Goal: Task Accomplishment & Management: Manage account settings

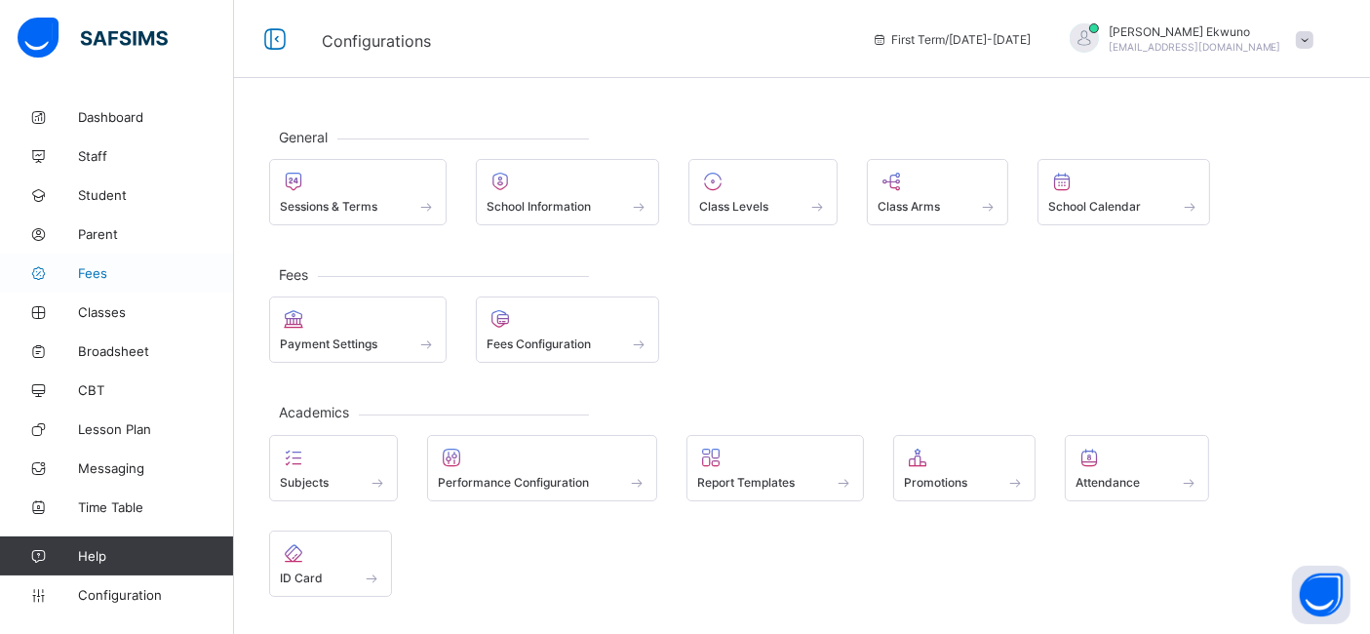
click at [102, 272] on span "Fees" at bounding box center [156, 273] width 156 height 16
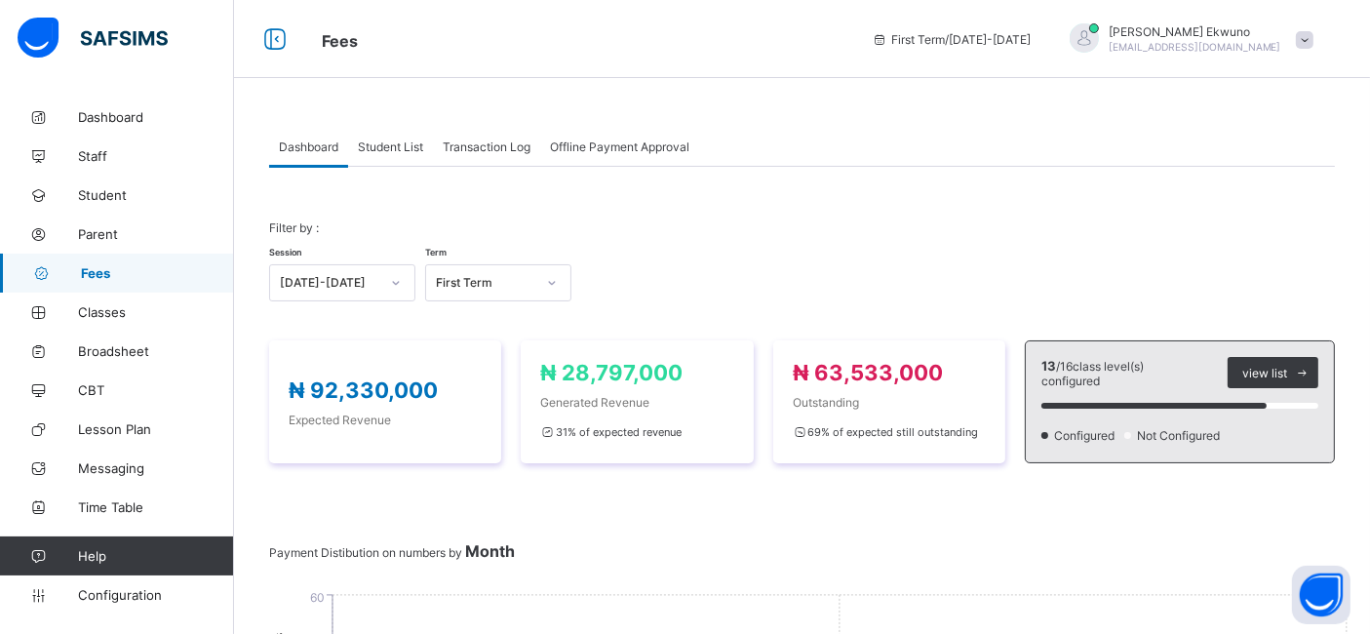
click at [396, 147] on span "Student List" at bounding box center [390, 146] width 65 height 15
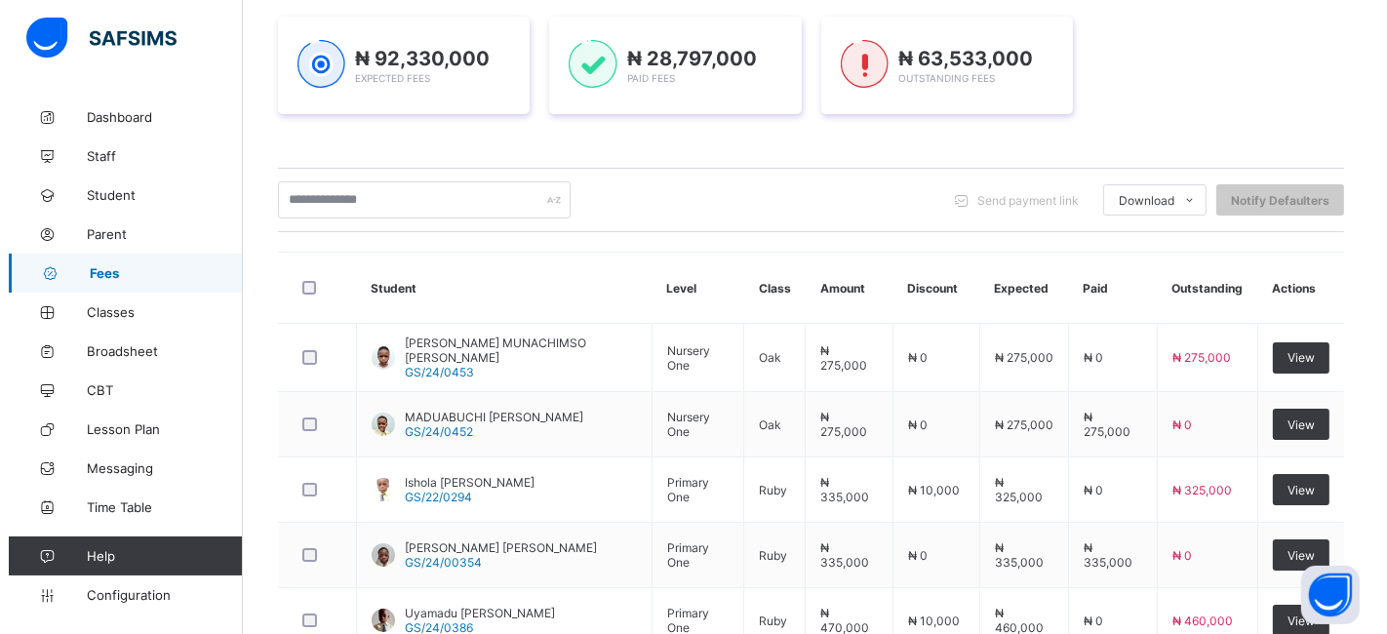
scroll to position [281, 0]
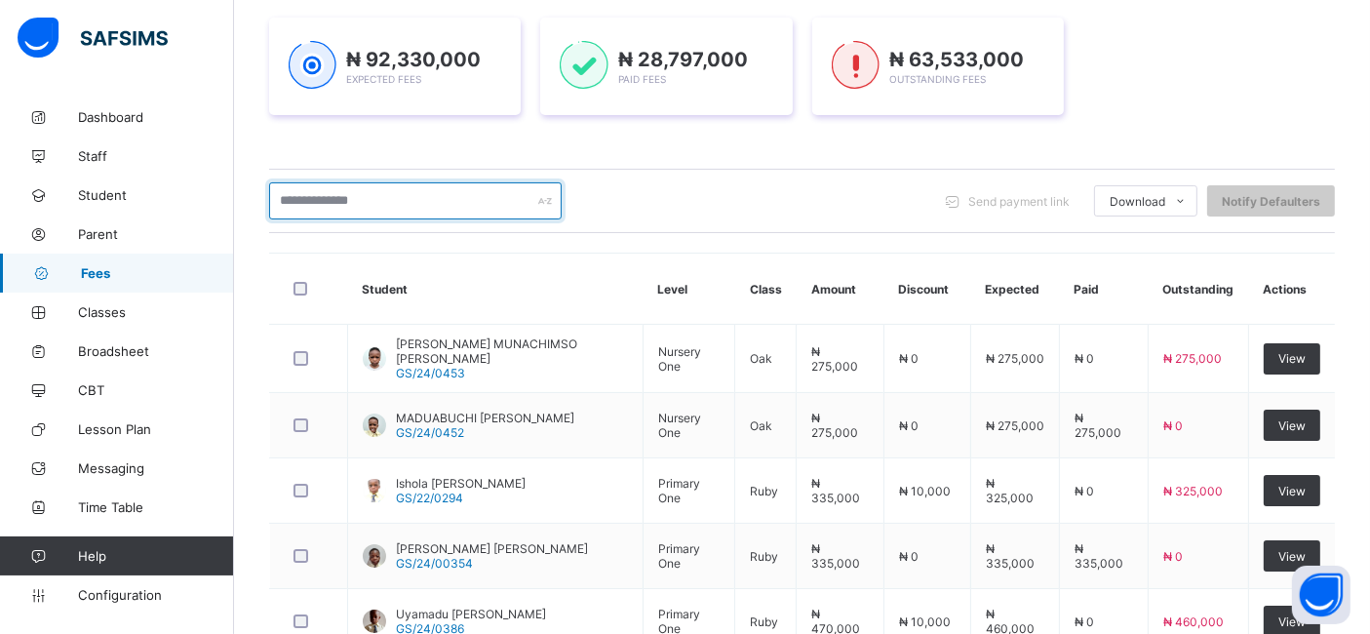
click at [494, 205] on input "text" at bounding box center [415, 200] width 293 height 37
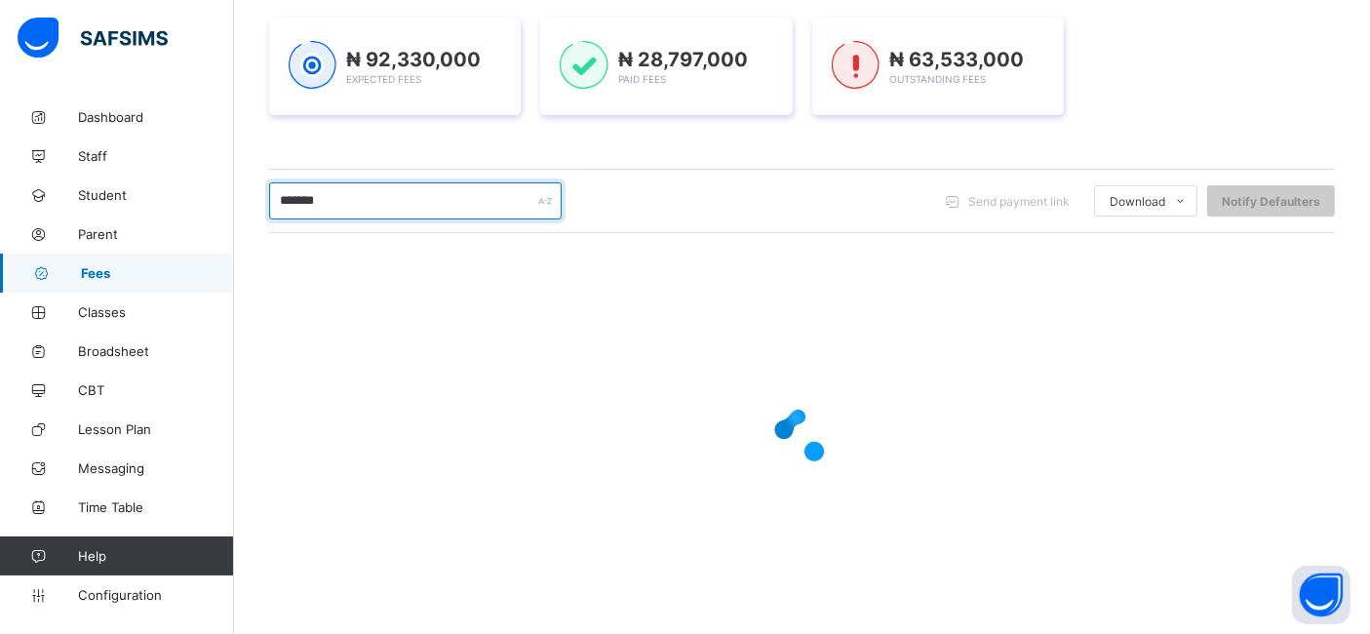
type input "*******"
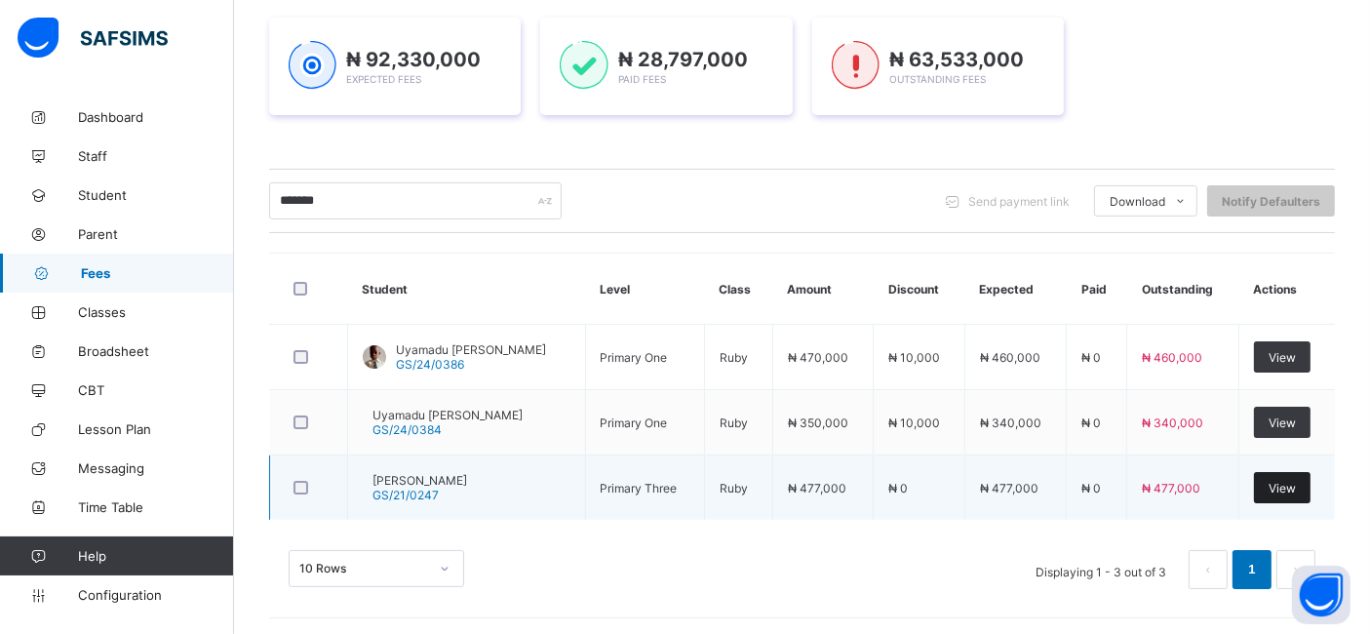
click at [1296, 489] on span "View" at bounding box center [1282, 488] width 27 height 15
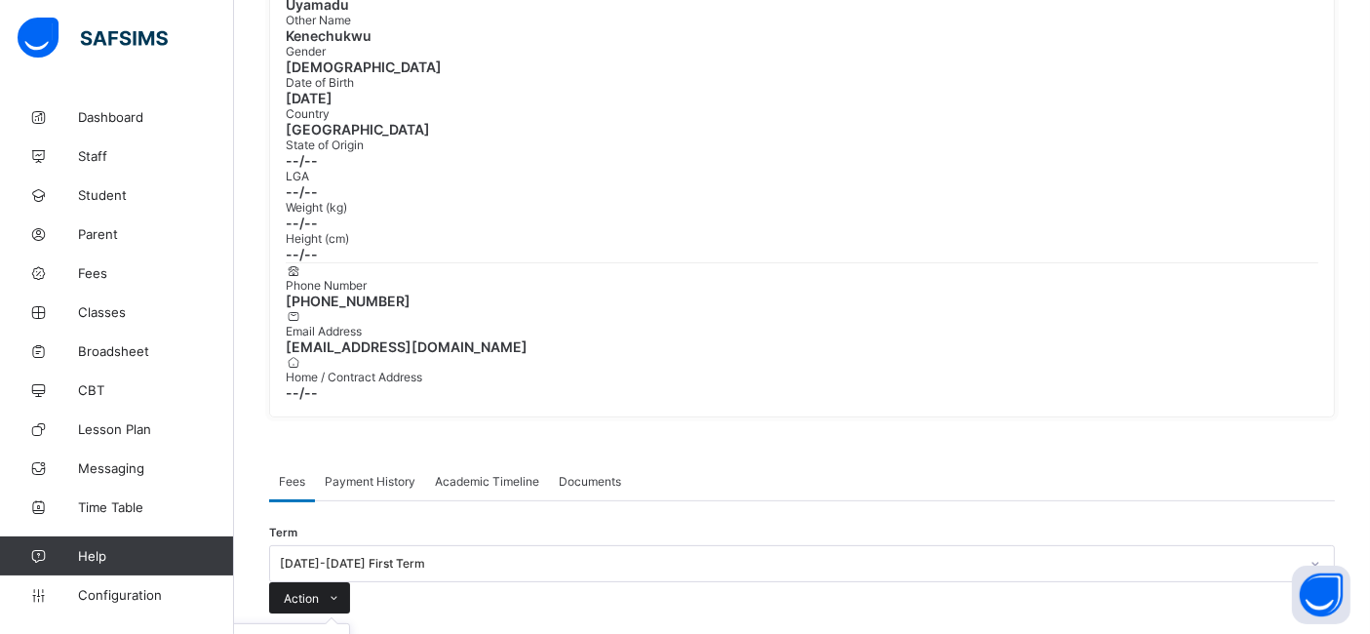
click at [350, 582] on span at bounding box center [334, 597] width 31 height 31
click at [349, 624] on li "Receive Payment" at bounding box center [269, 639] width 160 height 30
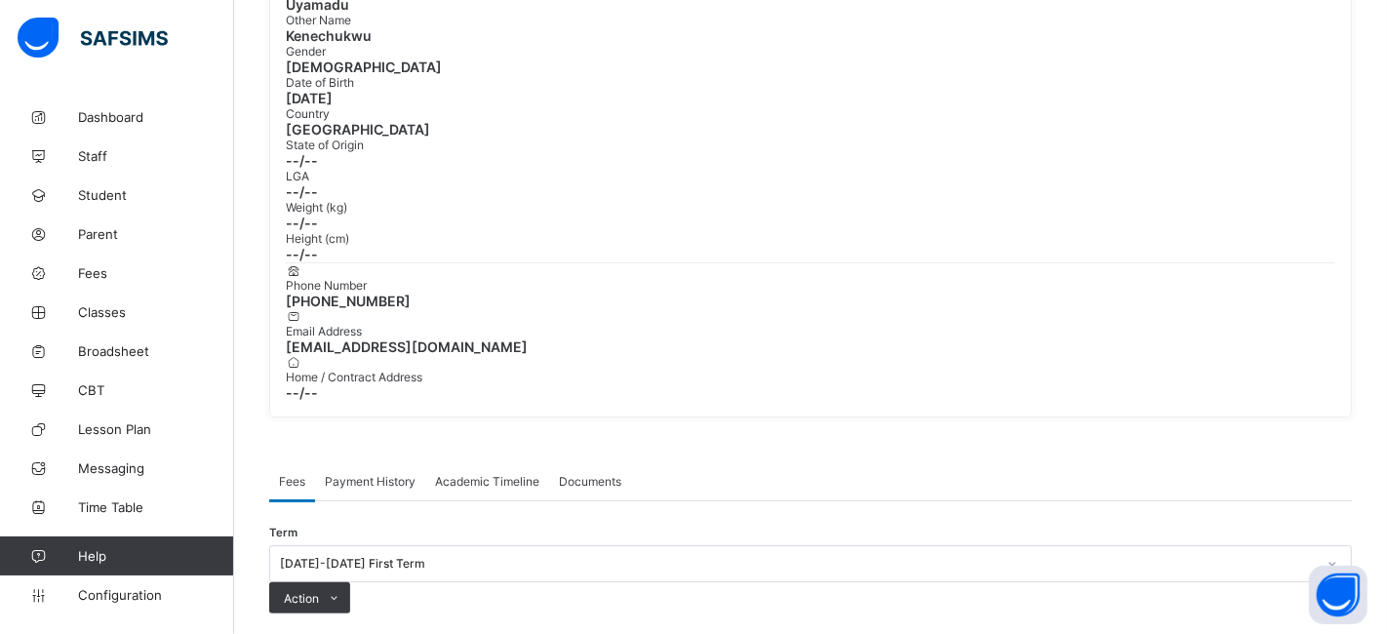
scroll to position [0, 21]
type input "**********"
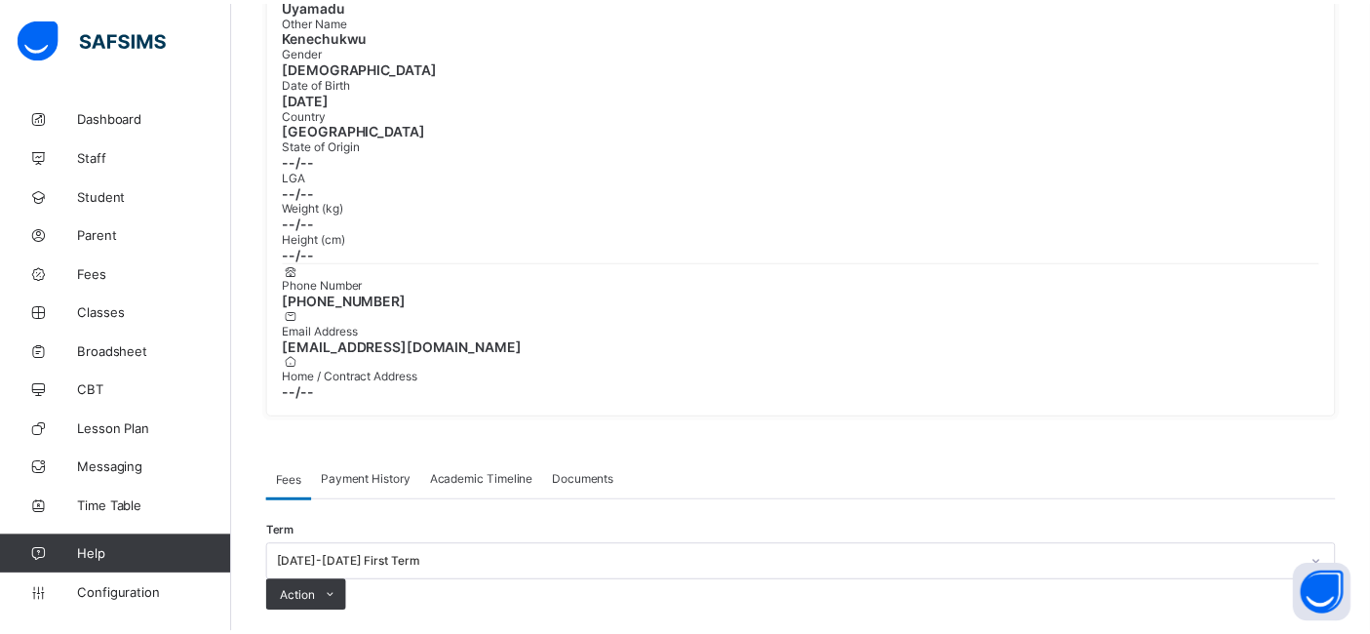
scroll to position [0, 0]
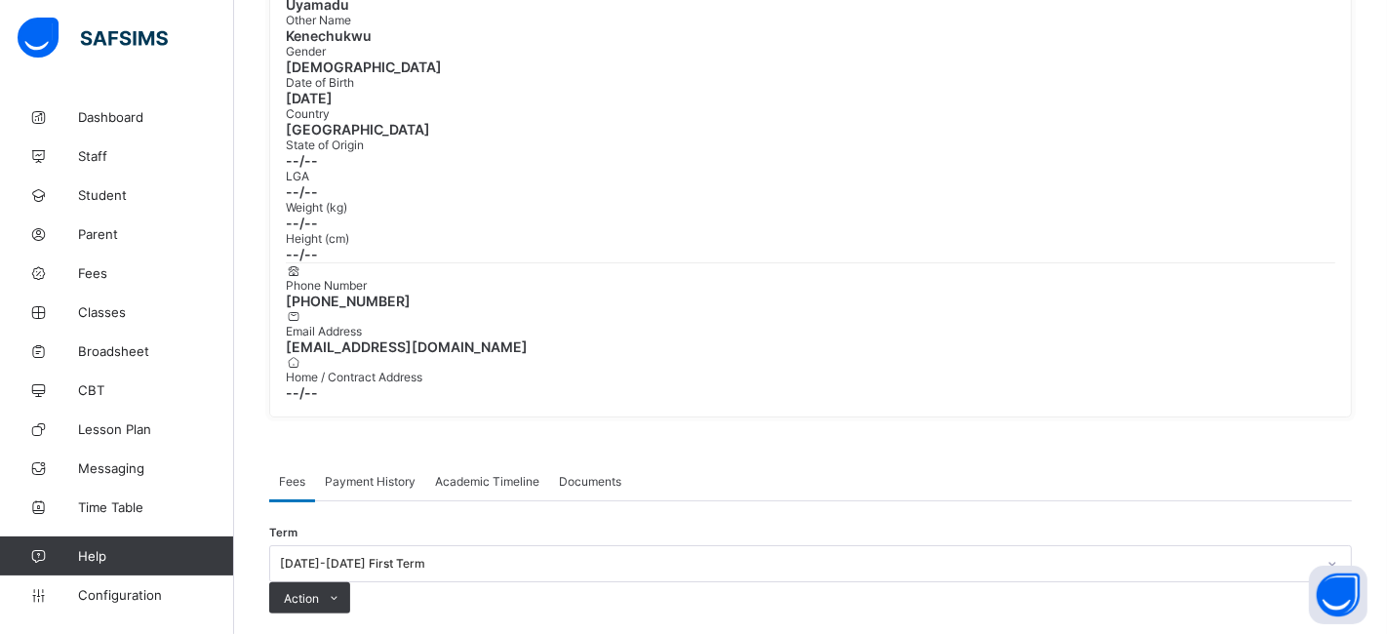
type input "**********"
type input "*********"
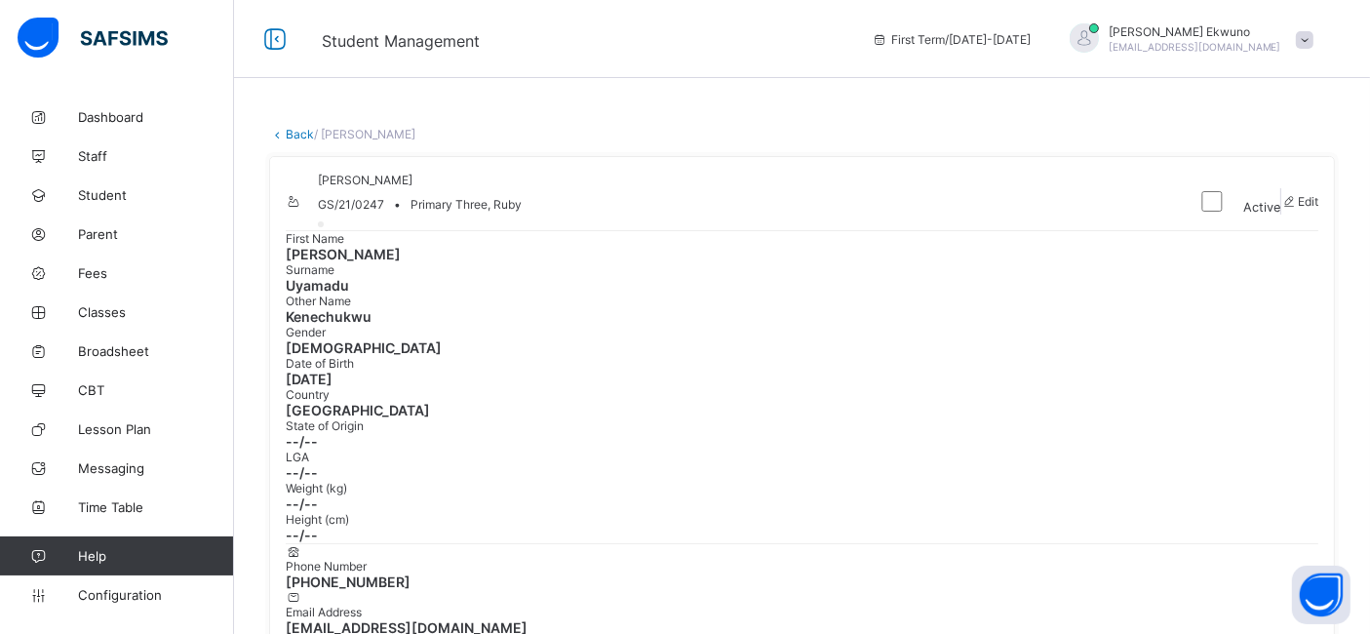
click at [300, 127] on link "Back" at bounding box center [300, 134] width 28 height 15
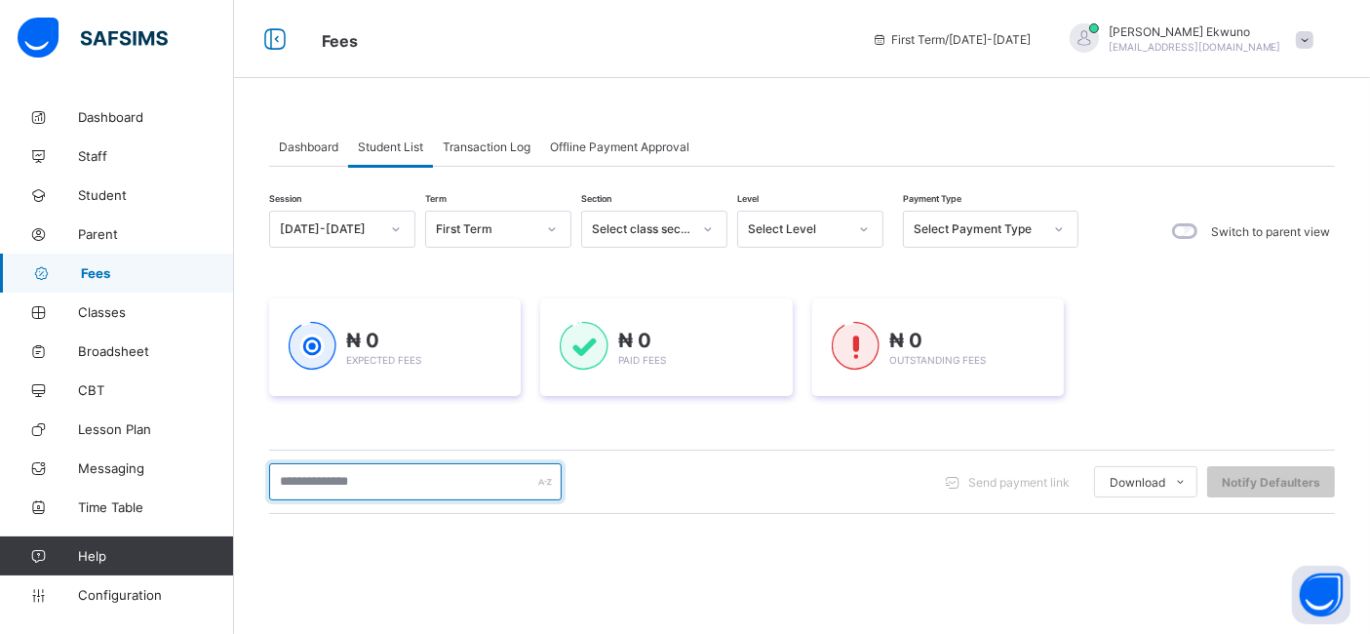
click at [426, 489] on input "text" at bounding box center [415, 481] width 293 height 37
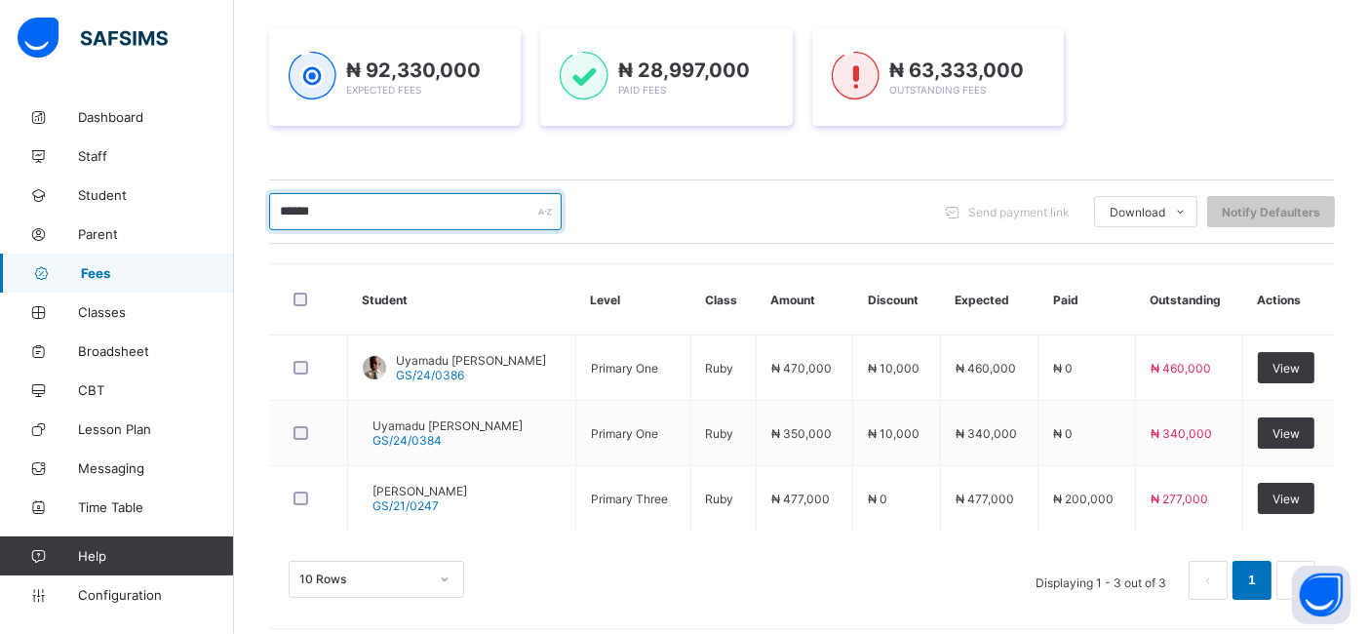
scroll to position [273, 0]
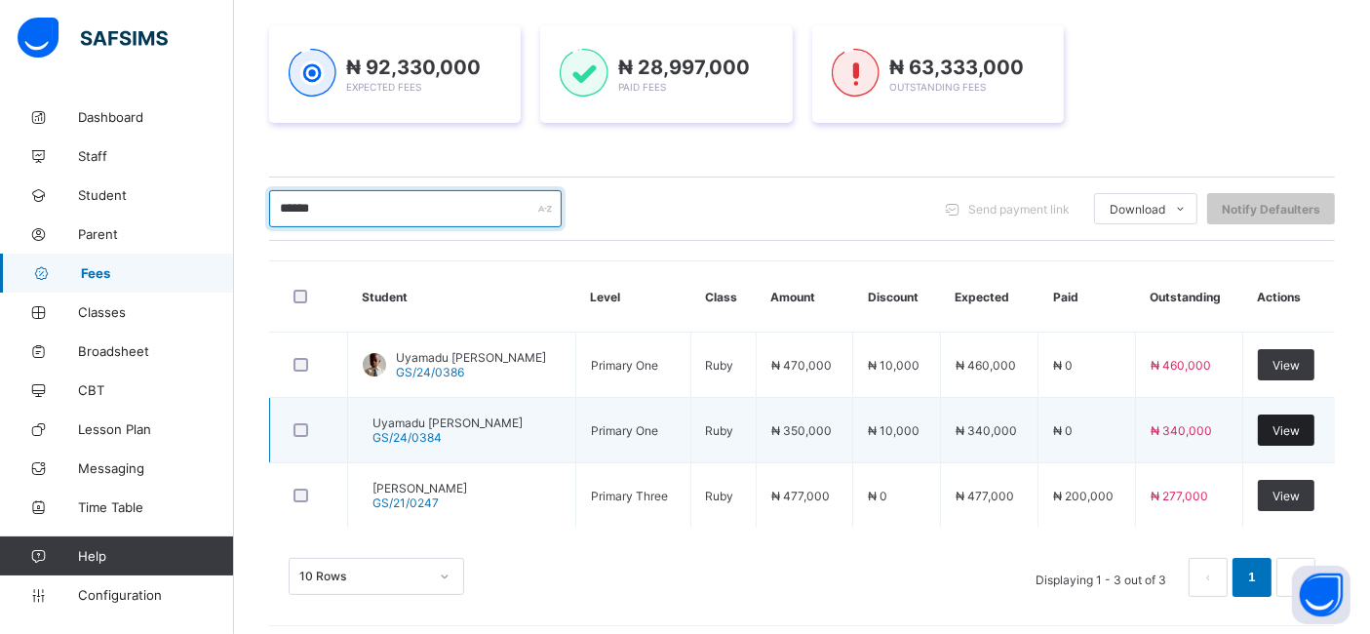
type input "******"
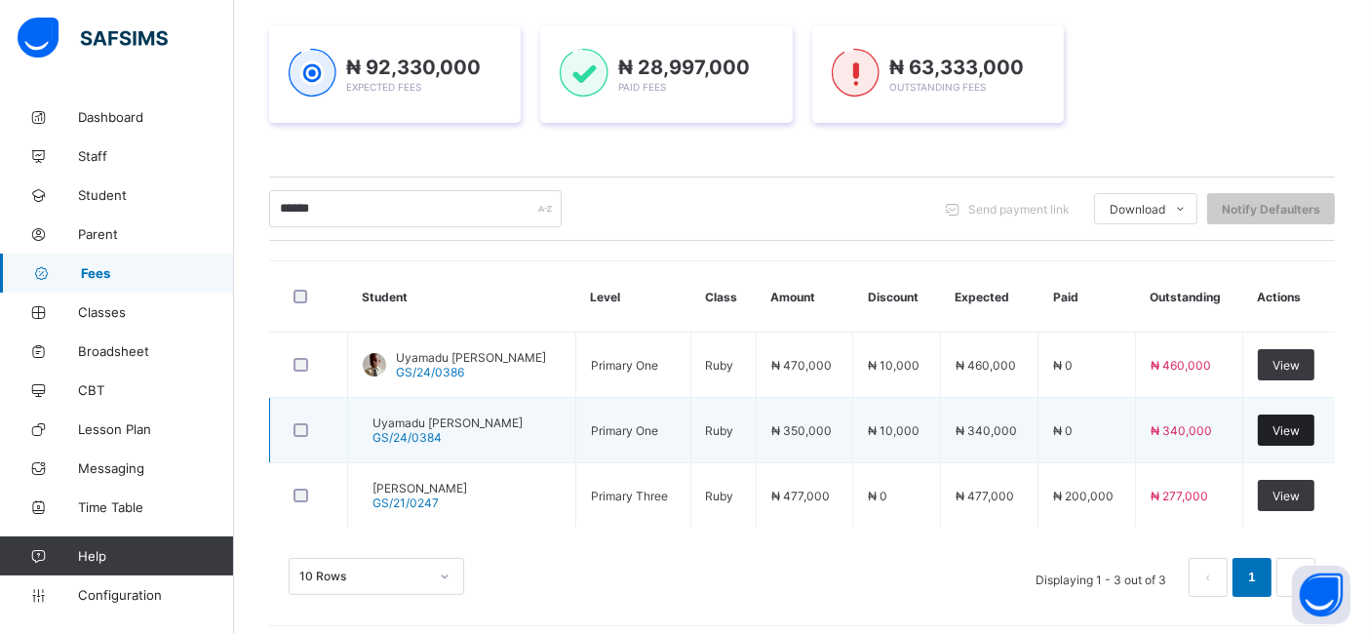
click at [1300, 431] on span "View" at bounding box center [1285, 430] width 27 height 15
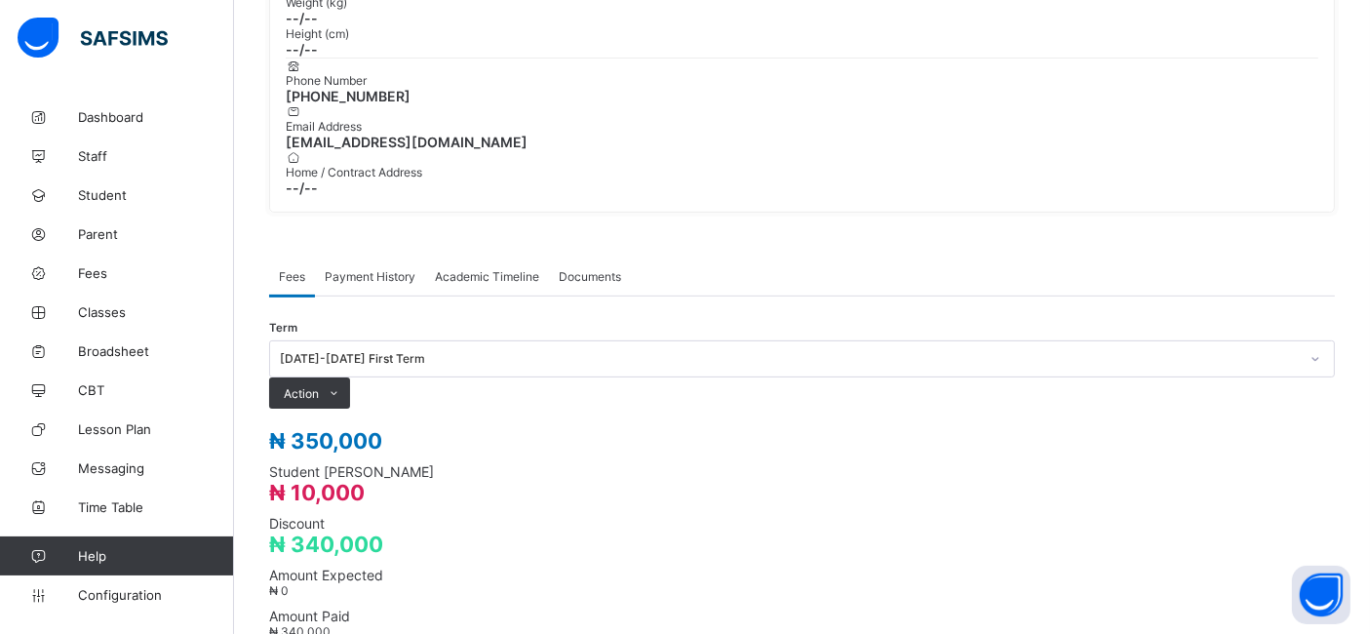
scroll to position [487, 0]
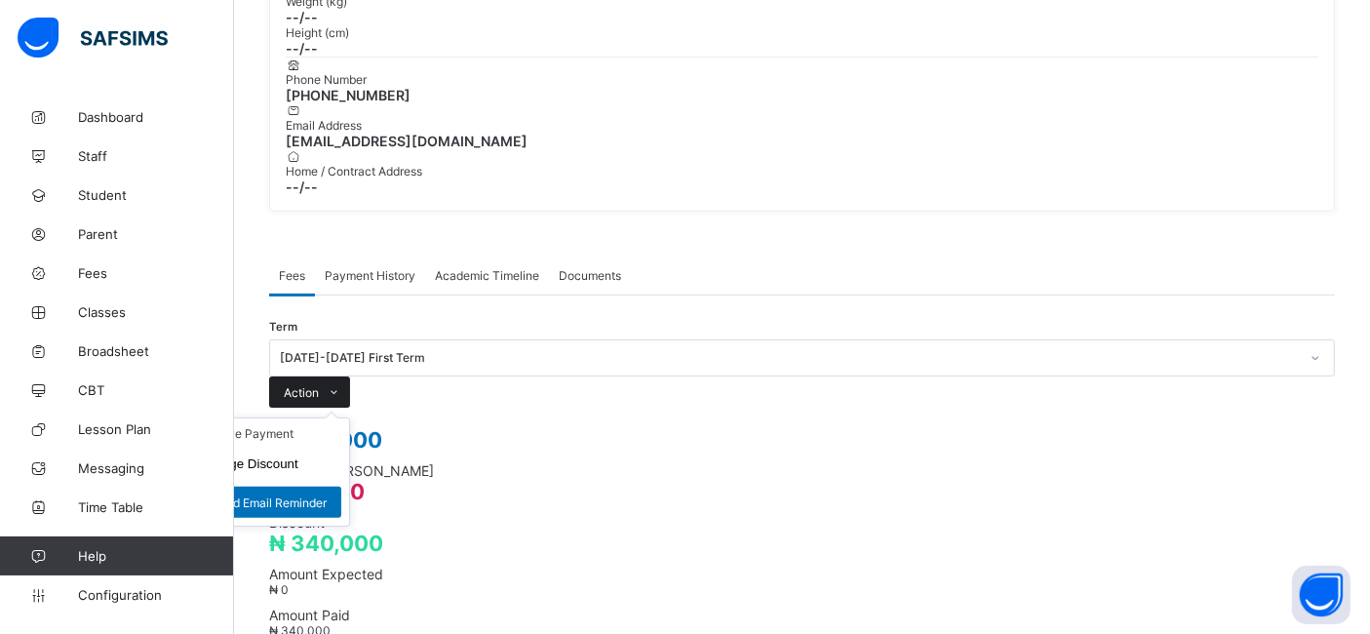
click at [319, 385] on span "Action" at bounding box center [301, 392] width 35 height 15
click at [349, 418] on li "Receive Payment" at bounding box center [269, 433] width 160 height 30
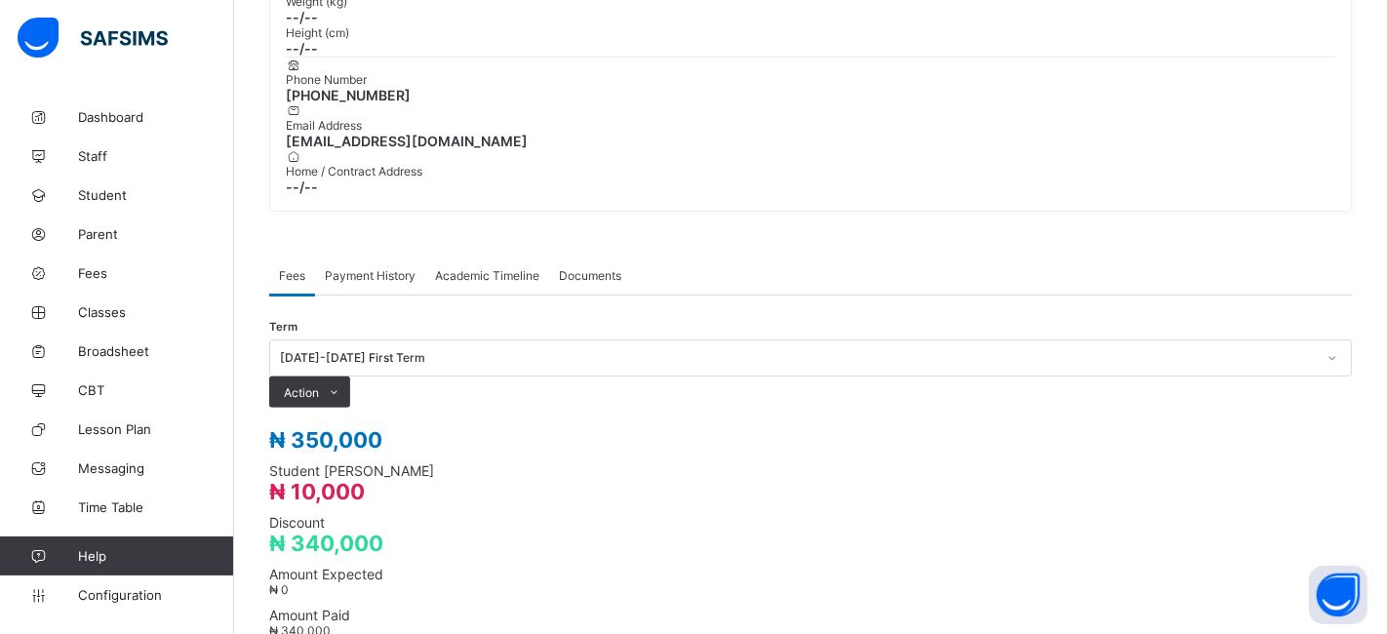
type input "**********"
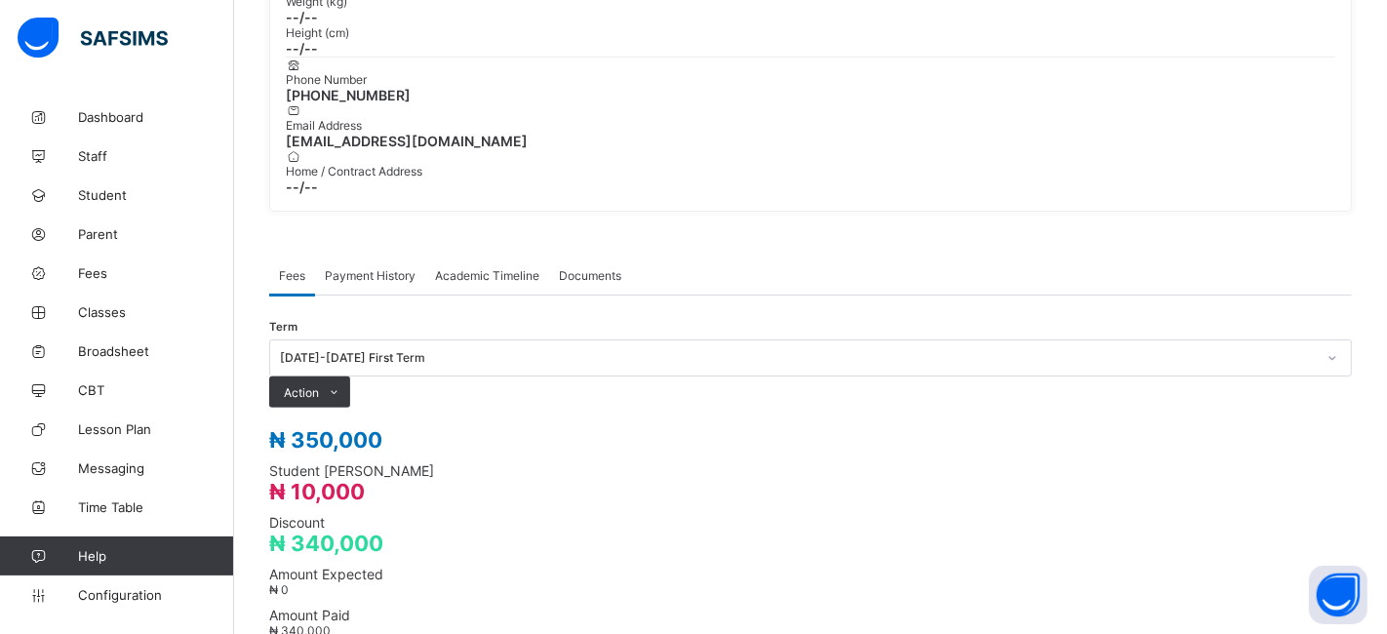
type input "**********"
type input "*********"
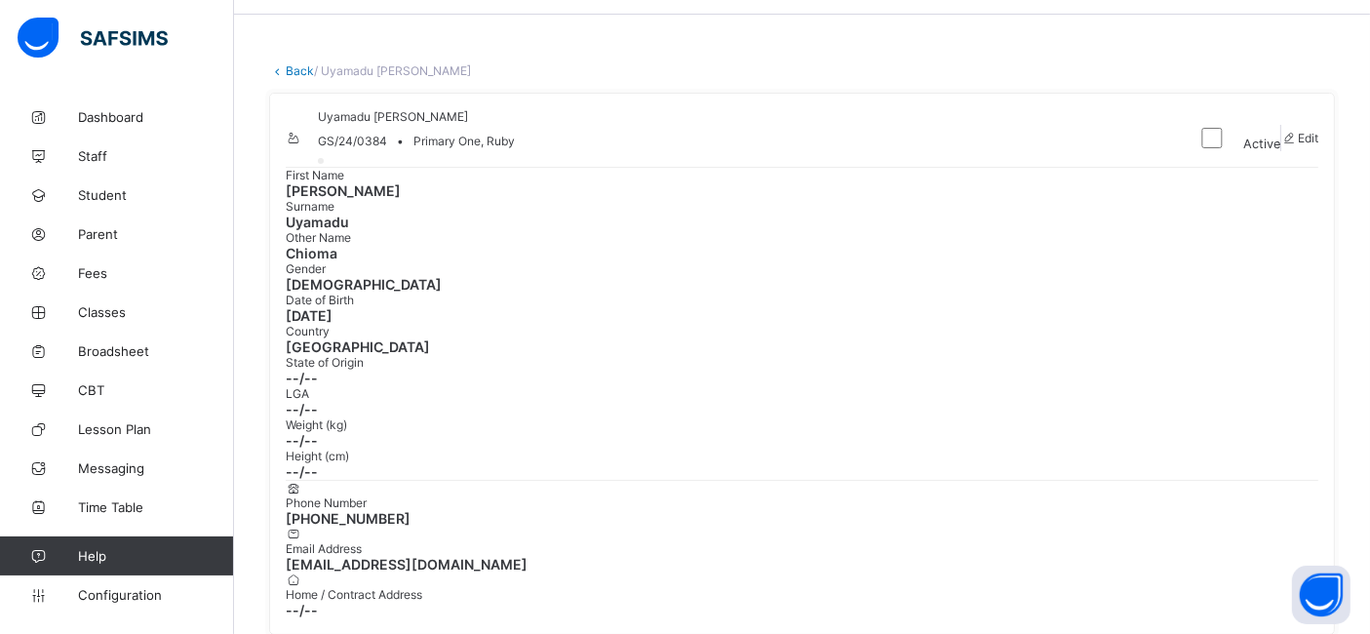
scroll to position [0, 0]
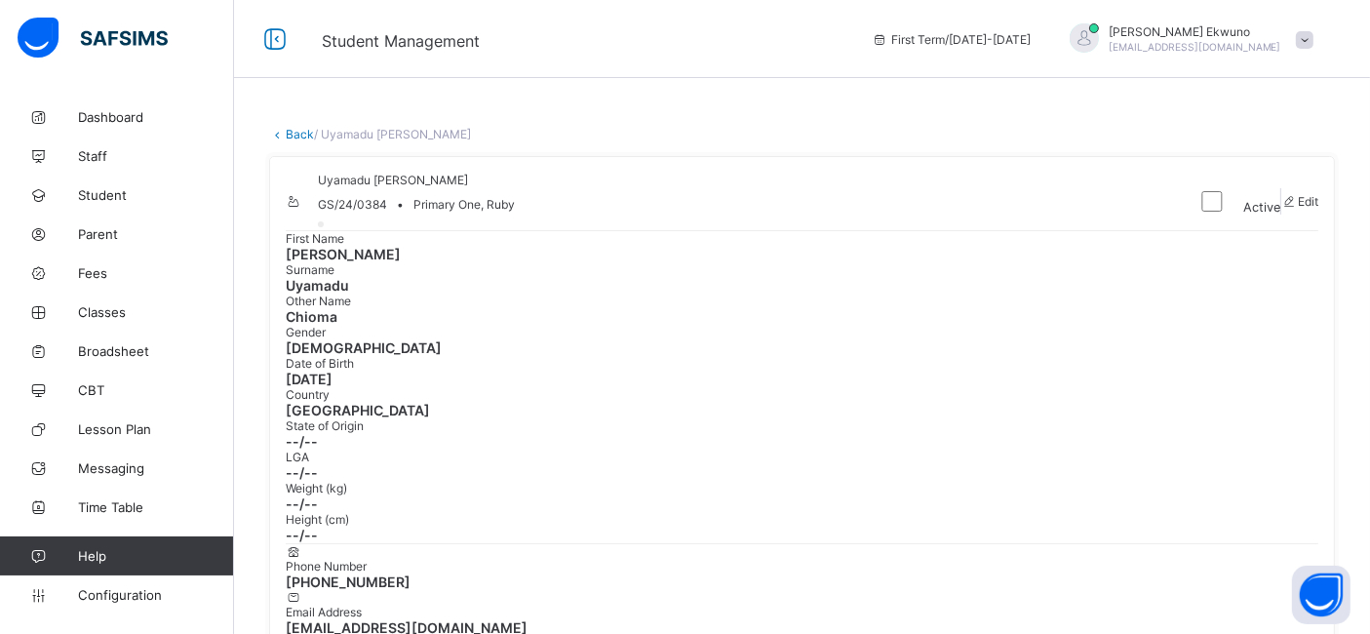
click at [298, 134] on link "Back" at bounding box center [300, 134] width 28 height 15
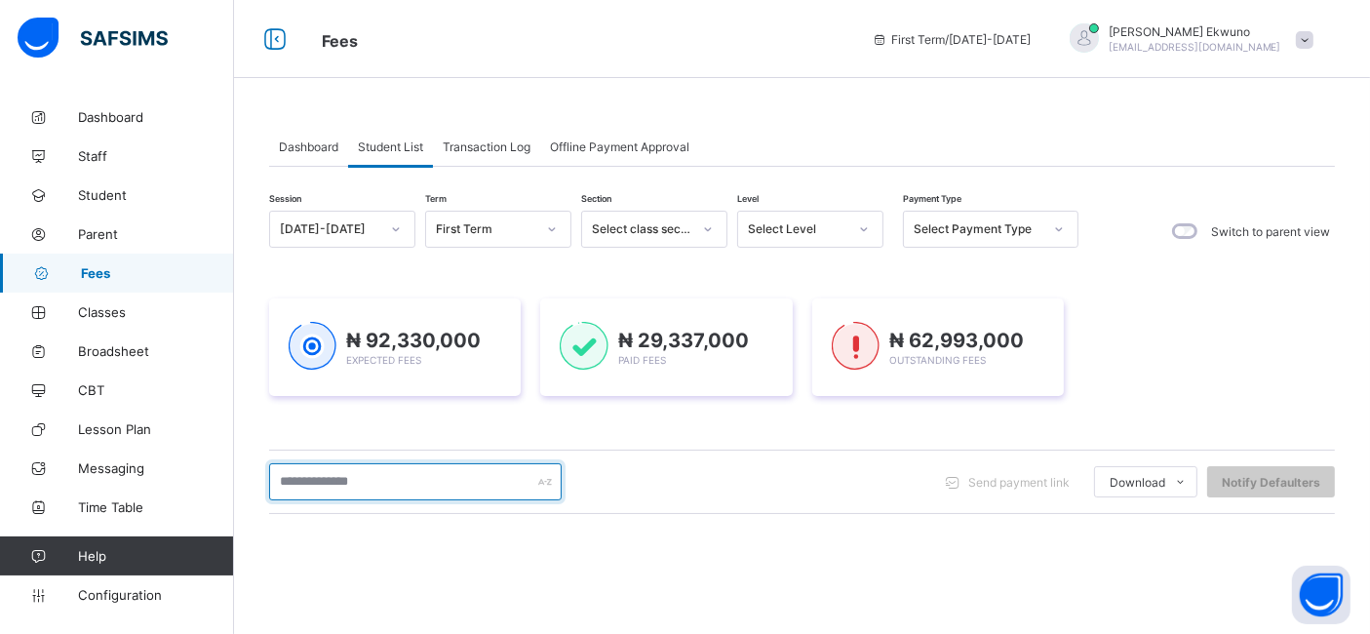
click at [450, 469] on input "text" at bounding box center [415, 481] width 293 height 37
type input "*******"
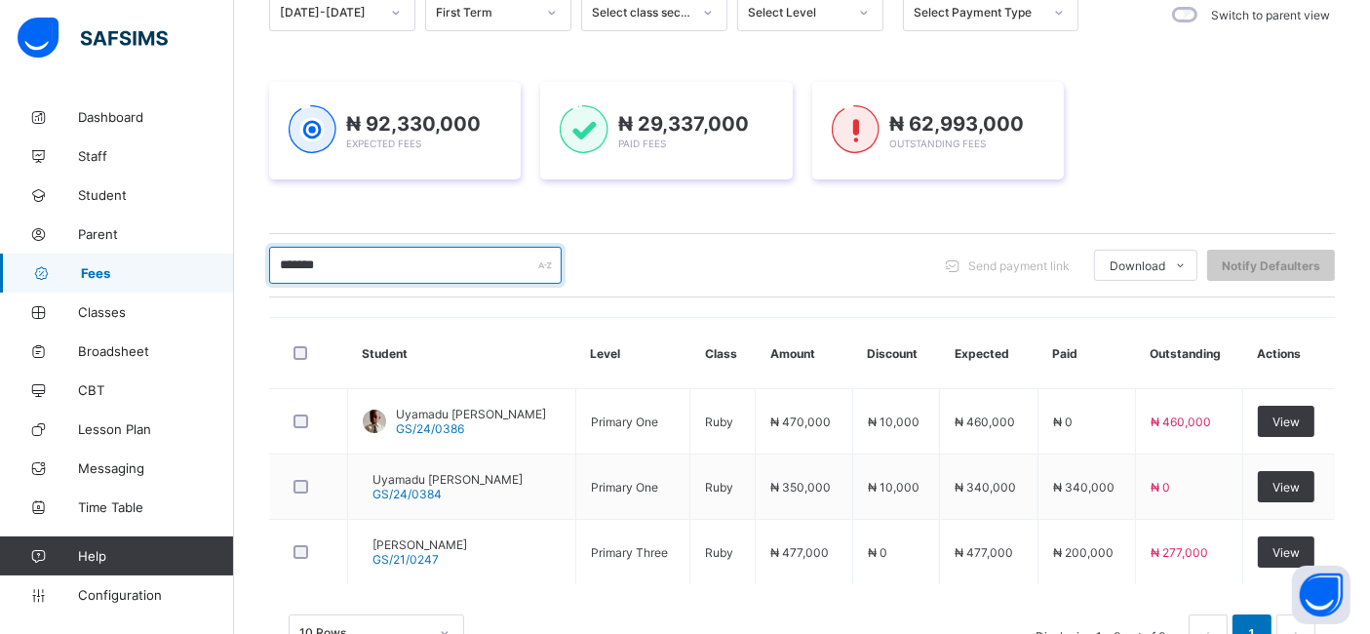
scroll to position [281, 0]
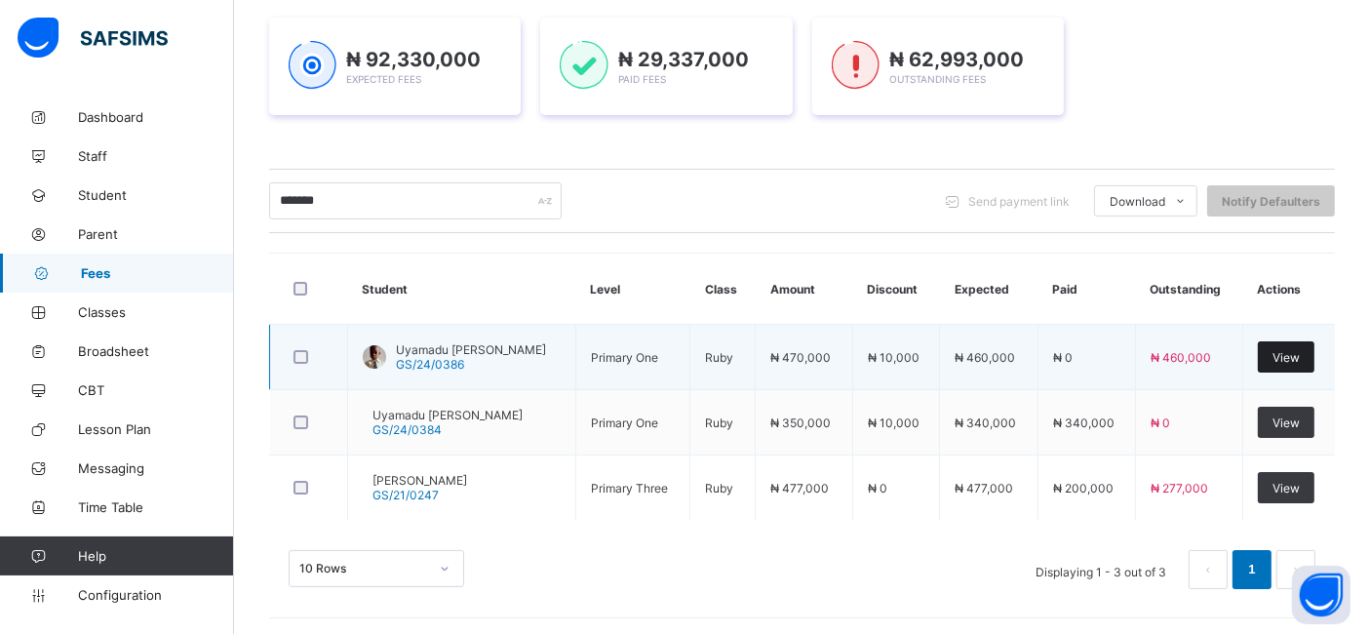
click at [1294, 356] on span "View" at bounding box center [1285, 357] width 27 height 15
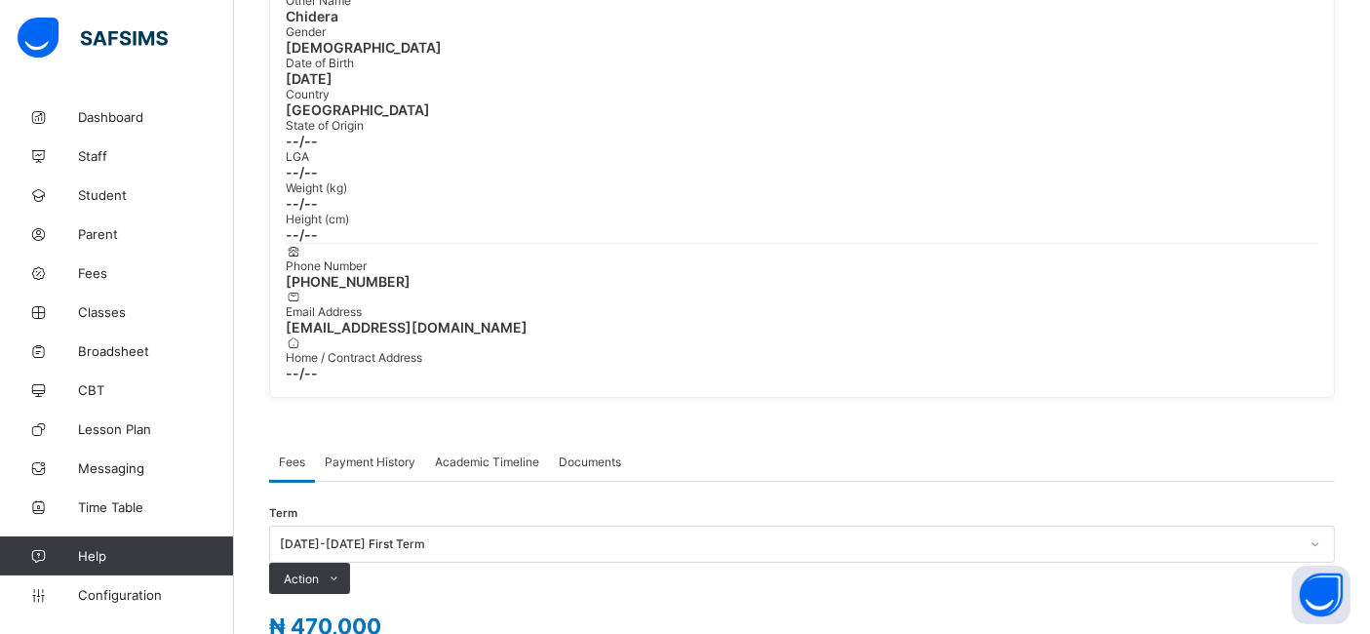
scroll to position [309, 0]
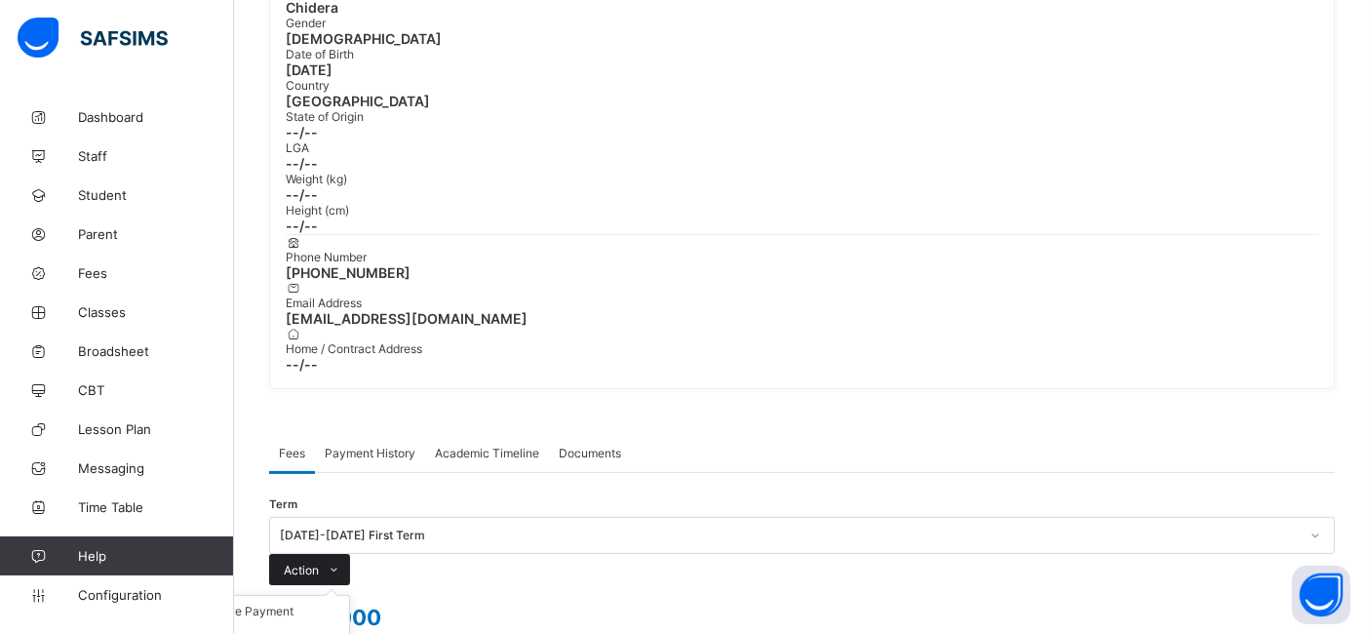
click at [319, 563] on span "Action" at bounding box center [301, 570] width 35 height 15
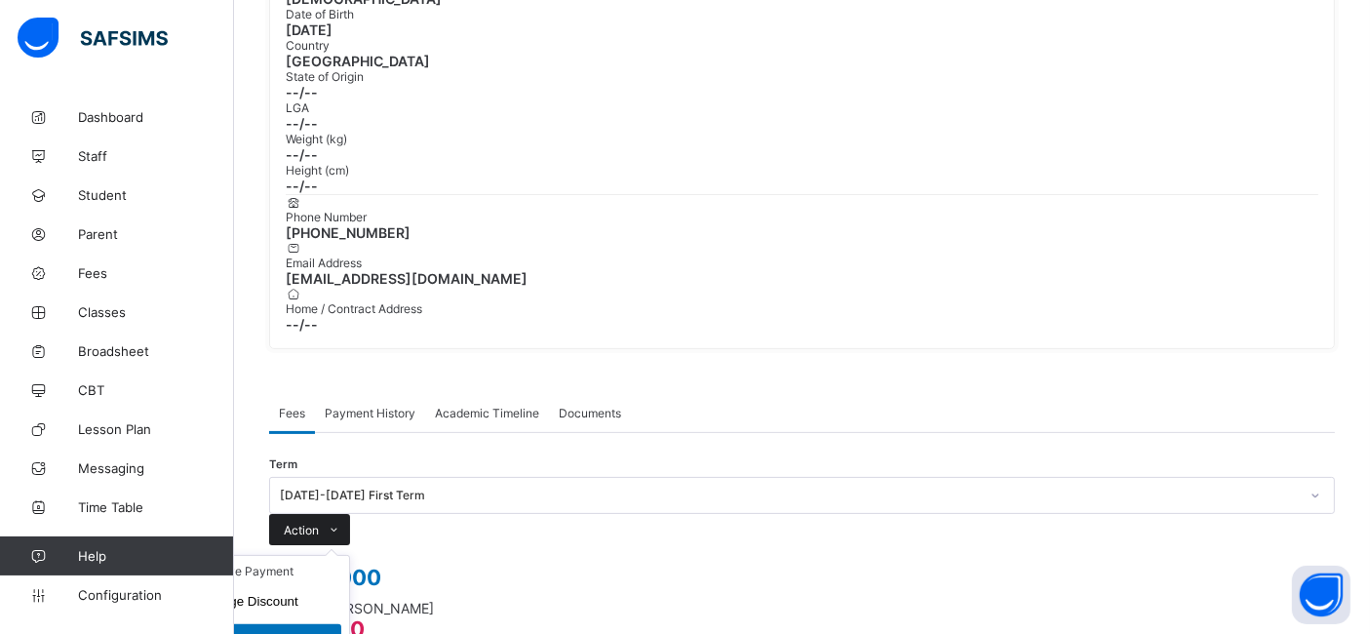
scroll to position [382, 0]
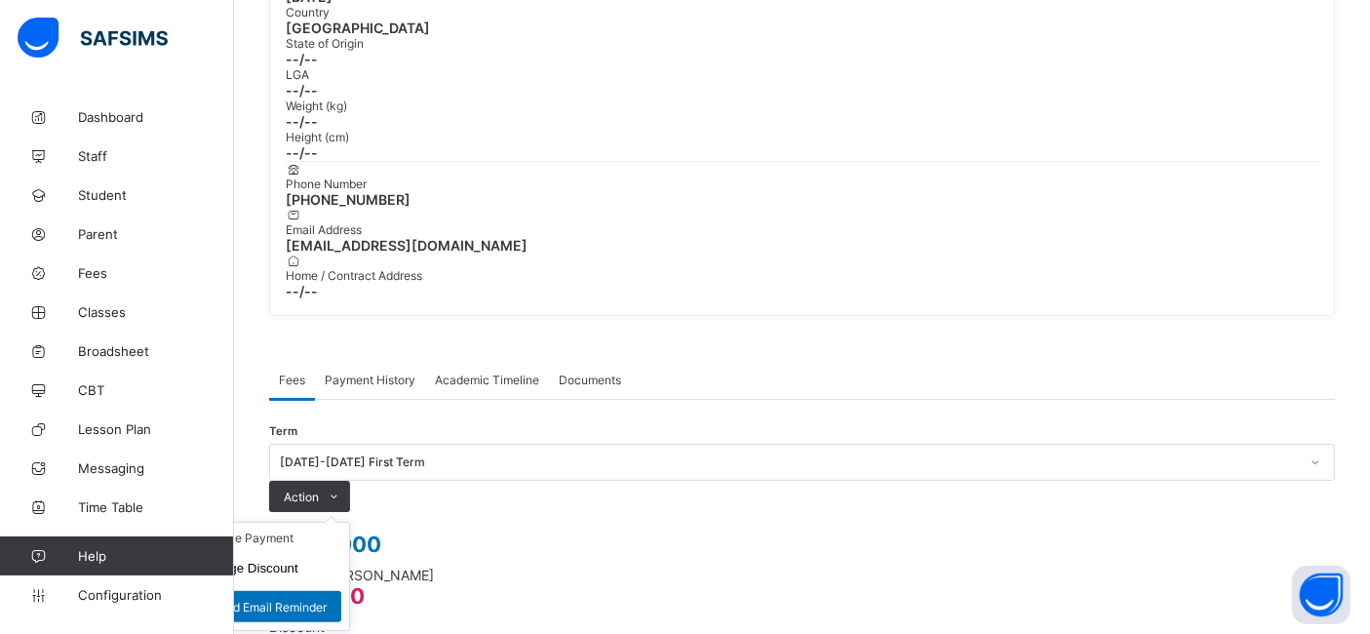
click at [350, 522] on ul "Receive Payment Manage Discount Send Email Reminder" at bounding box center [269, 576] width 162 height 109
click at [349, 523] on li "Receive Payment" at bounding box center [269, 538] width 160 height 30
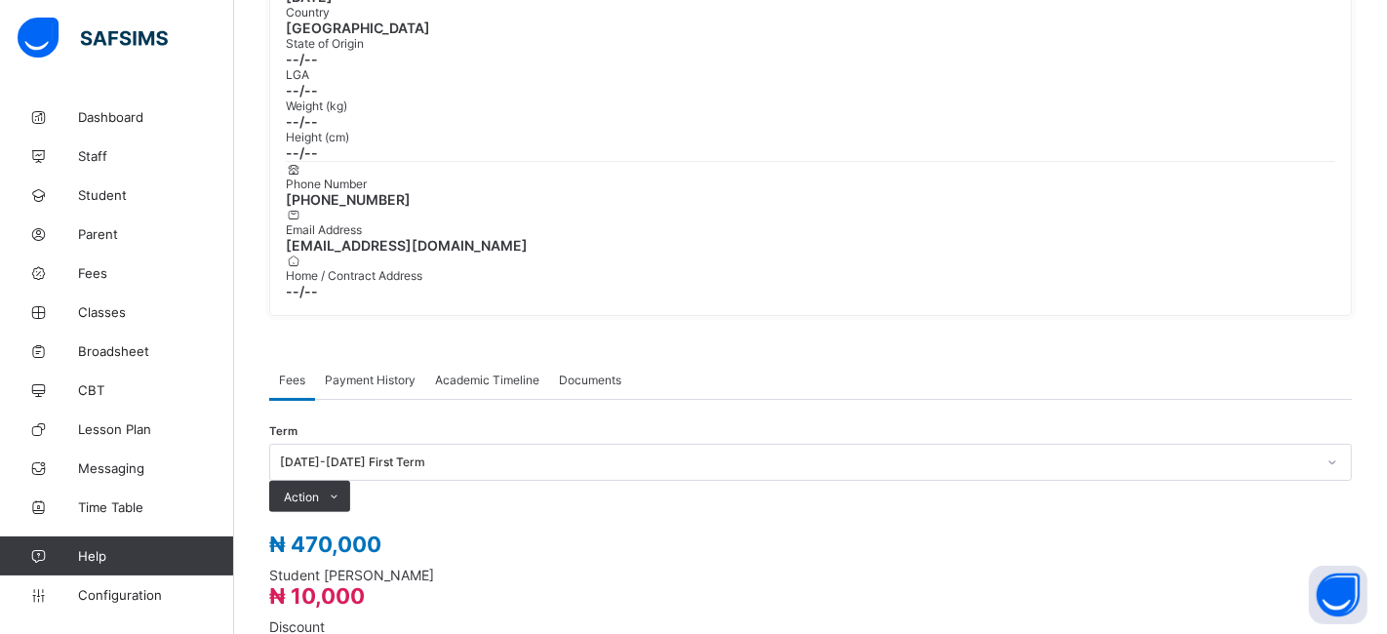
type input "**********"
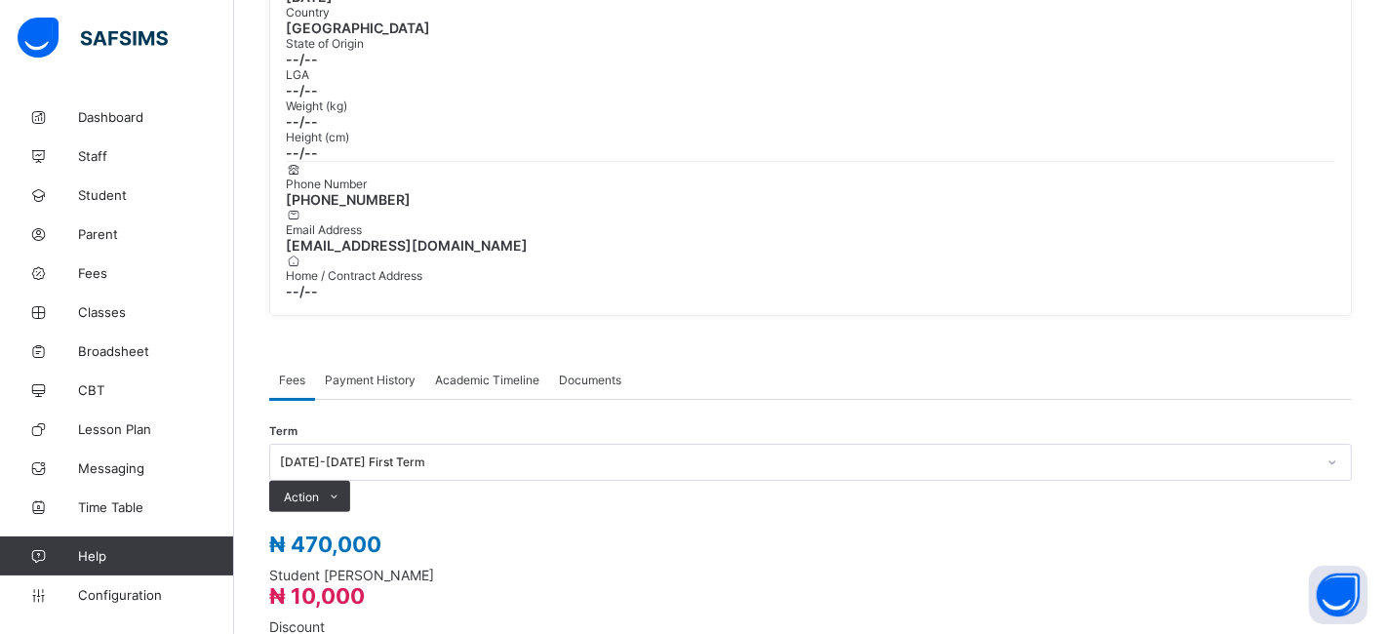
type input "**********"
type input "*********"
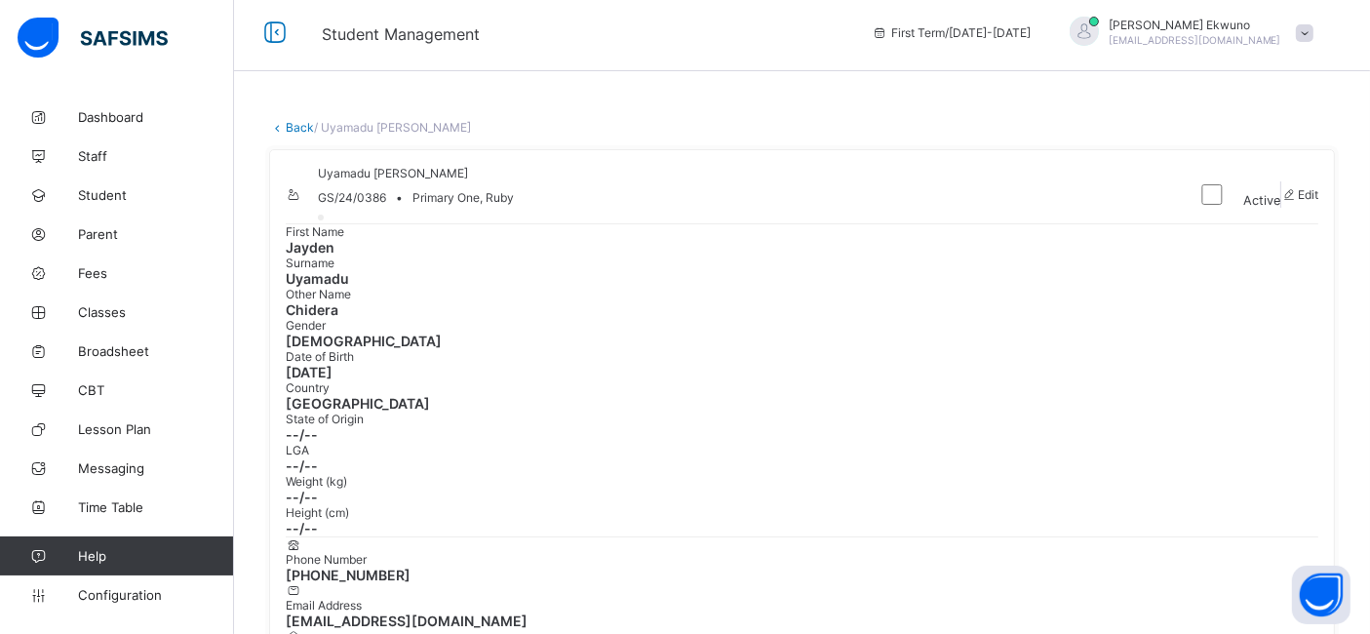
scroll to position [0, 0]
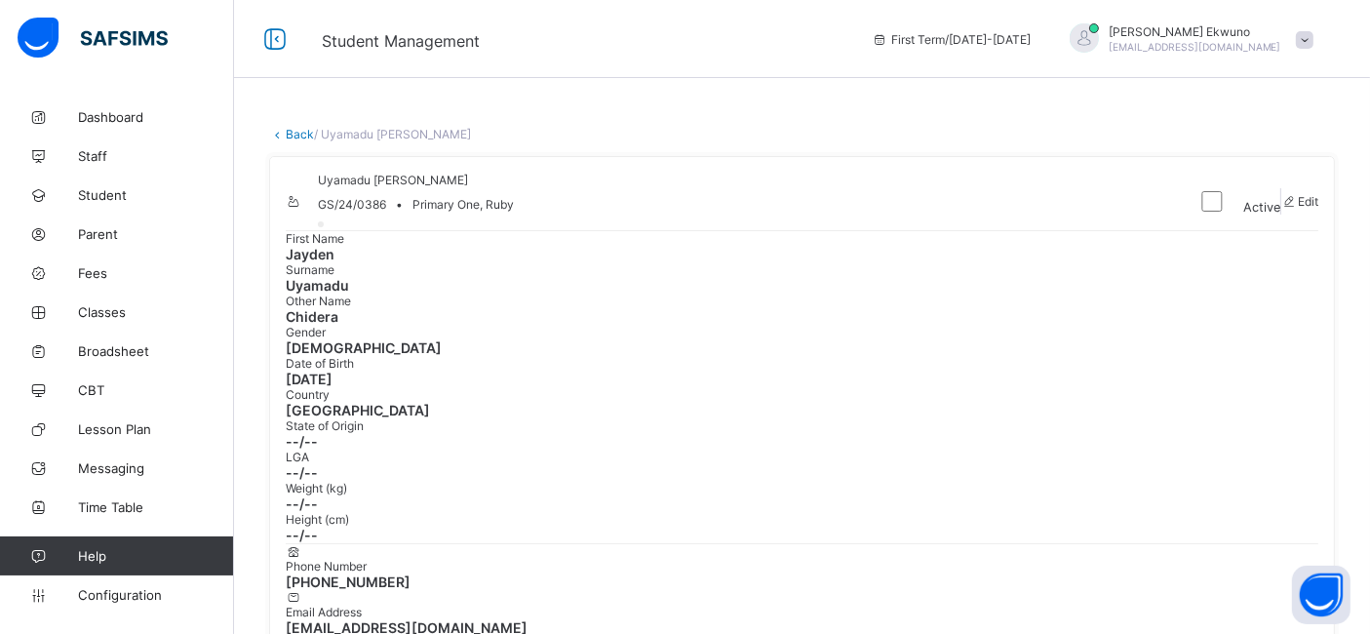
click at [293, 135] on link "Back" at bounding box center [300, 134] width 28 height 15
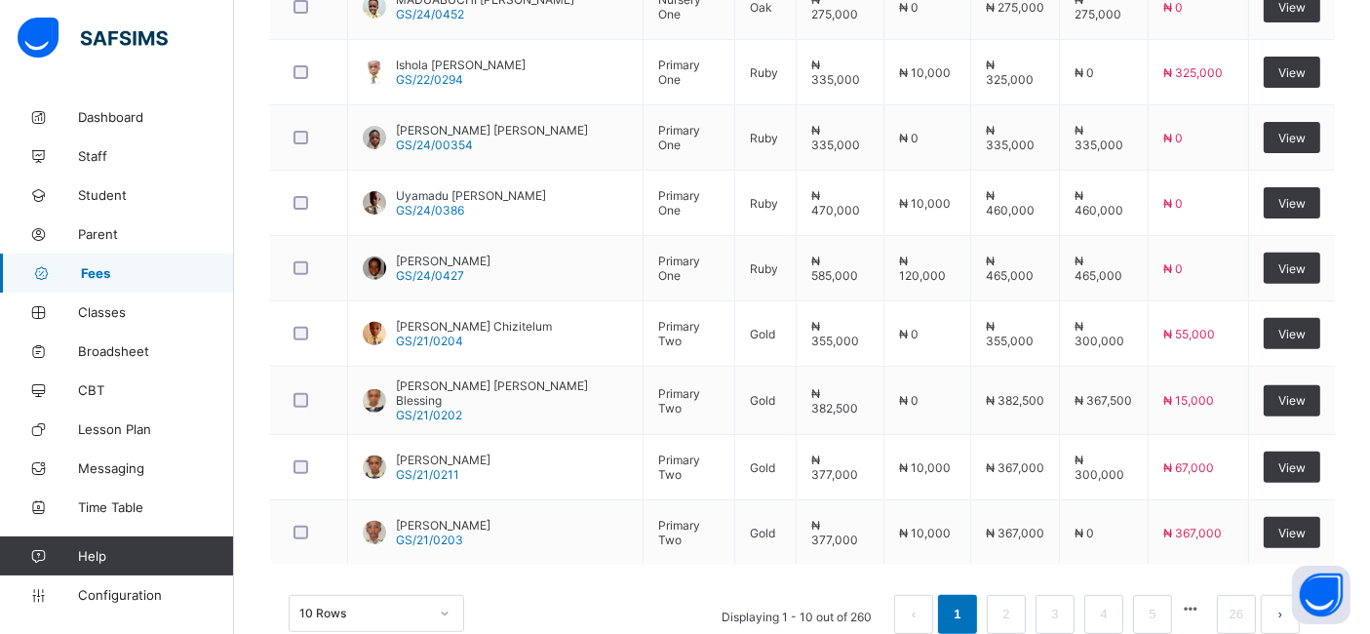
scroll to position [737, 0]
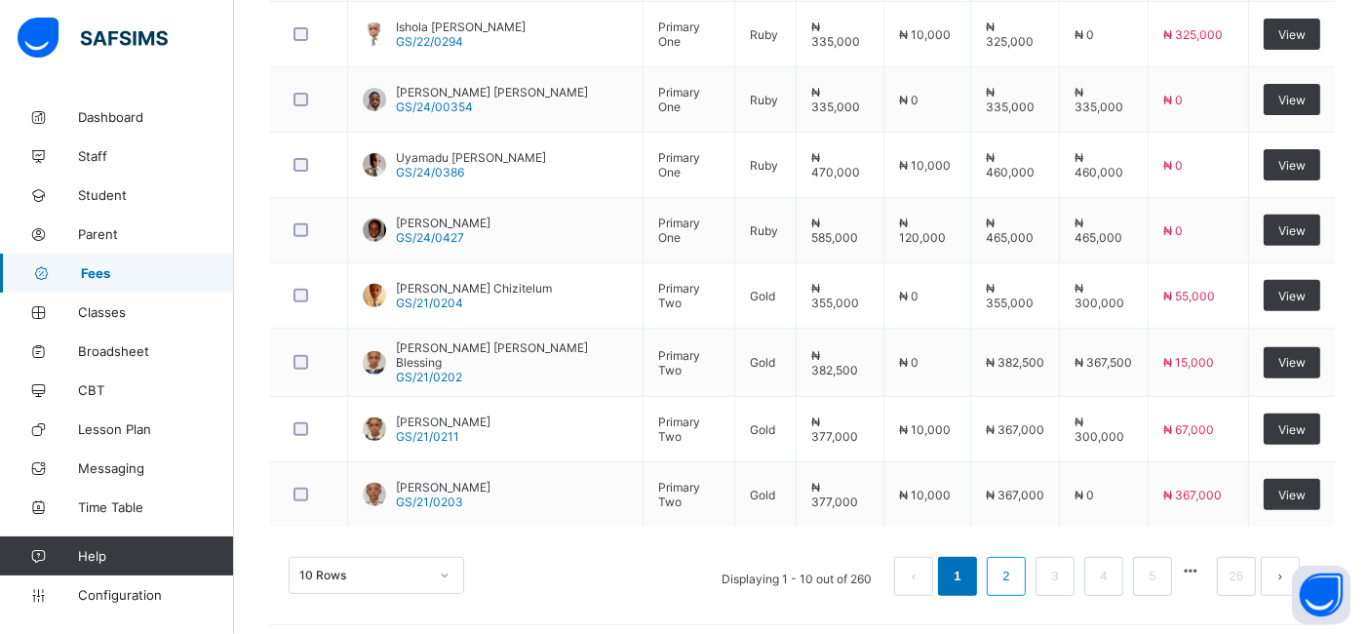
click at [1015, 577] on link "2" at bounding box center [1006, 576] width 19 height 25
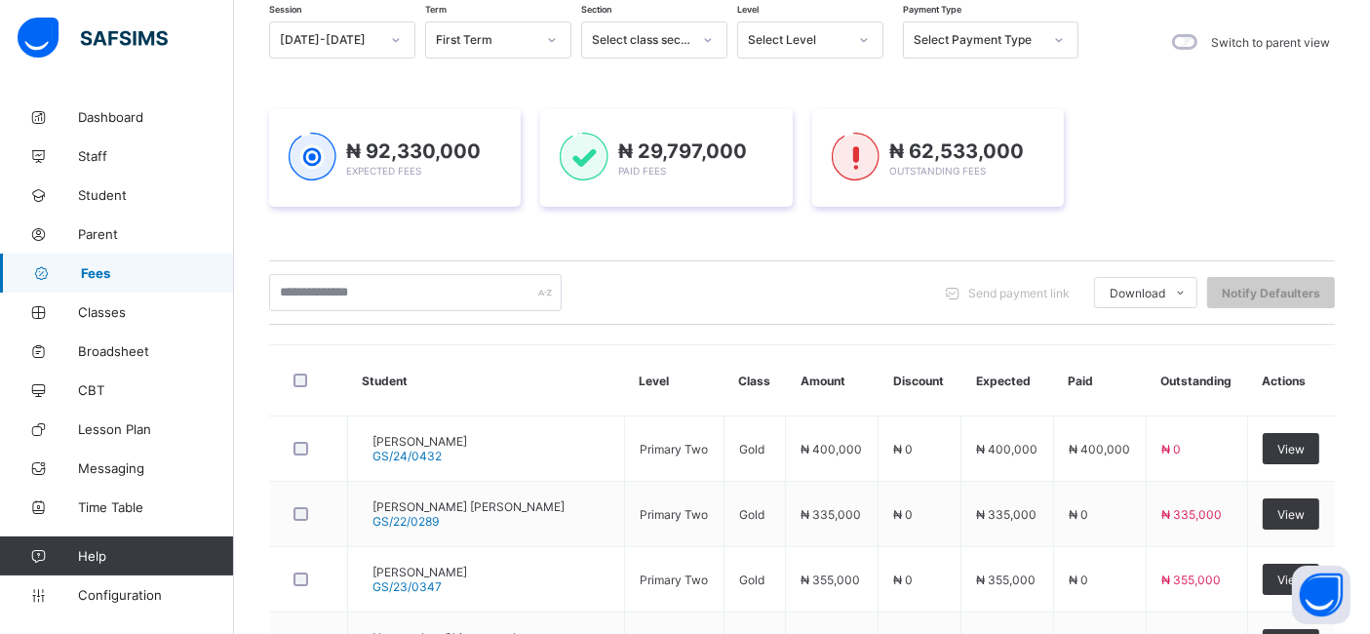
scroll to position [188, 0]
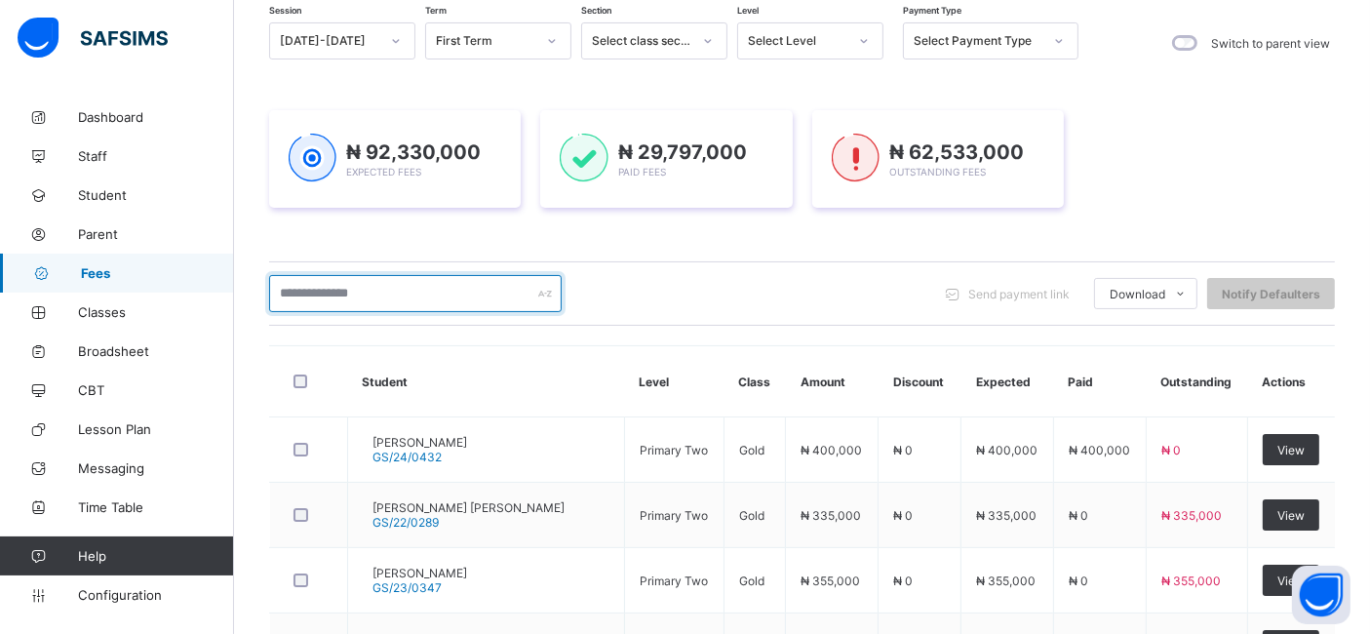
click at [455, 294] on input "text" at bounding box center [415, 293] width 293 height 37
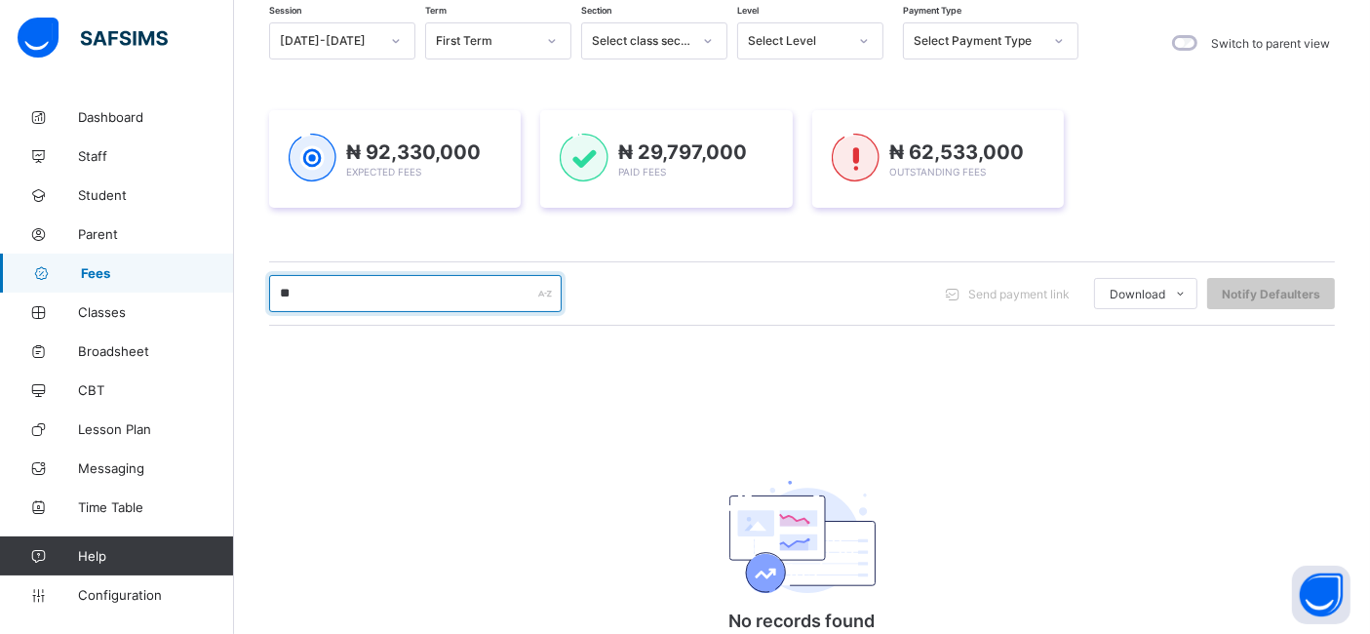
type input "*"
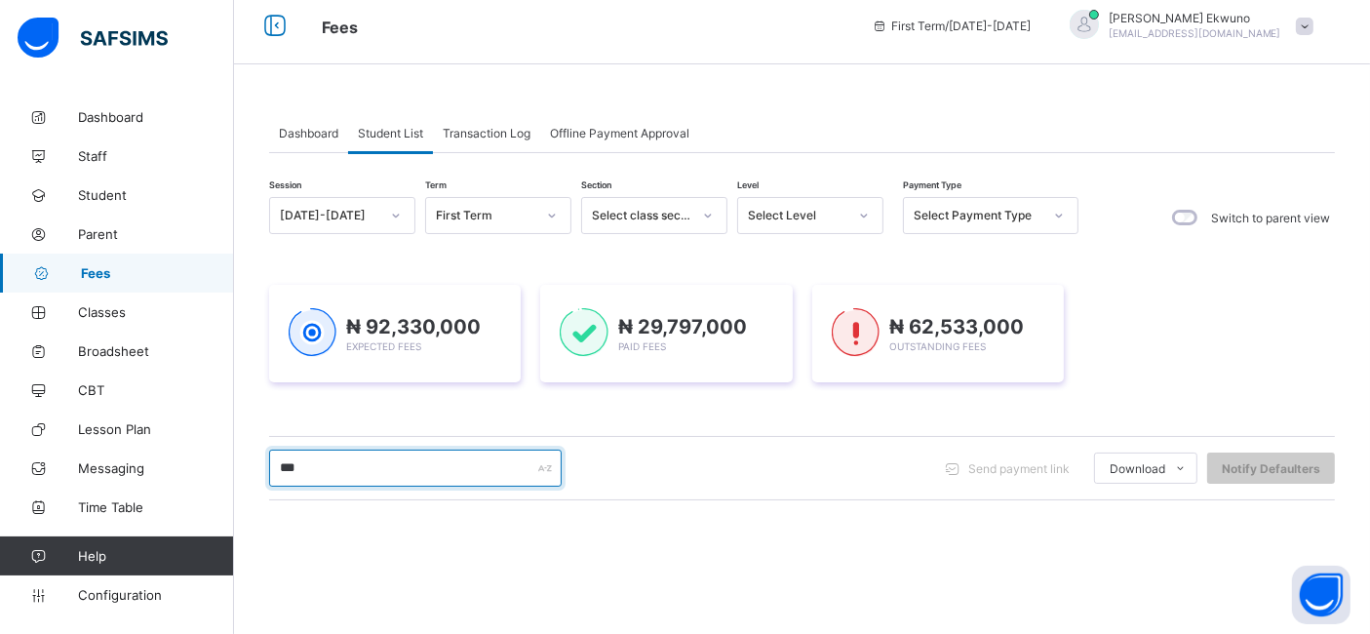
scroll to position [0, 0]
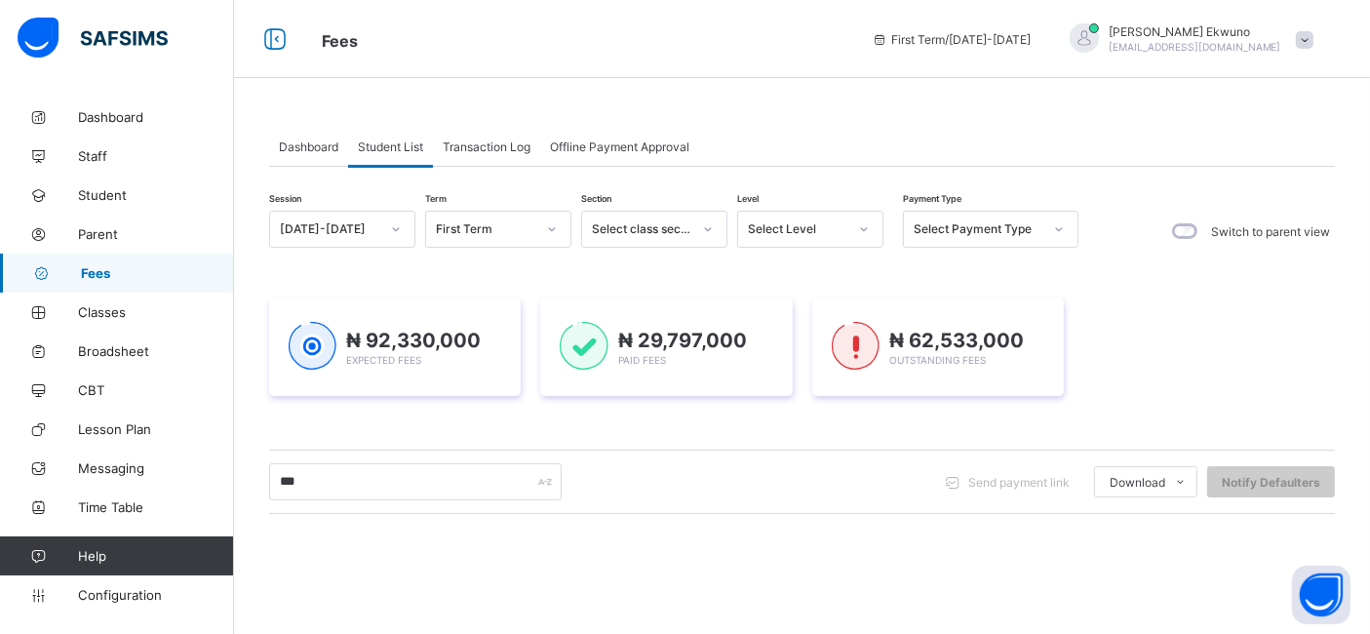
click at [410, 145] on span "Student List" at bounding box center [390, 146] width 65 height 15
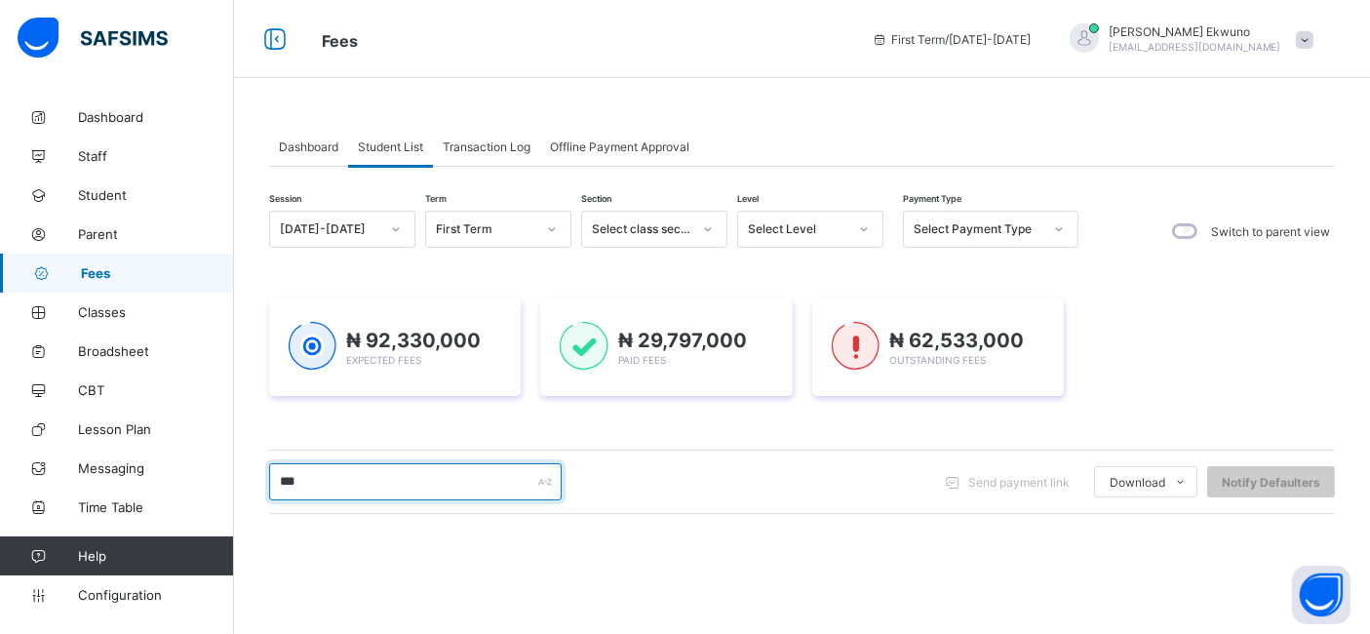
click at [368, 486] on input "***" at bounding box center [415, 481] width 293 height 37
type input "*"
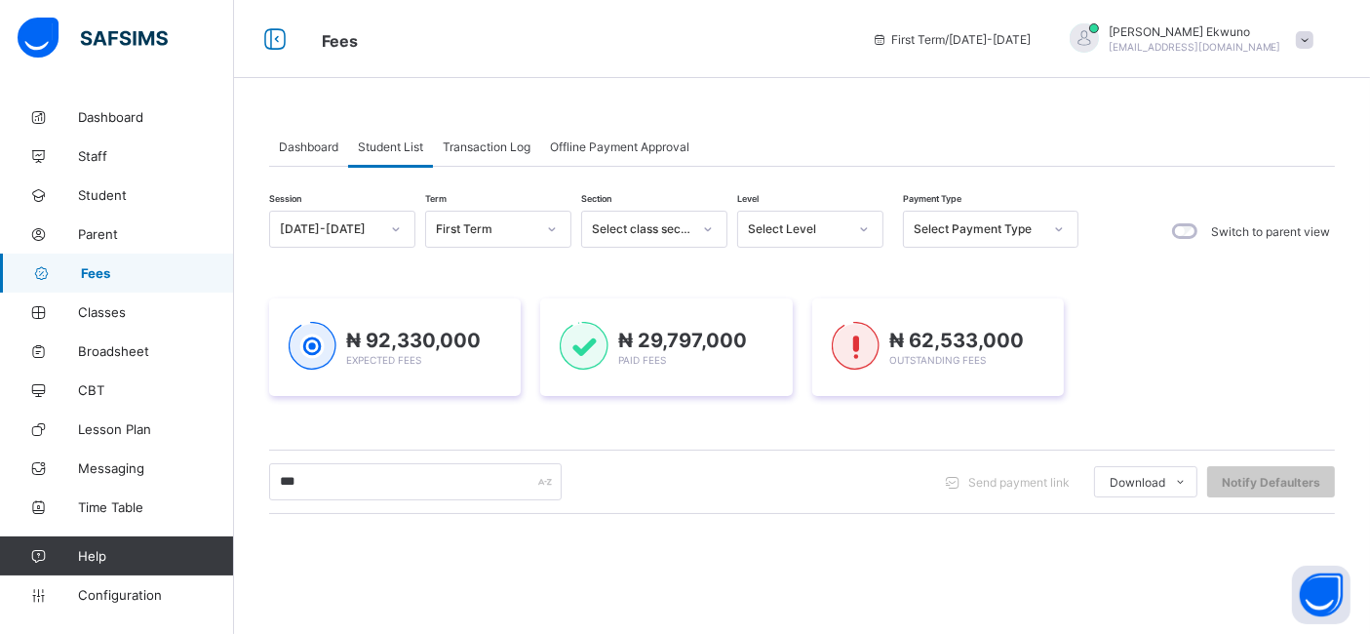
click at [404, 144] on span "Student List" at bounding box center [390, 146] width 65 height 15
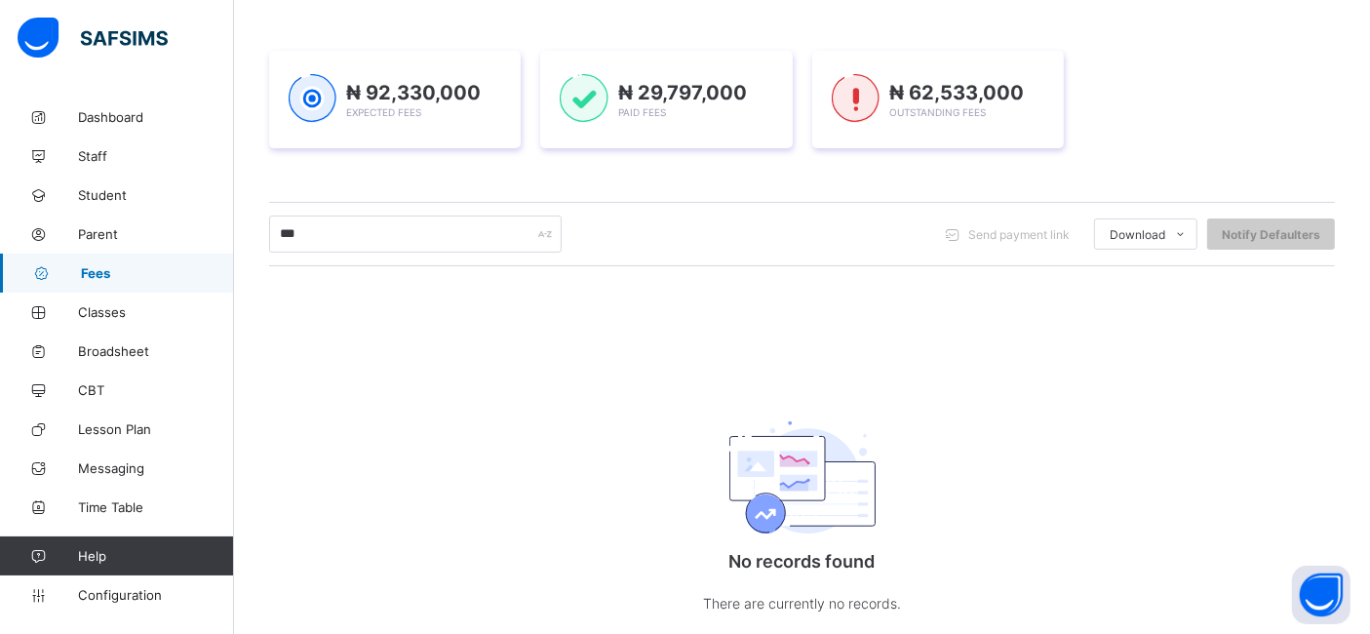
scroll to position [241, 0]
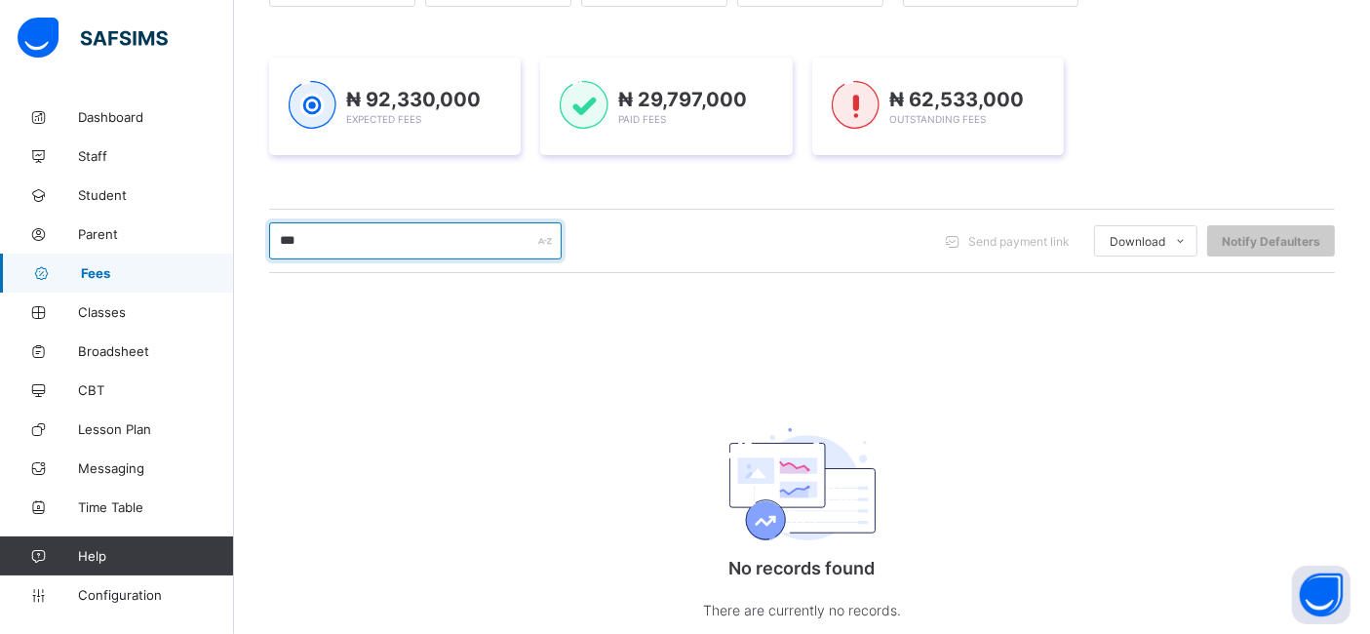
click at [422, 232] on input "***" at bounding box center [415, 240] width 293 height 37
type input "*"
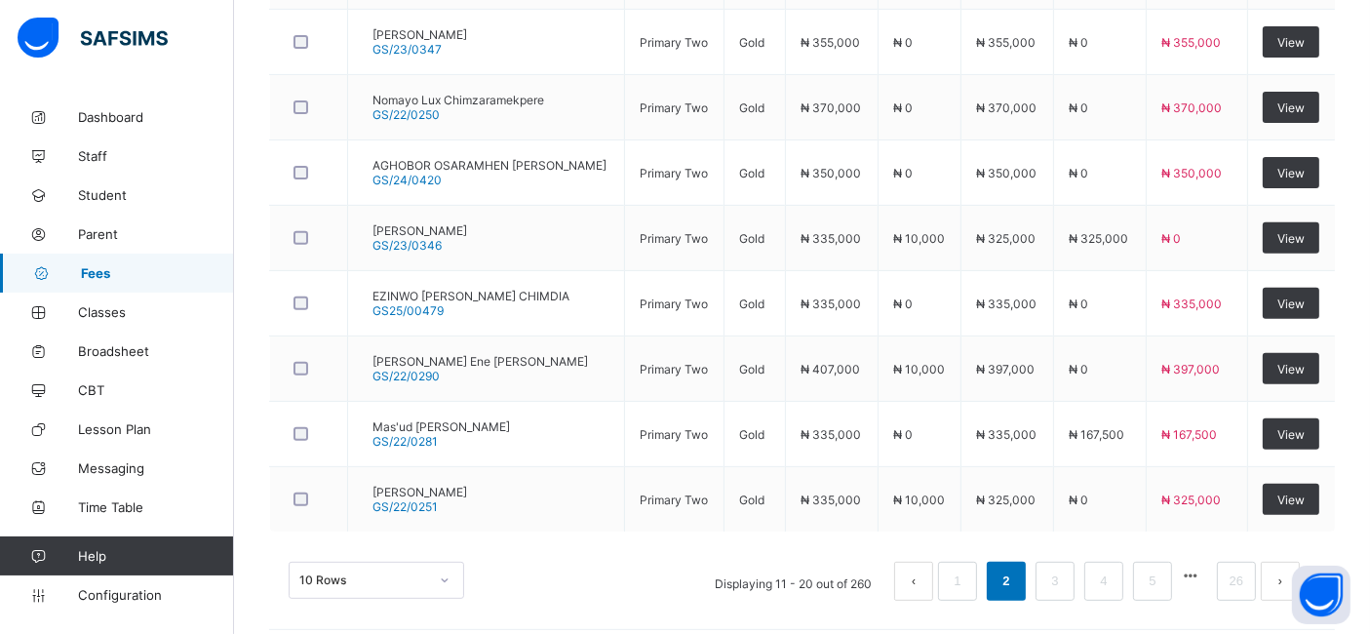
scroll to position [737, 0]
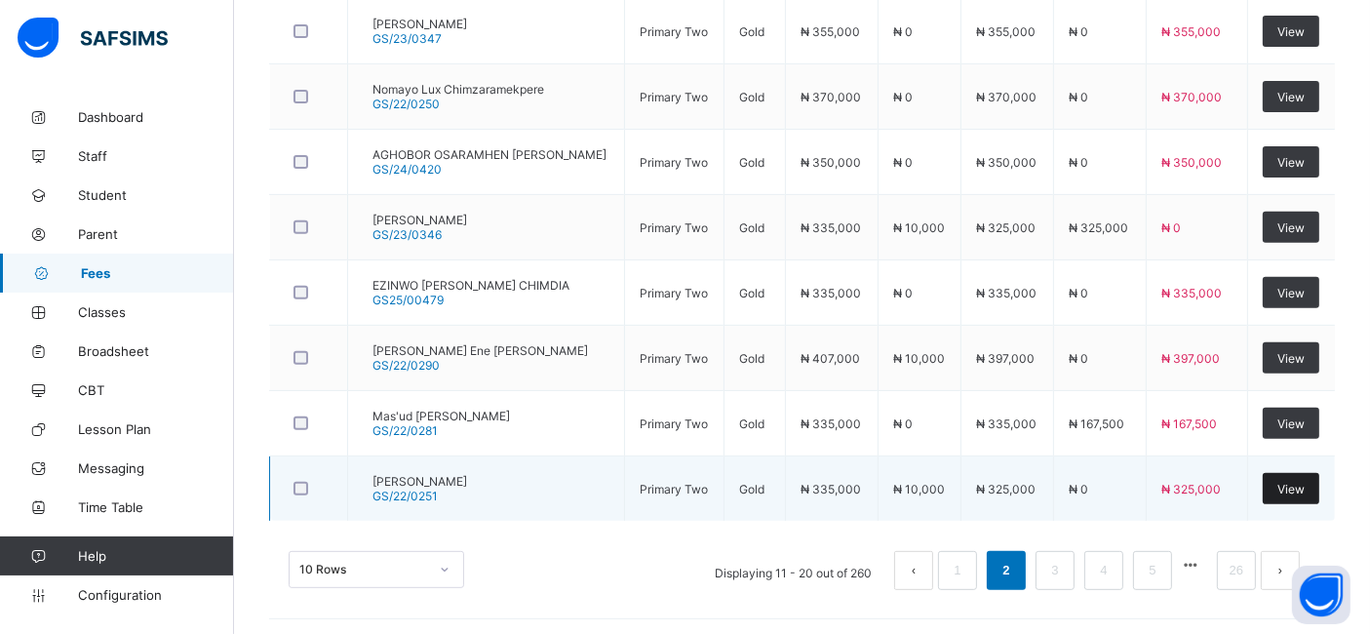
click at [1300, 482] on span "View" at bounding box center [1290, 489] width 27 height 15
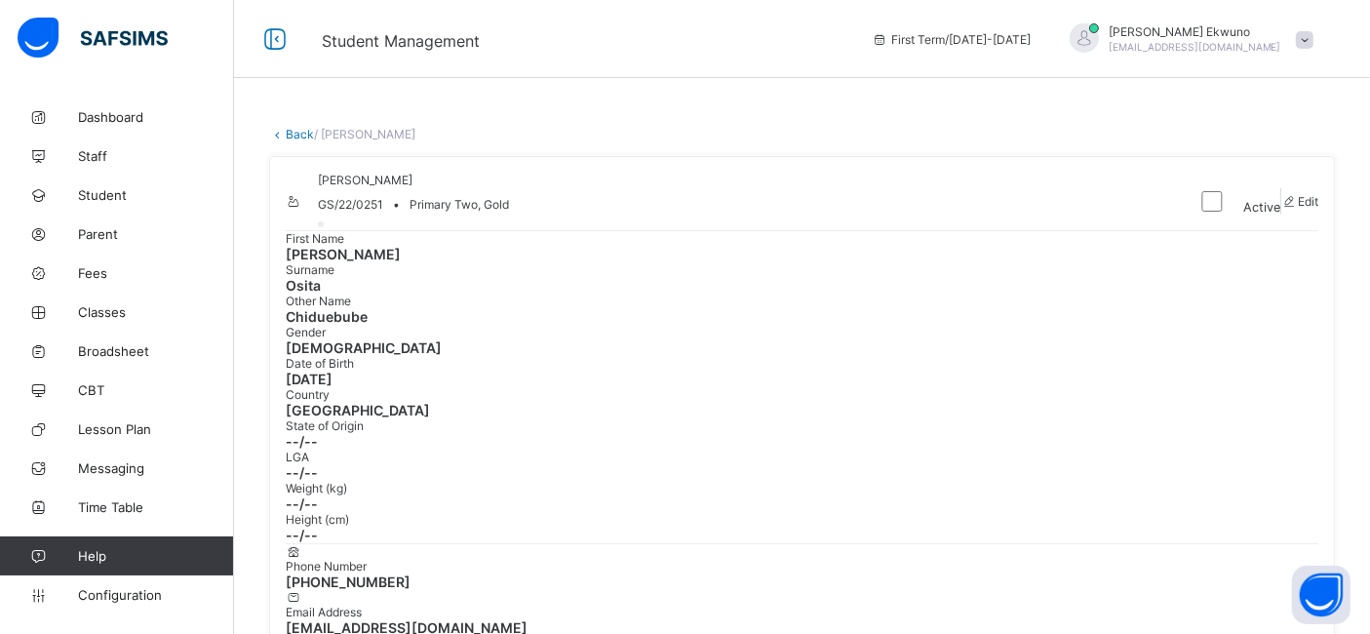
click at [303, 131] on link "Back" at bounding box center [300, 134] width 28 height 15
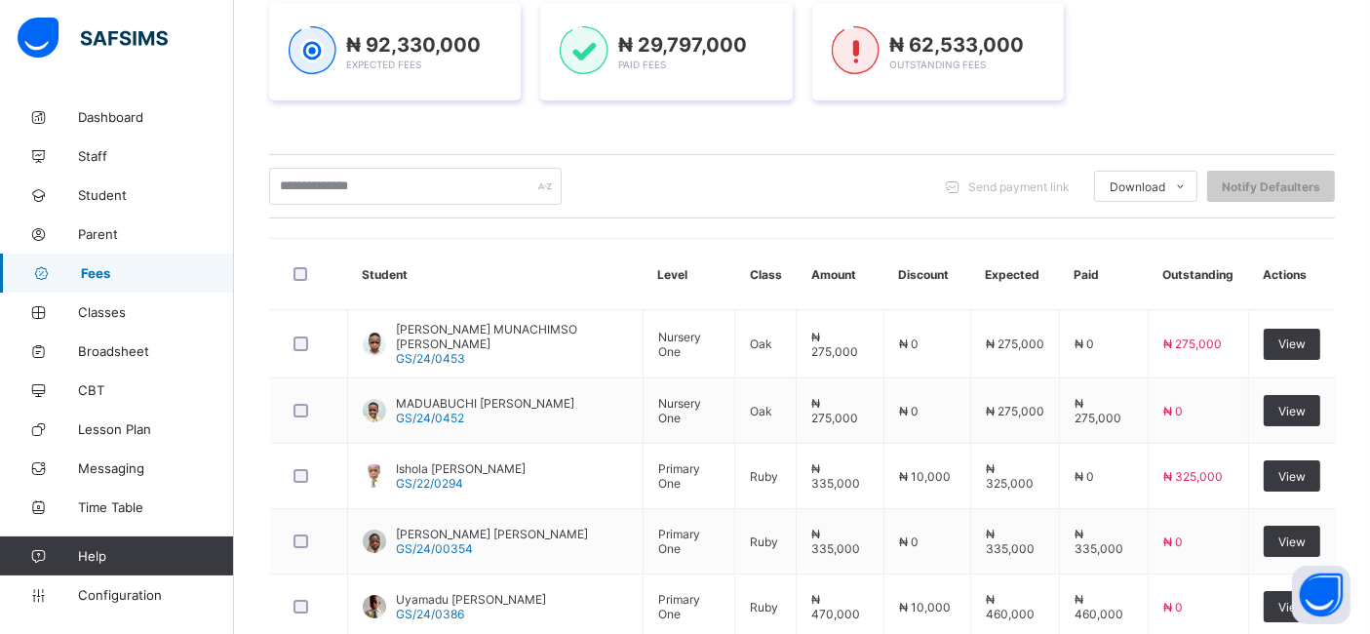
scroll to position [737, 0]
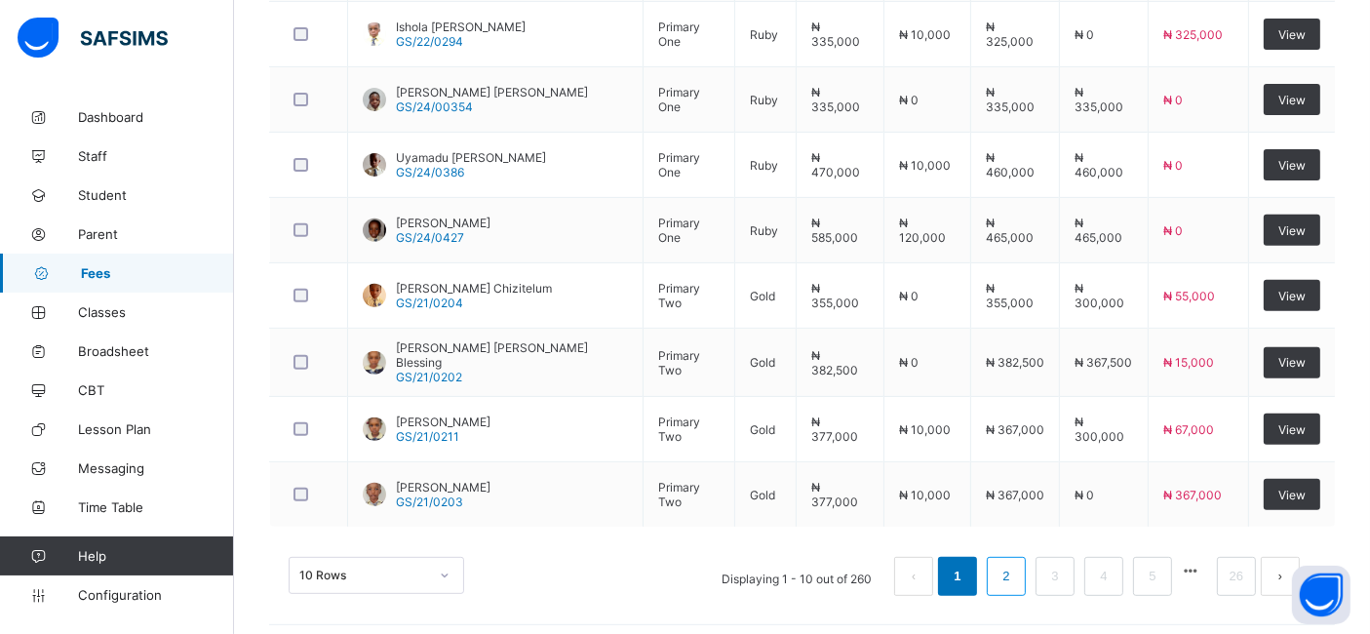
click at [1015, 565] on link "2" at bounding box center [1006, 576] width 19 height 25
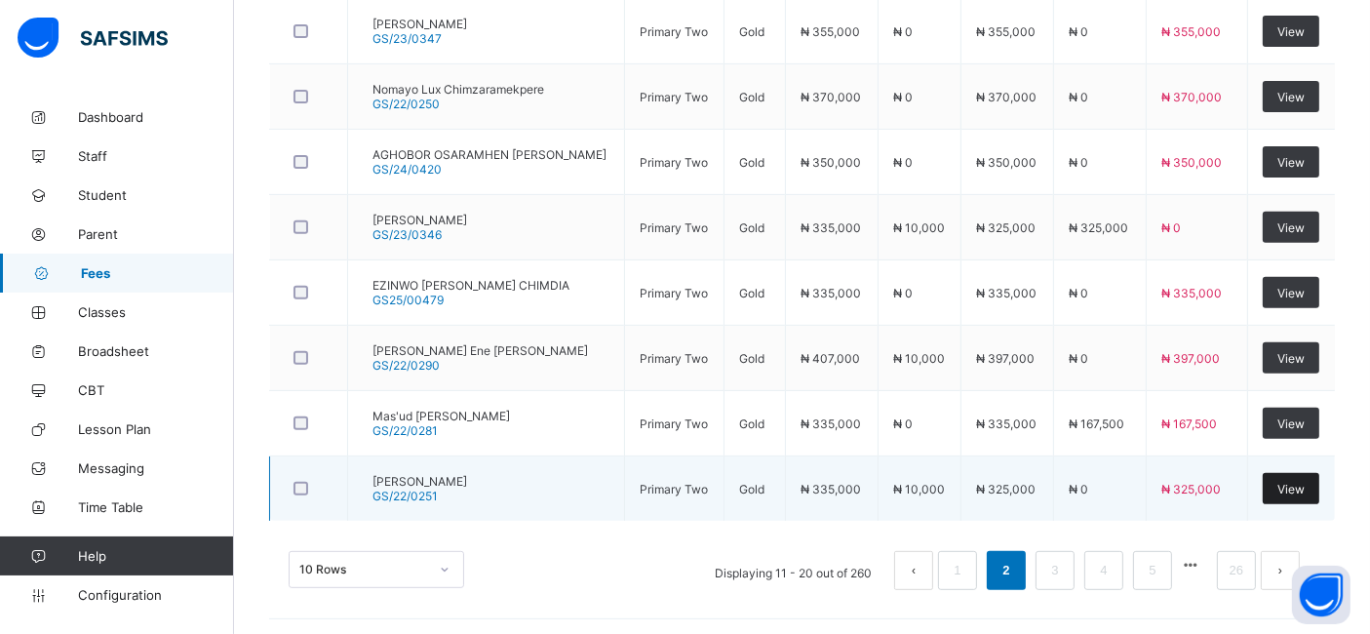
click at [1304, 485] on span "View" at bounding box center [1290, 489] width 27 height 15
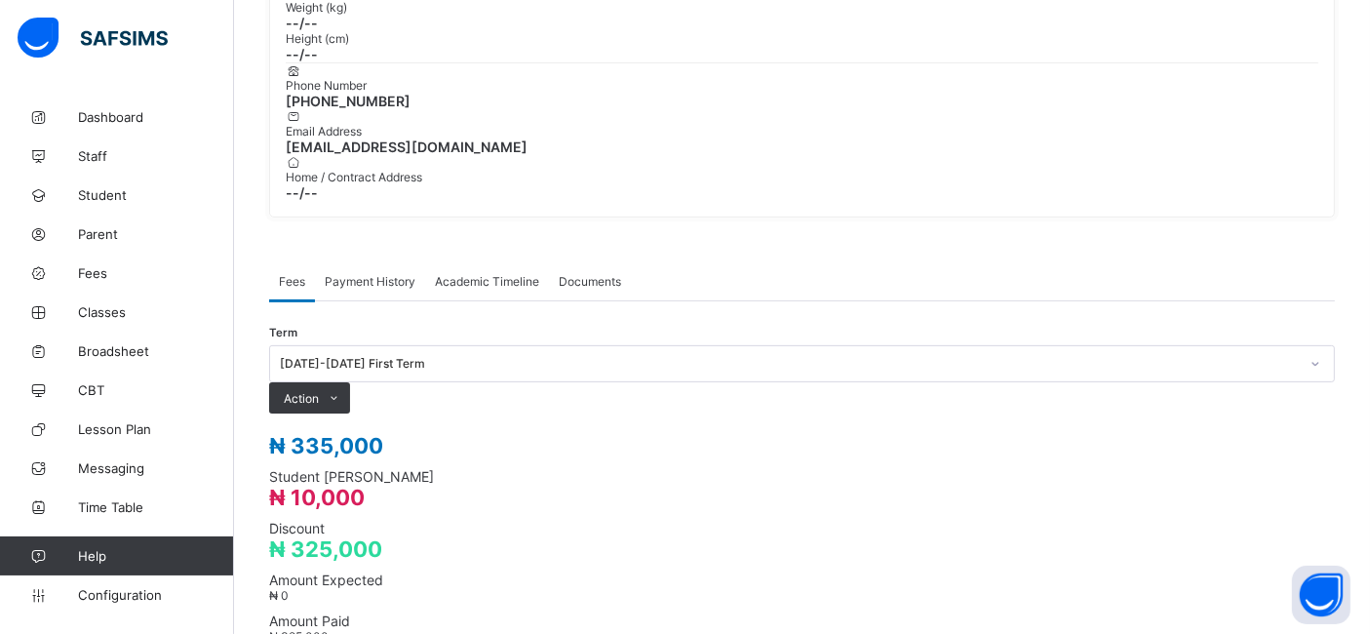
scroll to position [482, 0]
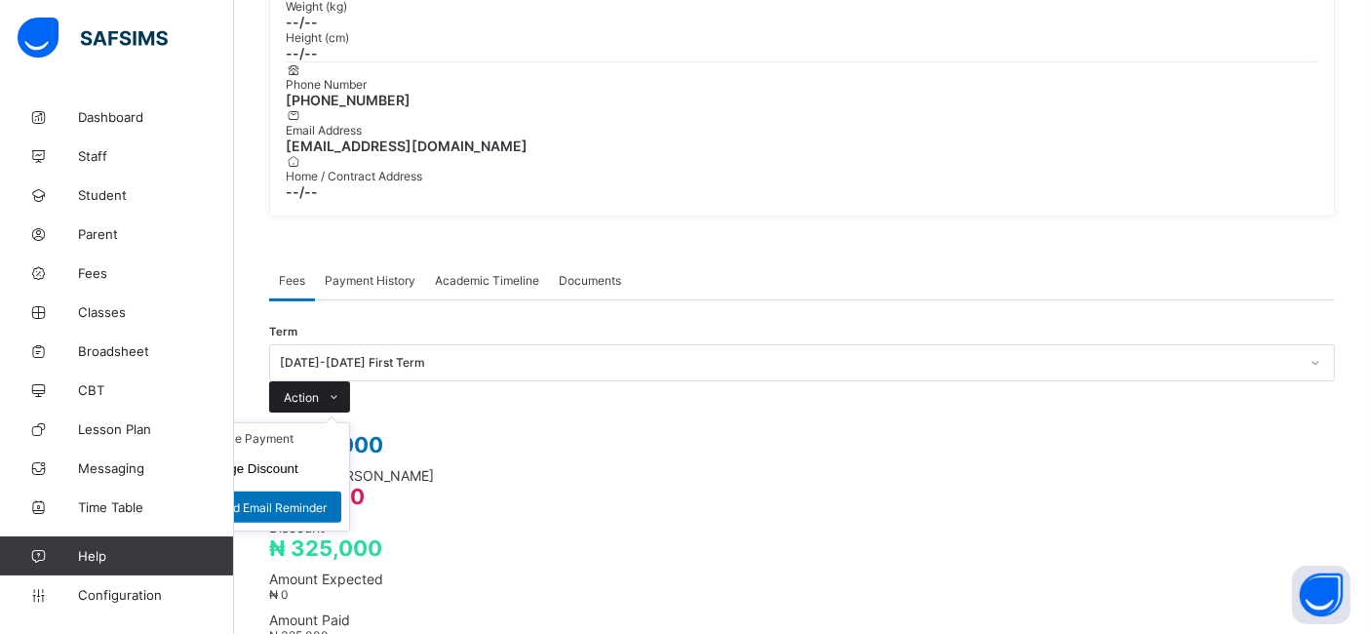
click at [319, 390] on span "Action" at bounding box center [301, 397] width 35 height 15
click at [349, 423] on li "Receive Payment" at bounding box center [269, 438] width 160 height 30
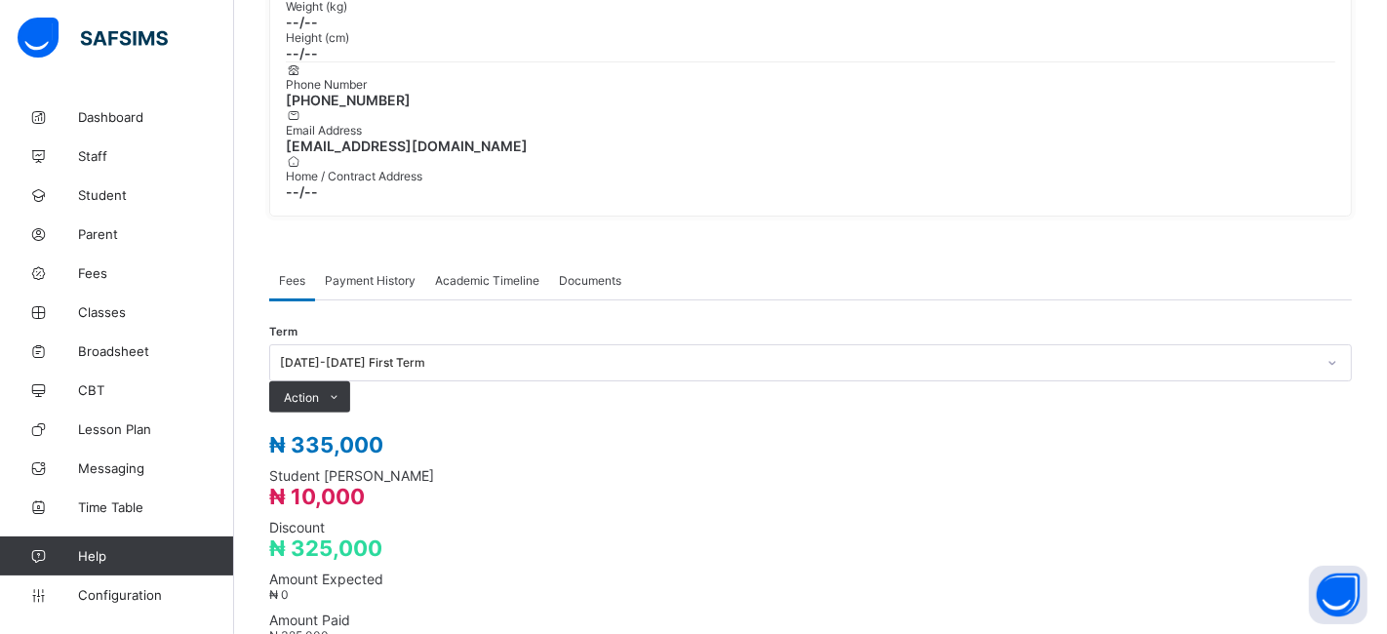
type input "**********"
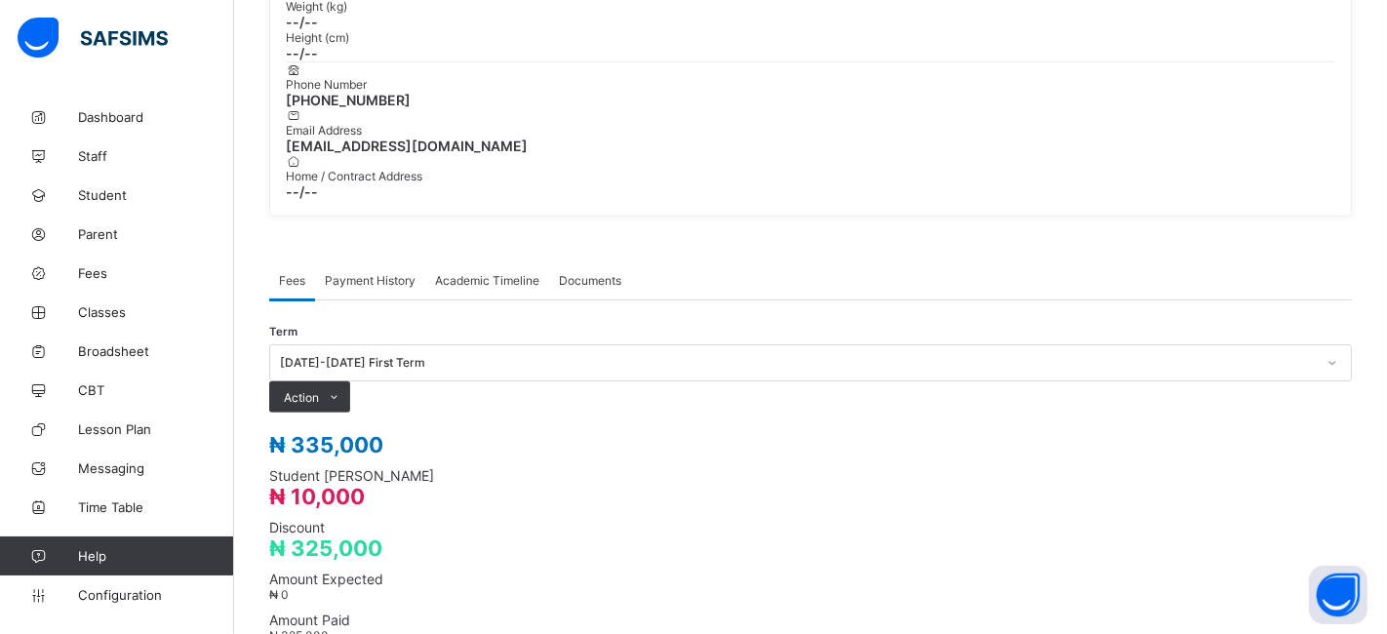
type input "**********"
type input "*********"
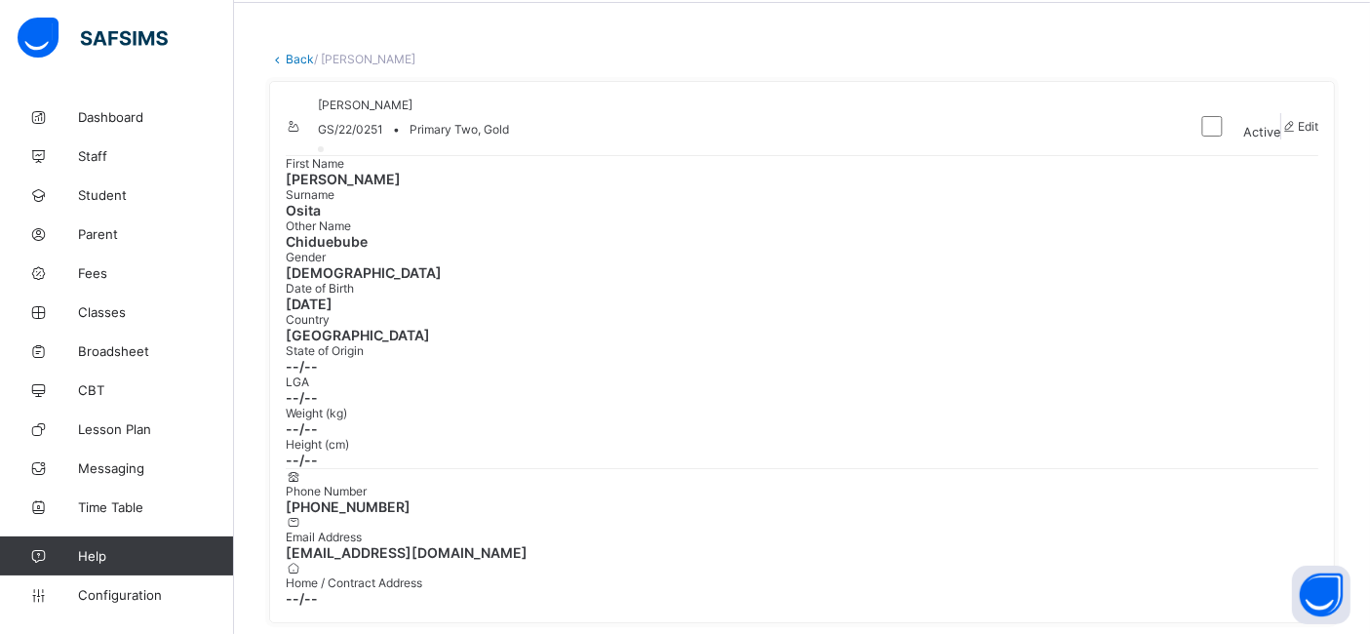
scroll to position [0, 0]
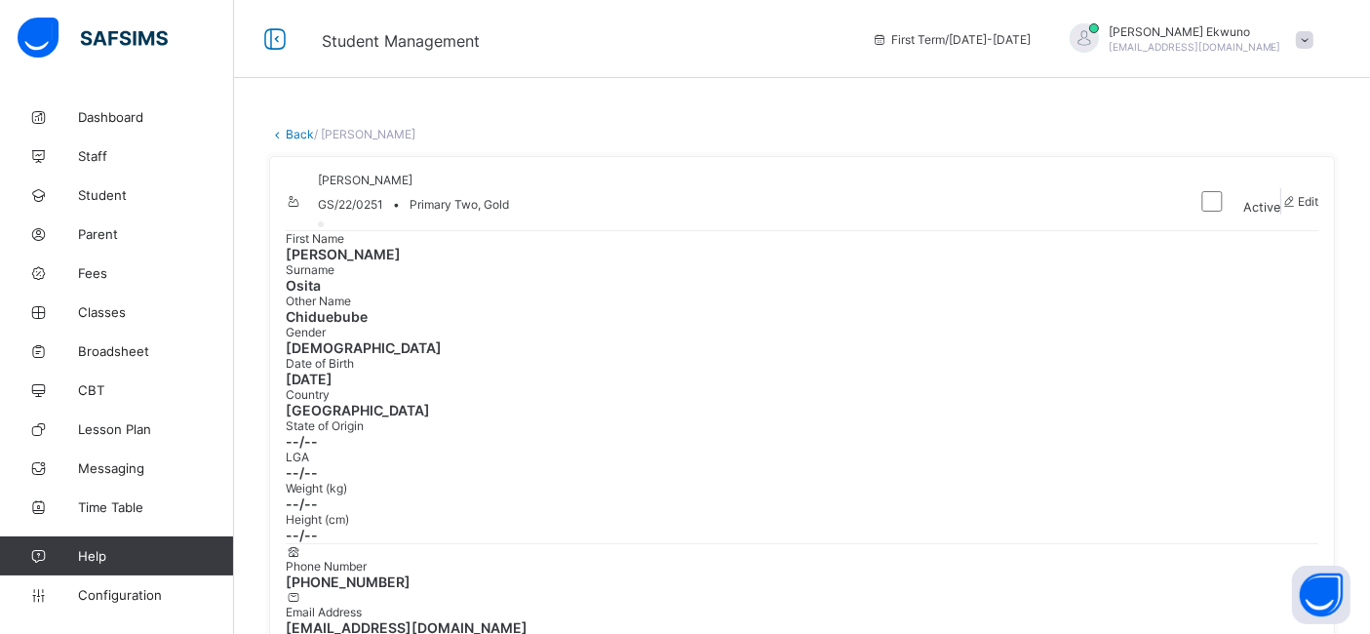
click at [301, 137] on link "Back" at bounding box center [300, 134] width 28 height 15
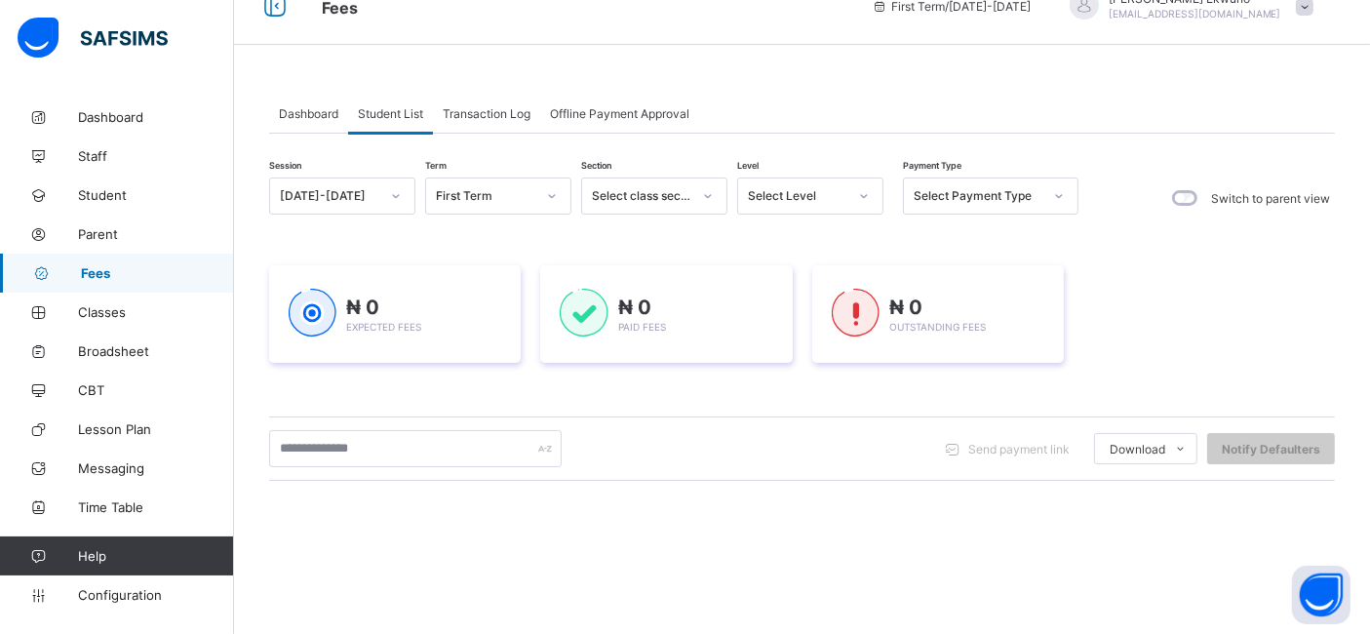
scroll to position [46, 0]
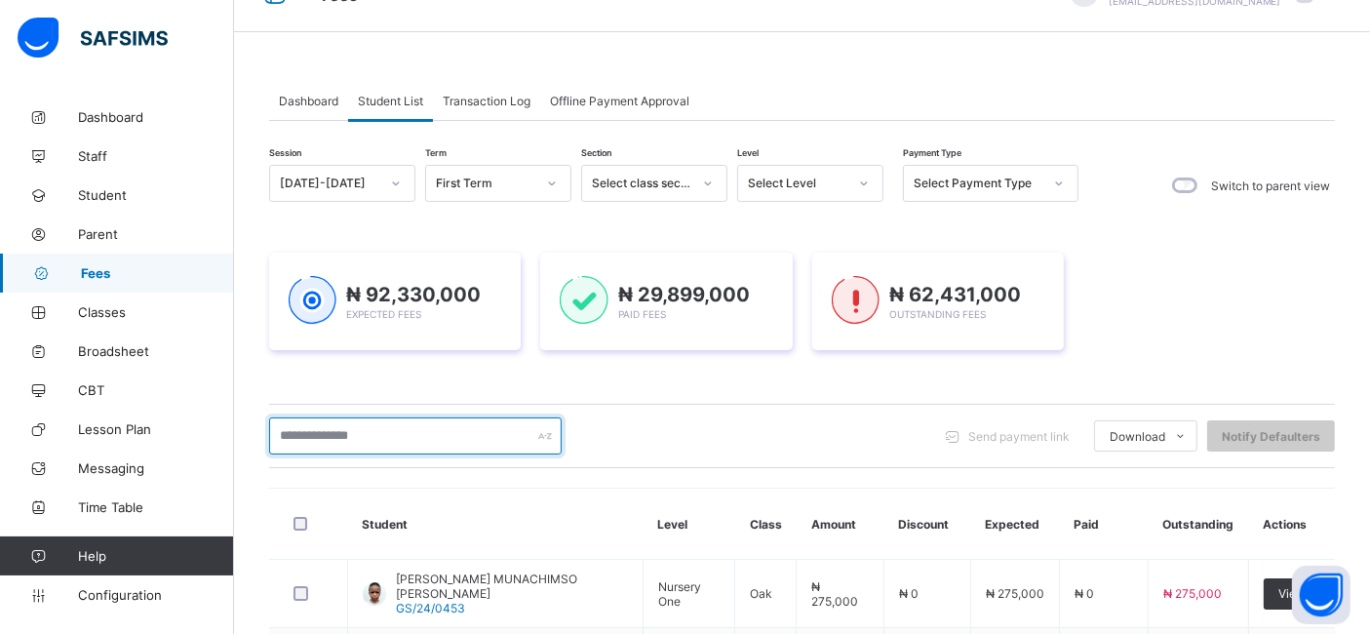
click at [400, 433] on input "text" at bounding box center [415, 435] width 293 height 37
click at [356, 430] on input "text" at bounding box center [415, 435] width 293 height 37
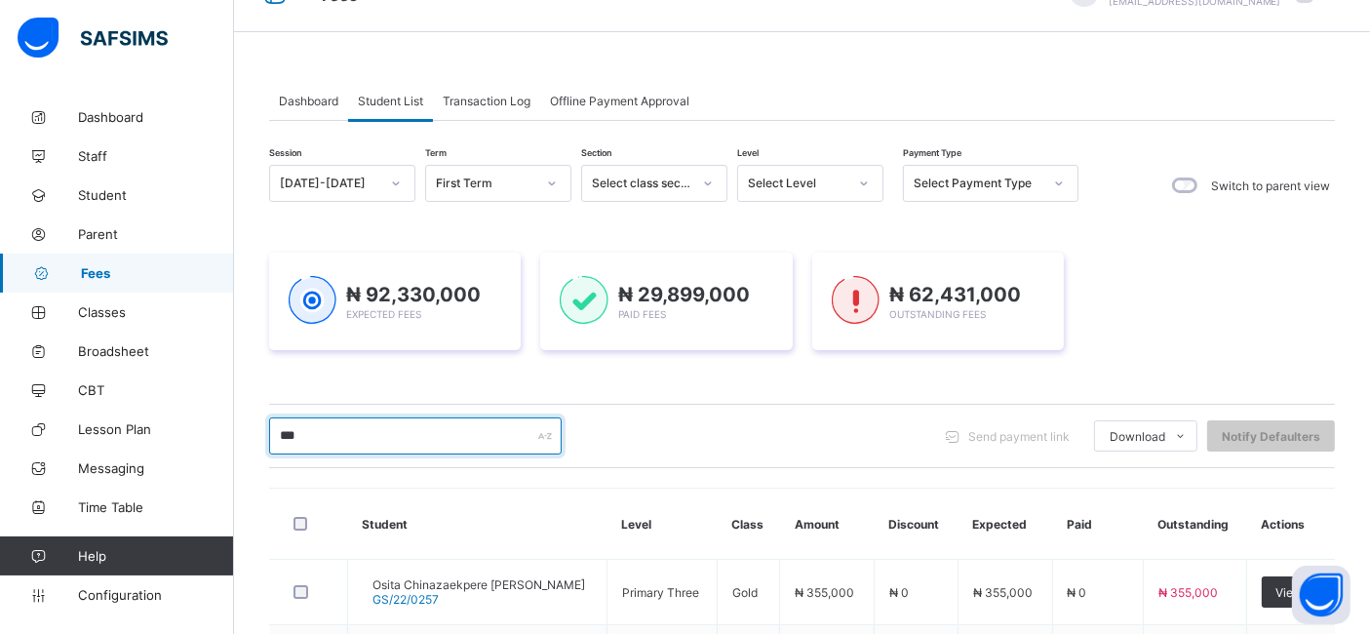
type input "*****"
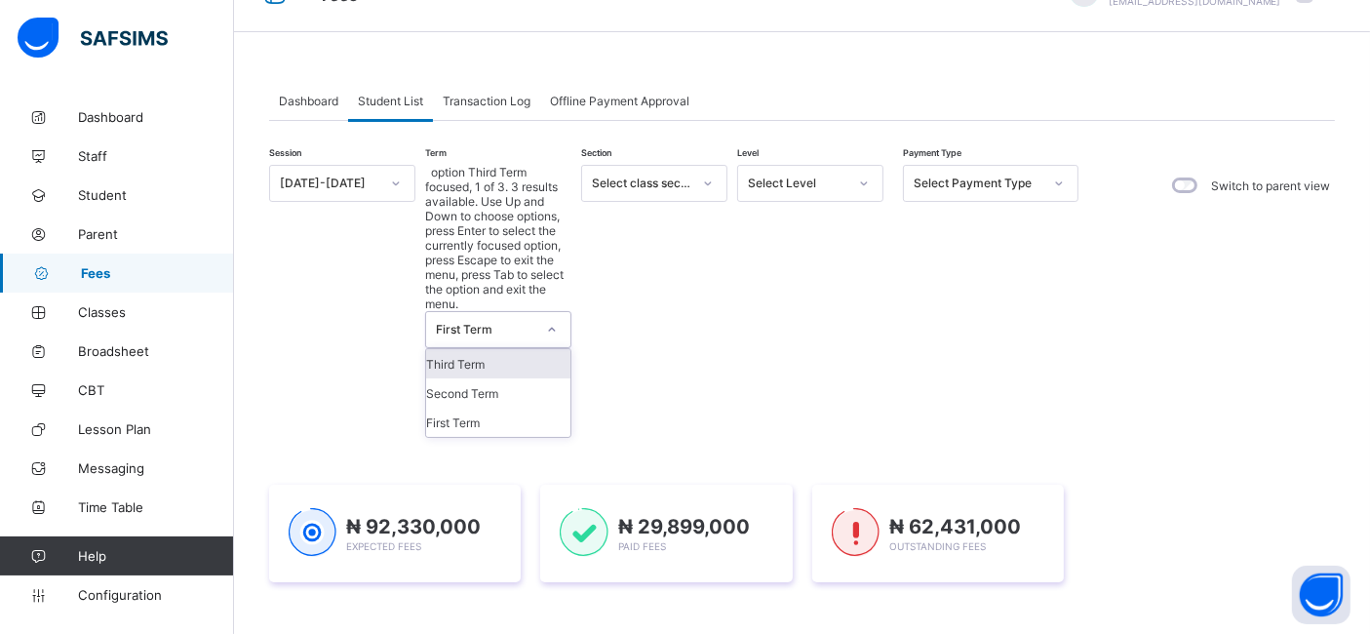
click at [550, 328] on icon at bounding box center [552, 330] width 7 height 4
click at [459, 408] on div "First Term" at bounding box center [498, 422] width 144 height 29
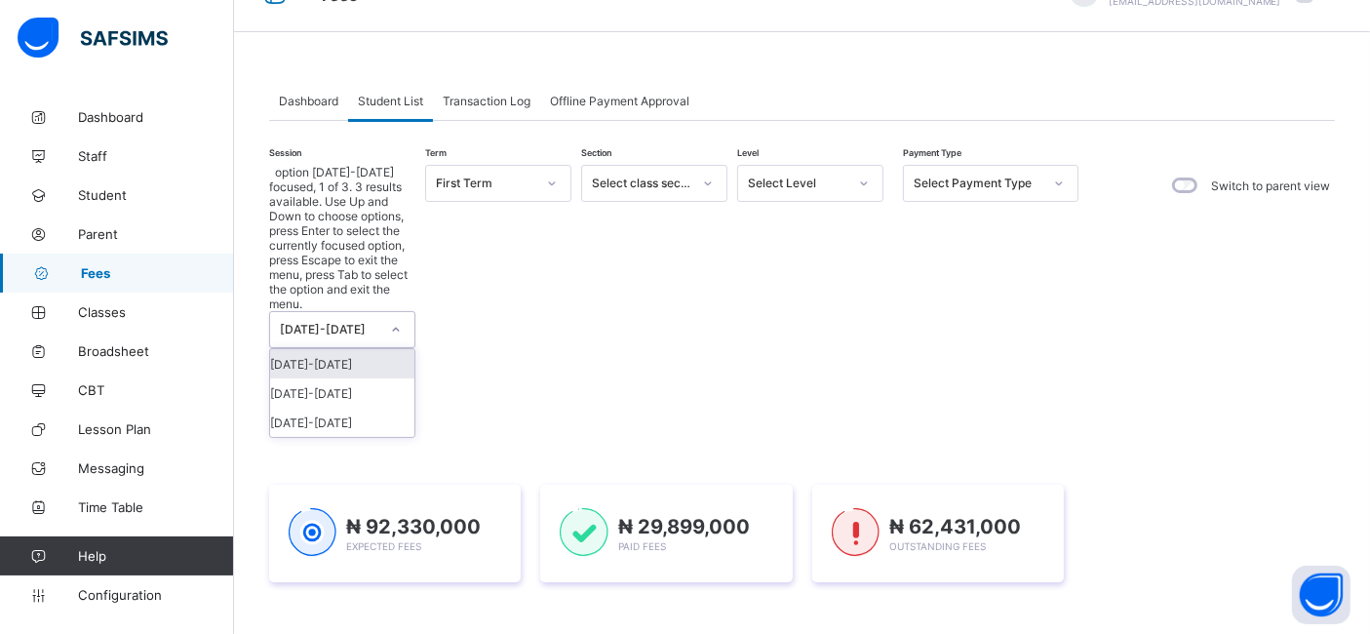
click at [397, 320] on icon at bounding box center [396, 330] width 12 height 20
click at [342, 378] on div "[DATE]-[DATE]" at bounding box center [342, 392] width 144 height 29
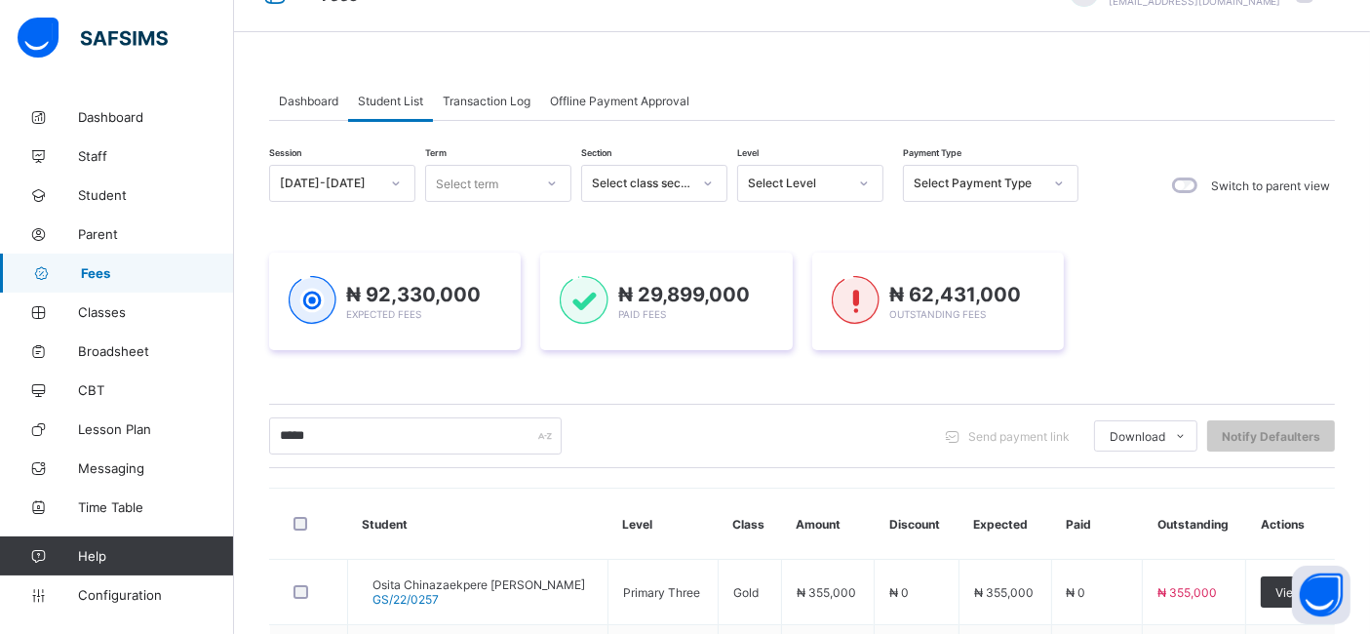
click at [395, 205] on div "Session 2024-2025" at bounding box center [342, 185] width 146 height 41
click at [543, 180] on div at bounding box center [551, 183] width 33 height 31
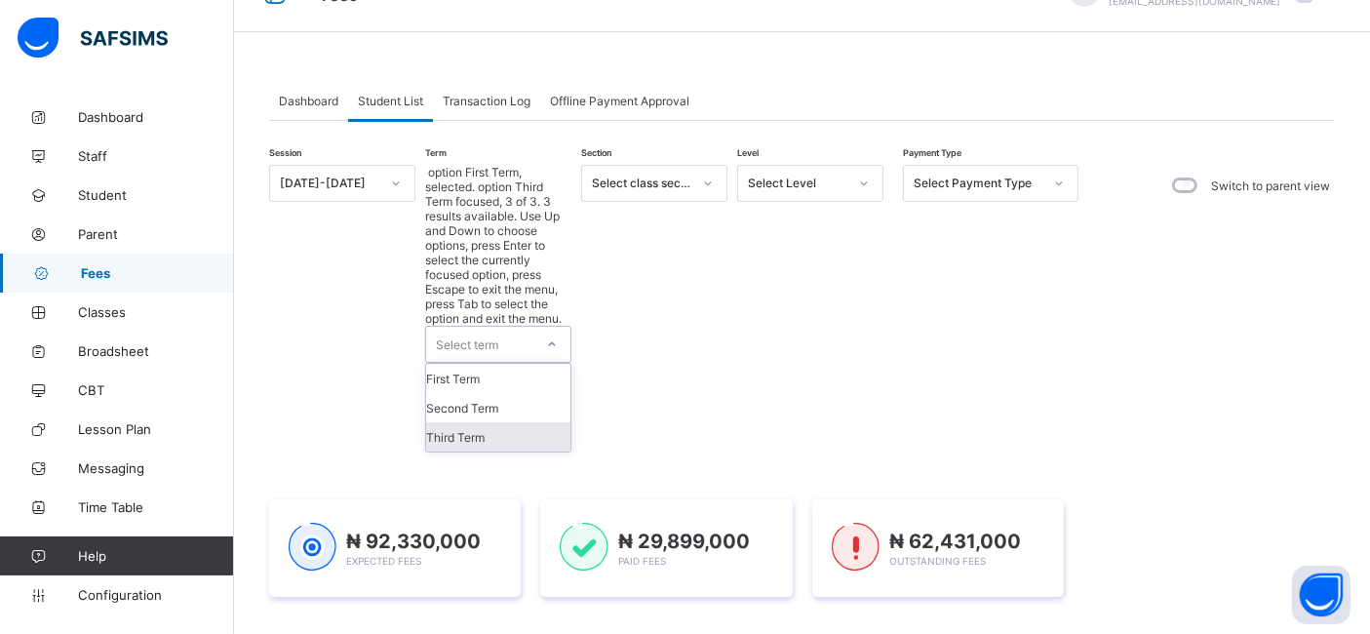
click at [460, 422] on div "Third Term" at bounding box center [498, 436] width 144 height 29
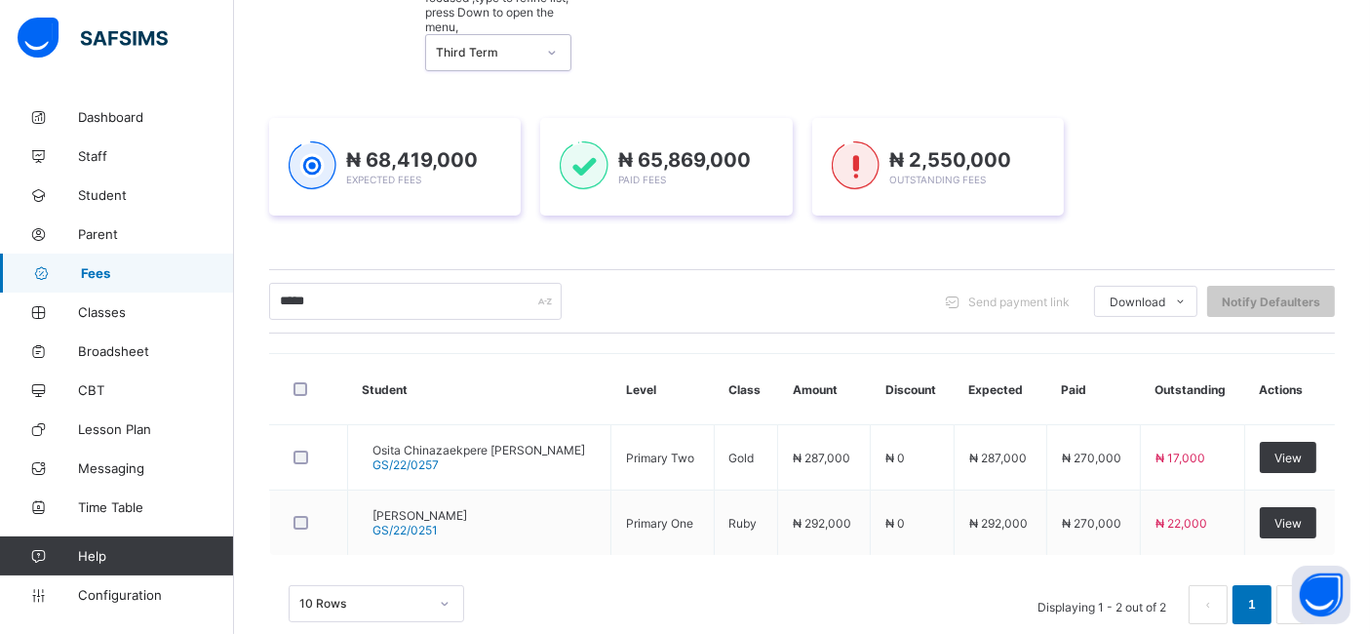
scroll to position [273, 0]
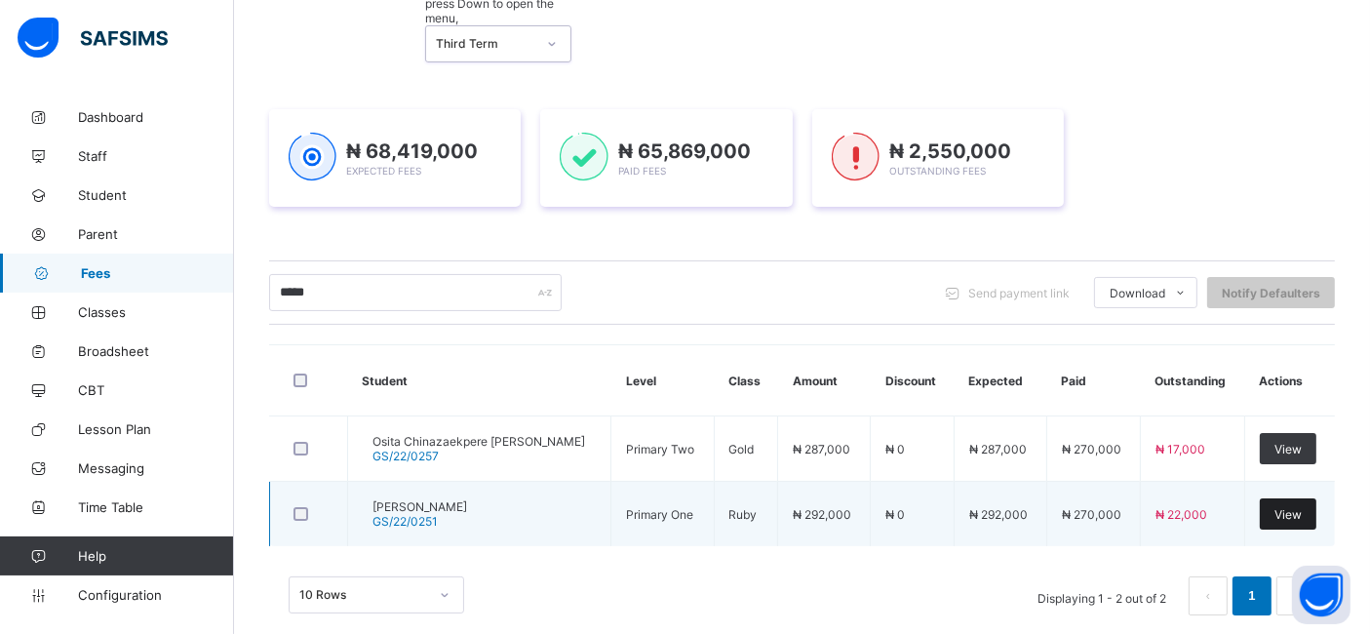
click at [1289, 507] on span "View" at bounding box center [1287, 514] width 27 height 15
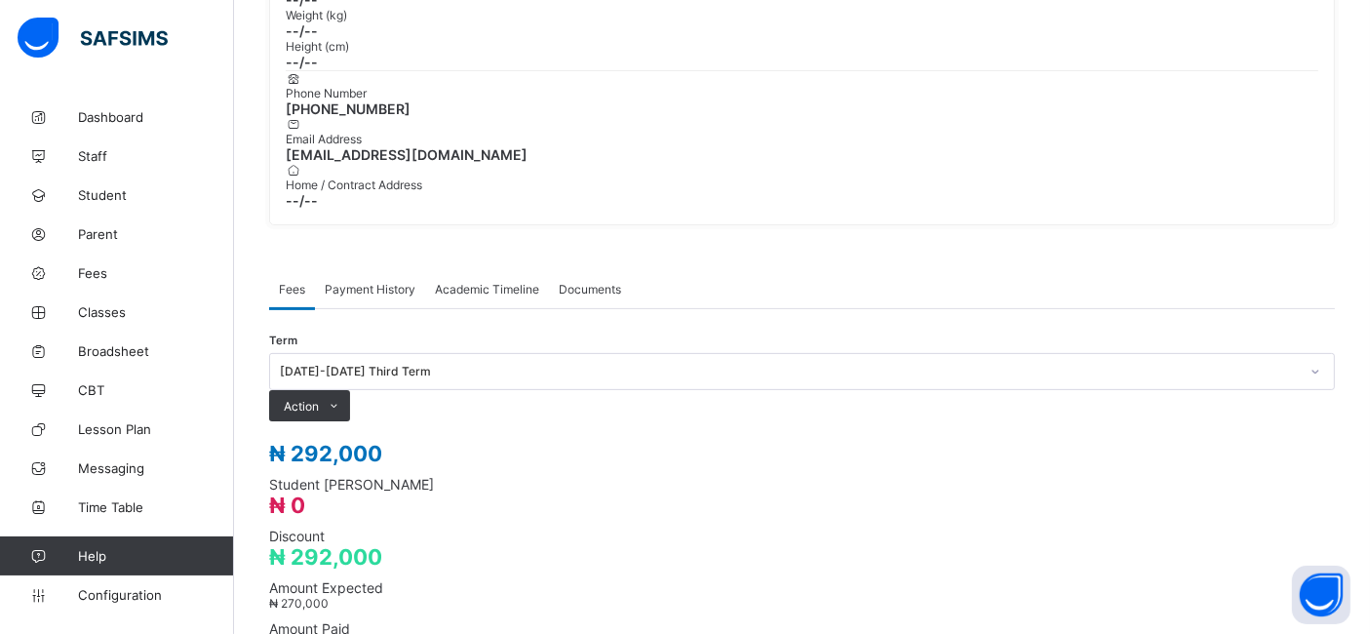
scroll to position [476, 0]
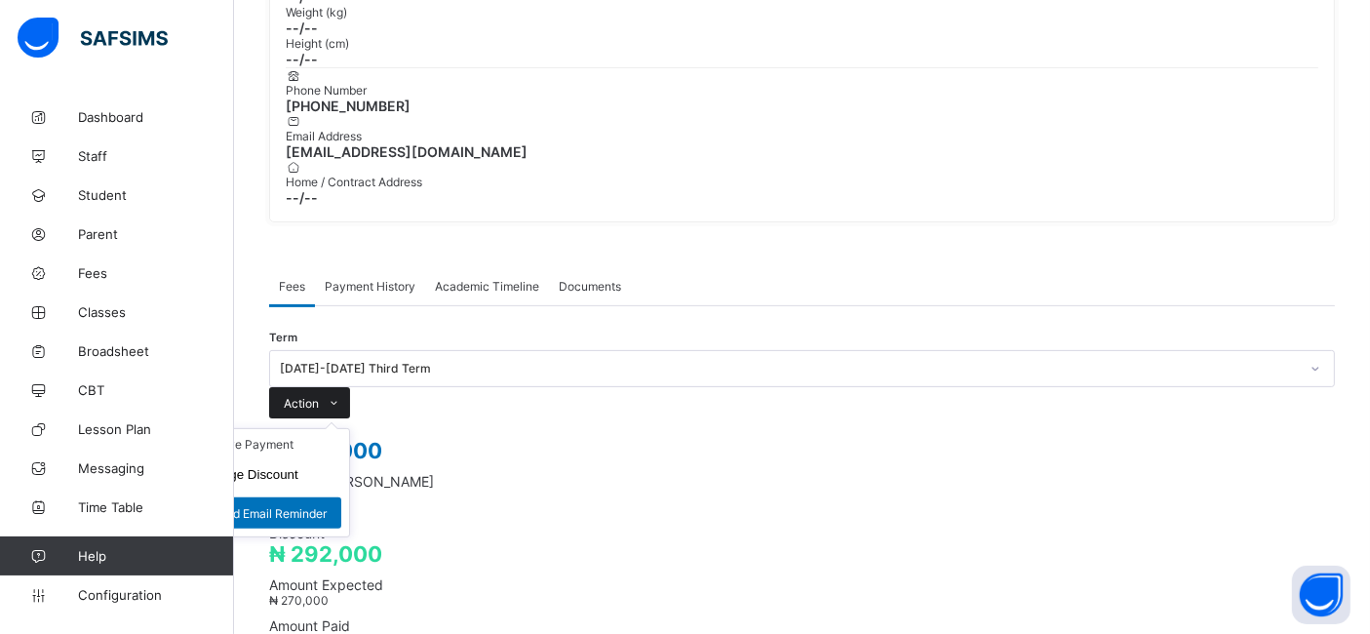
click at [319, 396] on span "Action" at bounding box center [301, 403] width 35 height 15
click at [298, 467] on button "Manage Discount" at bounding box center [247, 474] width 101 height 15
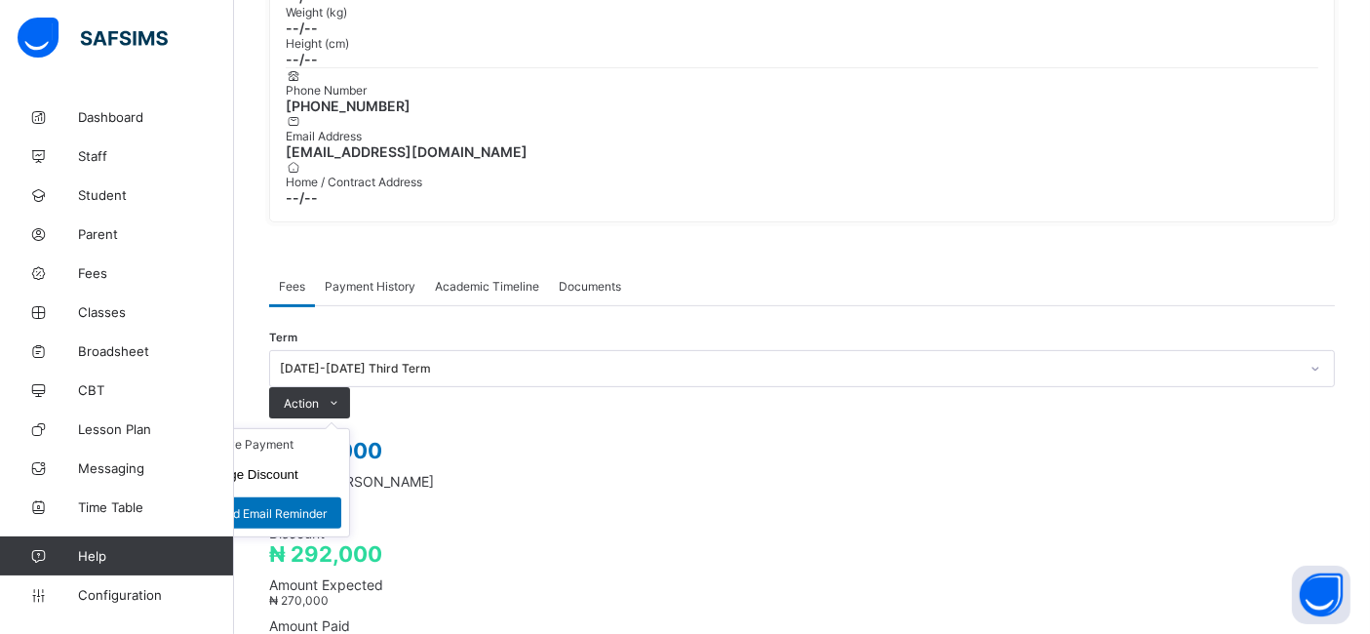
click at [350, 428] on ul "Receive Payment Manage Discount Send Email Reminder" at bounding box center [269, 482] width 162 height 109
click at [349, 429] on li "Receive Payment" at bounding box center [269, 444] width 160 height 30
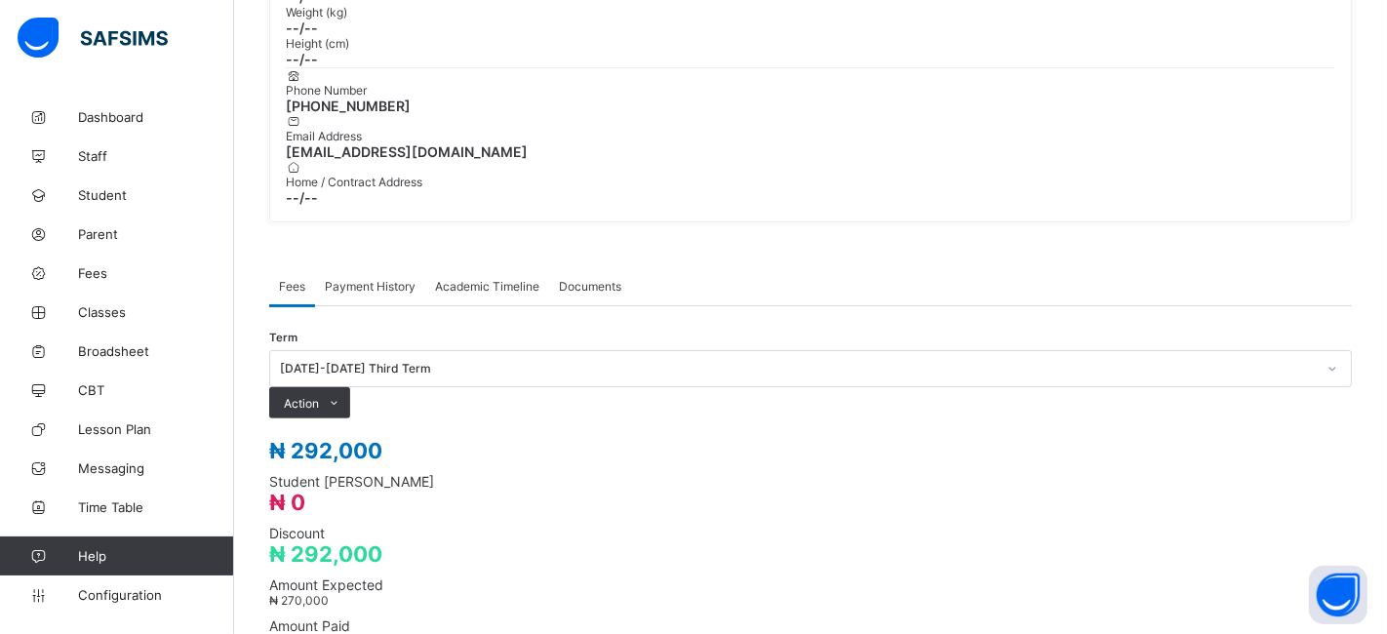
type input "**********"
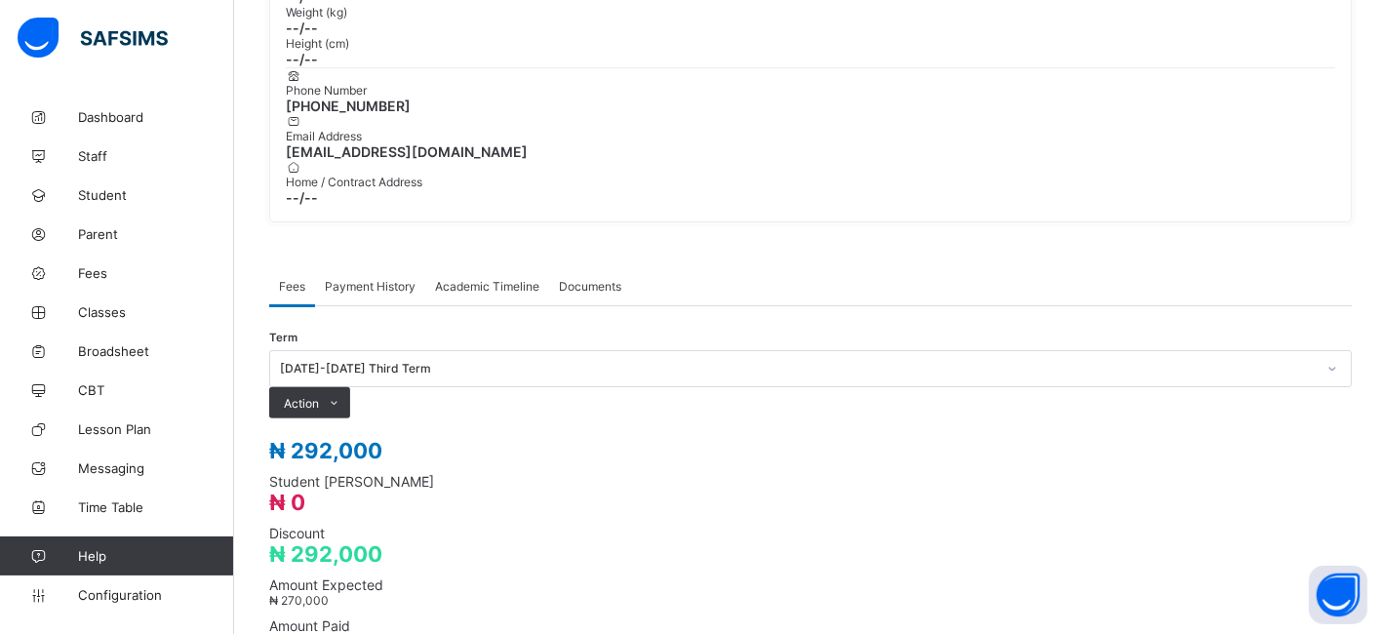
type input "********"
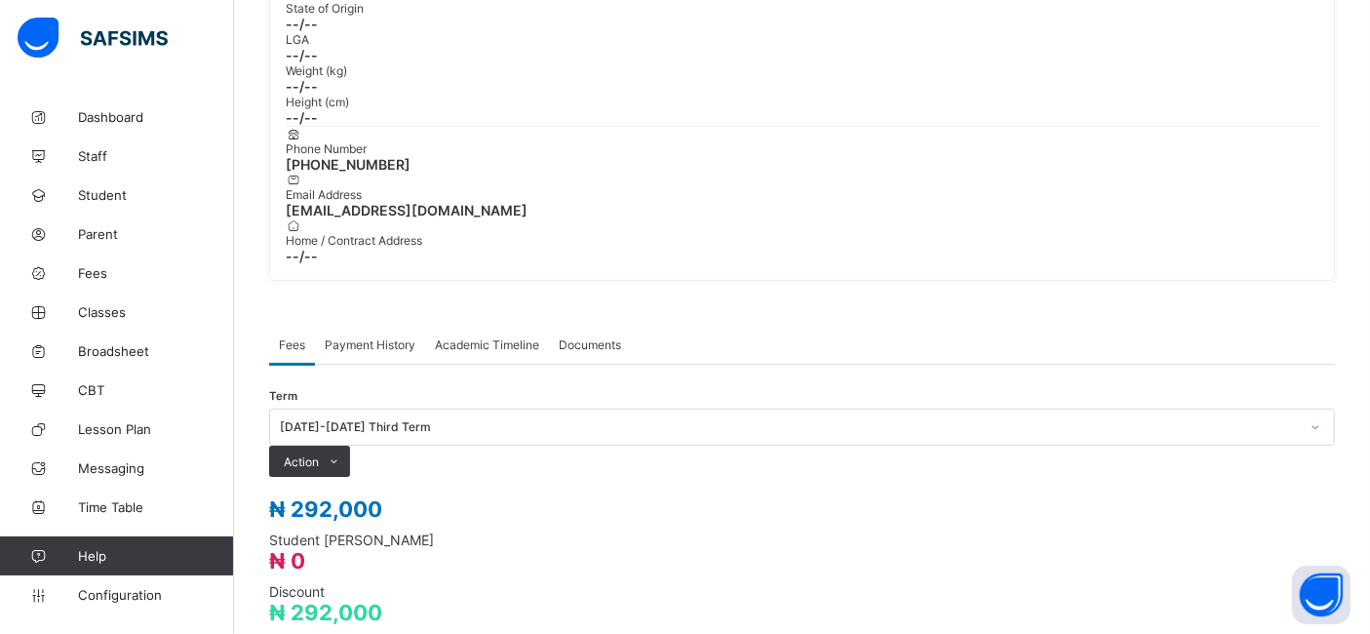
scroll to position [416, 0]
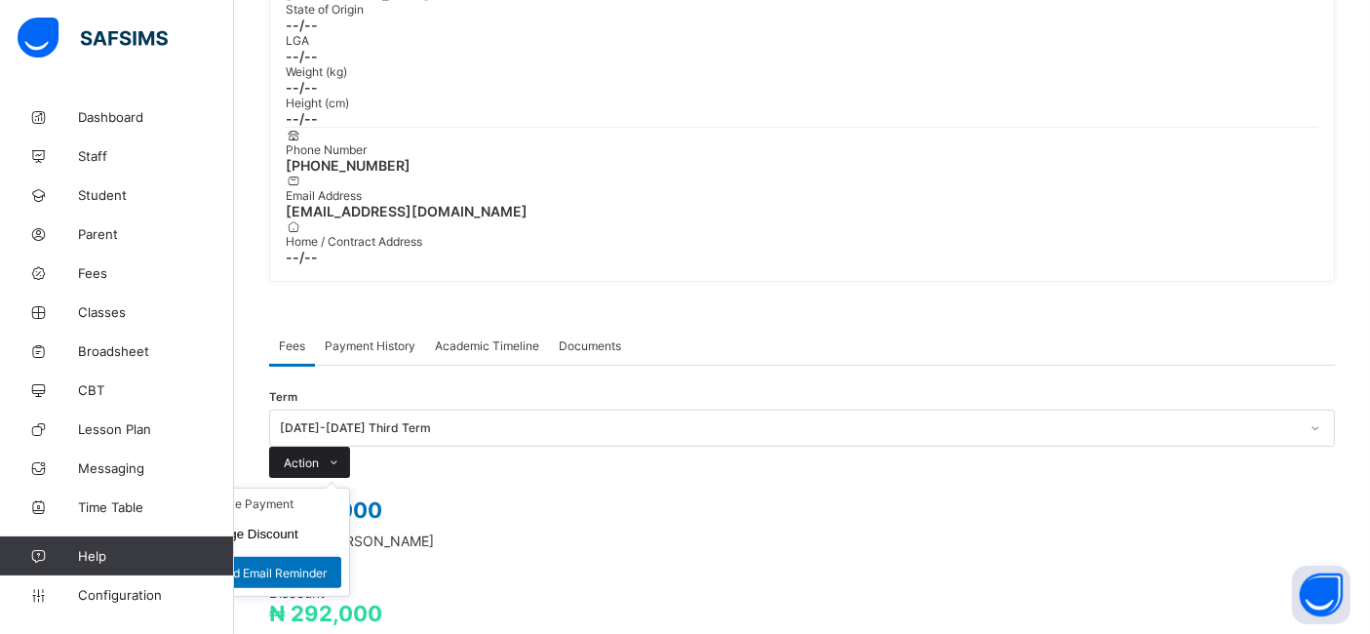
click at [319, 455] on span "Action" at bounding box center [301, 462] width 35 height 15
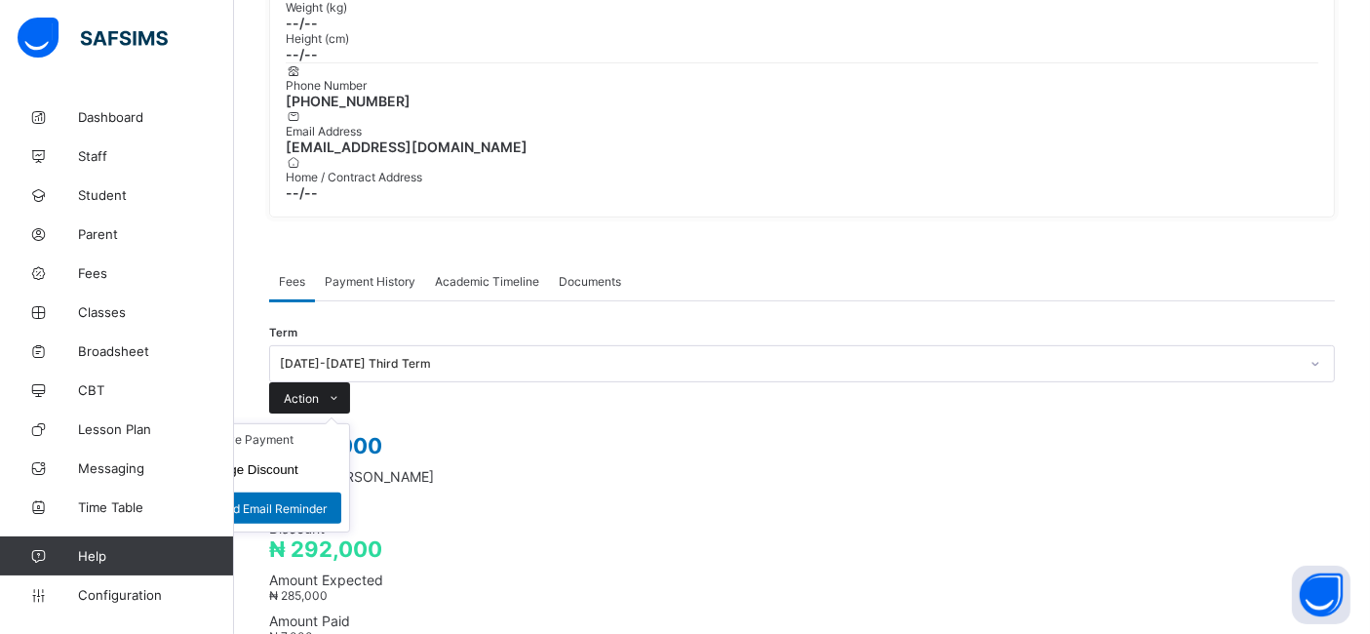
scroll to position [479, 0]
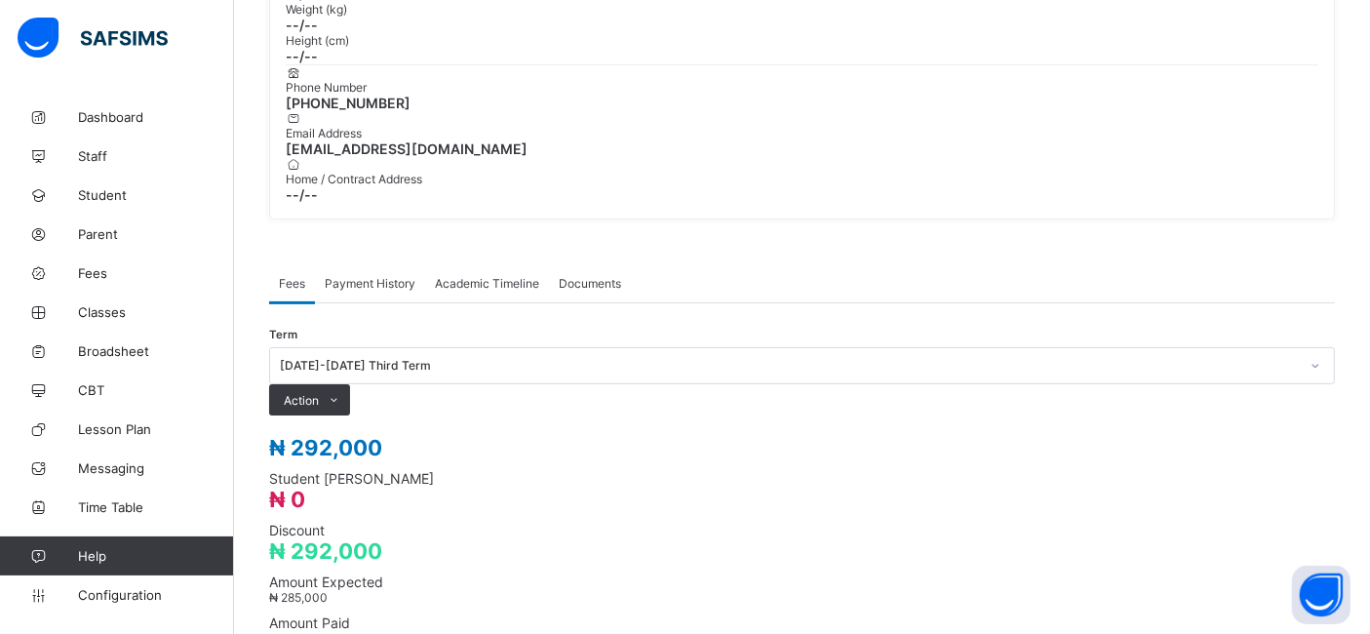
click at [370, 276] on span "Payment History" at bounding box center [370, 283] width 91 height 15
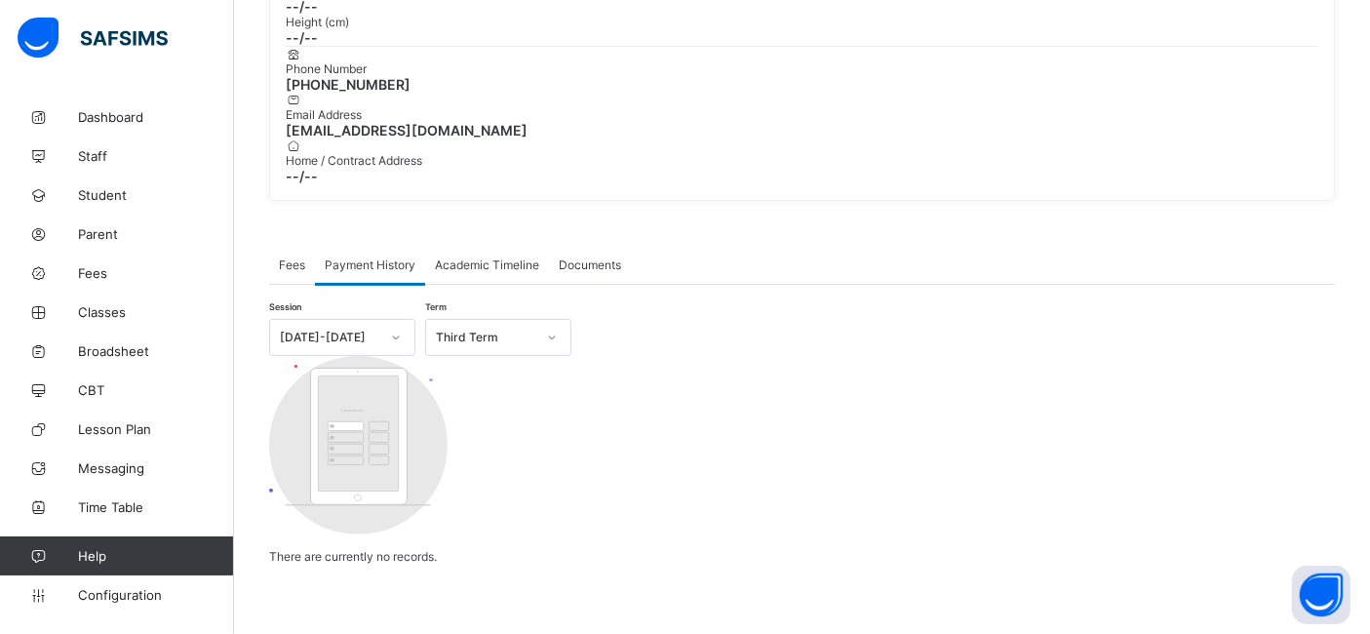
scroll to position [537, 0]
click at [292, 257] on span "Fees" at bounding box center [292, 264] width 26 height 15
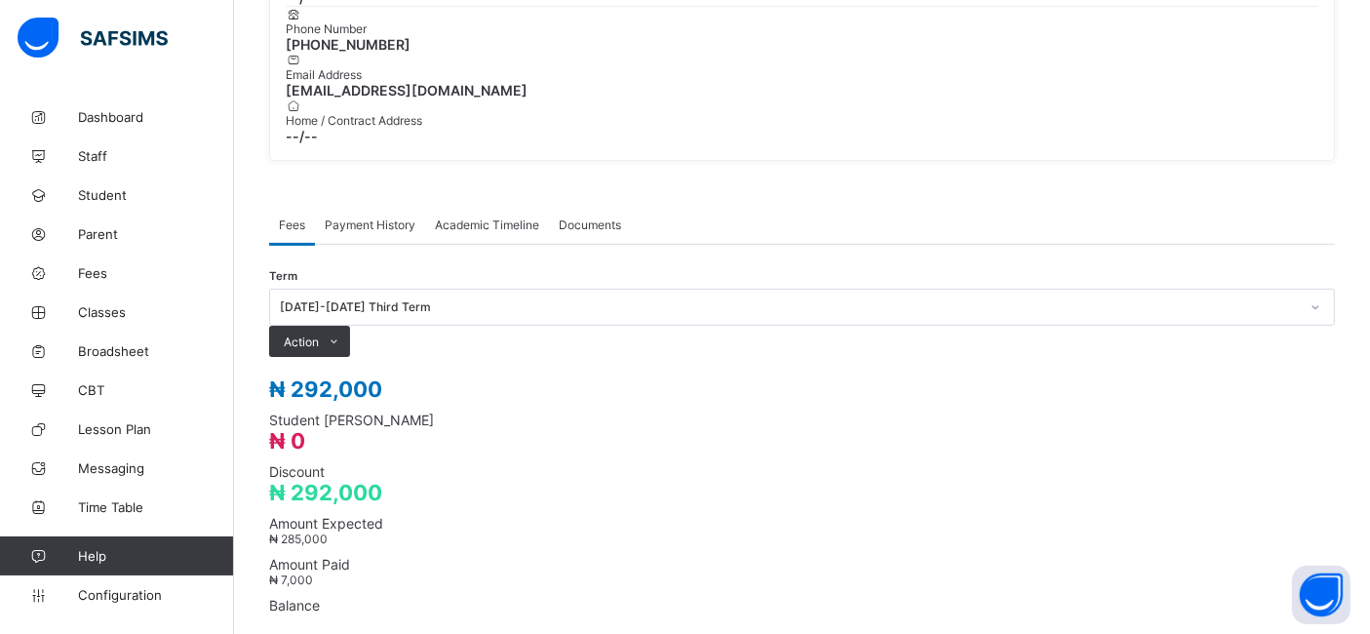
click at [383, 217] on span "Payment History" at bounding box center [370, 224] width 91 height 15
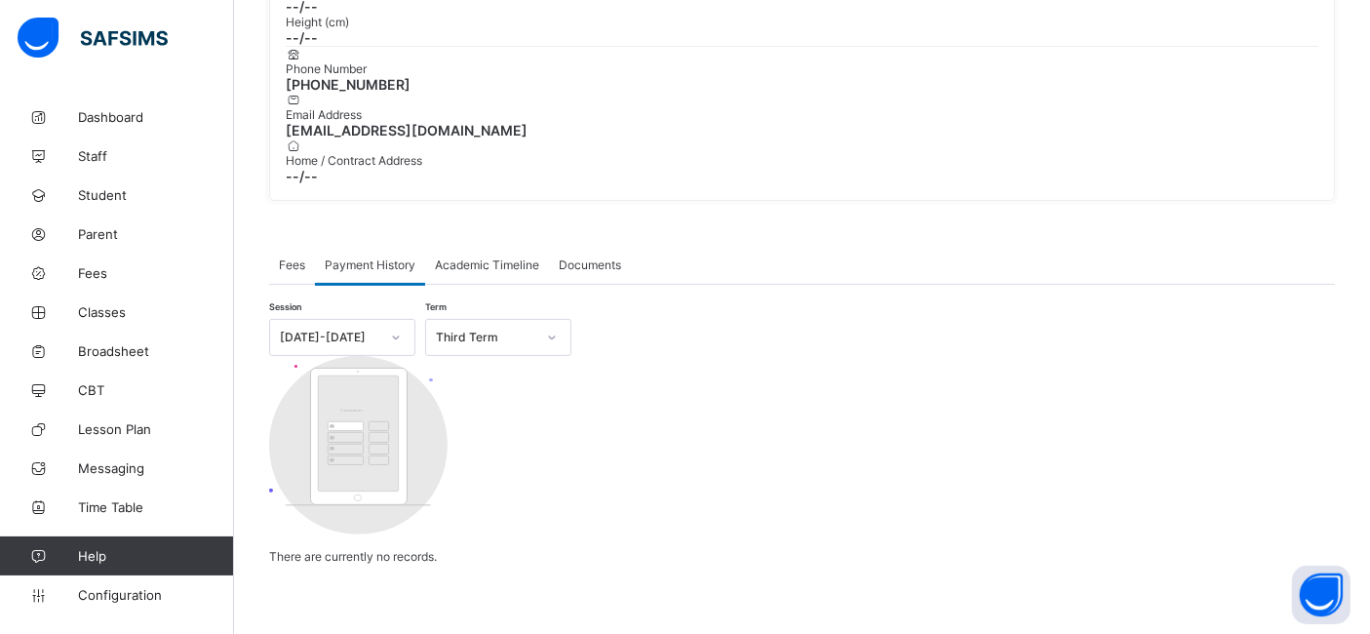
click at [292, 257] on span "Fees" at bounding box center [292, 264] width 26 height 15
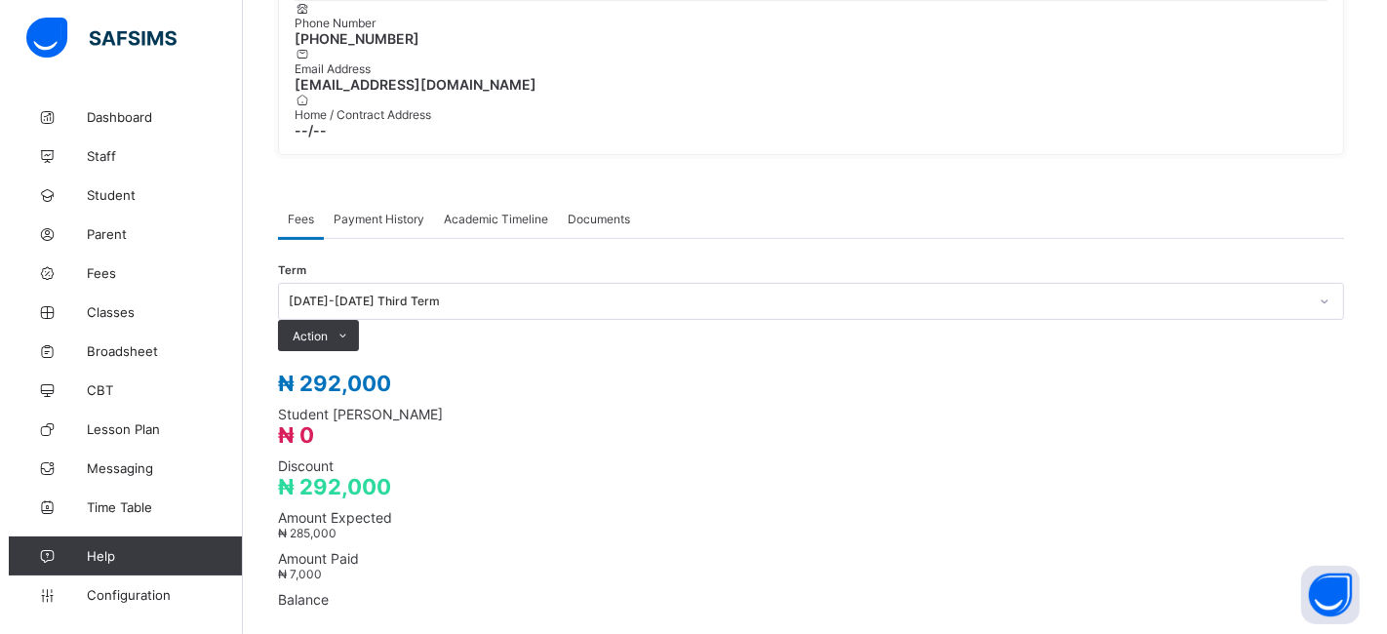
scroll to position [528, 0]
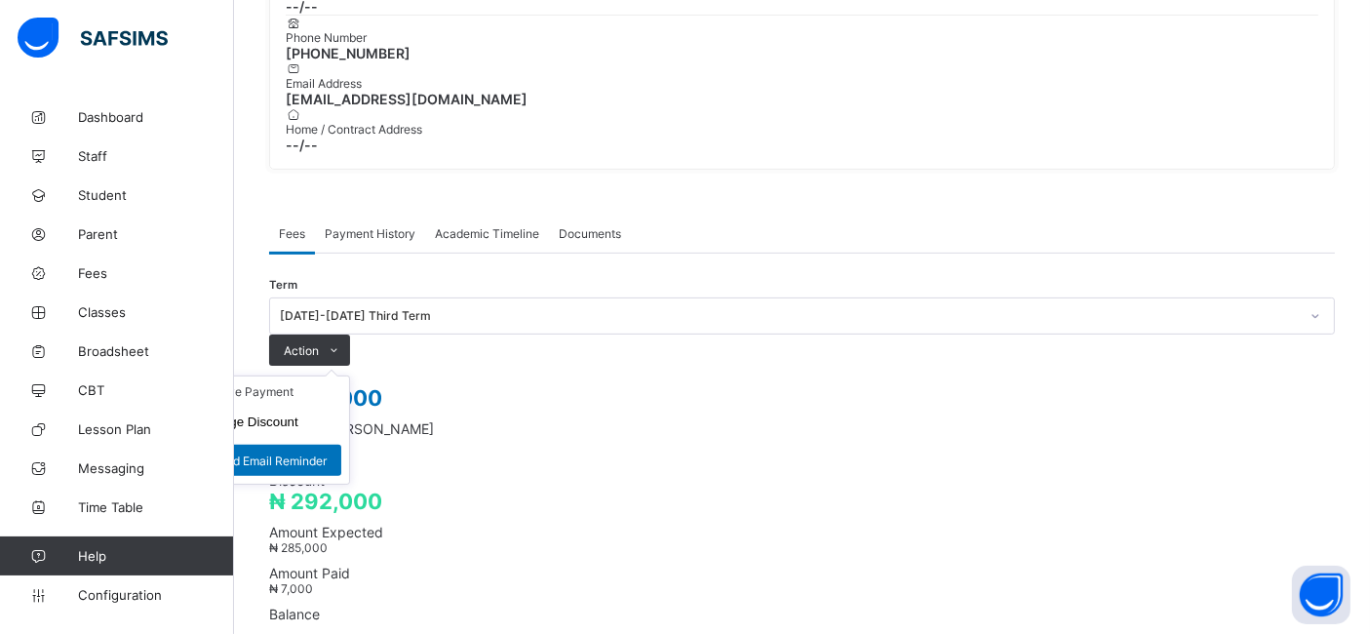
click at [350, 375] on ul "Receive Payment Manage Discount Send Email Reminder" at bounding box center [269, 429] width 162 height 109
click at [298, 414] on button "Manage Discount" at bounding box center [247, 421] width 101 height 15
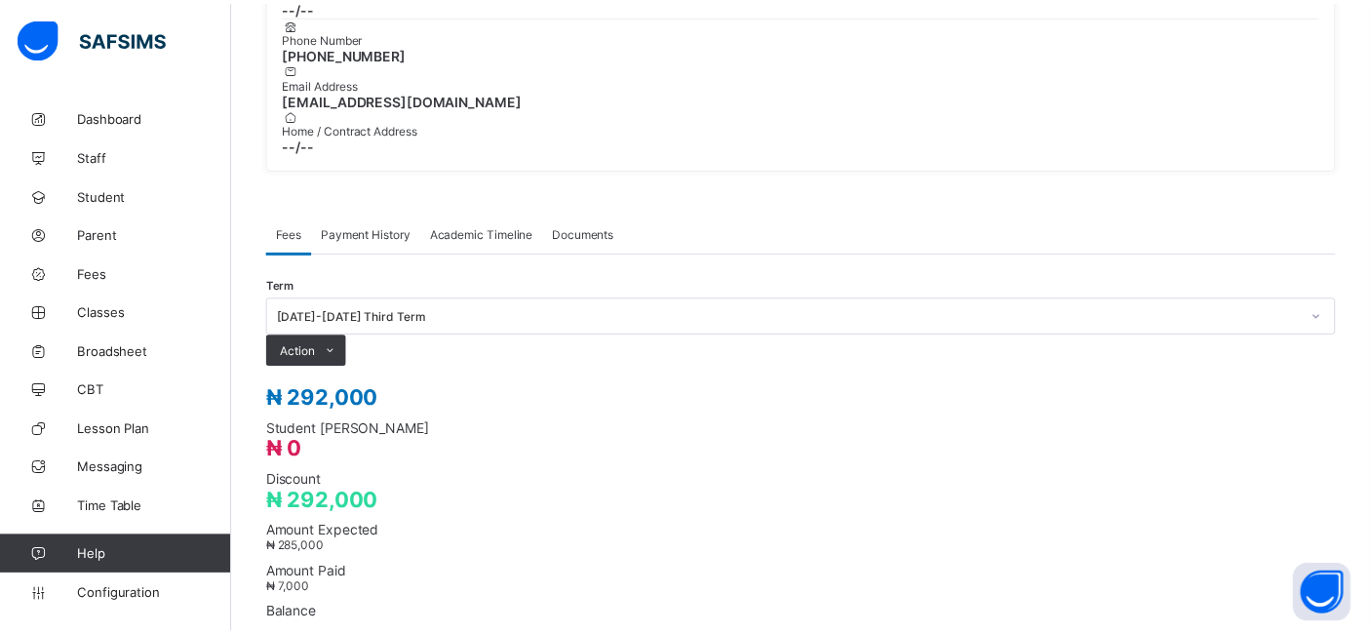
scroll to position [144, 0]
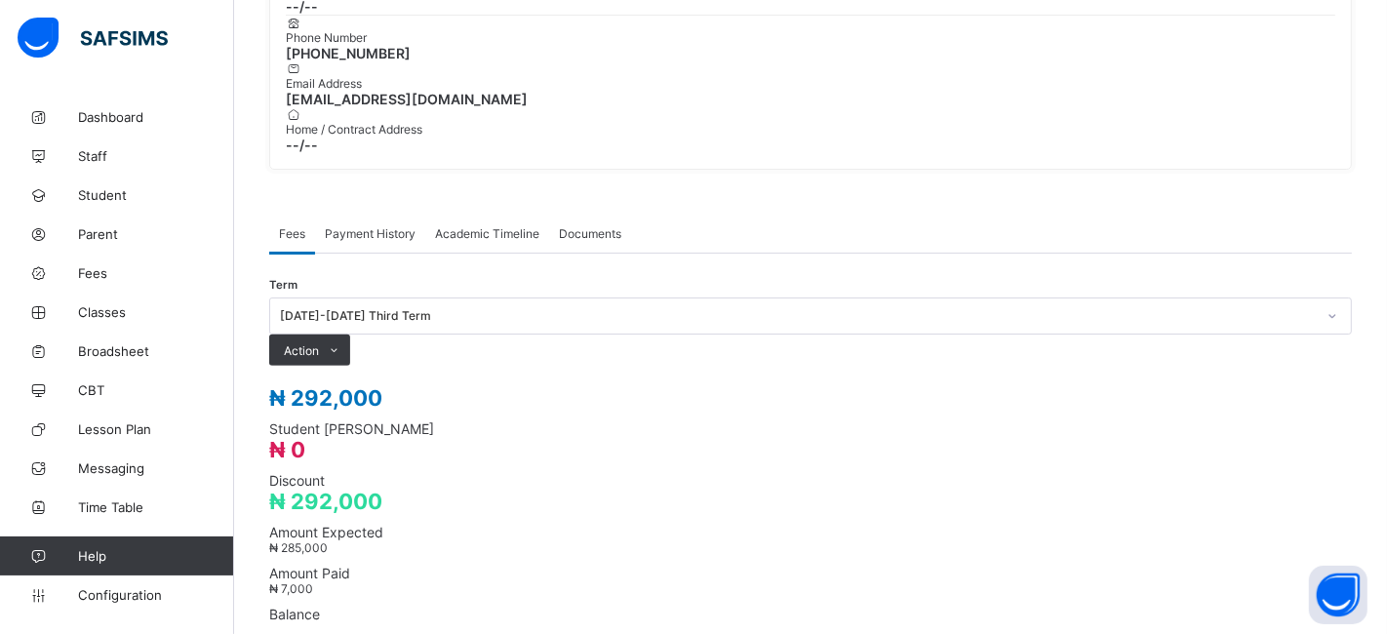
type input "****"
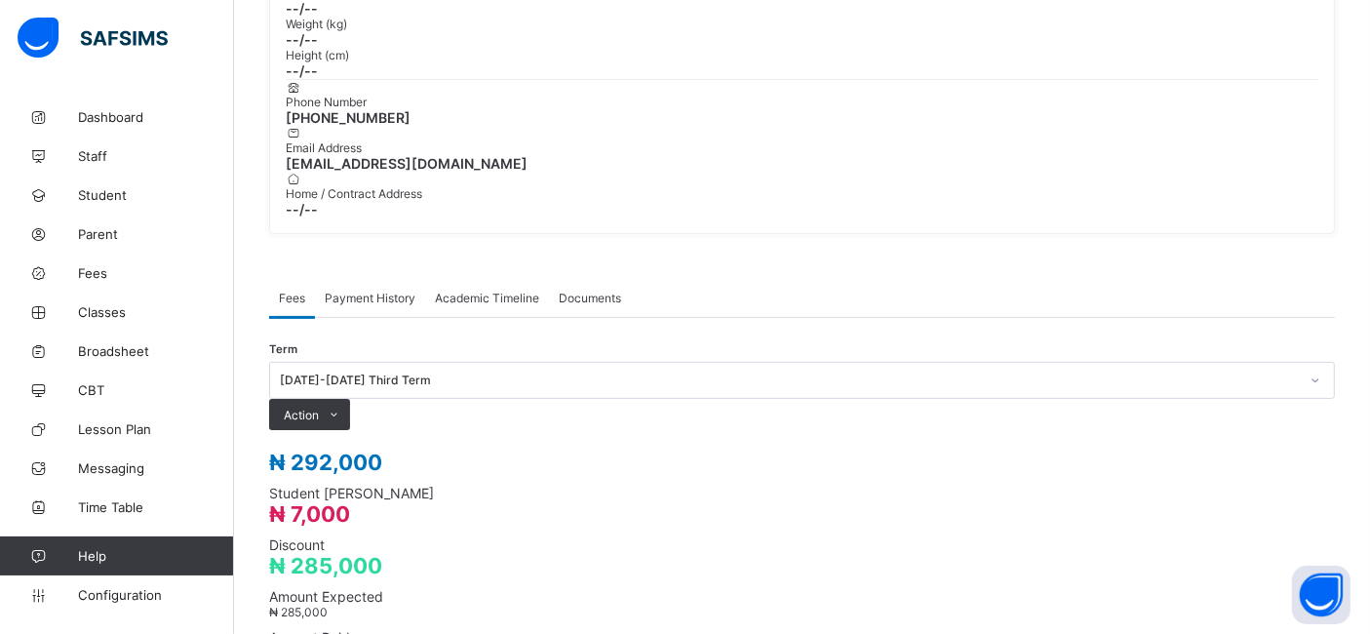
scroll to position [454, 0]
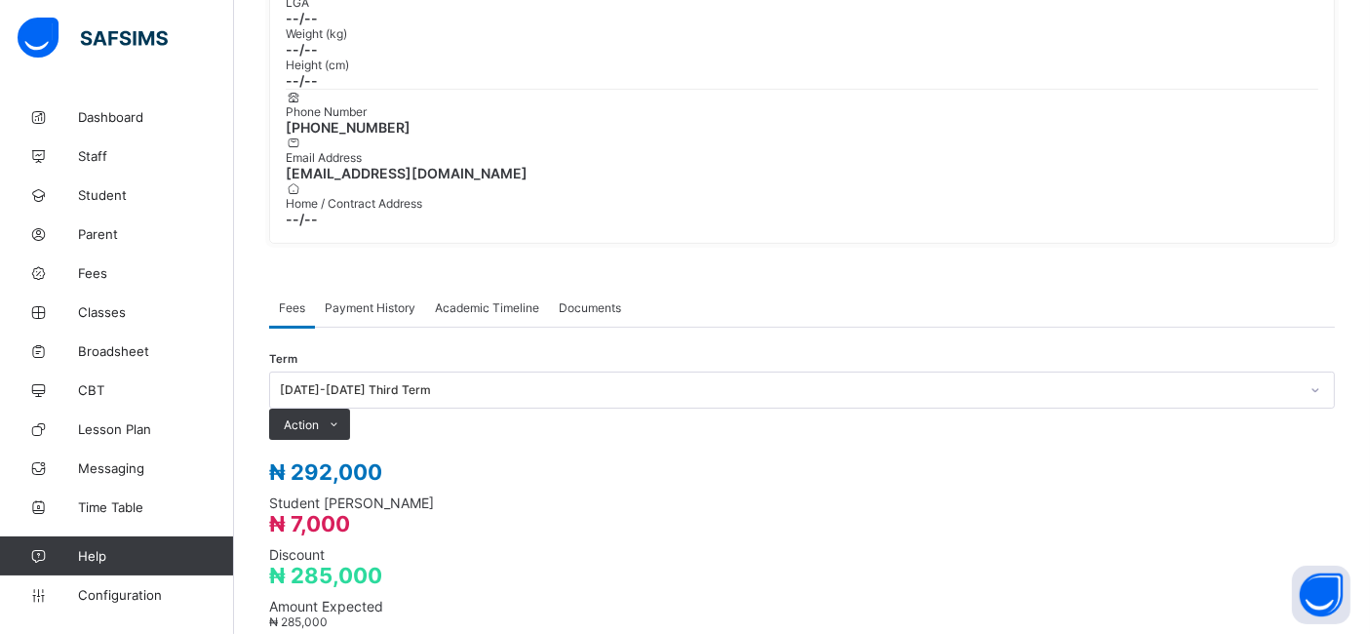
click at [372, 300] on span "Payment History" at bounding box center [370, 307] width 91 height 15
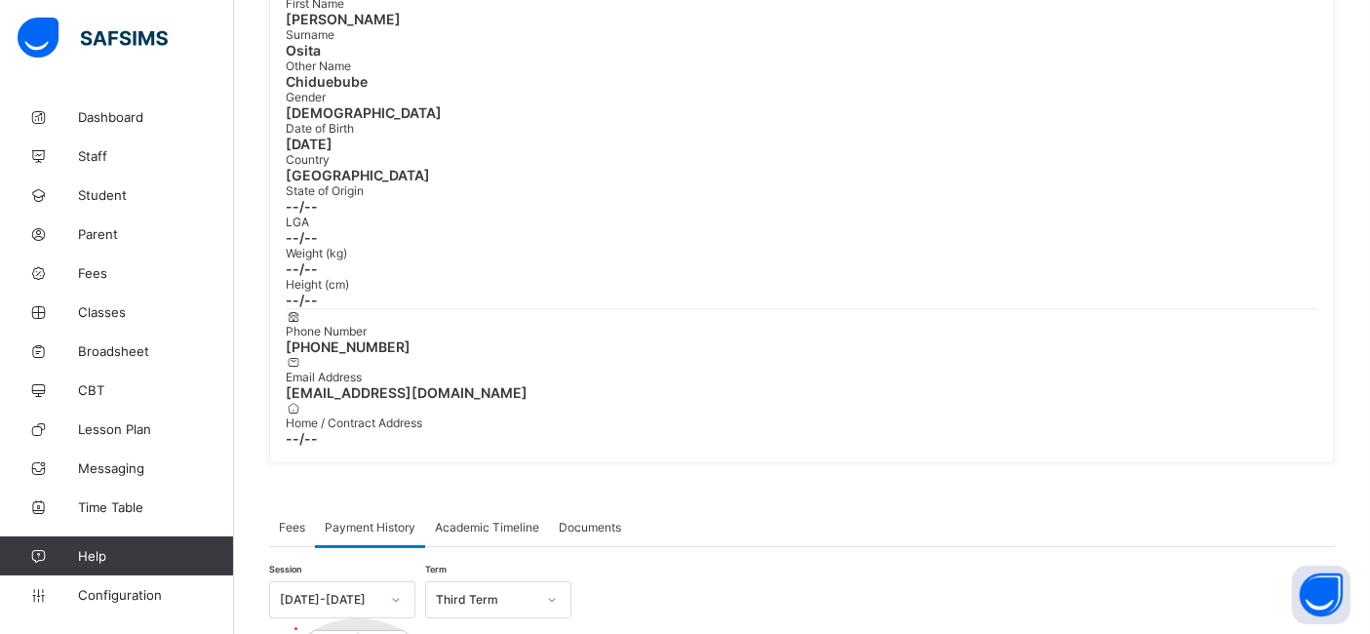
scroll to position [227, 0]
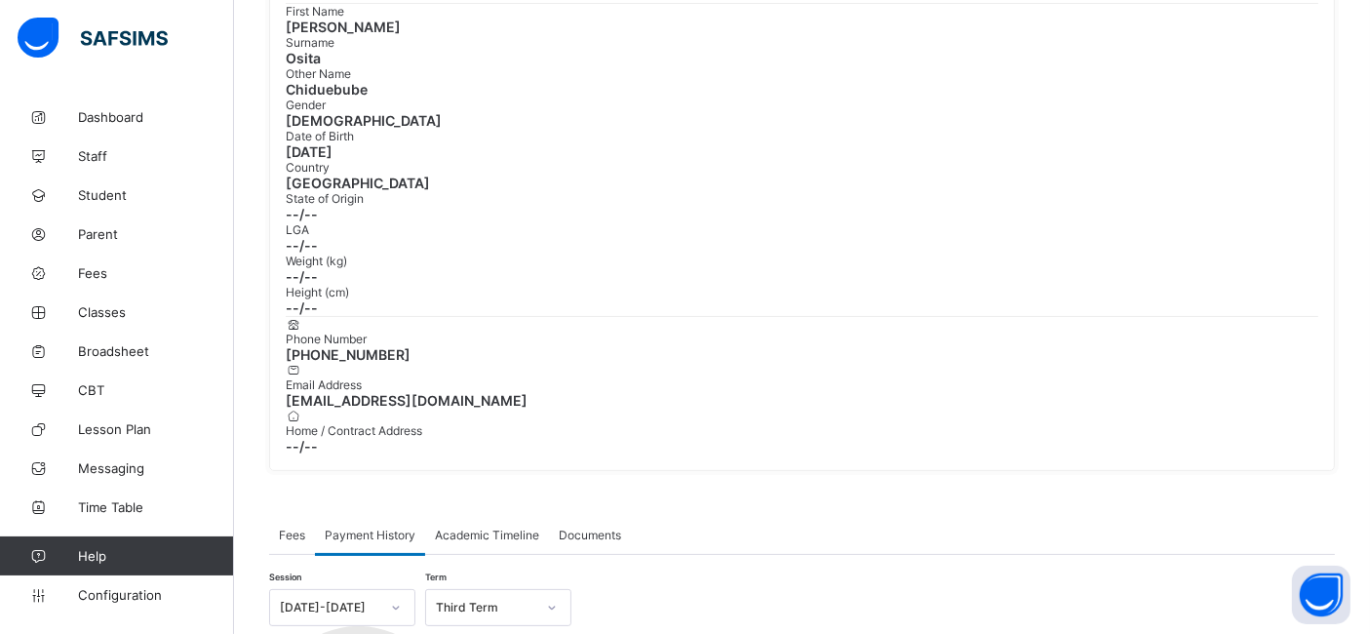
click at [292, 528] on span "Fees" at bounding box center [292, 535] width 26 height 15
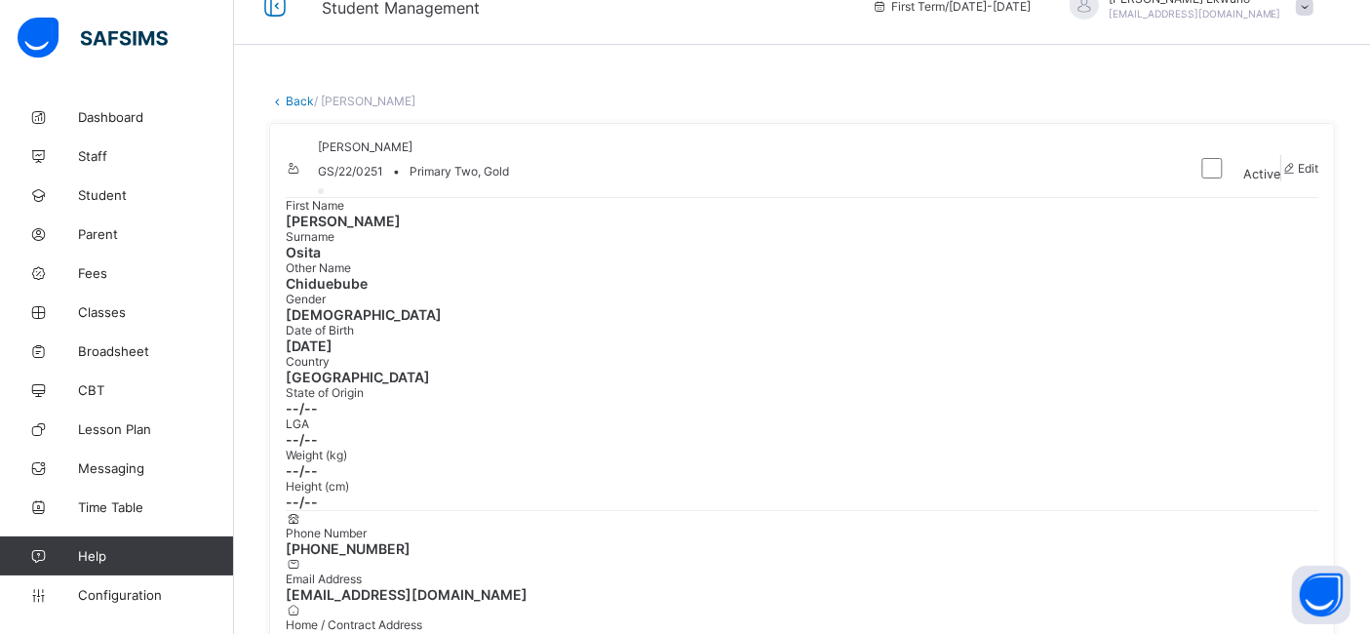
scroll to position [11, 0]
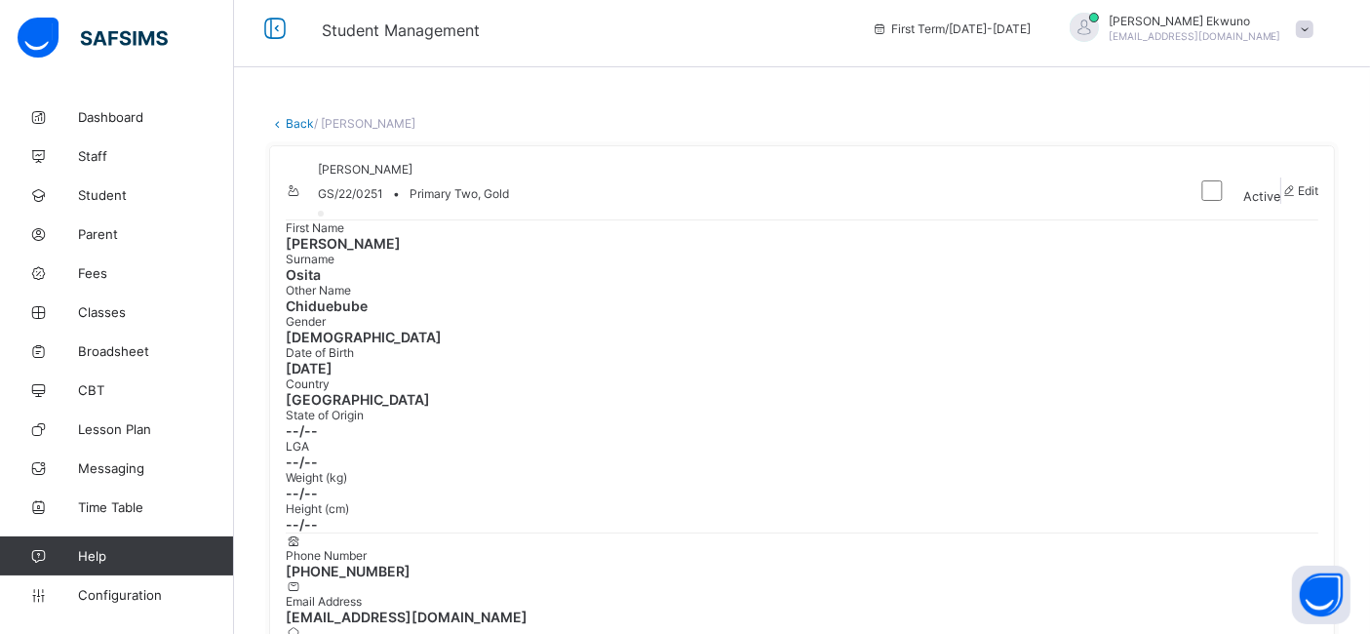
click at [297, 130] on link "Back" at bounding box center [300, 123] width 28 height 15
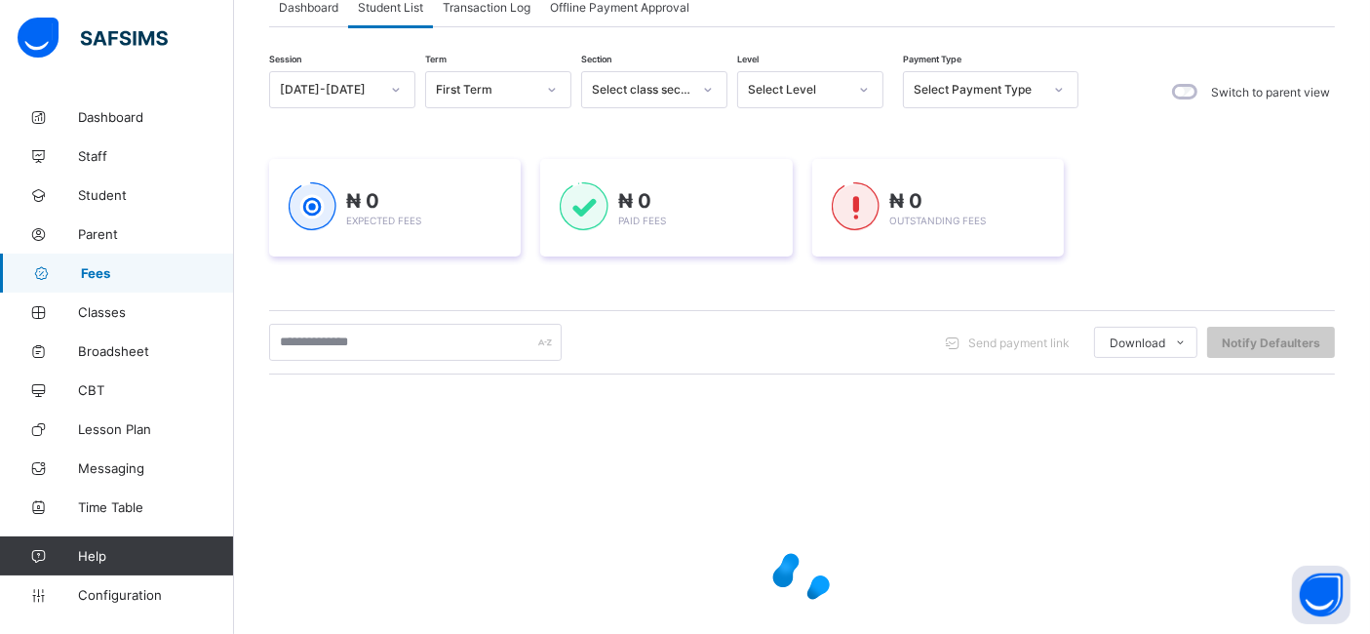
scroll to position [141, 0]
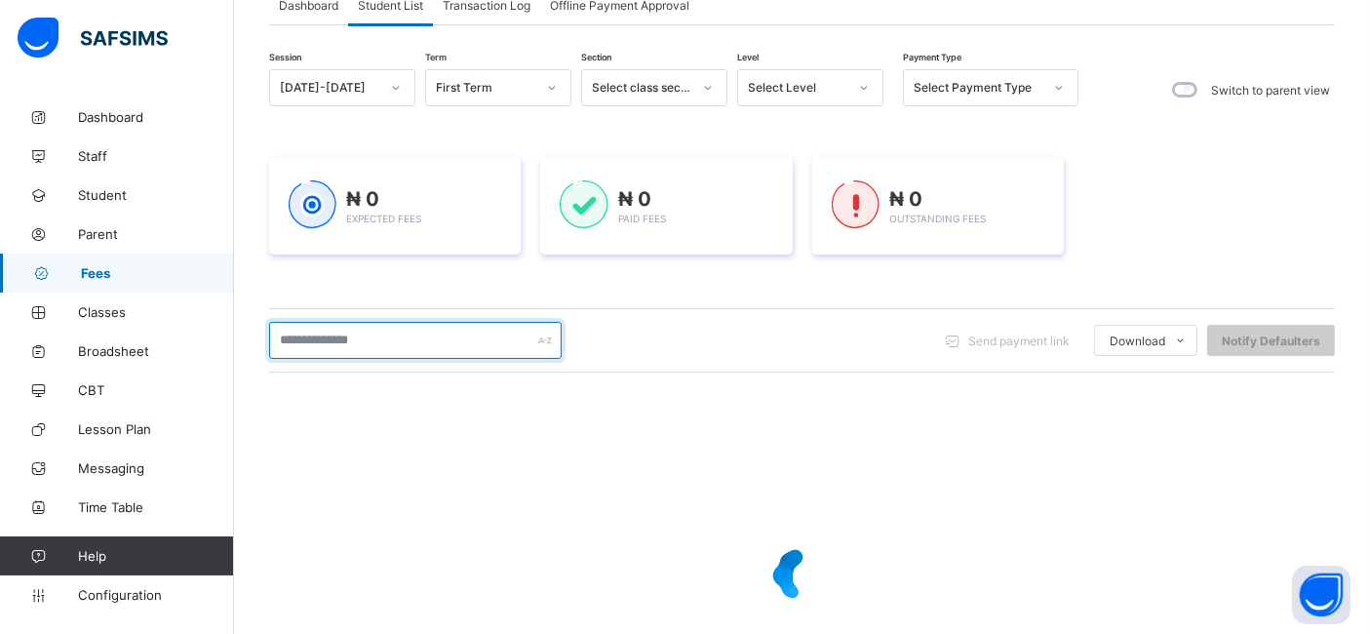
click at [456, 341] on input "text" at bounding box center [415, 340] width 293 height 37
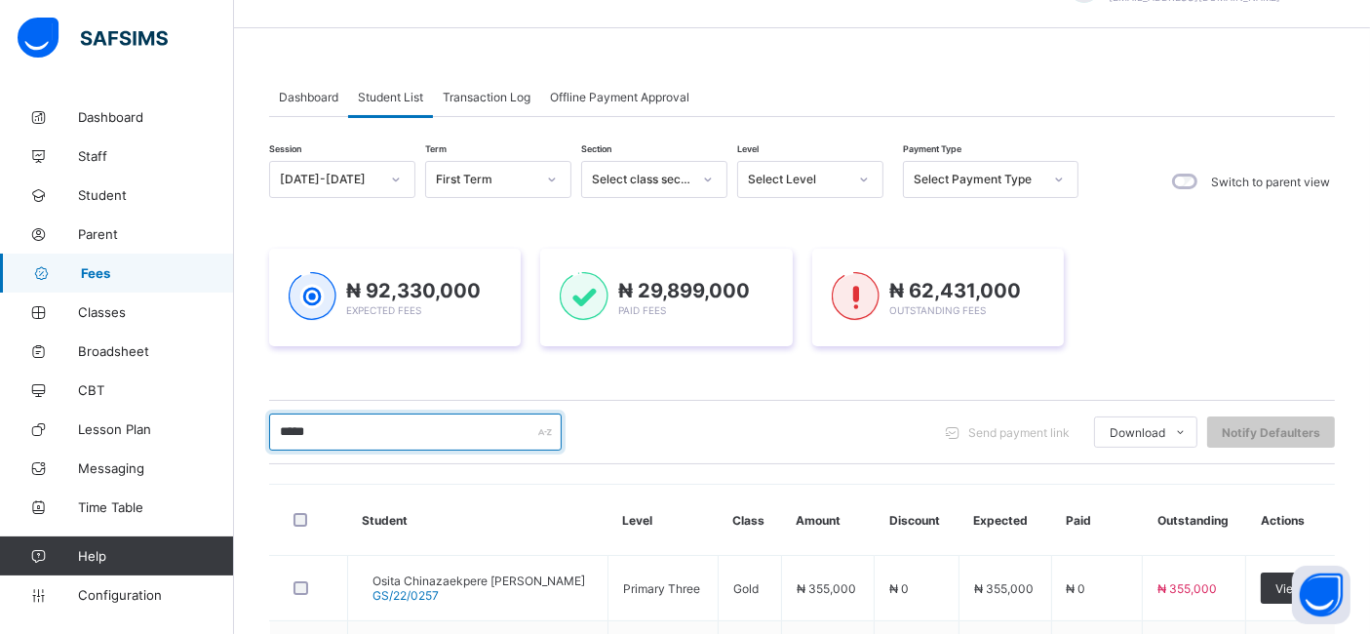
scroll to position [47, 0]
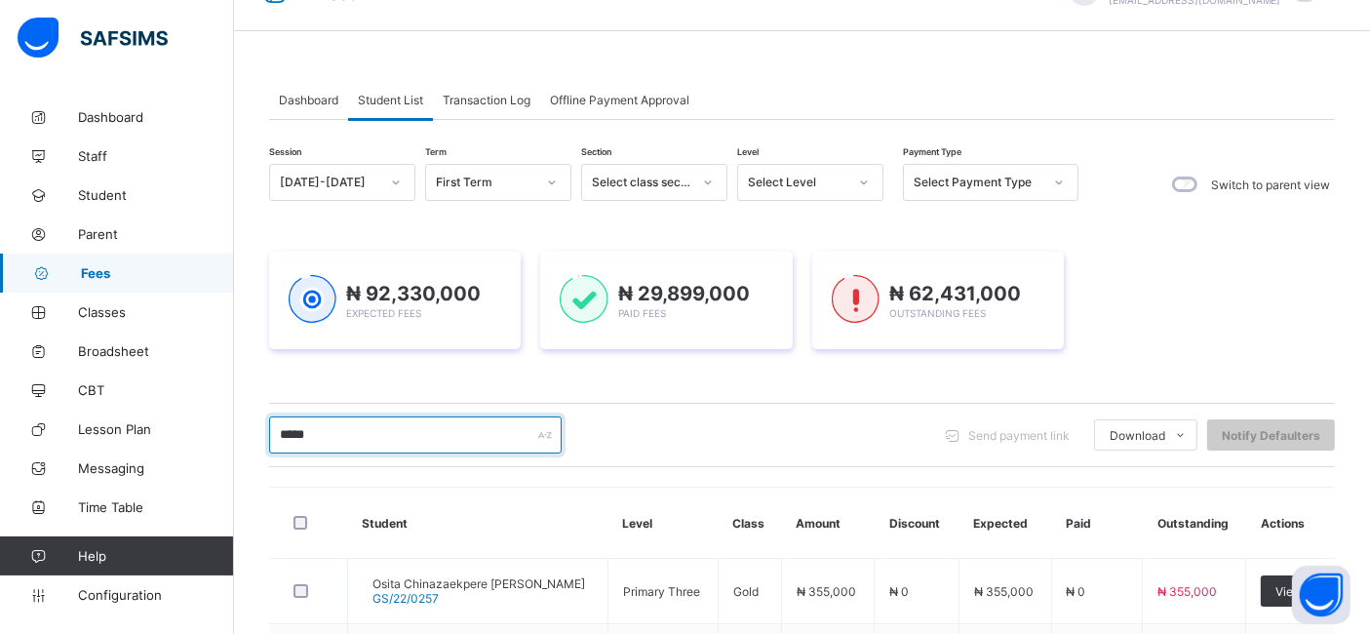
type input "*****"
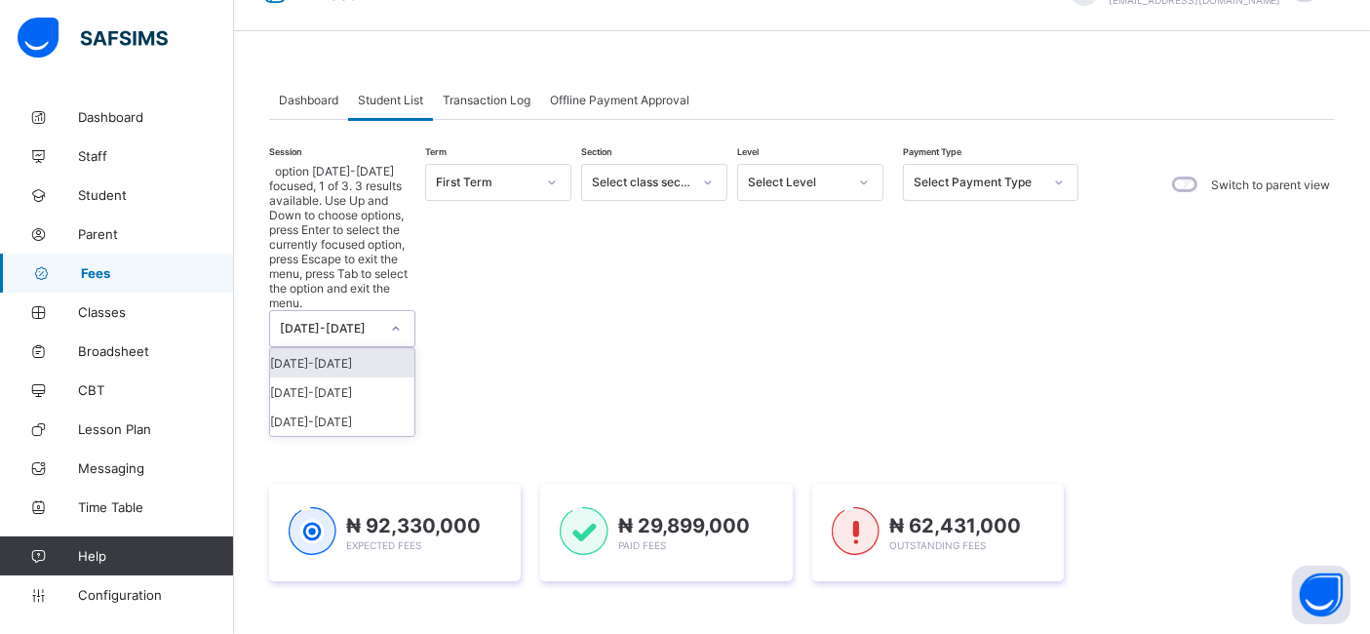
click at [401, 319] on icon at bounding box center [396, 329] width 12 height 20
click at [339, 377] on div "[DATE]-[DATE]" at bounding box center [342, 391] width 144 height 29
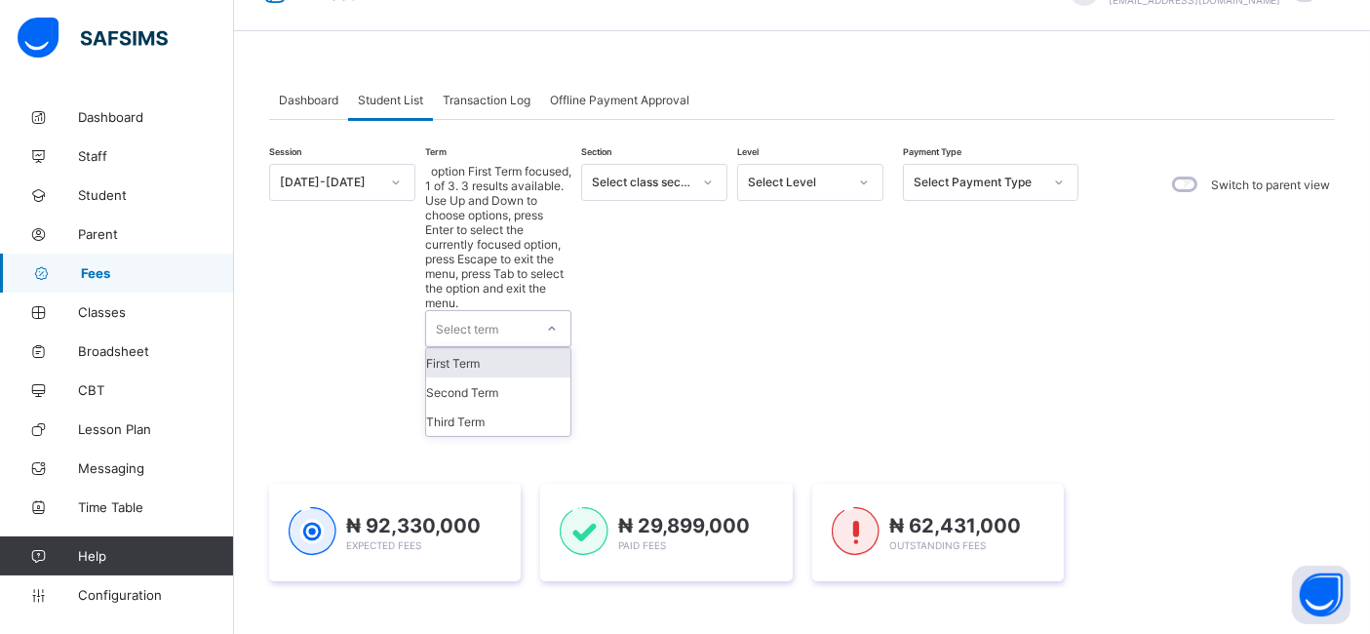
click at [547, 319] on icon at bounding box center [552, 329] width 12 height 20
click at [497, 407] on div "Third Term" at bounding box center [498, 421] width 144 height 29
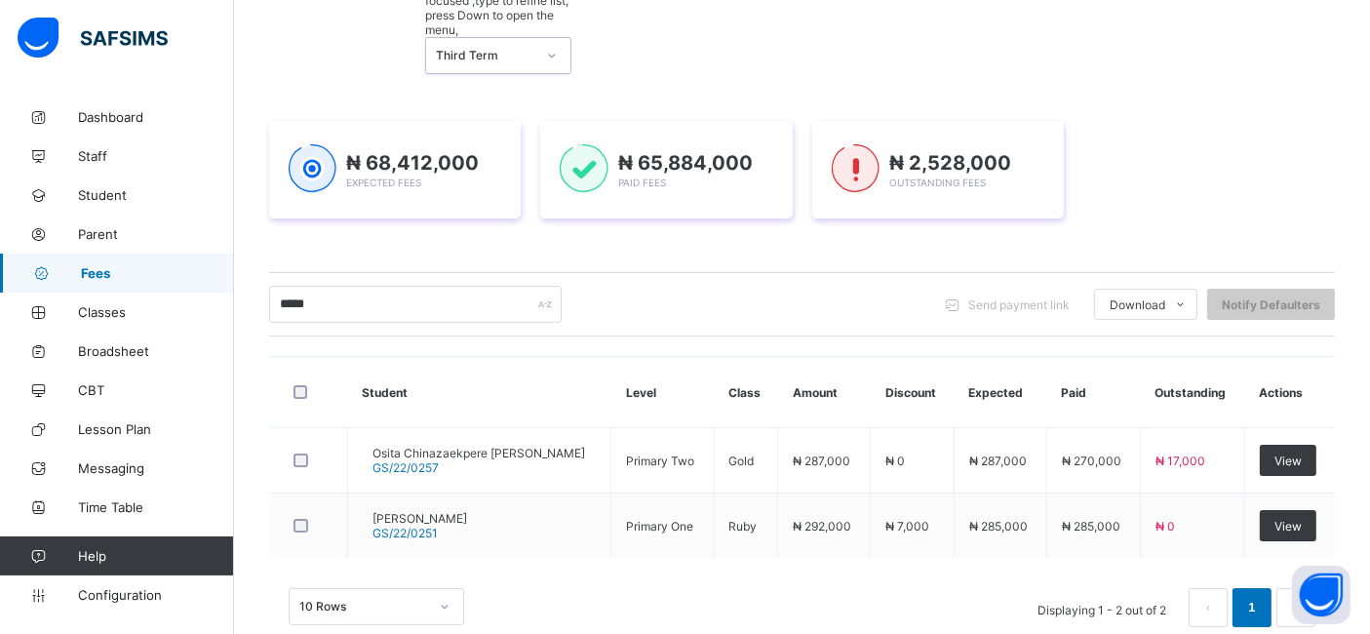
scroll to position [273, 0]
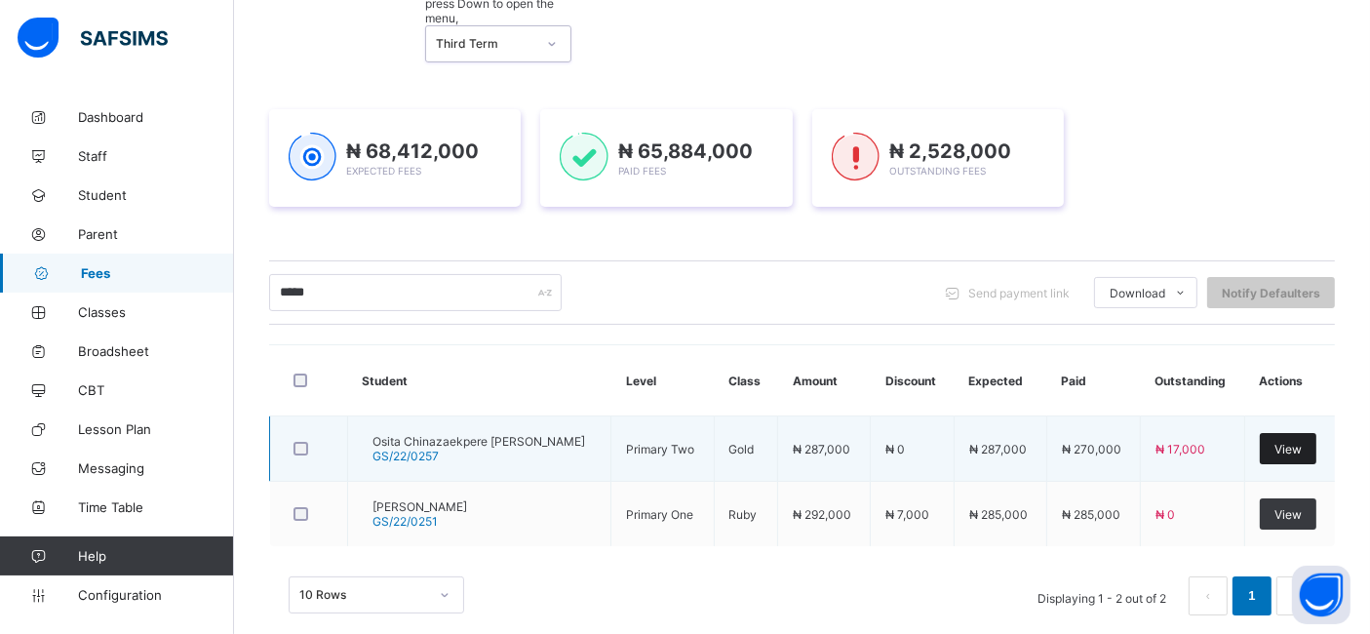
click at [1302, 442] on span "View" at bounding box center [1287, 449] width 27 height 15
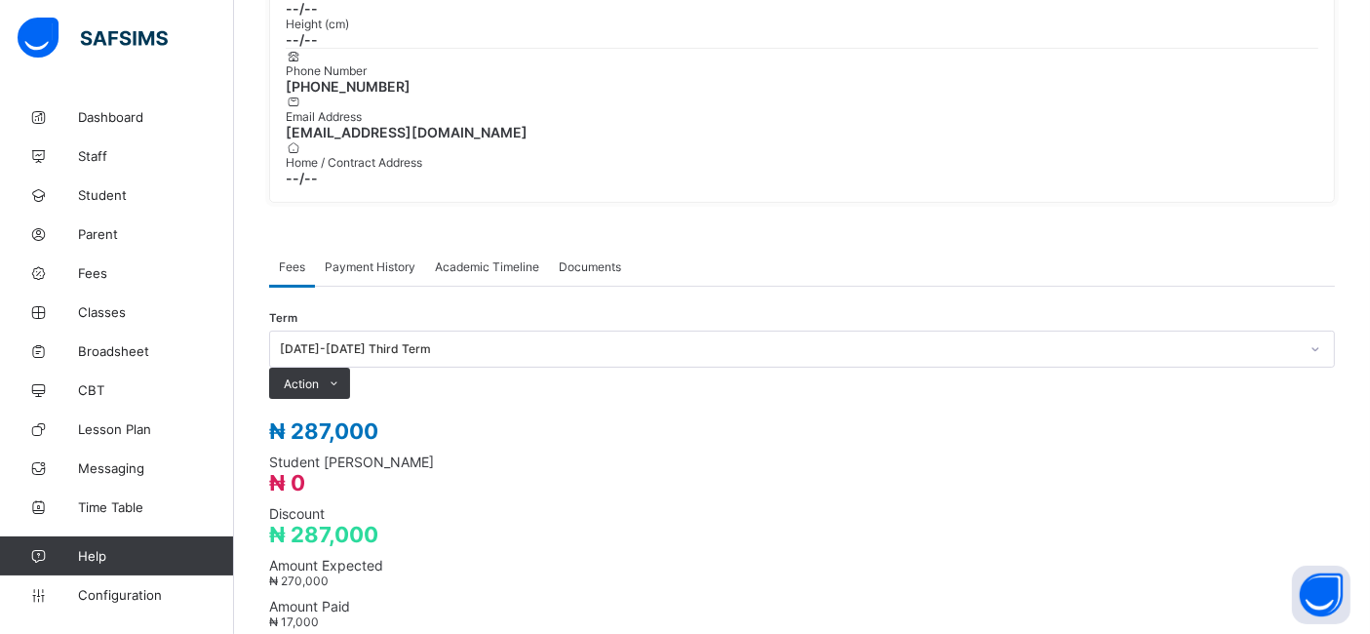
scroll to position [497, 0]
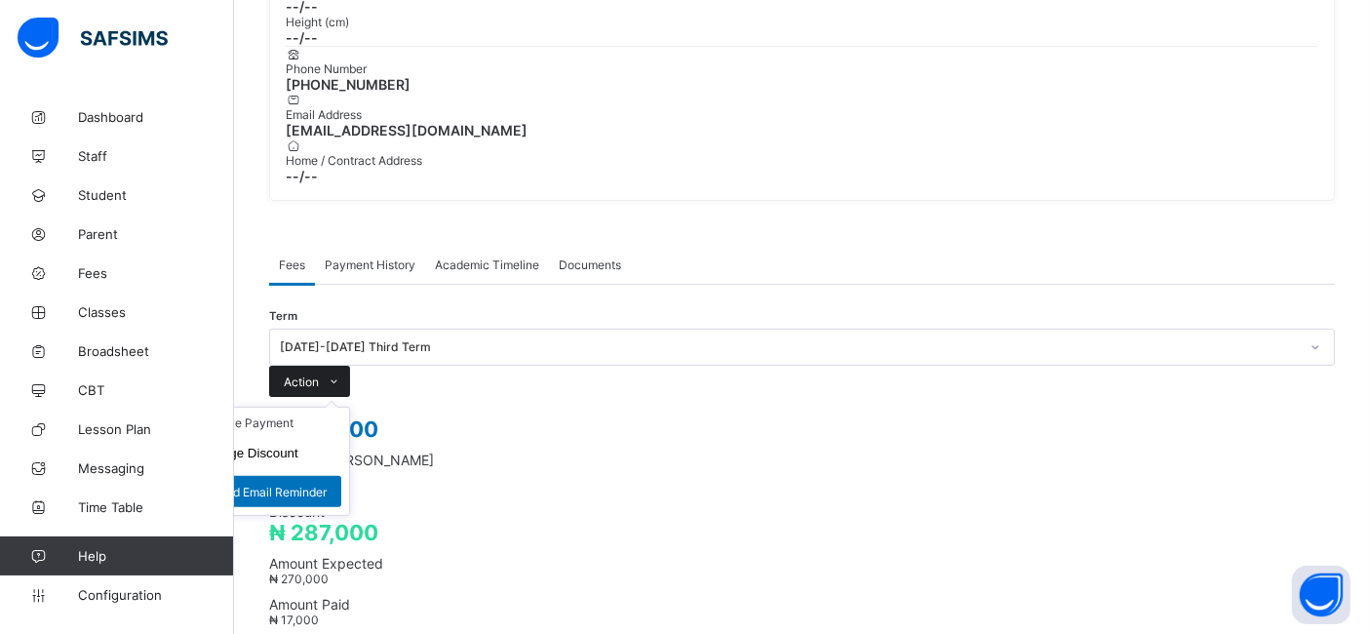
click at [342, 375] on icon at bounding box center [335, 381] width 15 height 13
click at [349, 408] on li "Receive Payment" at bounding box center [269, 423] width 160 height 30
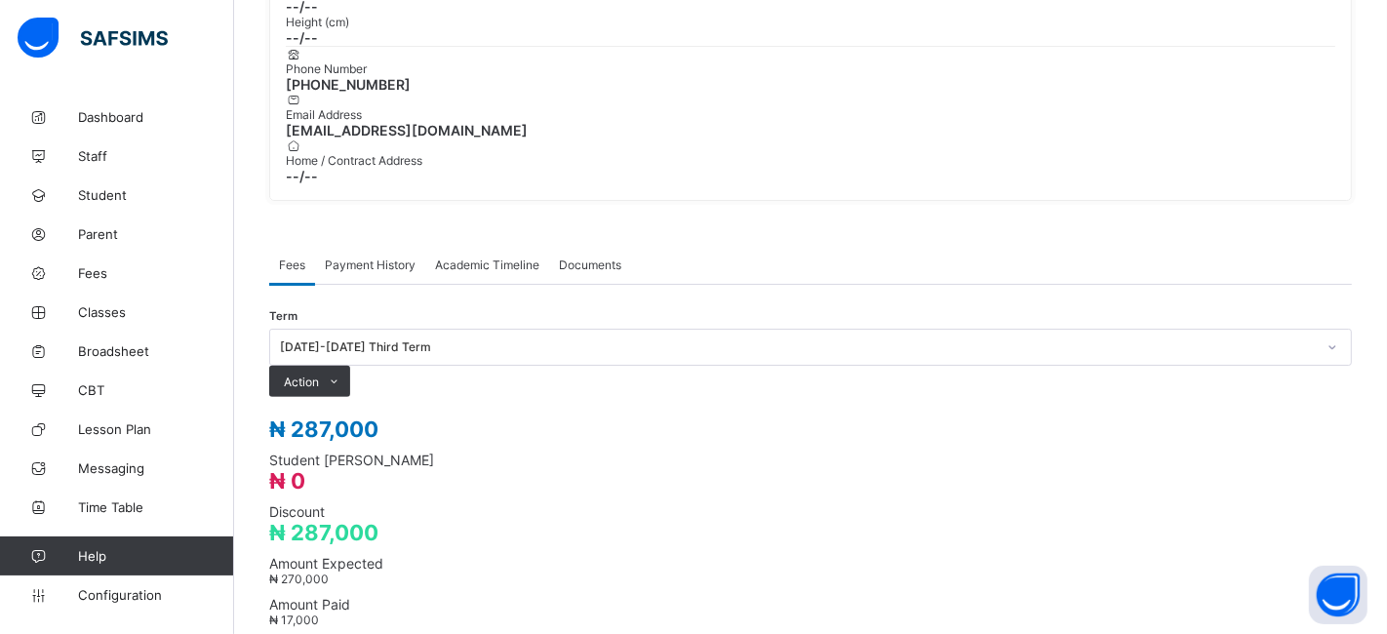
type input "*********"
type input "**********"
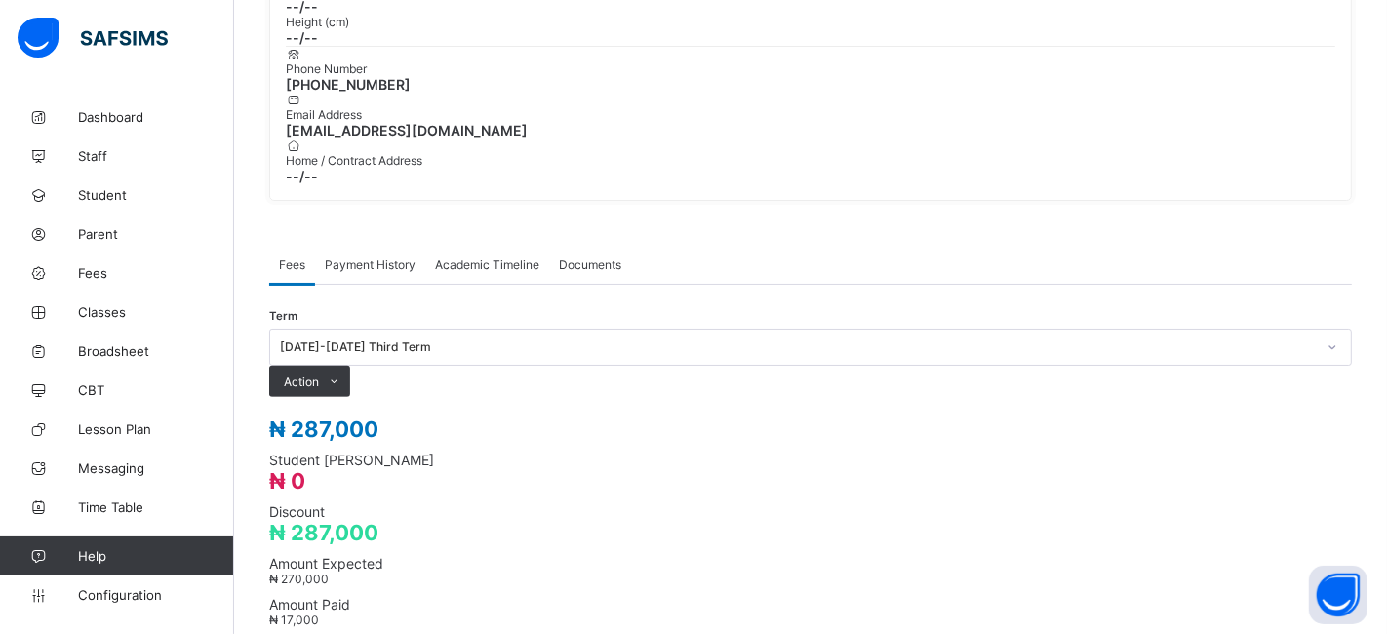
type input "********"
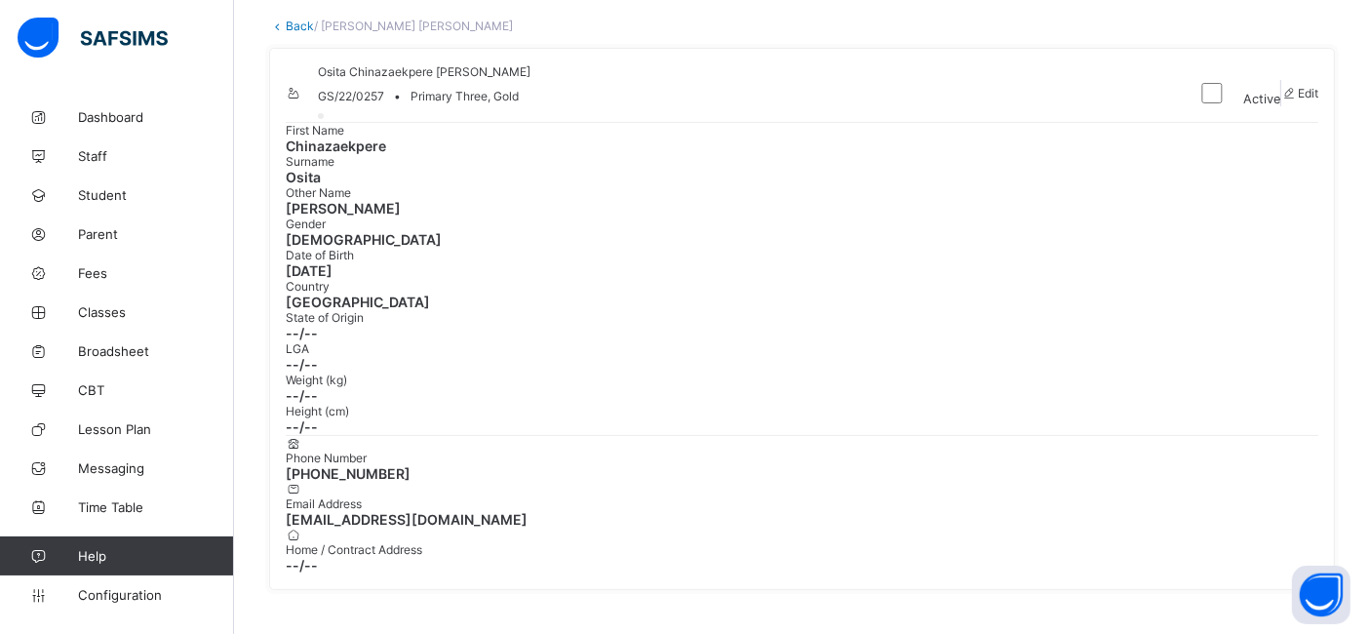
scroll to position [0, 0]
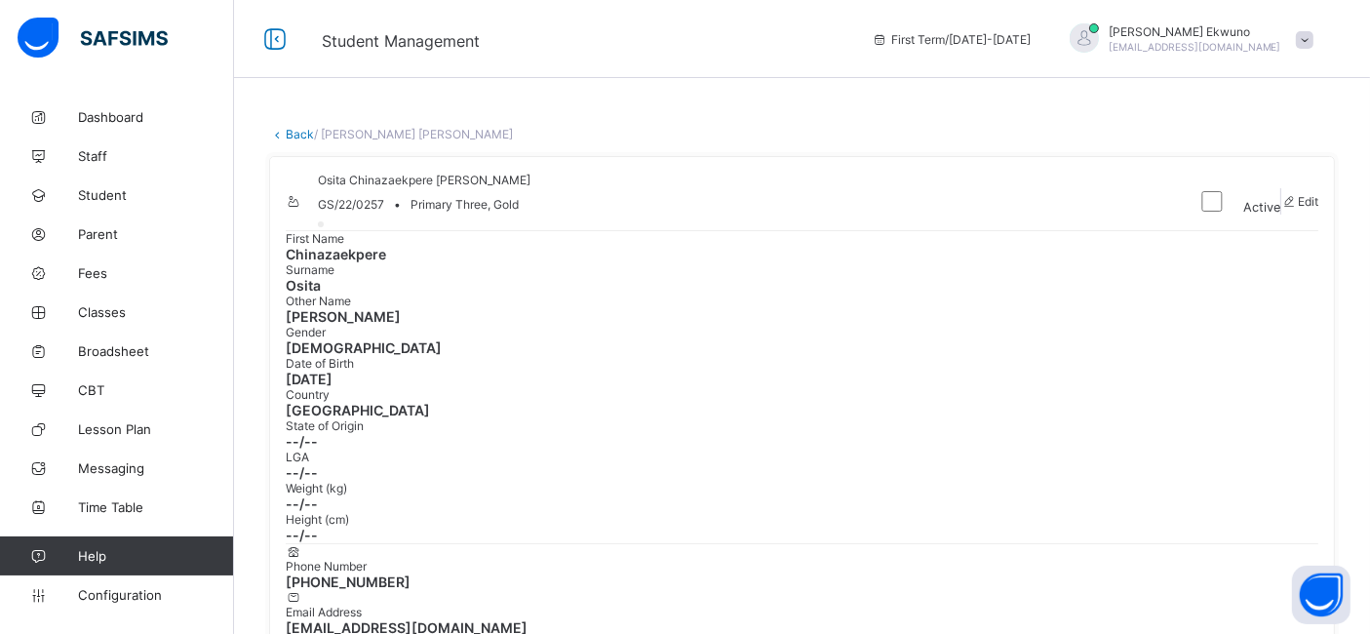
click at [299, 134] on link "Back" at bounding box center [300, 134] width 28 height 15
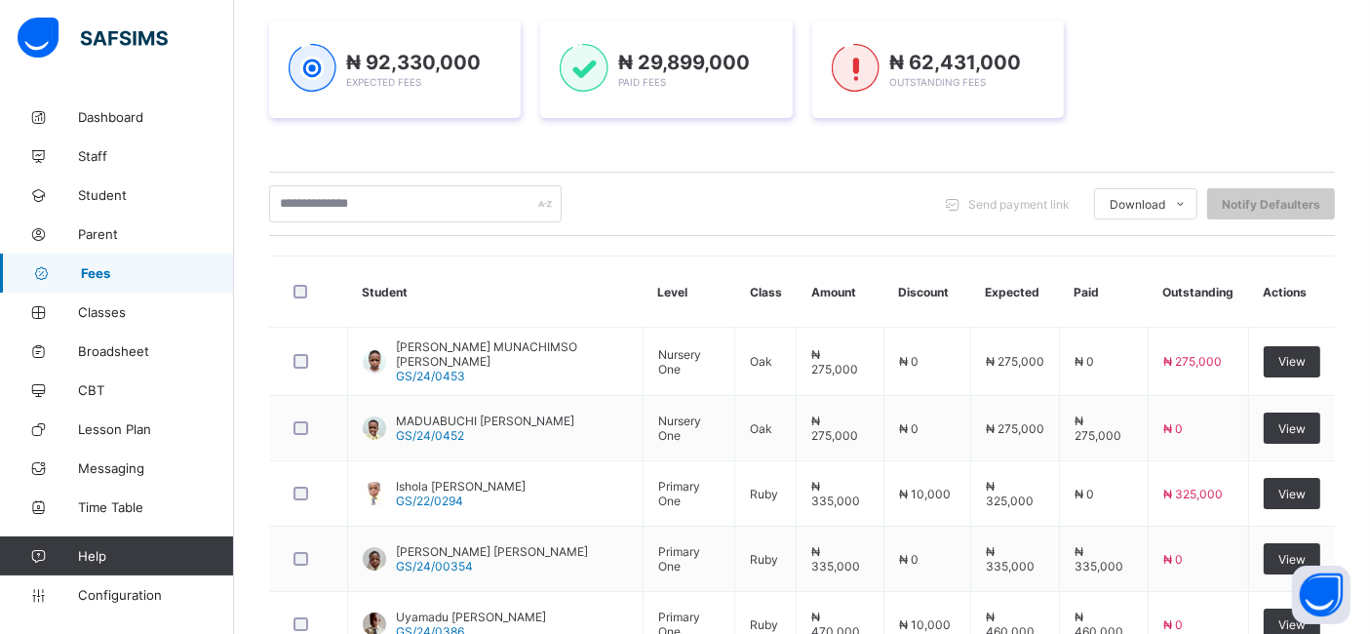
scroll to position [280, 0]
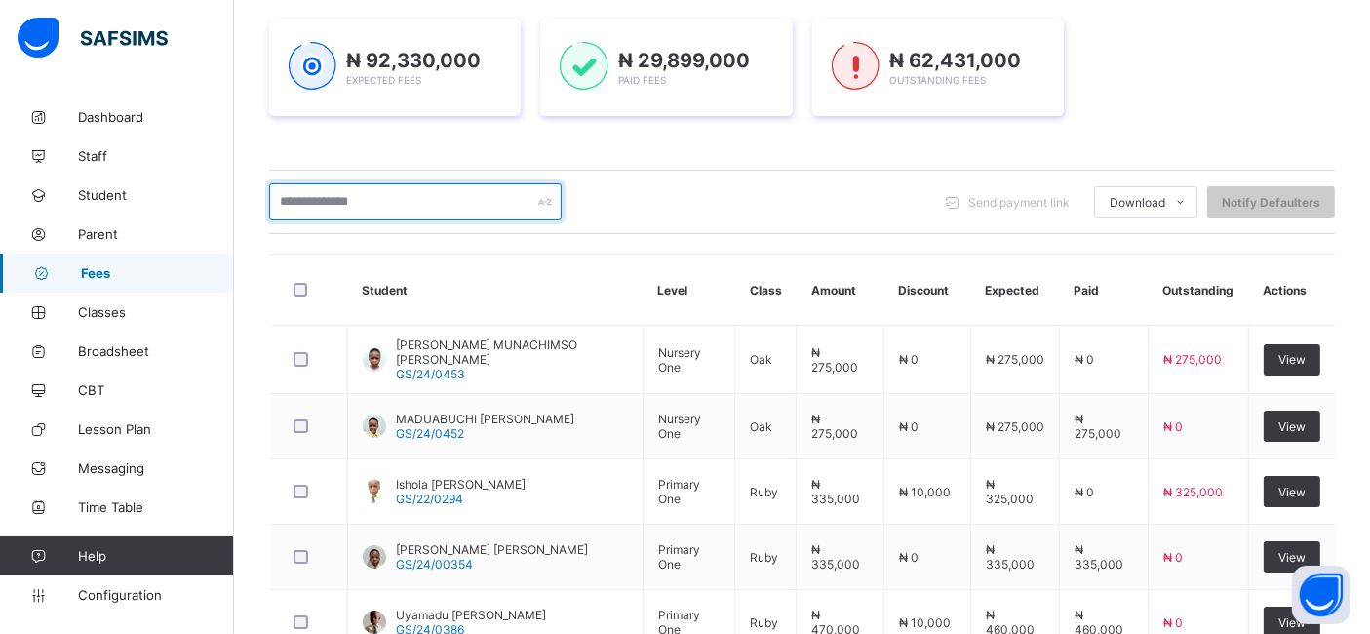
click at [390, 197] on input "text" at bounding box center [415, 201] width 293 height 37
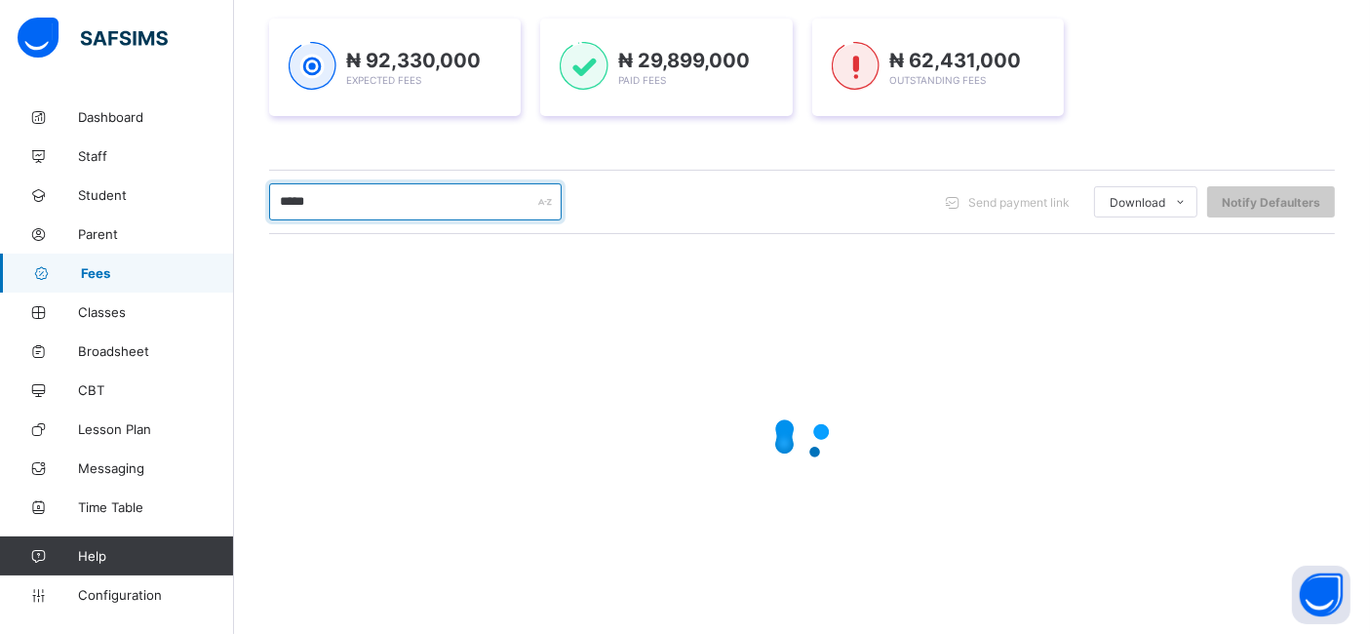
type input "*****"
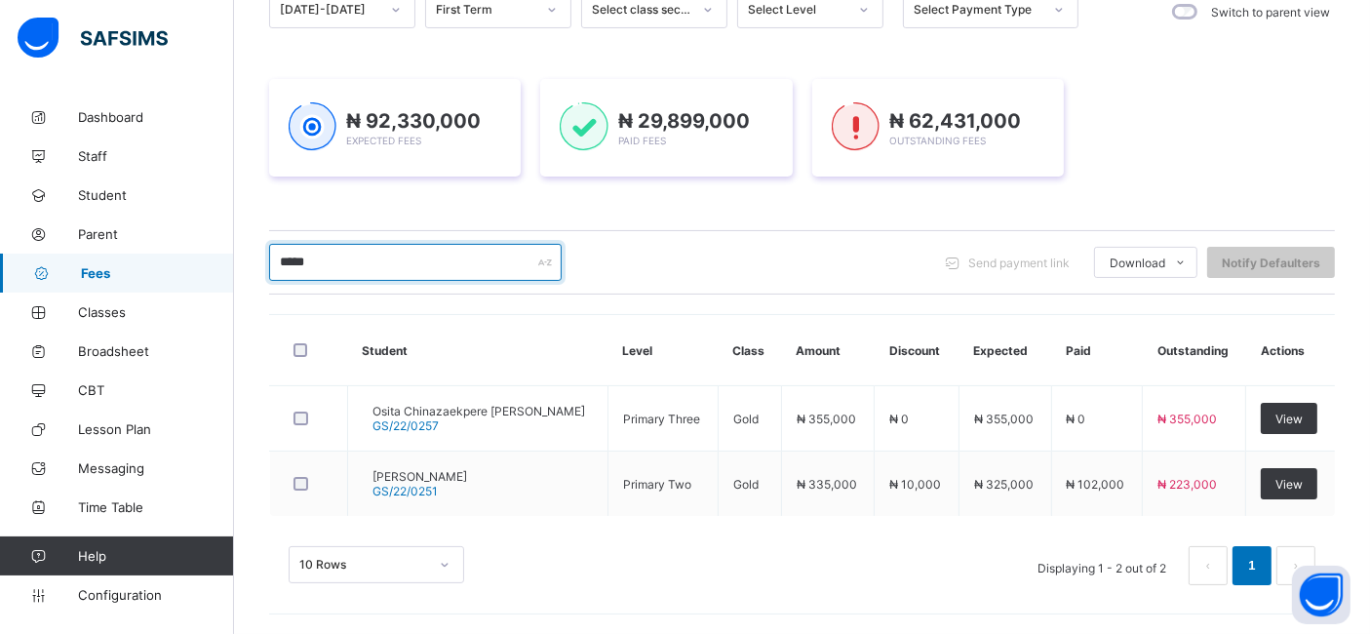
scroll to position [216, 0]
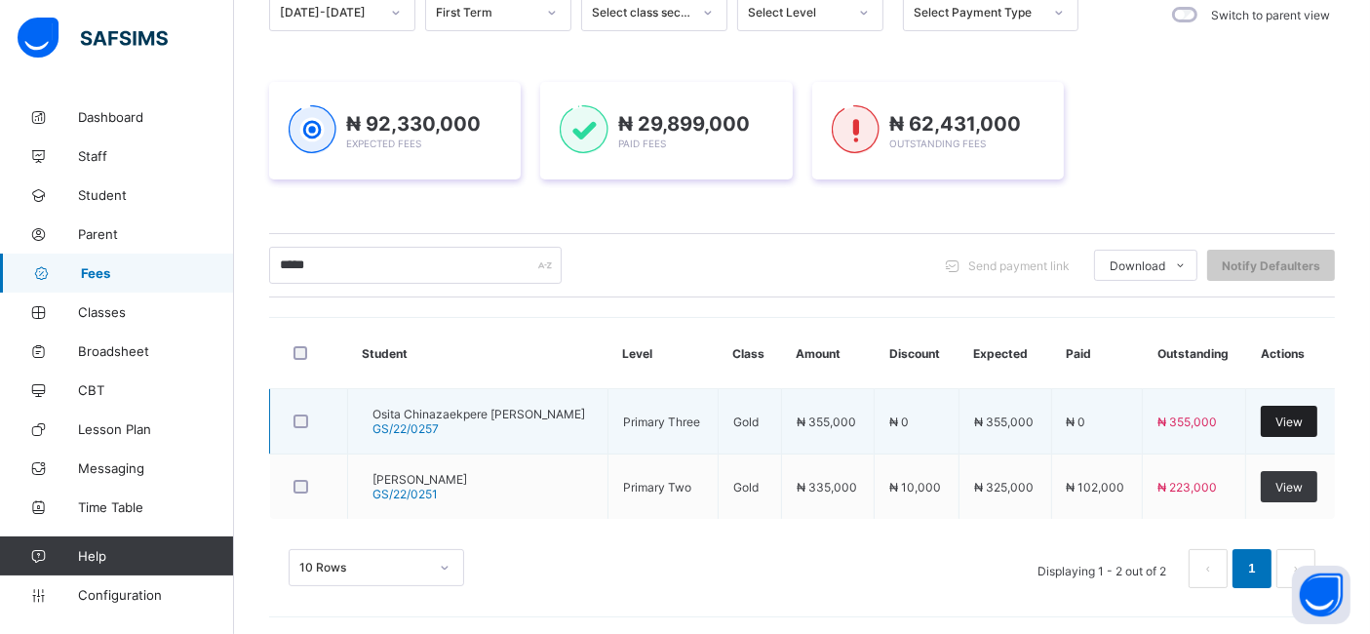
click at [1297, 425] on span "View" at bounding box center [1288, 421] width 27 height 15
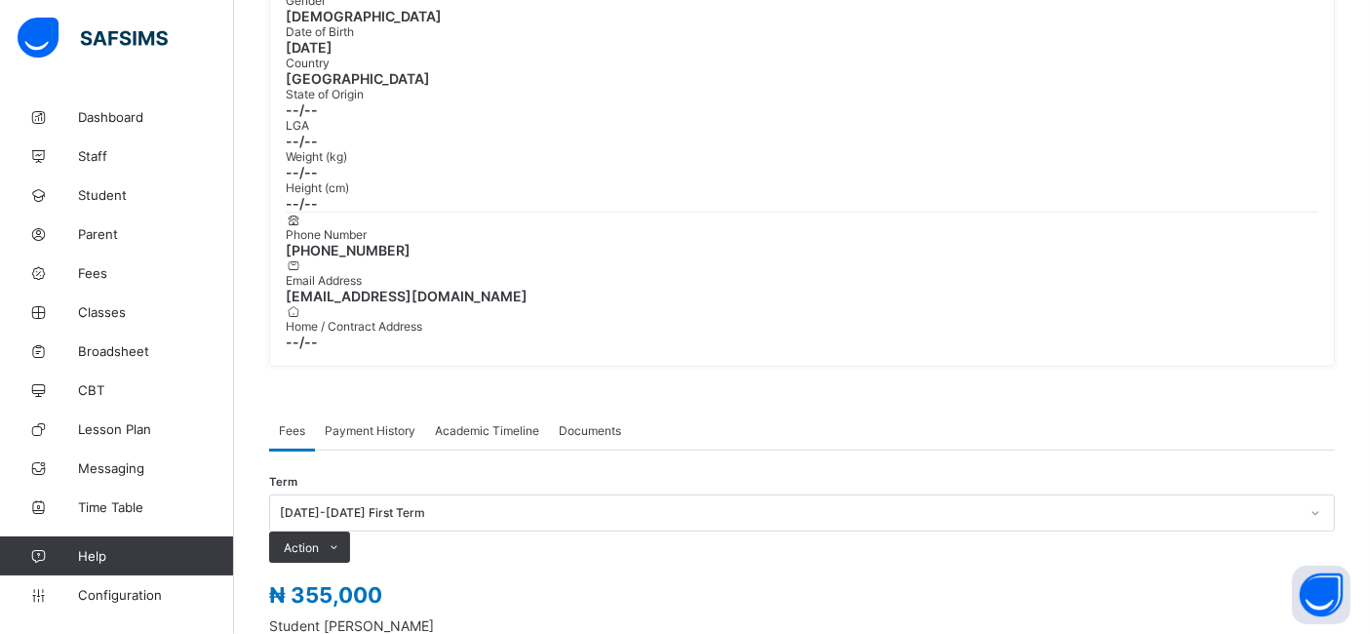
scroll to position [336, 0]
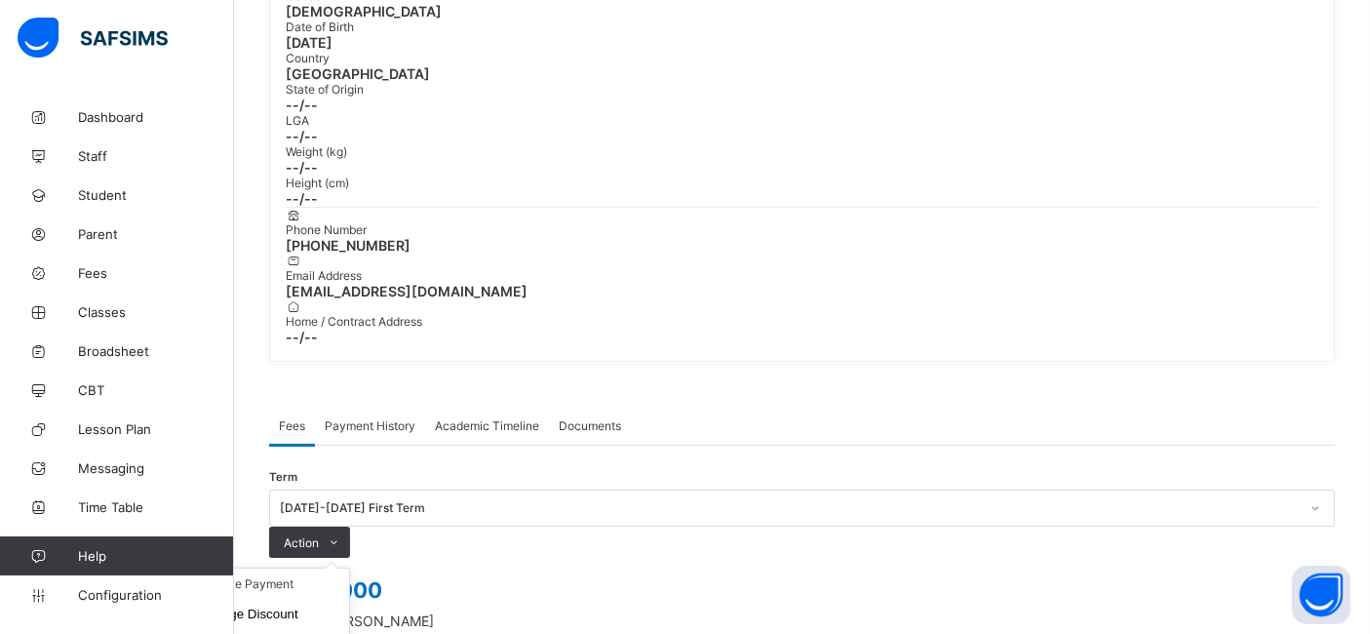
click at [350, 567] on ul "Receive Payment Manage Discount Send Email Reminder" at bounding box center [269, 621] width 162 height 109
click at [349, 568] on li "Receive Payment" at bounding box center [269, 583] width 160 height 30
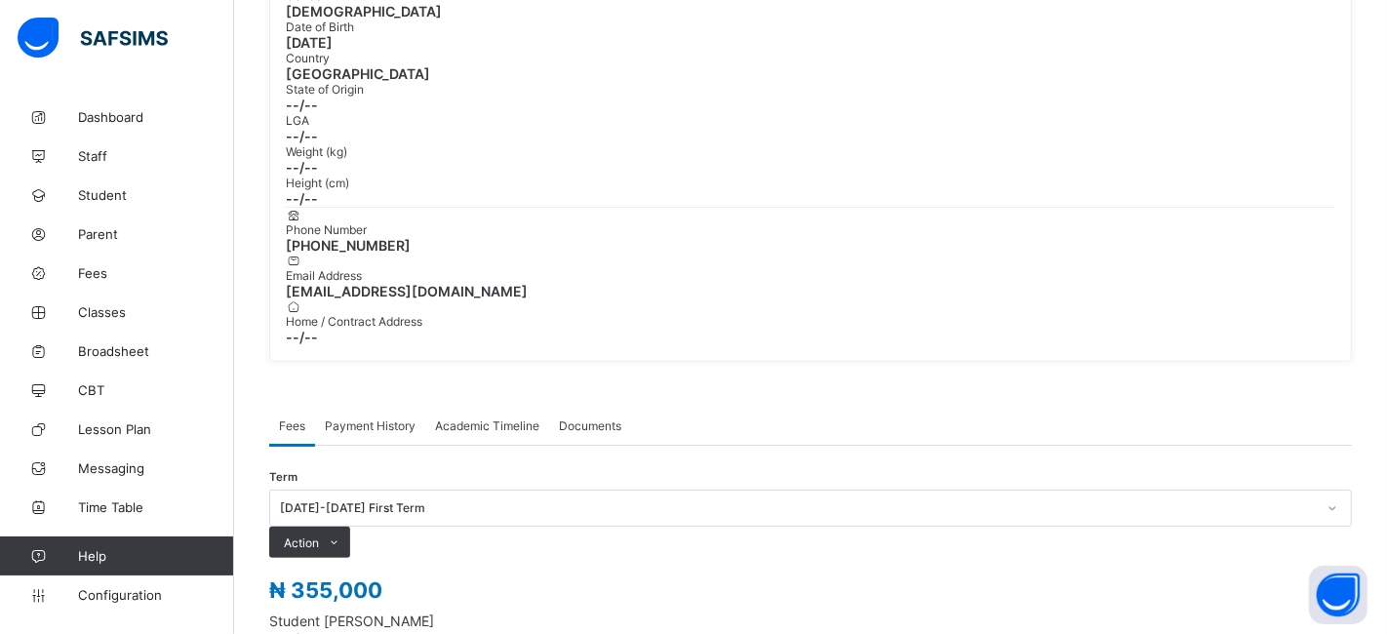
type input "**********"
type input "*********"
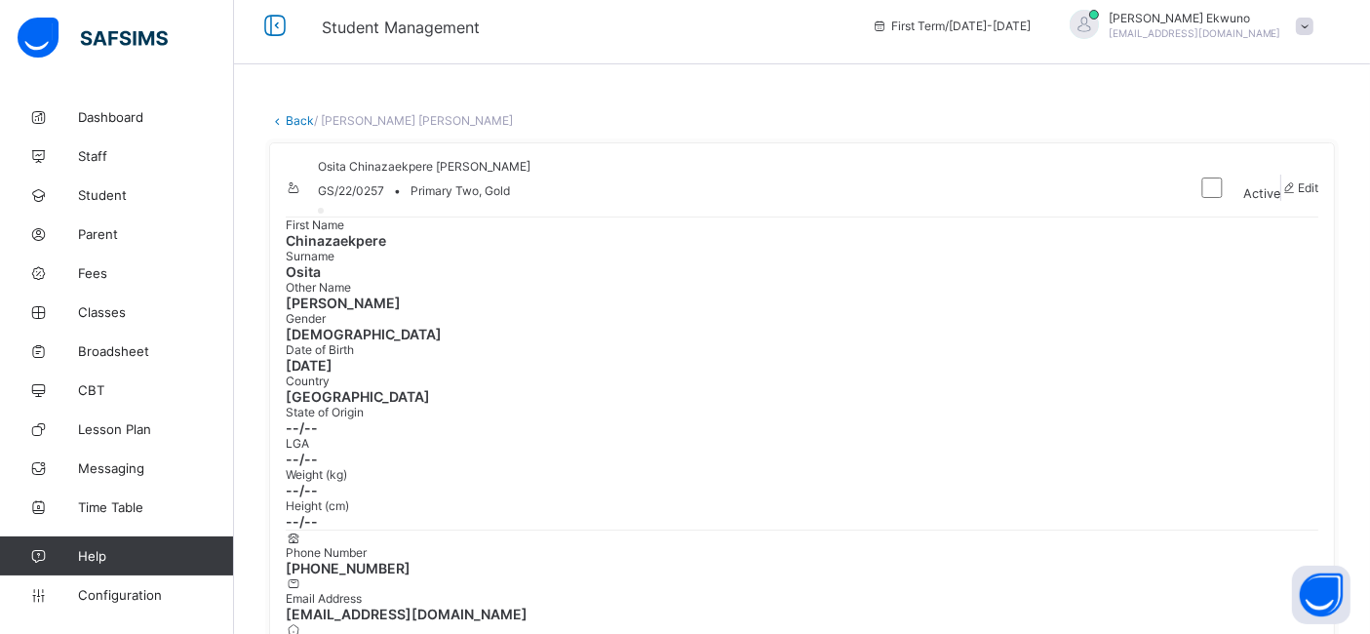
scroll to position [0, 0]
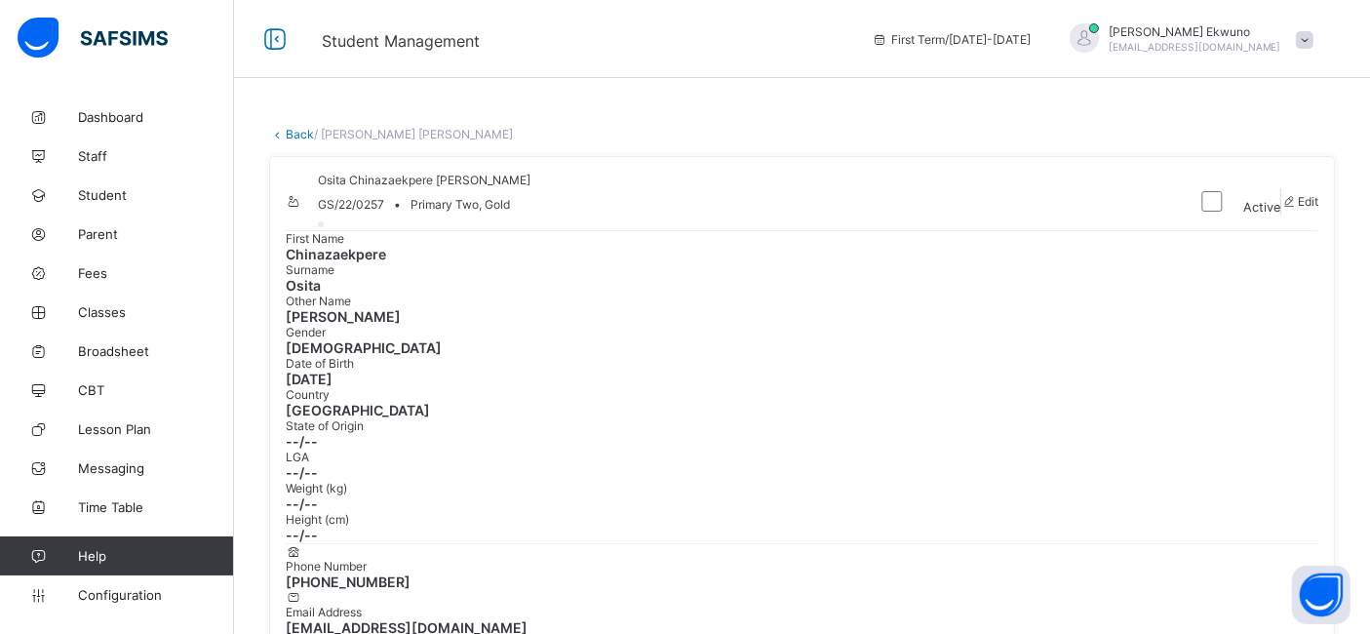
click at [309, 127] on link "Back" at bounding box center [300, 134] width 28 height 15
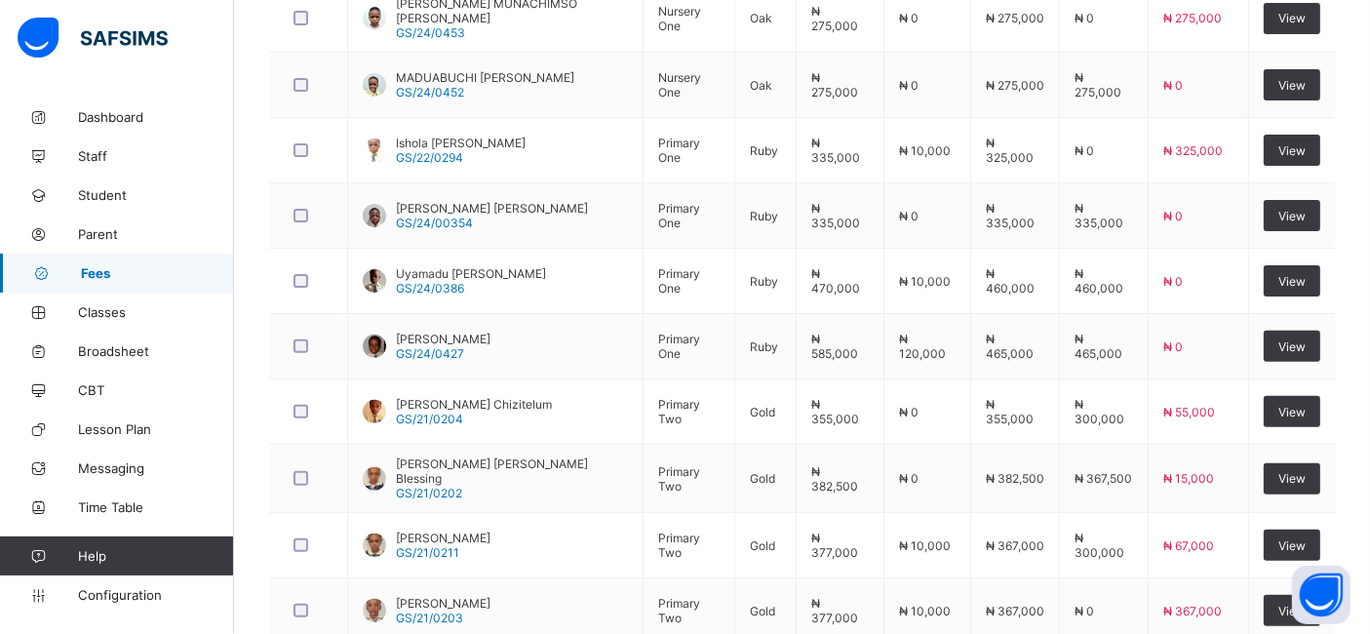
scroll to position [737, 0]
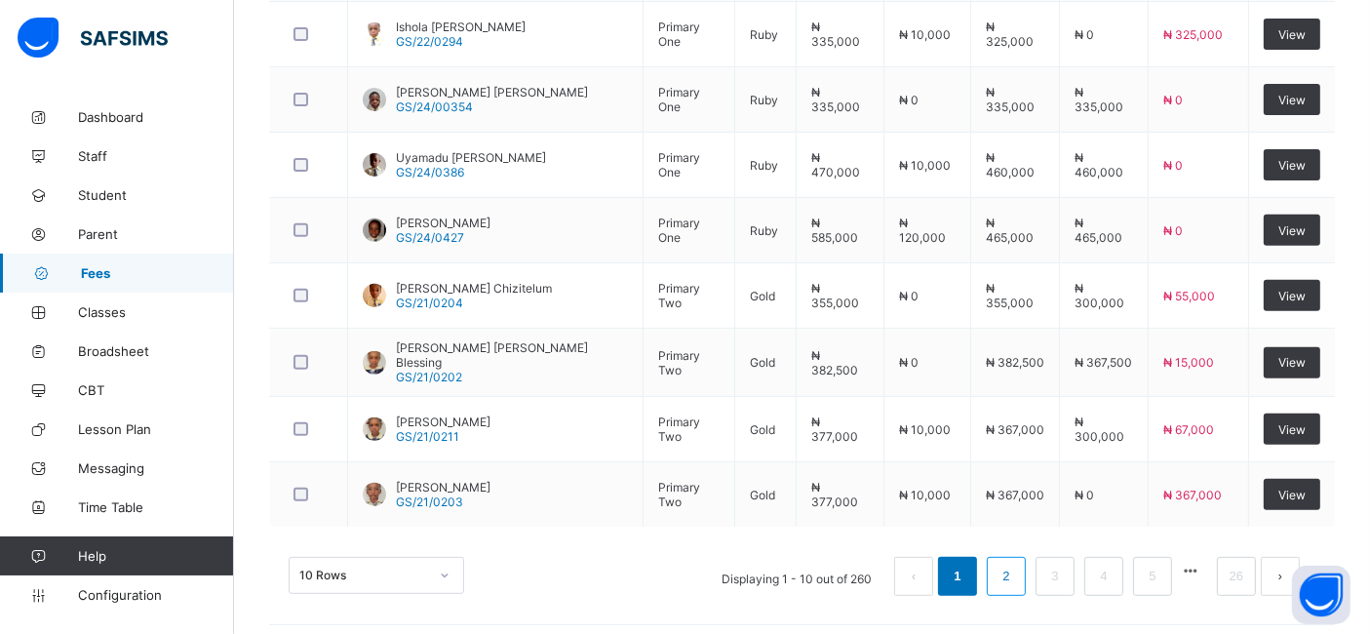
click at [1015, 566] on link "2" at bounding box center [1006, 576] width 19 height 25
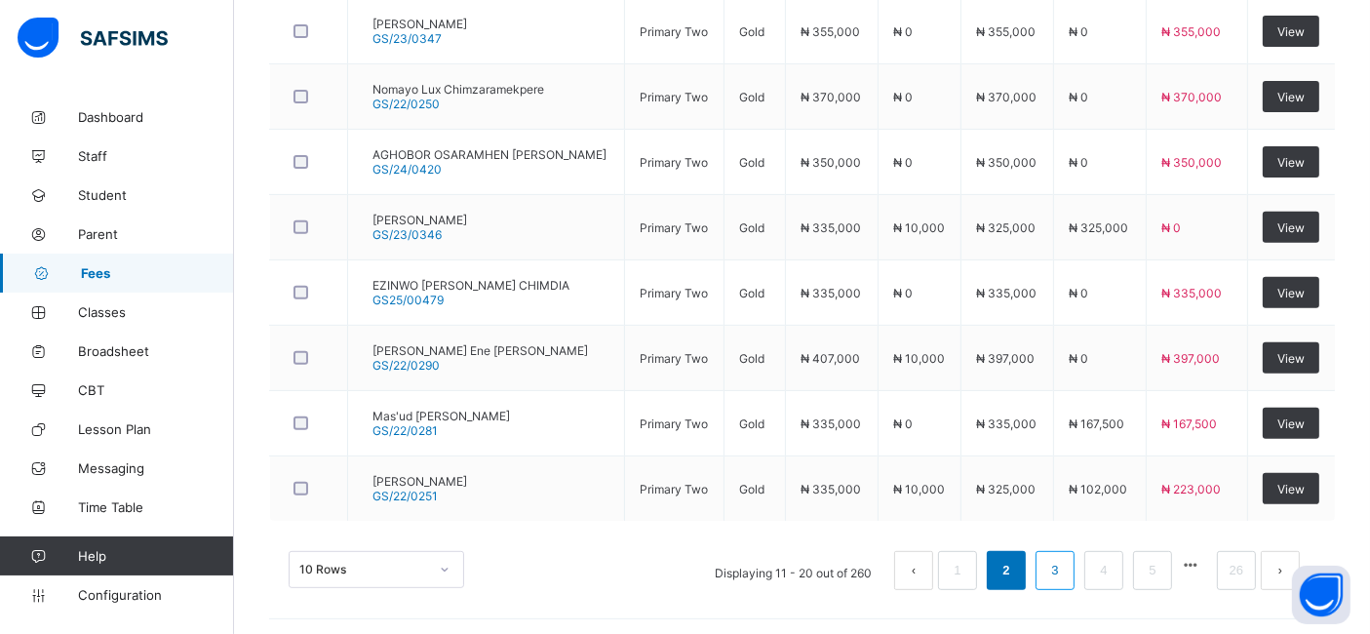
click at [1064, 565] on link "3" at bounding box center [1054, 570] width 19 height 25
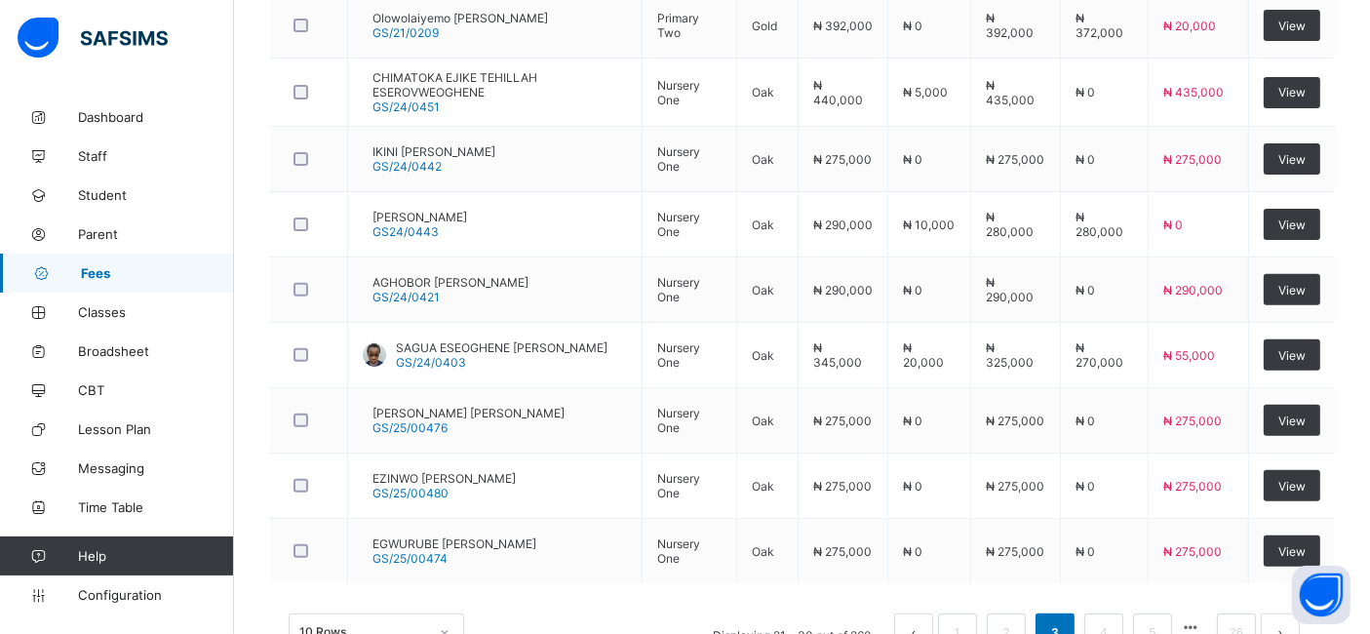
scroll to position [682, 0]
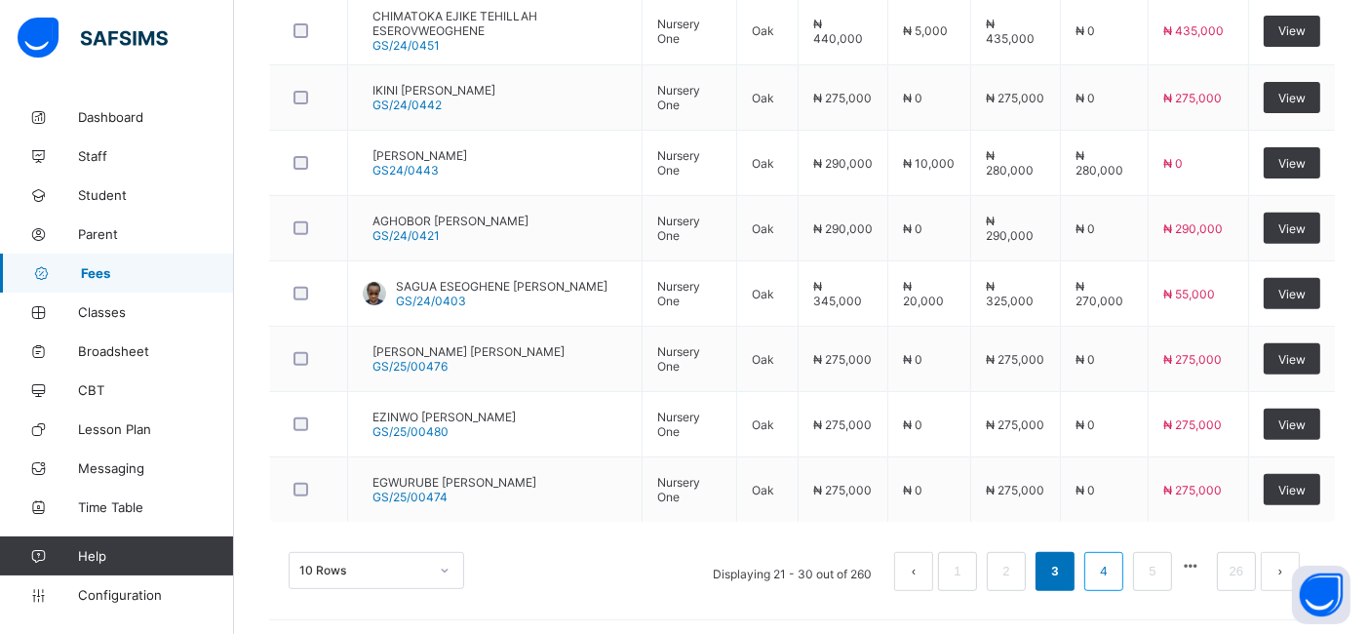
click at [1113, 566] on link "4" at bounding box center [1103, 571] width 19 height 25
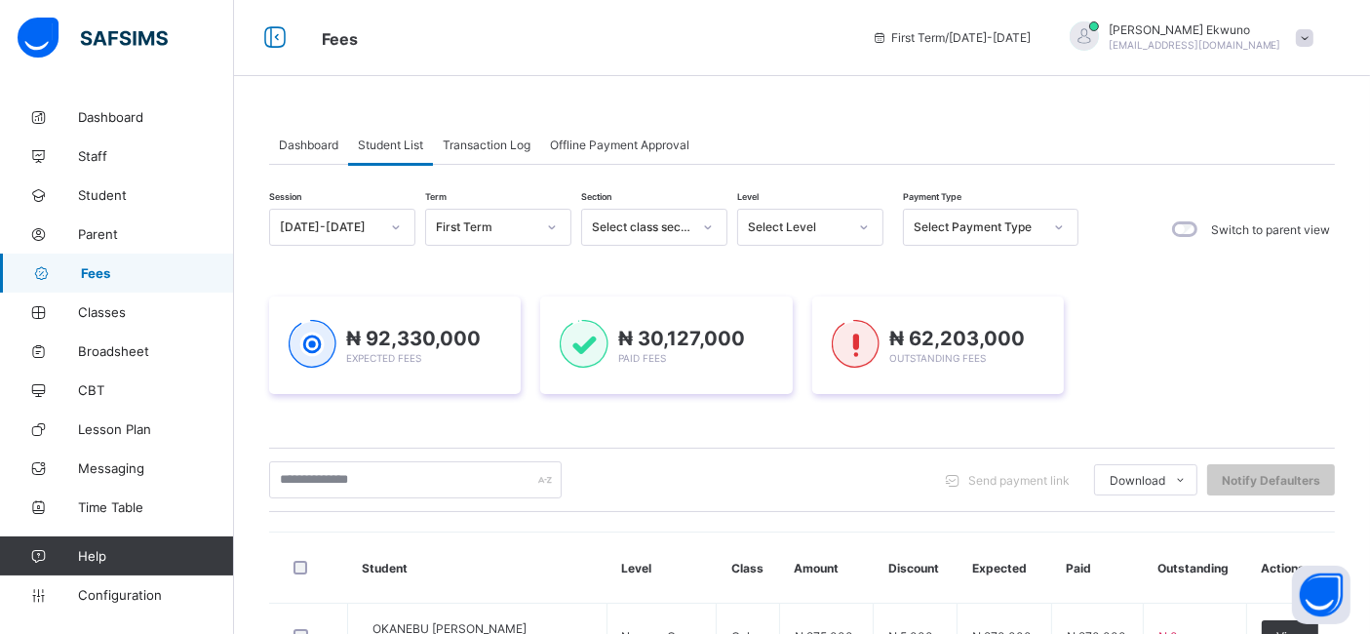
scroll to position [0, 0]
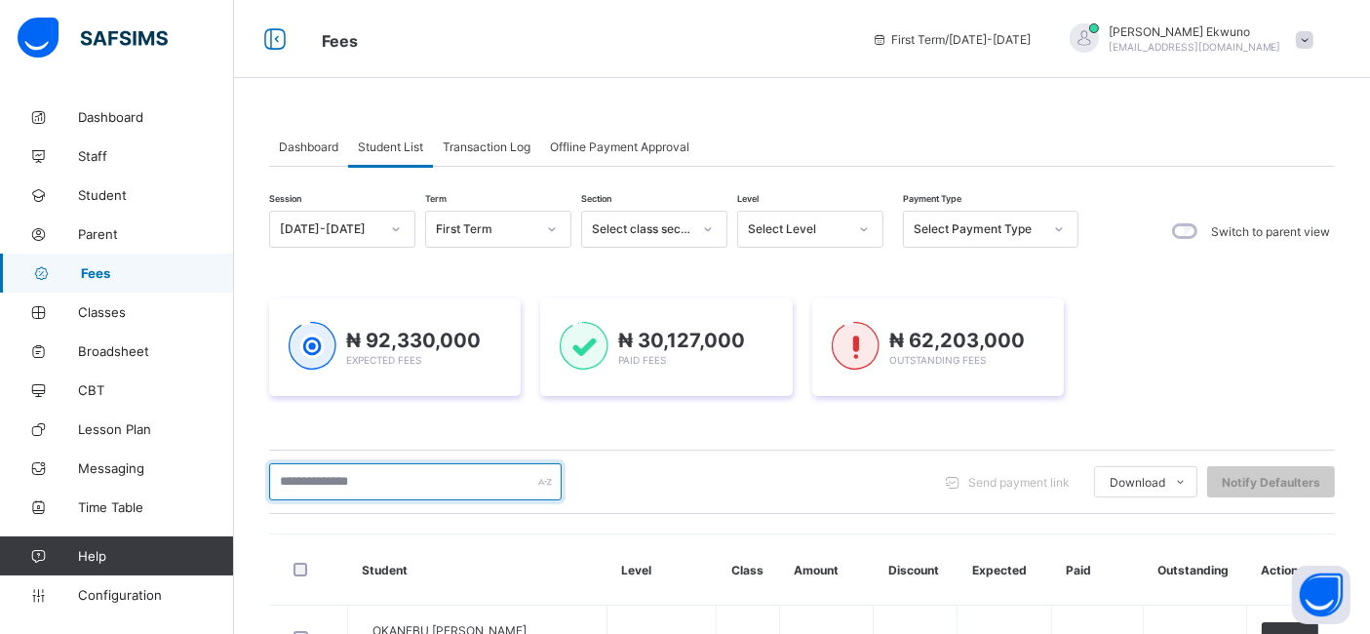
click at [328, 485] on input "text" at bounding box center [415, 481] width 293 height 37
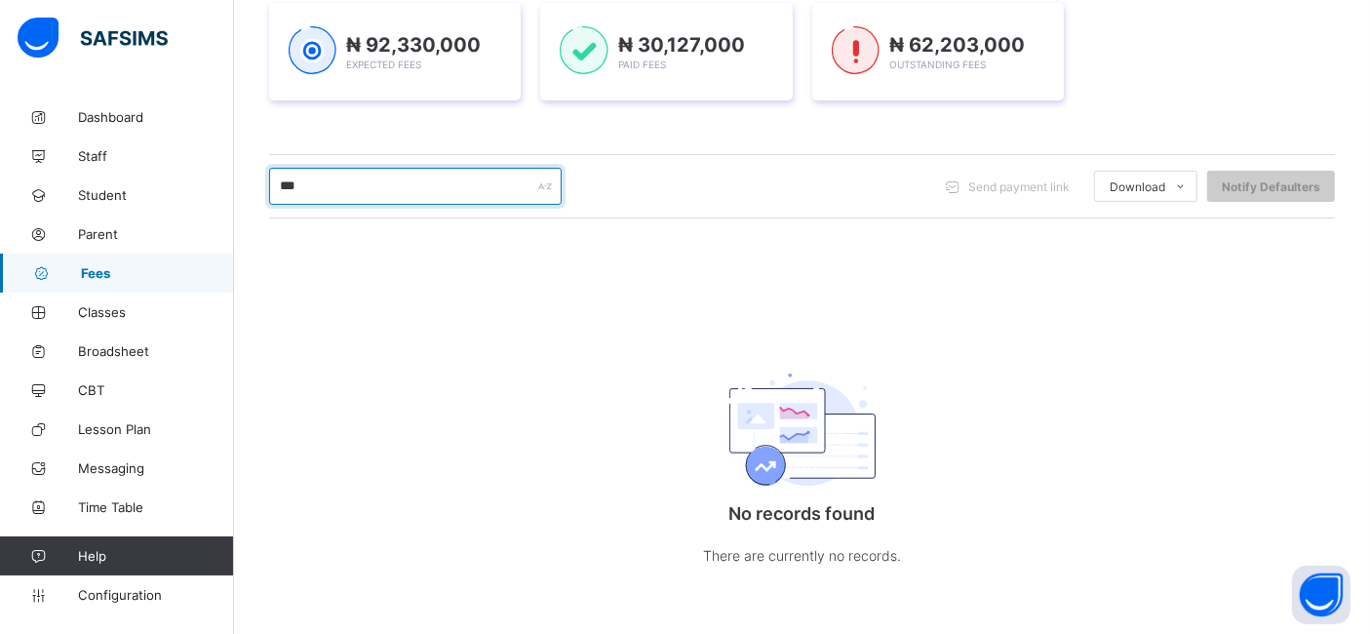
scroll to position [298, 0]
type input "*"
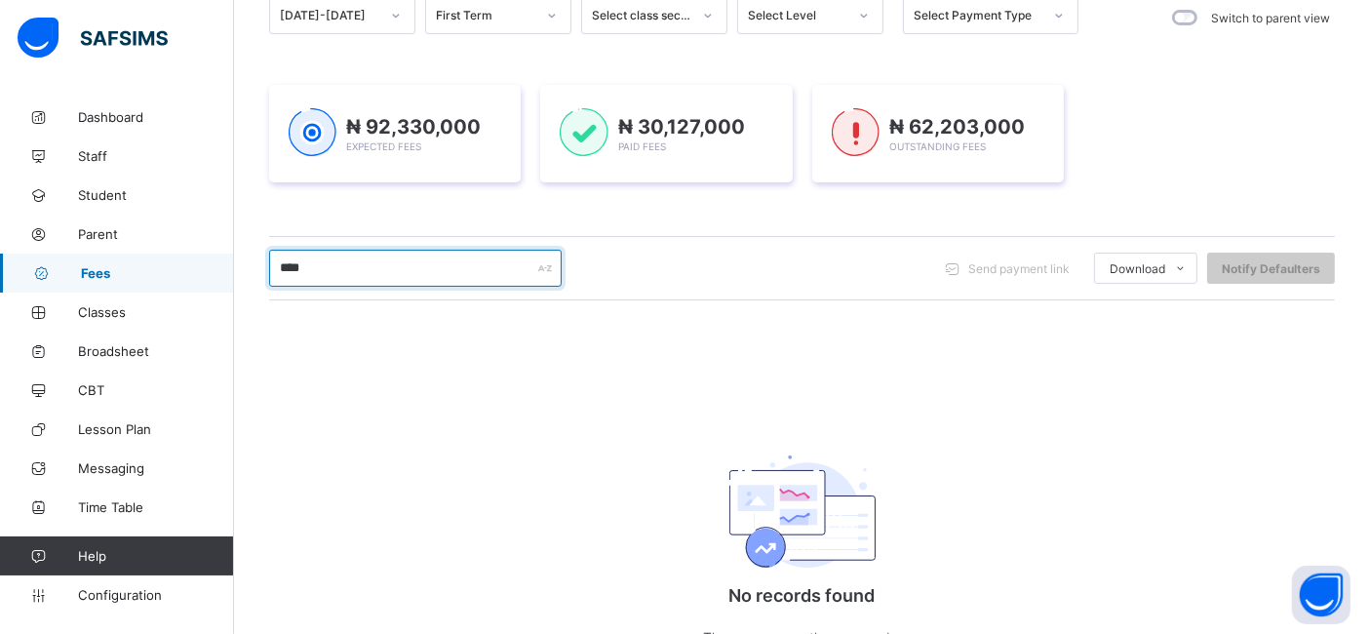
scroll to position [0, 0]
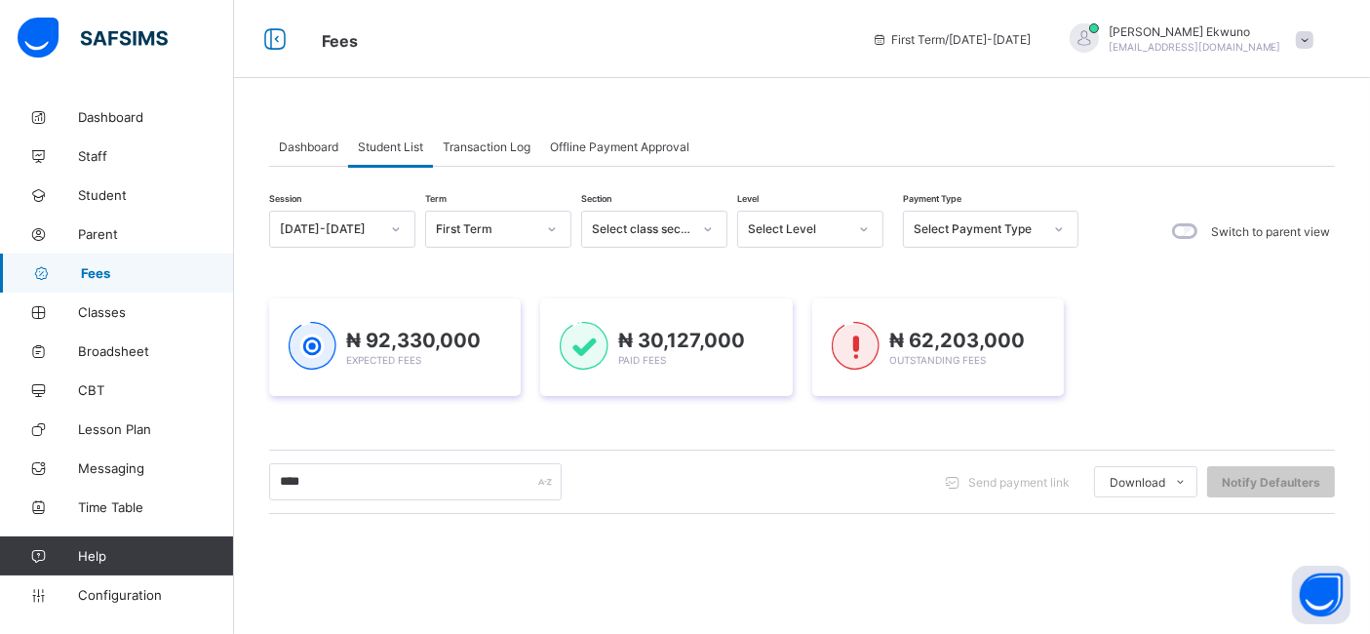
click at [385, 145] on span "Student List" at bounding box center [390, 146] width 65 height 15
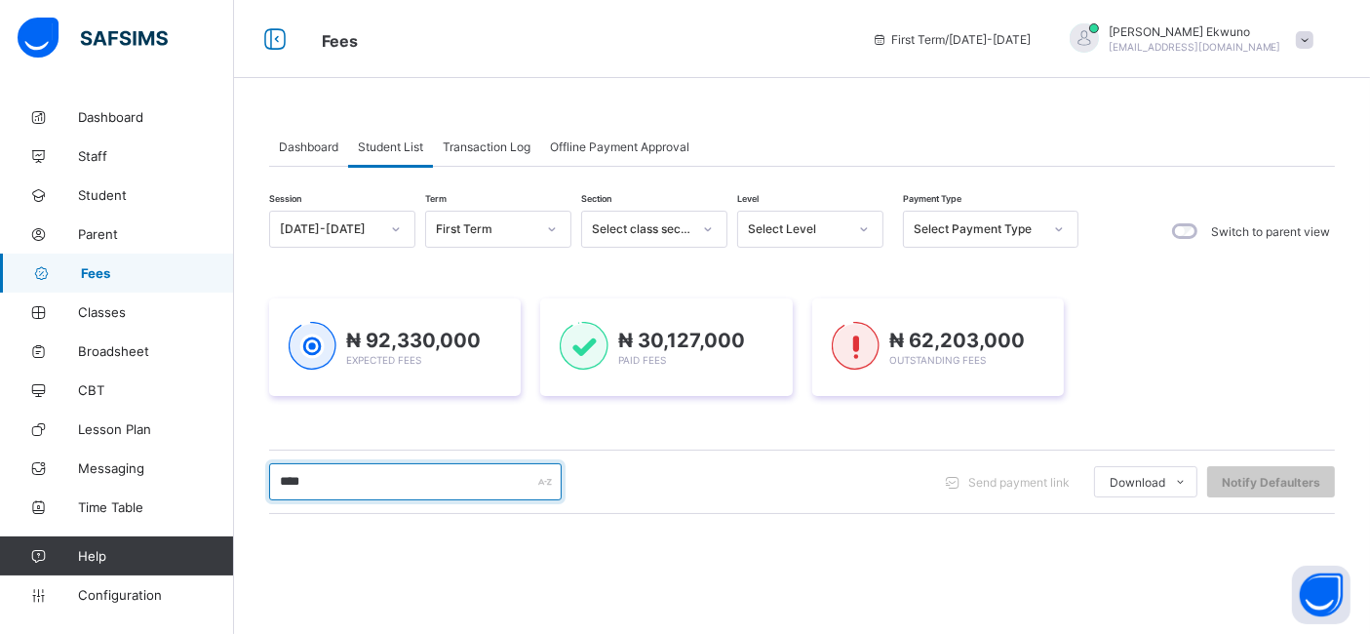
click at [390, 479] on input "****" at bounding box center [415, 481] width 293 height 37
type input "*"
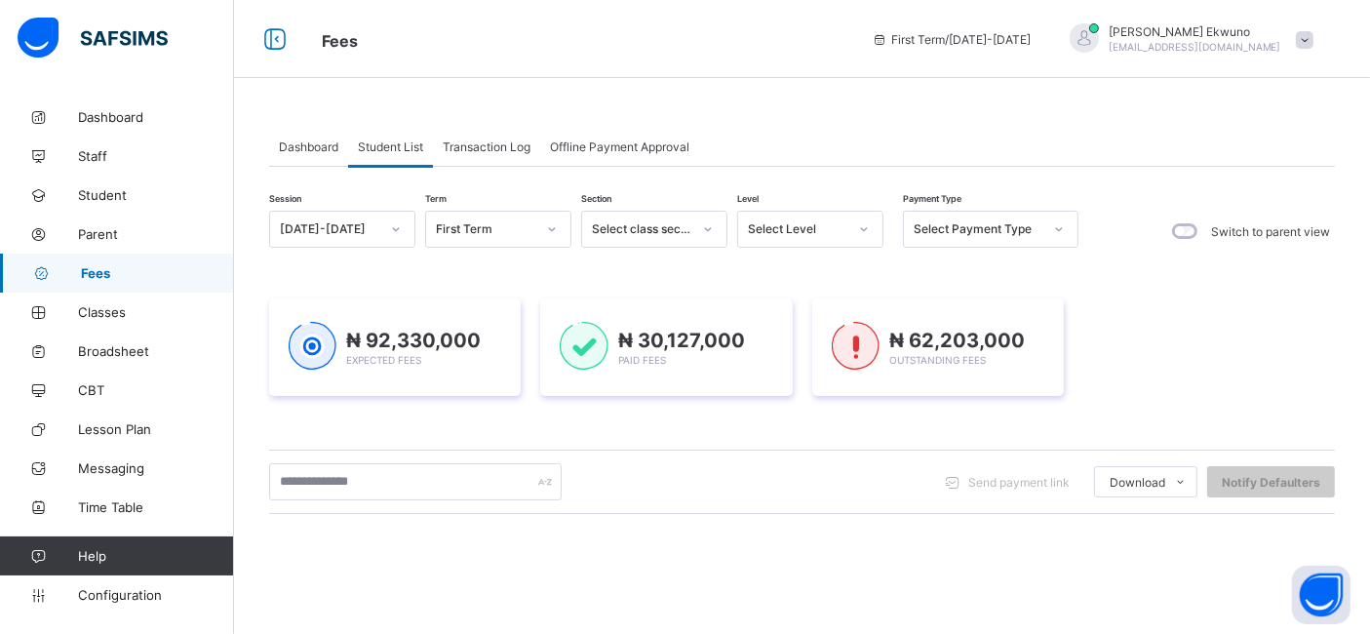
click at [389, 145] on span "Student List" at bounding box center [390, 146] width 65 height 15
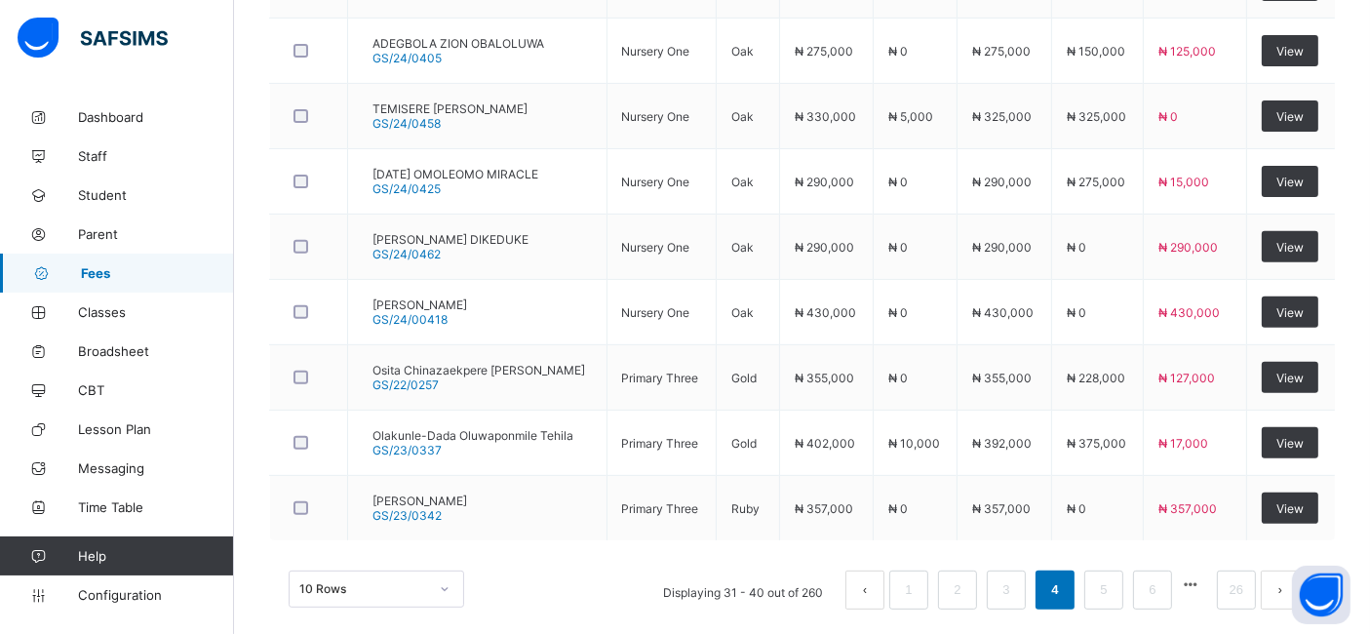
scroll to position [737, 0]
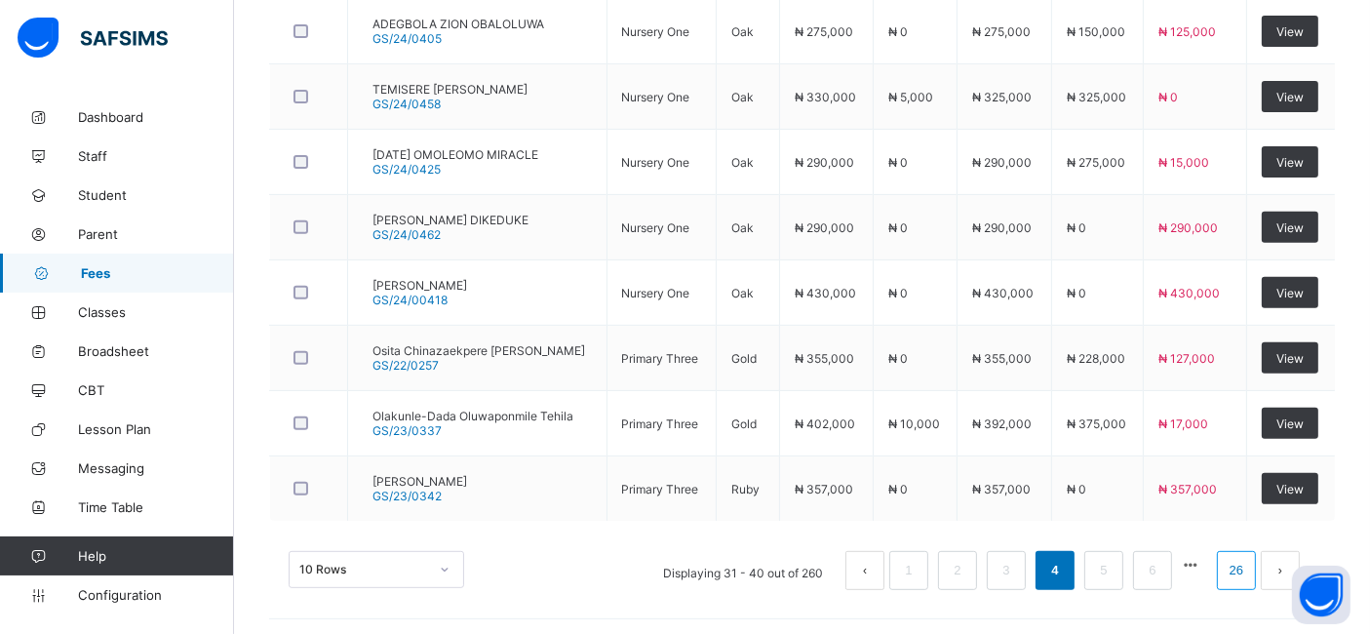
click at [1249, 566] on link "26" at bounding box center [1236, 570] width 25 height 25
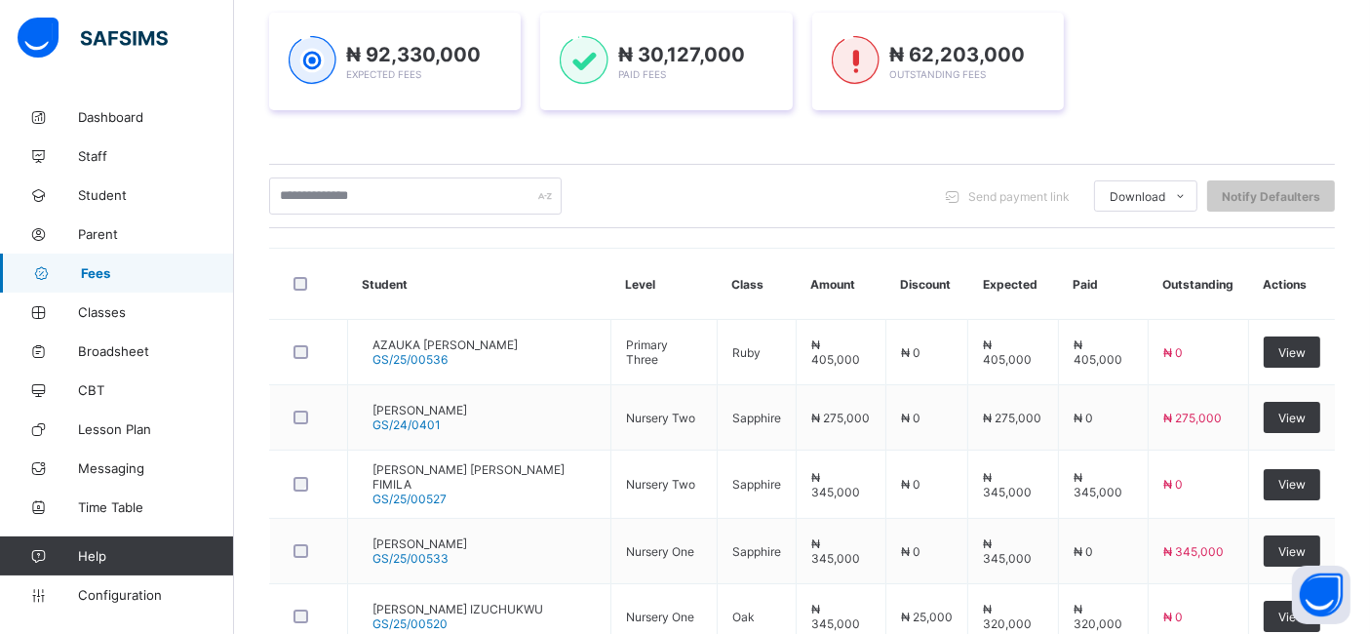
scroll to position [272, 0]
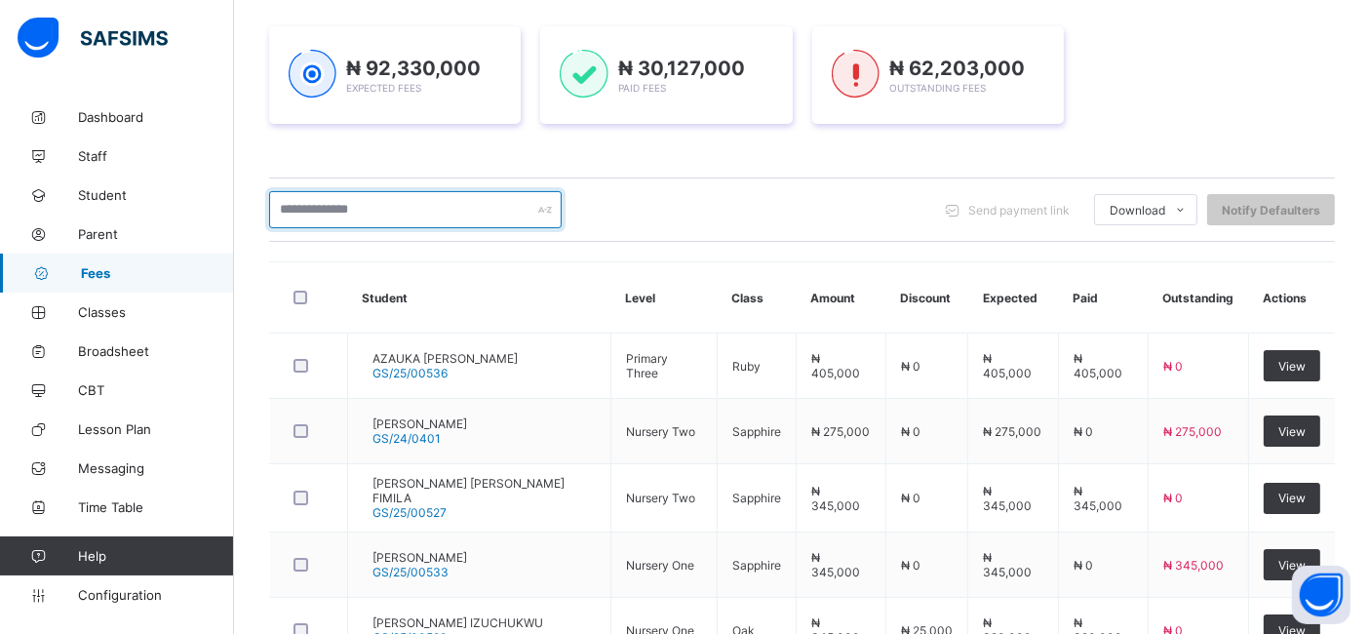
click at [378, 207] on input "text" at bounding box center [415, 209] width 293 height 37
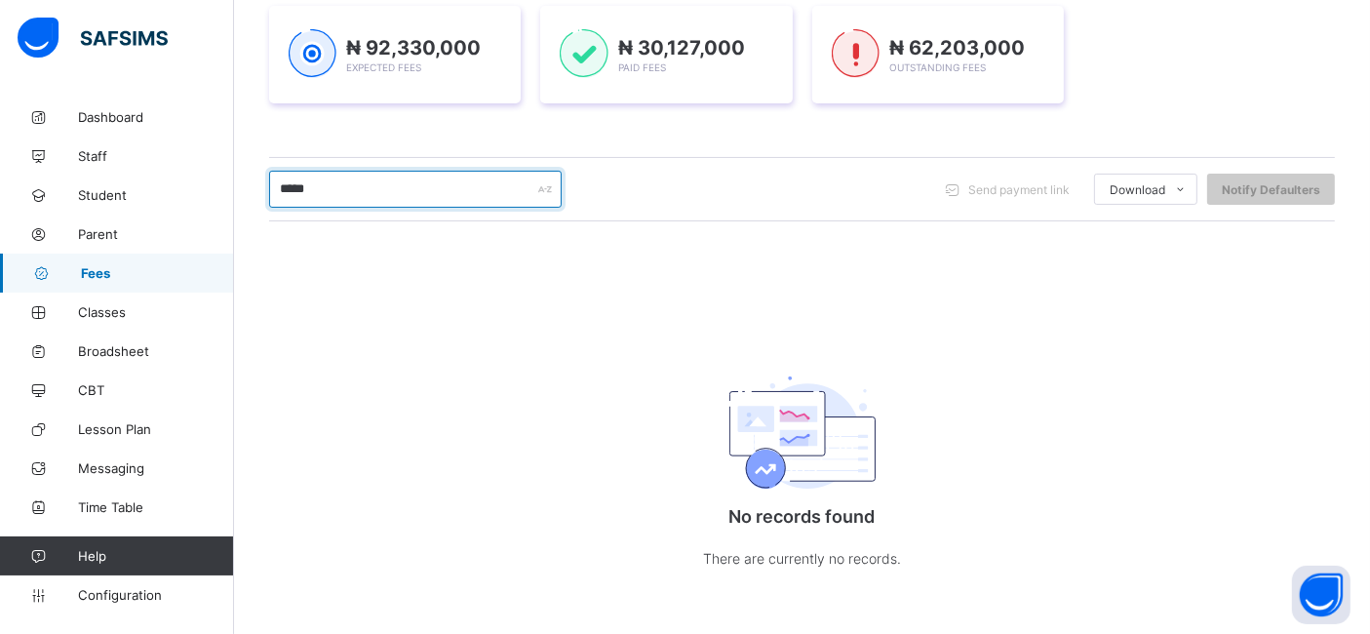
scroll to position [298, 0]
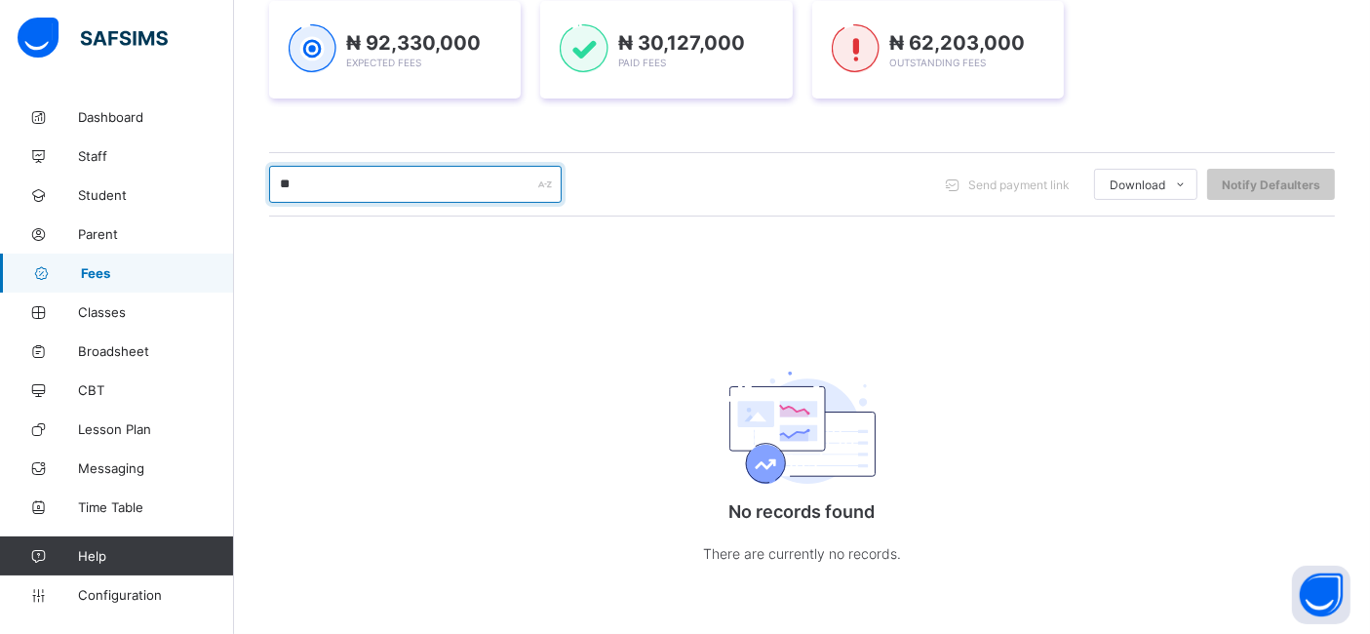
type input "*"
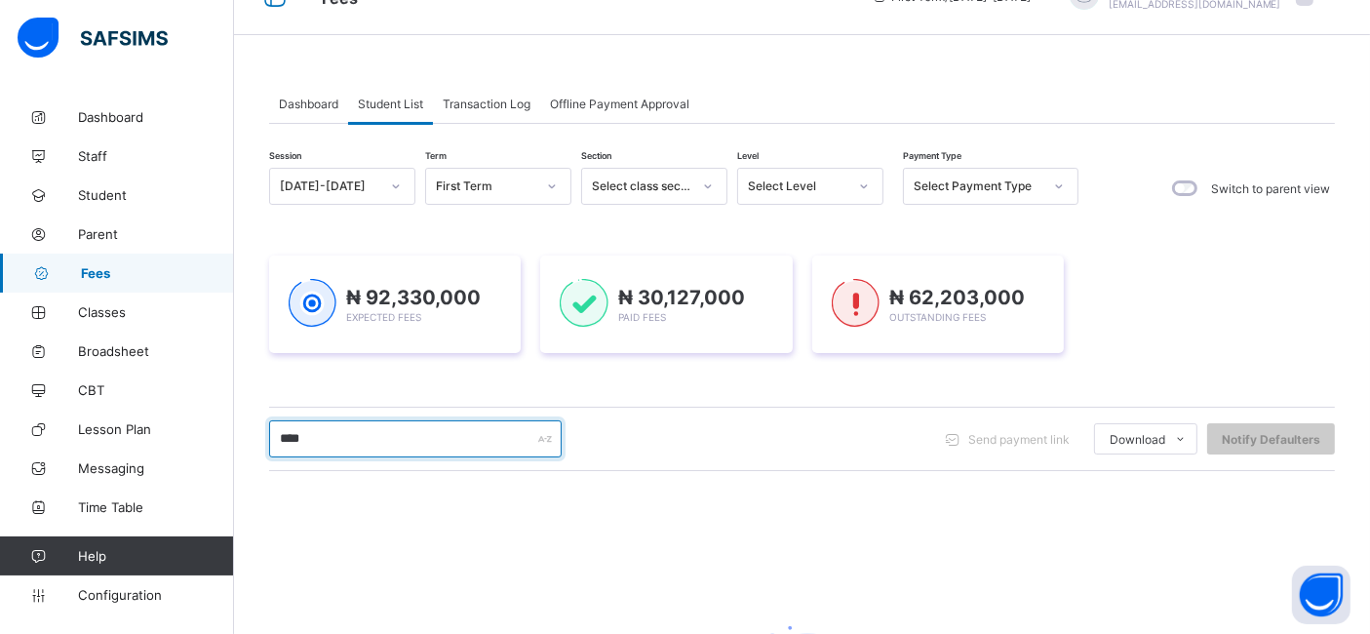
scroll to position [0, 0]
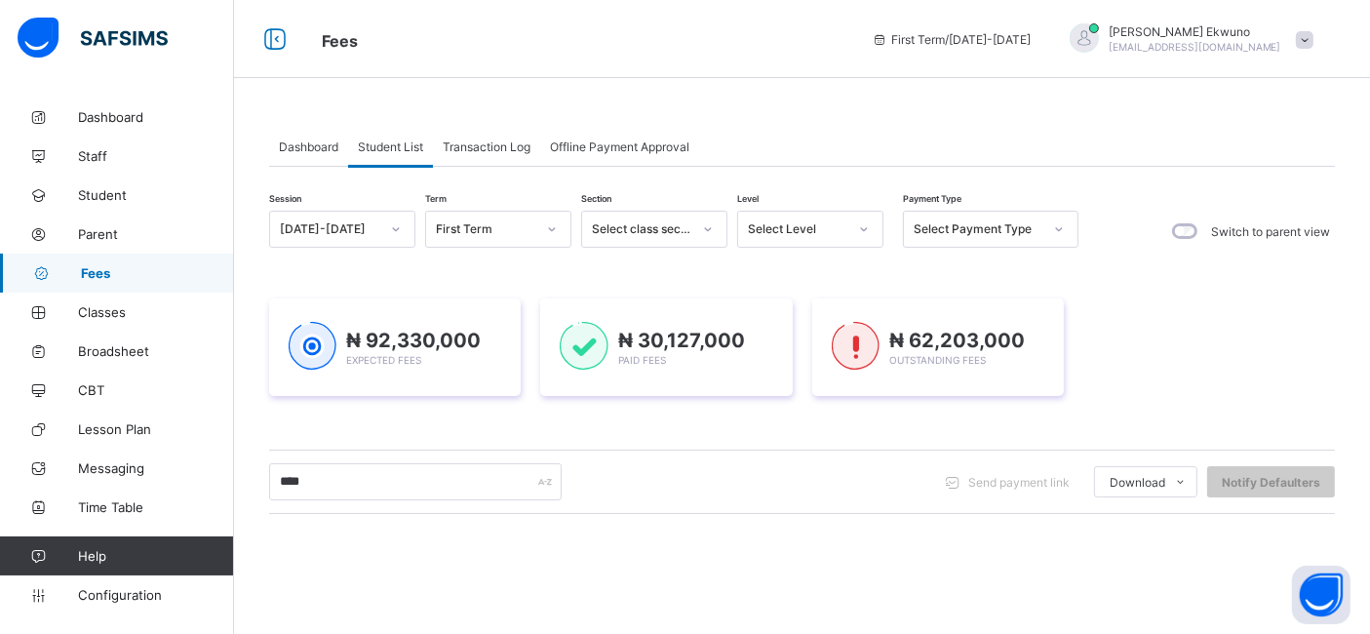
click at [402, 145] on span "Student List" at bounding box center [390, 146] width 65 height 15
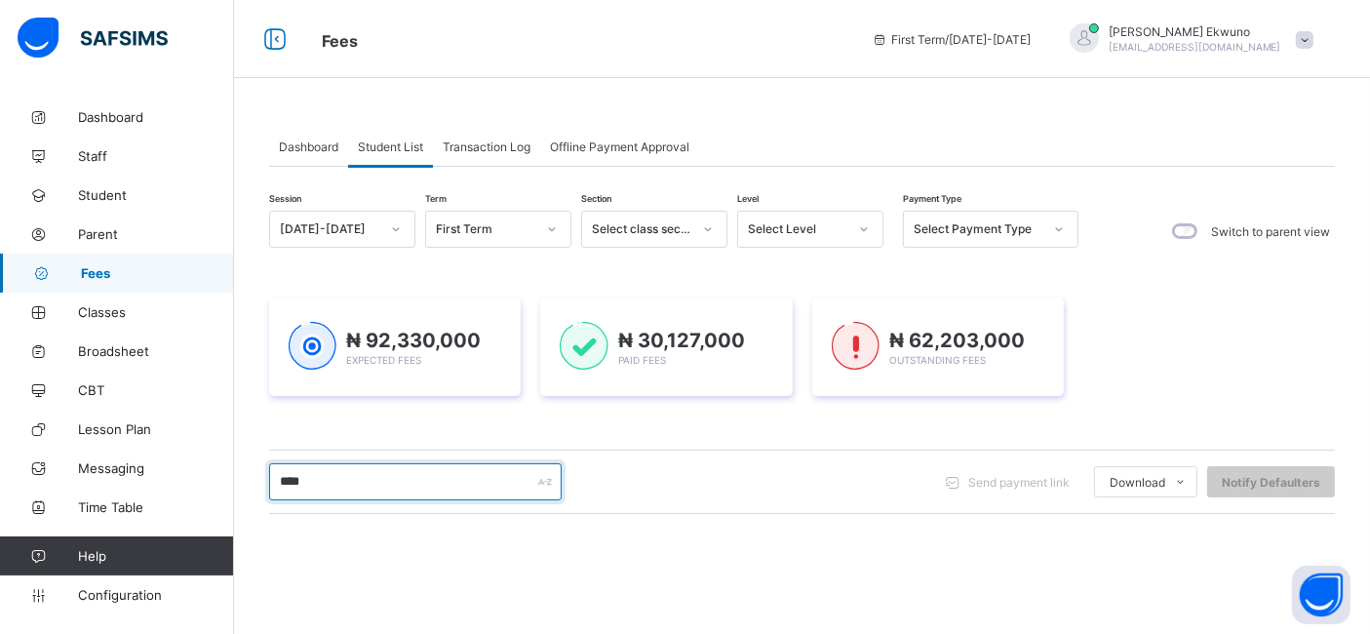
click at [341, 479] on input "****" at bounding box center [415, 481] width 293 height 37
type input "*"
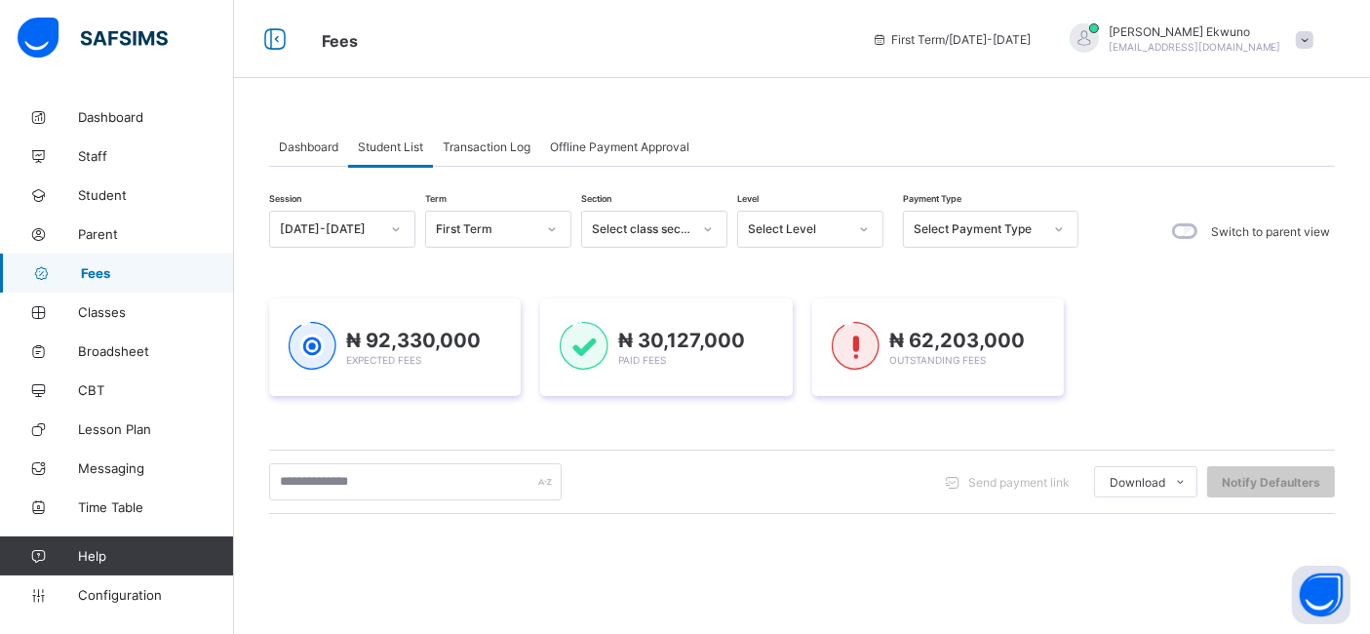
click at [395, 146] on span "Student List" at bounding box center [390, 146] width 65 height 15
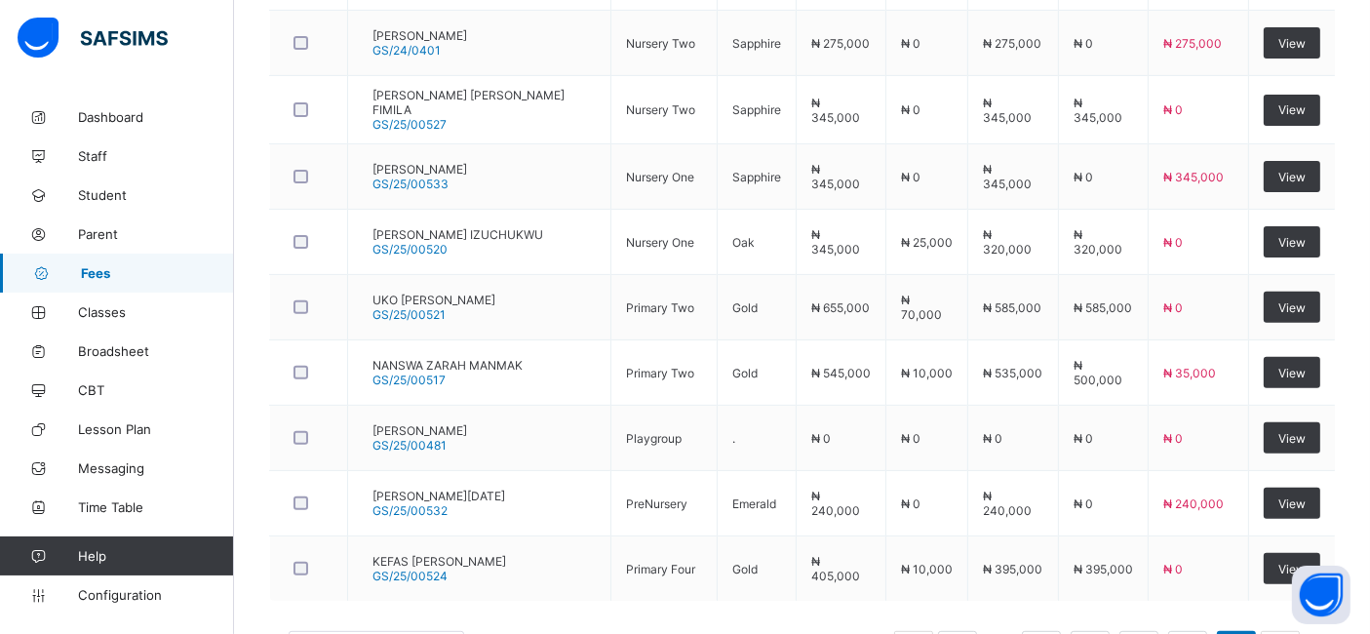
scroll to position [739, 0]
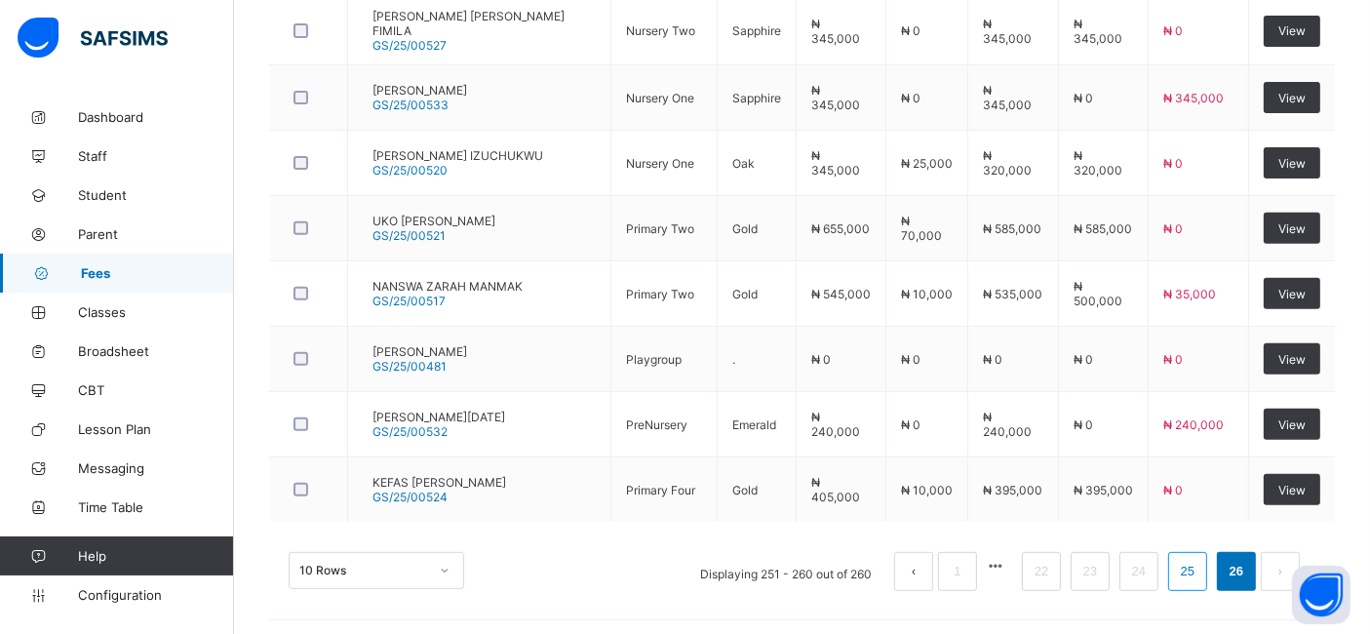
click at [1200, 566] on link "25" at bounding box center [1187, 571] width 25 height 25
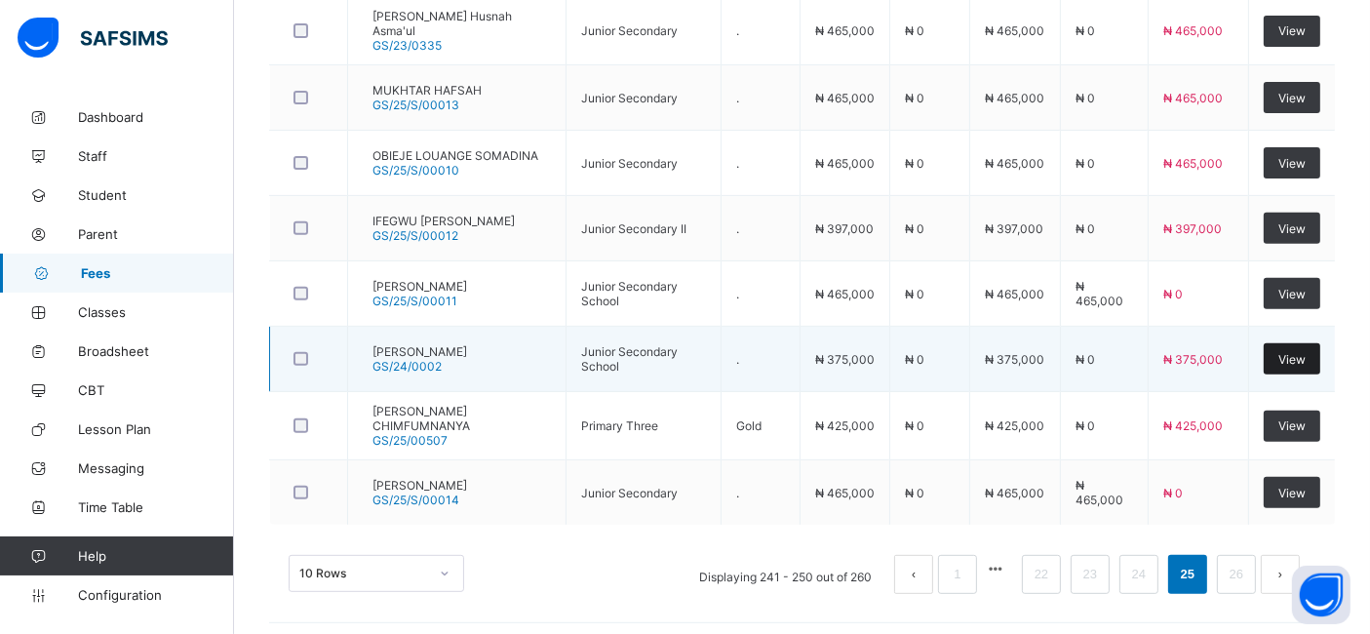
click at [1306, 353] on span "View" at bounding box center [1291, 359] width 27 height 15
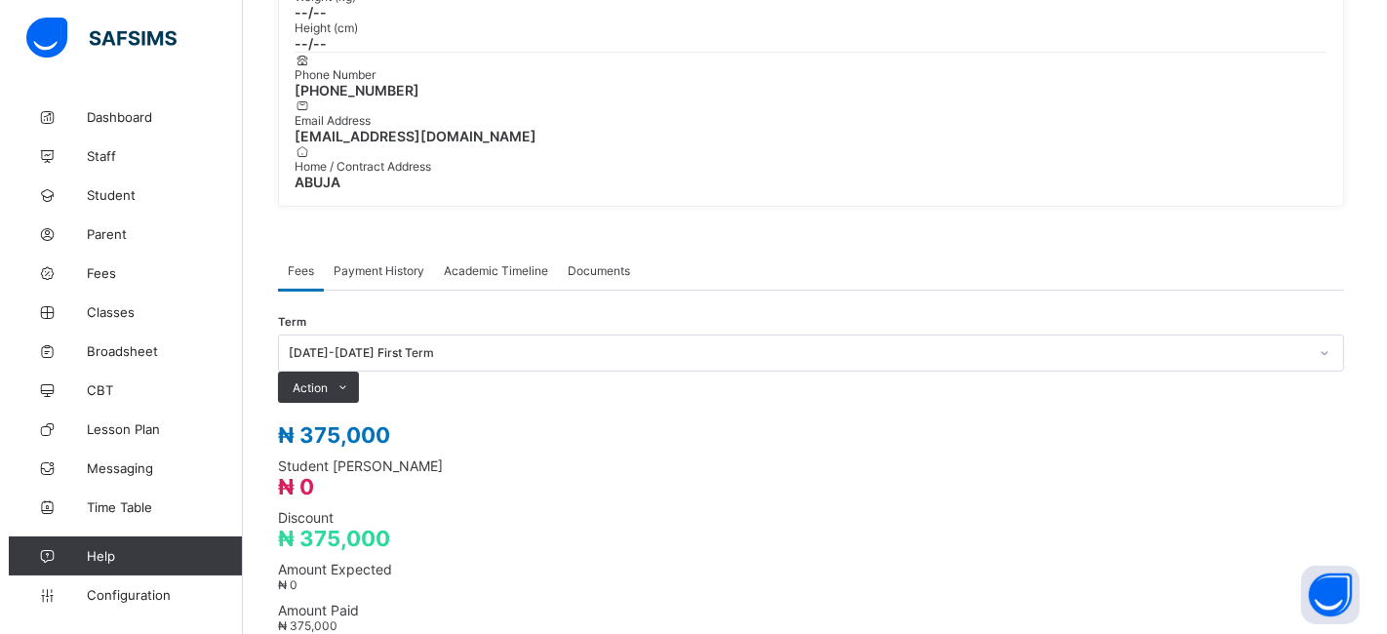
scroll to position [488, 0]
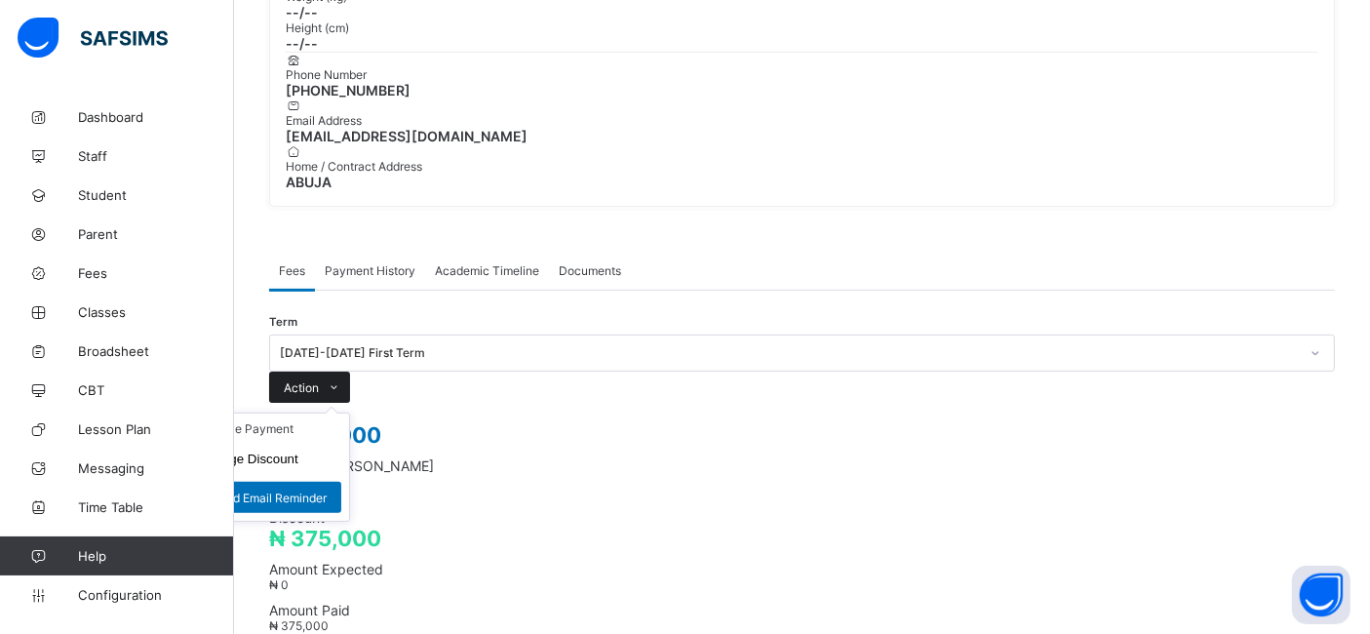
click at [319, 380] on span "Action" at bounding box center [301, 387] width 35 height 15
click at [349, 413] on li "Receive Payment" at bounding box center [269, 428] width 160 height 30
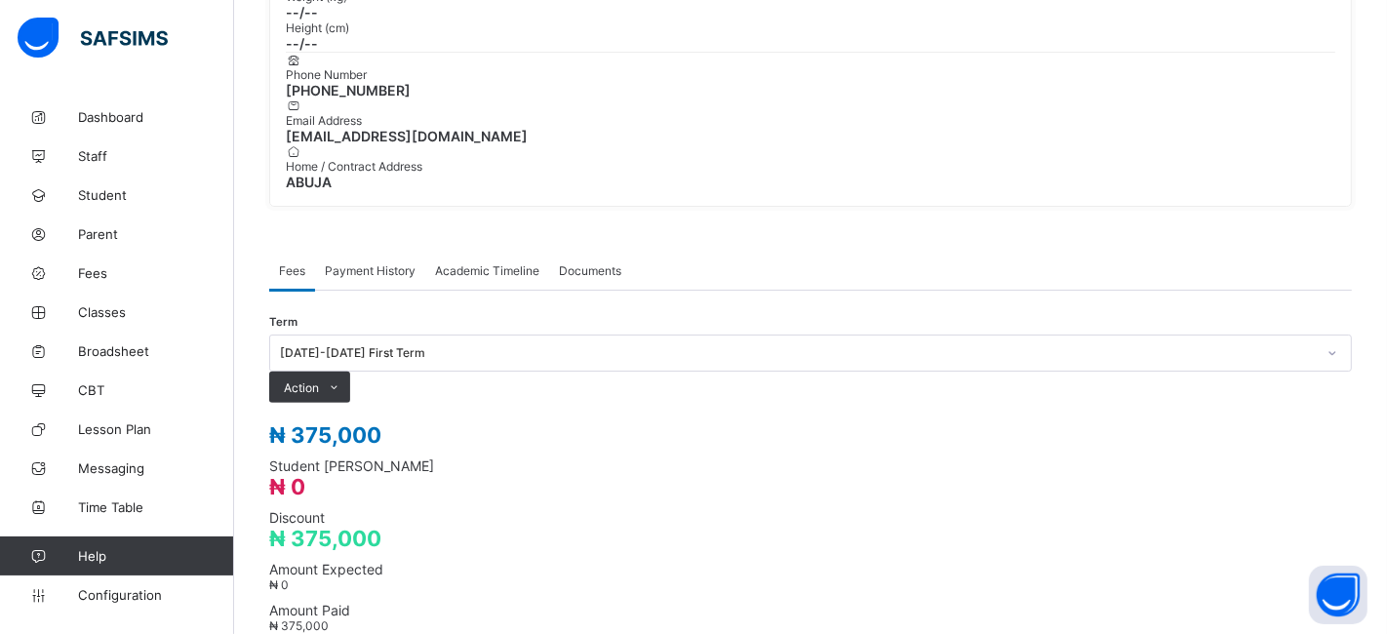
type input "**********"
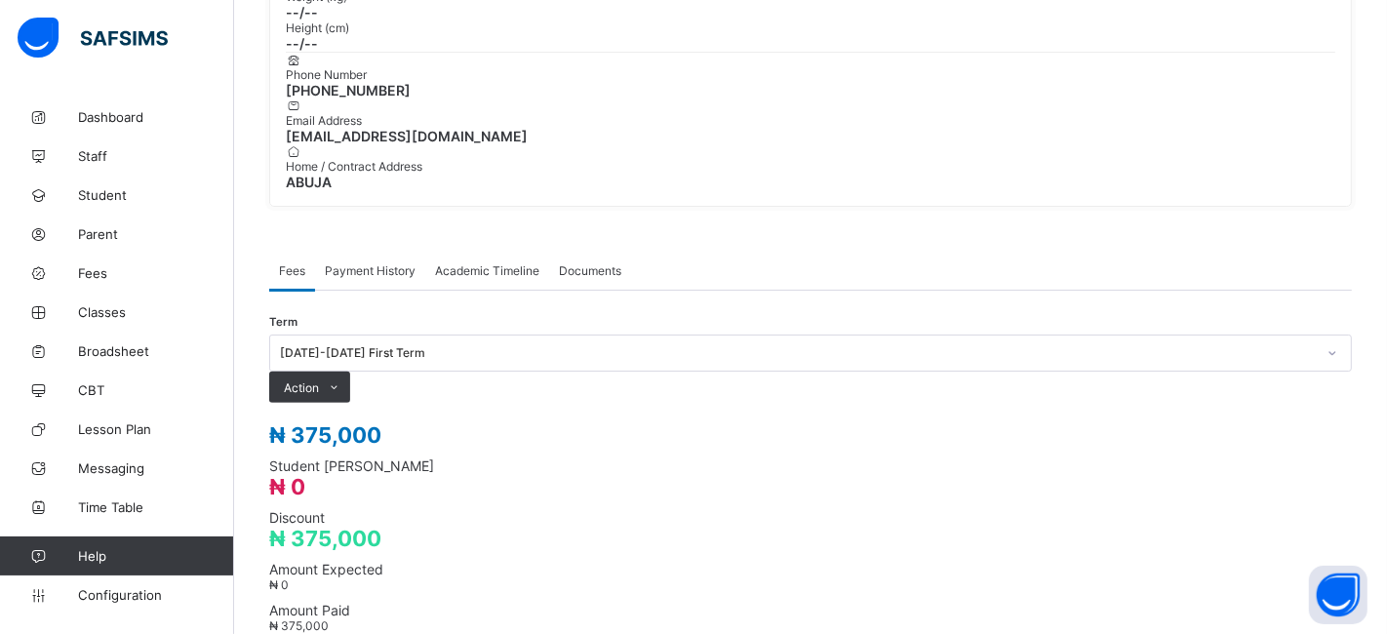
type input "**********"
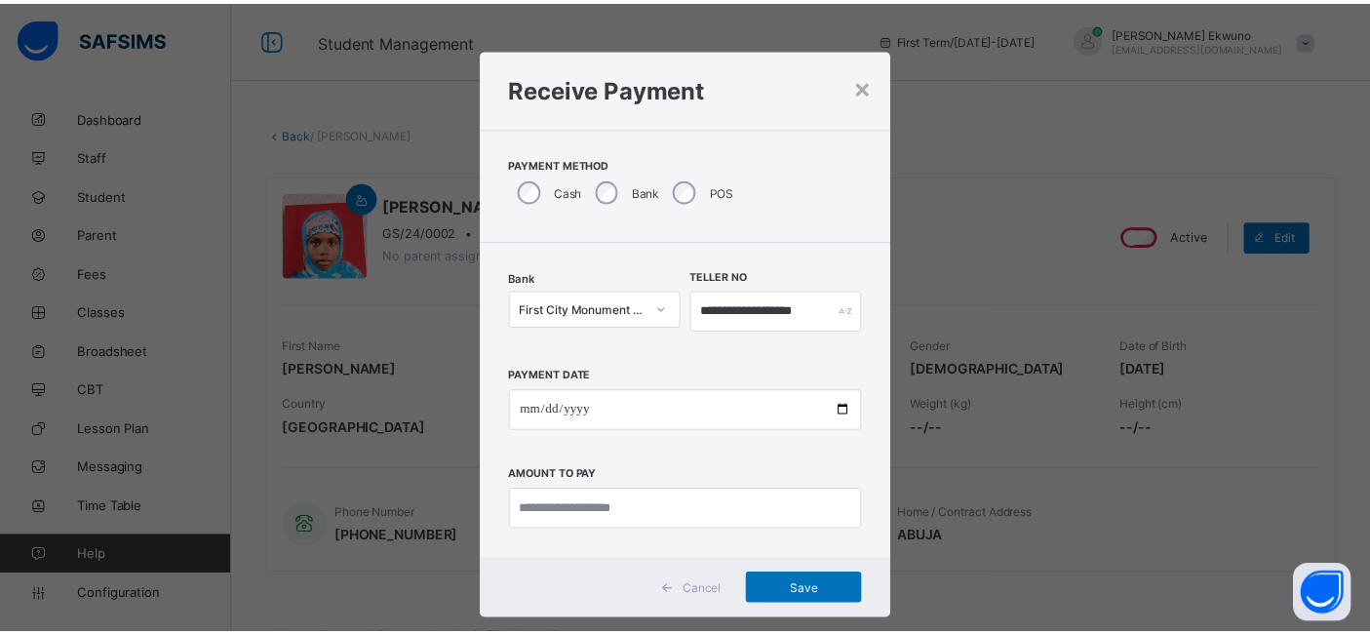
scroll to position [488, 0]
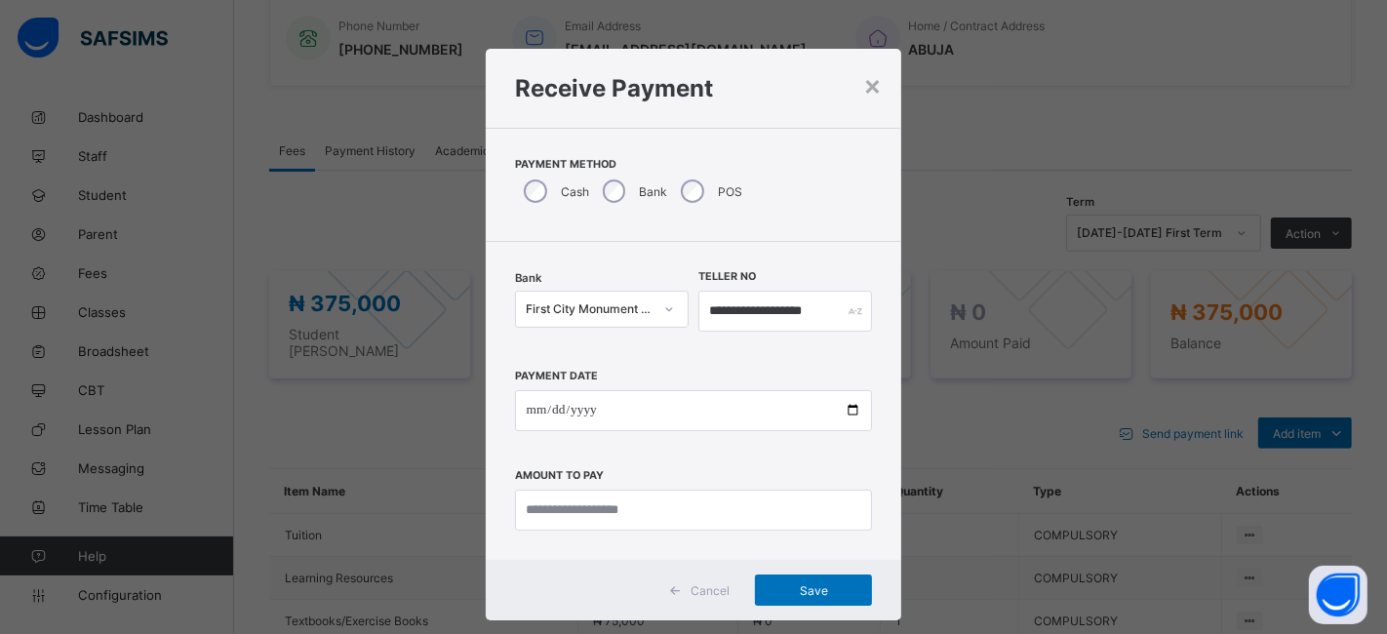
type input "**********"
click at [573, 508] on input "currency" at bounding box center [694, 509] width 358 height 41
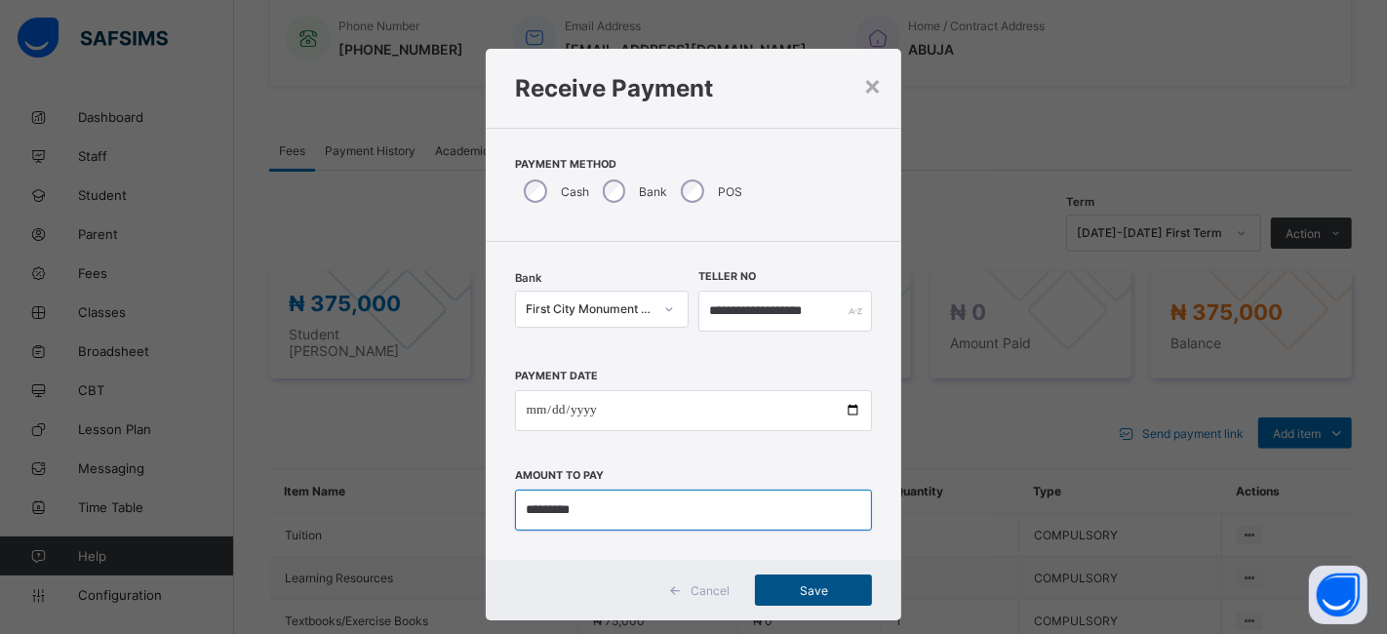
type input "*********"
click at [794, 592] on span "Save" at bounding box center [813, 590] width 88 height 15
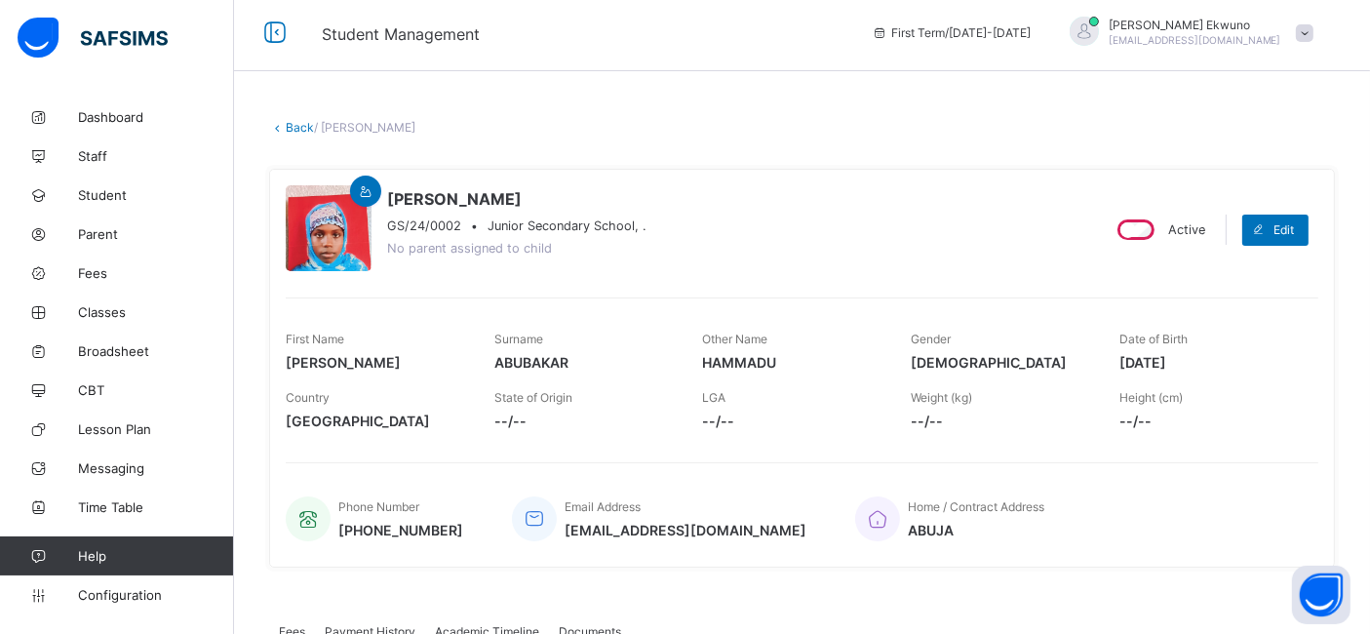
scroll to position [0, 0]
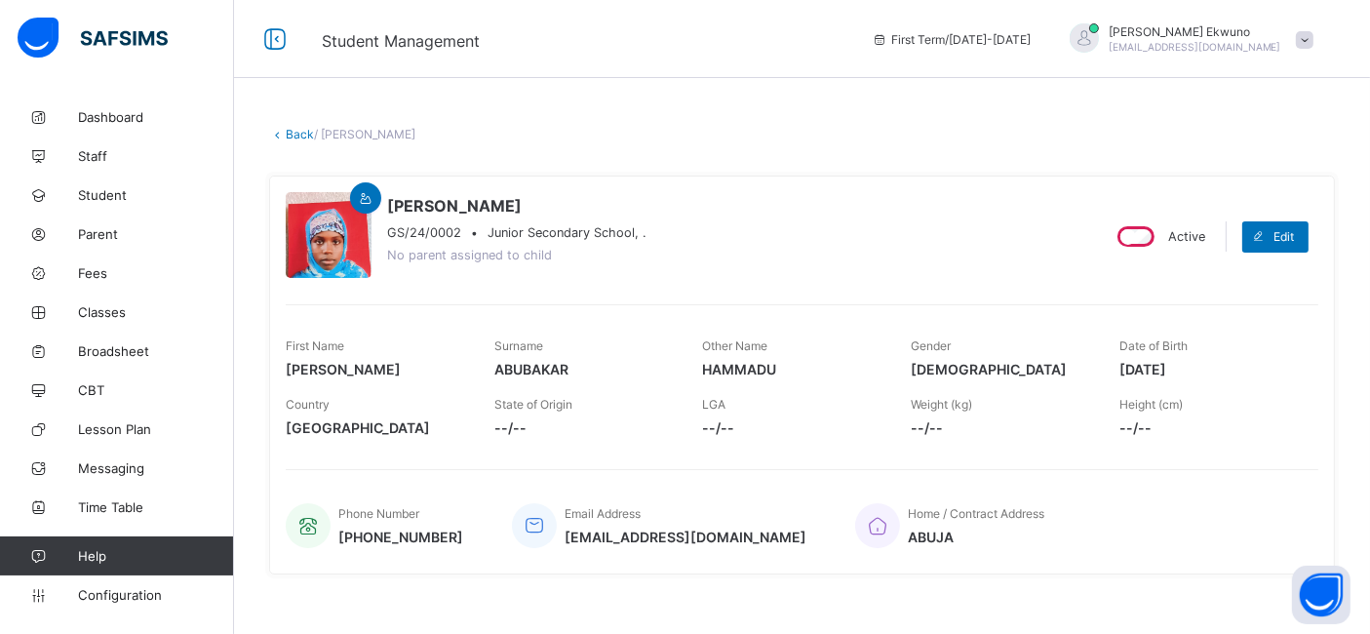
click at [297, 128] on link "Back" at bounding box center [300, 134] width 28 height 15
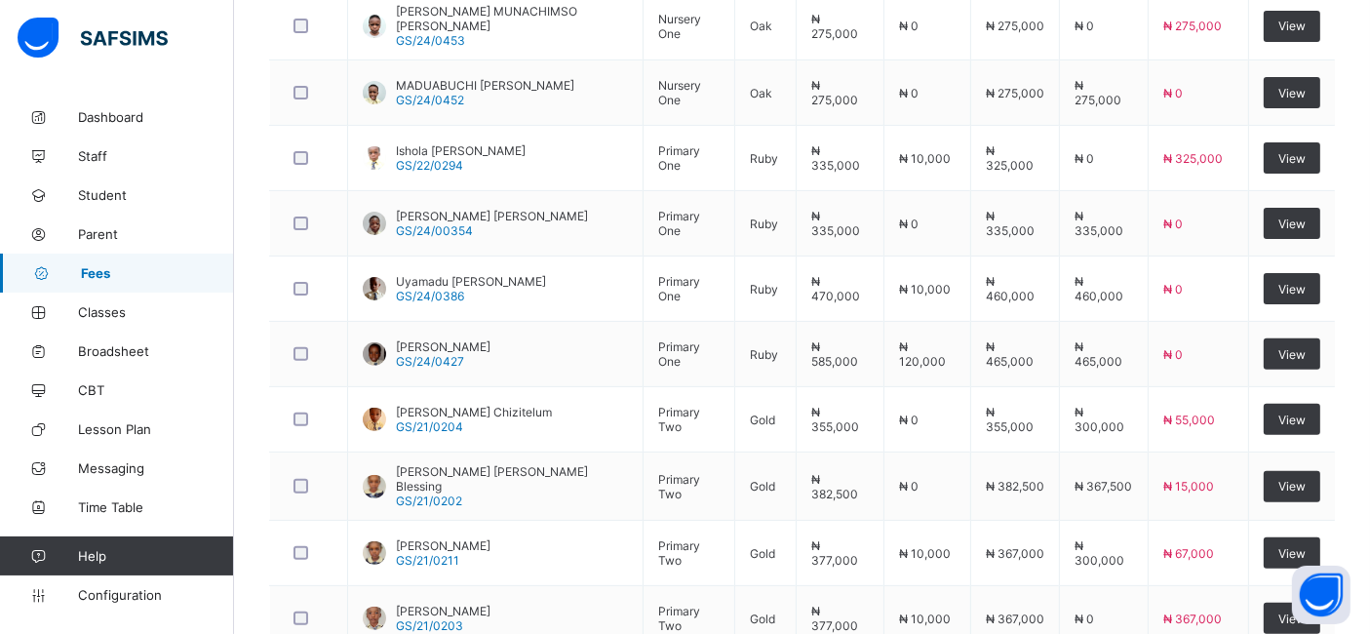
scroll to position [737, 0]
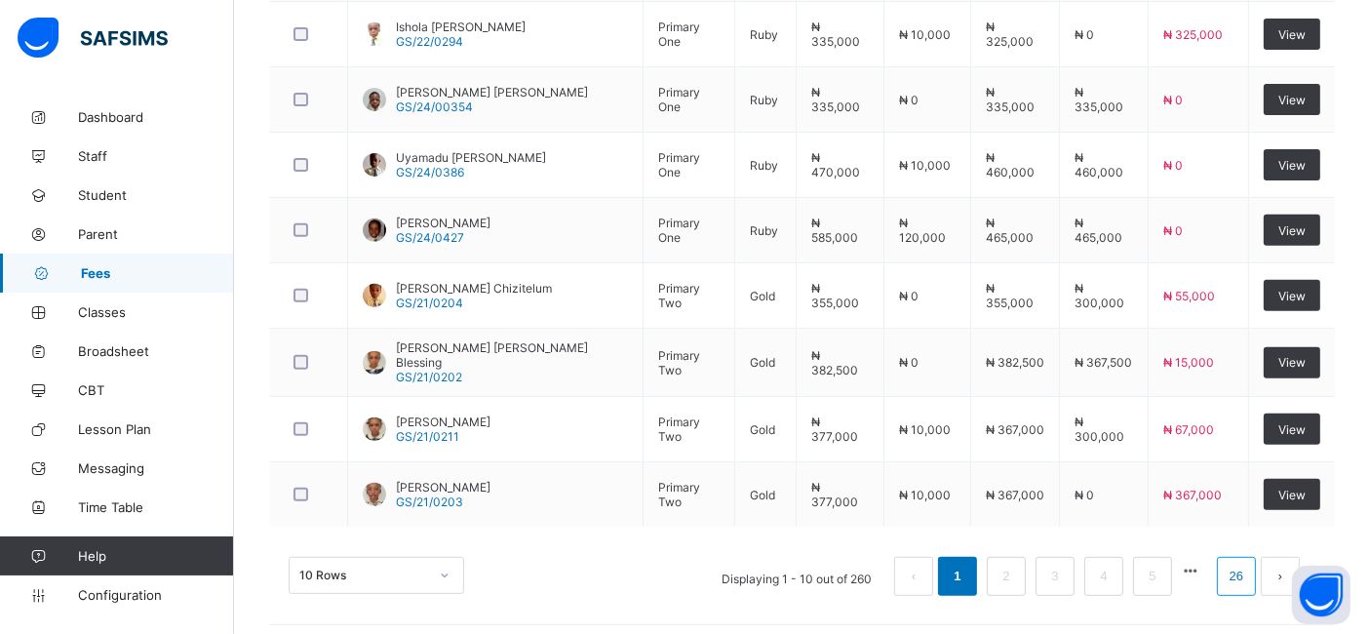
click at [1249, 564] on link "26" at bounding box center [1236, 576] width 25 height 25
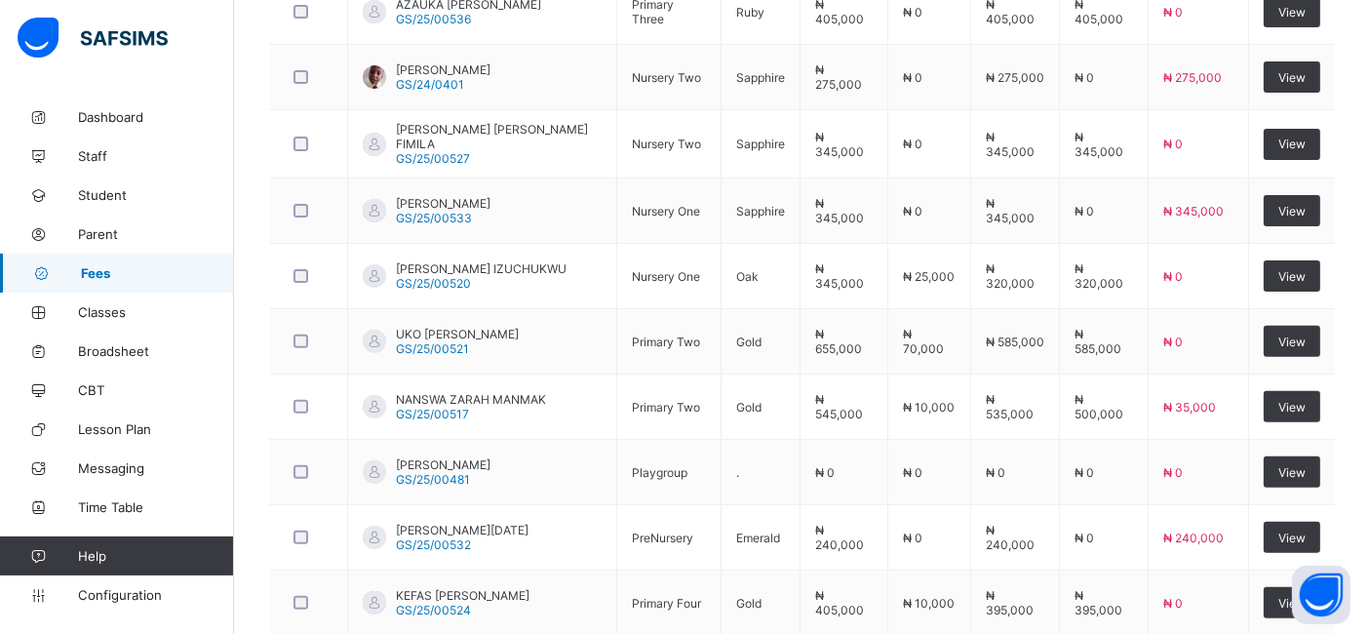
scroll to position [739, 0]
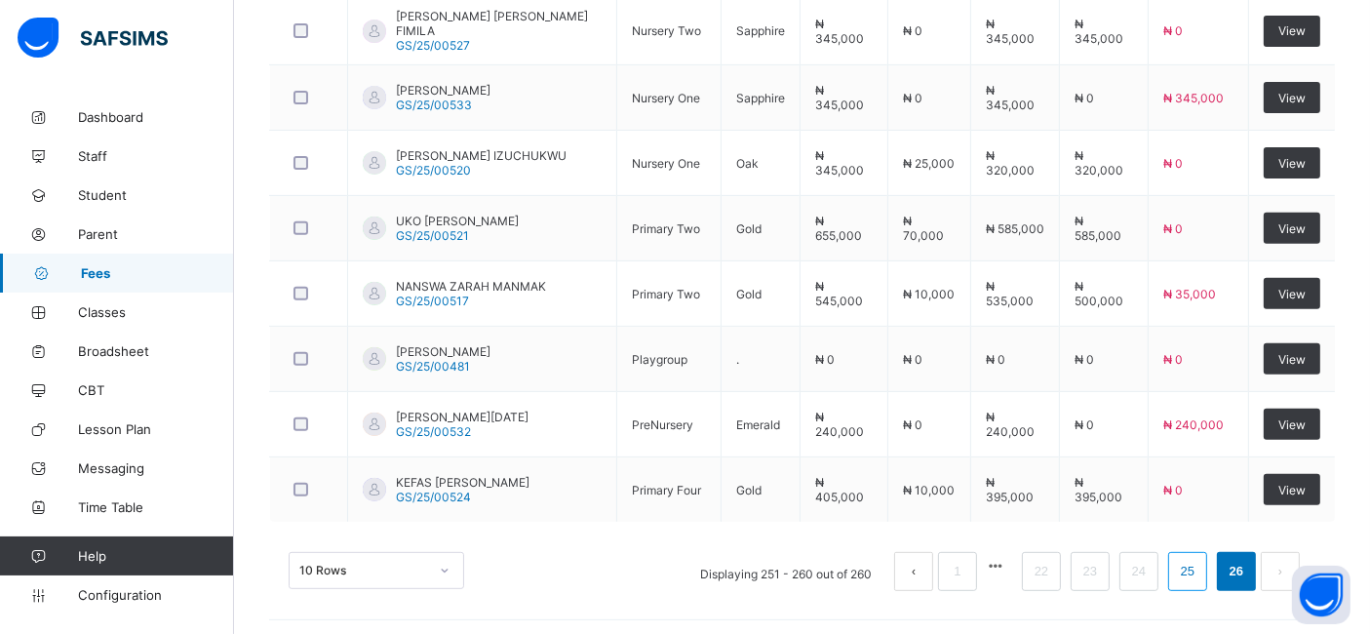
click at [1200, 566] on link "25" at bounding box center [1187, 571] width 25 height 25
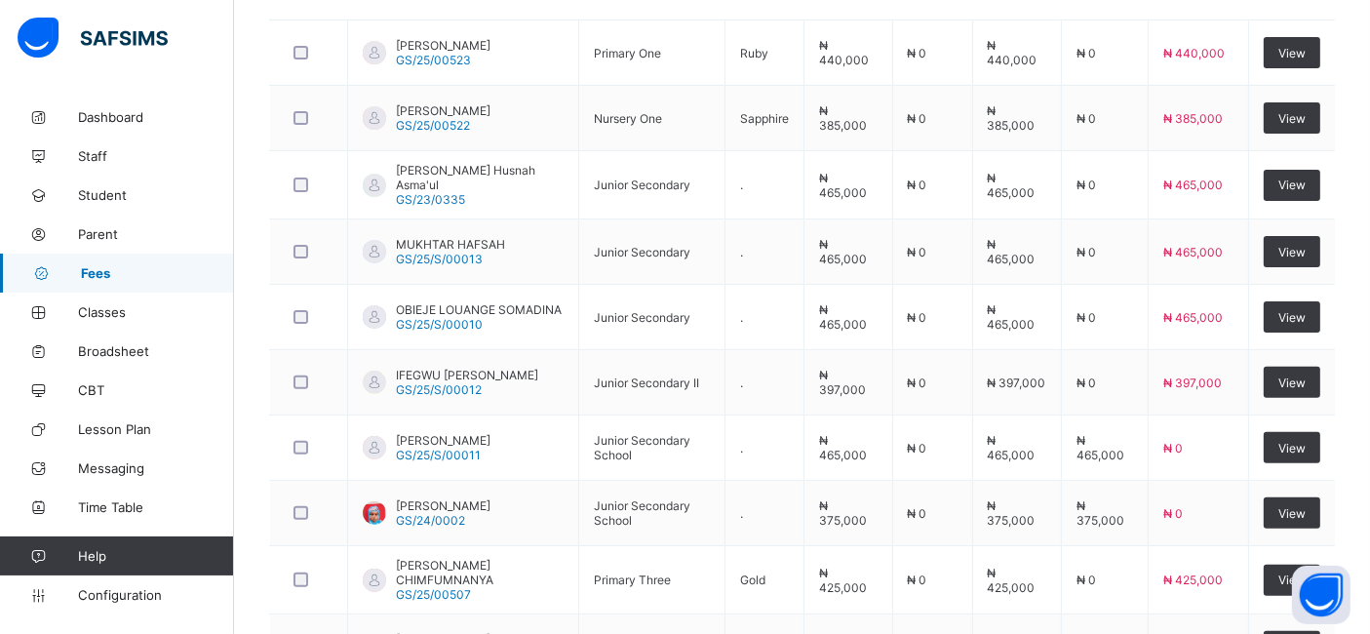
scroll to position [566, 0]
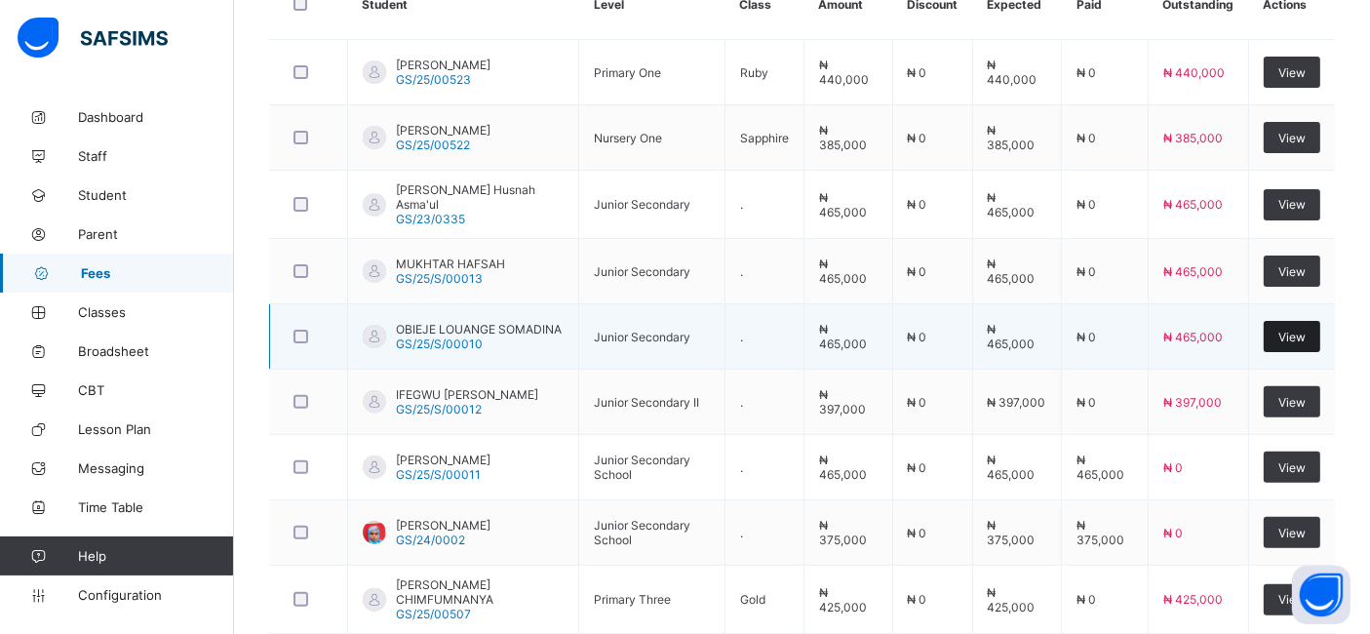
click at [1306, 333] on span "View" at bounding box center [1291, 337] width 27 height 15
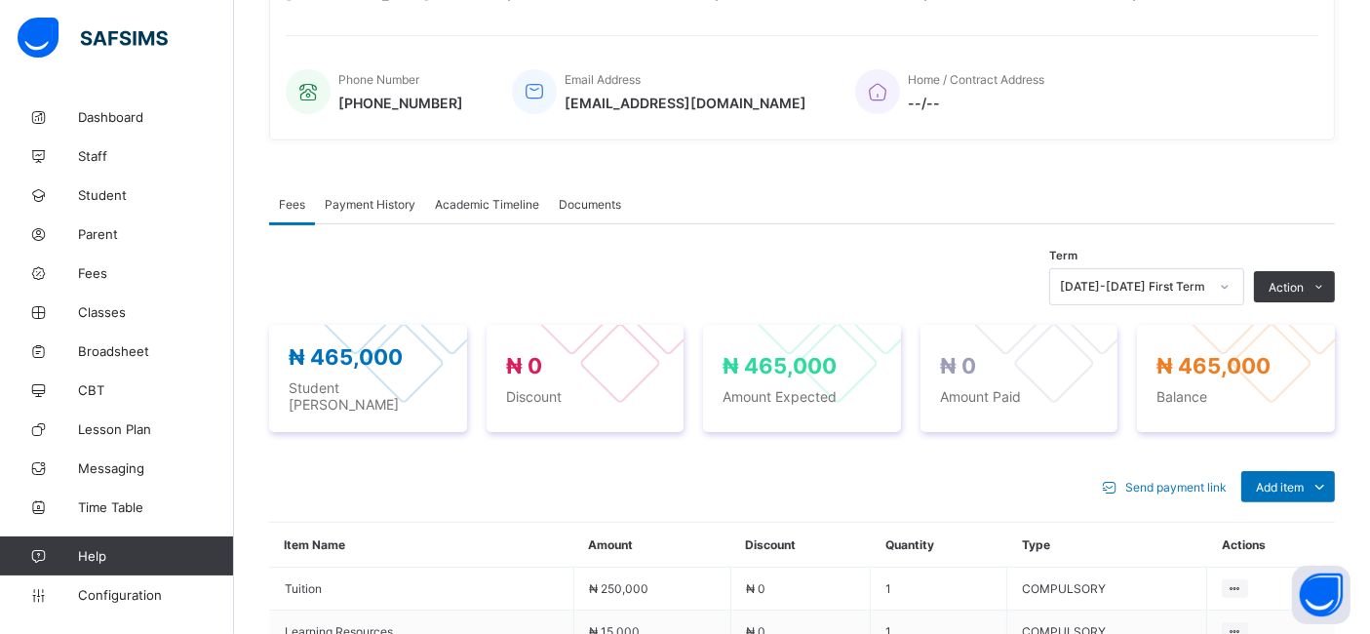
scroll to position [566, 0]
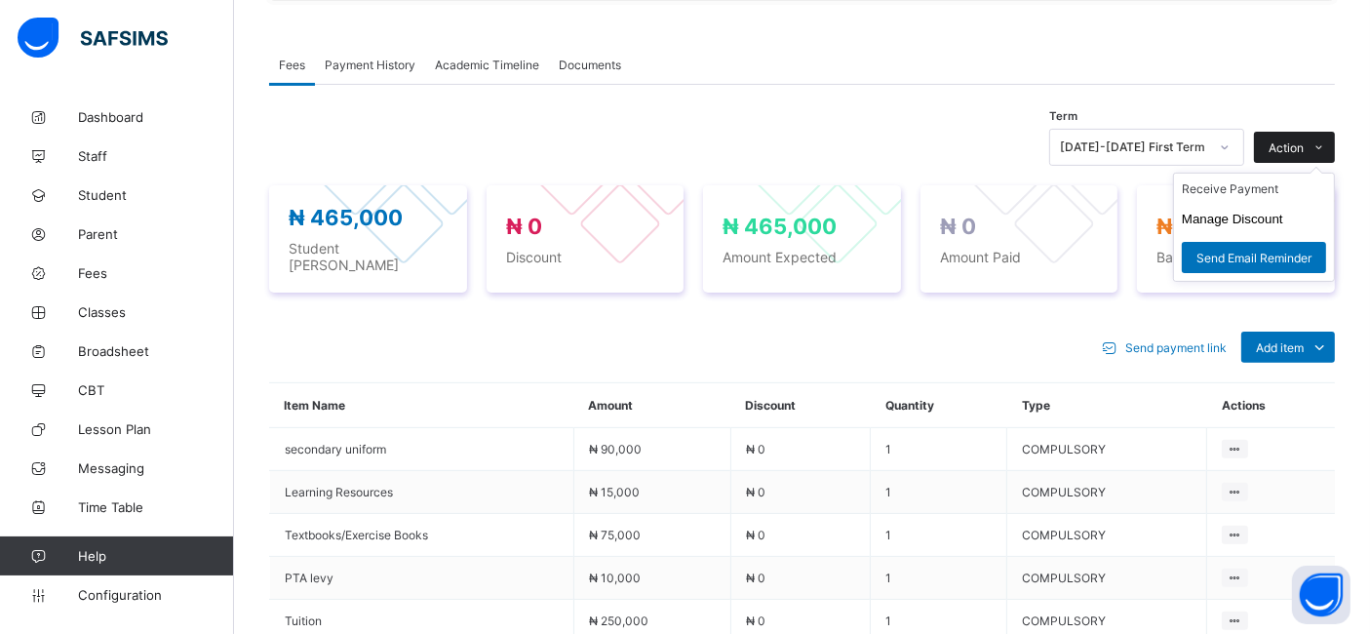
click at [1304, 155] on span "Action" at bounding box center [1286, 147] width 35 height 15
click at [1258, 193] on li "Receive Payment" at bounding box center [1254, 189] width 160 height 30
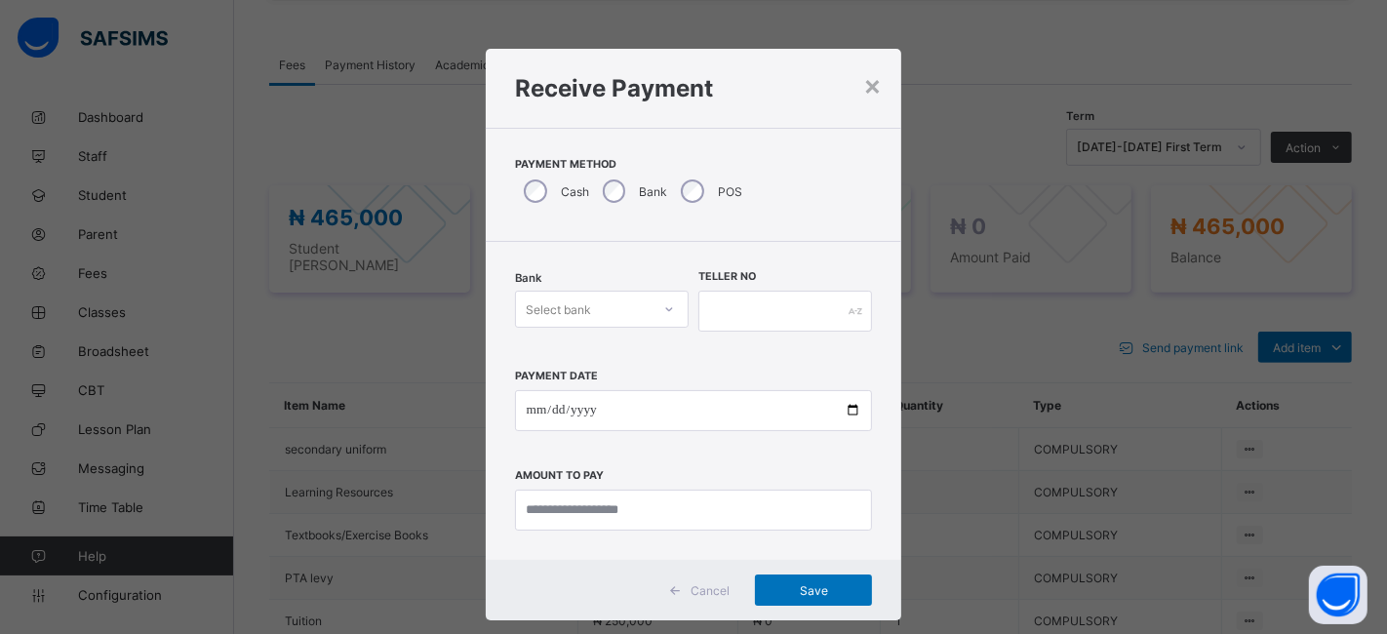
click at [665, 311] on icon at bounding box center [669, 309] width 12 height 20
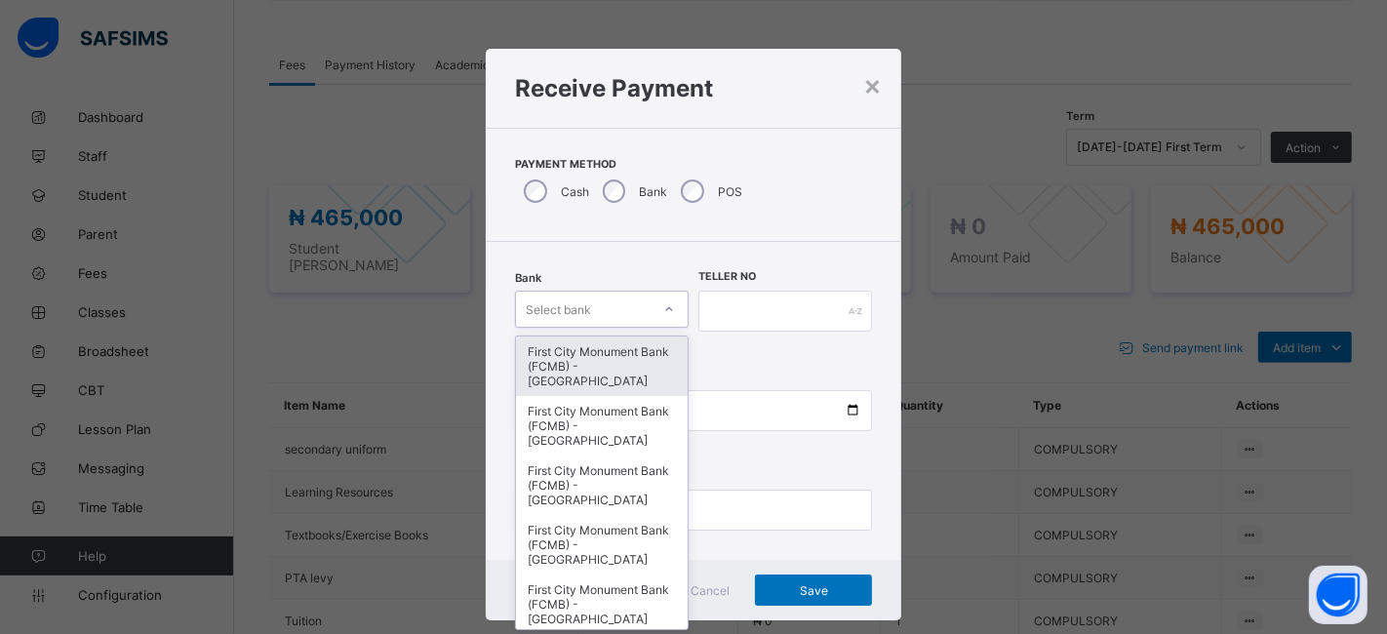
click at [596, 363] on div "First City Monument Bank (FCMB) - [GEOGRAPHIC_DATA]" at bounding box center [602, 365] width 172 height 59
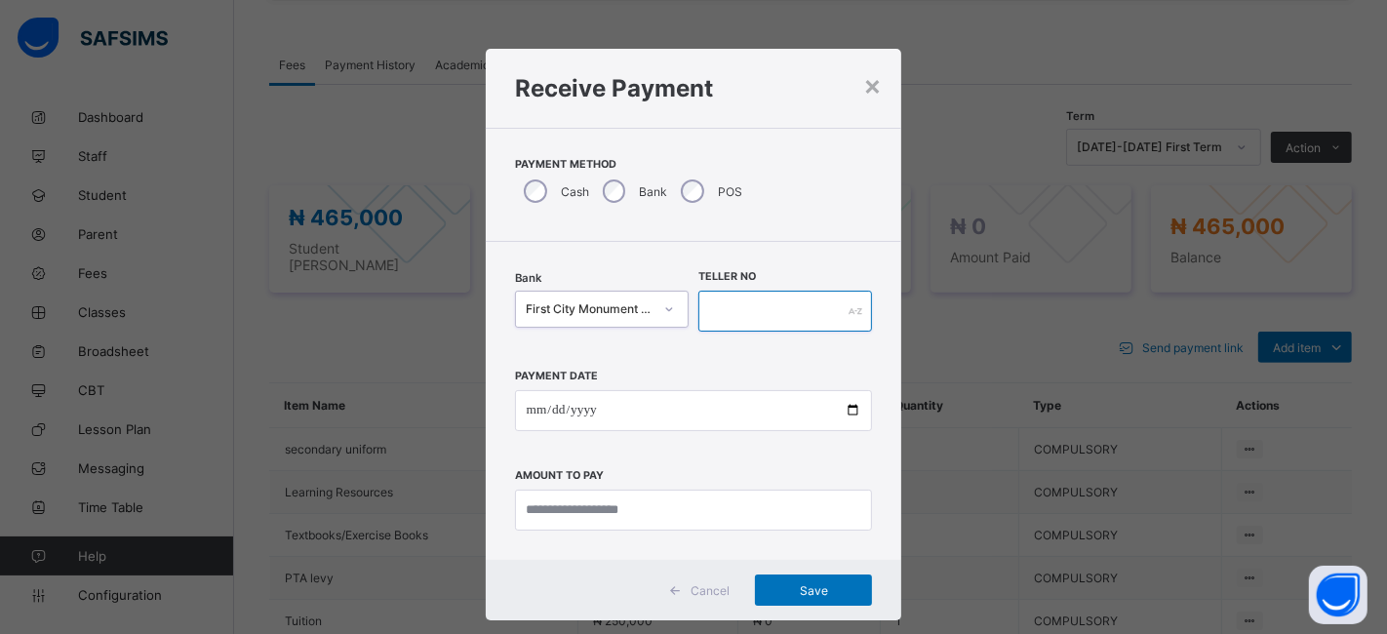
click at [727, 324] on input "text" at bounding box center [785, 311] width 174 height 41
type input "**********"
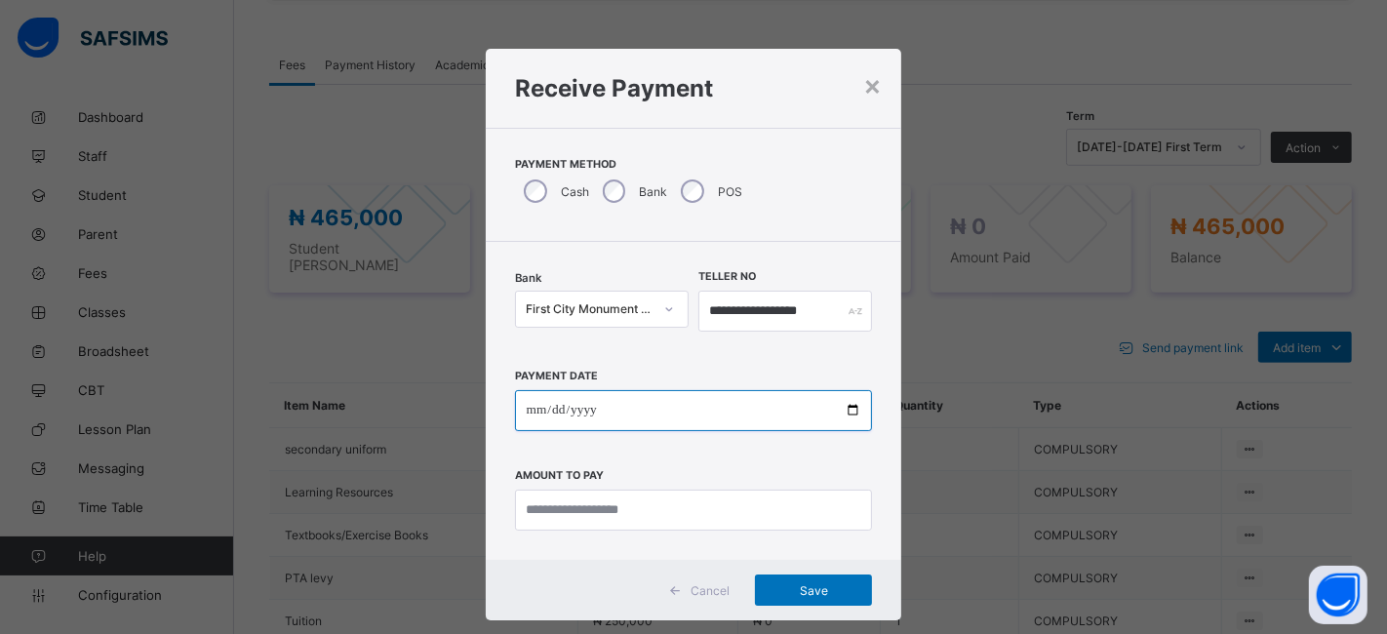
click at [848, 409] on input "date" at bounding box center [694, 410] width 358 height 41
type input "**********"
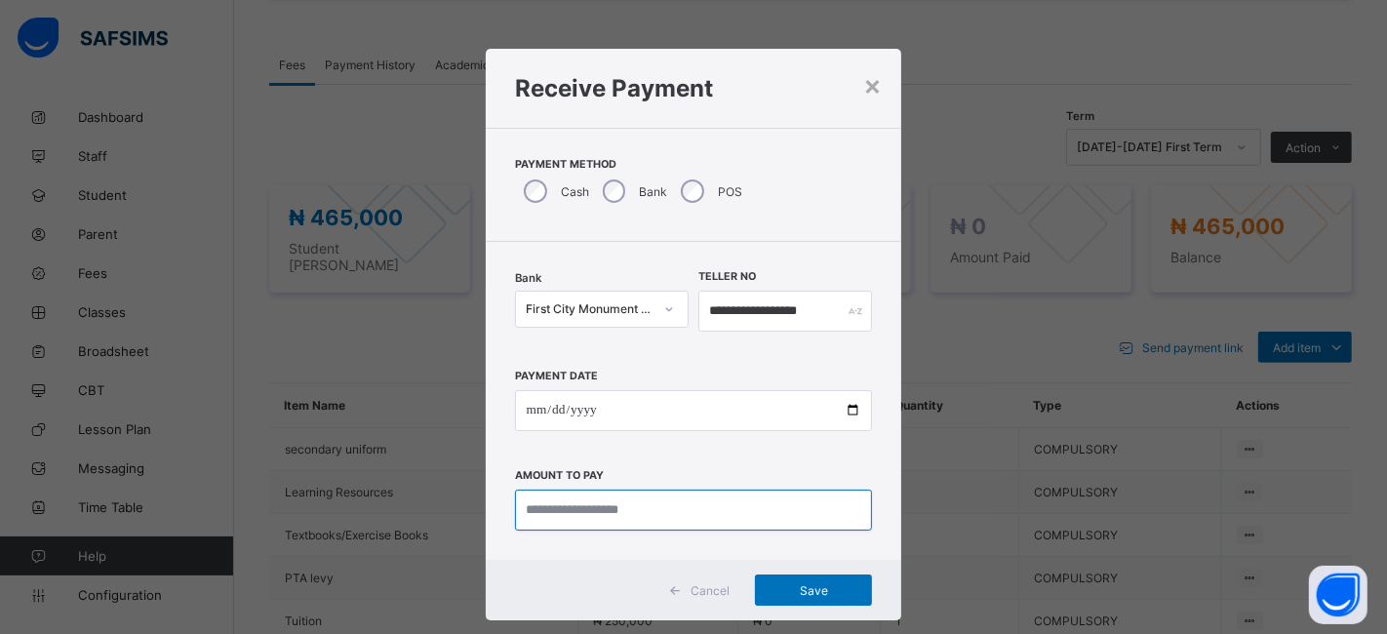
click at [539, 505] on input "currency" at bounding box center [694, 509] width 358 height 41
type input "*********"
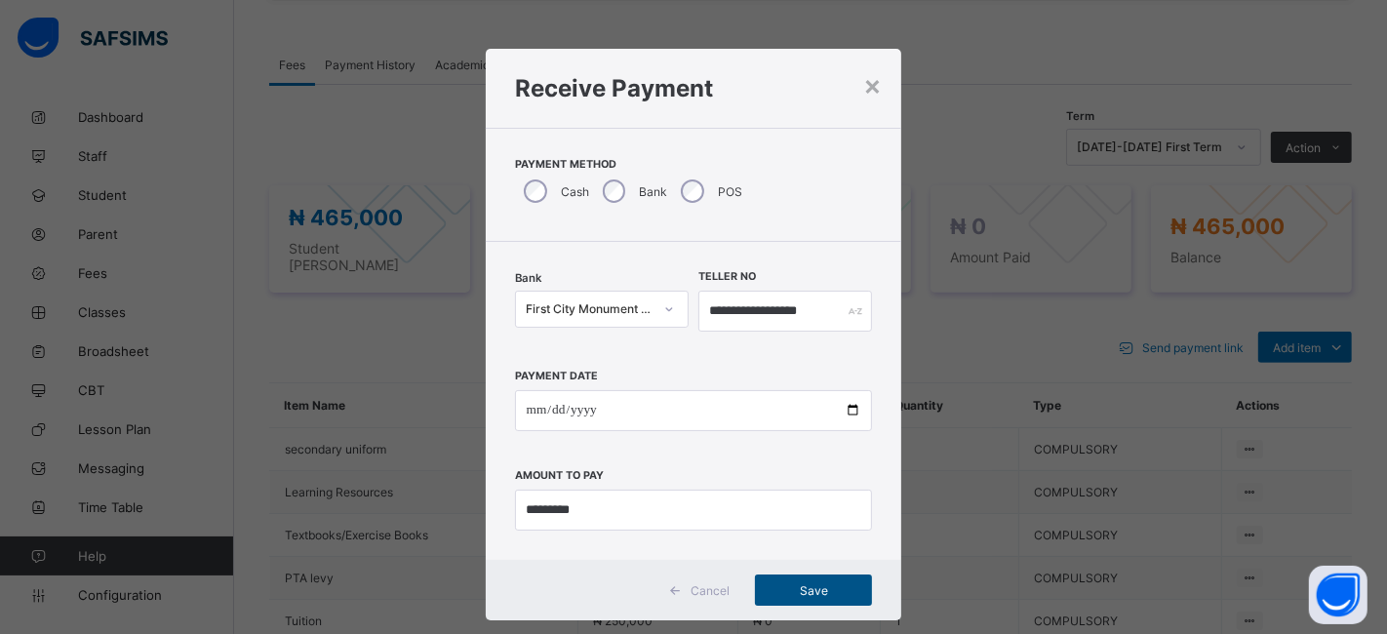
click at [815, 583] on span "Save" at bounding box center [813, 590] width 88 height 15
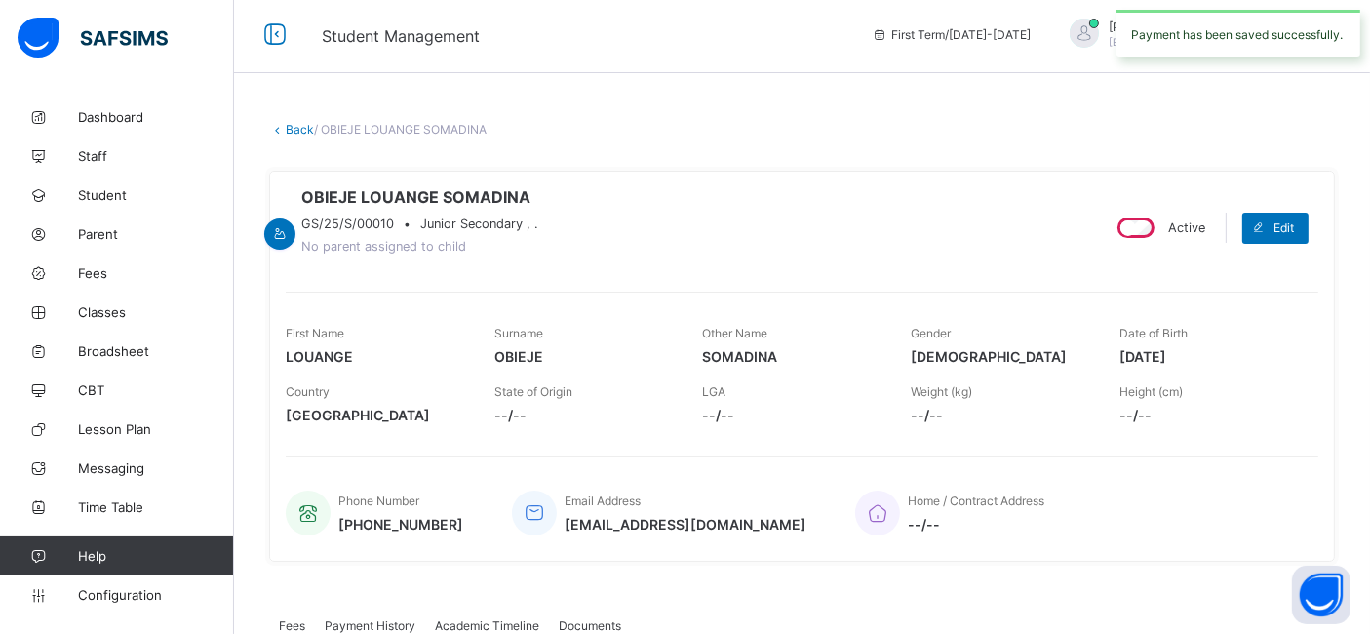
scroll to position [0, 0]
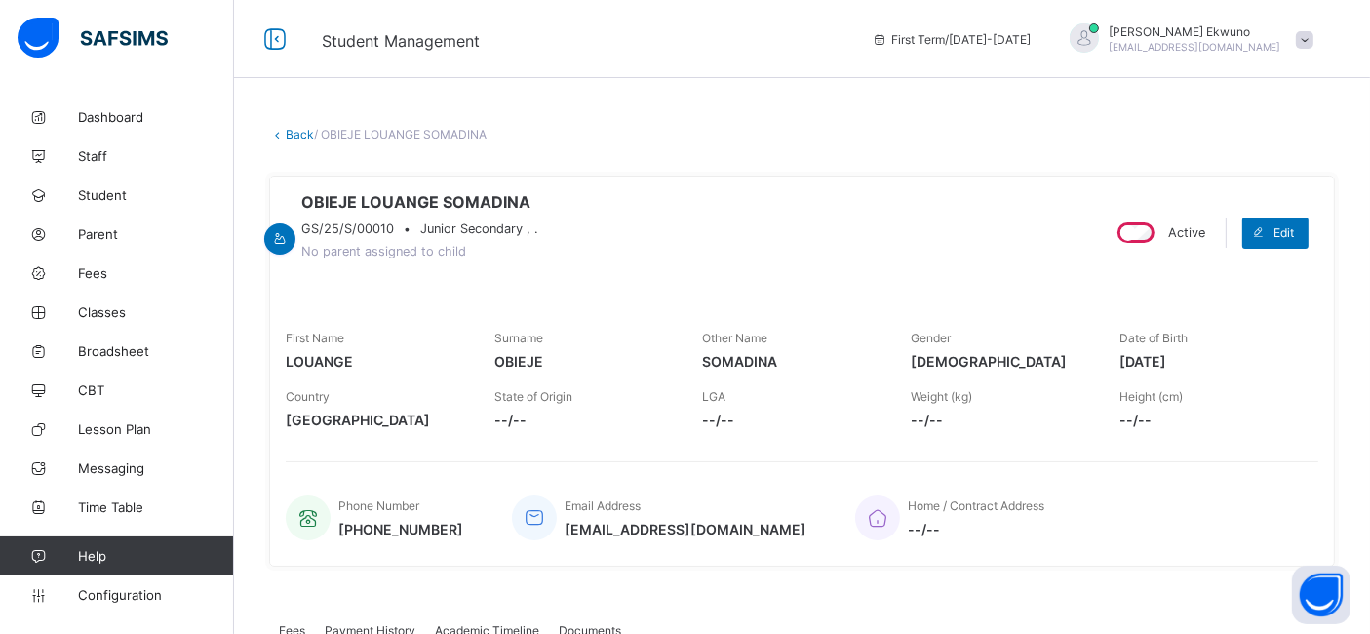
click at [300, 135] on link "Back" at bounding box center [300, 134] width 28 height 15
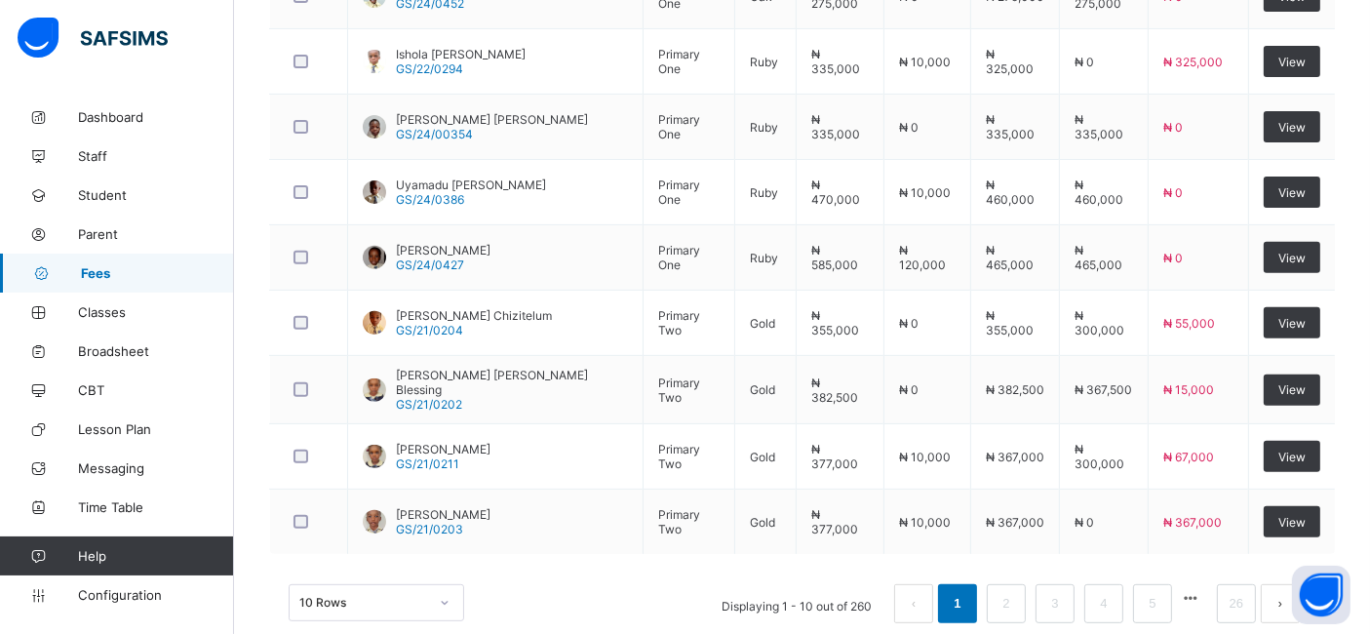
scroll to position [737, 0]
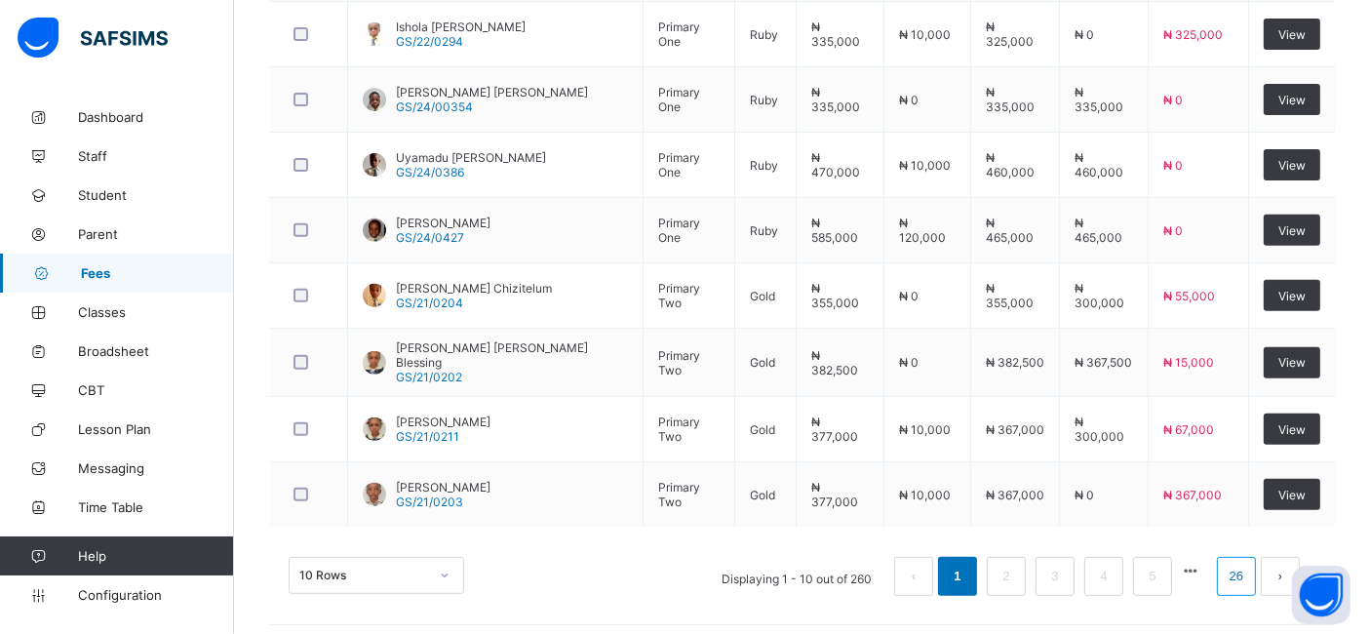
click at [1249, 570] on link "26" at bounding box center [1236, 576] width 25 height 25
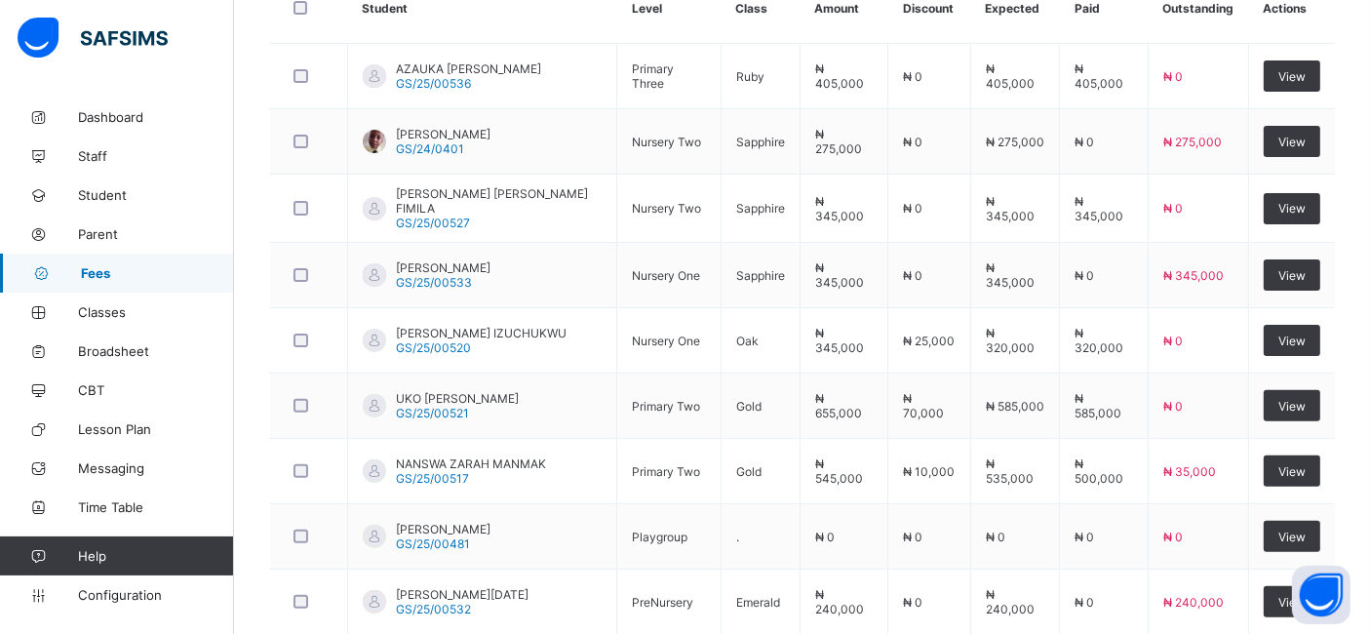
scroll to position [531, 0]
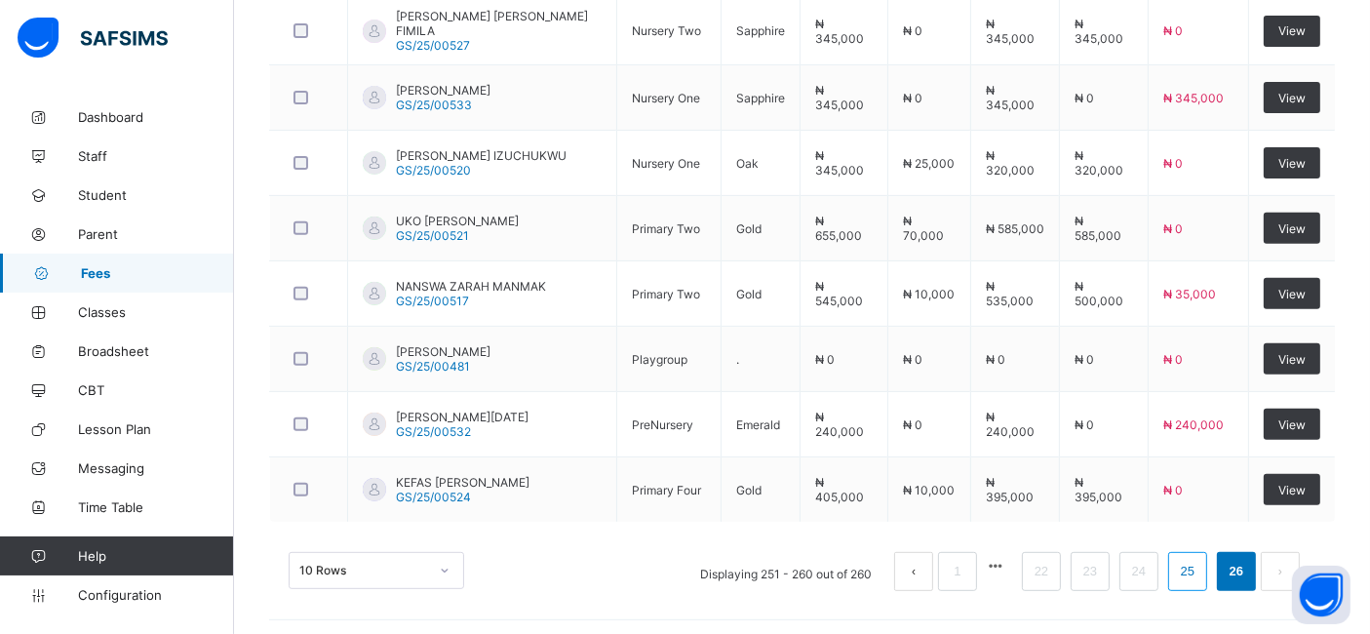
click at [1200, 566] on link "25" at bounding box center [1187, 571] width 25 height 25
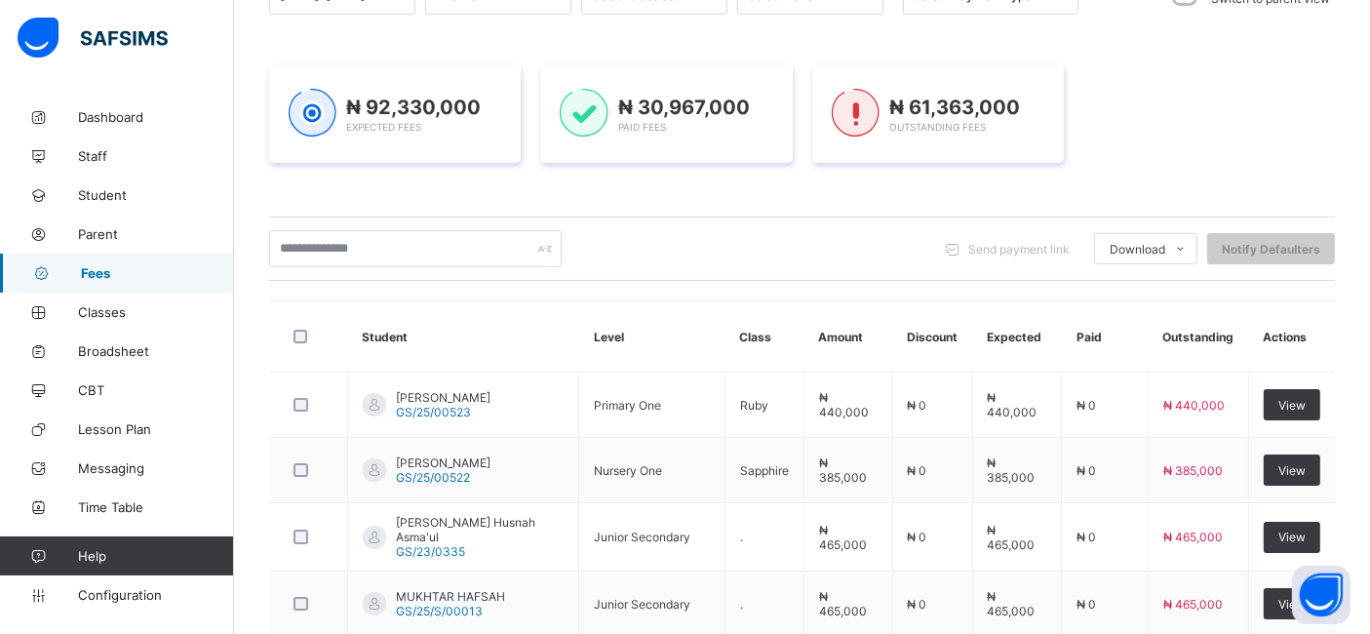
scroll to position [231, 0]
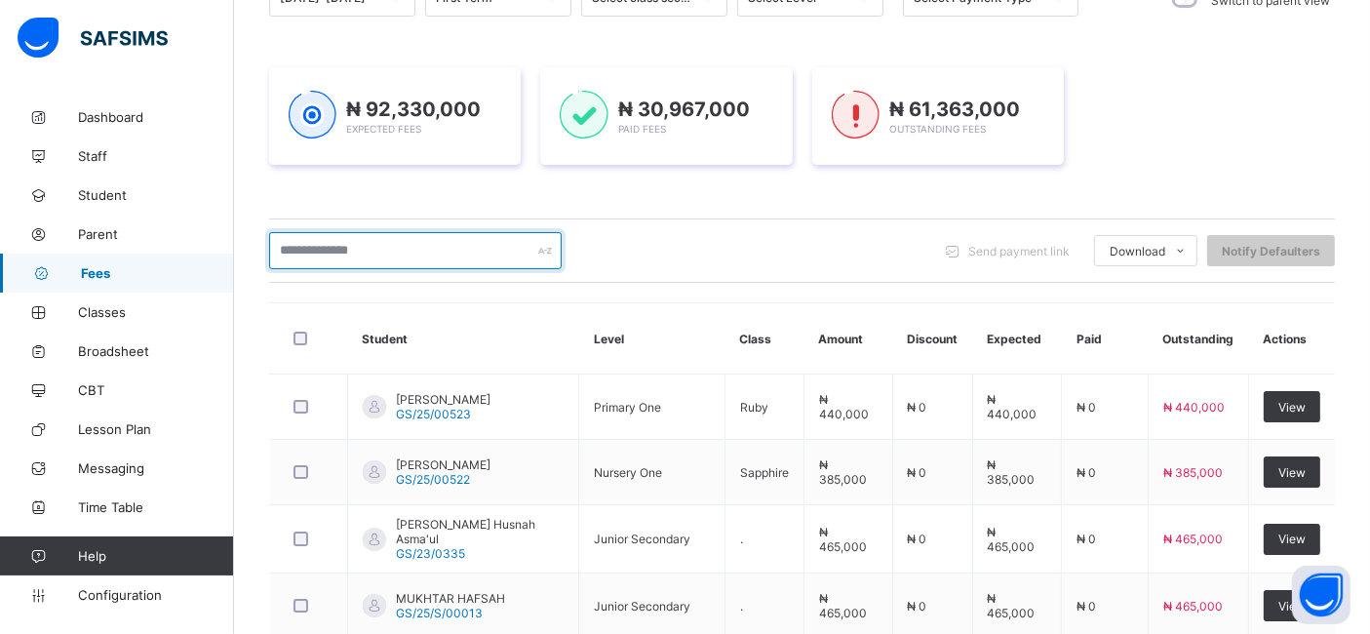
click at [414, 245] on input "text" at bounding box center [415, 250] width 293 height 37
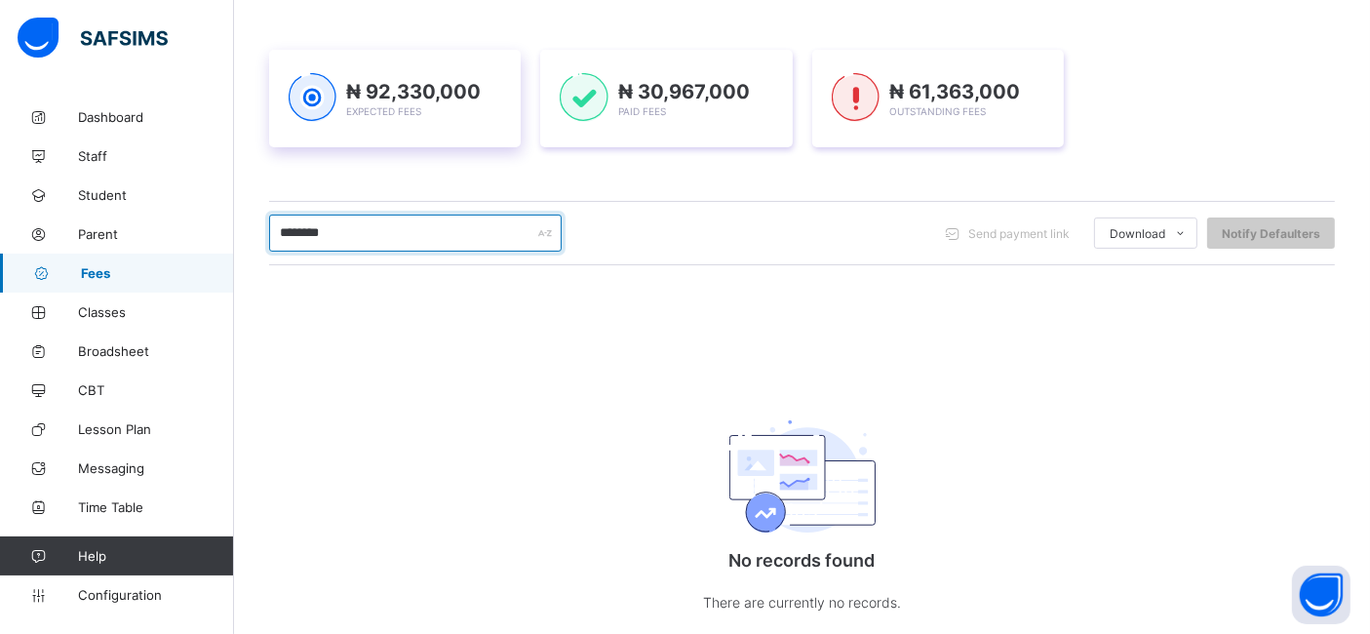
scroll to position [251, 0]
type input "*"
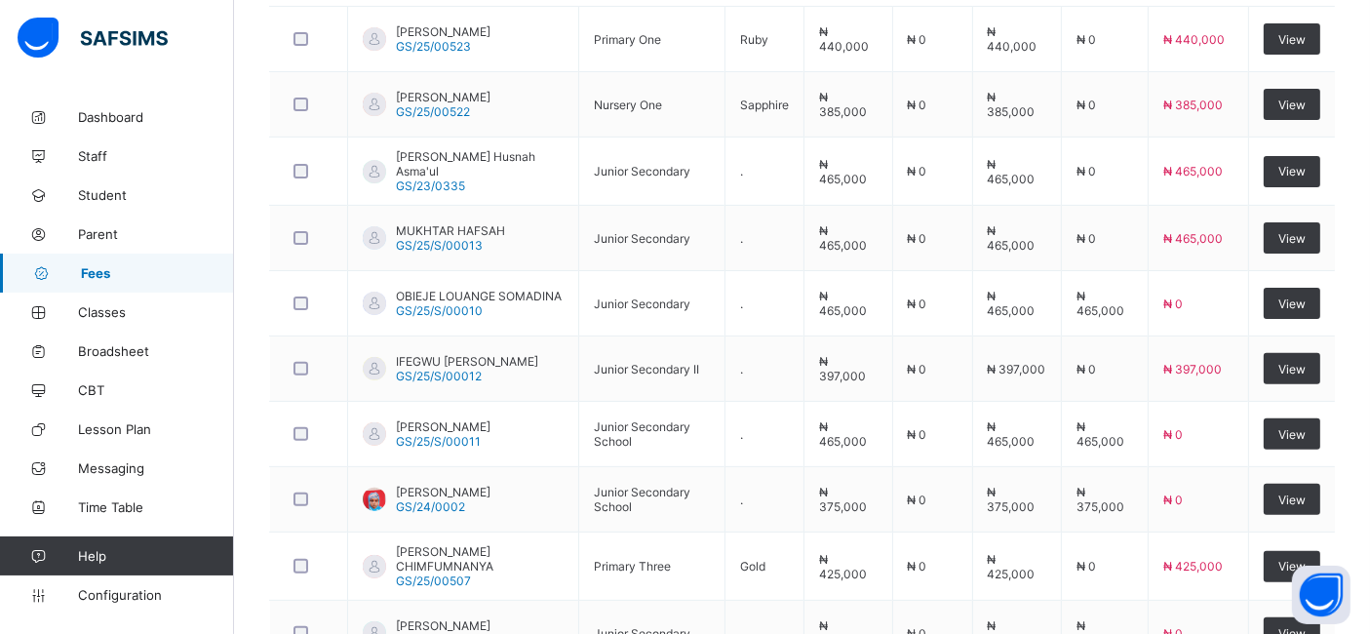
scroll to position [644, 0]
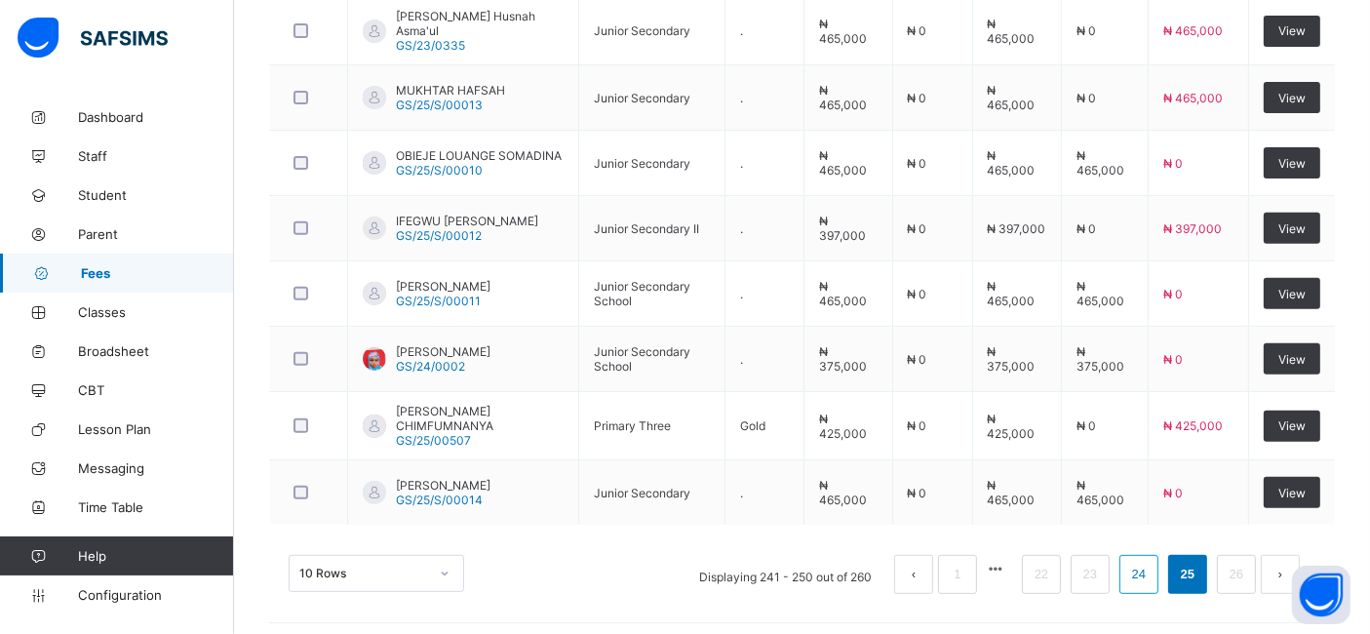
click at [1152, 566] on link "24" at bounding box center [1138, 574] width 25 height 25
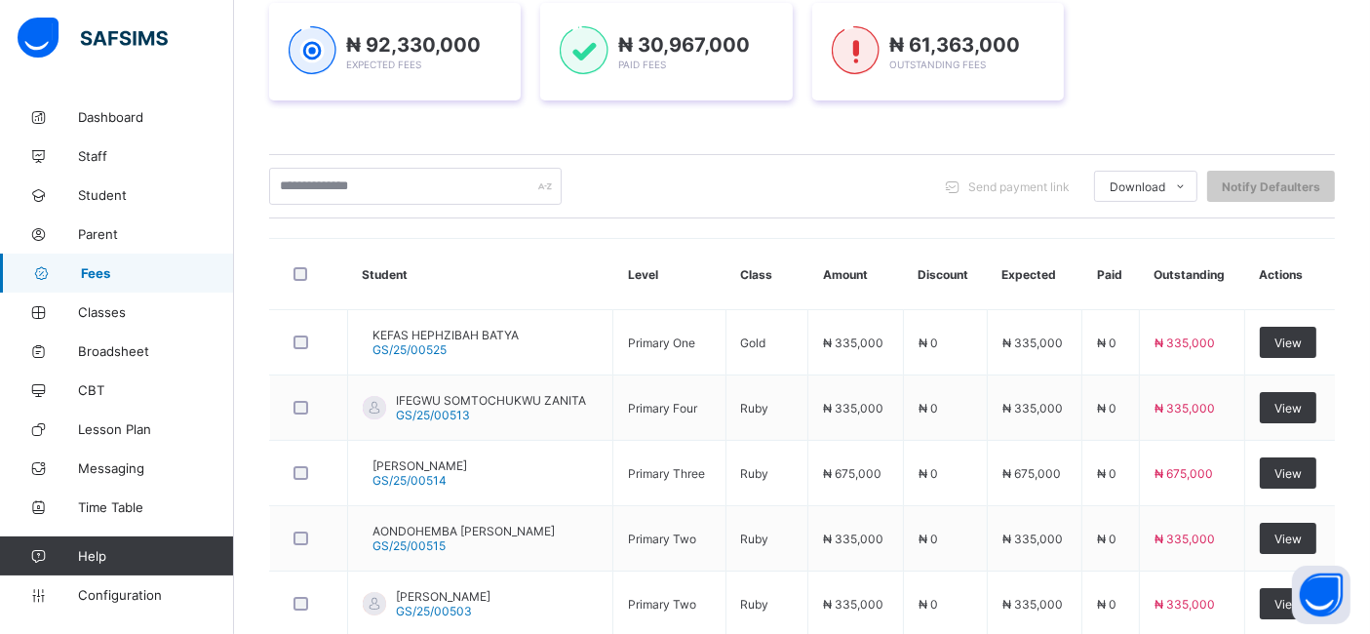
scroll to position [737, 0]
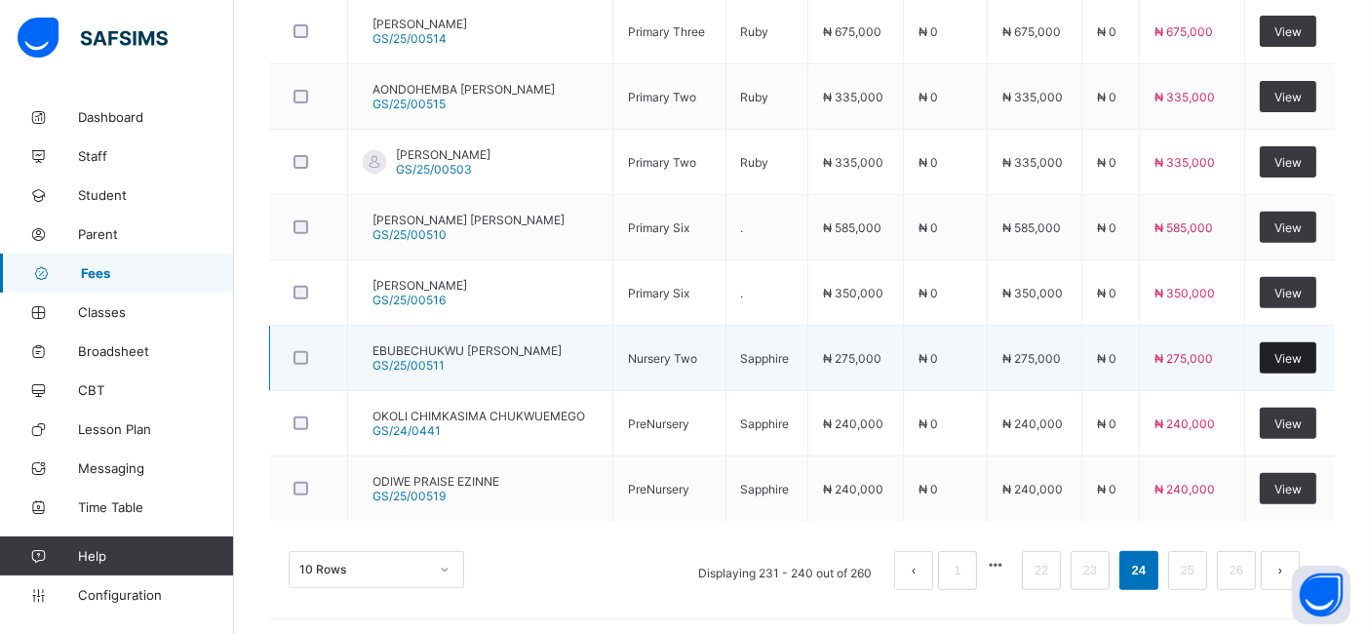
click at [1302, 357] on span "View" at bounding box center [1287, 358] width 27 height 15
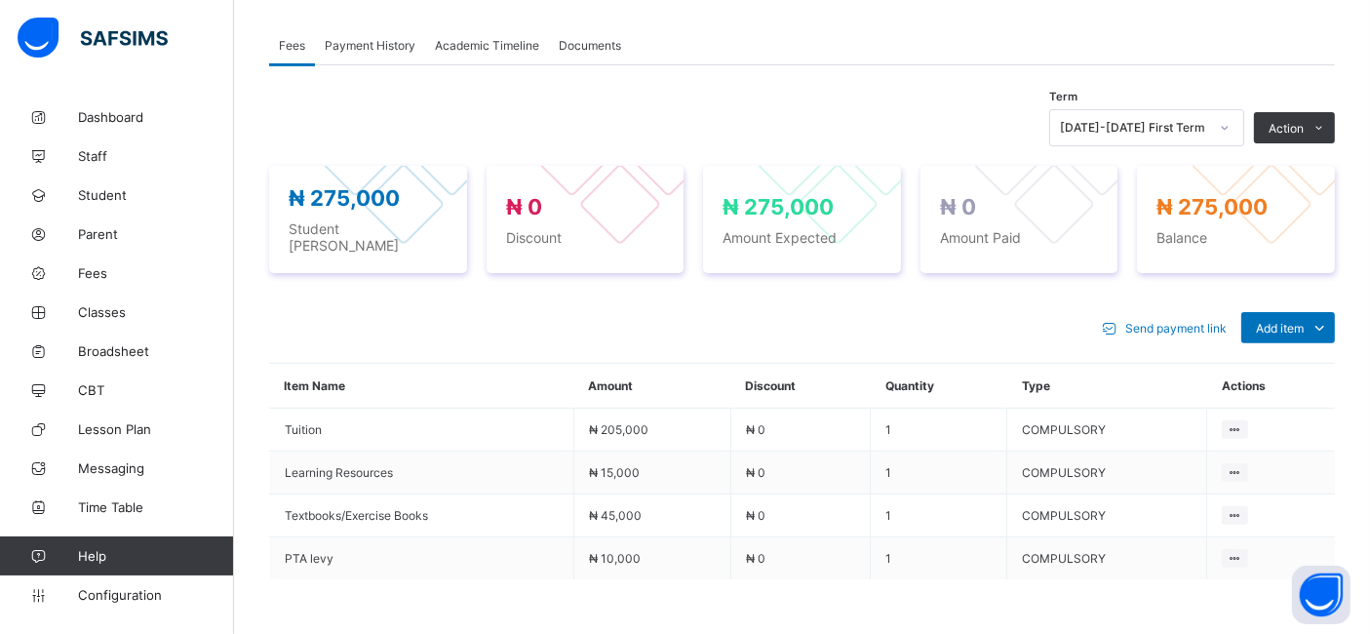
scroll to position [587, 0]
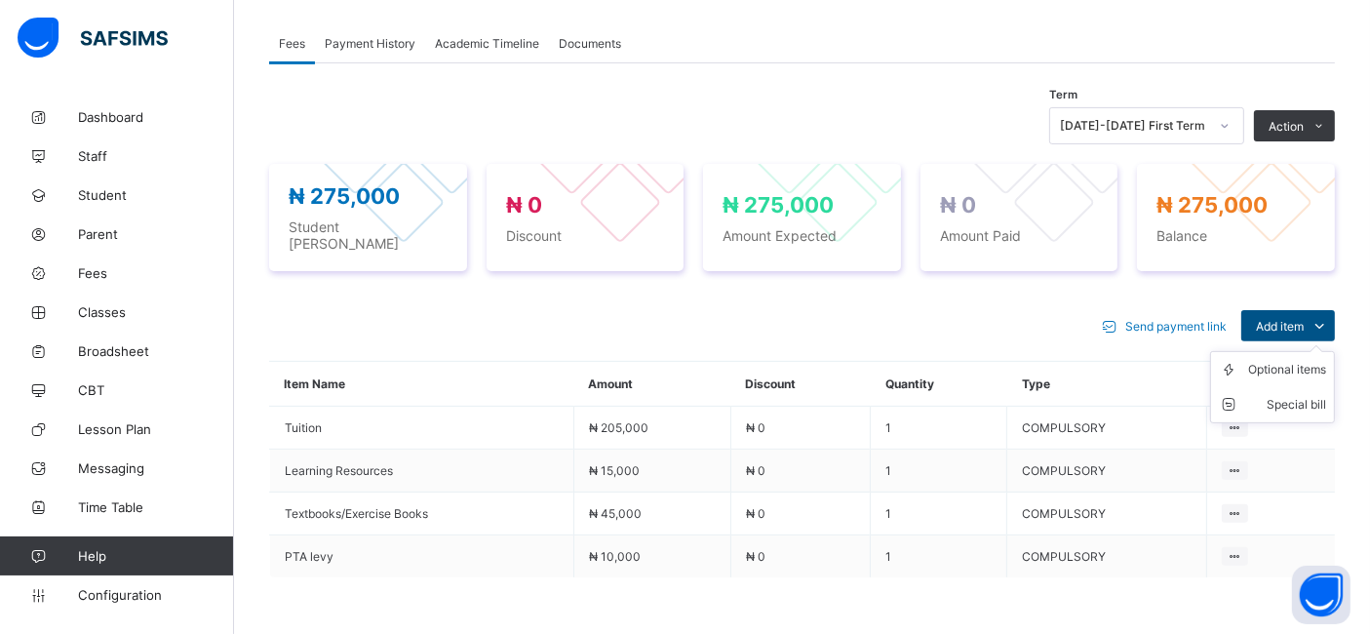
click at [1304, 319] on span "Add item" at bounding box center [1280, 326] width 48 height 15
click at [1283, 362] on div "Optional items" at bounding box center [1287, 370] width 78 height 20
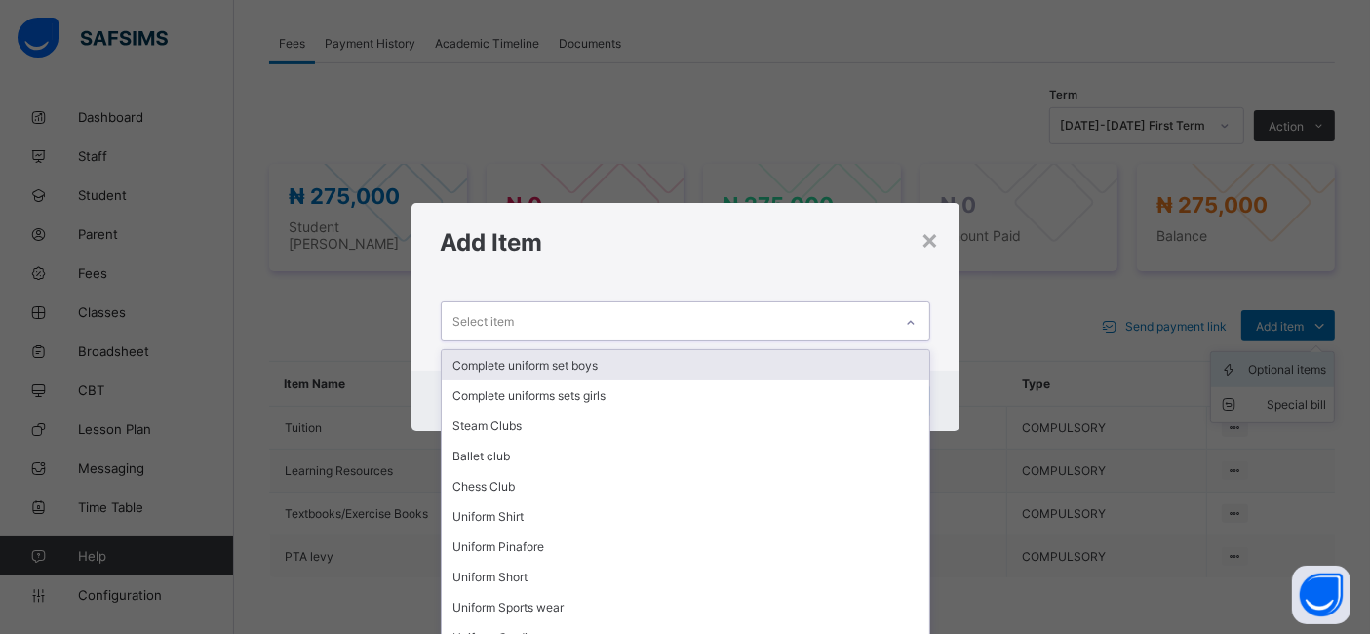
scroll to position [0, 0]
type input "****"
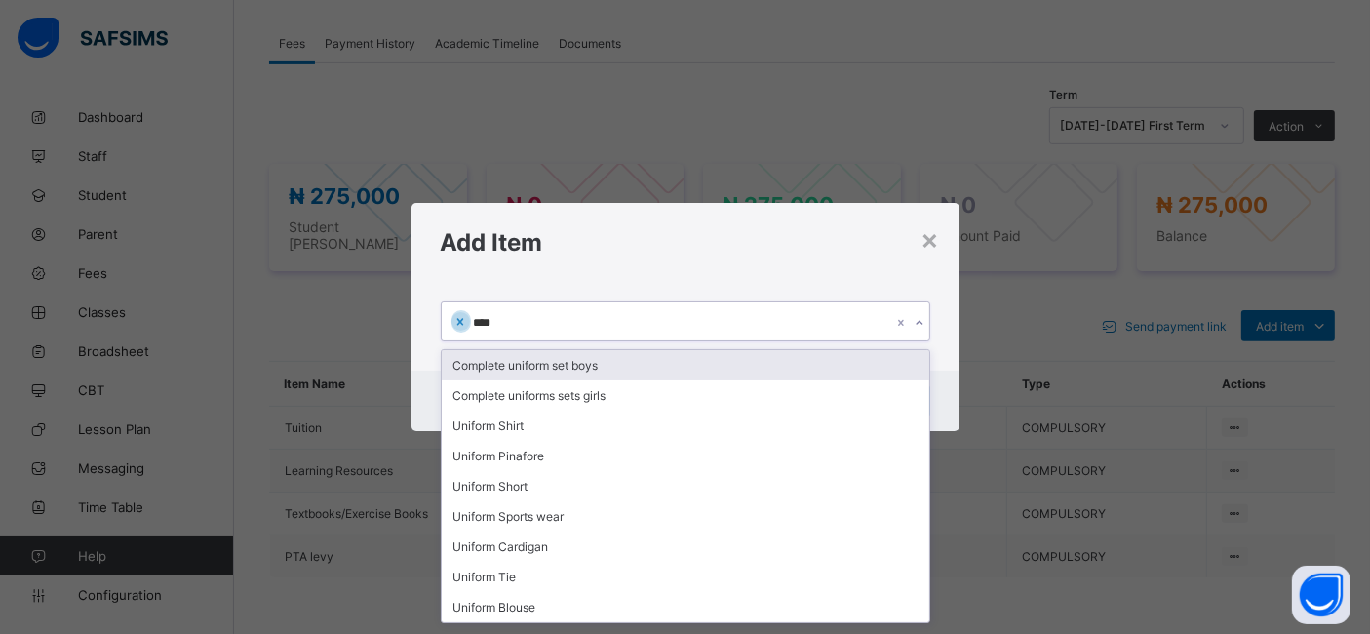
click at [514, 363] on div "Complete uniform set boys" at bounding box center [686, 365] width 488 height 30
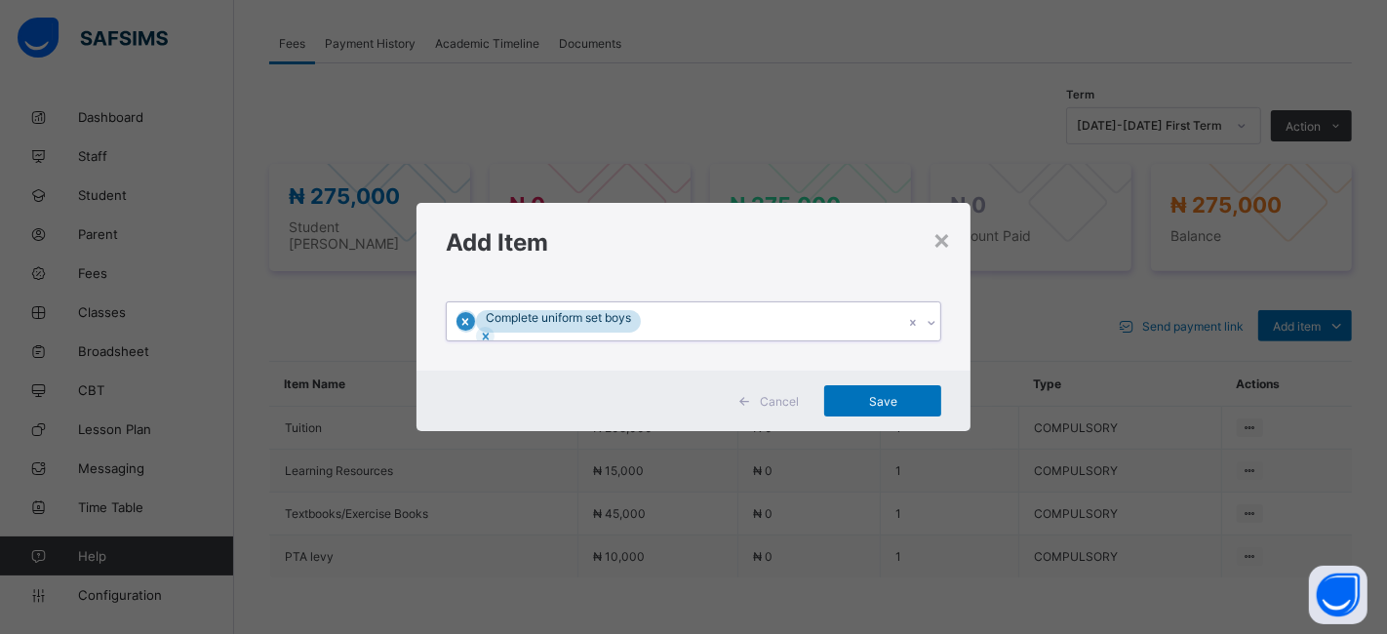
click at [469, 319] on icon at bounding box center [465, 321] width 7 height 7
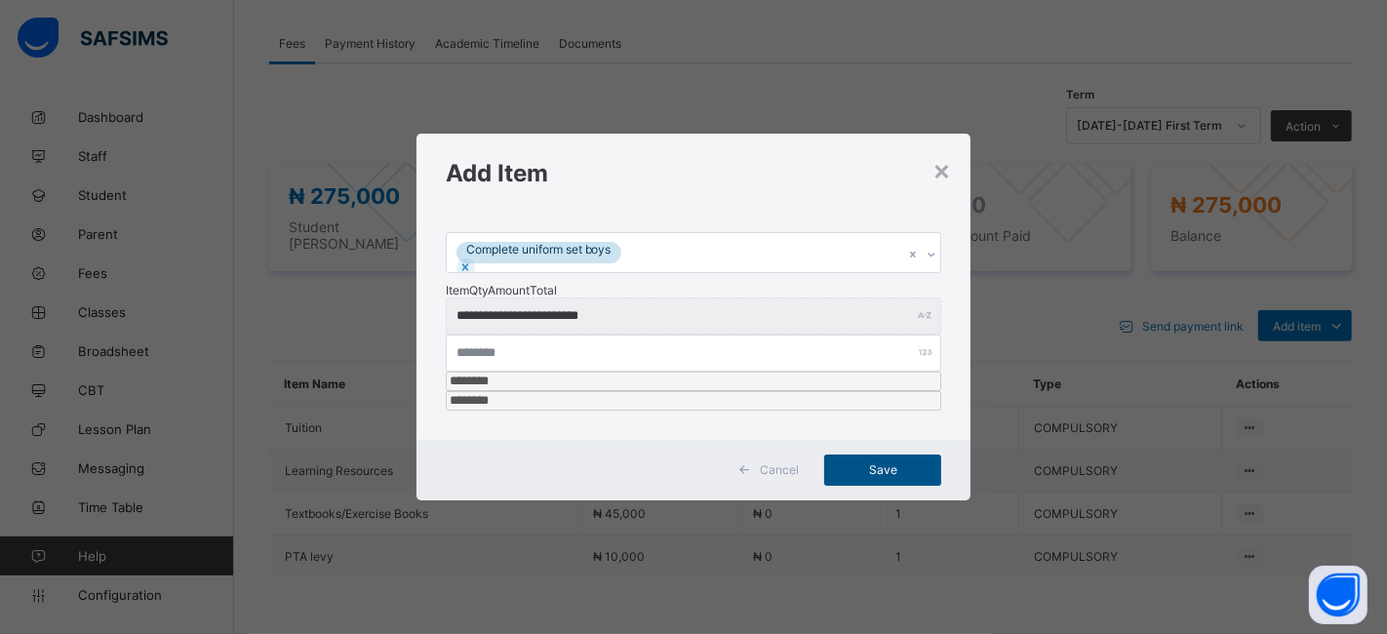
click at [863, 462] on span "Save" at bounding box center [883, 469] width 88 height 15
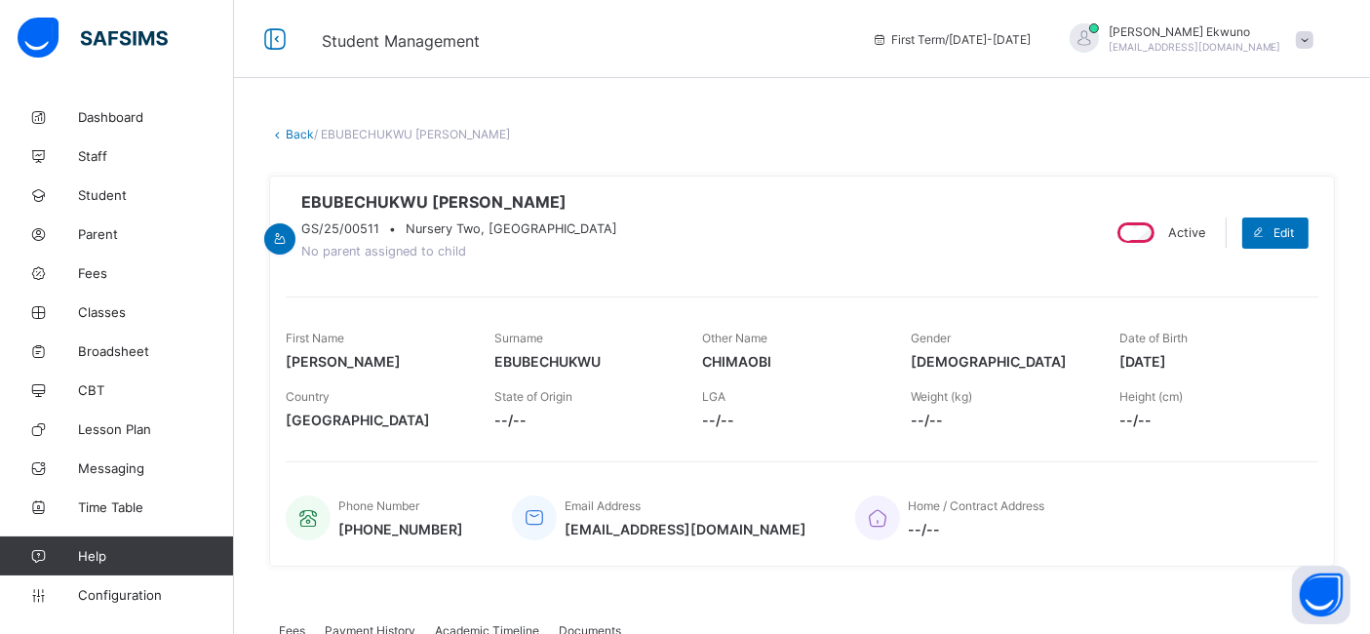
click at [293, 135] on link "Back" at bounding box center [300, 134] width 28 height 15
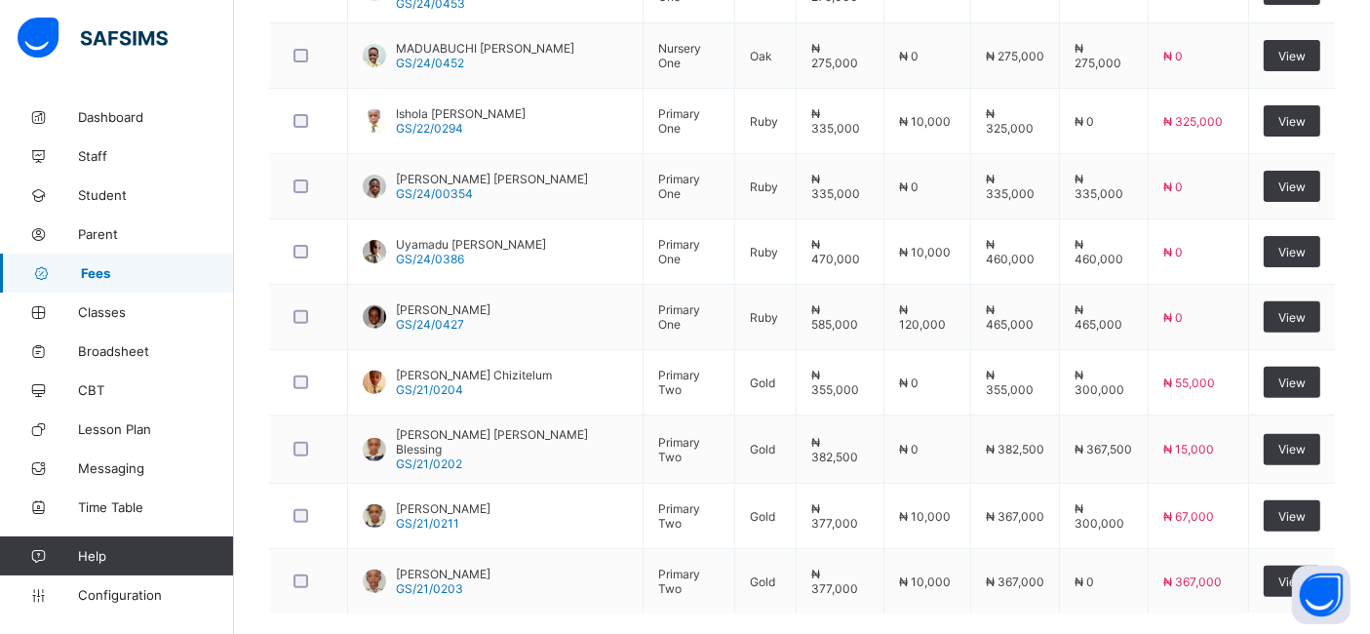
scroll to position [737, 0]
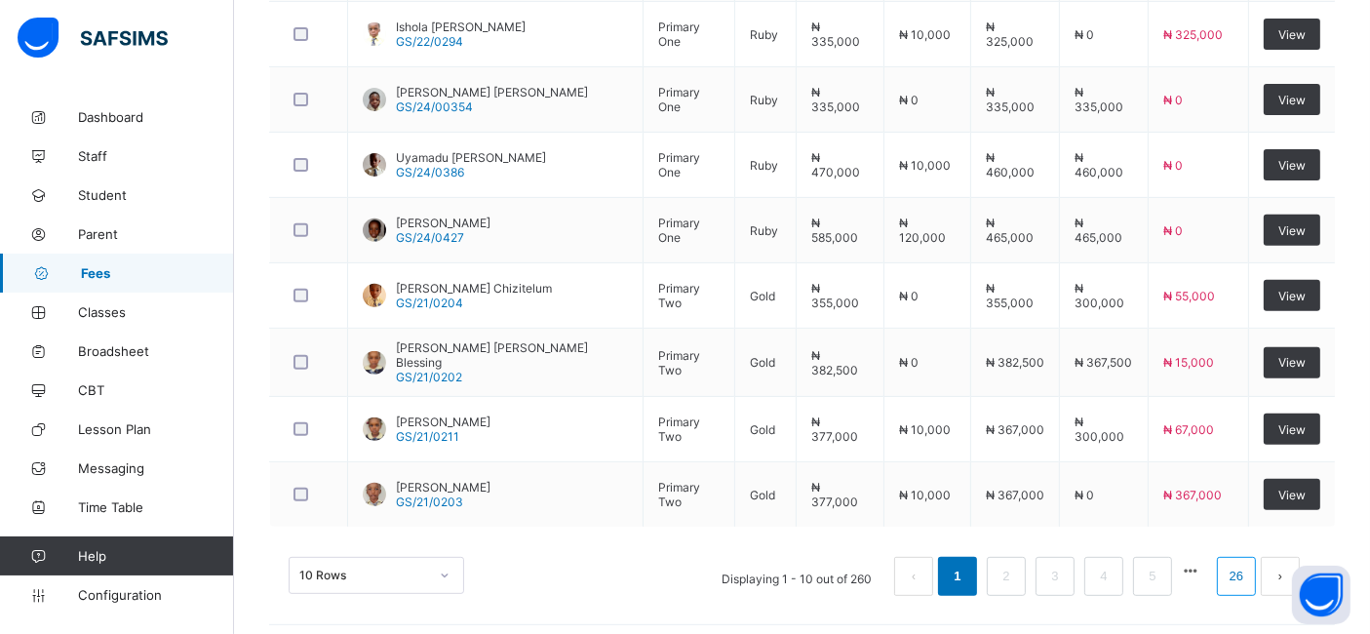
click at [1249, 565] on link "26" at bounding box center [1236, 576] width 25 height 25
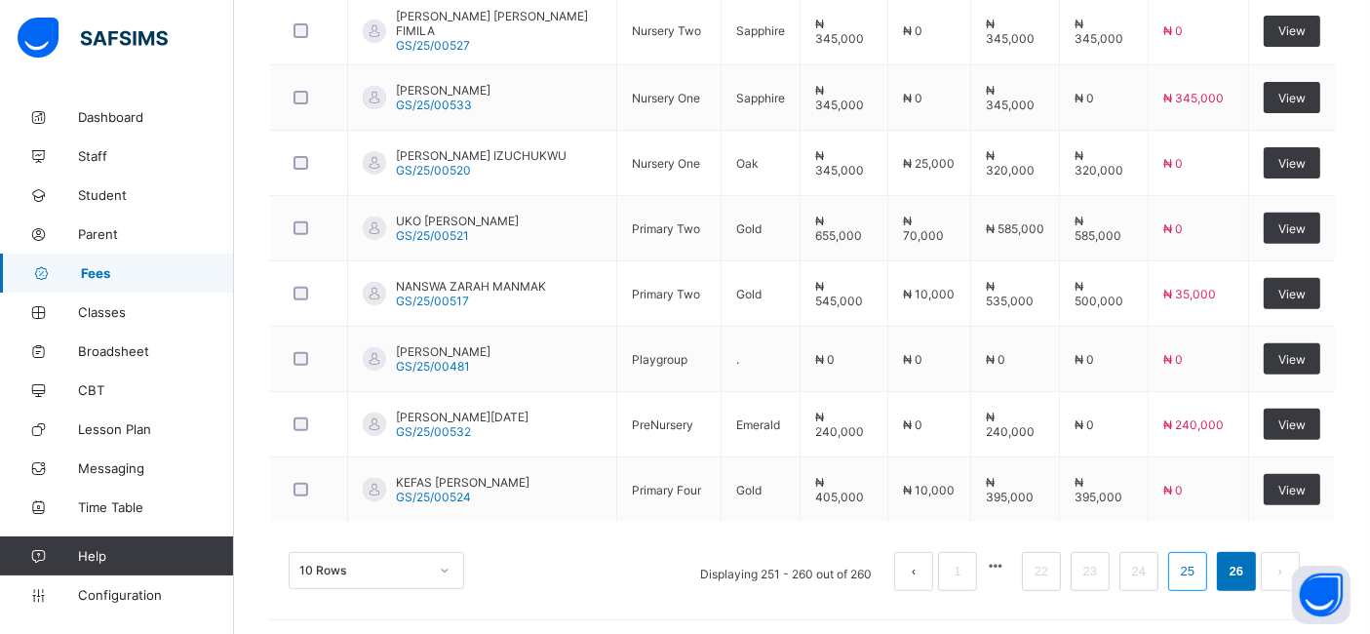
click at [1200, 570] on link "25" at bounding box center [1187, 571] width 25 height 25
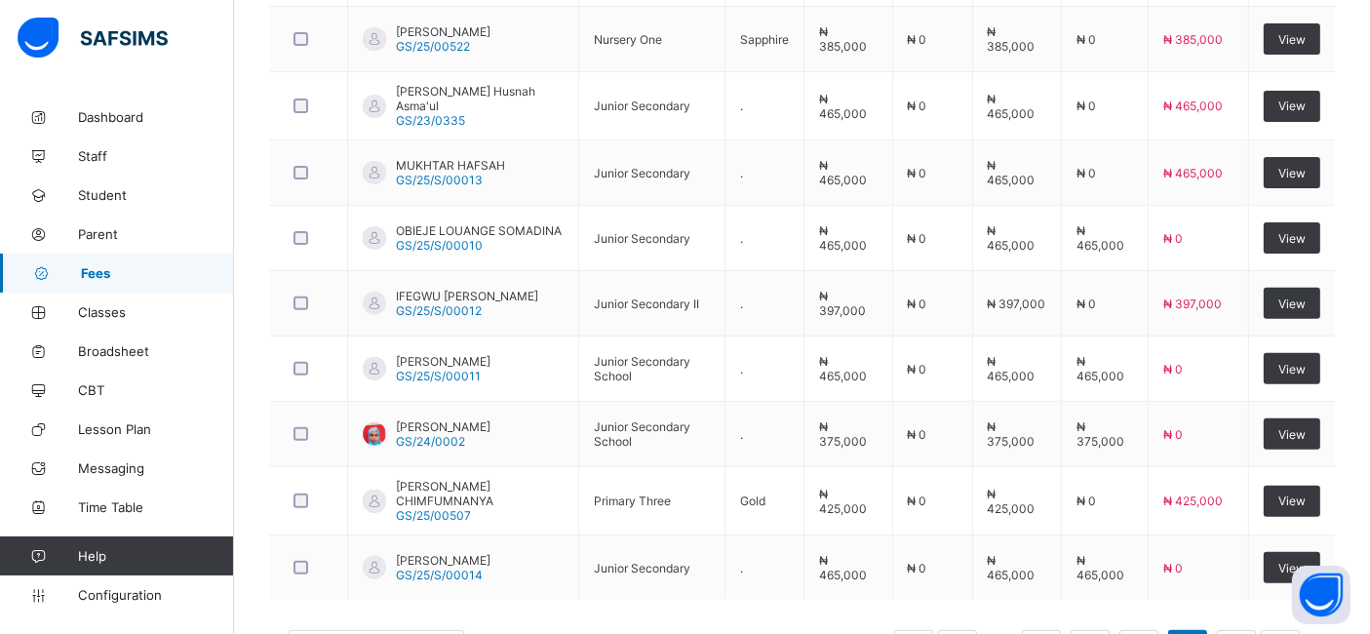
scroll to position [654, 0]
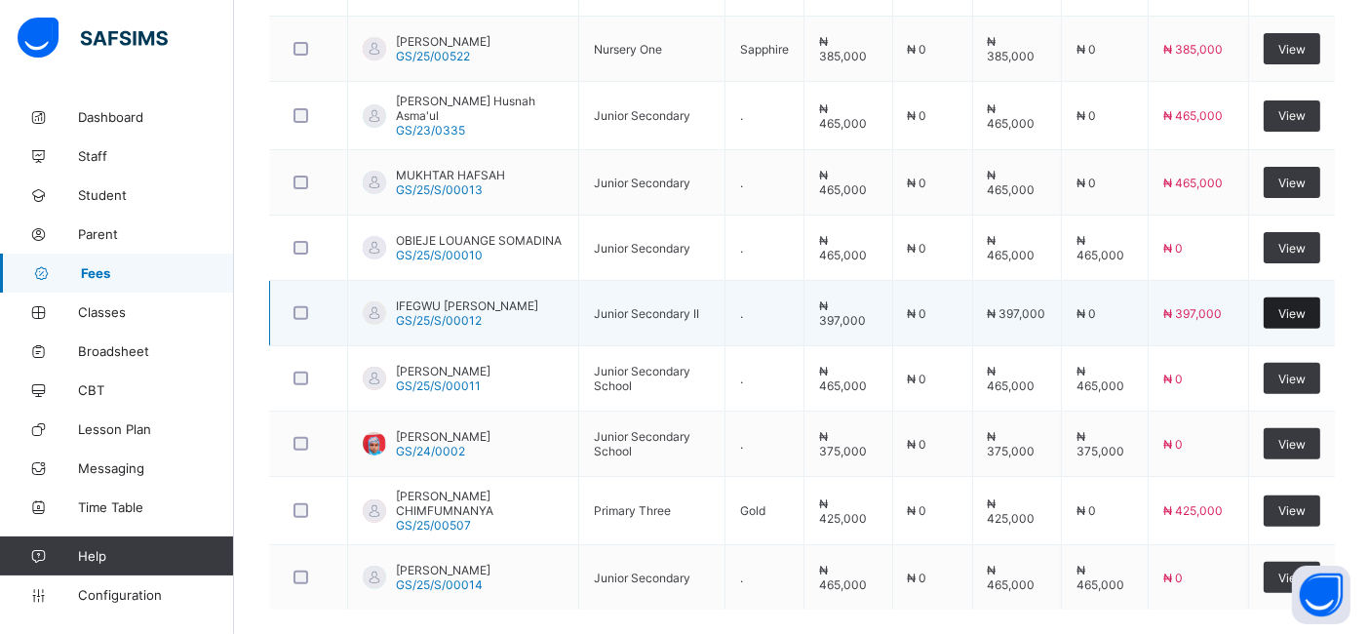
click at [1300, 312] on span "View" at bounding box center [1291, 313] width 27 height 15
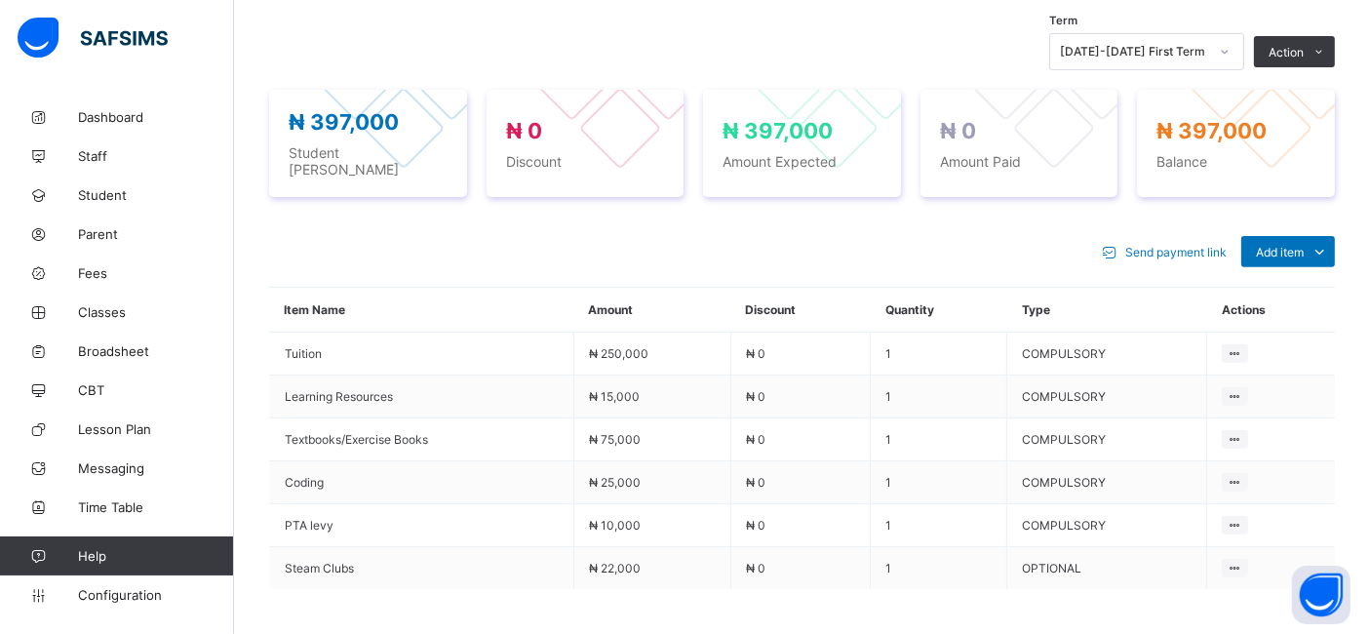
scroll to position [657, 0]
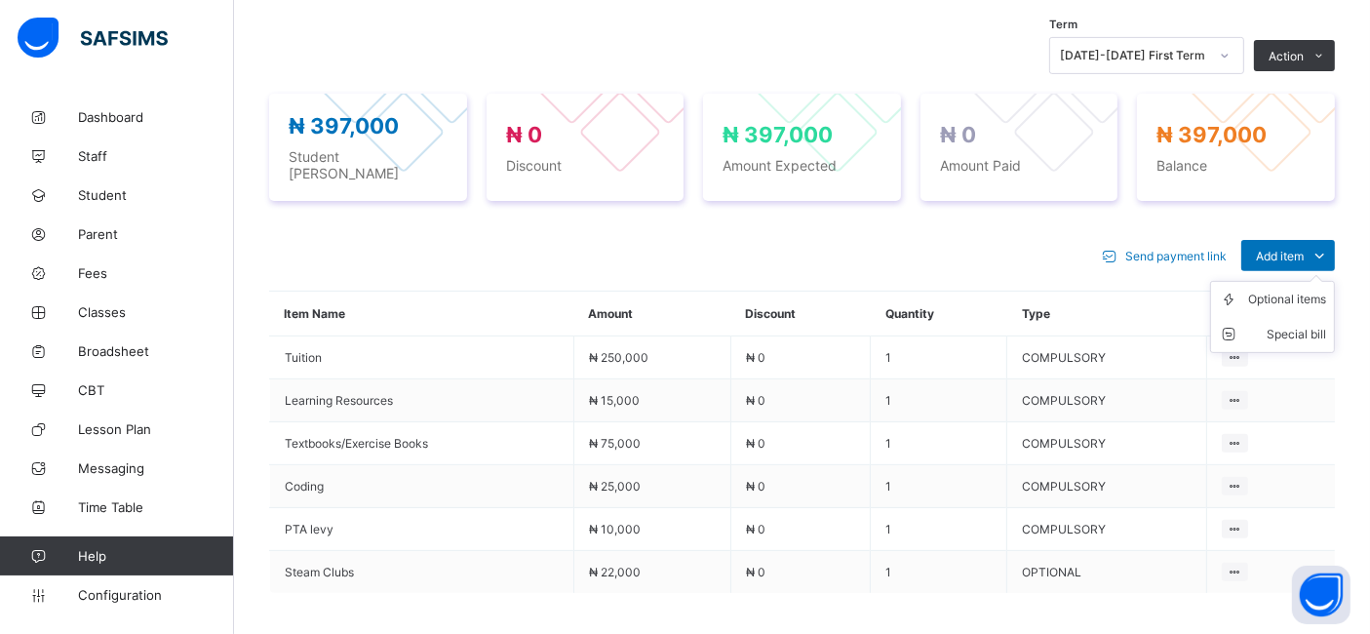
click at [1301, 281] on ul "Optional items Special bill" at bounding box center [1272, 317] width 125 height 72
click at [1289, 294] on div "Optional items" at bounding box center [1287, 300] width 78 height 20
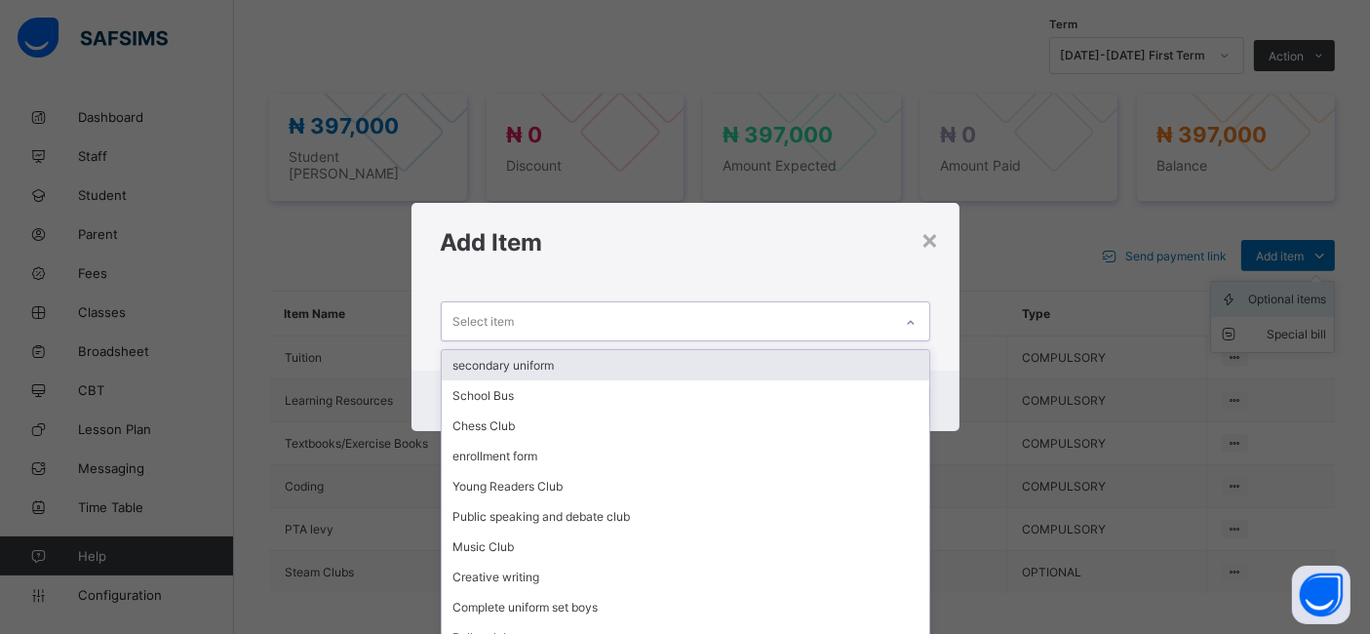
scroll to position [0, 0]
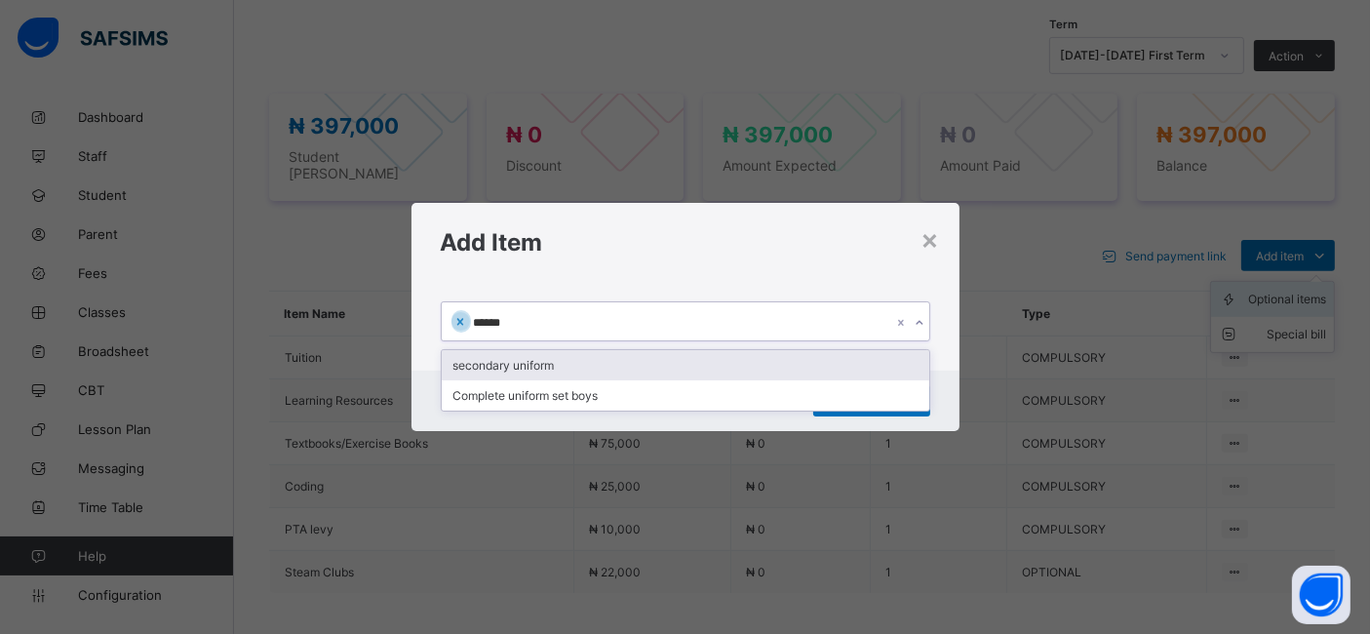
type input "*******"
click at [525, 366] on div "secondary uniform" at bounding box center [686, 365] width 488 height 30
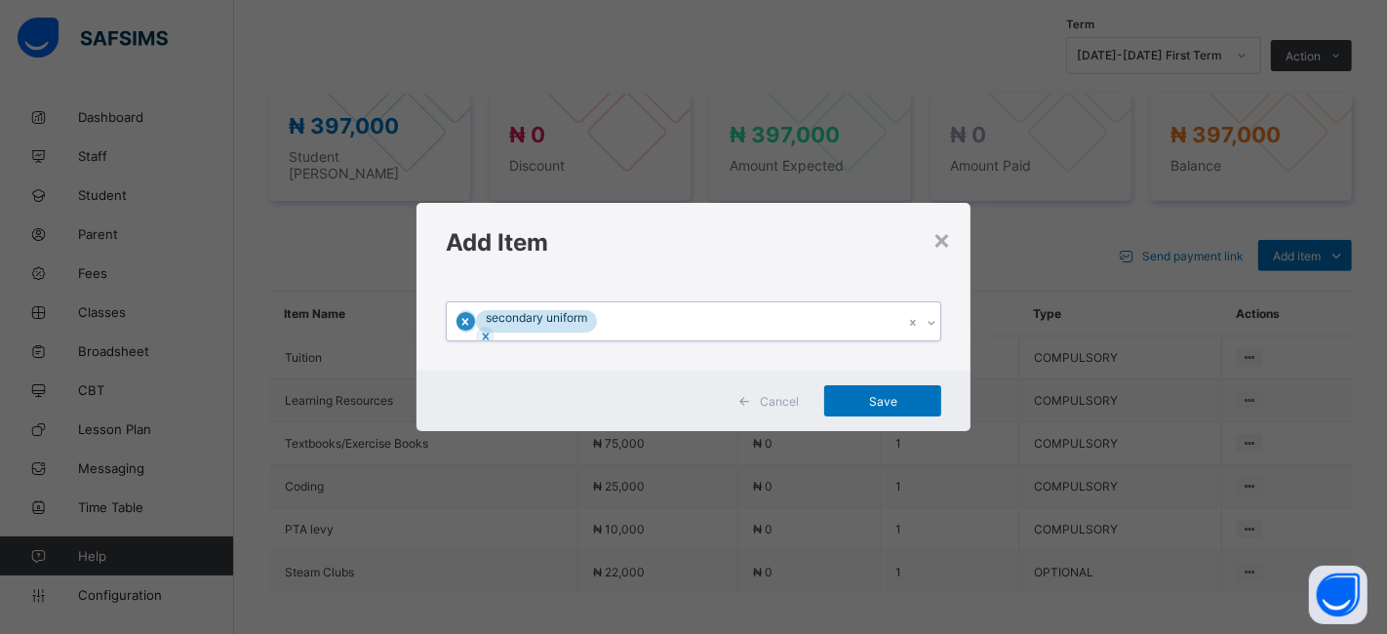
click at [472, 318] on icon at bounding box center [465, 322] width 14 height 14
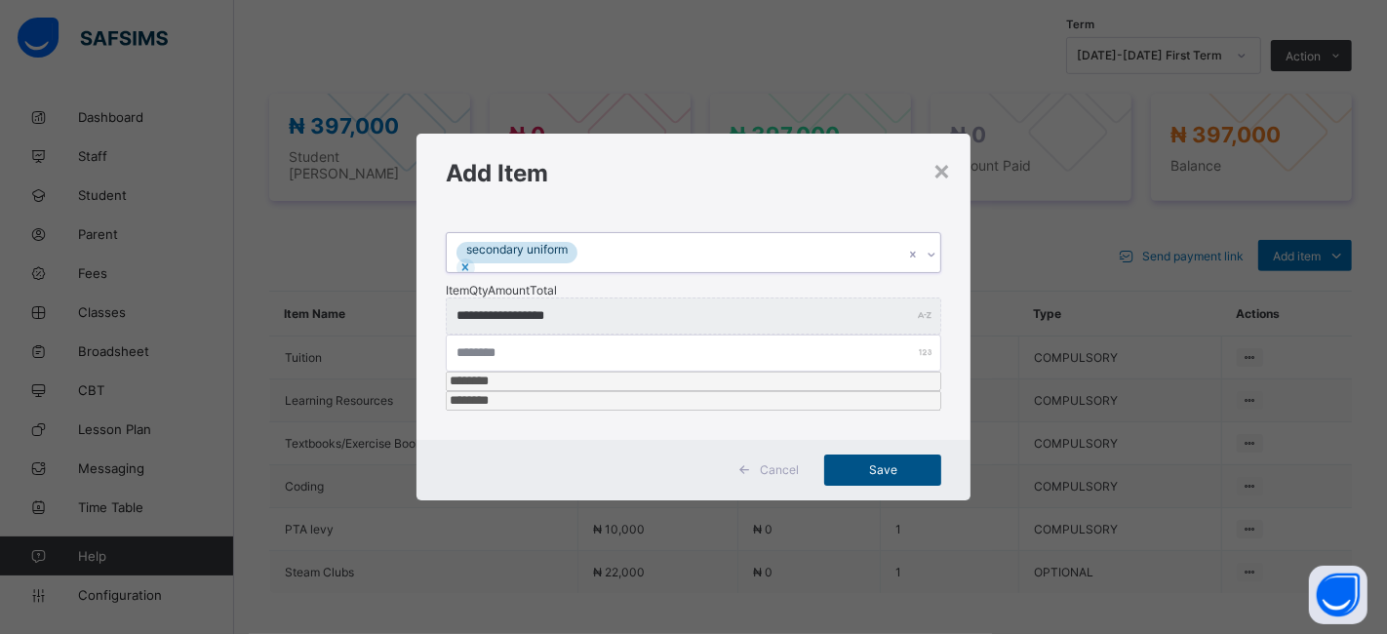
click at [865, 462] on span "Save" at bounding box center [883, 469] width 88 height 15
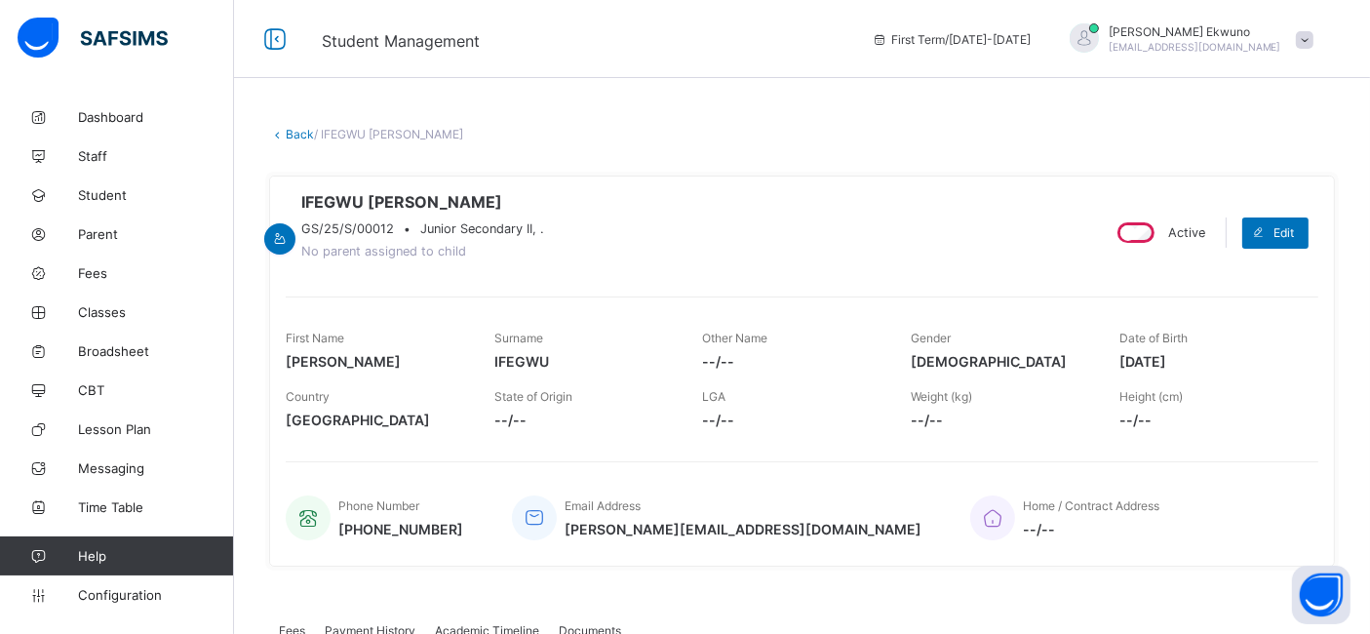
click at [298, 136] on link "Back" at bounding box center [300, 134] width 28 height 15
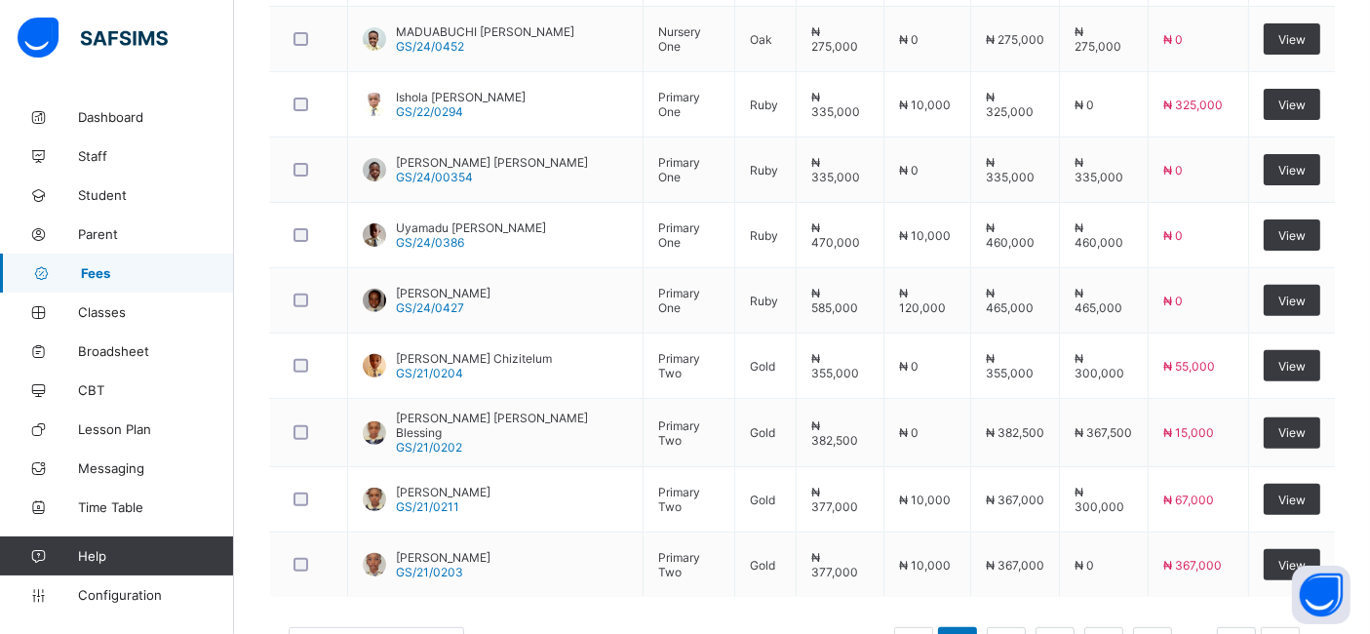
scroll to position [737, 0]
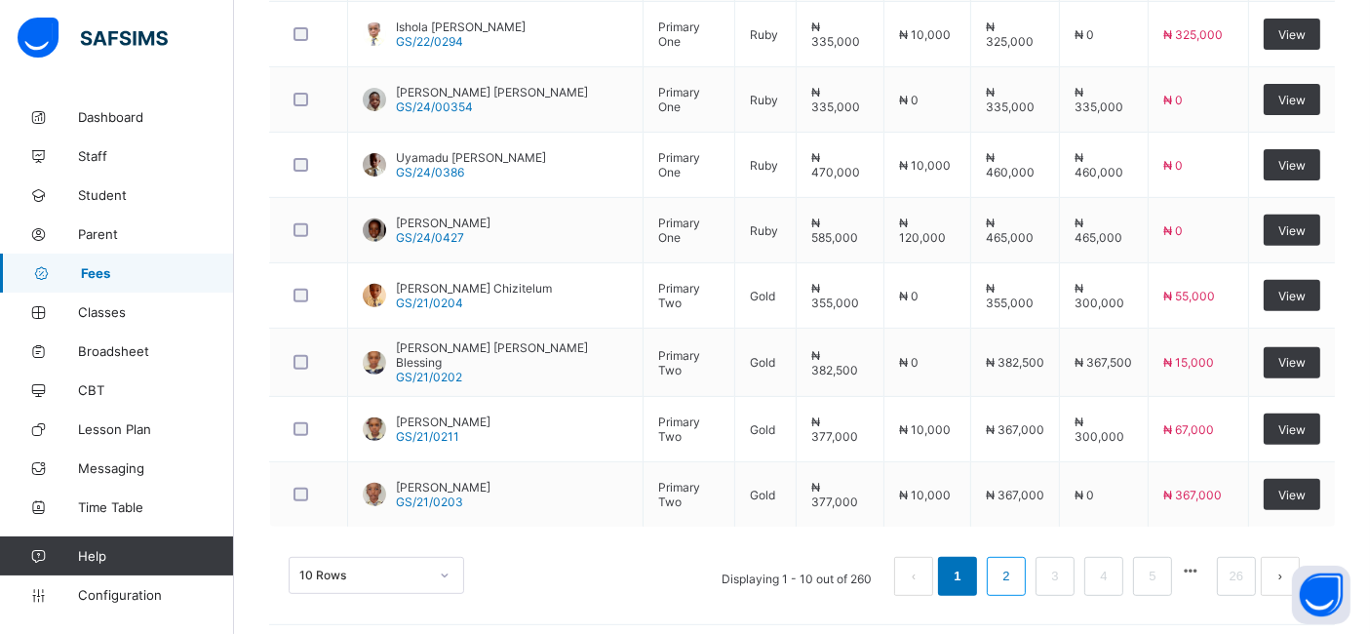
click at [1015, 565] on link "2" at bounding box center [1006, 576] width 19 height 25
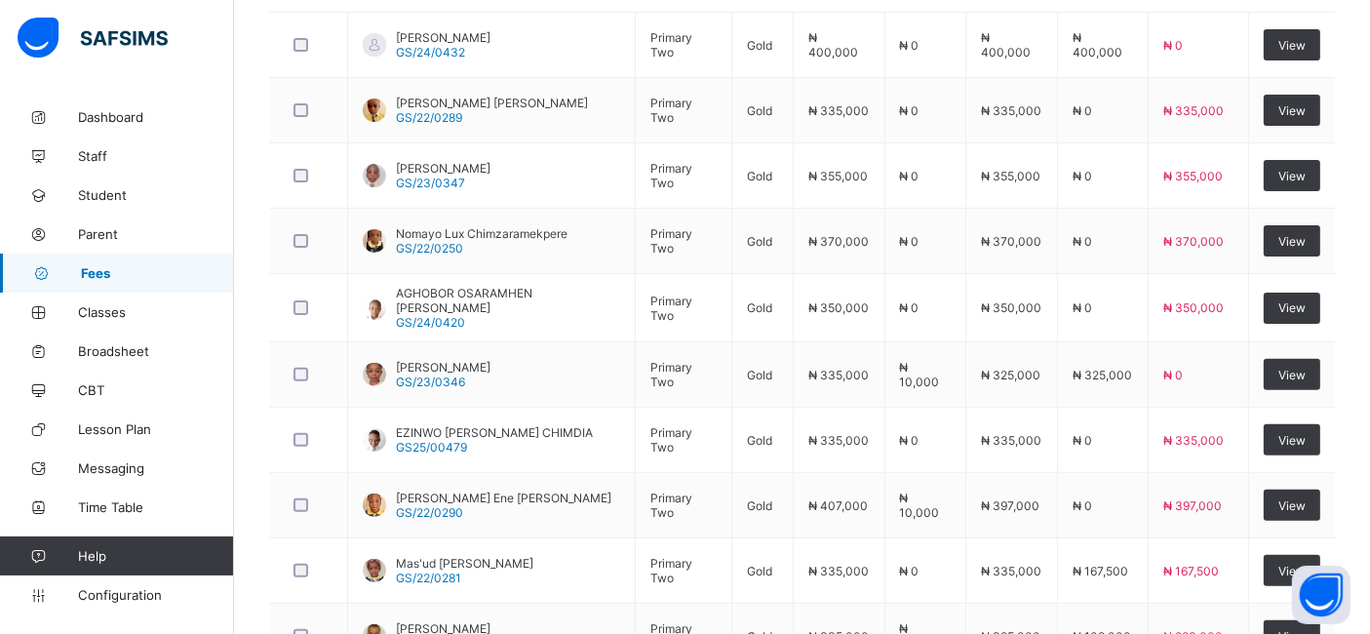
scroll to position [573, 0]
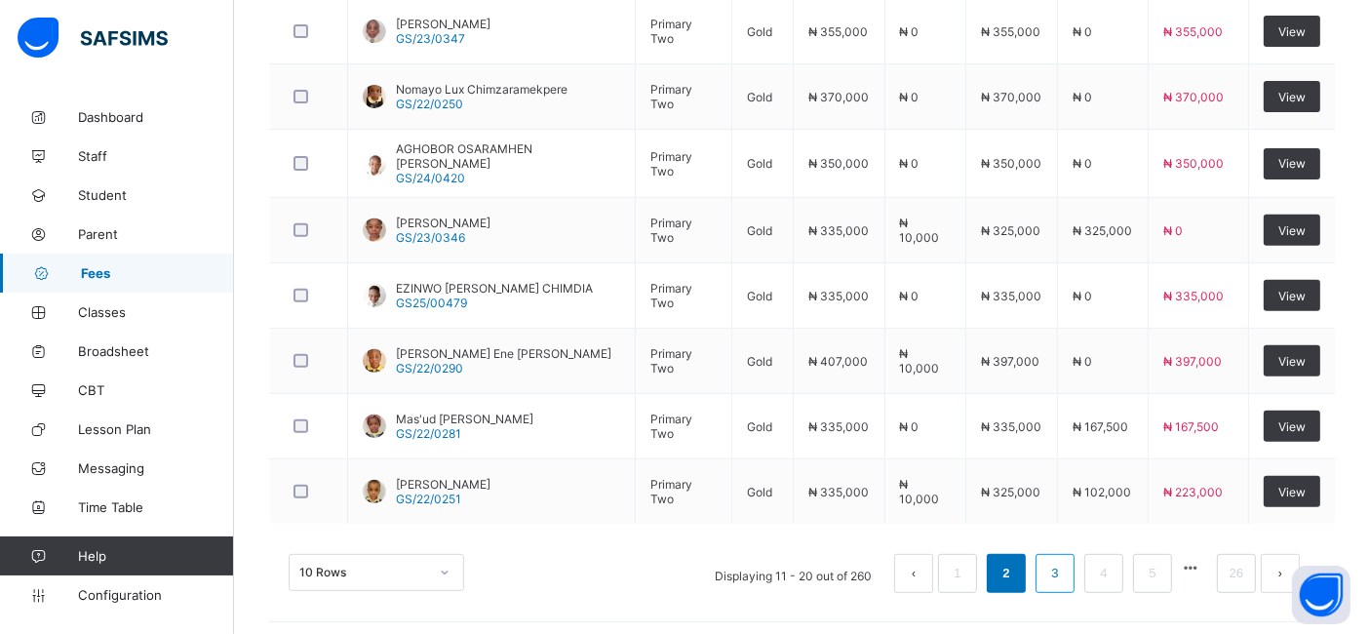
click at [1064, 566] on link "3" at bounding box center [1054, 573] width 19 height 25
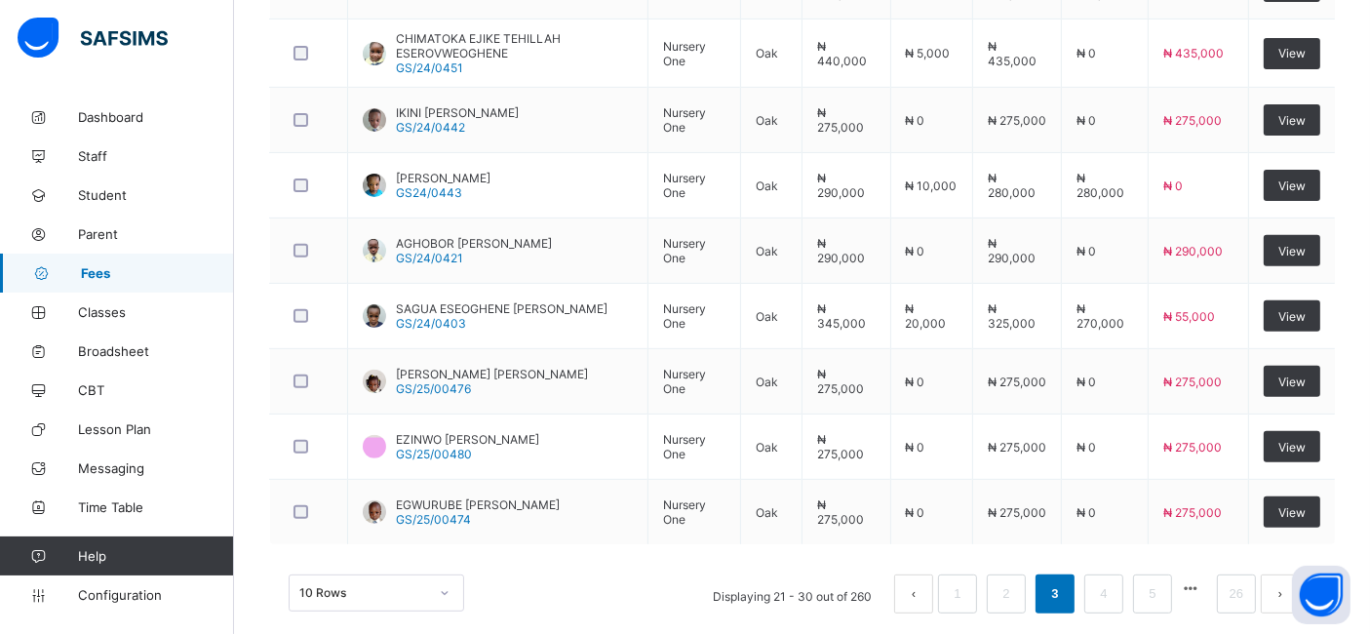
scroll to position [691, 0]
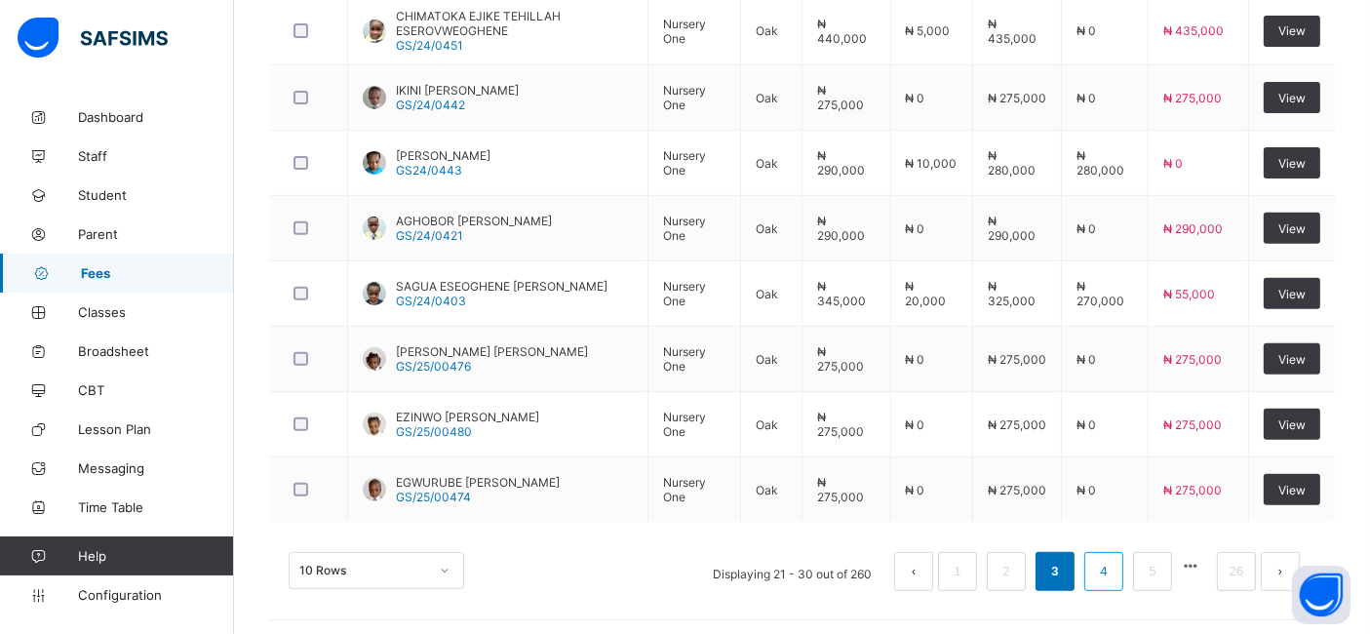
click at [1113, 569] on link "4" at bounding box center [1103, 571] width 19 height 25
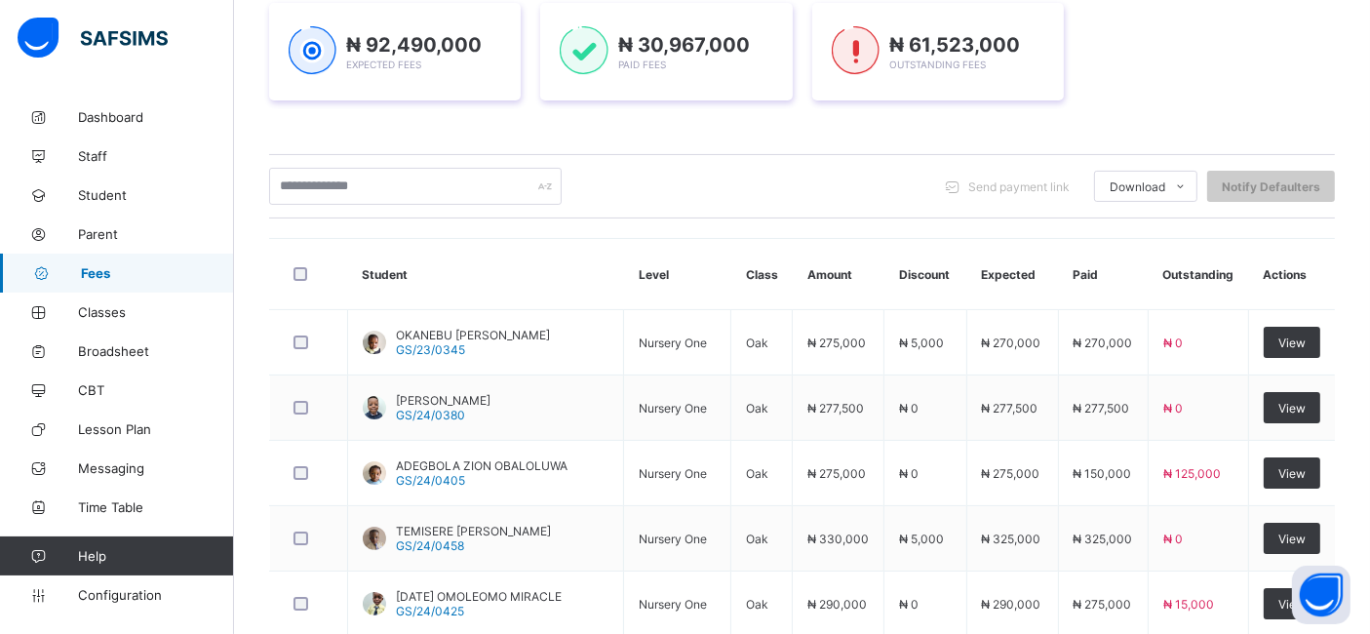
scroll to position [737, 0]
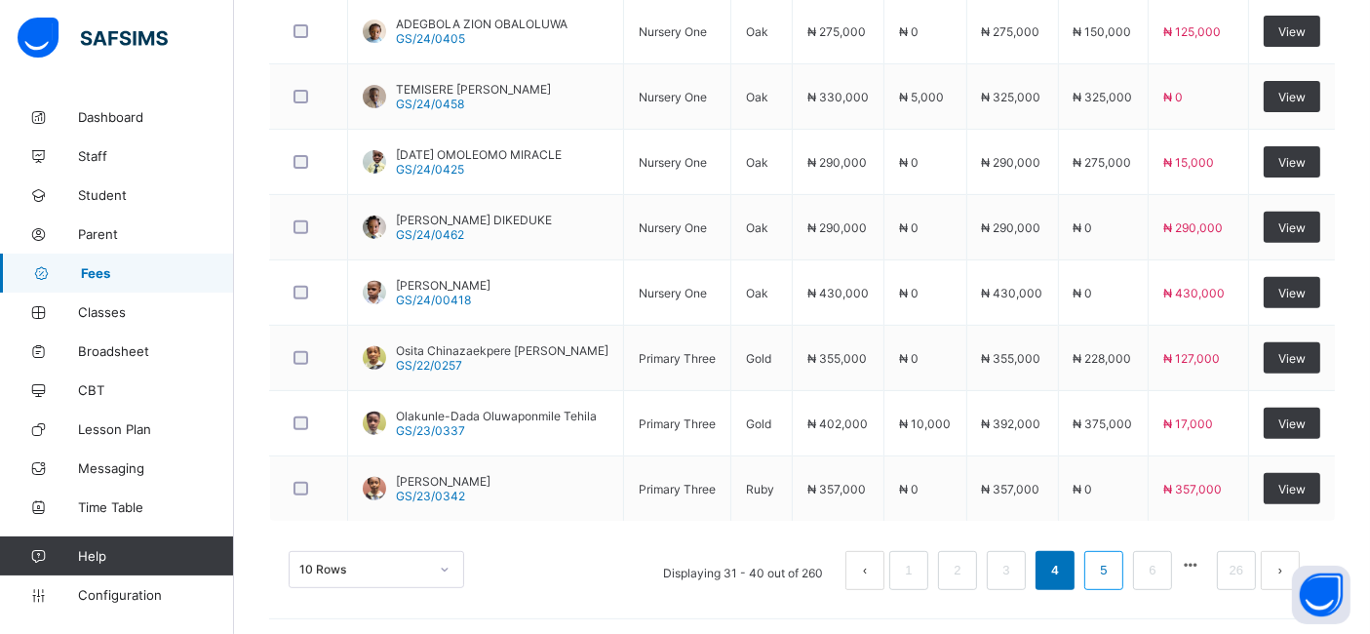
click at [1113, 565] on link "5" at bounding box center [1103, 570] width 19 height 25
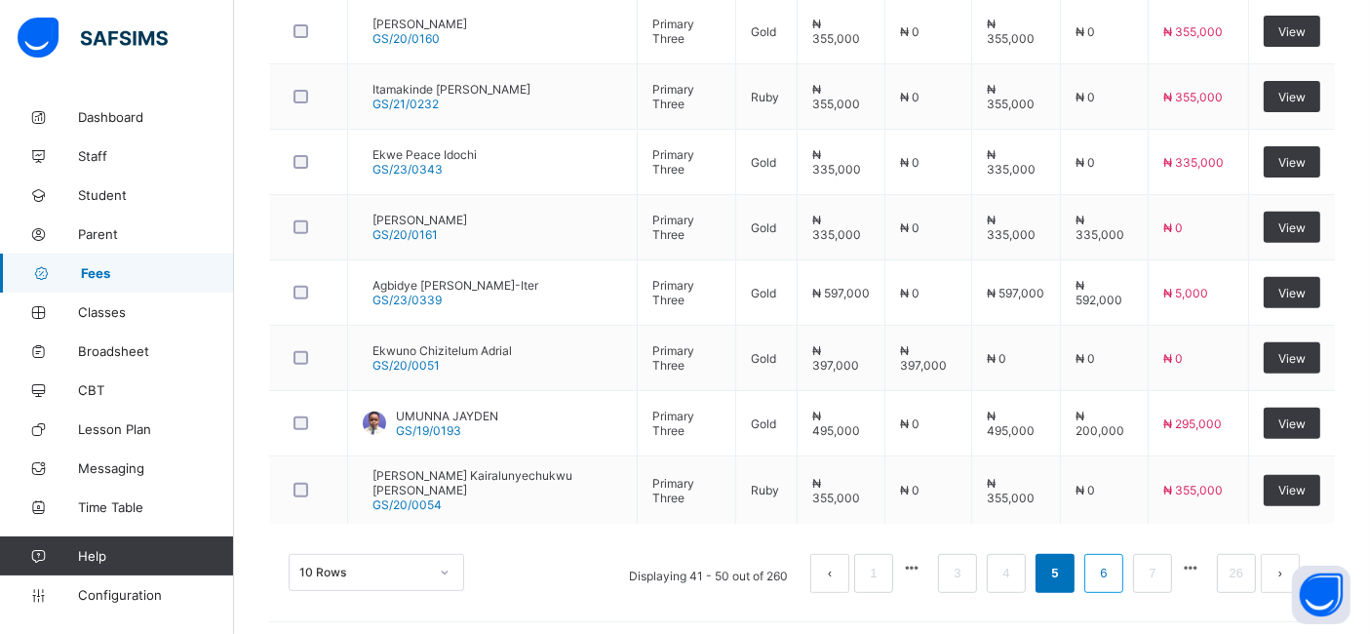
click at [1113, 565] on link "6" at bounding box center [1103, 573] width 19 height 25
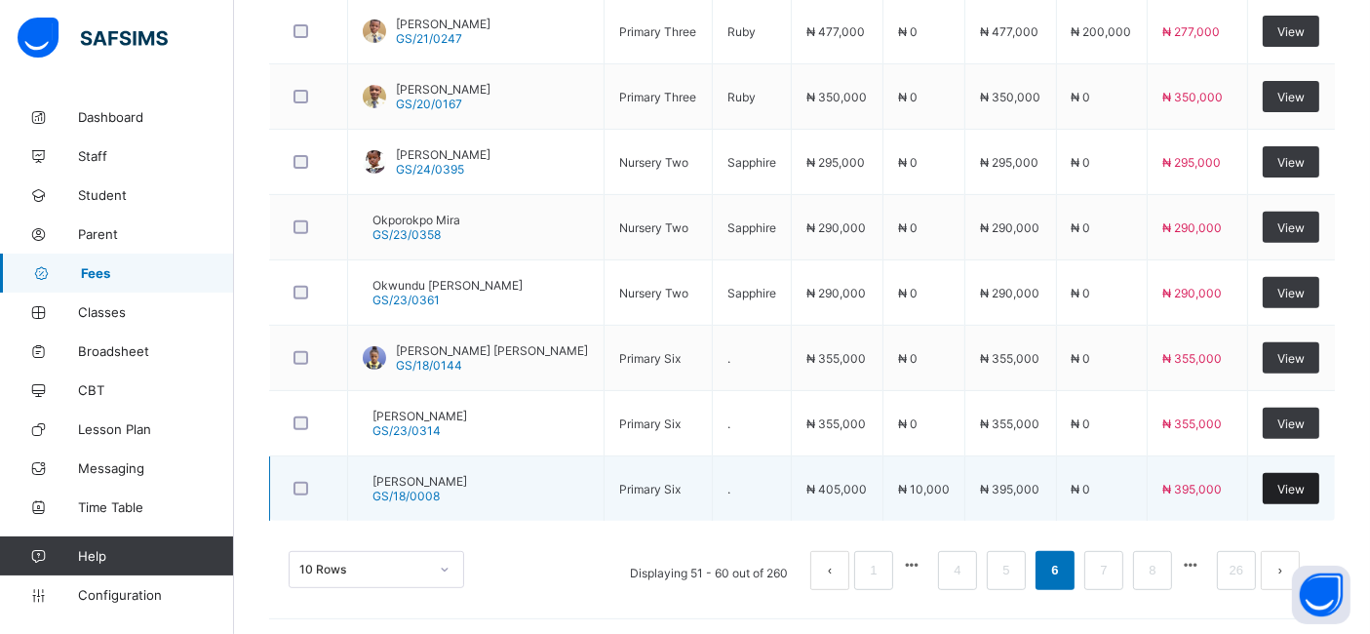
click at [1292, 489] on div "View" at bounding box center [1291, 488] width 57 height 31
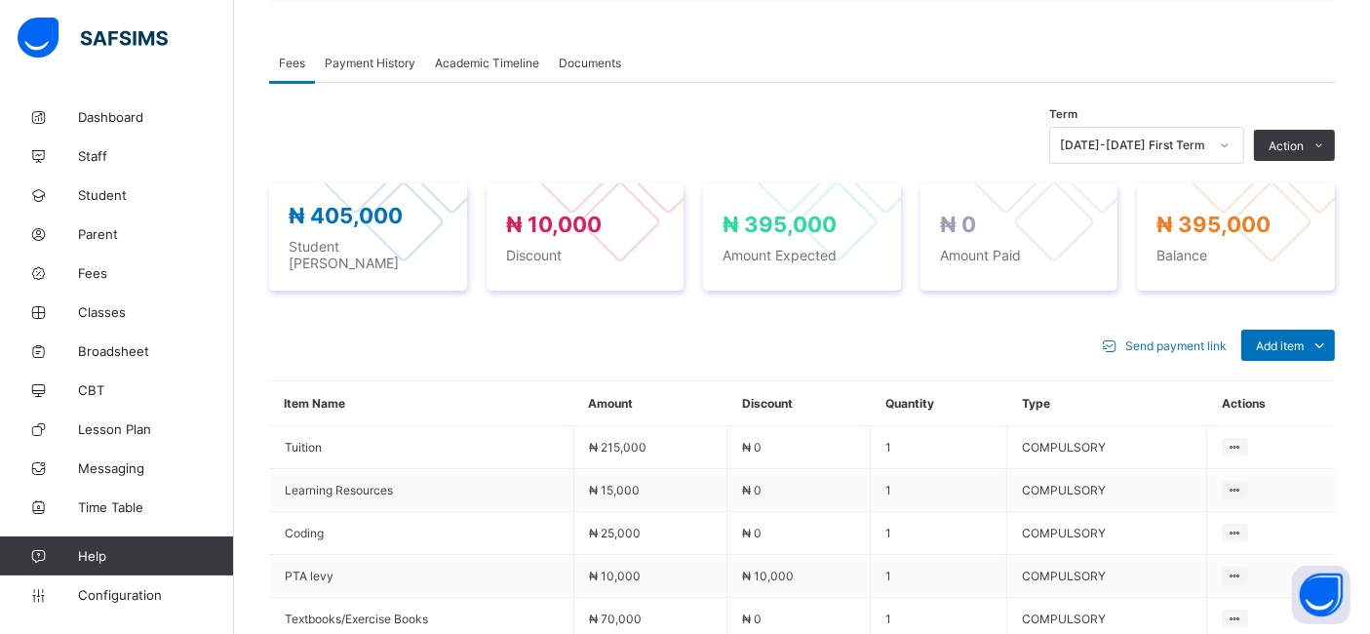
scroll to position [544, 0]
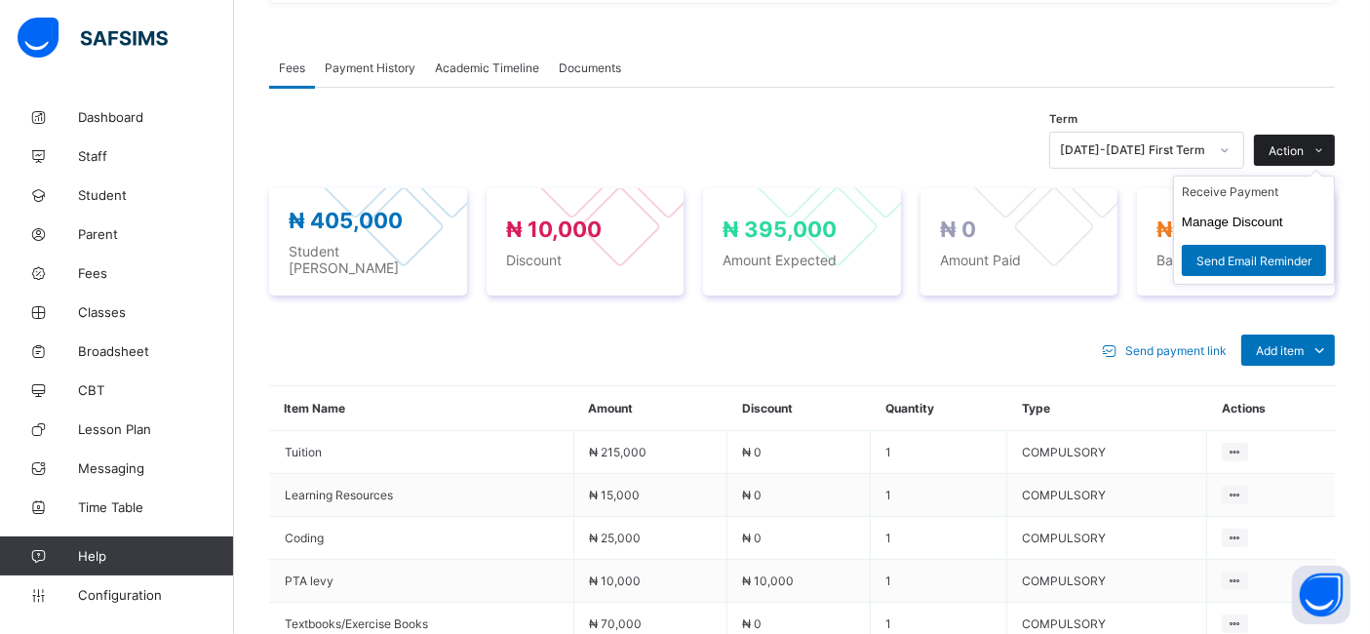
click at [1304, 158] on span "Action" at bounding box center [1286, 150] width 35 height 15
click at [1237, 229] on button "Manage Discount" at bounding box center [1232, 222] width 101 height 15
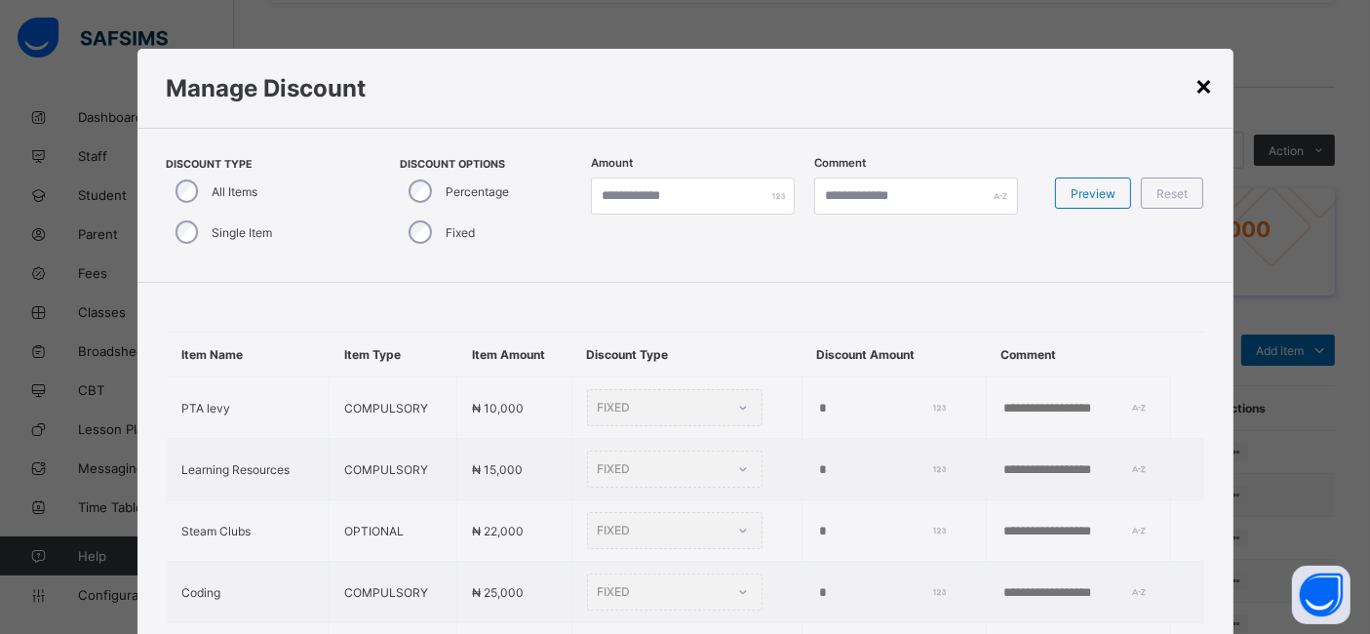
click at [1209, 98] on div "×" at bounding box center [1204, 84] width 19 height 33
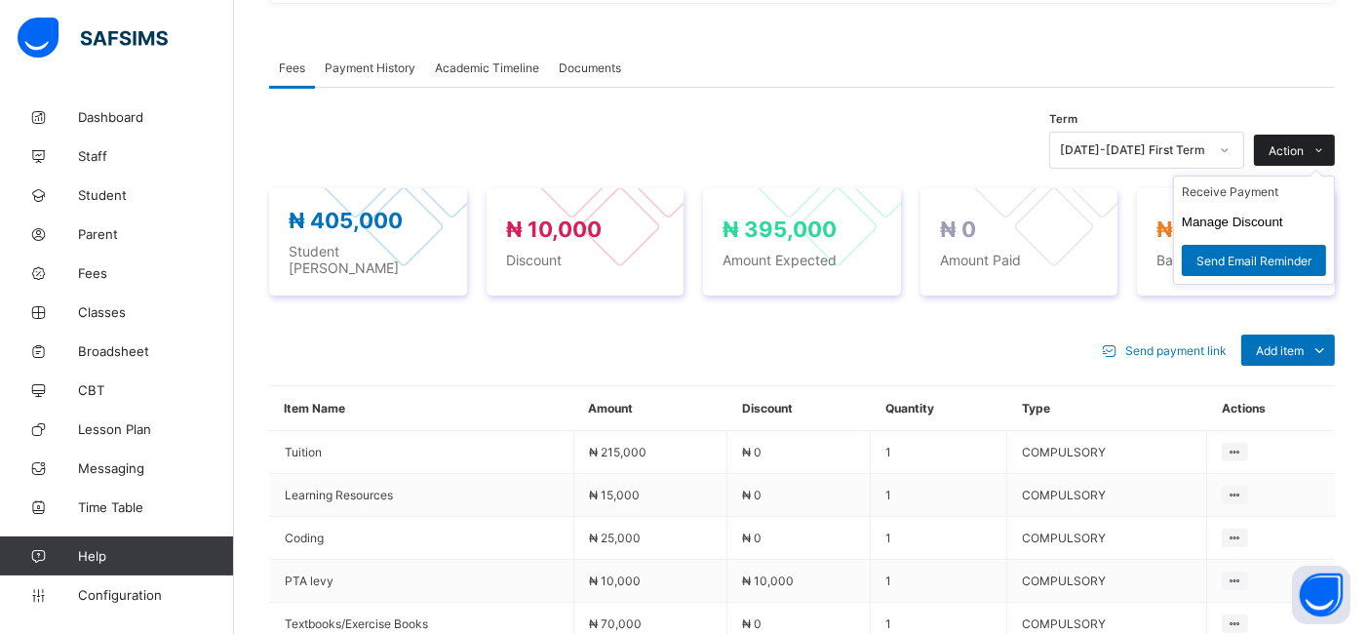
click at [1304, 158] on span "Action" at bounding box center [1286, 150] width 35 height 15
click at [1253, 207] on li "Receive Payment" at bounding box center [1254, 191] width 160 height 30
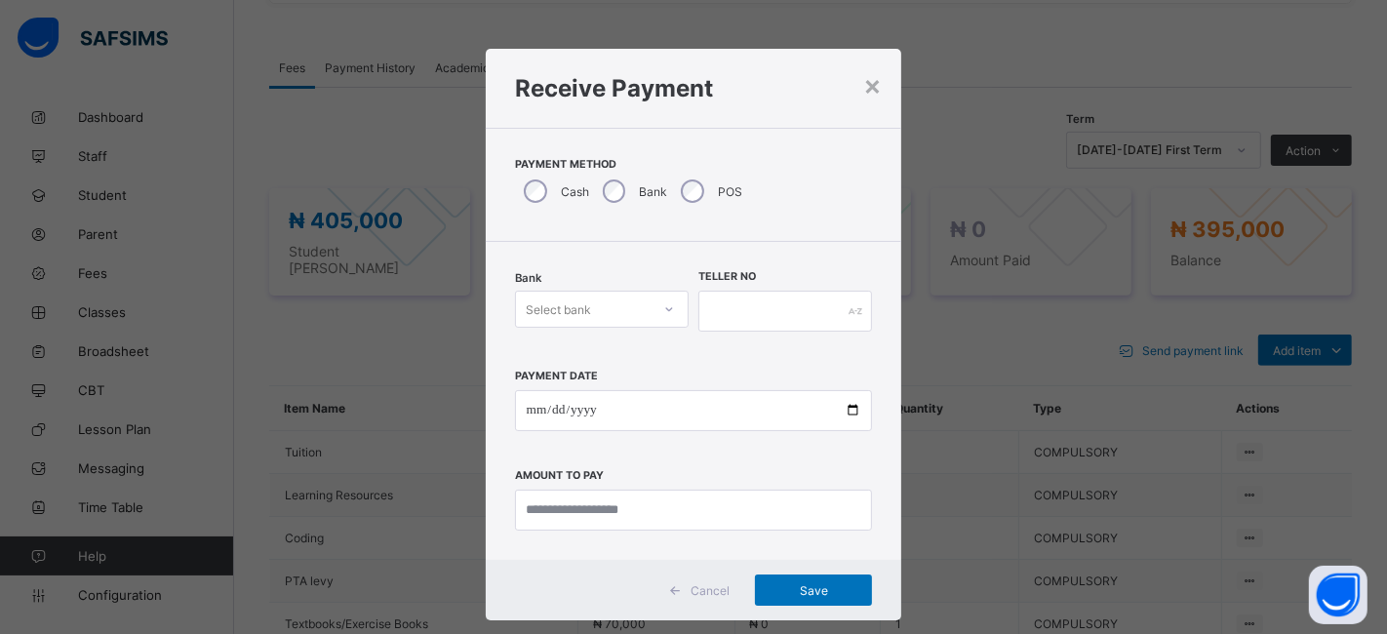
click at [663, 307] on icon at bounding box center [669, 309] width 12 height 20
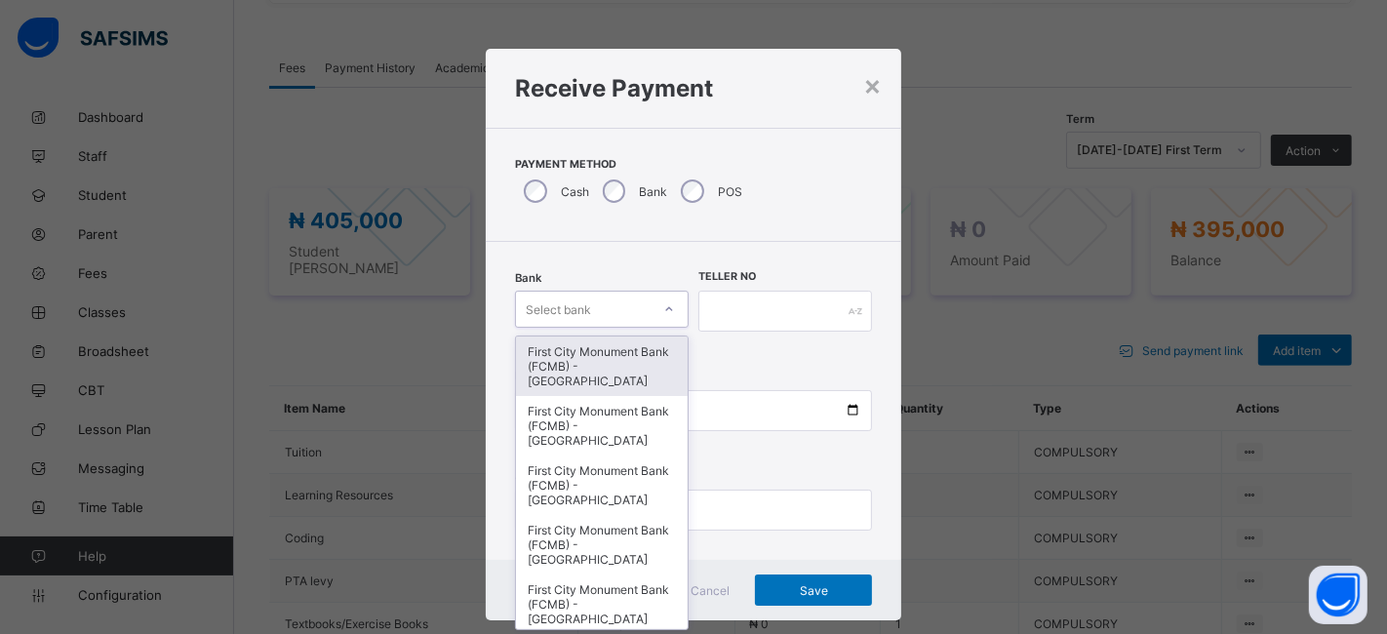
click at [585, 375] on div "First City Monument Bank (FCMB) - [GEOGRAPHIC_DATA]" at bounding box center [602, 365] width 172 height 59
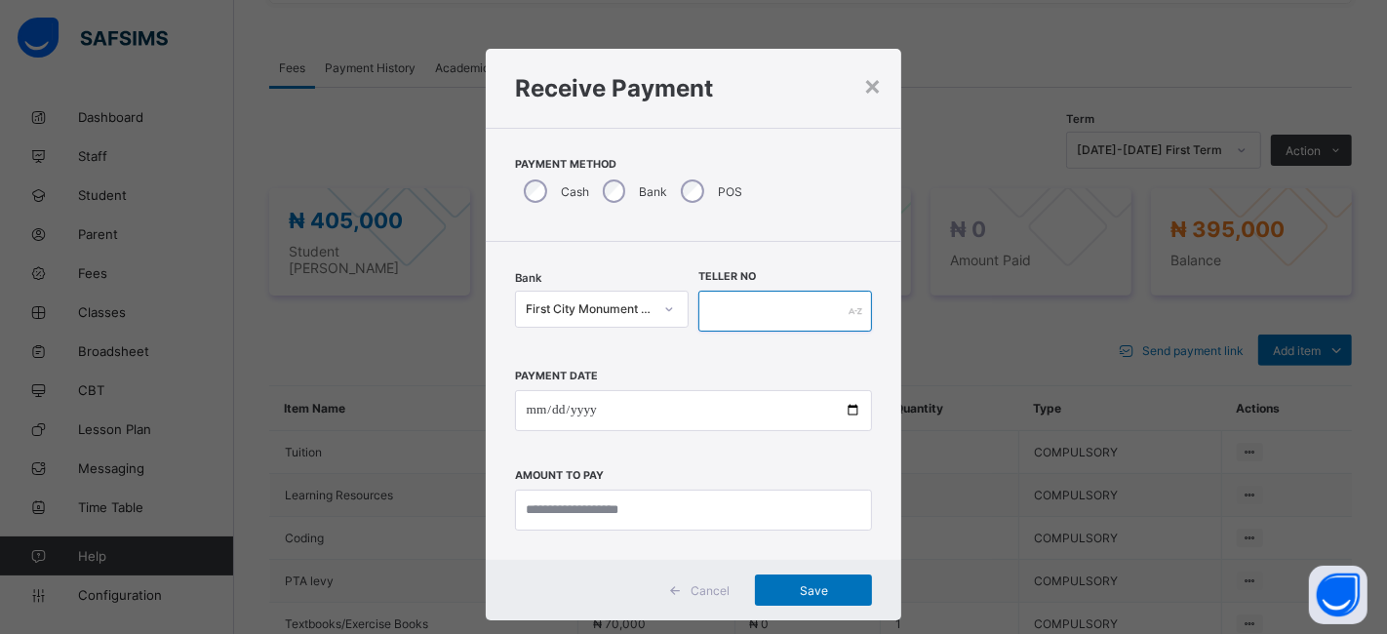
click at [752, 305] on input "text" at bounding box center [785, 311] width 174 height 41
type input "**********"
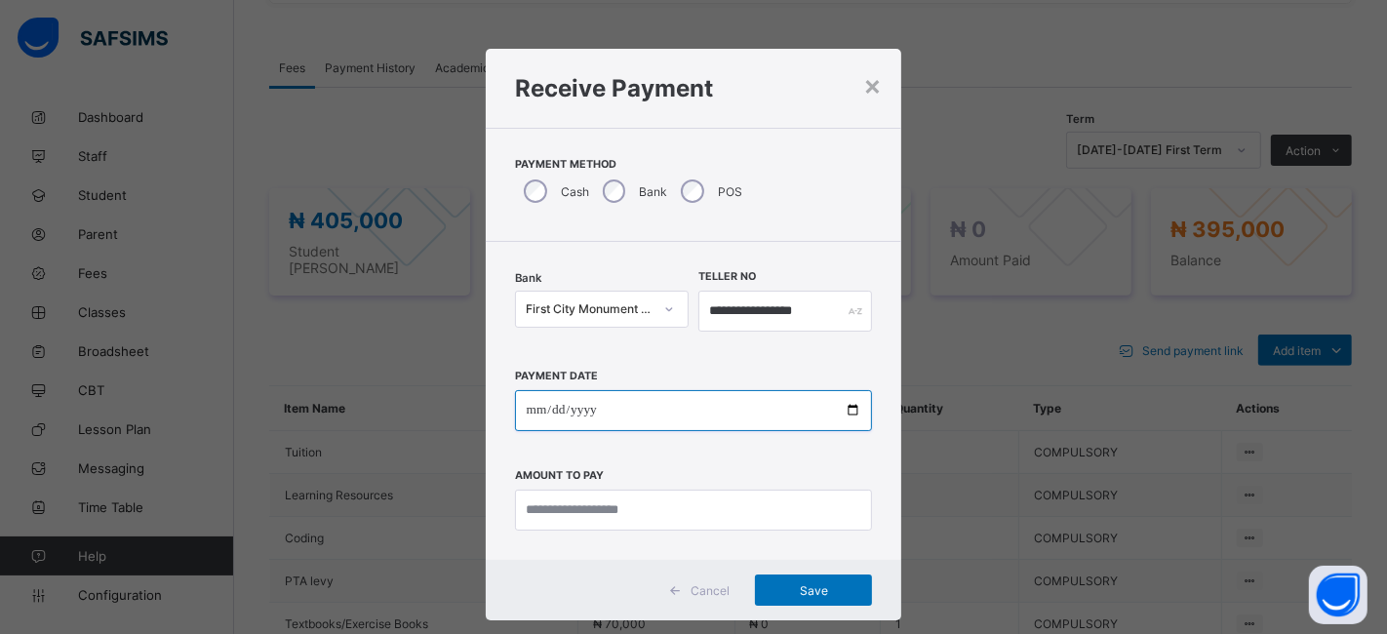
click at [843, 410] on input "date" at bounding box center [694, 410] width 358 height 41
type input "**********"
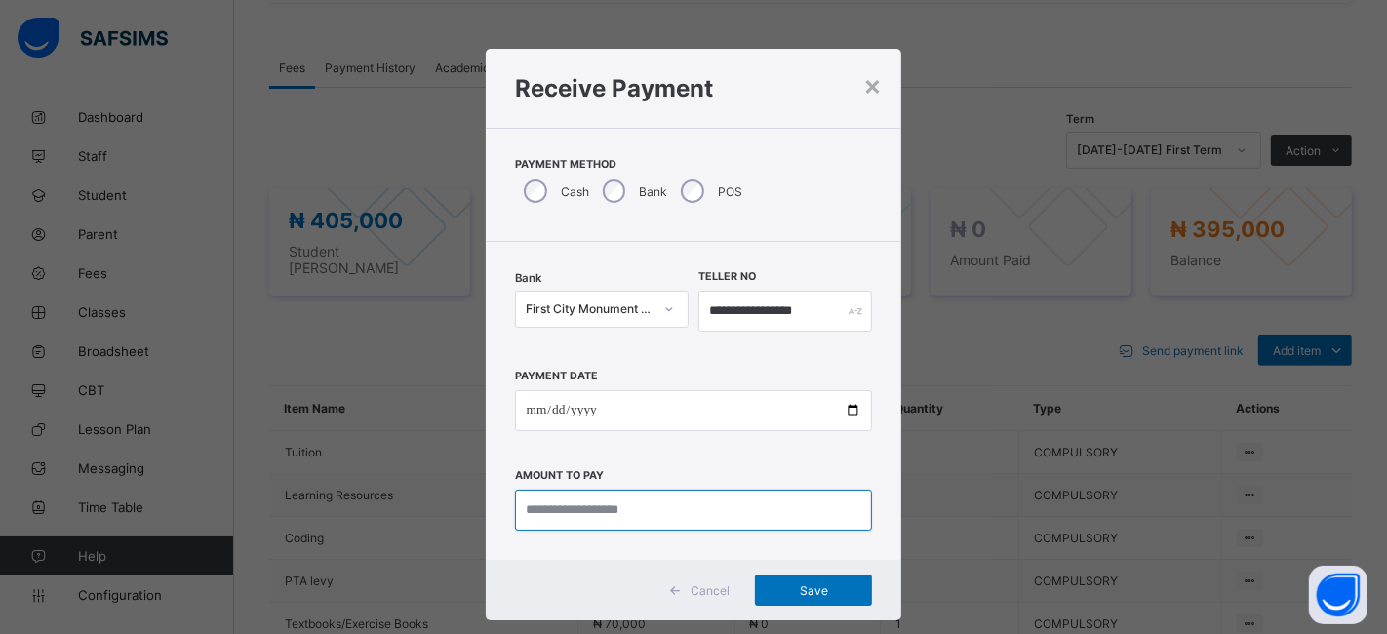
click at [531, 503] on input "currency" at bounding box center [694, 509] width 358 height 41
type input "*********"
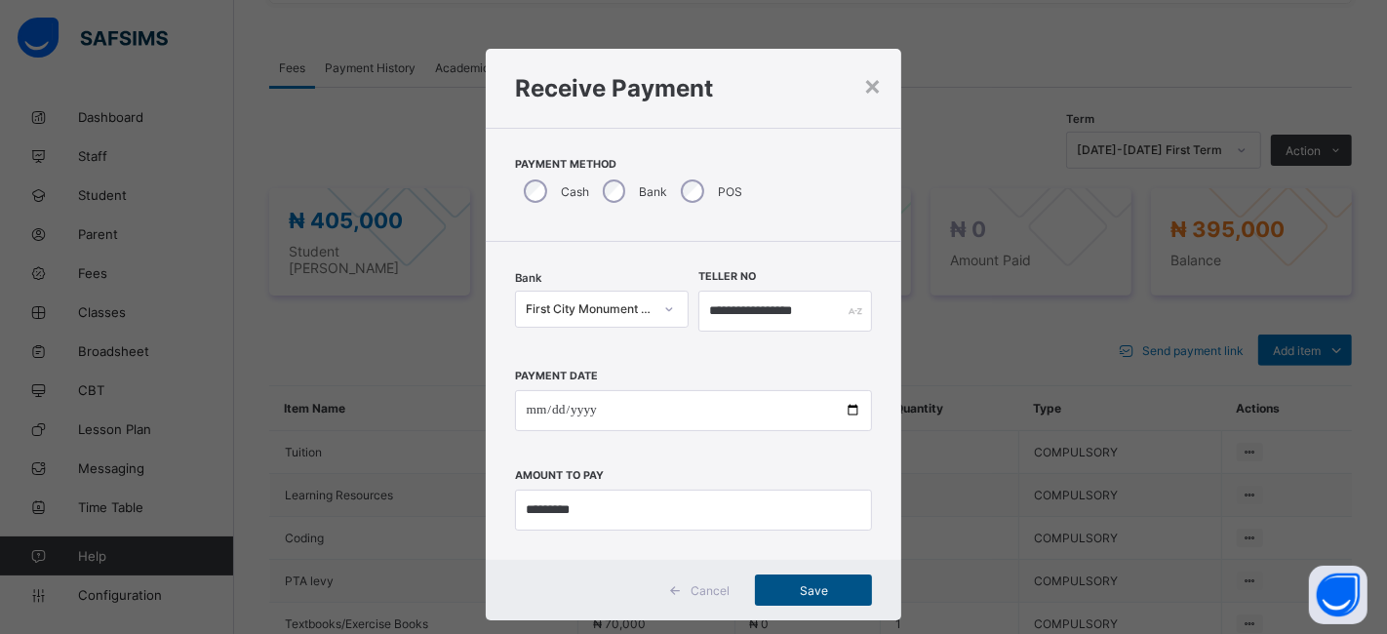
click at [782, 578] on div "Save" at bounding box center [813, 589] width 117 height 31
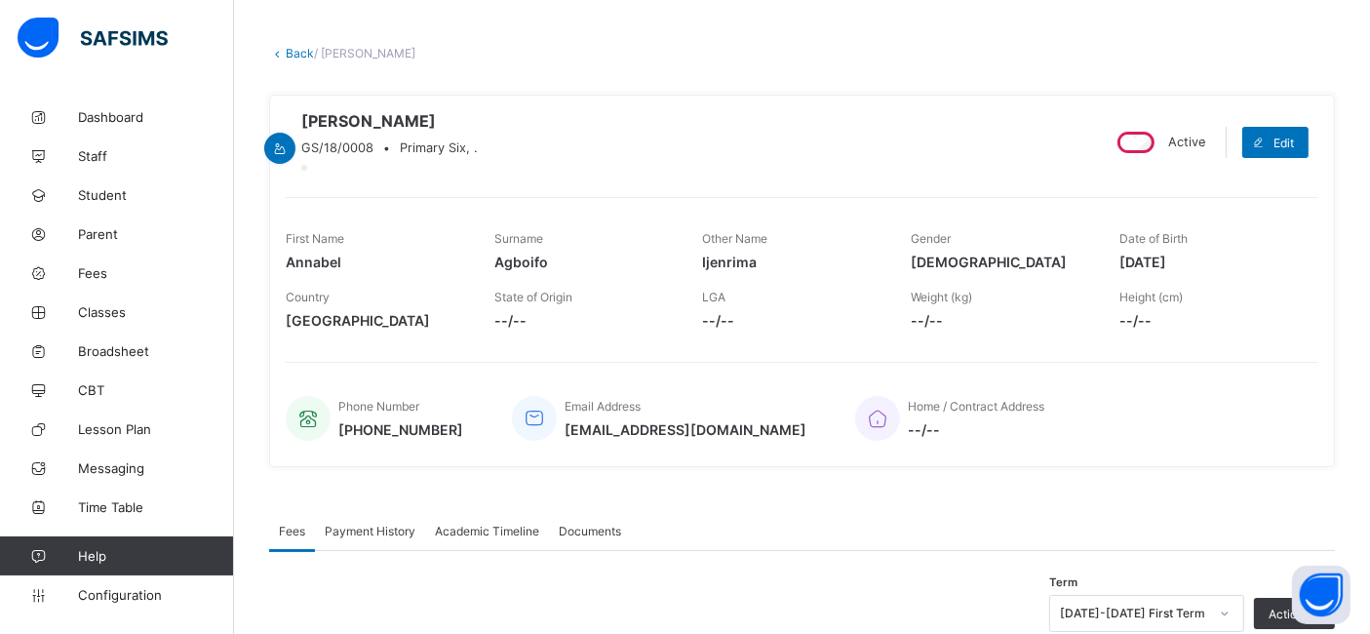
scroll to position [0, 0]
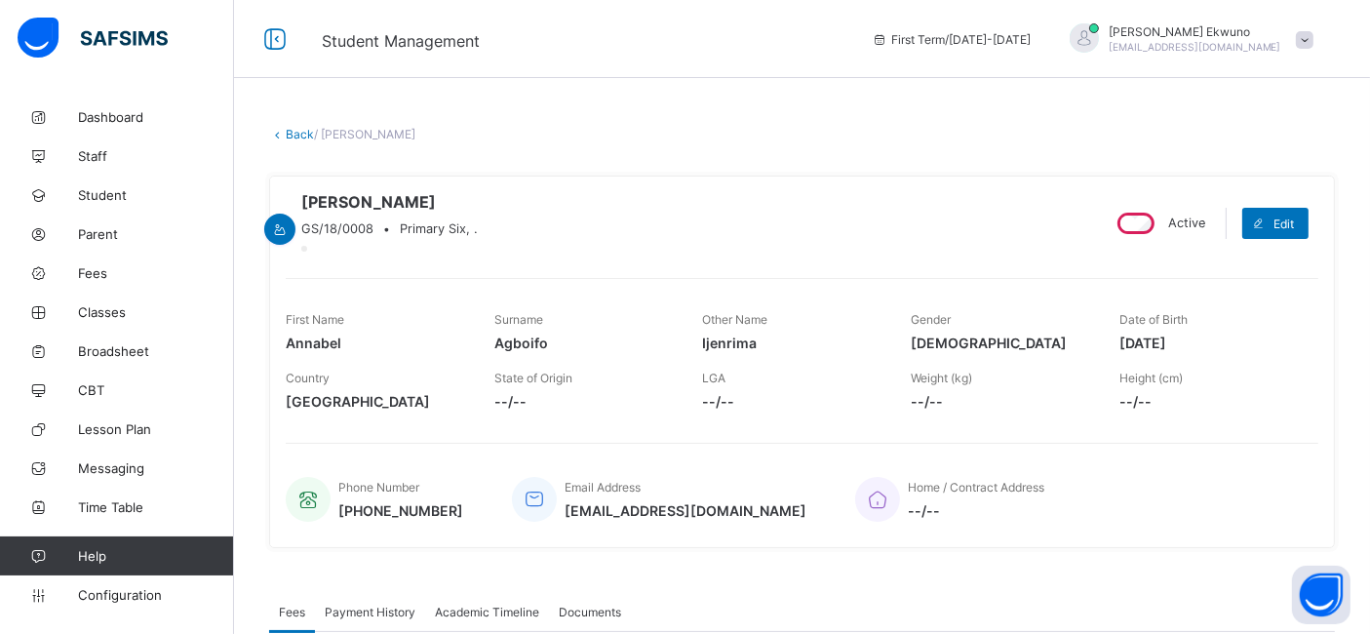
click at [296, 131] on link "Back" at bounding box center [300, 134] width 28 height 15
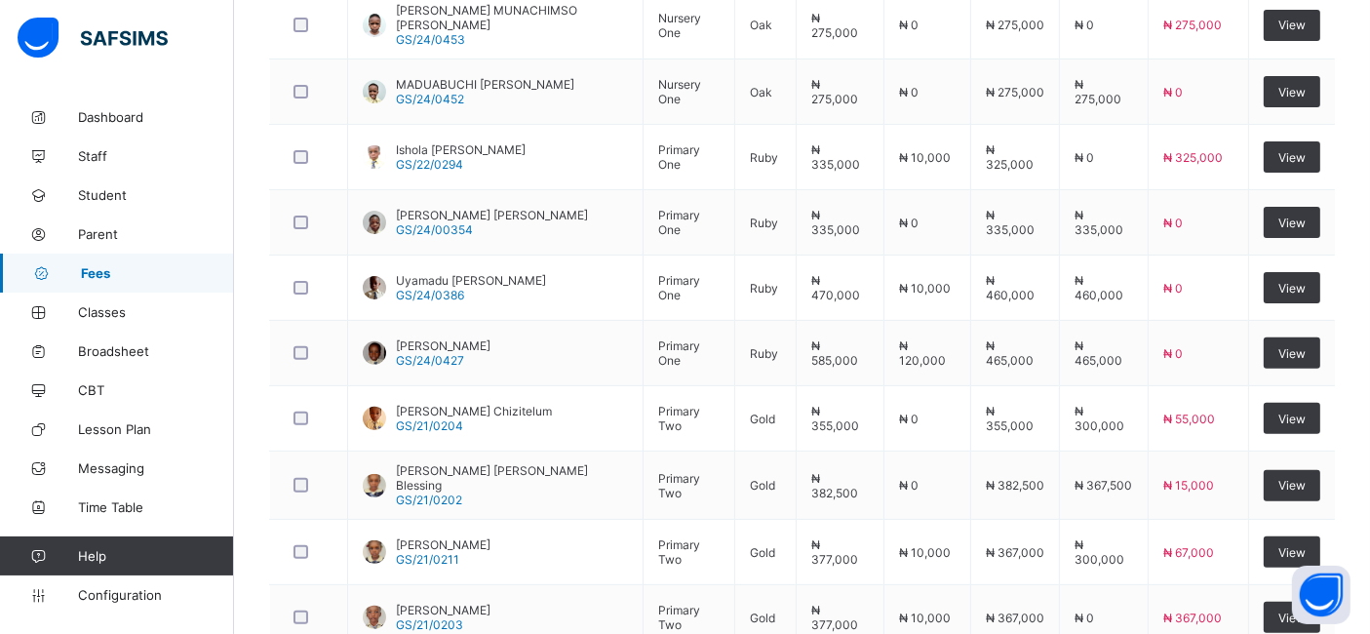
scroll to position [737, 0]
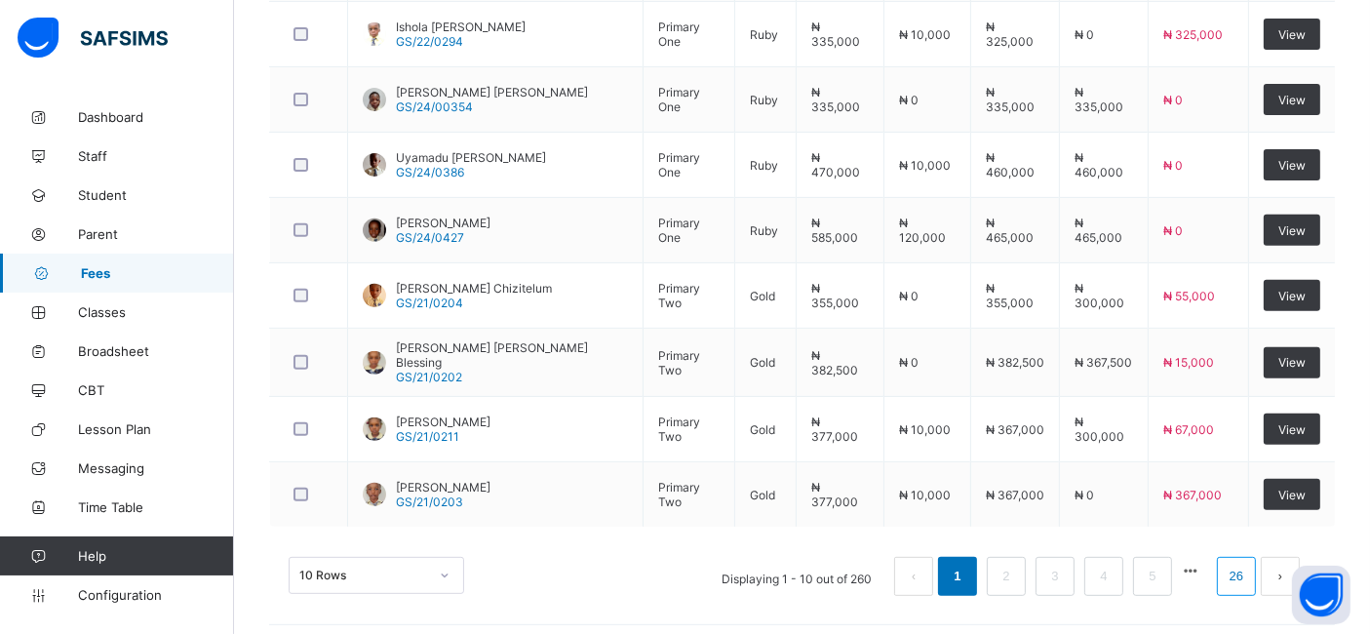
click at [1249, 566] on link "26" at bounding box center [1236, 576] width 25 height 25
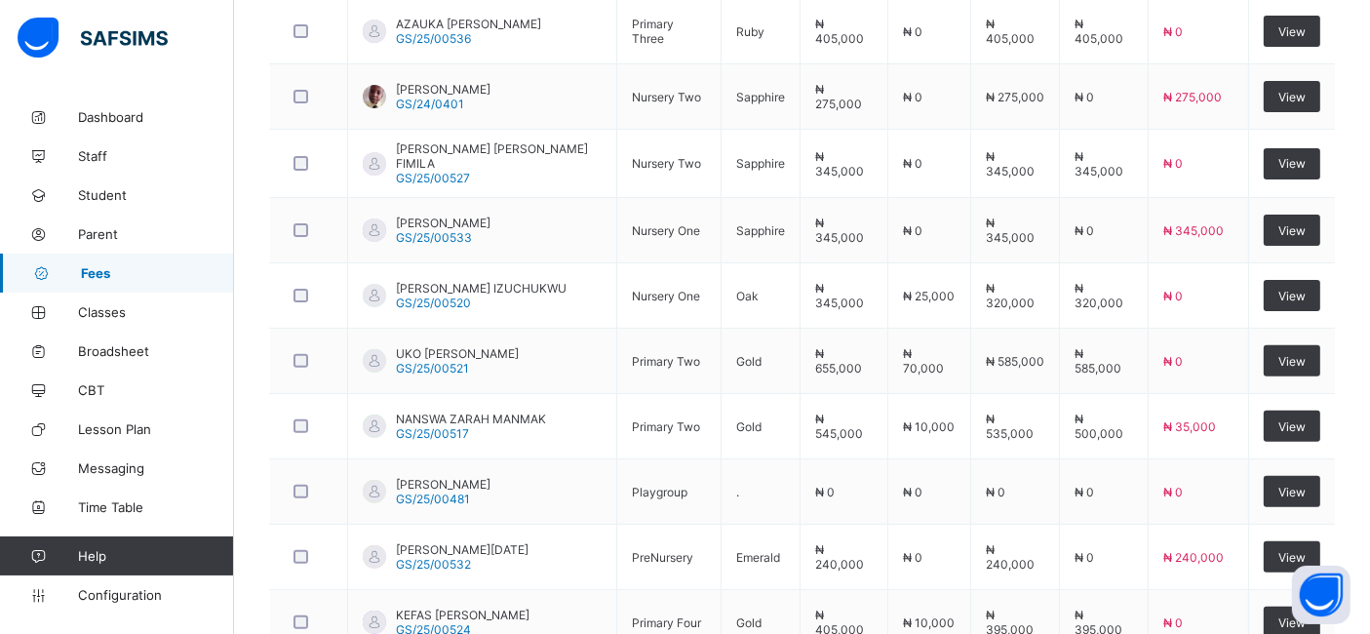
scroll to position [605, 0]
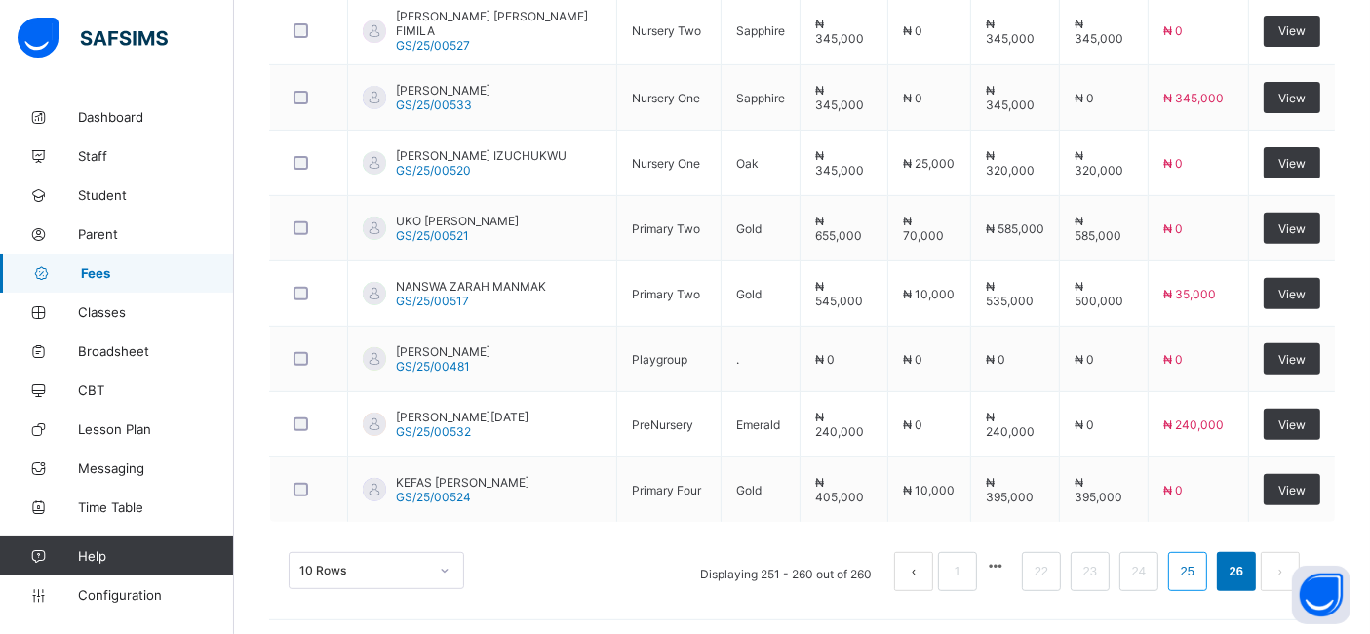
click at [1200, 566] on link "25" at bounding box center [1187, 571] width 25 height 25
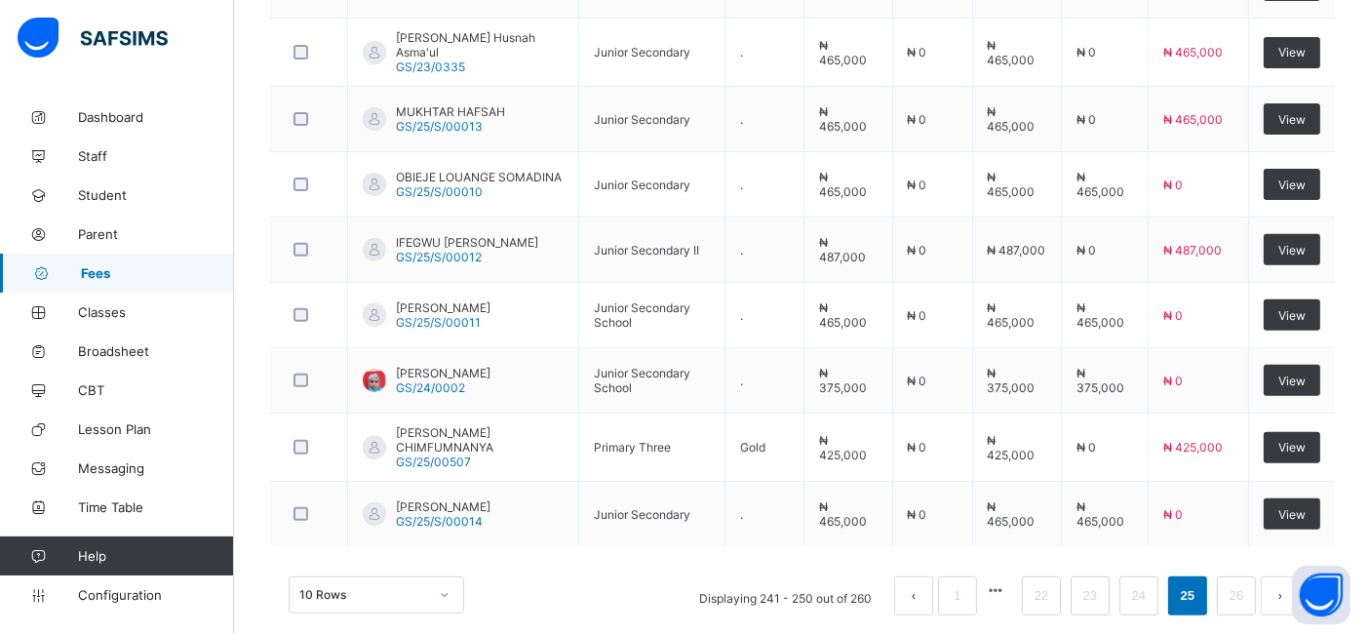
scroll to position [739, 0]
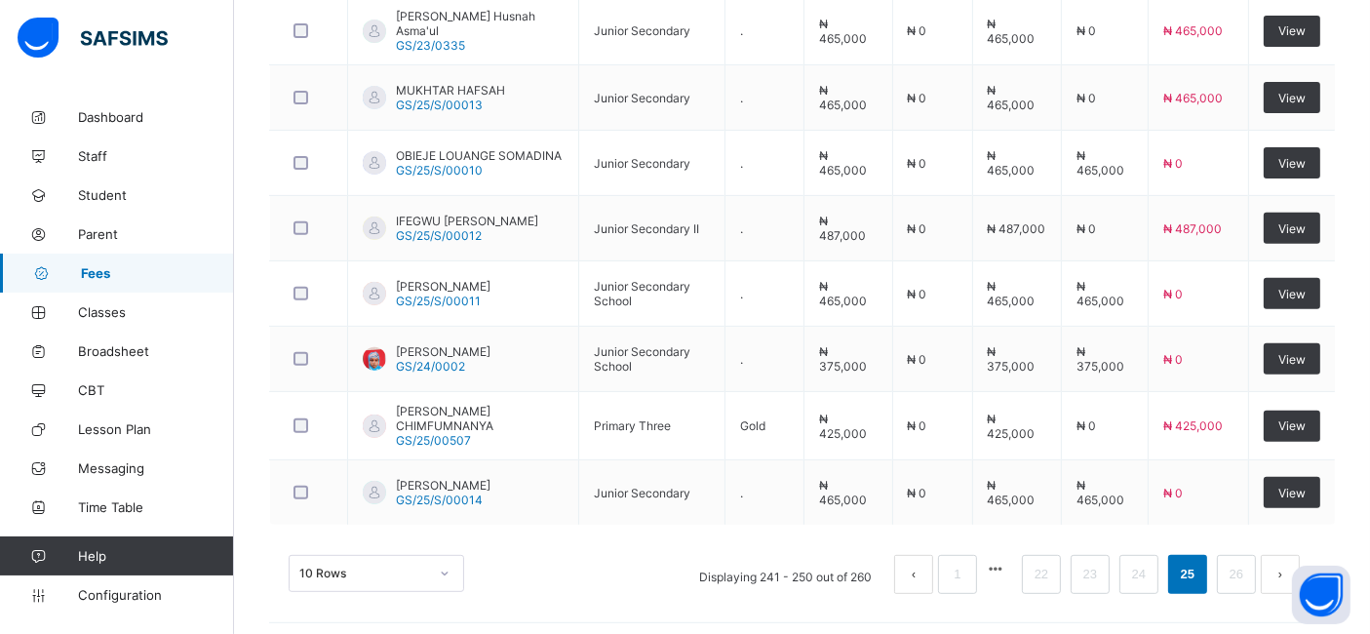
click at [1193, 566] on link "25" at bounding box center [1187, 574] width 25 height 25
click at [1152, 567] on link "24" at bounding box center [1138, 574] width 25 height 25
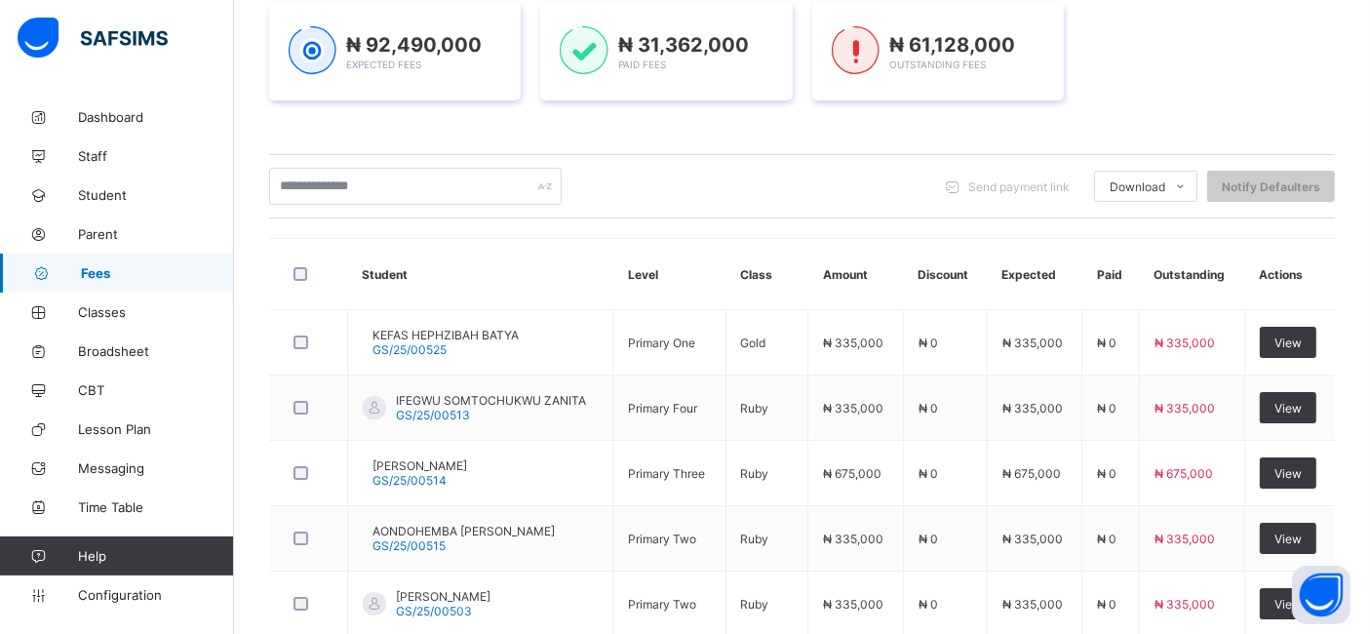
scroll to position [737, 0]
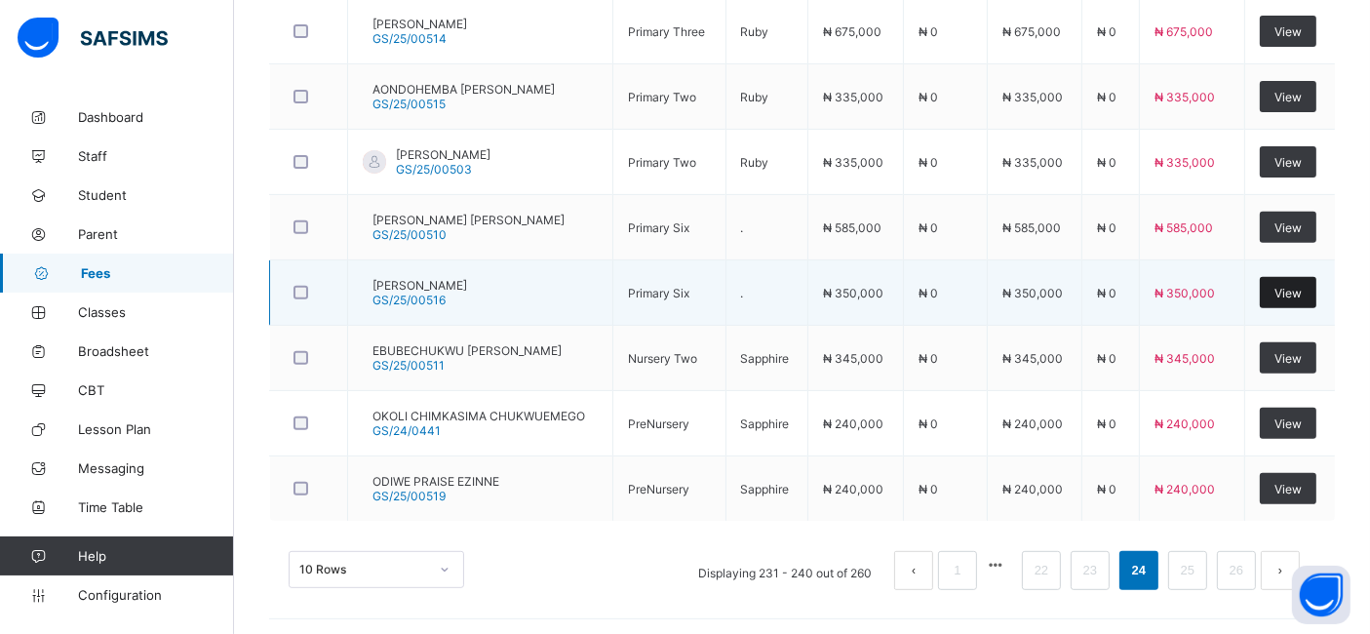
click at [1299, 295] on span "View" at bounding box center [1287, 293] width 27 height 15
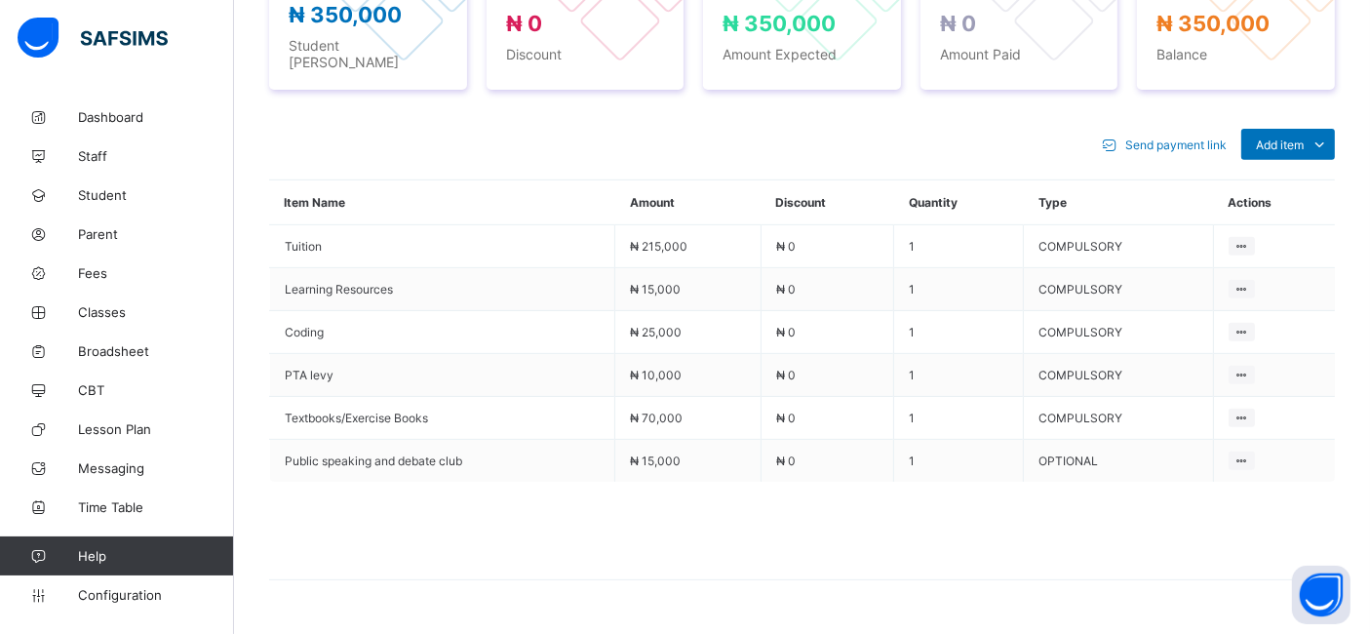
scroll to position [745, 0]
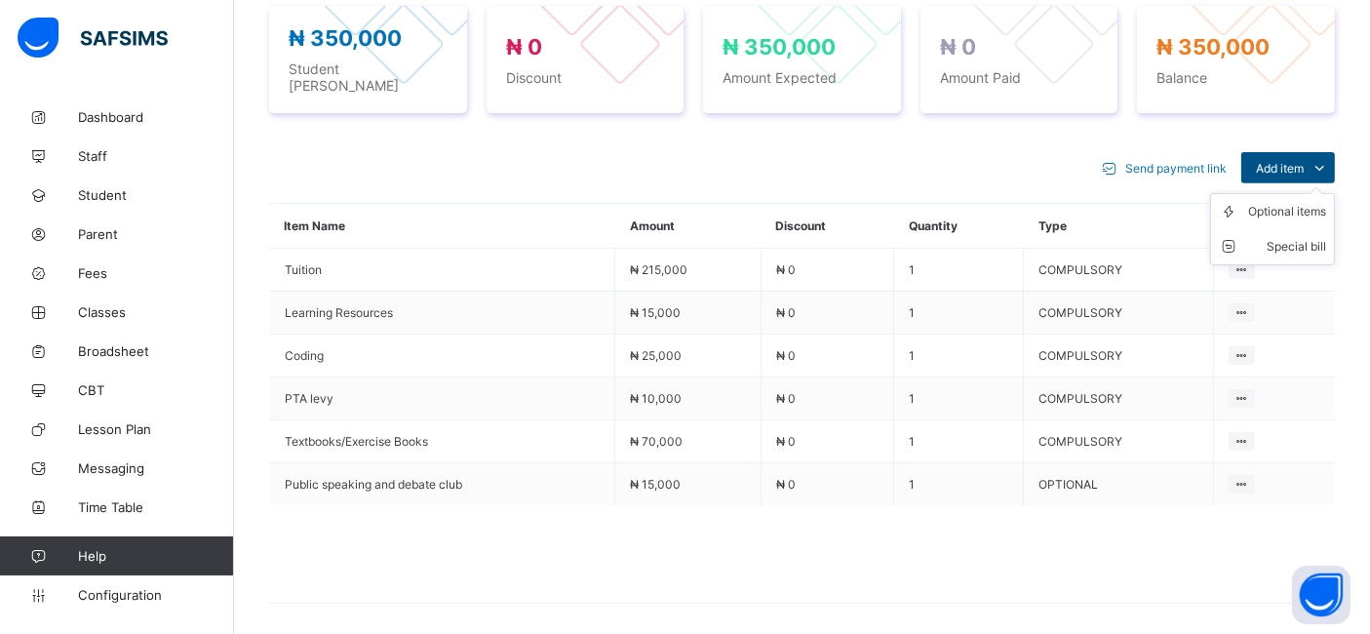
click at [1304, 165] on span "Add item" at bounding box center [1280, 168] width 48 height 15
click at [1295, 203] on div "Optional items" at bounding box center [1287, 212] width 78 height 20
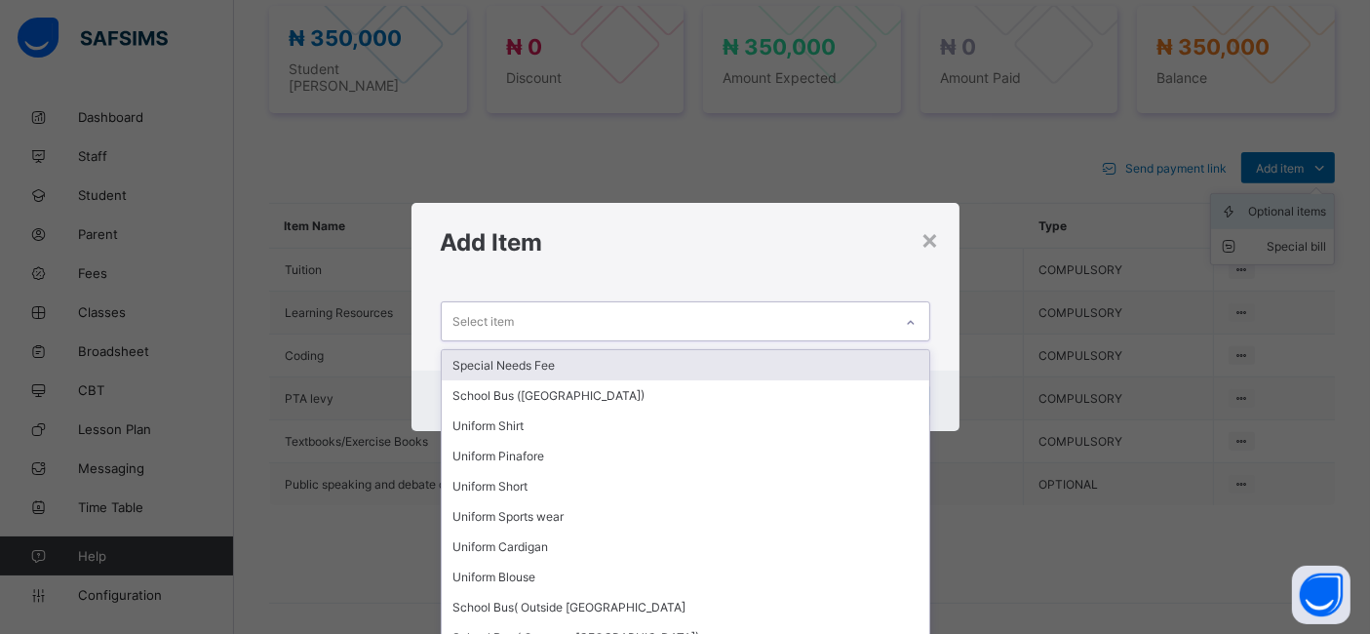
scroll to position [0, 0]
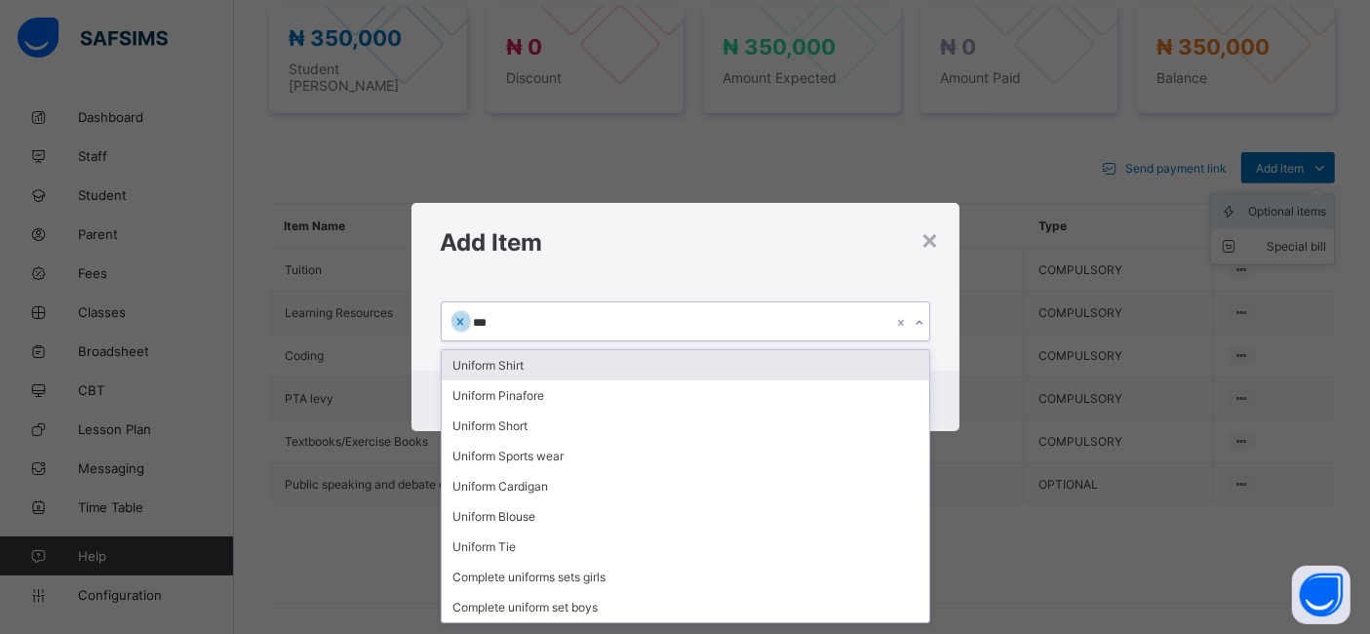
type input "****"
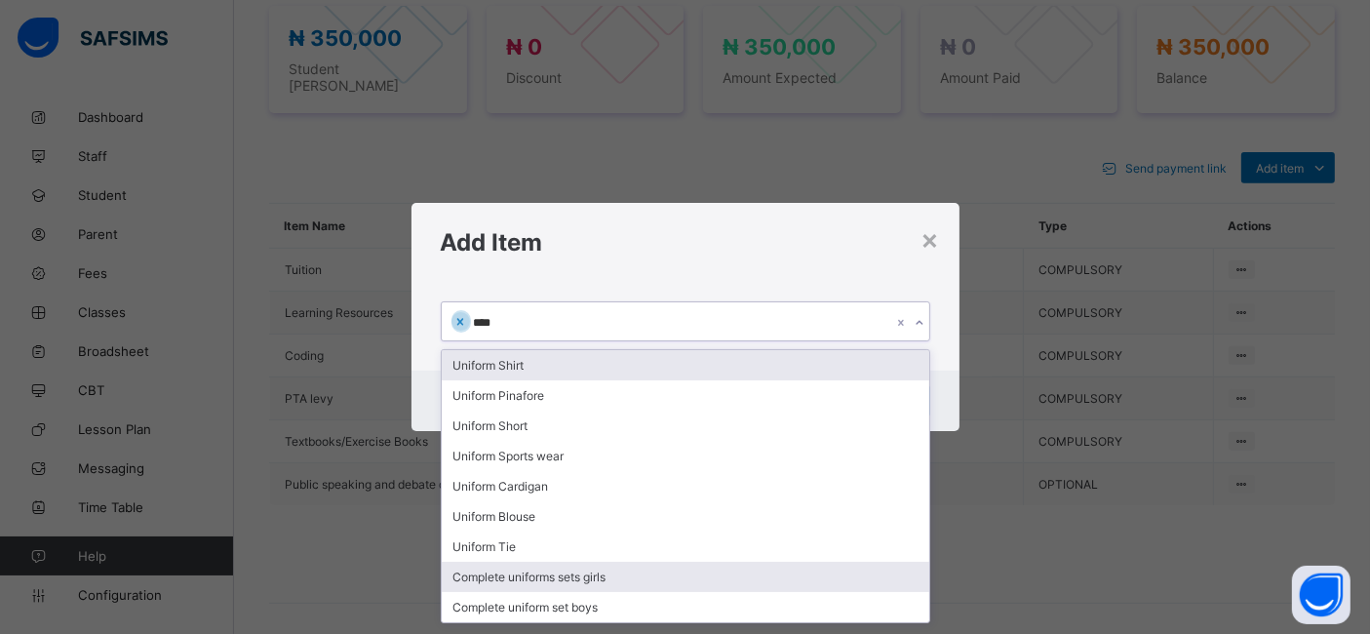
click at [566, 574] on div "Complete uniforms sets girls" at bounding box center [686, 577] width 488 height 30
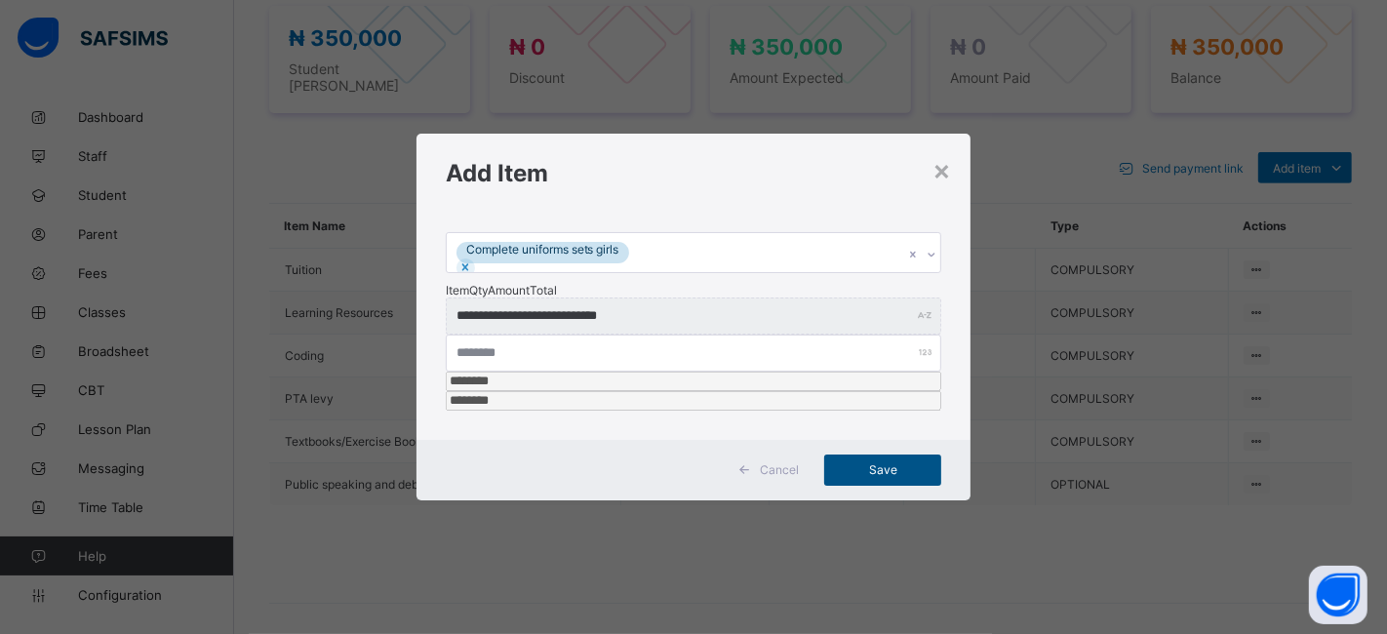
click at [872, 462] on span "Save" at bounding box center [883, 469] width 88 height 15
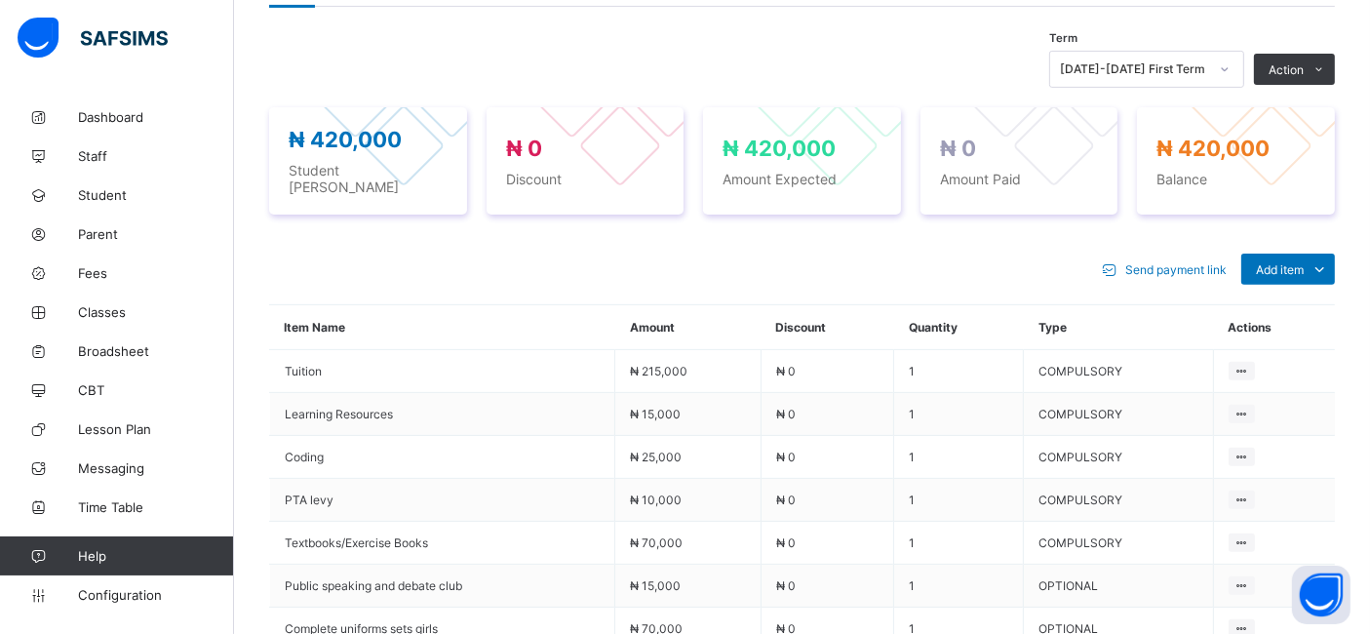
scroll to position [639, 0]
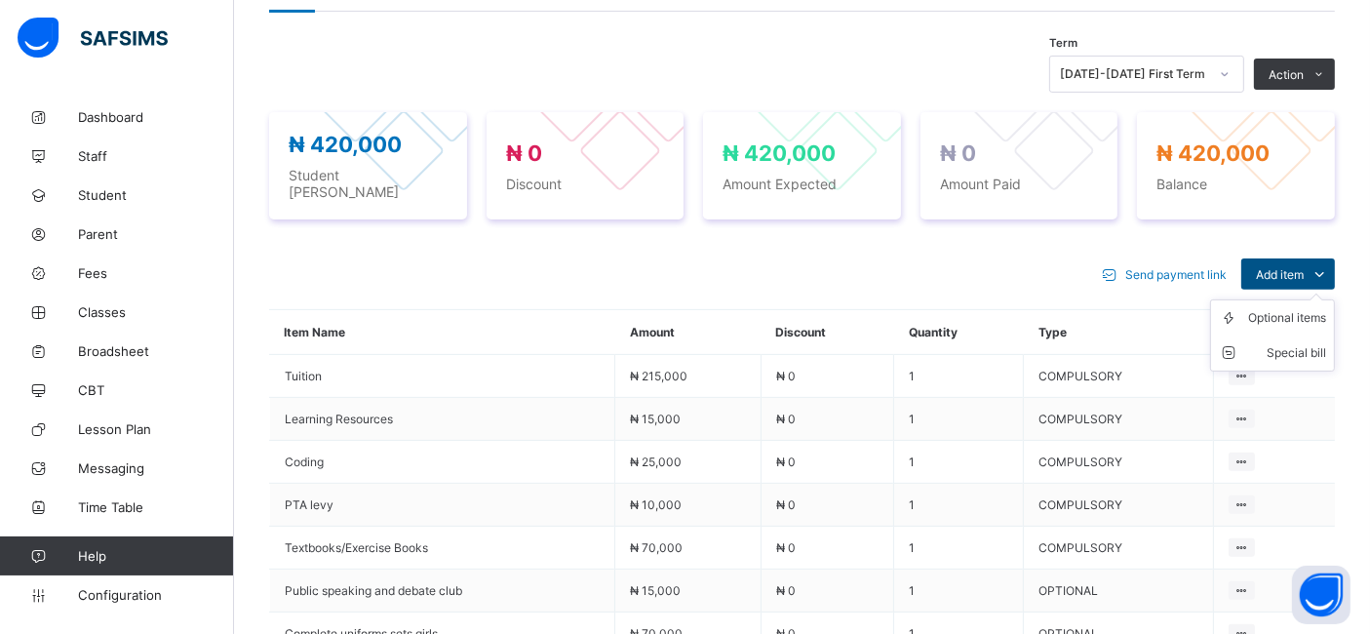
click at [1301, 267] on span "Add item" at bounding box center [1280, 274] width 48 height 15
click at [1283, 311] on div "Optional items" at bounding box center [1287, 318] width 78 height 20
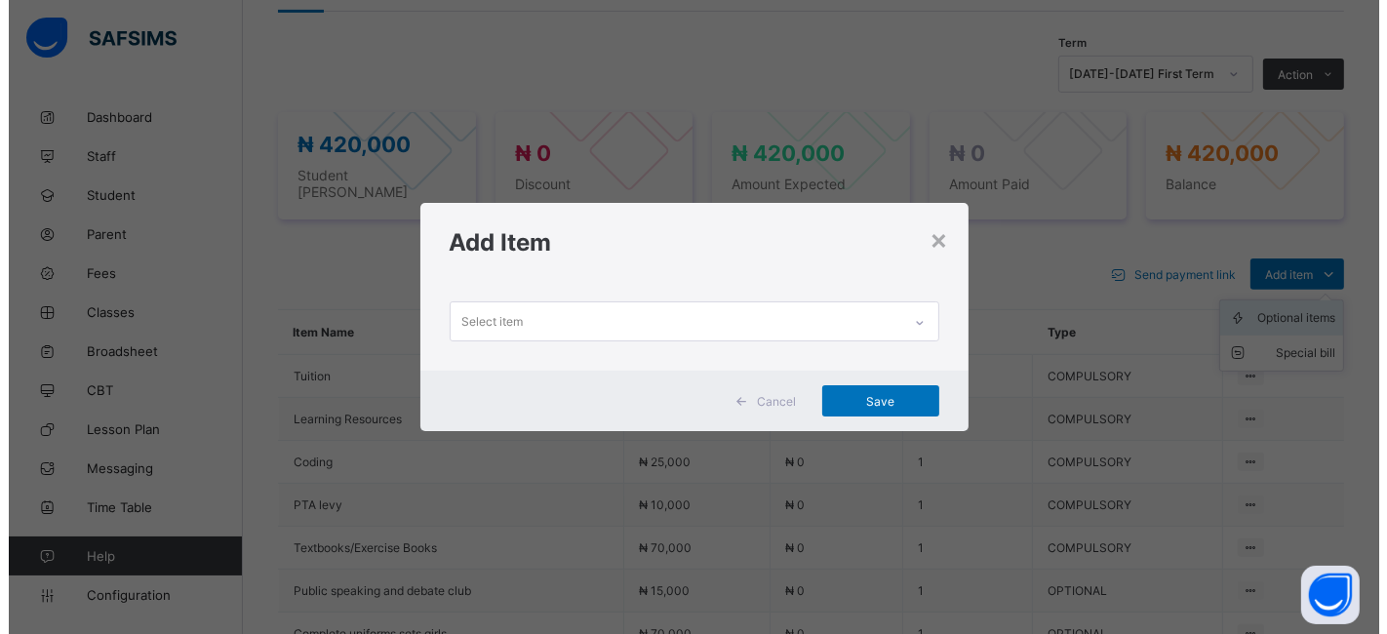
scroll to position [0, 0]
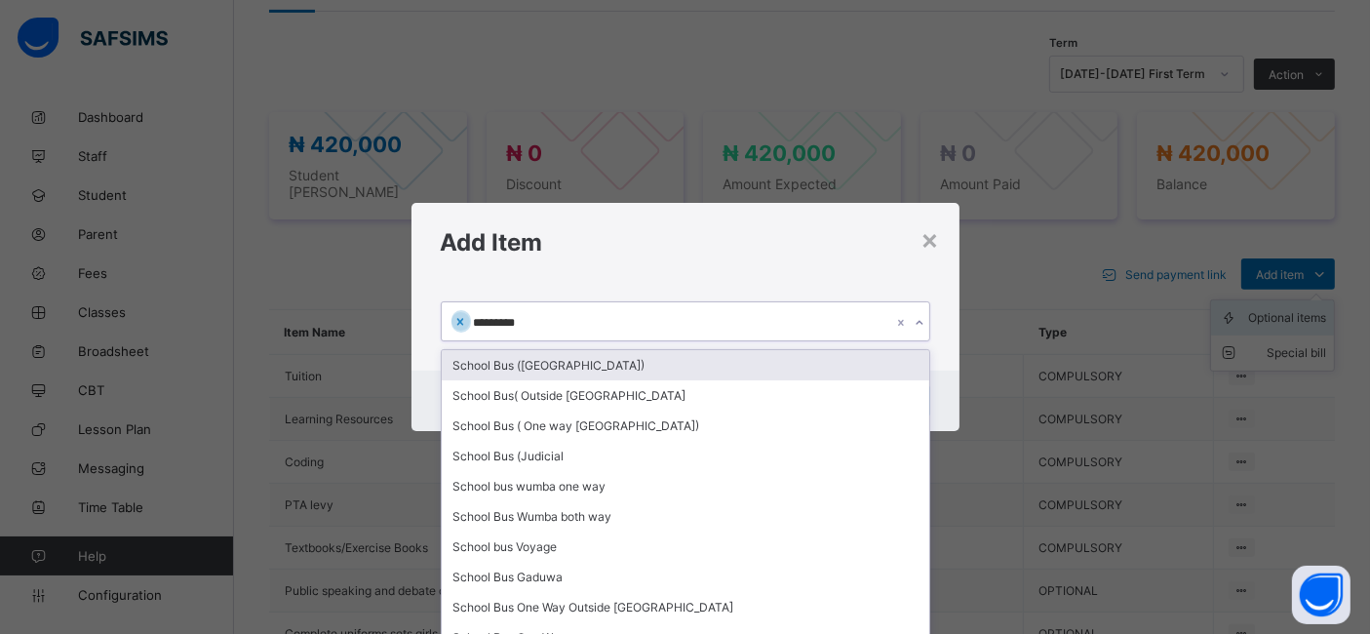
type input "**********"
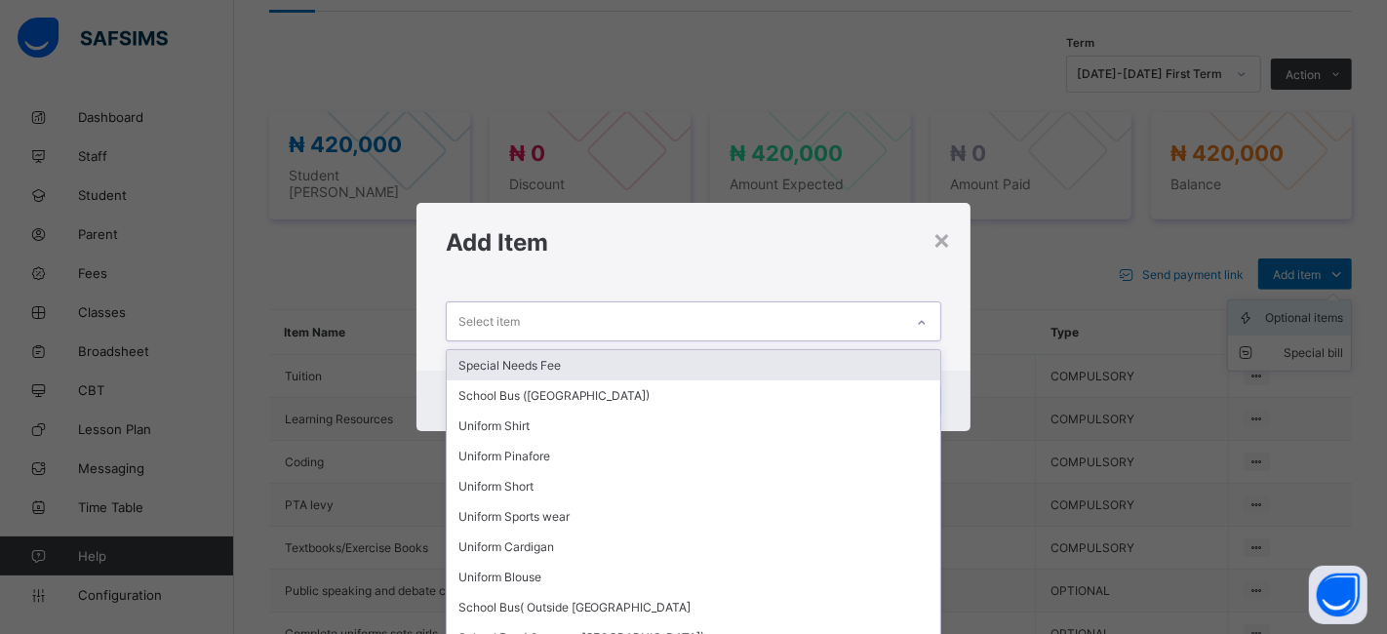
scroll to position [371, 0]
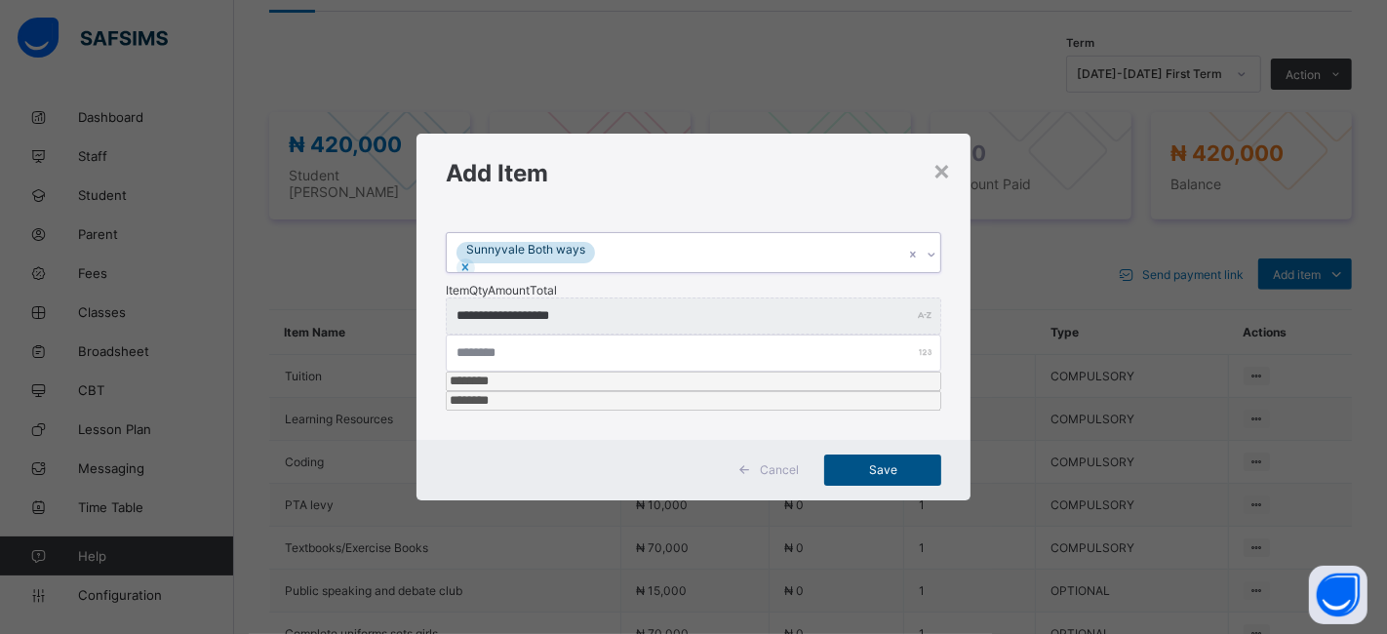
click at [863, 462] on span "Save" at bounding box center [883, 469] width 88 height 15
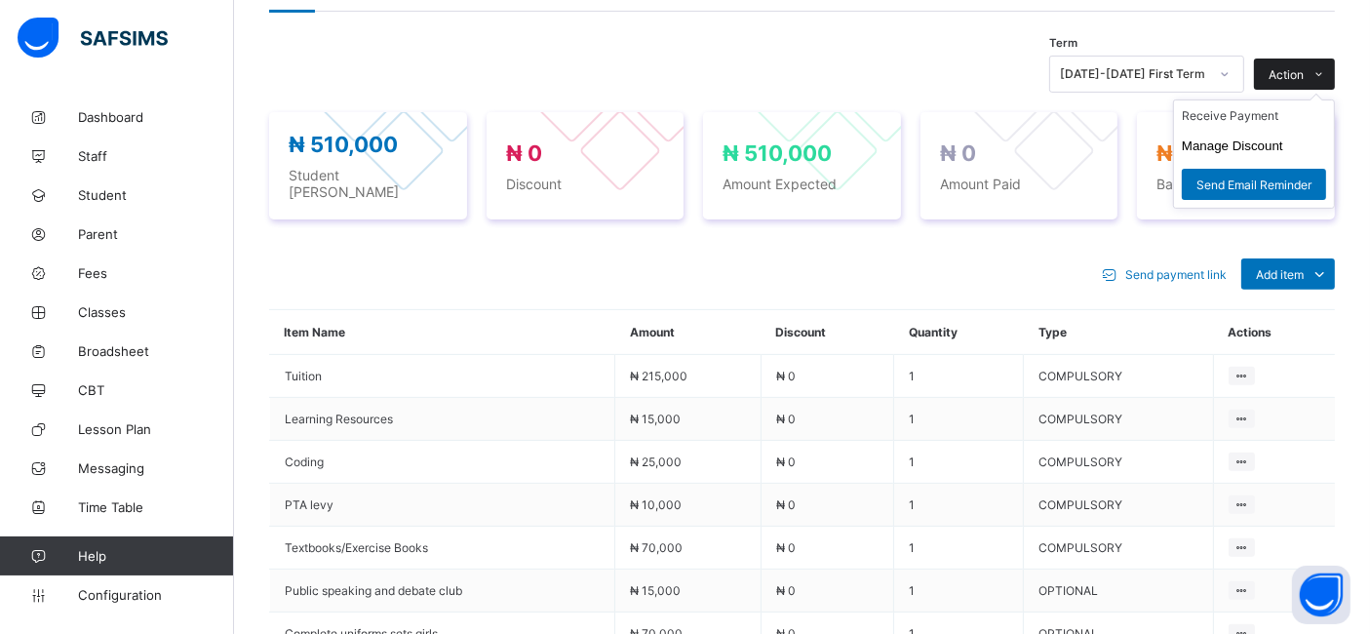
click at [1321, 73] on span at bounding box center [1319, 74] width 31 height 31
click at [1245, 153] on button "Manage Discount" at bounding box center [1232, 145] width 101 height 15
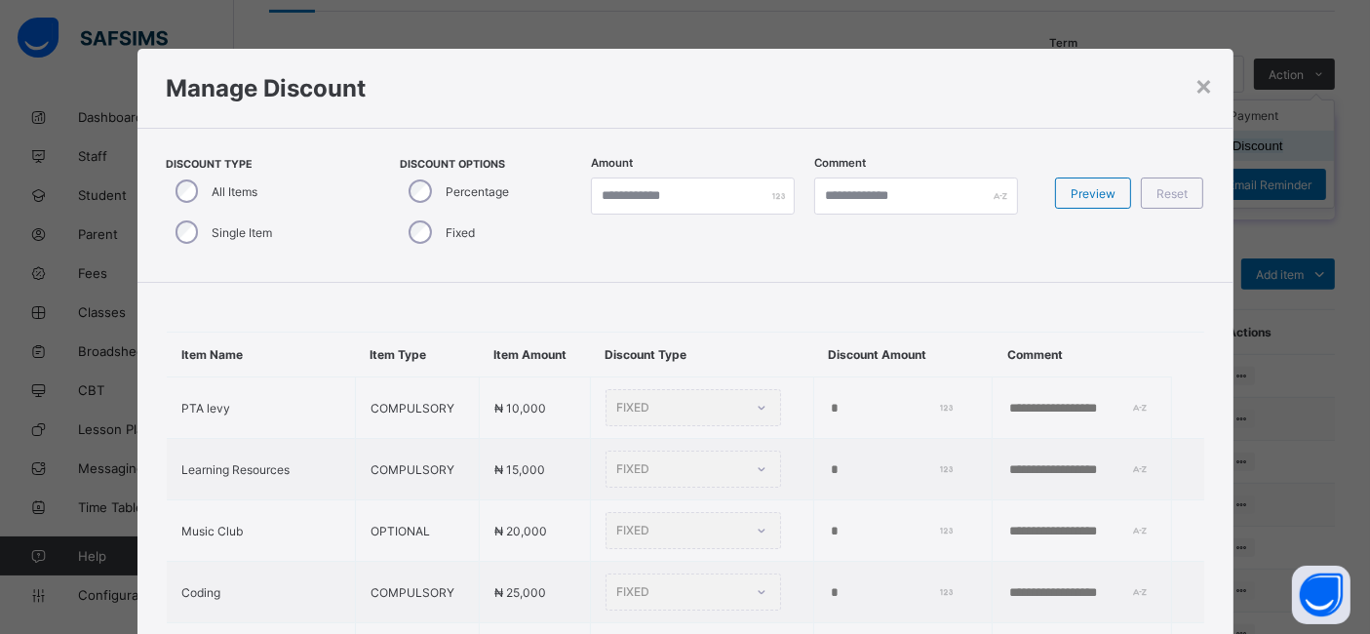
type input "*"
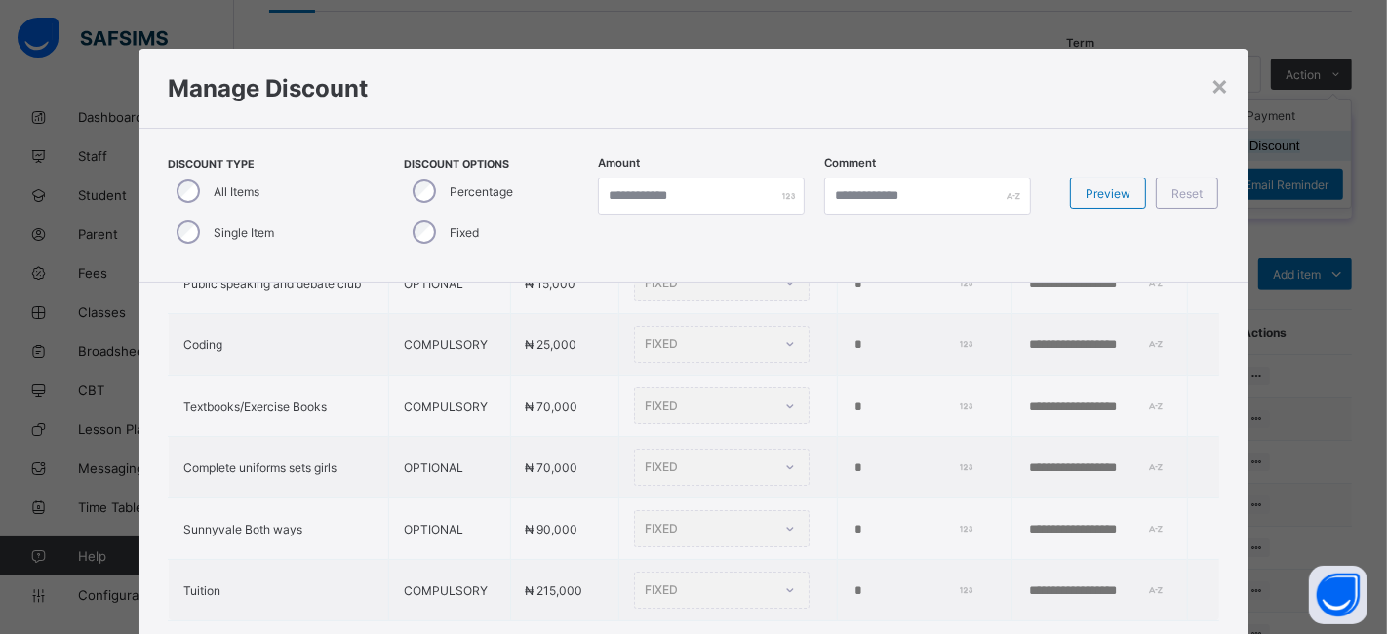
scroll to position [282, 0]
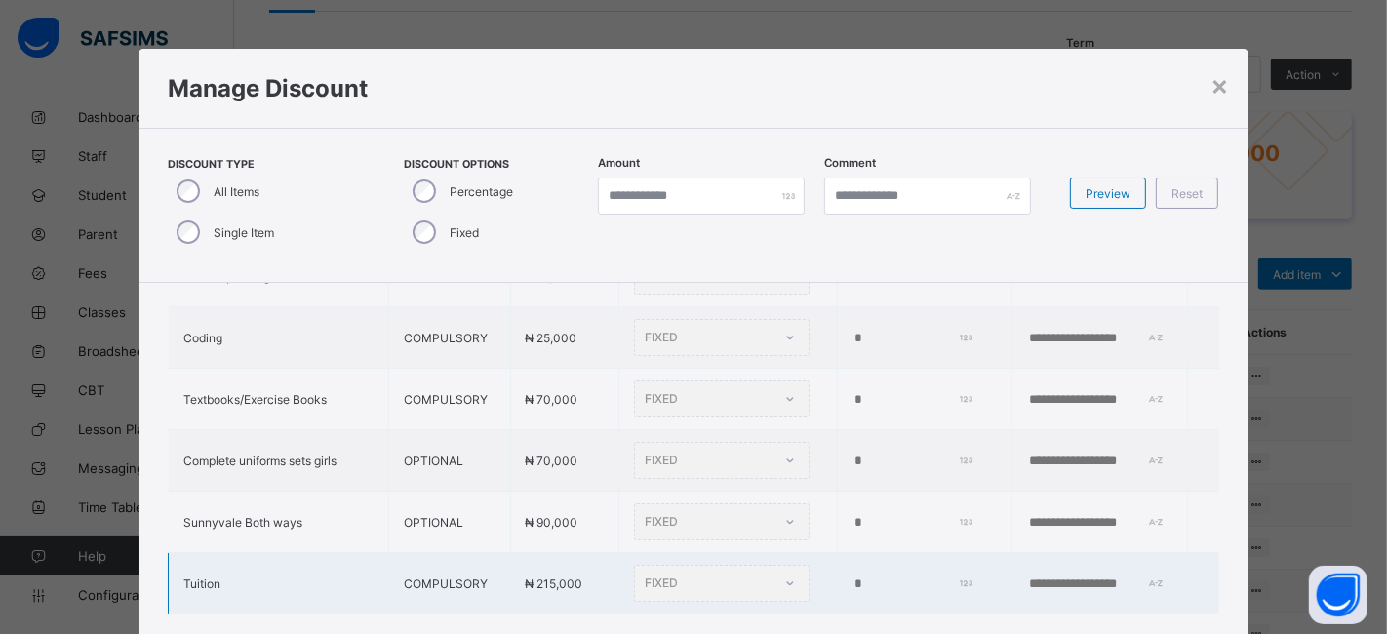
click at [838, 570] on td "*" at bounding box center [925, 583] width 175 height 61
click at [838, 569] on td "*" at bounding box center [925, 583] width 175 height 61
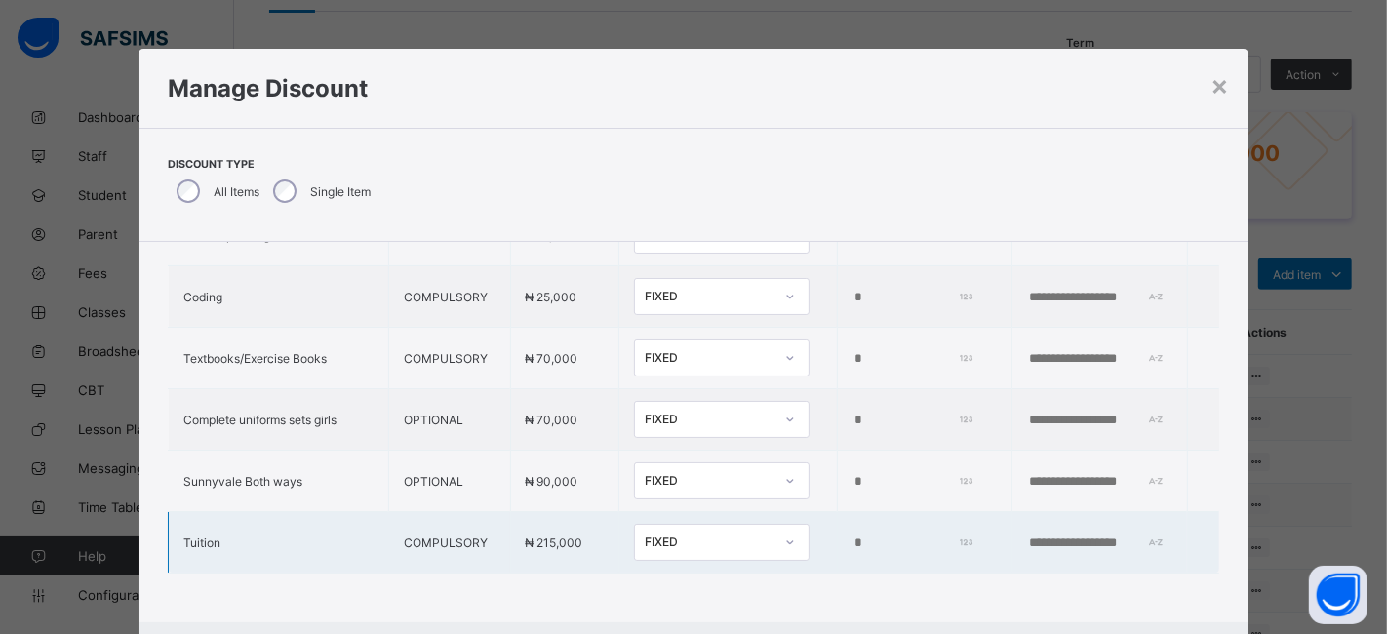
click at [852, 535] on input "*" at bounding box center [910, 543] width 117 height 16
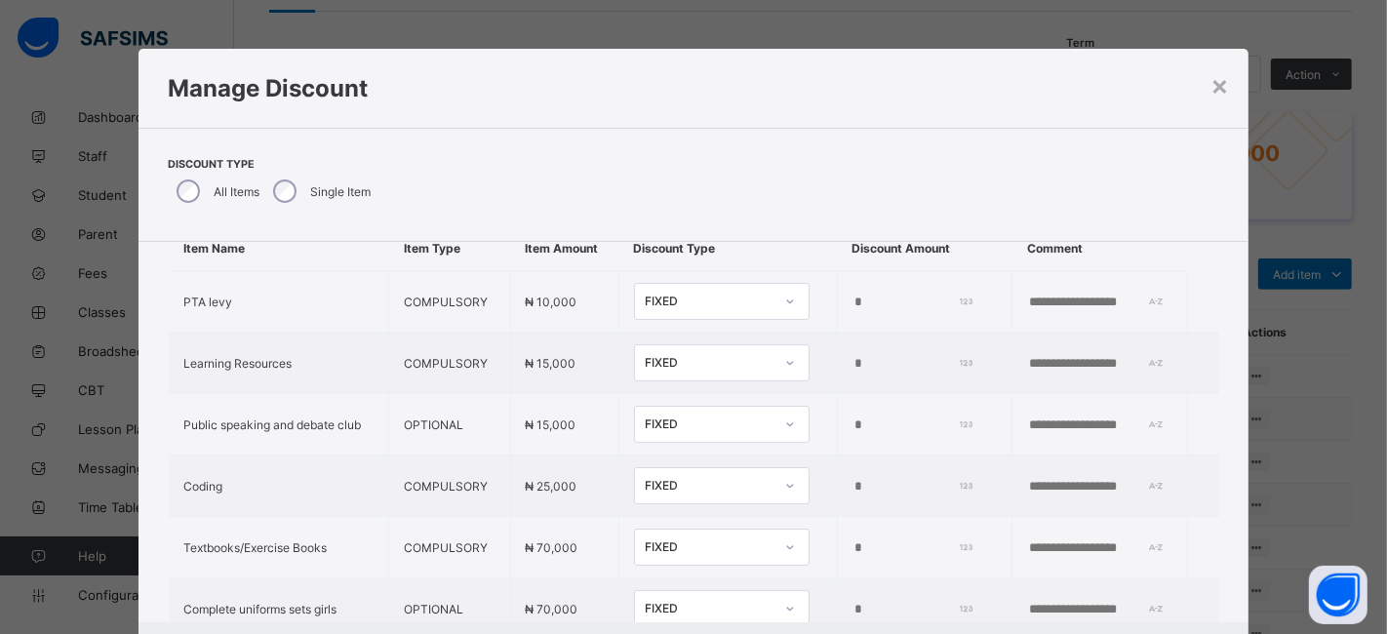
scroll to position [21, 0]
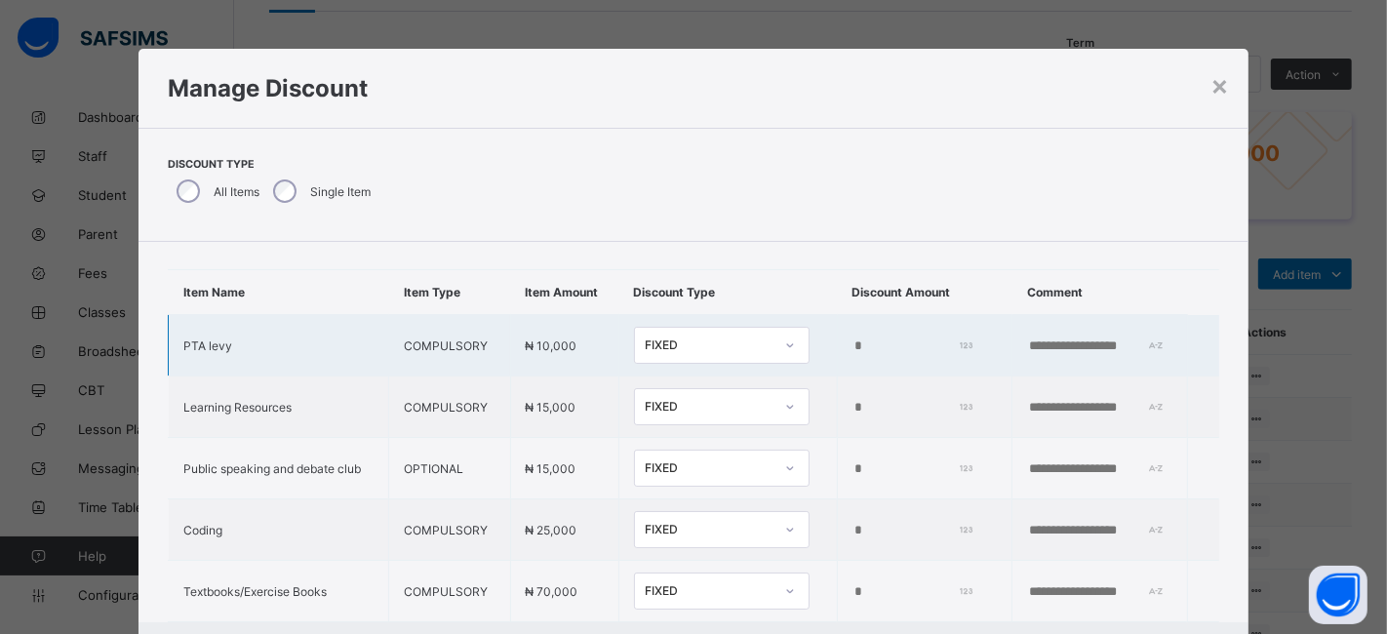
type input "*****"
click at [852, 354] on input "*" at bounding box center [910, 346] width 117 height 16
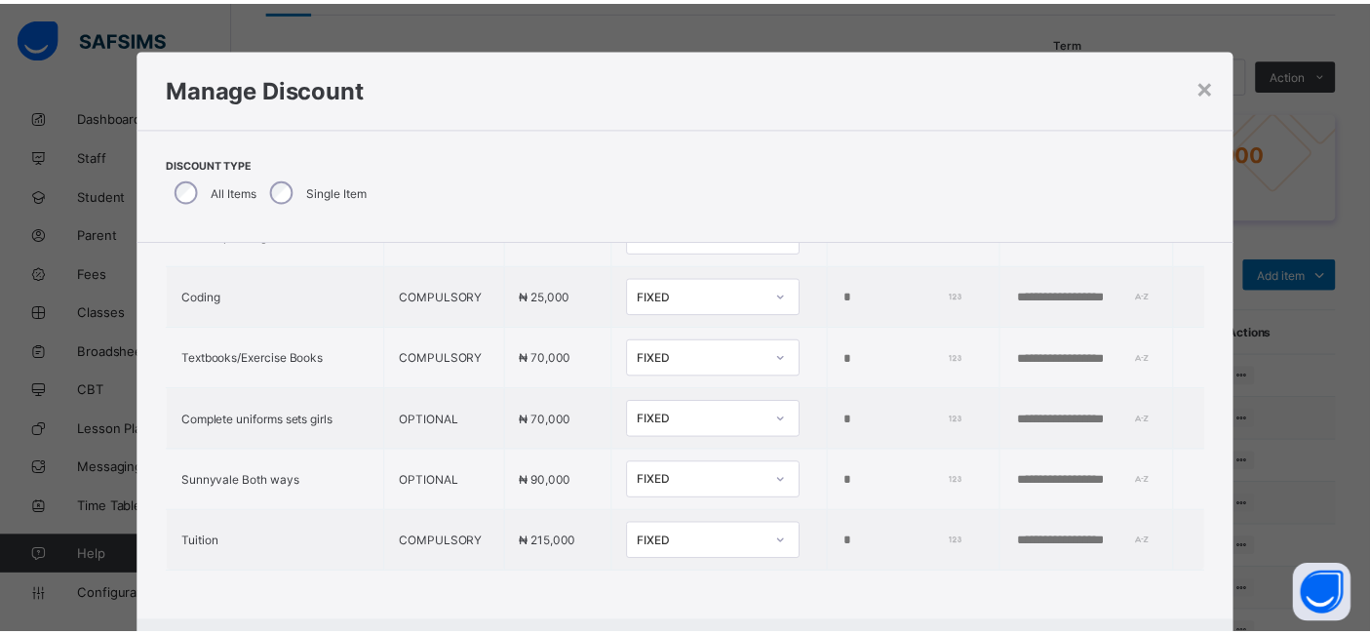
scroll to position [97, 0]
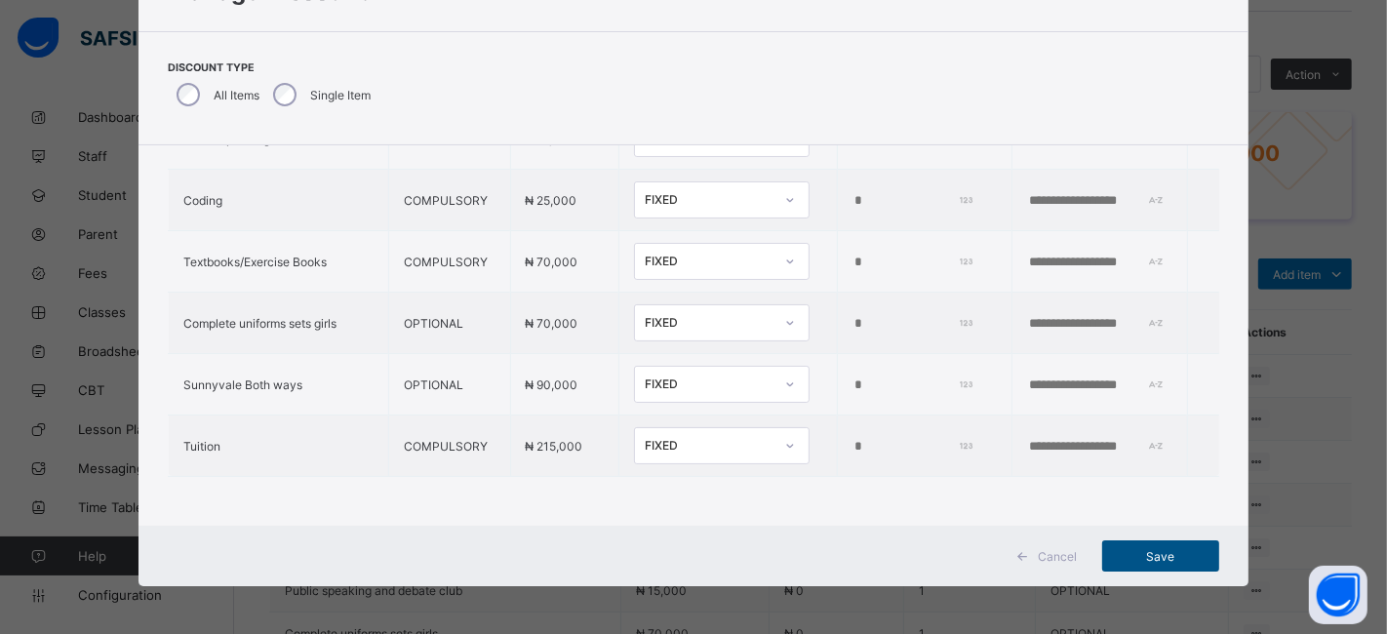
type input "*****"
click at [1165, 555] on span "Save" at bounding box center [1160, 556] width 88 height 15
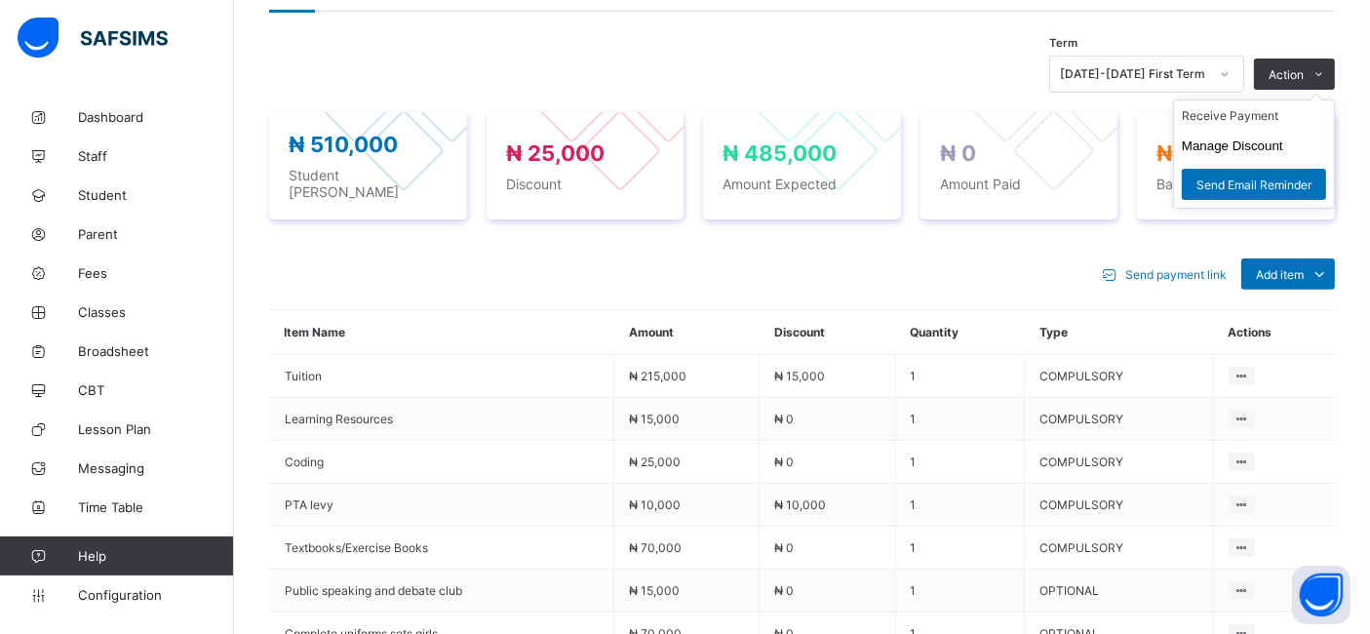
click at [1315, 99] on ul "Receive Payment Manage Discount Send Email Reminder" at bounding box center [1254, 153] width 162 height 109
click at [1266, 120] on li "Receive Payment" at bounding box center [1254, 115] width 160 height 30
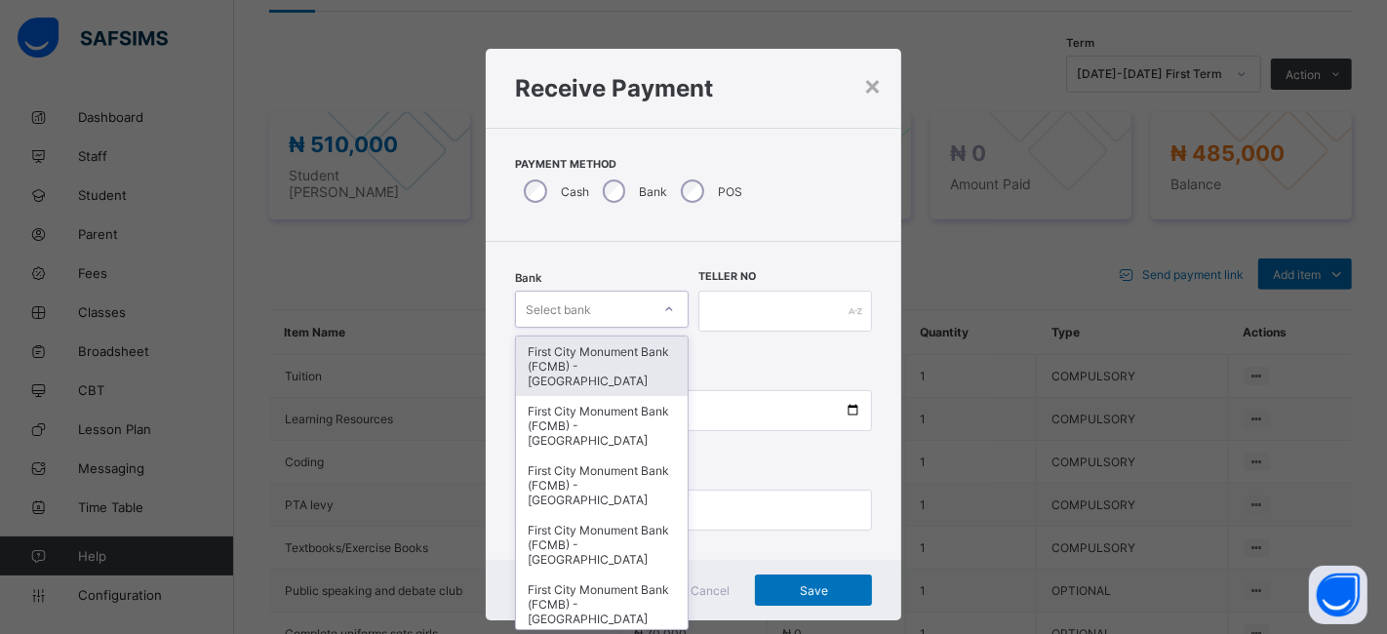
click at [582, 342] on div "First City Monument Bank (FCMB) - [GEOGRAPHIC_DATA]" at bounding box center [602, 365] width 172 height 59
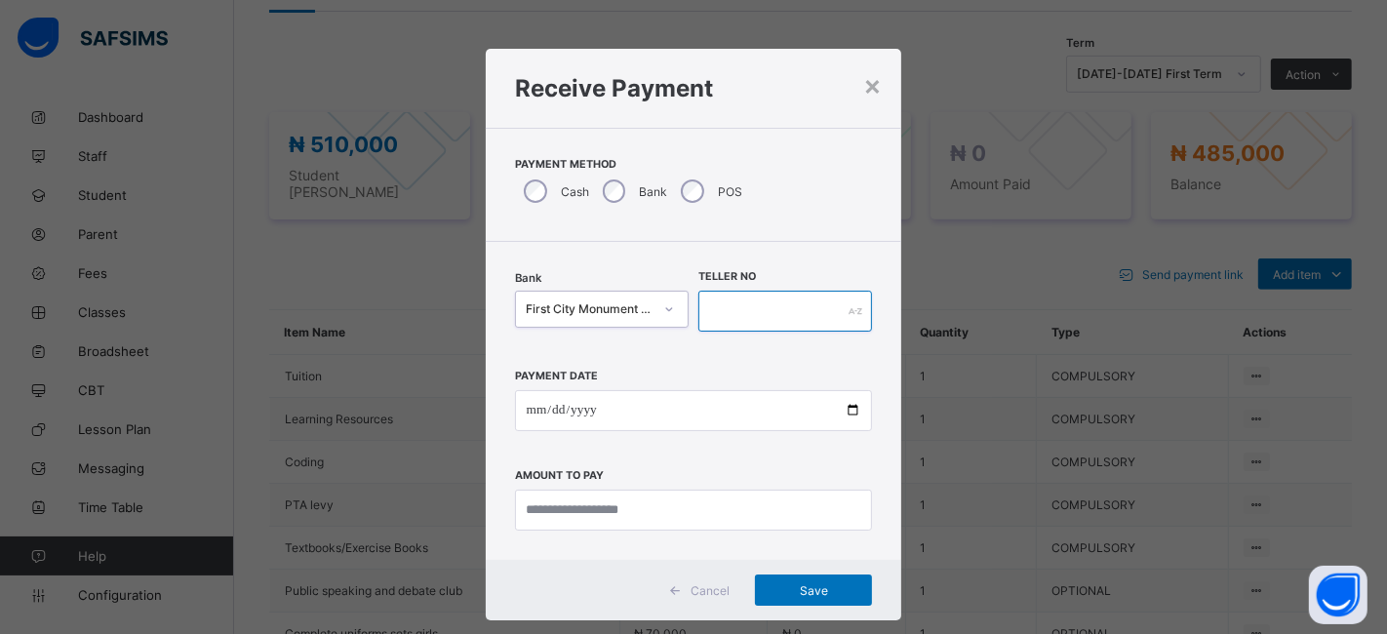
click at [763, 306] on input "text" at bounding box center [785, 311] width 174 height 41
type input "**********"
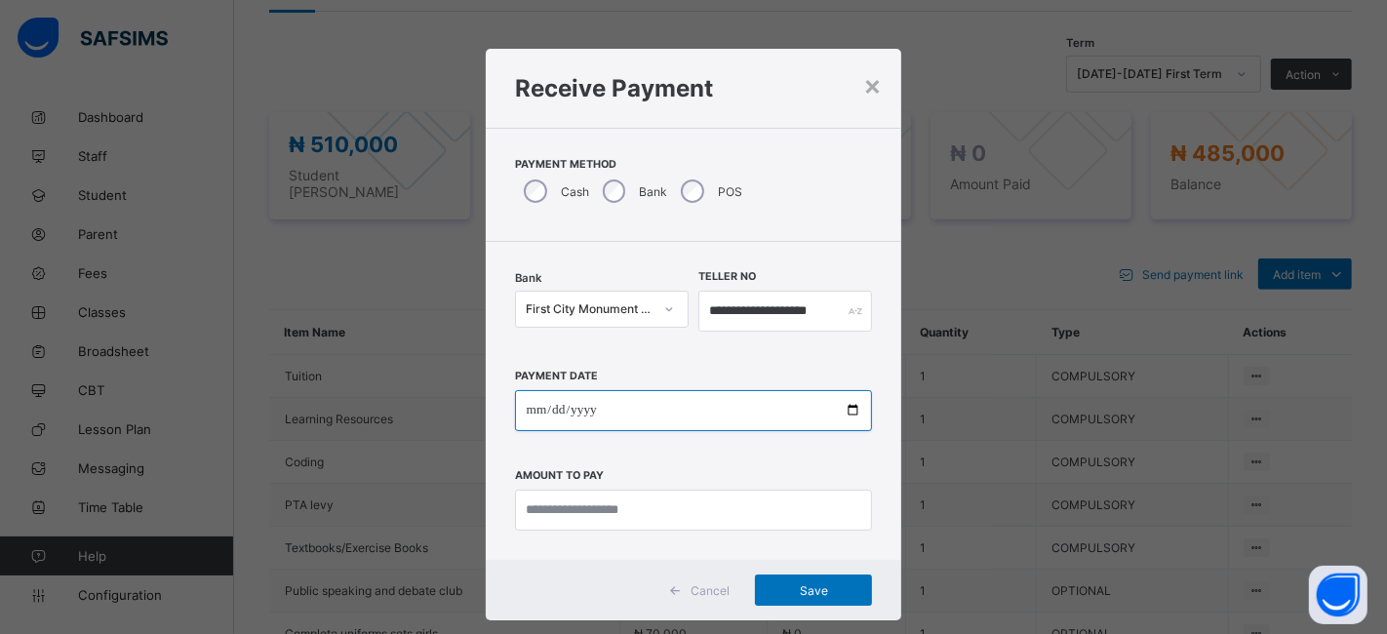
click at [852, 398] on input "date" at bounding box center [694, 410] width 358 height 41
click at [845, 414] on input "date" at bounding box center [694, 410] width 358 height 41
type input "**********"
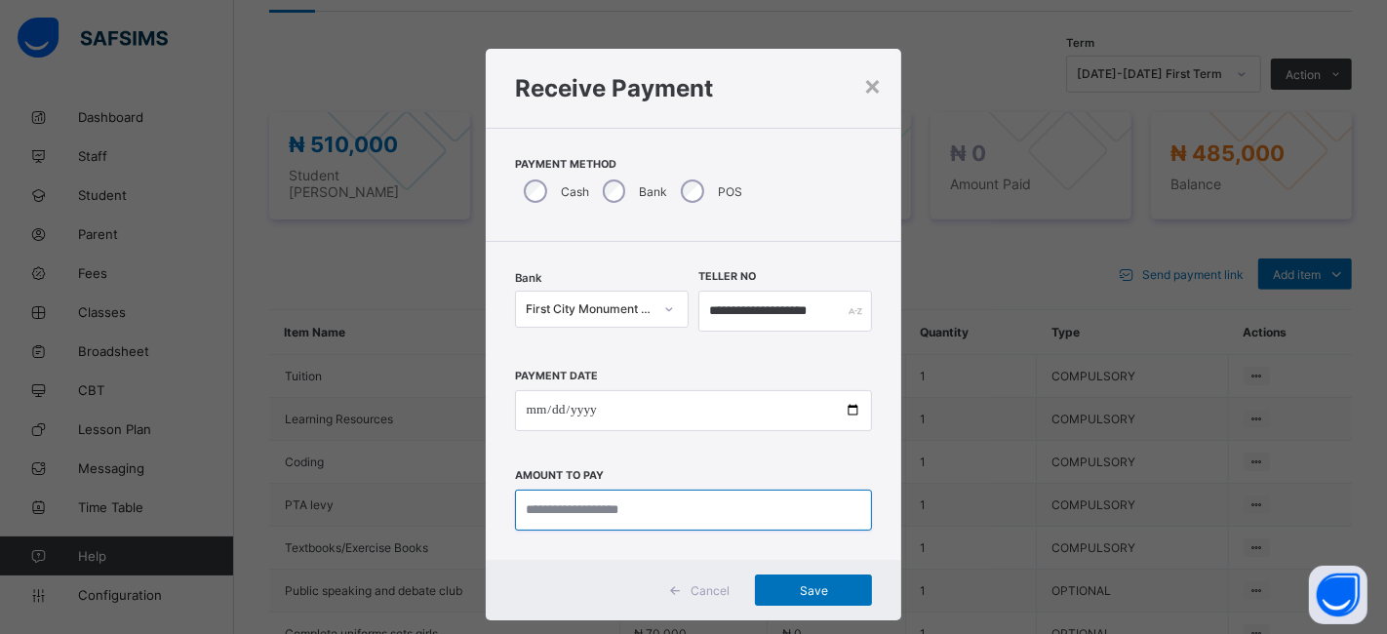
click at [617, 509] on input "currency" at bounding box center [694, 509] width 358 height 41
type input "*********"
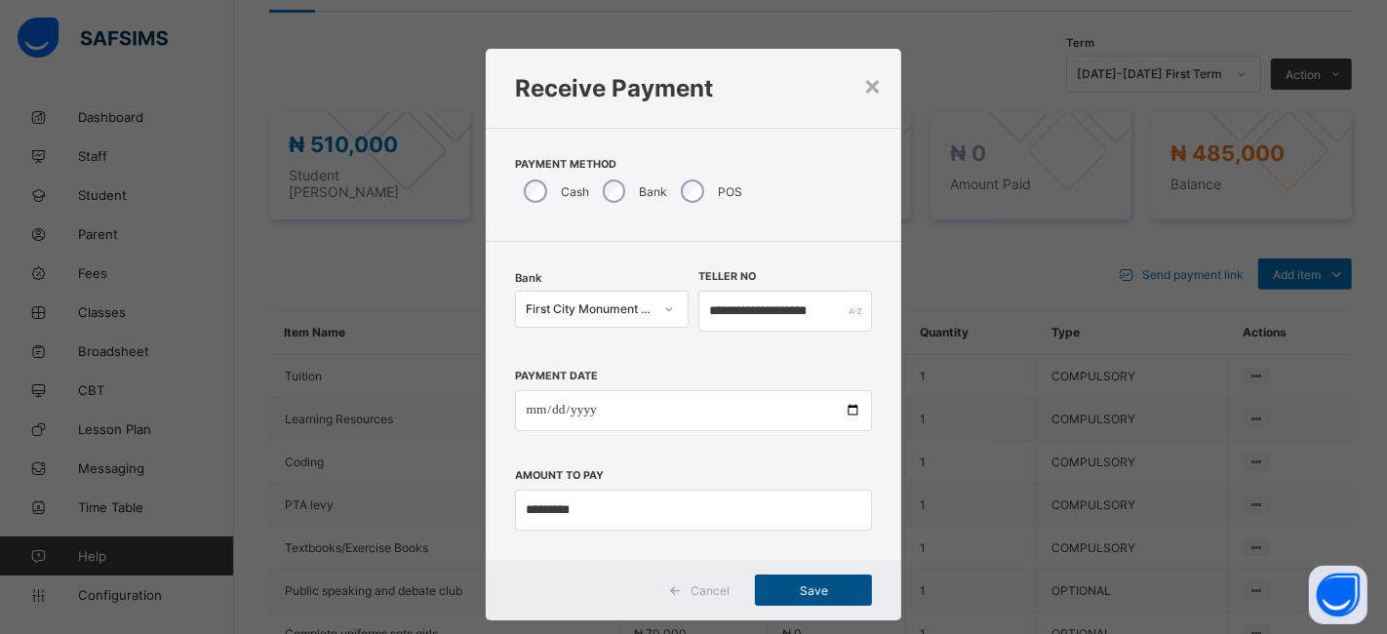
click at [786, 587] on span "Save" at bounding box center [813, 590] width 88 height 15
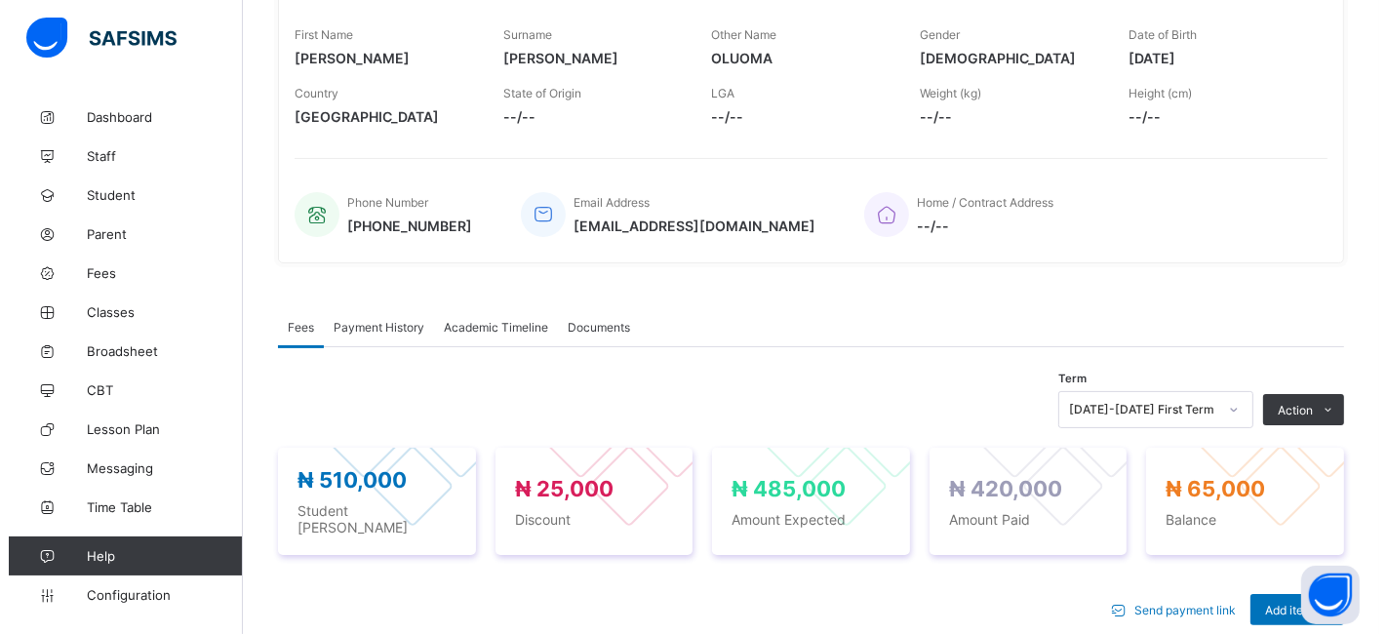
scroll to position [291, 0]
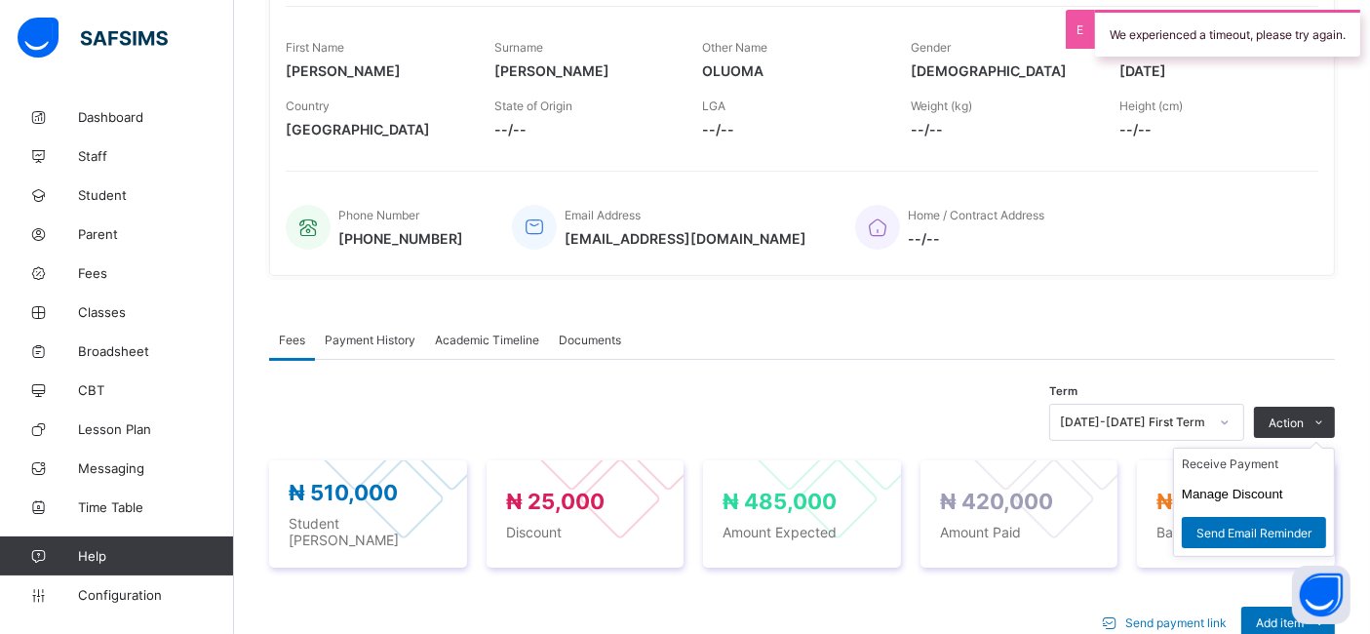
click at [1303, 448] on ul "Receive Payment Manage Discount Send Email Reminder" at bounding box center [1254, 502] width 162 height 109
click at [1239, 496] on button "Manage Discount" at bounding box center [1232, 494] width 101 height 15
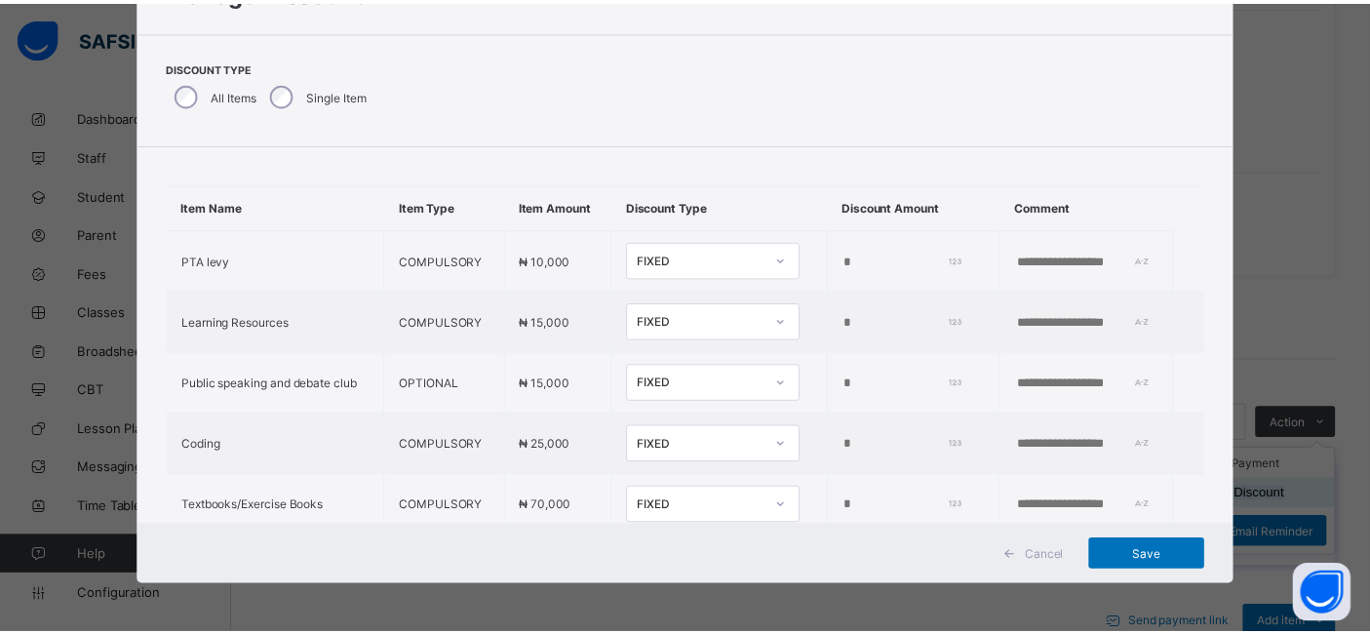
scroll to position [0, 0]
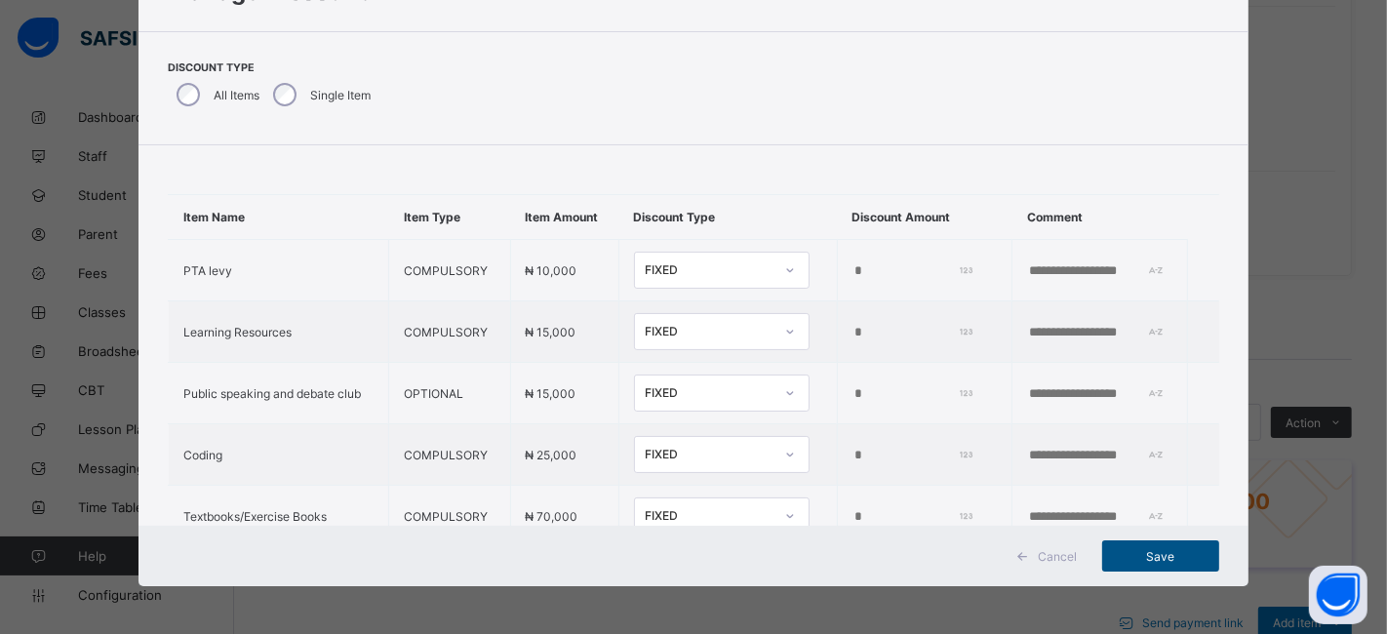
click at [1156, 562] on span "Save" at bounding box center [1160, 556] width 88 height 15
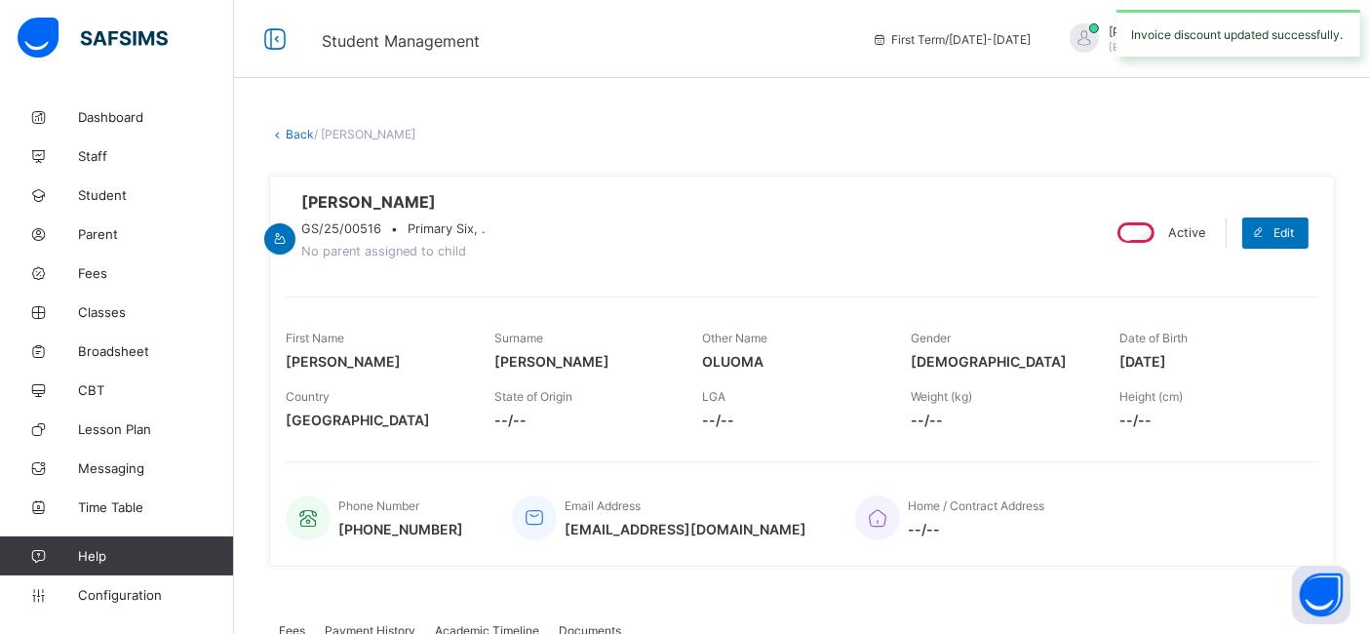
click at [299, 127] on link "Back" at bounding box center [300, 134] width 28 height 15
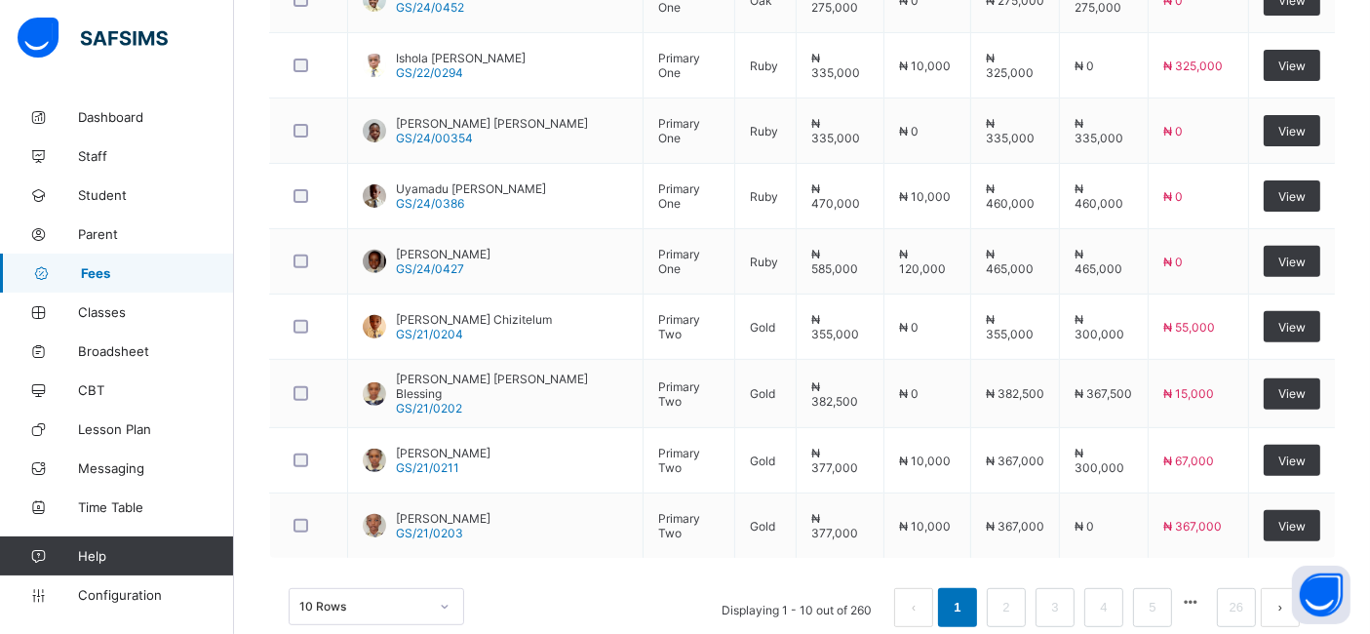
scroll to position [708, 0]
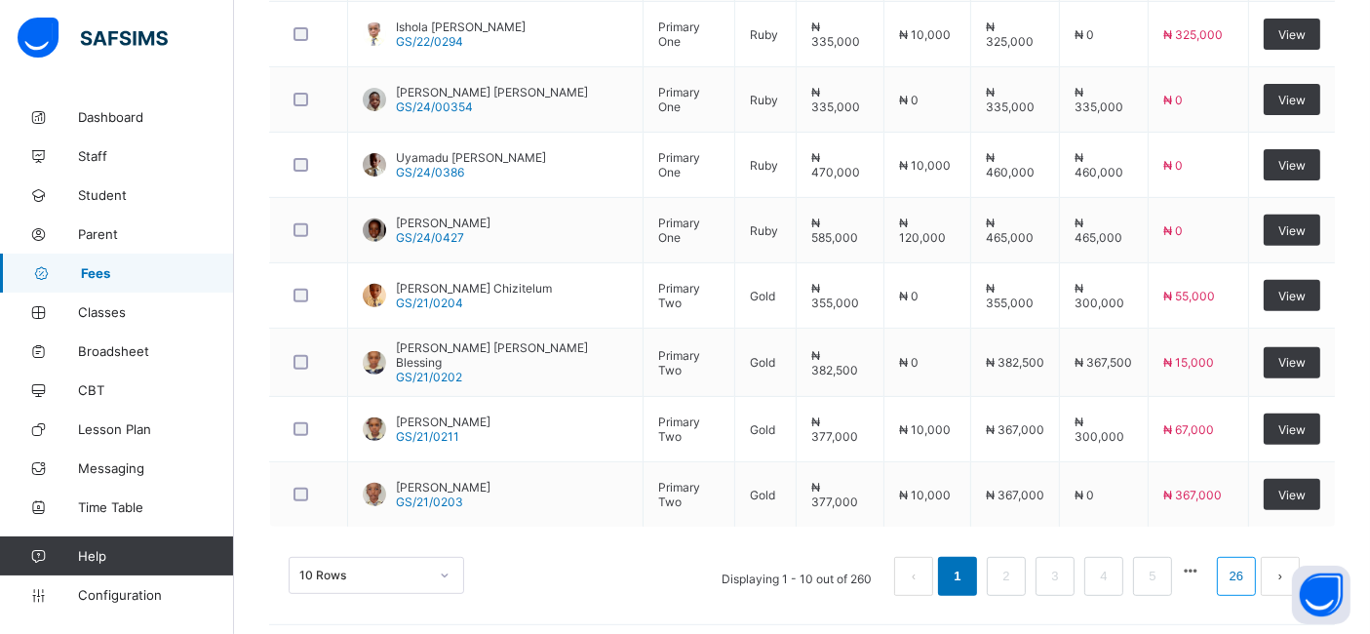
click at [1249, 571] on link "26" at bounding box center [1236, 576] width 25 height 25
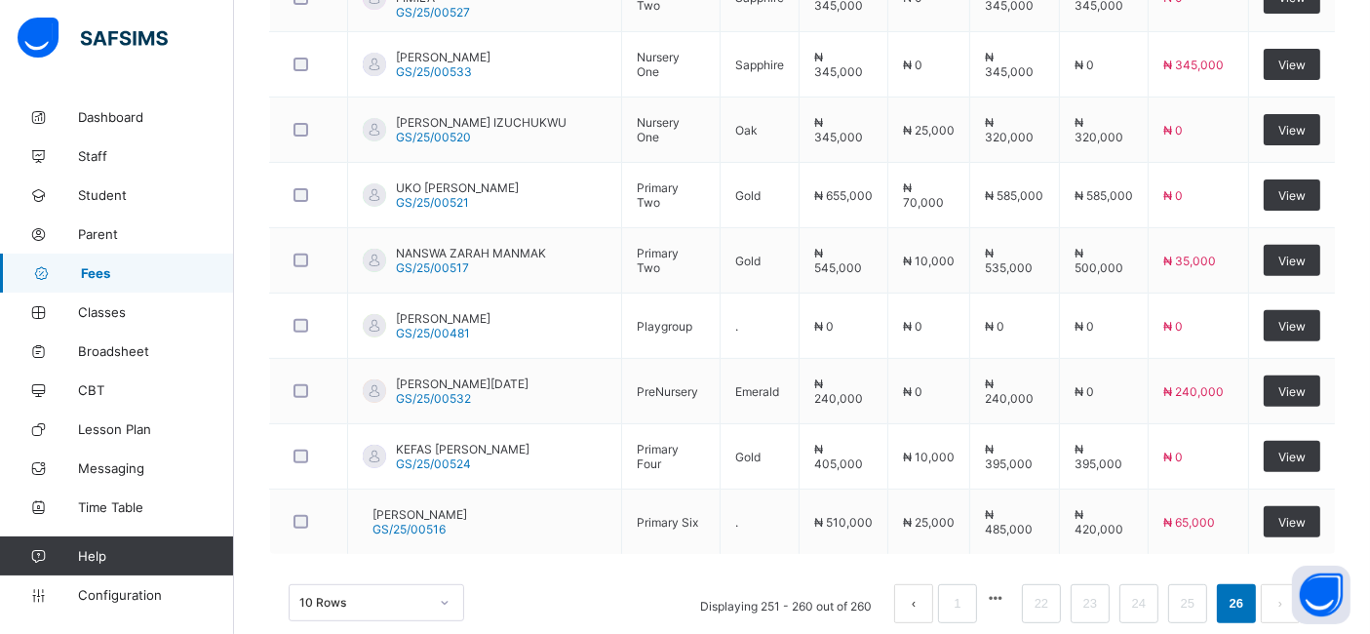
scroll to position [739, 0]
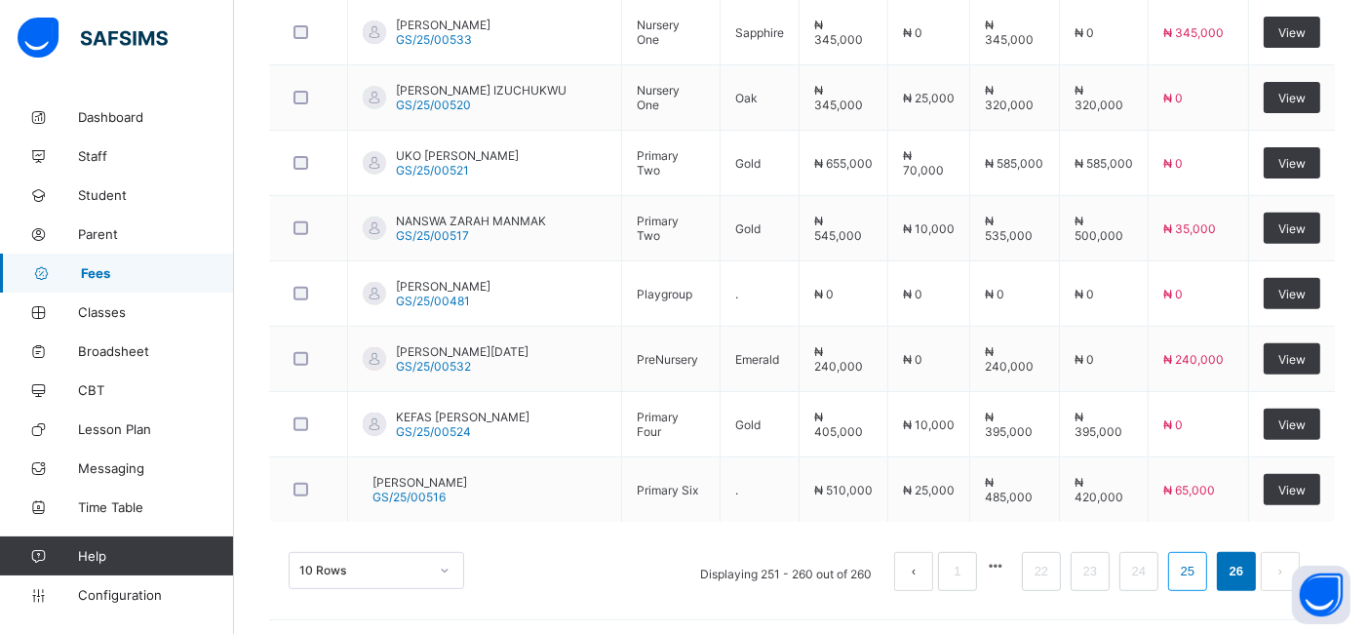
click at [1200, 567] on link "25" at bounding box center [1187, 571] width 25 height 25
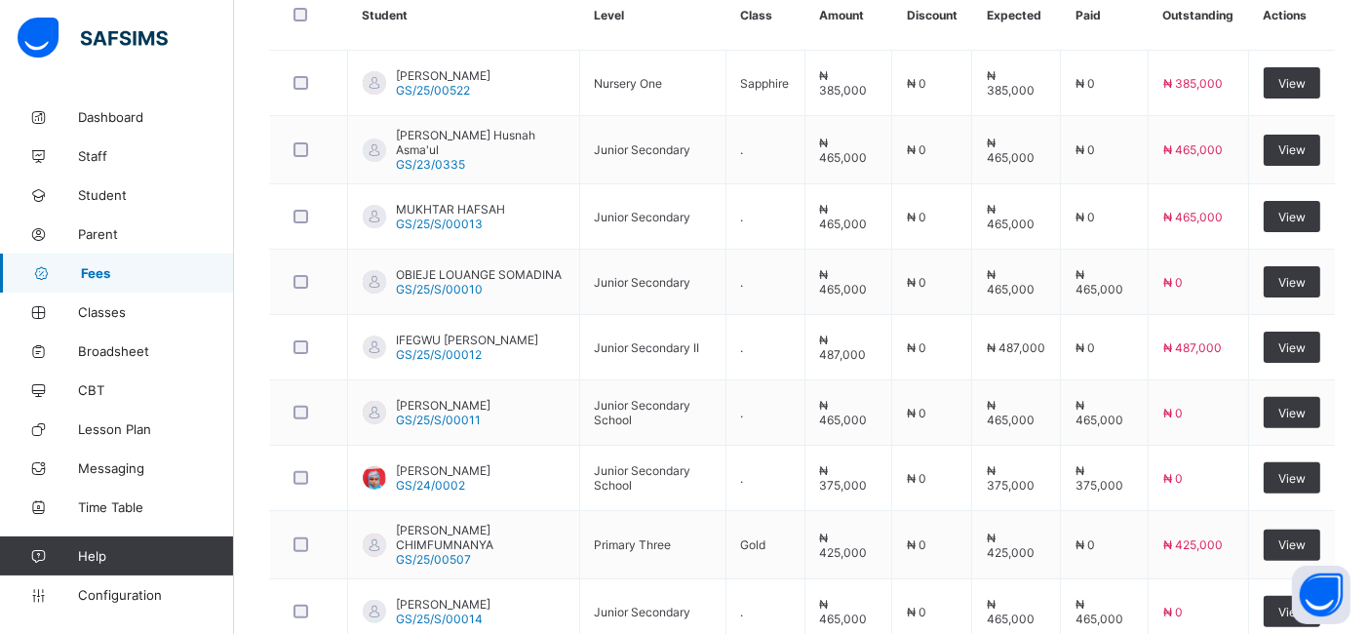
scroll to position [554, 0]
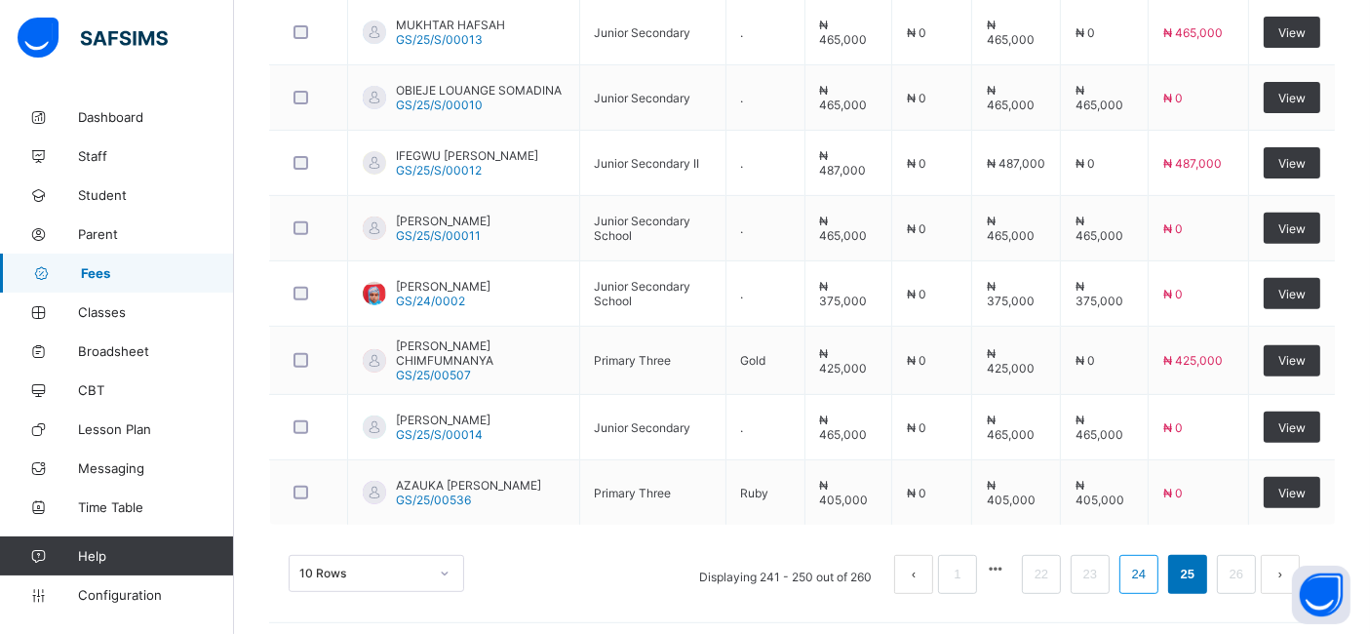
click at [1152, 566] on link "24" at bounding box center [1138, 574] width 25 height 25
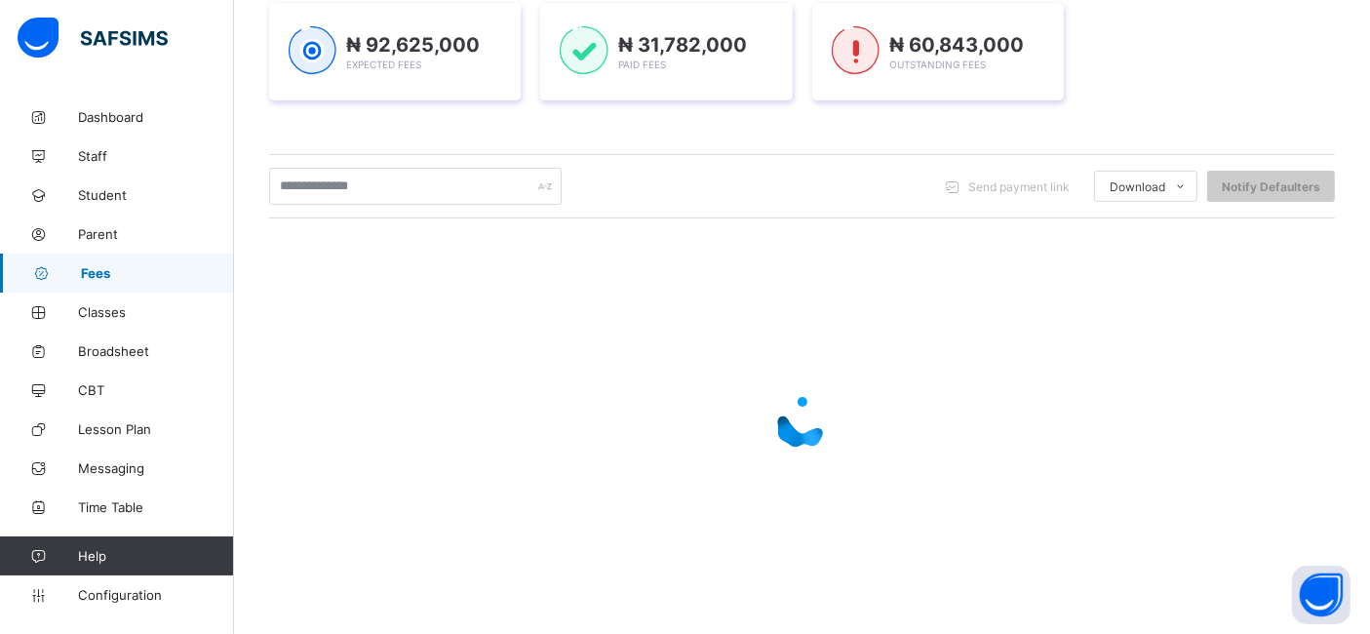
scroll to position [737, 0]
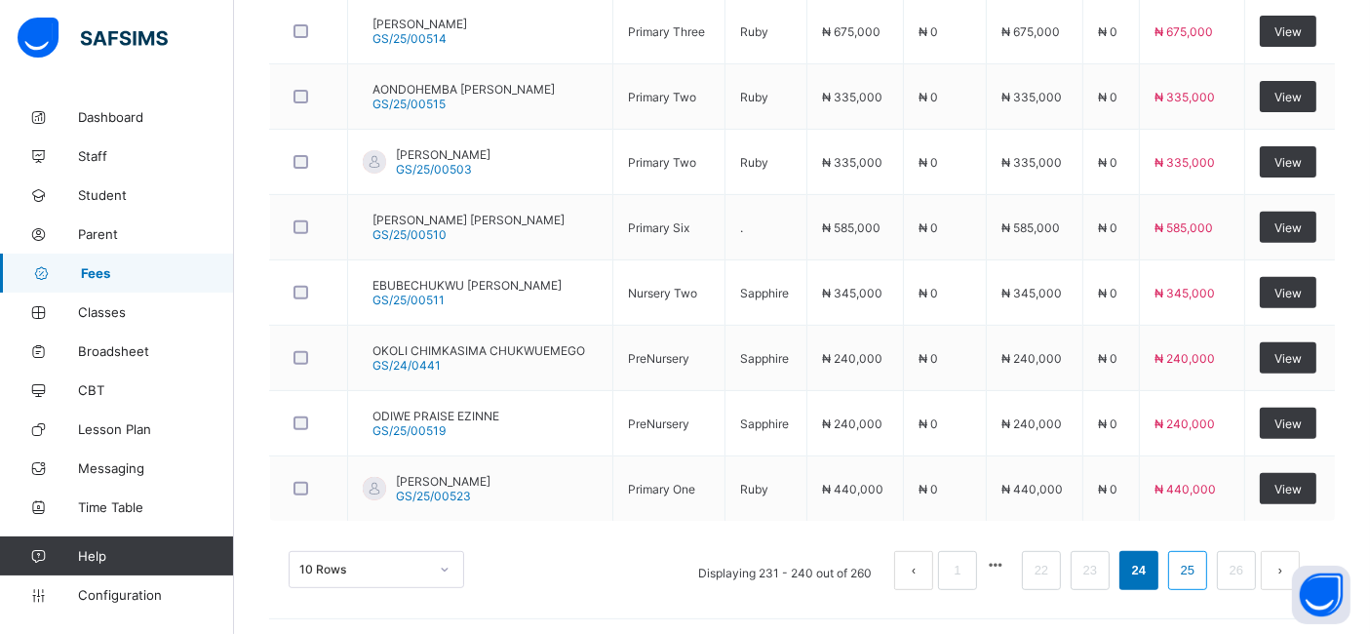
click at [1200, 567] on link "25" at bounding box center [1187, 570] width 25 height 25
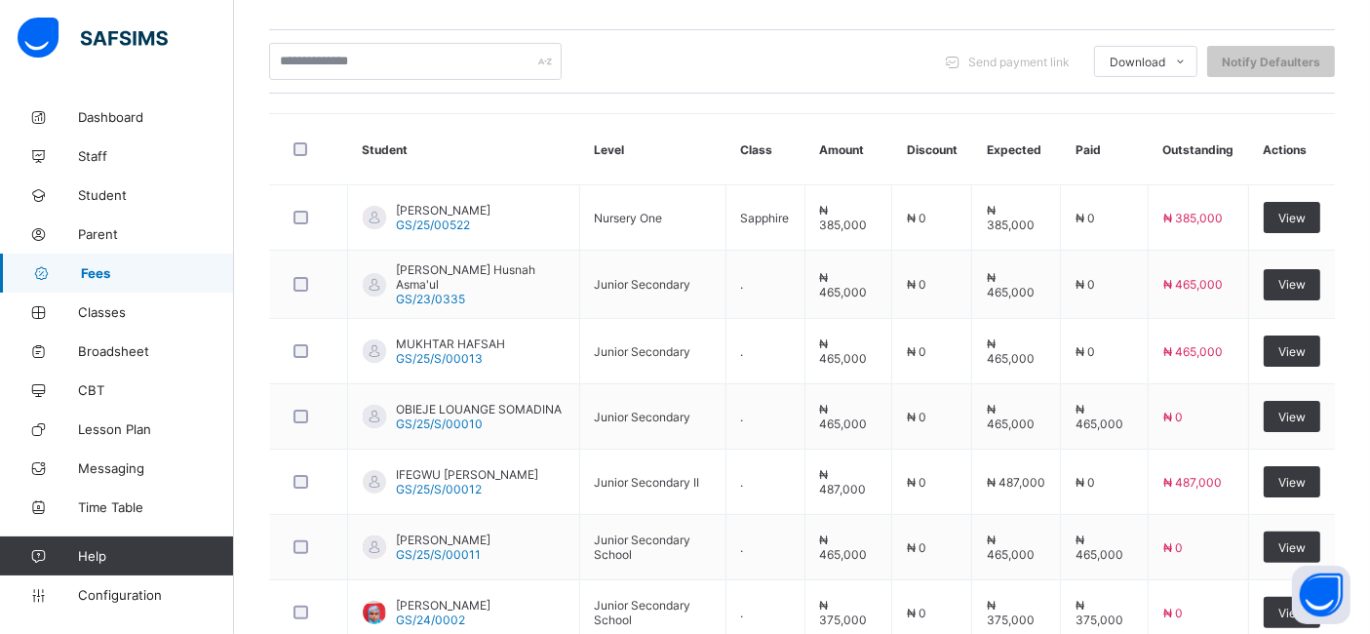
scroll to position [311, 0]
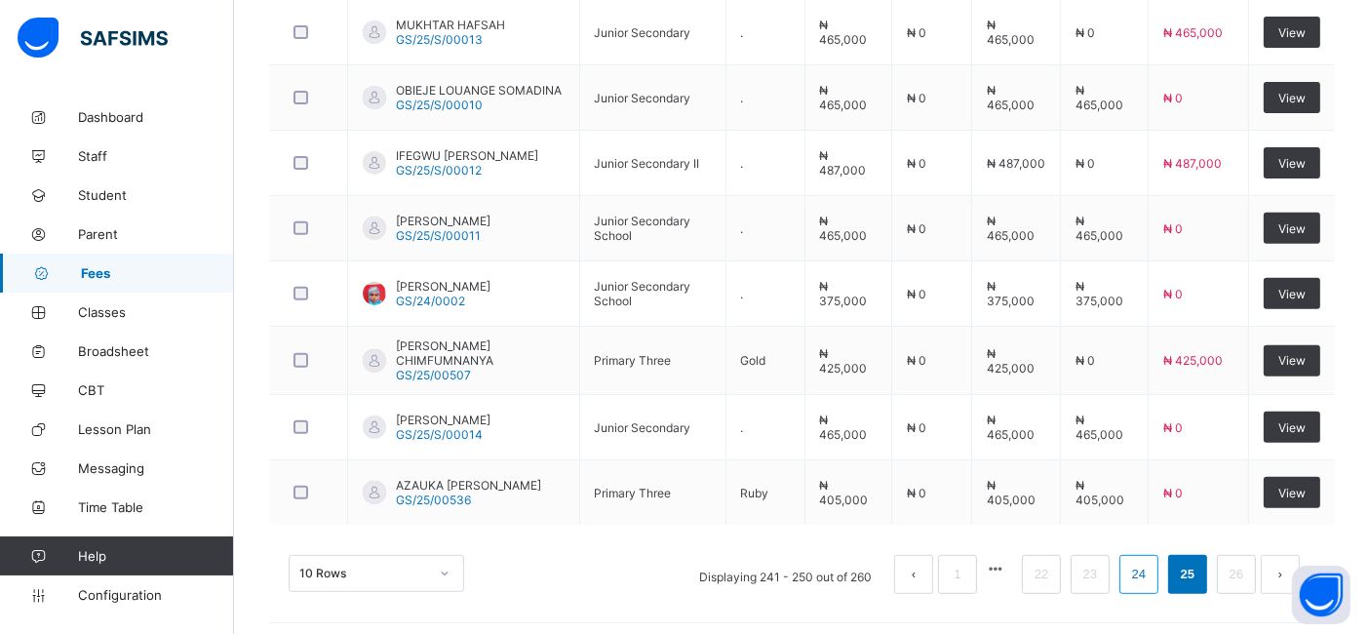
click at [1152, 566] on link "24" at bounding box center [1138, 574] width 25 height 25
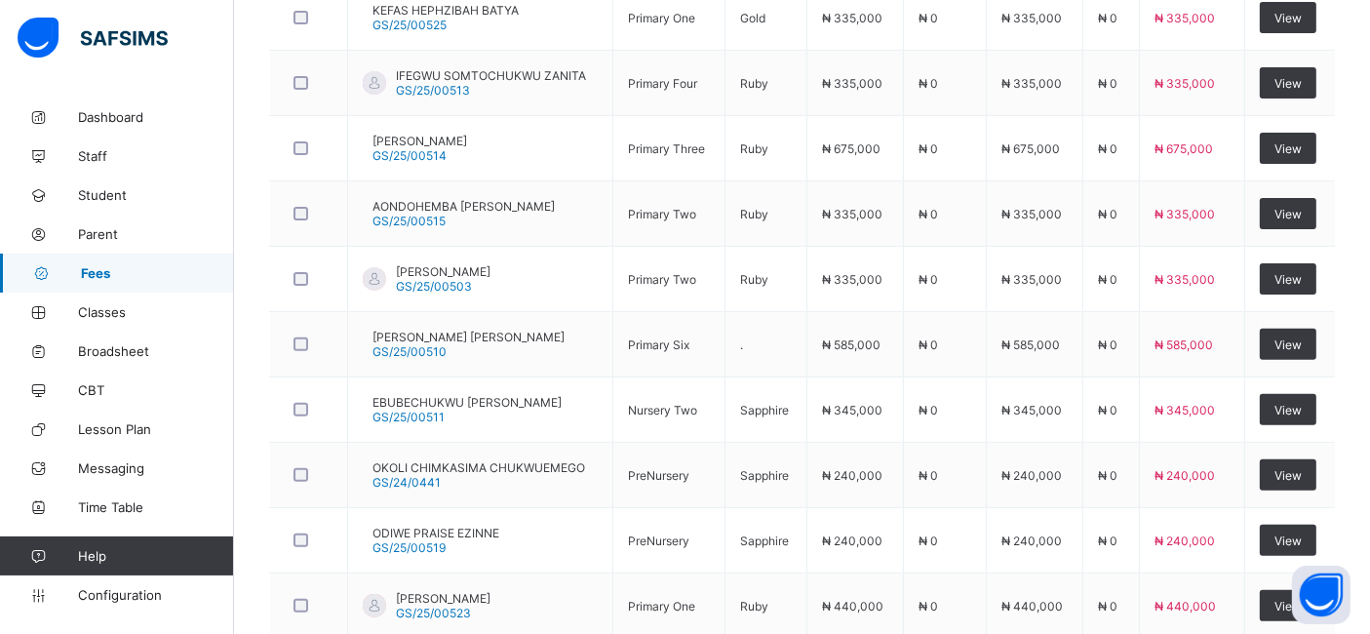
scroll to position [615, 0]
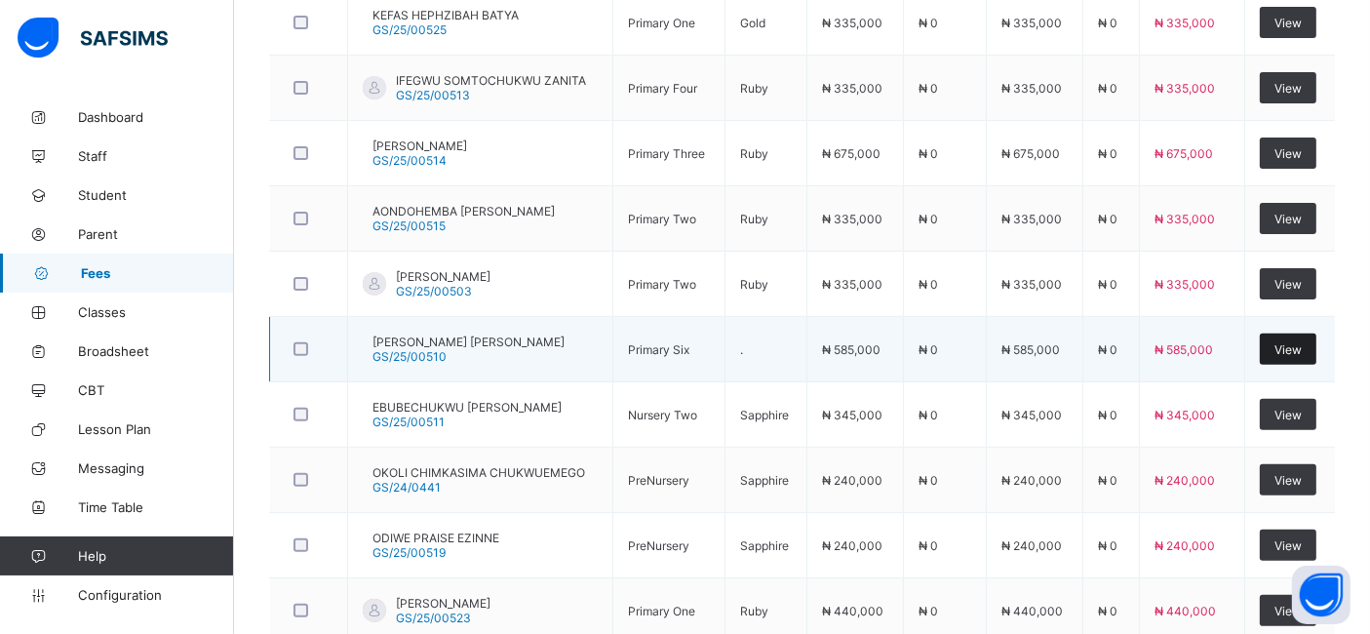
click at [1301, 348] on span "View" at bounding box center [1287, 349] width 27 height 15
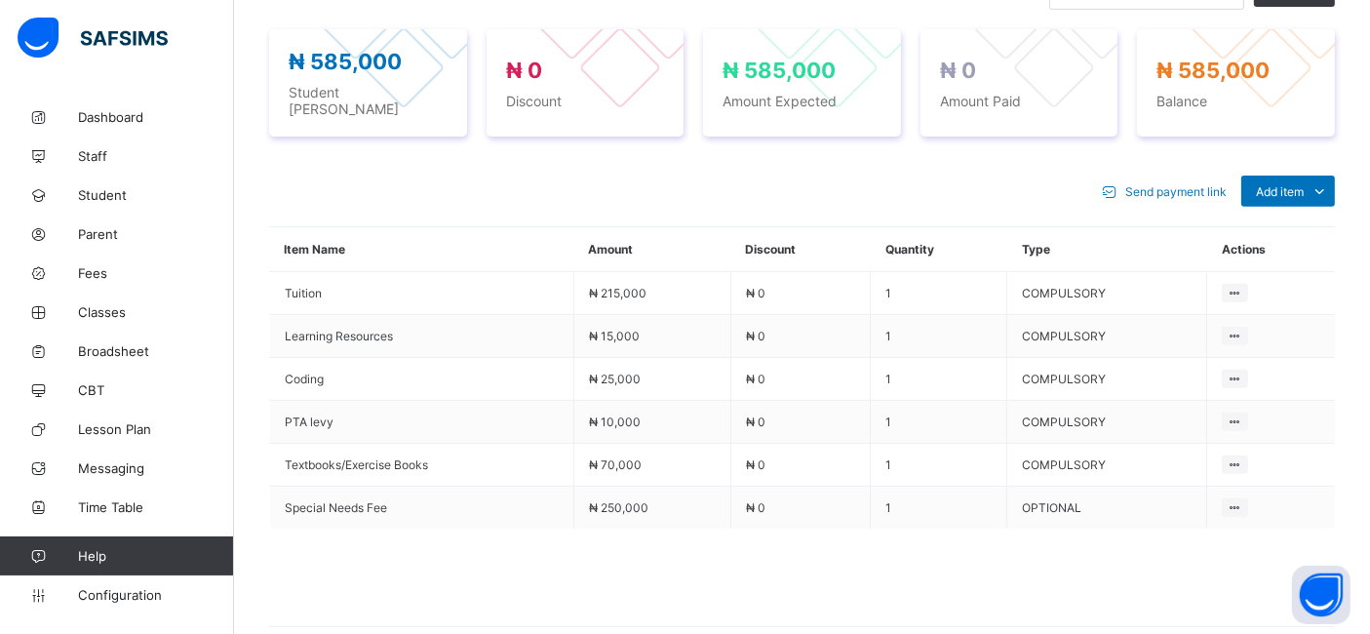
scroll to position [683, 0]
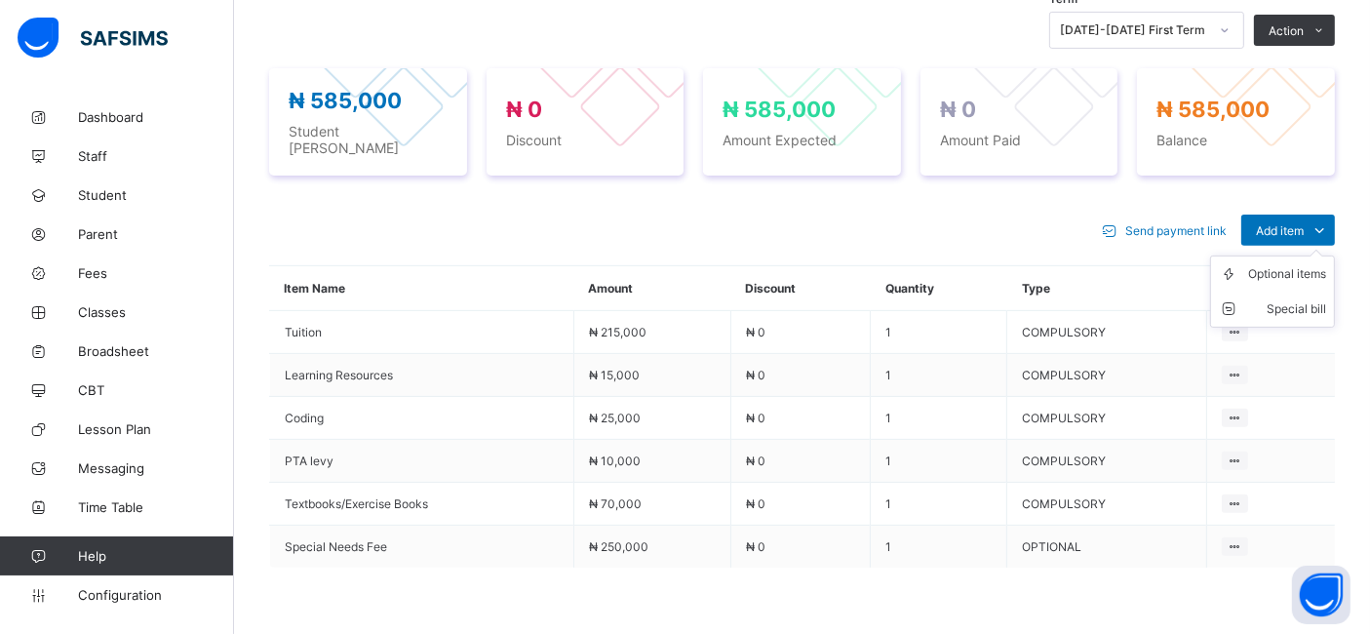
click at [1309, 255] on ul "Optional items Special bill" at bounding box center [1272, 291] width 125 height 72
click at [1285, 270] on div "Optional items" at bounding box center [1287, 274] width 78 height 20
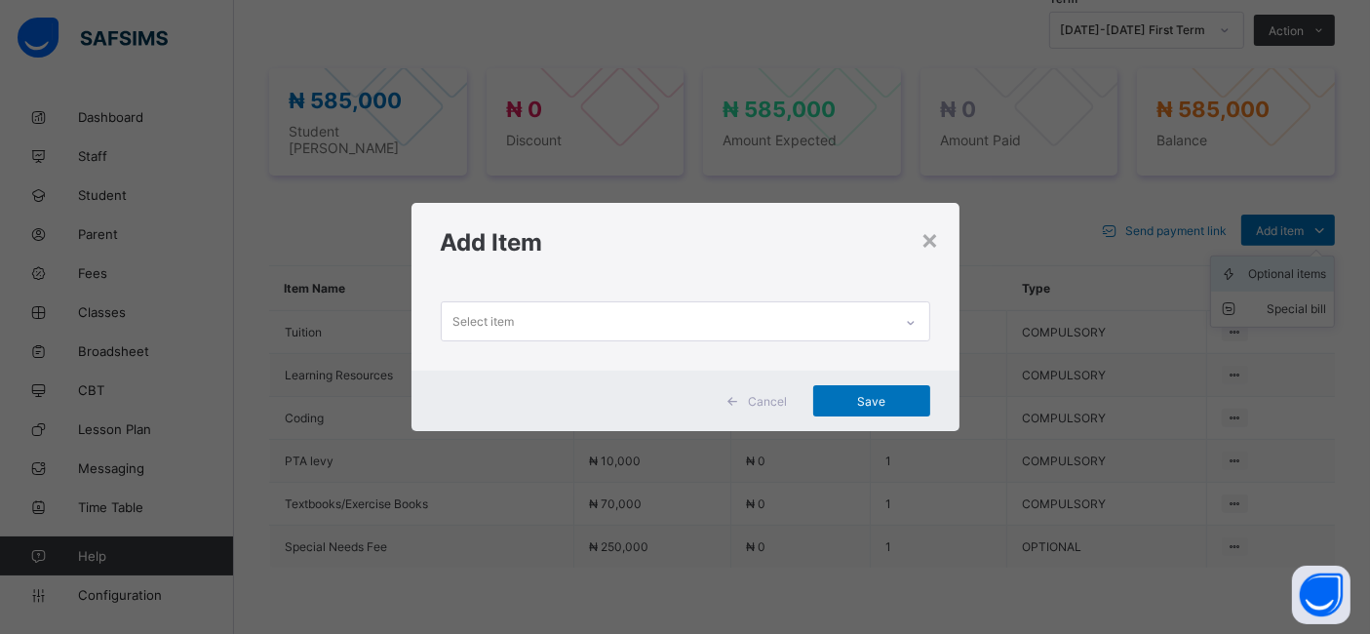
scroll to position [0, 0]
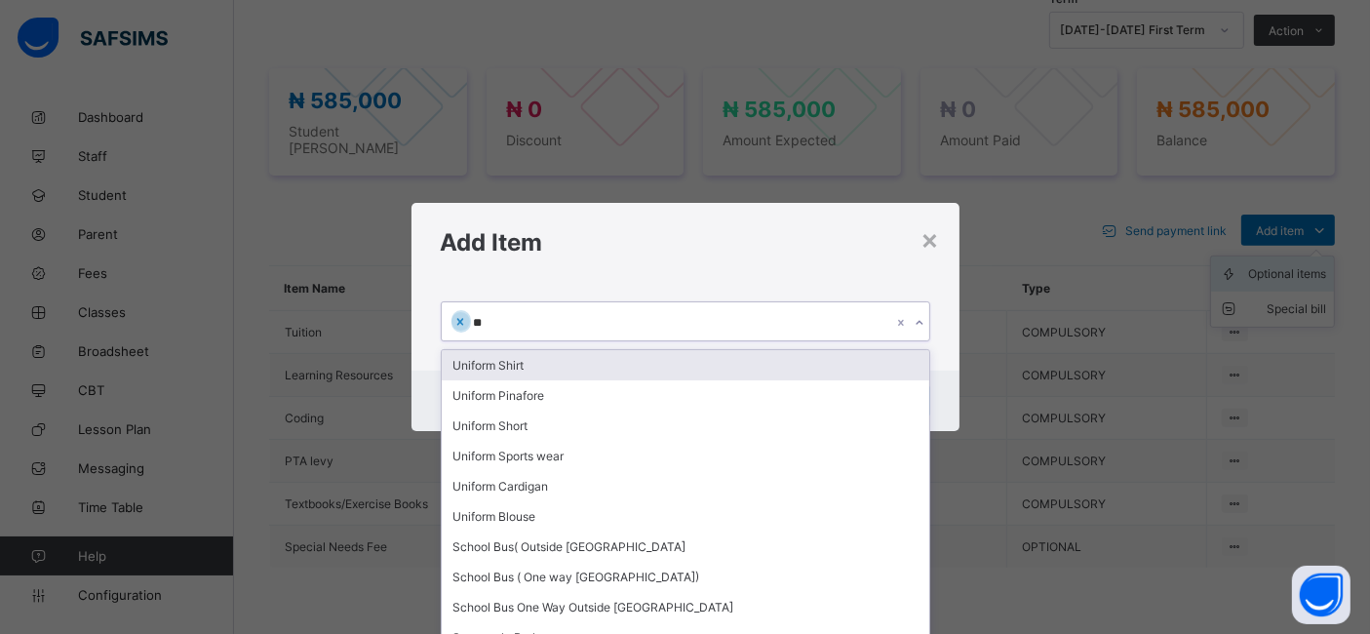
type input "***"
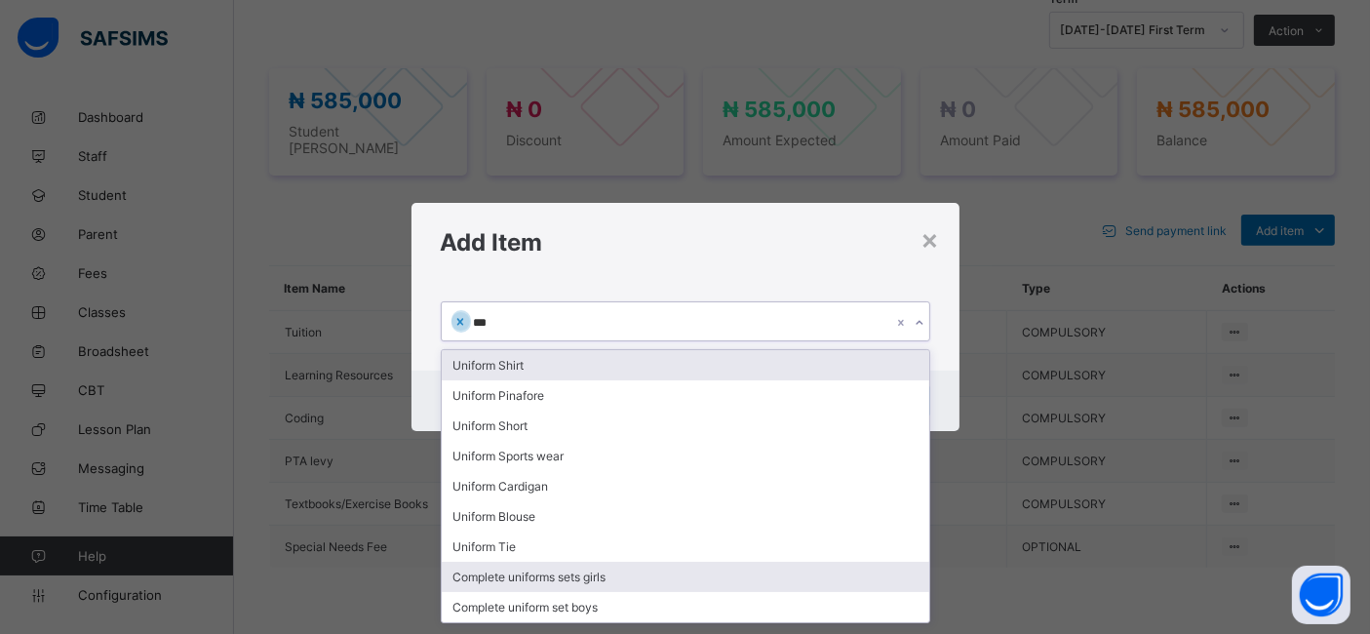
click at [602, 573] on div "Complete uniforms sets girls" at bounding box center [686, 577] width 488 height 30
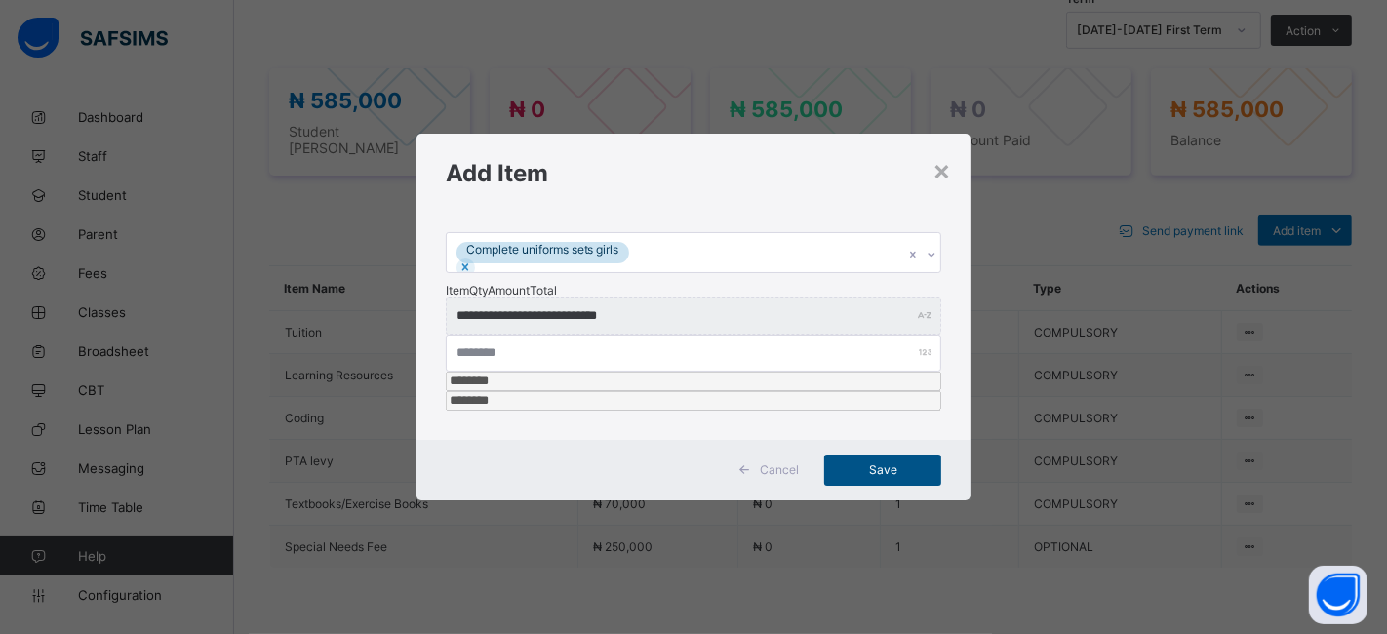
click at [882, 454] on div "Save" at bounding box center [882, 469] width 117 height 31
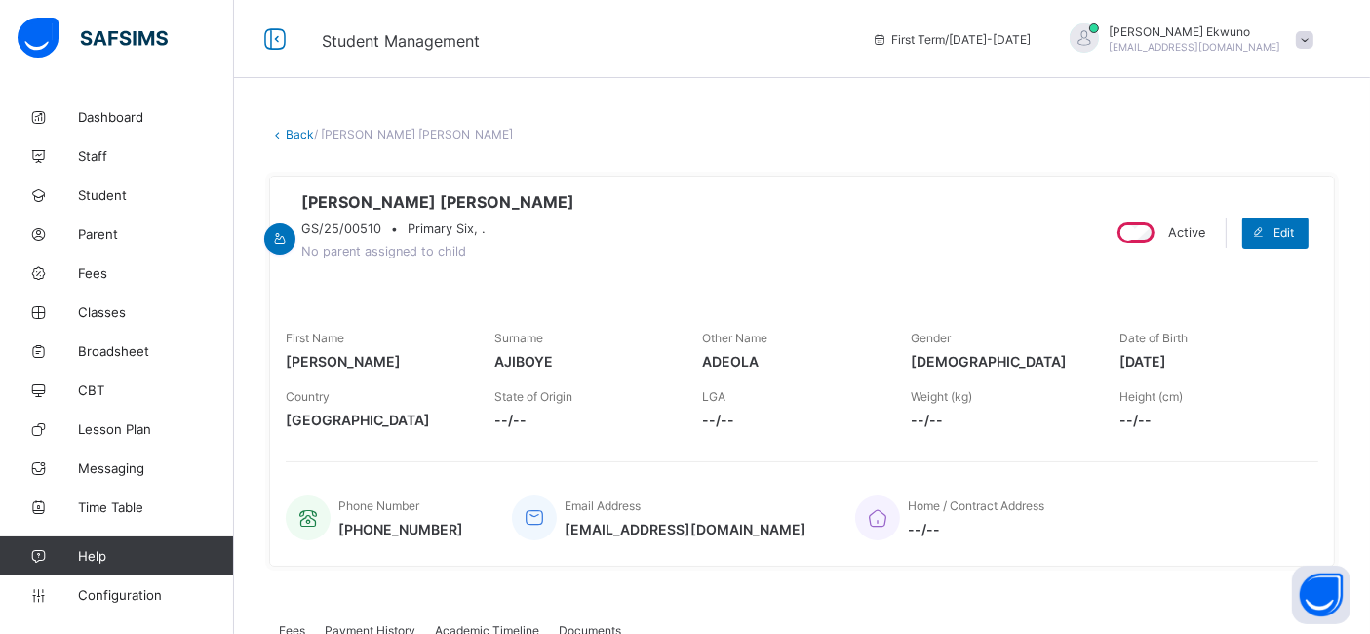
click at [293, 128] on link "Back" at bounding box center [300, 134] width 28 height 15
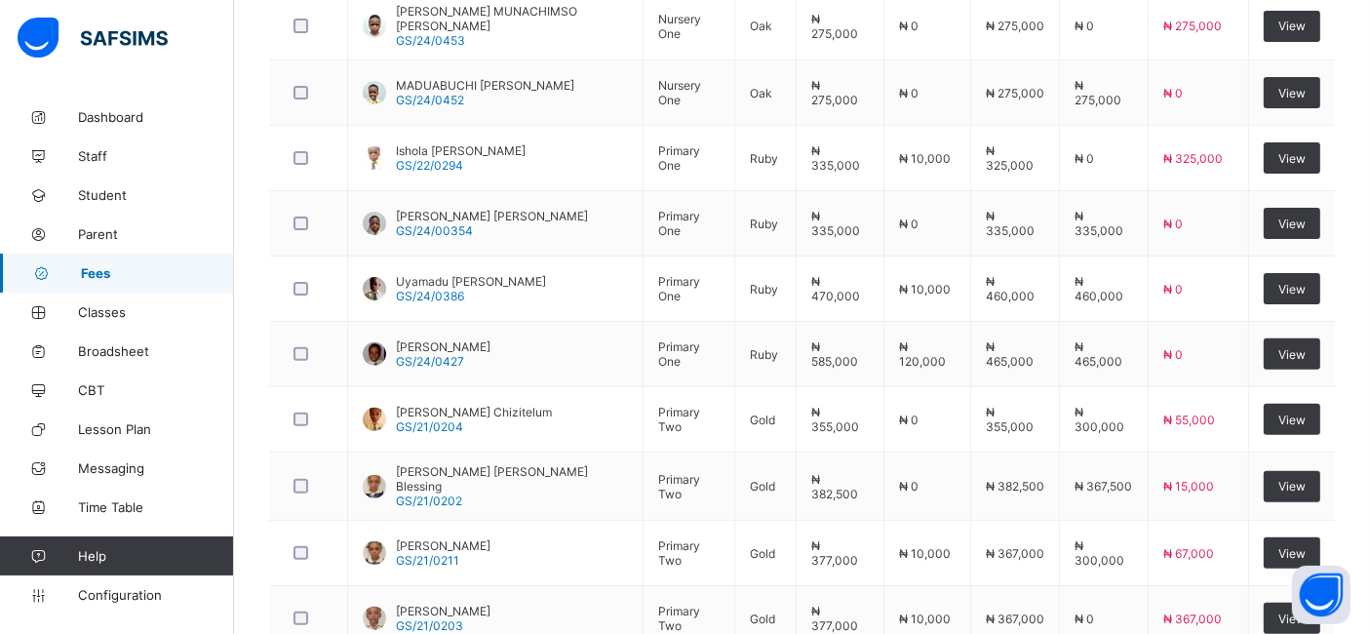
scroll to position [737, 0]
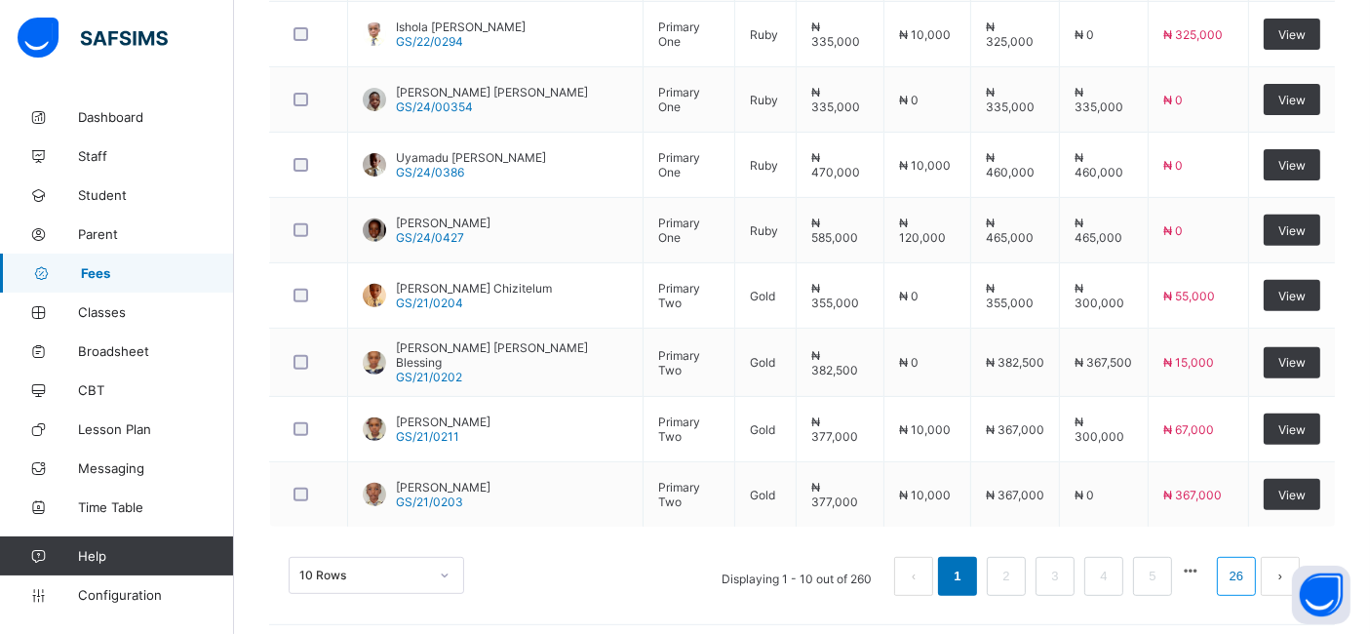
click at [1249, 565] on link "26" at bounding box center [1236, 576] width 25 height 25
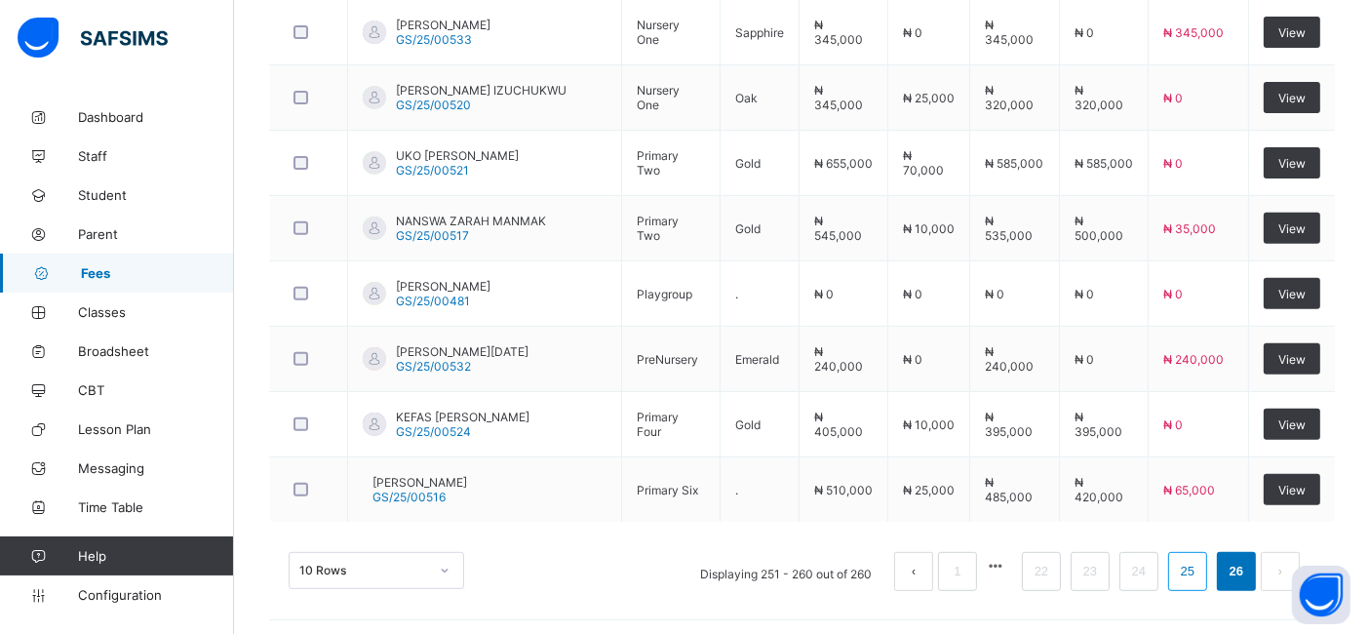
click at [1200, 570] on link "25" at bounding box center [1187, 571] width 25 height 25
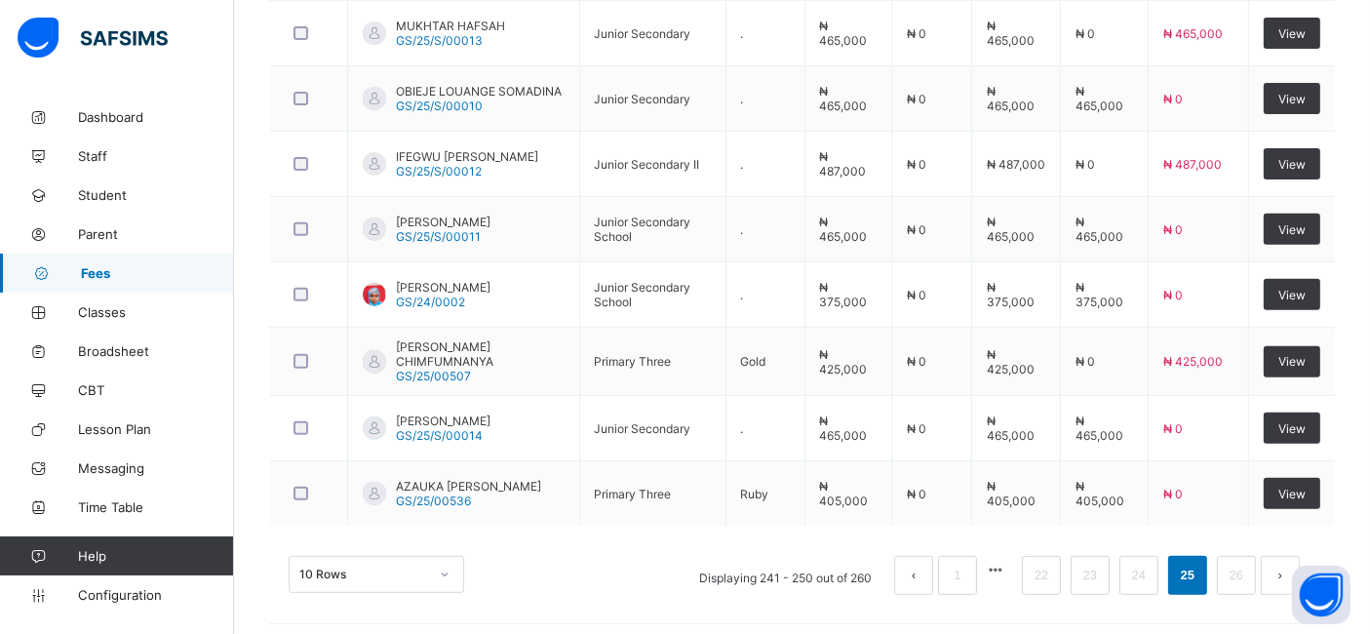
scroll to position [739, 0]
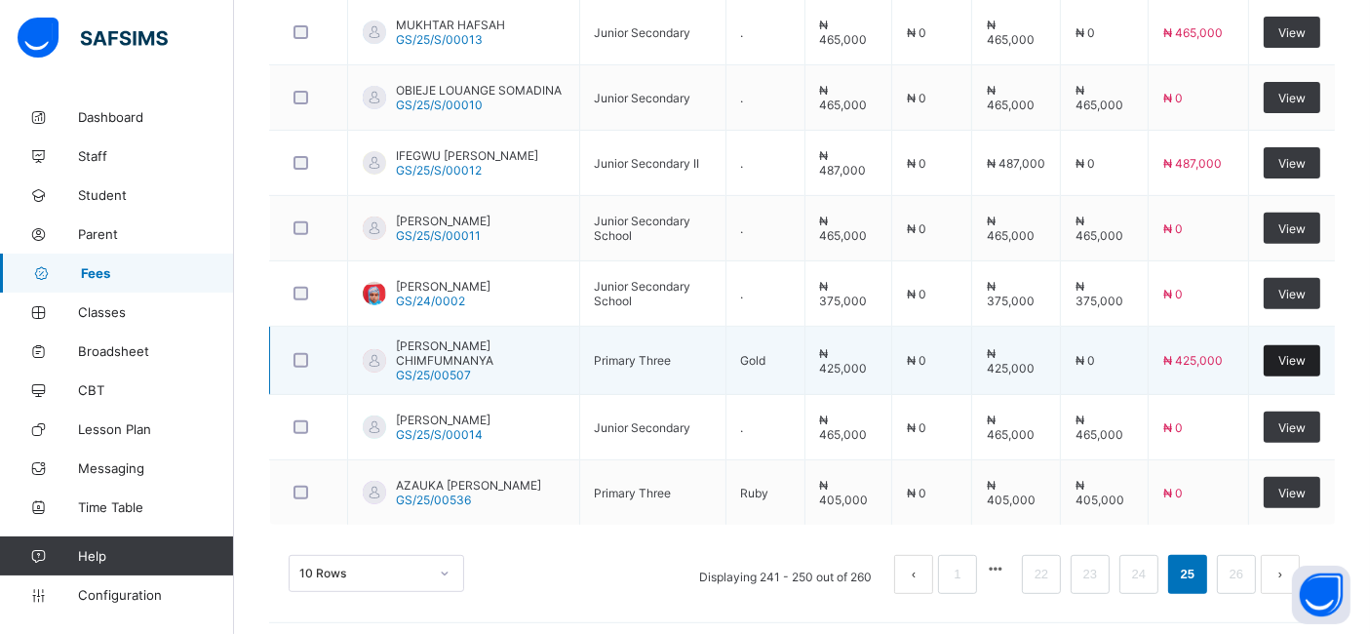
click at [1302, 354] on span "View" at bounding box center [1291, 360] width 27 height 15
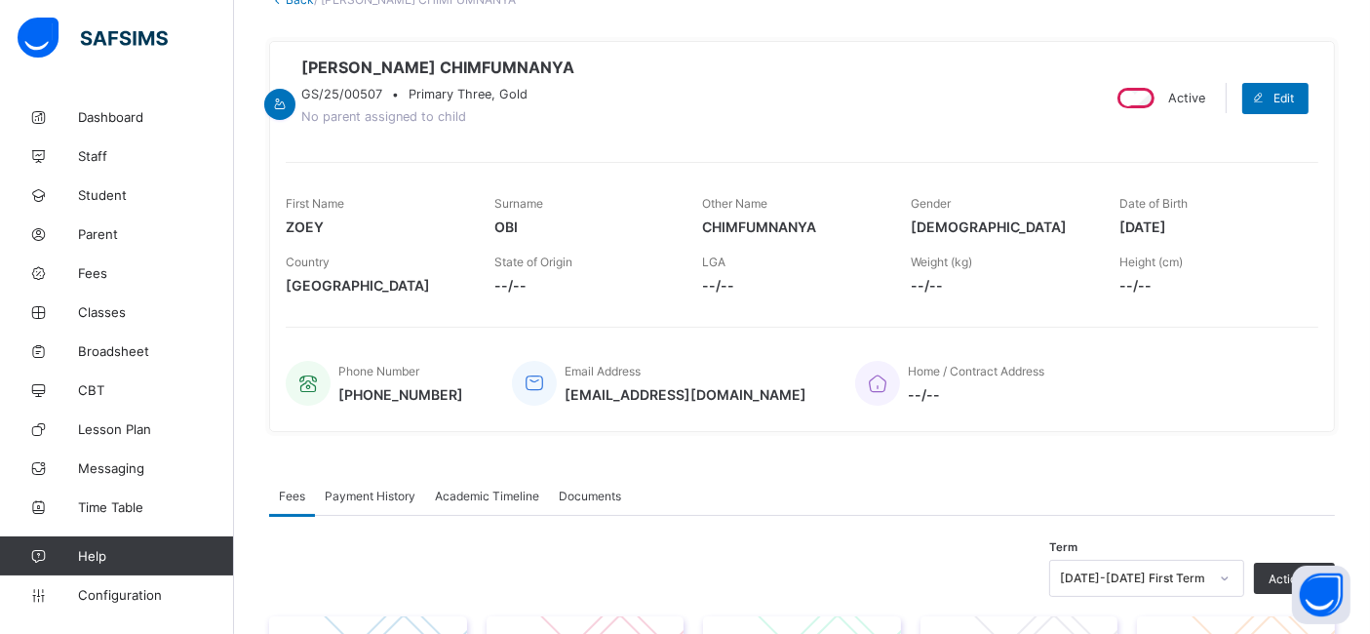
scroll to position [132, 0]
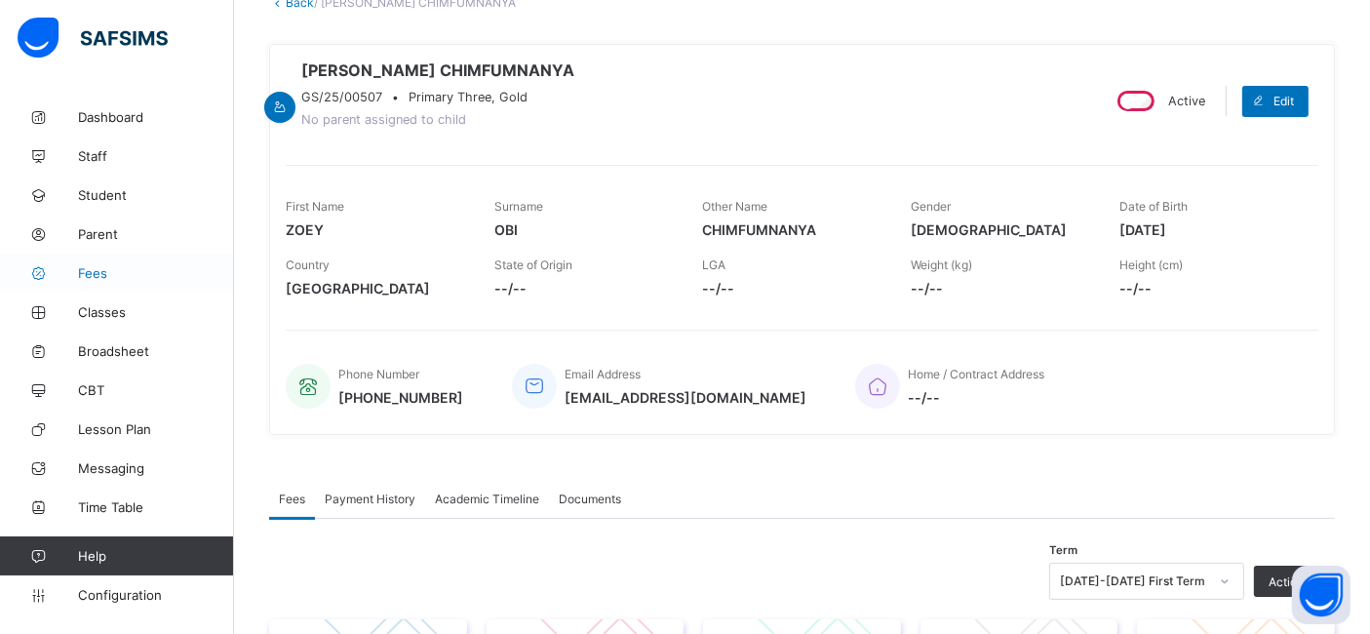
click at [93, 275] on span "Fees" at bounding box center [156, 273] width 156 height 16
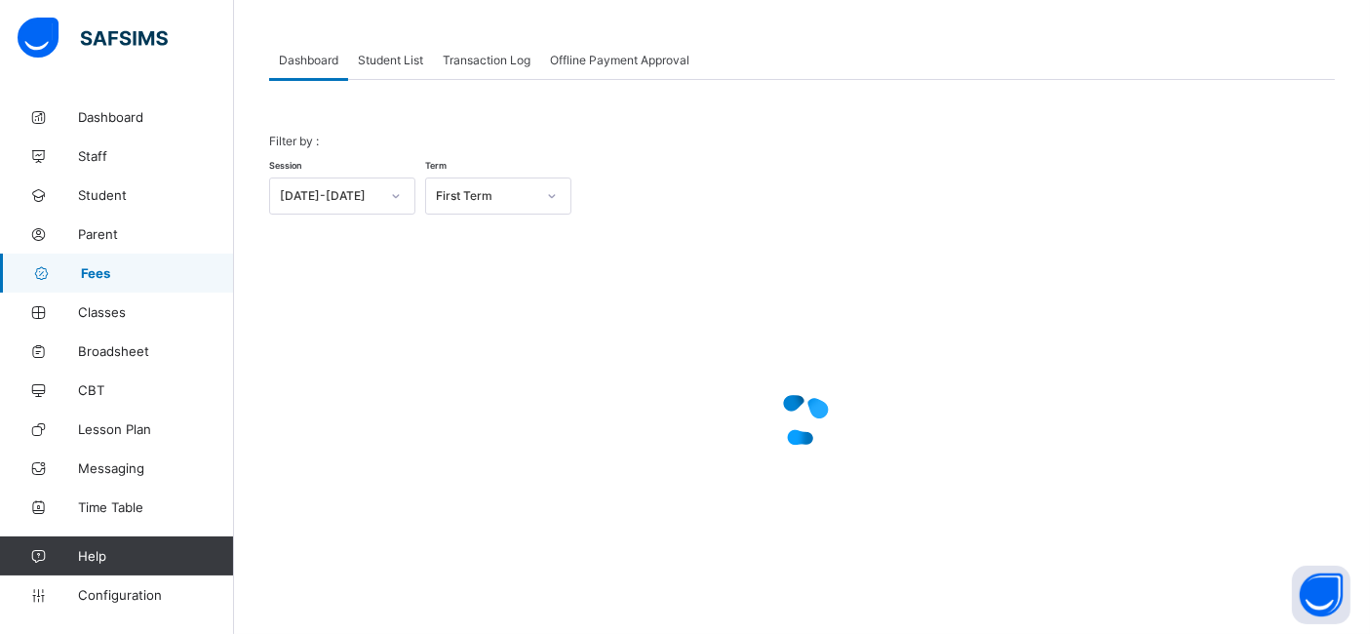
scroll to position [86, 0]
click at [122, 231] on span "Parent" at bounding box center [156, 234] width 156 height 16
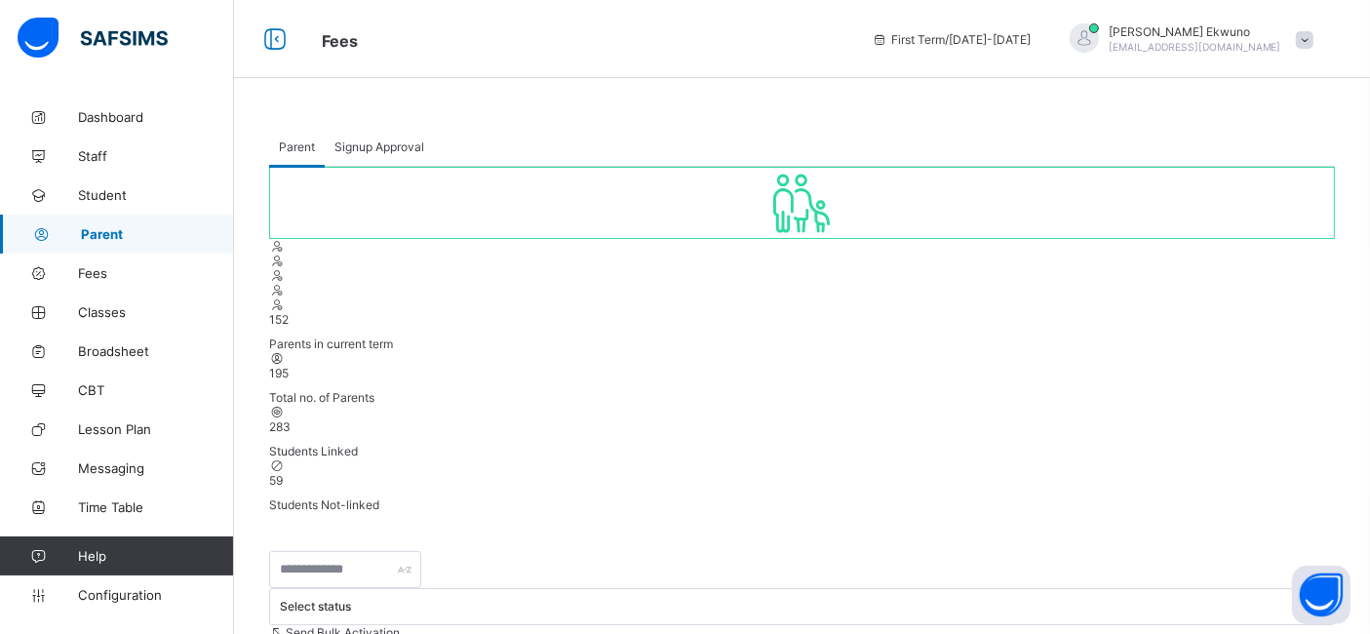
click at [374, 131] on div "Signup Approval" at bounding box center [379, 146] width 109 height 39
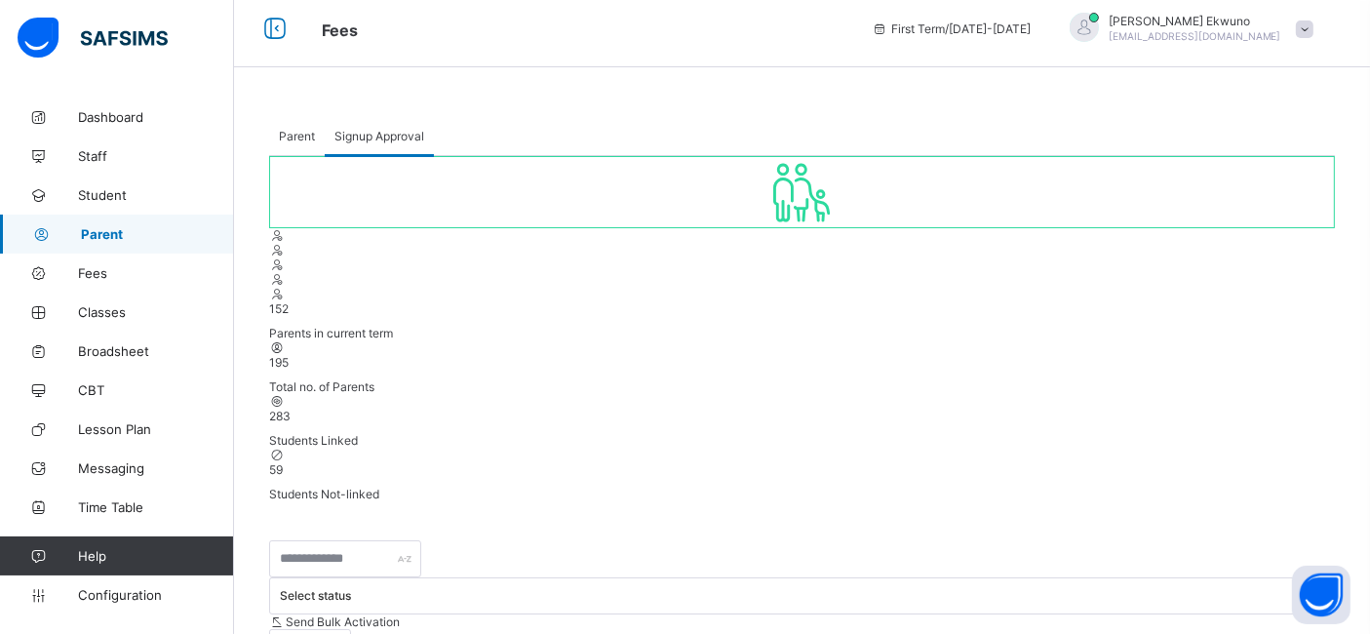
scroll to position [9, 0]
click at [122, 233] on span "Parent" at bounding box center [157, 234] width 153 height 16
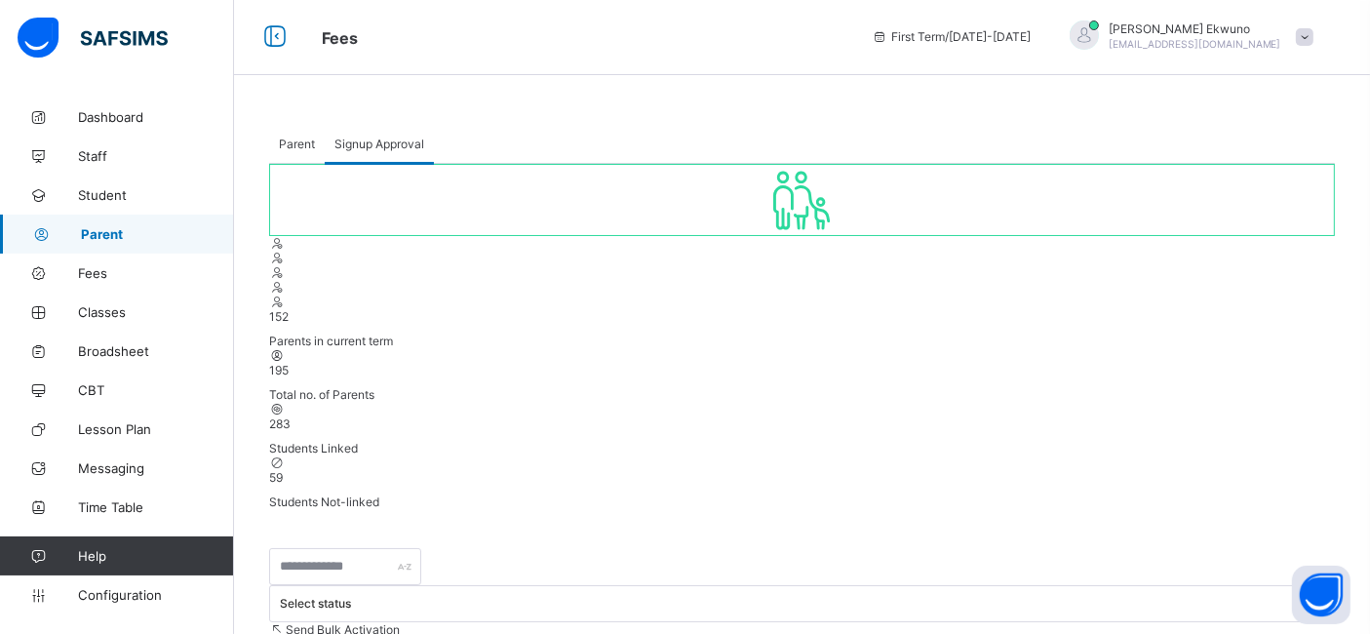
scroll to position [0, 0]
click at [92, 273] on span "Fees" at bounding box center [156, 273] width 156 height 16
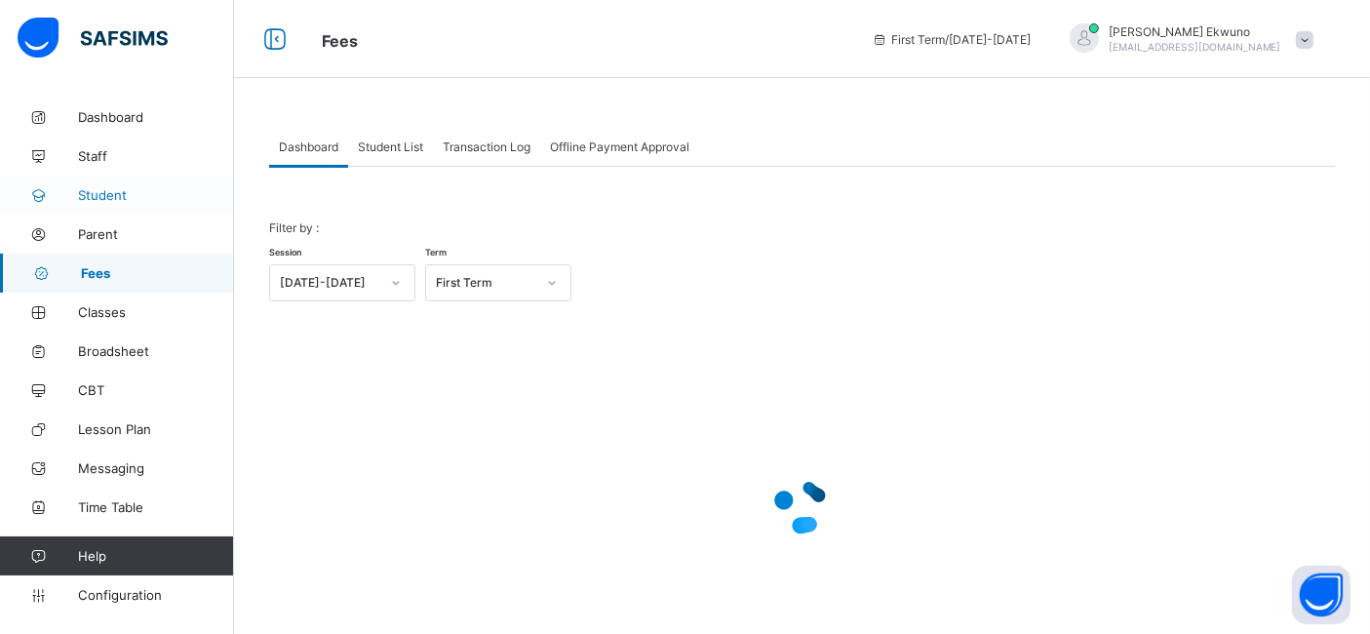
click at [117, 195] on span "Student" at bounding box center [156, 195] width 156 height 16
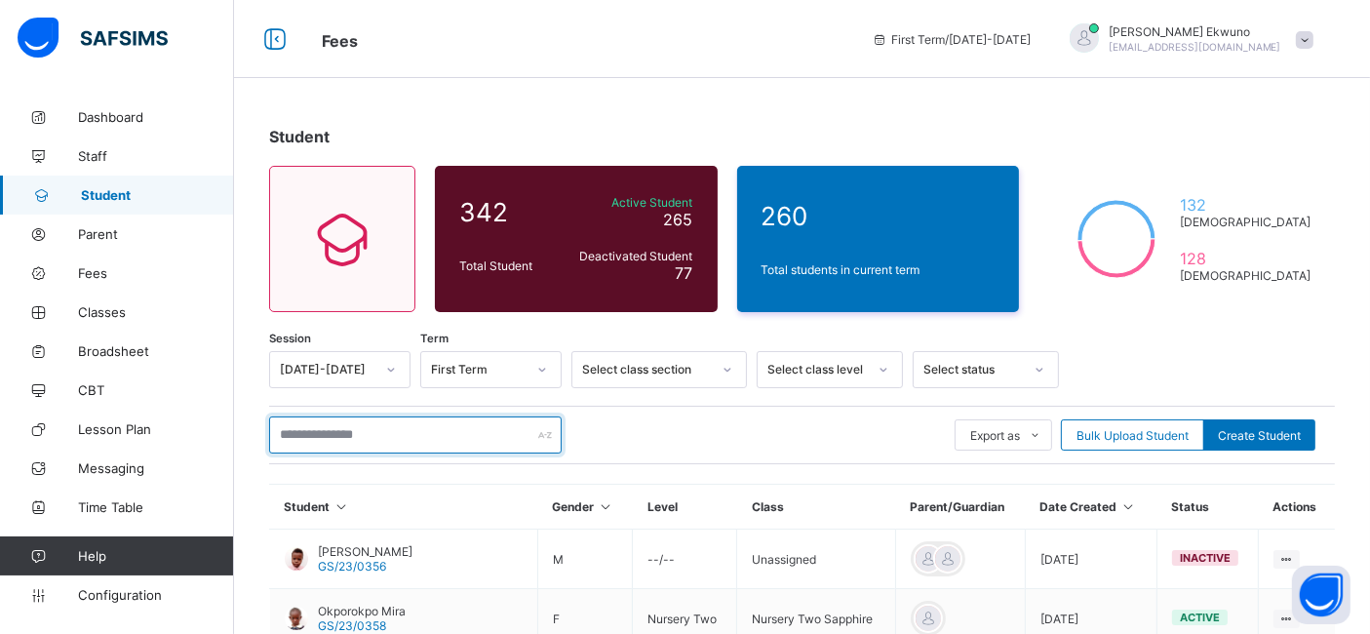
click at [375, 431] on input "text" at bounding box center [415, 434] width 293 height 37
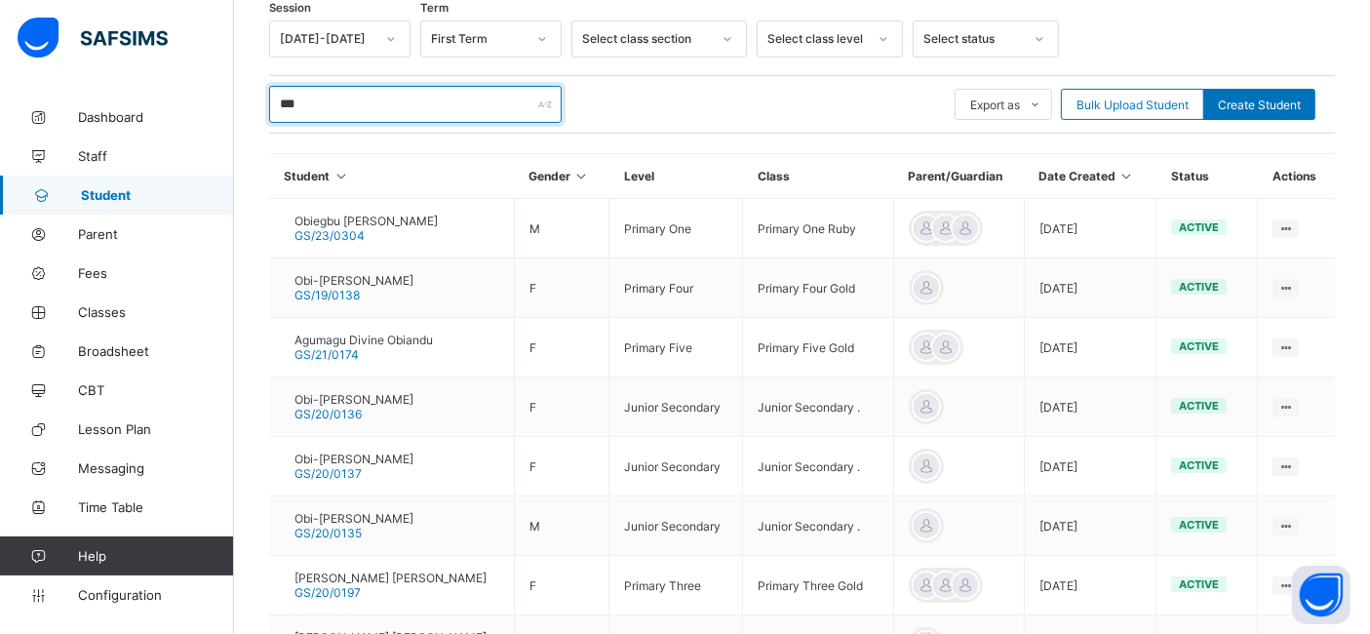
scroll to position [330, 0]
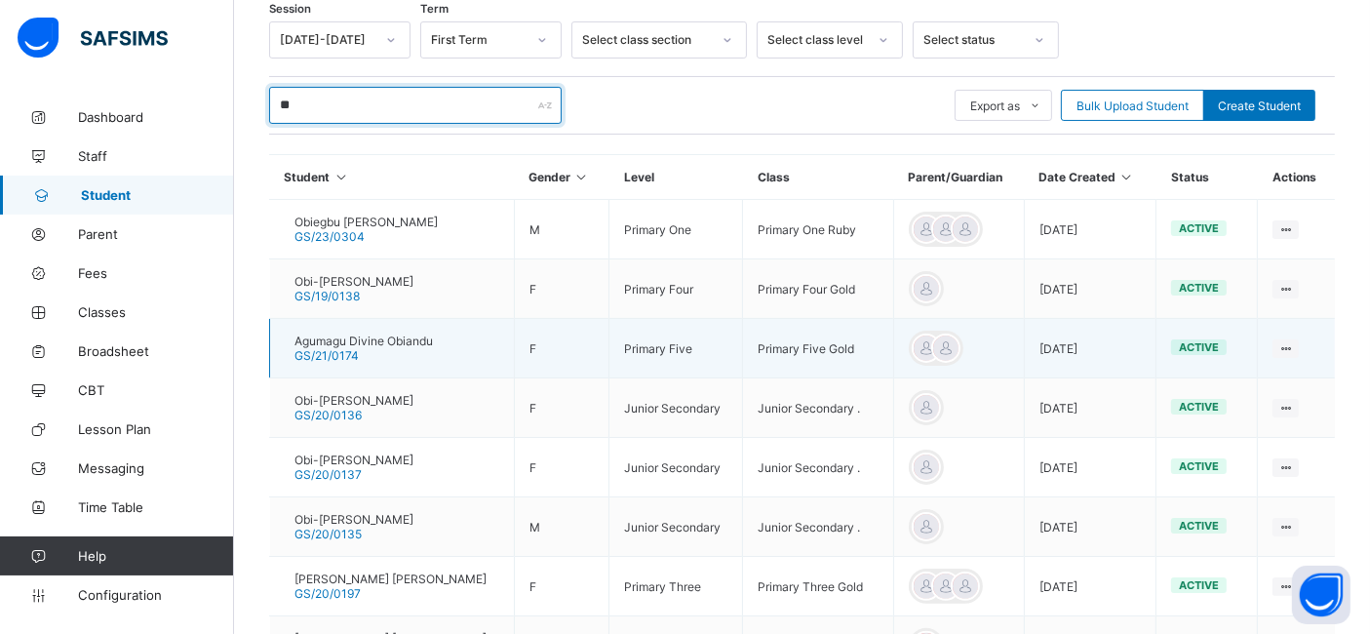
type input "*"
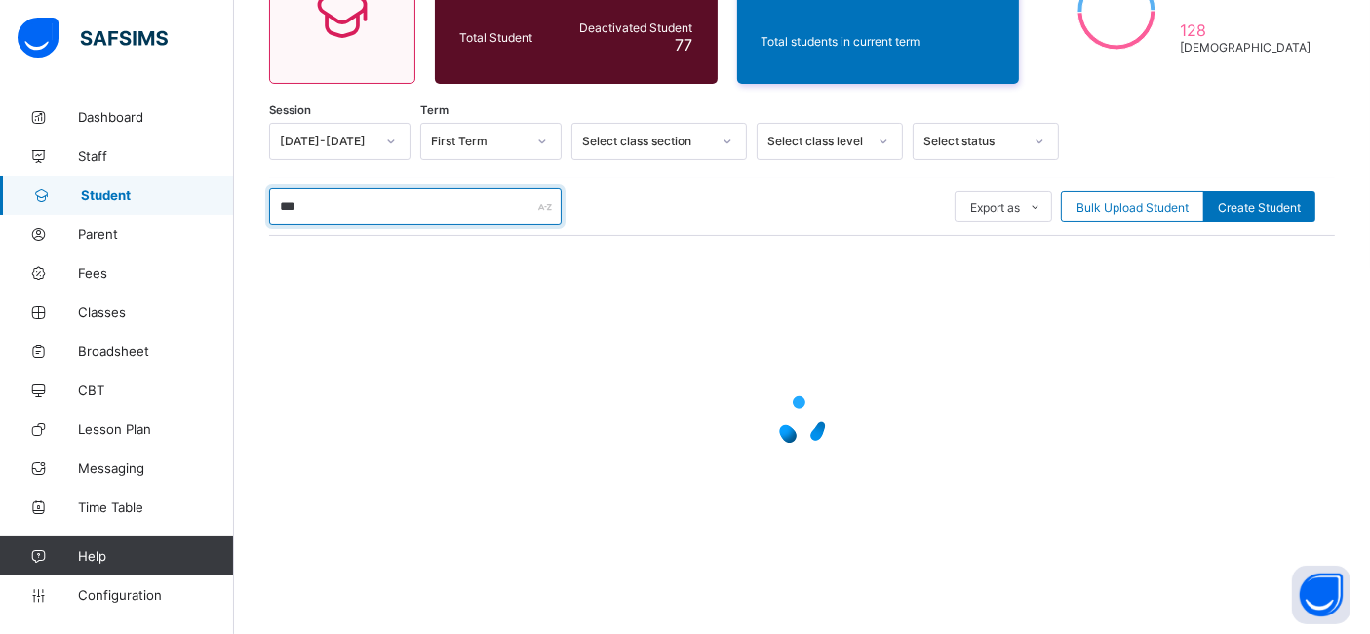
scroll to position [63, 0]
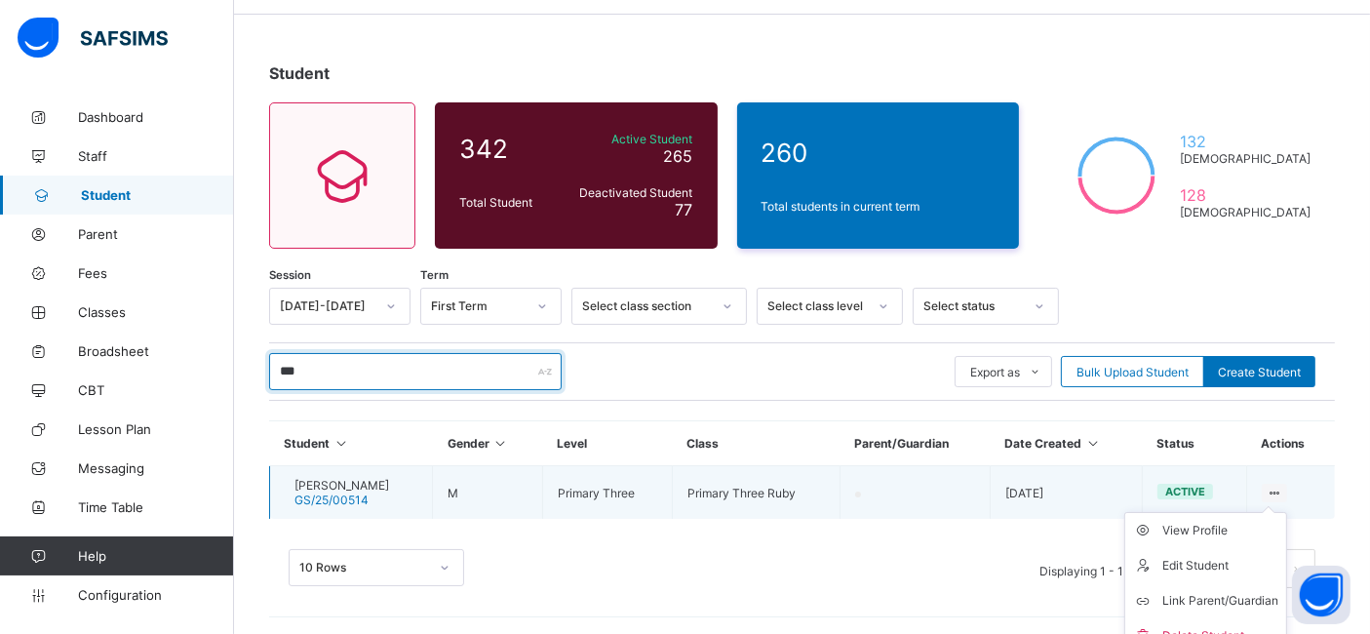
type input "***"
click at [1287, 512] on ul "View Profile Edit Student Link Parent/Guardian Delete Student" at bounding box center [1205, 583] width 163 height 142
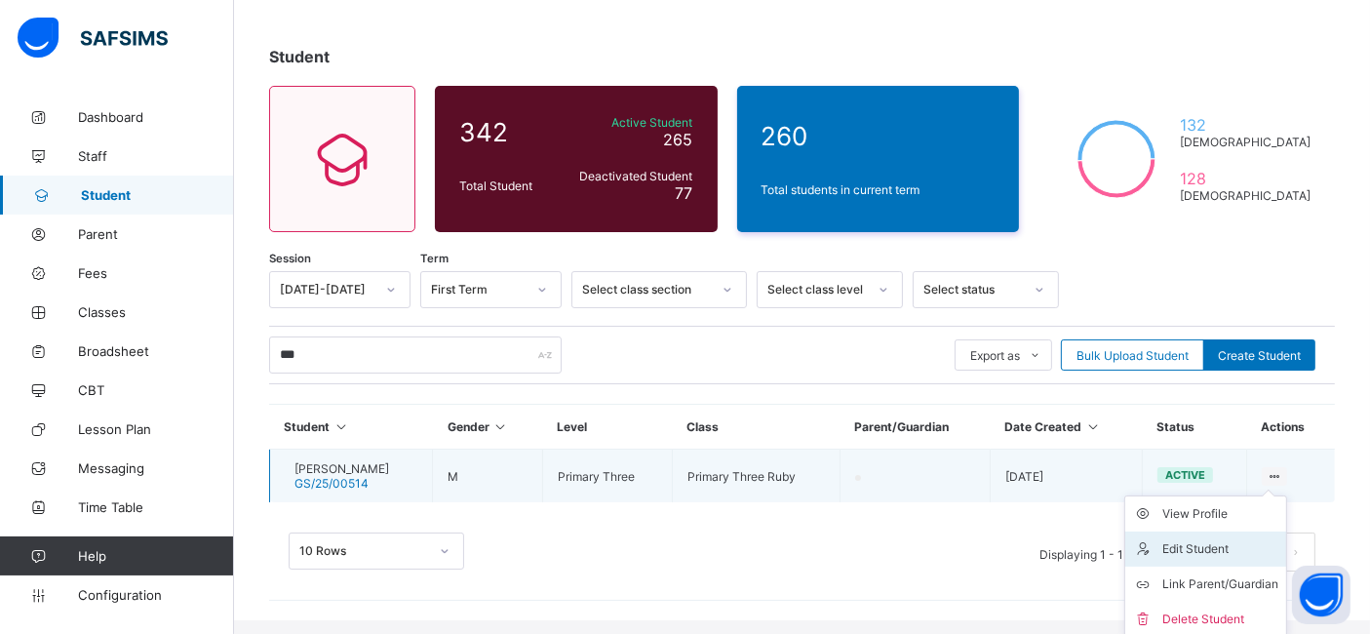
click at [1229, 547] on div "Edit Student" at bounding box center [1220, 549] width 116 height 20
select select "**"
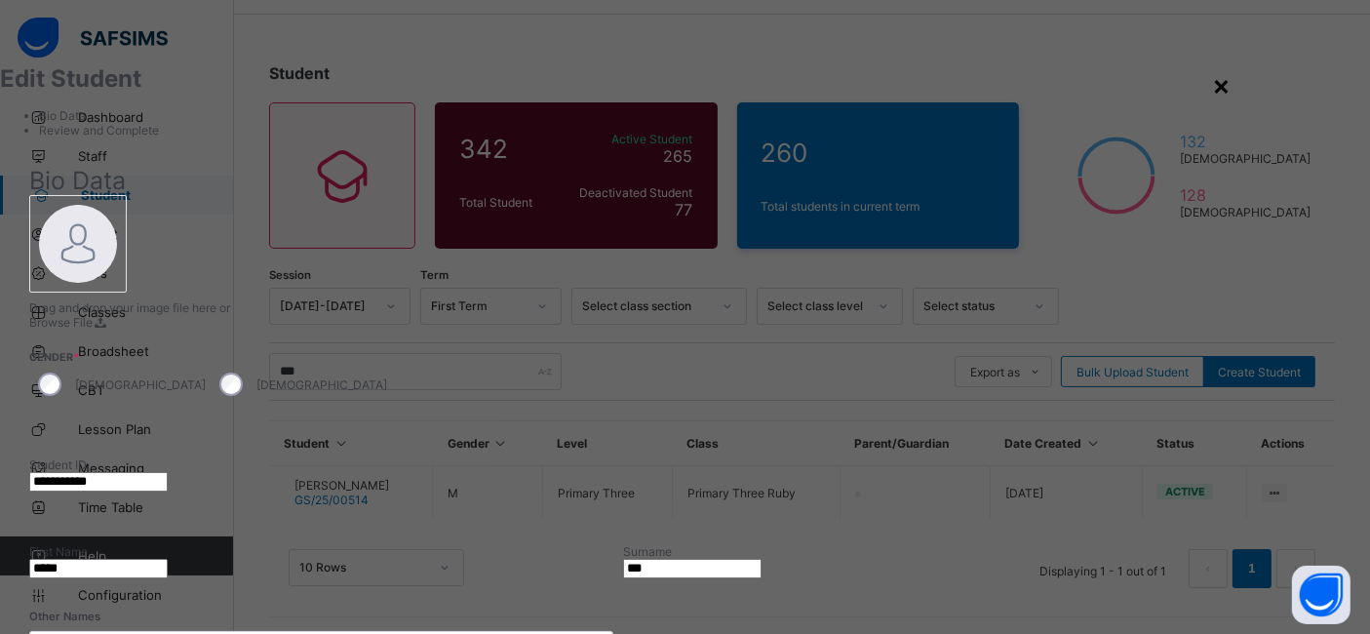
click at [1231, 88] on div "×" at bounding box center [1221, 84] width 19 height 33
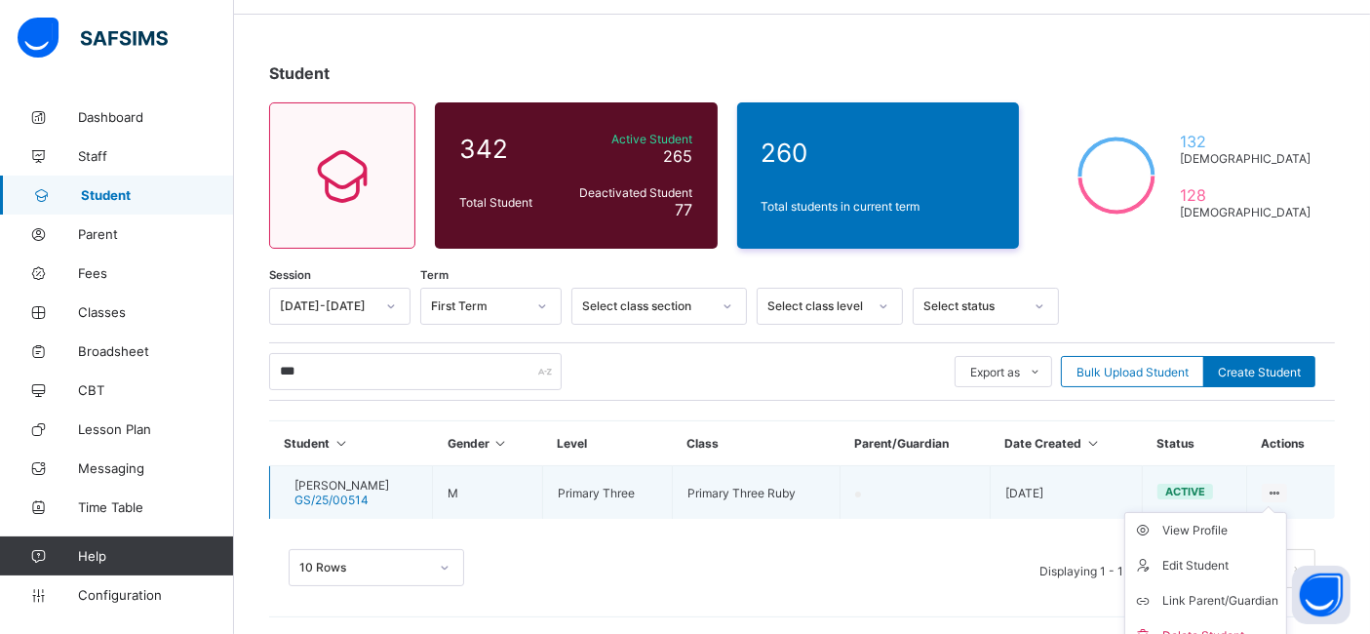
click at [1287, 512] on ul "View Profile Edit Student Link Parent/Guardian Delete Student" at bounding box center [1205, 583] width 163 height 142
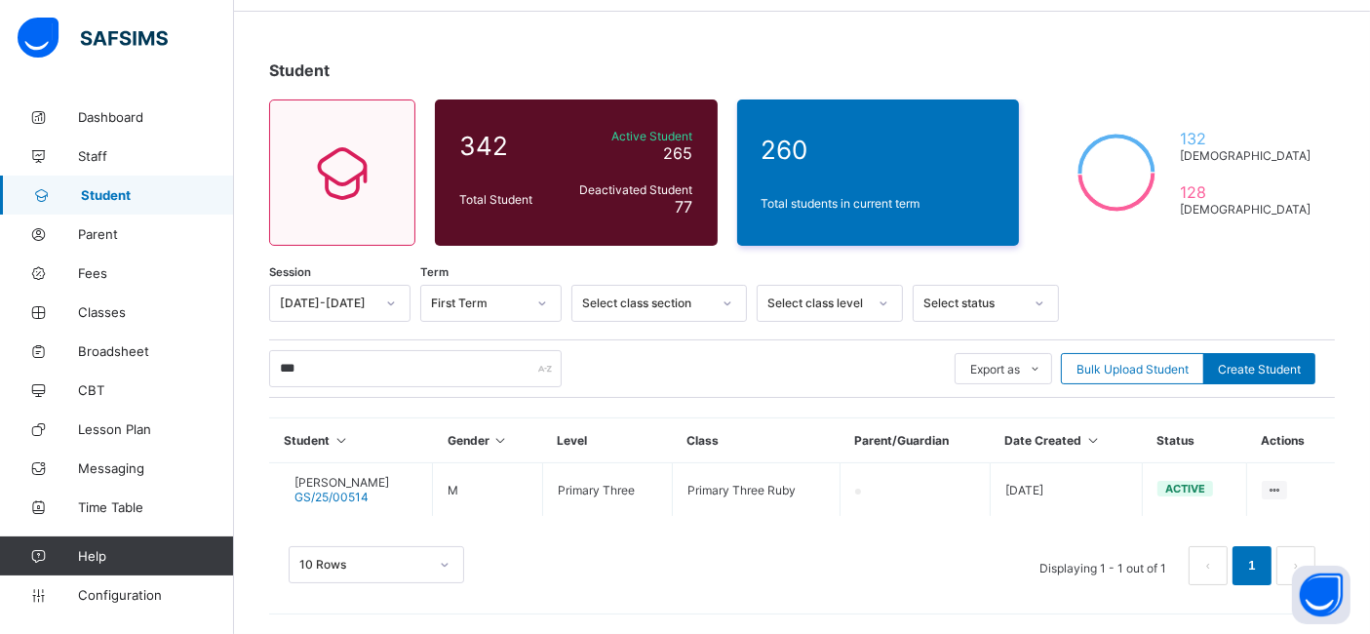
click at [1297, 288] on div at bounding box center [1192, 303] width 247 height 37
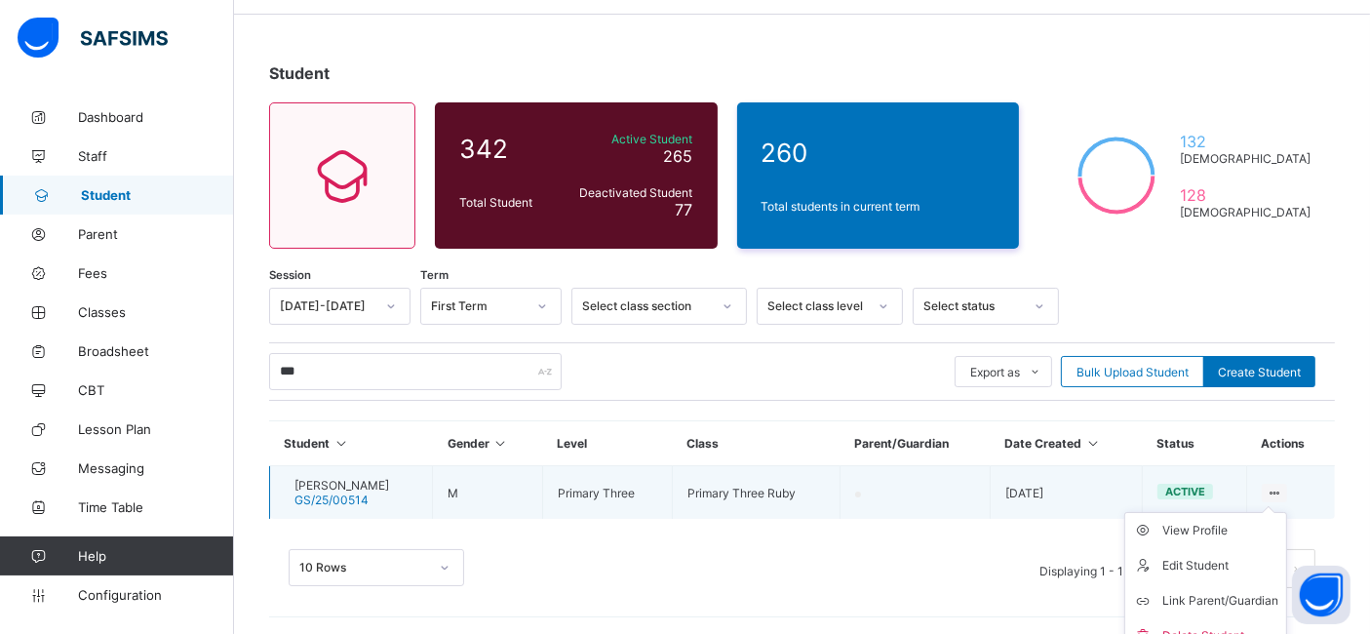
click at [1287, 512] on ul "View Profile Edit Student Link Parent/Guardian Delete Student" at bounding box center [1205, 583] width 163 height 142
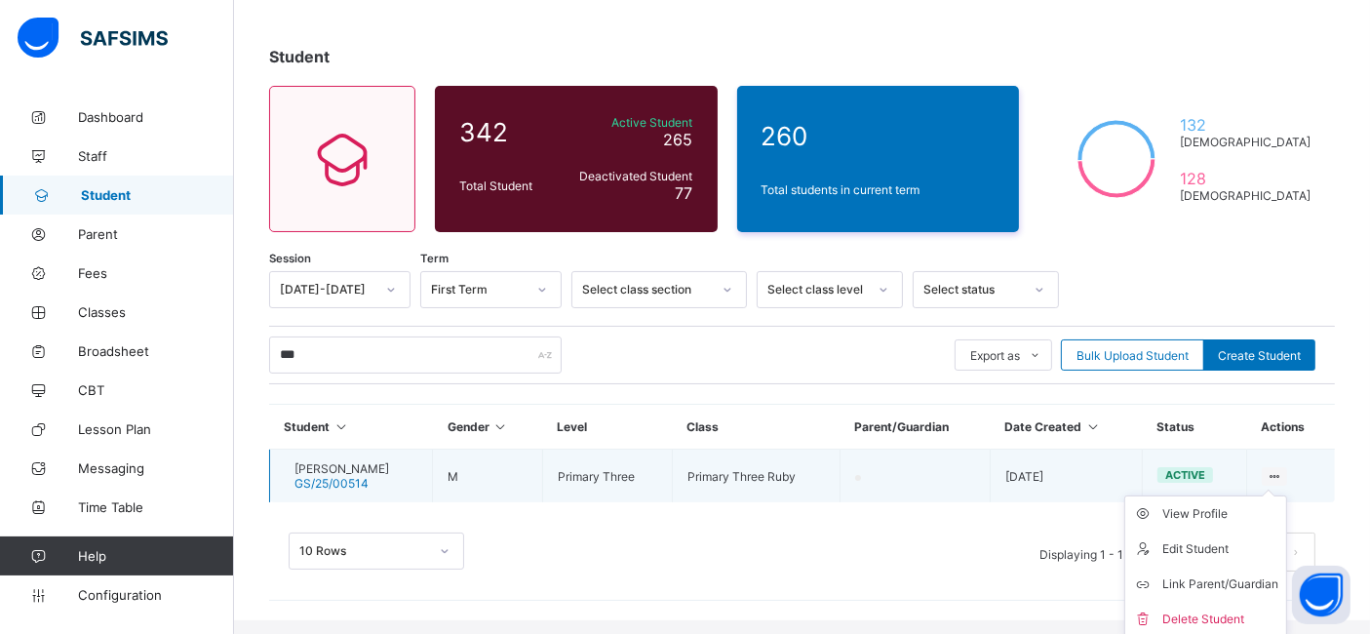
click at [1233, 502] on ul "View Profile Edit Student Link Parent/Guardian Delete Student" at bounding box center [1205, 566] width 163 height 142
click at [1229, 511] on div "View Profile" at bounding box center [1220, 514] width 116 height 20
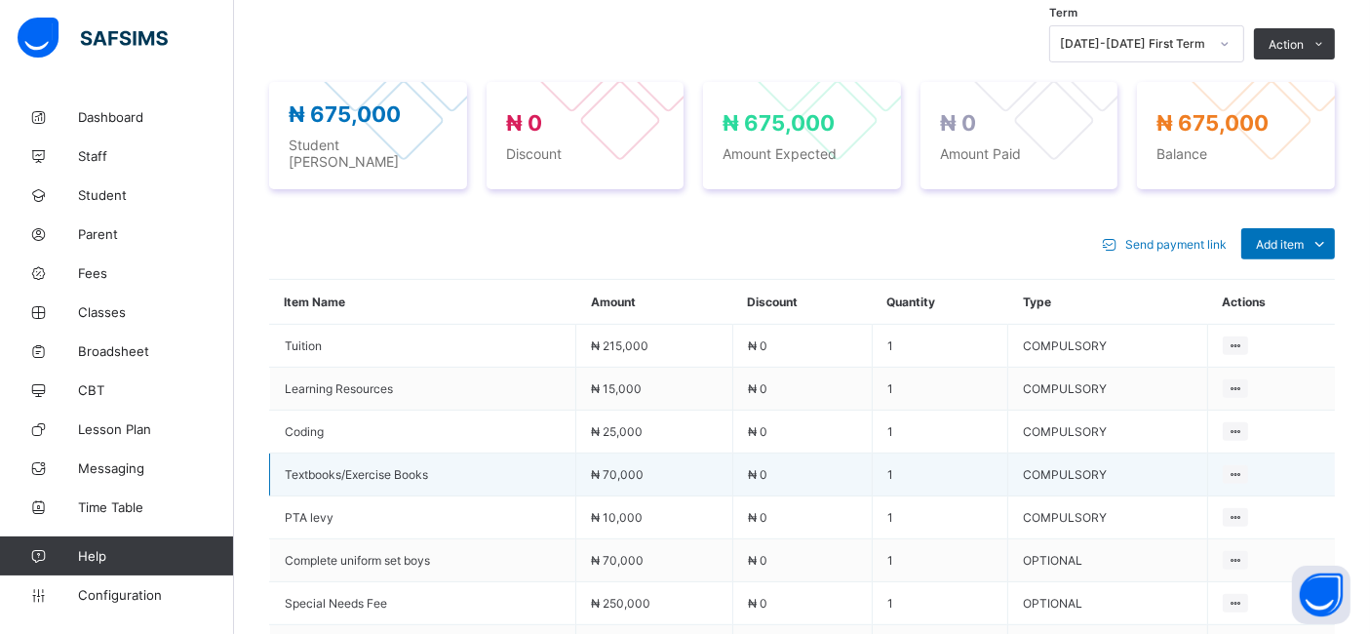
scroll to position [664, 0]
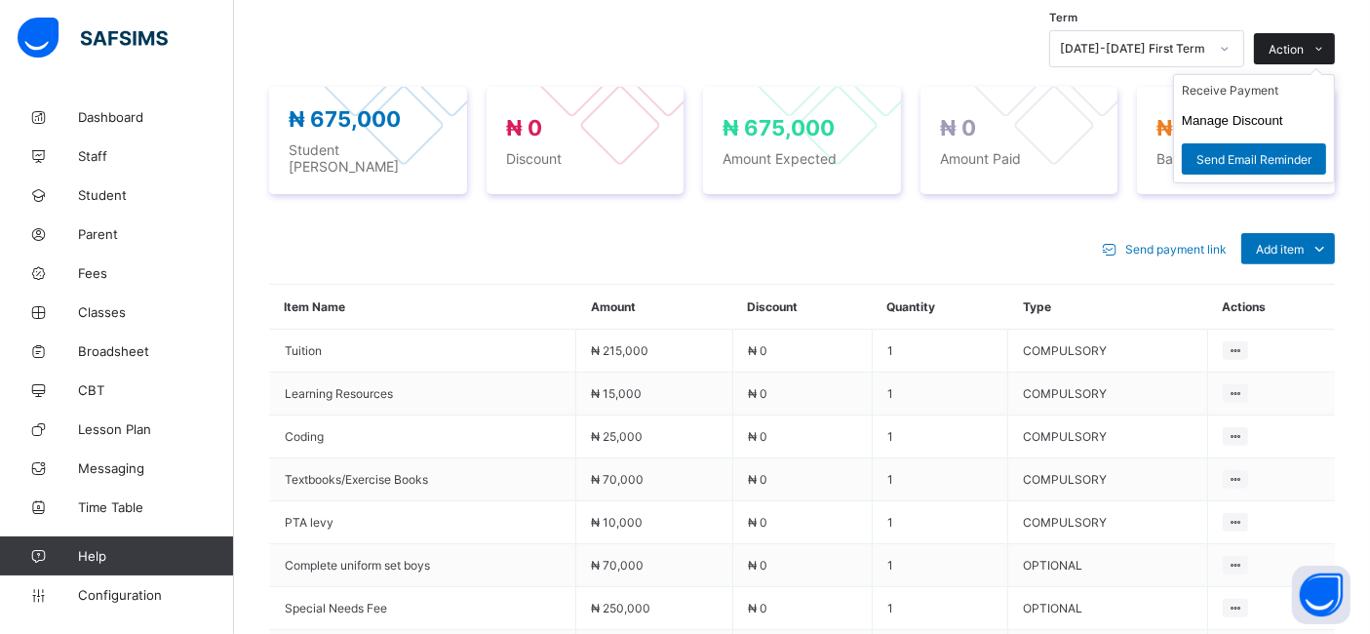
click at [1304, 53] on span "Action" at bounding box center [1286, 49] width 35 height 15
click at [1233, 98] on li "Receive Payment" at bounding box center [1254, 90] width 160 height 30
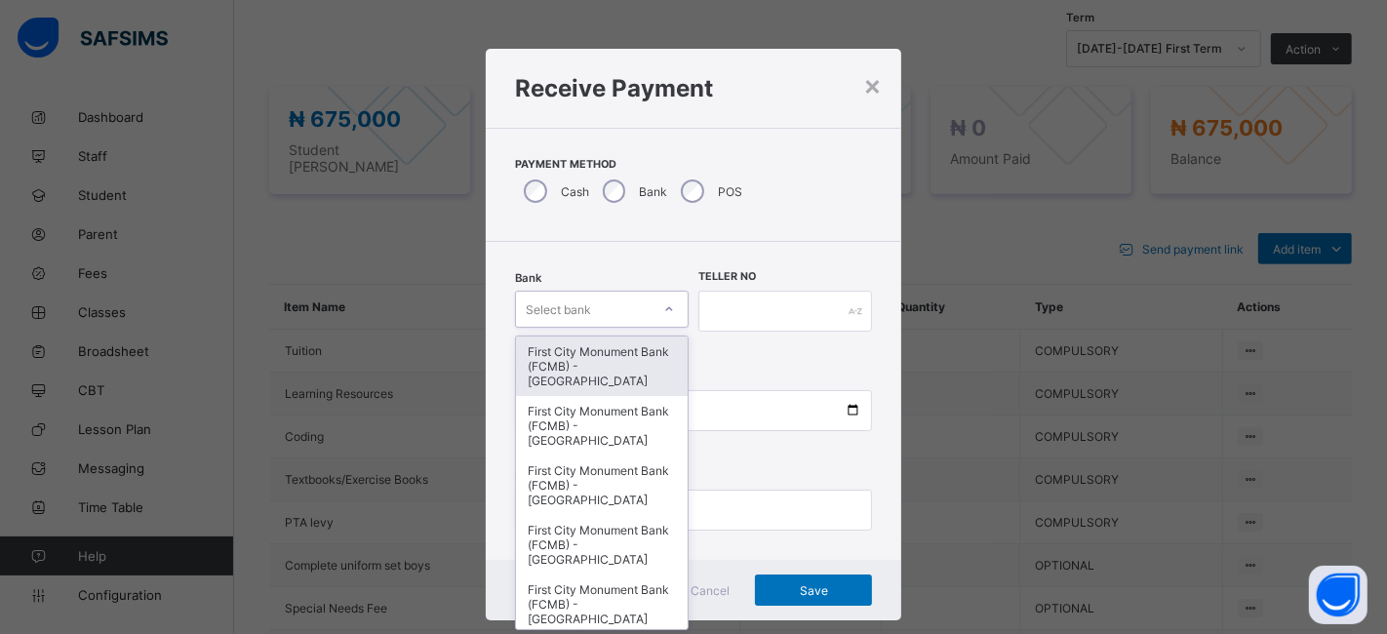
click at [602, 351] on div "First City Monument Bank (FCMB) - [GEOGRAPHIC_DATA]" at bounding box center [602, 365] width 172 height 59
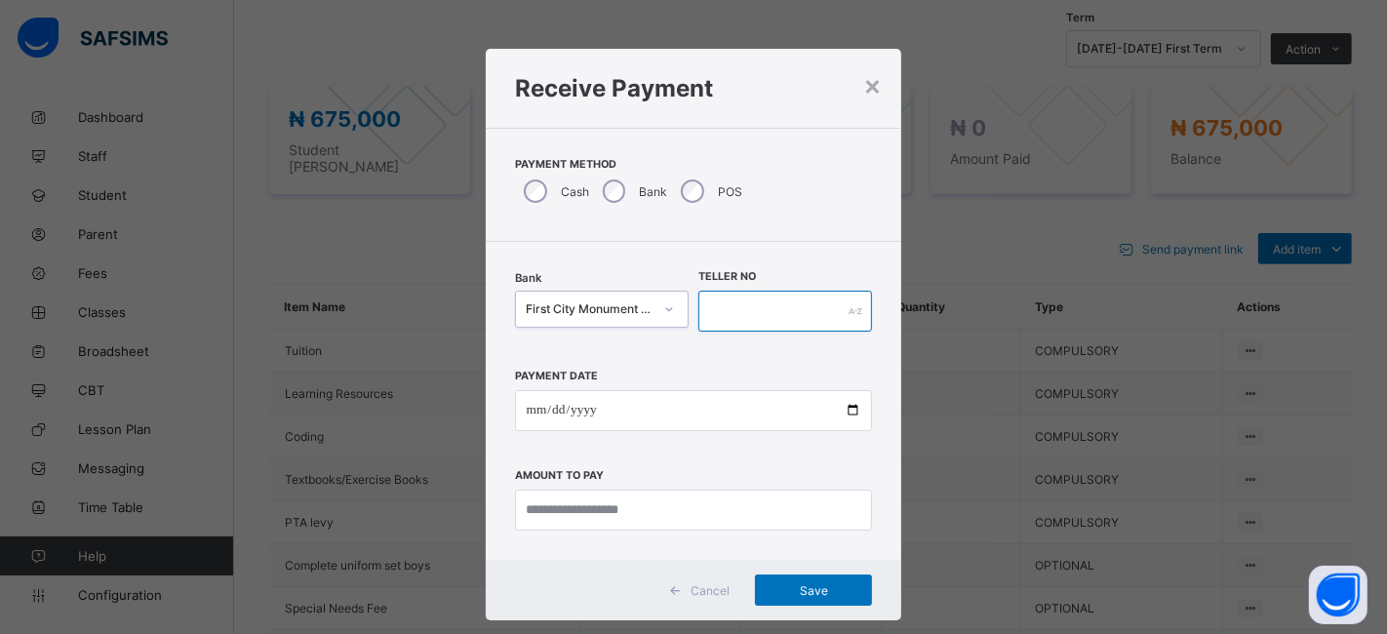
click at [772, 302] on input "text" at bounding box center [785, 311] width 174 height 41
type input "**********"
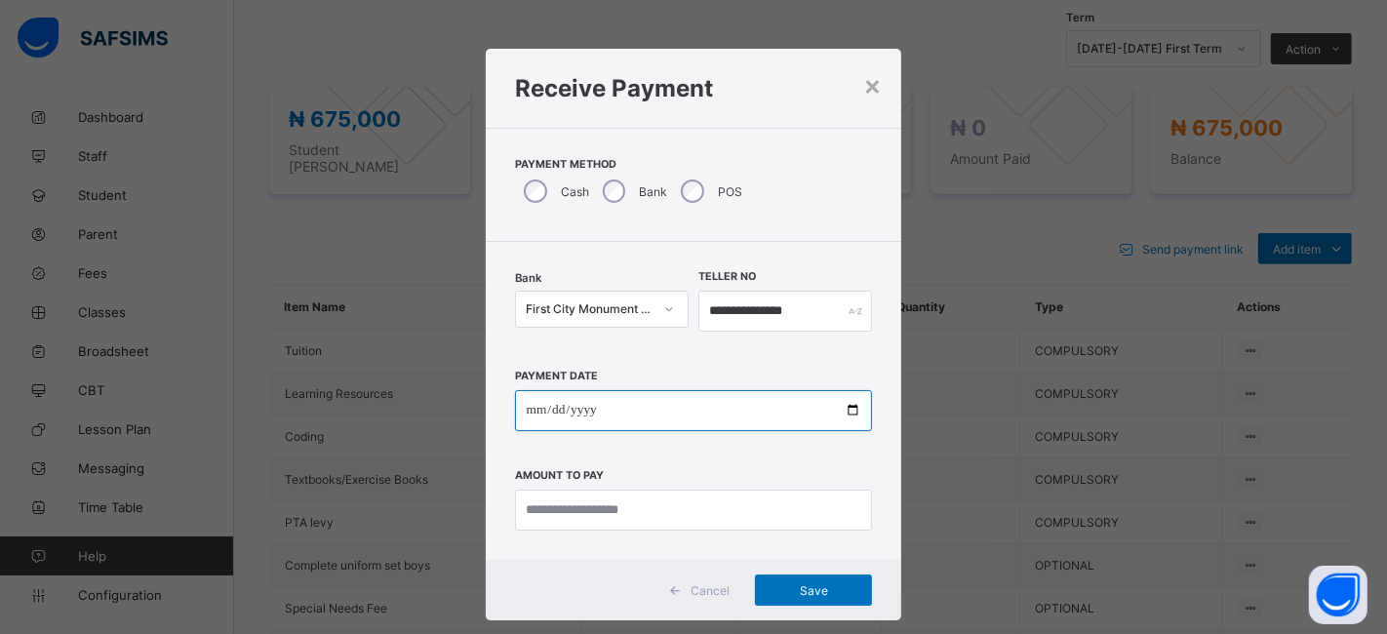
click at [836, 404] on input "date" at bounding box center [694, 410] width 358 height 41
click at [841, 415] on input "date" at bounding box center [694, 410] width 358 height 41
type input "**********"
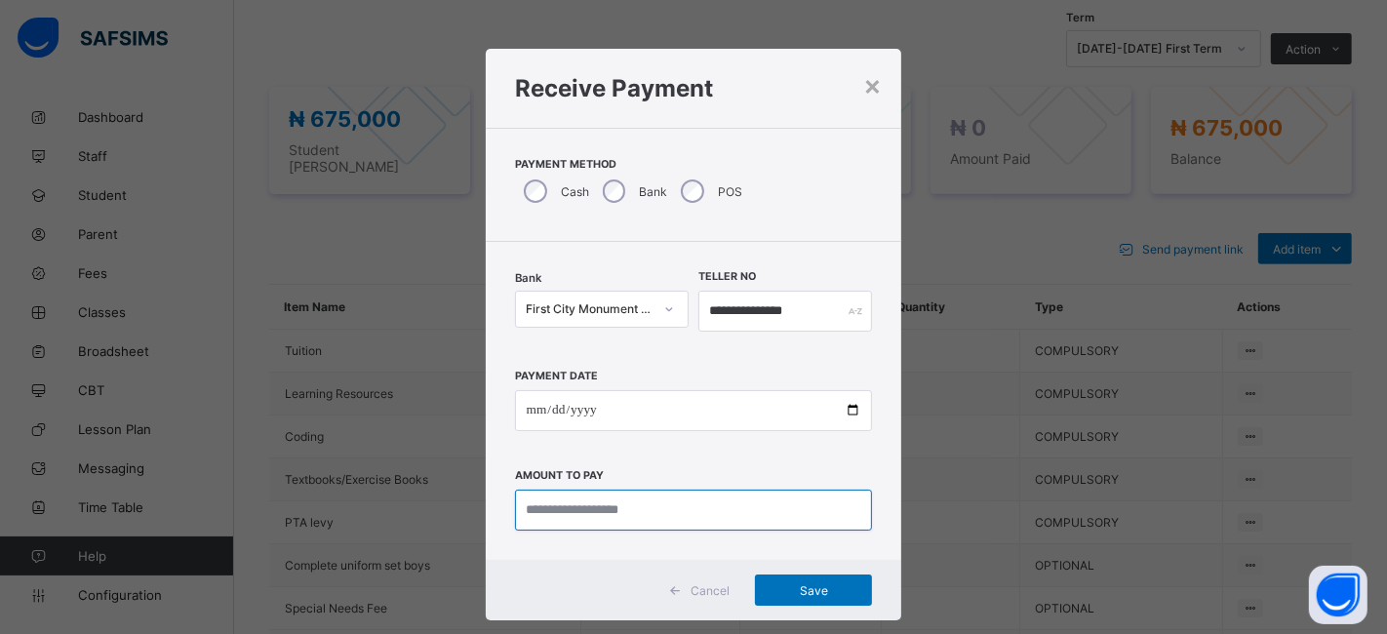
click at [589, 504] on input "currency" at bounding box center [694, 509] width 358 height 41
type input "********"
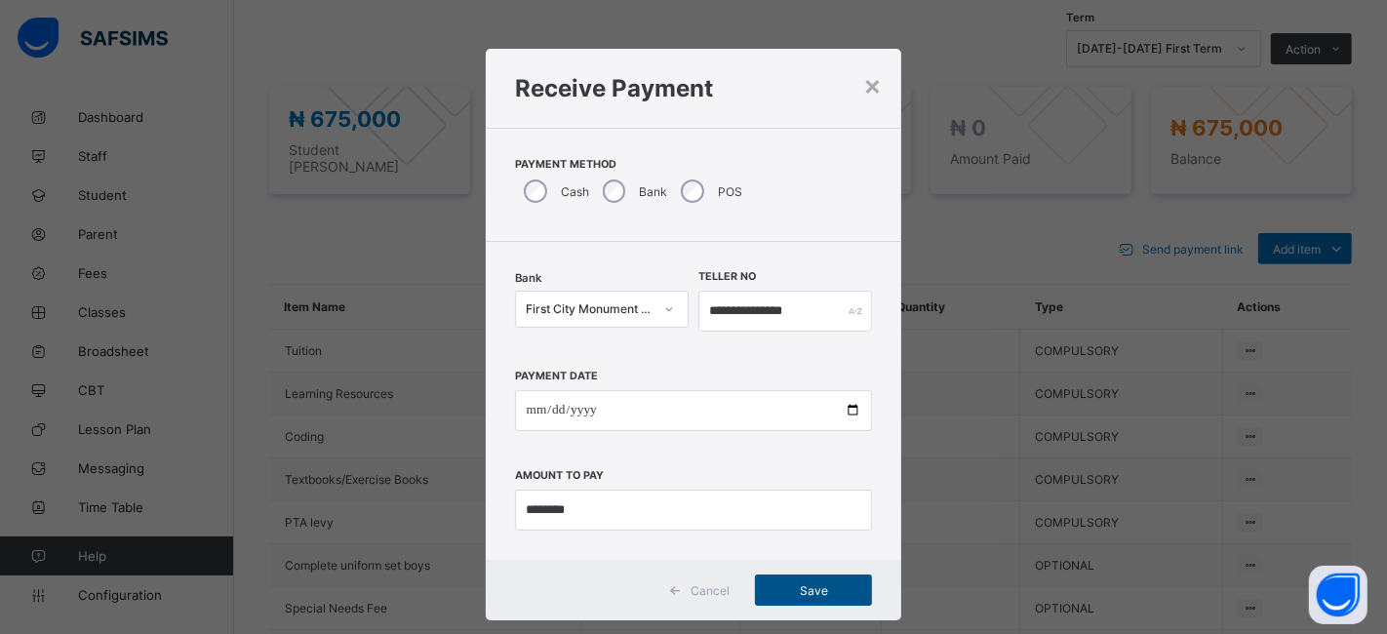
click at [795, 593] on span "Save" at bounding box center [813, 590] width 88 height 15
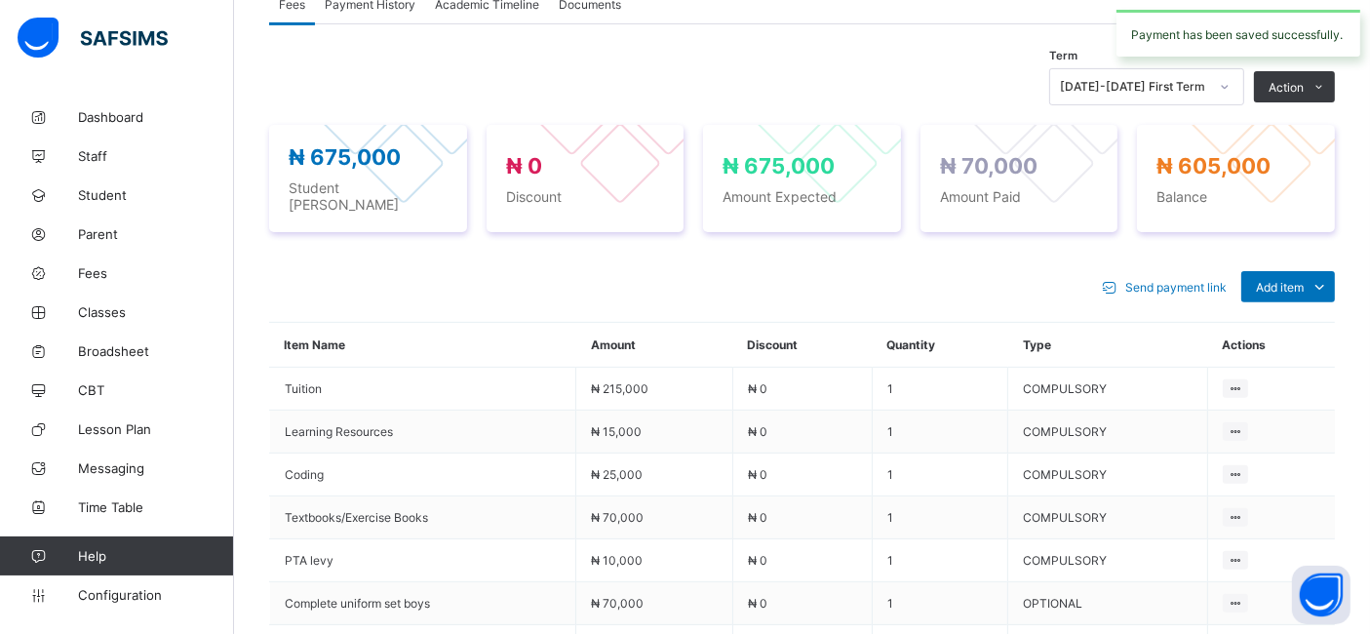
scroll to position [621, 0]
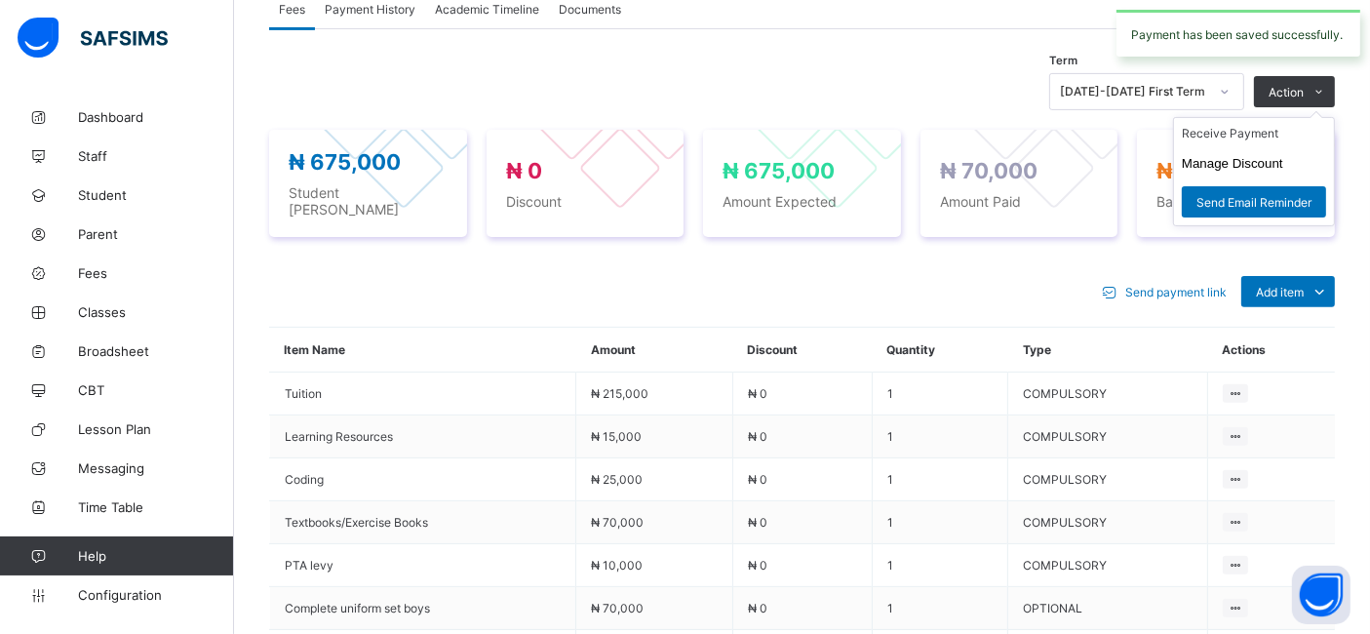
click at [1311, 117] on ul "Receive Payment Manage Discount Send Email Reminder" at bounding box center [1254, 171] width 162 height 109
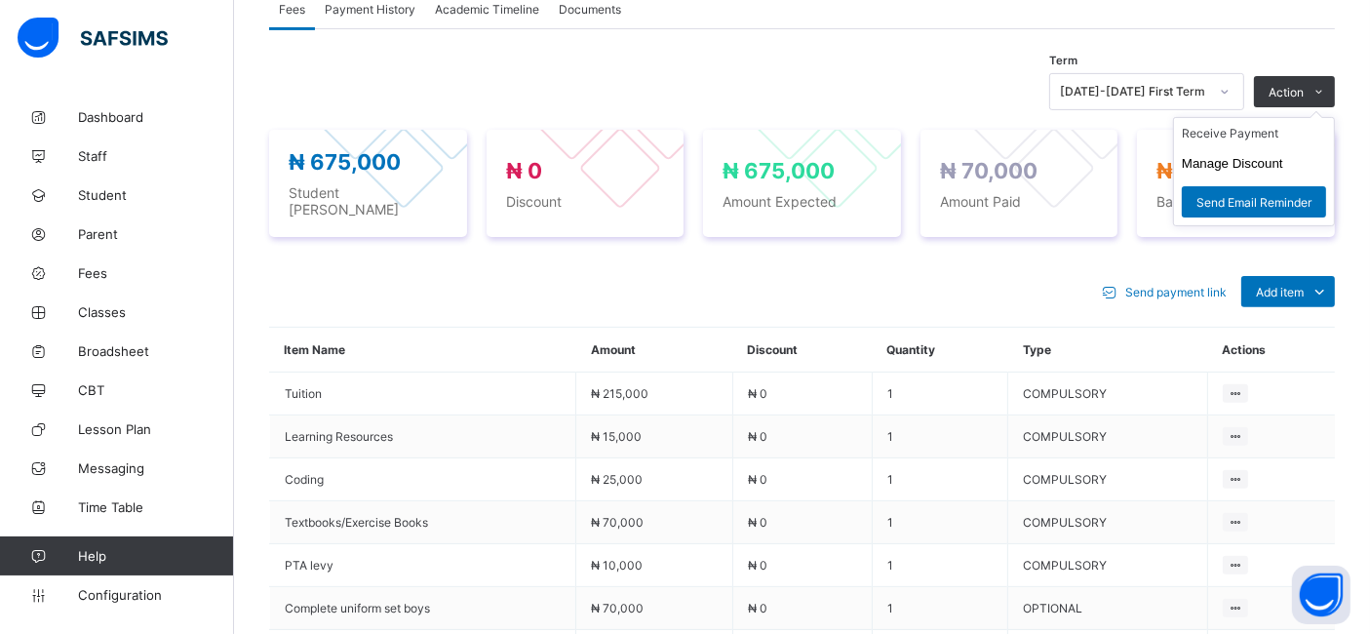
click at [1242, 132] on ul "Receive Payment Manage Discount Send Email Reminder" at bounding box center [1254, 171] width 162 height 109
click at [1217, 134] on li "Receive Payment" at bounding box center [1254, 133] width 160 height 30
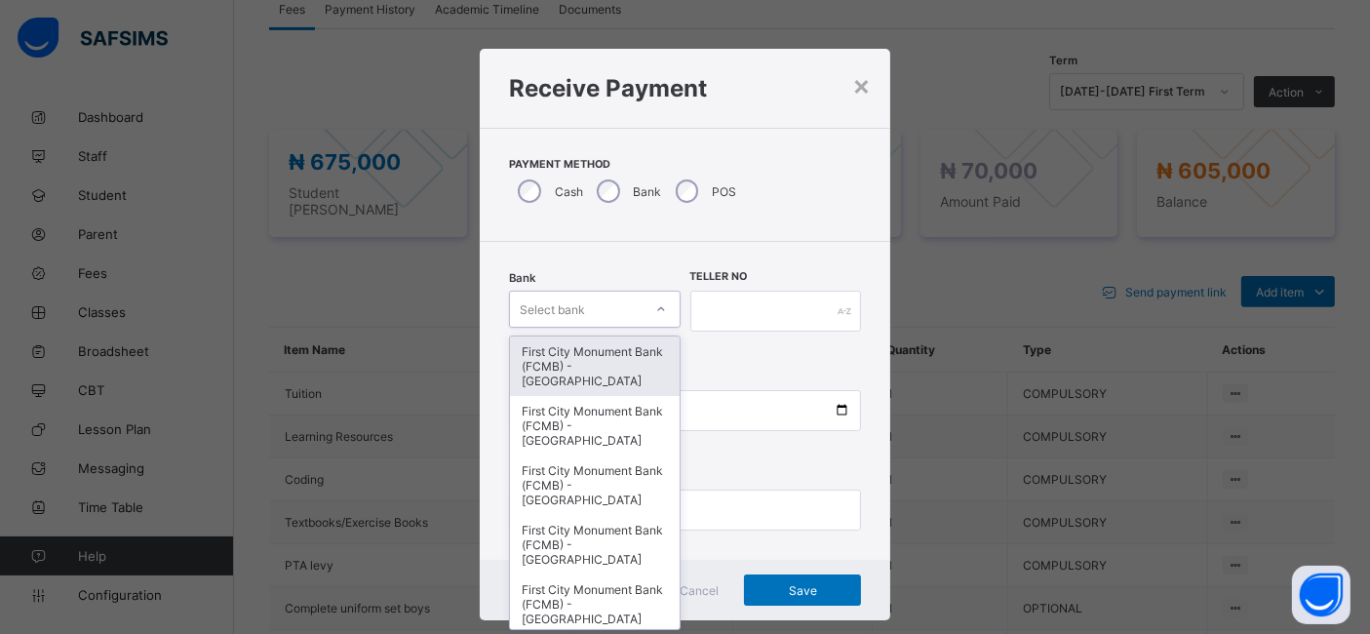
click at [569, 372] on div "First City Monument Bank (FCMB) - [GEOGRAPHIC_DATA]" at bounding box center [595, 365] width 170 height 59
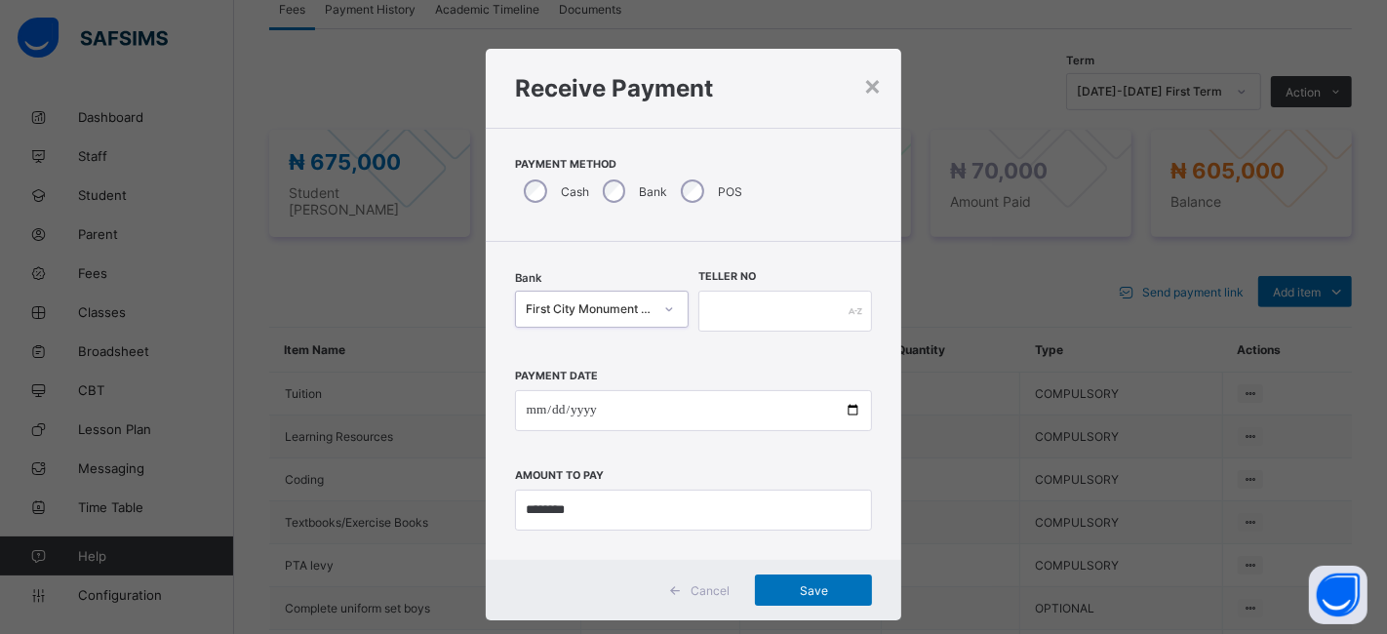
click at [597, 359] on div "Payment Date Amount to pay" at bounding box center [694, 440] width 358 height 179
click at [628, 420] on input "date" at bounding box center [694, 410] width 358 height 41
click at [846, 410] on input "date" at bounding box center [694, 410] width 358 height 41
type input "**********"
click at [801, 306] on input "text" at bounding box center [785, 311] width 174 height 41
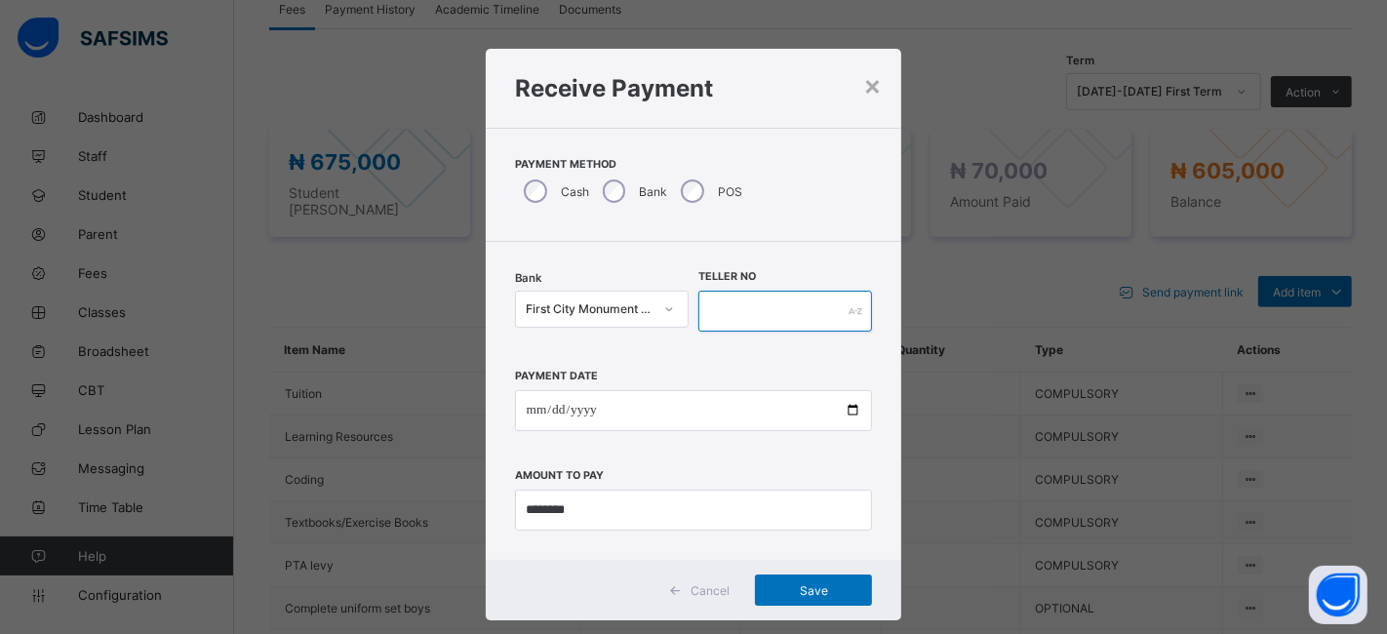
click at [747, 312] on input "text" at bounding box center [785, 311] width 174 height 41
type input "********"
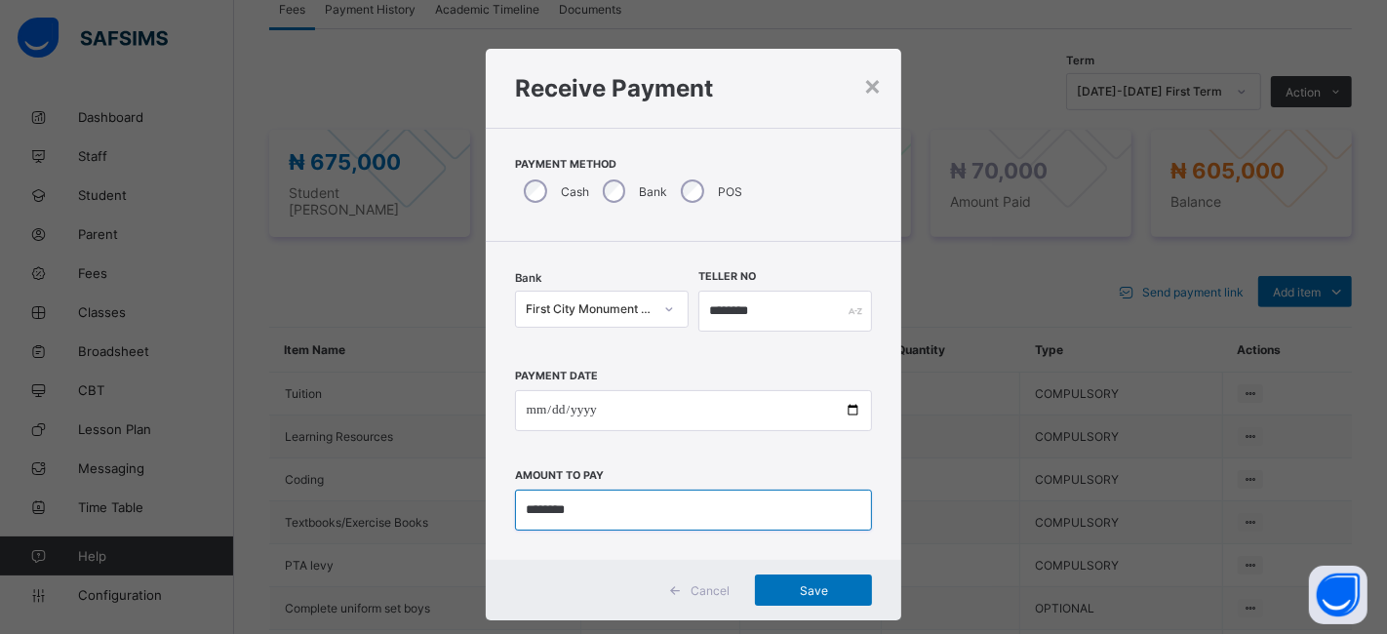
click at [695, 516] on input "currency" at bounding box center [694, 509] width 358 height 41
type input "***"
type input "********"
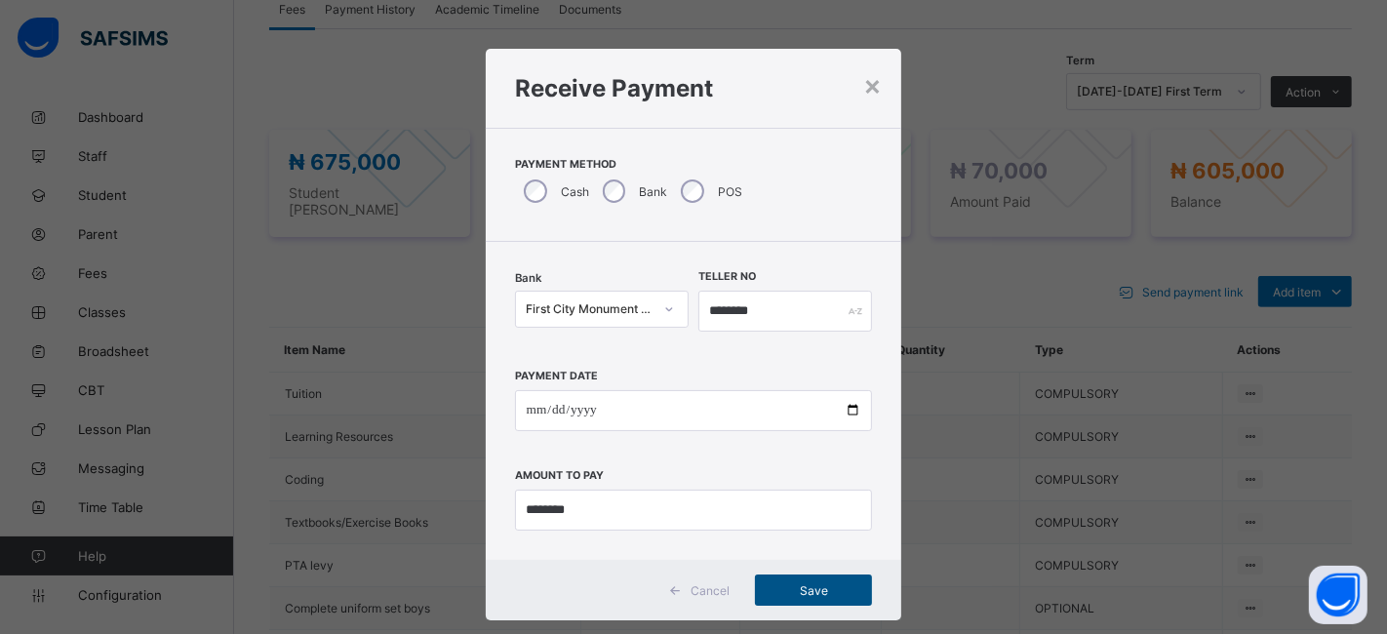
click at [807, 583] on span "Save" at bounding box center [813, 590] width 88 height 15
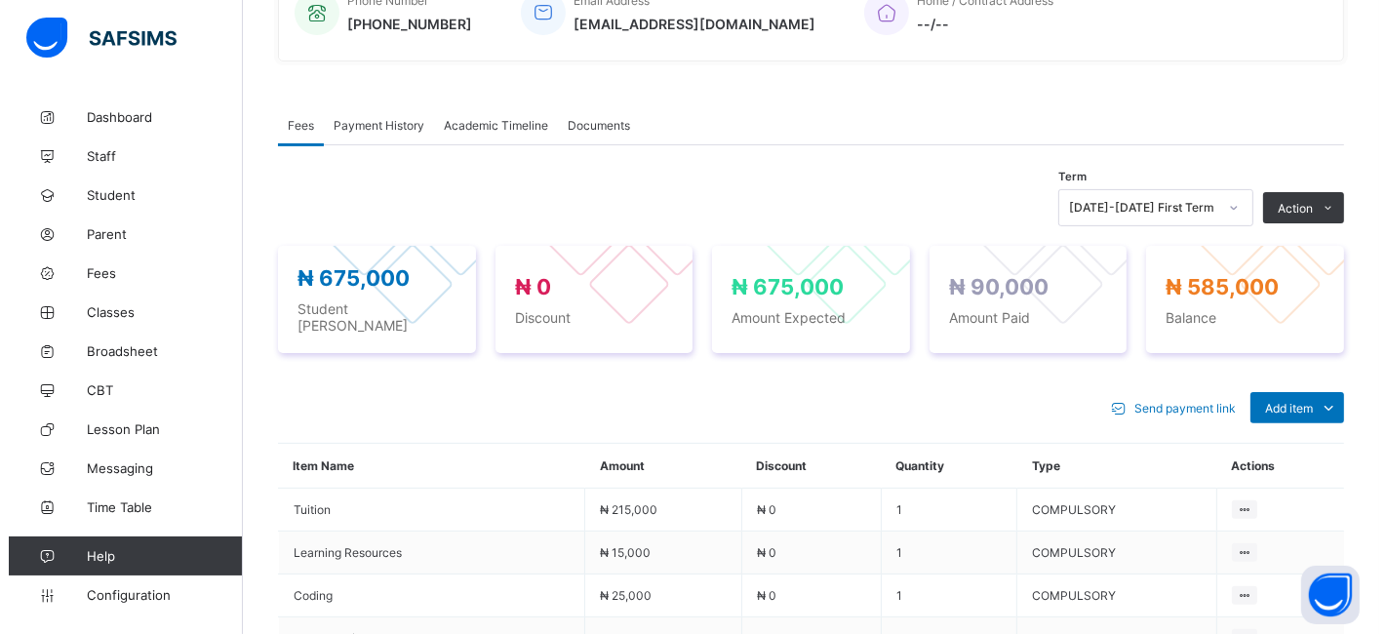
scroll to position [476, 0]
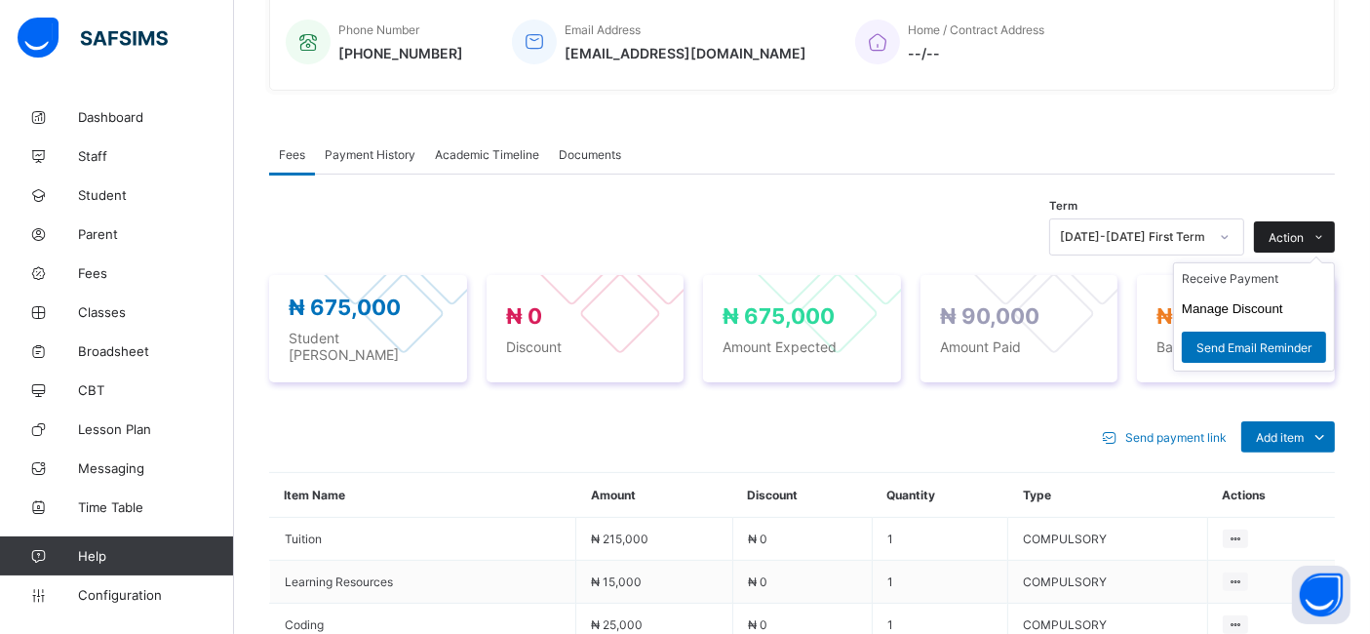
click at [1320, 246] on span at bounding box center [1319, 236] width 31 height 31
click at [1255, 316] on button "Manage Discount" at bounding box center [1232, 308] width 101 height 15
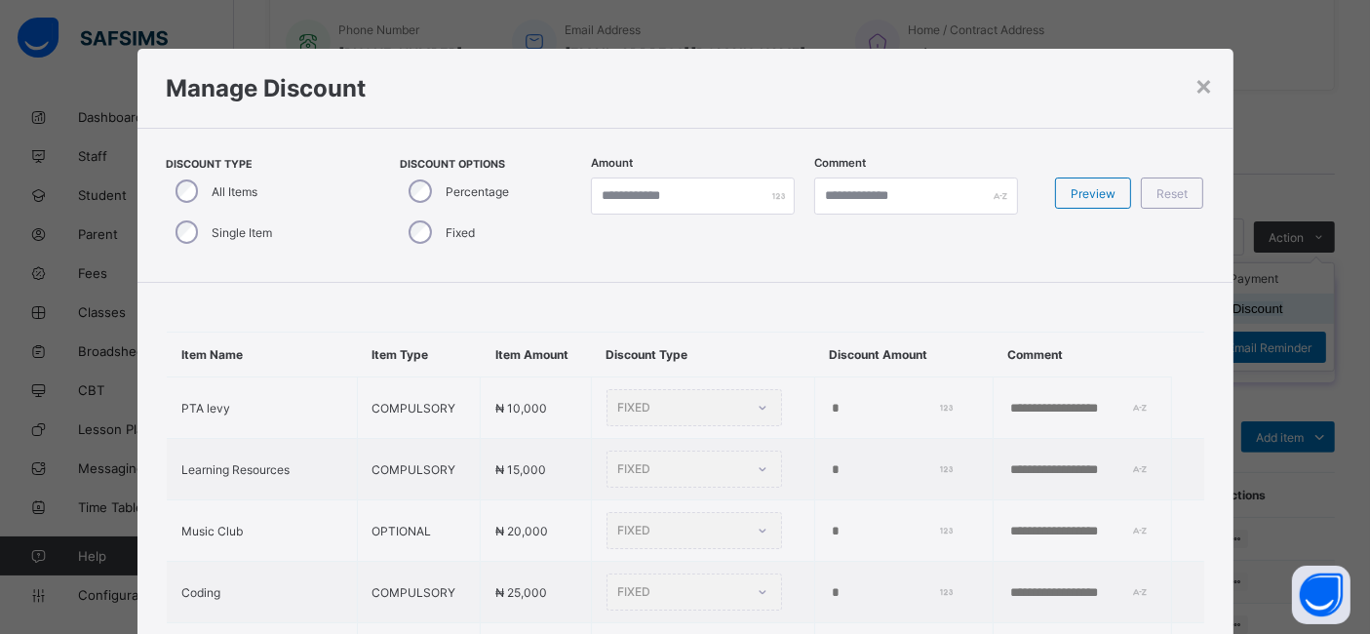
type input "*"
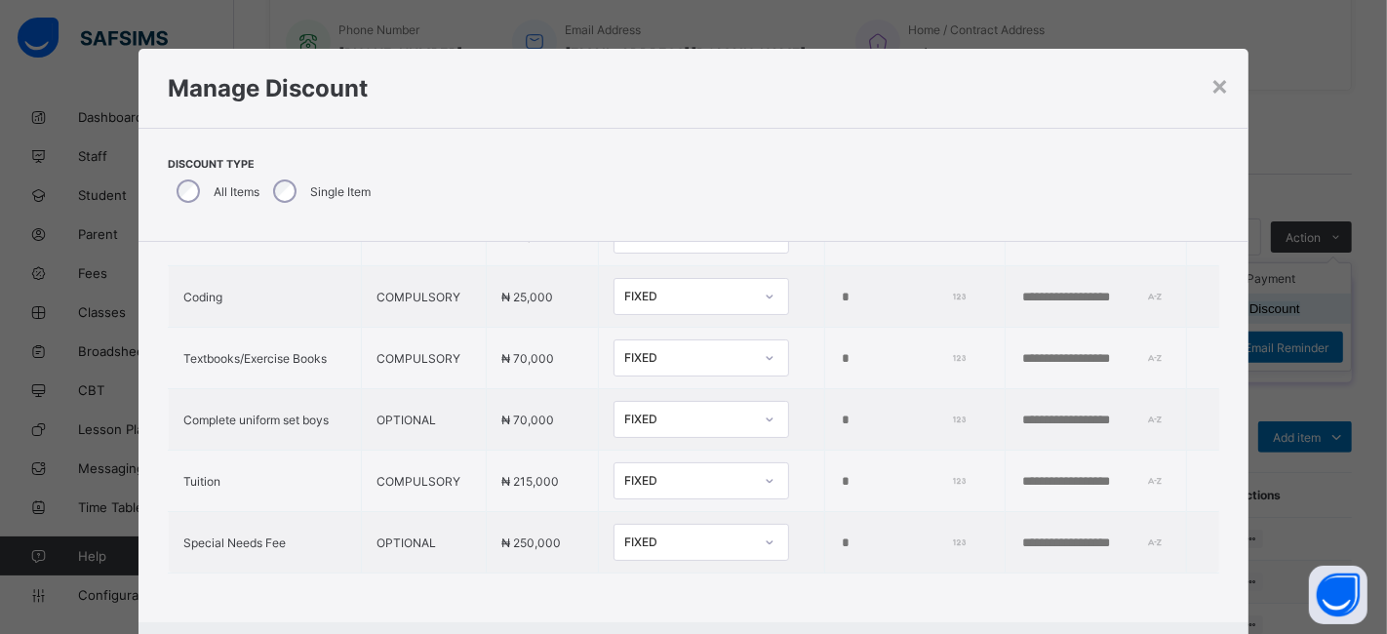
scroll to position [267, 0]
click at [840, 535] on input "*" at bounding box center [901, 543] width 122 height 16
type input "*"
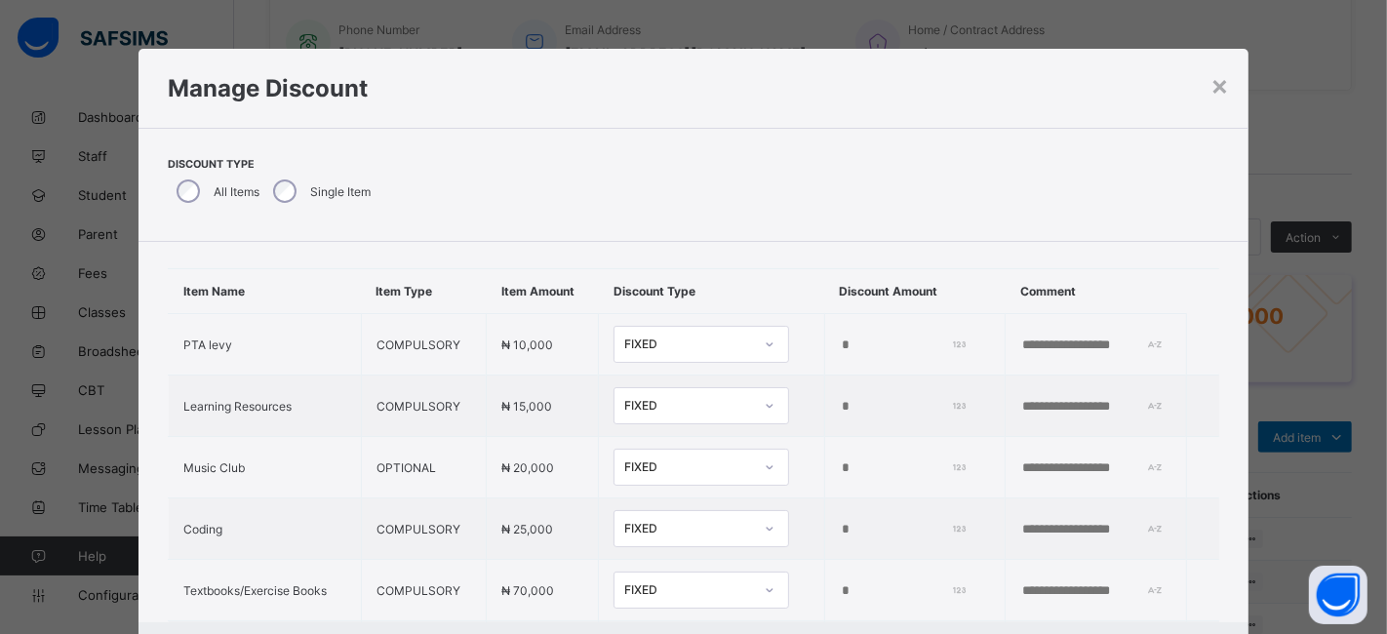
scroll to position [52, 0]
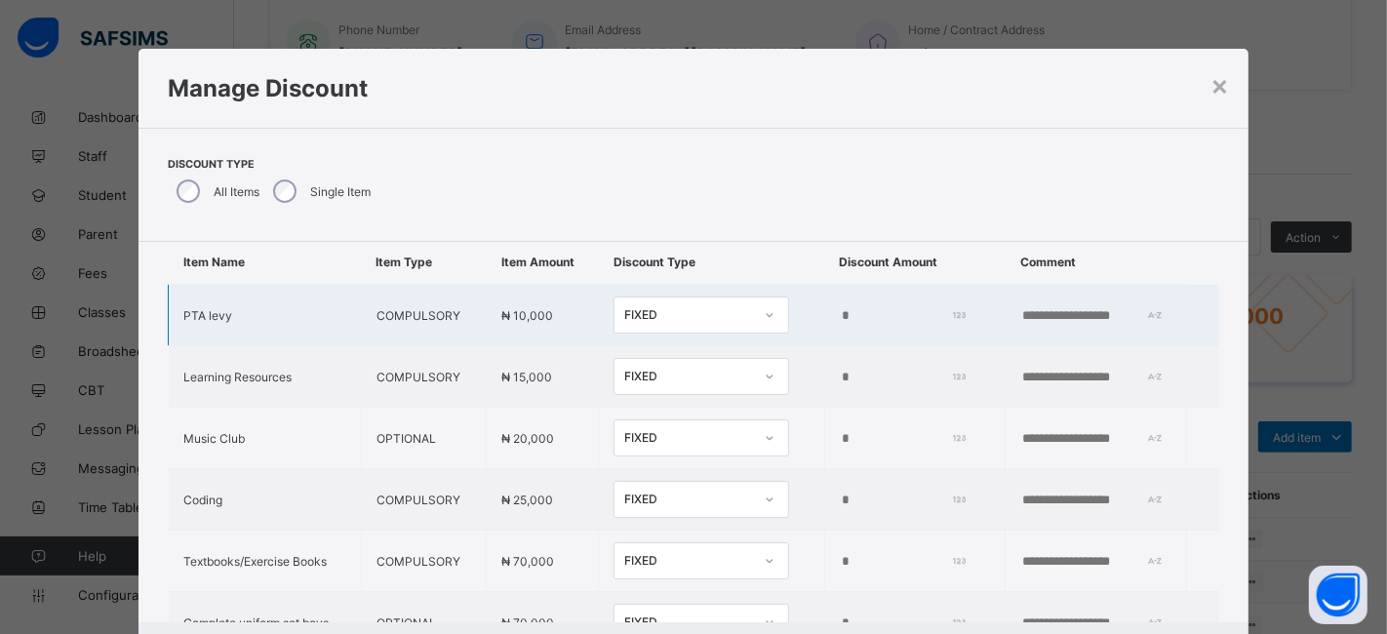
click at [840, 313] on input "*" at bounding box center [901, 316] width 122 height 16
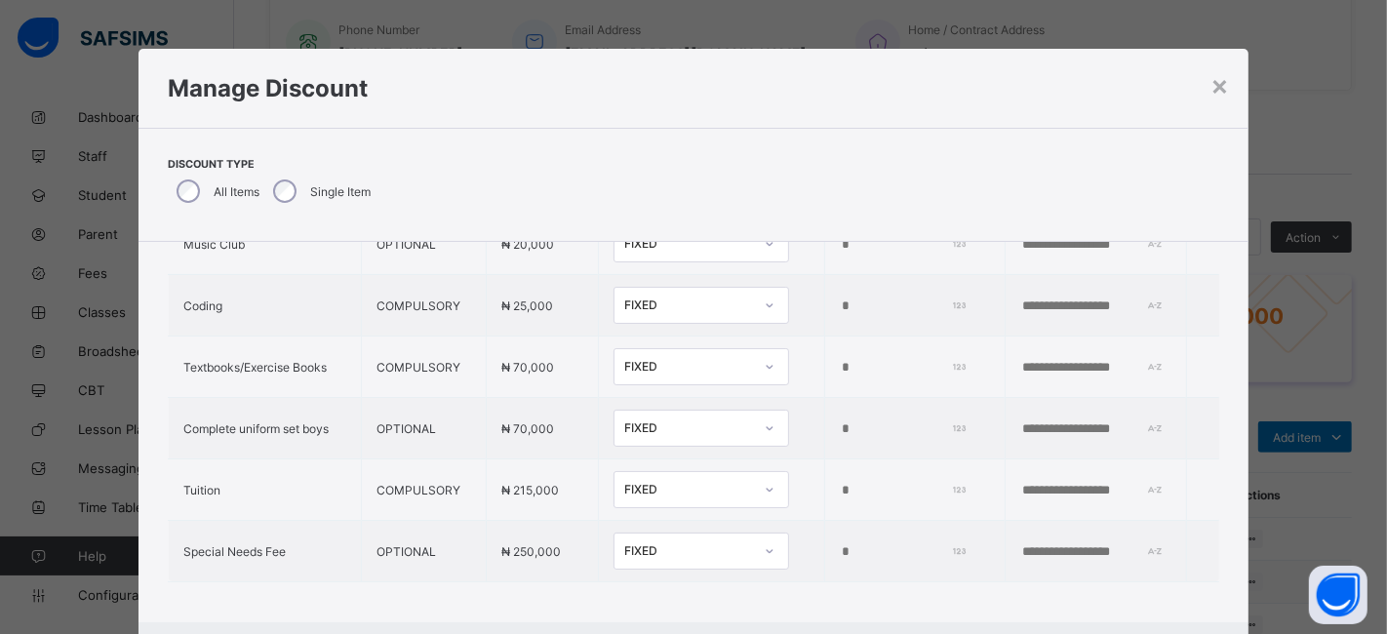
scroll to position [248, 0]
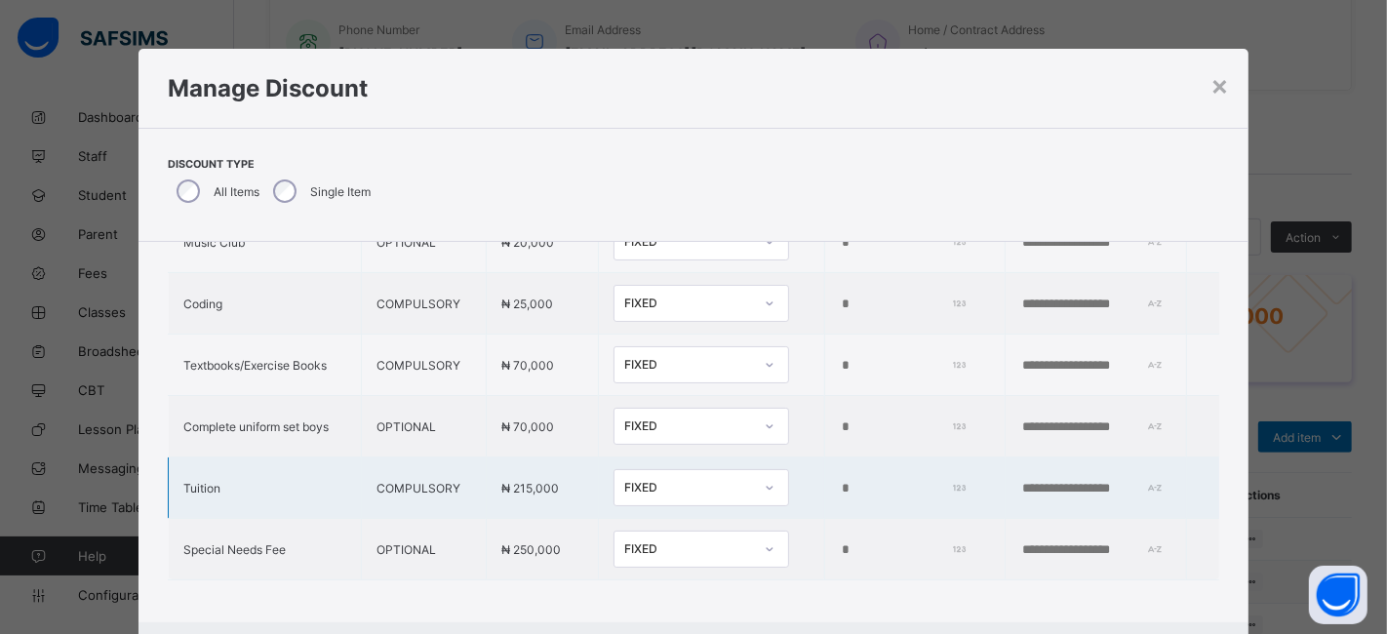
type input "*****"
click at [840, 484] on input "*" at bounding box center [901, 489] width 122 height 16
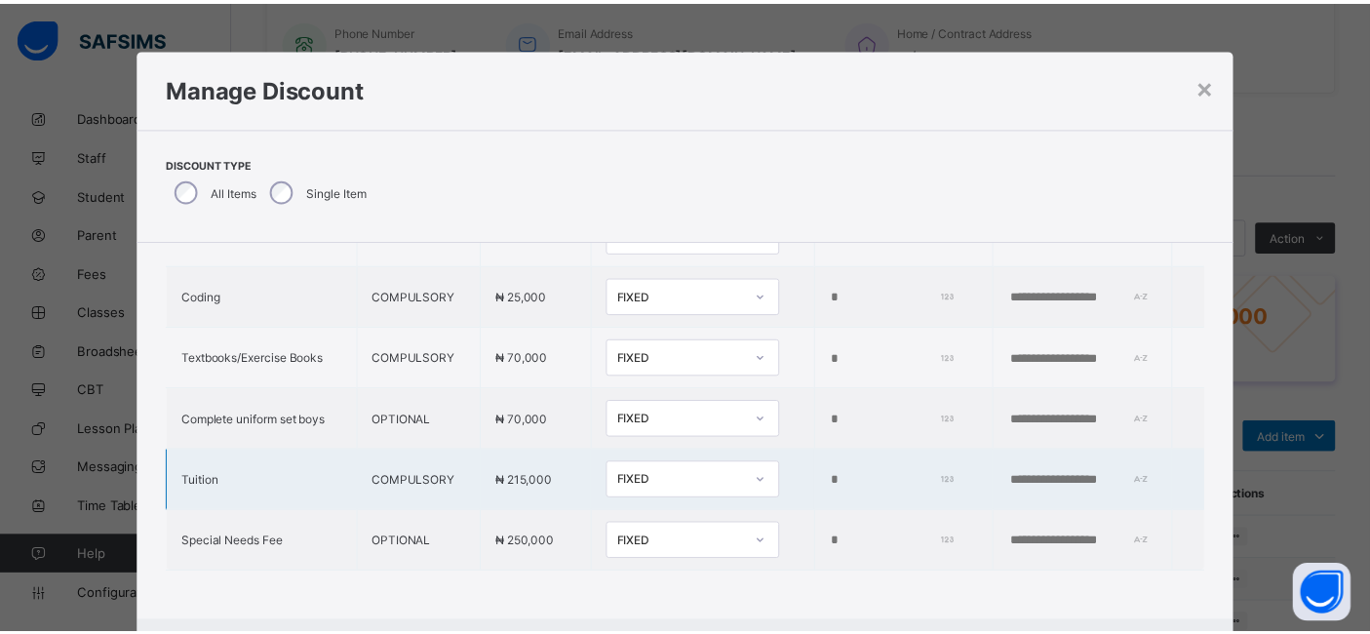
scroll to position [97, 0]
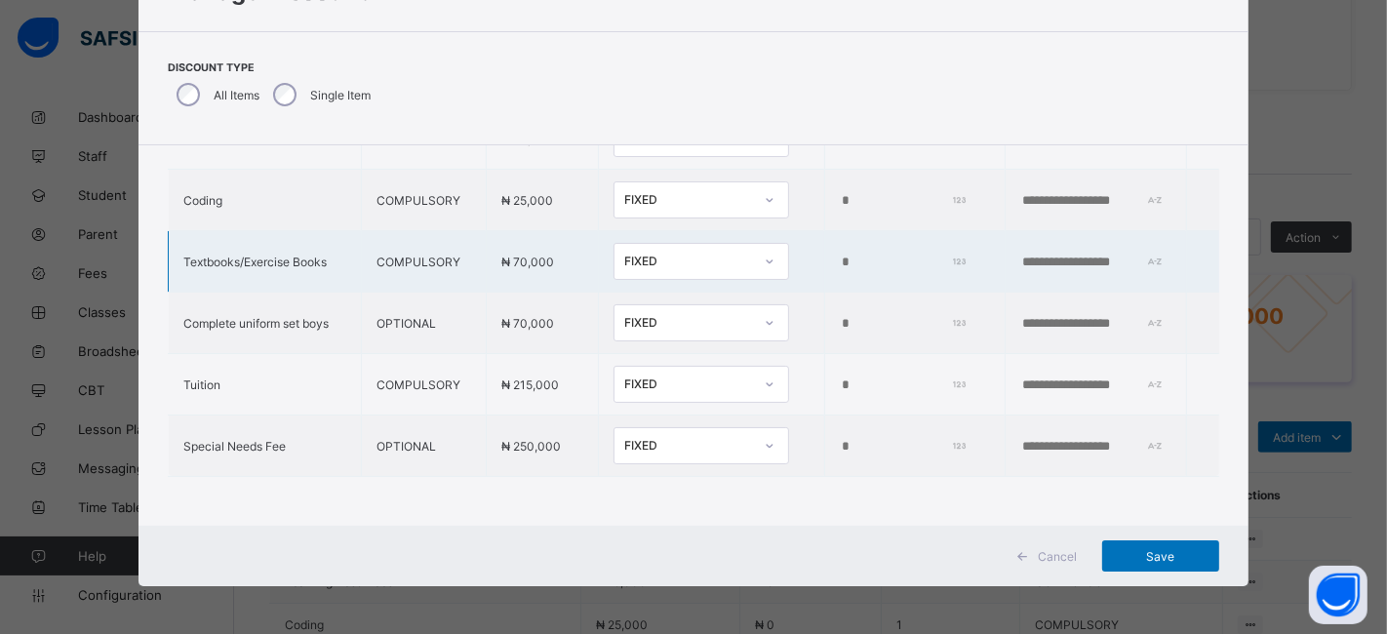
type input "*****"
click at [840, 254] on input "*" at bounding box center [901, 262] width 122 height 16
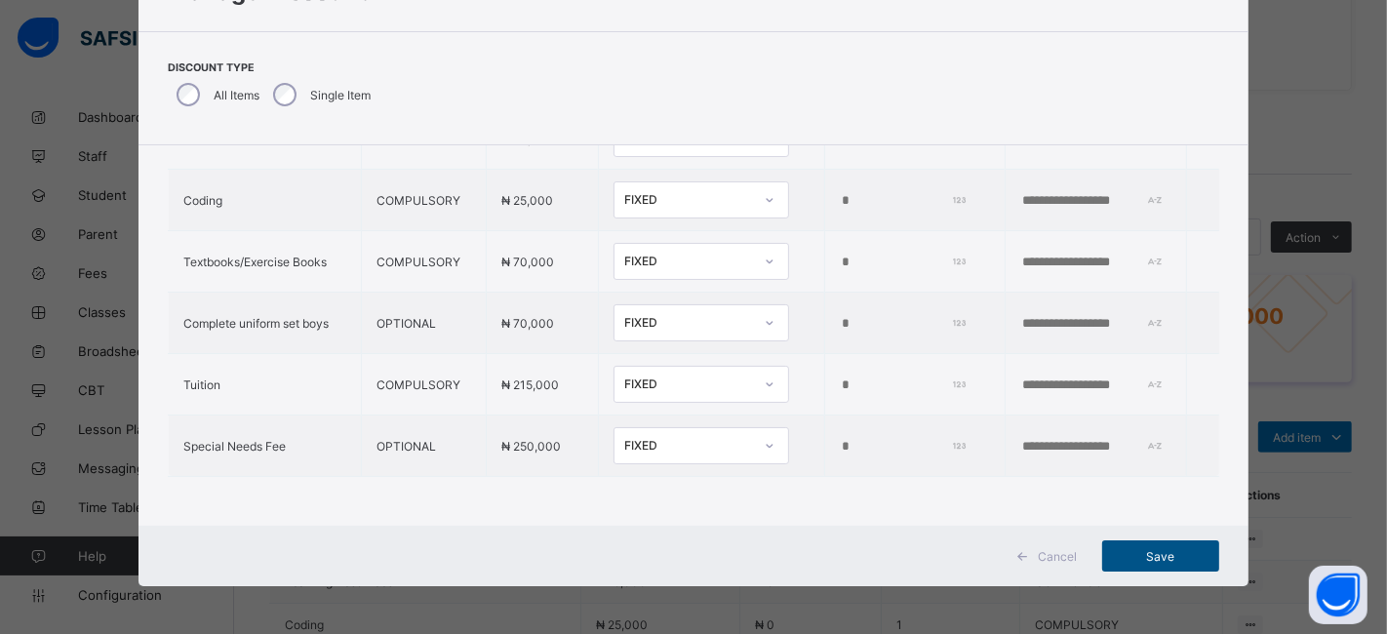
type input "*****"
click at [1153, 560] on span "Save" at bounding box center [1160, 556] width 88 height 15
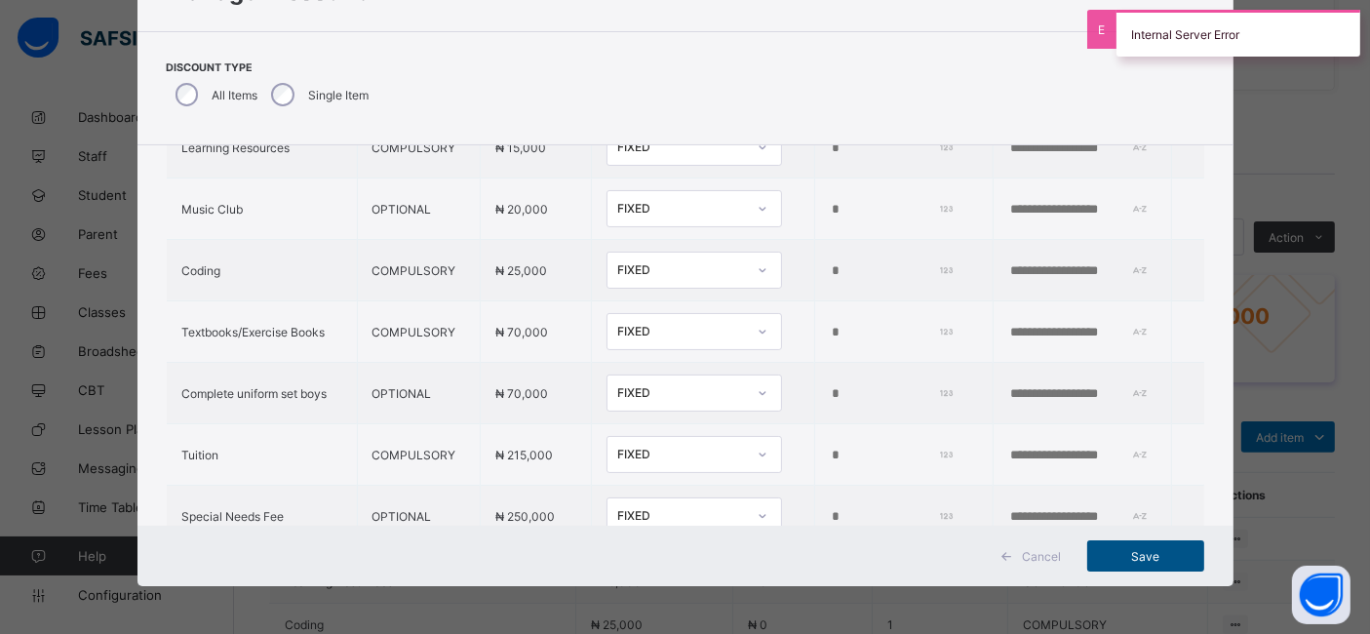
scroll to position [170, 0]
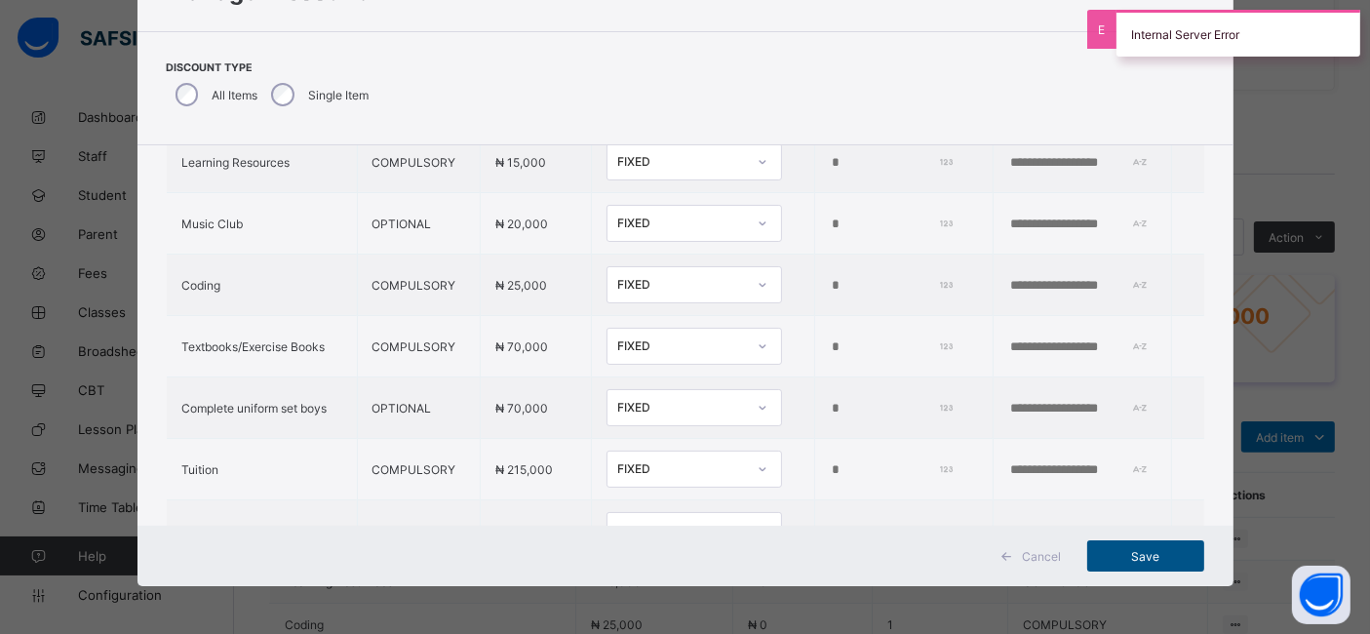
click at [1150, 560] on span "Save" at bounding box center [1146, 556] width 88 height 15
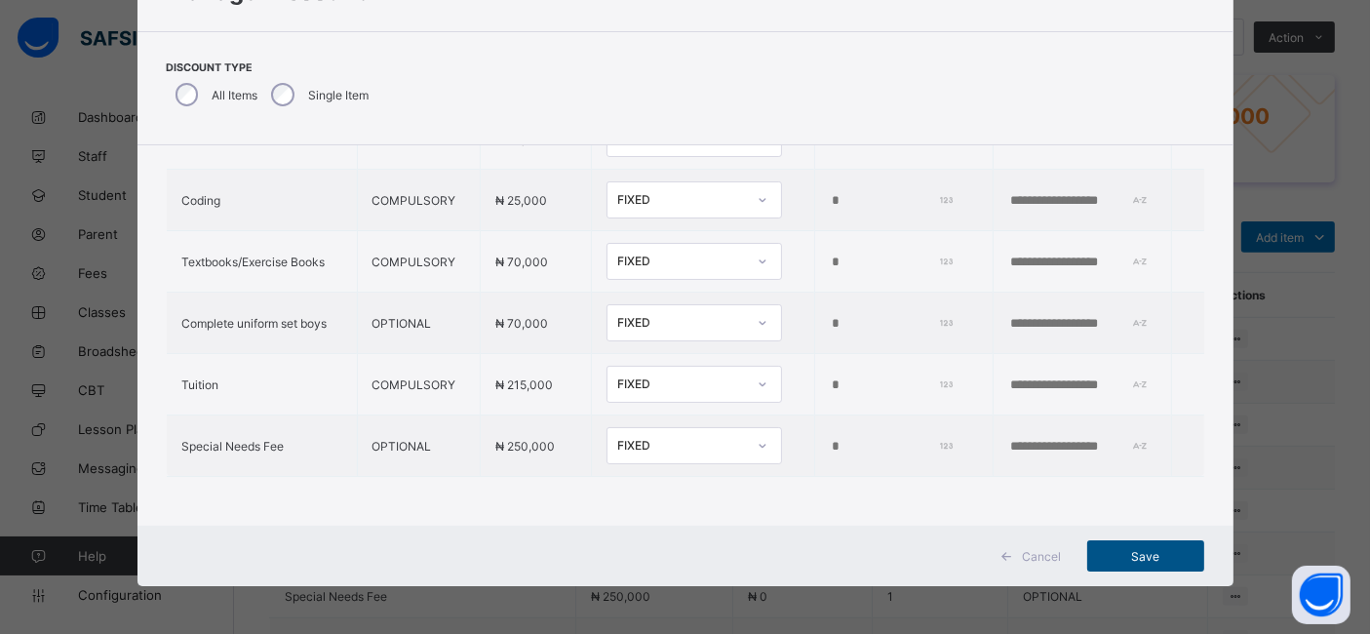
scroll to position [677, 0]
click at [1146, 554] on span "Save" at bounding box center [1146, 556] width 88 height 15
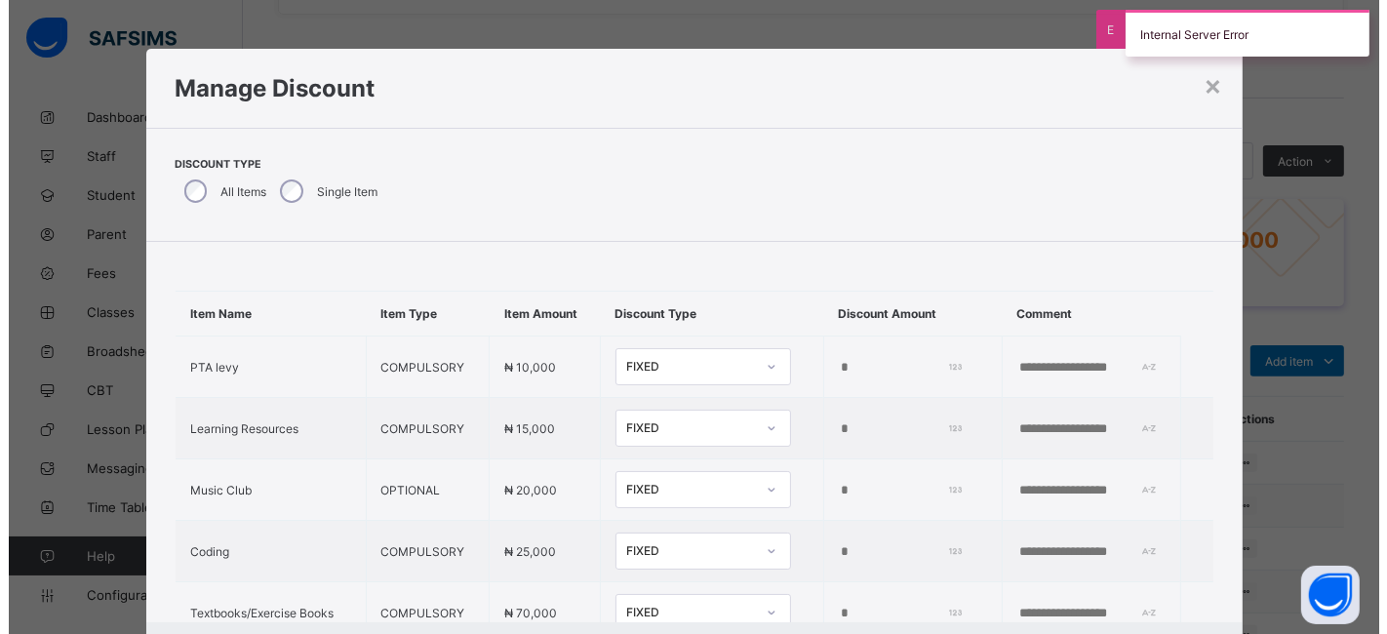
scroll to position [549, 0]
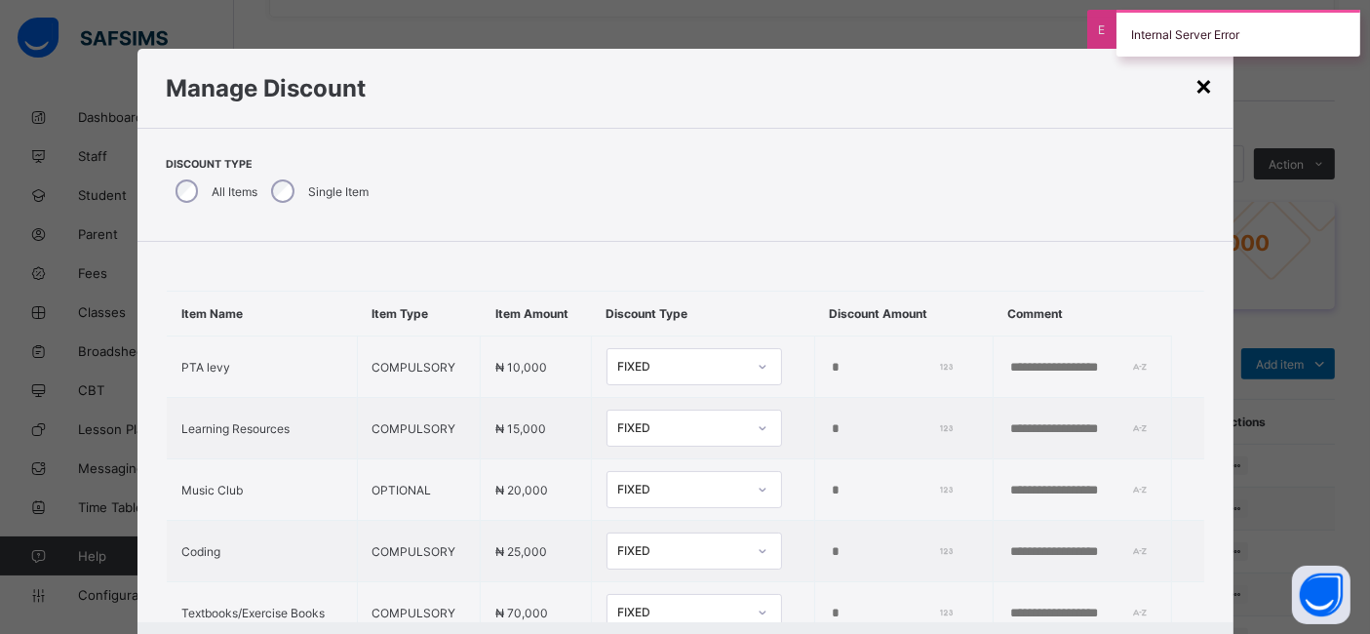
click at [1200, 86] on div "×" at bounding box center [1204, 84] width 19 height 33
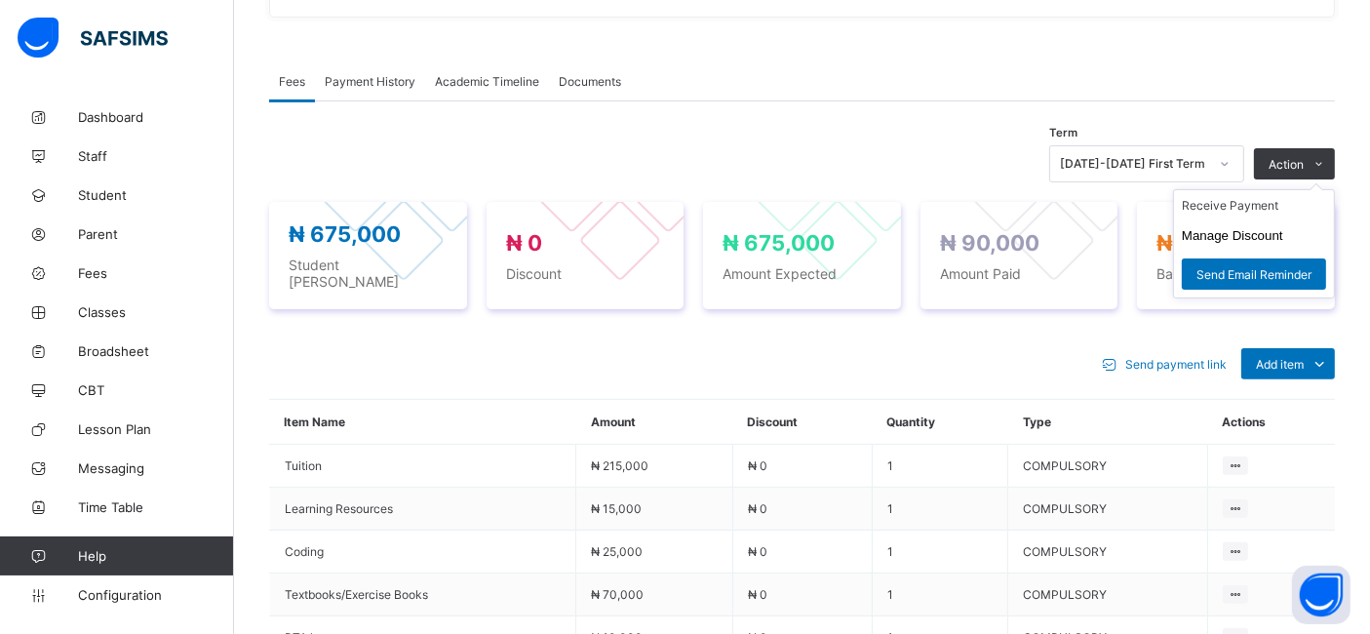
click at [1318, 189] on ul "Receive Payment Manage Discount Send Email Reminder" at bounding box center [1254, 243] width 162 height 109
click at [1248, 243] on button "Manage Discount" at bounding box center [1232, 235] width 101 height 15
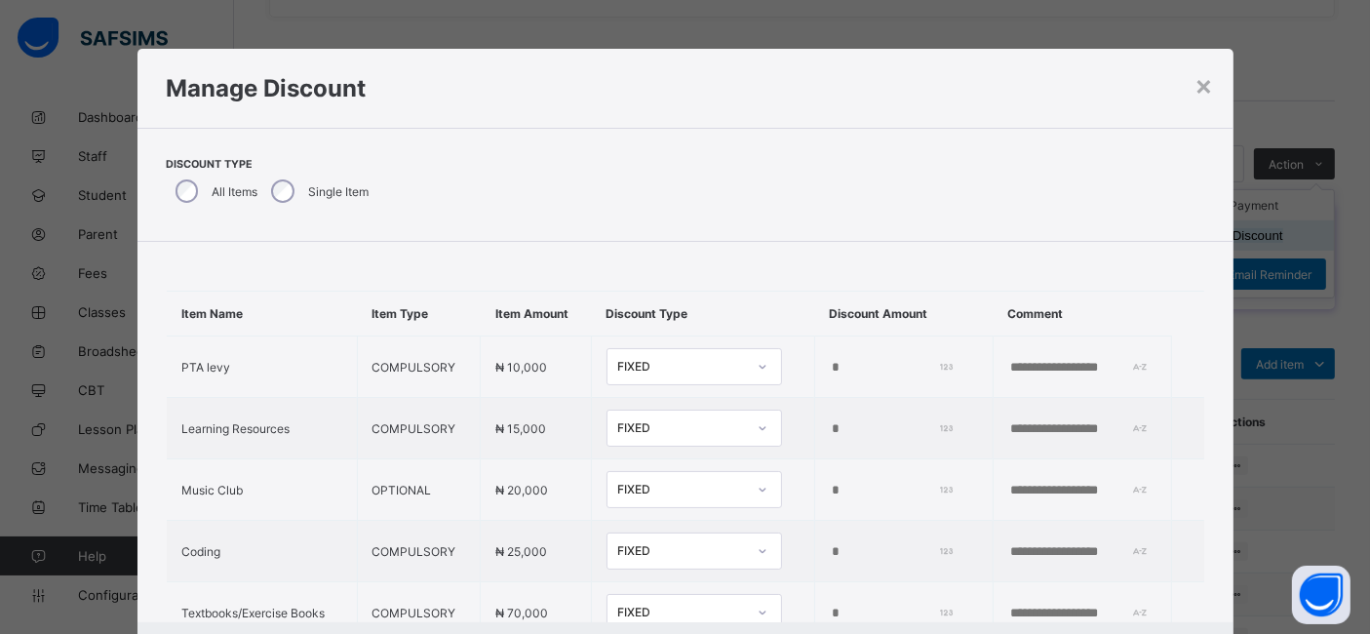
type input "*"
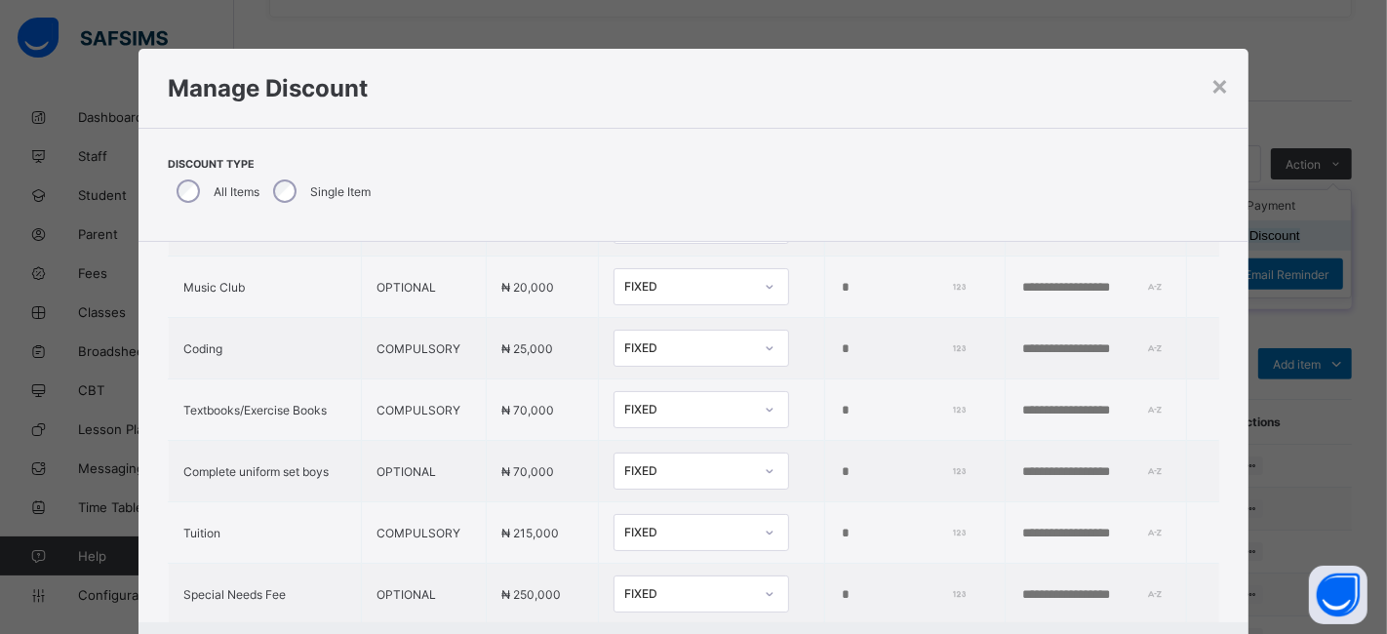
scroll to position [267, 0]
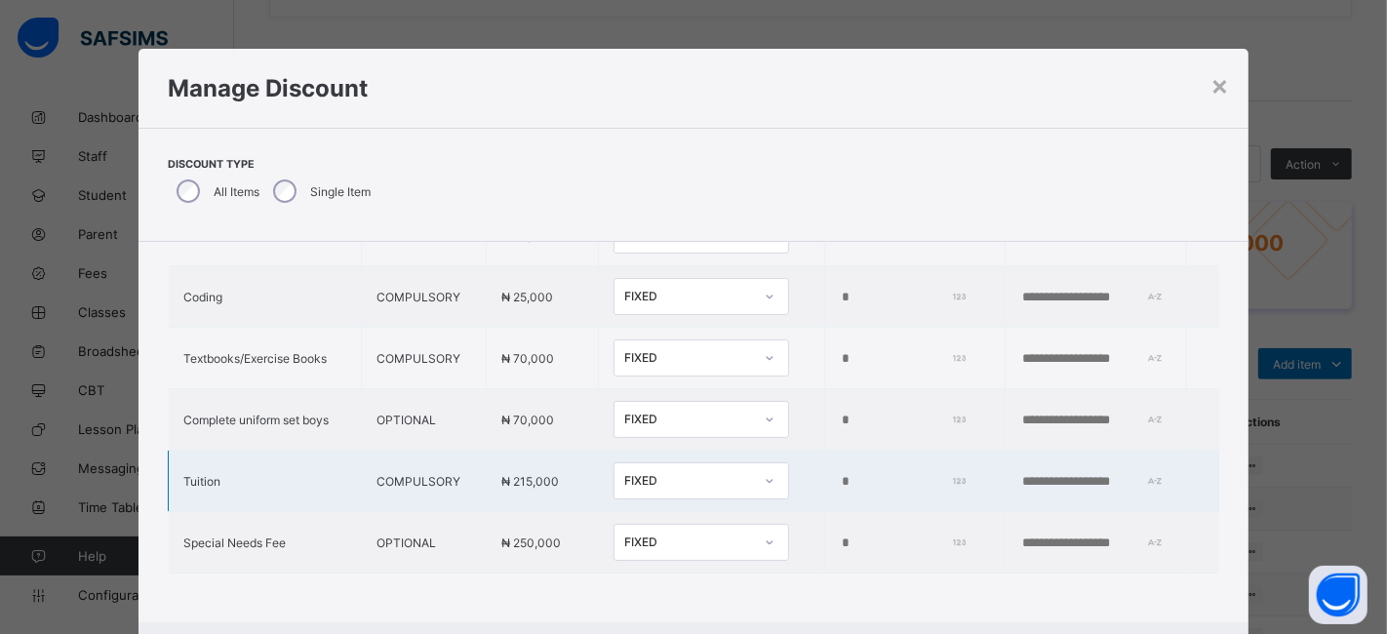
click at [840, 474] on input "*" at bounding box center [901, 482] width 122 height 16
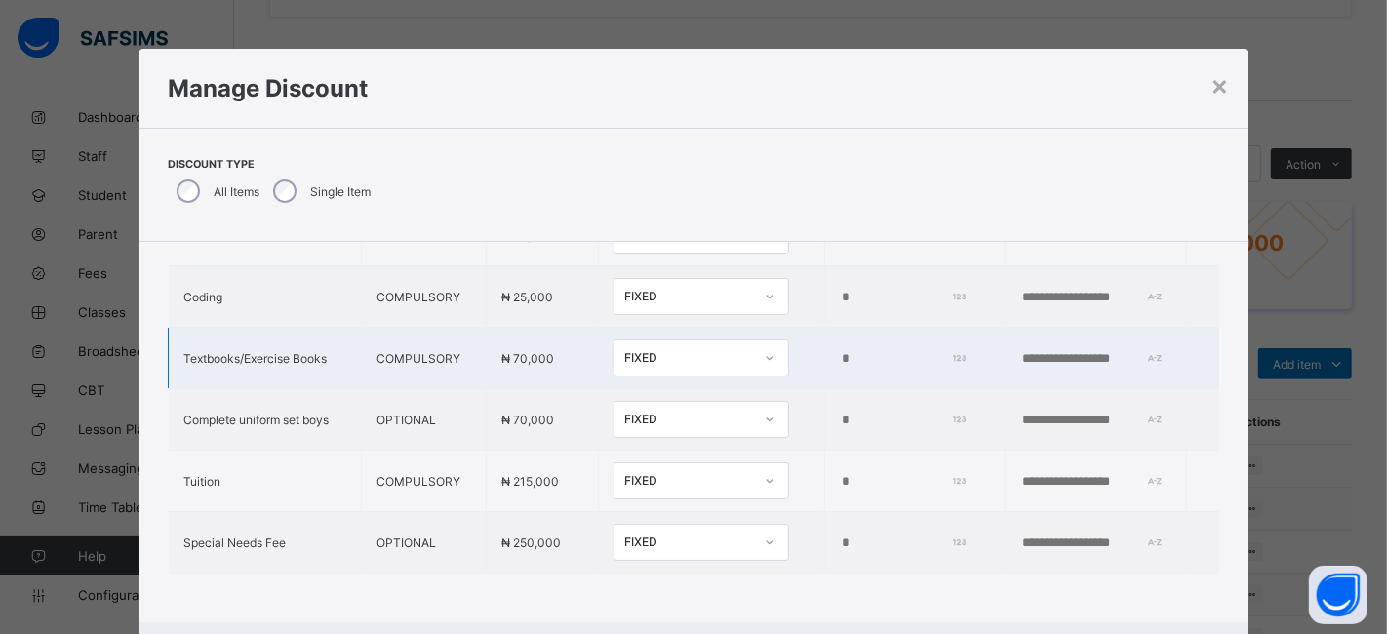
type input "*****"
click at [840, 351] on input "*" at bounding box center [901, 359] width 122 height 16
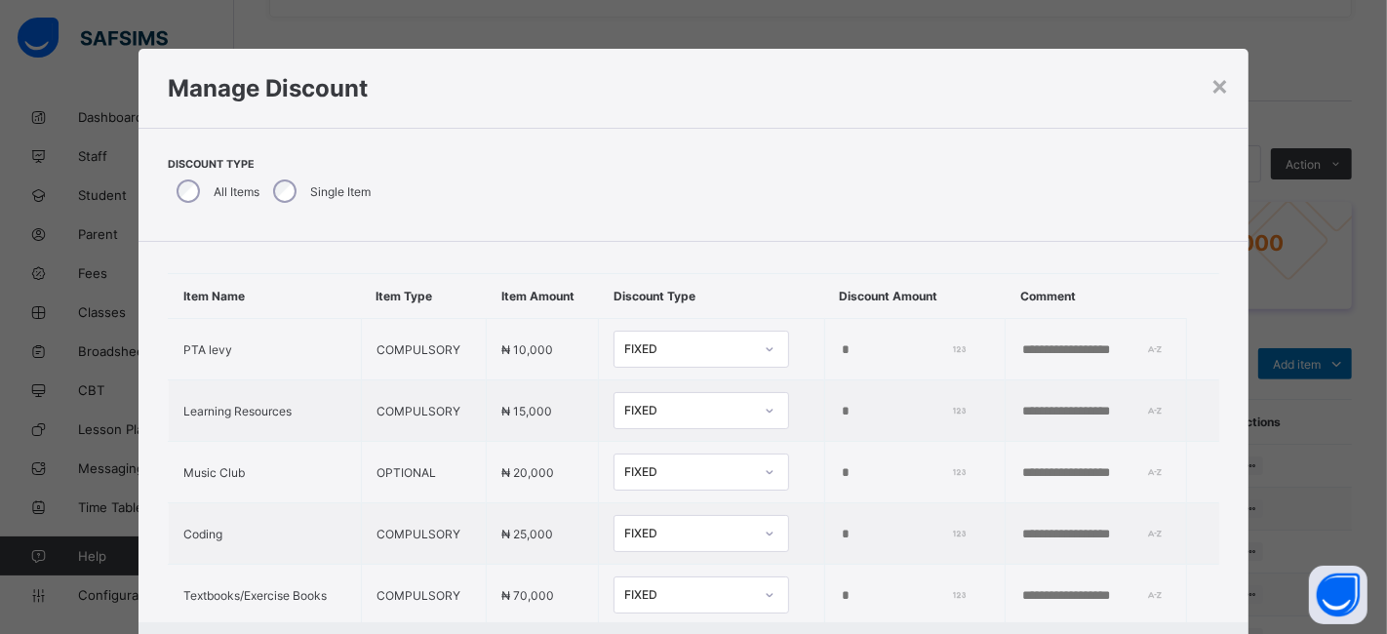
scroll to position [8, 0]
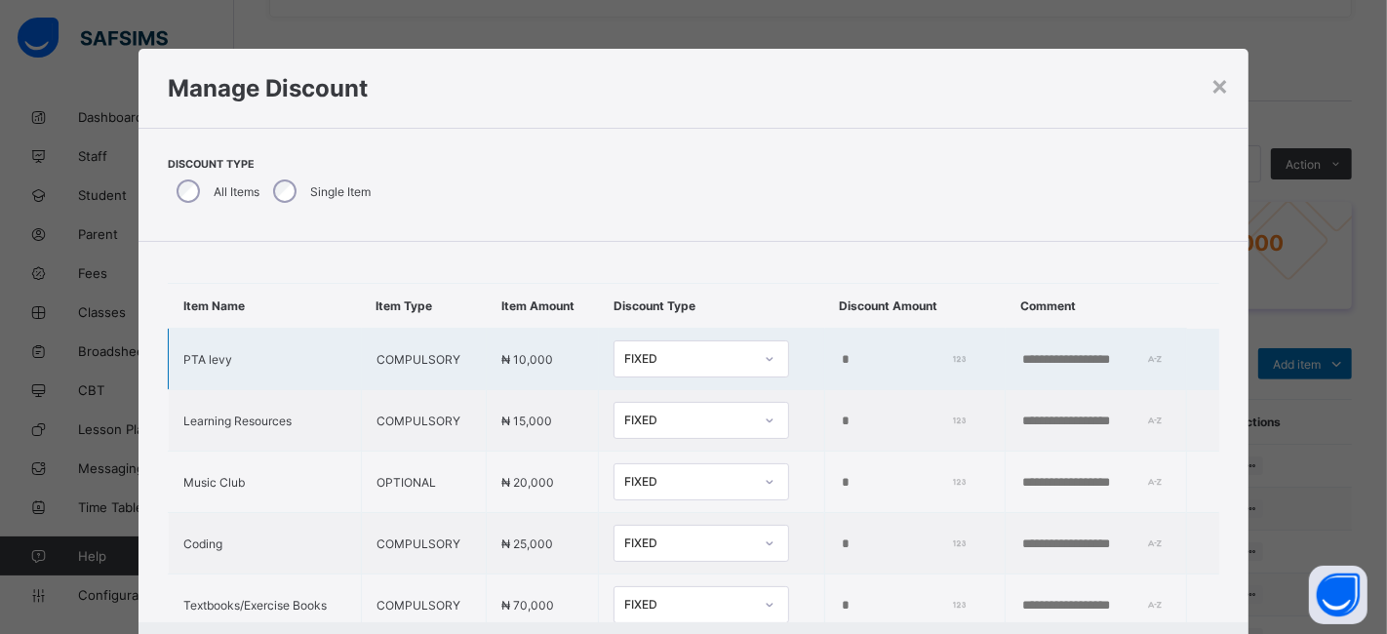
type input "*****"
click at [840, 352] on input "*" at bounding box center [901, 360] width 122 height 16
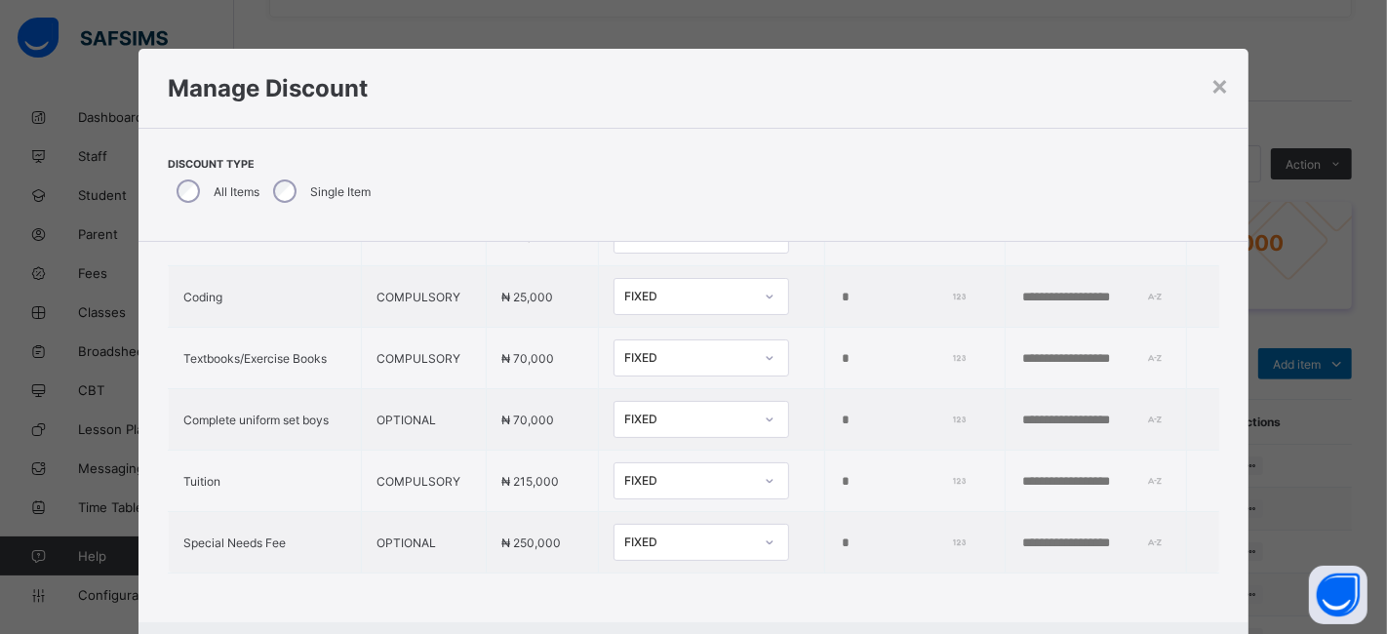
scroll to position [267, 0]
type input "*****"
click at [840, 535] on input "*" at bounding box center [901, 543] width 122 height 16
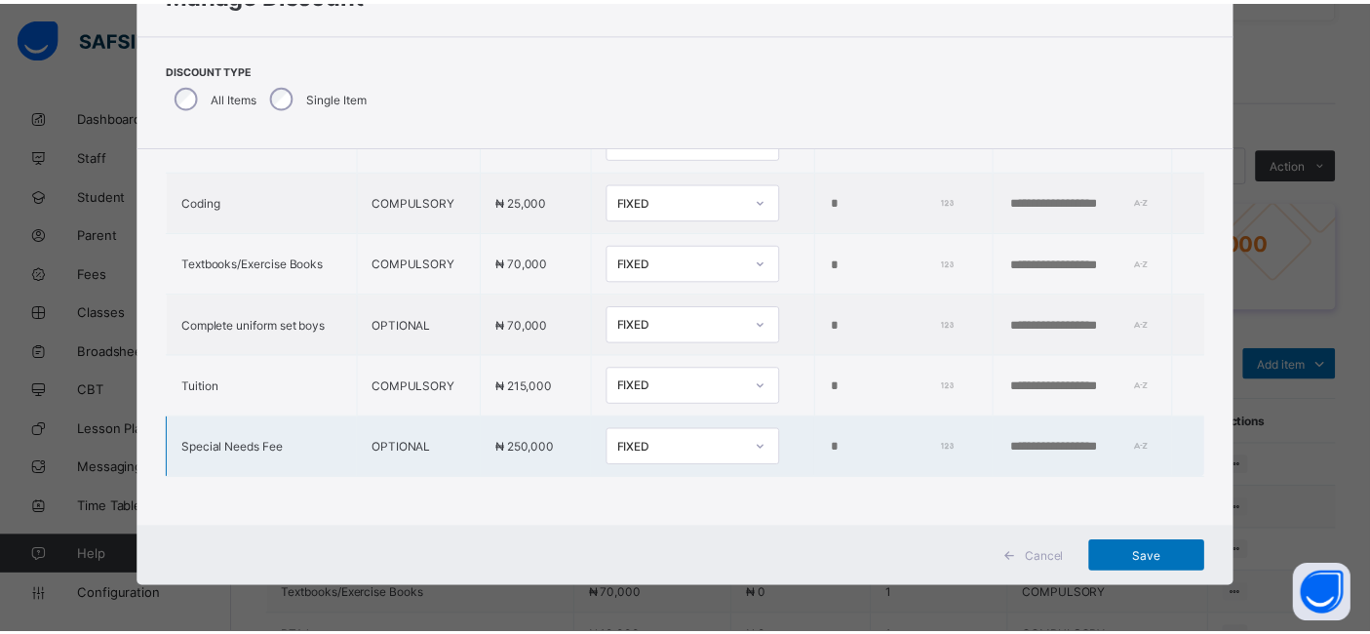
scroll to position [97, 0]
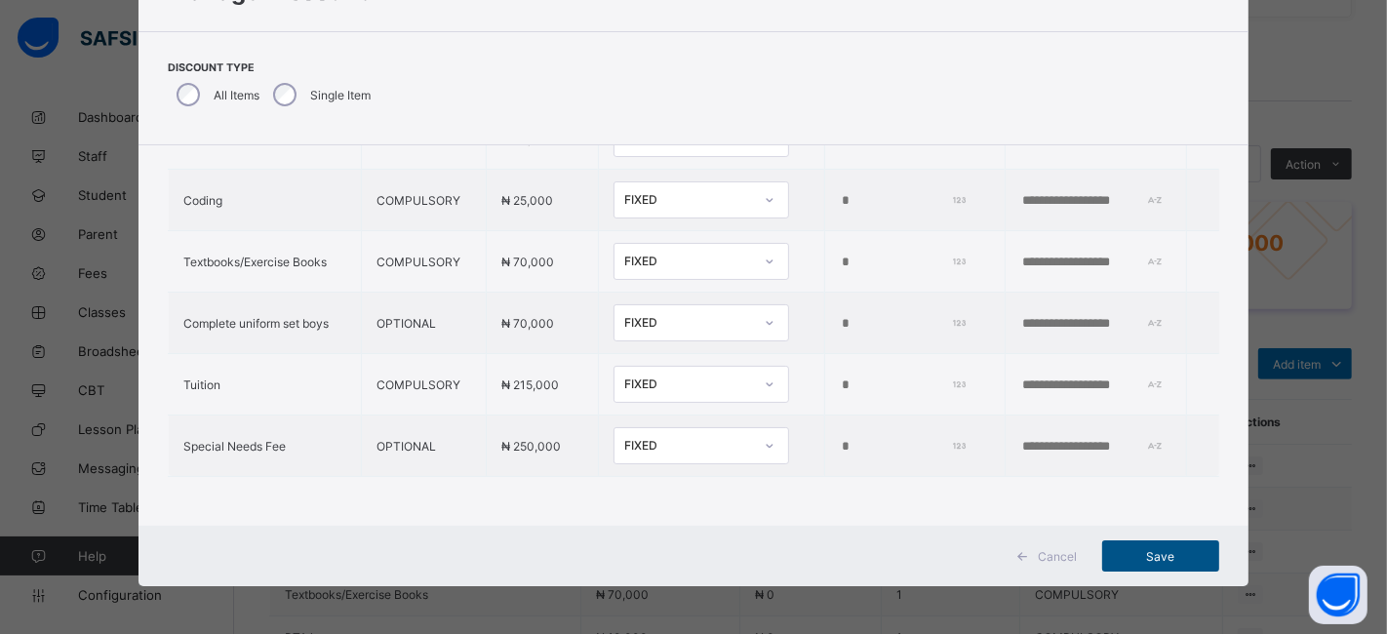
type input "*****"
click at [1164, 563] on span "Save" at bounding box center [1160, 556] width 88 height 15
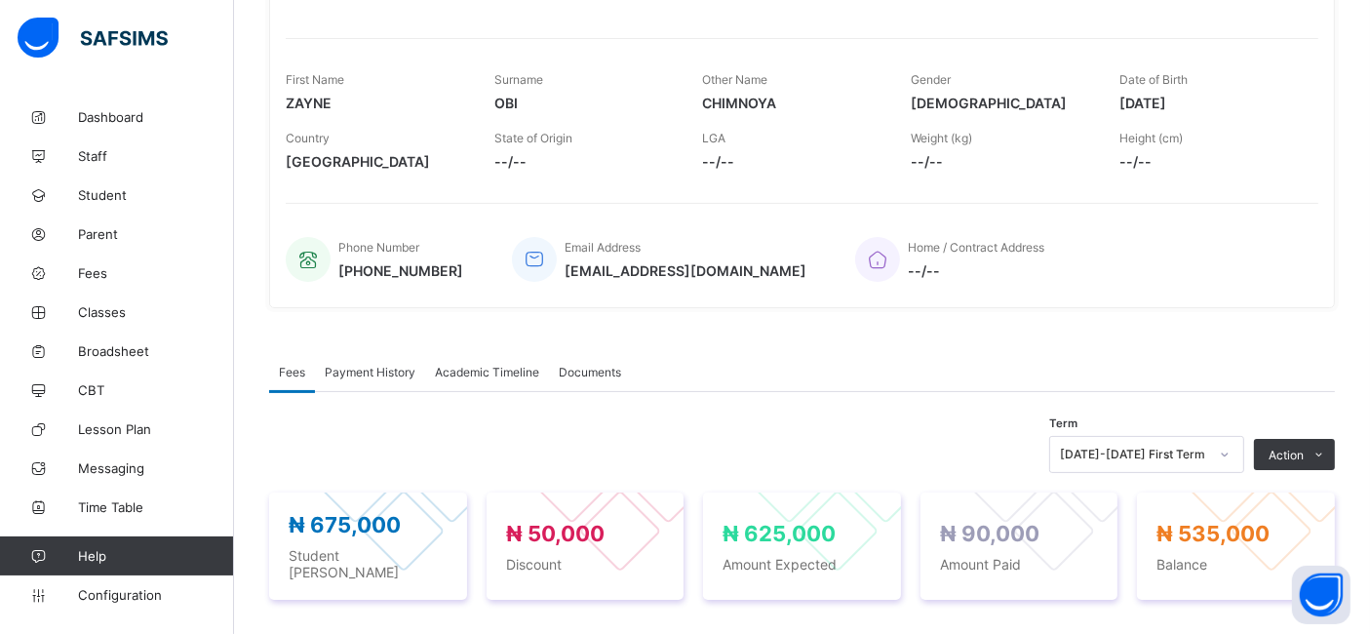
scroll to position [0, 0]
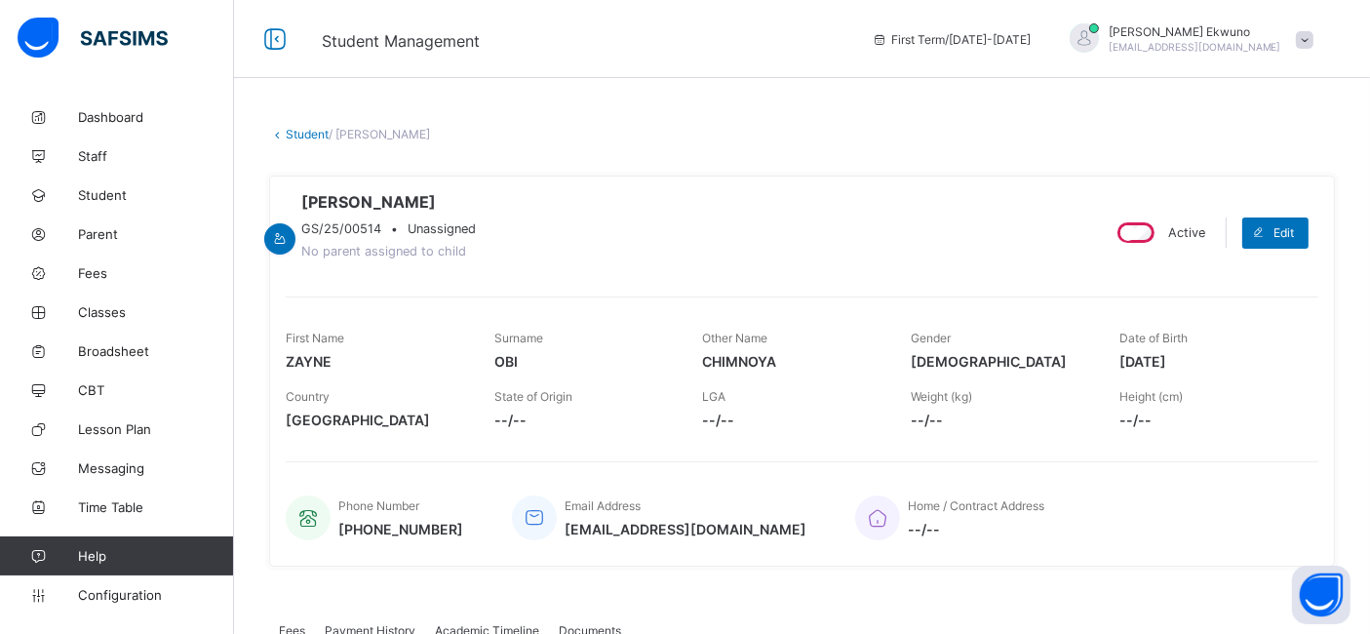
click at [307, 130] on link "Student" at bounding box center [307, 134] width 43 height 15
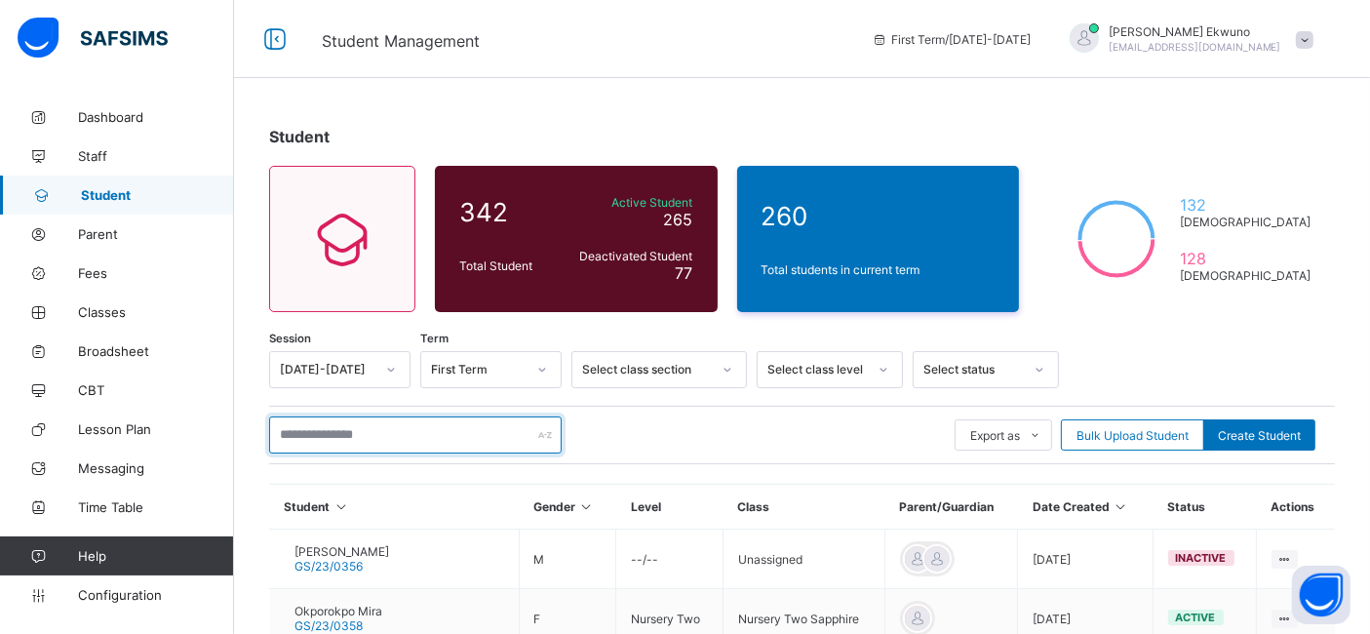
click at [375, 426] on input "text" at bounding box center [415, 434] width 293 height 37
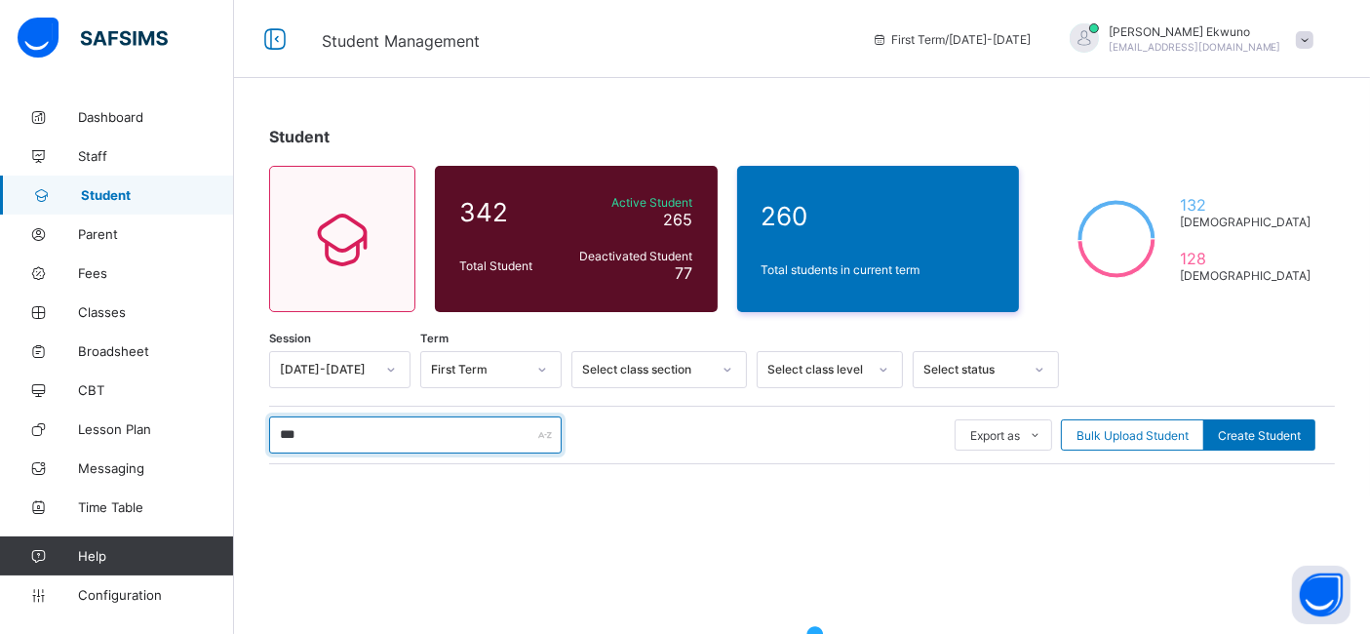
type input "***"
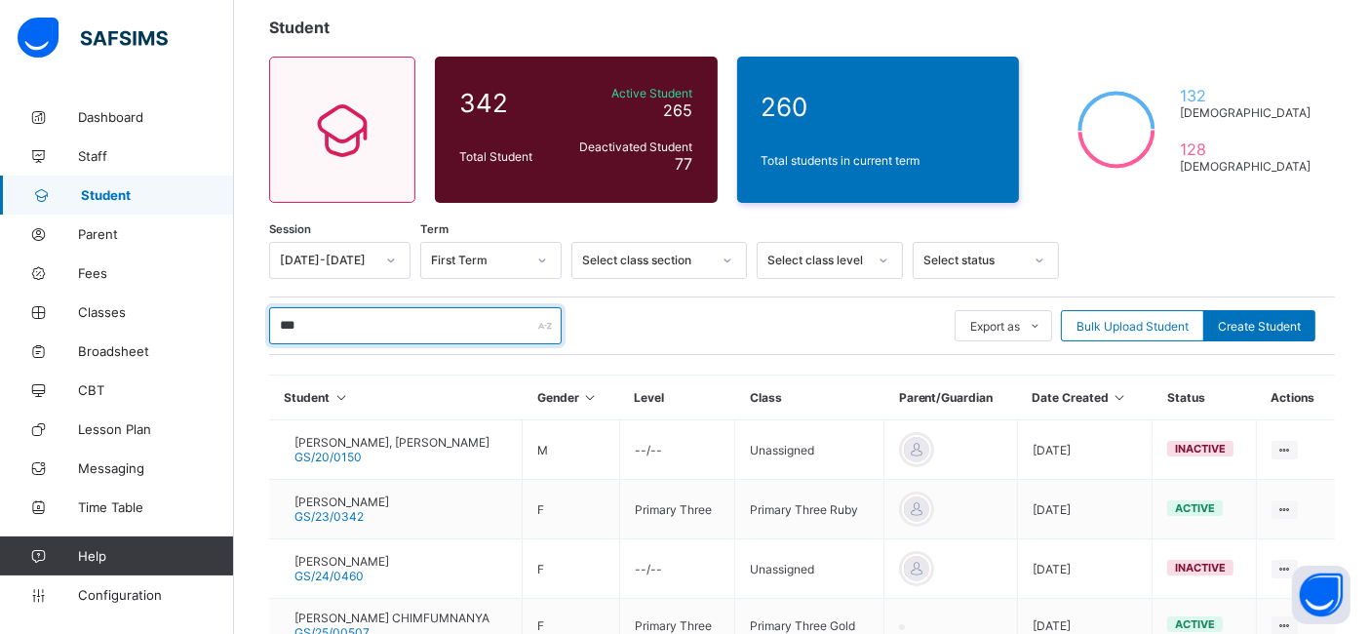
scroll to position [58, 0]
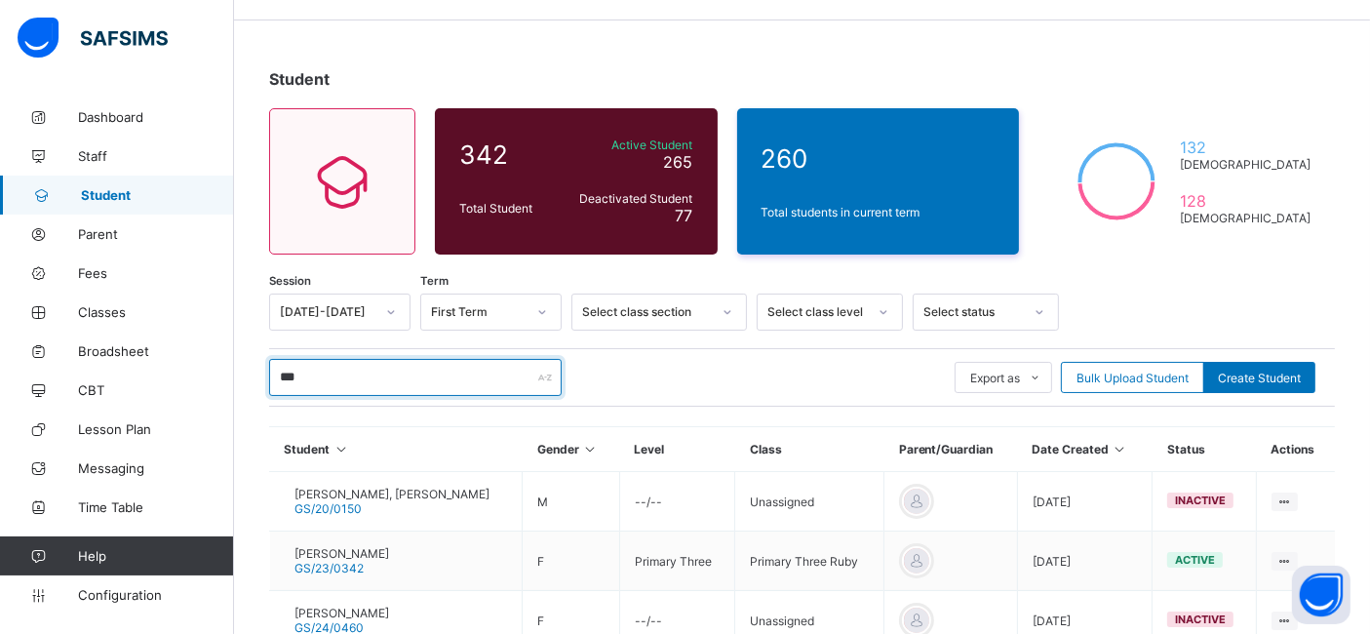
click at [375, 383] on input "***" at bounding box center [415, 377] width 293 height 37
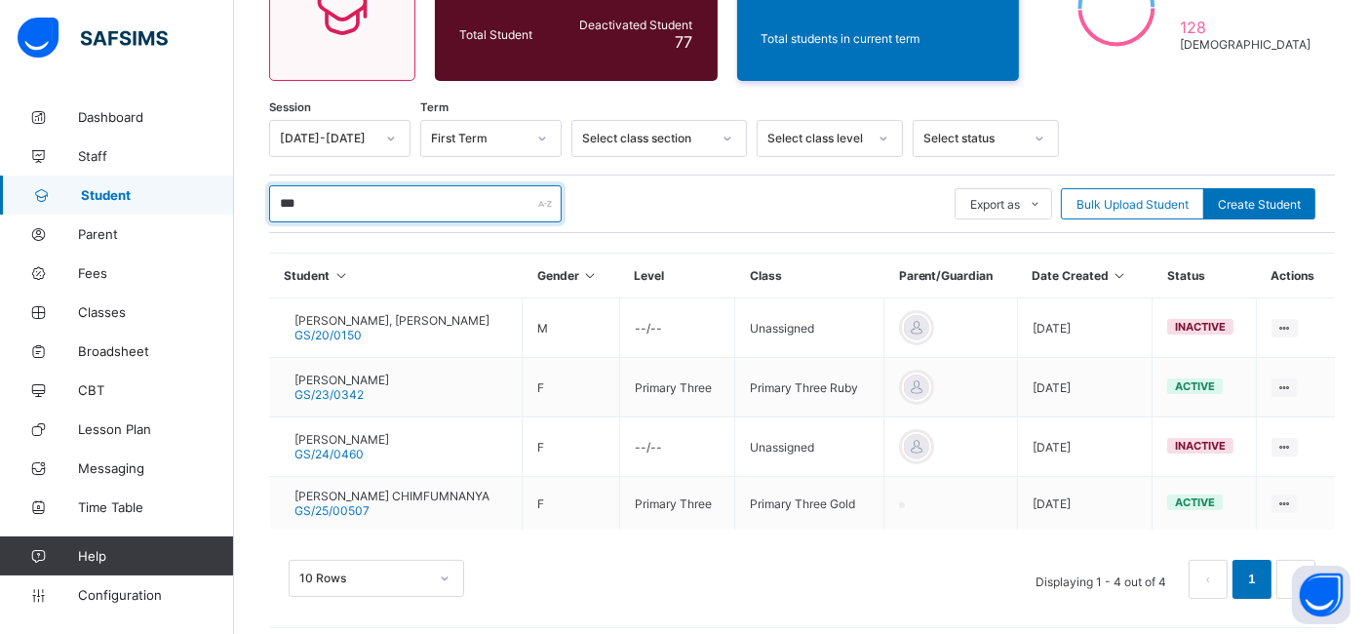
scroll to position [241, 0]
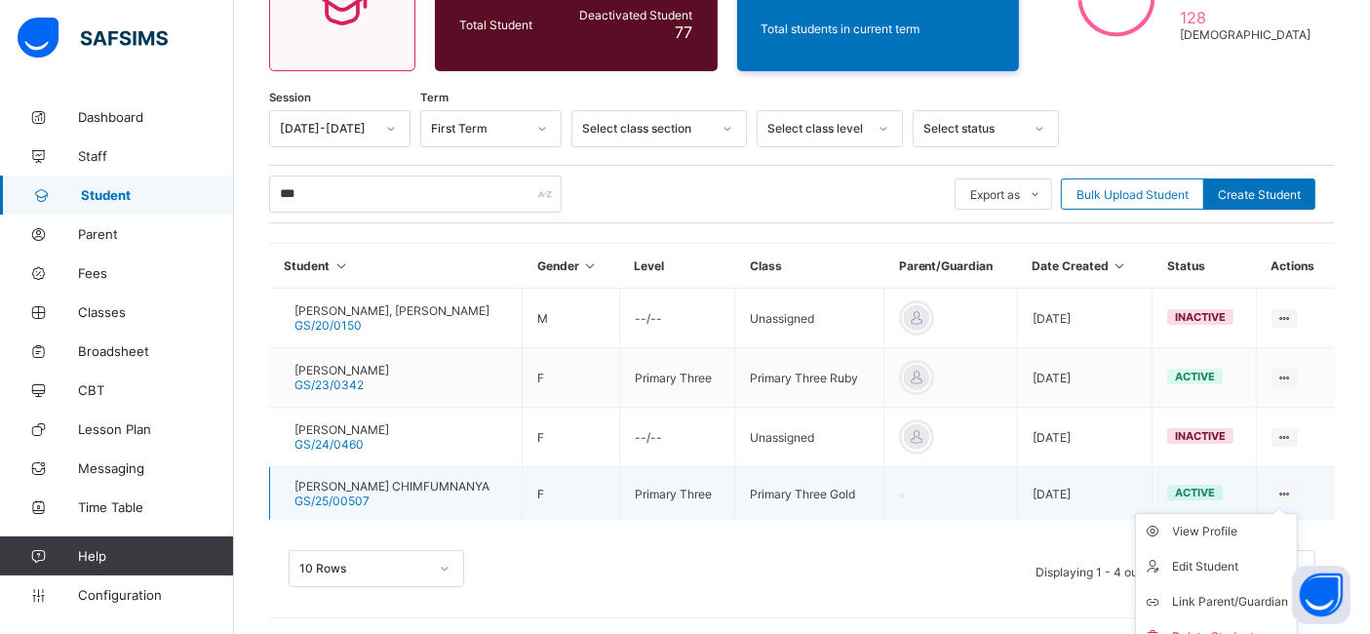
click at [1298, 513] on ul "View Profile Edit Student Link Parent/Guardian Delete Student" at bounding box center [1216, 584] width 163 height 142
click at [1243, 566] on div "Edit Student" at bounding box center [1231, 567] width 116 height 20
select select "**"
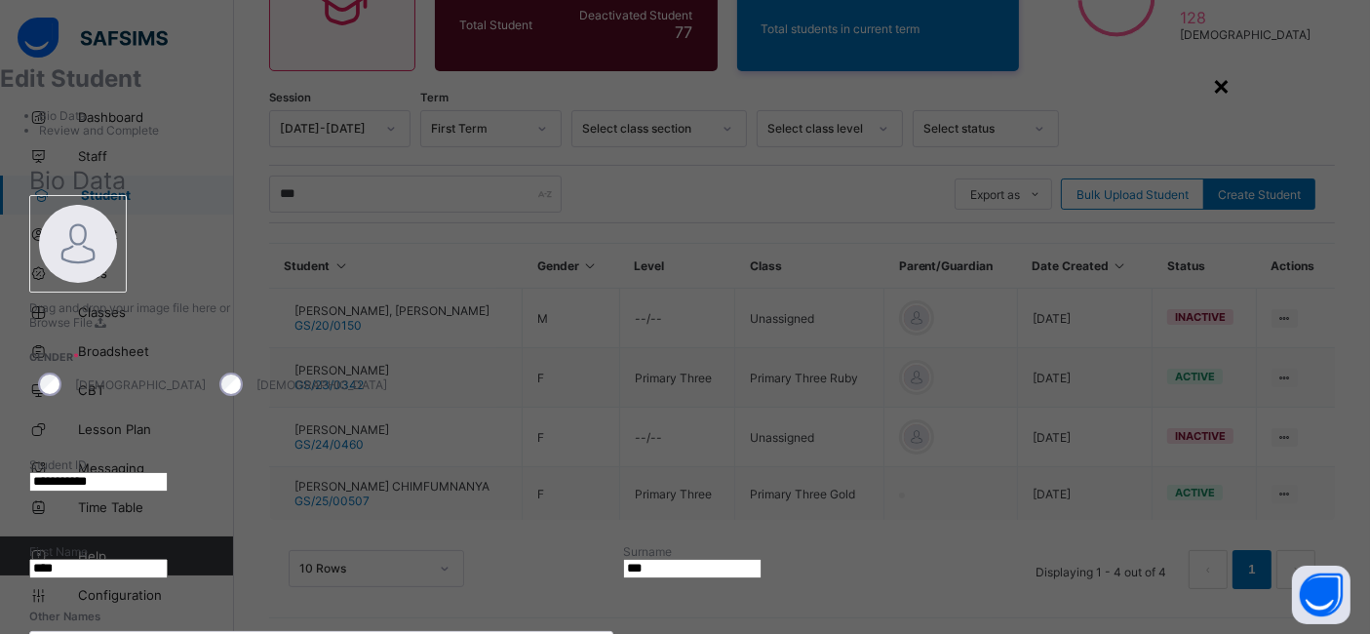
click at [1231, 96] on div "×" at bounding box center [1221, 84] width 19 height 33
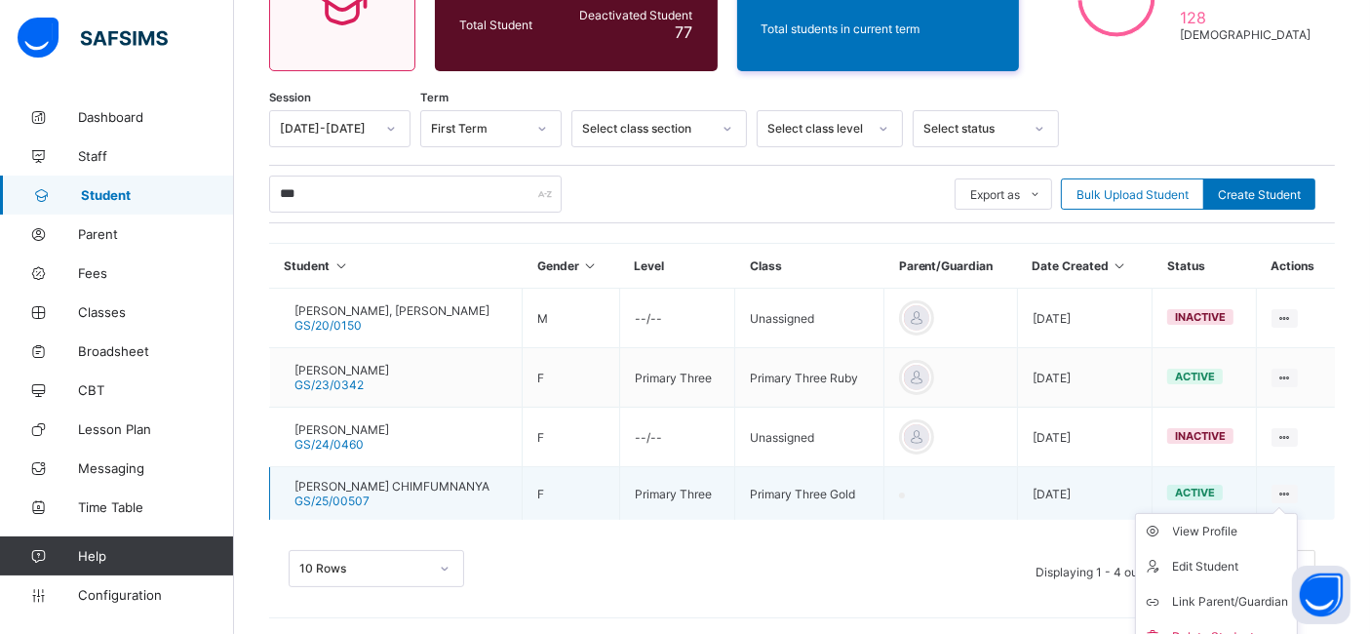
click at [1298, 513] on ul "View Profile Edit Student Link Parent/Guardian Delete Student" at bounding box center [1216, 584] width 163 height 142
click at [1243, 531] on div "View Profile" at bounding box center [1231, 532] width 116 height 20
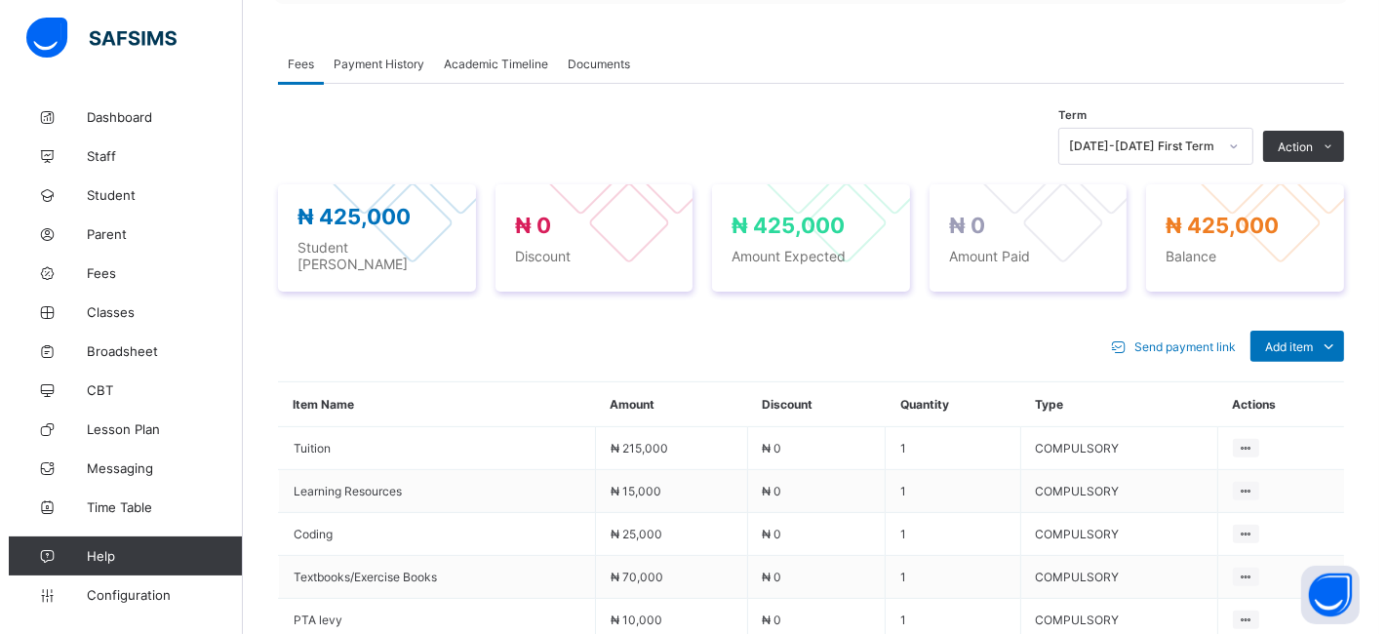
scroll to position [564, 0]
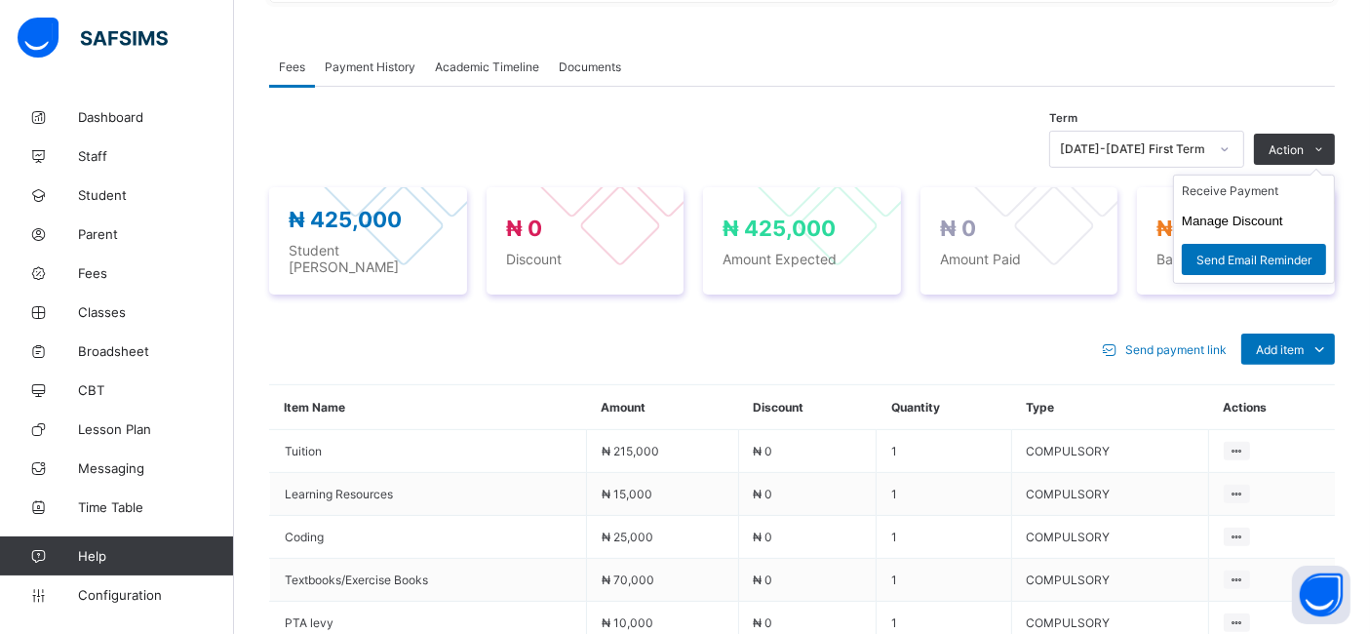
click at [1315, 175] on ul "Receive Payment Manage Discount Send Email Reminder" at bounding box center [1254, 229] width 162 height 109
click at [1237, 228] on button "Manage Discount" at bounding box center [1232, 221] width 101 height 15
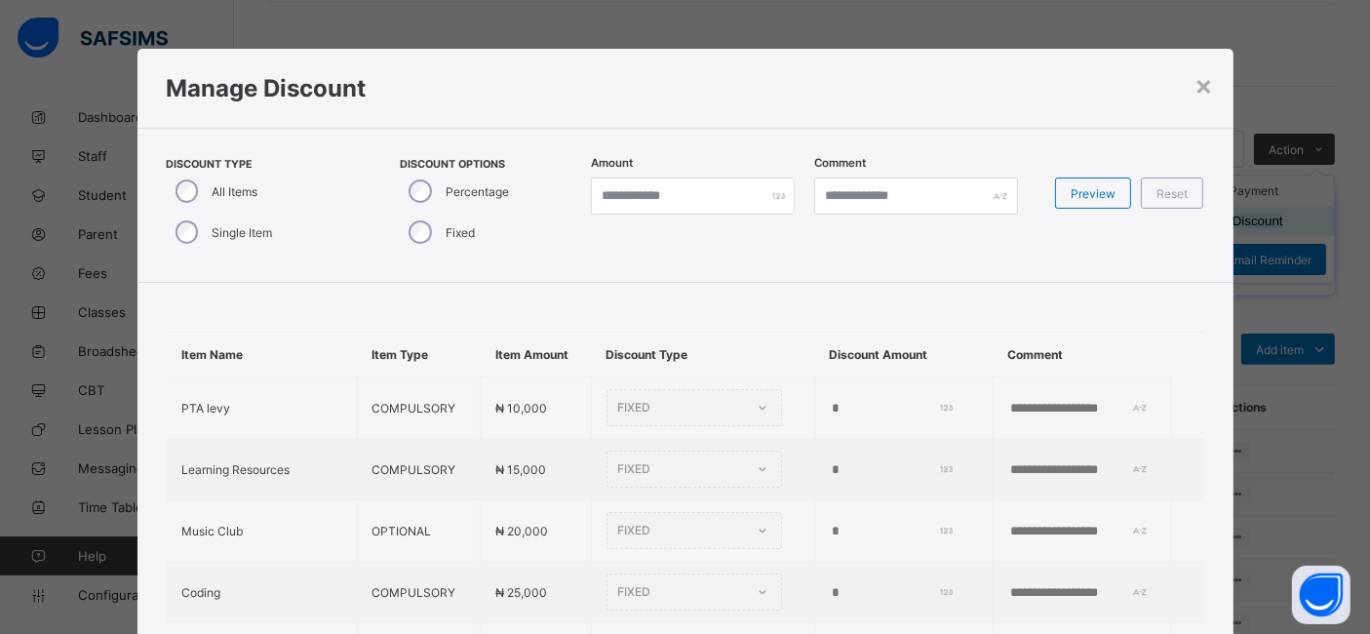
type input "*"
click at [1214, 95] on div "×" at bounding box center [1219, 84] width 19 height 33
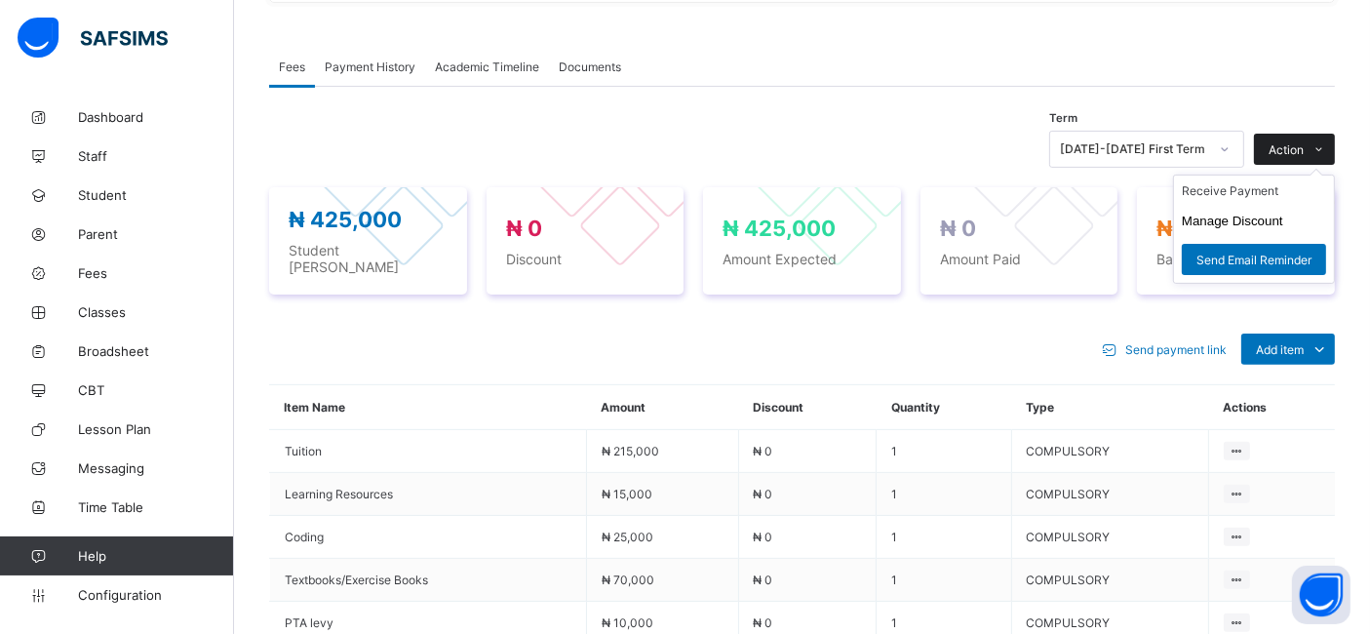
click at [1304, 153] on span "Action" at bounding box center [1286, 149] width 35 height 15
click at [1255, 195] on li "Receive Payment" at bounding box center [1254, 191] width 160 height 30
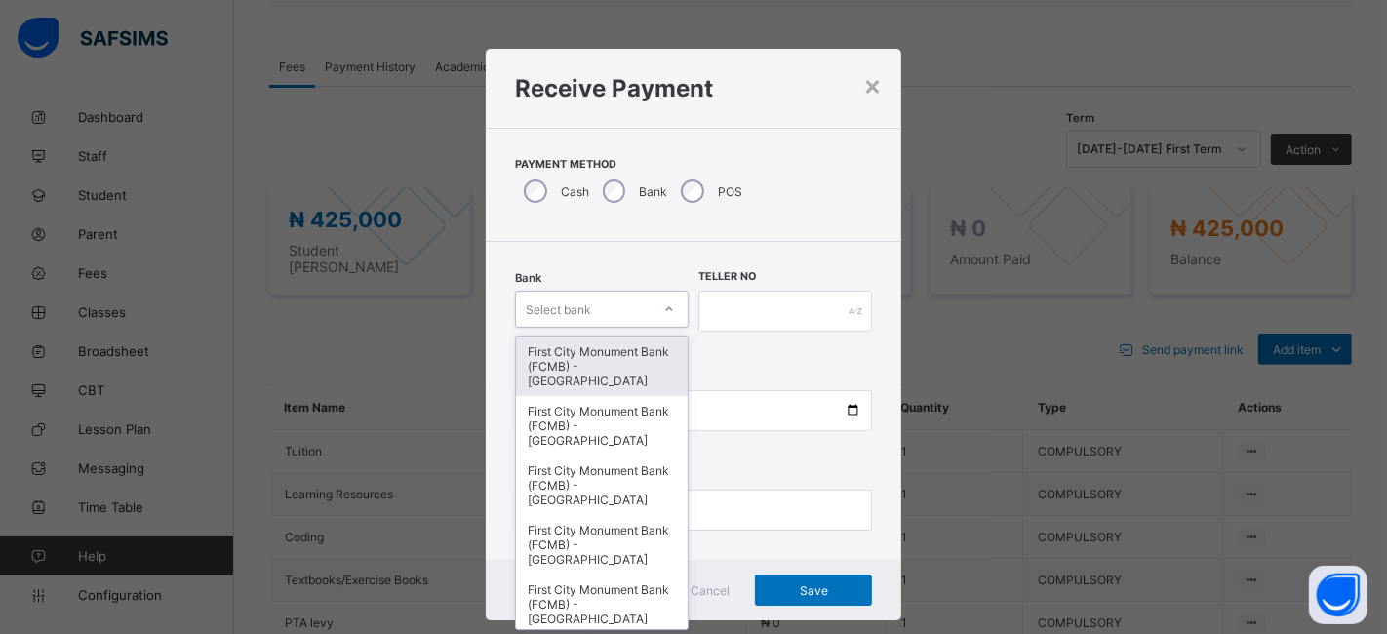
click at [602, 359] on div "First City Monument Bank (FCMB) - [GEOGRAPHIC_DATA]" at bounding box center [602, 365] width 172 height 59
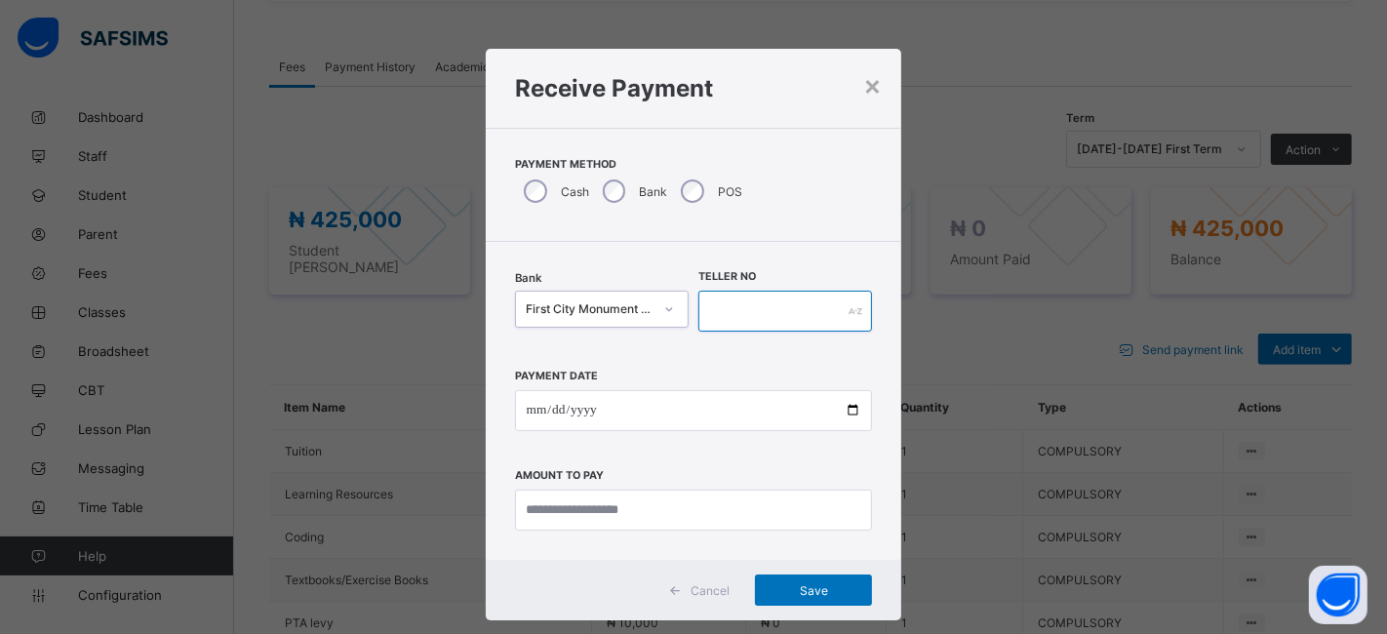
click at [757, 312] on input "text" at bounding box center [785, 311] width 174 height 41
type input "**********"
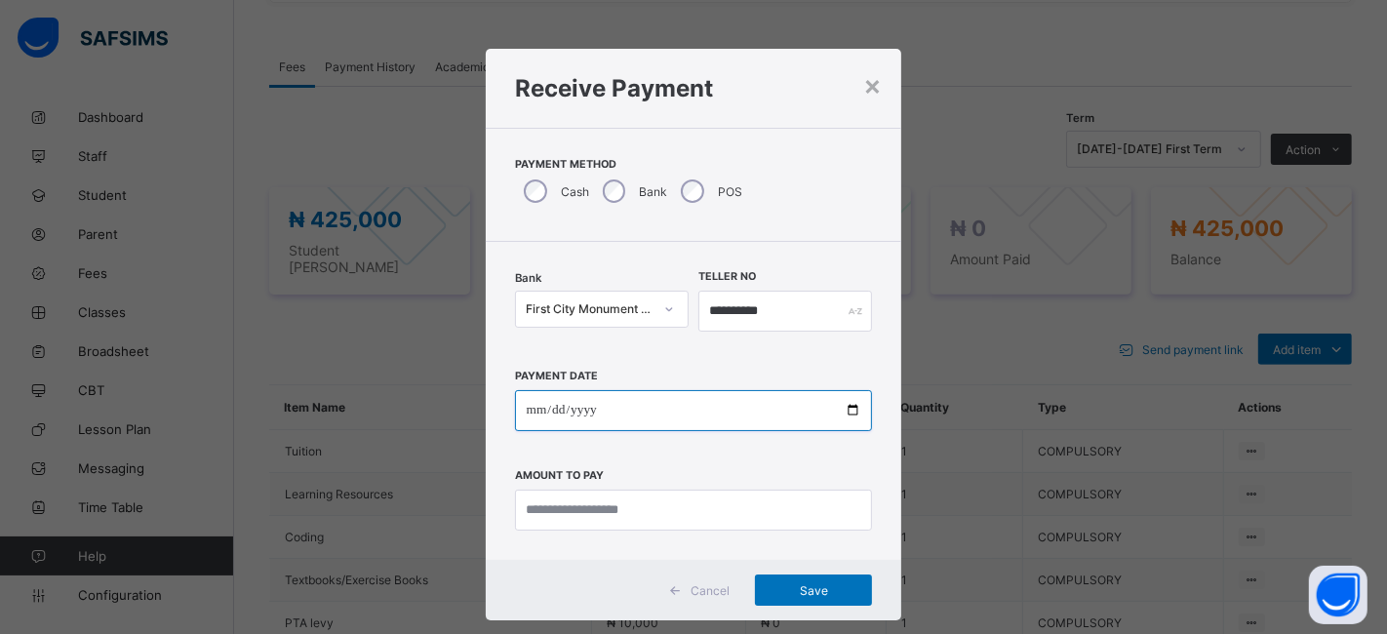
click at [845, 420] on input "date" at bounding box center [694, 410] width 358 height 41
click at [842, 404] on input "date" at bounding box center [694, 410] width 358 height 41
type input "**********"
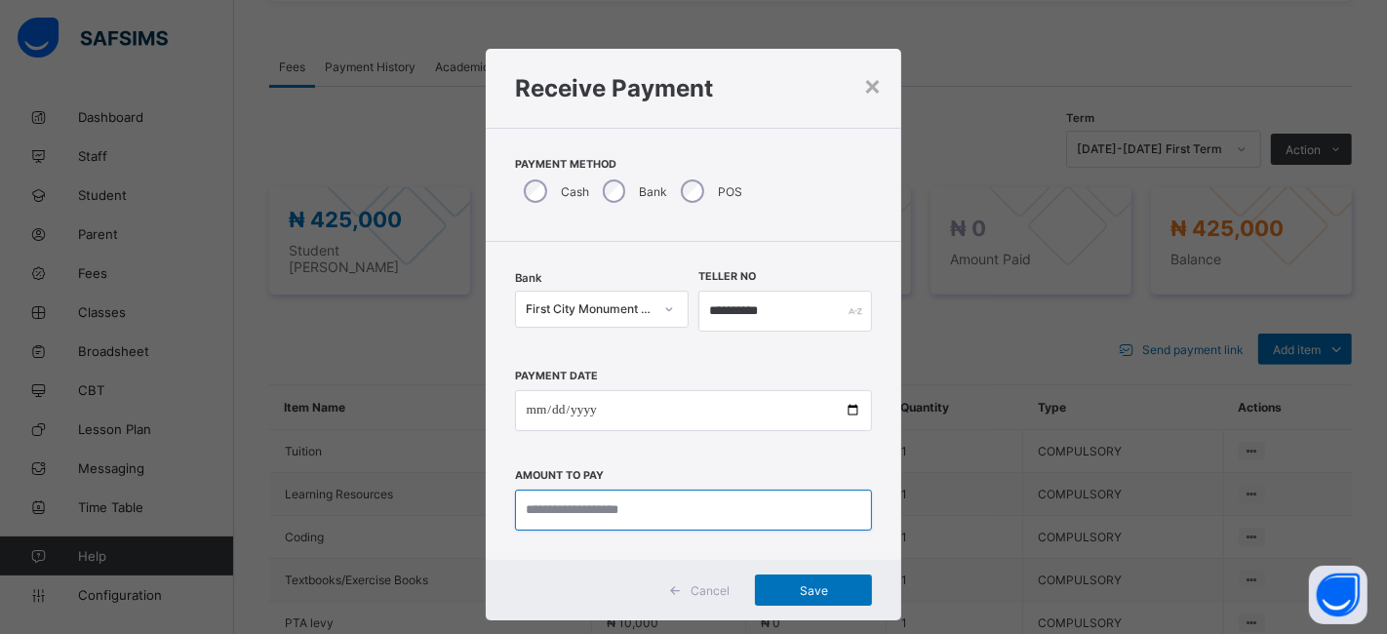
click at [590, 508] on input "currency" at bounding box center [694, 509] width 358 height 41
click at [560, 509] on input "currency" at bounding box center [694, 509] width 358 height 41
type input "********"
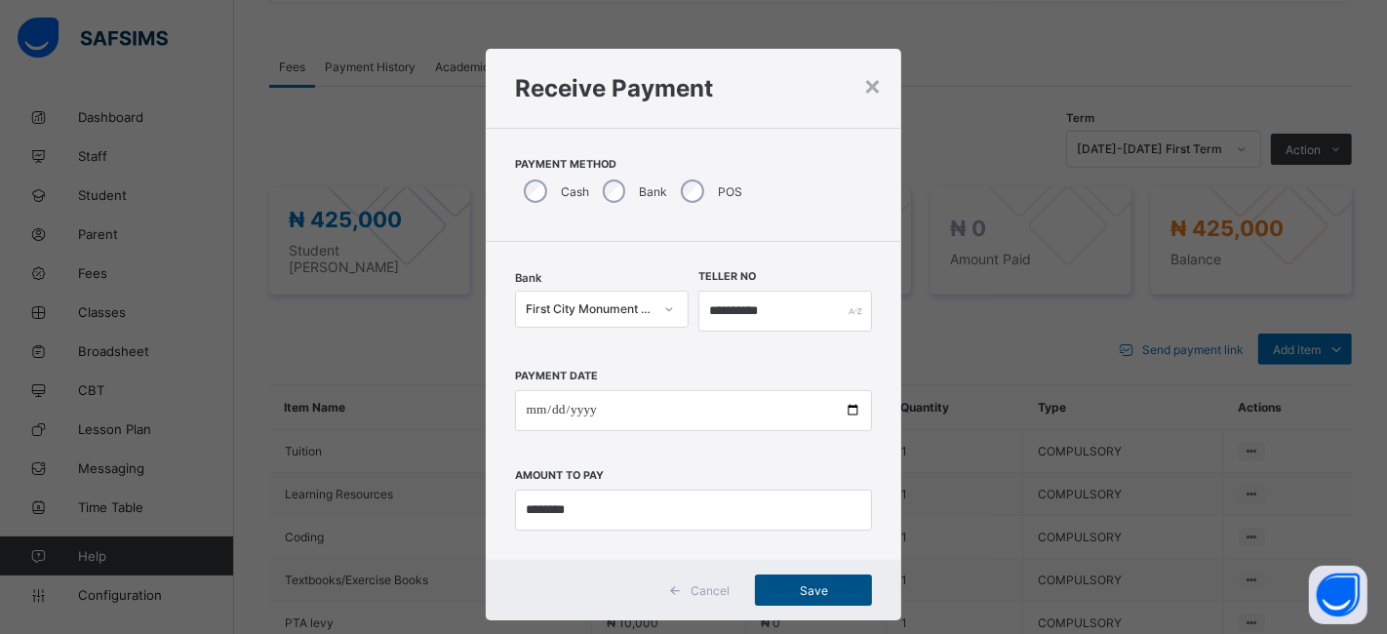
click at [796, 585] on span "Save" at bounding box center [813, 590] width 88 height 15
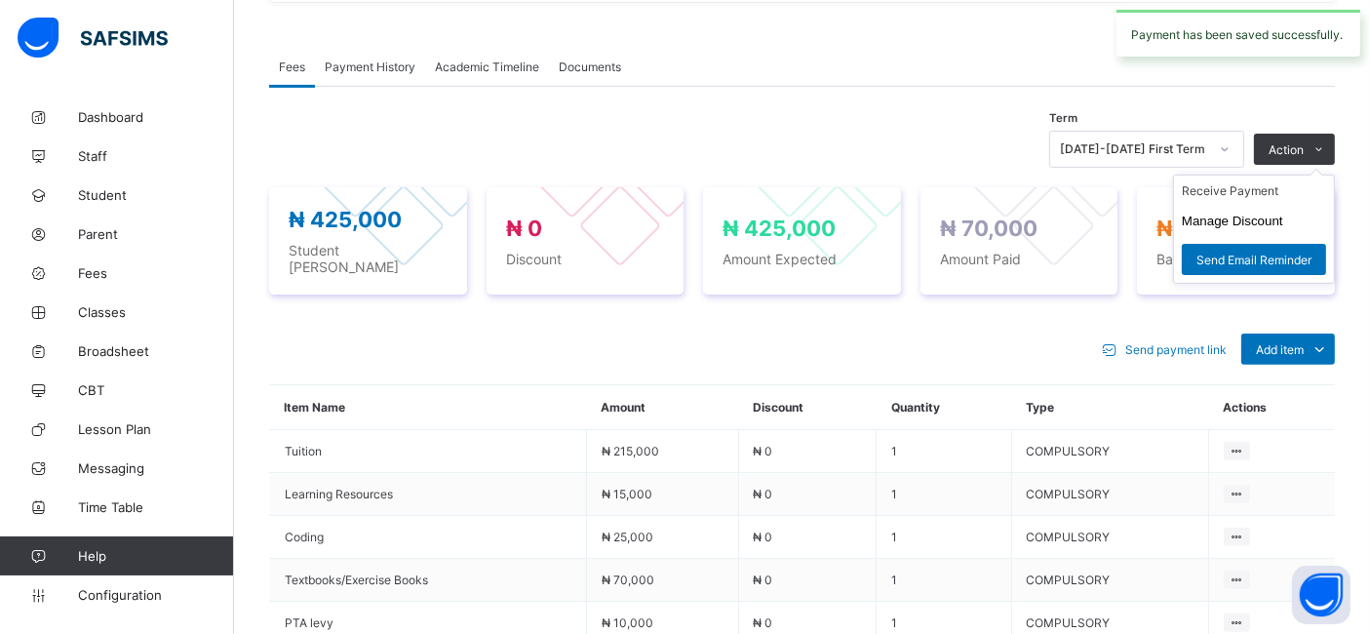
click at [1321, 175] on ul "Receive Payment Manage Discount Send Email Reminder" at bounding box center [1254, 229] width 162 height 109
click at [1240, 224] on button "Manage Discount" at bounding box center [1232, 221] width 101 height 15
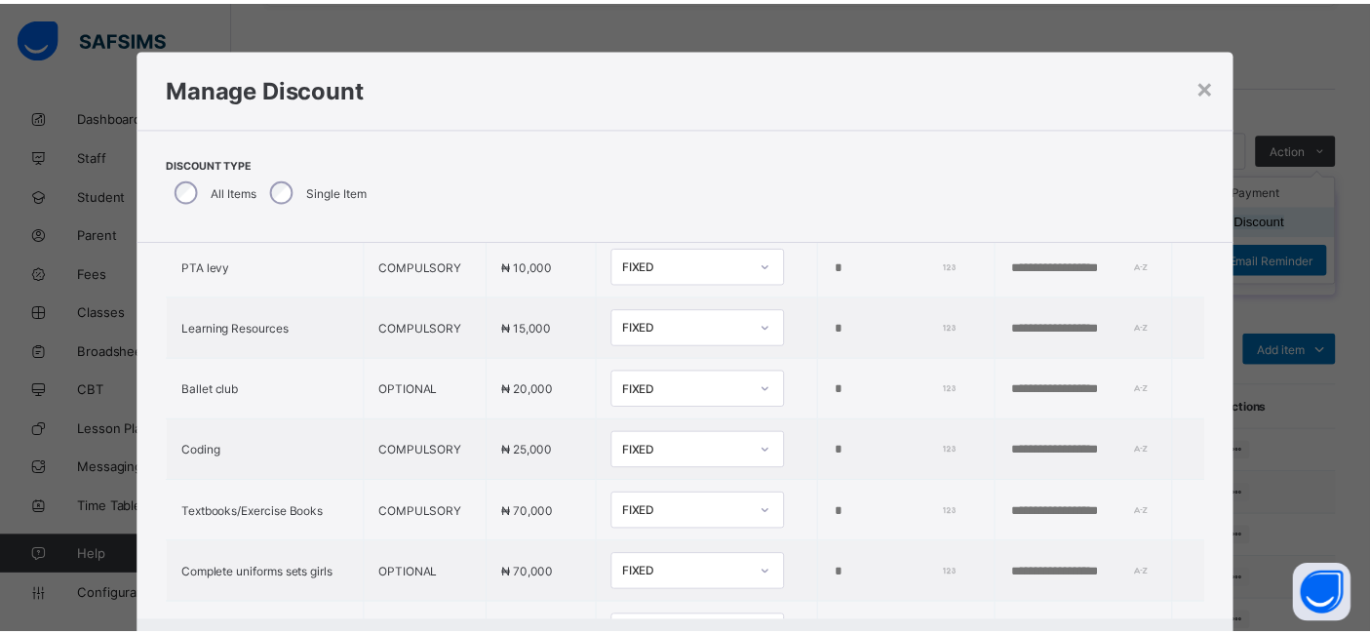
scroll to position [108, 0]
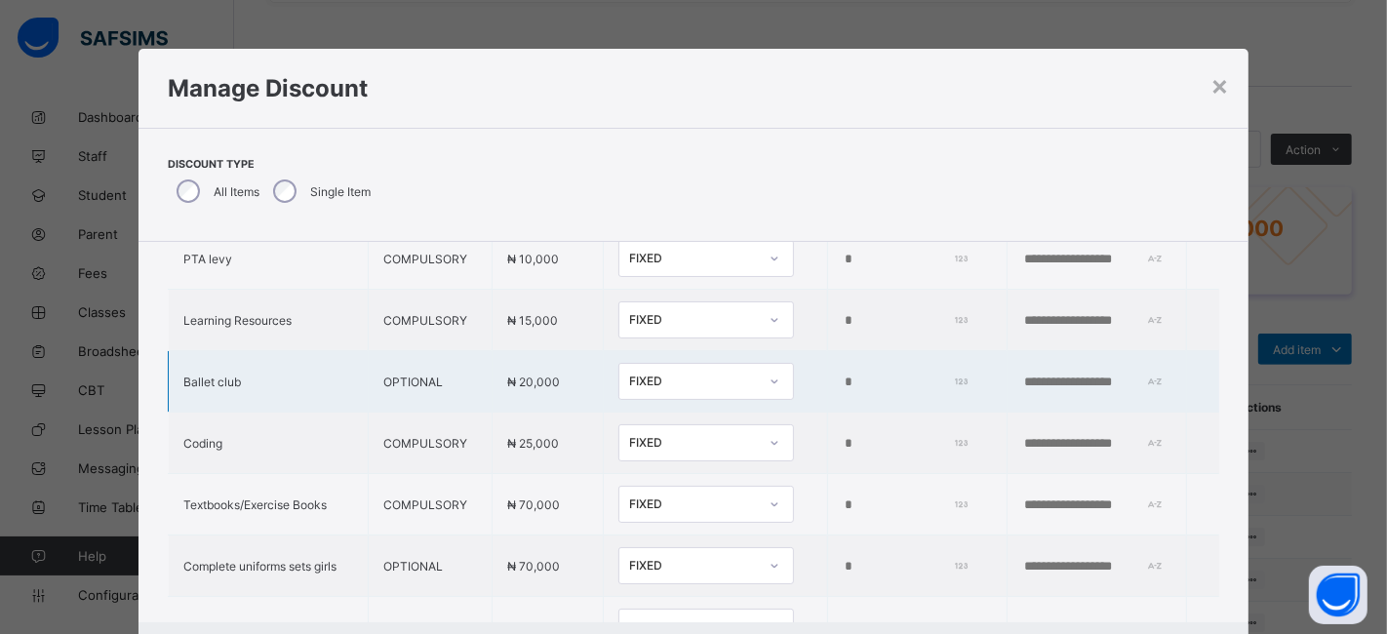
click at [842, 374] on input "*" at bounding box center [902, 382] width 121 height 16
type input "*"
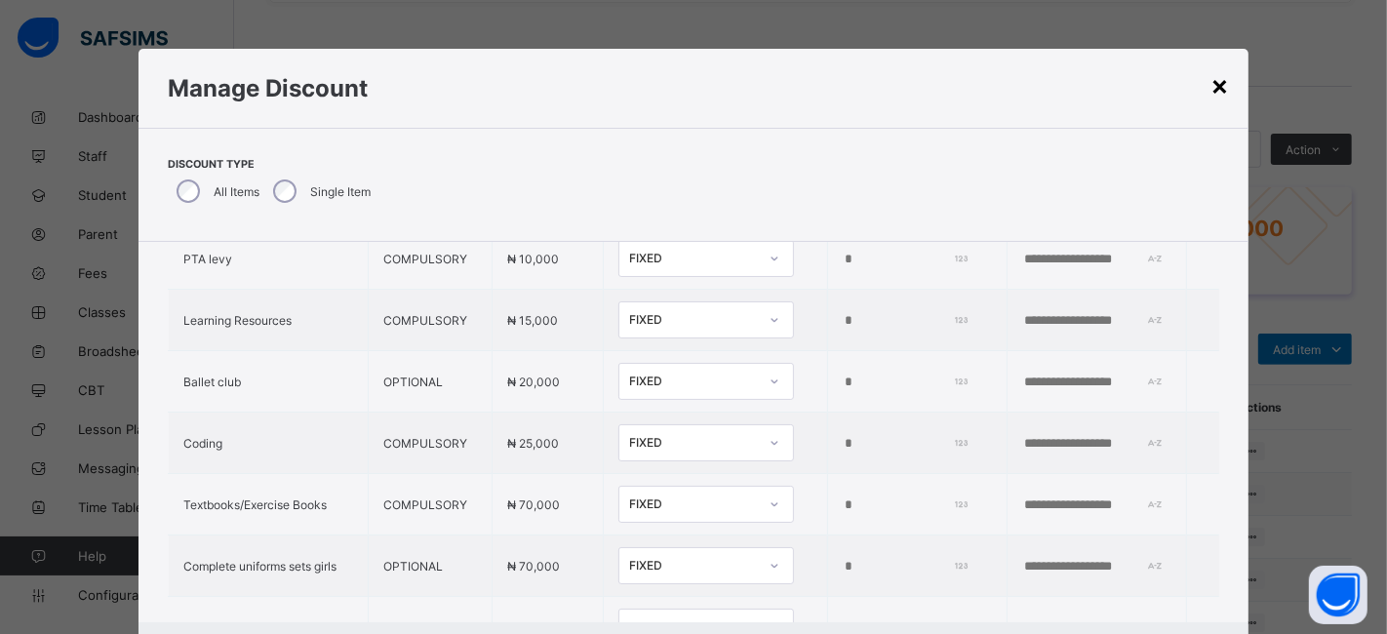
click at [1217, 85] on div "×" at bounding box center [1219, 84] width 19 height 33
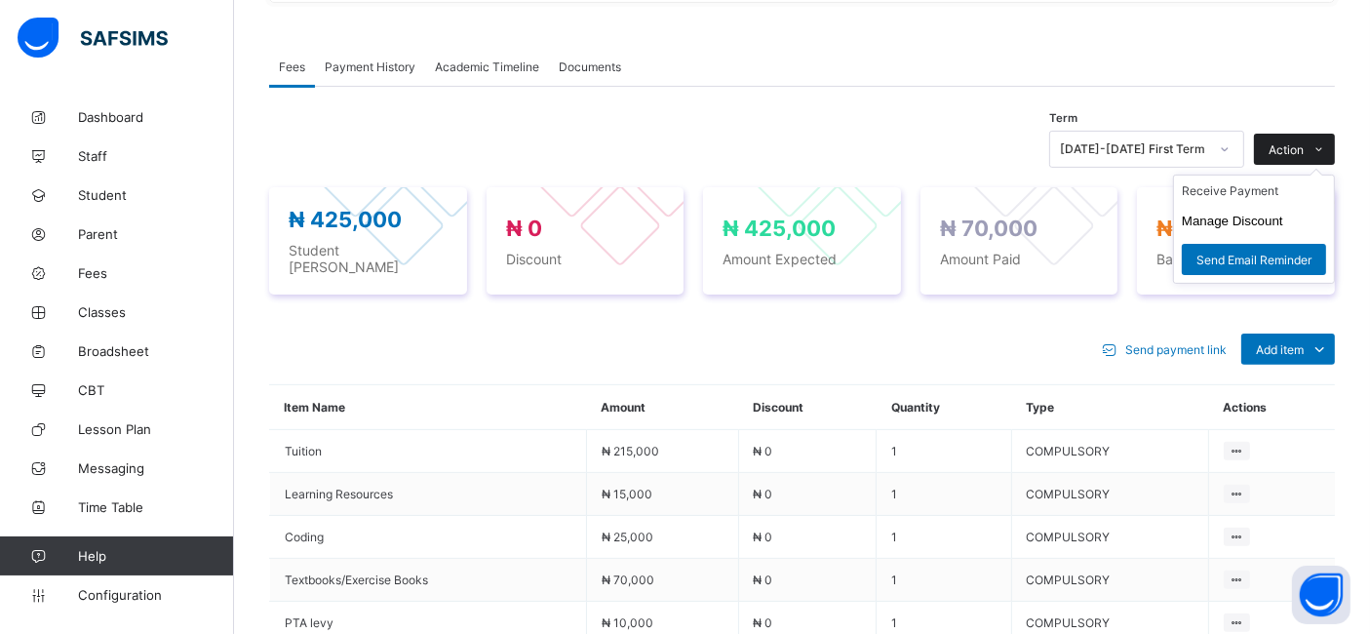
click at [1304, 147] on span "Action" at bounding box center [1286, 149] width 35 height 15
click at [1252, 194] on li "Receive Payment" at bounding box center [1254, 191] width 160 height 30
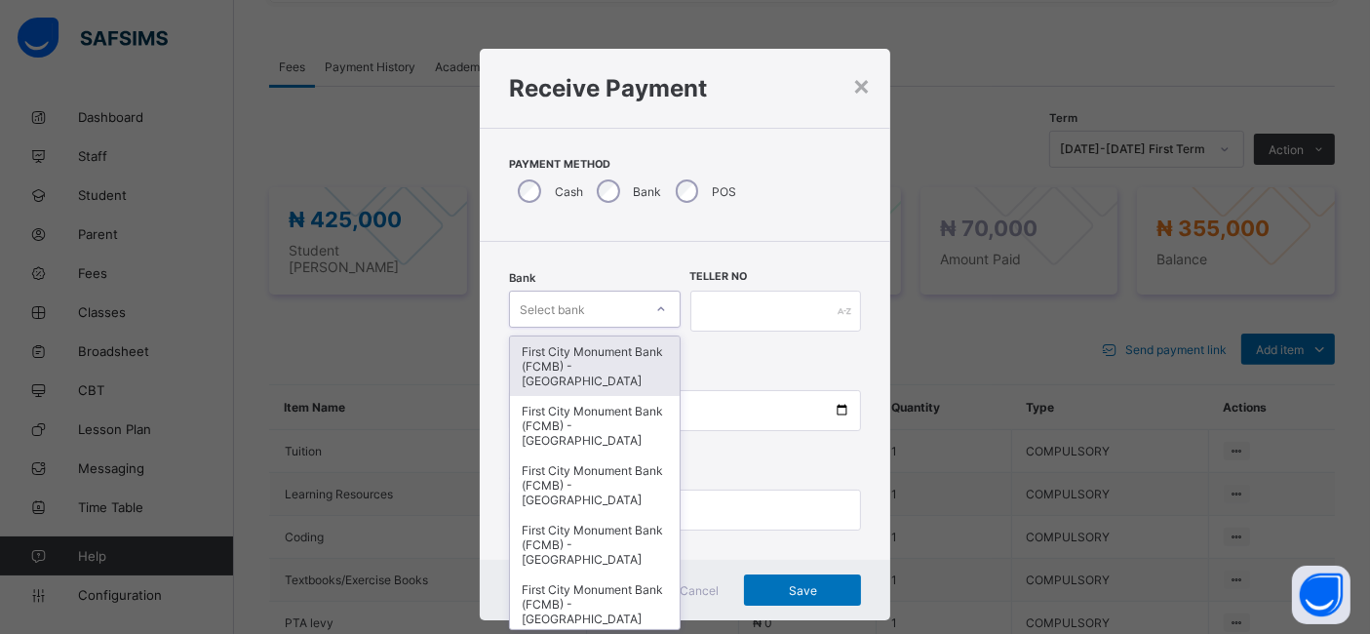
click at [592, 361] on div "First City Monument Bank (FCMB) - [GEOGRAPHIC_DATA]" at bounding box center [595, 365] width 170 height 59
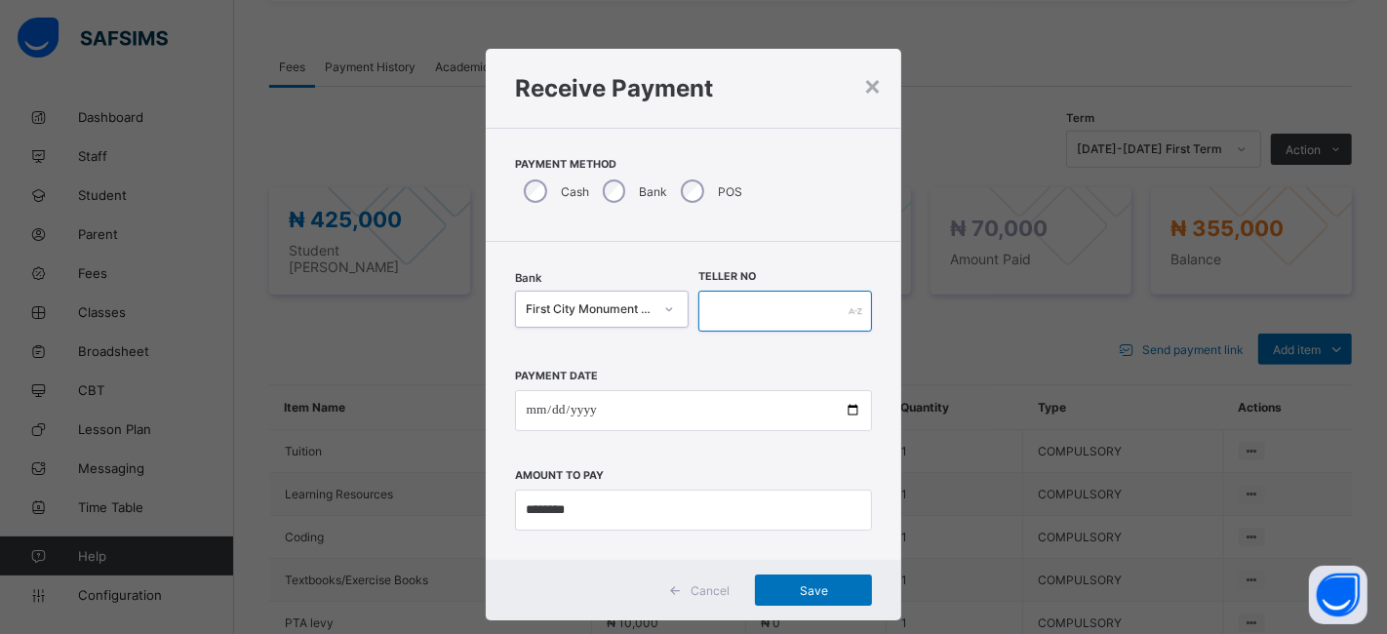
click at [757, 310] on input "text" at bounding box center [785, 311] width 174 height 41
type input "**********"
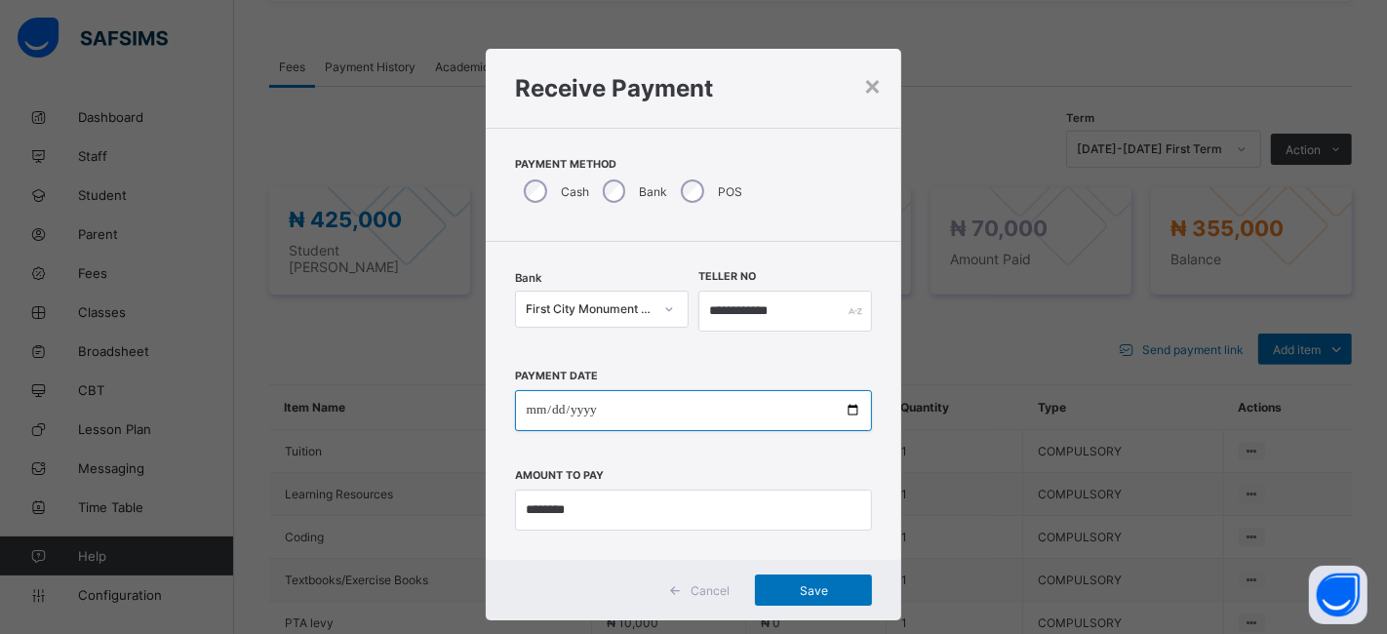
click at [842, 407] on input "date" at bounding box center [694, 410] width 358 height 41
type input "**********"
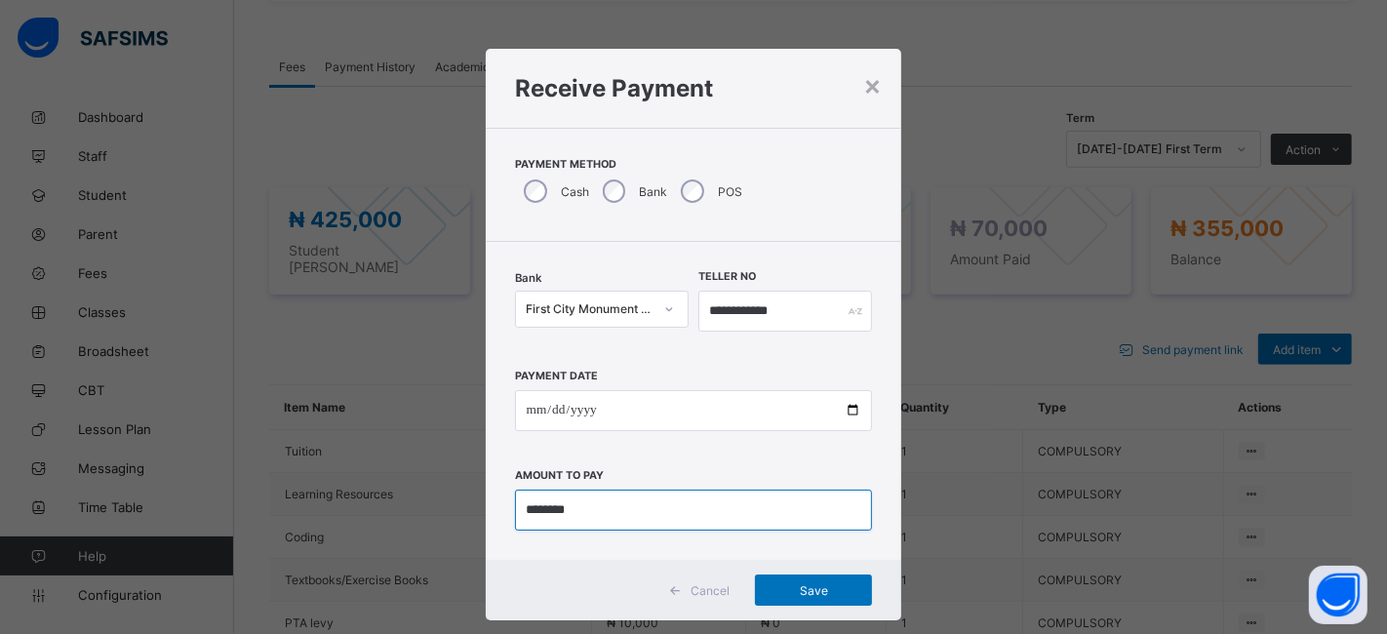
click at [590, 501] on input "currency" at bounding box center [694, 509] width 358 height 41
click at [549, 505] on input "currency" at bounding box center [694, 509] width 358 height 41
click at [541, 509] on input "currency" at bounding box center [694, 509] width 358 height 41
type input "********"
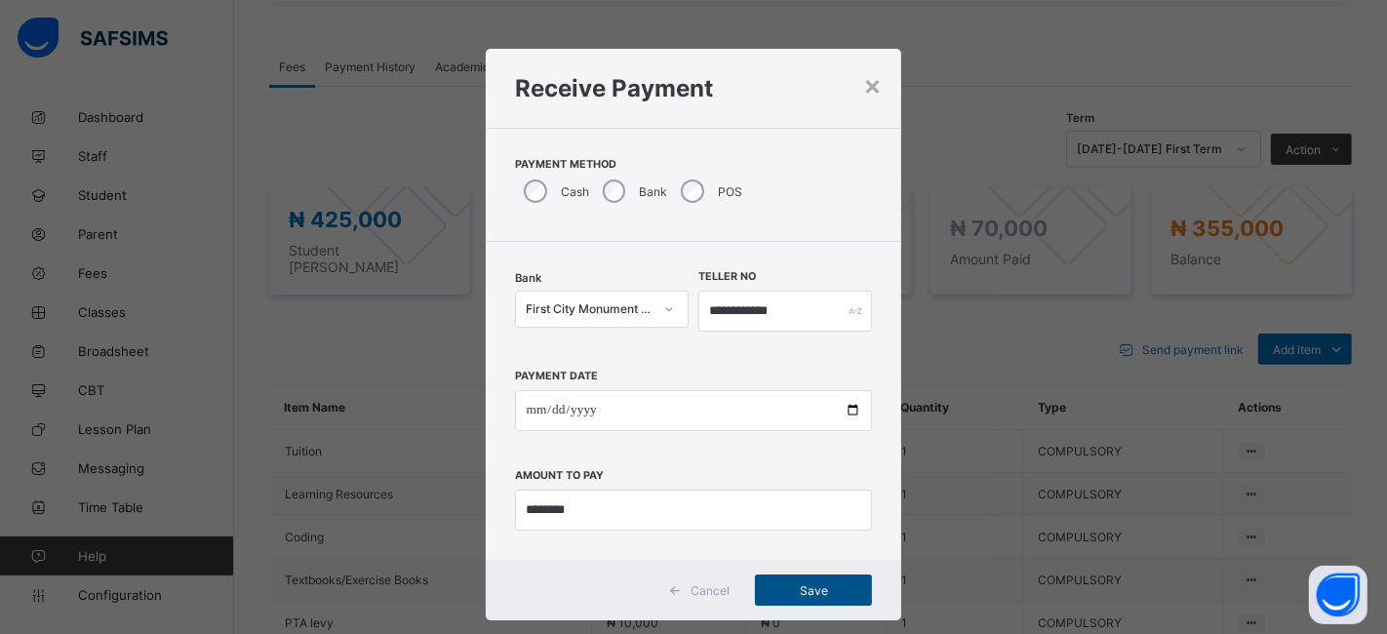
click at [806, 587] on span "Save" at bounding box center [813, 590] width 88 height 15
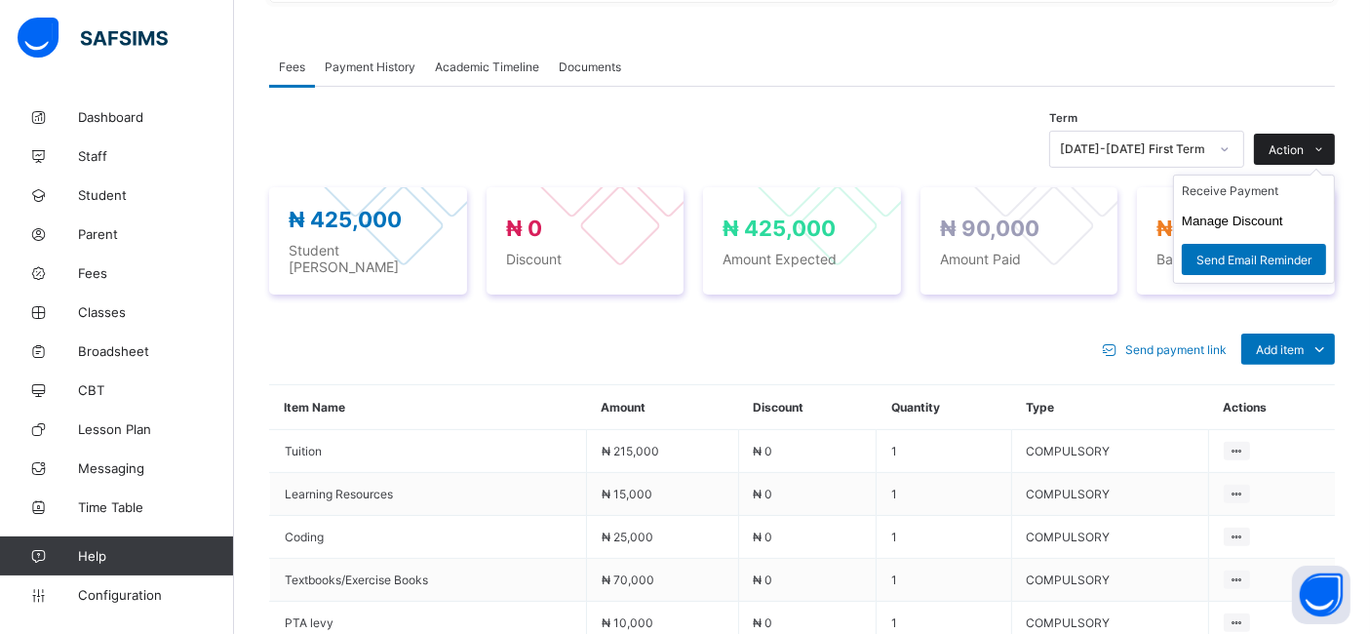
click at [1295, 152] on span "Action" at bounding box center [1286, 149] width 35 height 15
click at [1223, 197] on li "Receive Payment" at bounding box center [1254, 191] width 160 height 30
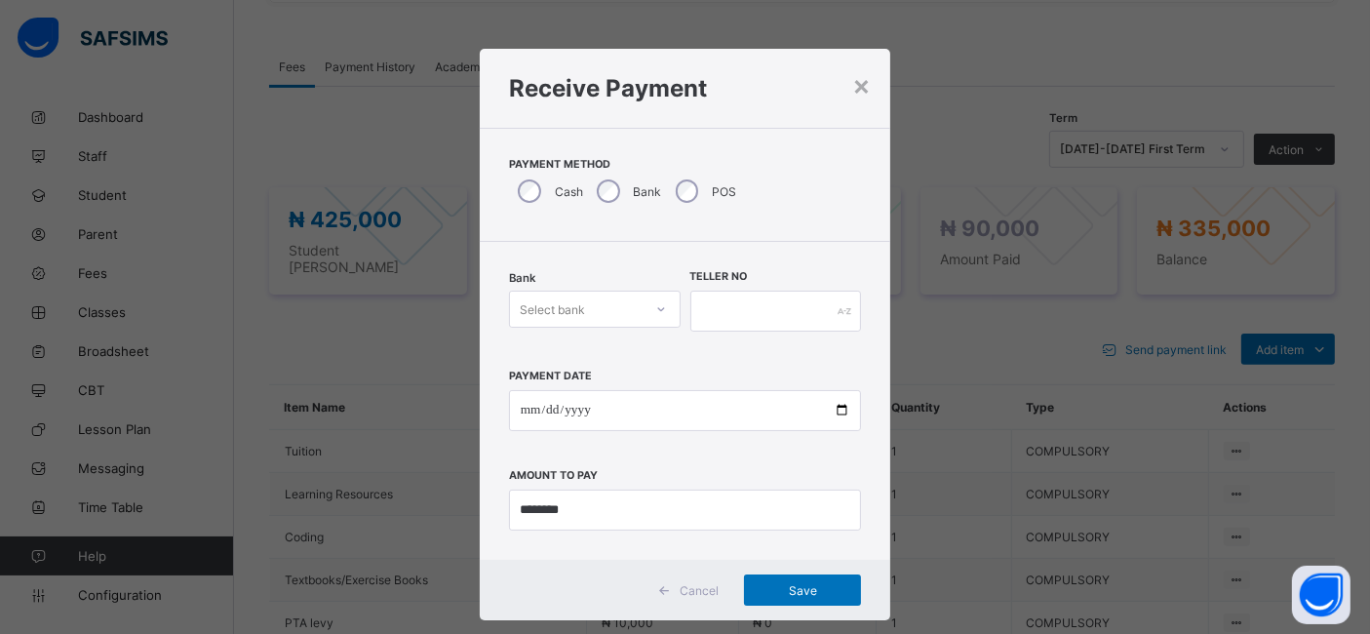
click at [529, 307] on div "Select bank" at bounding box center [552, 309] width 65 height 37
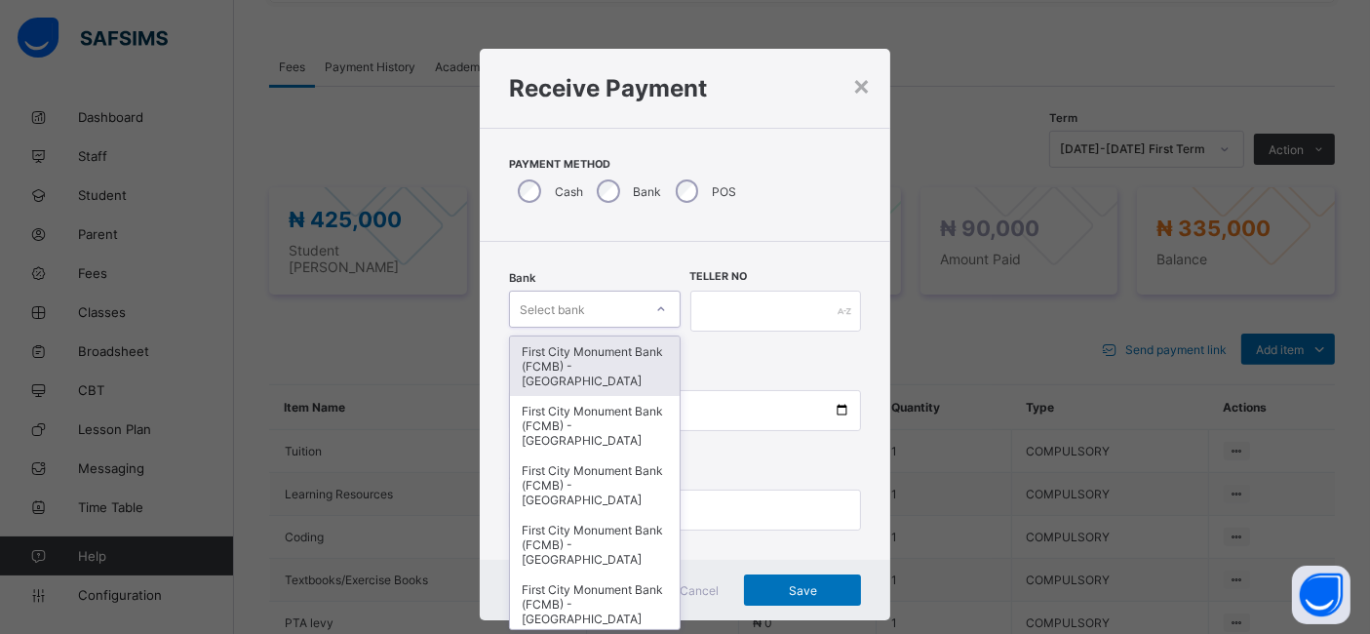
click at [527, 361] on div "First City Monument Bank (FCMB) - [GEOGRAPHIC_DATA]" at bounding box center [595, 365] width 170 height 59
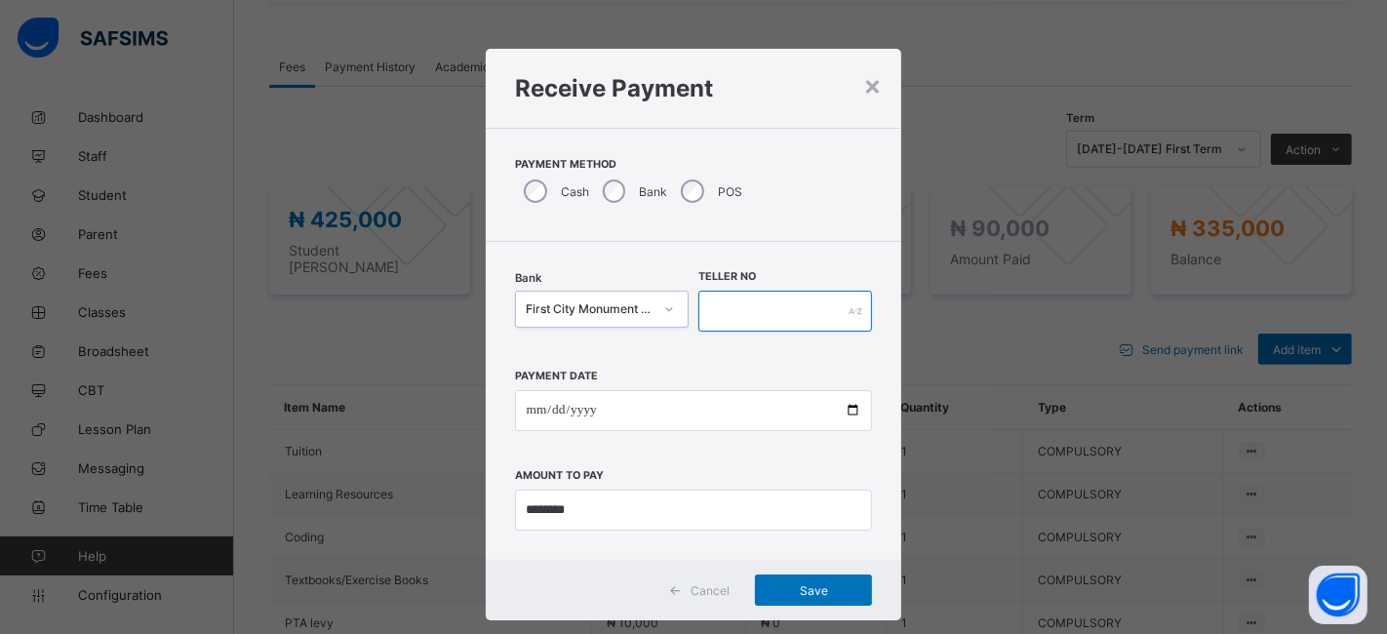
click at [727, 326] on input "text" at bounding box center [785, 311] width 174 height 41
type input "**********"
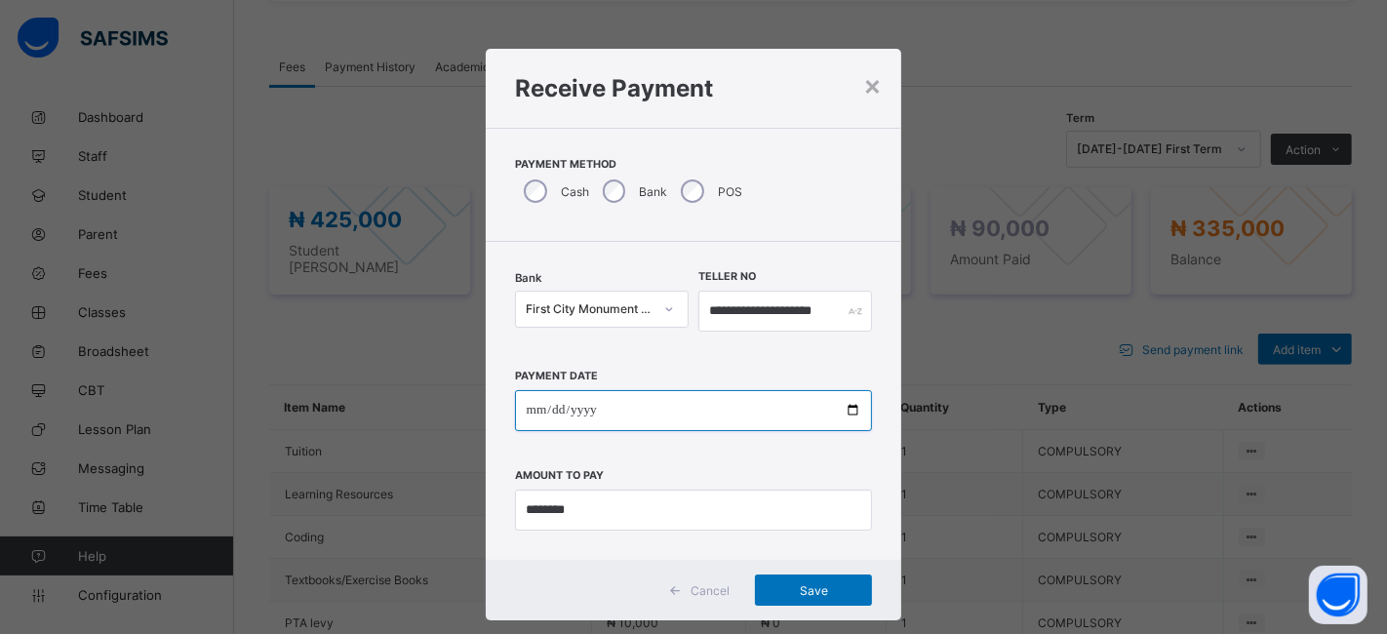
click at [845, 409] on input "date" at bounding box center [694, 410] width 358 height 41
type input "**********"
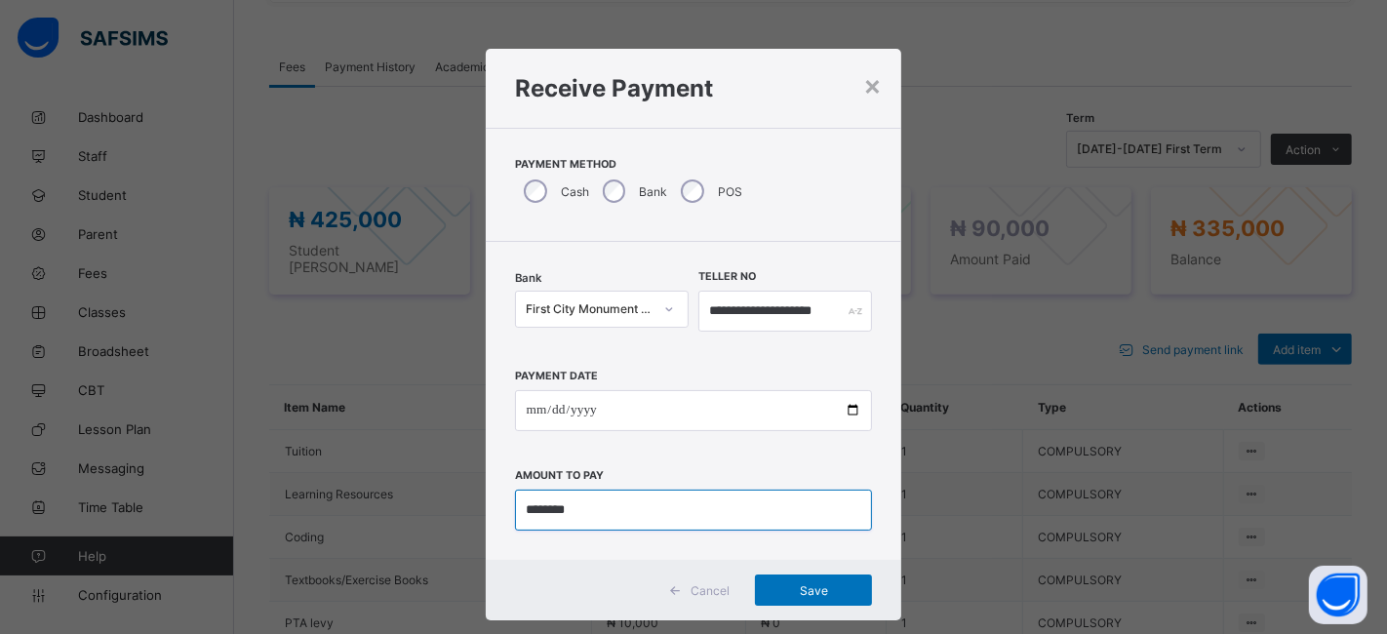
click at [587, 508] on input "currency" at bounding box center [694, 509] width 358 height 41
click at [539, 505] on input "currency" at bounding box center [694, 509] width 358 height 41
type input "*********"
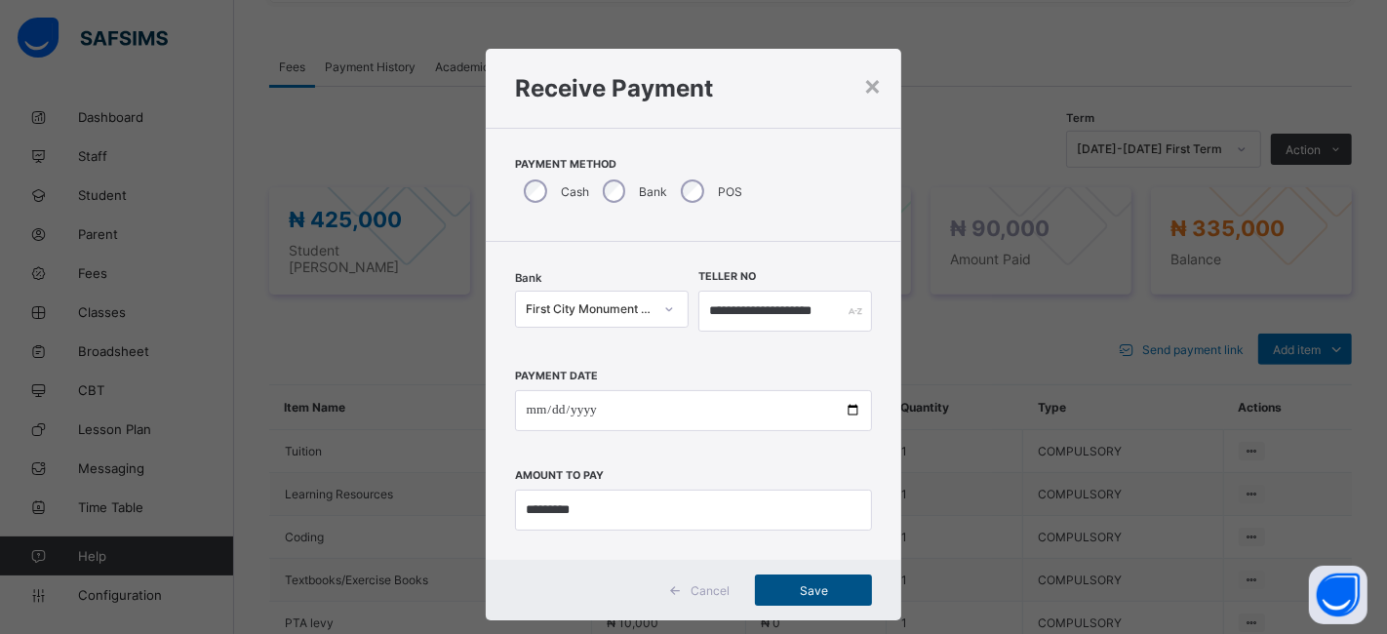
click at [805, 589] on span "Save" at bounding box center [813, 590] width 88 height 15
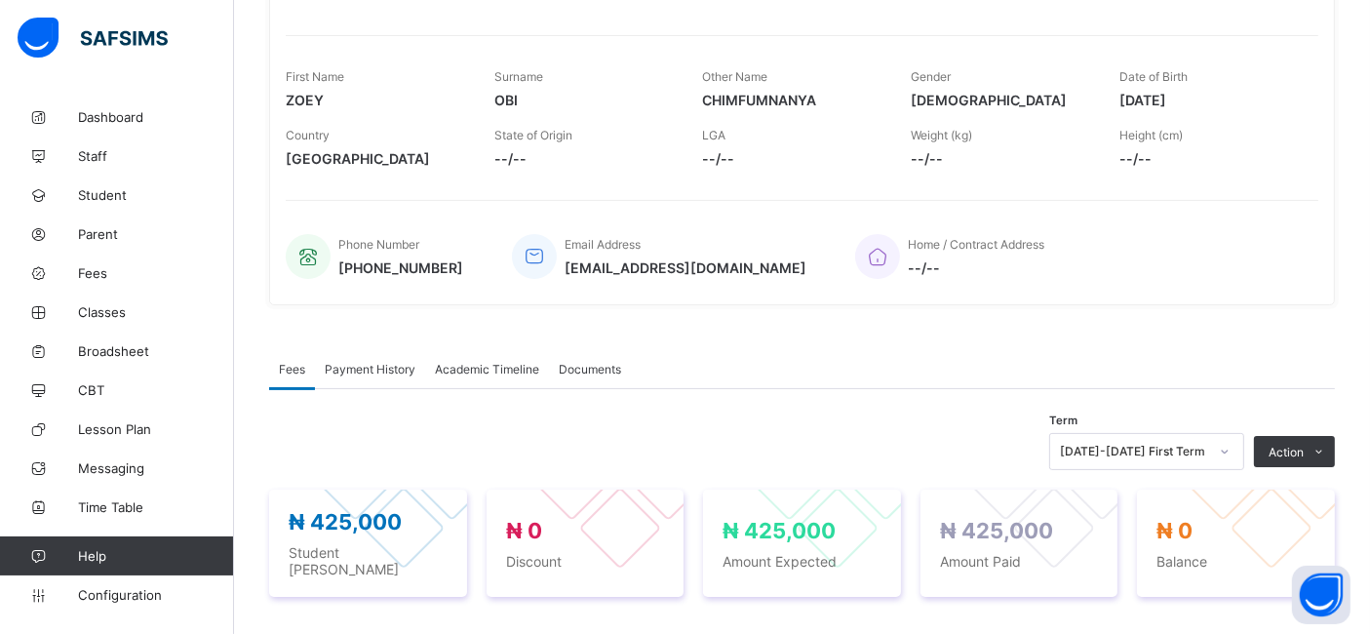
scroll to position [0, 0]
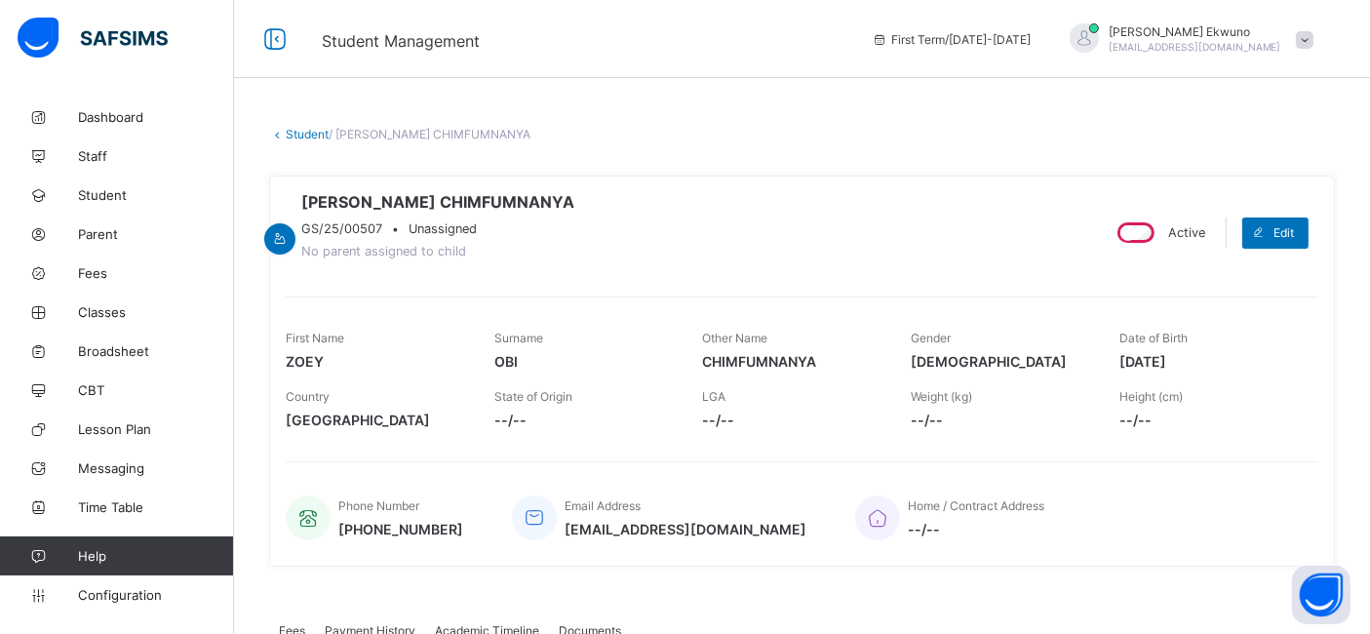
click at [306, 130] on link "Student" at bounding box center [307, 134] width 43 height 15
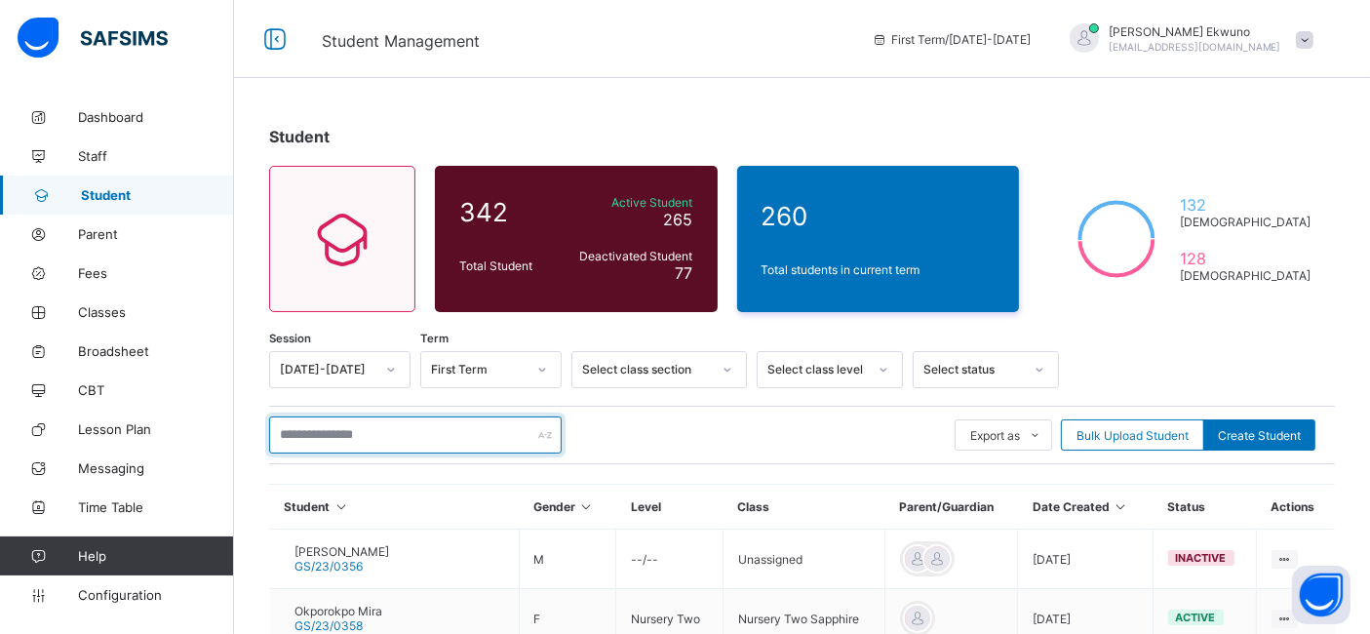
click at [353, 438] on input "text" at bounding box center [415, 434] width 293 height 37
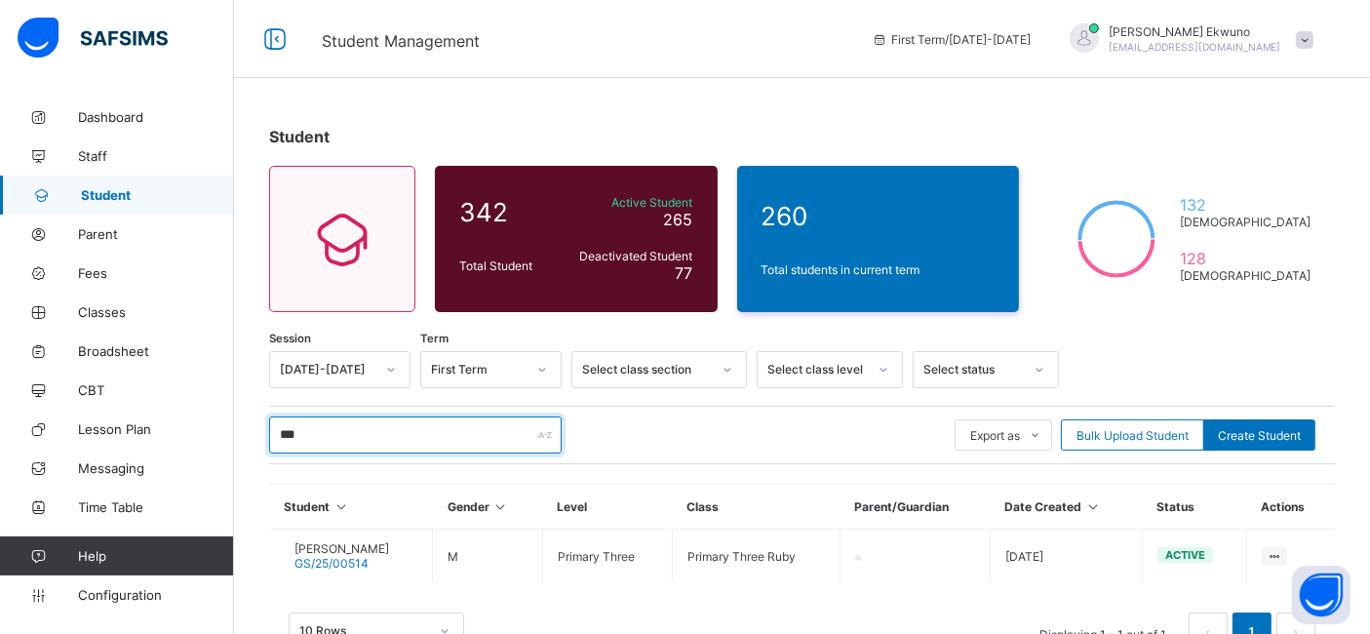
scroll to position [63, 0]
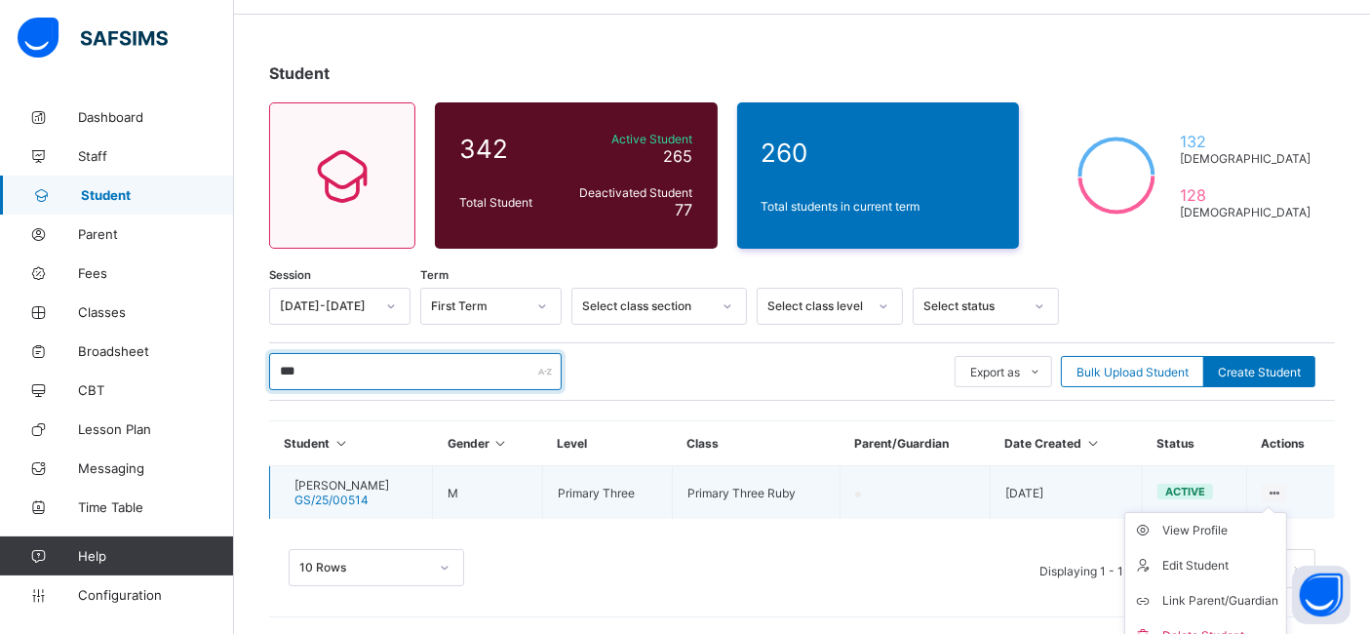
type input "***"
click at [1287, 512] on ul "View Profile Edit Student Link Parent/Guardian Delete Student" at bounding box center [1205, 583] width 163 height 142
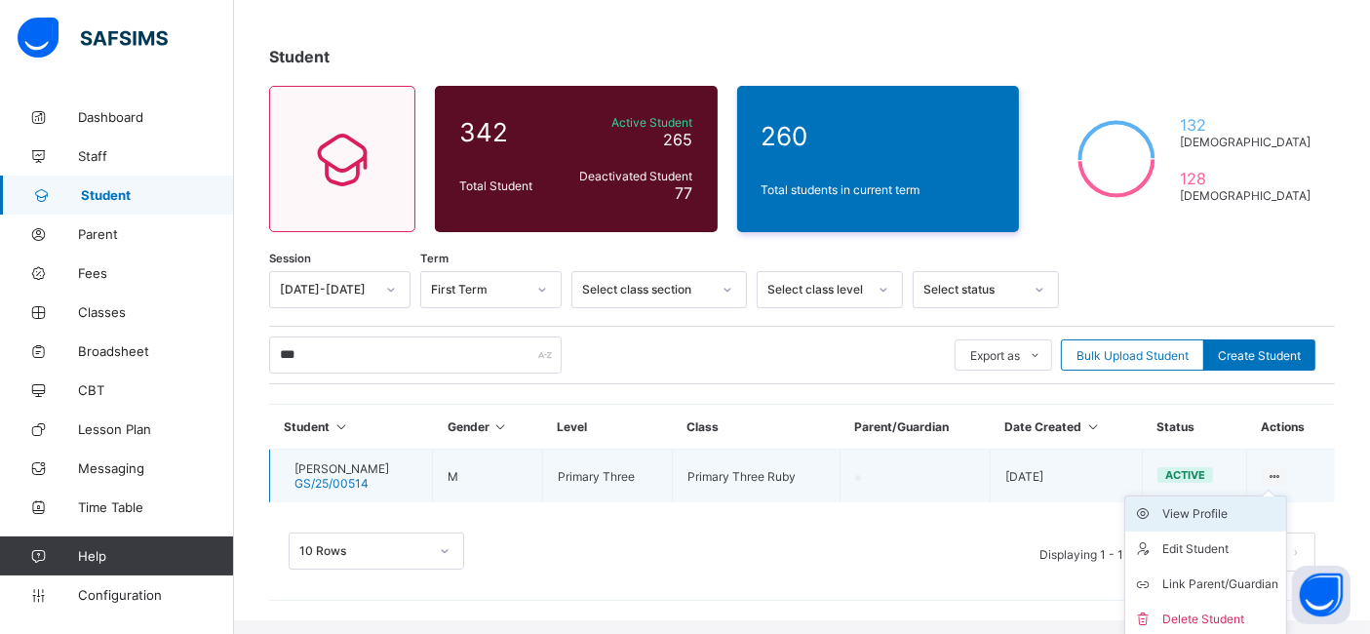
click at [1220, 510] on div "View Profile" at bounding box center [1220, 514] width 116 height 20
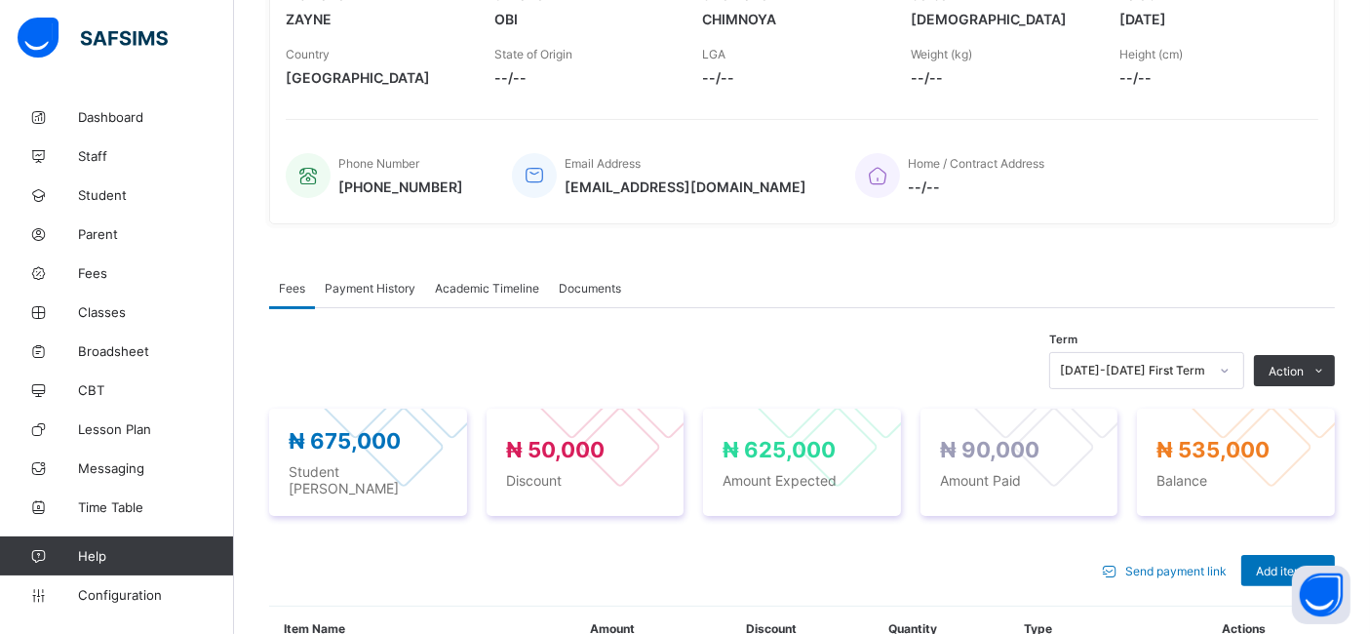
scroll to position [413, 0]
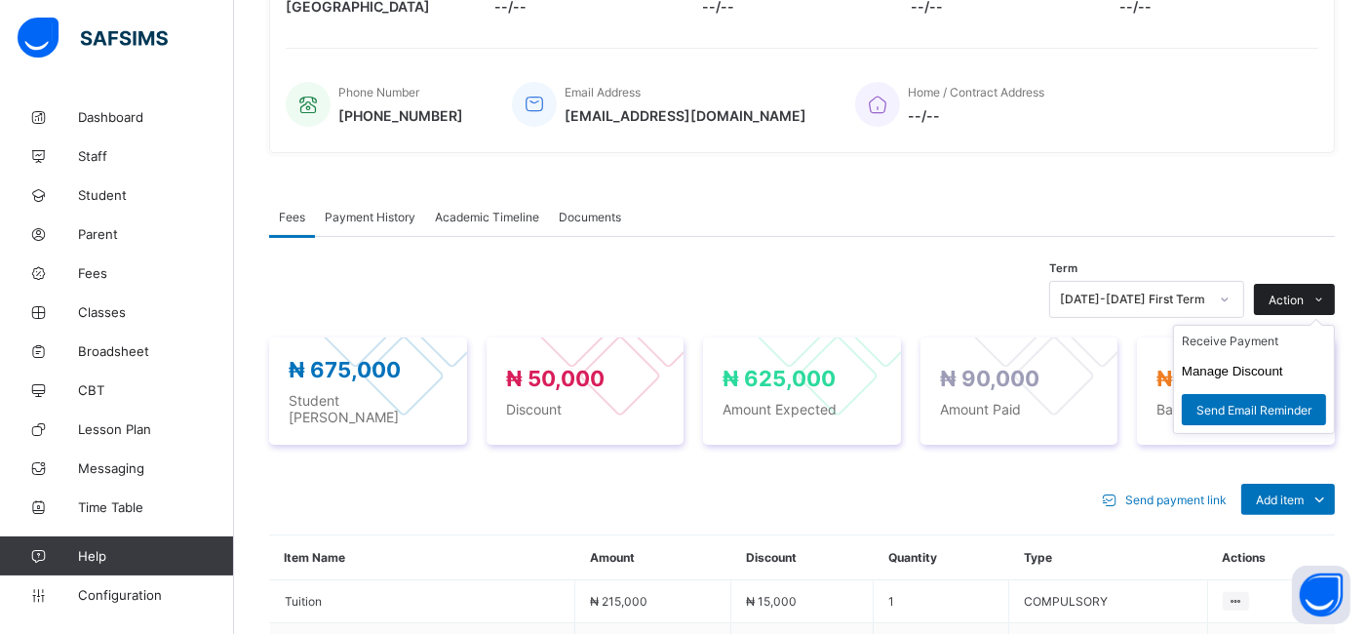
click at [1304, 305] on span "Action" at bounding box center [1286, 300] width 35 height 15
click at [1272, 342] on li "Receive Payment" at bounding box center [1254, 341] width 160 height 30
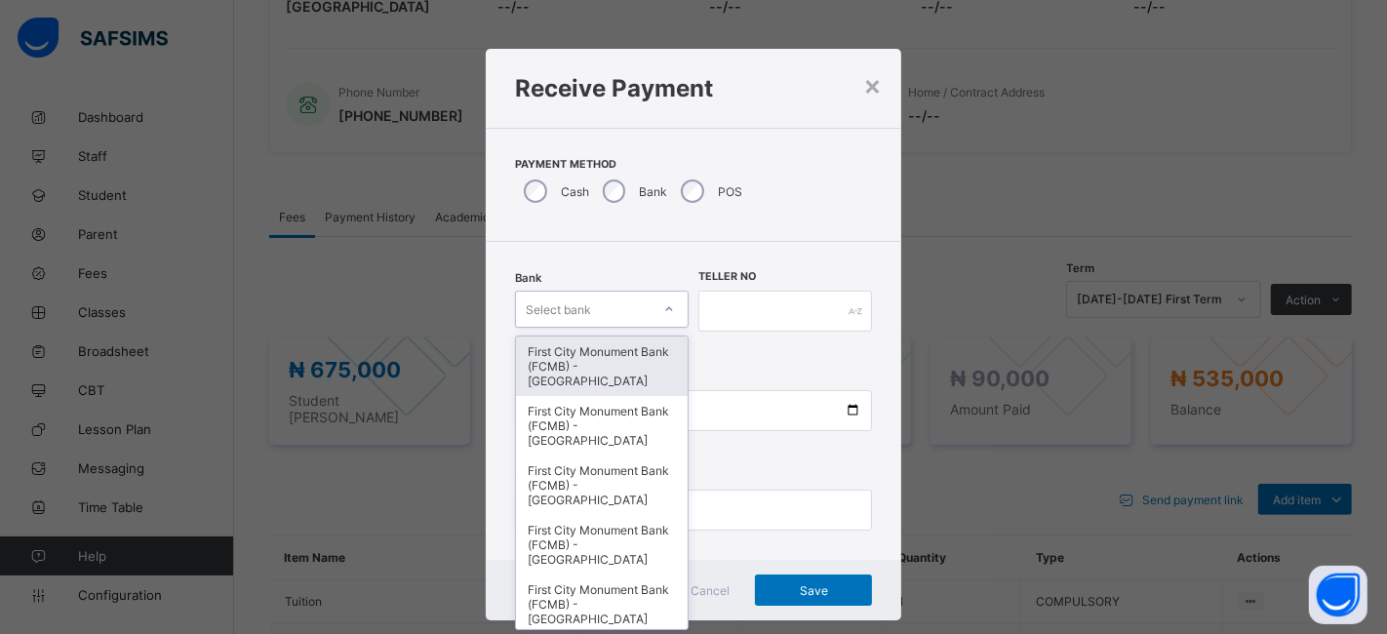
click at [567, 359] on div "First City Monument Bank (FCMB) - [GEOGRAPHIC_DATA]" at bounding box center [602, 365] width 172 height 59
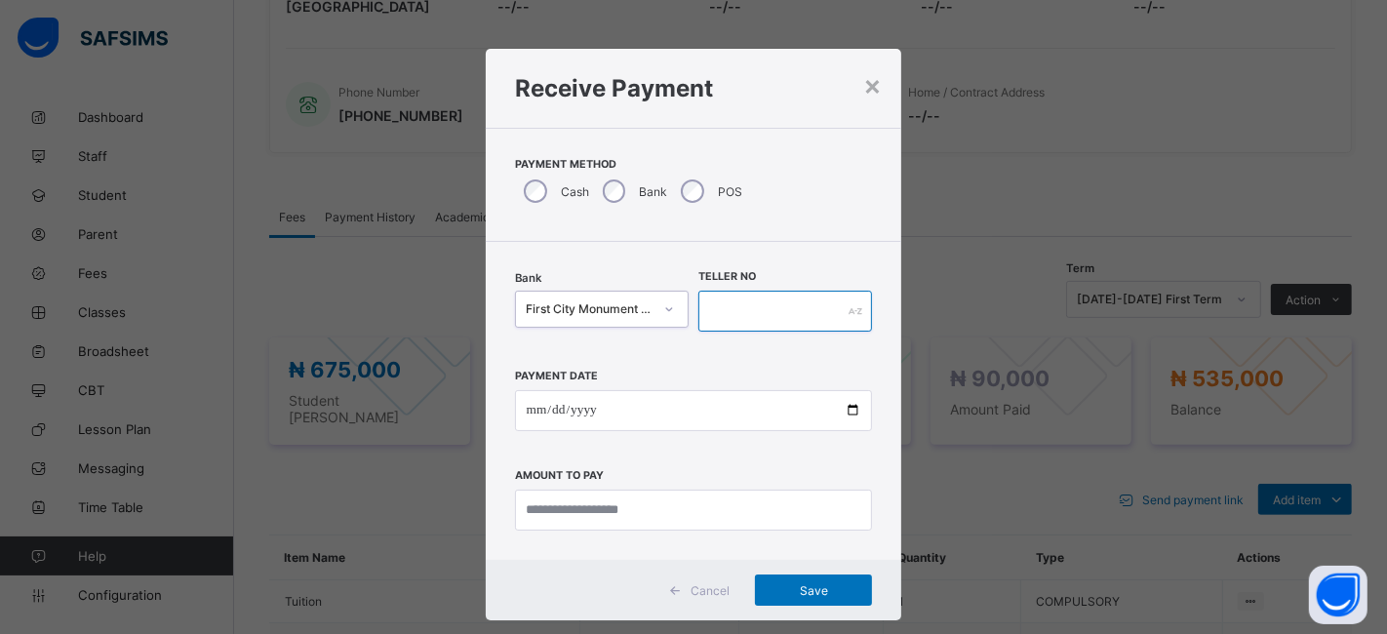
click at [752, 311] on input "text" at bounding box center [785, 311] width 174 height 41
type input "**********"
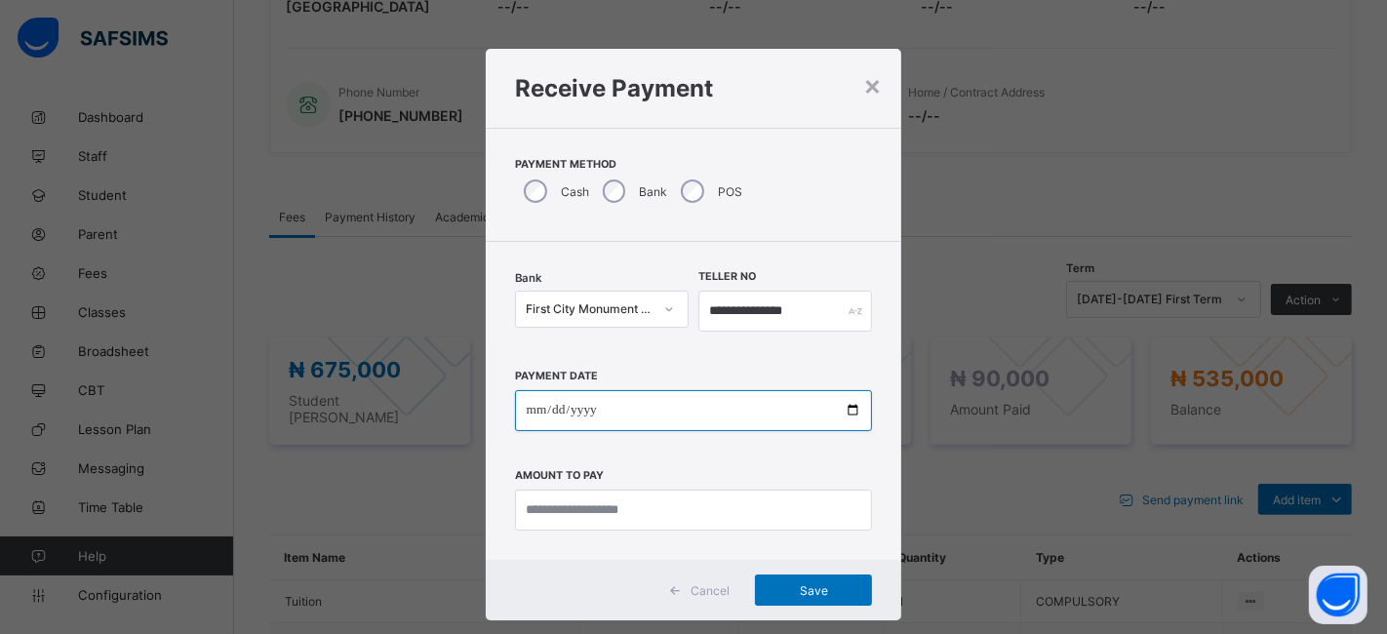
click at [851, 402] on input "date" at bounding box center [694, 410] width 358 height 41
type input "**********"
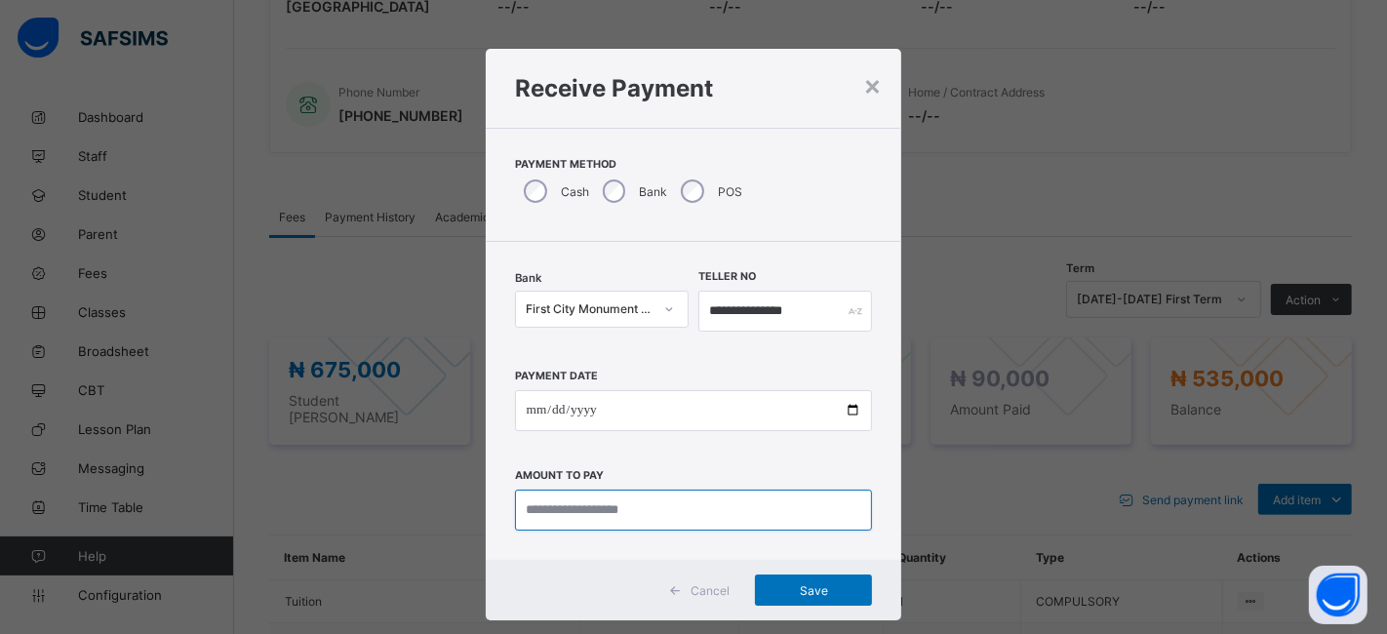
click at [583, 507] on input "currency" at bounding box center [694, 509] width 358 height 41
type input "*********"
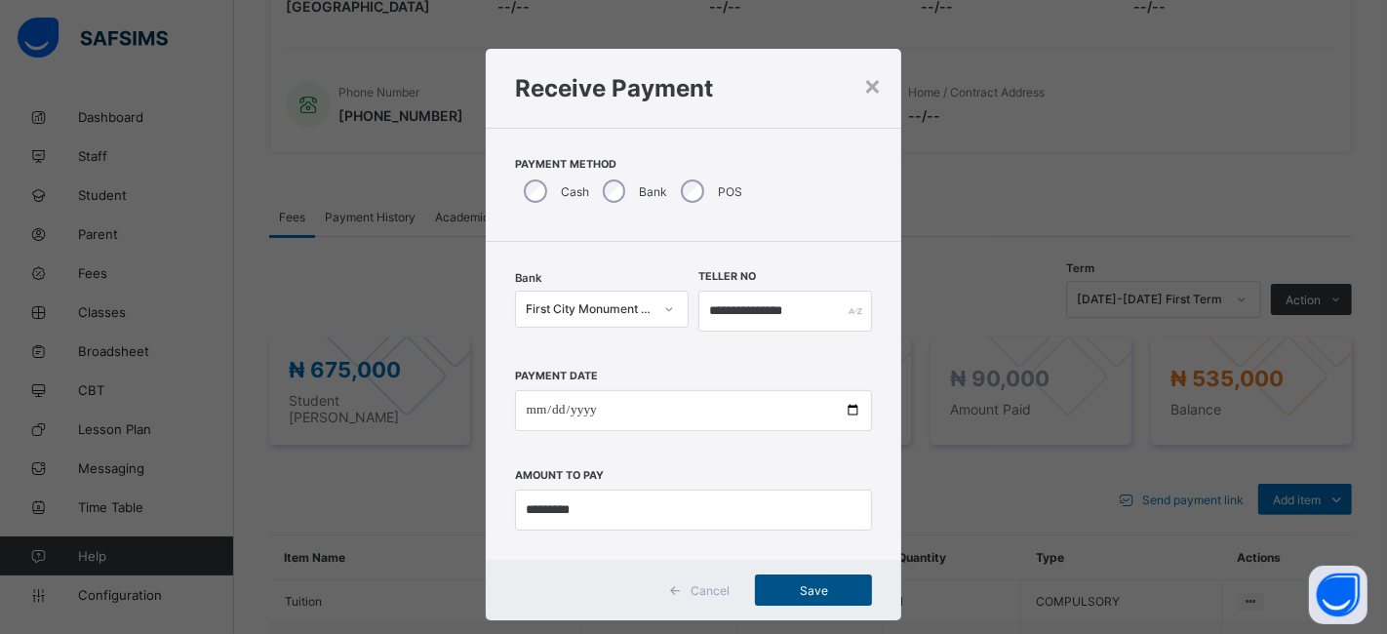
click at [810, 597] on div "Save" at bounding box center [813, 589] width 117 height 31
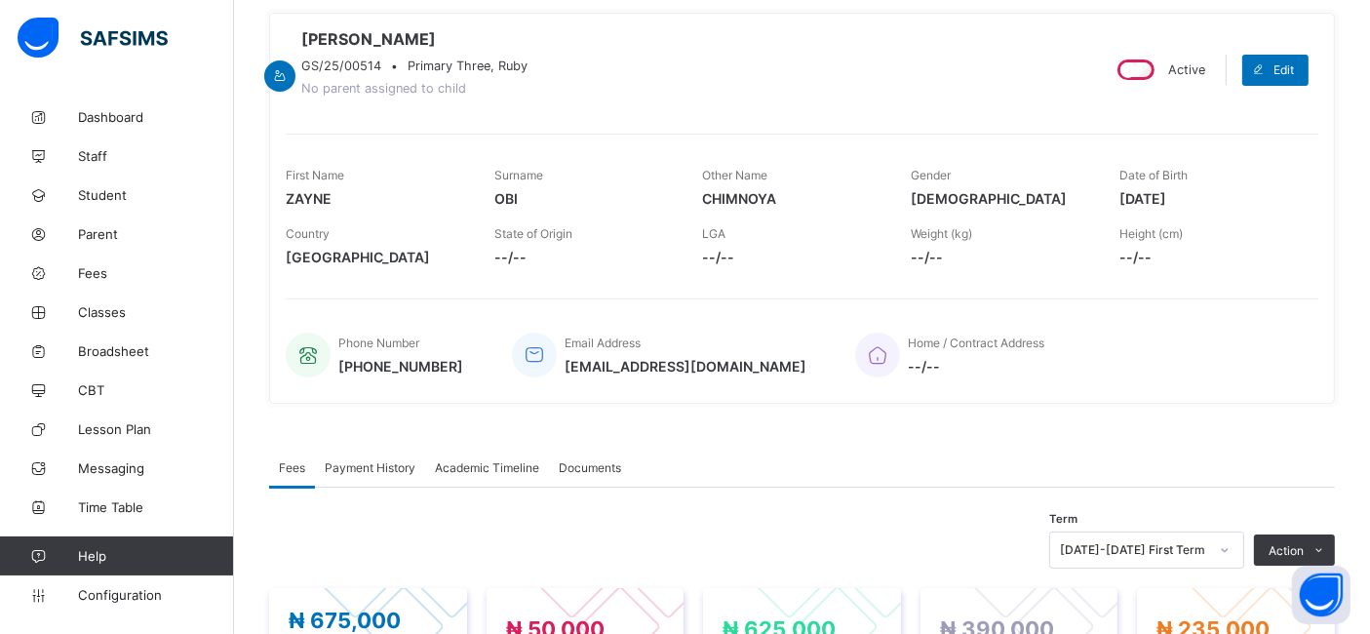
scroll to position [0, 0]
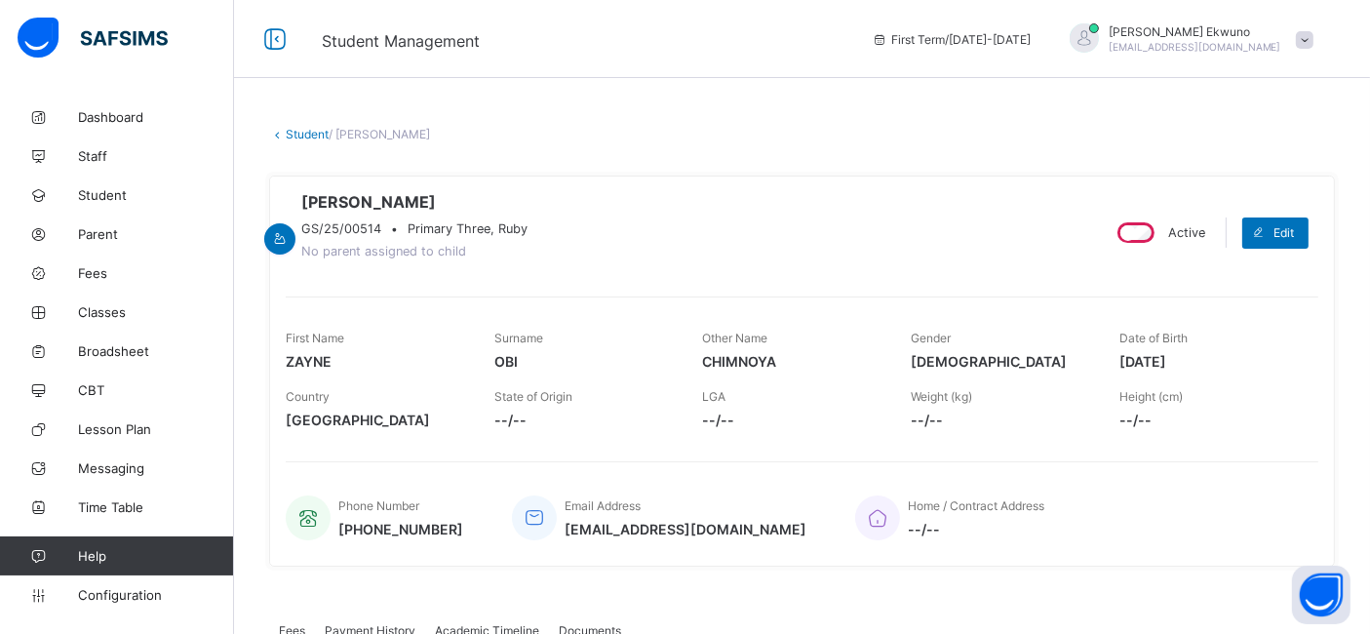
click at [313, 127] on link "Student" at bounding box center [307, 134] width 43 height 15
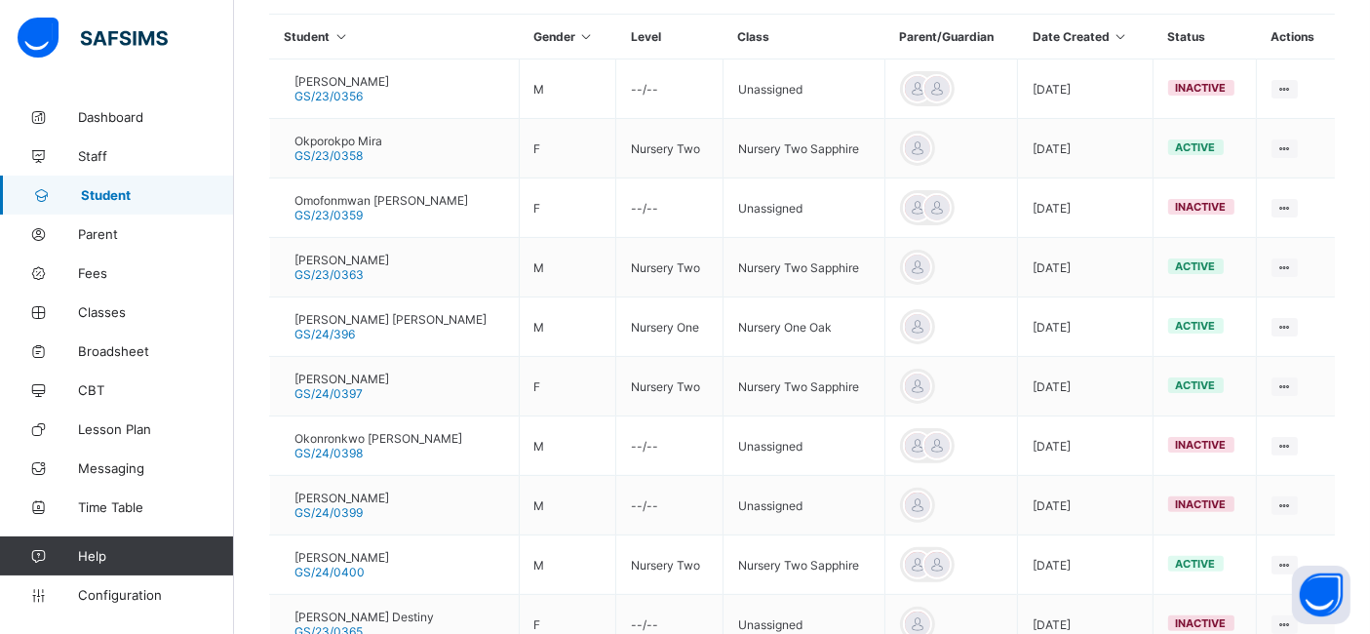
scroll to position [475, 0]
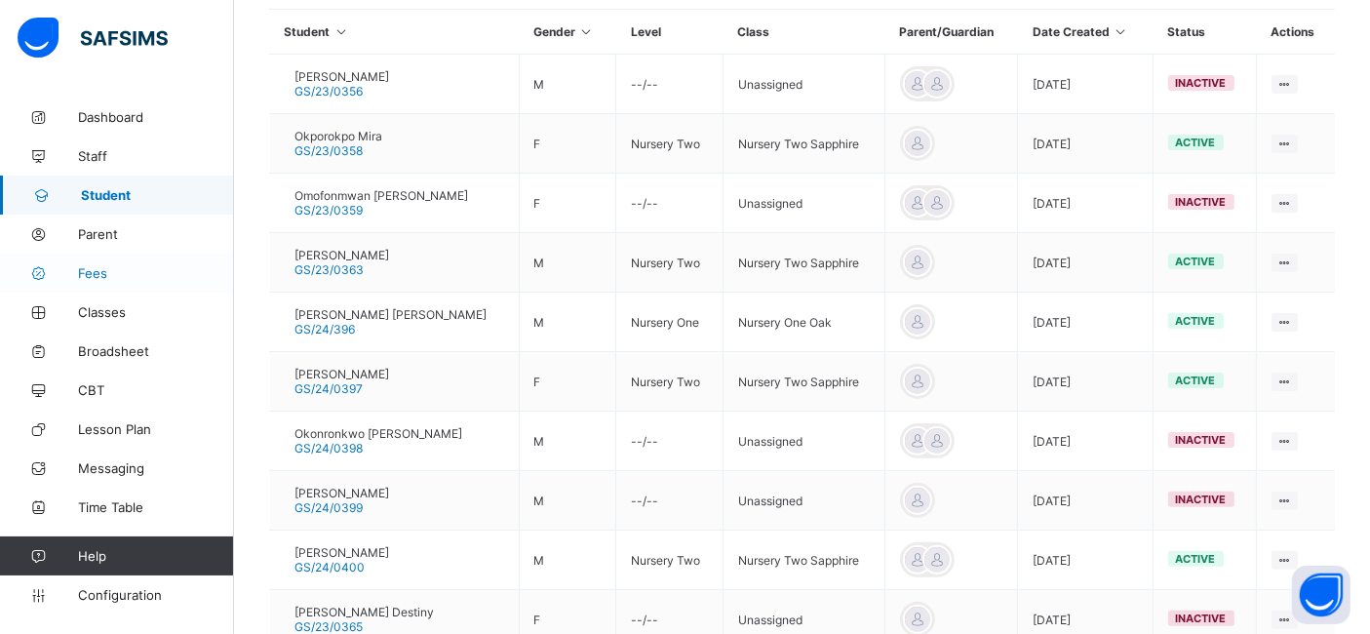
click at [80, 286] on link "Fees" at bounding box center [117, 273] width 234 height 39
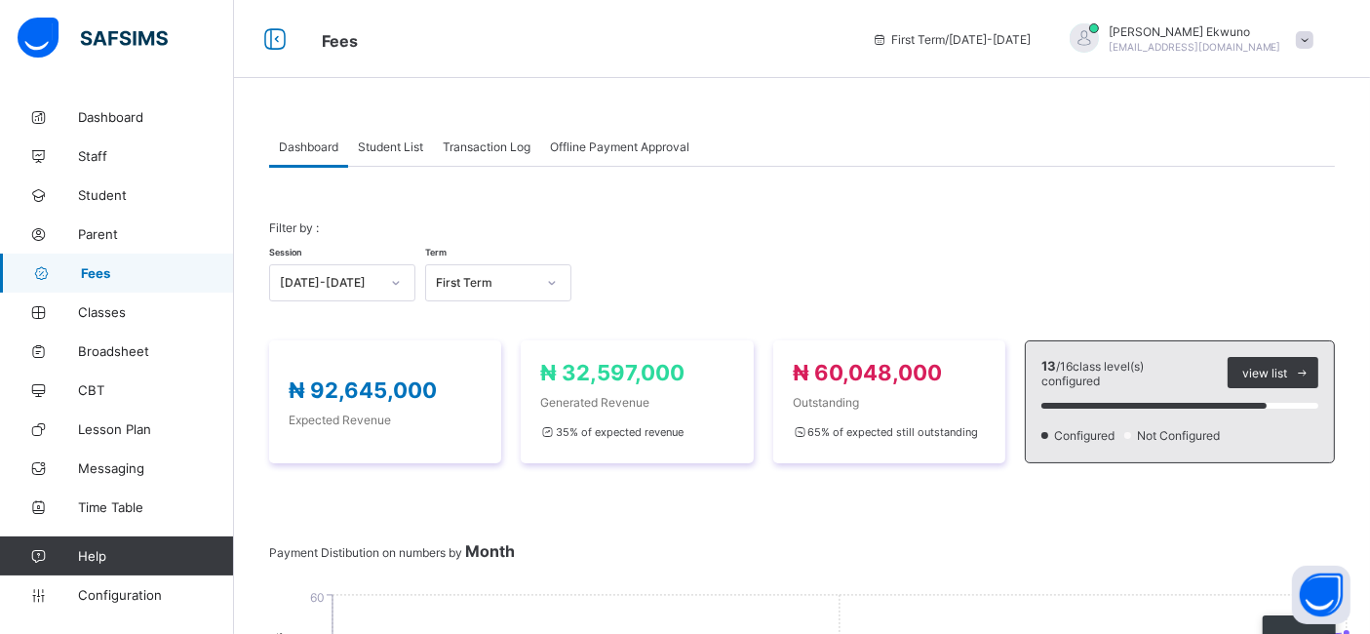
click at [390, 156] on div "Student List" at bounding box center [390, 146] width 85 height 39
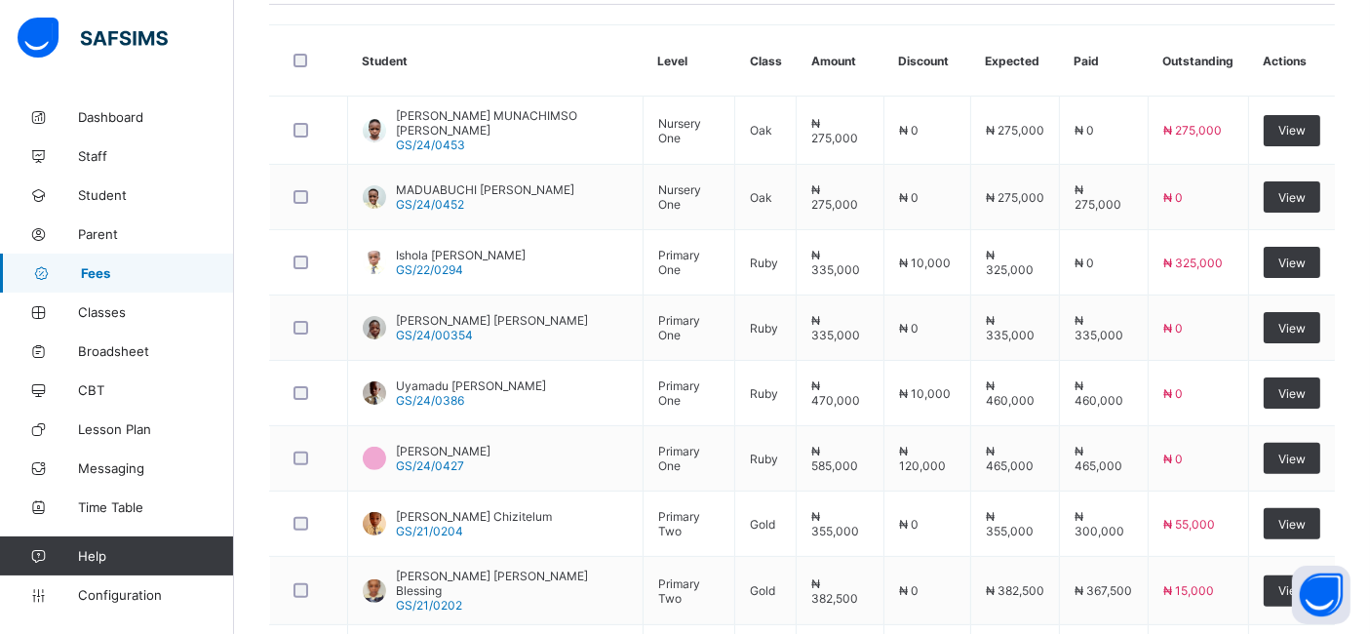
scroll to position [737, 0]
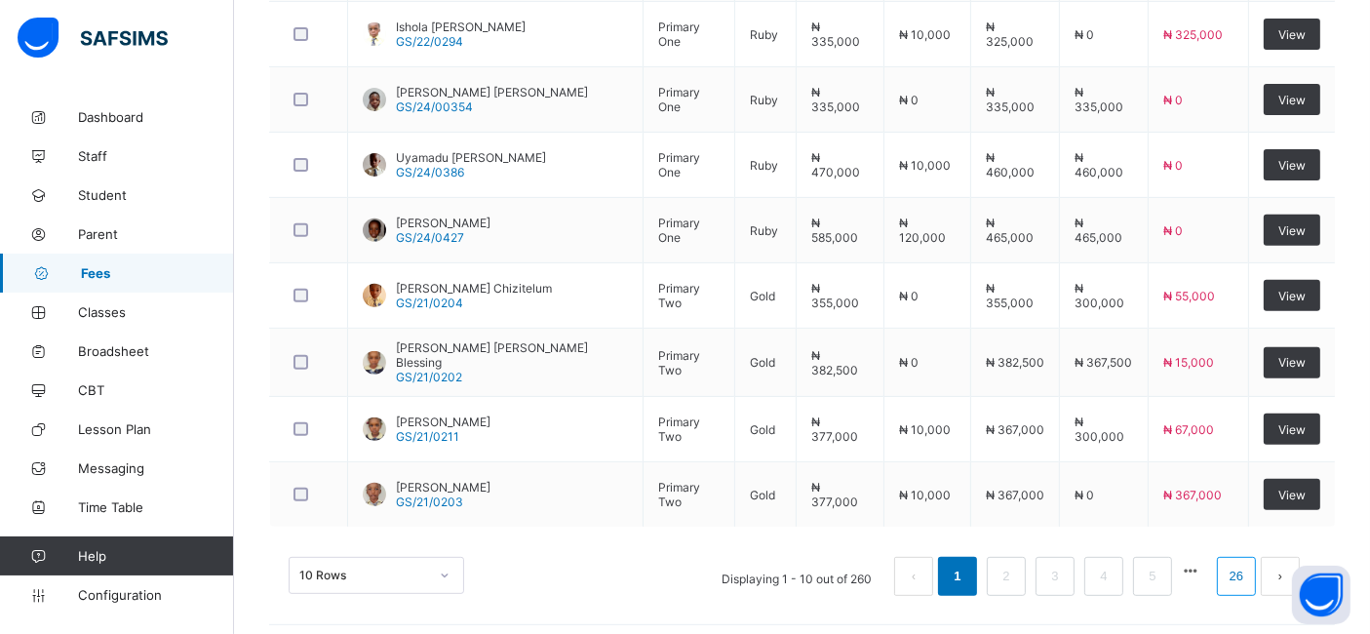
click at [1249, 567] on link "26" at bounding box center [1236, 576] width 25 height 25
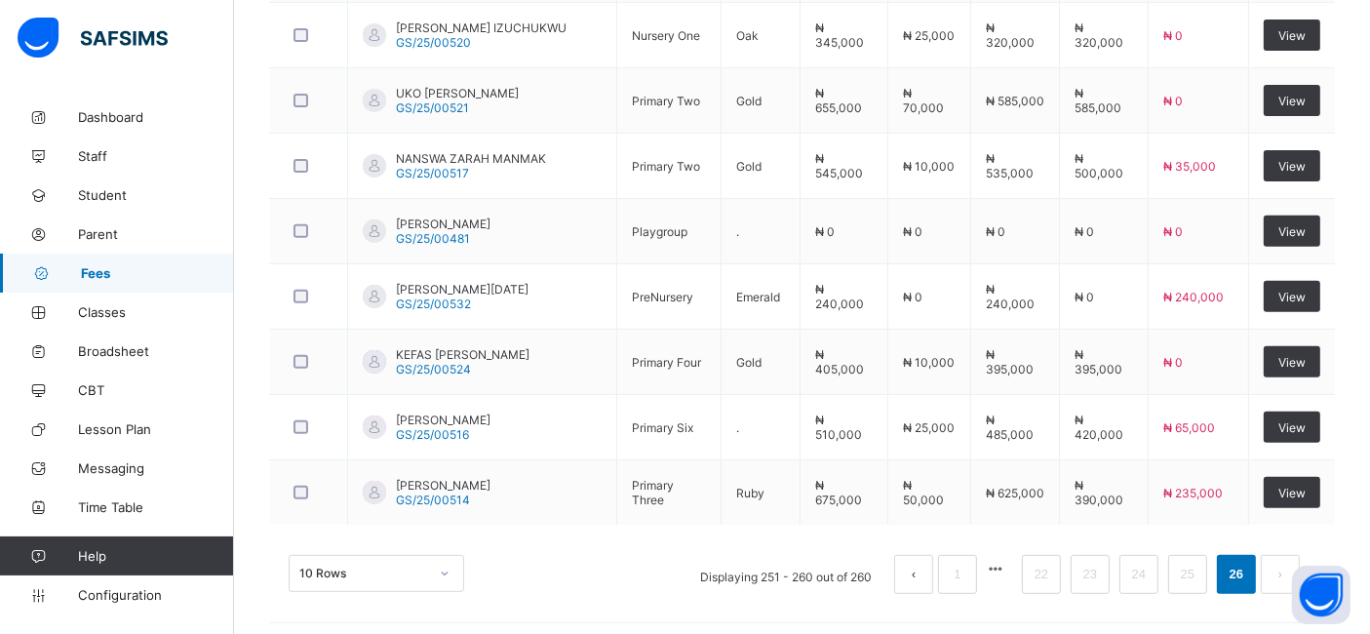
scroll to position [739, 0]
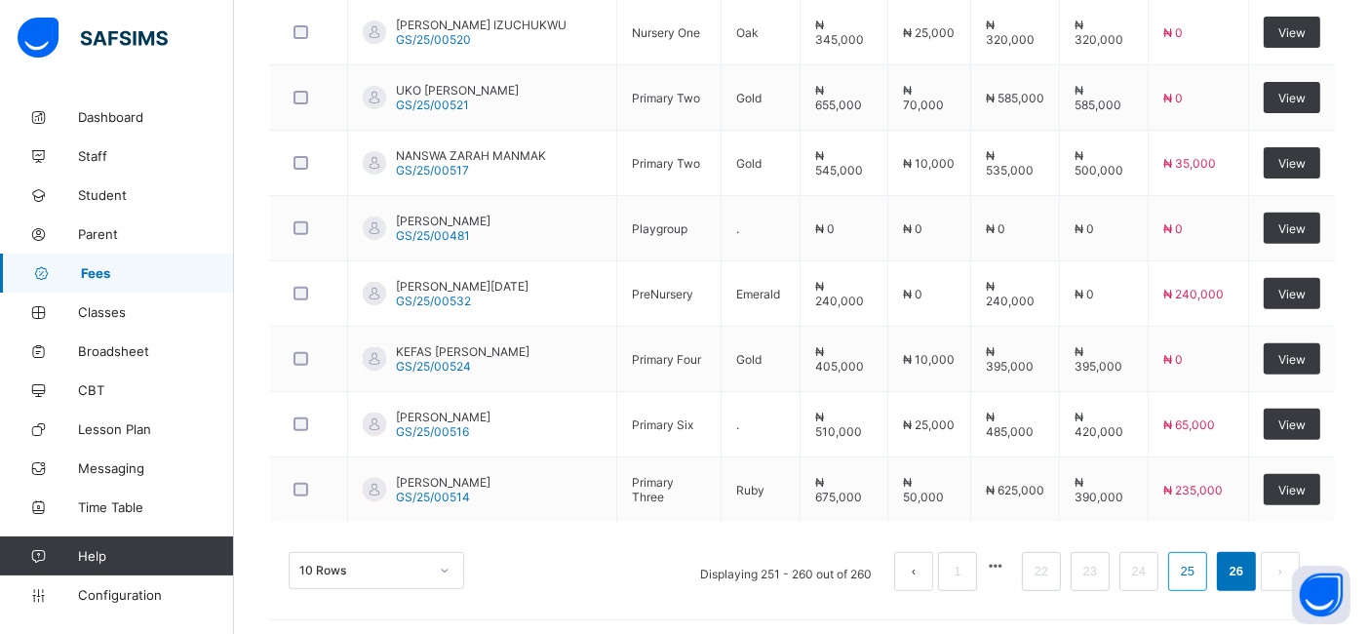
click at [1200, 573] on link "25" at bounding box center [1187, 571] width 25 height 25
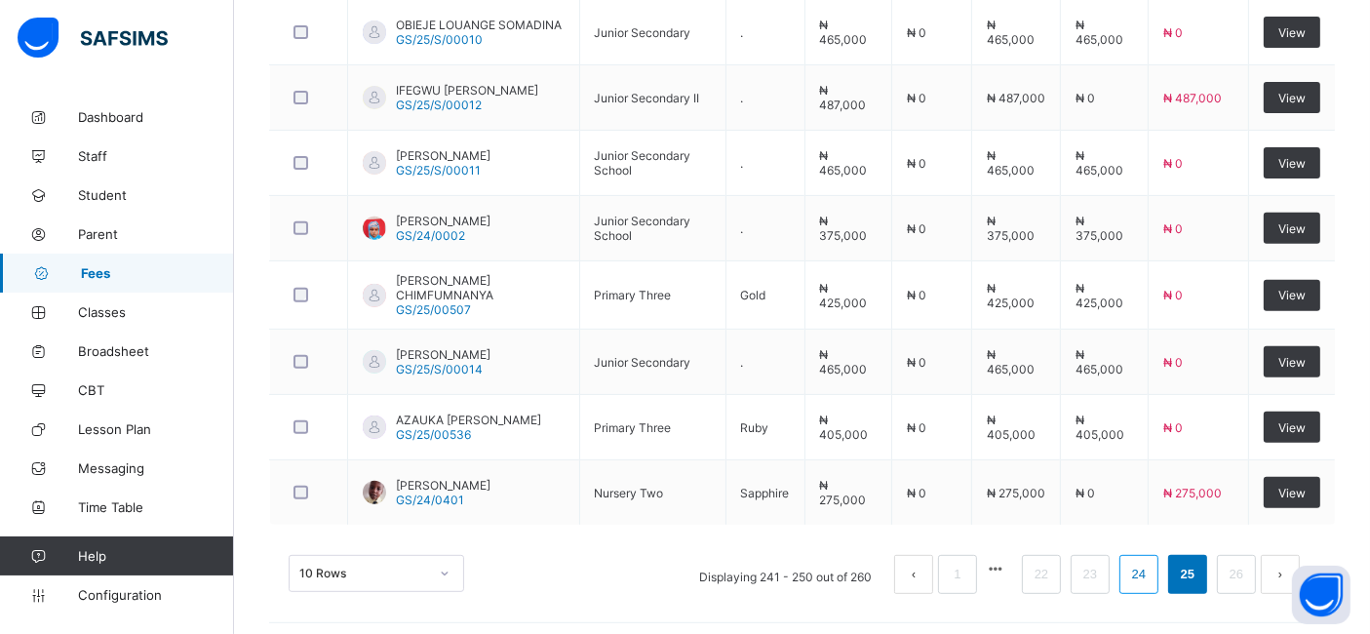
click at [1152, 567] on link "24" at bounding box center [1138, 574] width 25 height 25
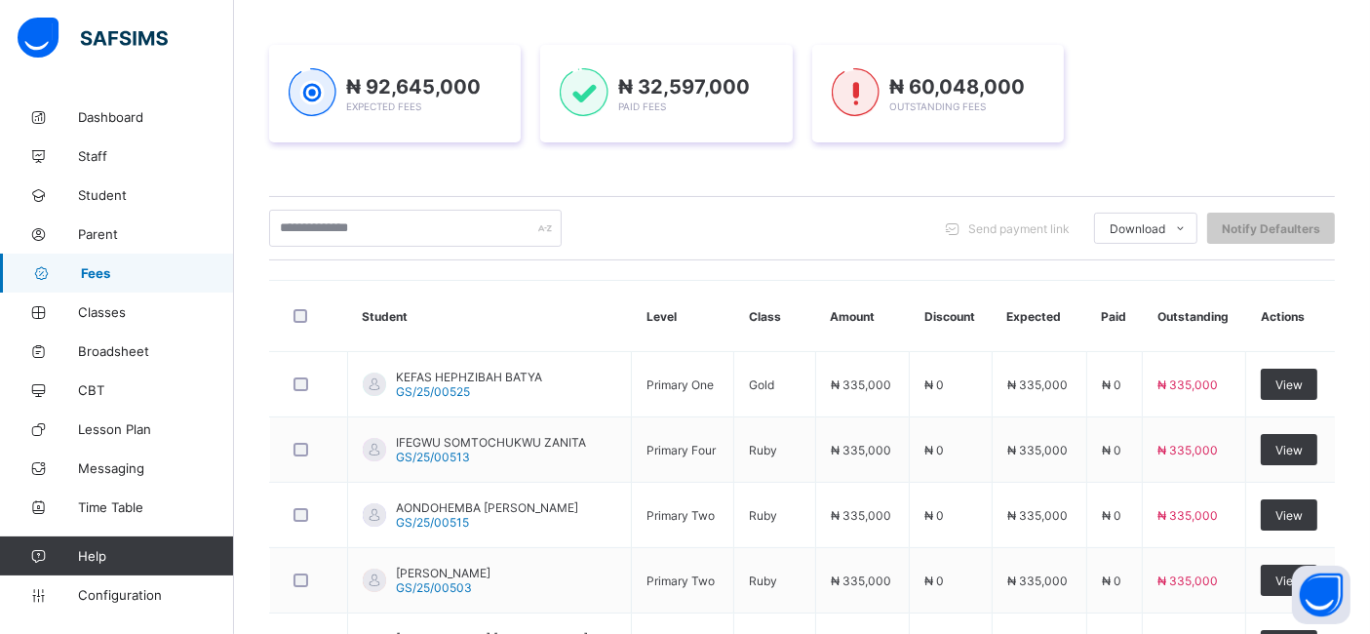
scroll to position [329, 0]
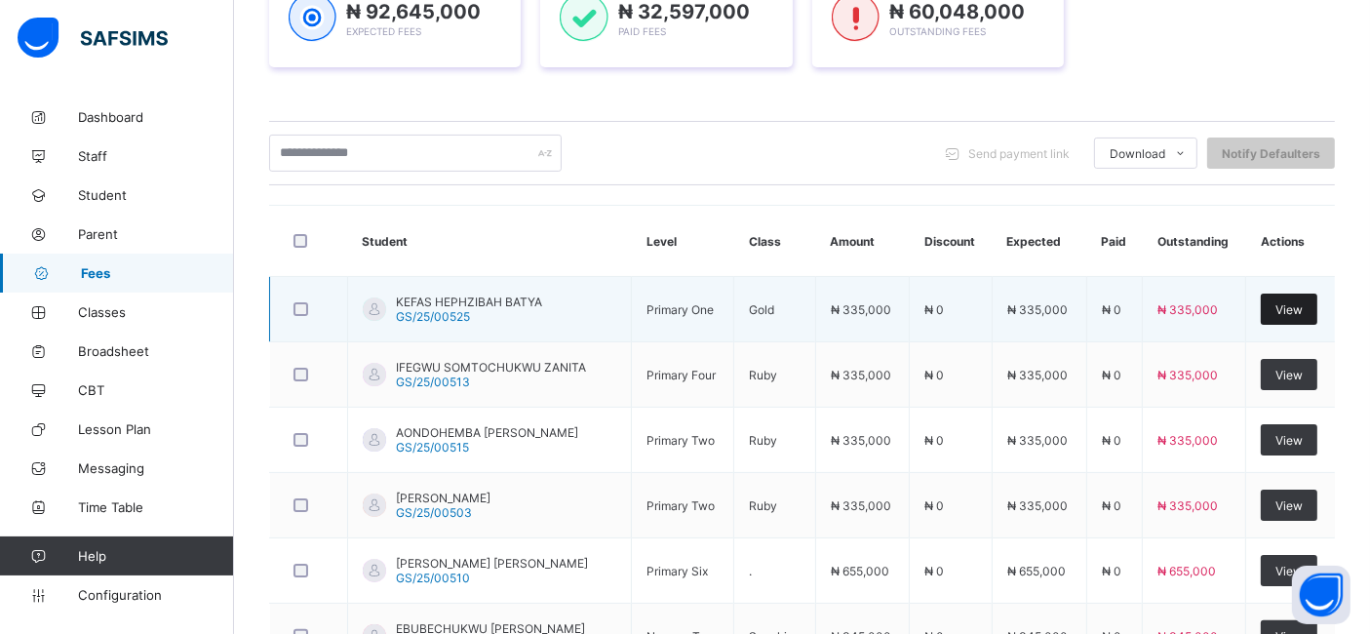
click at [1303, 311] on span "View" at bounding box center [1288, 309] width 27 height 15
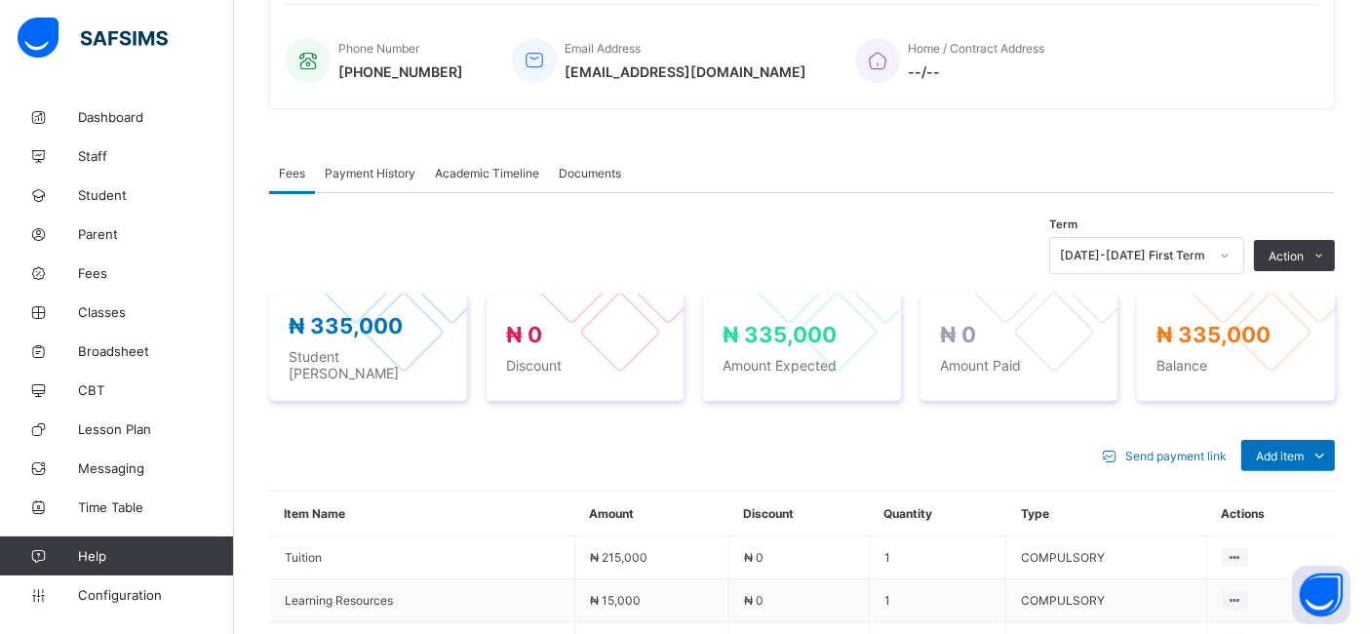
scroll to position [459, 0]
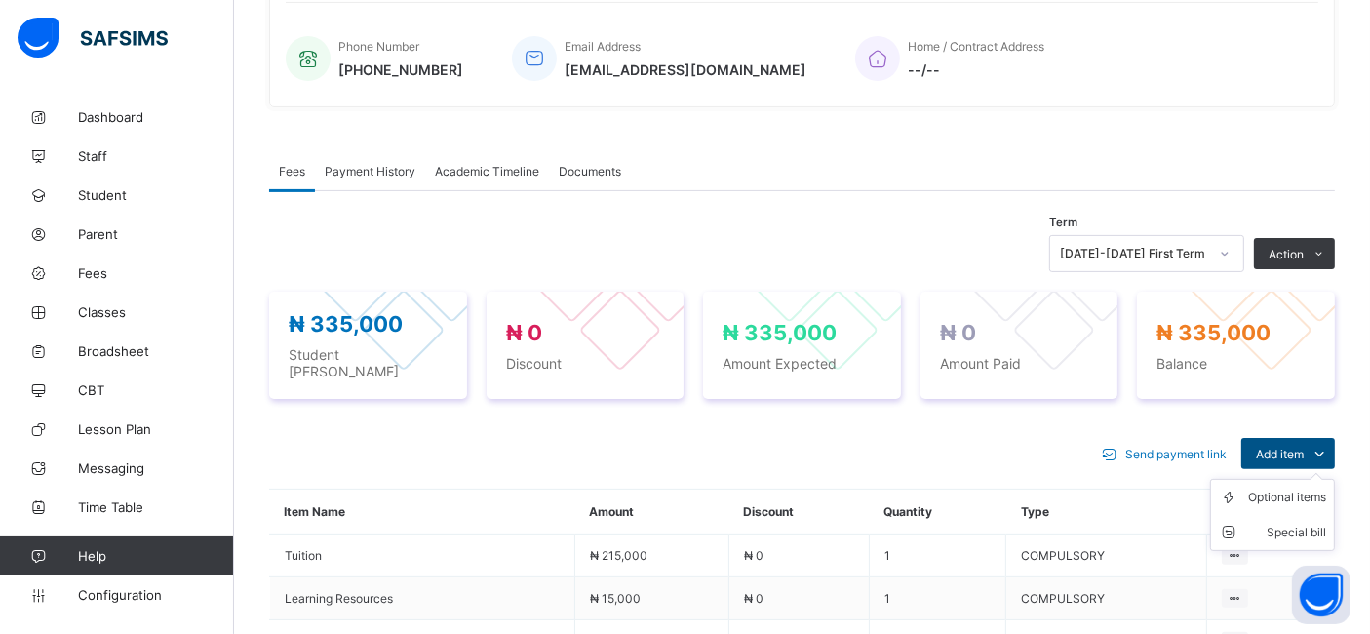
click at [1301, 449] on span "Add item" at bounding box center [1280, 454] width 48 height 15
click at [1292, 489] on div "Optional items" at bounding box center [1287, 498] width 78 height 20
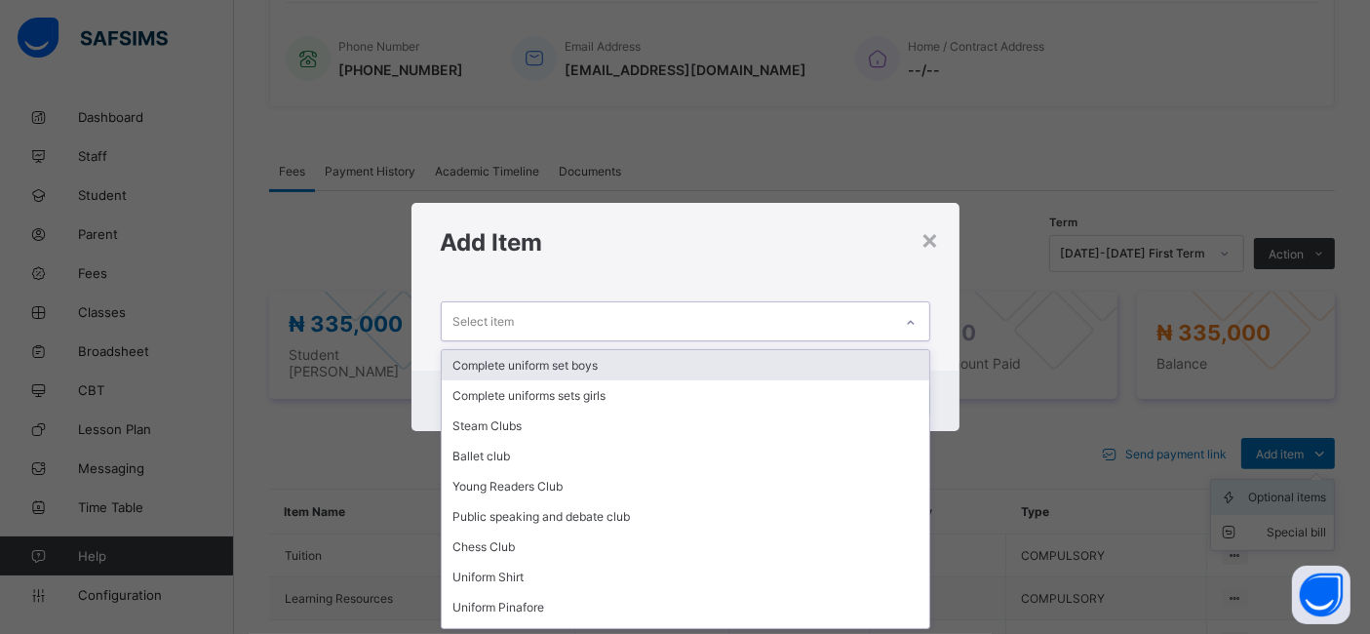
scroll to position [0, 0]
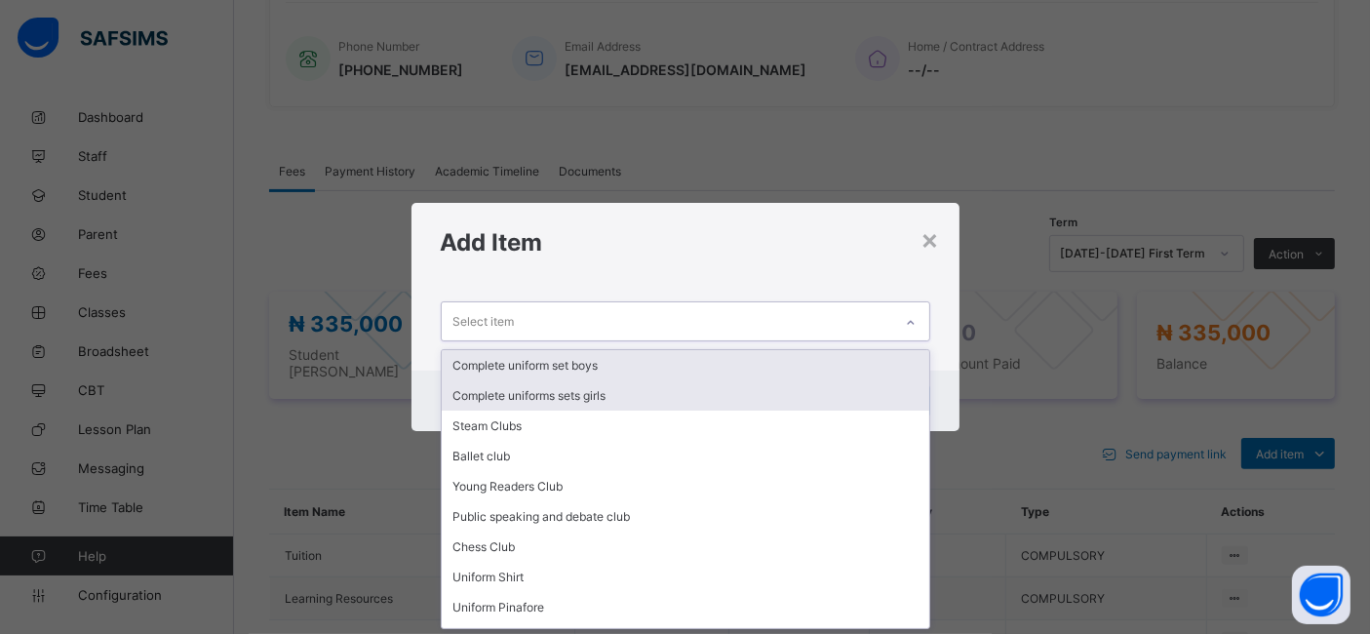
click at [599, 392] on div "Complete uniforms sets girls" at bounding box center [686, 395] width 488 height 30
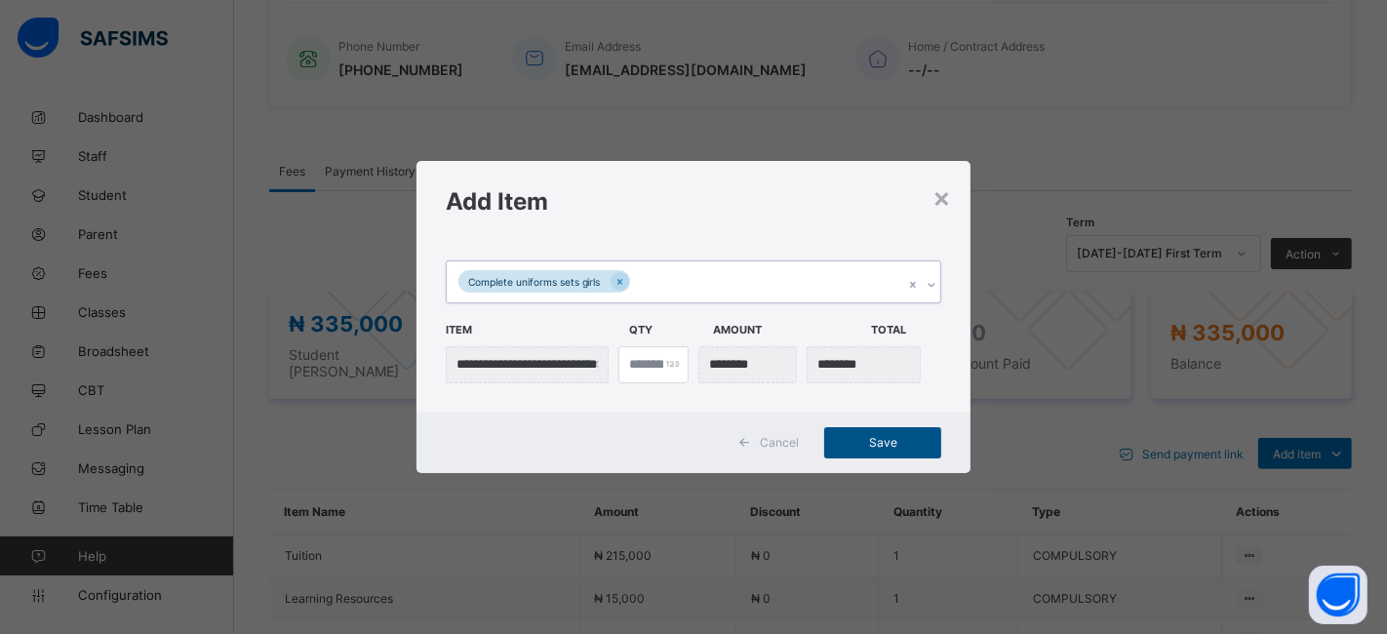
click at [855, 445] on span "Save" at bounding box center [883, 442] width 88 height 15
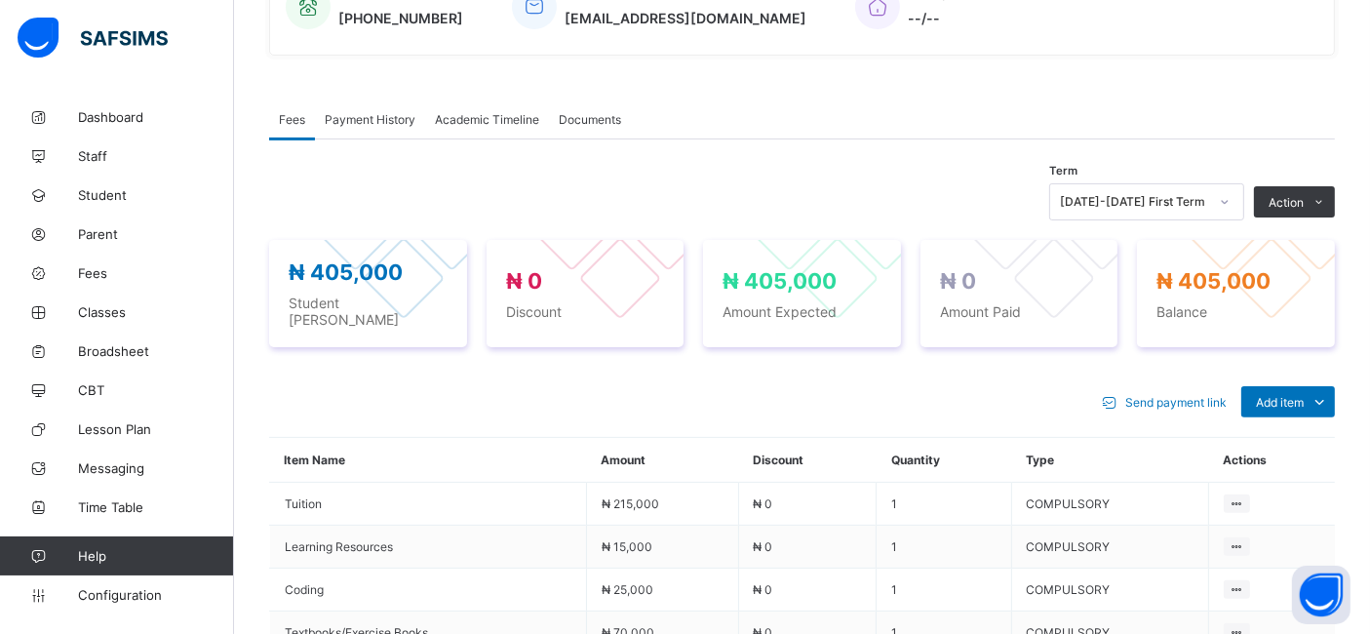
scroll to position [505, 0]
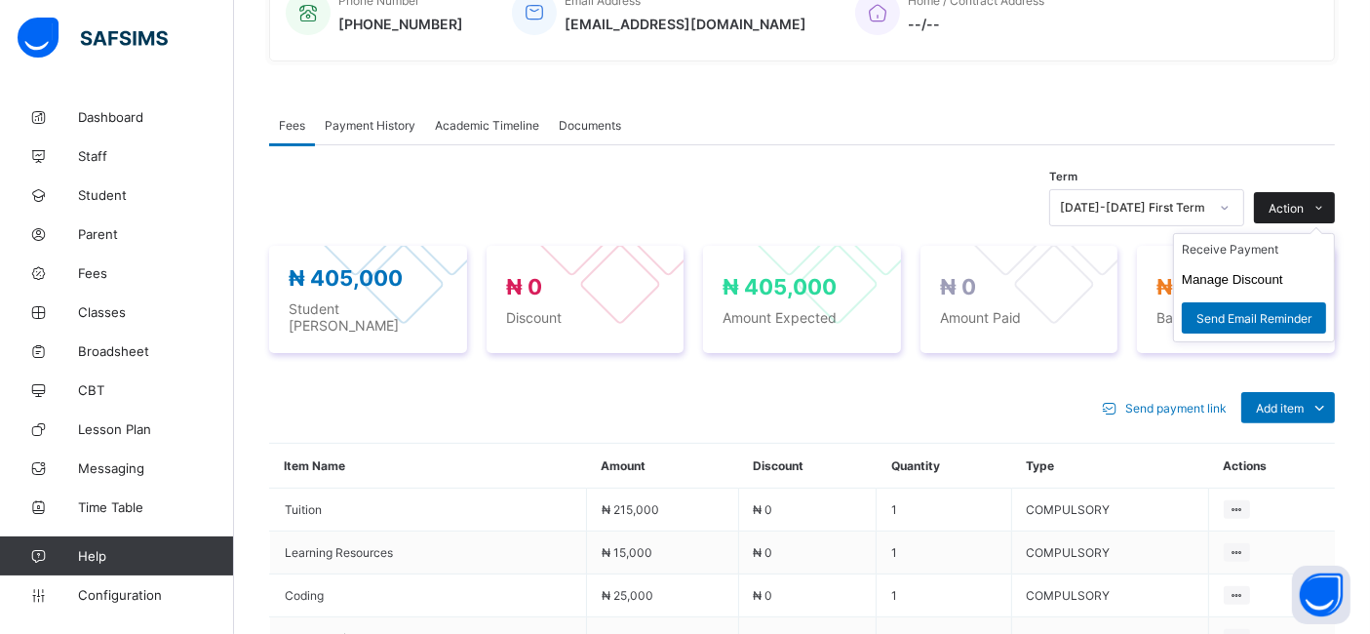
click at [1304, 208] on span "Action" at bounding box center [1286, 208] width 35 height 15
click at [1233, 255] on li "Receive Payment" at bounding box center [1254, 249] width 160 height 30
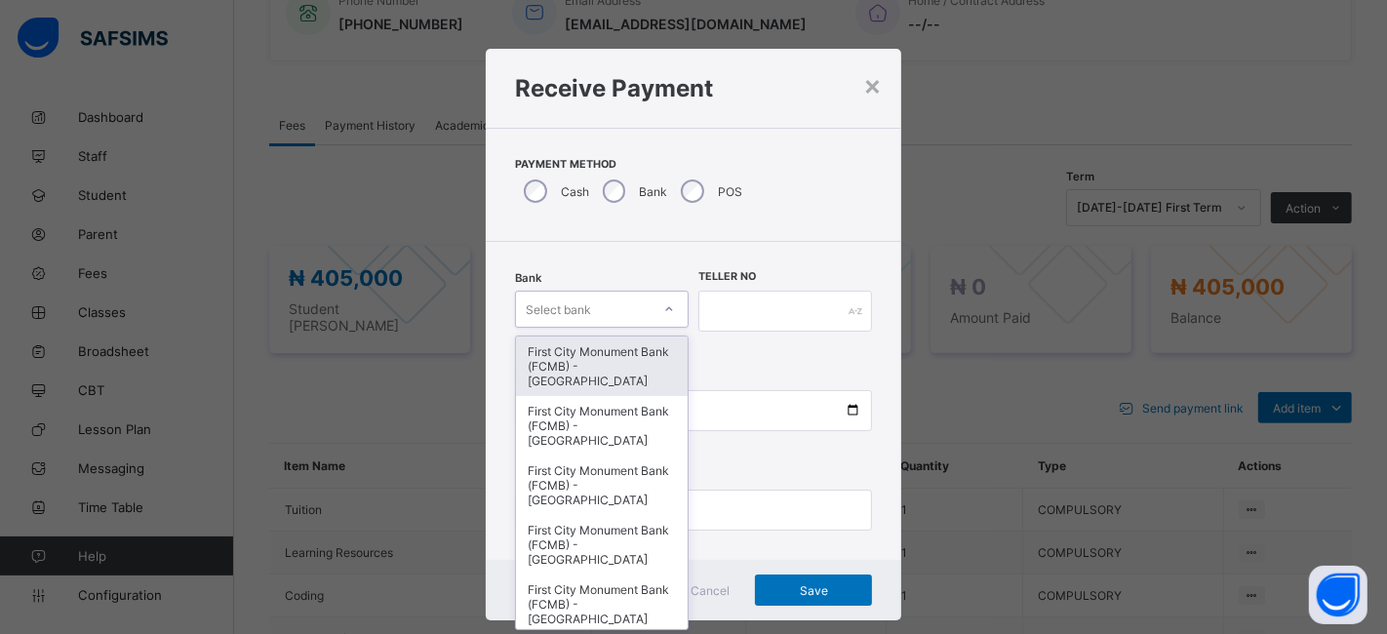
click at [583, 357] on div "First City Monument Bank (FCMB) - [GEOGRAPHIC_DATA]" at bounding box center [602, 365] width 172 height 59
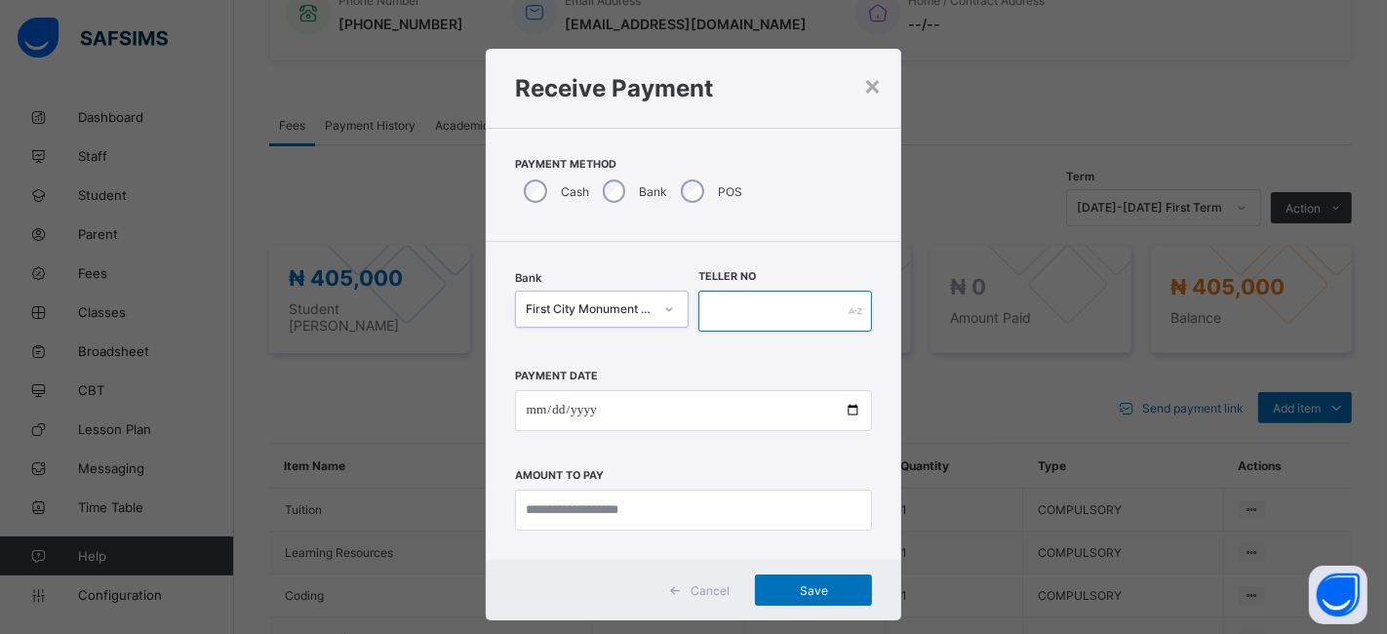
click at [774, 311] on input "text" at bounding box center [785, 311] width 174 height 41
type input "**********"
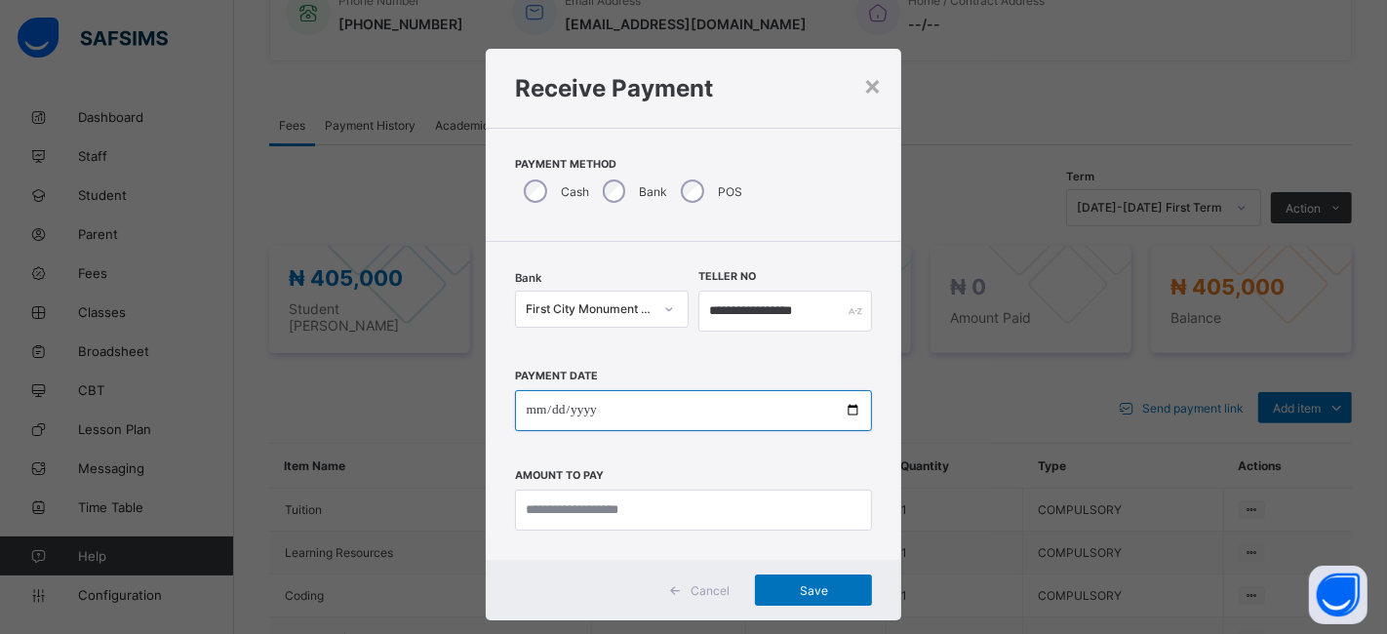
click at [846, 408] on input "date" at bounding box center [694, 410] width 358 height 41
type input "**********"
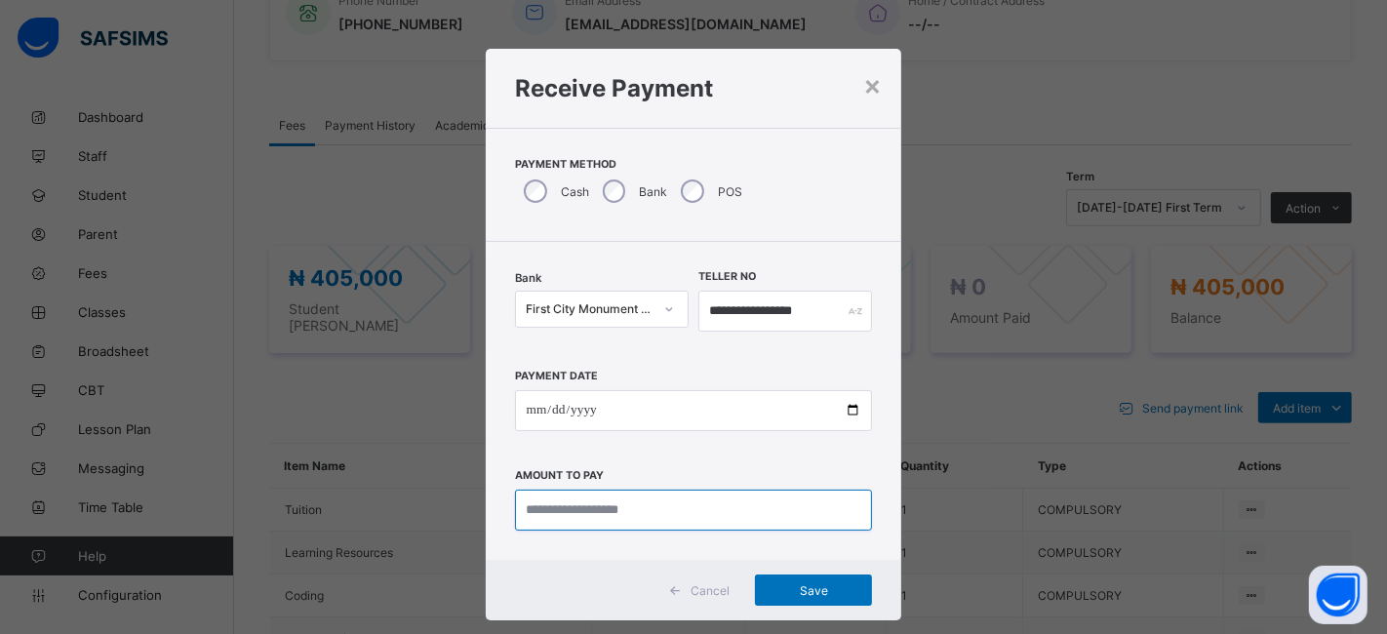
click at [567, 506] on input "currency" at bounding box center [694, 509] width 358 height 41
click at [537, 505] on input "currency" at bounding box center [694, 509] width 358 height 41
type input "*********"
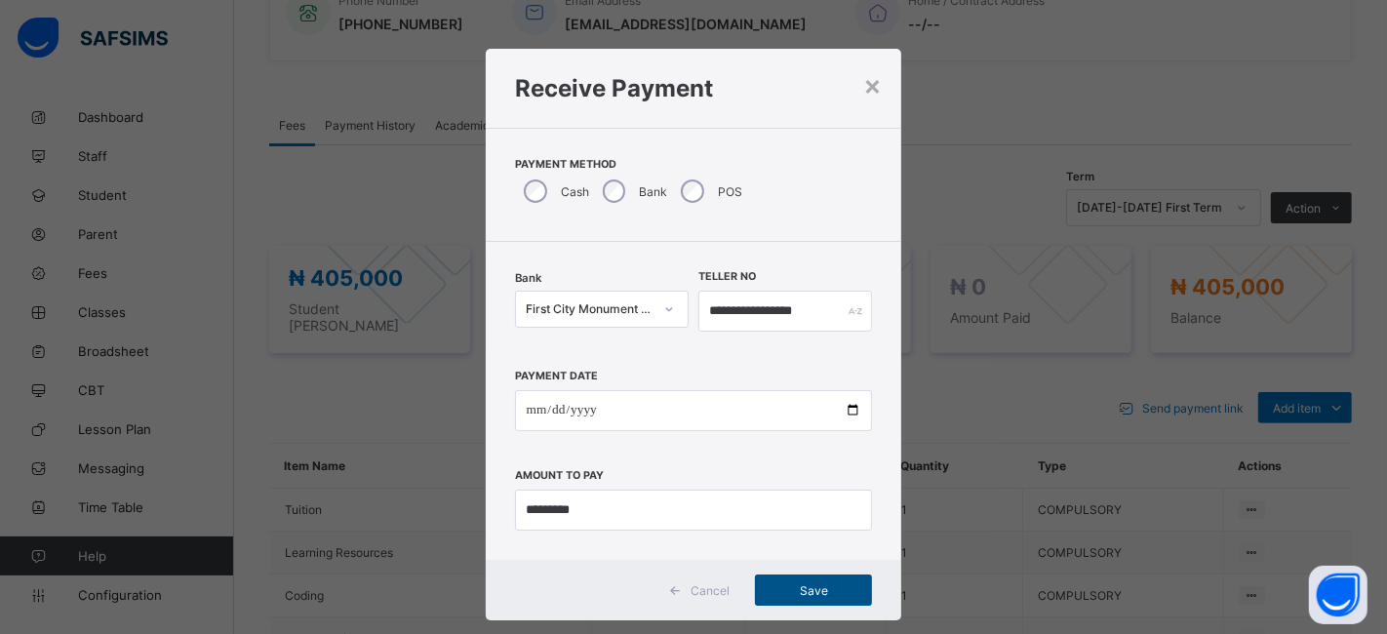
click at [791, 583] on span "Save" at bounding box center [813, 590] width 88 height 15
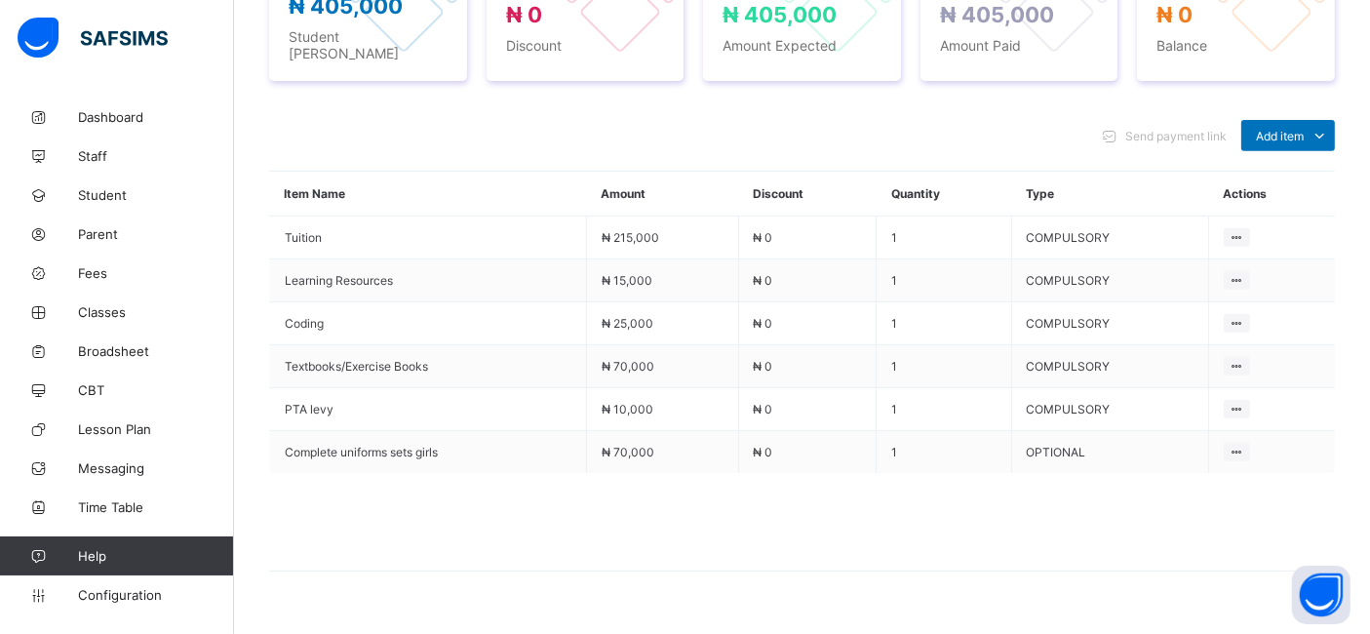
scroll to position [784, 0]
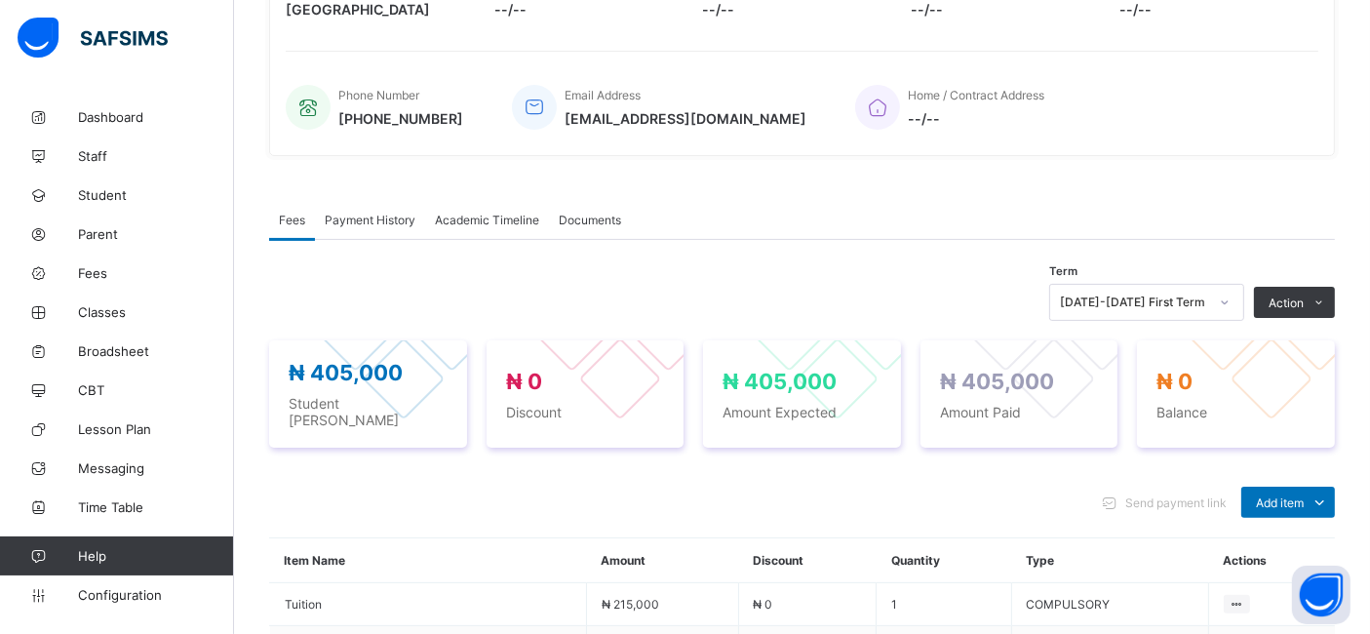
click at [372, 217] on span "Payment History" at bounding box center [370, 220] width 91 height 15
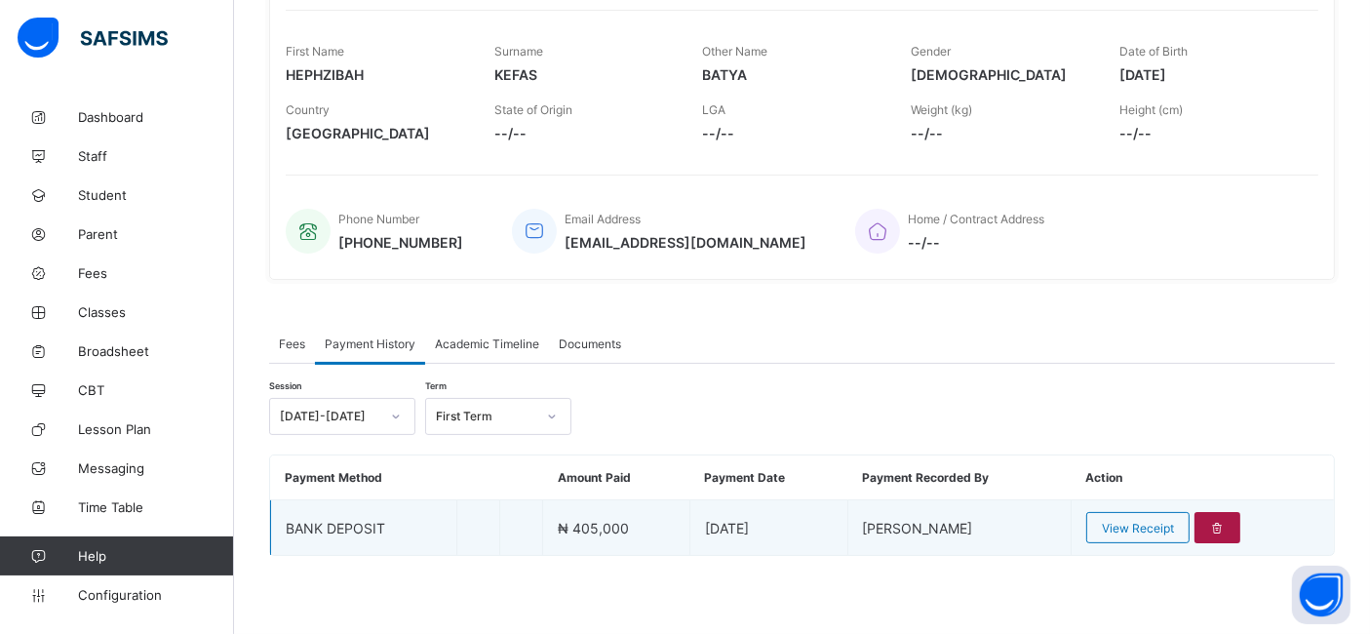
click at [1226, 532] on icon at bounding box center [1217, 528] width 17 height 15
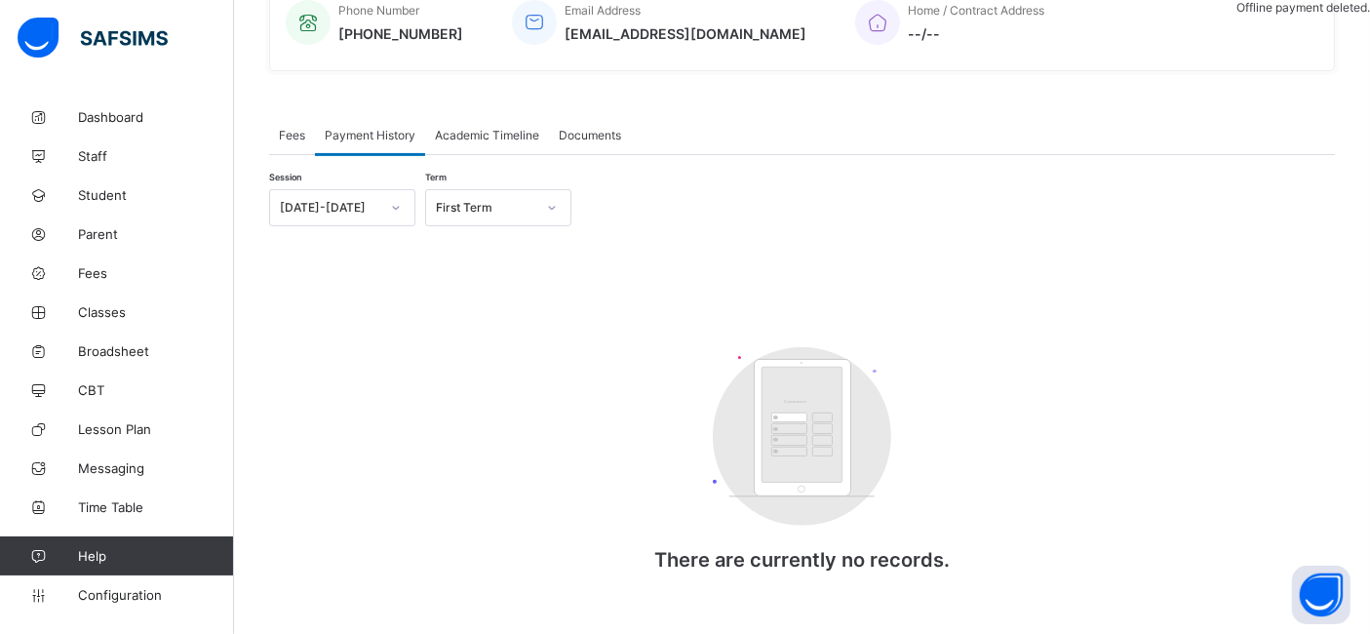
scroll to position [497, 0]
click at [284, 137] on span "Fees" at bounding box center [292, 133] width 26 height 15
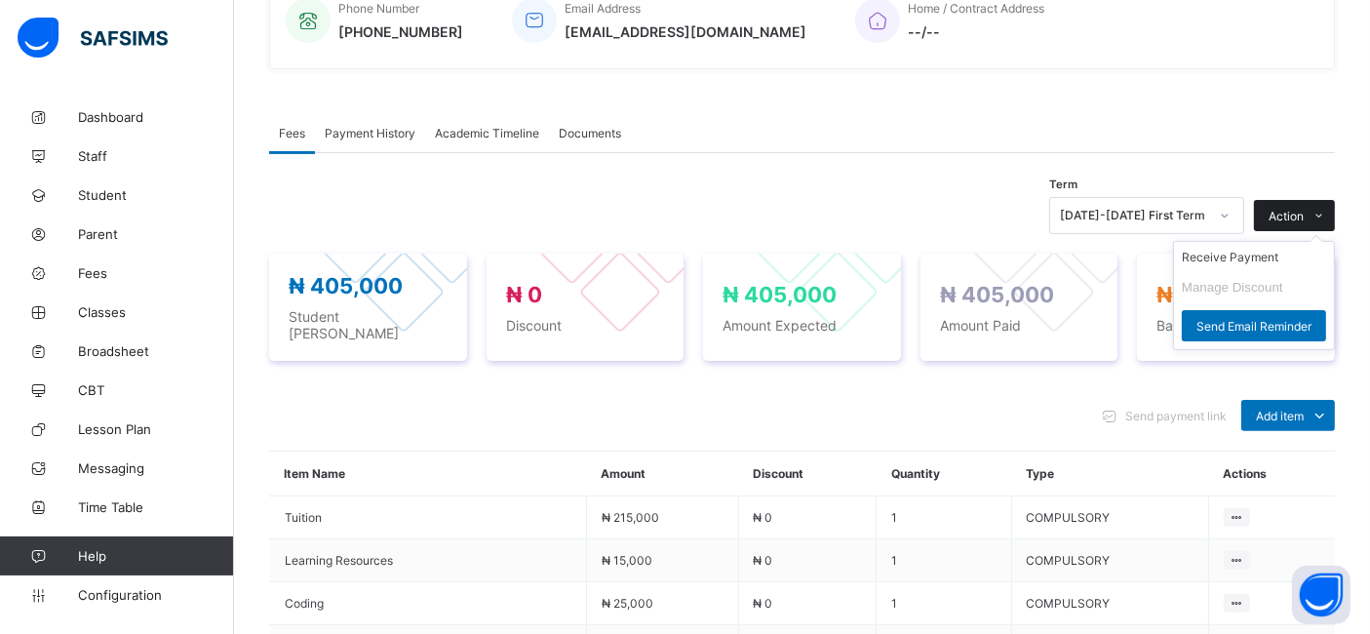
click at [1327, 220] on icon at bounding box center [1319, 216] width 15 height 13
click at [1304, 221] on span "Action" at bounding box center [1286, 216] width 35 height 15
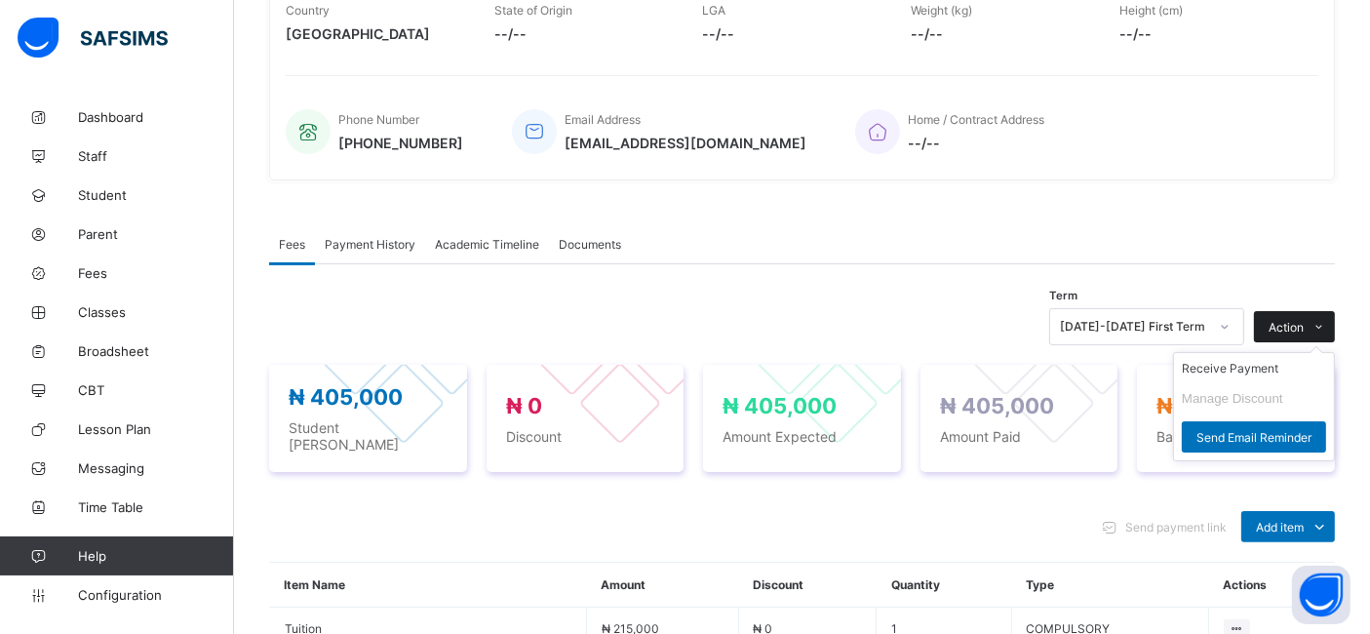
scroll to position [398, 0]
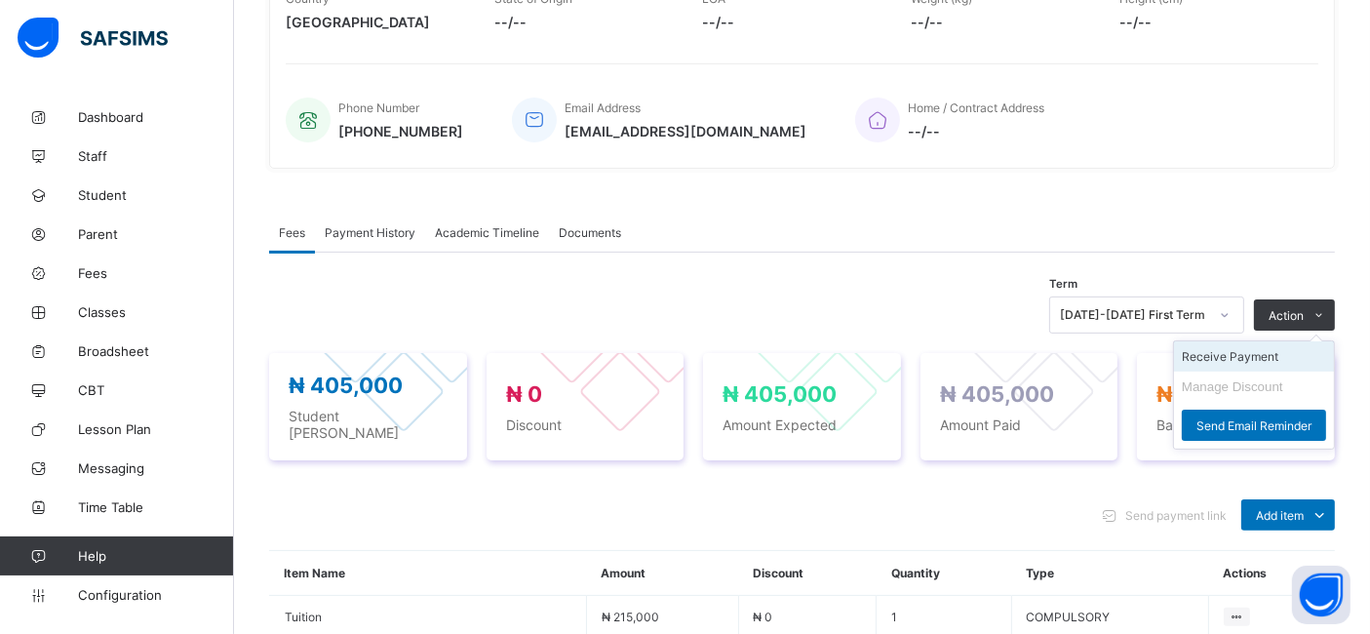
click at [1254, 358] on li "Receive Payment" at bounding box center [1254, 356] width 160 height 30
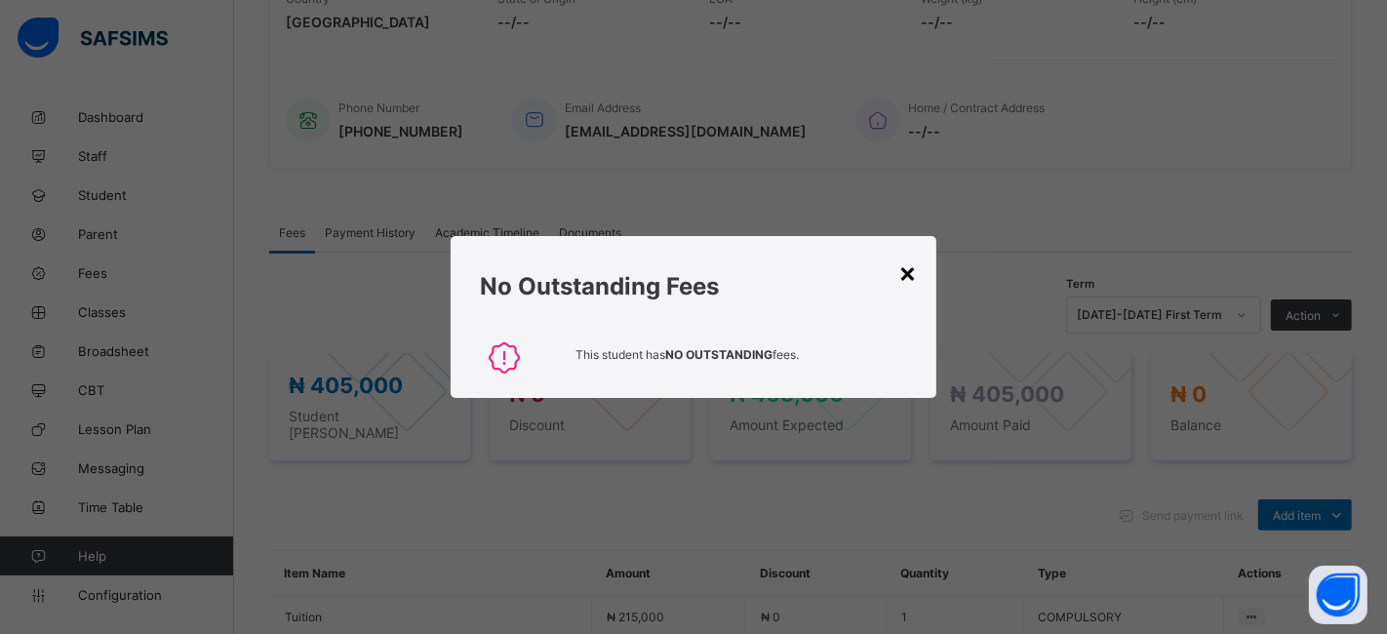
click at [905, 269] on div "×" at bounding box center [907, 271] width 19 height 33
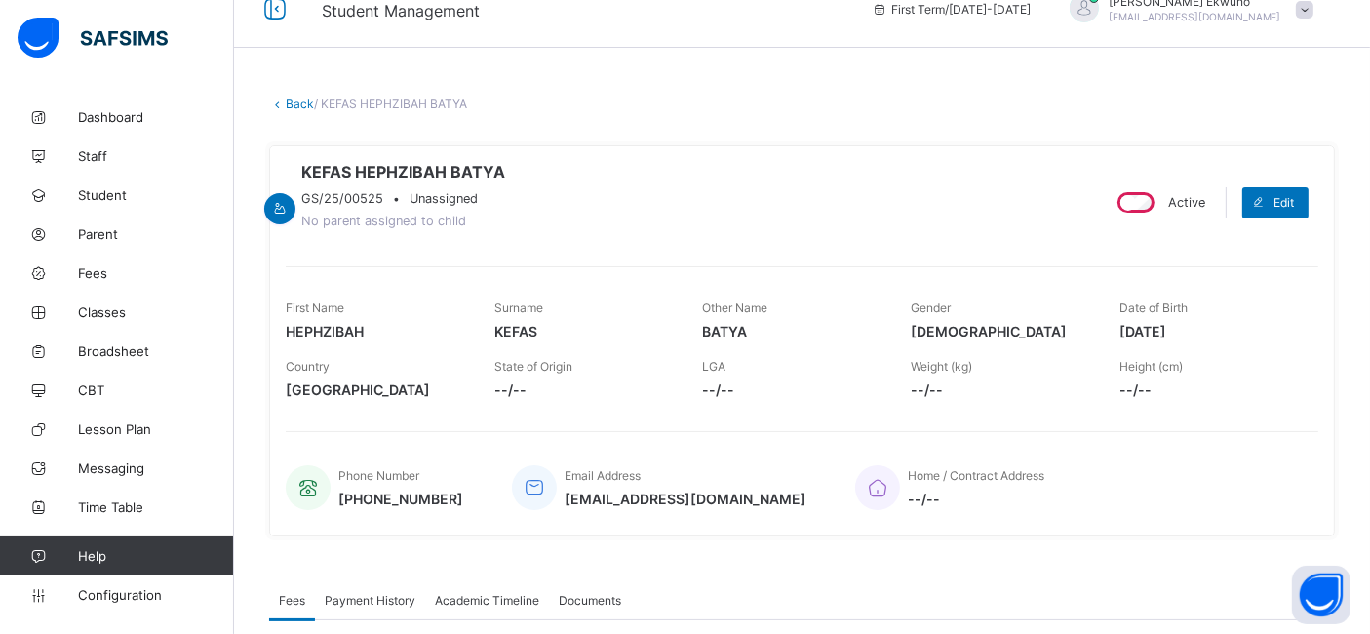
scroll to position [11, 0]
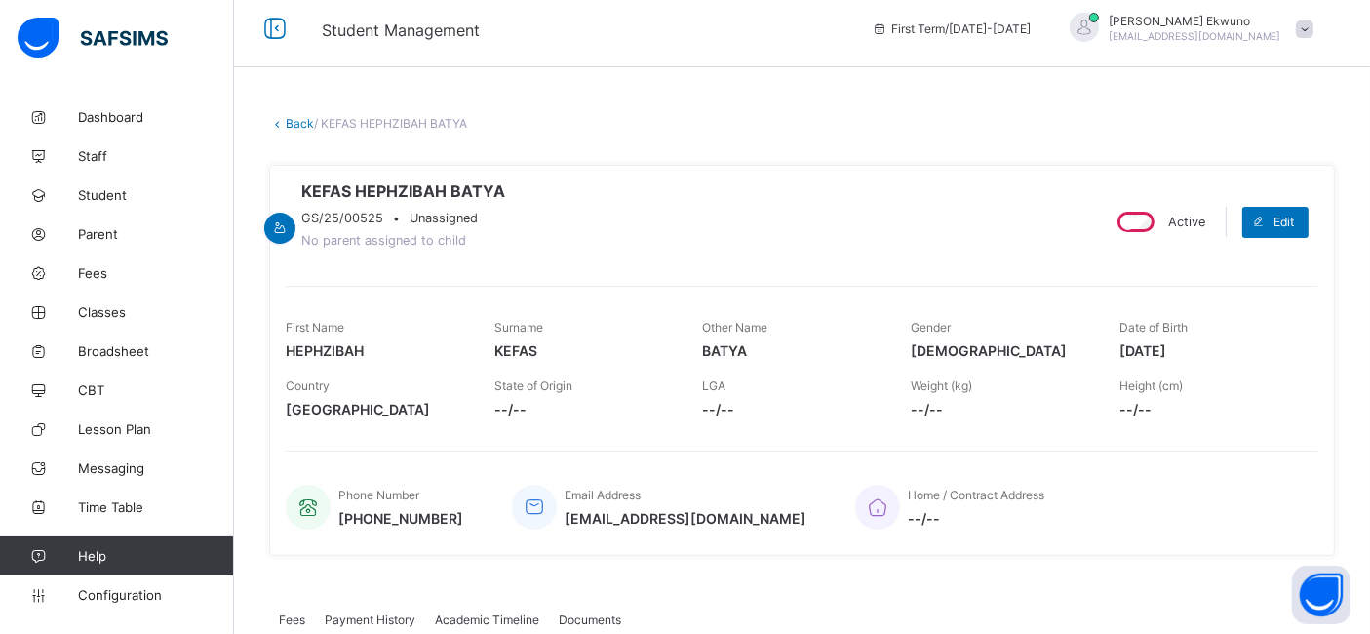
click at [309, 129] on link "Back" at bounding box center [300, 123] width 28 height 15
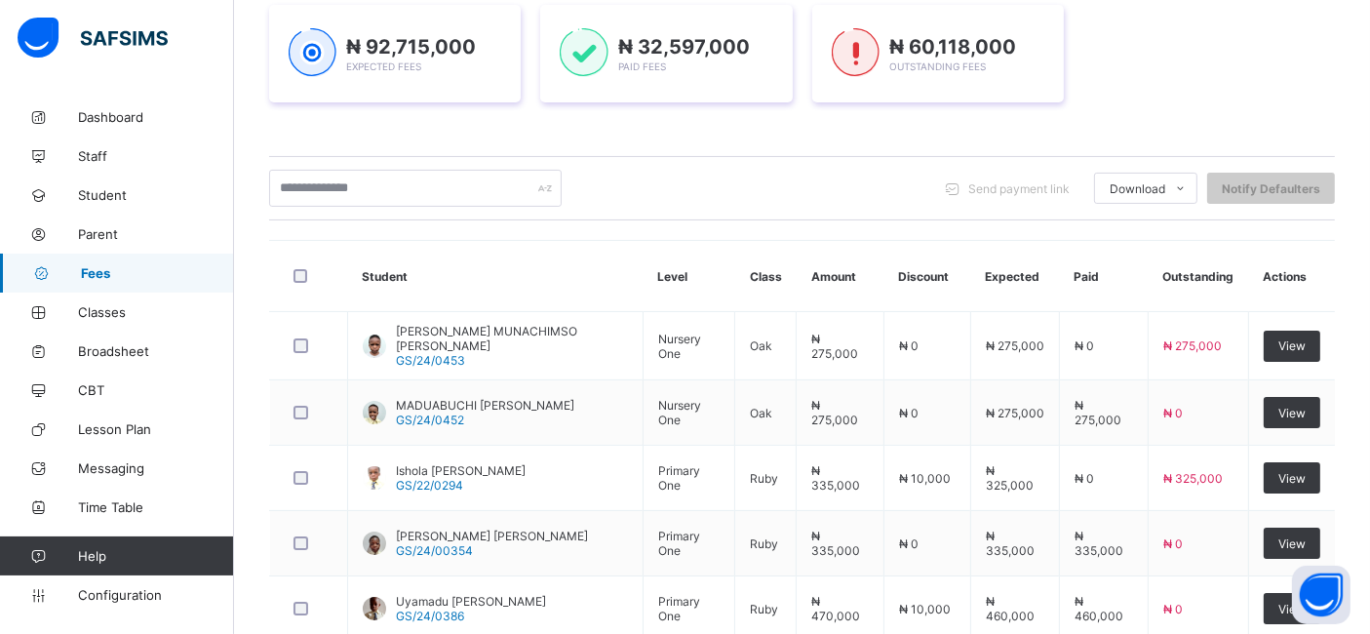
scroll to position [737, 0]
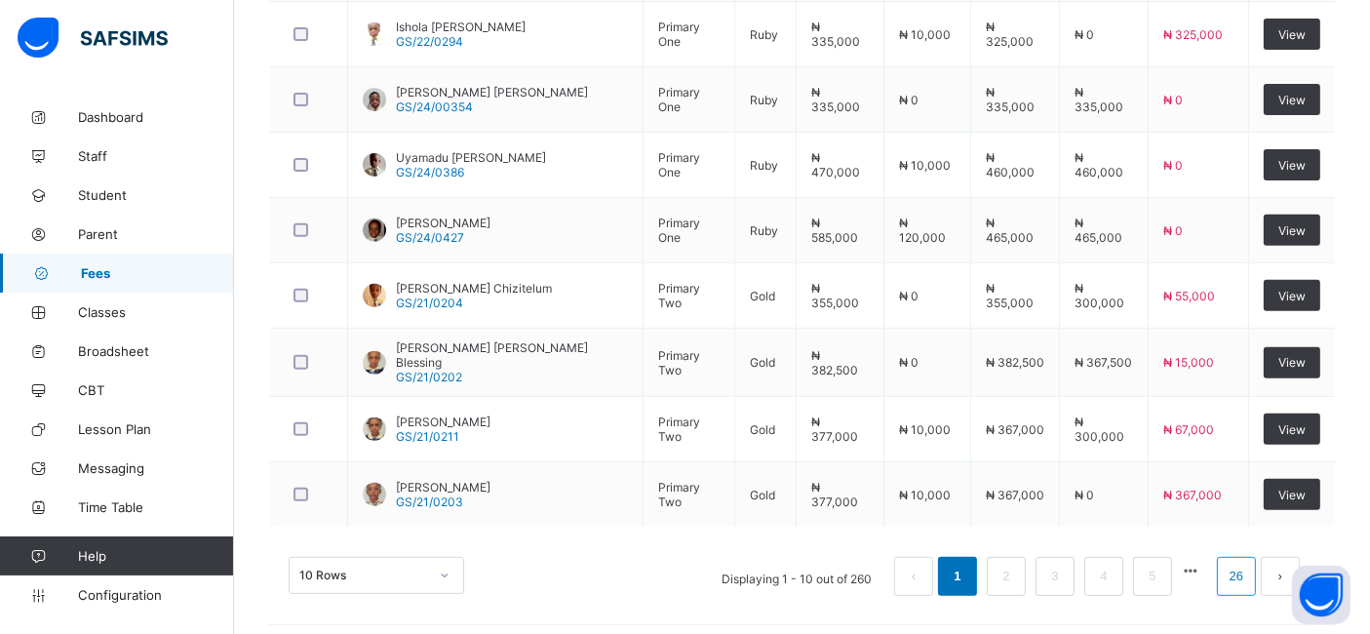
click at [1249, 566] on link "26" at bounding box center [1236, 576] width 25 height 25
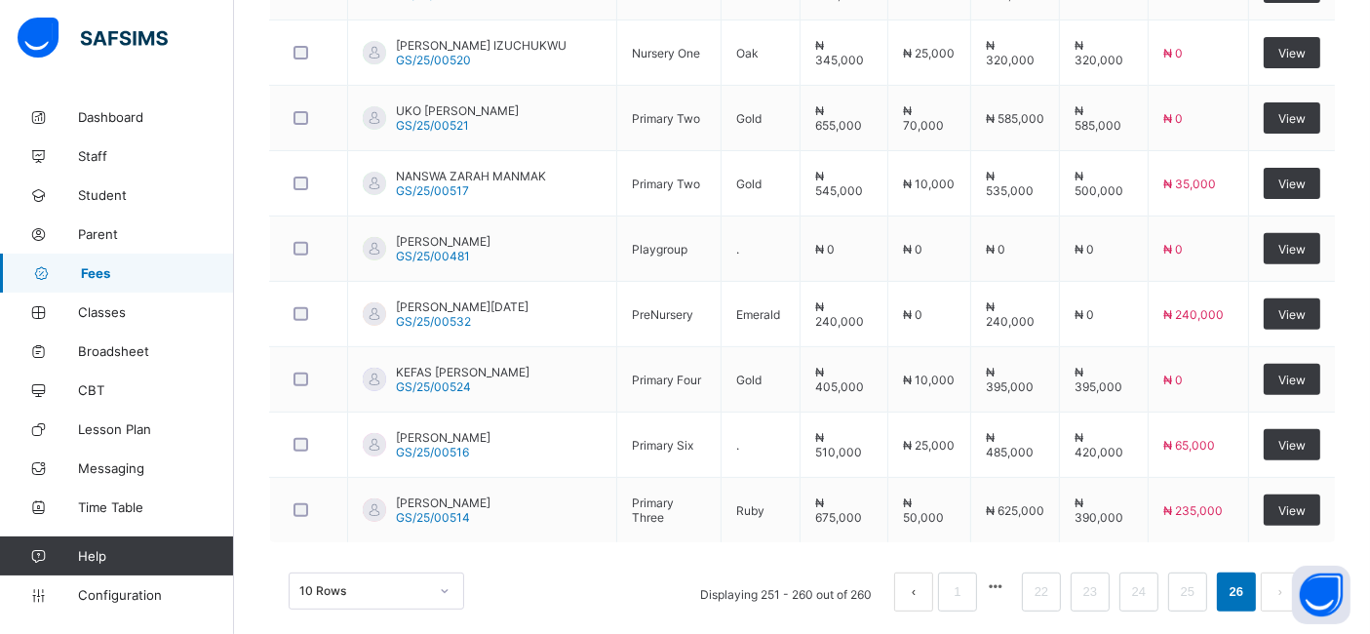
scroll to position [739, 0]
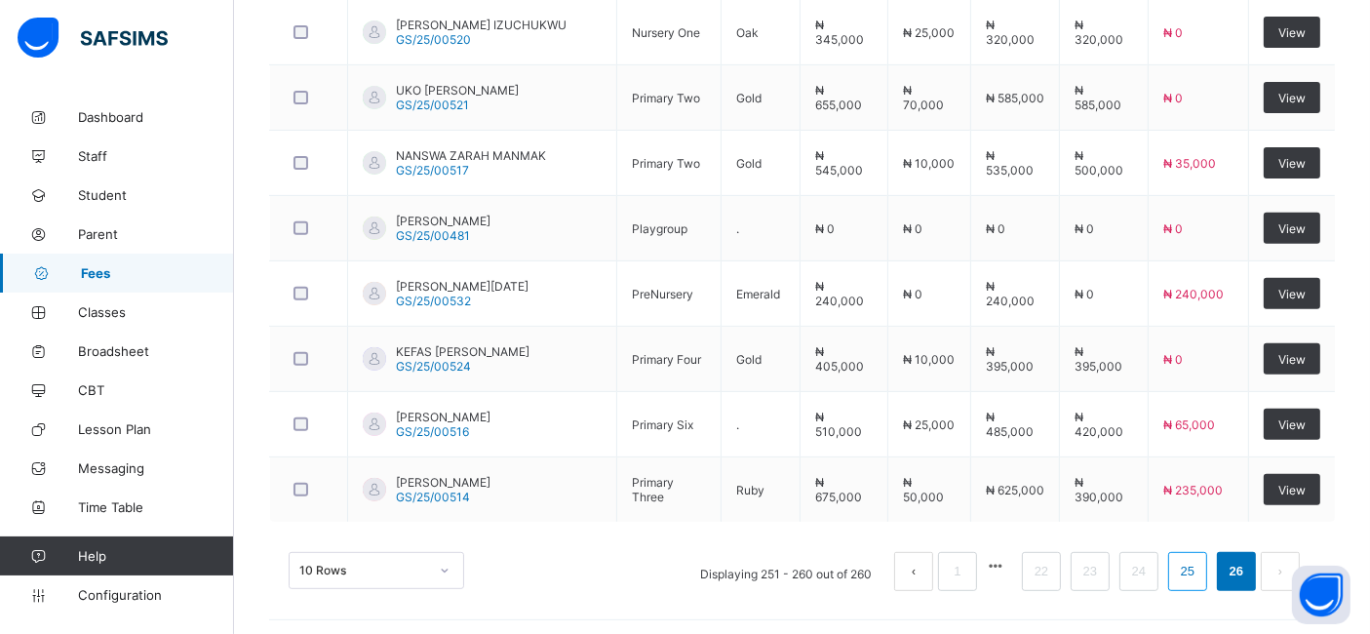
click at [1200, 566] on link "25" at bounding box center [1187, 571] width 25 height 25
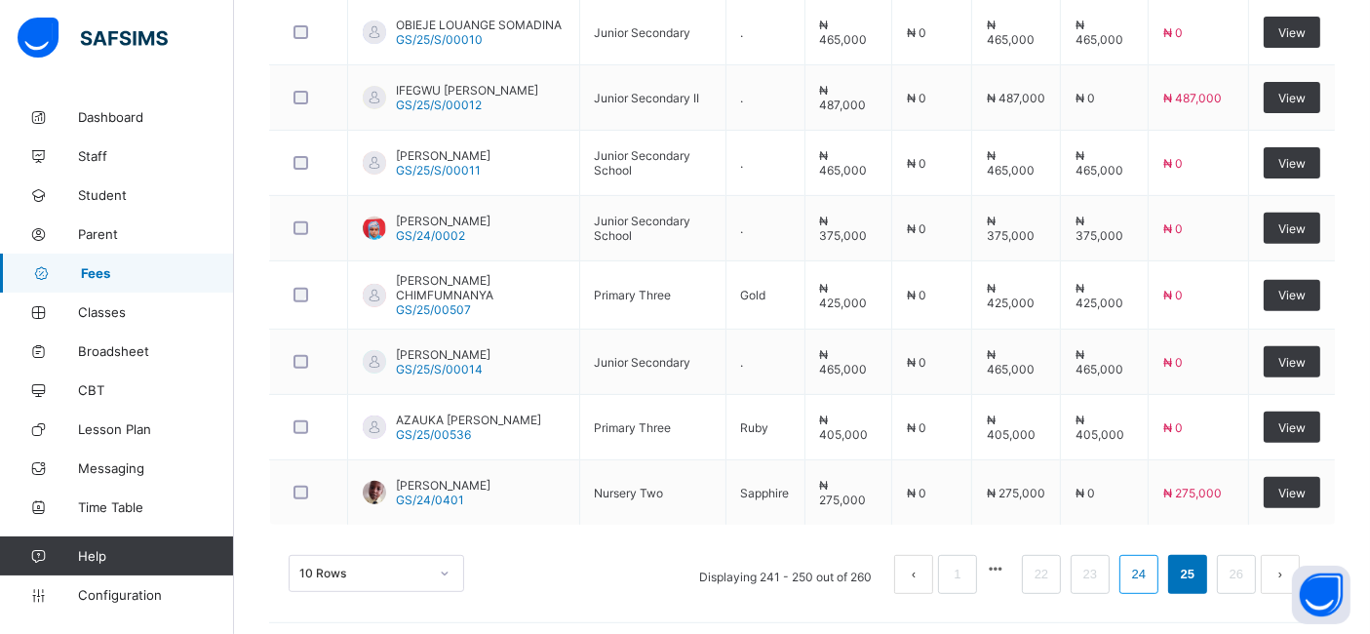
click at [1152, 566] on link "24" at bounding box center [1138, 574] width 25 height 25
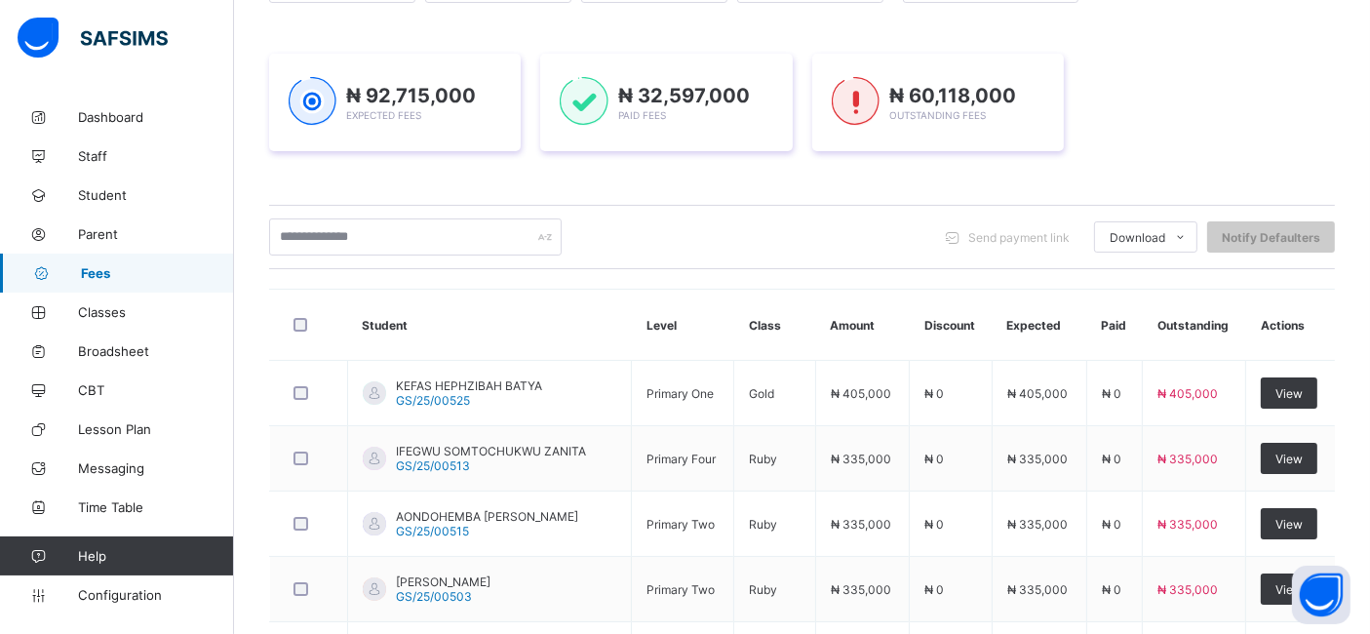
scroll to position [248, 0]
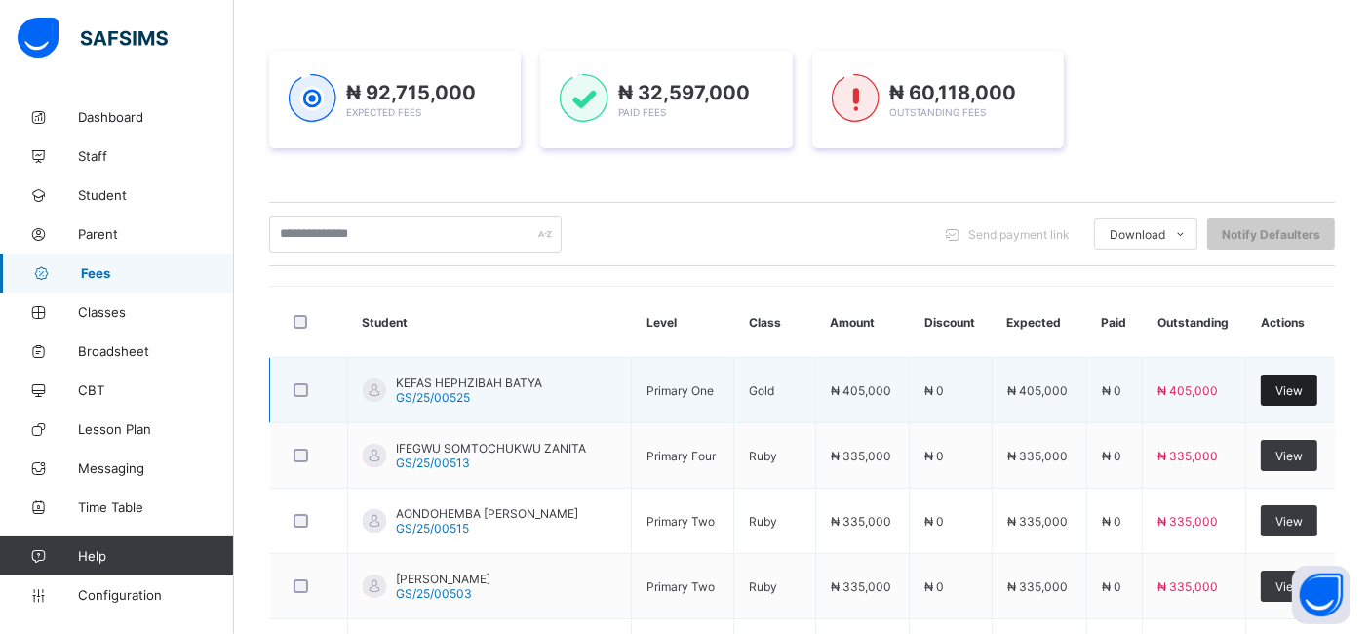
click at [1299, 392] on span "View" at bounding box center [1288, 390] width 27 height 15
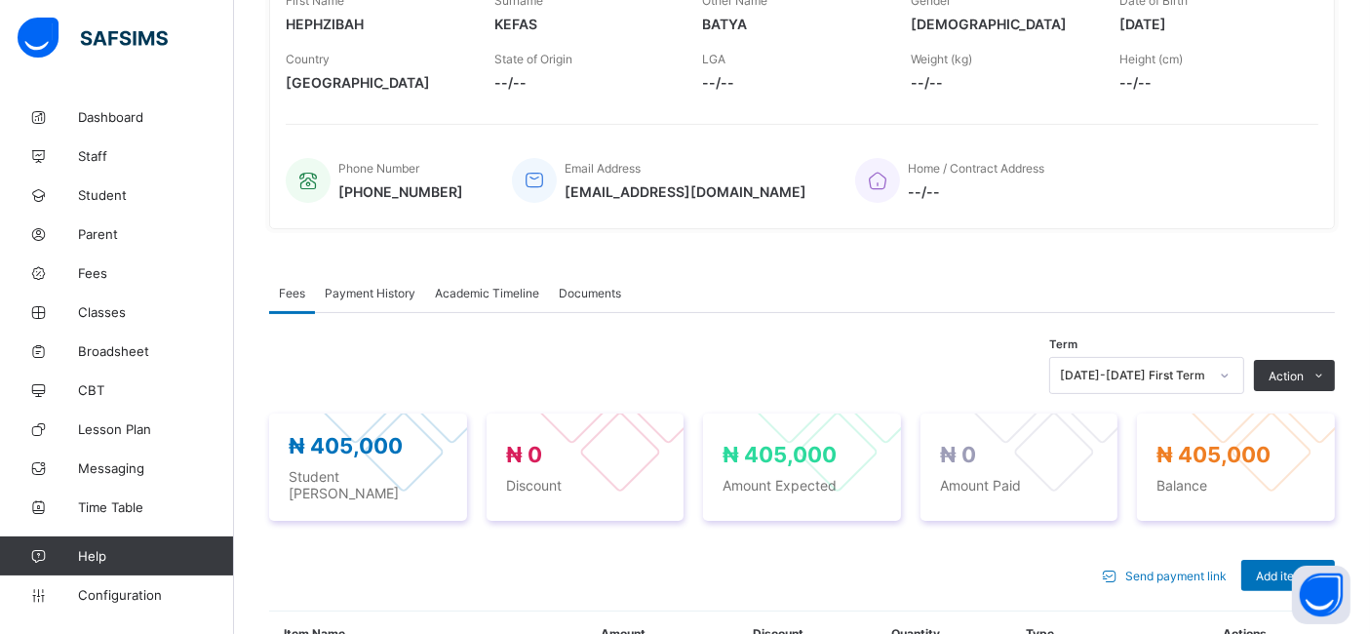
scroll to position [338, 0]
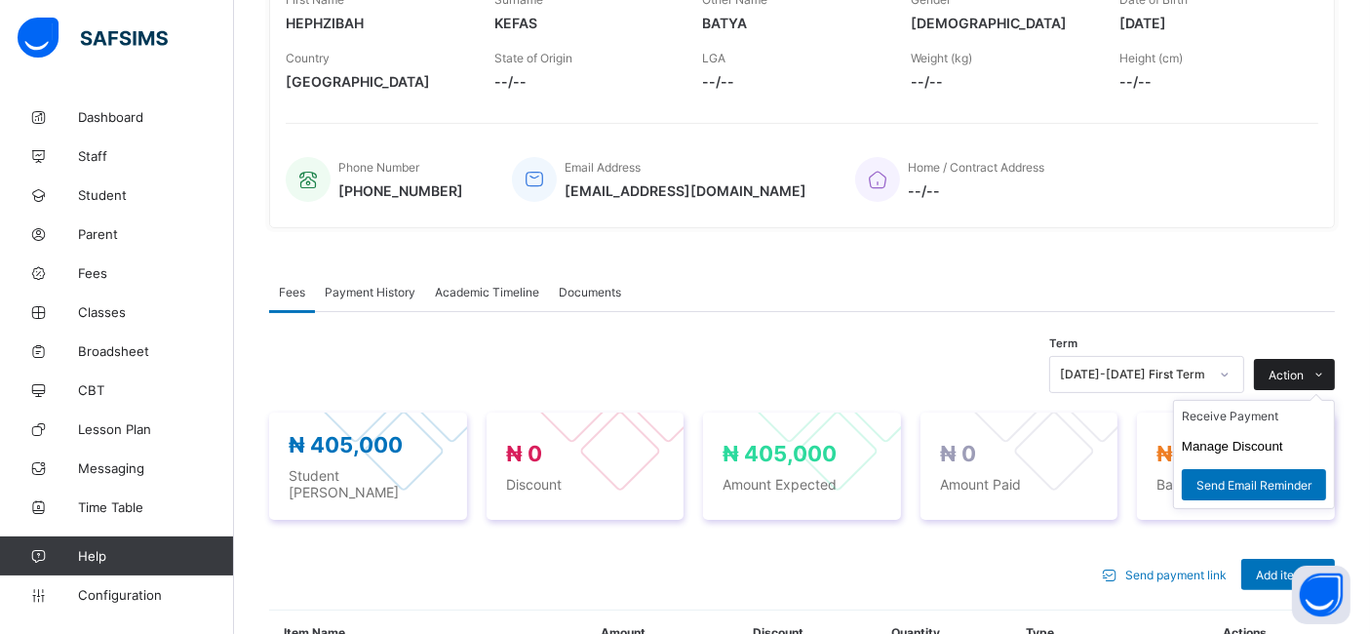
click at [1304, 378] on span "Action" at bounding box center [1286, 375] width 35 height 15
click at [1266, 426] on li "Receive Payment" at bounding box center [1254, 416] width 160 height 30
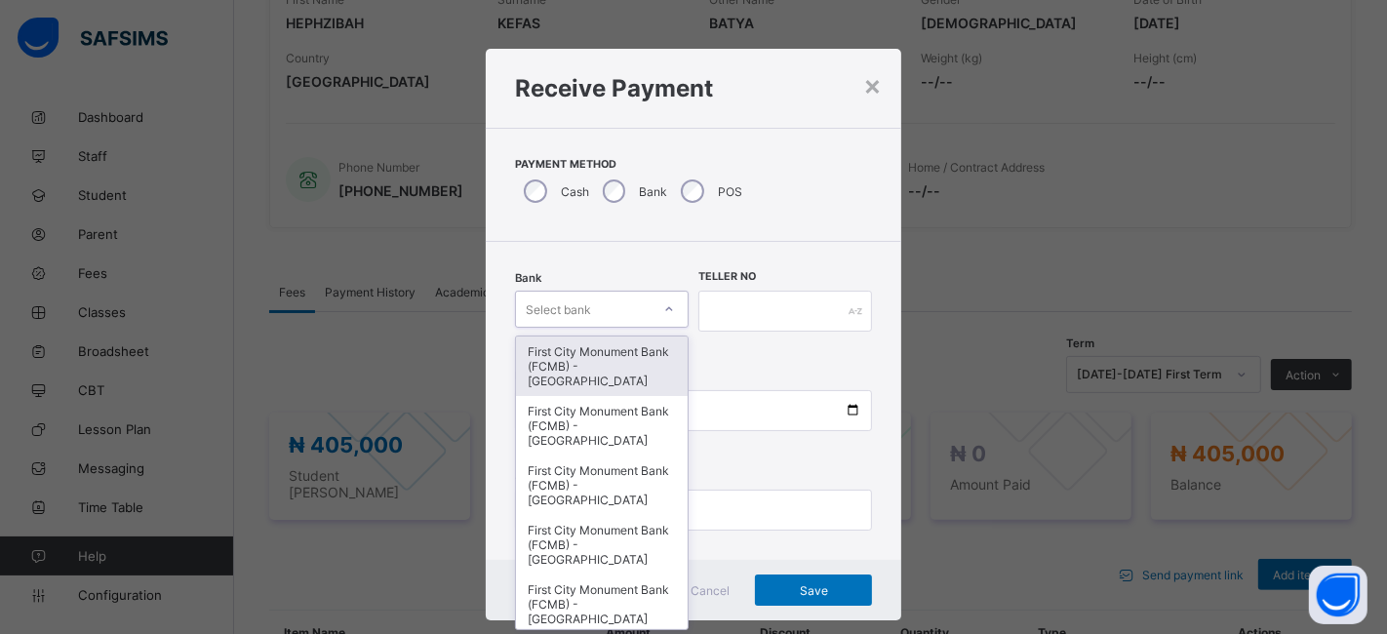
click at [587, 364] on div "First City Monument Bank (FCMB) - [GEOGRAPHIC_DATA]" at bounding box center [602, 365] width 172 height 59
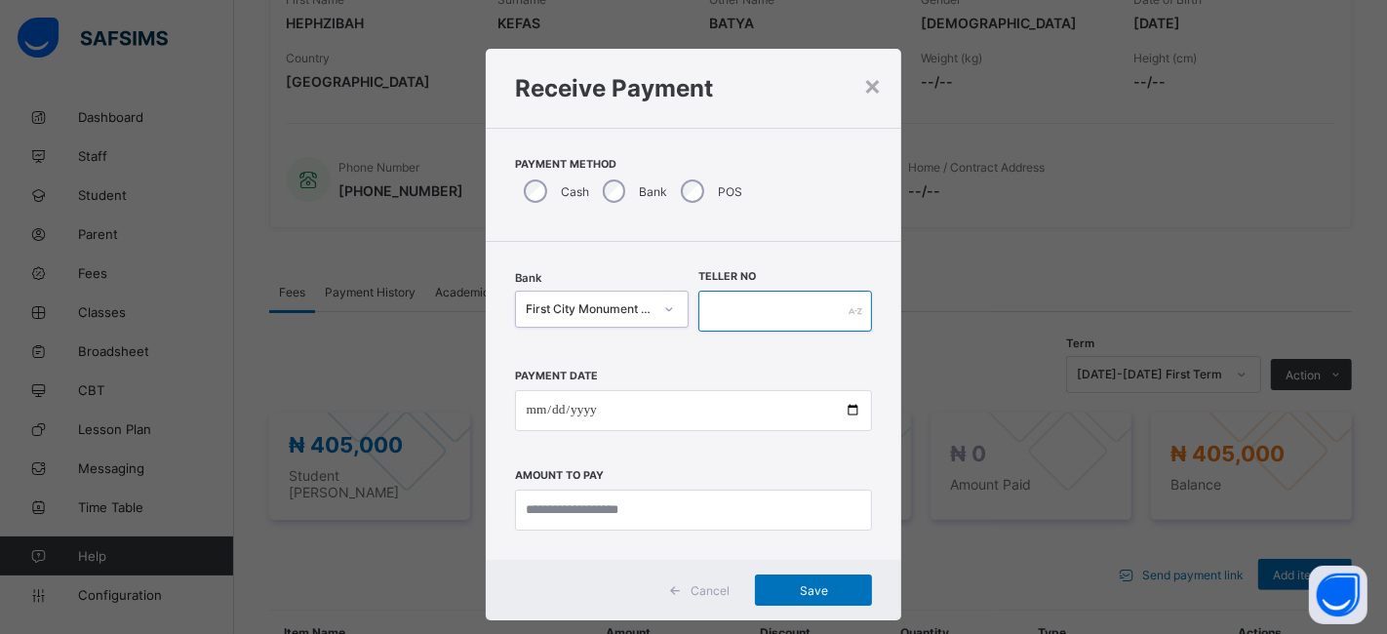
click at [752, 308] on input "text" at bounding box center [785, 311] width 174 height 41
type input "**********"
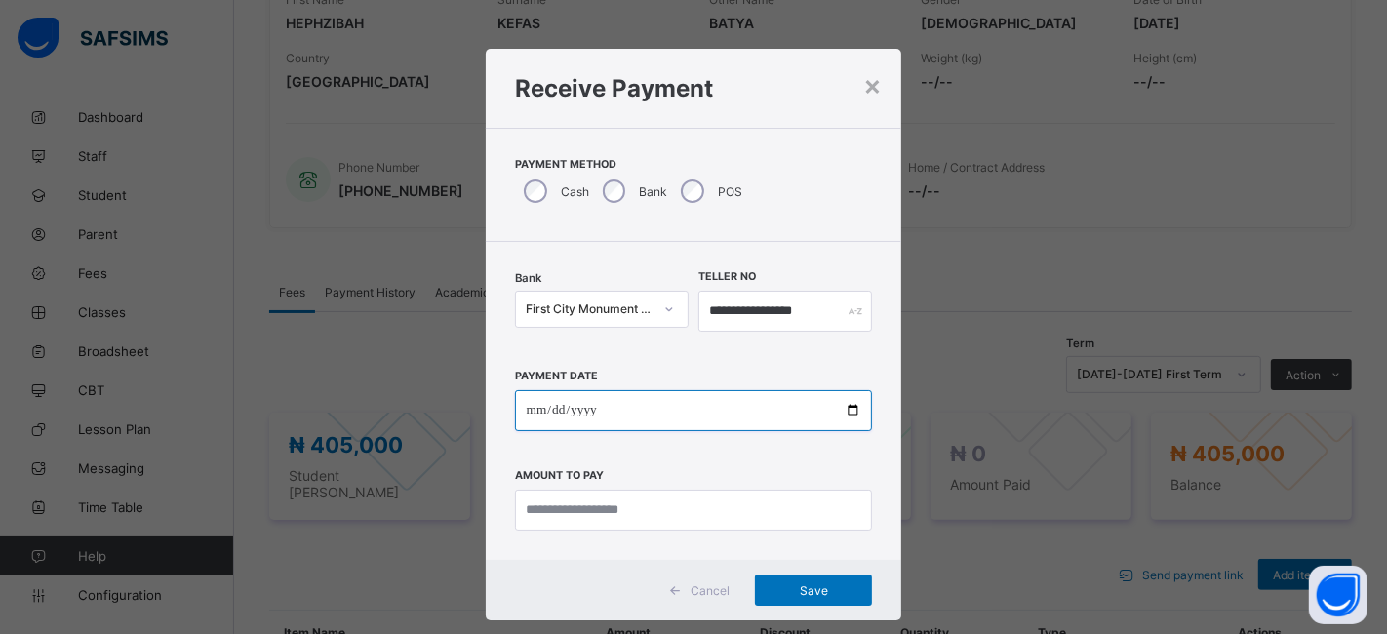
click at [849, 411] on input "date" at bounding box center [694, 410] width 358 height 41
type input "**********"
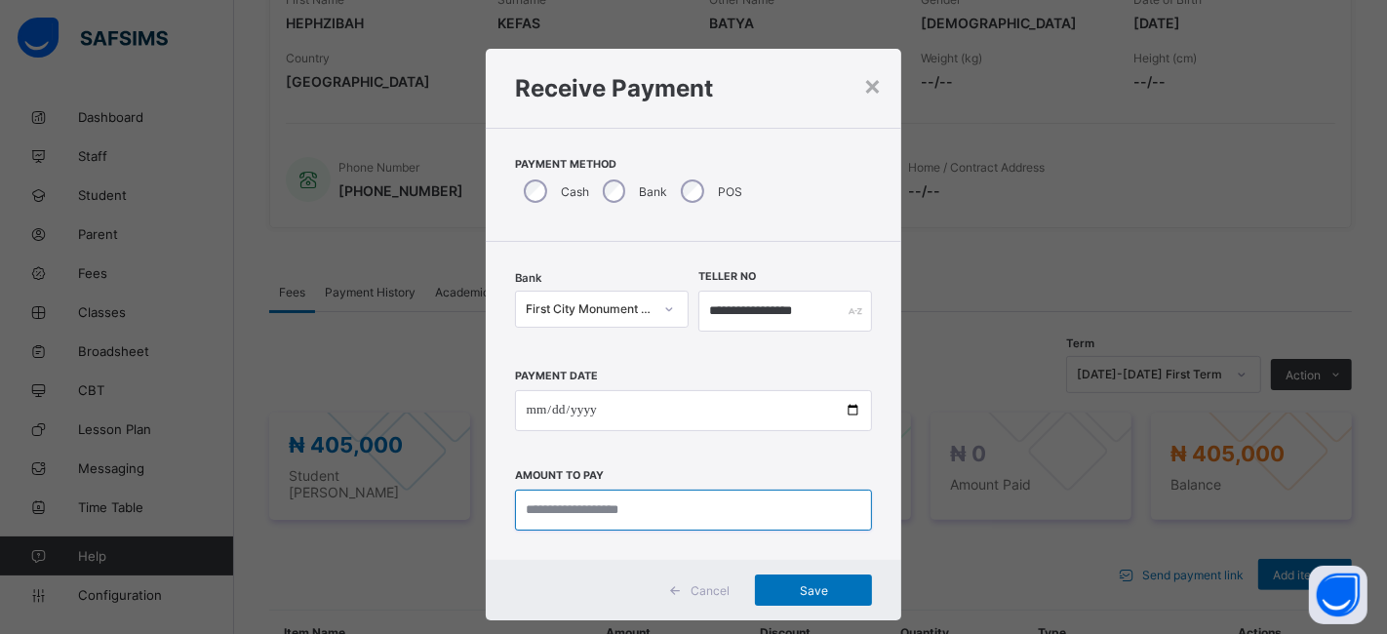
click at [665, 512] on input "currency" at bounding box center [694, 509] width 358 height 41
click at [573, 505] on input "currency" at bounding box center [694, 509] width 358 height 41
type input "*********"
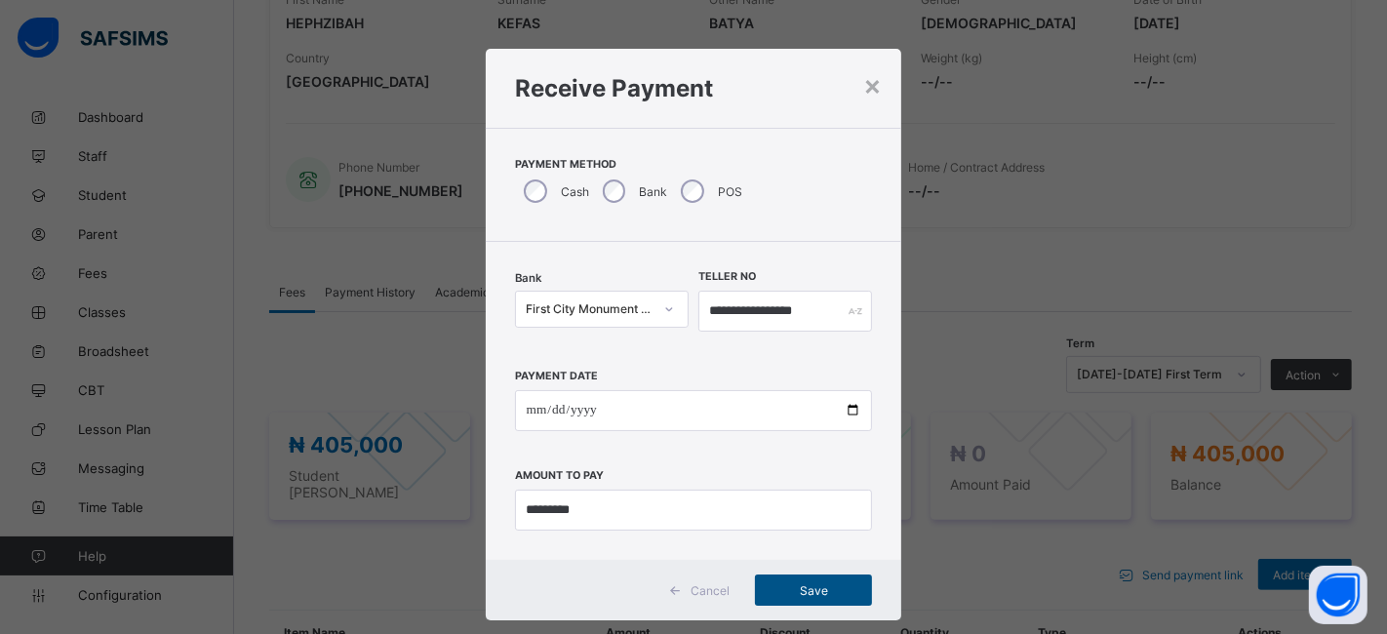
click at [800, 596] on span "Save" at bounding box center [813, 590] width 88 height 15
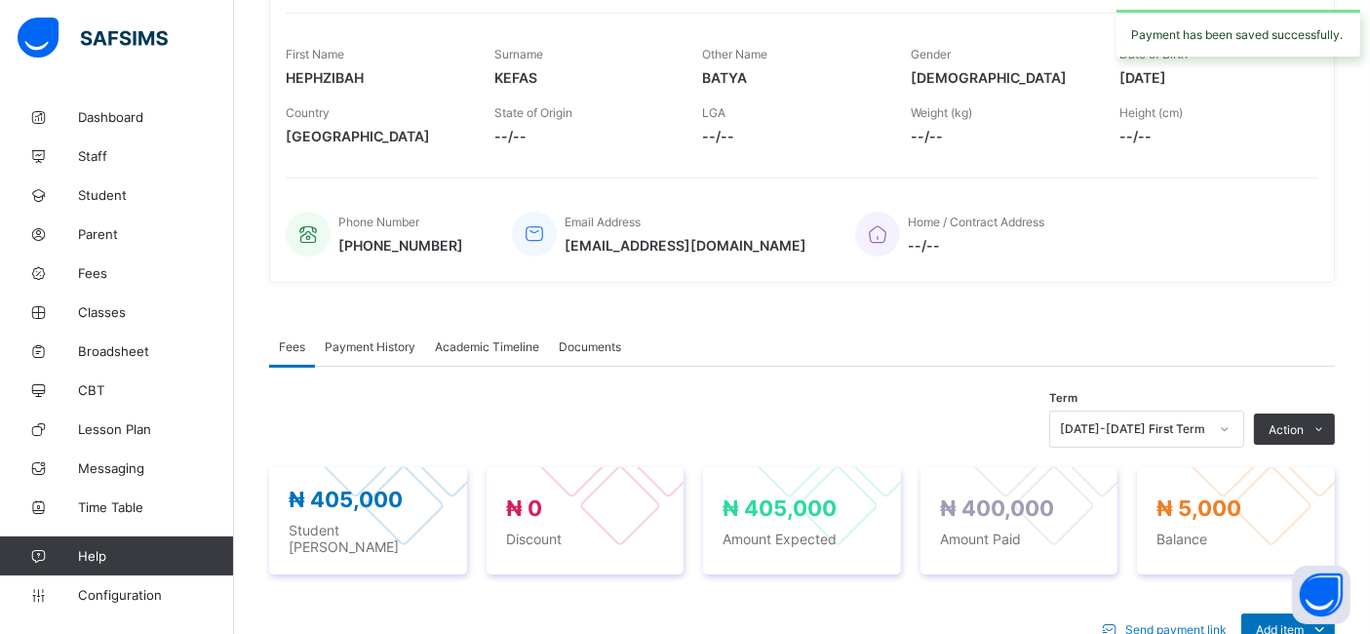
scroll to position [0, 0]
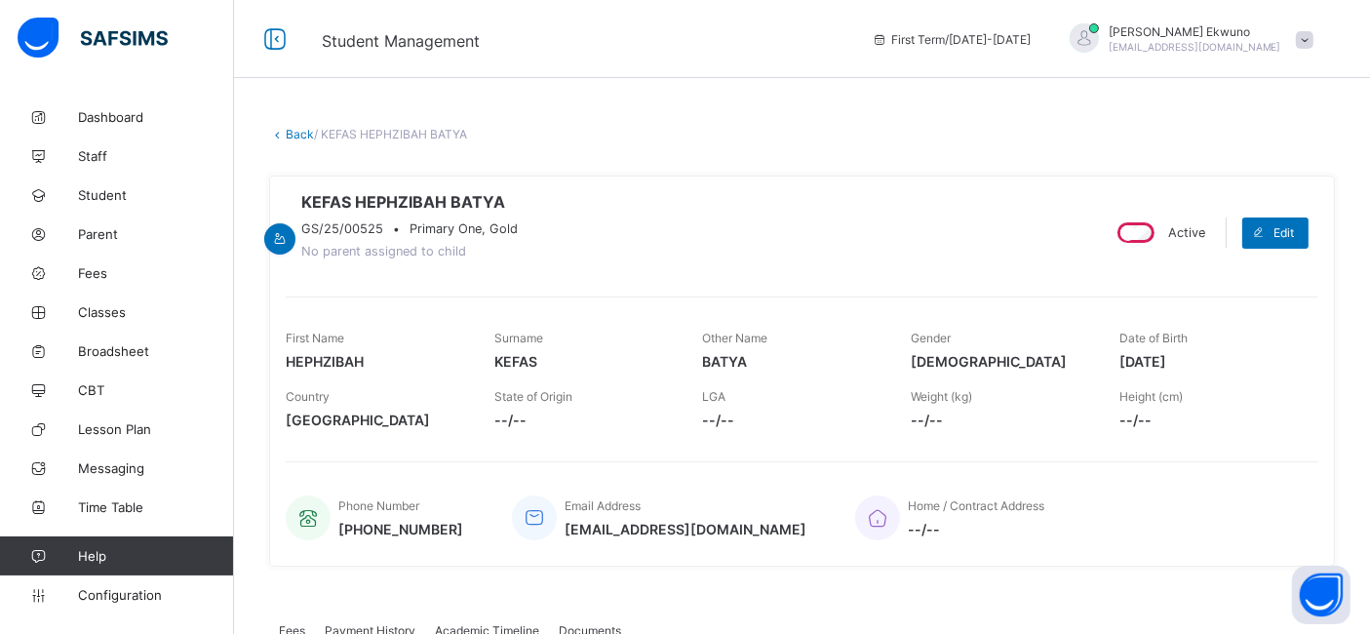
click at [289, 137] on link "Back" at bounding box center [300, 134] width 28 height 15
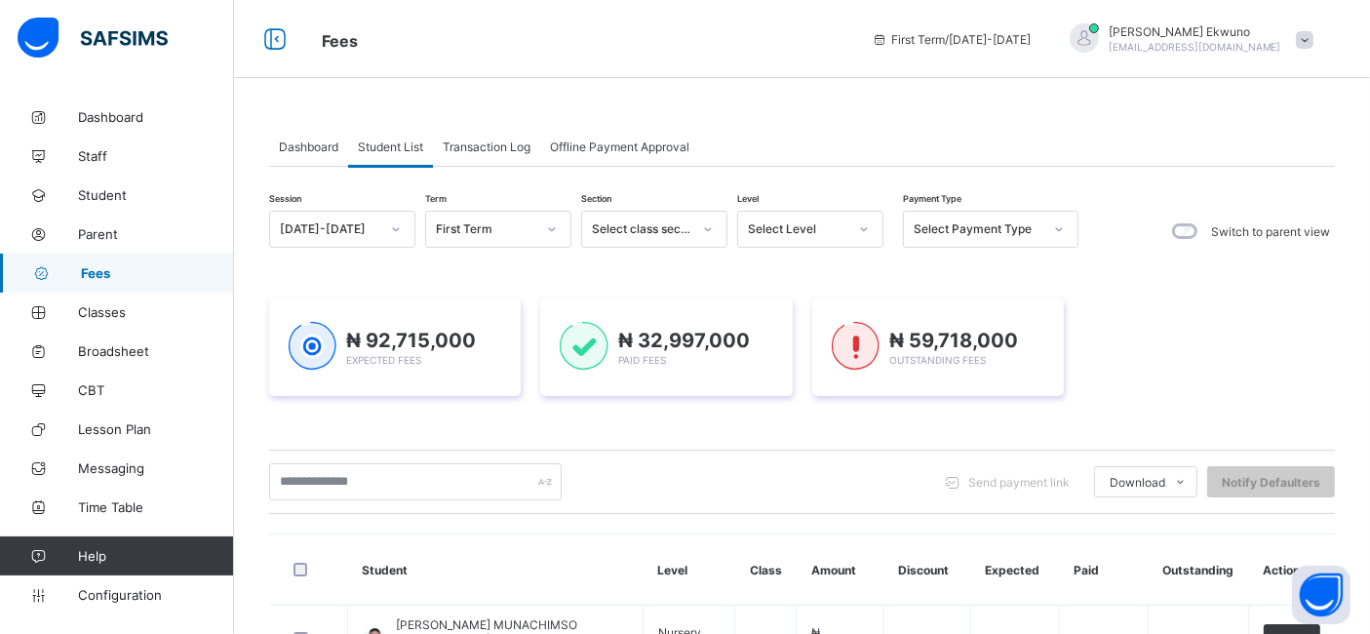
click at [377, 147] on span "Student List" at bounding box center [390, 146] width 65 height 15
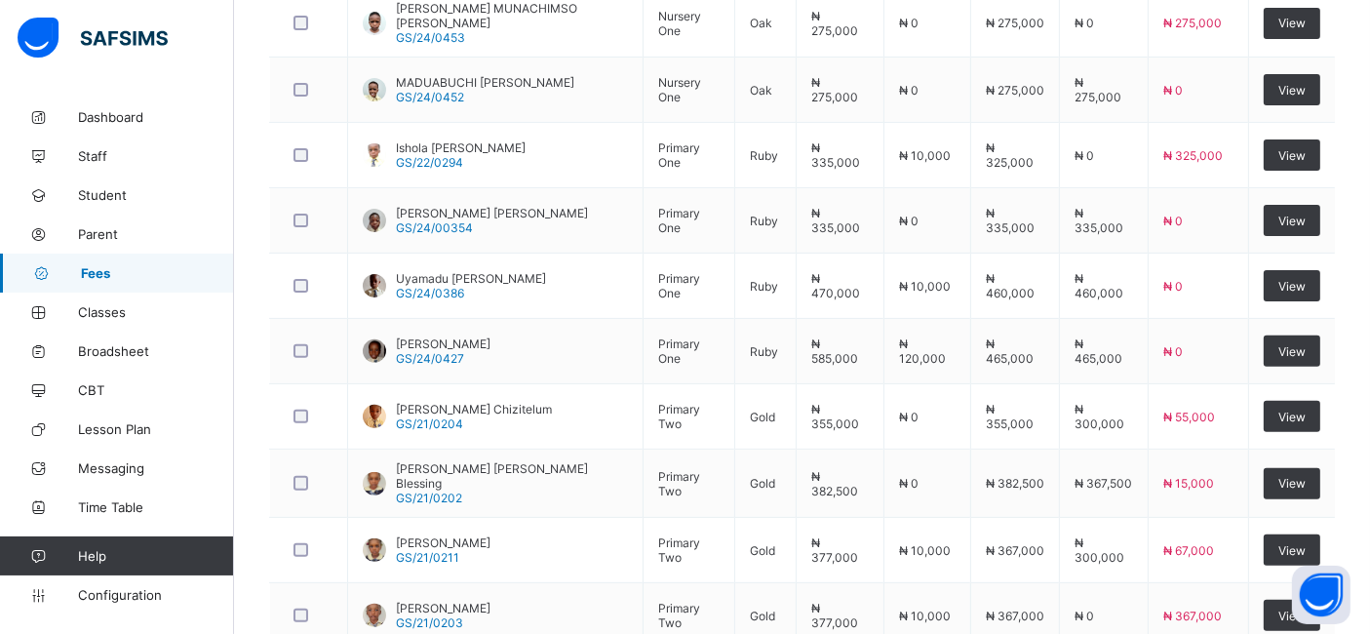
scroll to position [737, 0]
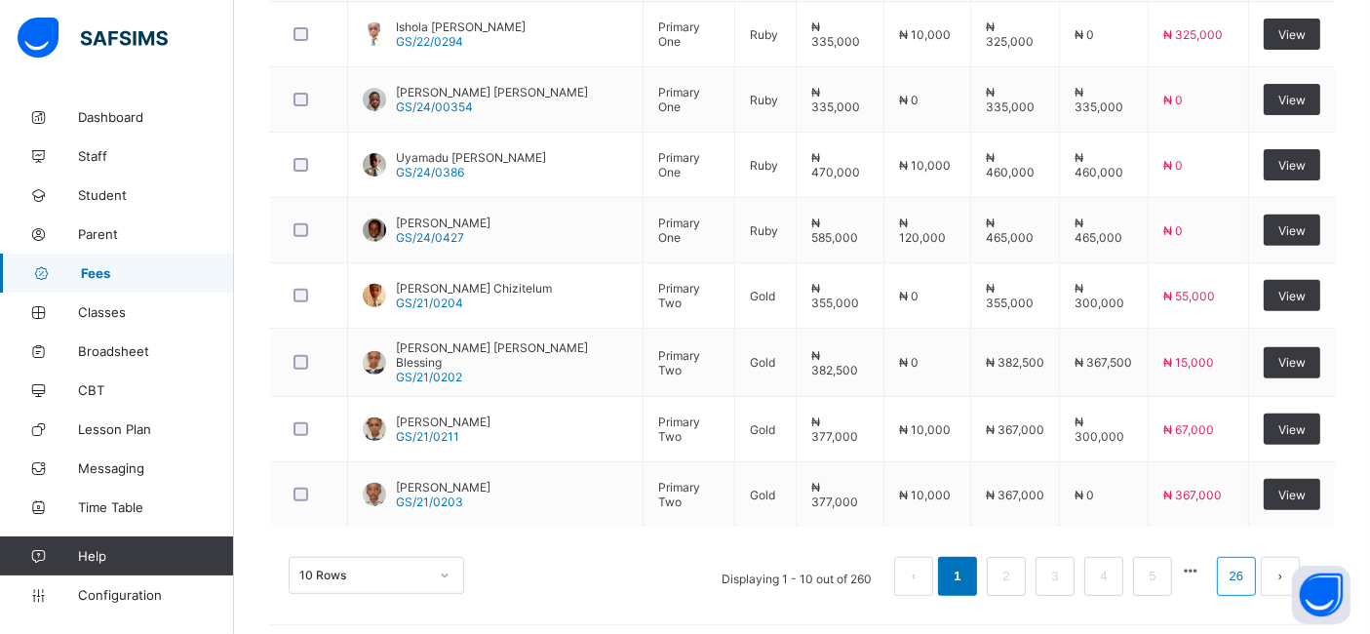
click at [1249, 571] on link "26" at bounding box center [1236, 576] width 25 height 25
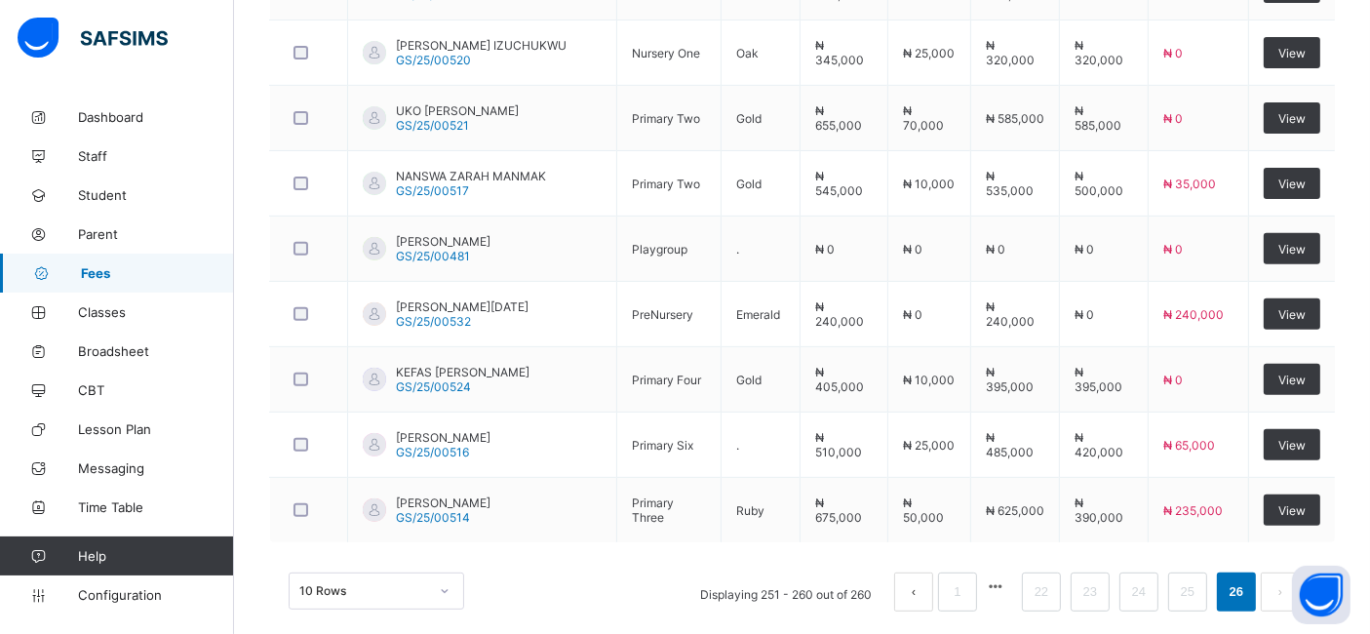
scroll to position [739, 0]
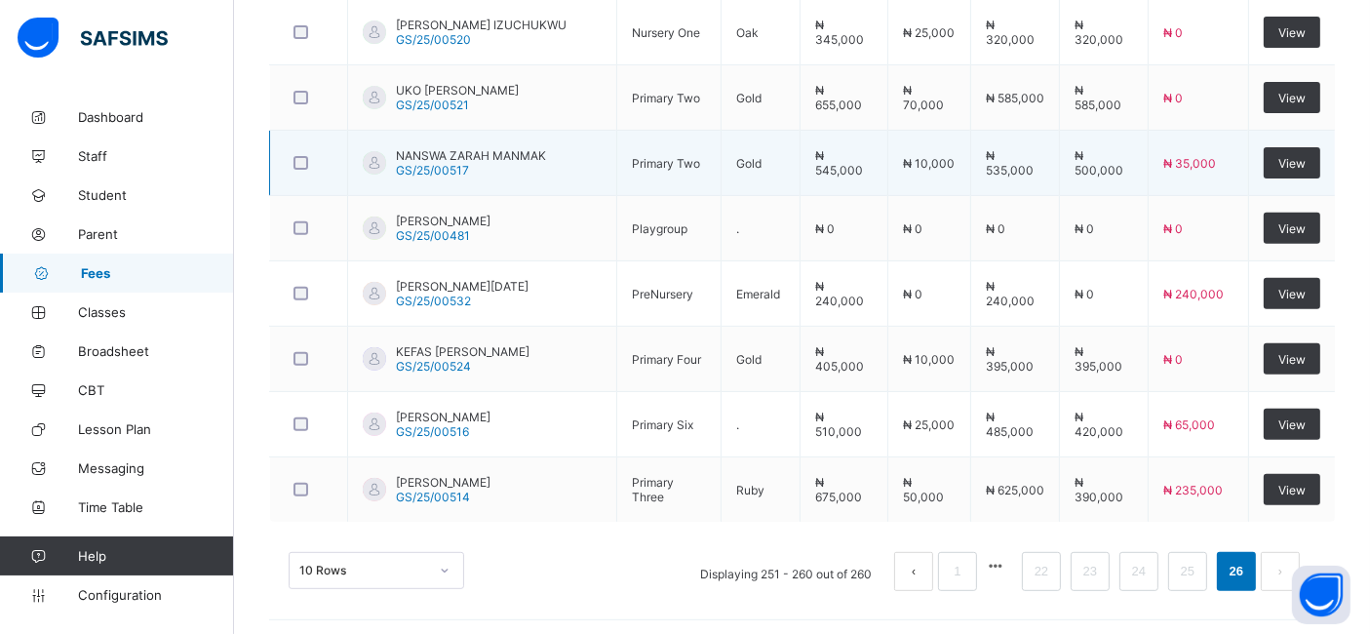
click at [1306, 196] on td "View" at bounding box center [1291, 163] width 87 height 65
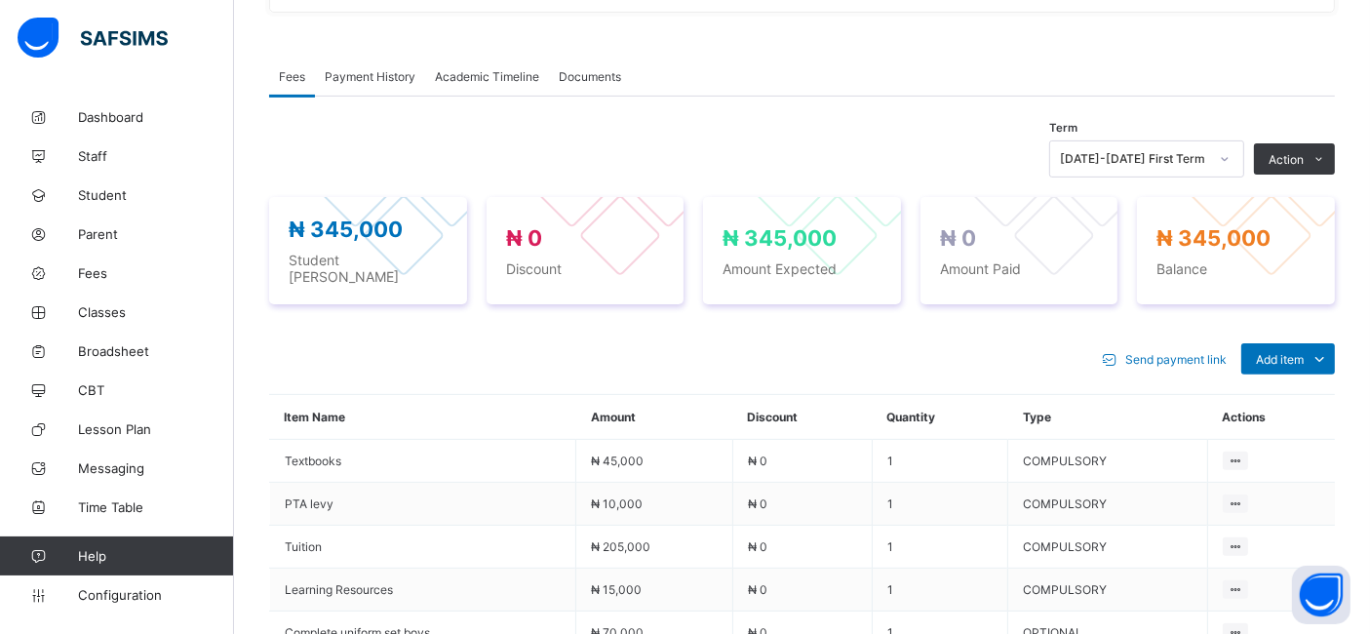
scroll to position [546, 0]
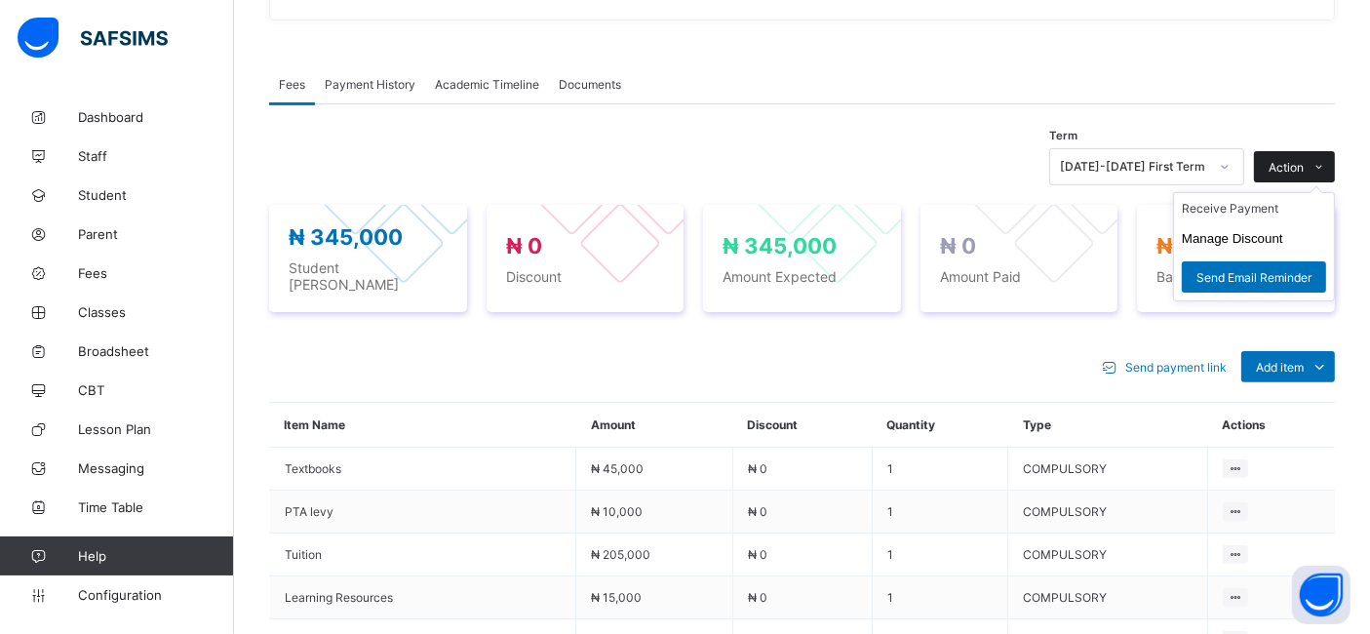
click at [1304, 164] on span "Action" at bounding box center [1286, 167] width 35 height 15
click at [1237, 210] on li "Receive Payment" at bounding box center [1254, 208] width 160 height 30
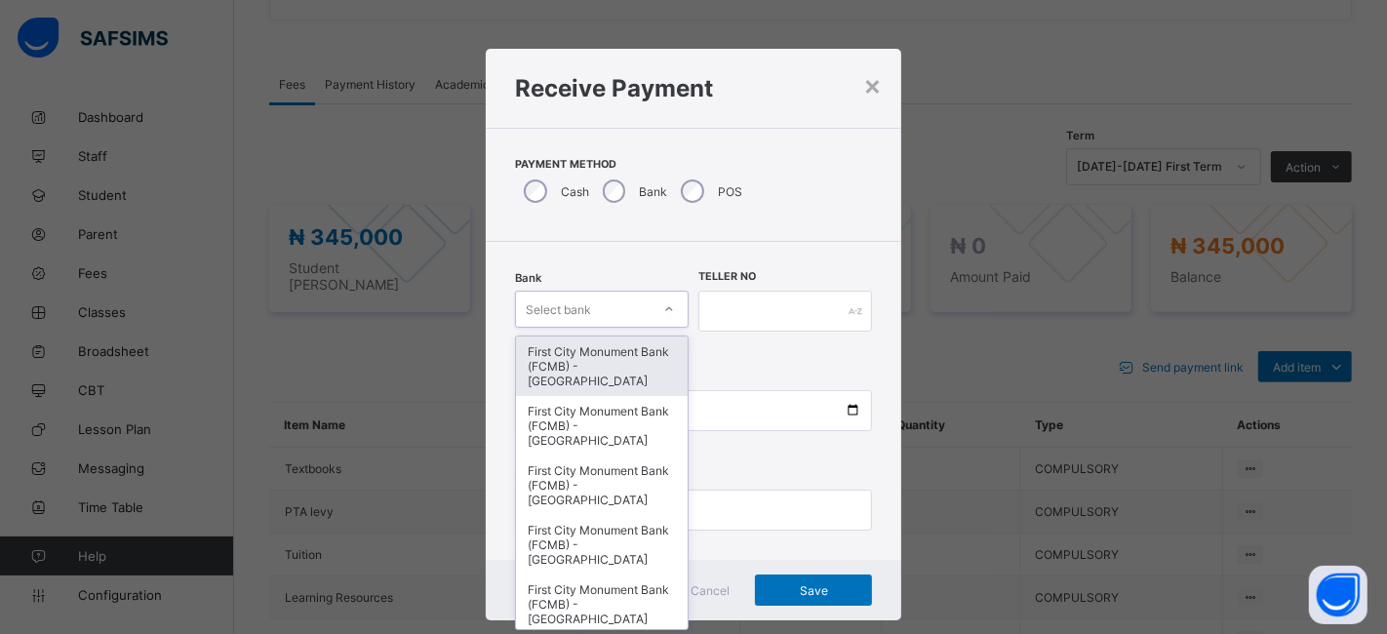
click at [593, 371] on div "First City Monument Bank (FCMB) - [GEOGRAPHIC_DATA]" at bounding box center [602, 365] width 172 height 59
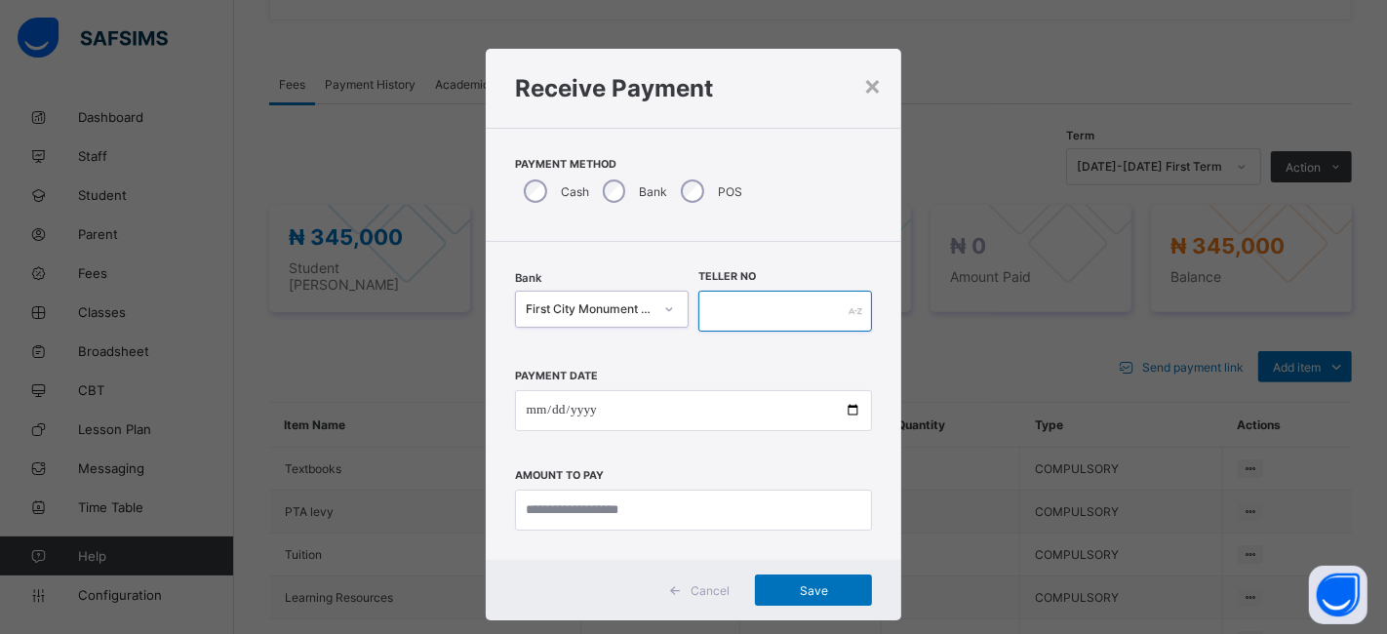
click at [763, 310] on input "text" at bounding box center [785, 311] width 174 height 41
type input "*********"
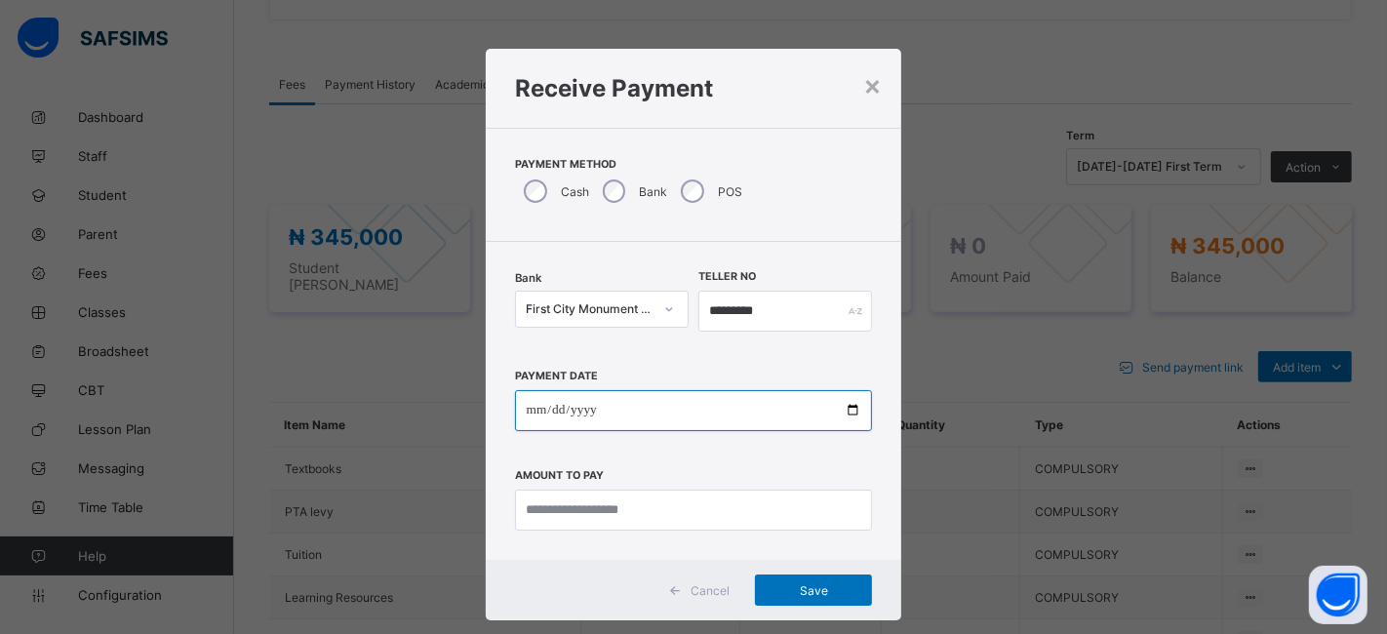
click at [844, 420] on input "date" at bounding box center [694, 410] width 358 height 41
click at [846, 410] on input "date" at bounding box center [694, 410] width 358 height 41
type input "**********"
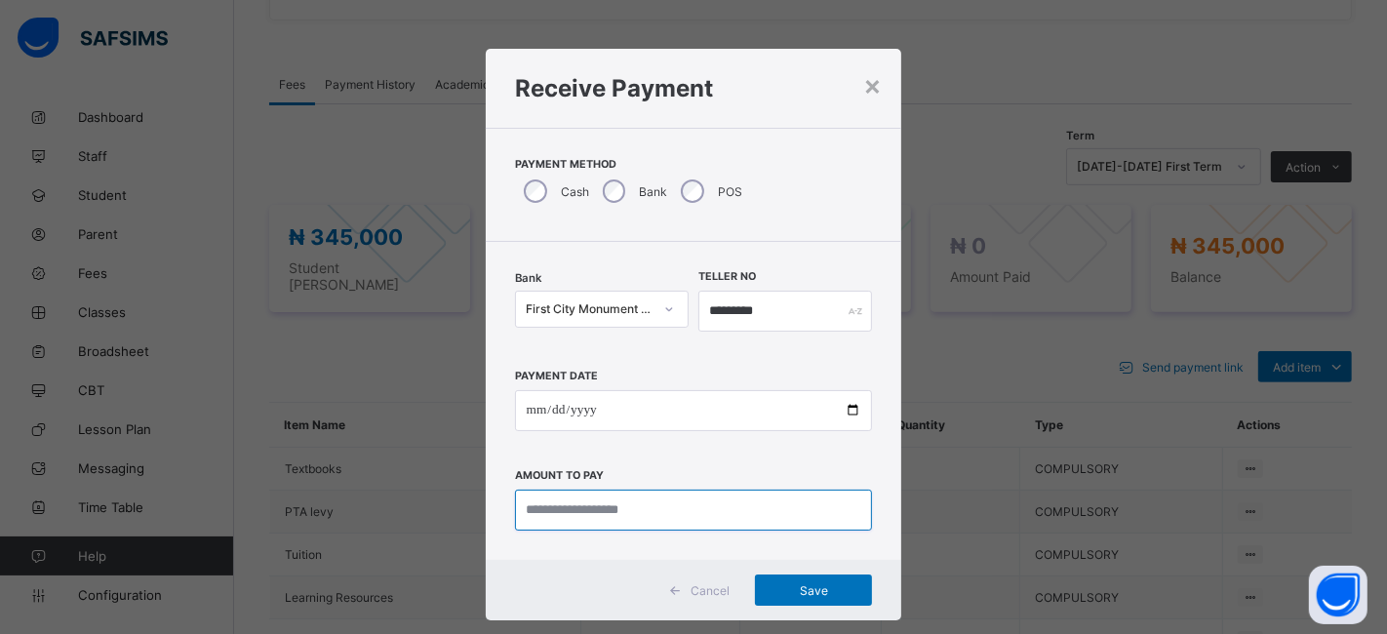
click at [605, 509] on input "currency" at bounding box center [694, 509] width 358 height 41
click at [565, 504] on input "currency" at bounding box center [694, 509] width 358 height 41
type input "*********"
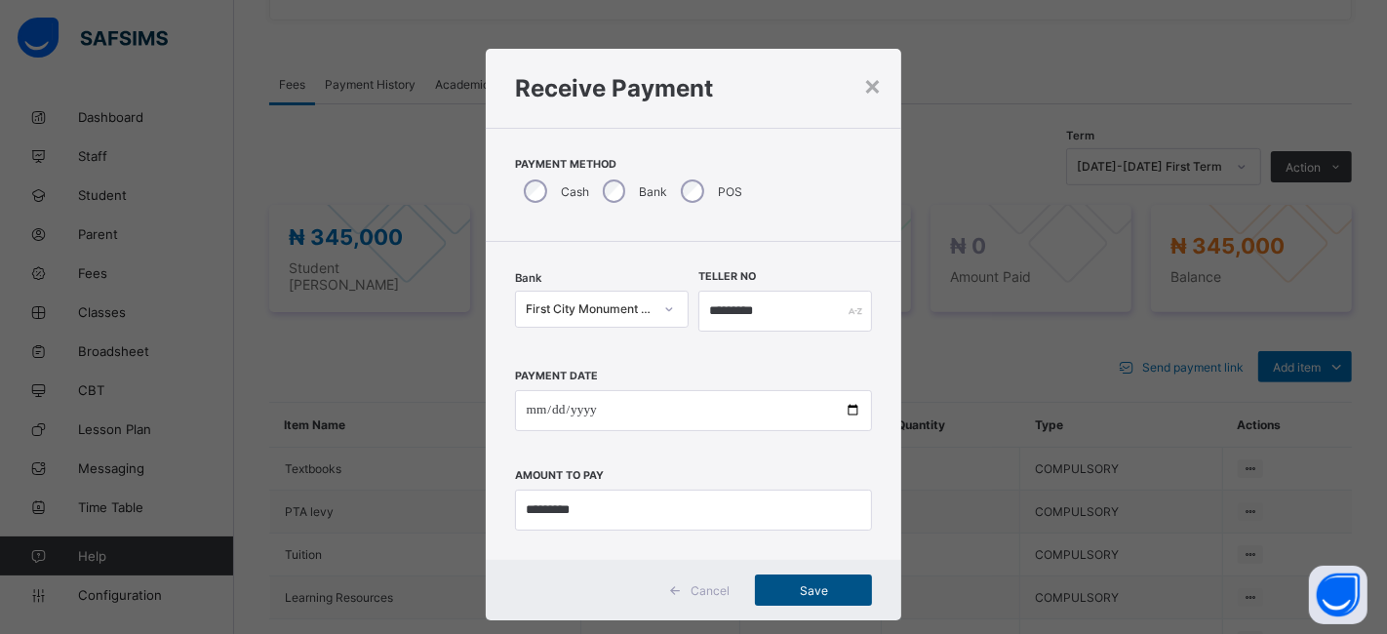
click at [790, 589] on span "Save" at bounding box center [813, 590] width 88 height 15
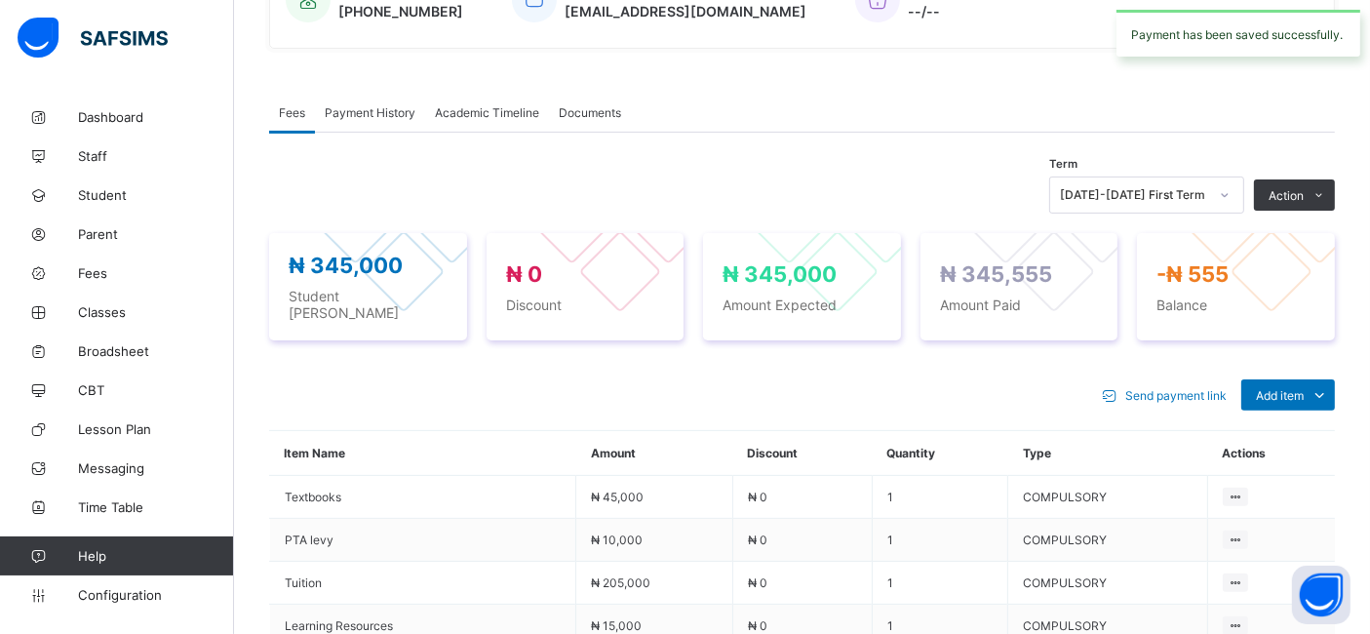
scroll to position [517, 0]
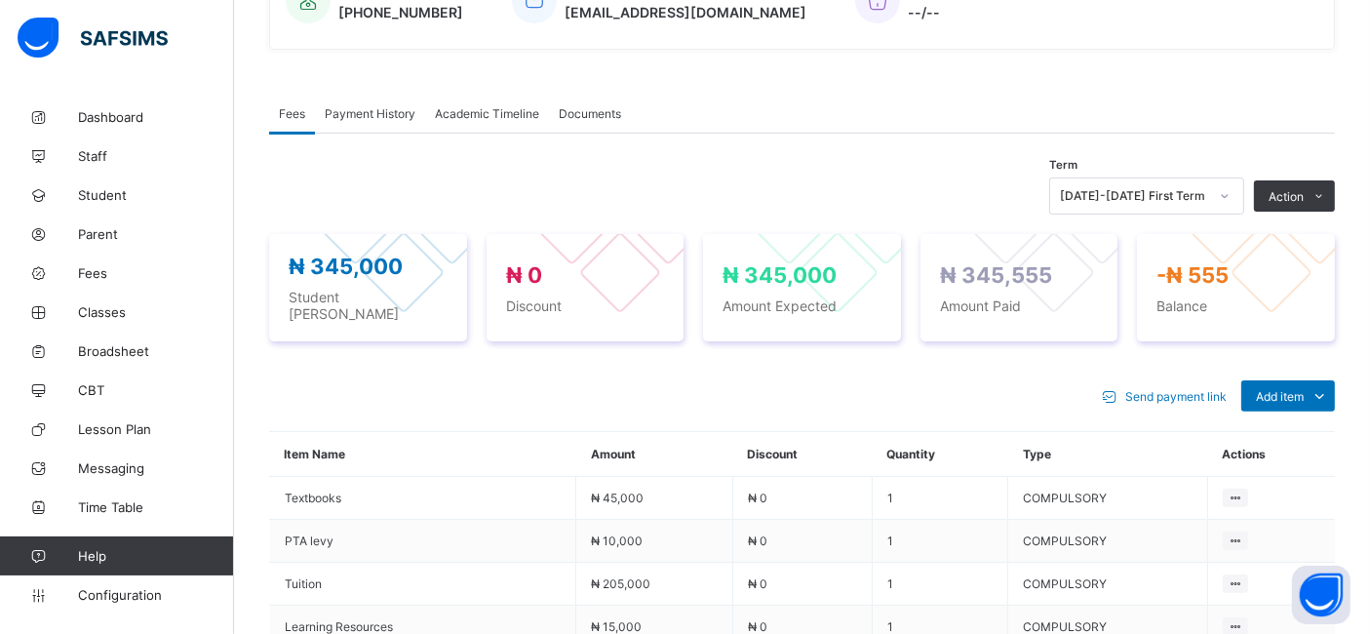
click at [392, 121] on span "Payment History" at bounding box center [370, 113] width 91 height 15
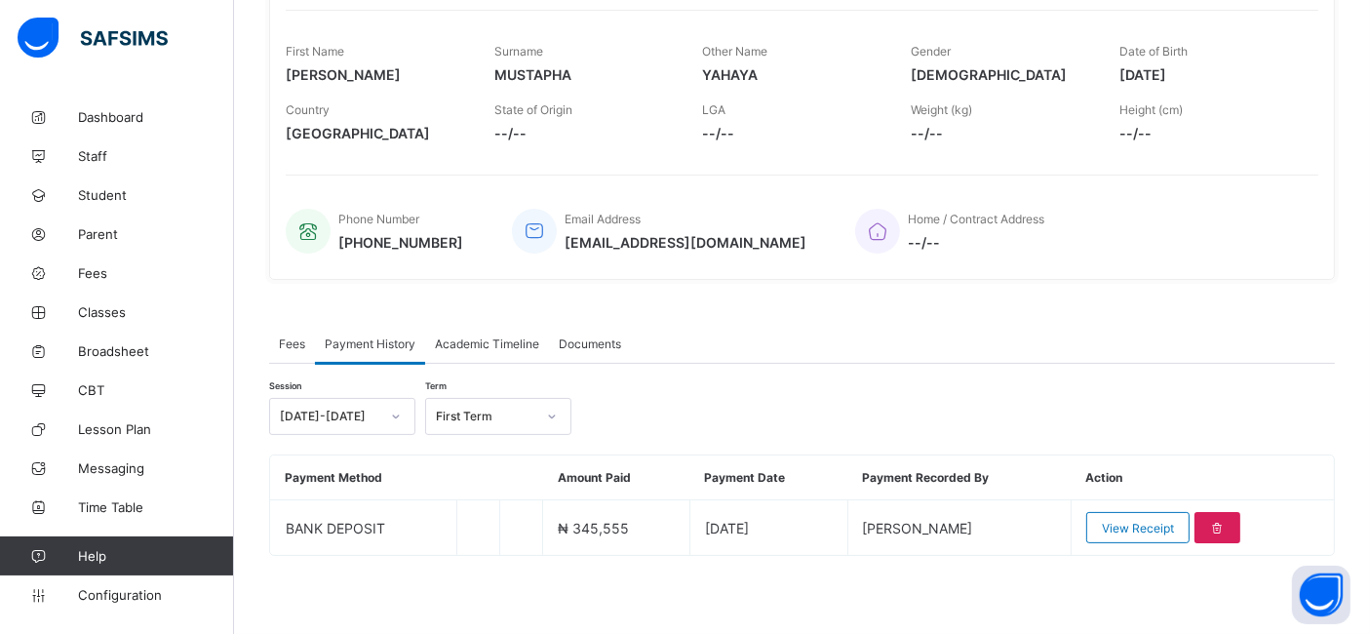
scroll to position [291, 0]
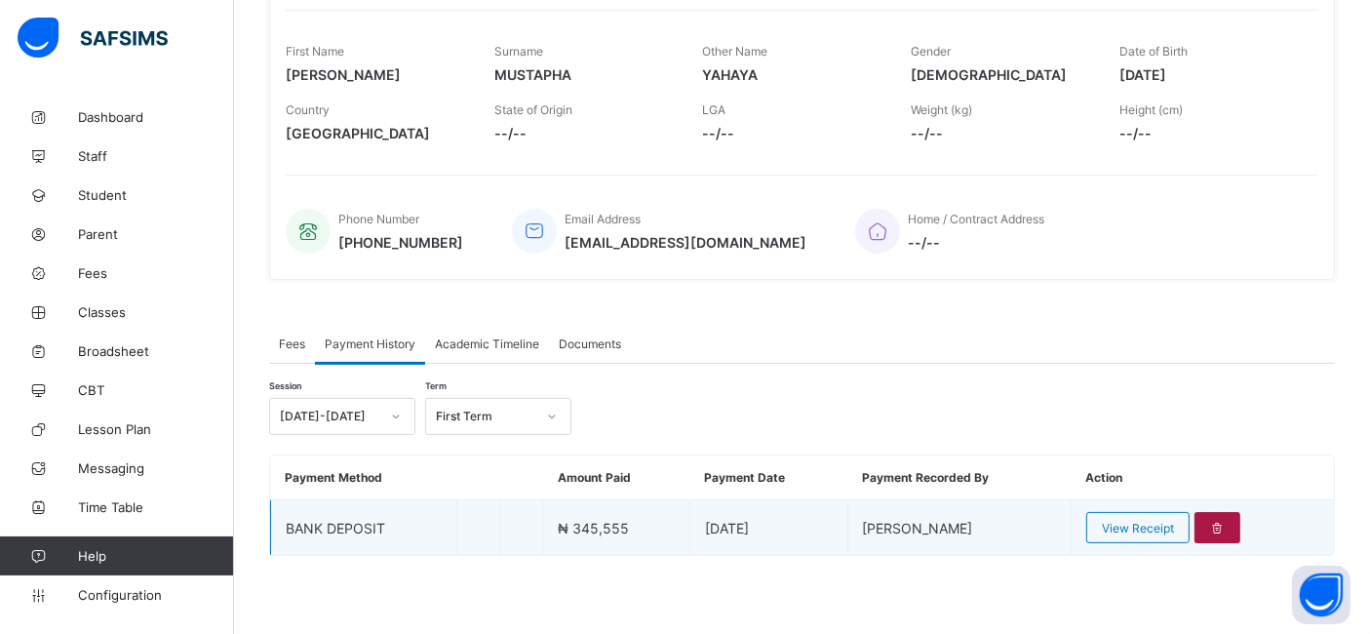
click at [1226, 528] on icon at bounding box center [1217, 528] width 17 height 15
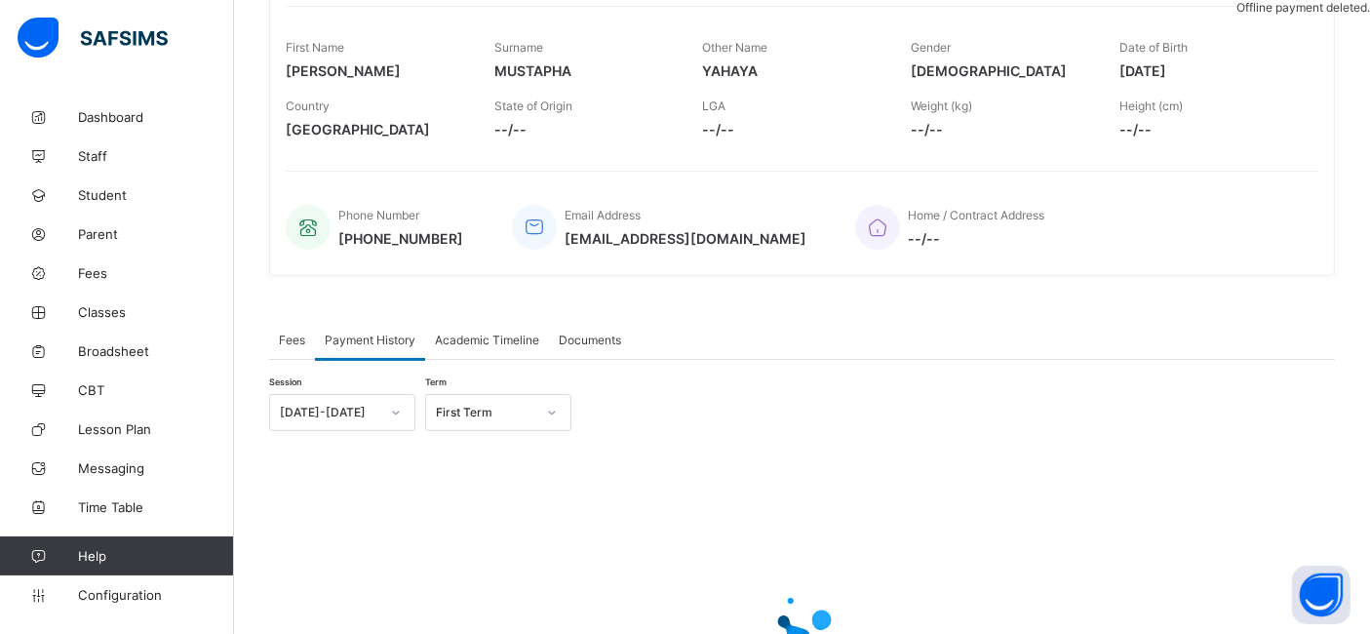
scroll to position [517, 0]
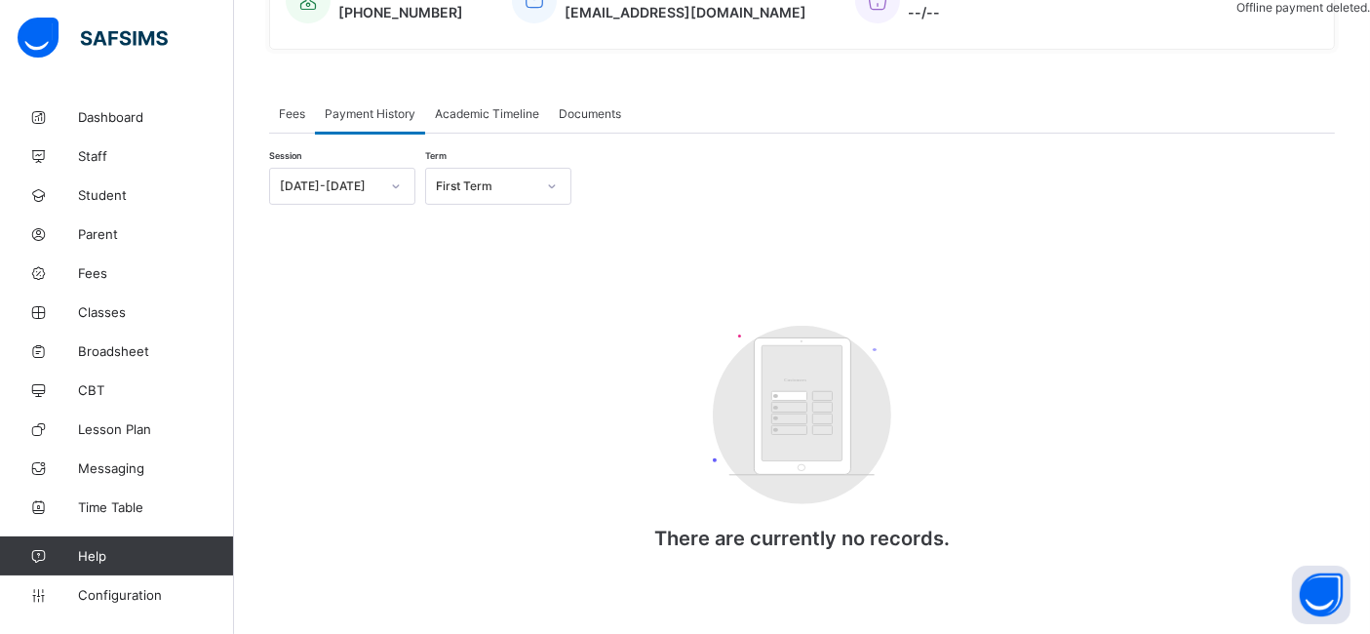
click at [300, 121] on span "Fees" at bounding box center [292, 113] width 26 height 15
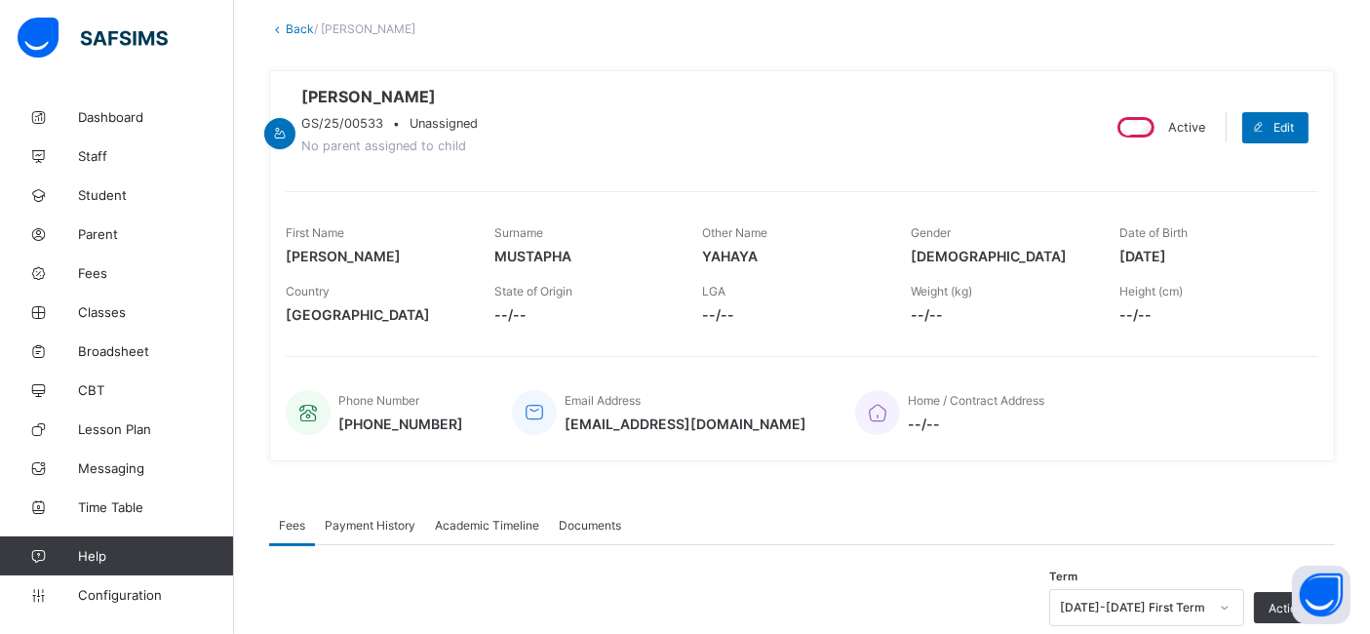
scroll to position [0, 0]
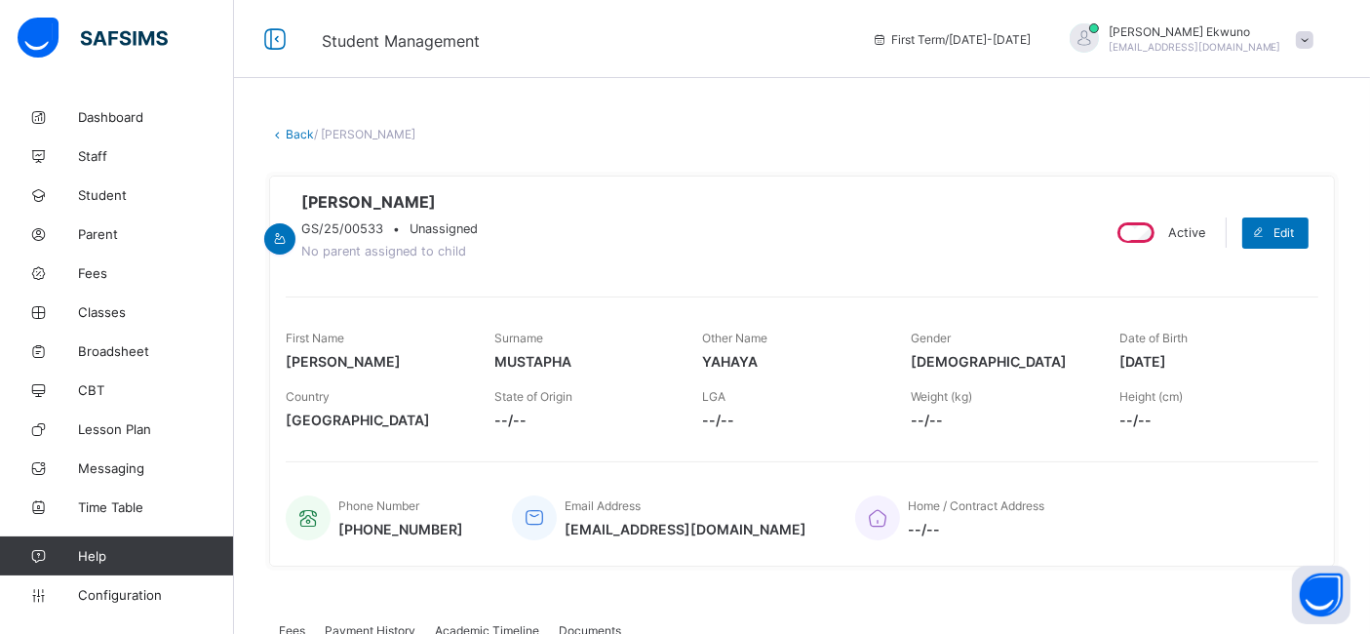
click at [297, 131] on link "Back" at bounding box center [300, 134] width 28 height 15
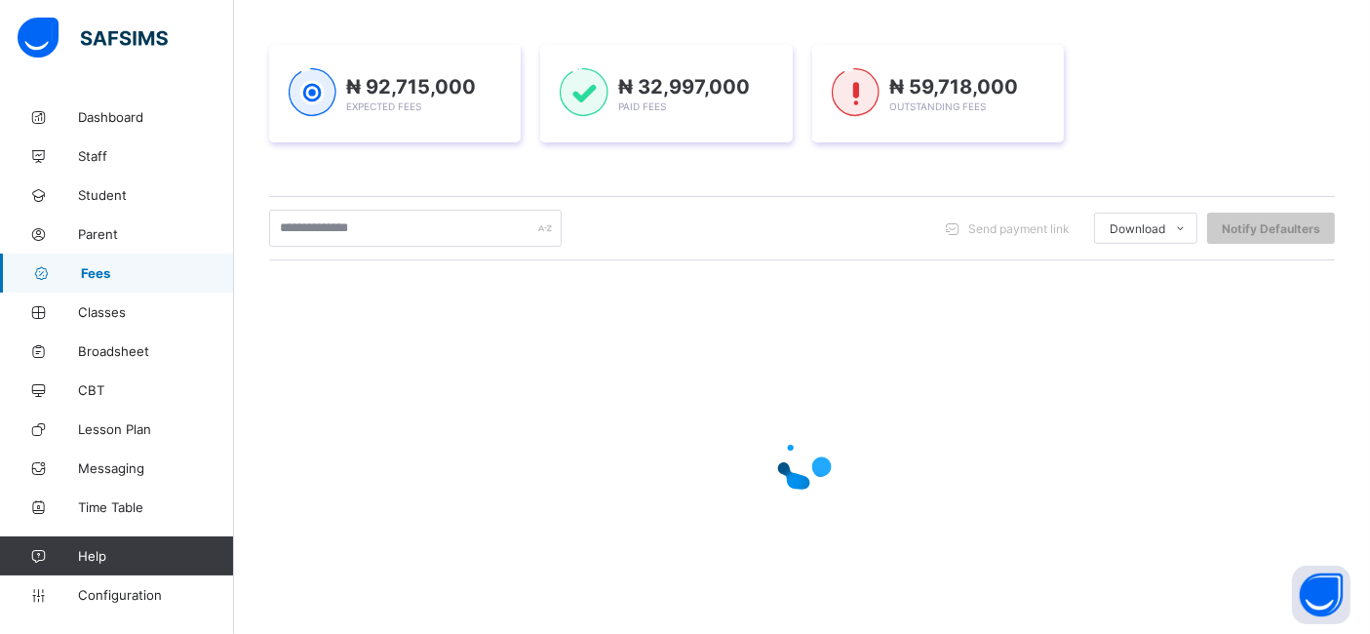
scroll to position [295, 0]
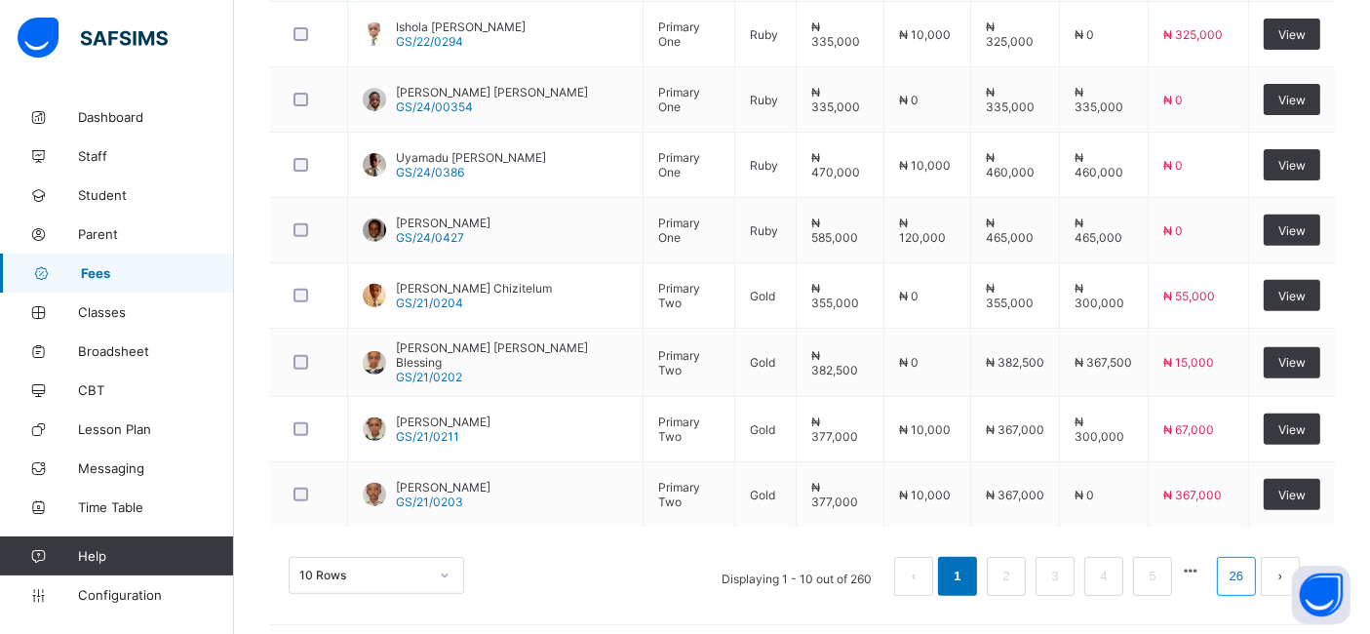
click at [1249, 570] on link "26" at bounding box center [1236, 576] width 25 height 25
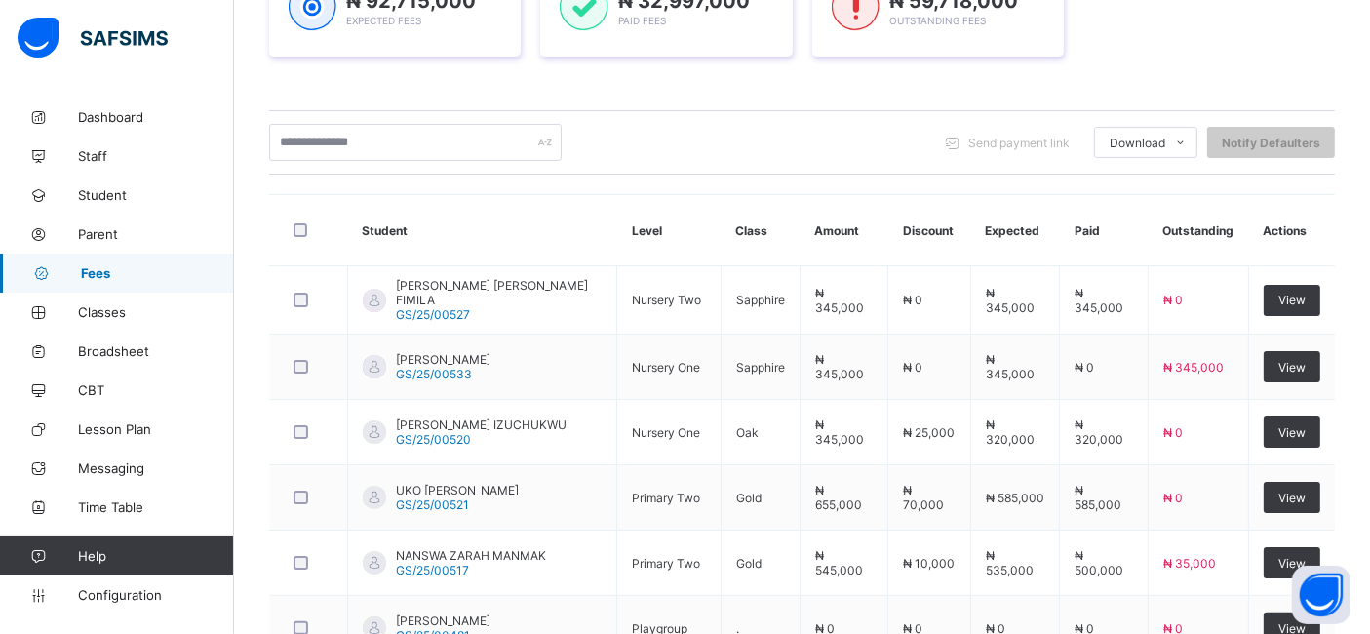
scroll to position [345, 0]
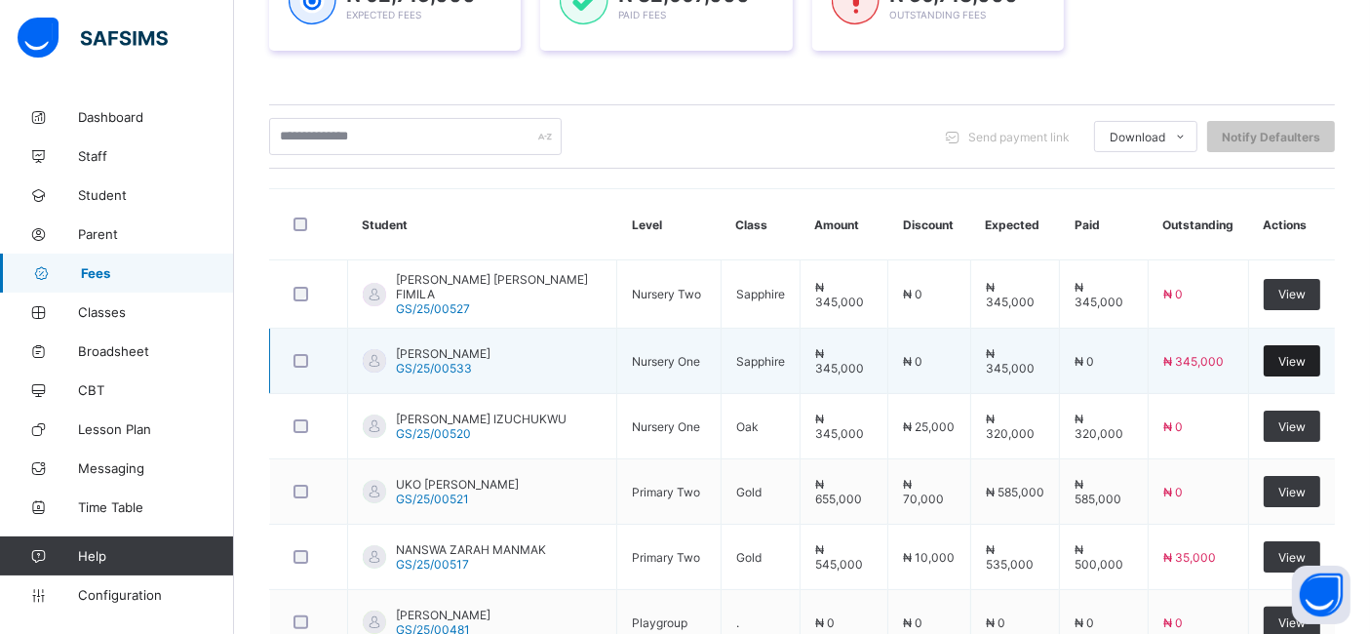
click at [1289, 354] on div "View" at bounding box center [1292, 360] width 57 height 31
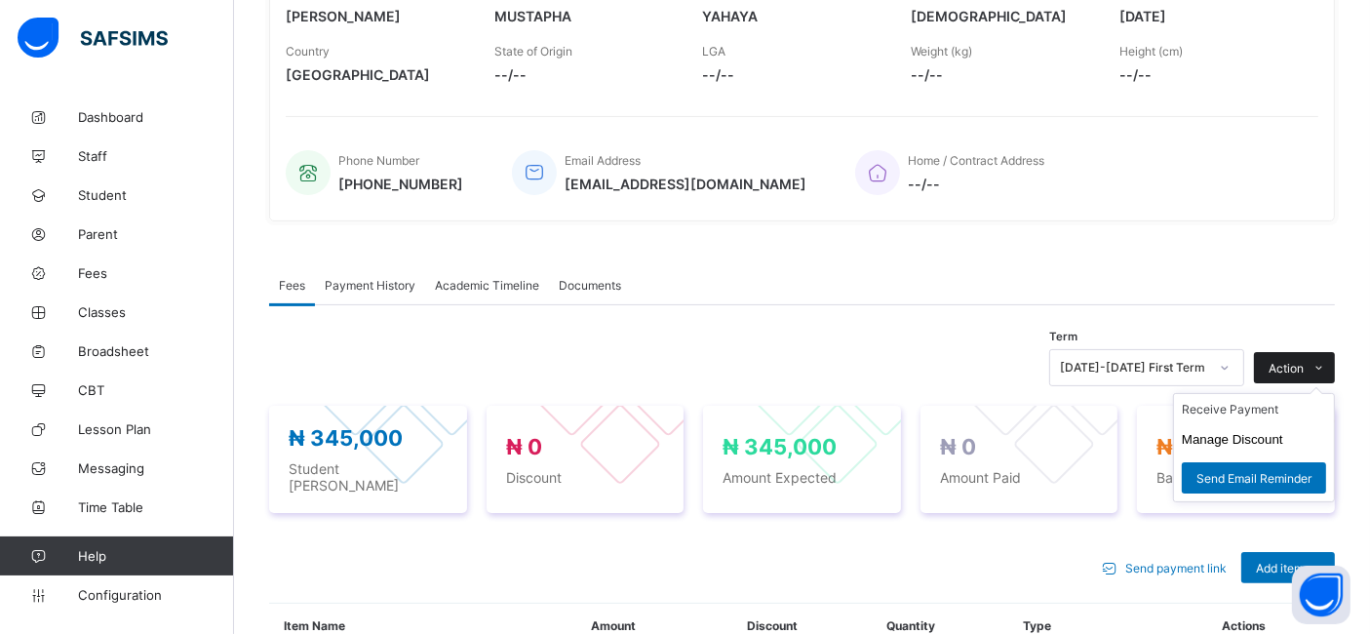
click at [1304, 373] on span "Action" at bounding box center [1286, 368] width 35 height 15
click at [1247, 411] on li "Receive Payment" at bounding box center [1254, 409] width 160 height 30
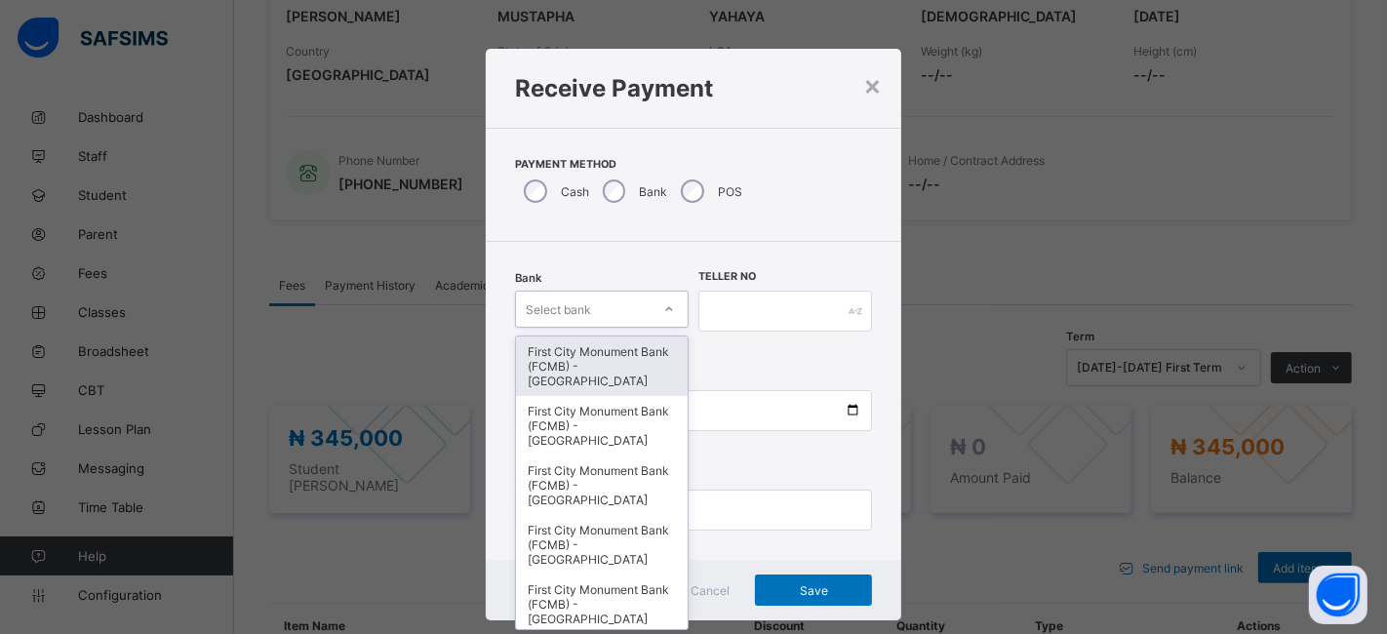
click at [612, 350] on div "First City Monument Bank (FCMB) - [GEOGRAPHIC_DATA]" at bounding box center [602, 365] width 172 height 59
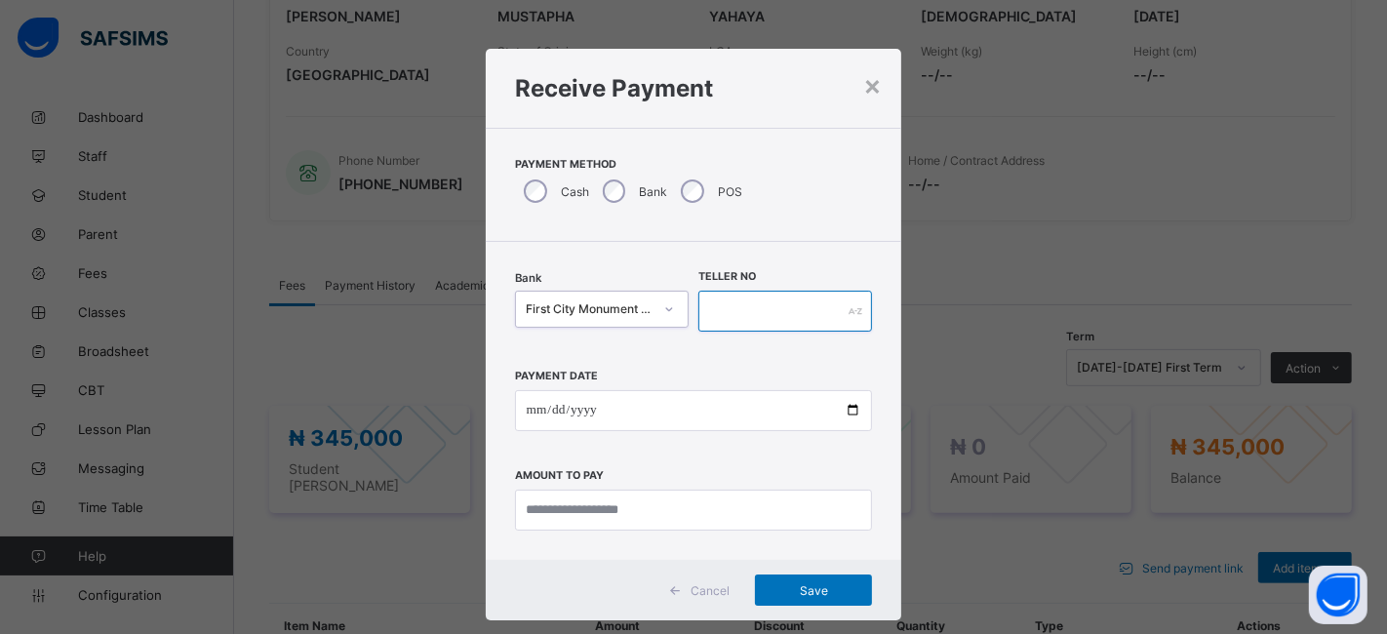
click at [763, 303] on input "text" at bounding box center [785, 311] width 174 height 41
type input "**********"
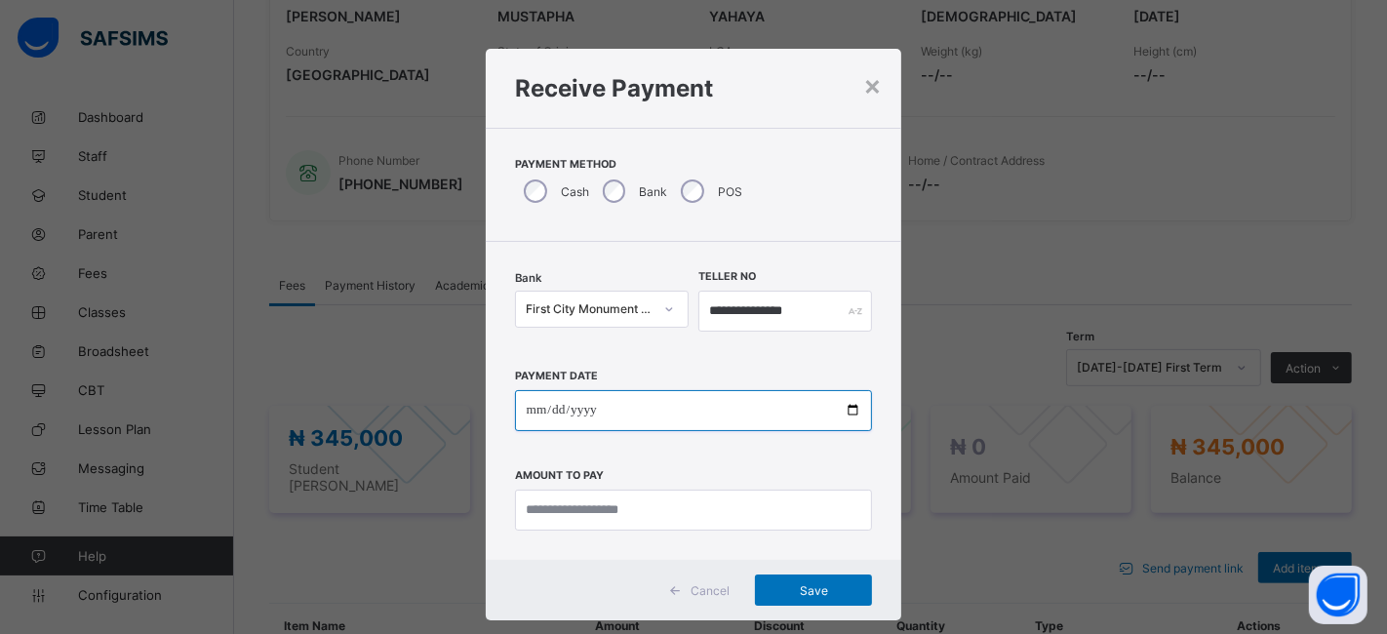
click at [847, 412] on input "date" at bounding box center [694, 410] width 358 height 41
type input "**********"
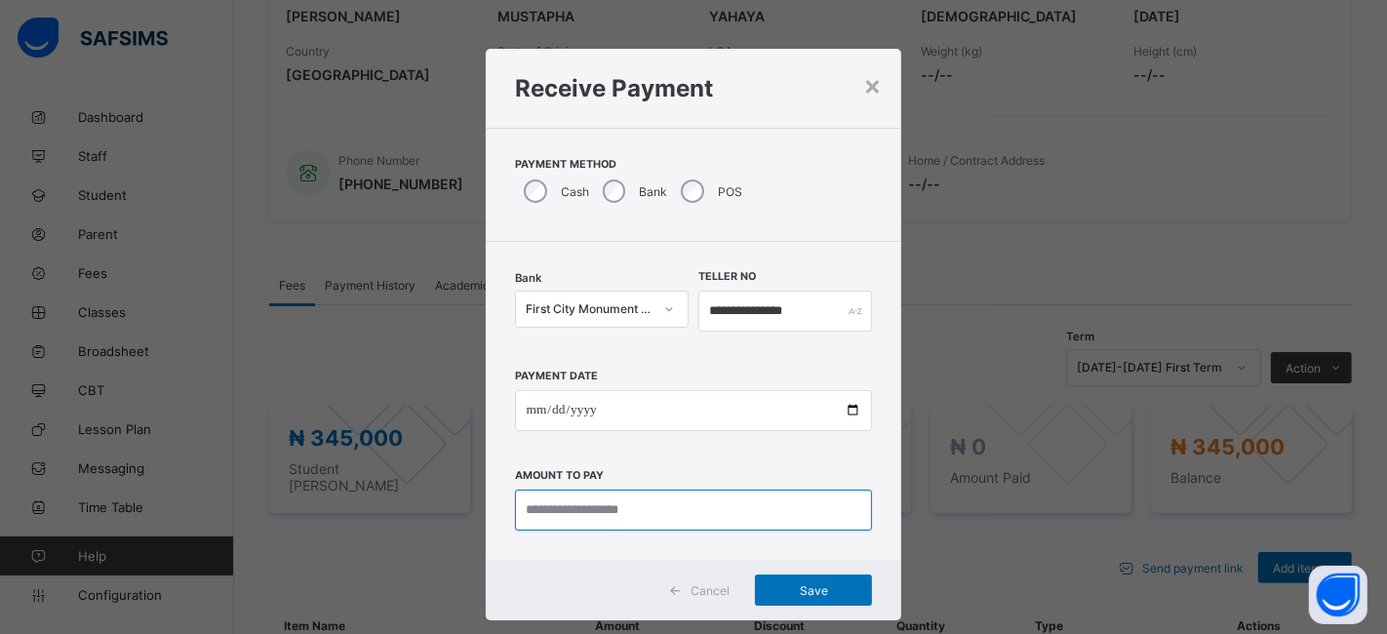
click at [586, 509] on input "currency" at bounding box center [694, 509] width 358 height 41
click at [557, 507] on input "currency" at bounding box center [694, 509] width 358 height 41
click at [556, 515] on input "currency" at bounding box center [694, 509] width 358 height 41
type input "*********"
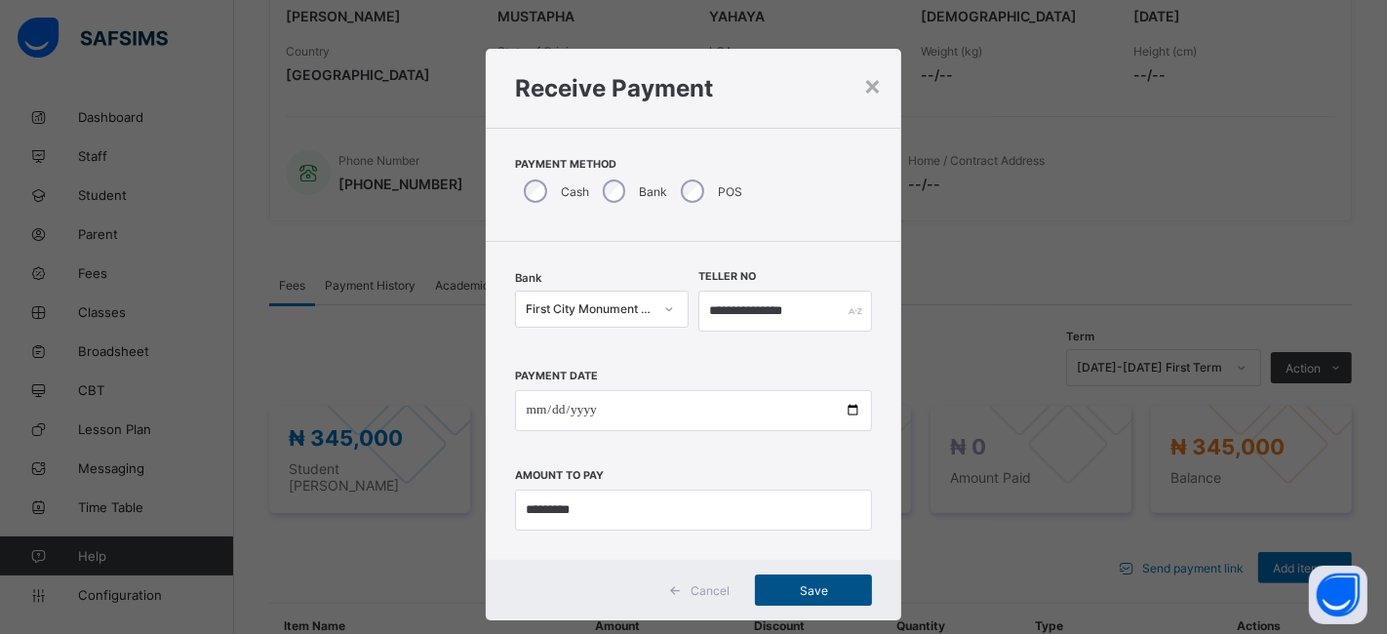
click at [802, 589] on span "Save" at bounding box center [813, 590] width 88 height 15
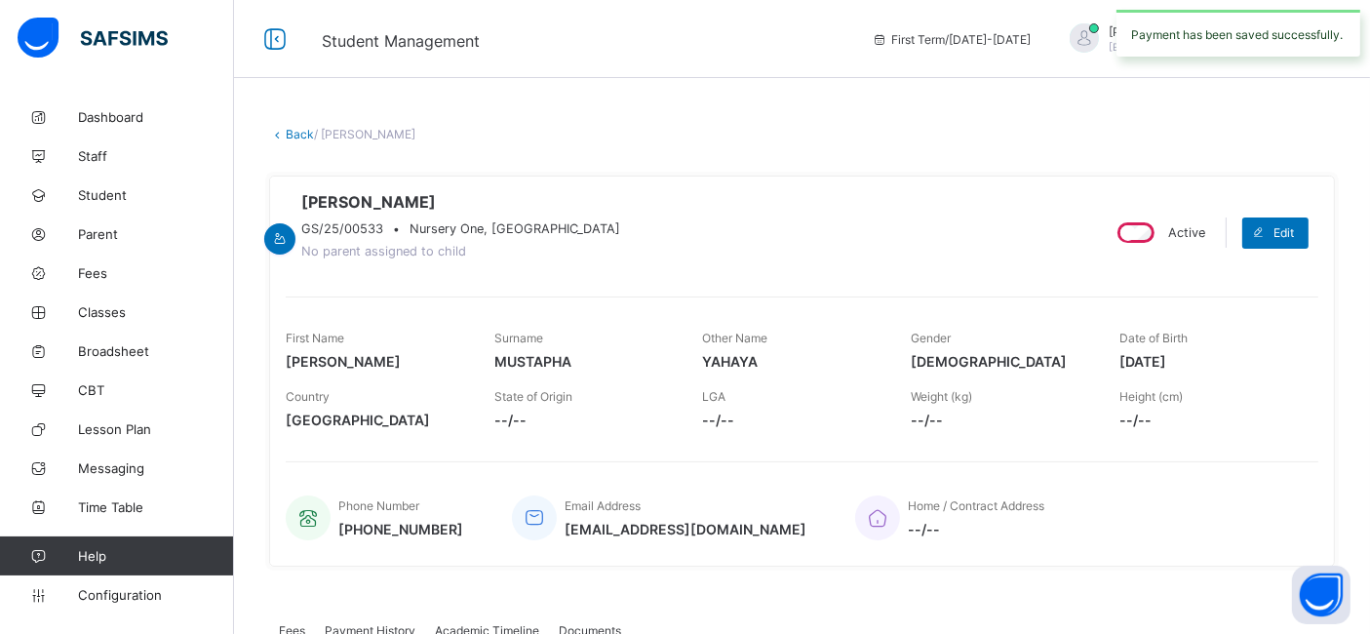
click at [294, 134] on link "Back" at bounding box center [300, 134] width 28 height 15
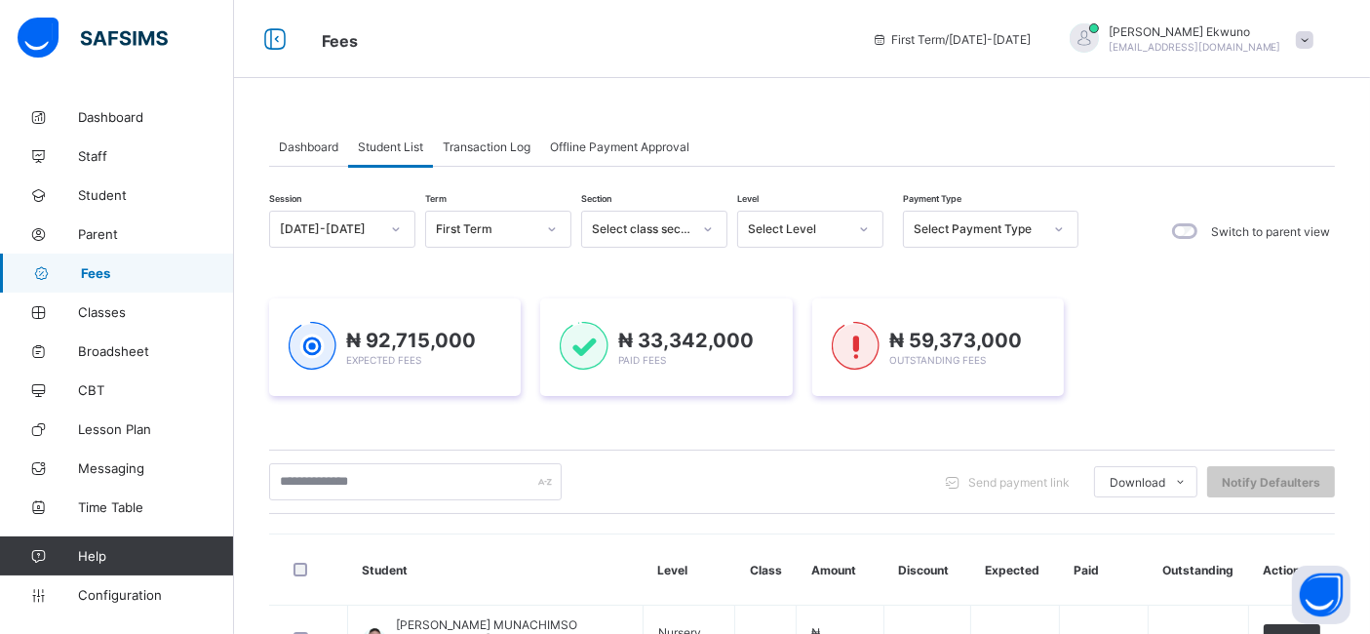
scroll to position [737, 0]
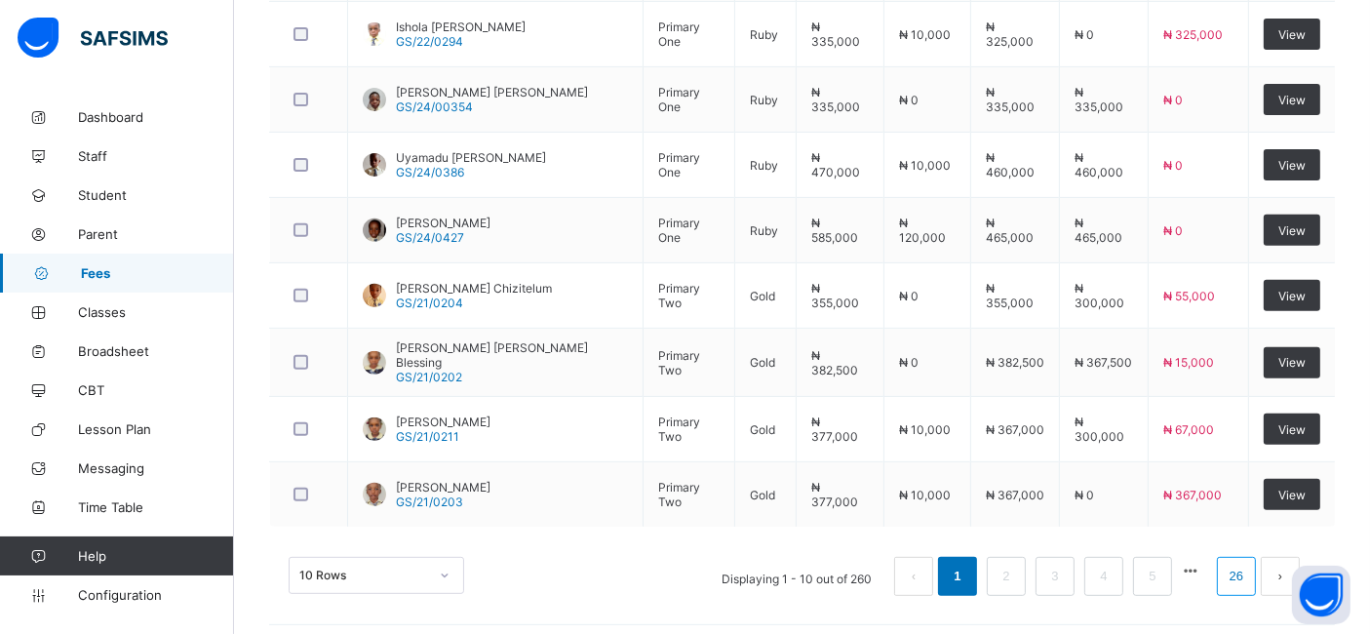
click at [1249, 565] on link "26" at bounding box center [1236, 576] width 25 height 25
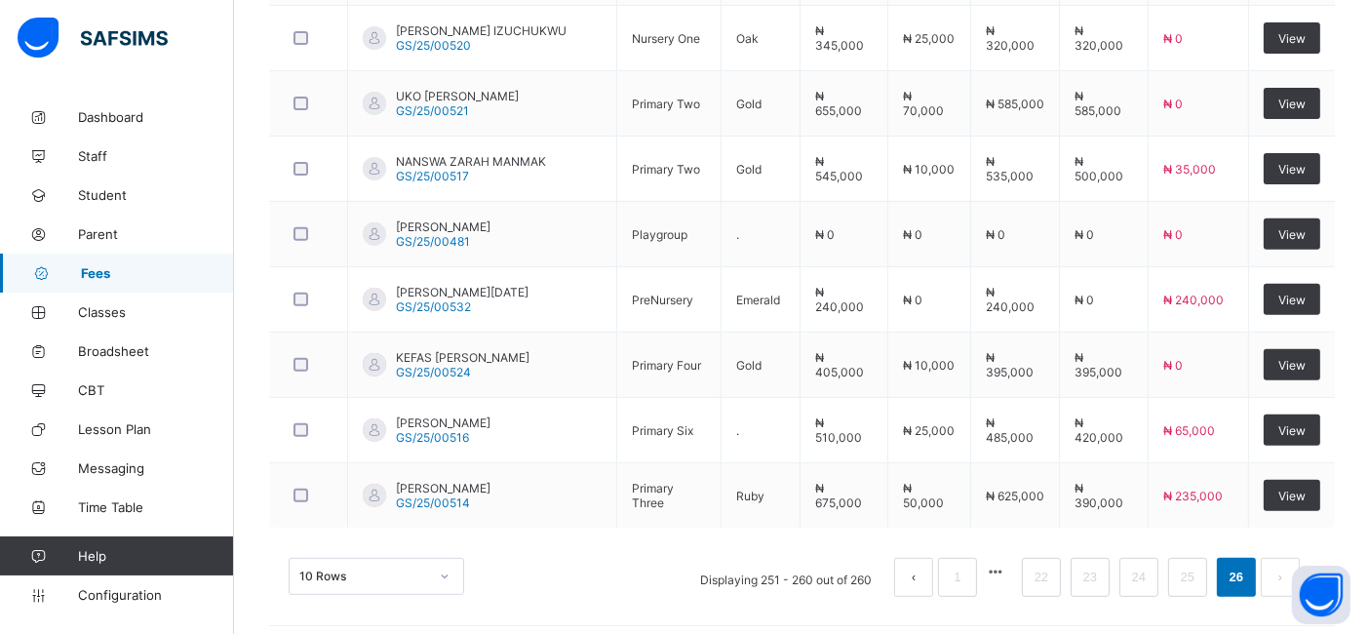
scroll to position [739, 0]
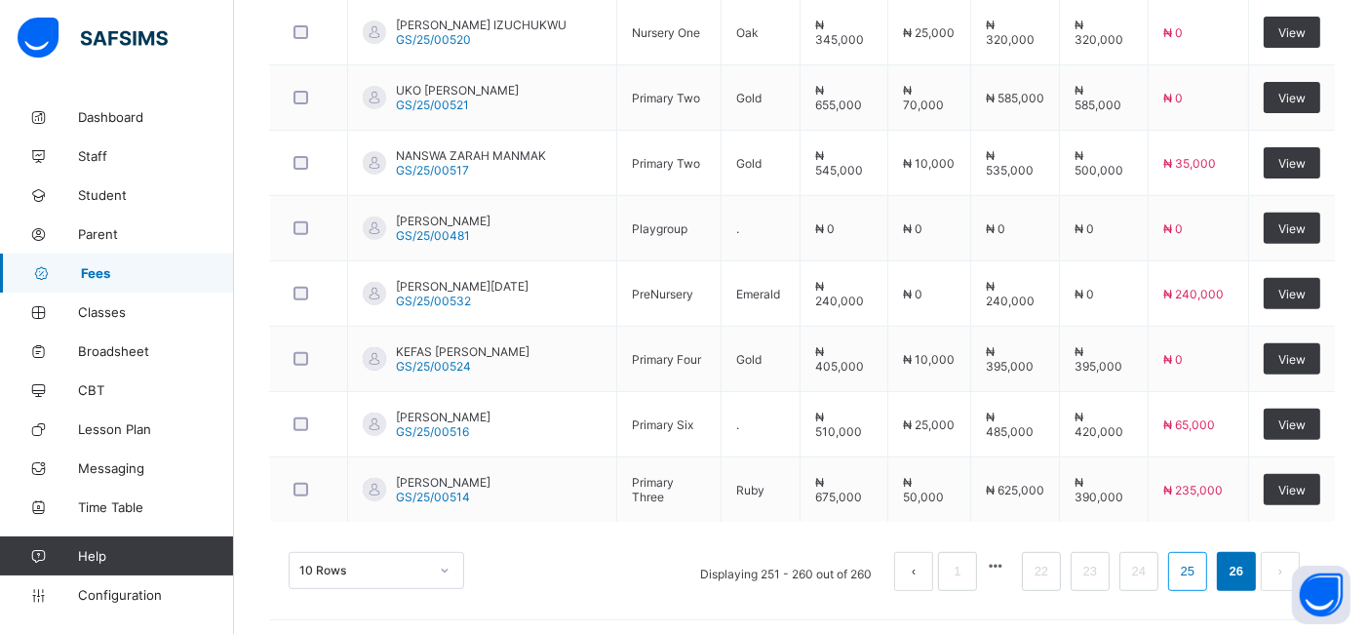
click at [1200, 573] on link "25" at bounding box center [1187, 571] width 25 height 25
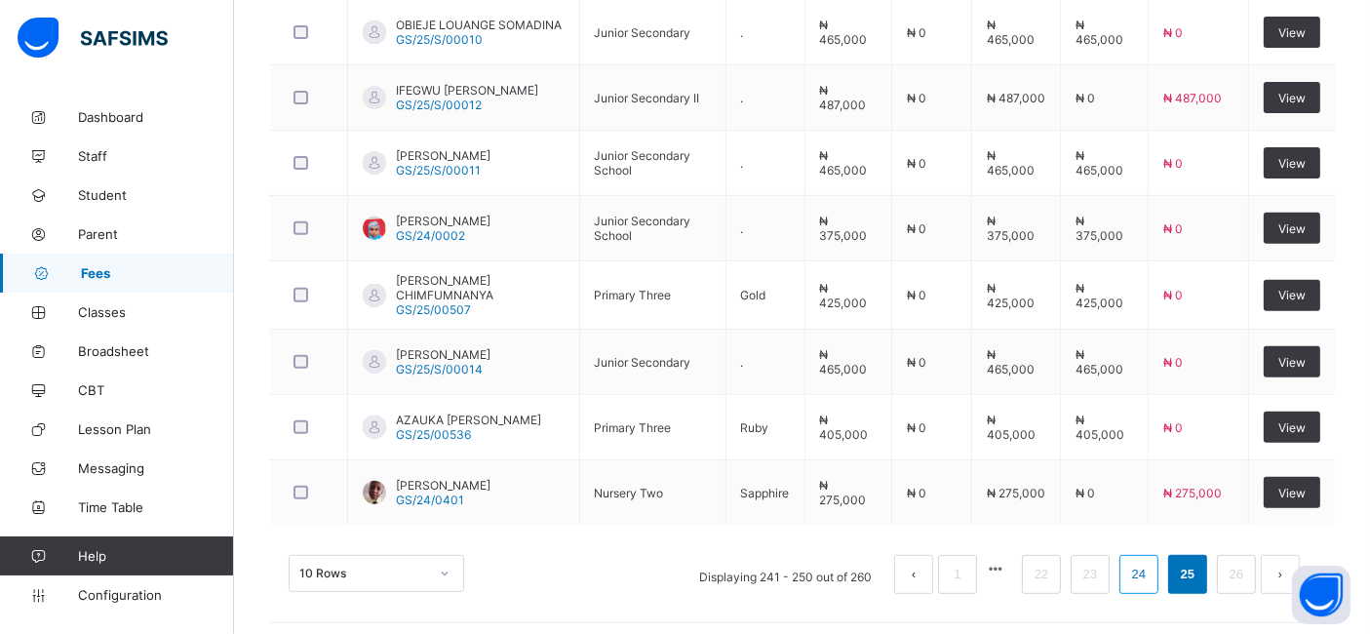
click at [1152, 567] on link "24" at bounding box center [1138, 574] width 25 height 25
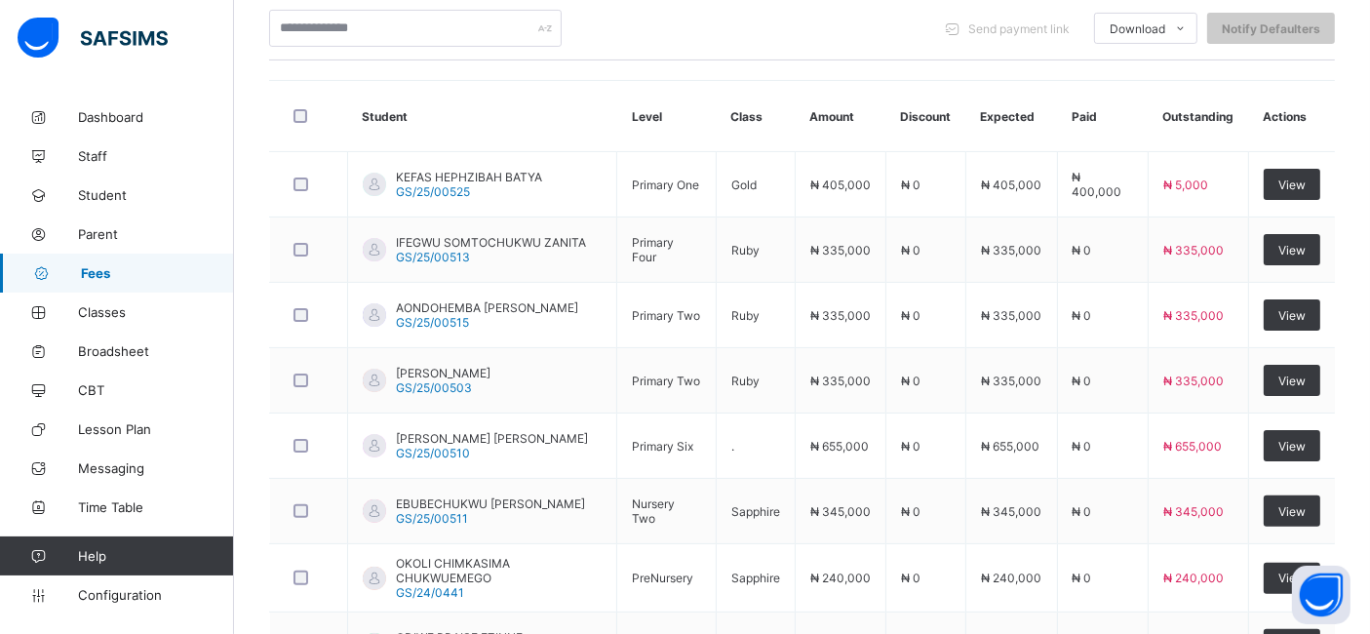
scroll to position [491, 0]
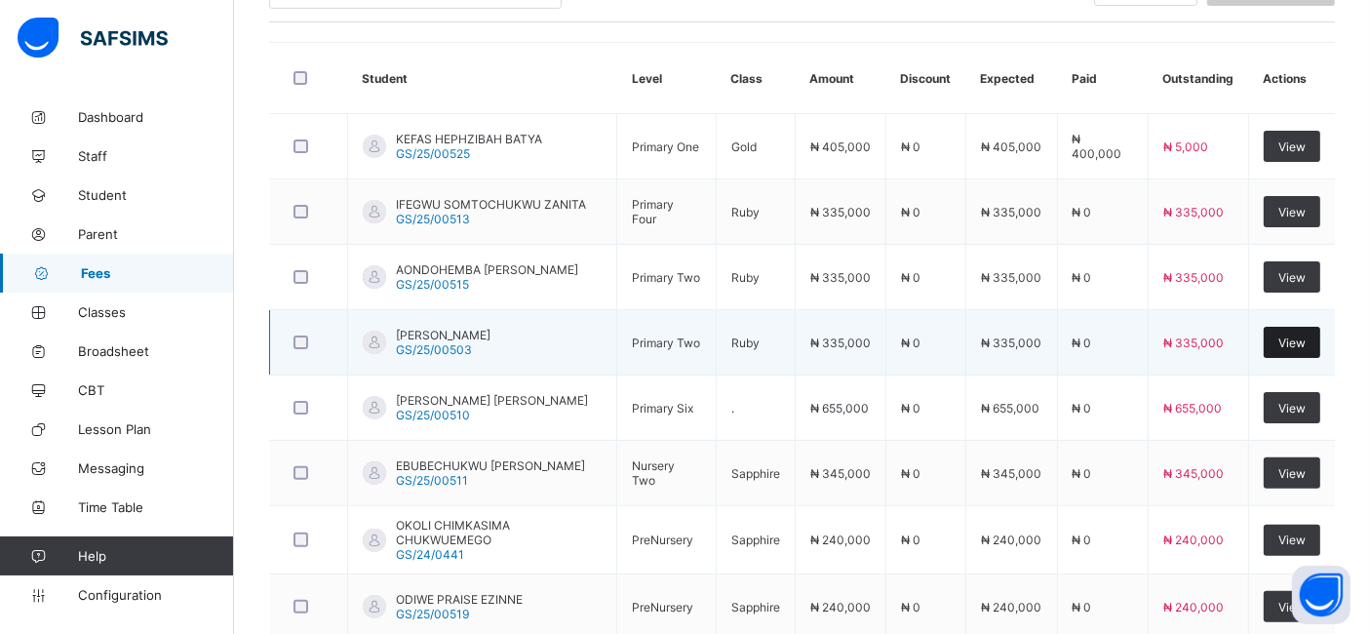
click at [1301, 339] on span "View" at bounding box center [1291, 342] width 27 height 15
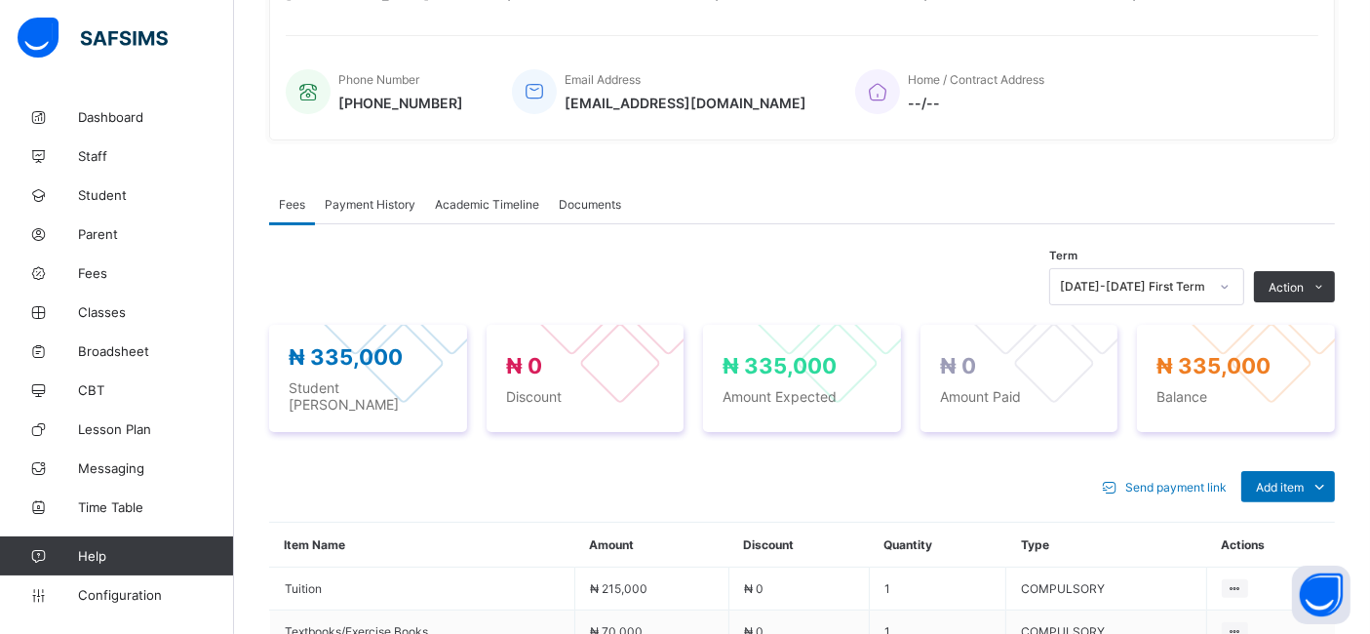
scroll to position [491, 0]
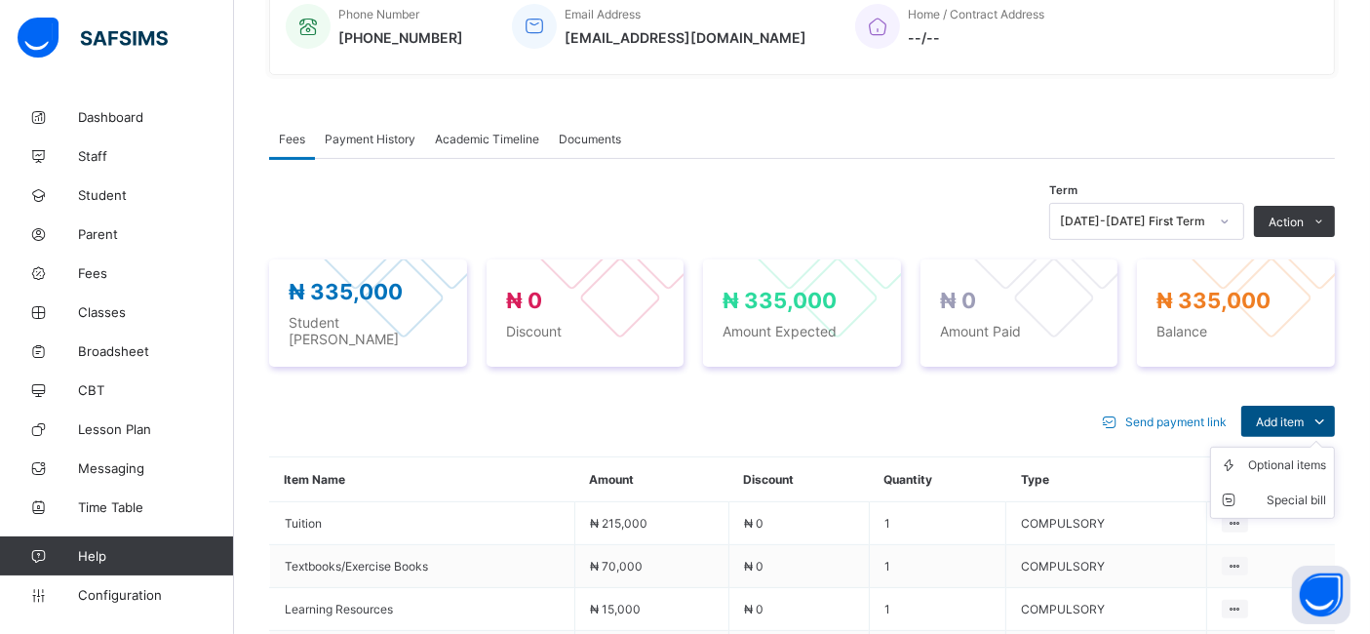
click at [1304, 414] on span "Add item" at bounding box center [1280, 421] width 48 height 15
click at [1295, 462] on div "Optional items" at bounding box center [1287, 465] width 78 height 20
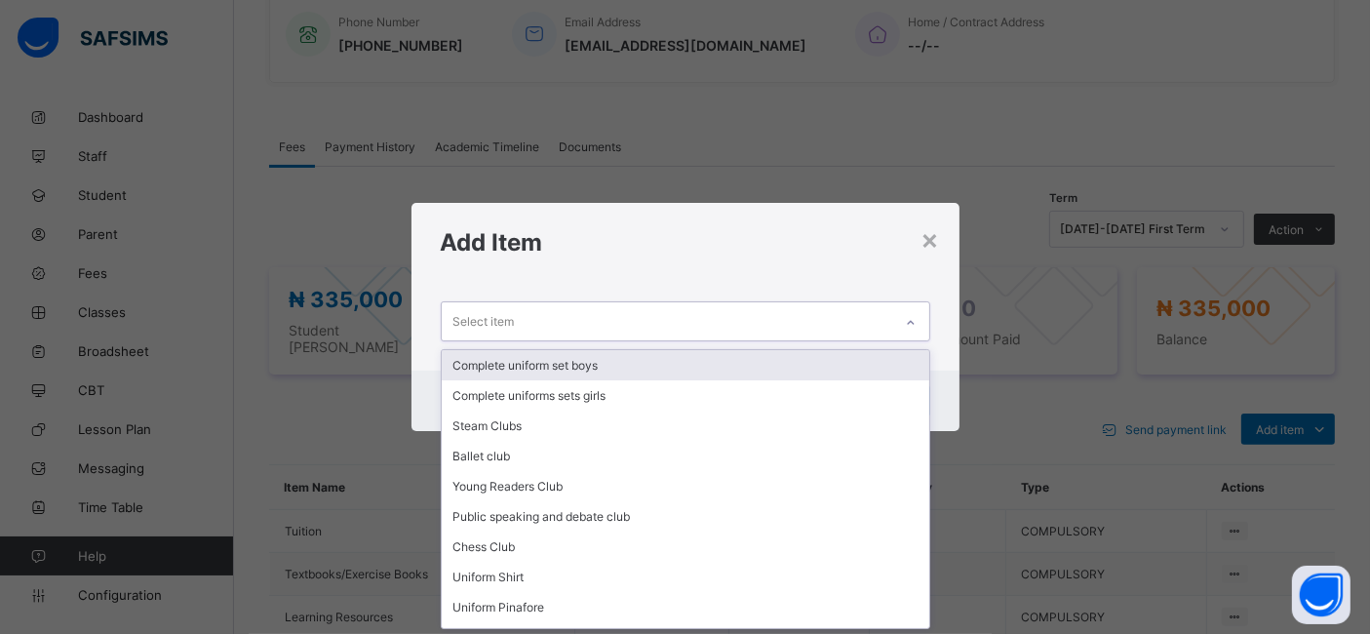
click at [580, 365] on div "Complete uniform set boys" at bounding box center [686, 365] width 488 height 30
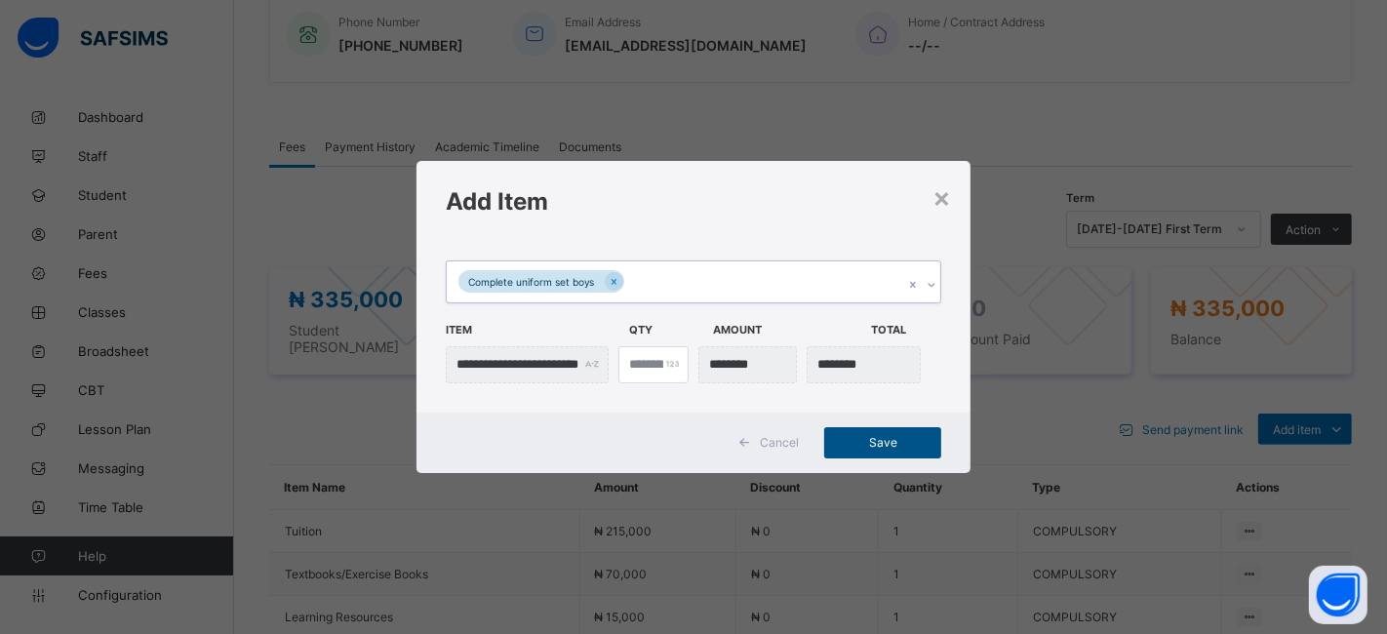
click at [888, 435] on span "Save" at bounding box center [883, 442] width 88 height 15
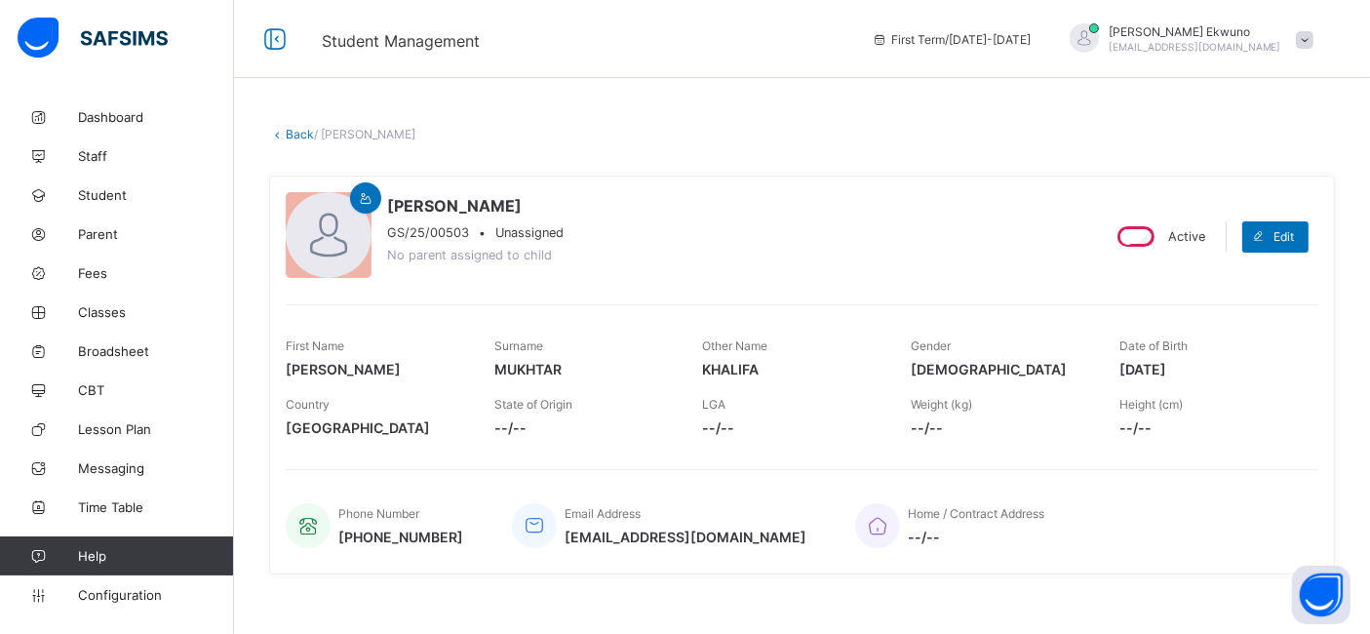
click at [290, 136] on link "Back" at bounding box center [300, 134] width 28 height 15
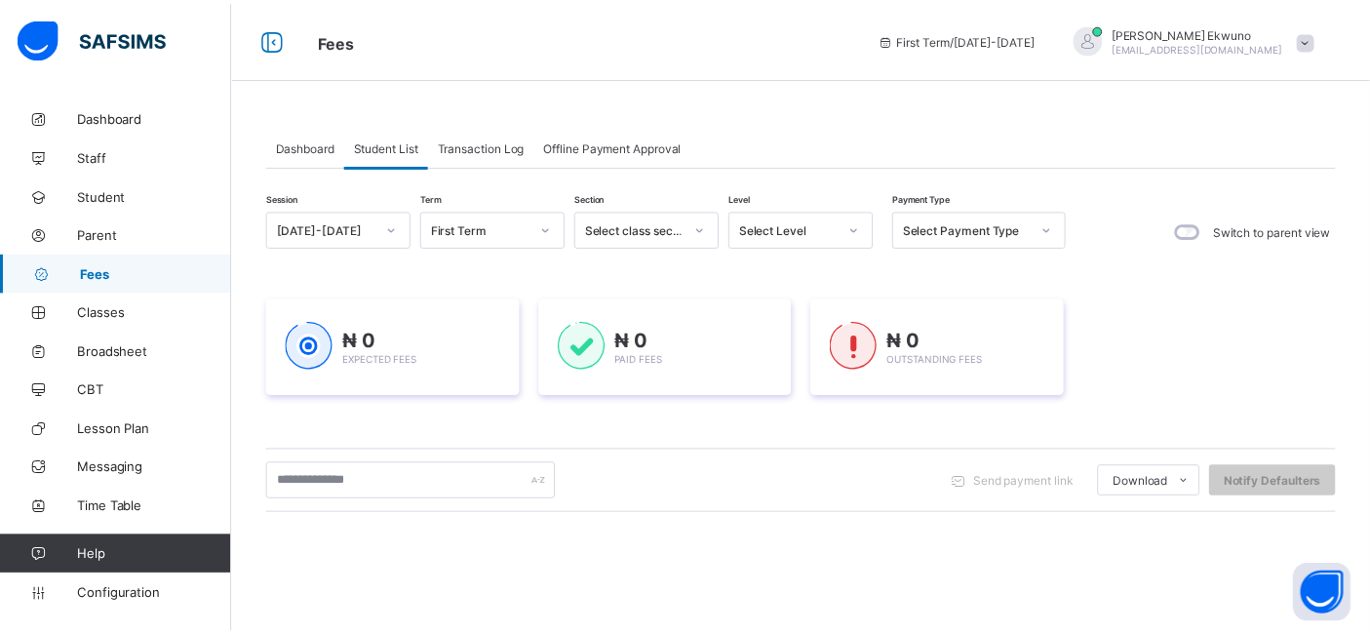
scroll to position [295, 0]
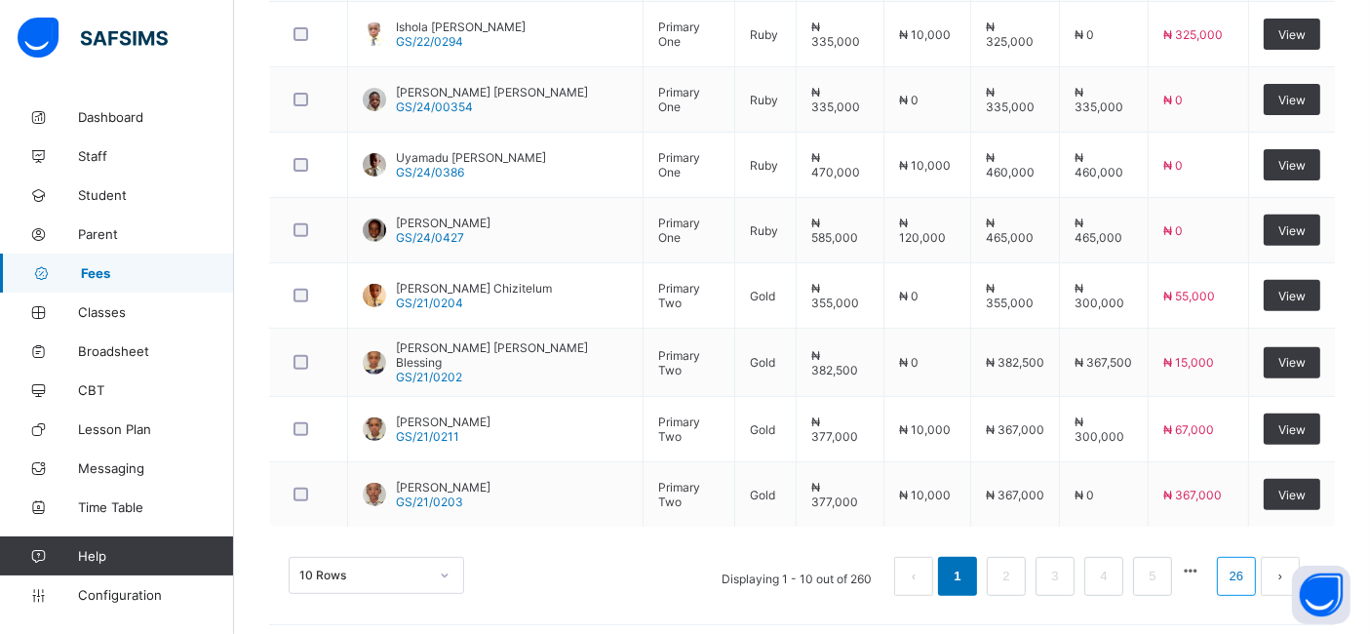
click at [1249, 565] on link "26" at bounding box center [1236, 576] width 25 height 25
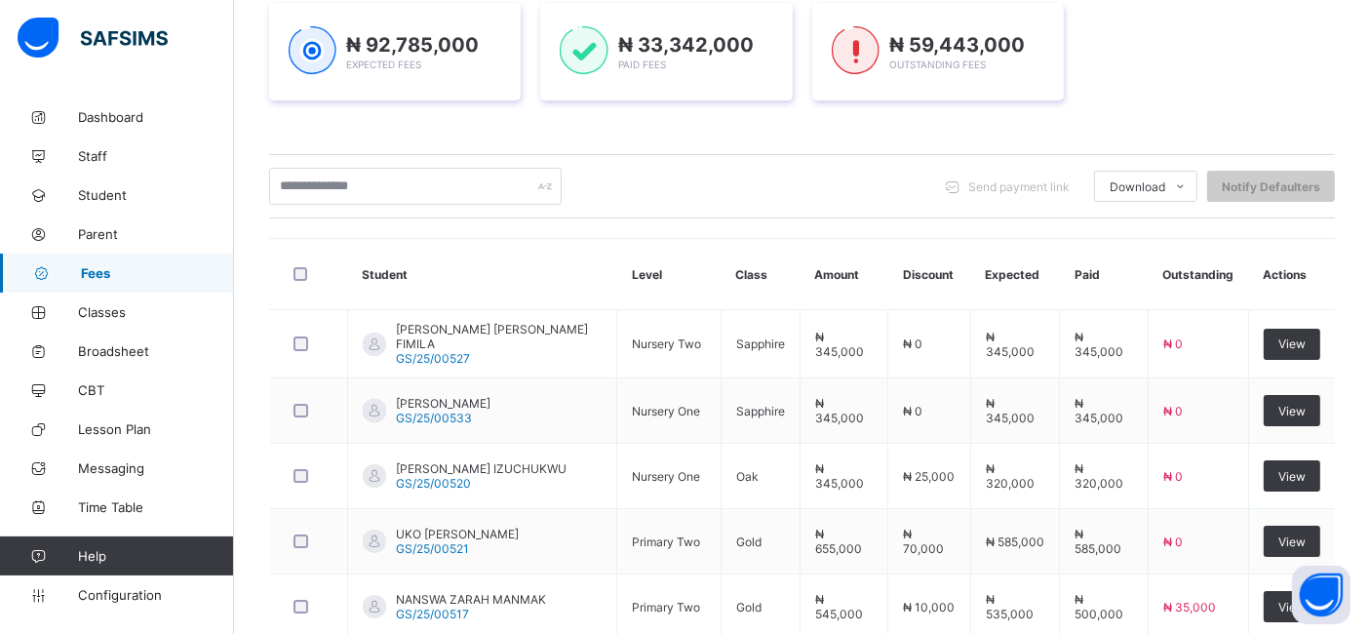
scroll to position [737, 0]
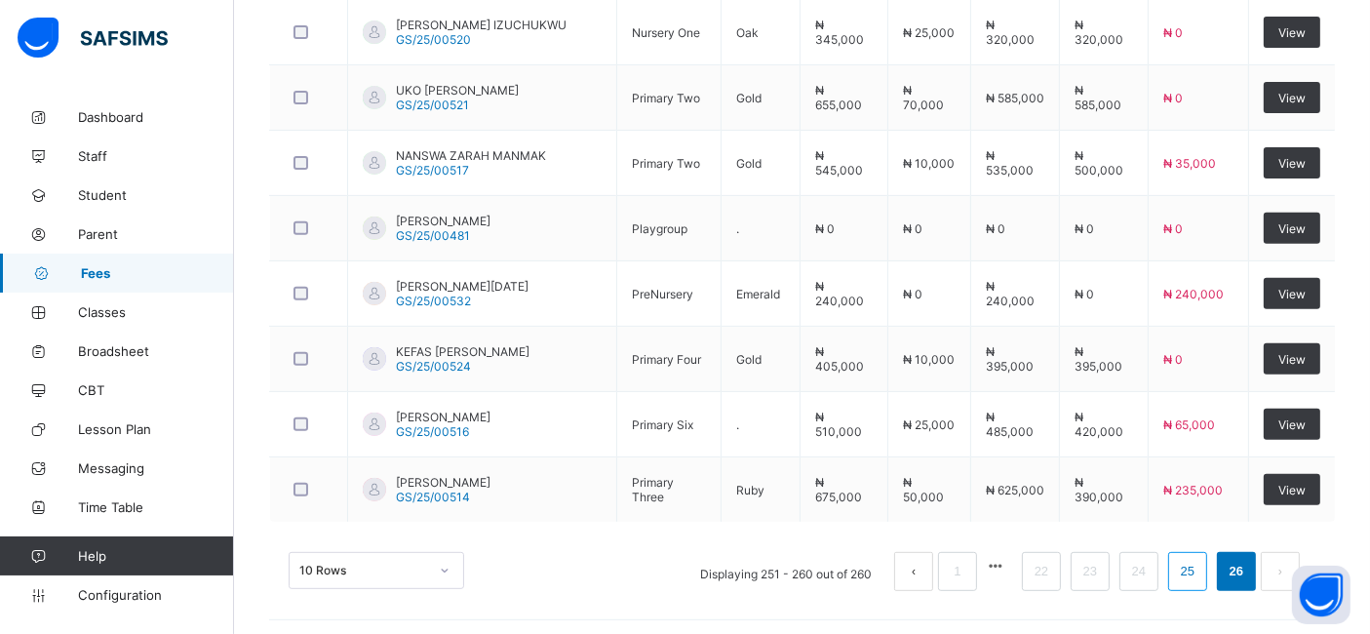
click at [1200, 571] on link "25" at bounding box center [1187, 571] width 25 height 25
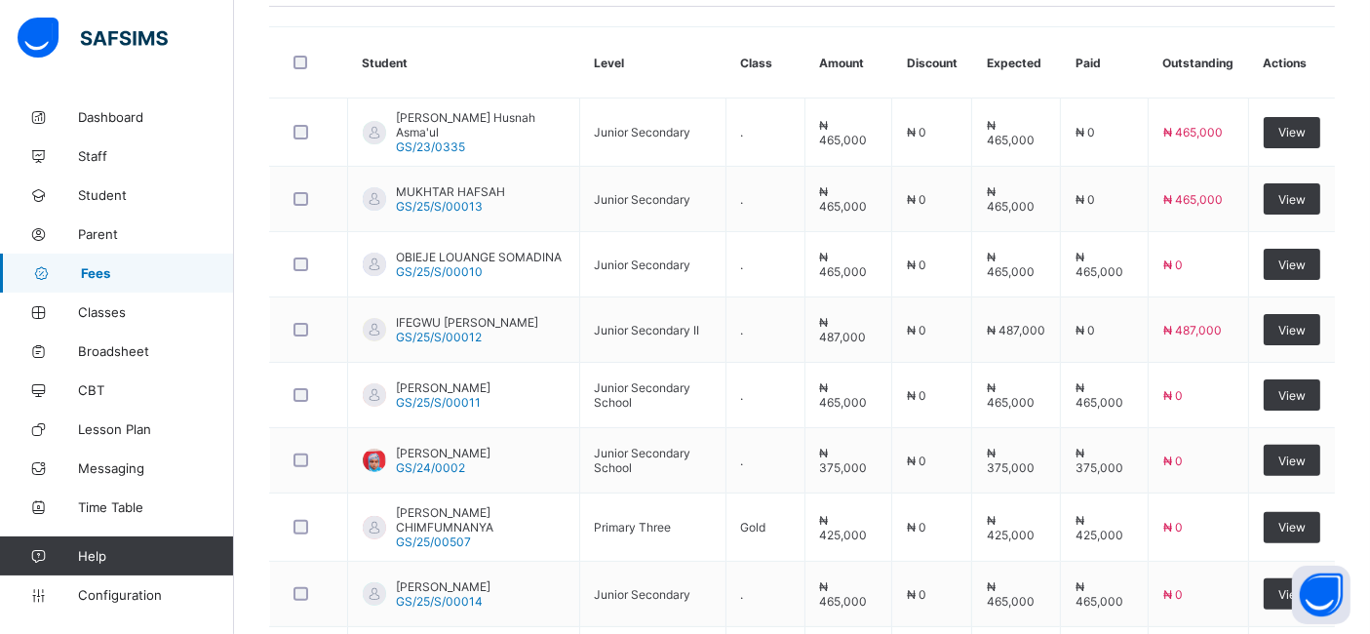
scroll to position [491, 0]
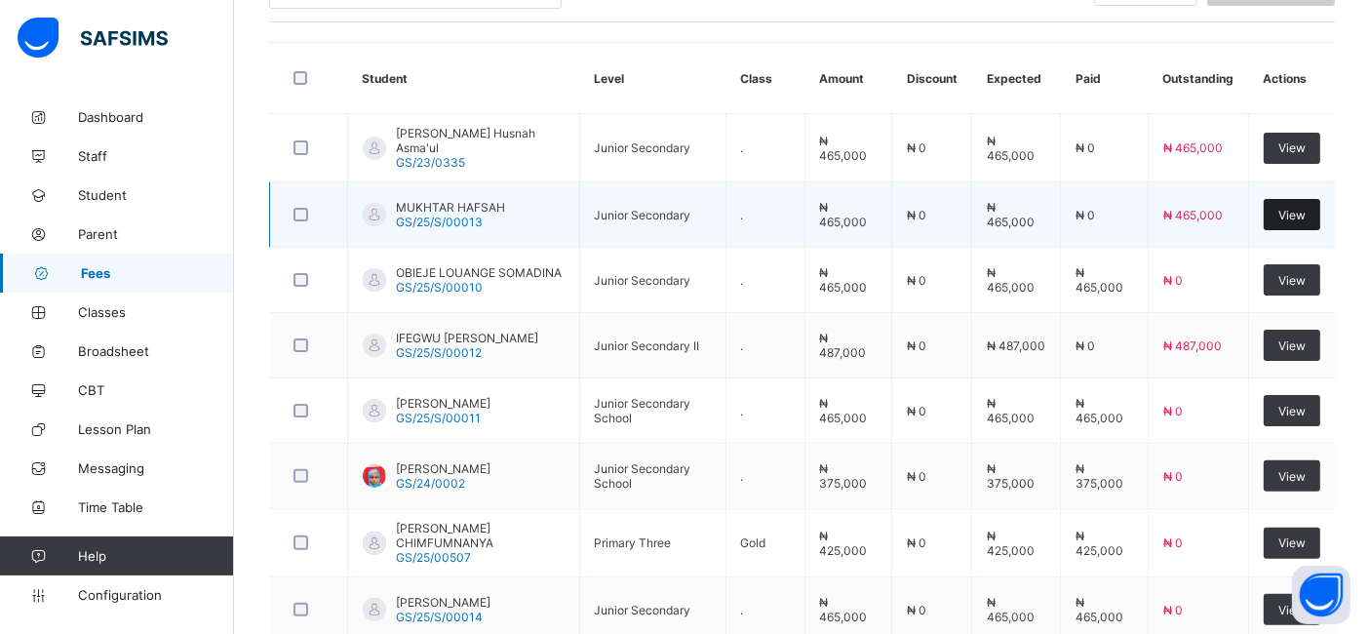
click at [1306, 215] on span "View" at bounding box center [1291, 215] width 27 height 15
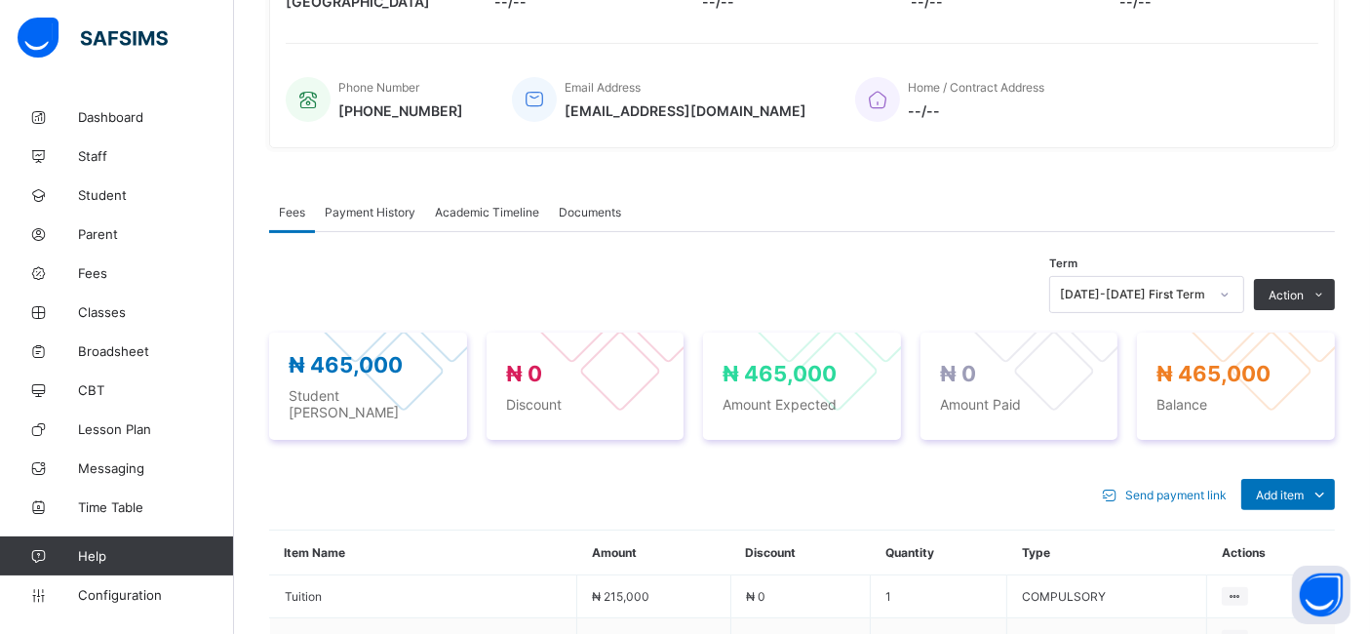
scroll to position [491, 0]
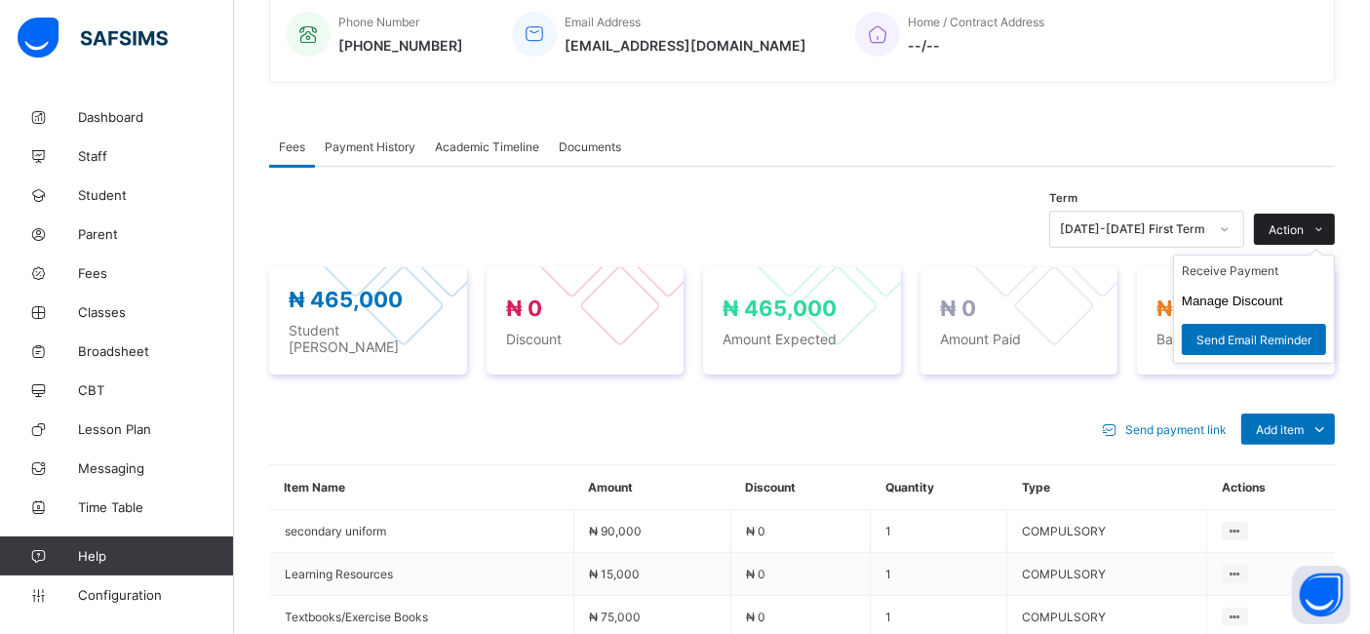
click at [1304, 227] on span "Action" at bounding box center [1286, 229] width 35 height 15
click at [1259, 261] on ul "Receive Payment Manage Discount Send Email Reminder" at bounding box center [1254, 308] width 162 height 109
click at [1247, 273] on li "Receive Payment" at bounding box center [1254, 270] width 160 height 30
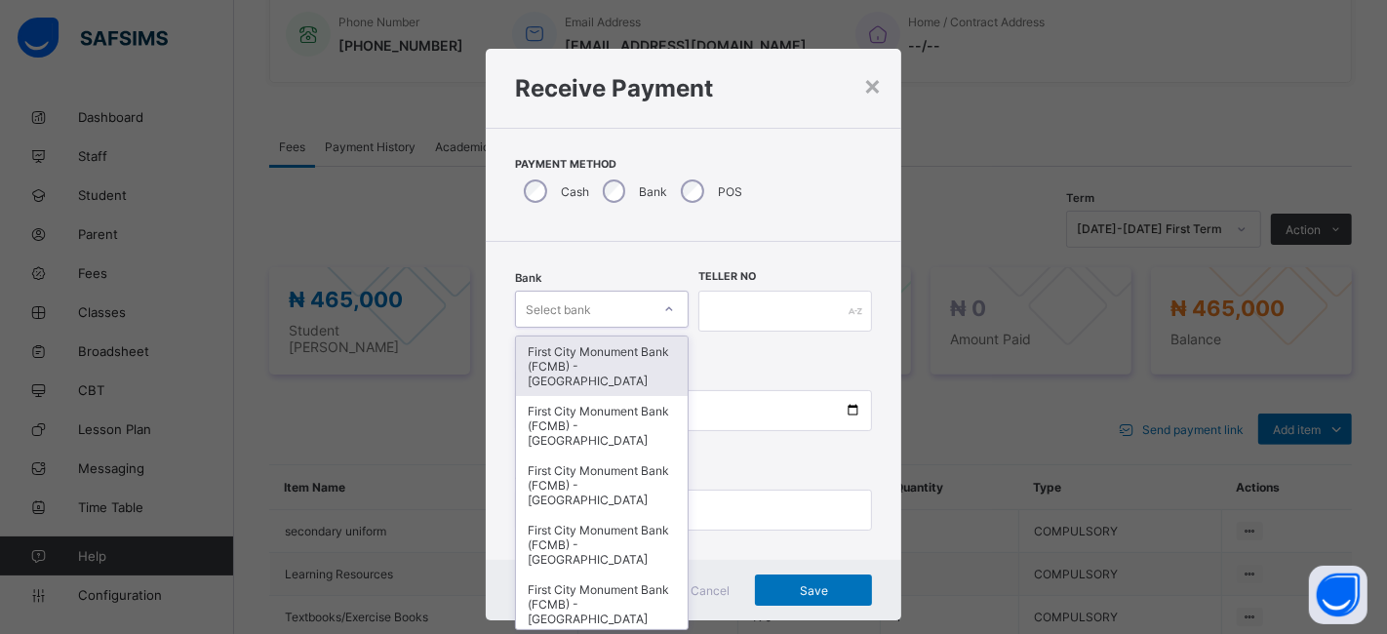
click at [666, 307] on icon at bounding box center [669, 309] width 12 height 20
click at [606, 358] on div "First City Monument Bank (FCMB) - [GEOGRAPHIC_DATA]" at bounding box center [602, 365] width 172 height 59
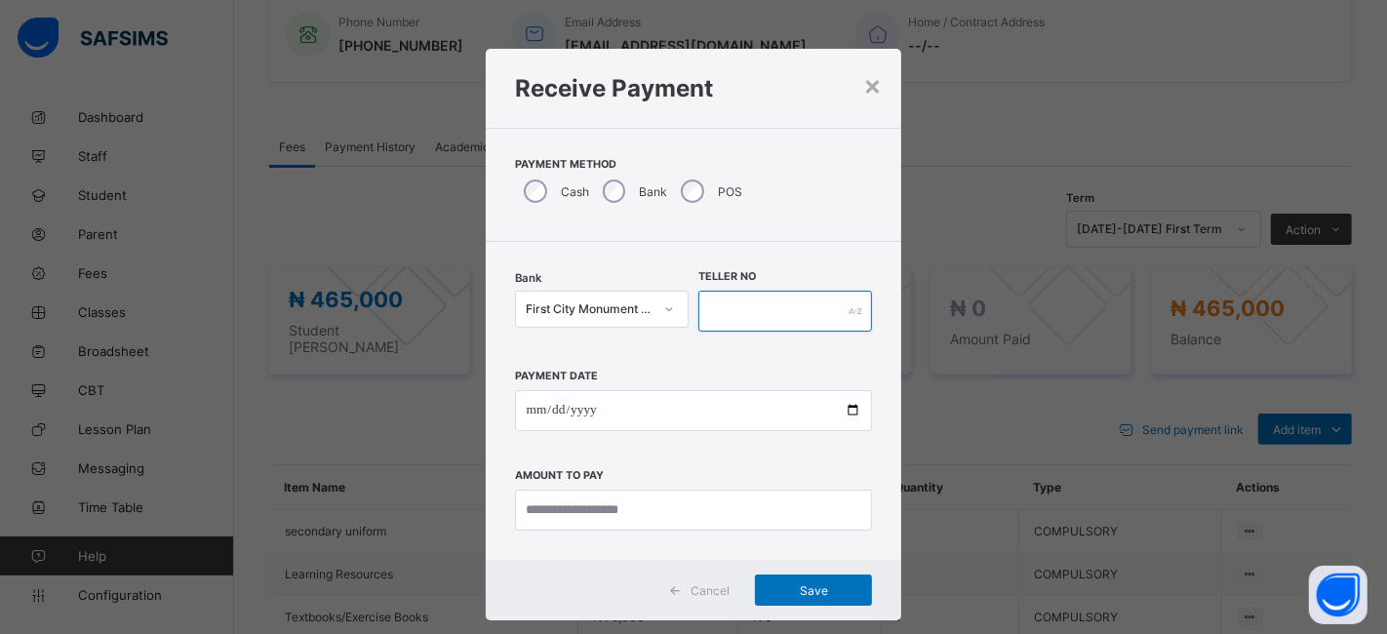
click at [711, 312] on input "text" at bounding box center [785, 311] width 174 height 41
type input "**********"
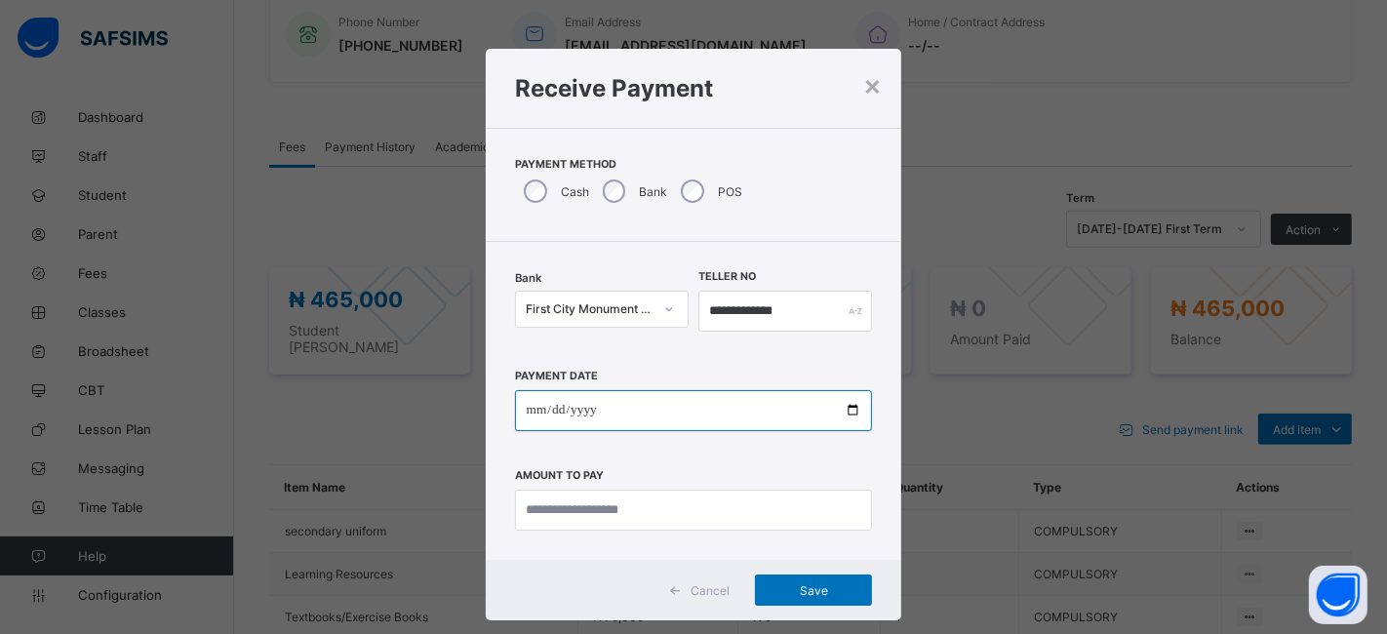
click at [844, 413] on input "date" at bounding box center [694, 410] width 358 height 41
type input "**********"
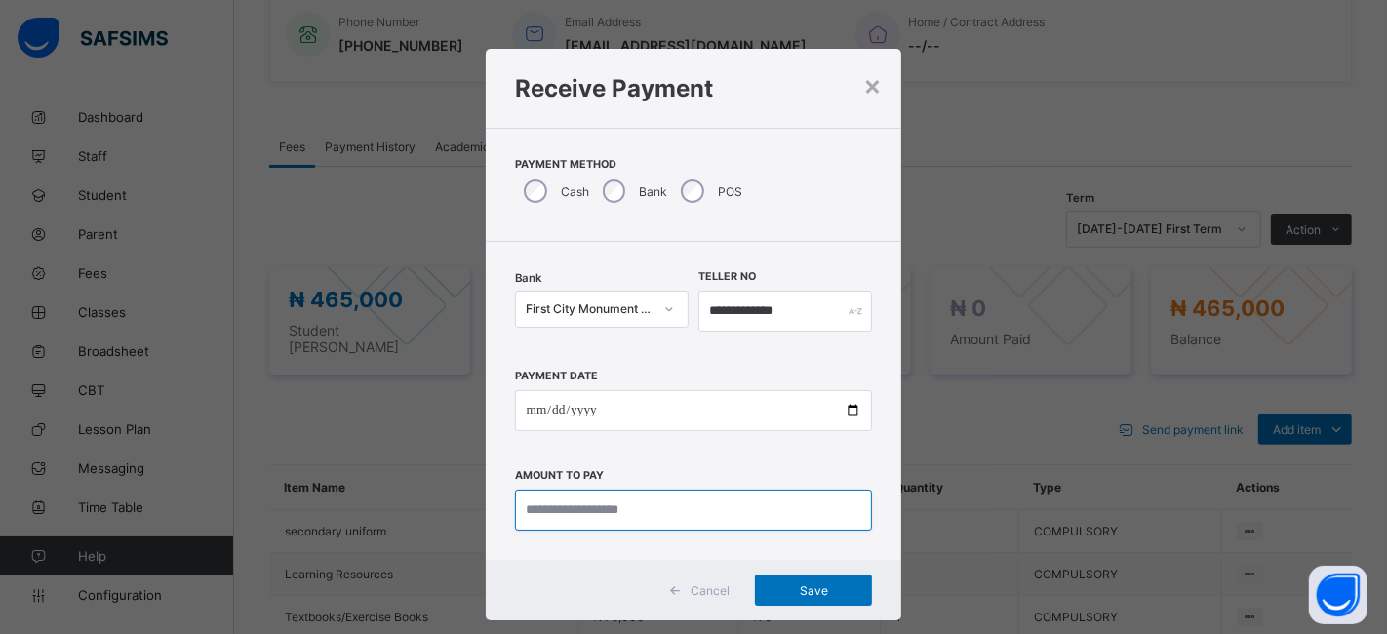
click at [543, 502] on input "currency" at bounding box center [694, 509] width 358 height 41
type input "***"
type input "*********"
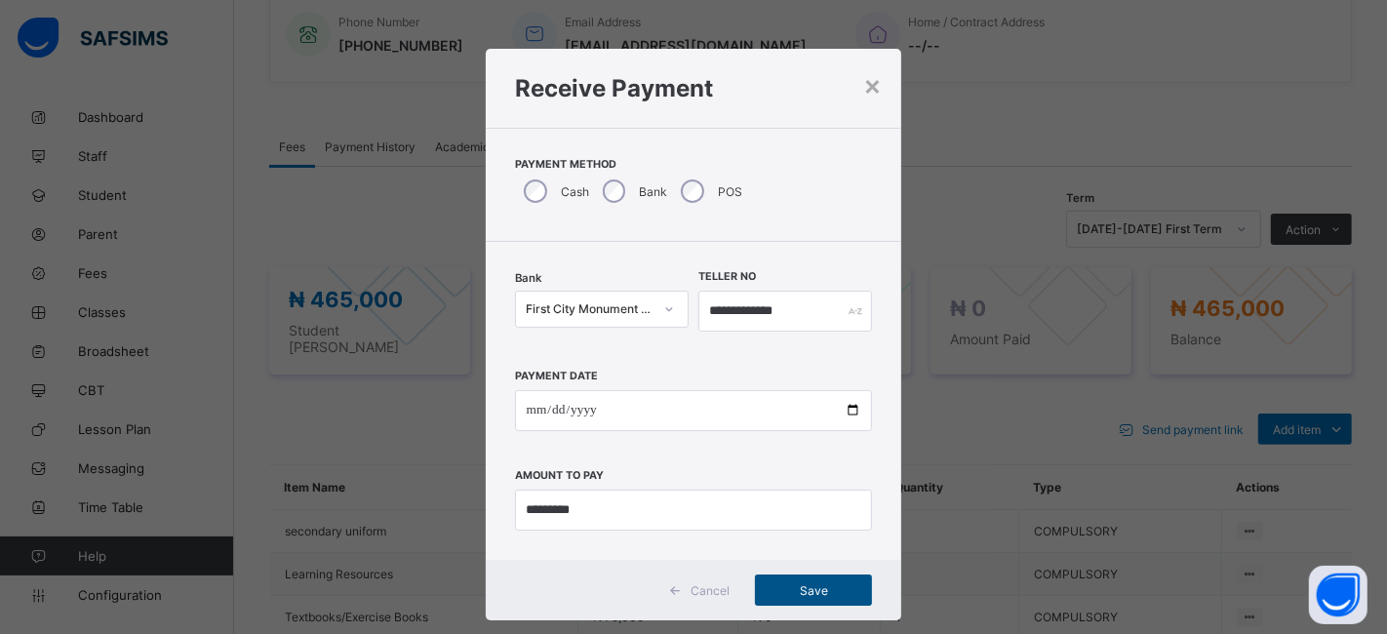
click at [792, 585] on span "Save" at bounding box center [813, 590] width 88 height 15
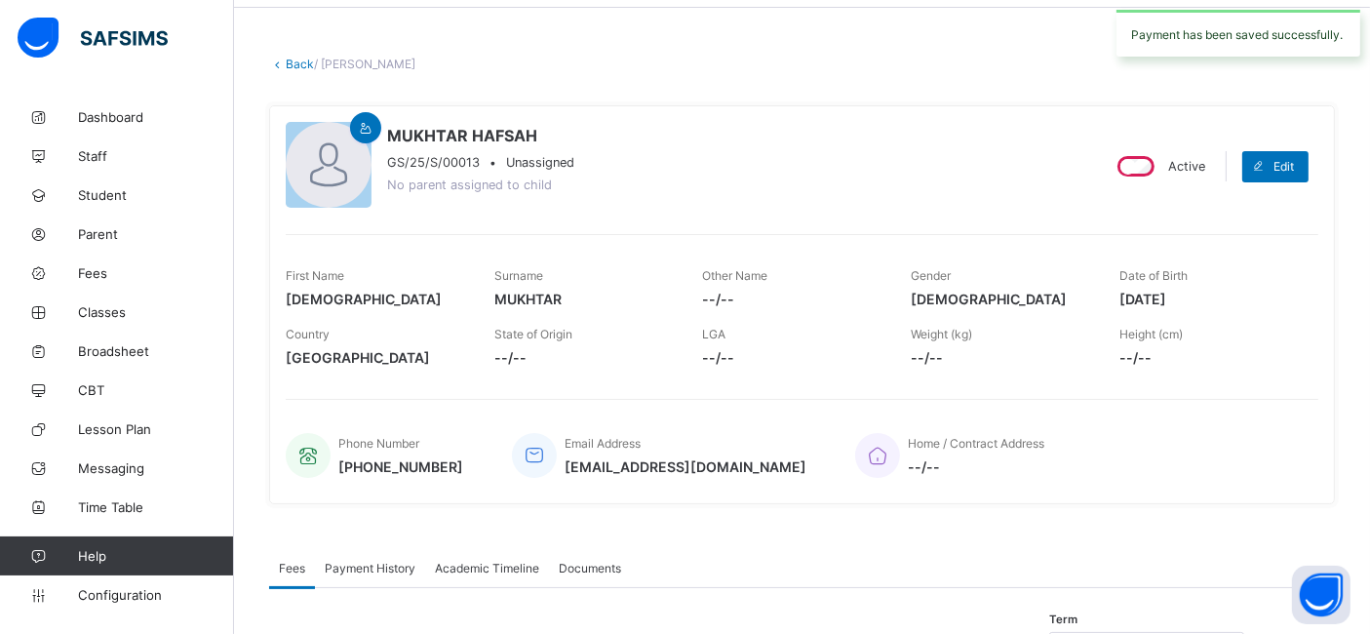
scroll to position [0, 0]
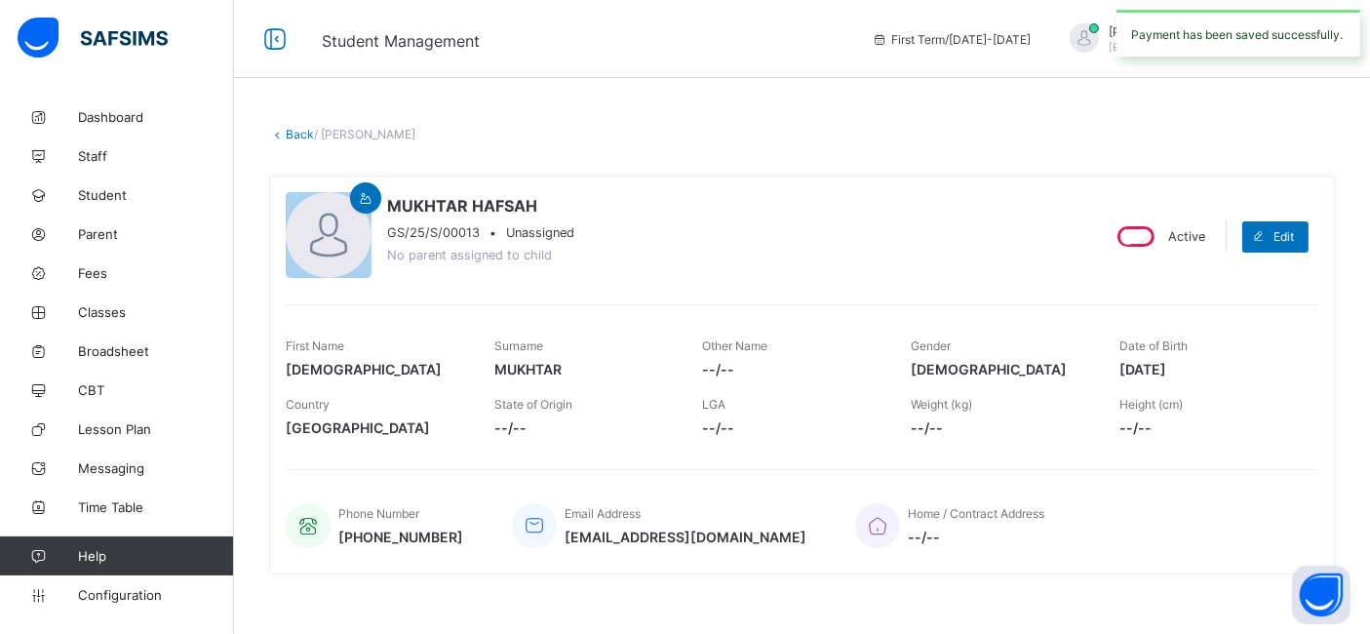
click at [302, 135] on link "Back" at bounding box center [300, 134] width 28 height 15
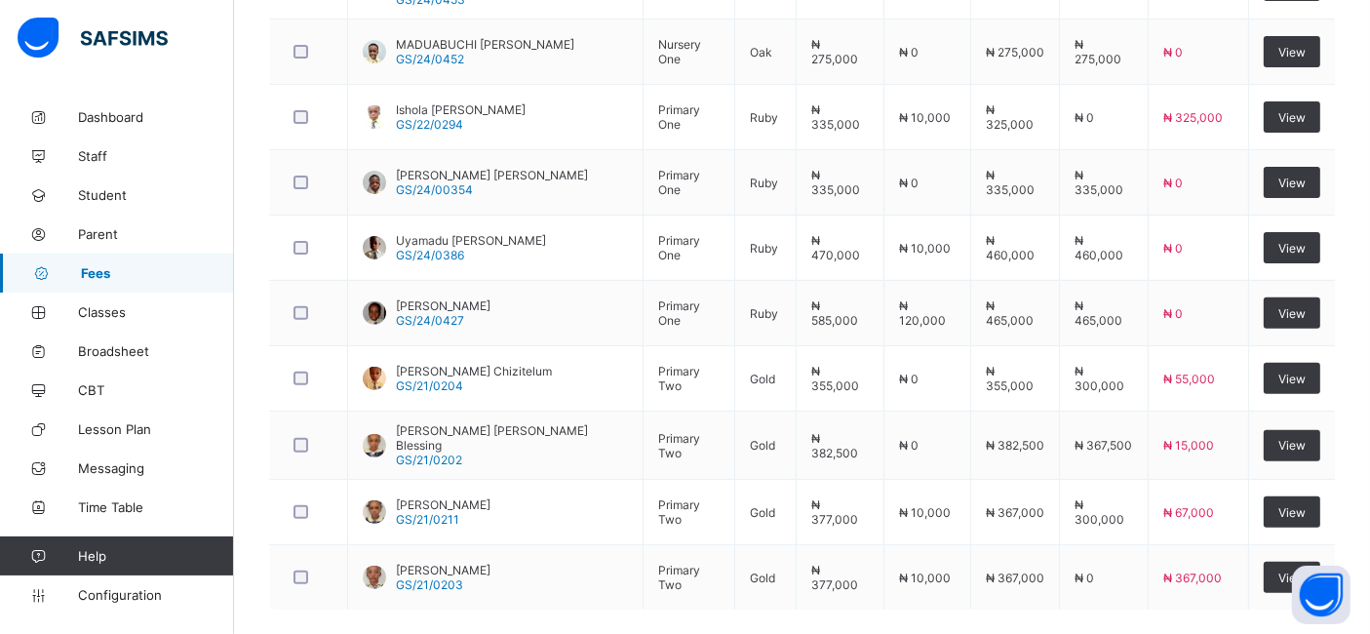
scroll to position [737, 0]
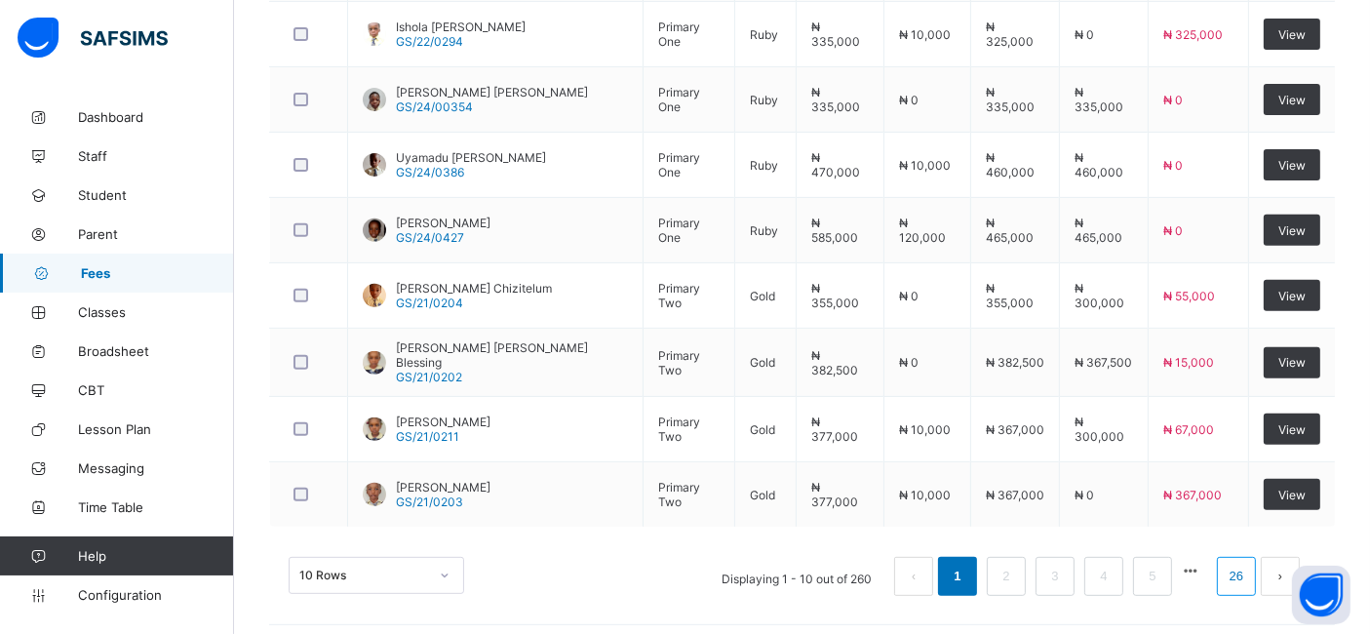
click at [1249, 569] on link "26" at bounding box center [1236, 576] width 25 height 25
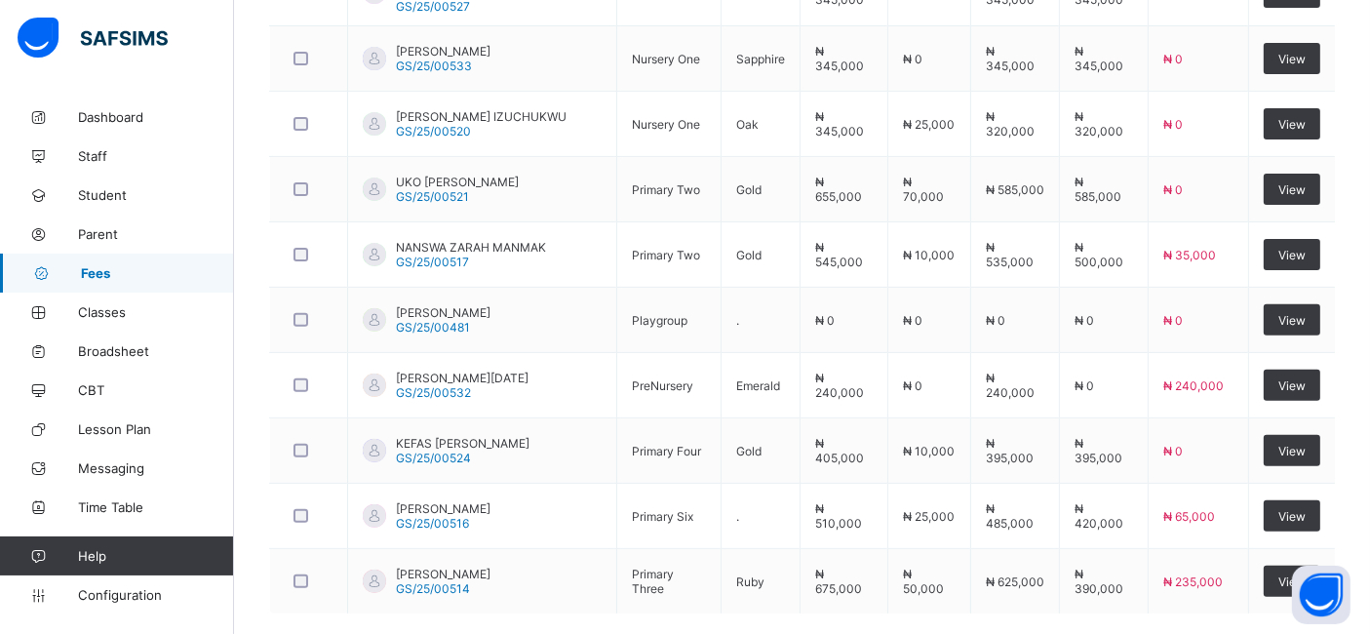
scroll to position [739, 0]
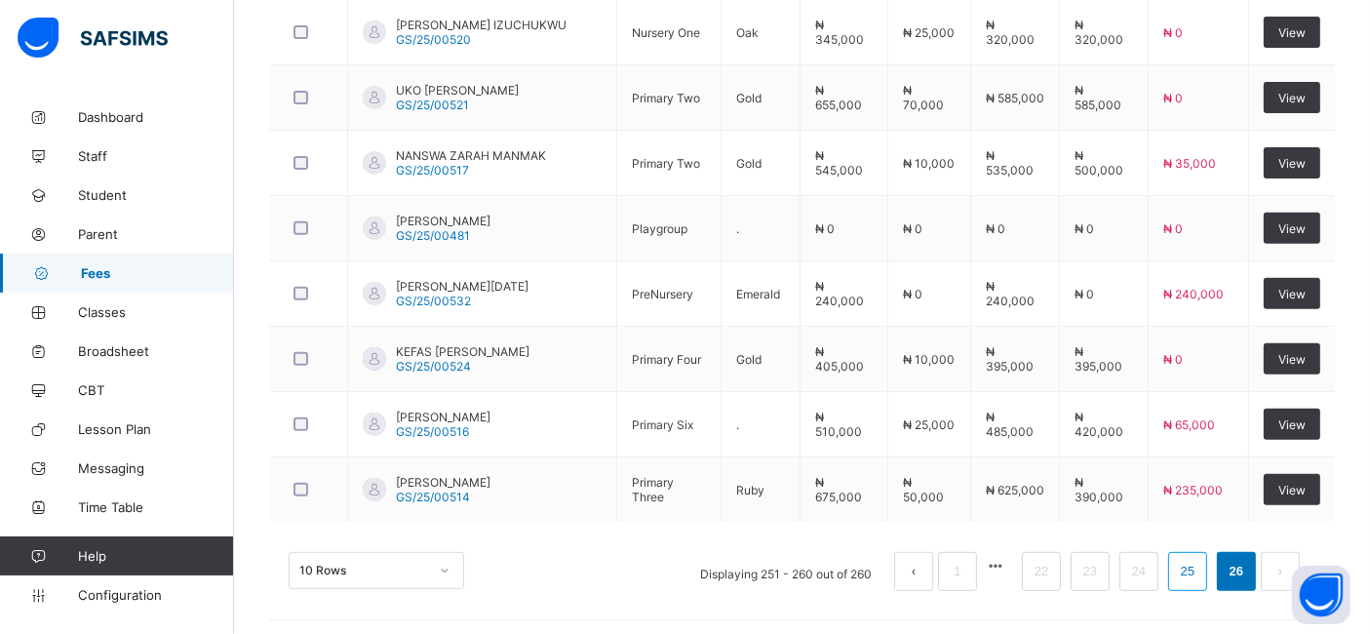
click at [1200, 570] on link "25" at bounding box center [1187, 571] width 25 height 25
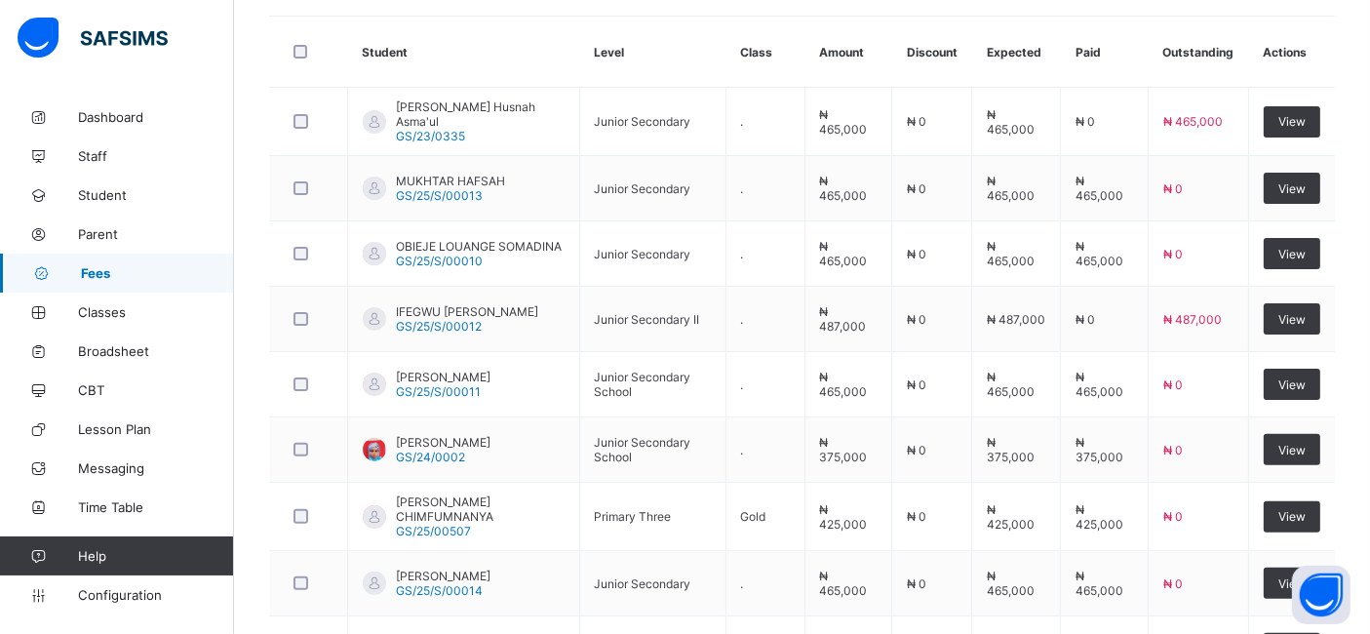
scroll to position [504, 0]
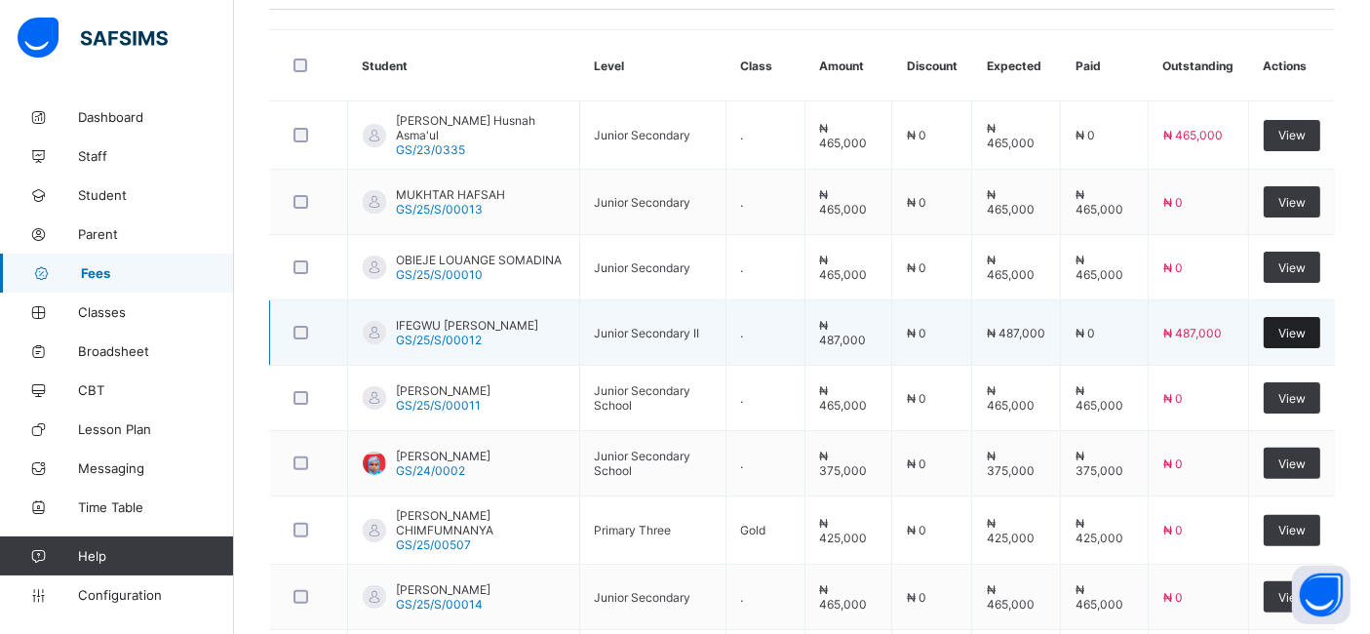
click at [1296, 326] on span "View" at bounding box center [1291, 333] width 27 height 15
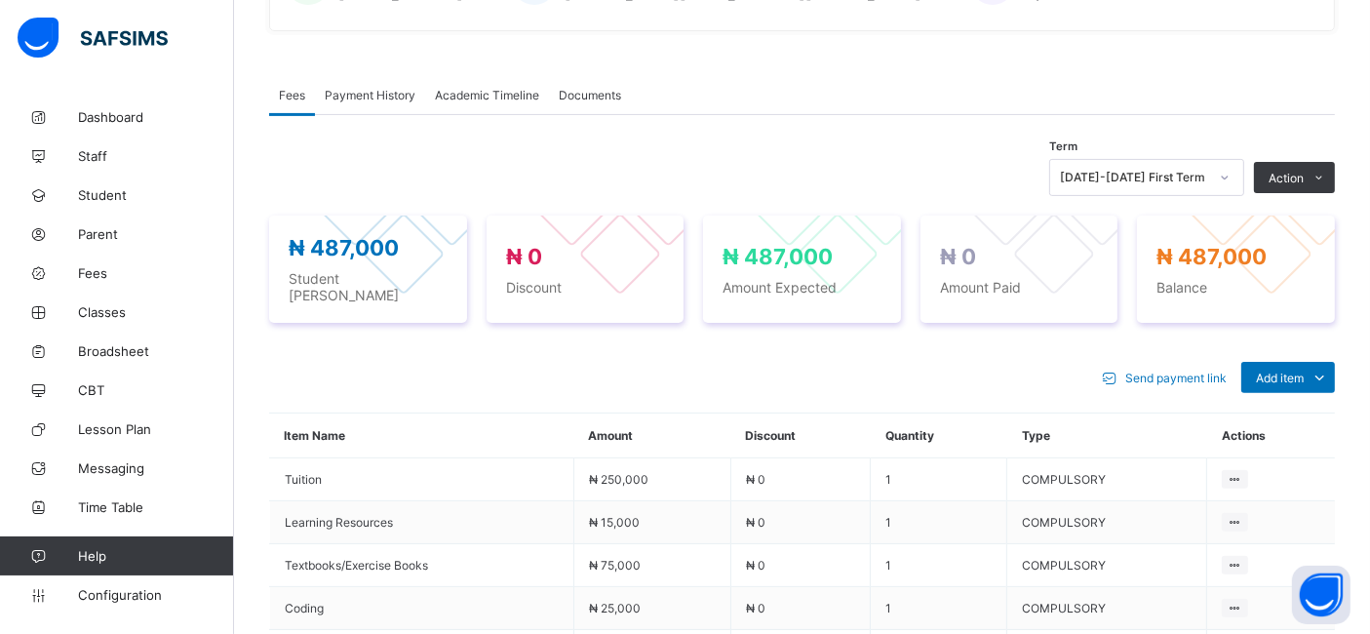
scroll to position [547, 0]
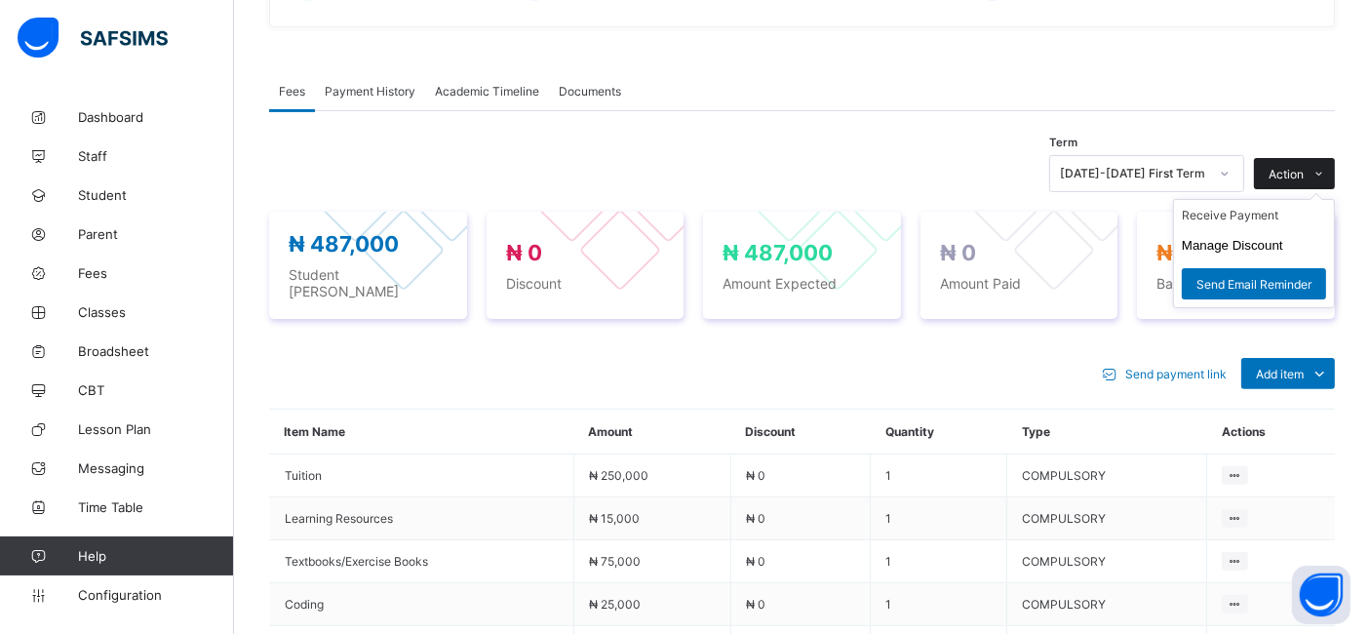
click at [1304, 175] on span "Action" at bounding box center [1286, 174] width 35 height 15
click at [1264, 215] on li "Receive Payment" at bounding box center [1254, 215] width 160 height 30
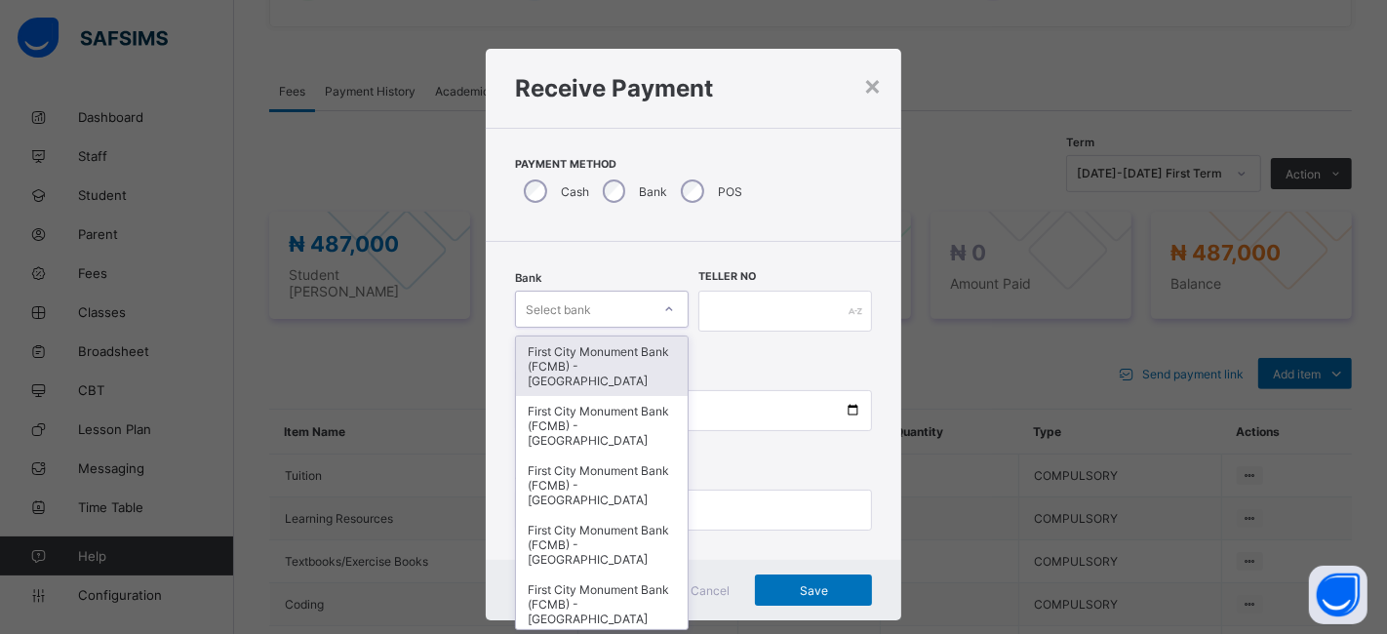
click at [618, 359] on div "First City Monument Bank (FCMB) - [GEOGRAPHIC_DATA]" at bounding box center [602, 365] width 172 height 59
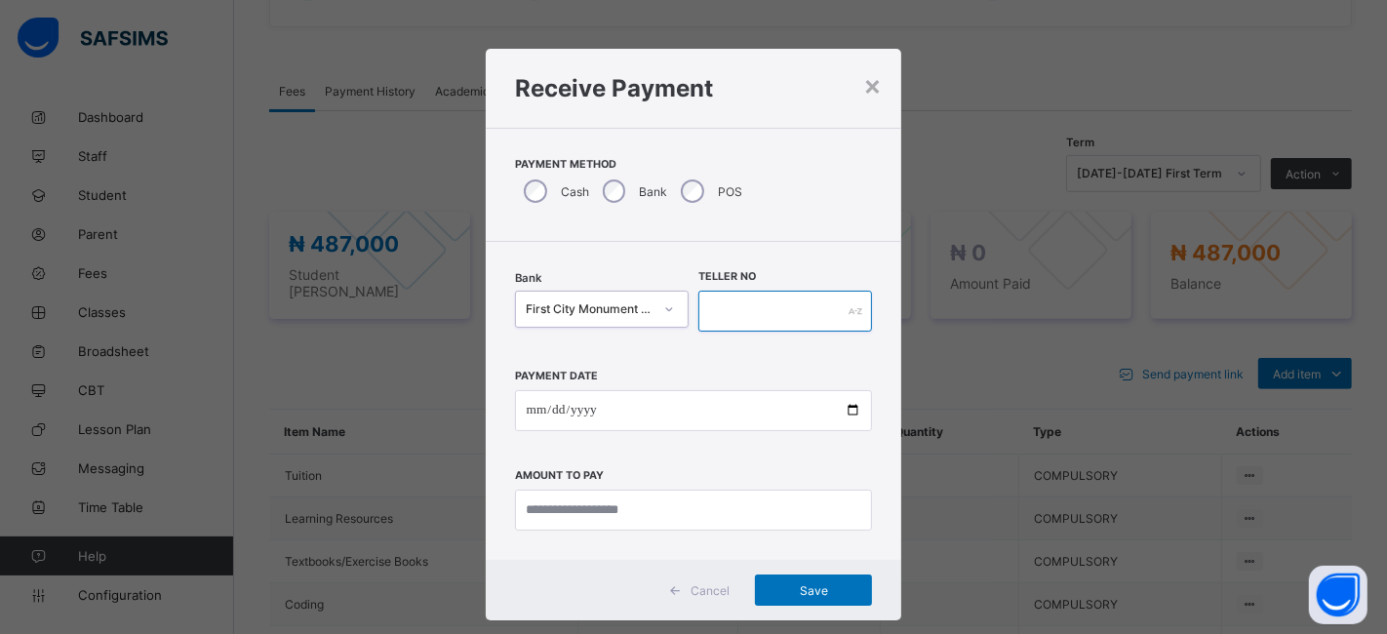
click at [769, 309] on input "text" at bounding box center [785, 311] width 174 height 41
type input "**********"
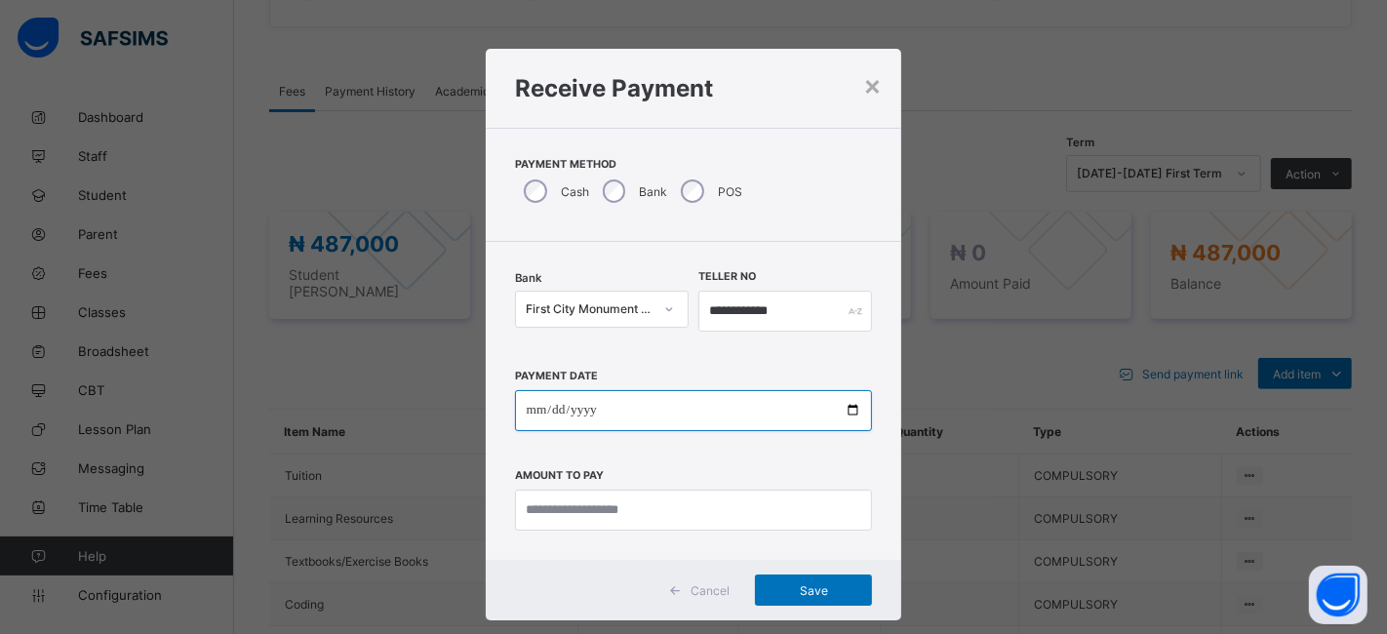
click at [843, 415] on input "date" at bounding box center [694, 410] width 358 height 41
type input "**********"
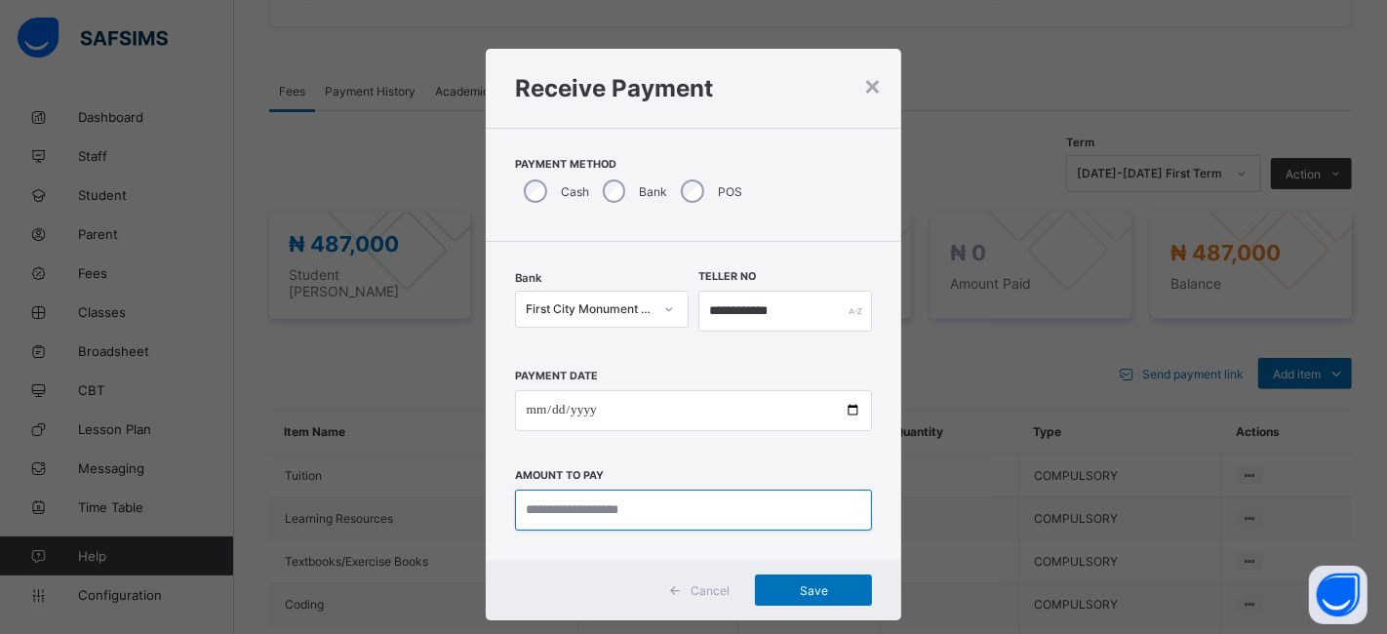
click at [570, 510] on input "currency" at bounding box center [694, 509] width 358 height 41
type input "*********"
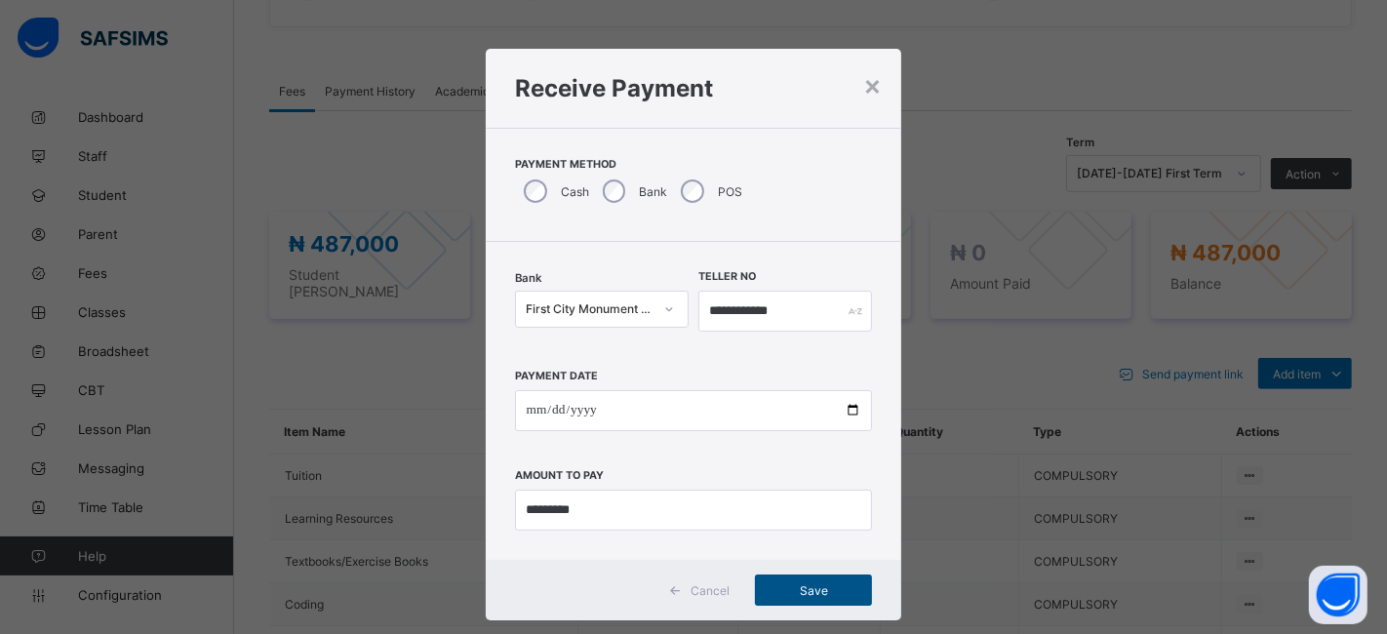
click at [802, 590] on span "Save" at bounding box center [813, 590] width 88 height 15
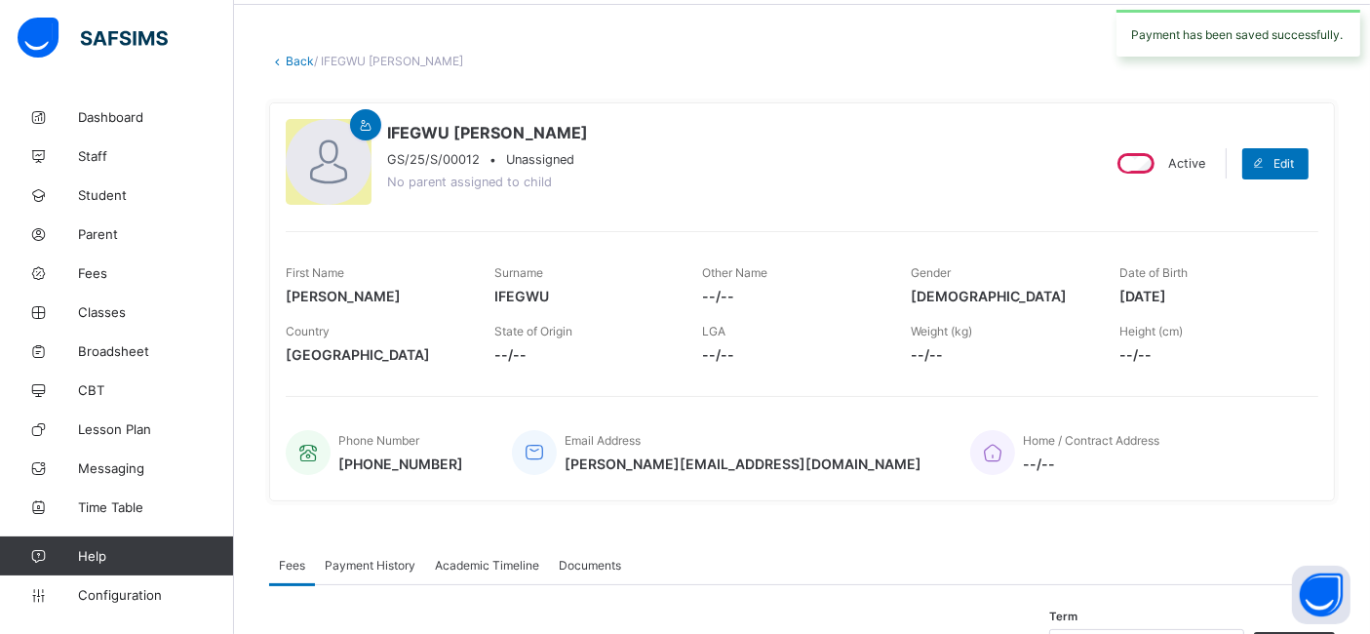
scroll to position [0, 0]
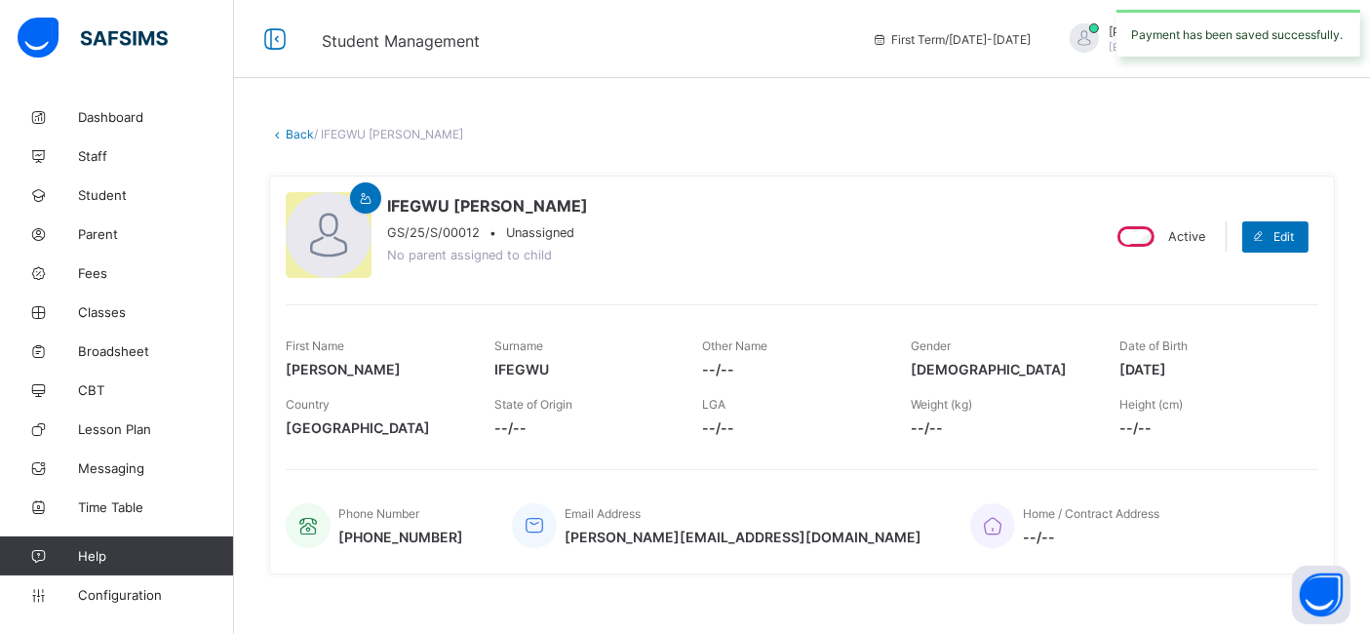
click at [293, 130] on link "Back" at bounding box center [300, 134] width 28 height 15
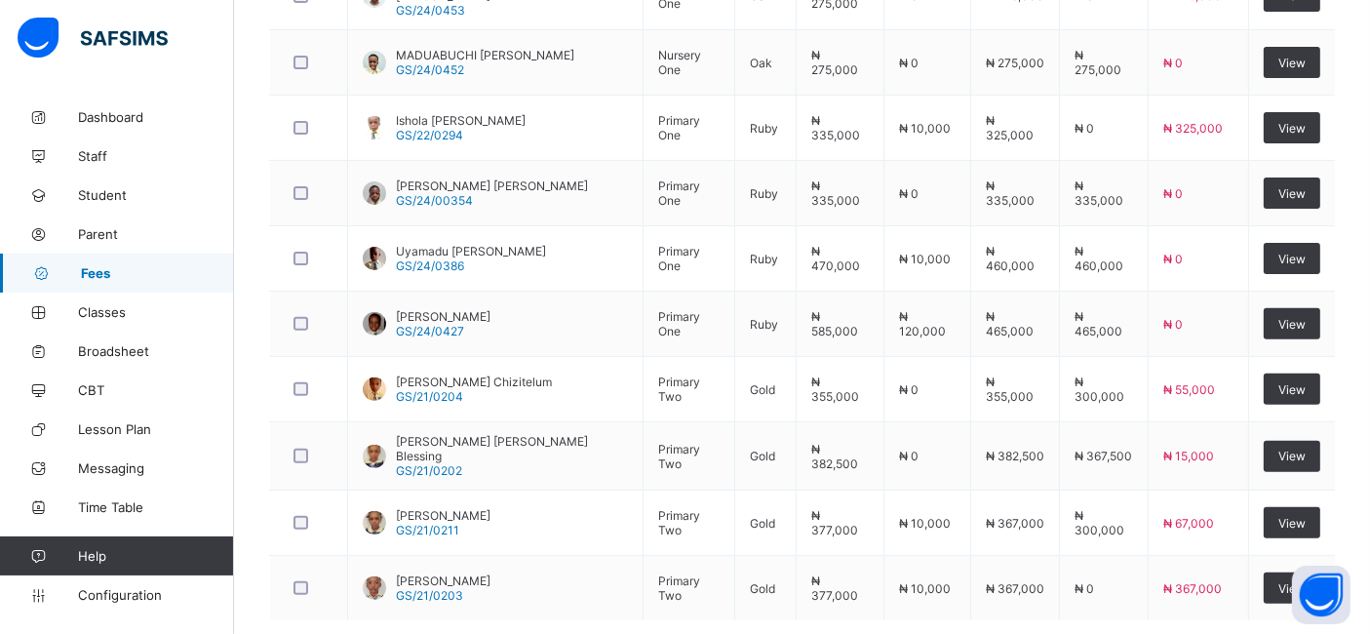
scroll to position [737, 0]
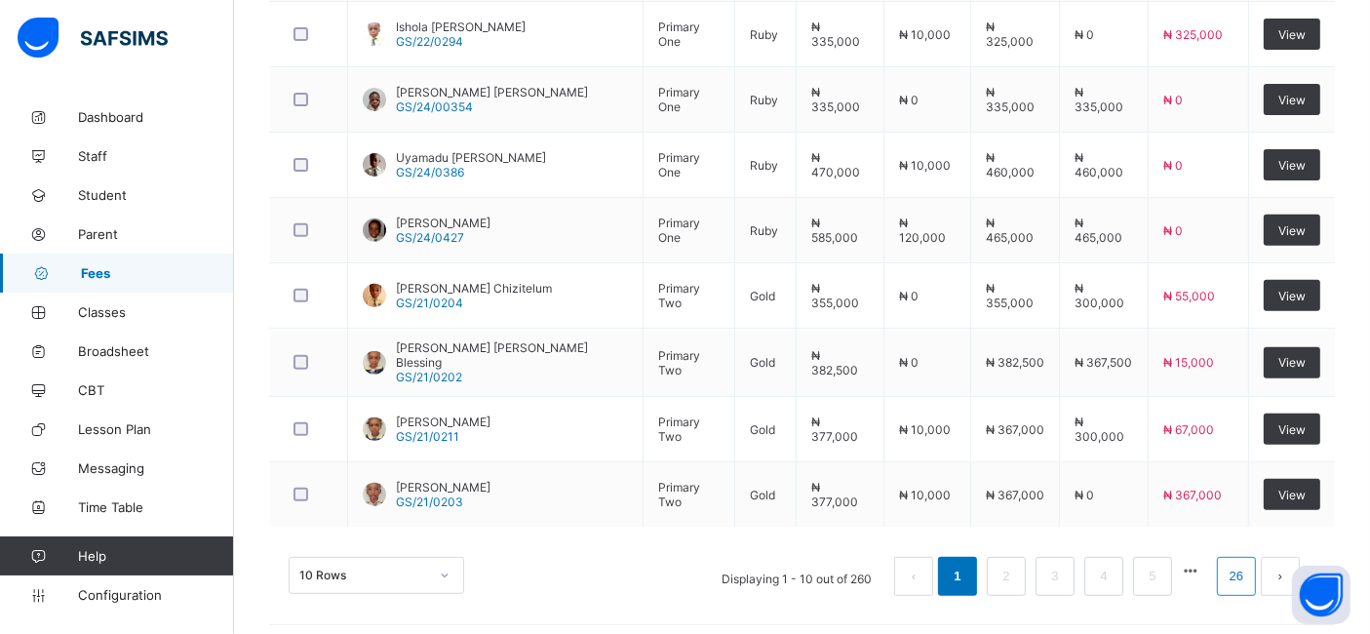
click at [1249, 570] on link "26" at bounding box center [1236, 576] width 25 height 25
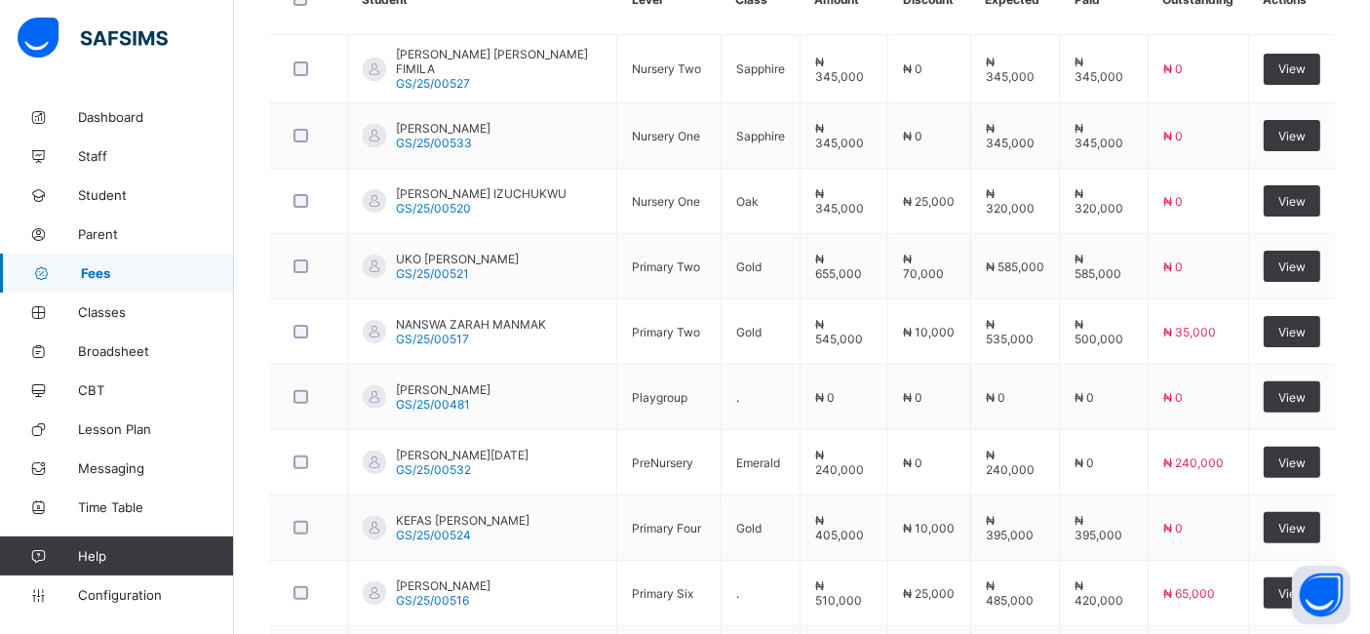
scroll to position [552, 0]
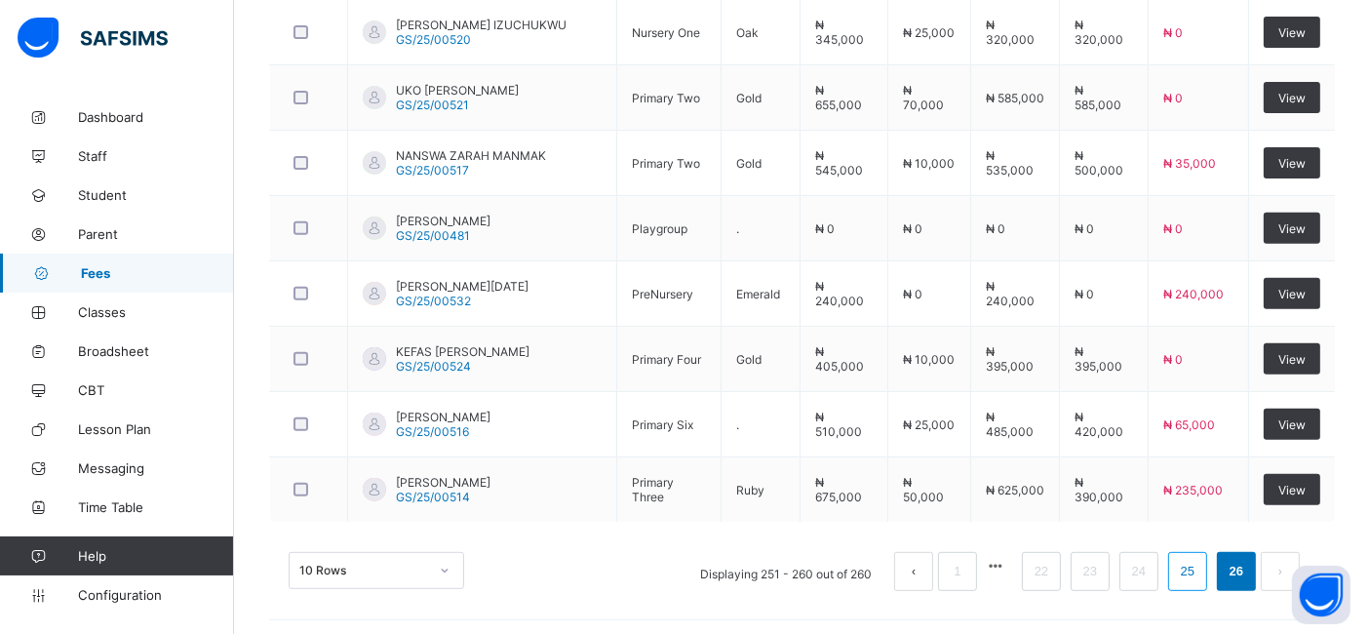
click at [1200, 572] on link "25" at bounding box center [1187, 571] width 25 height 25
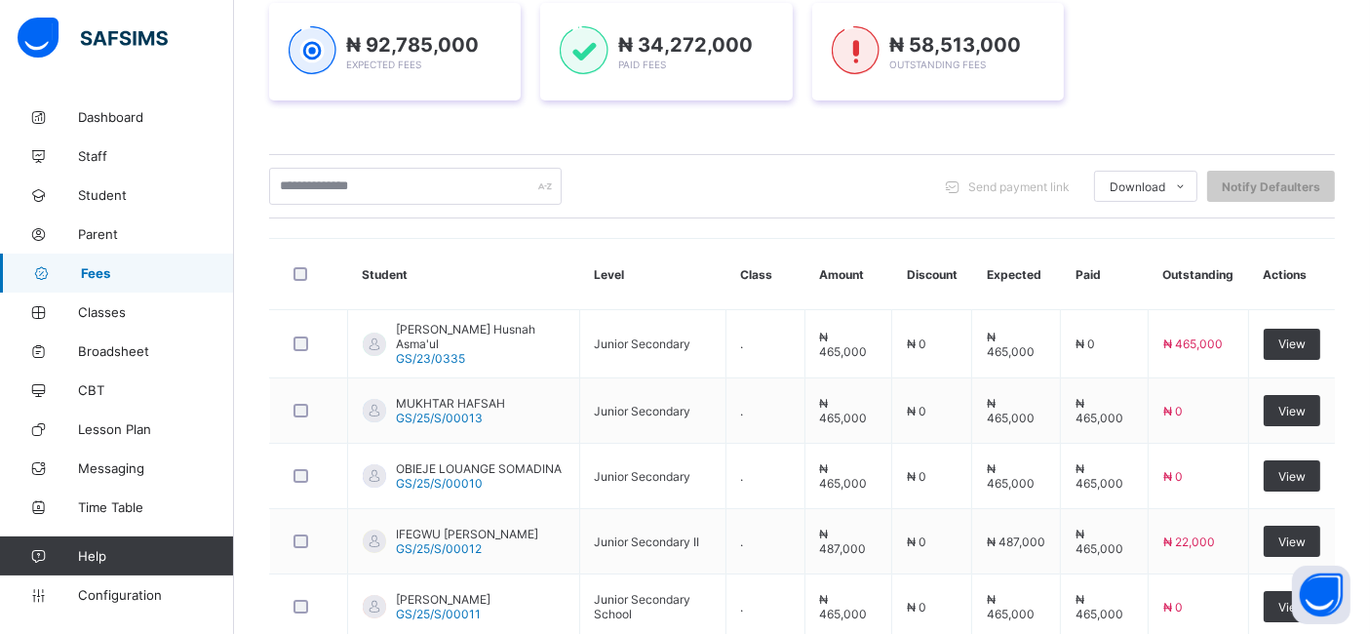
scroll to position [739, 0]
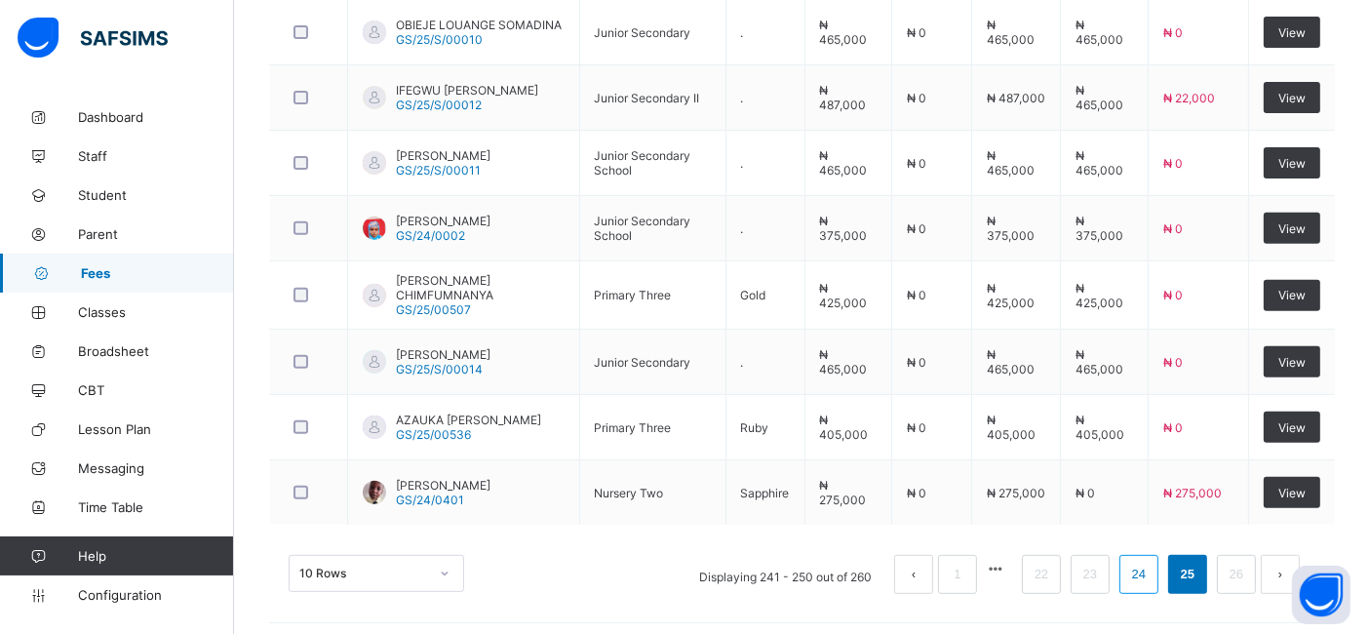
click at [1152, 566] on link "24" at bounding box center [1138, 574] width 25 height 25
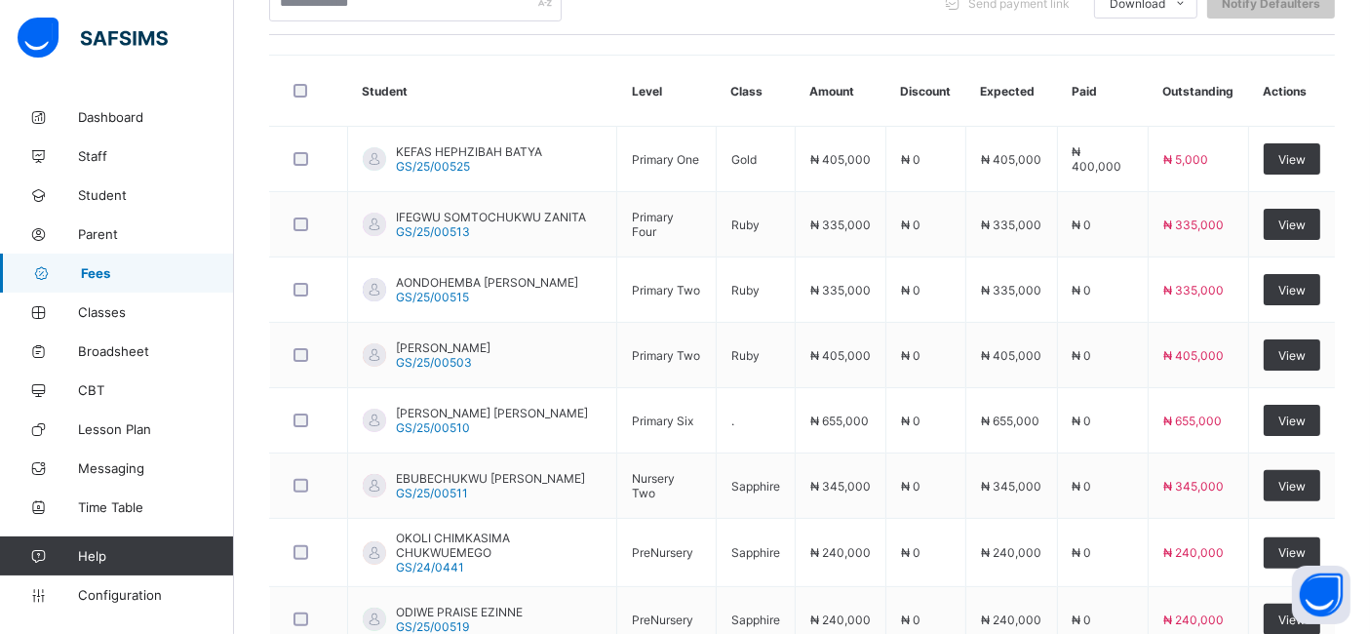
scroll to position [473, 0]
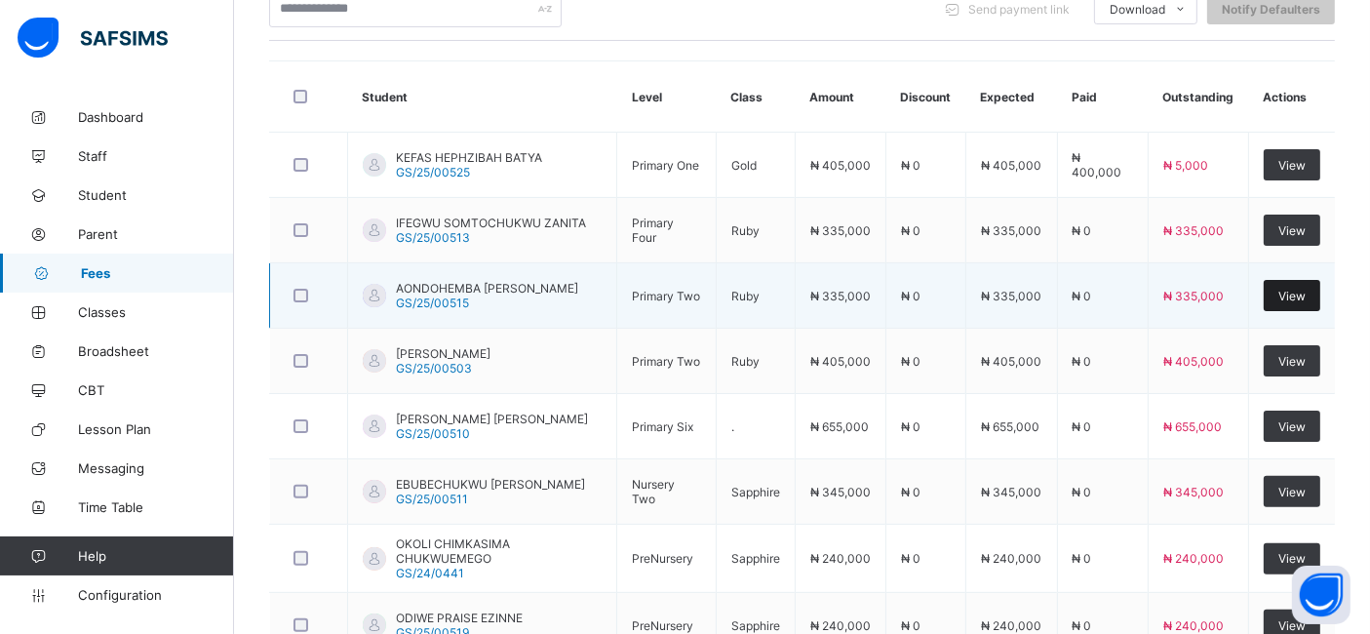
click at [1289, 294] on div "View" at bounding box center [1292, 295] width 57 height 31
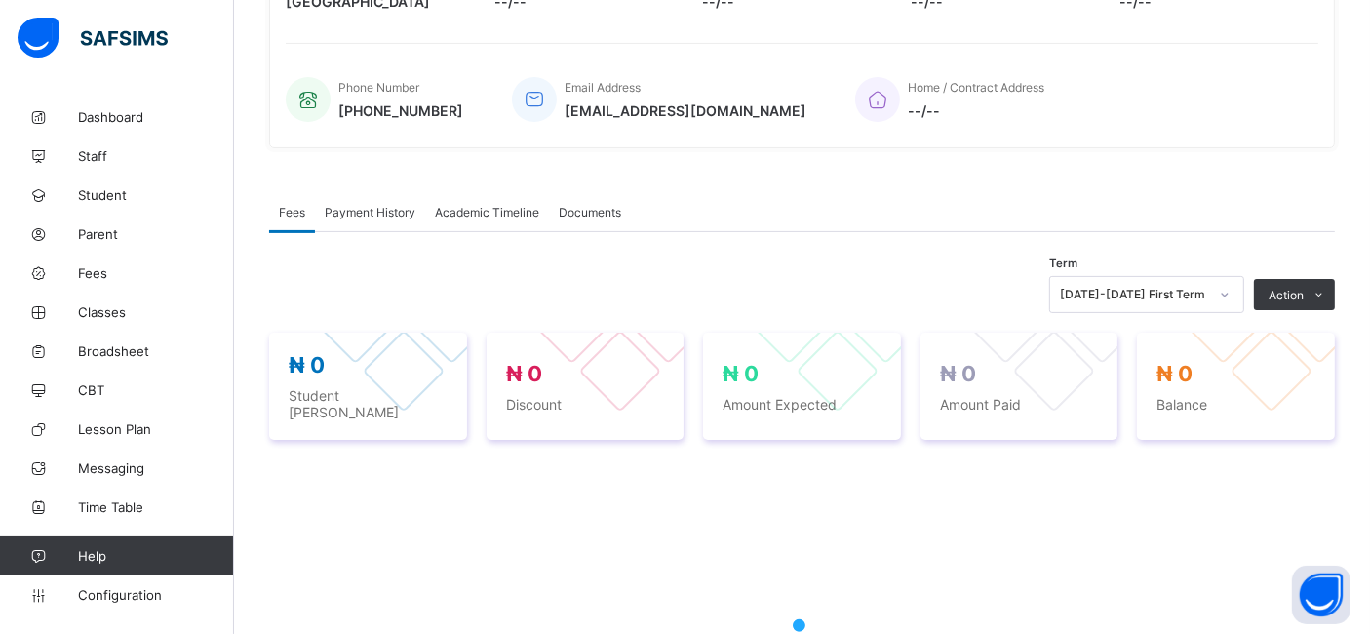
scroll to position [473, 0]
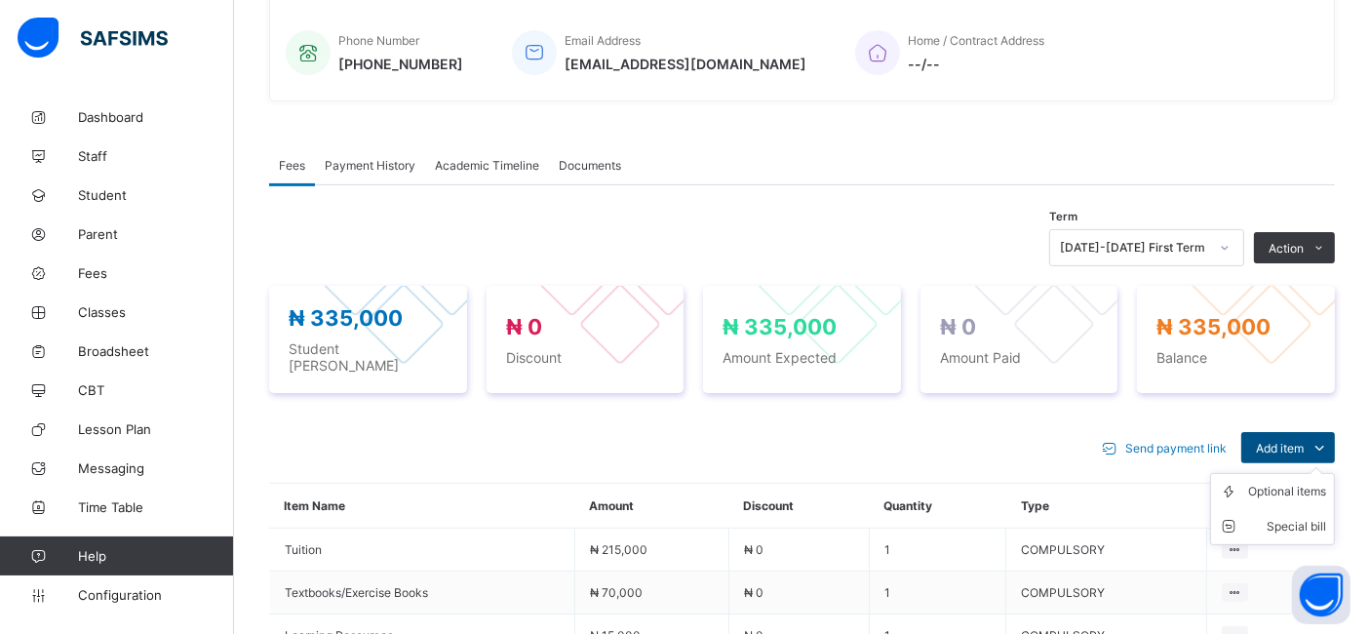
click at [1304, 441] on span "Add item" at bounding box center [1280, 448] width 48 height 15
click at [1291, 482] on div "Optional items" at bounding box center [1287, 492] width 78 height 20
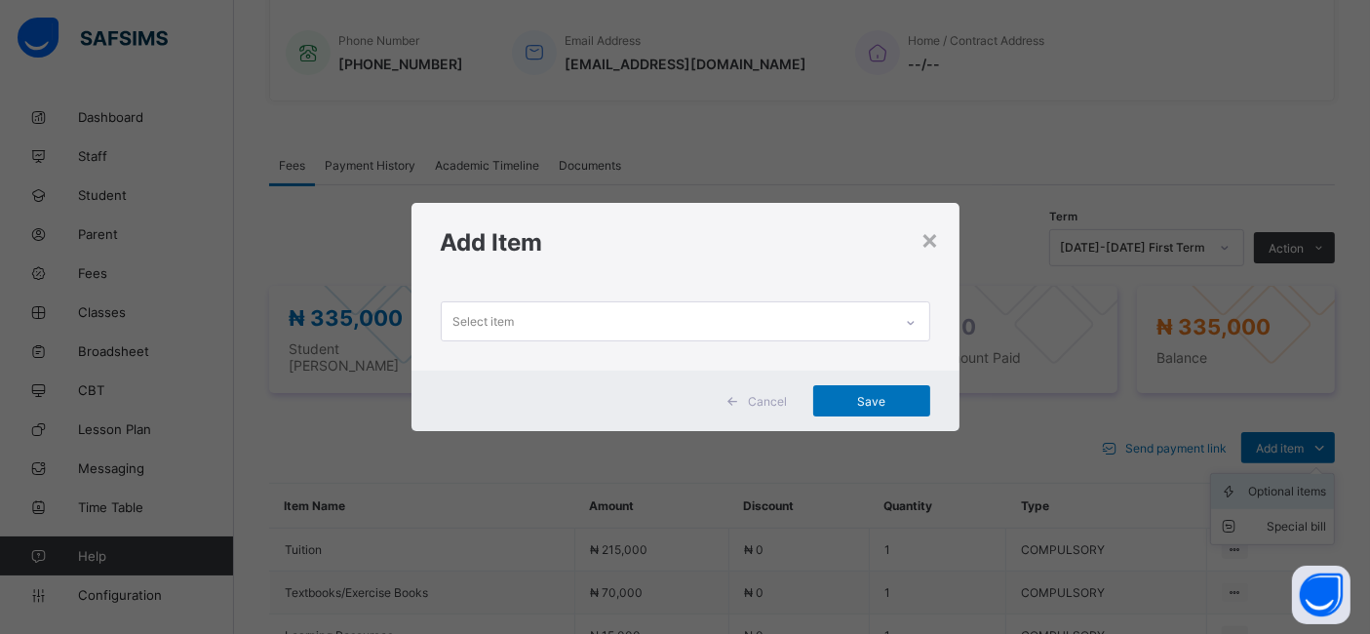
scroll to position [0, 0]
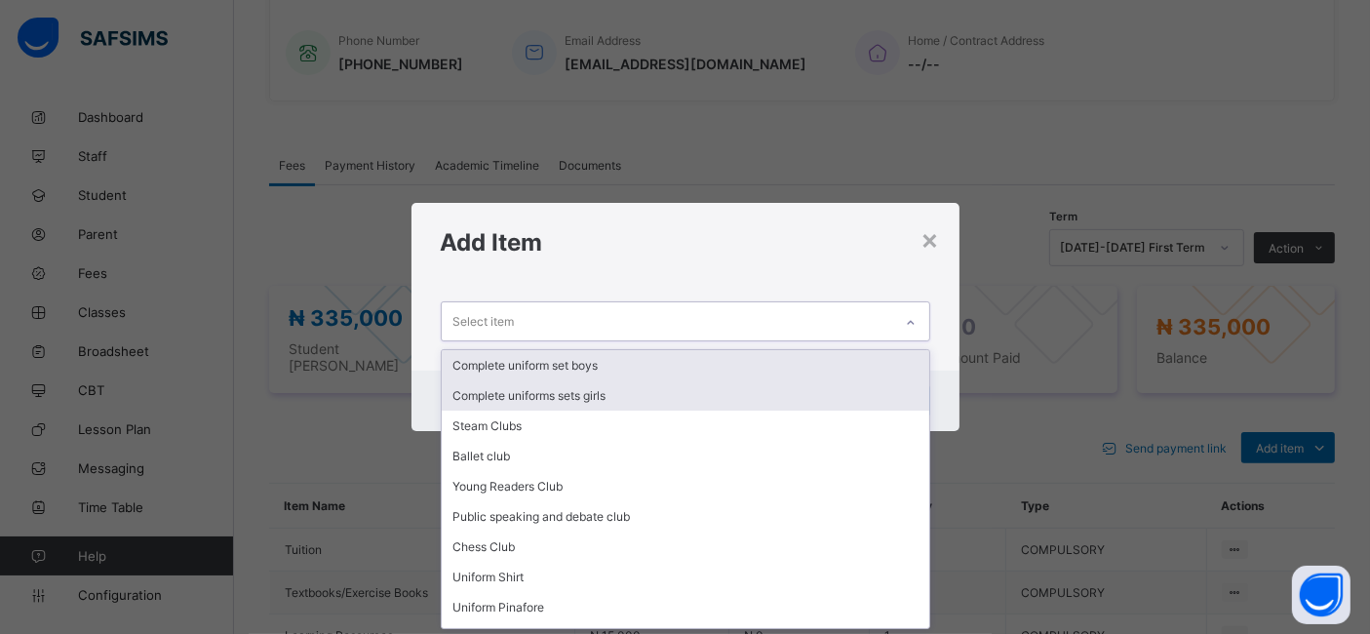
click at [586, 400] on div "Complete uniforms sets girls" at bounding box center [686, 395] width 488 height 30
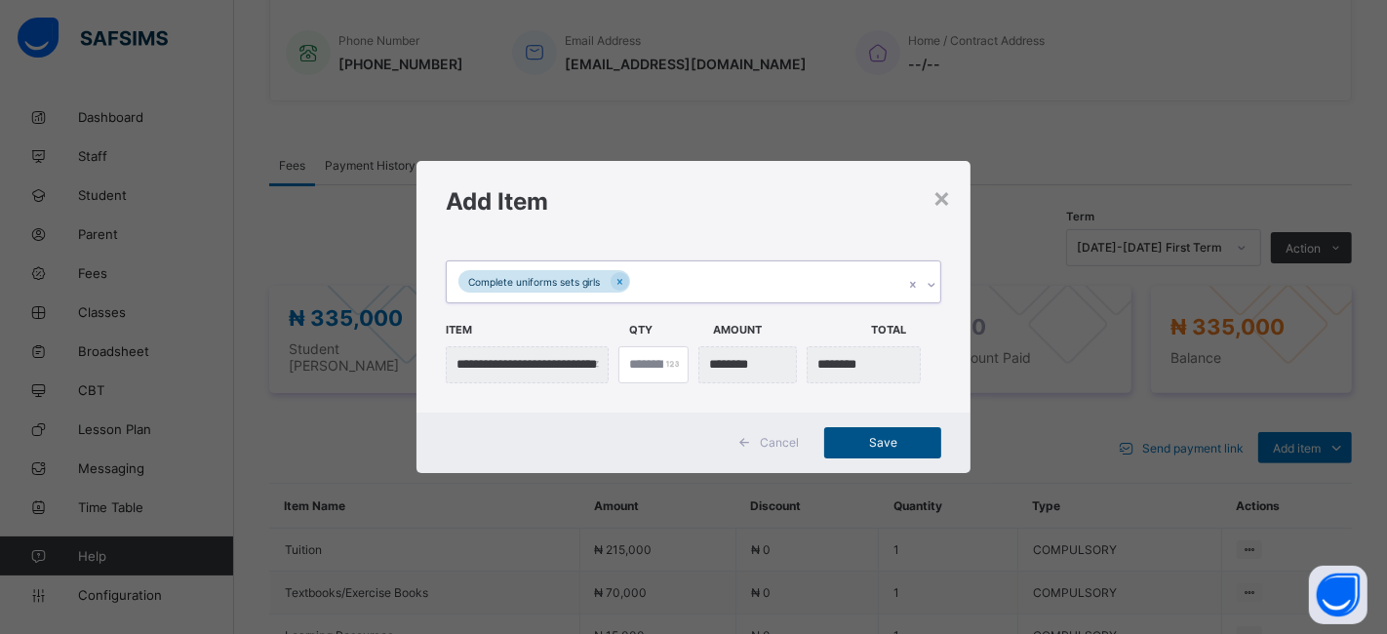
click at [884, 443] on span "Save" at bounding box center [883, 442] width 88 height 15
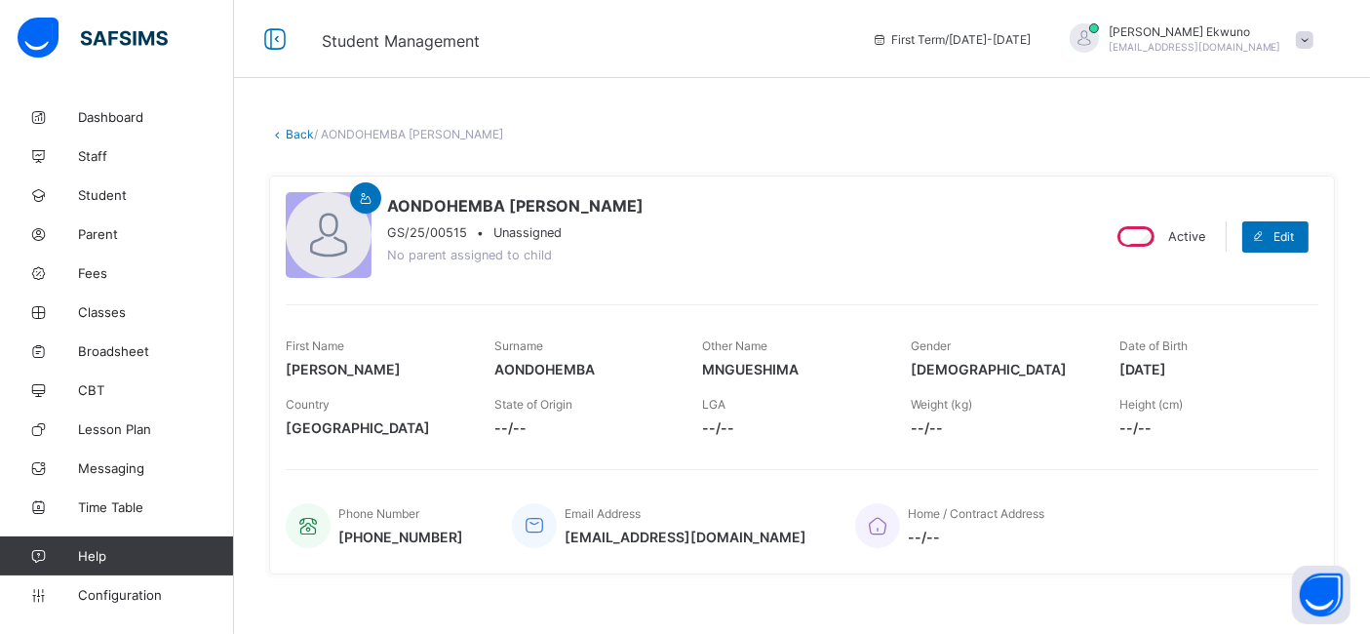
click at [293, 134] on link "Back" at bounding box center [300, 134] width 28 height 15
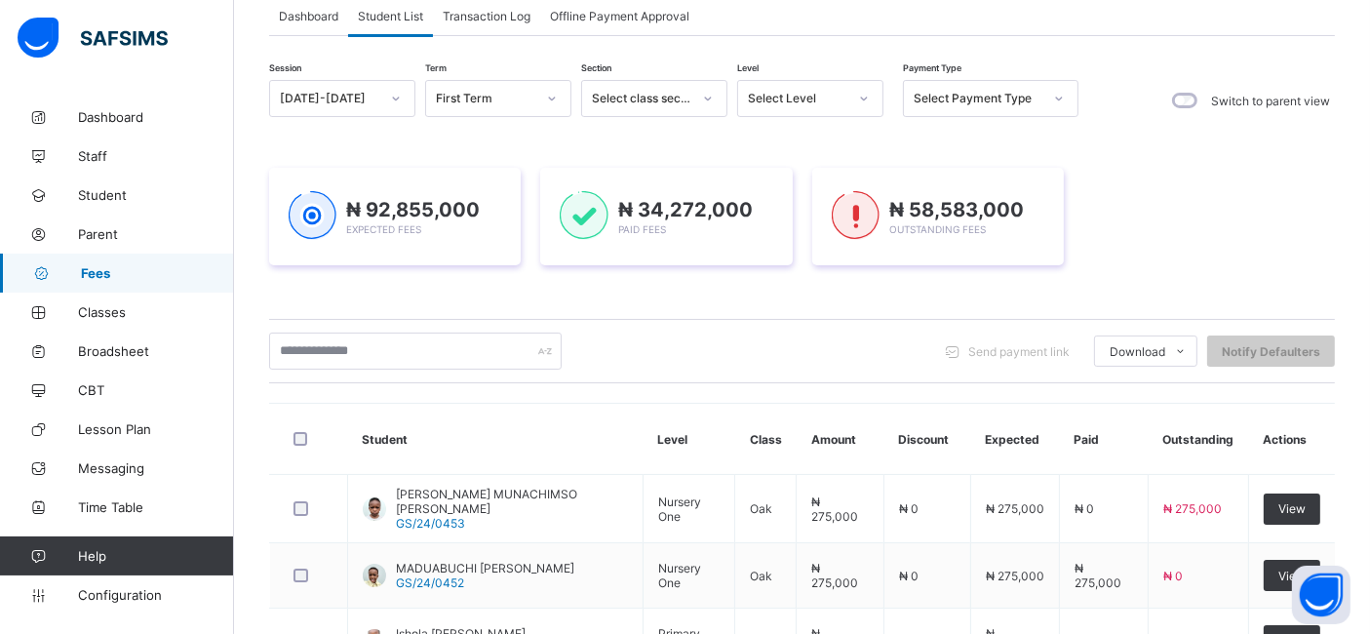
scroll to position [134, 0]
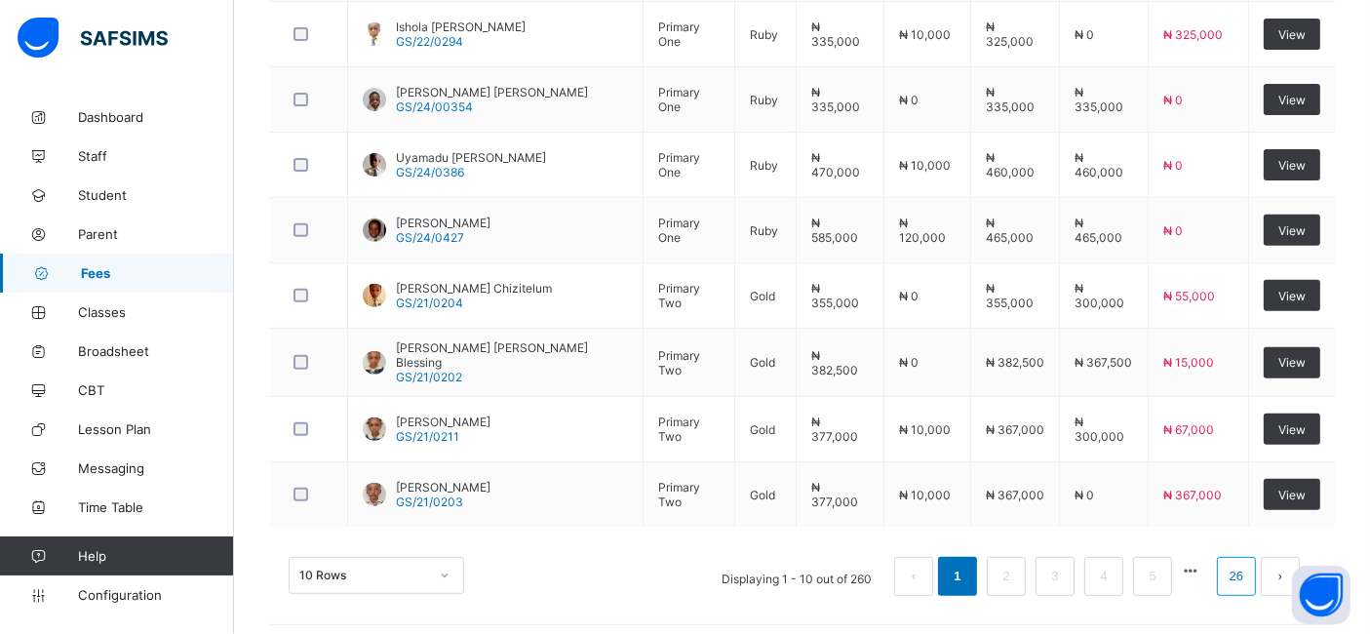
click at [1249, 570] on link "26" at bounding box center [1236, 576] width 25 height 25
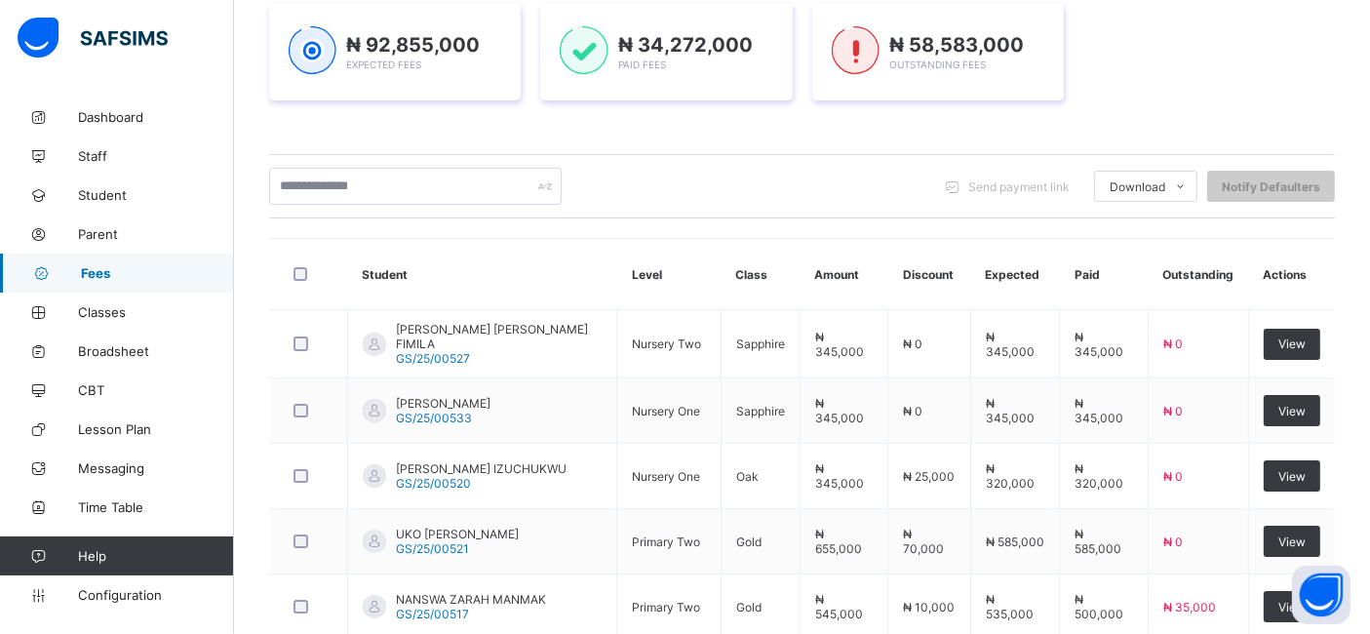
scroll to position [737, 0]
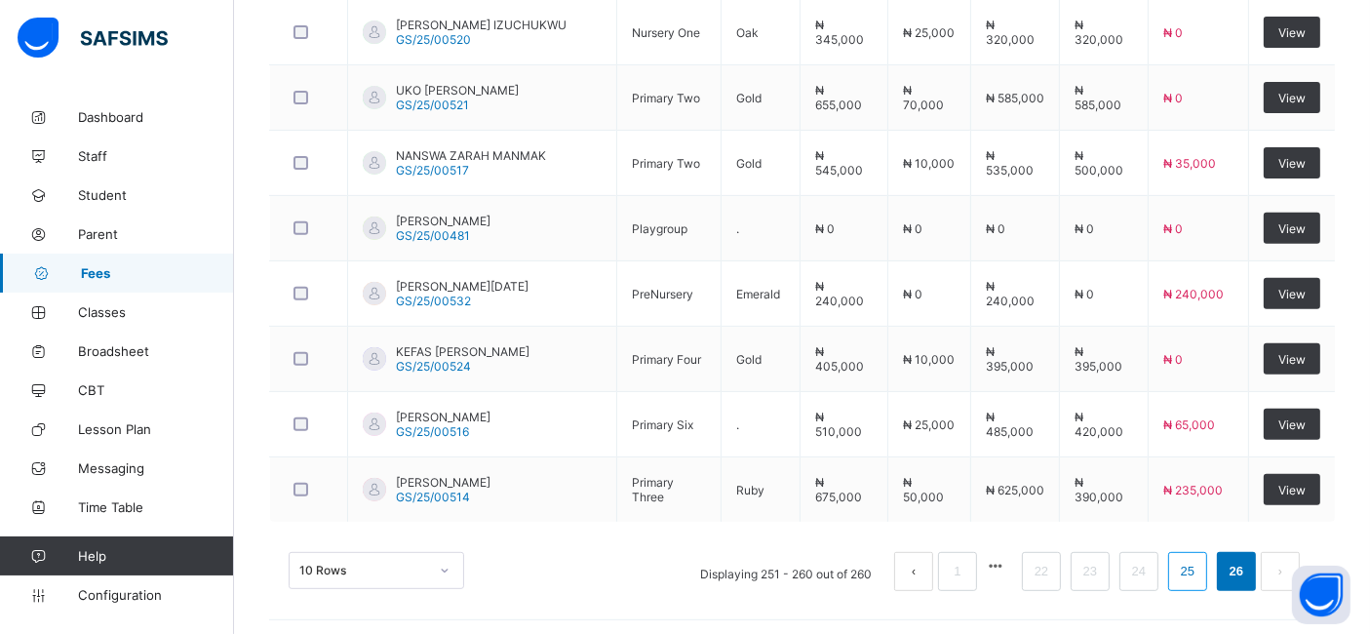
click at [1200, 570] on link "25" at bounding box center [1187, 571] width 25 height 25
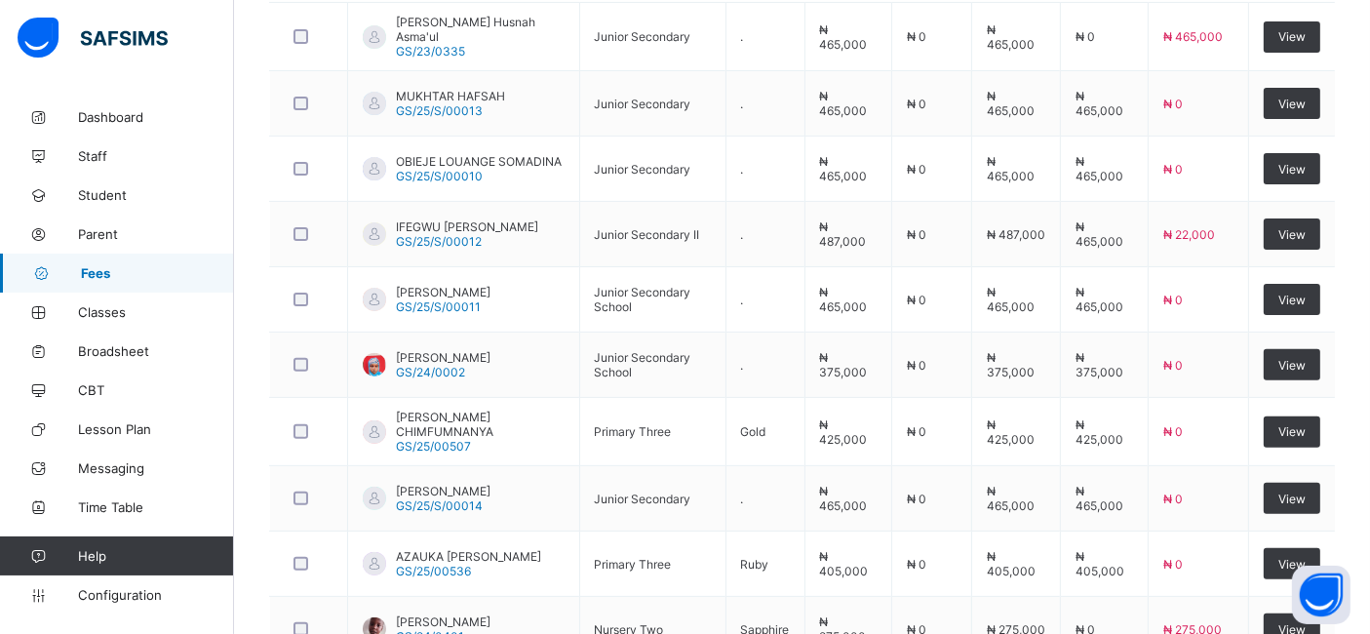
scroll to position [739, 0]
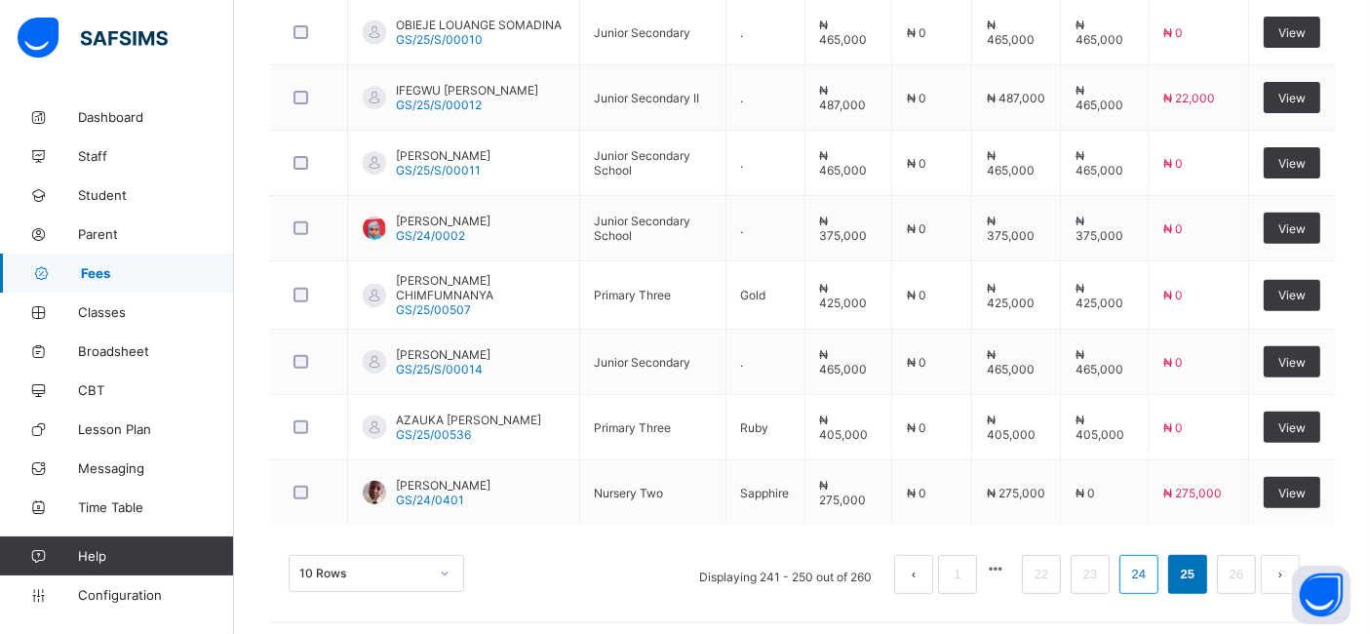
click at [1152, 572] on link "24" at bounding box center [1138, 574] width 25 height 25
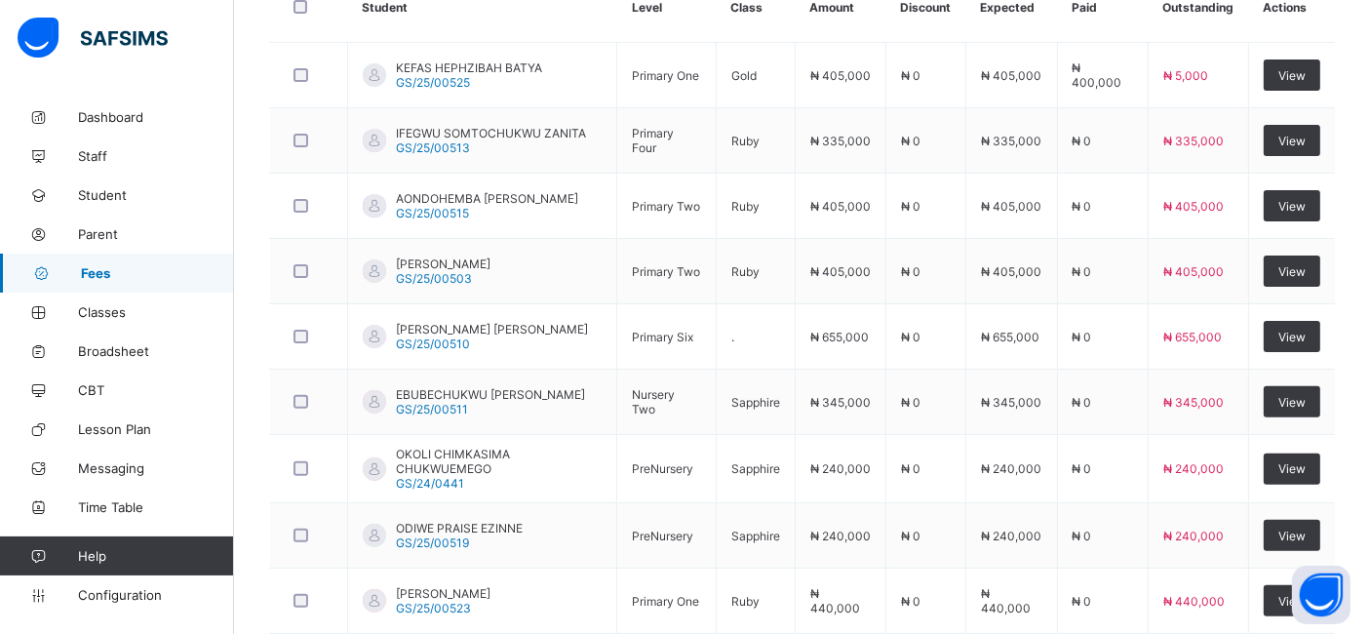
scroll to position [551, 0]
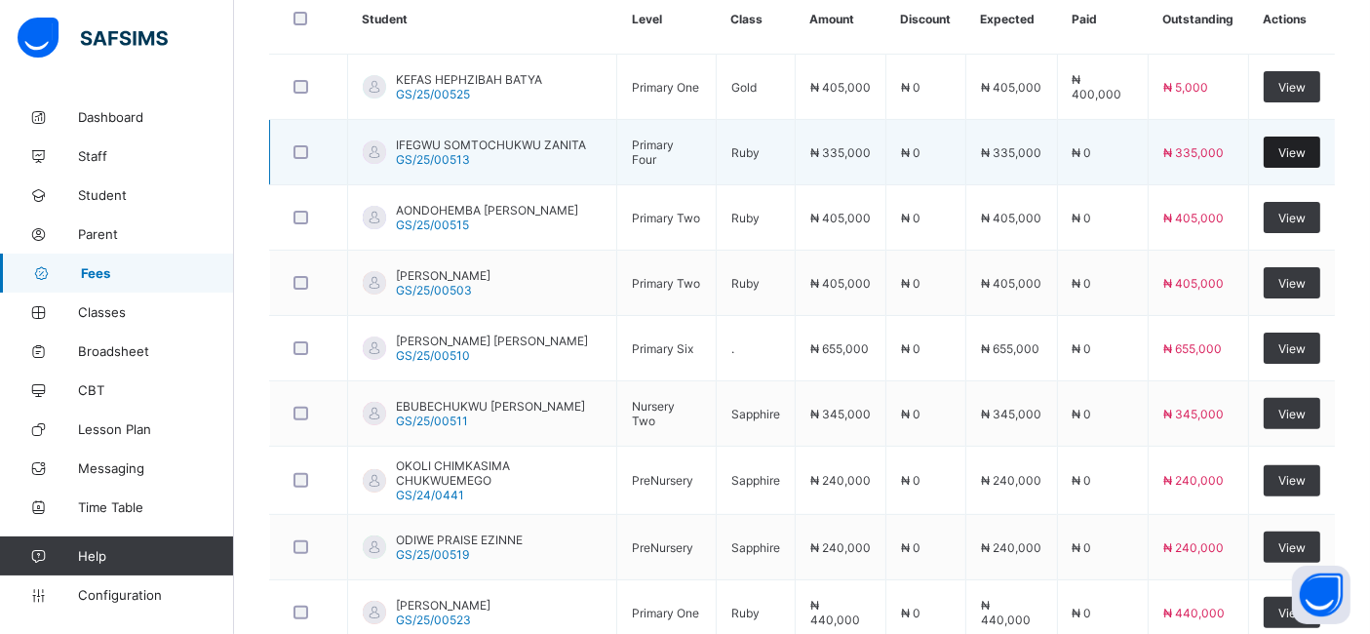
click at [1296, 146] on span "View" at bounding box center [1291, 152] width 27 height 15
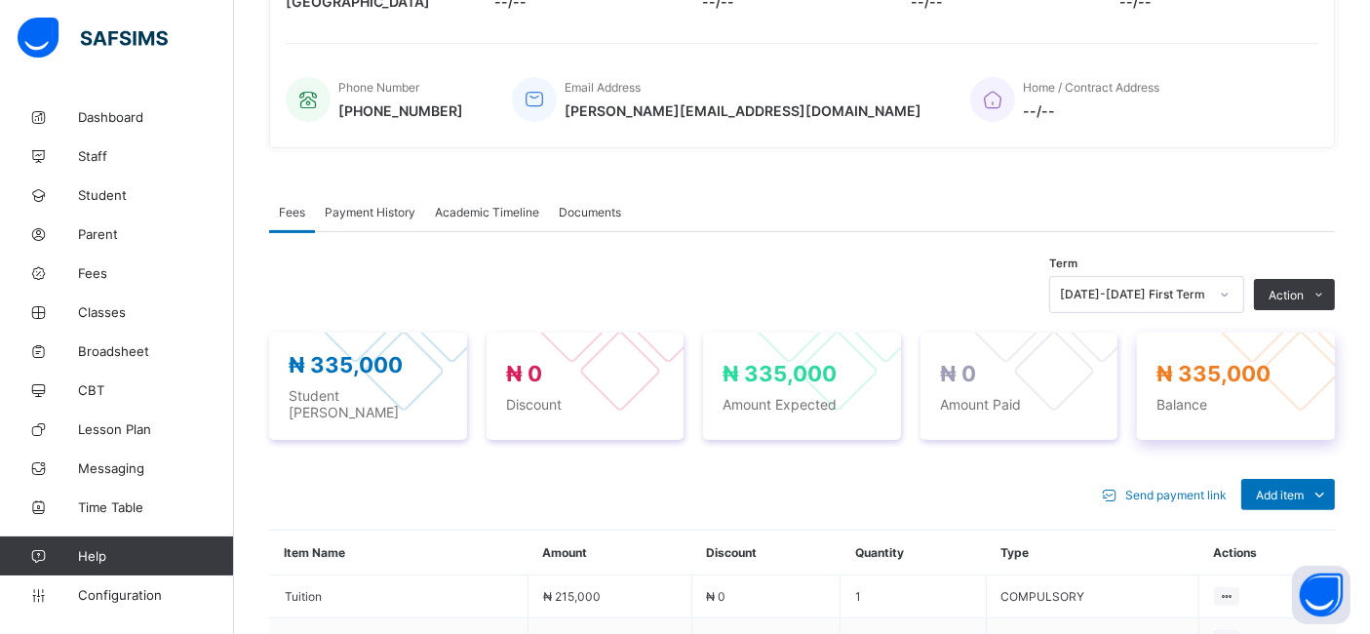
scroll to position [551, 0]
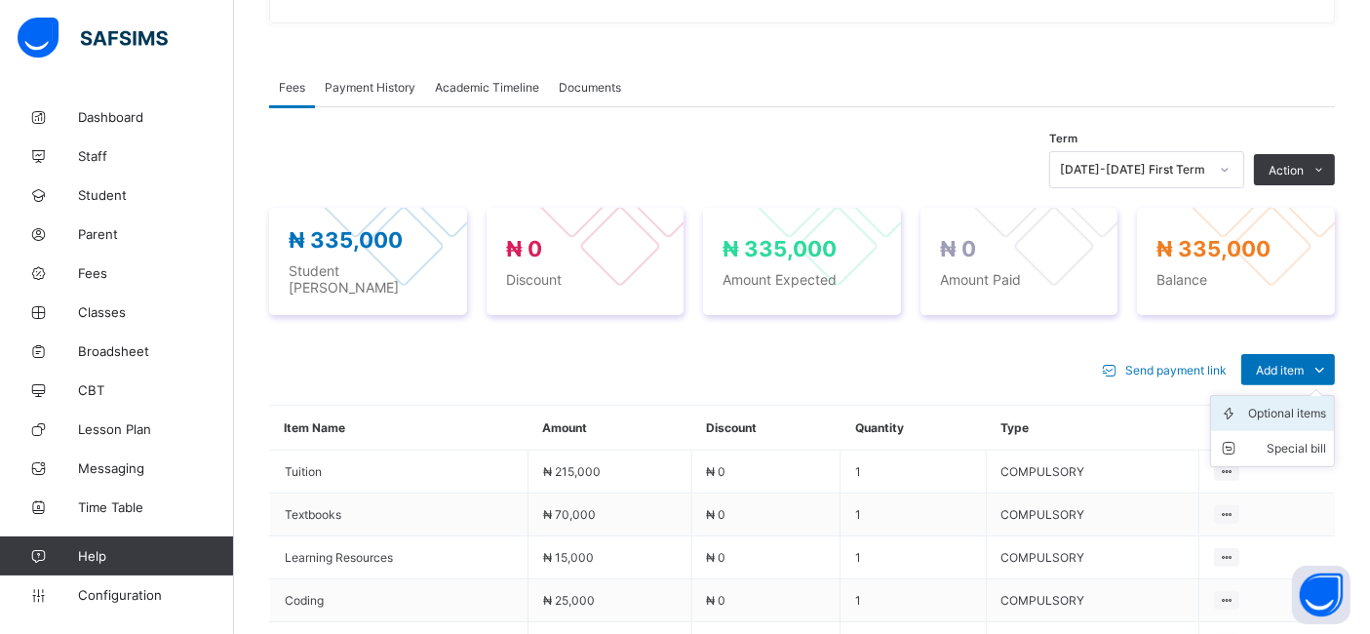
click at [1269, 404] on div "Optional items" at bounding box center [1287, 414] width 78 height 20
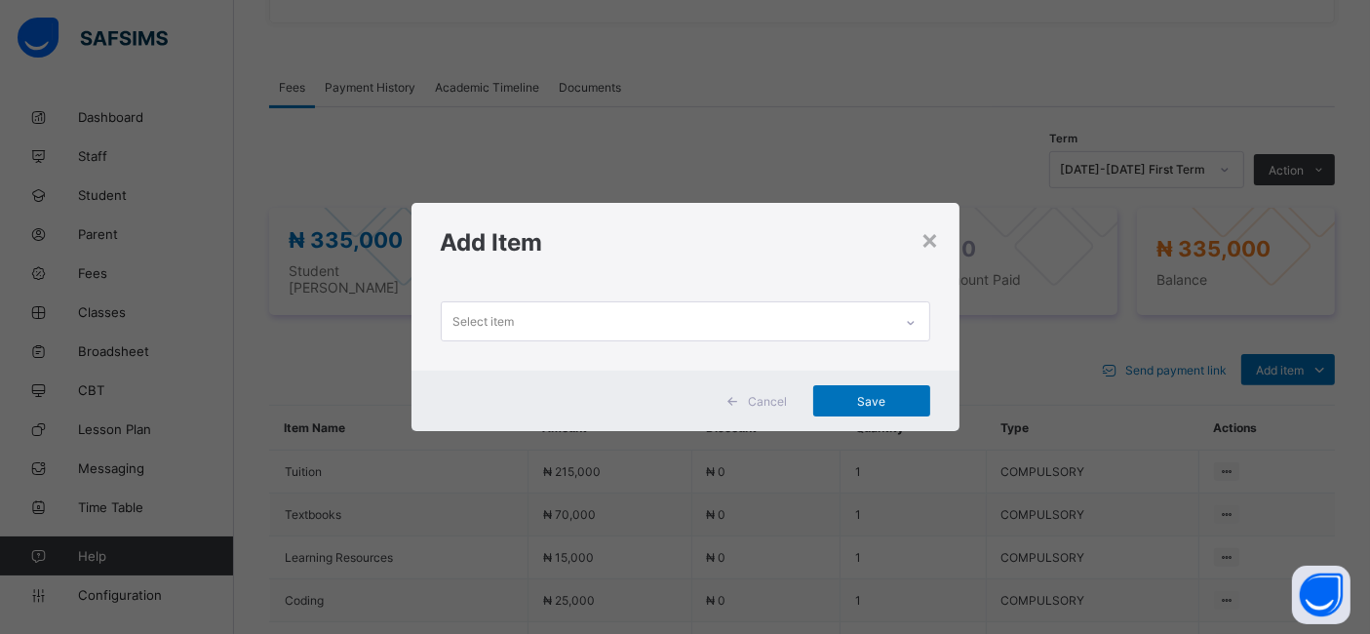
scroll to position [0, 0]
click at [908, 323] on icon at bounding box center [911, 323] width 12 height 20
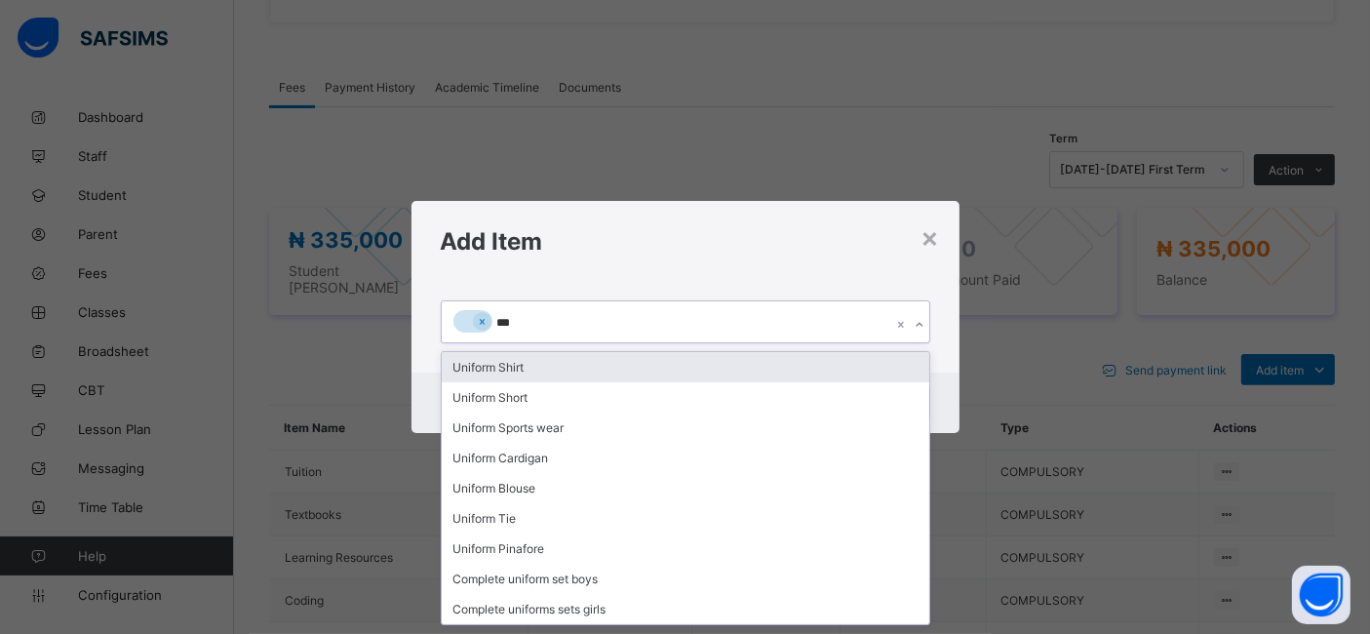
type input "****"
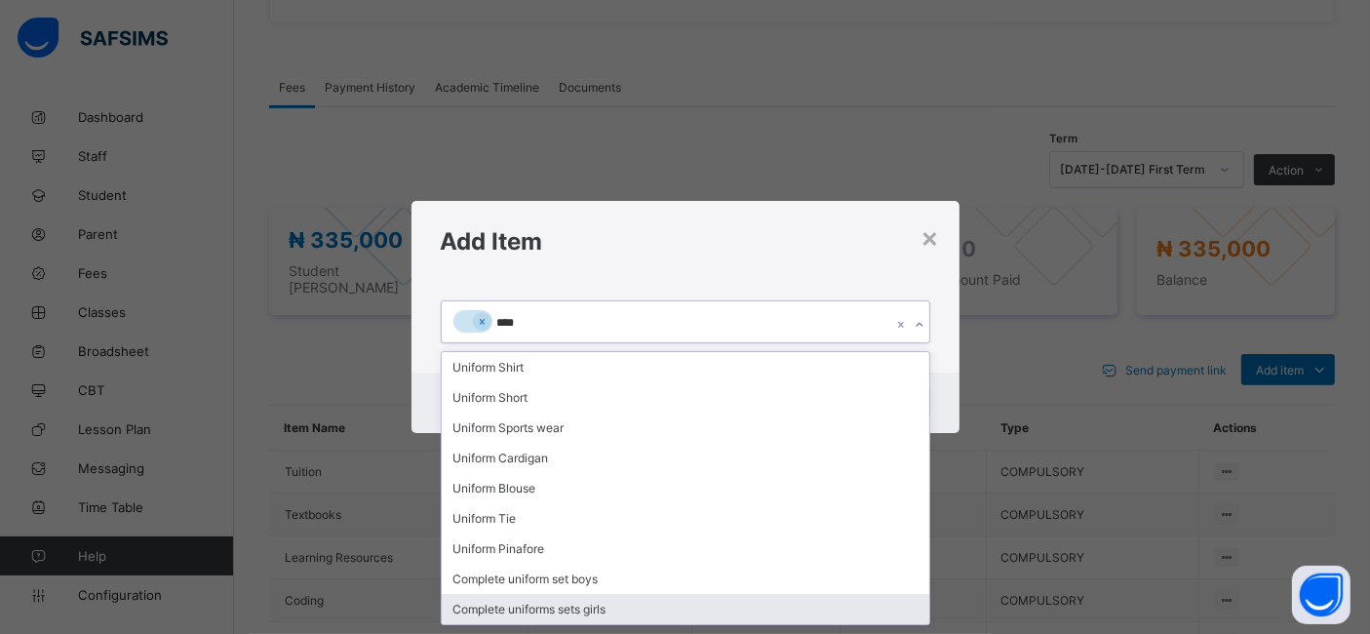
click at [563, 606] on div "Complete uniforms sets girls" at bounding box center [686, 609] width 488 height 30
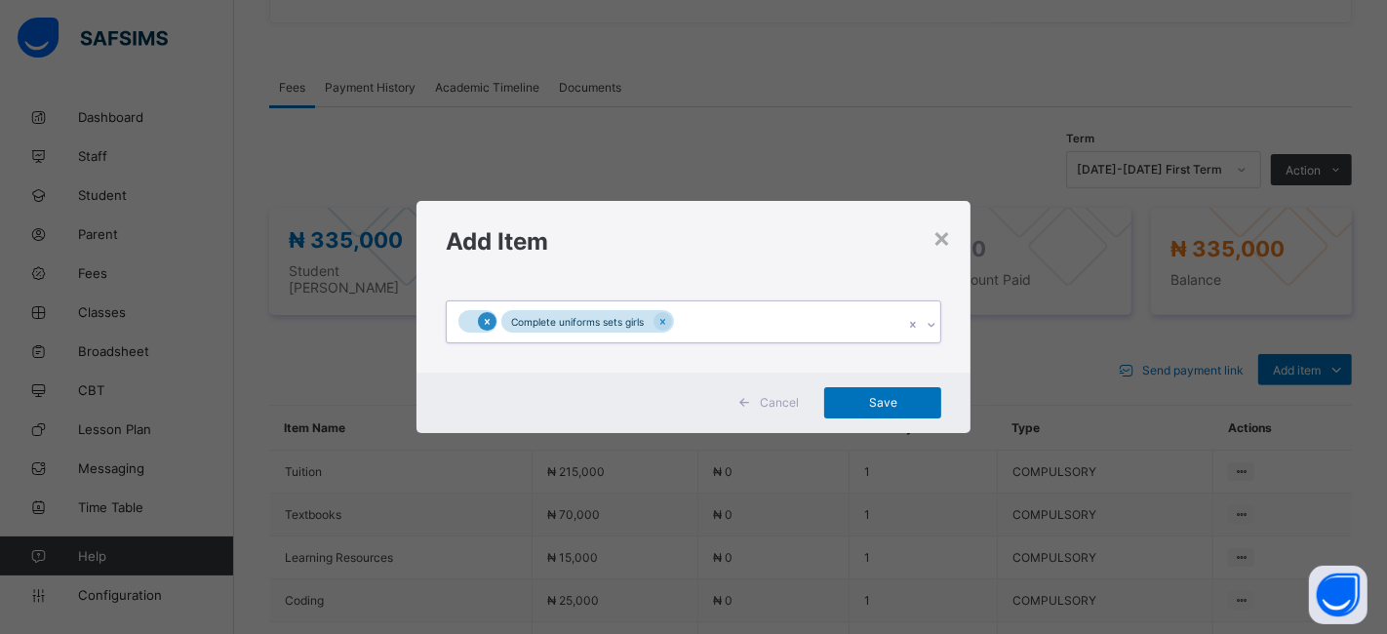
click at [489, 315] on icon at bounding box center [487, 322] width 11 height 14
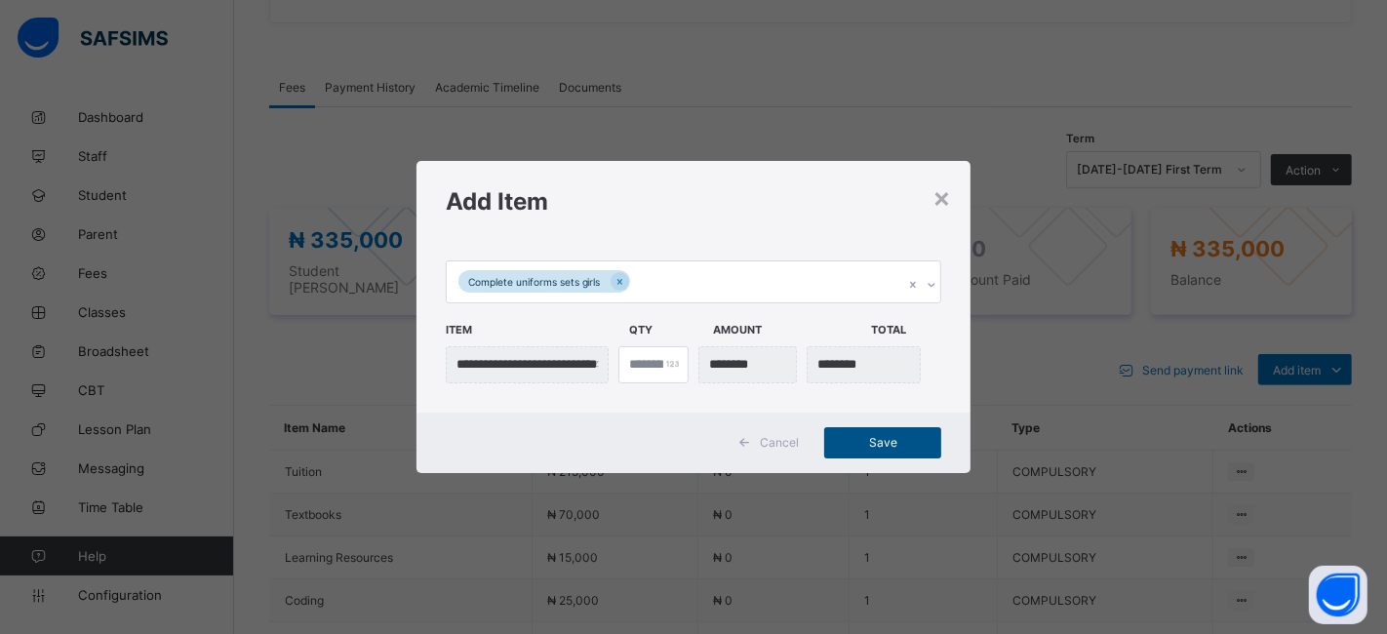
click at [862, 438] on span "Save" at bounding box center [883, 442] width 88 height 15
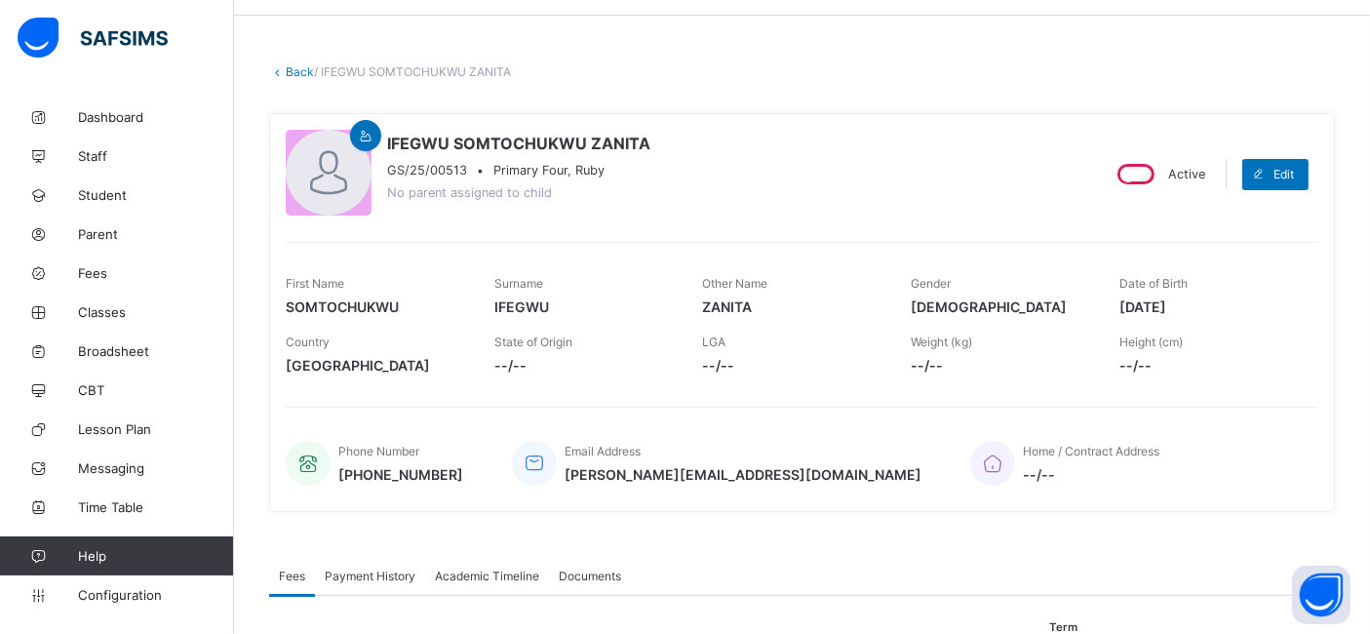
scroll to position [56, 0]
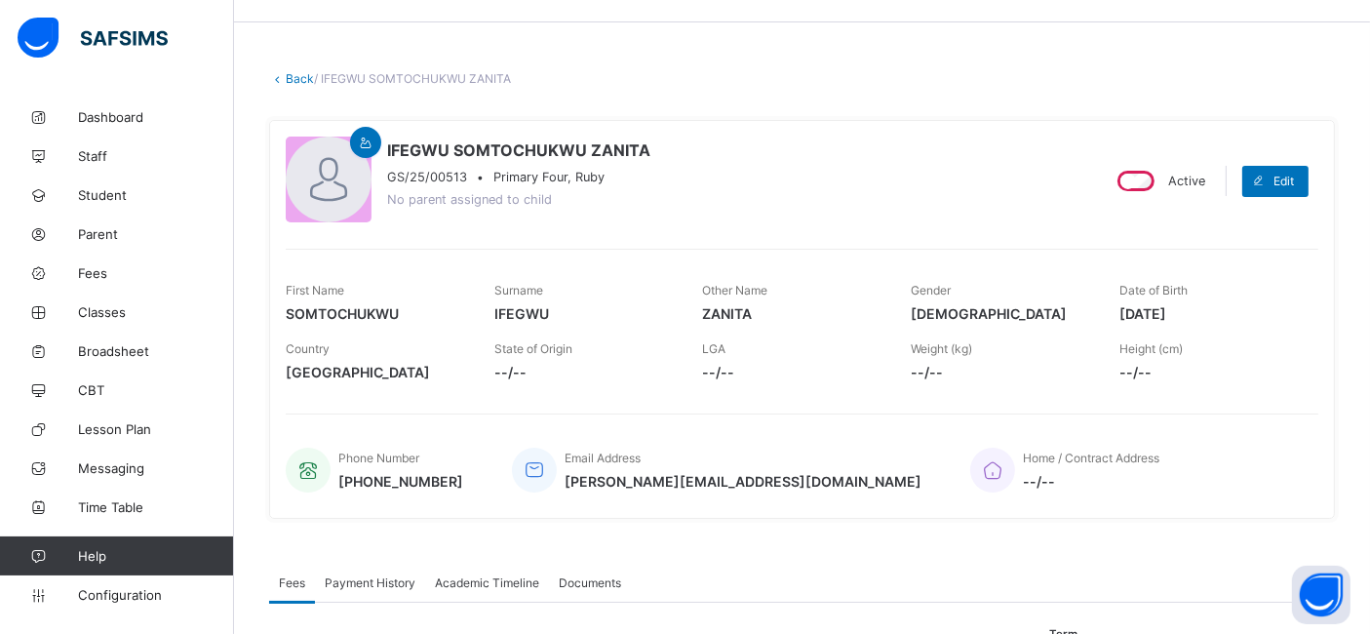
click at [293, 71] on link "Back" at bounding box center [300, 78] width 28 height 15
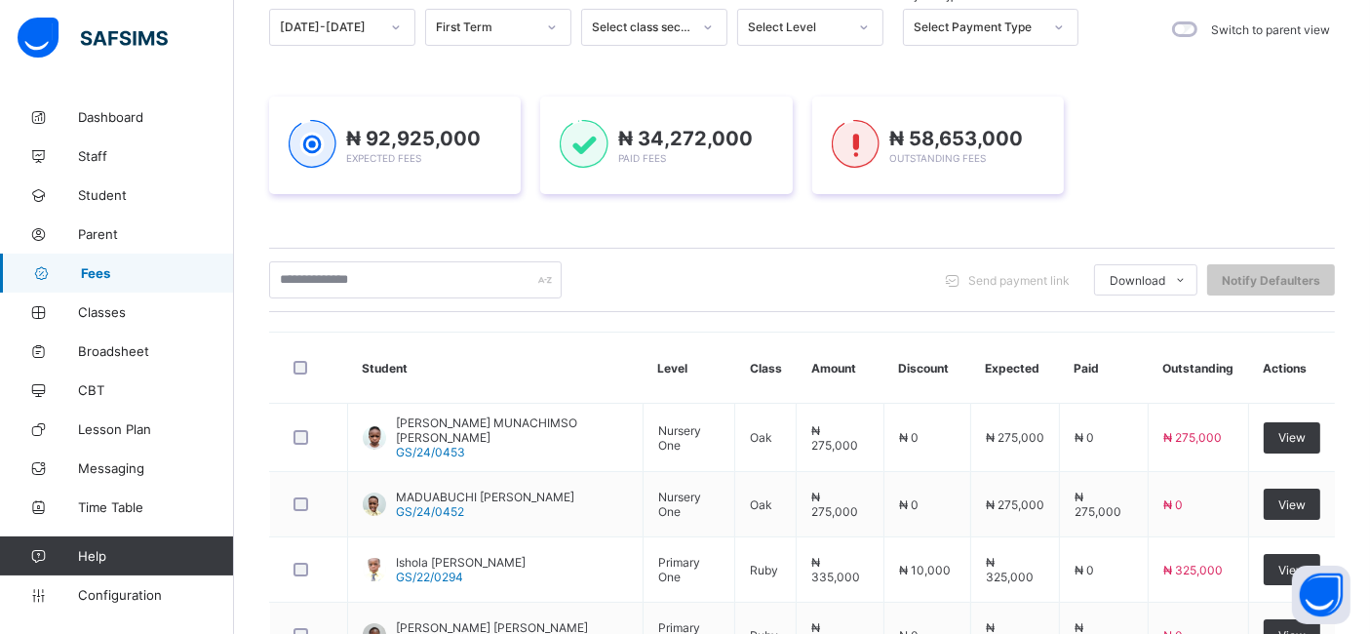
scroll to position [737, 0]
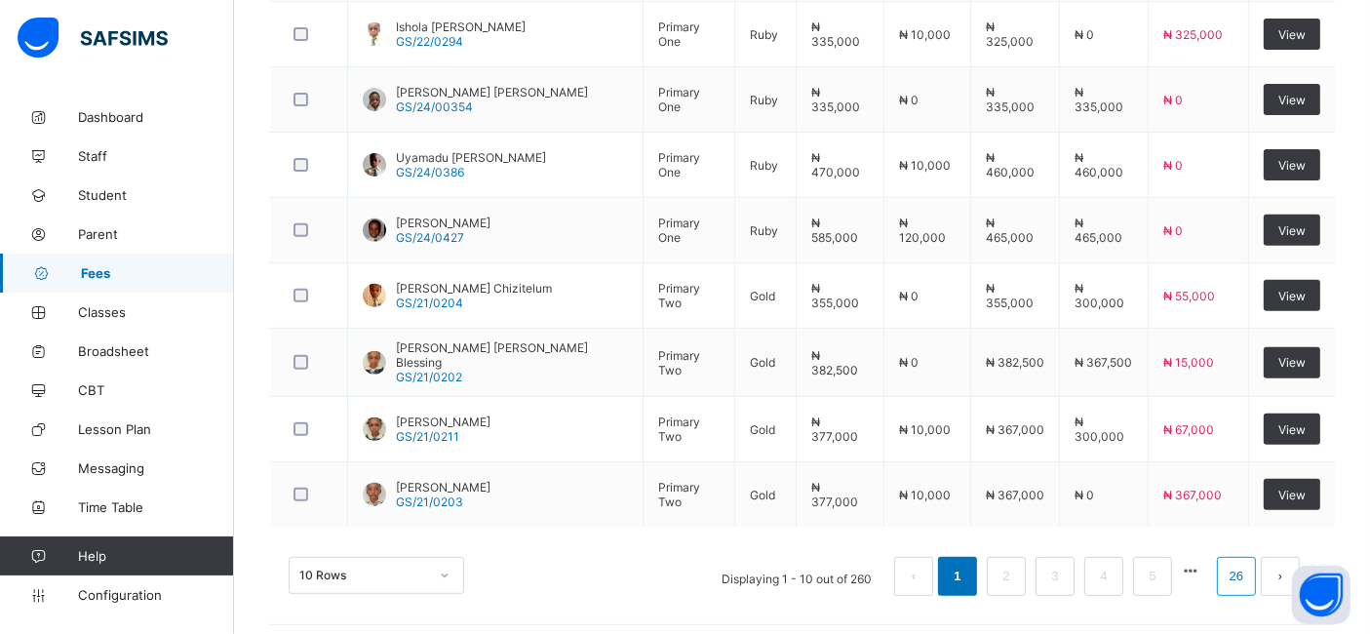
click at [1249, 570] on link "26" at bounding box center [1236, 576] width 25 height 25
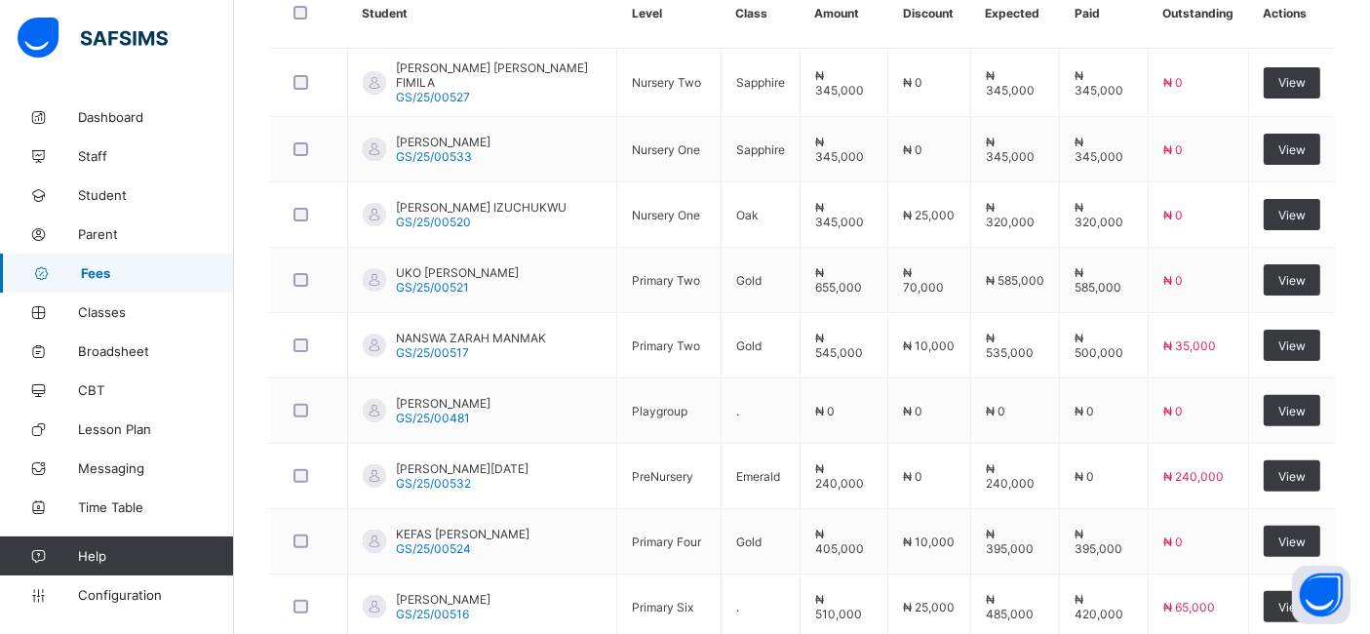
scroll to position [513, 0]
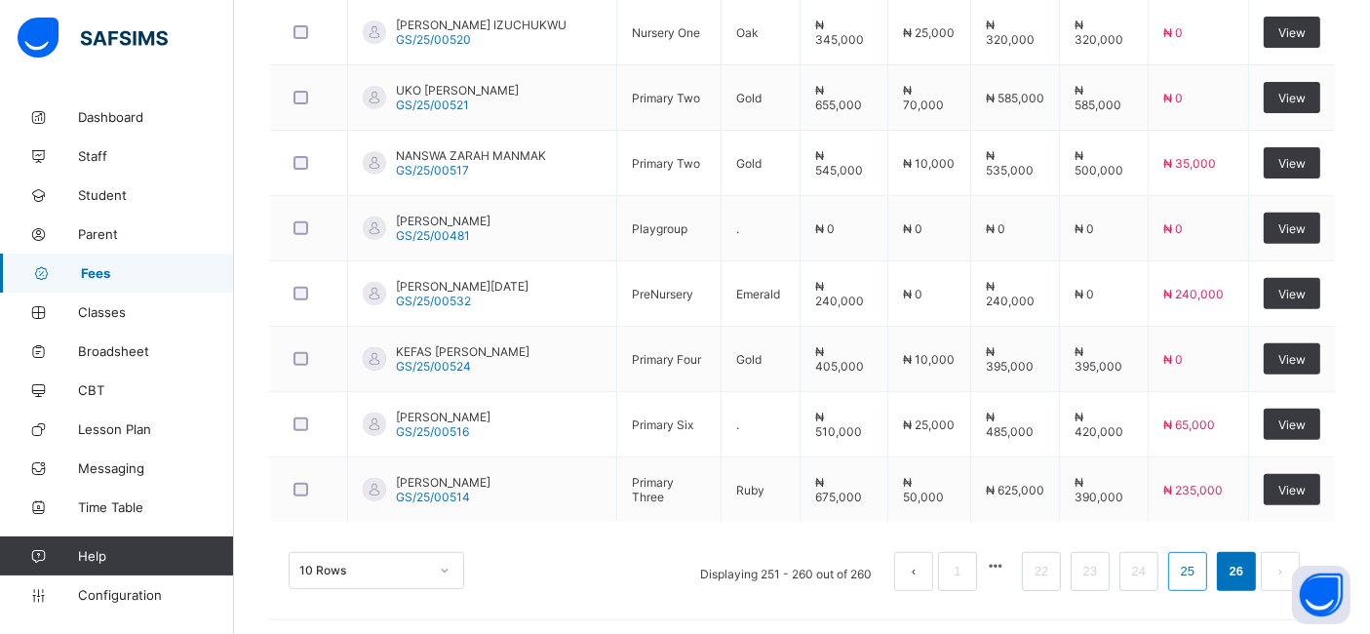
click at [1200, 566] on link "25" at bounding box center [1187, 571] width 25 height 25
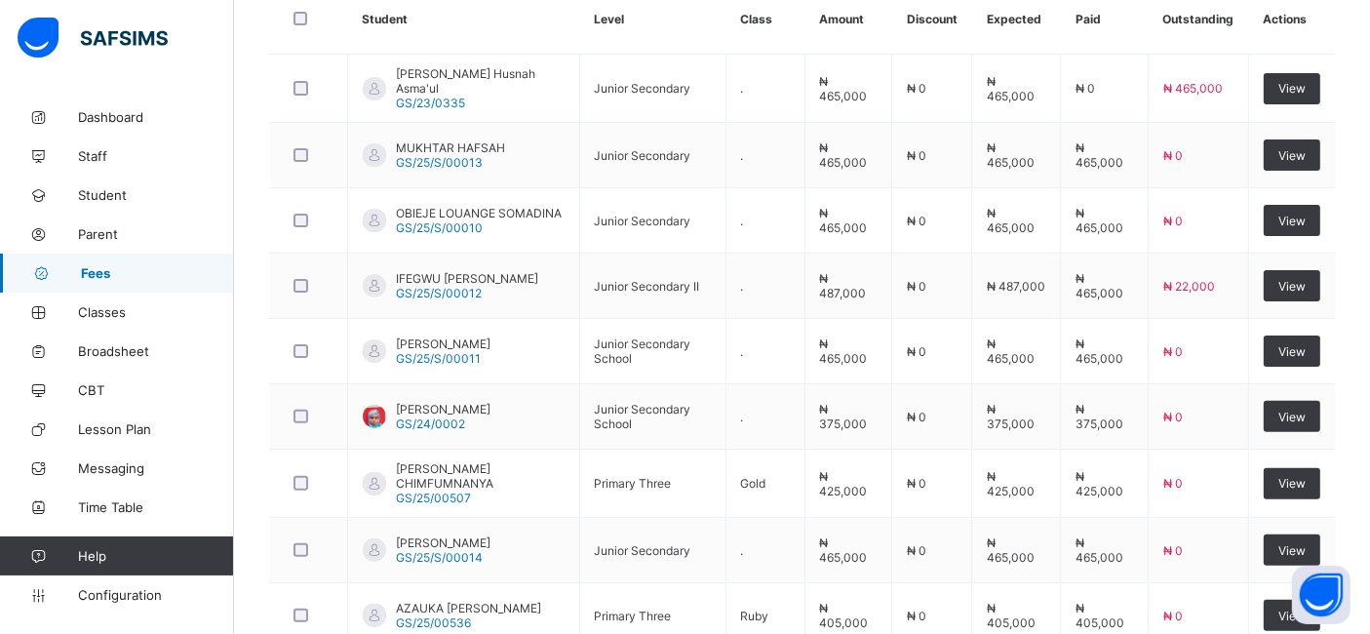
scroll to position [546, 0]
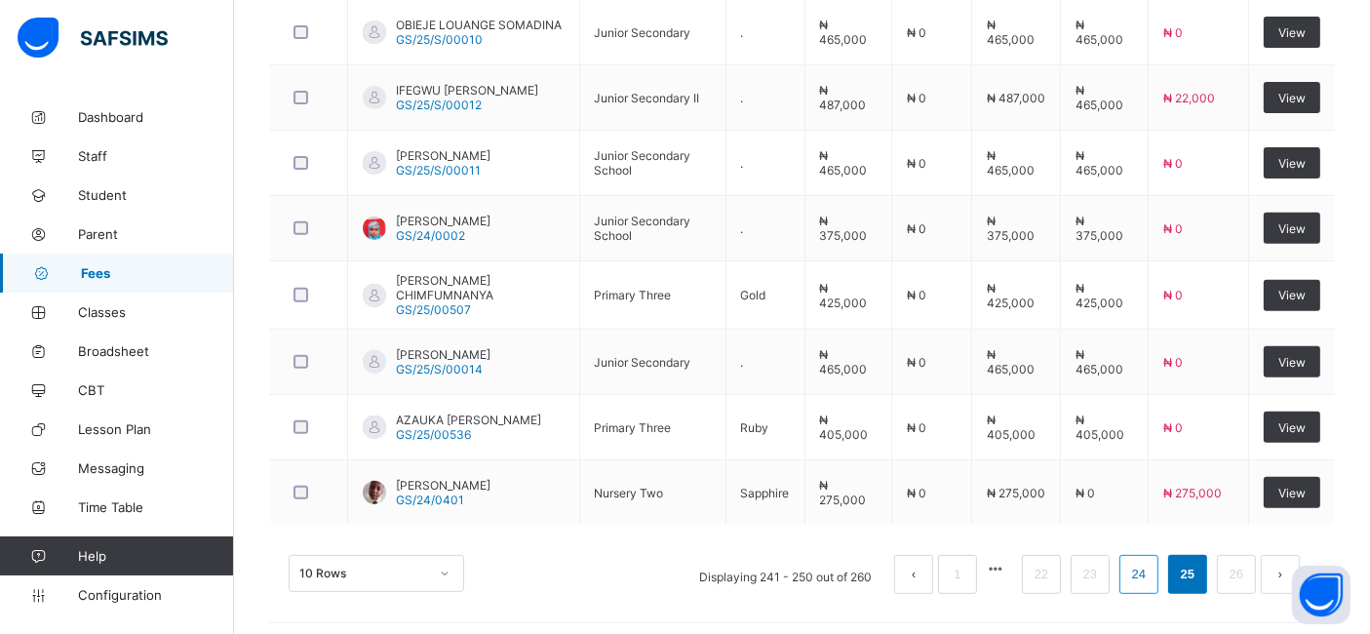
click at [1152, 566] on link "24" at bounding box center [1138, 574] width 25 height 25
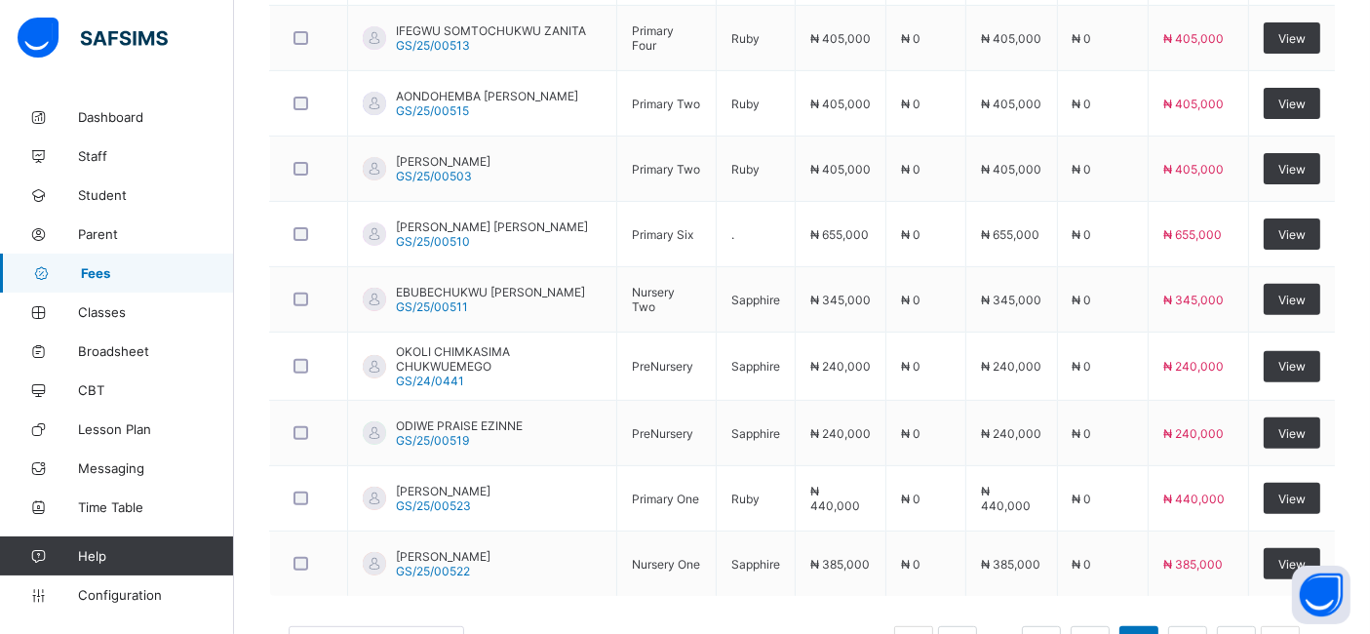
scroll to position [737, 0]
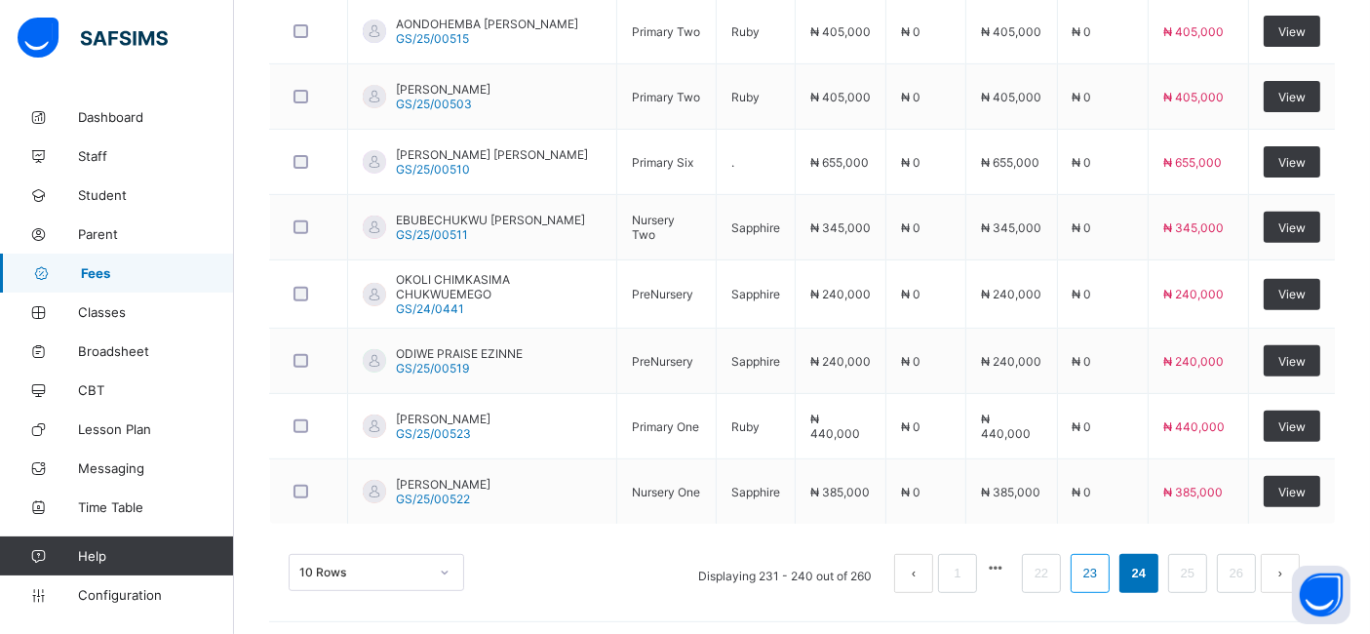
click at [1103, 566] on link "23" at bounding box center [1089, 573] width 25 height 25
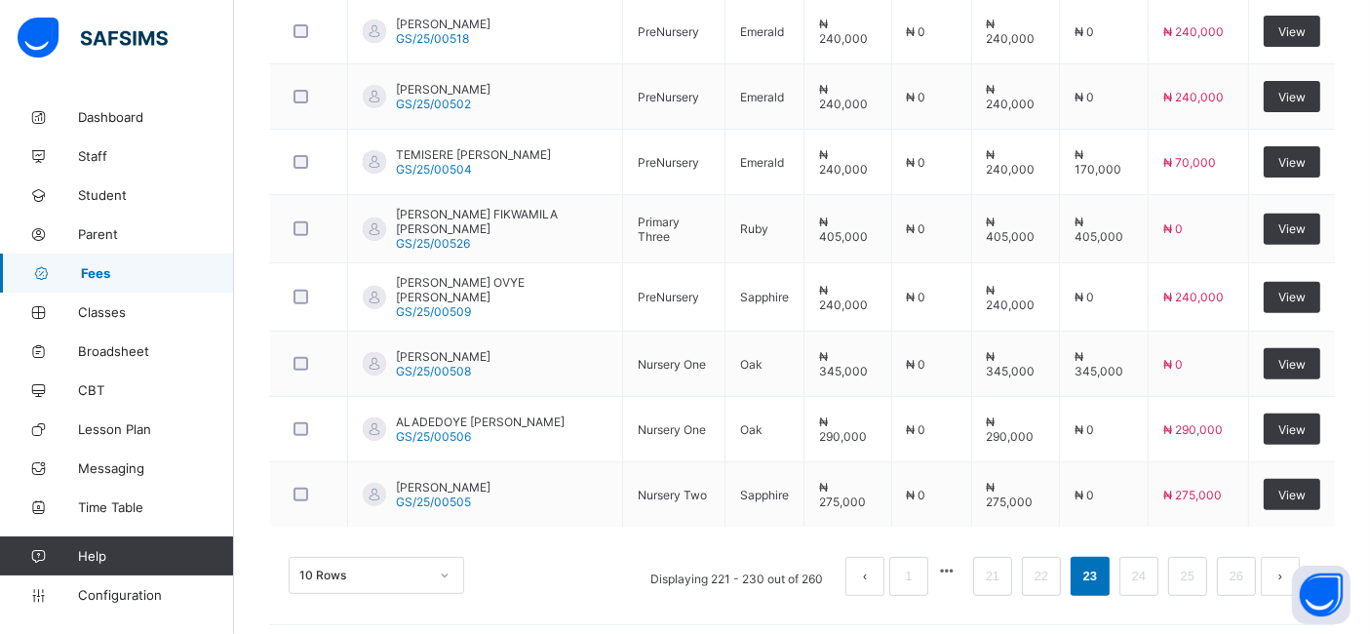
scroll to position [739, 0]
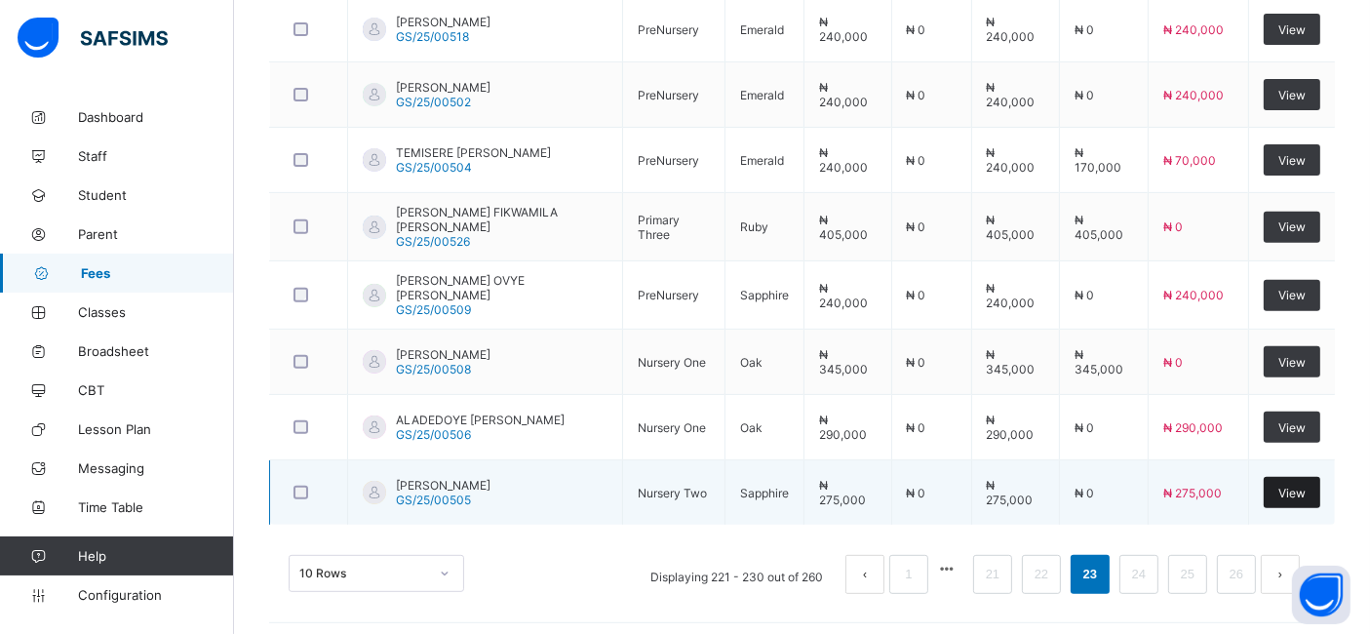
click at [1296, 487] on span "View" at bounding box center [1291, 493] width 27 height 15
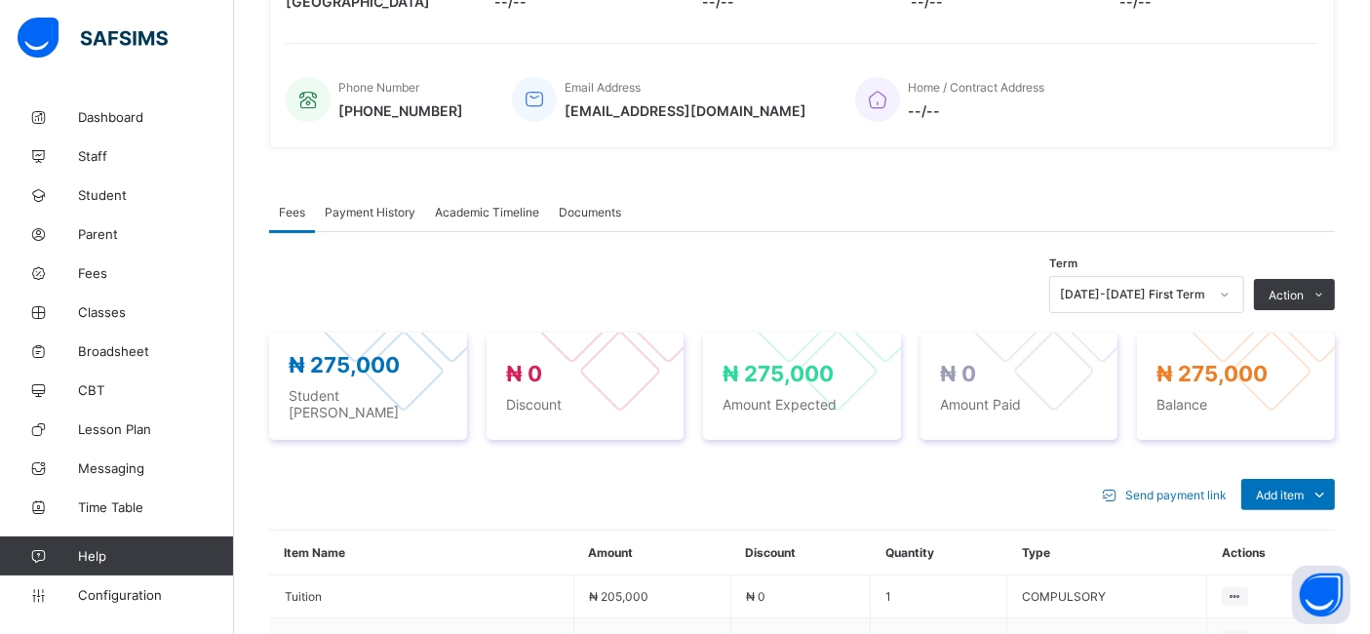
scroll to position [729, 0]
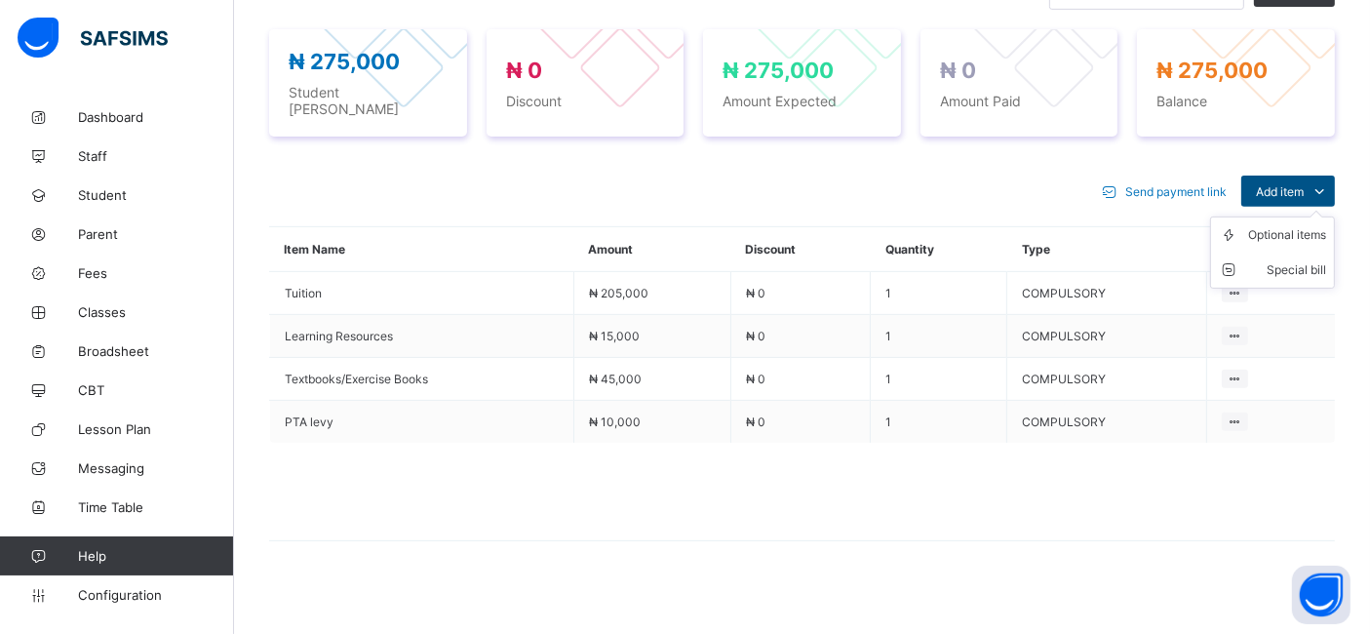
click at [1304, 184] on span "Add item" at bounding box center [1280, 191] width 48 height 15
click at [1292, 225] on div "Optional items" at bounding box center [1287, 235] width 78 height 20
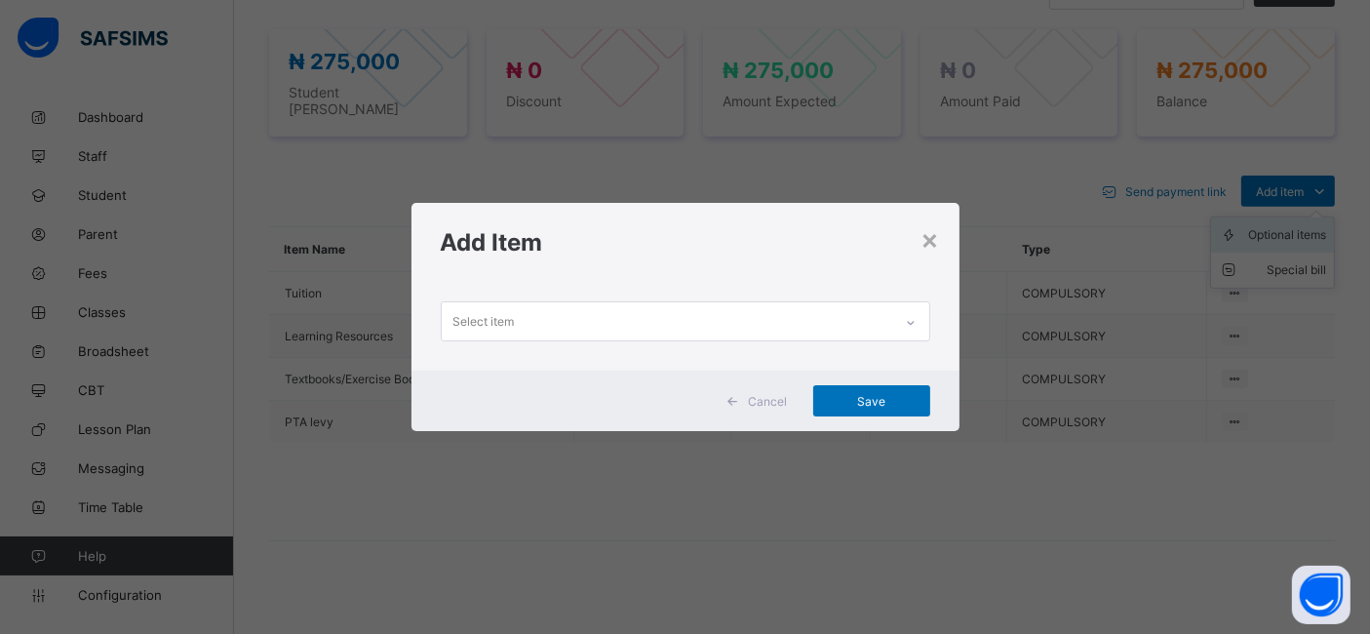
scroll to position [0, 0]
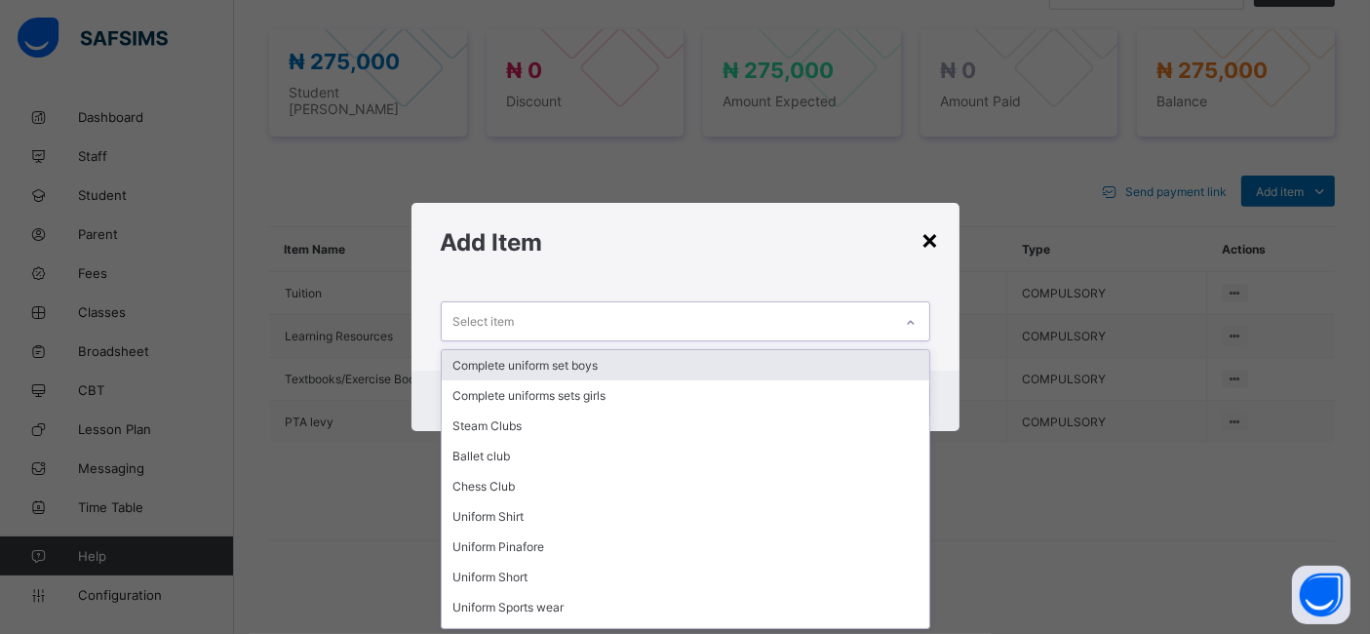
click at [938, 231] on div "×" at bounding box center [930, 238] width 19 height 33
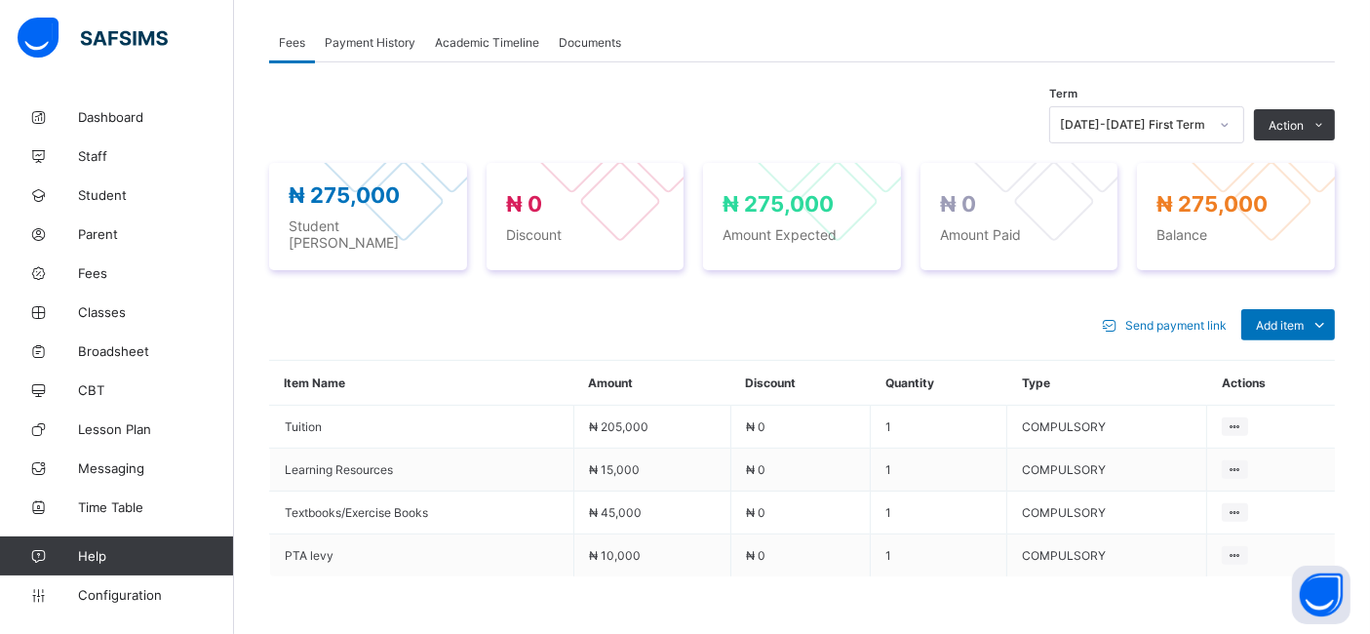
scroll to position [605, 0]
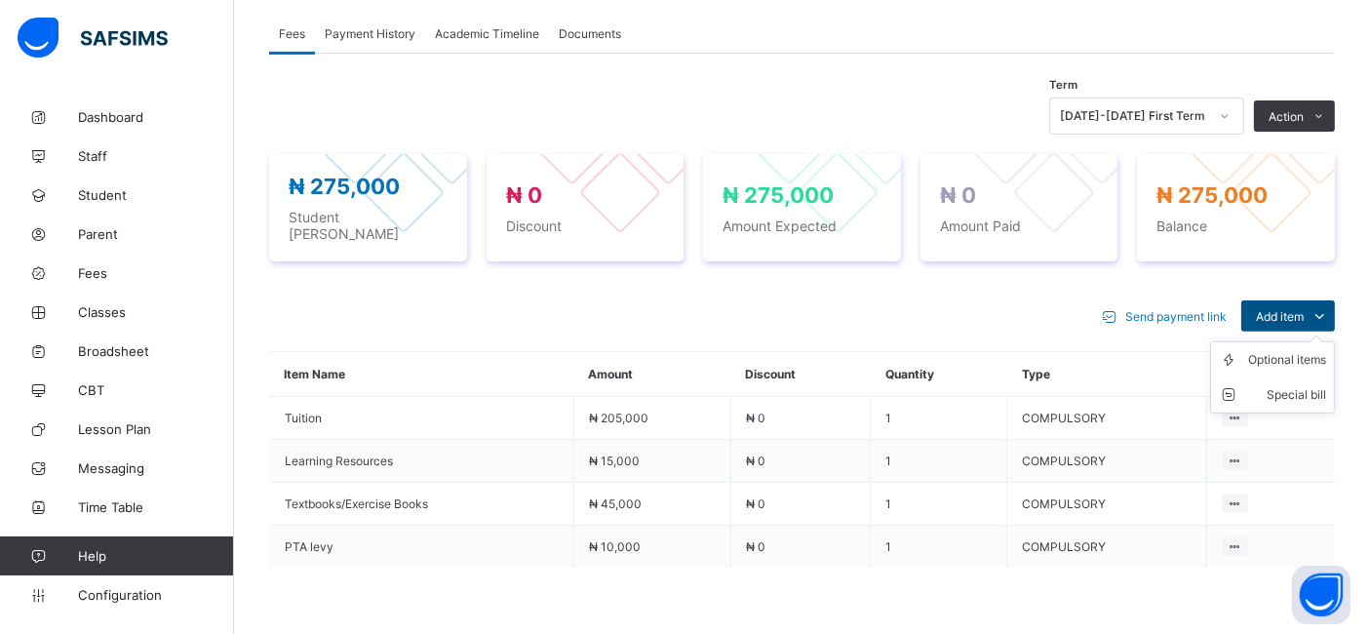
click at [1301, 309] on span "Add item" at bounding box center [1280, 316] width 48 height 15
click at [1275, 350] on div "Optional items" at bounding box center [1287, 360] width 78 height 20
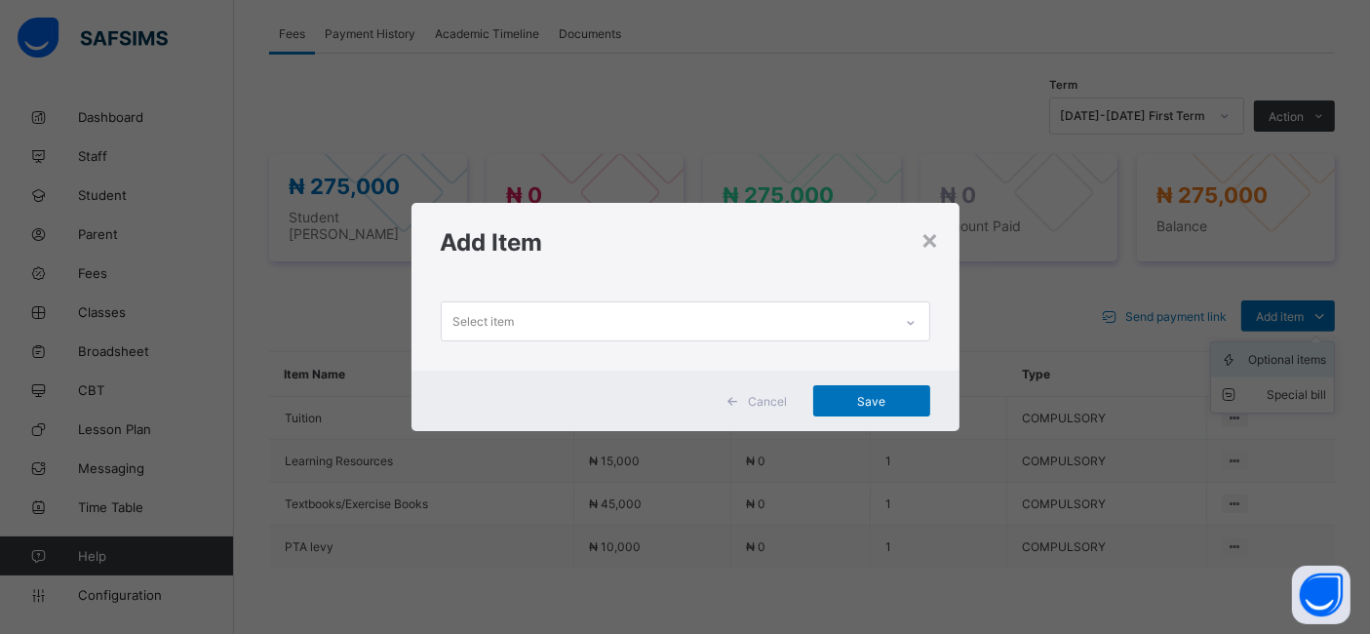
scroll to position [0, 0]
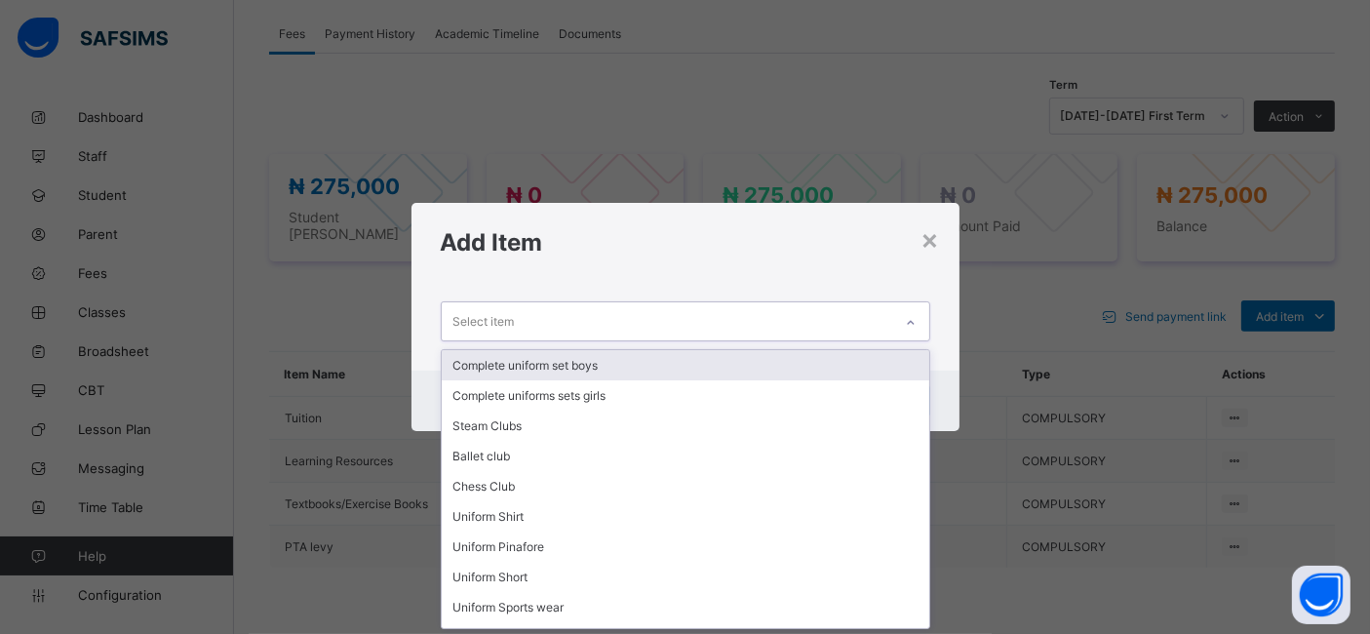
click at [644, 360] on div "Complete uniform set boys" at bounding box center [686, 365] width 488 height 30
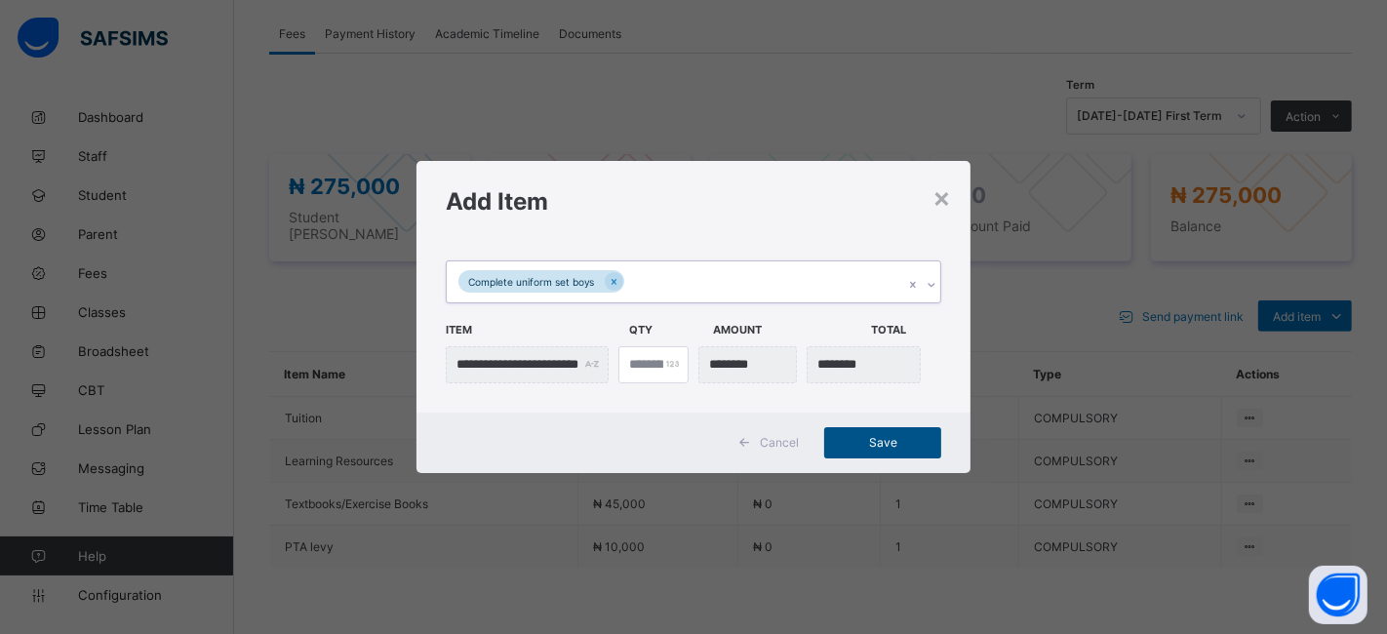
click at [867, 445] on span "Save" at bounding box center [883, 442] width 88 height 15
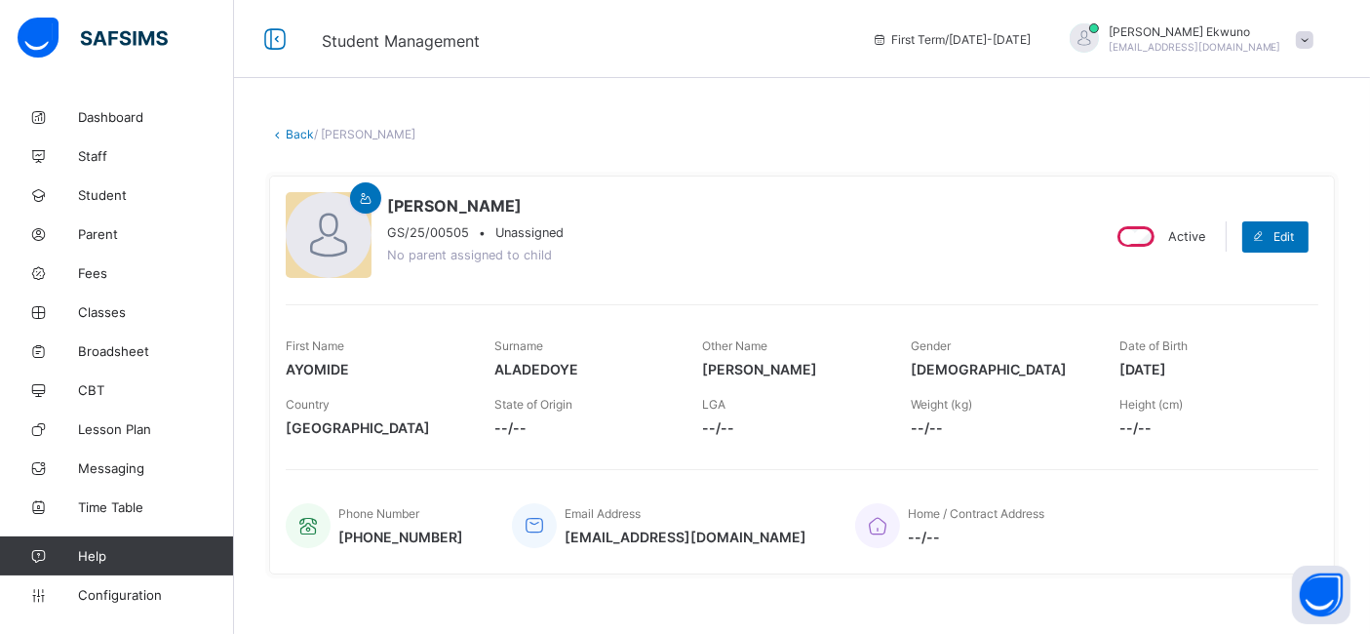
click at [297, 134] on link "Back" at bounding box center [300, 134] width 28 height 15
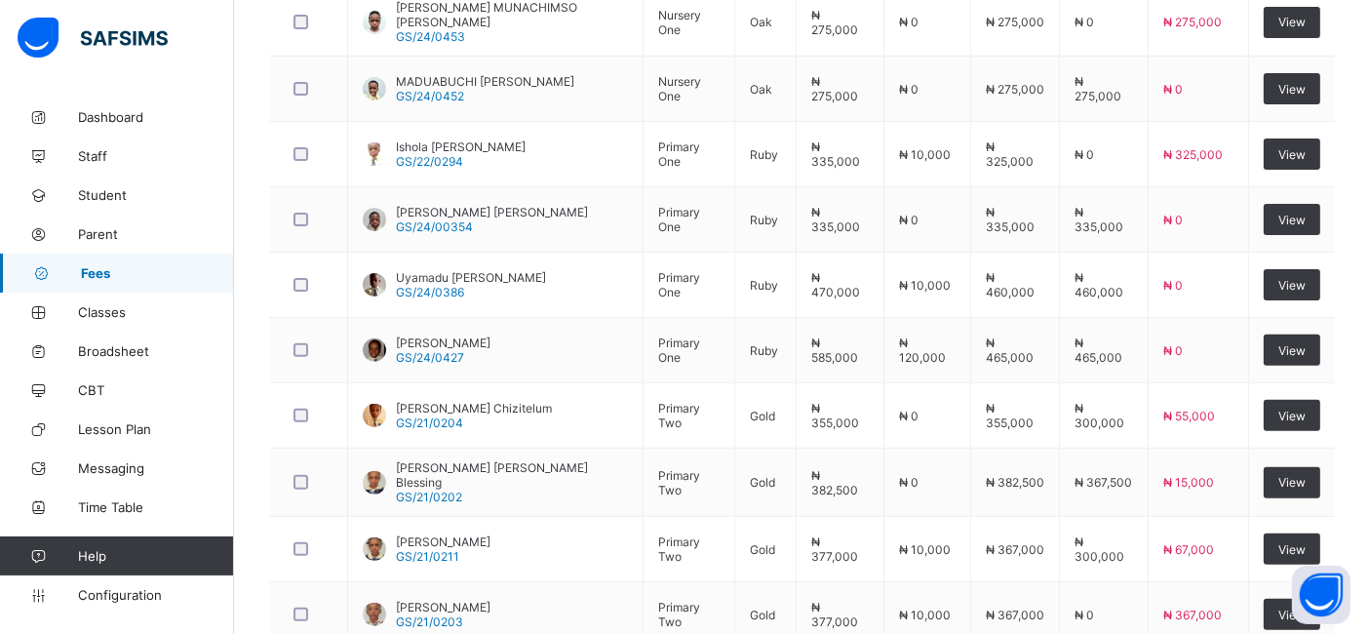
scroll to position [737, 0]
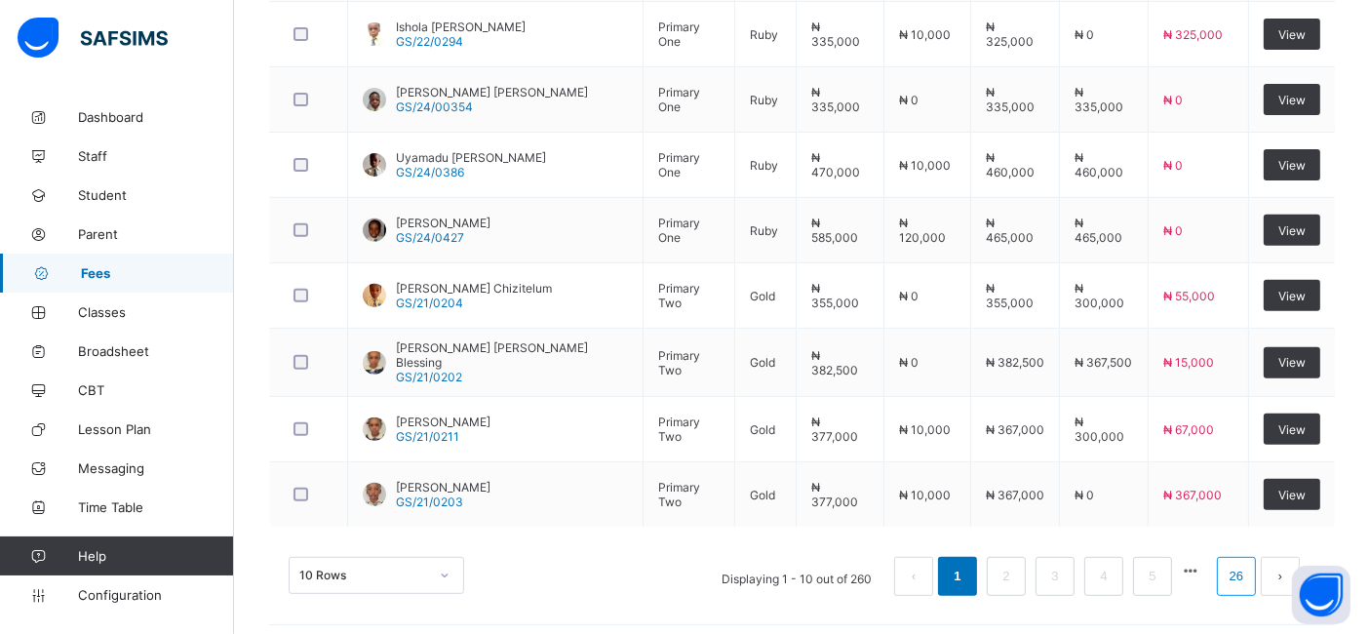
click at [1247, 564] on link "26" at bounding box center [1236, 576] width 25 height 25
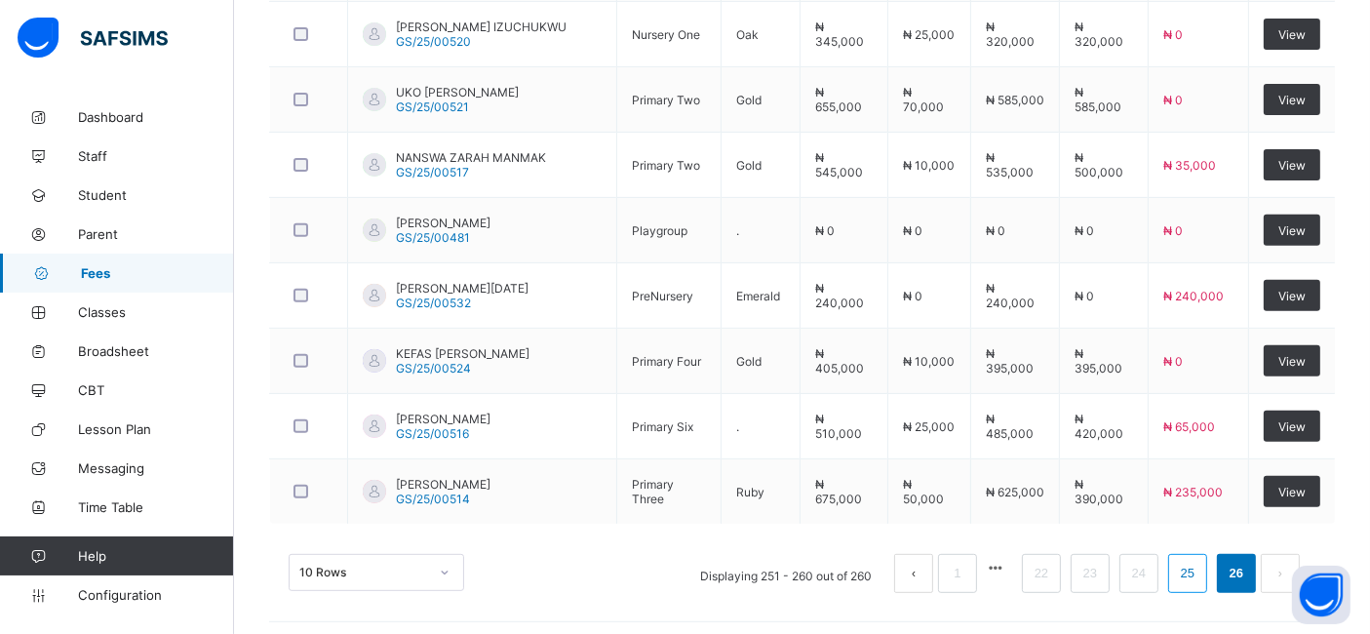
click at [1200, 573] on link "25" at bounding box center [1187, 573] width 25 height 25
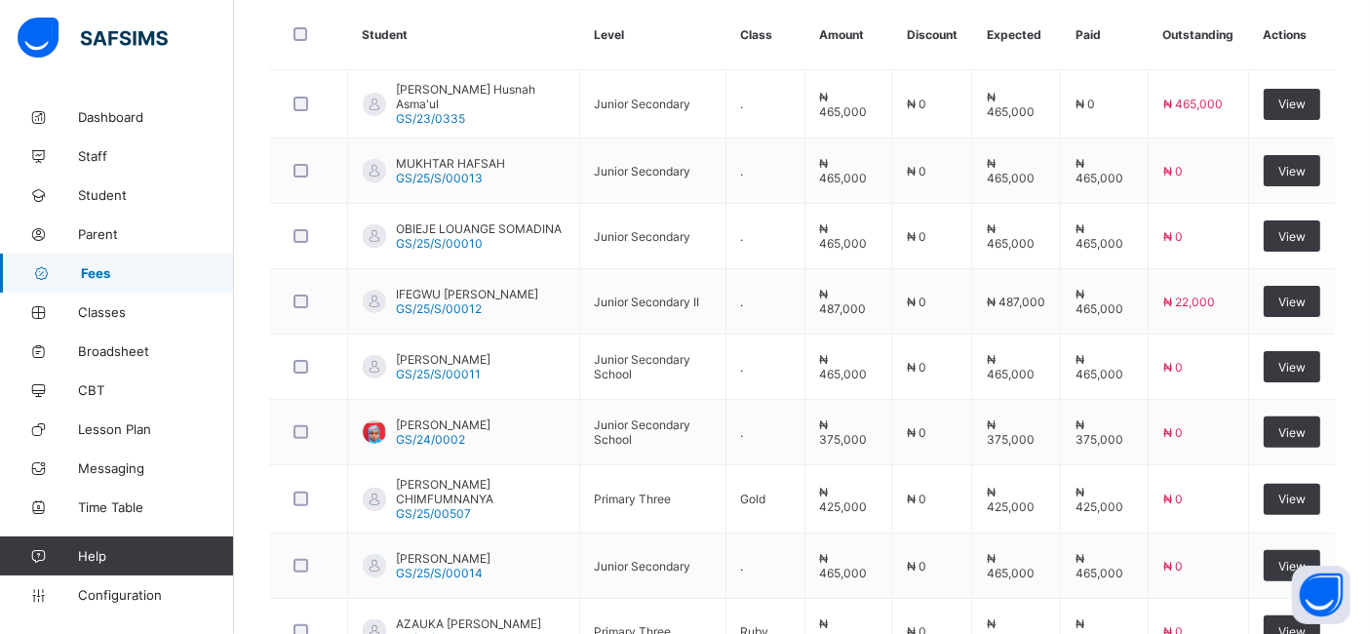
scroll to position [534, 0]
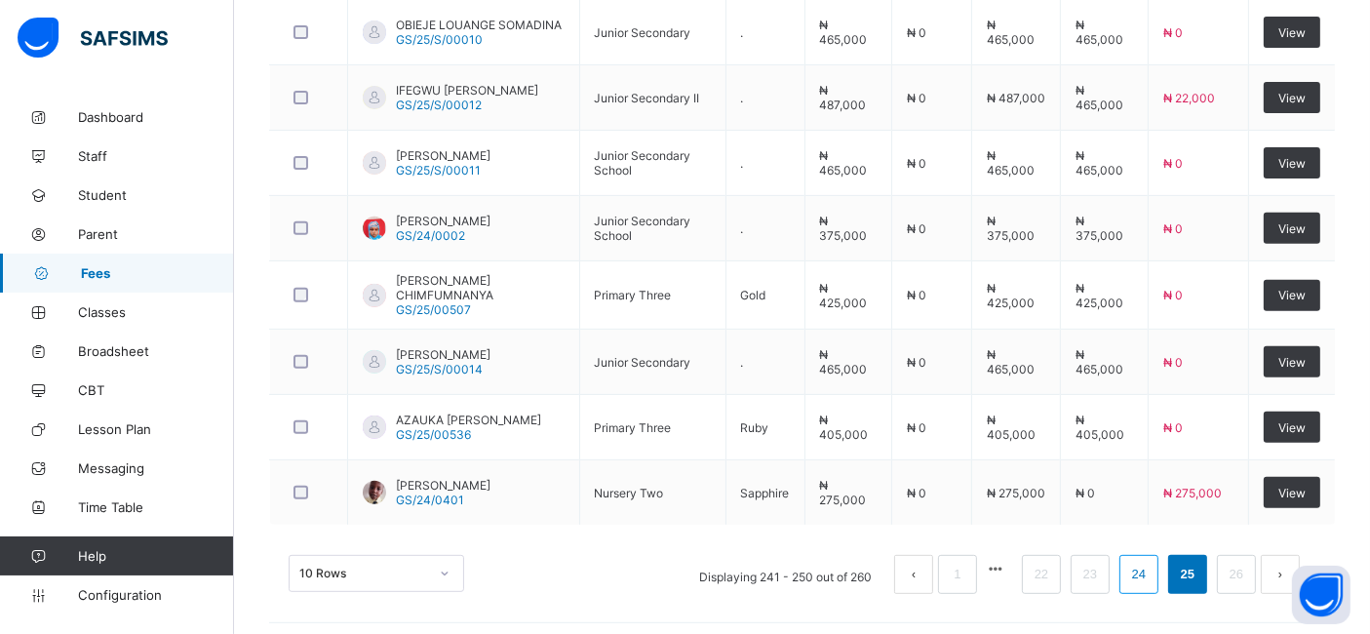
click at [1152, 566] on link "24" at bounding box center [1138, 574] width 25 height 25
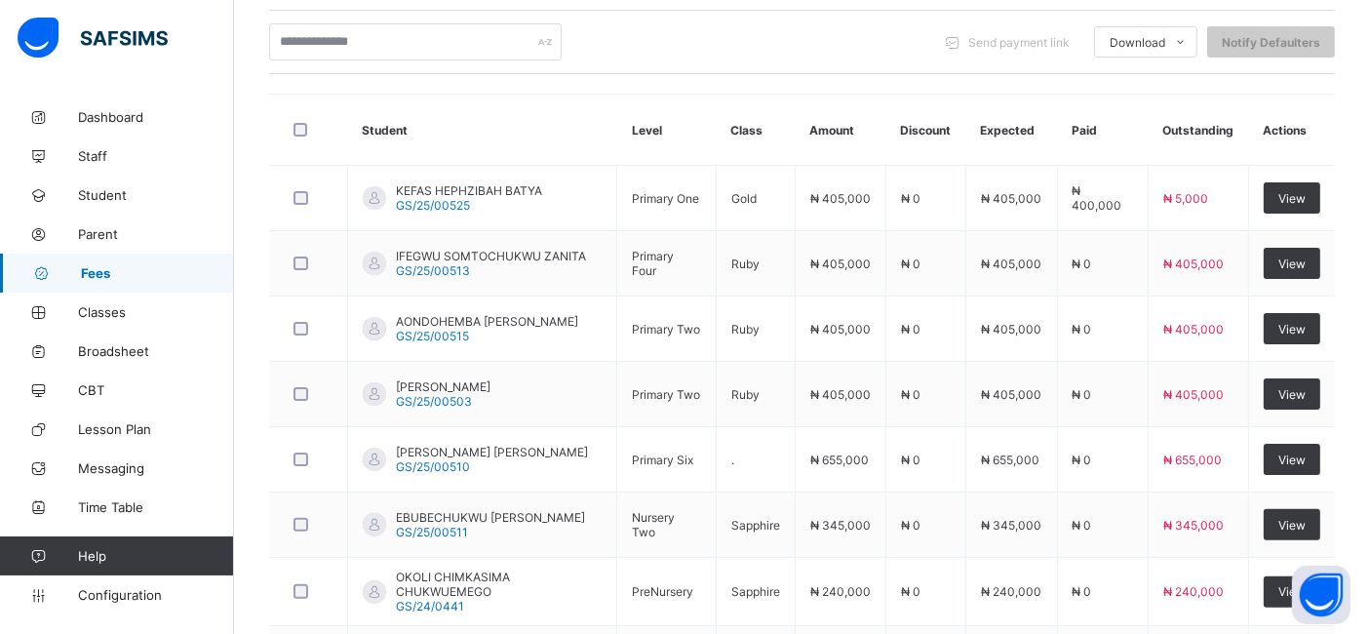
scroll to position [437, 0]
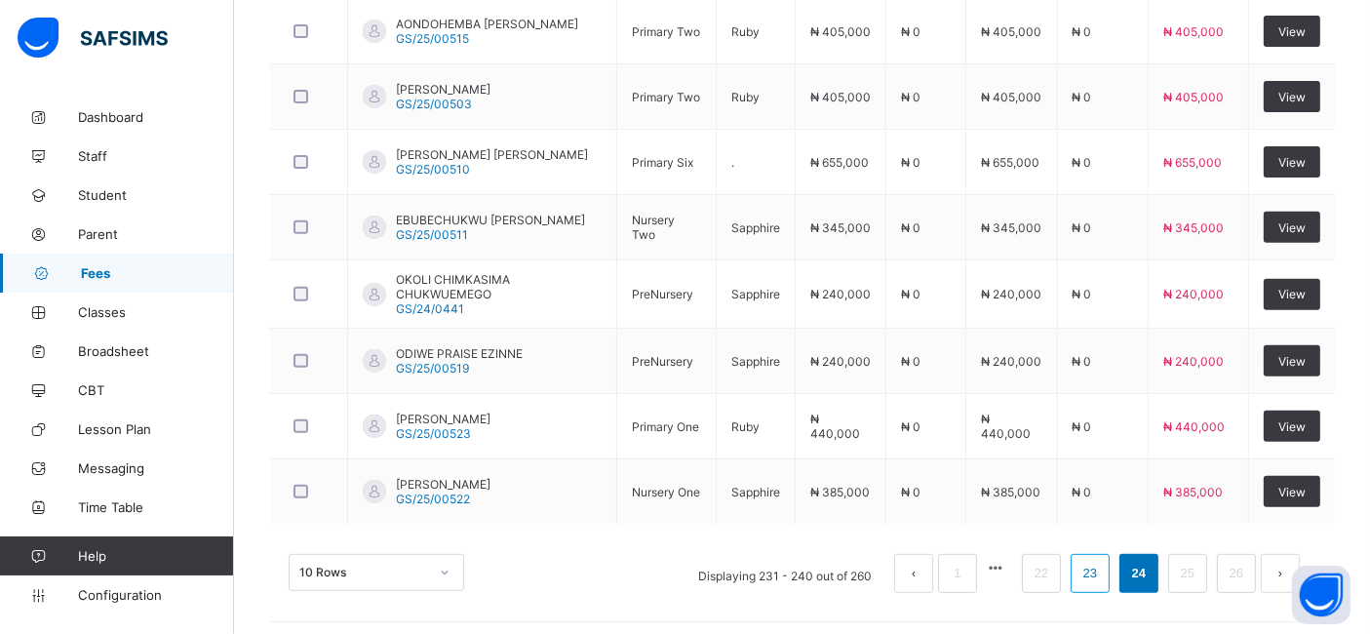
click at [1103, 565] on link "23" at bounding box center [1089, 573] width 25 height 25
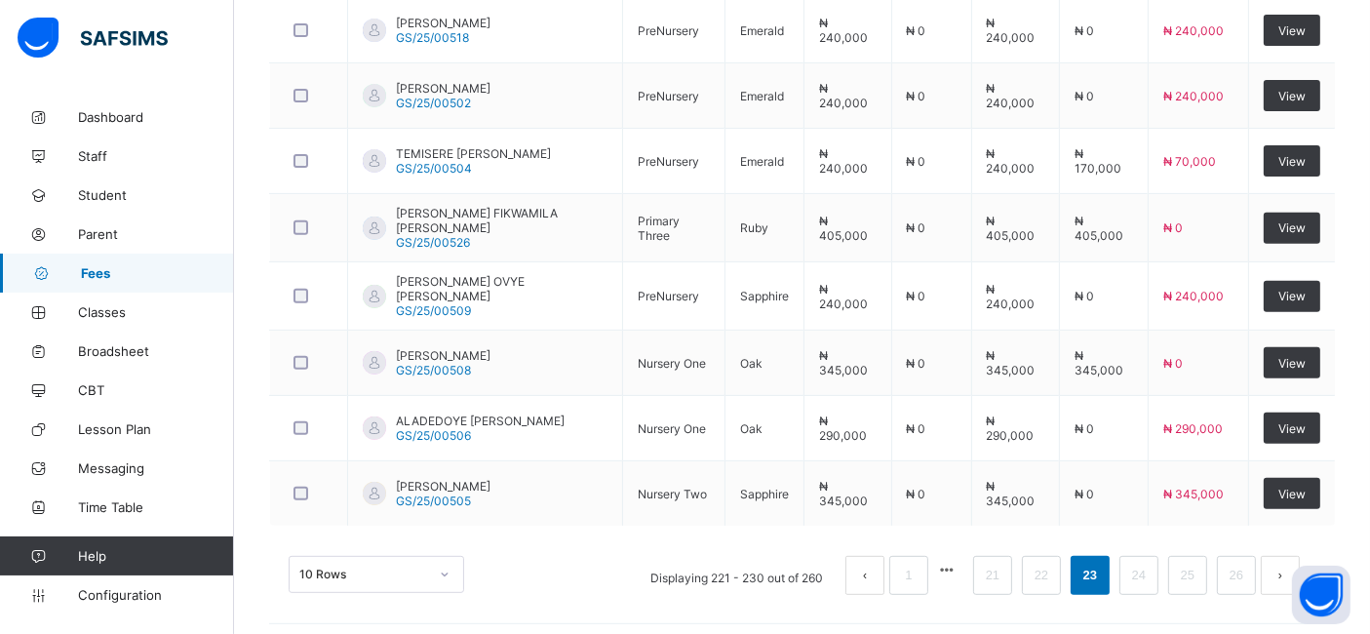
scroll to position [739, 0]
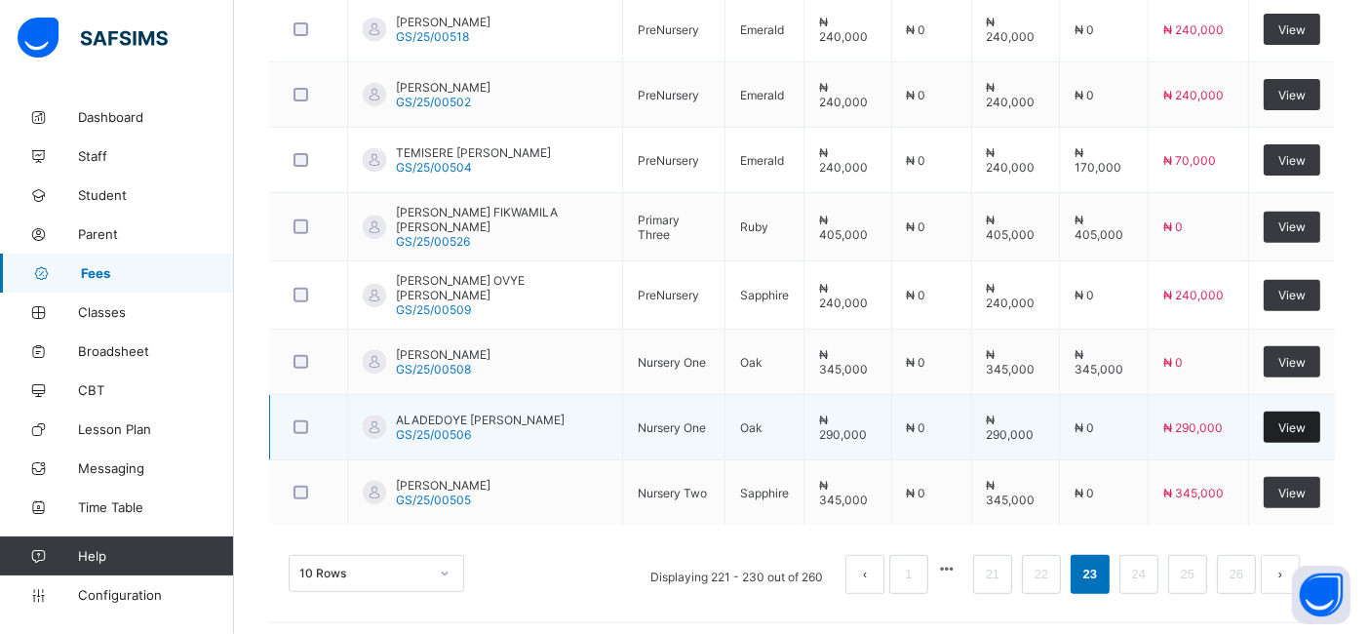
click at [1306, 420] on span "View" at bounding box center [1291, 427] width 27 height 15
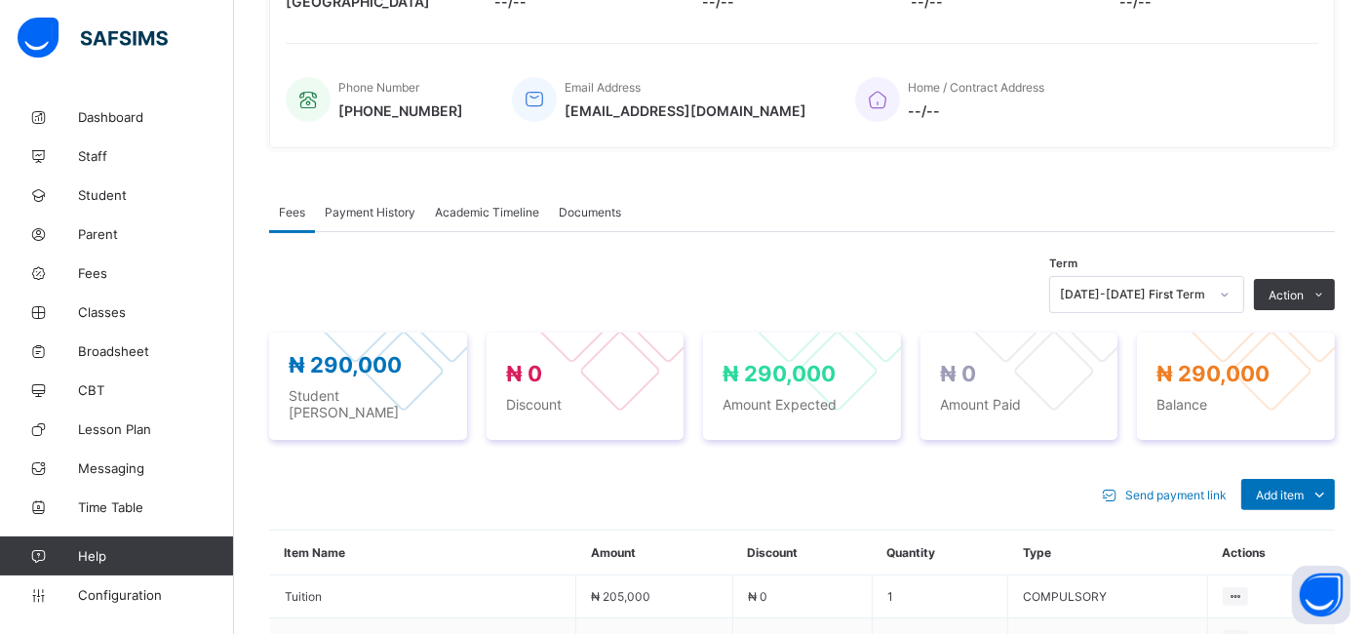
scroll to position [739, 0]
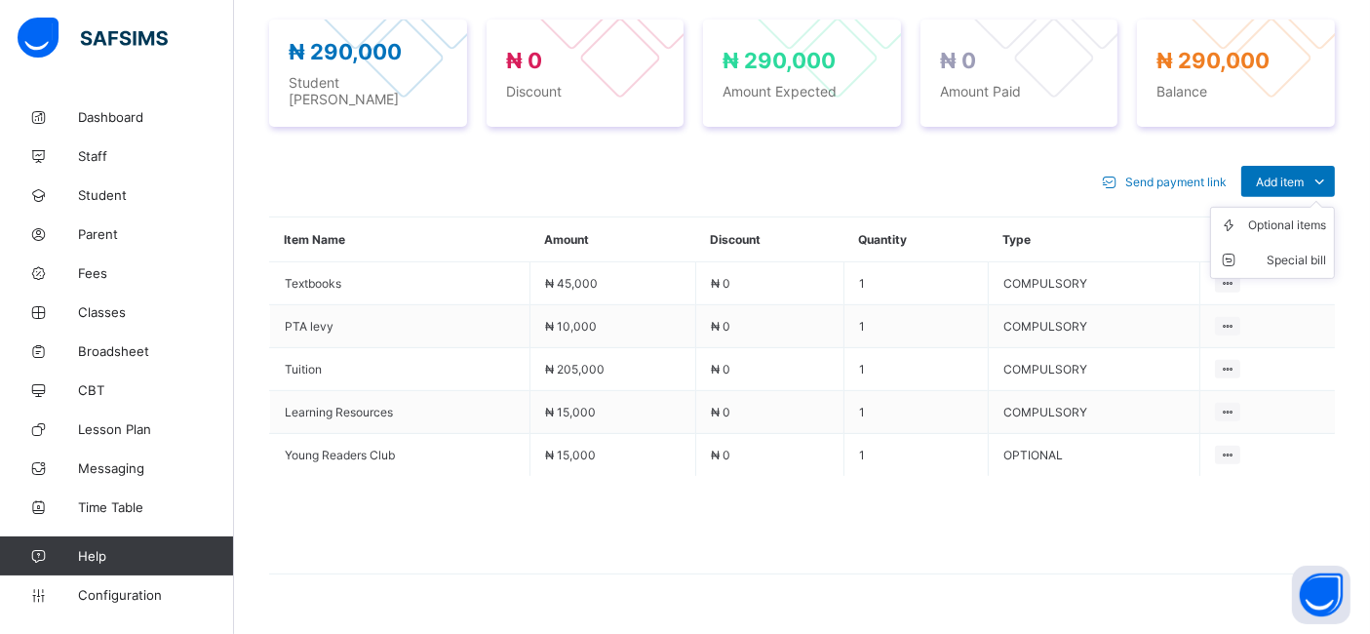
click at [1311, 207] on ul "Optional items Special bill" at bounding box center [1272, 243] width 125 height 72
click at [1285, 215] on div "Optional items" at bounding box center [1287, 225] width 78 height 20
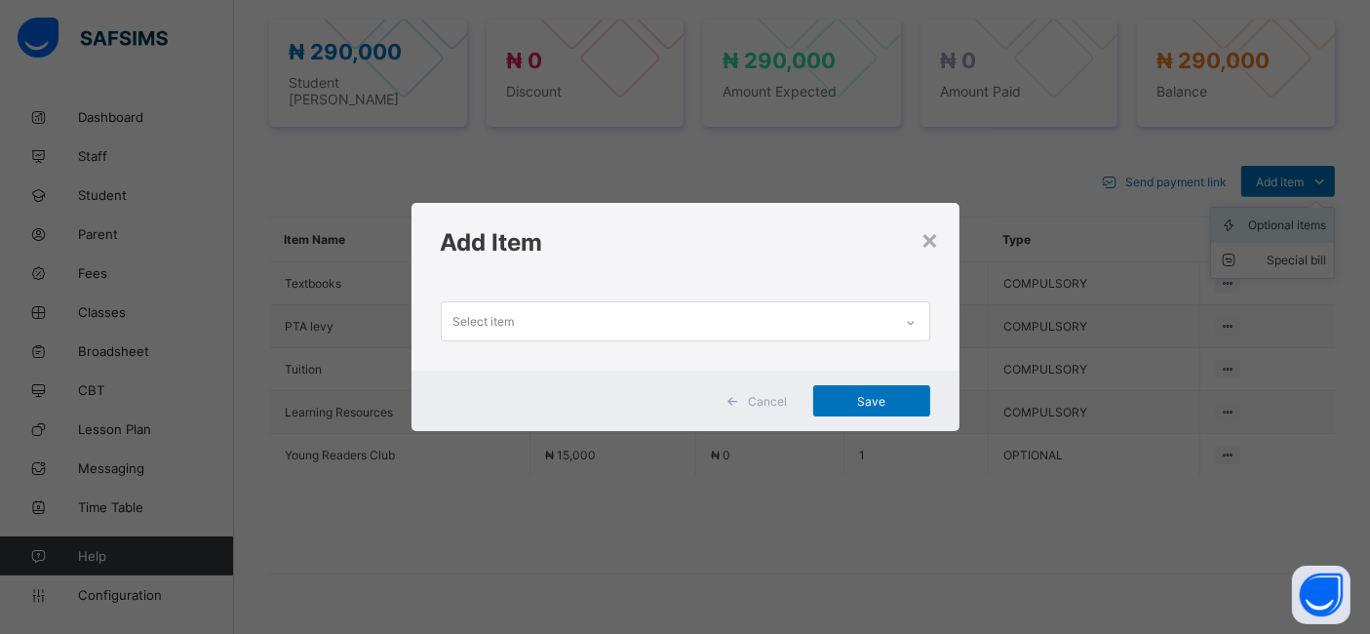
scroll to position [0, 0]
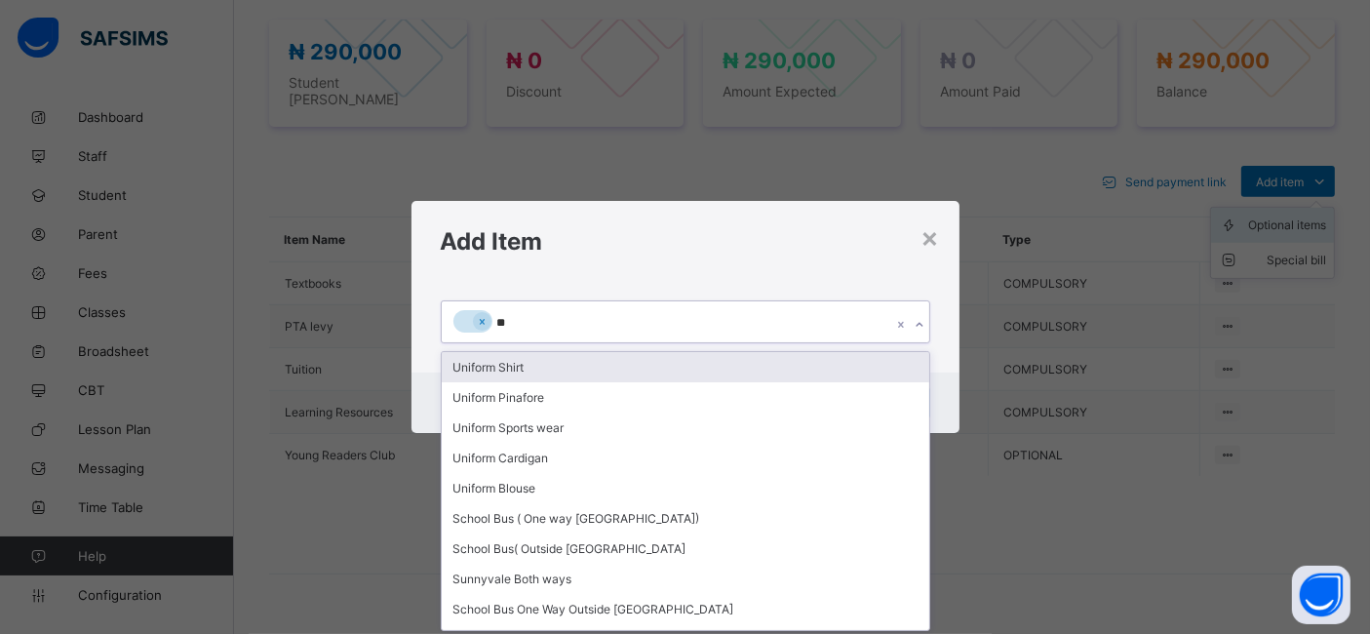
type input "***"
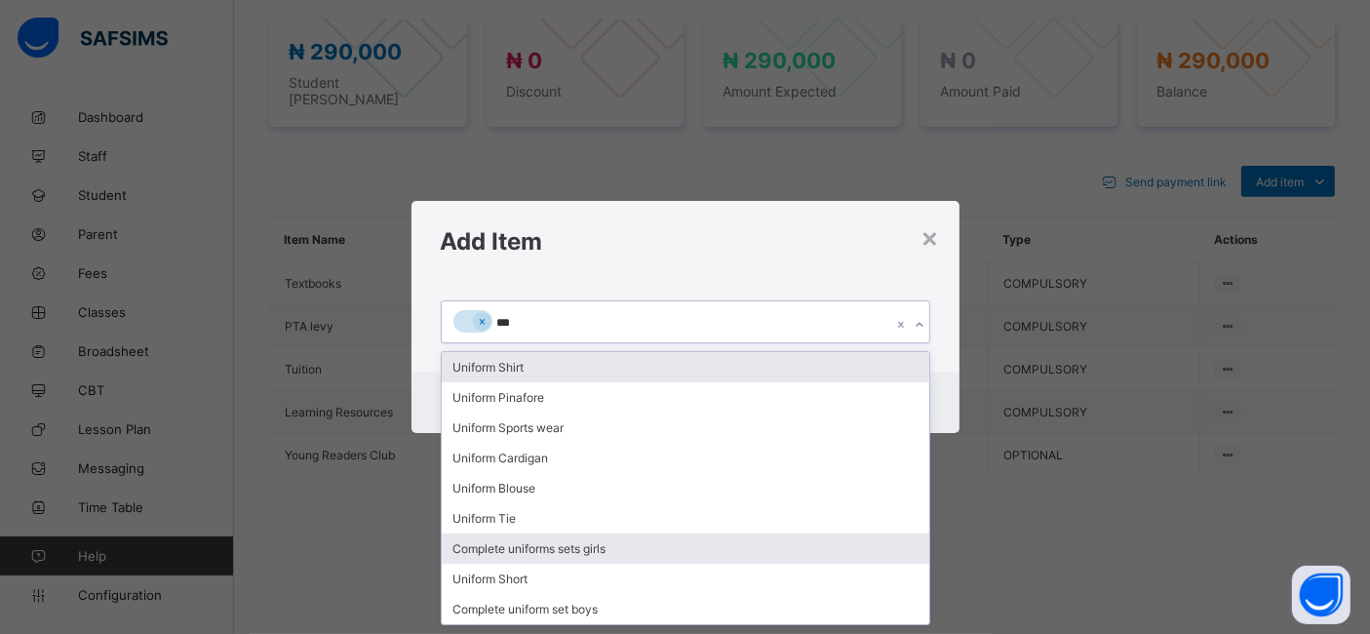
click at [608, 551] on div "Complete uniforms sets girls" at bounding box center [686, 548] width 488 height 30
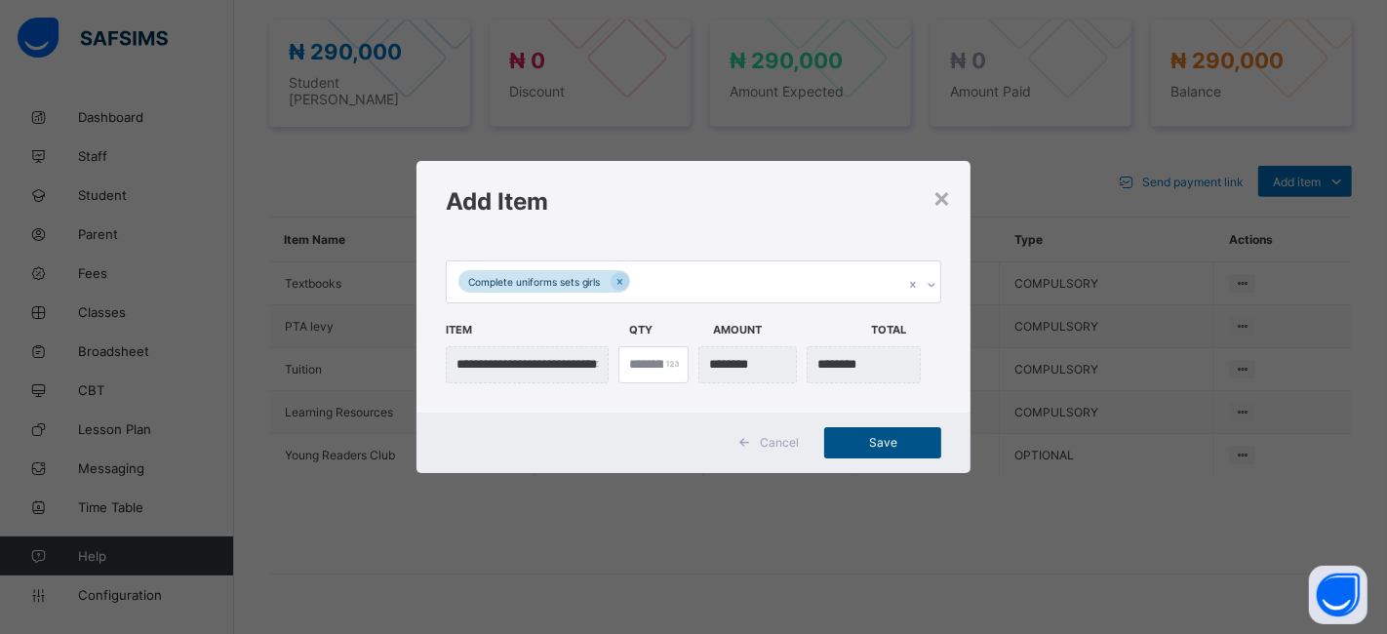
click at [882, 441] on span "Save" at bounding box center [883, 442] width 88 height 15
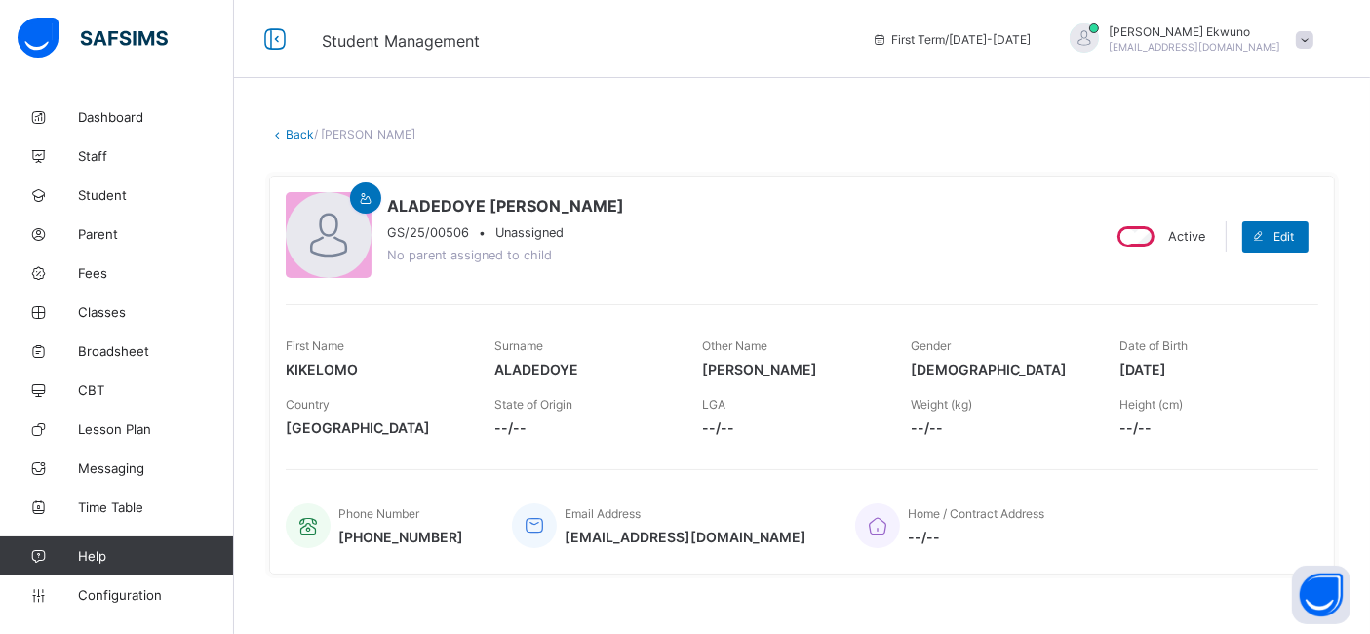
click at [300, 134] on link "Back" at bounding box center [300, 134] width 28 height 15
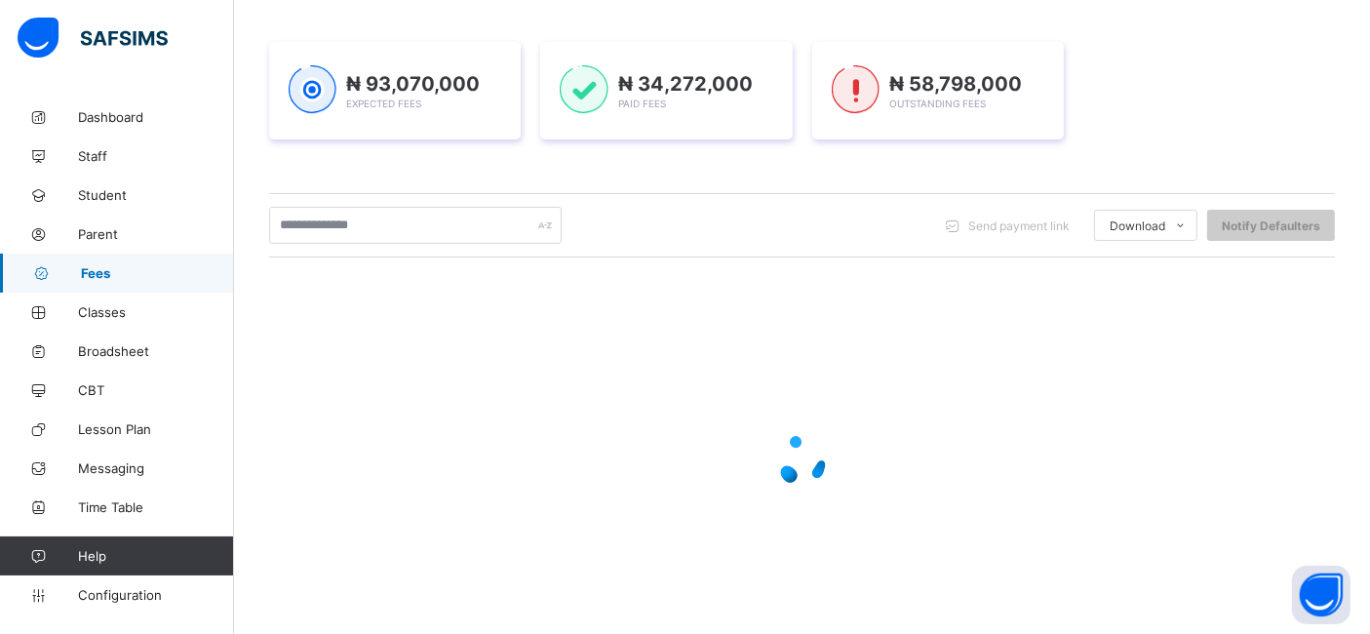
scroll to position [295, 0]
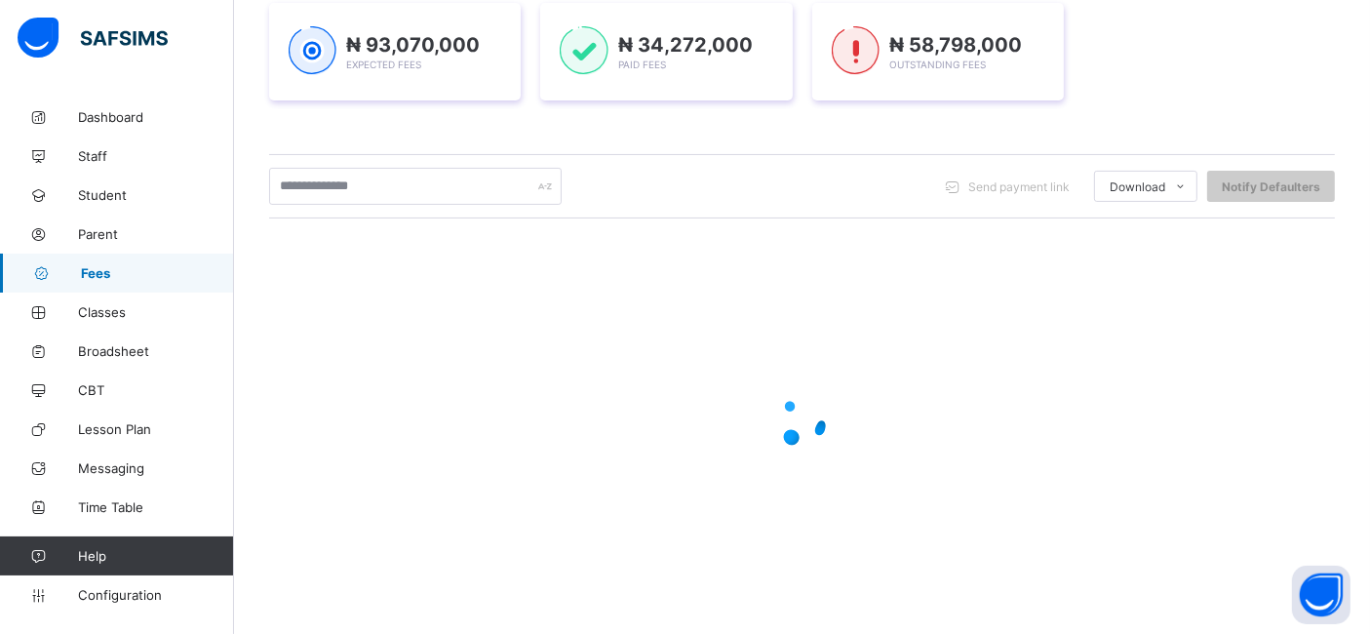
scroll to position [737, 0]
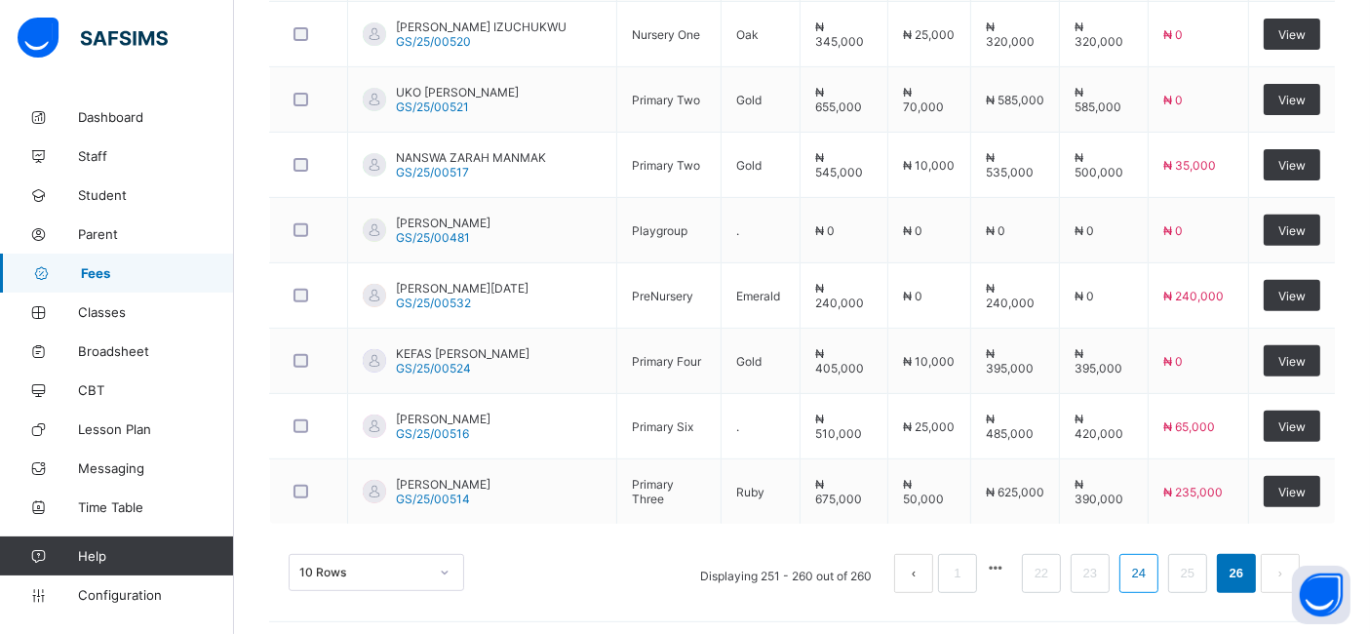
click at [1152, 568] on link "24" at bounding box center [1138, 573] width 25 height 25
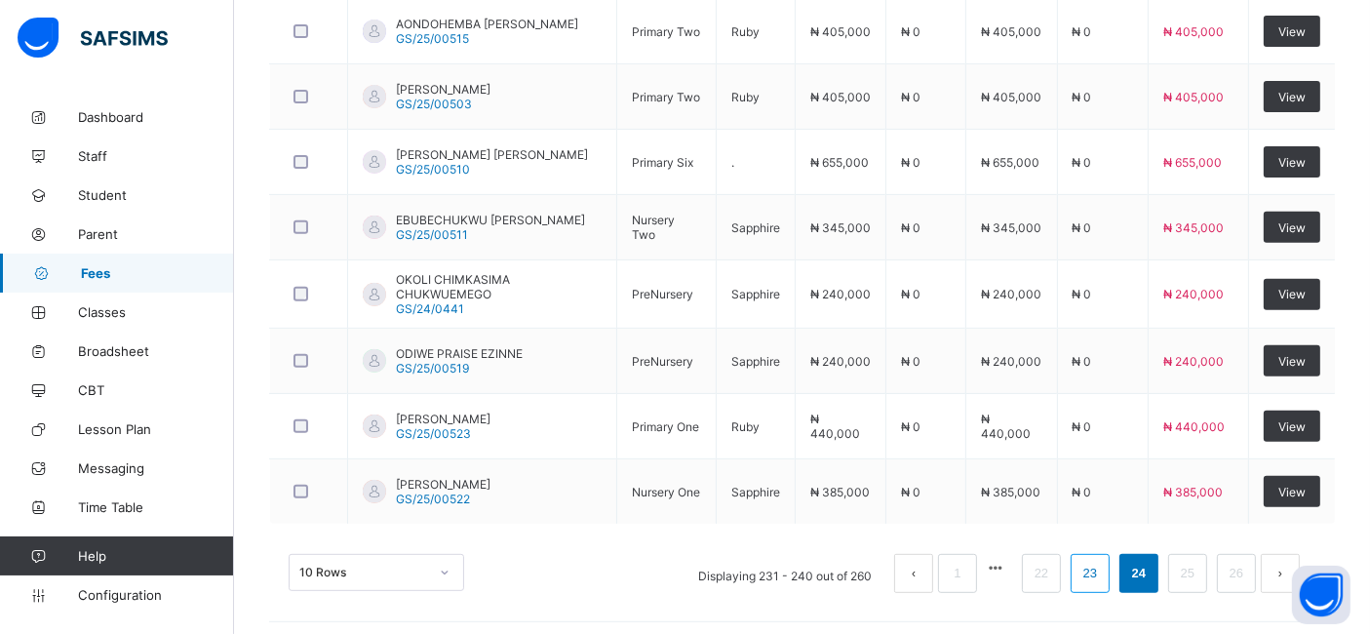
click at [1103, 565] on link "23" at bounding box center [1089, 573] width 25 height 25
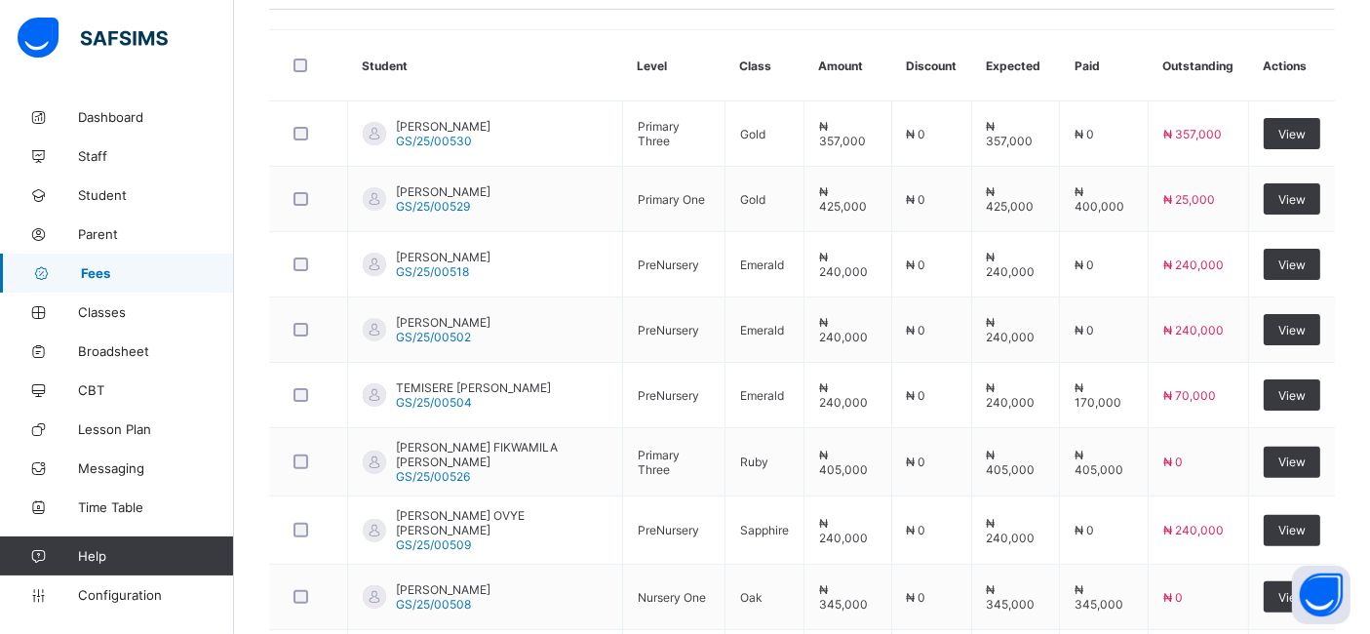
scroll to position [498, 0]
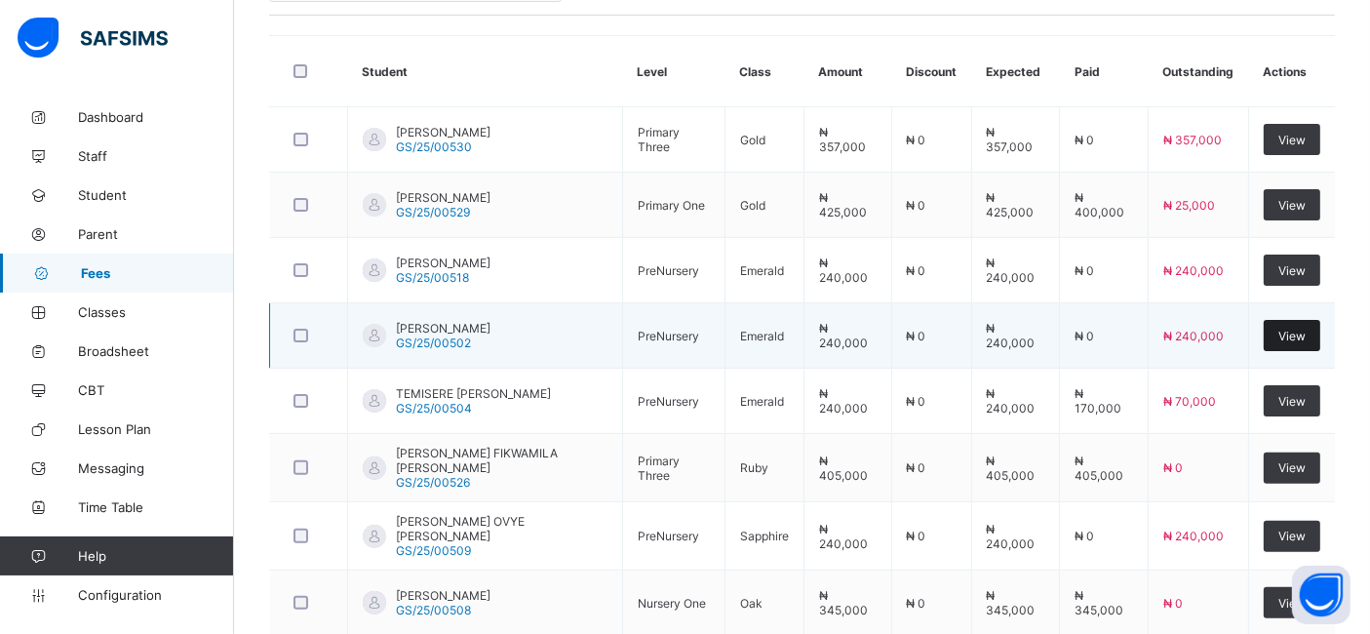
click at [1302, 333] on span "View" at bounding box center [1291, 336] width 27 height 15
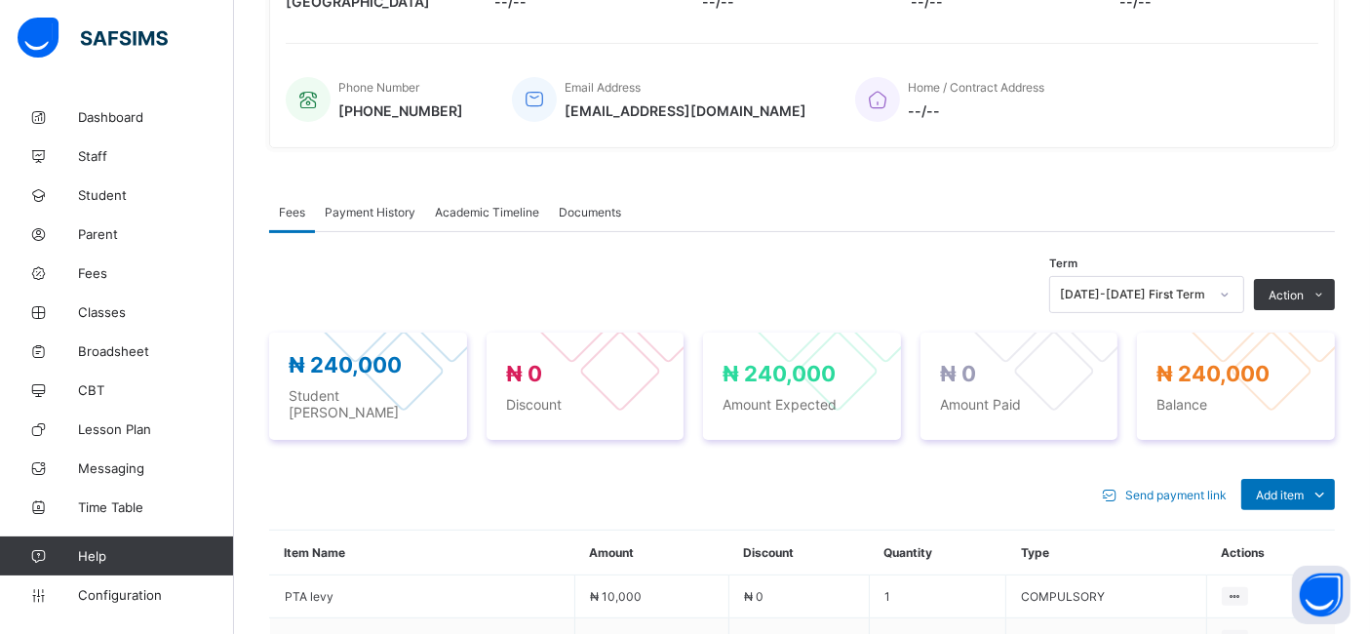
scroll to position [498, 0]
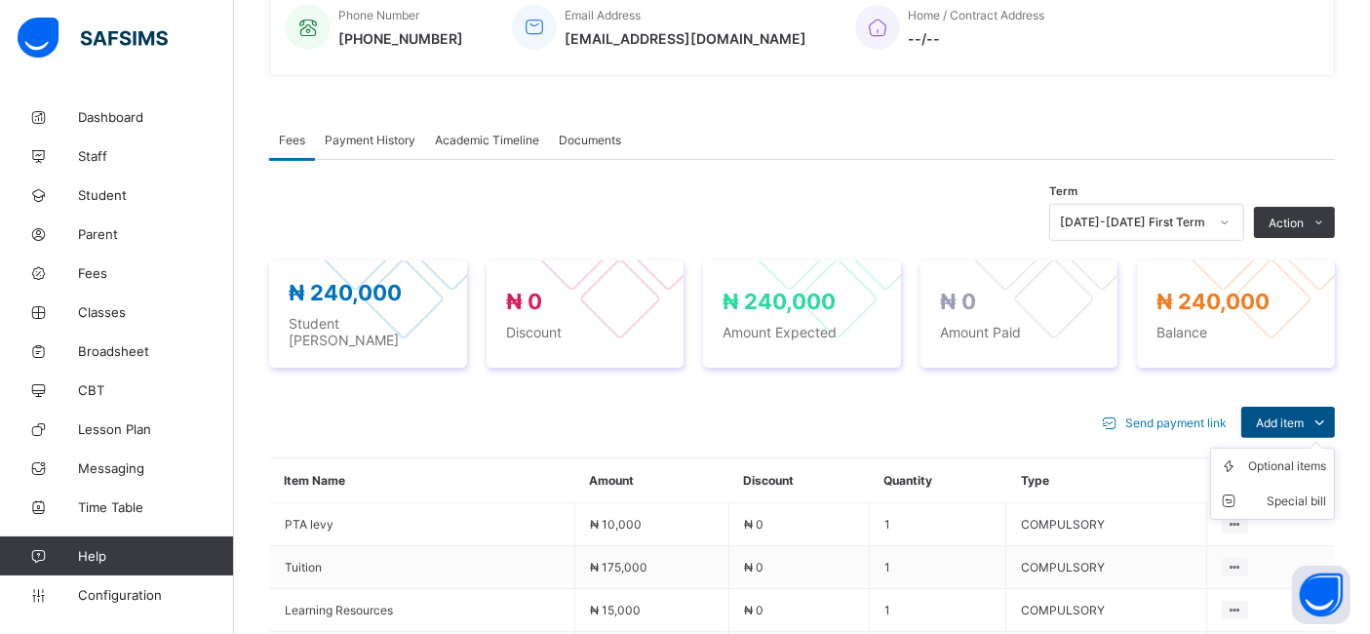
click at [1293, 415] on span "Add item" at bounding box center [1280, 422] width 48 height 15
click at [1301, 456] on div "Optional items" at bounding box center [1287, 466] width 78 height 20
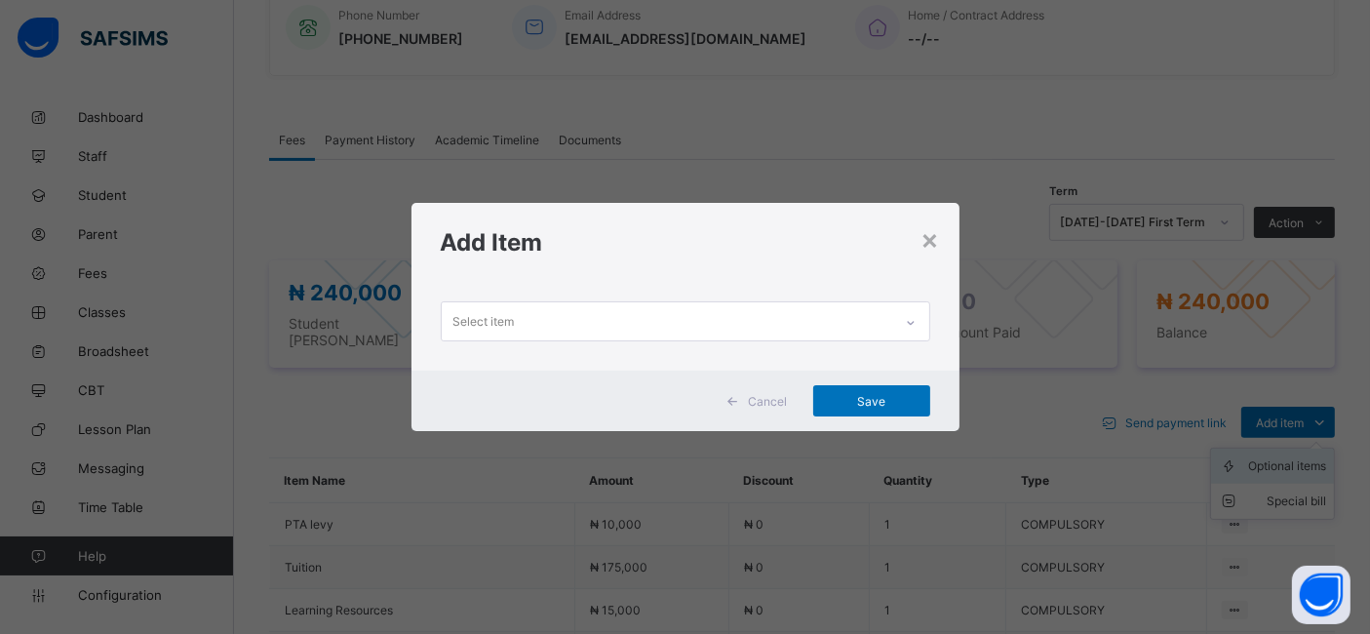
scroll to position [0, 0]
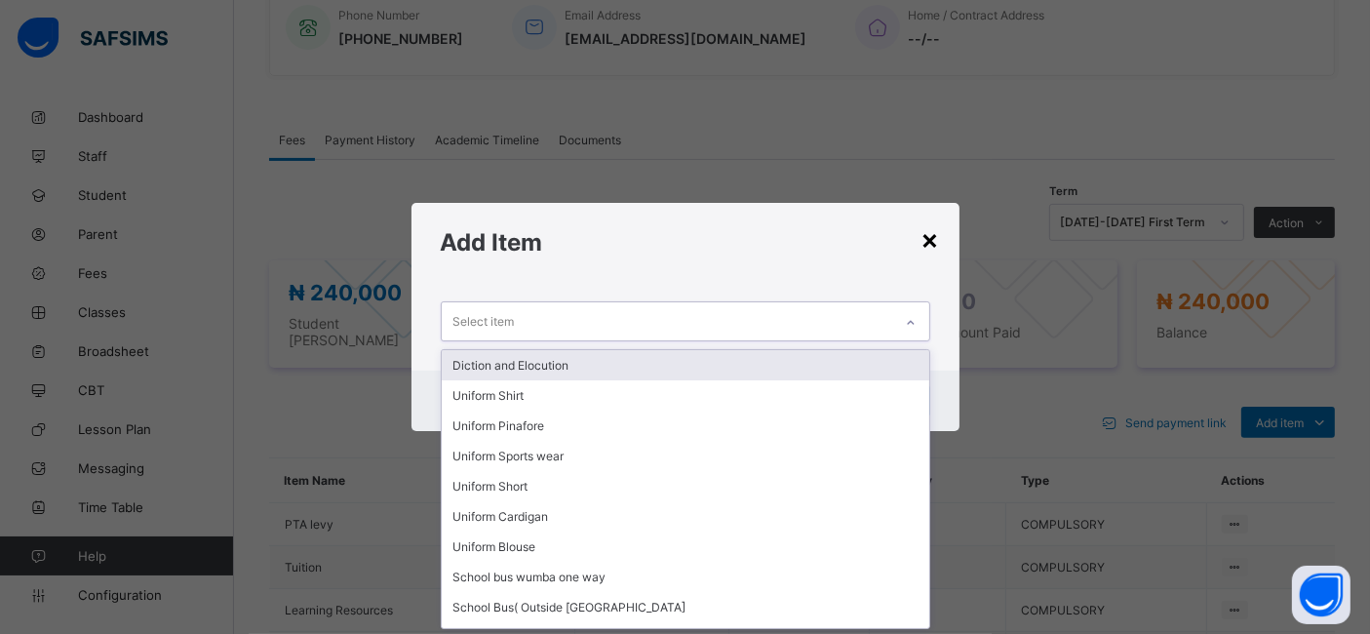
click at [929, 228] on div "×" at bounding box center [930, 238] width 19 height 33
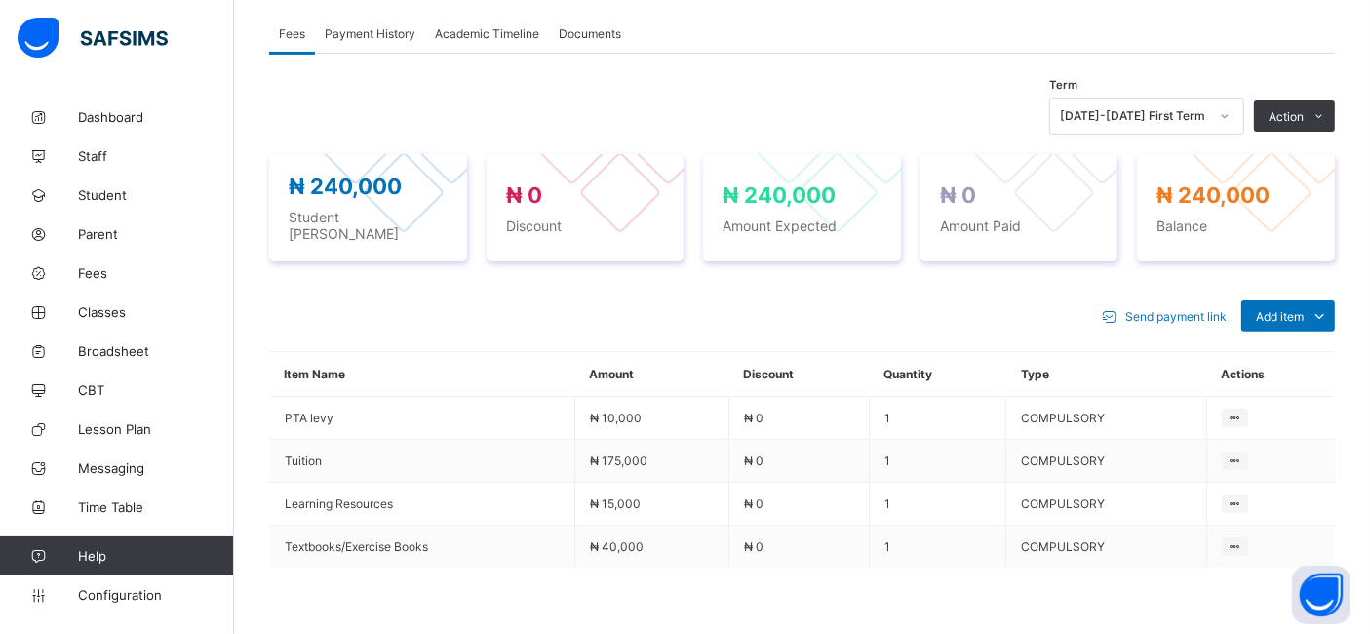
scroll to position [729, 0]
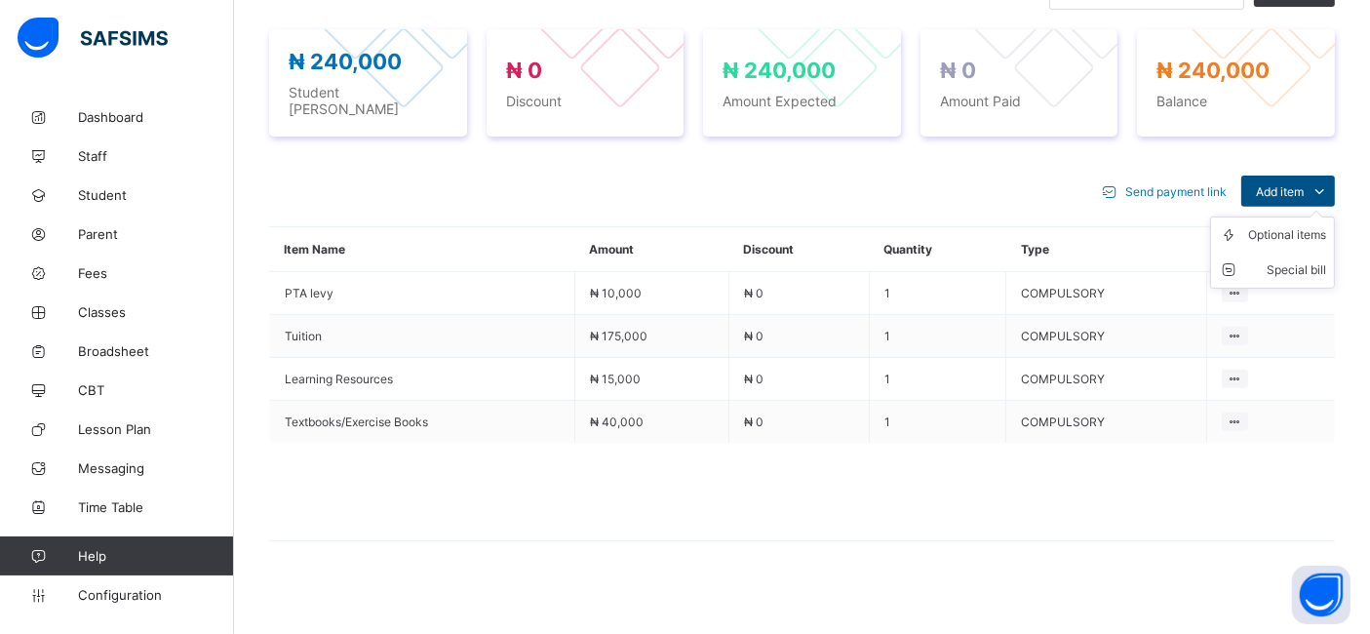
click at [1304, 184] on span "Add item" at bounding box center [1280, 191] width 48 height 15
click at [1289, 225] on div "Optional items" at bounding box center [1287, 235] width 78 height 20
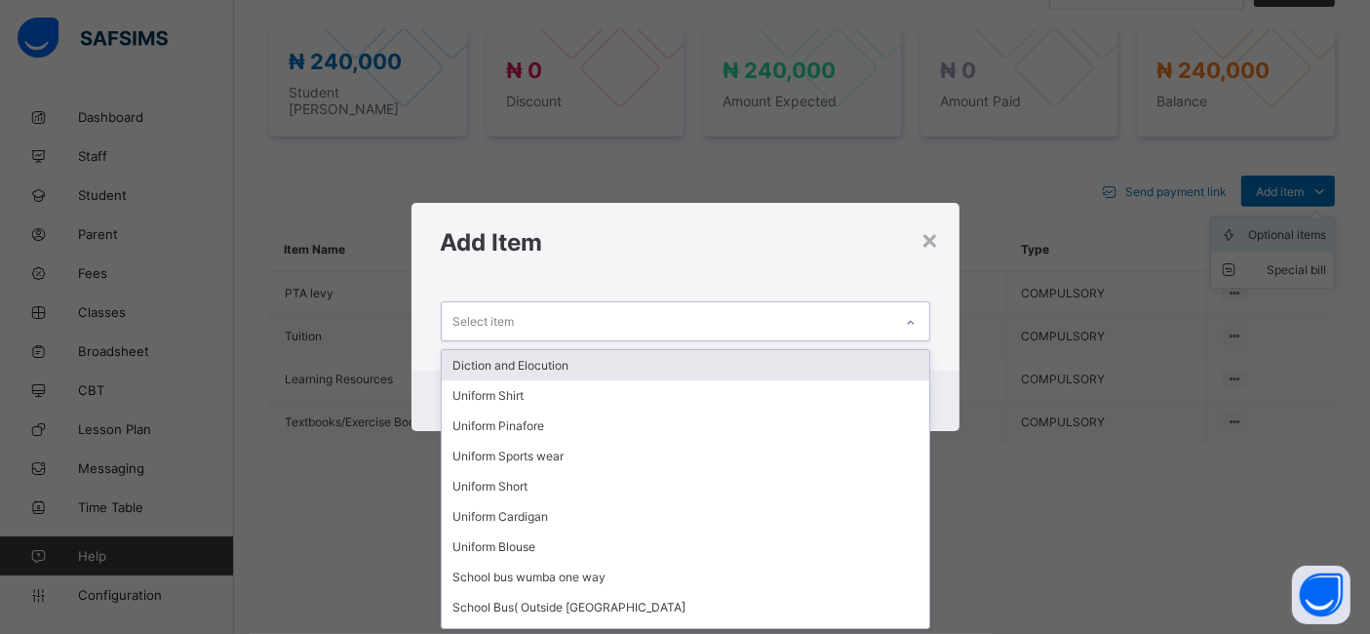
scroll to position [0, 0]
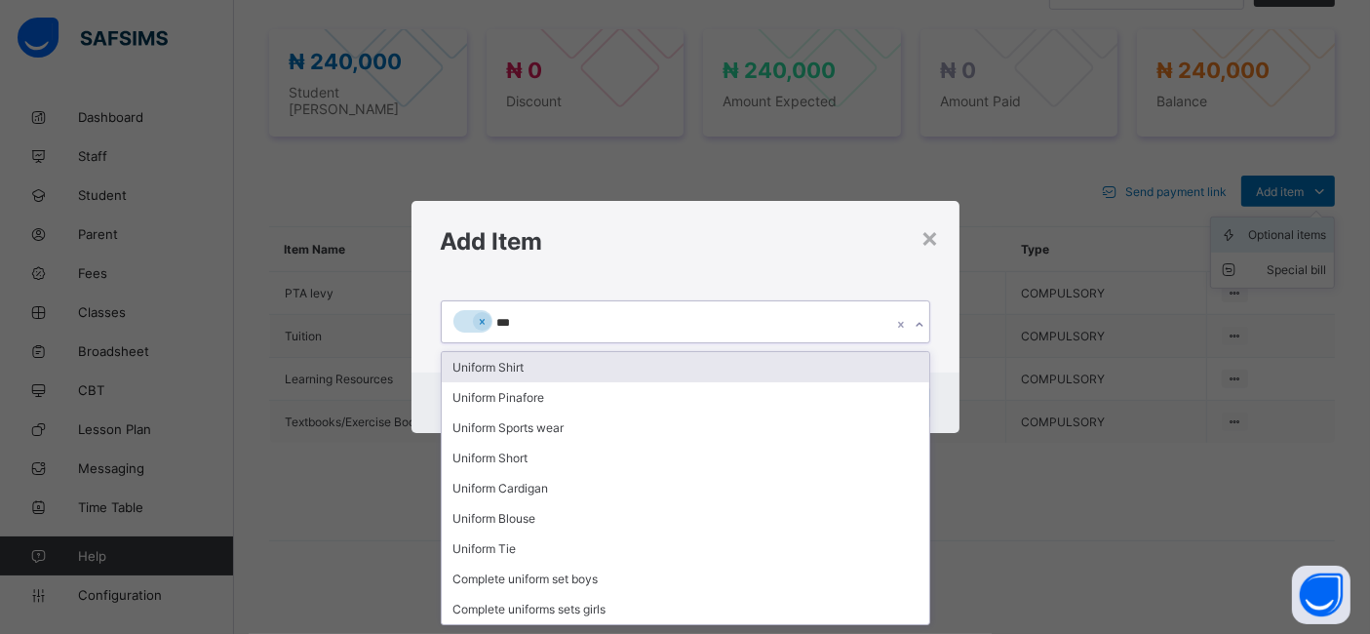
type input "****"
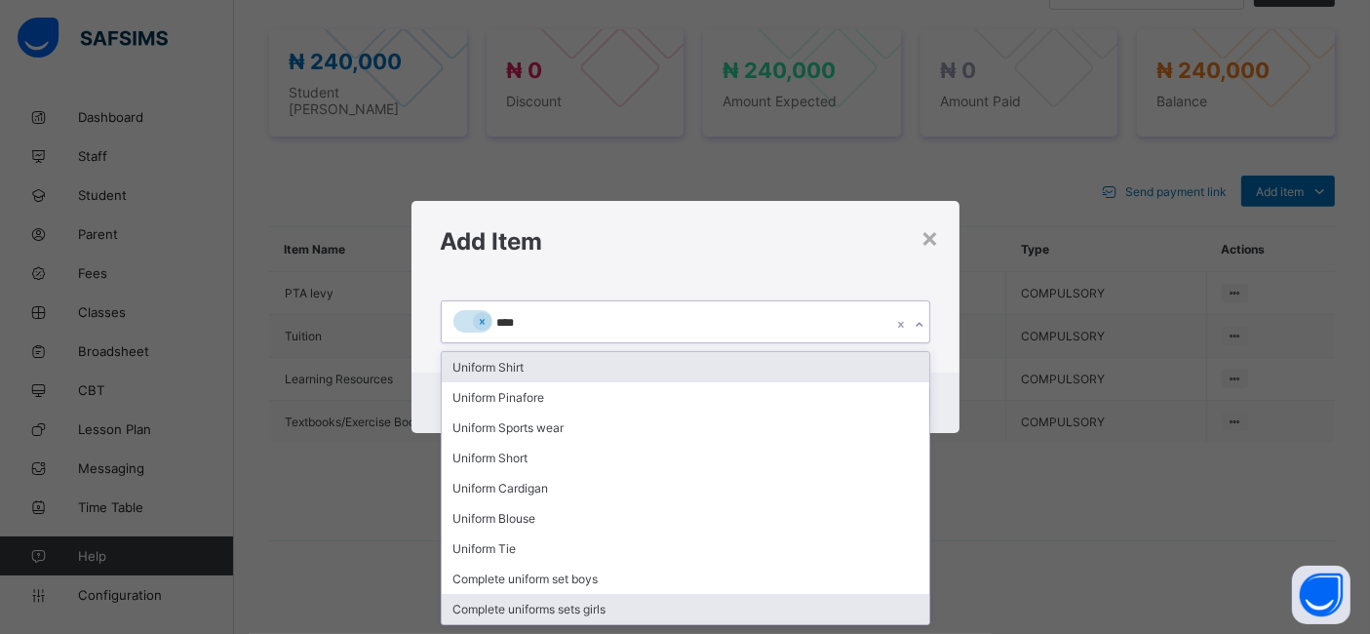
click at [603, 603] on div "Complete uniforms sets girls" at bounding box center [686, 609] width 488 height 30
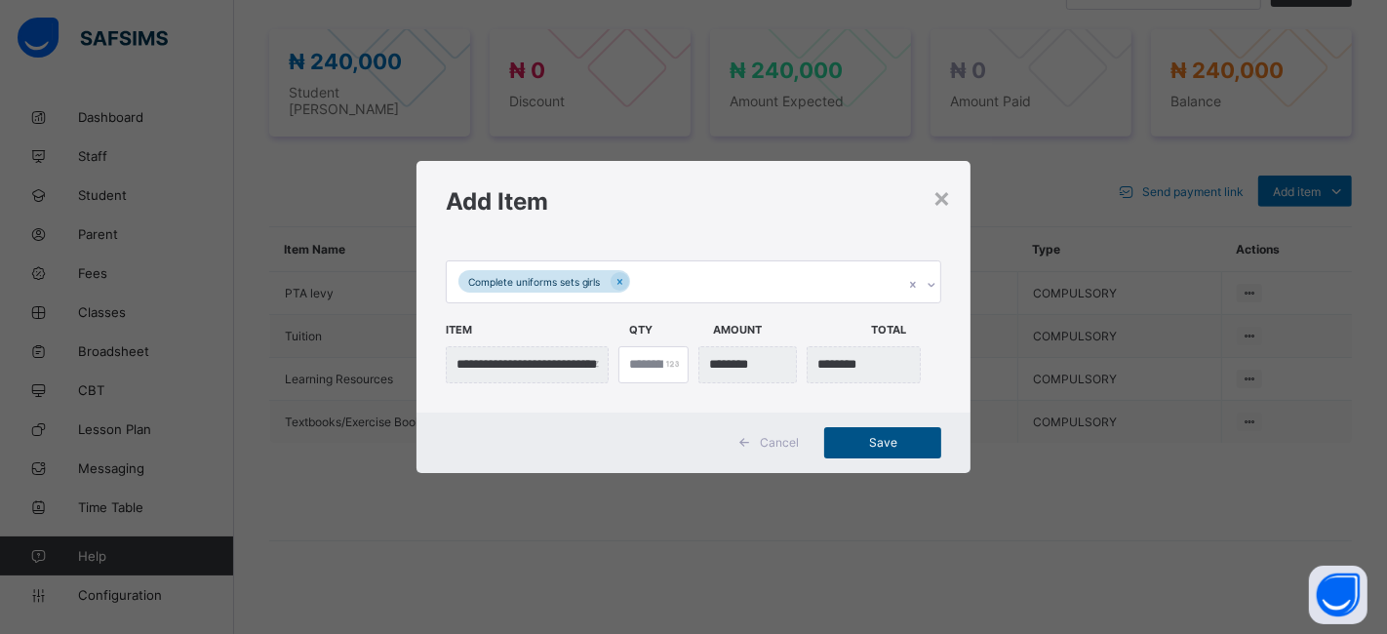
click at [883, 445] on span "Save" at bounding box center [883, 442] width 88 height 15
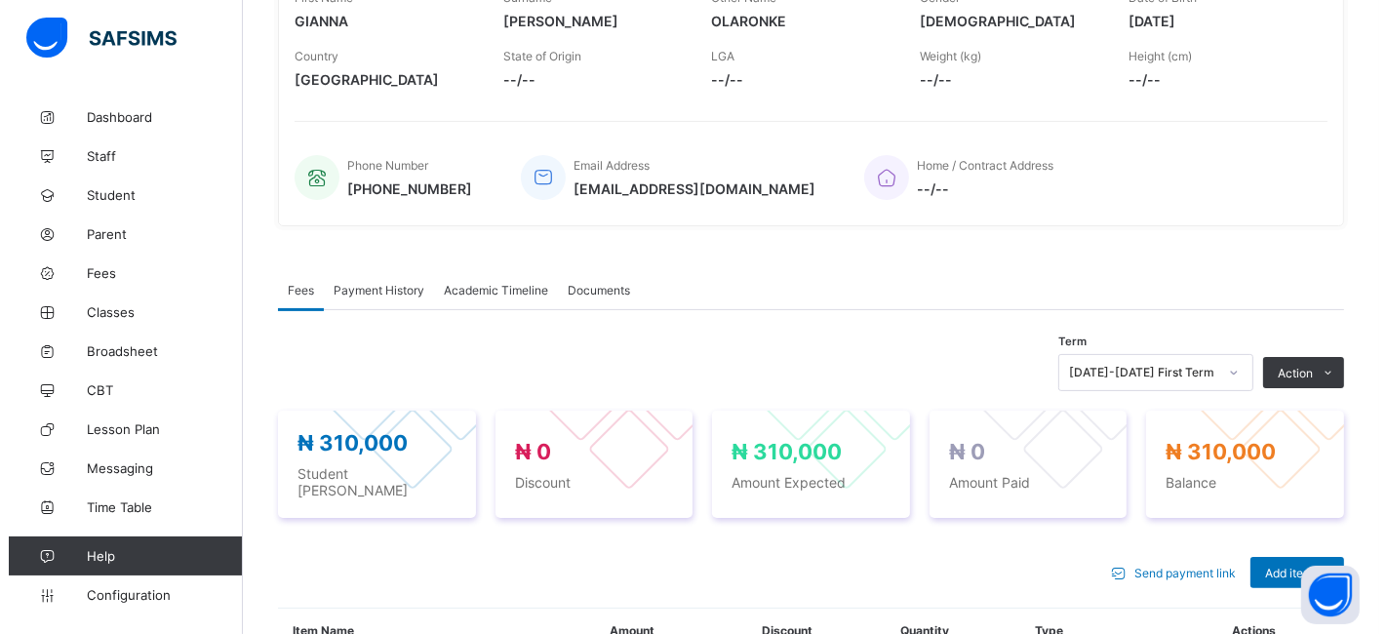
scroll to position [371, 0]
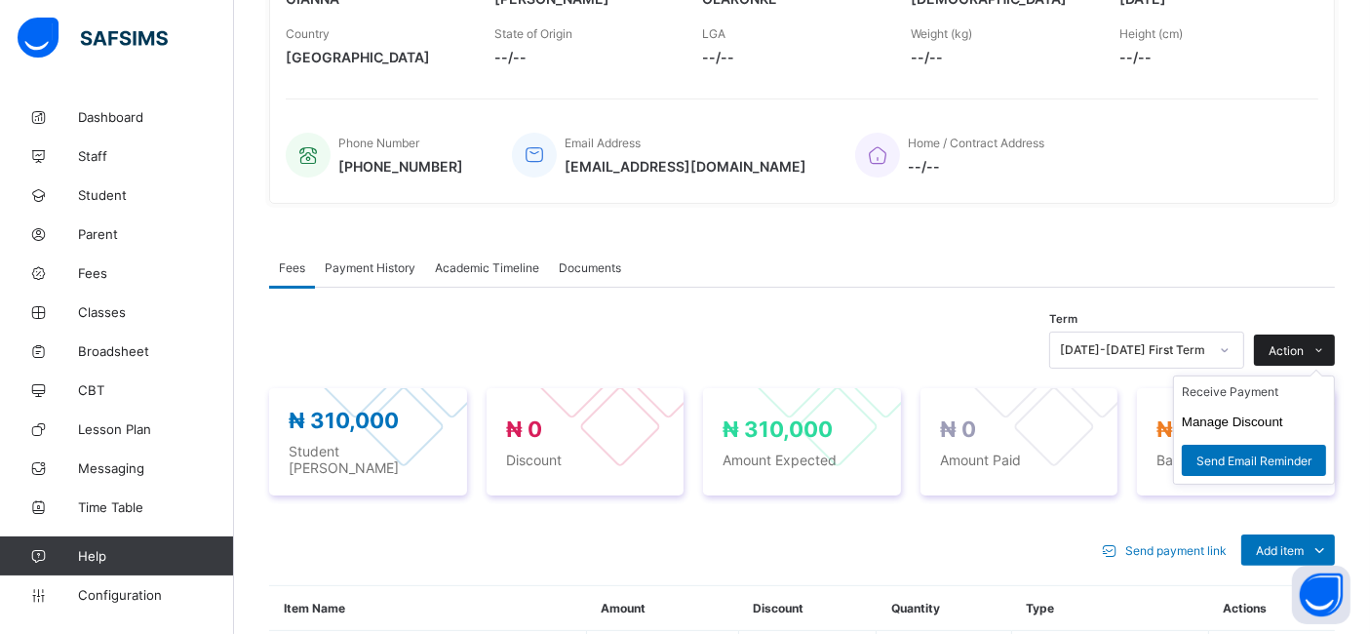
click at [1304, 343] on span "Action" at bounding box center [1286, 350] width 35 height 15
click at [1253, 417] on button "Manage Discount" at bounding box center [1232, 421] width 101 height 15
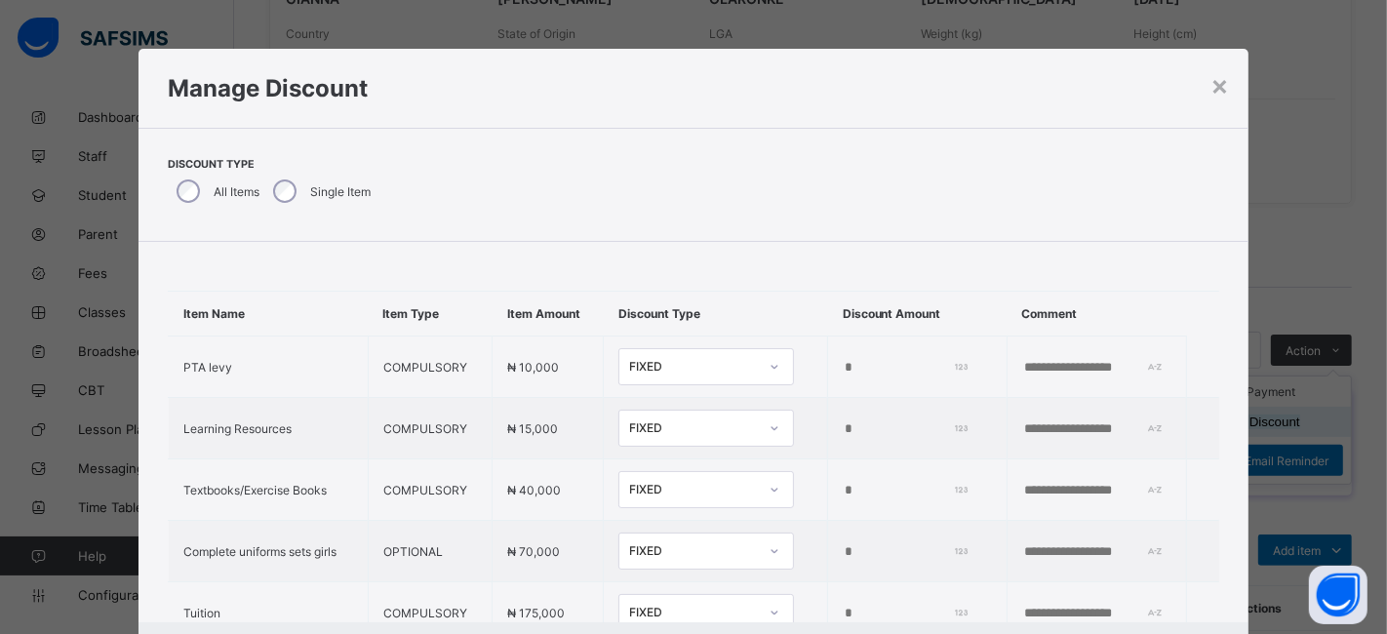
scroll to position [84, 0]
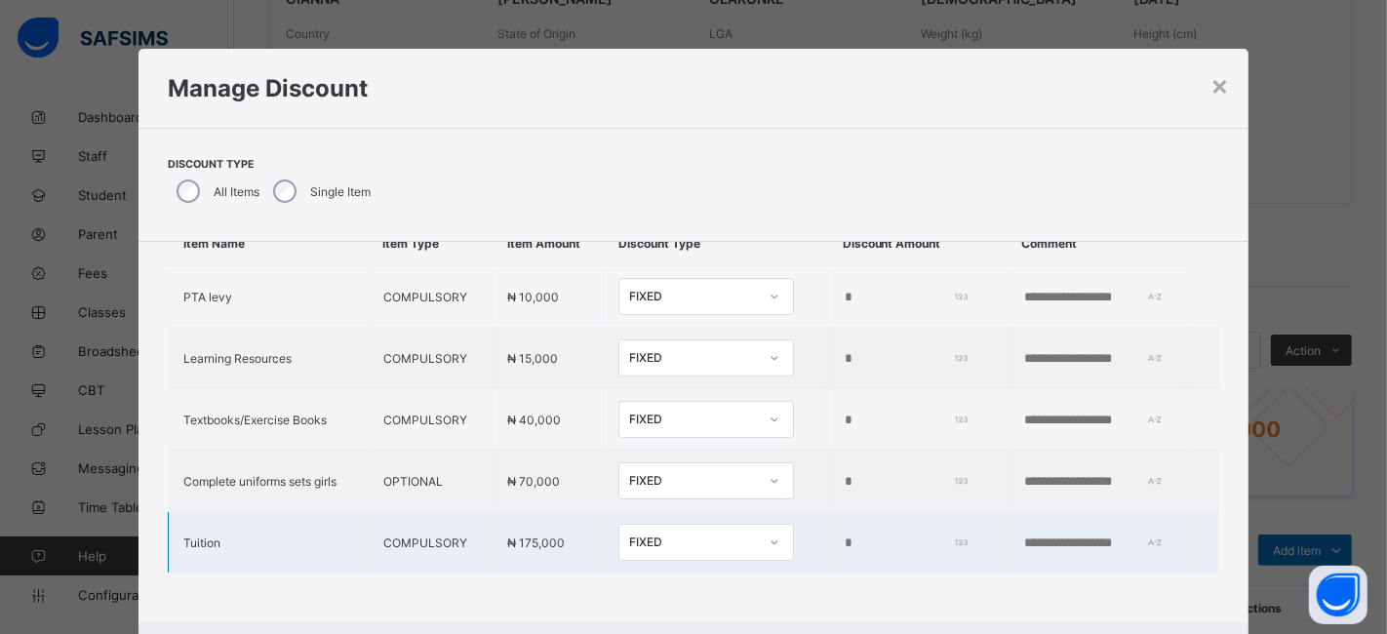
click at [842, 535] on input "*" at bounding box center [902, 543] width 121 height 16
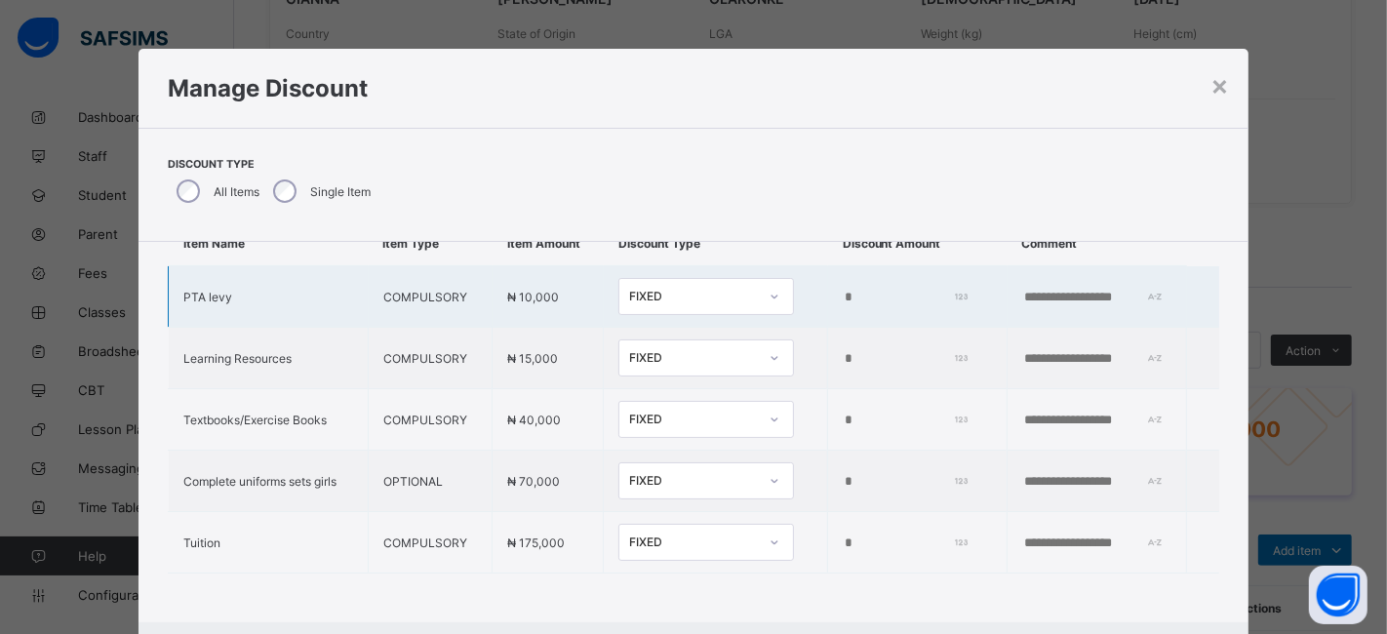
type input "*****"
click at [842, 290] on input "*" at bounding box center [902, 298] width 121 height 16
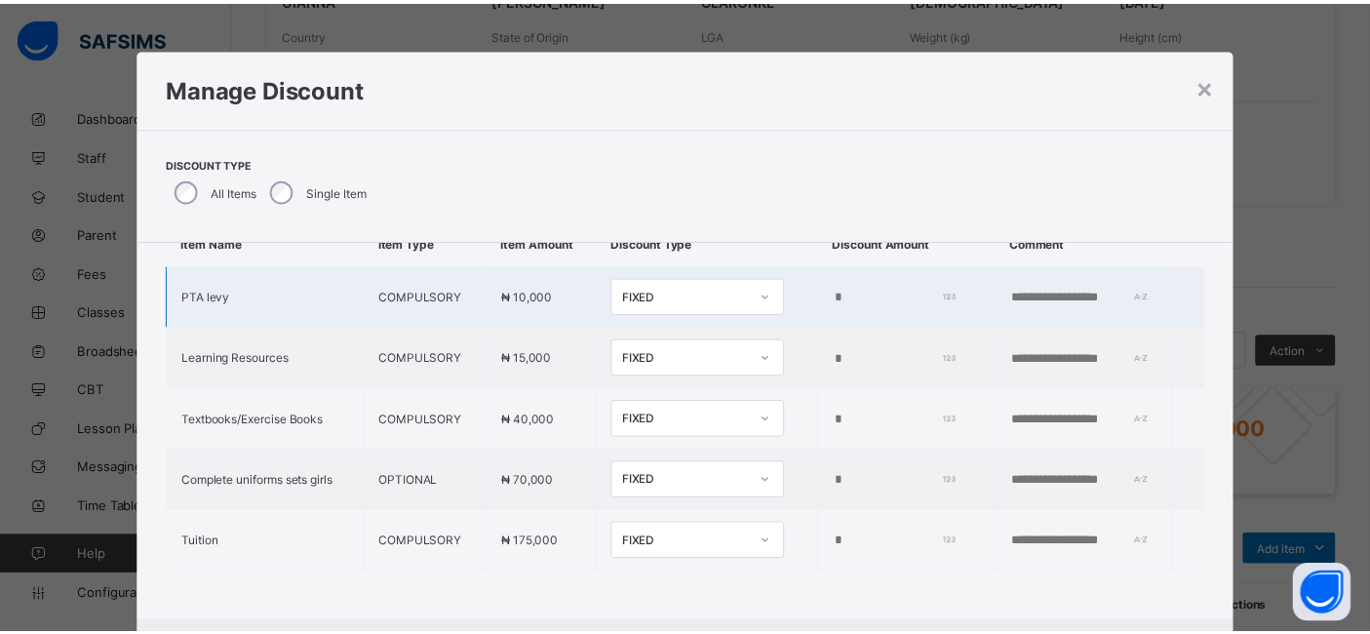
scroll to position [97, 0]
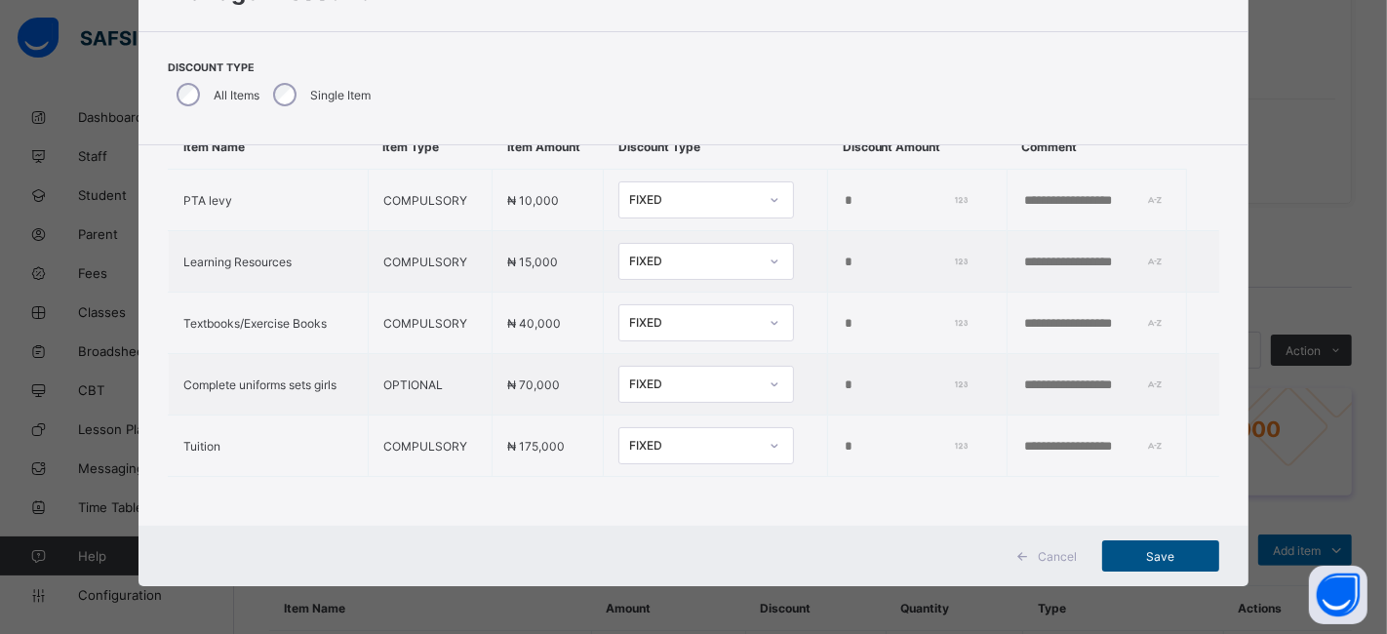
type input "*****"
click at [1155, 559] on span "Save" at bounding box center [1160, 556] width 88 height 15
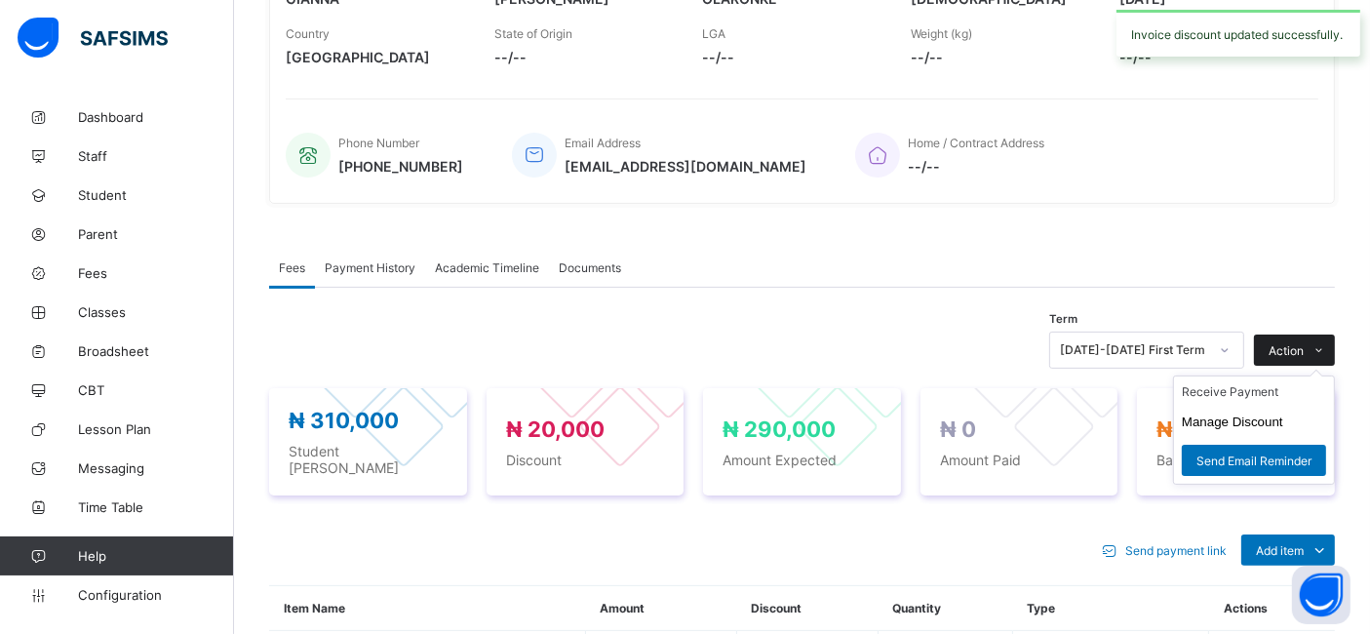
click at [1304, 348] on span "Action" at bounding box center [1286, 350] width 35 height 15
click at [1237, 383] on ul "Receive Payment Manage Discount Send Email Reminder" at bounding box center [1254, 429] width 162 height 109
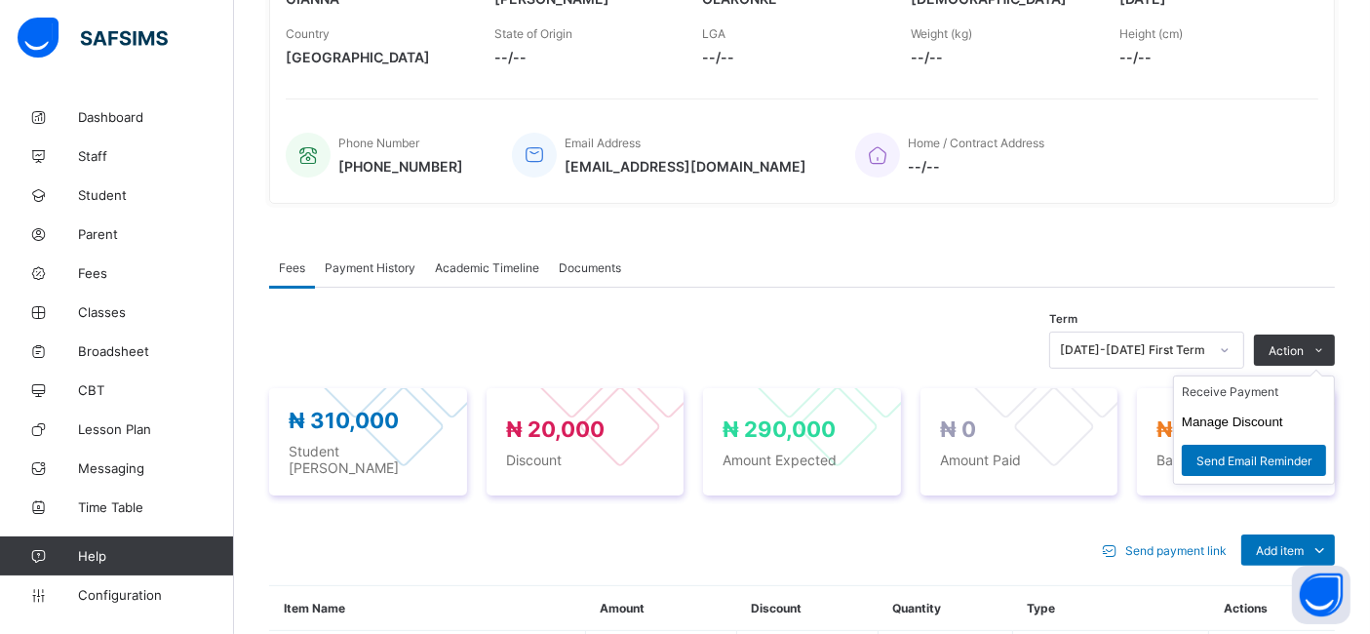
click at [1236, 382] on ul "Receive Payment Manage Discount Send Email Reminder" at bounding box center [1254, 429] width 162 height 109
click at [1228, 390] on li "Receive Payment" at bounding box center [1254, 391] width 160 height 30
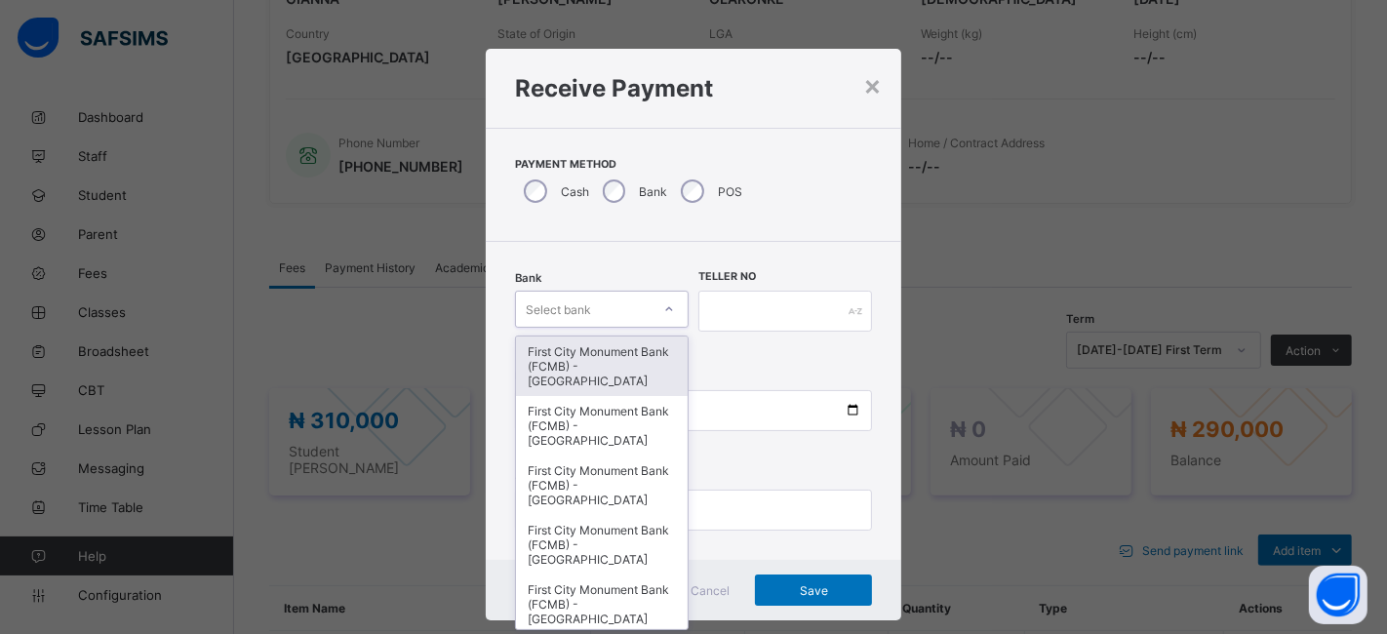
click at [603, 365] on div "First City Monument Bank (FCMB) - [GEOGRAPHIC_DATA]" at bounding box center [602, 365] width 172 height 59
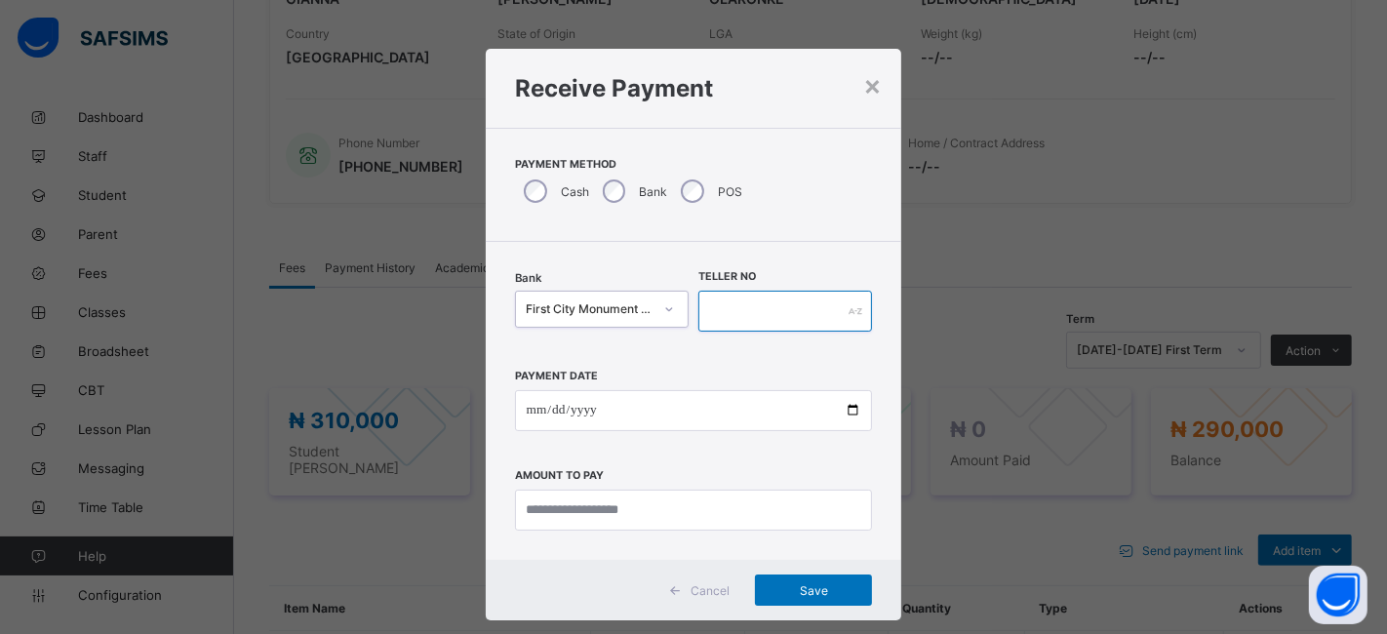
click at [745, 306] on input "text" at bounding box center [785, 311] width 174 height 41
type input "**********"
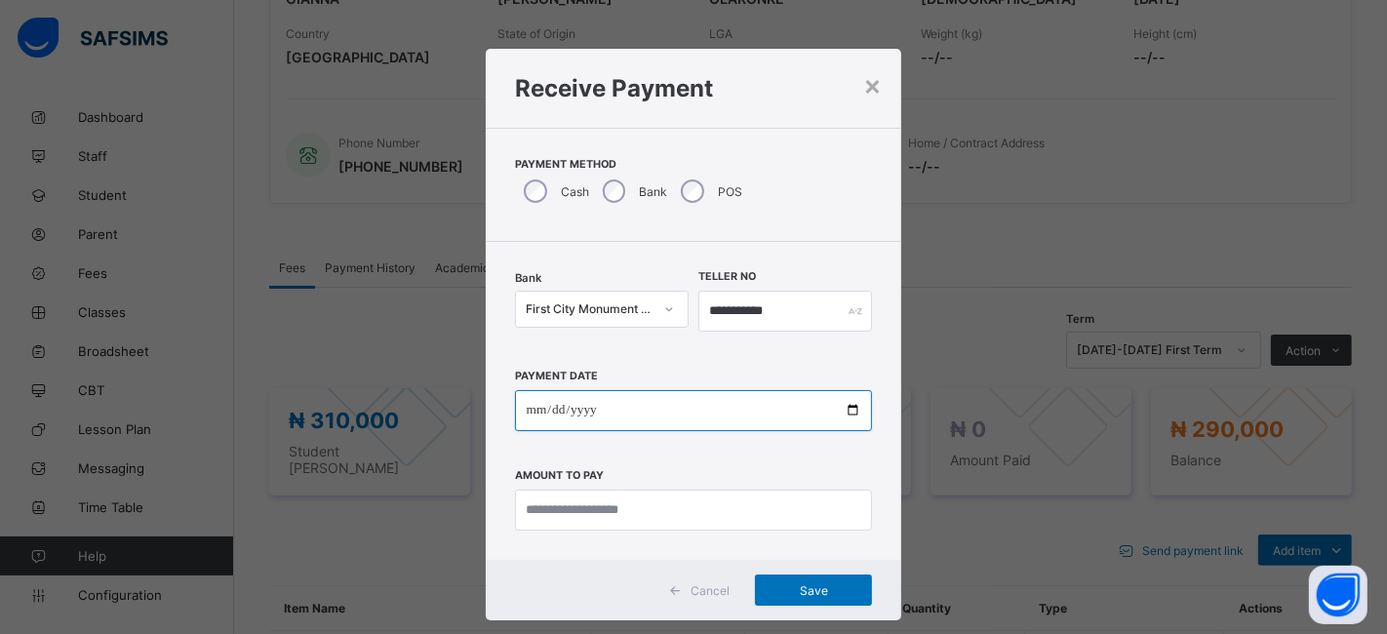
click at [844, 407] on input "date" at bounding box center [694, 410] width 358 height 41
type input "**********"
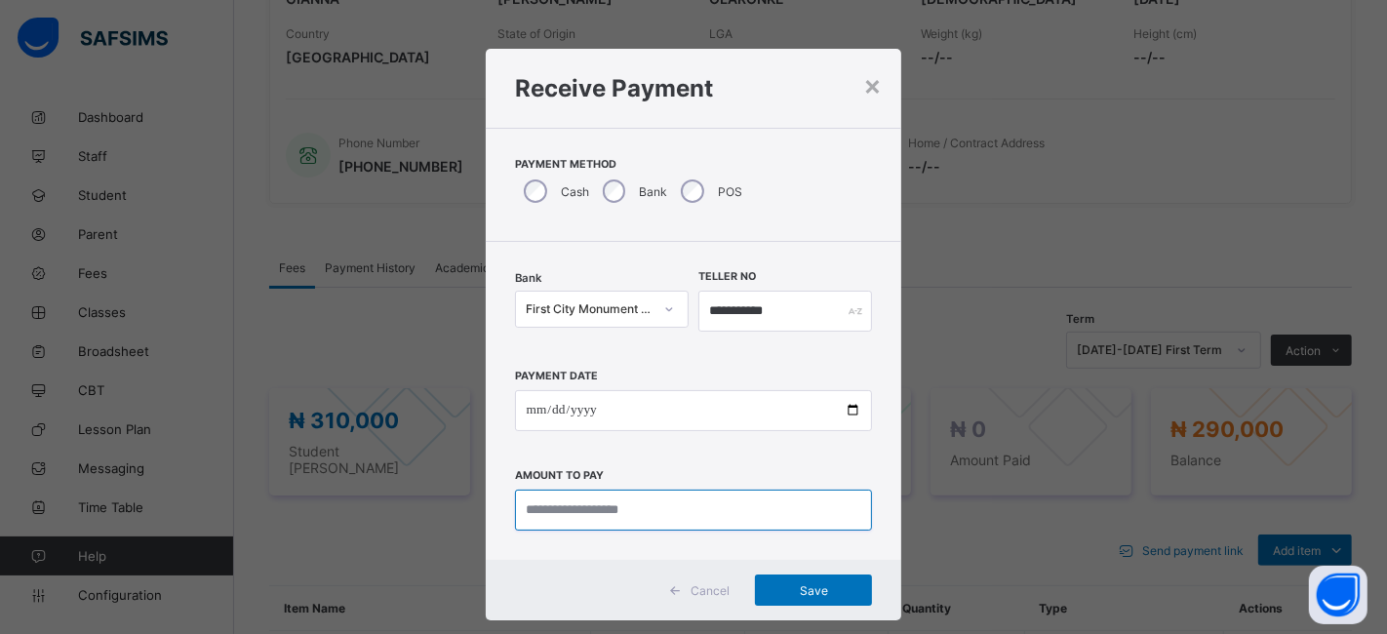
click at [621, 508] on input "currency" at bounding box center [694, 509] width 358 height 41
type input "*********"
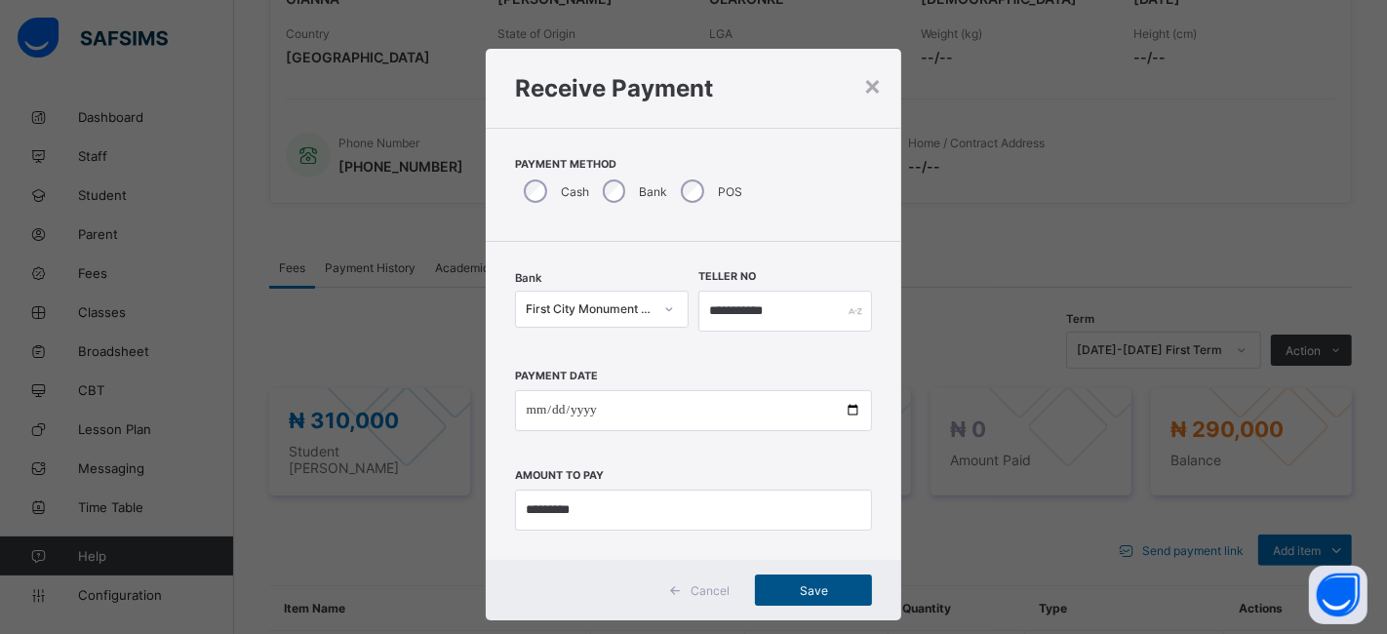
click at [793, 590] on span "Save" at bounding box center [813, 590] width 88 height 15
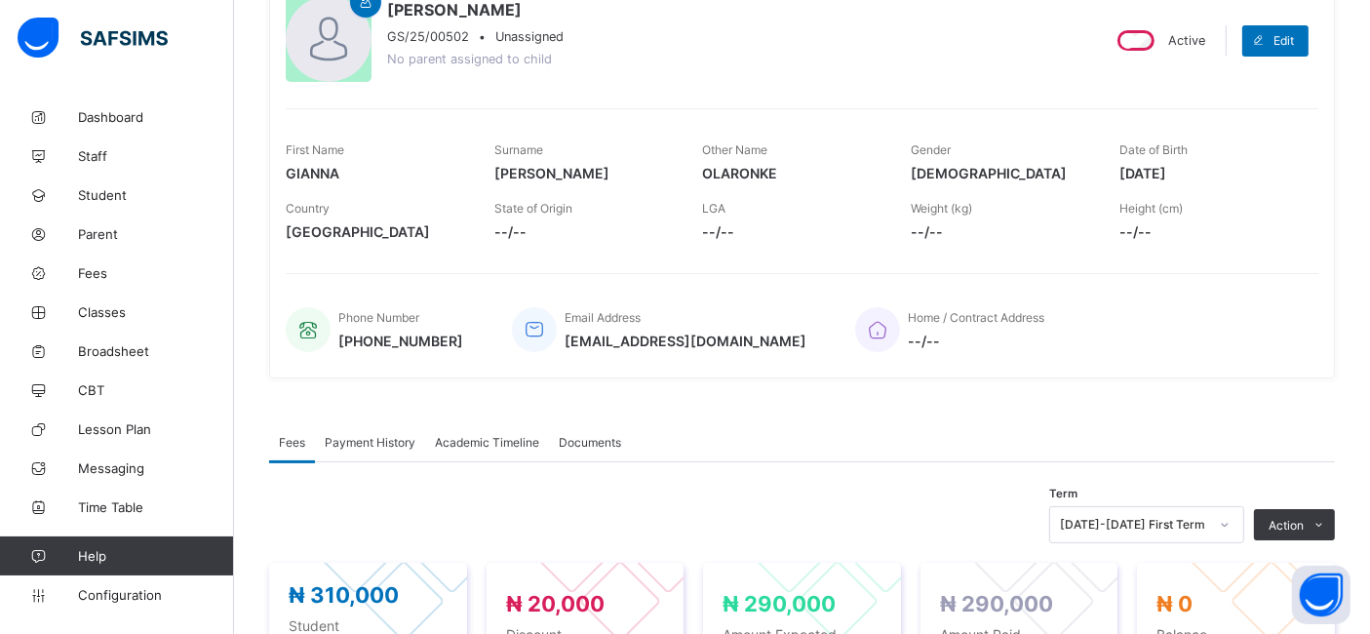
scroll to position [0, 0]
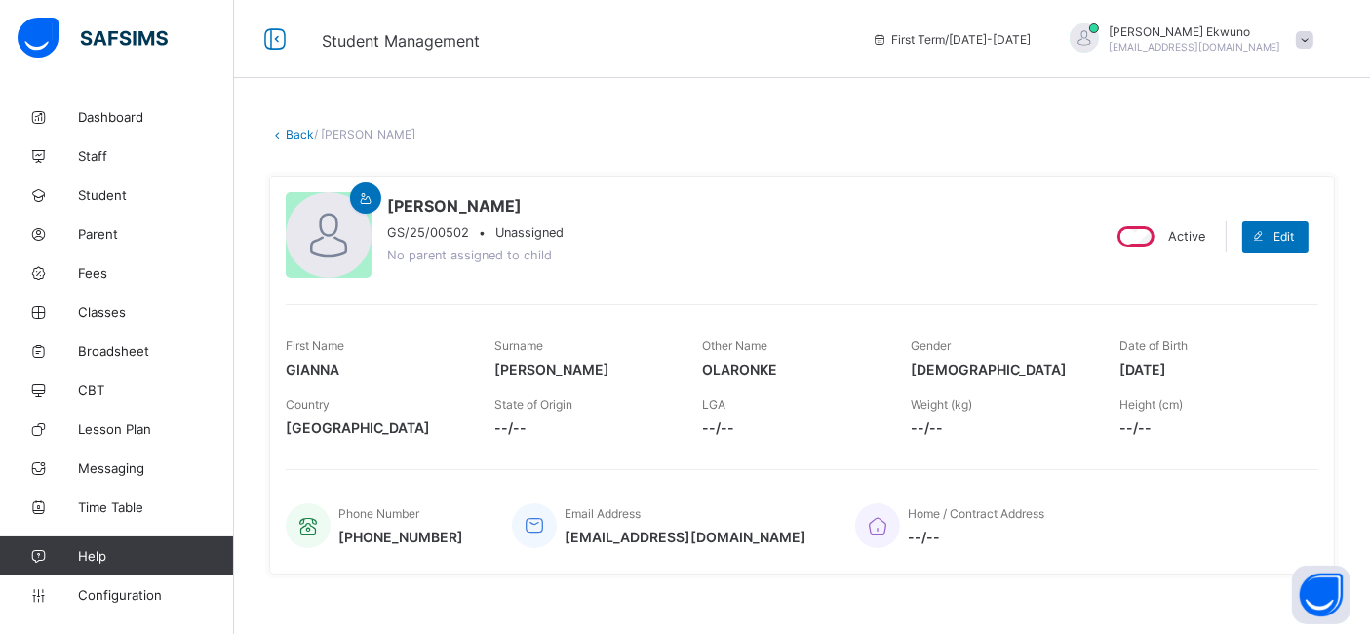
click at [297, 137] on link "Back" at bounding box center [300, 134] width 28 height 15
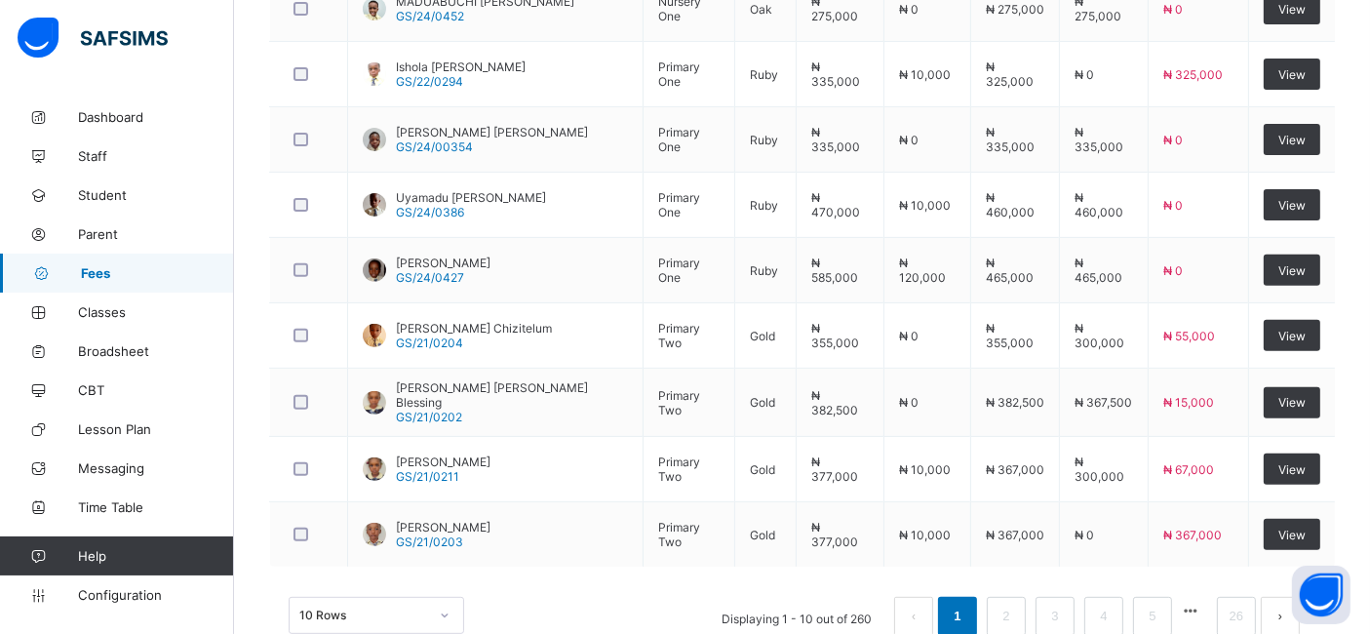
scroll to position [737, 0]
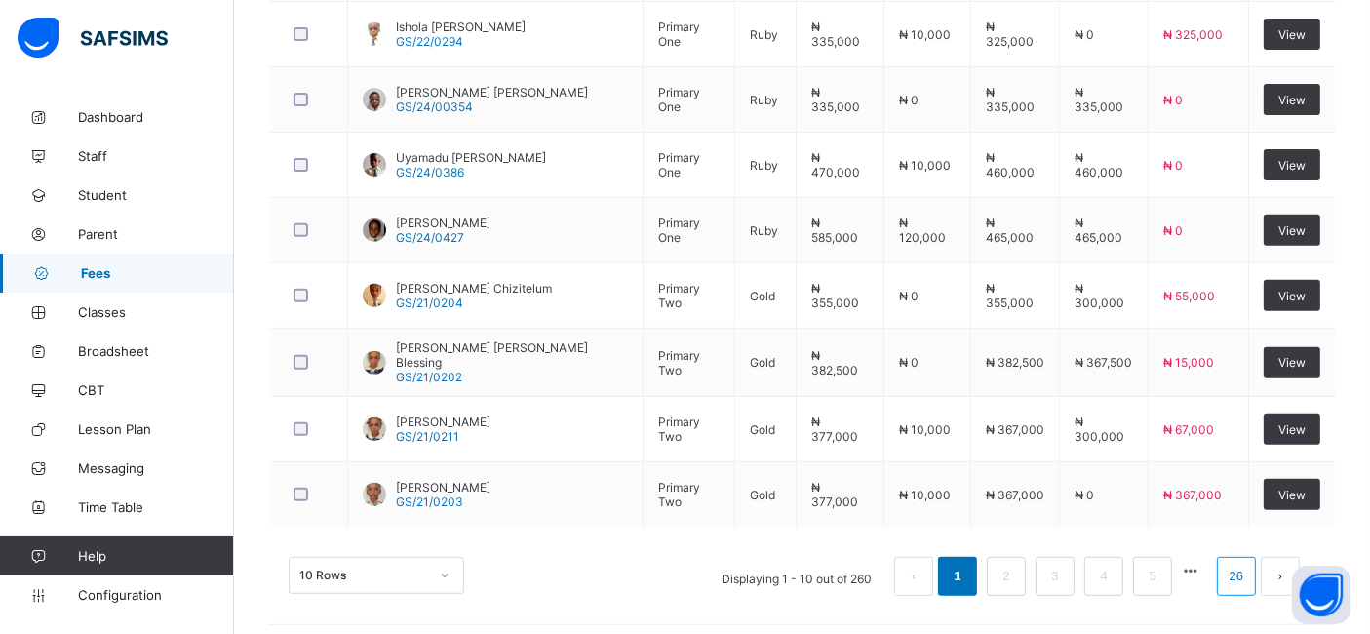
click at [1249, 570] on link "26" at bounding box center [1236, 576] width 25 height 25
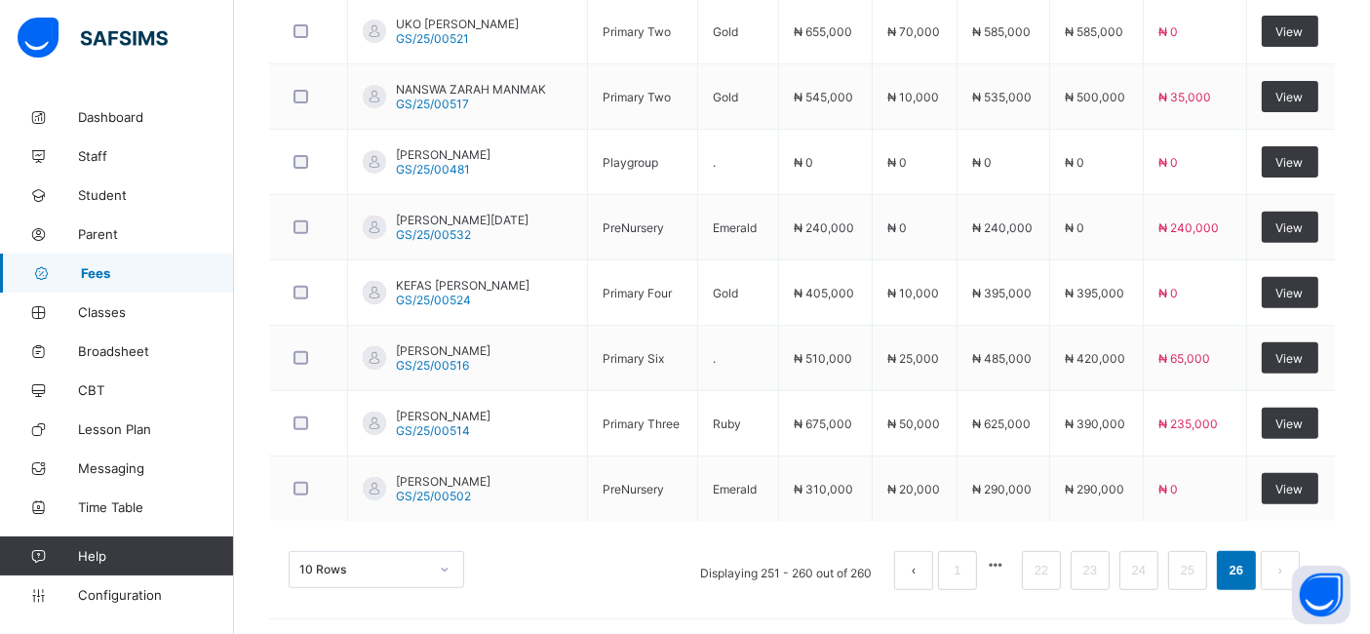
scroll to position [739, 0]
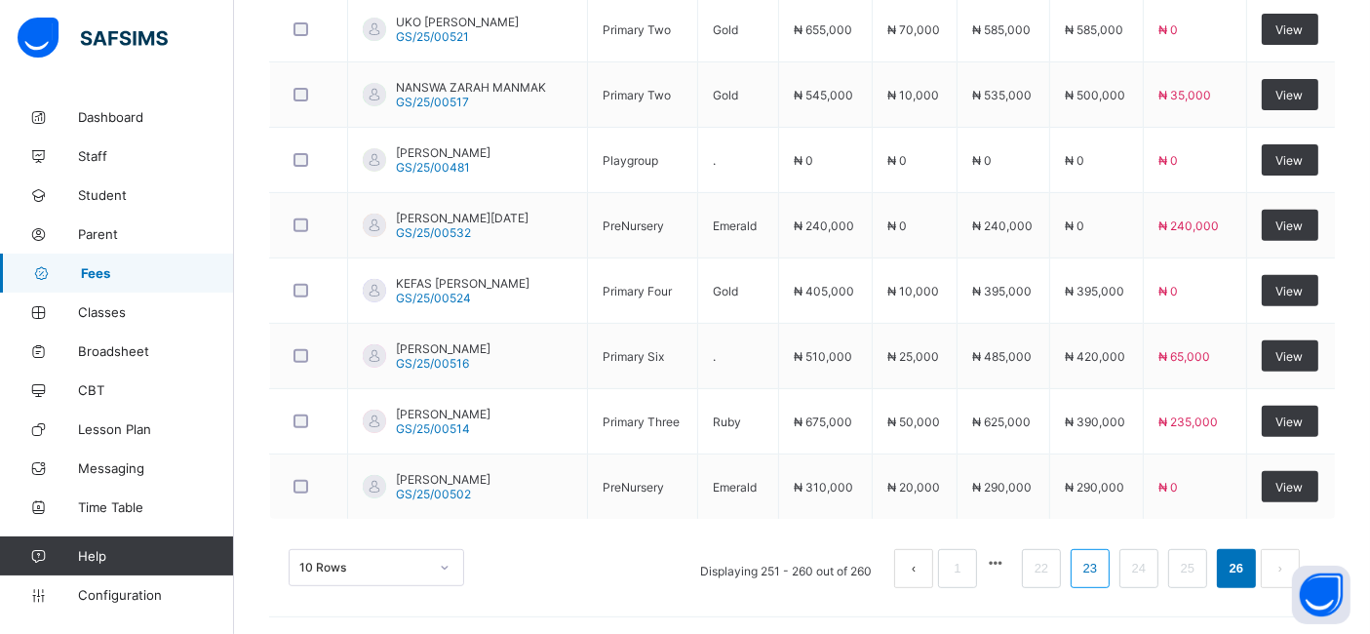
click at [1103, 566] on link "23" at bounding box center [1089, 568] width 25 height 25
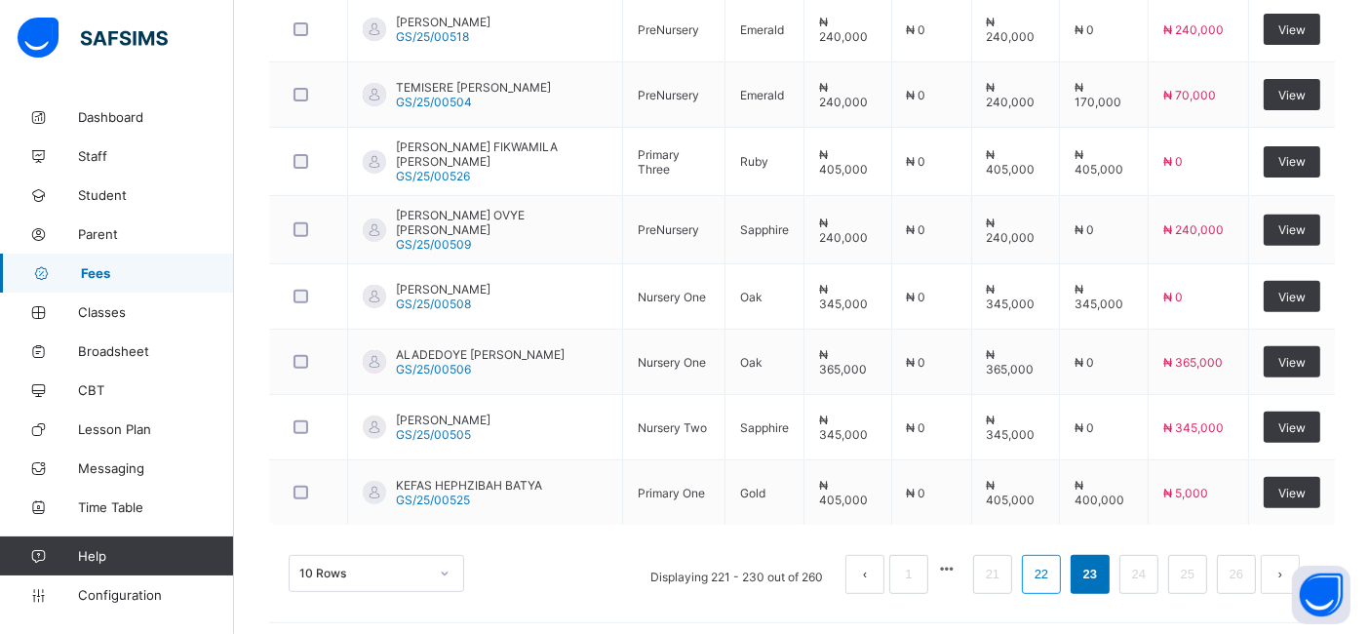
click at [1054, 567] on link "22" at bounding box center [1041, 574] width 25 height 25
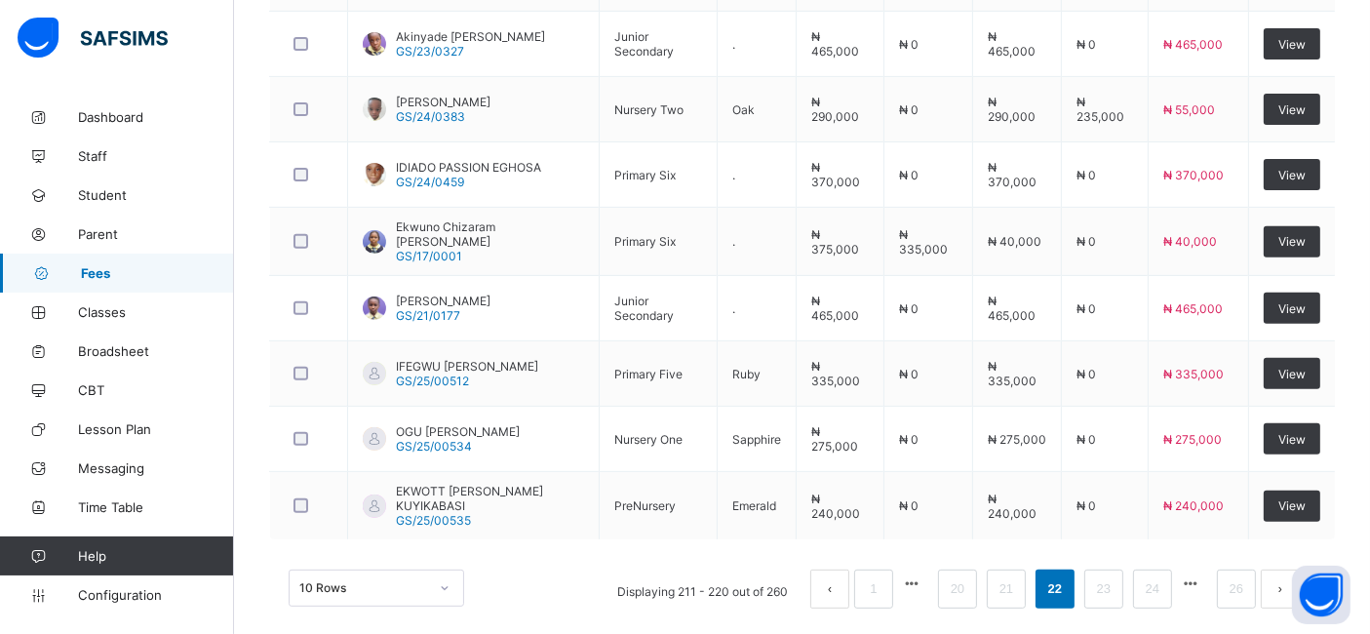
scroll to position [737, 0]
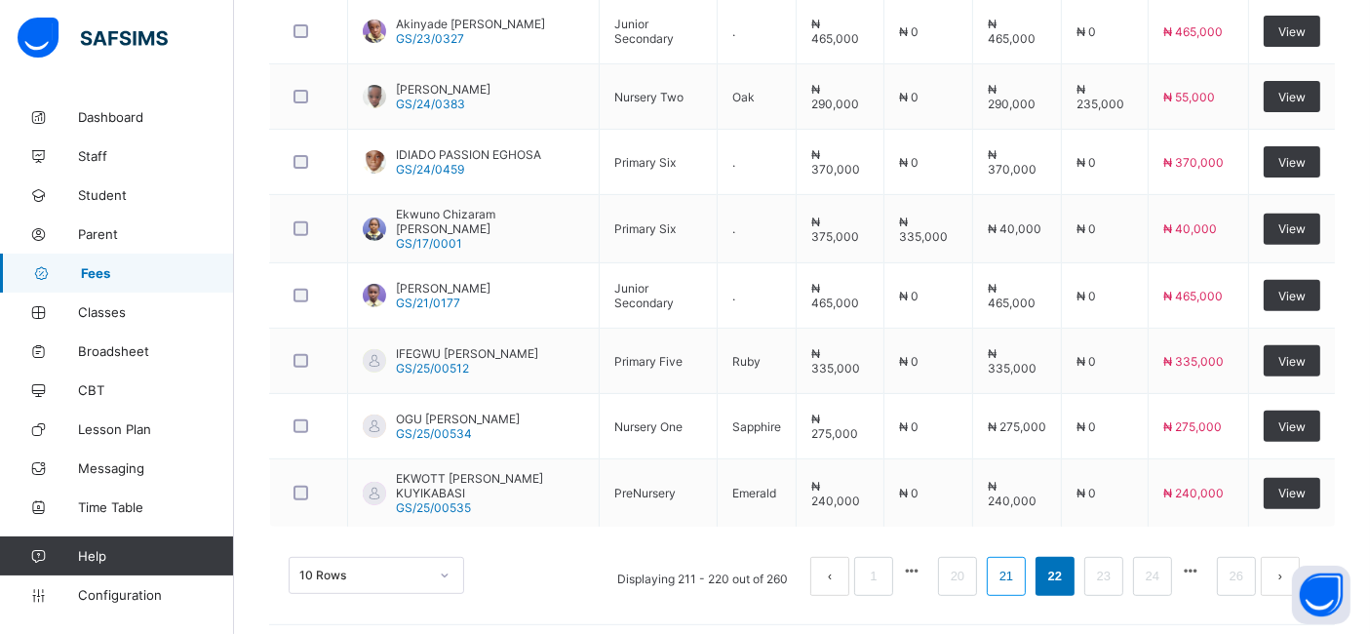
click at [1019, 566] on link "21" at bounding box center [1006, 576] width 25 height 25
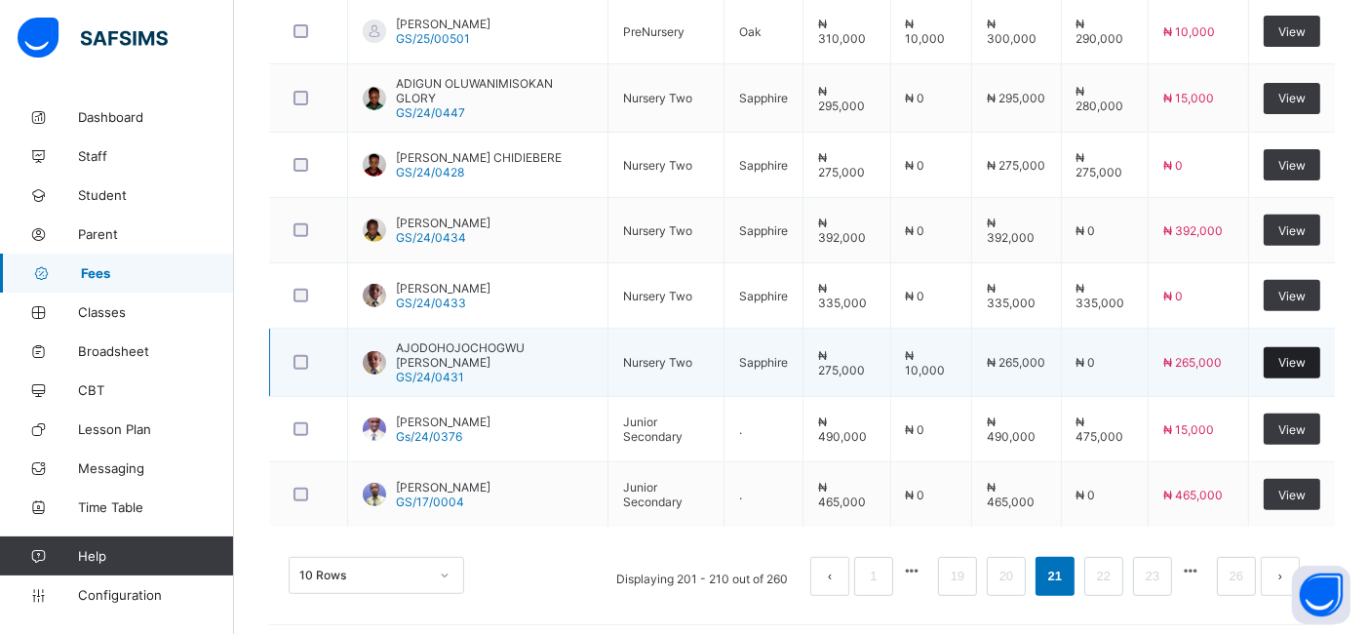
click at [1301, 362] on span "View" at bounding box center [1291, 362] width 27 height 15
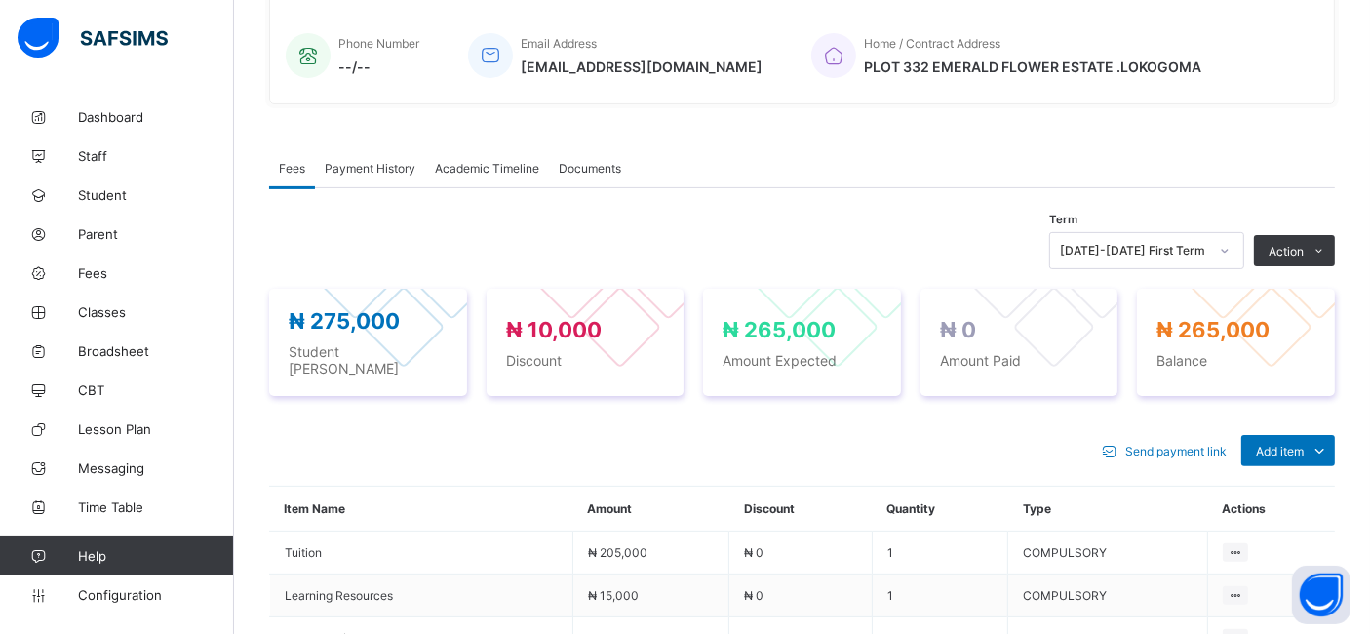
scroll to position [469, 0]
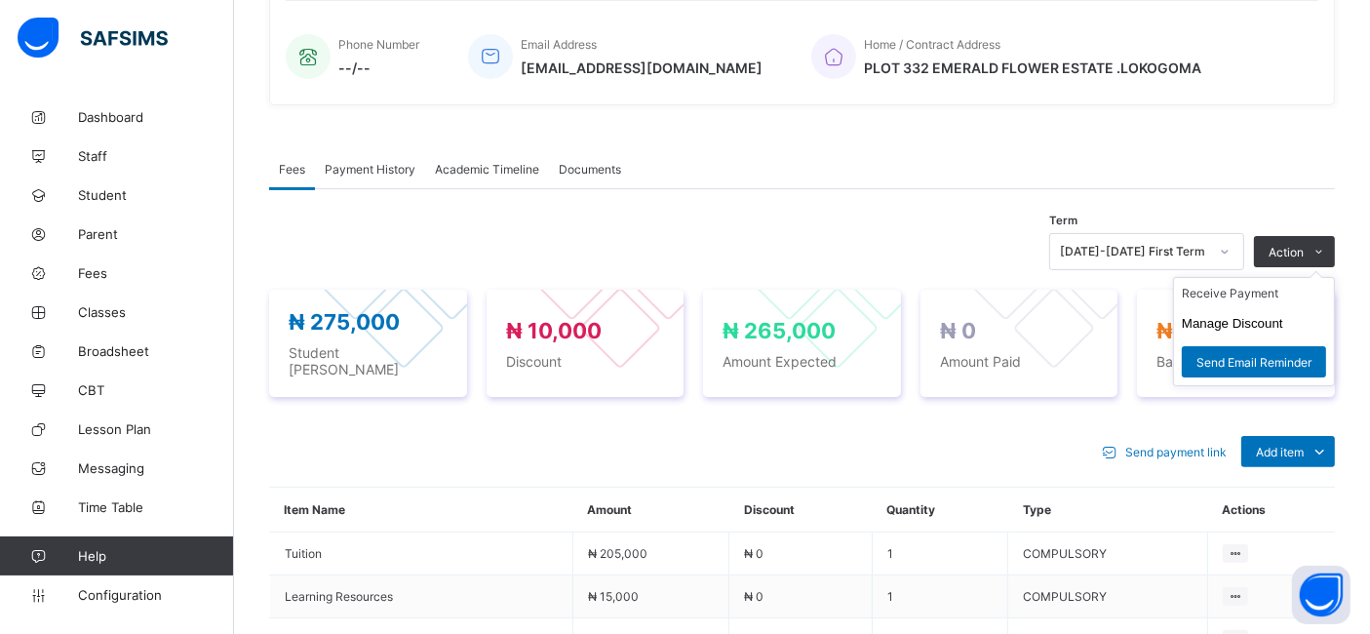
click at [1313, 277] on ul "Receive Payment Manage Discount Send Email Reminder" at bounding box center [1254, 331] width 162 height 109
click at [1270, 293] on li "Receive Payment" at bounding box center [1254, 293] width 160 height 30
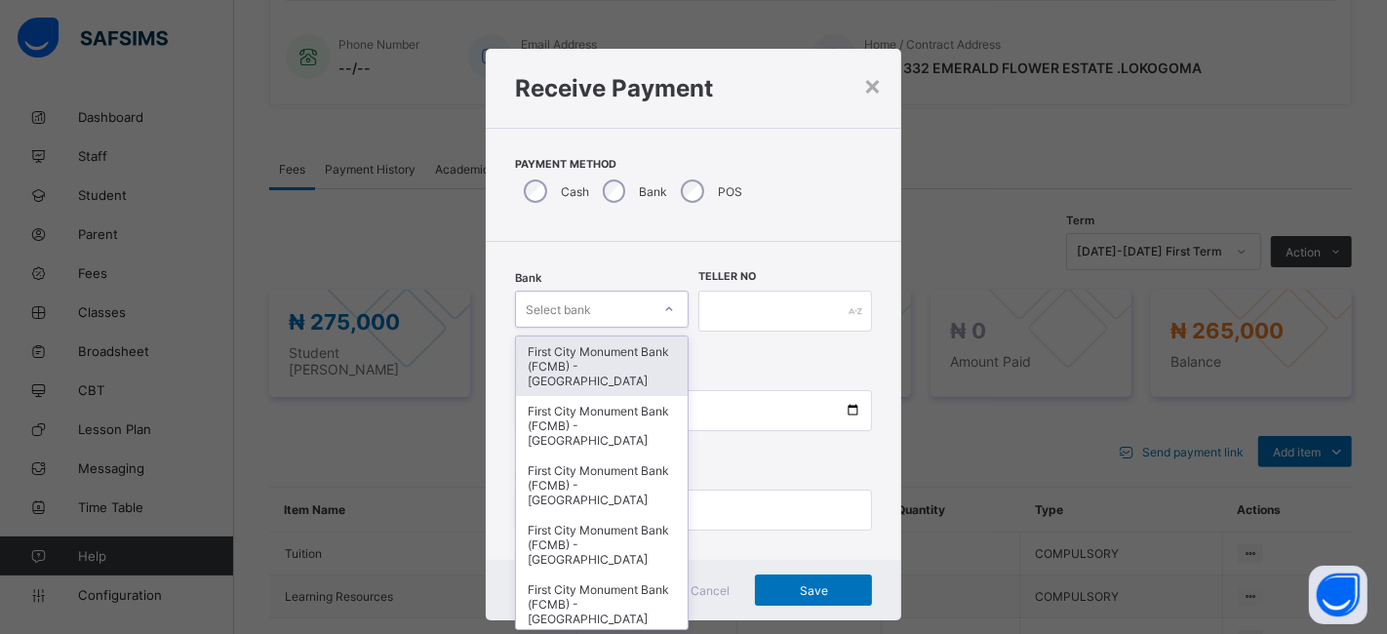
click at [624, 367] on div "First City Monument Bank (FCMB) - [GEOGRAPHIC_DATA]" at bounding box center [602, 365] width 172 height 59
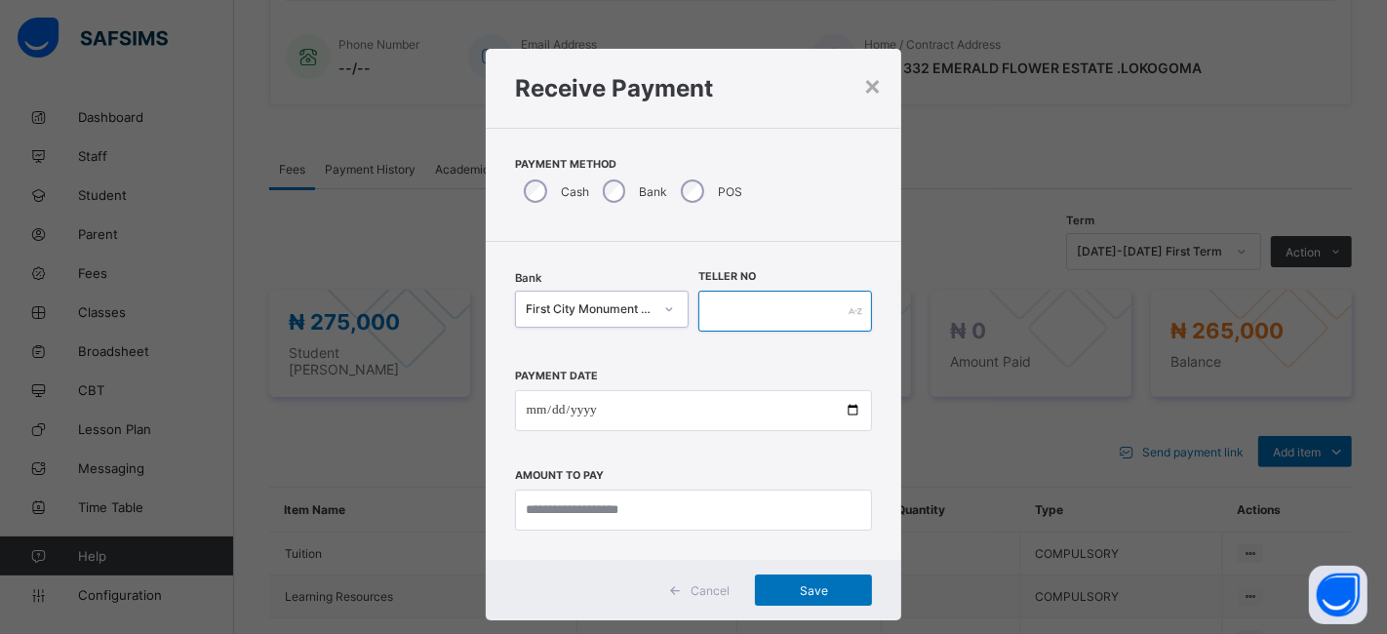
click at [744, 312] on input "text" at bounding box center [785, 311] width 174 height 41
type input "**********"
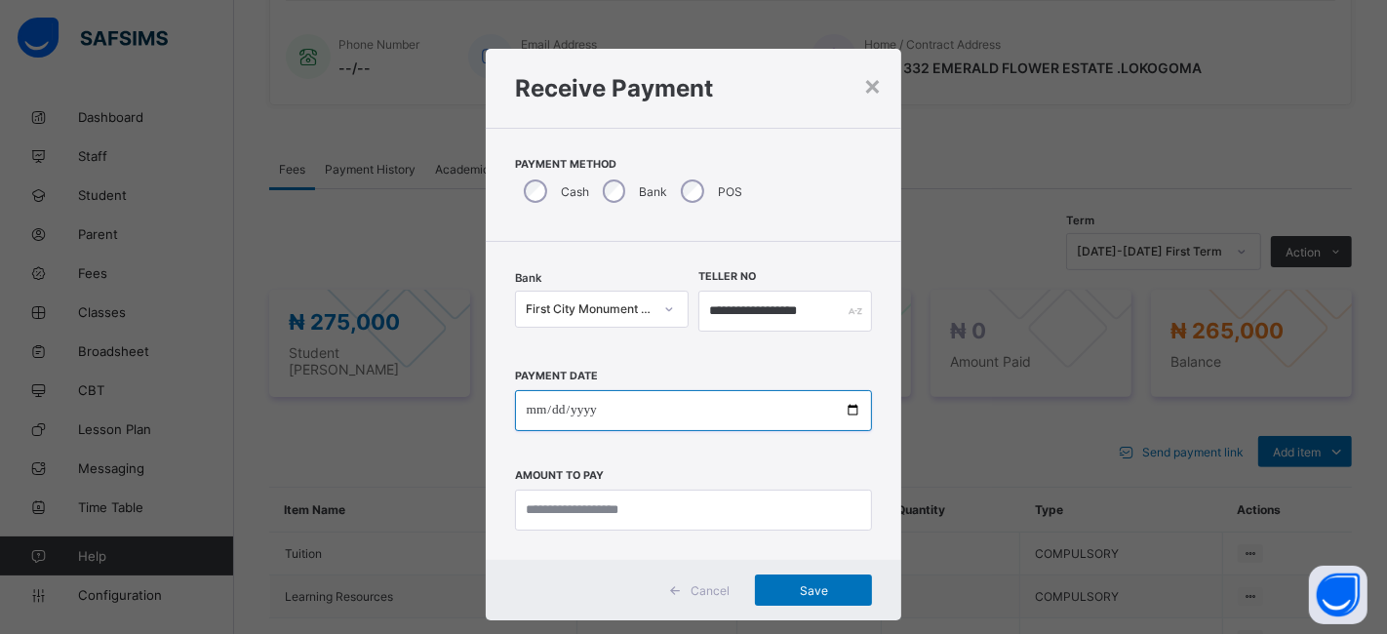
click at [846, 420] on input "date" at bounding box center [694, 410] width 358 height 41
click at [843, 411] on input "date" at bounding box center [694, 410] width 358 height 41
type input "**********"
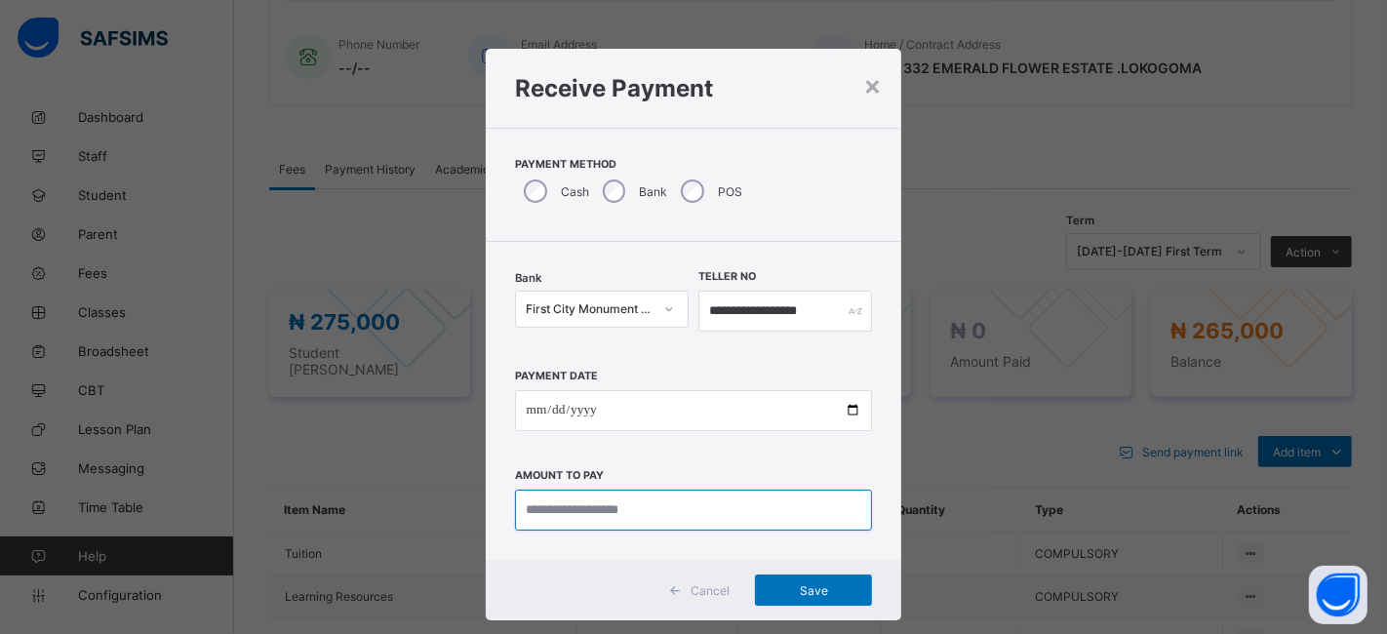
click at [576, 504] on input "currency" at bounding box center [694, 509] width 358 height 41
type input "*********"
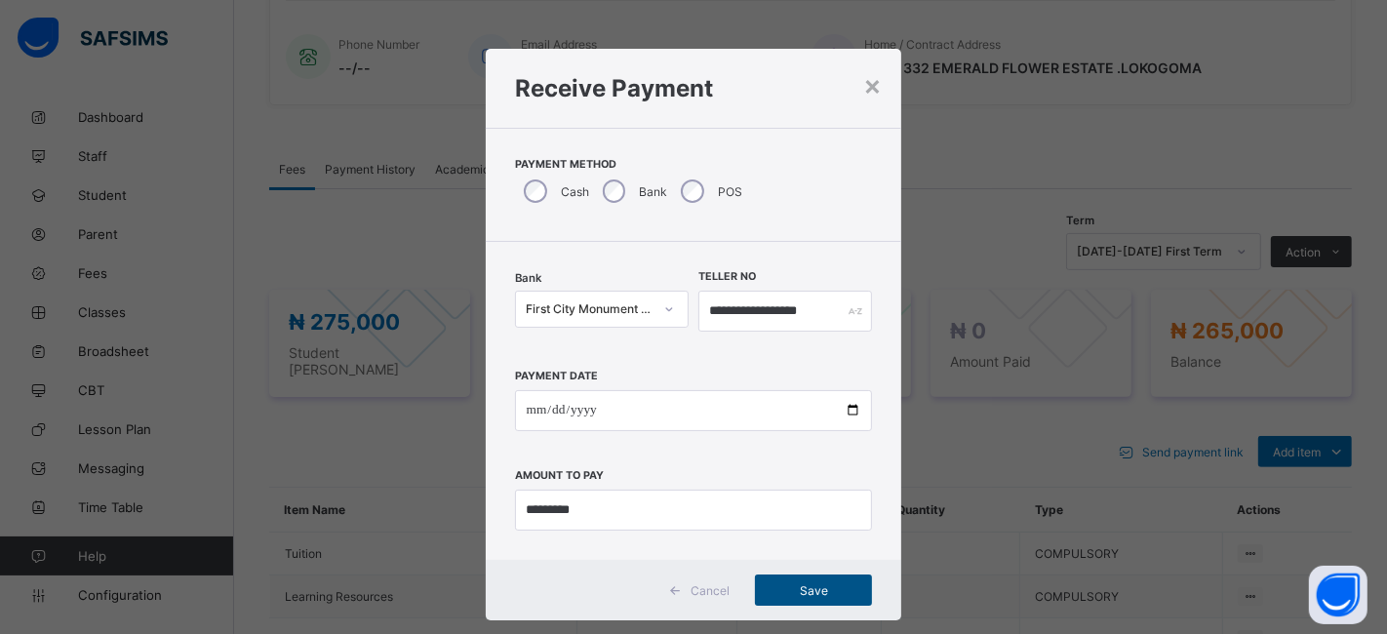
click at [787, 596] on span "Save" at bounding box center [813, 590] width 88 height 15
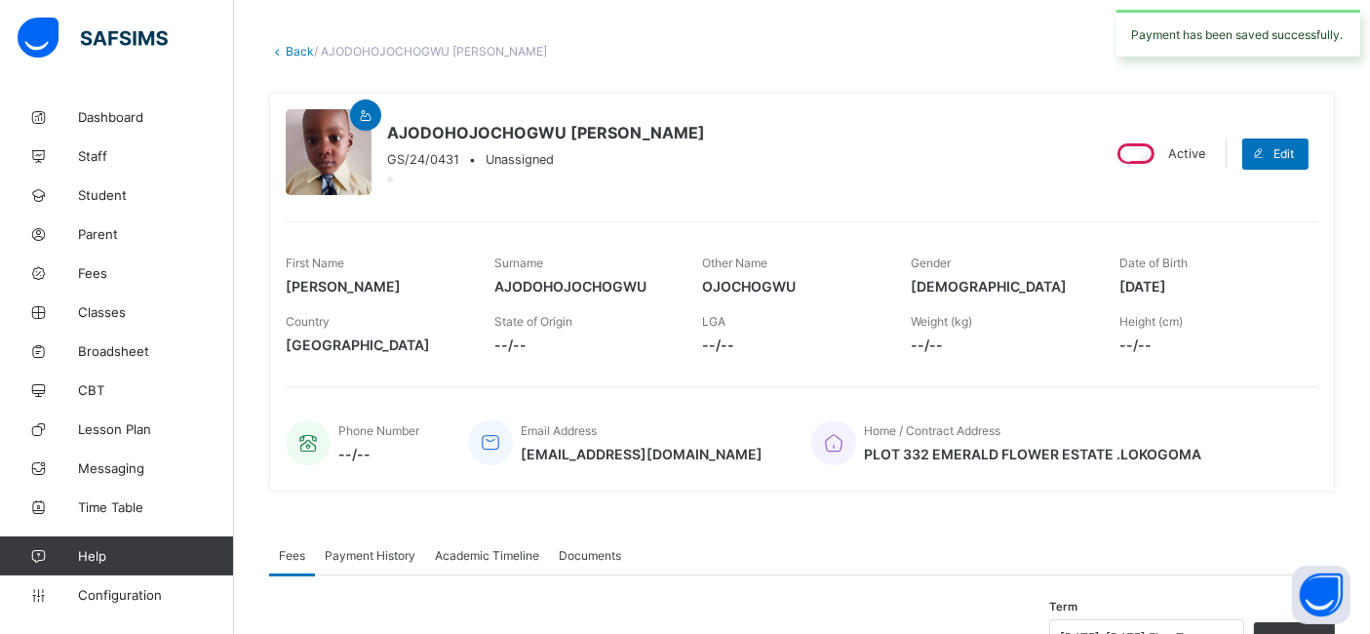
scroll to position [0, 0]
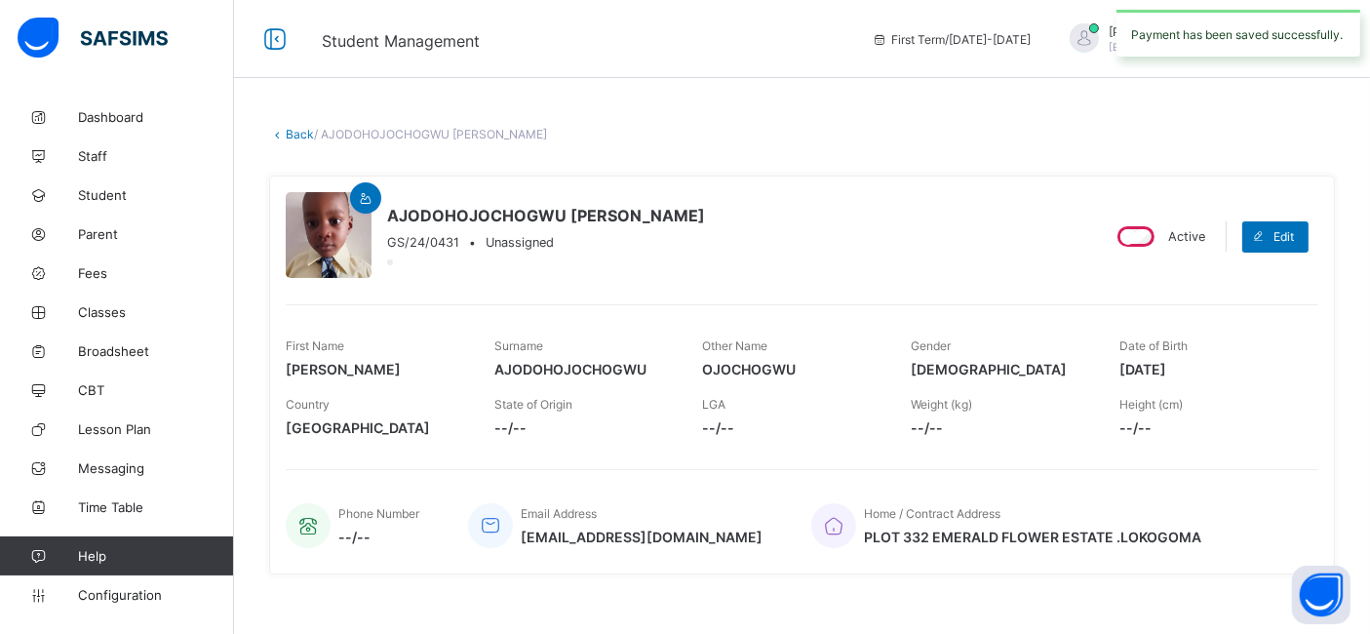
click at [293, 134] on link "Back" at bounding box center [300, 134] width 28 height 15
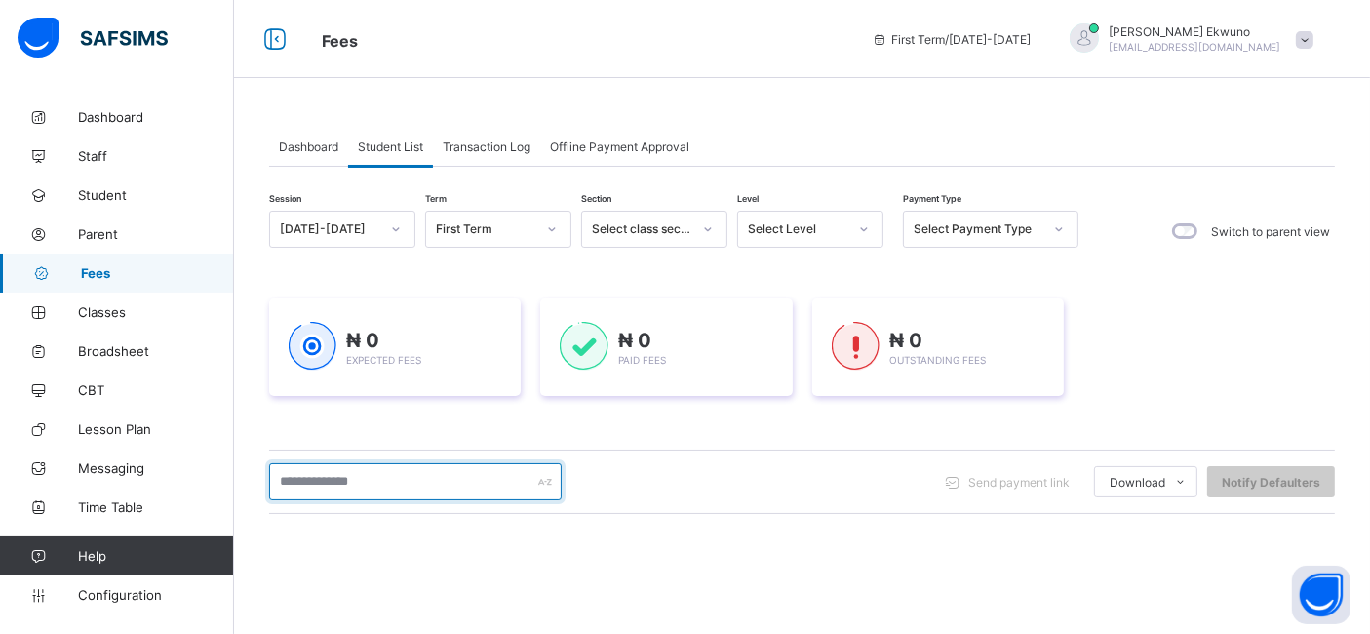
click at [411, 479] on input "text" at bounding box center [415, 481] width 293 height 37
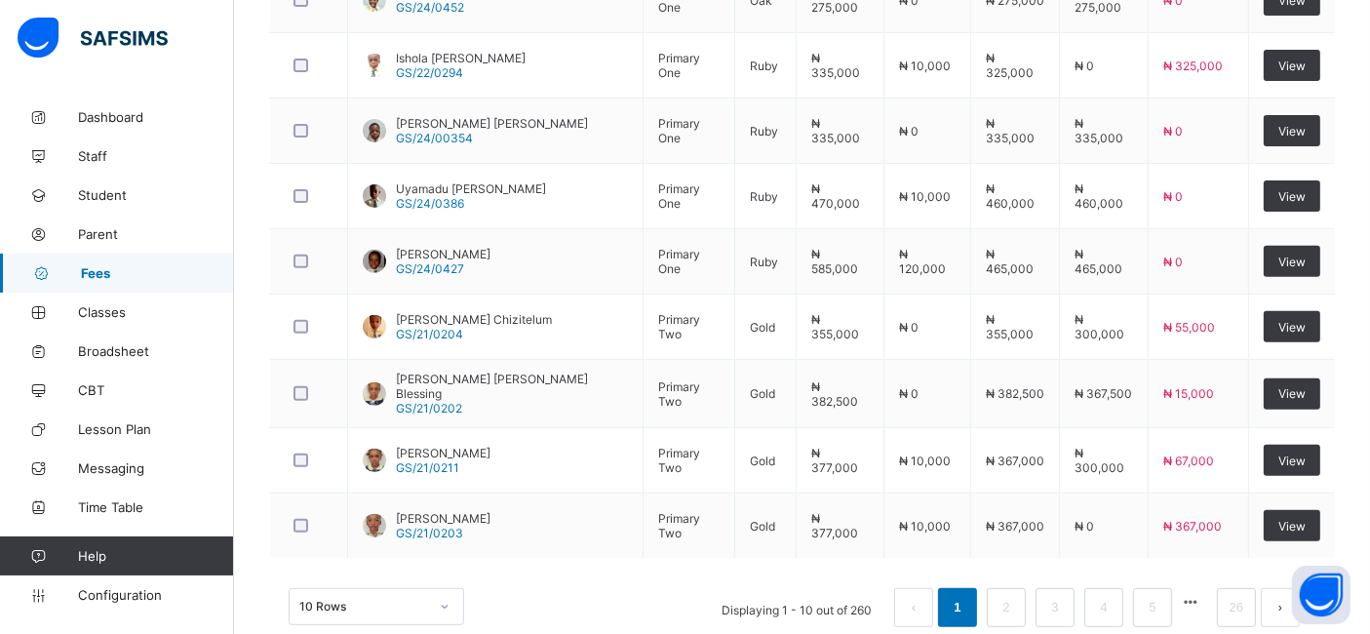
scroll to position [737, 0]
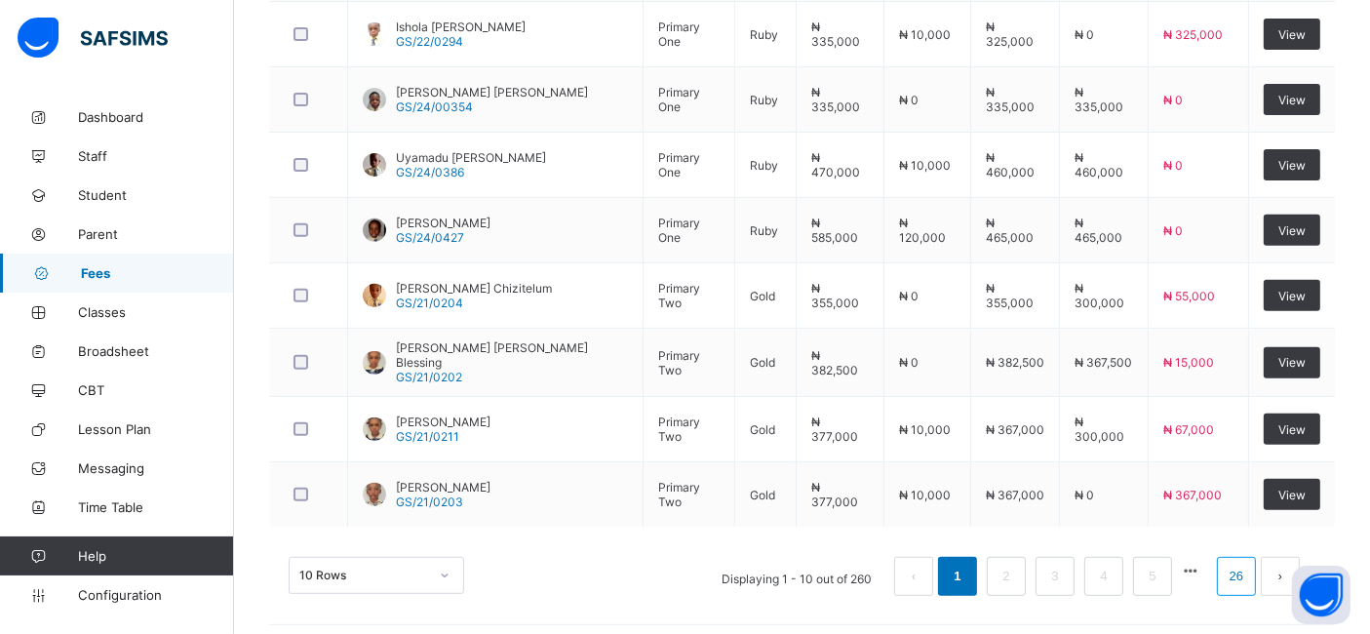
click at [1249, 567] on link "26" at bounding box center [1236, 576] width 25 height 25
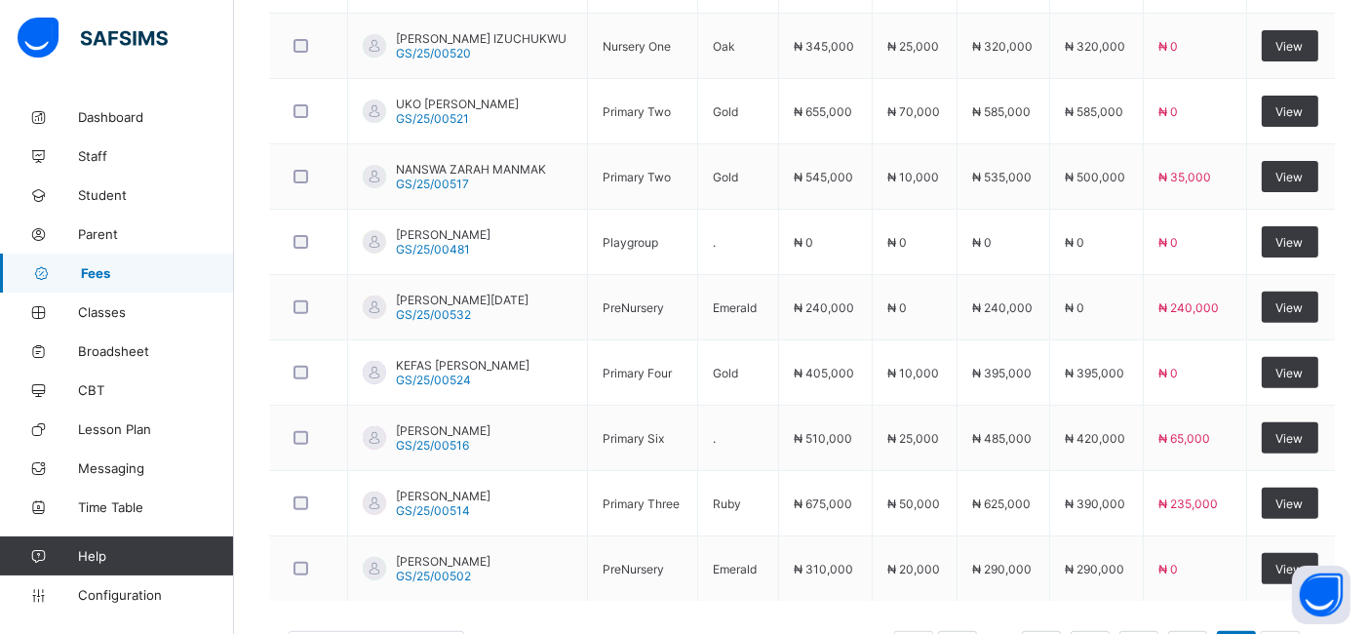
scroll to position [739, 0]
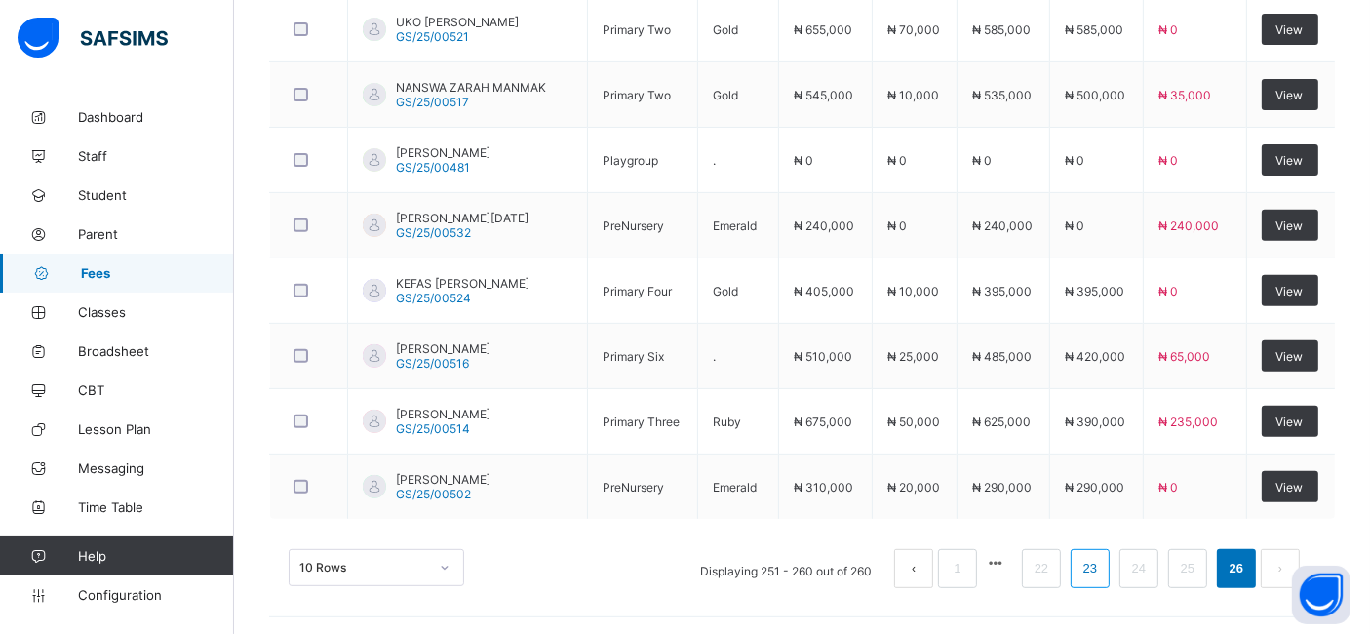
click at [1103, 566] on link "23" at bounding box center [1089, 568] width 25 height 25
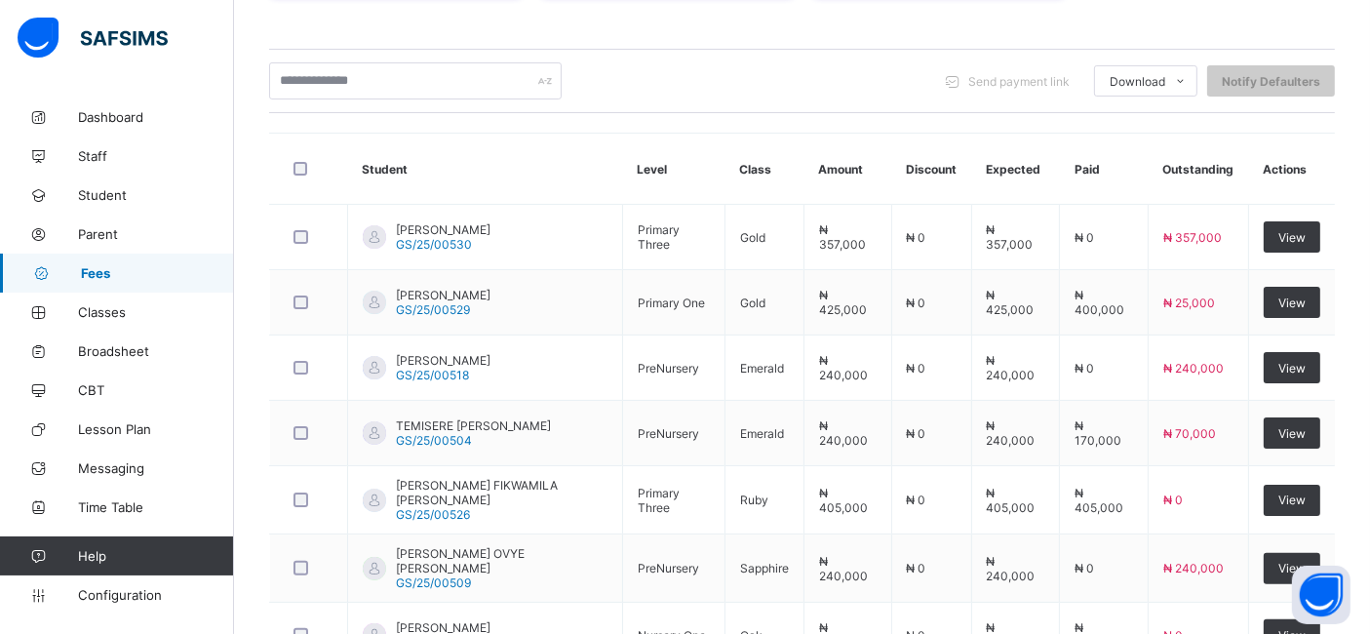
scroll to position [394, 0]
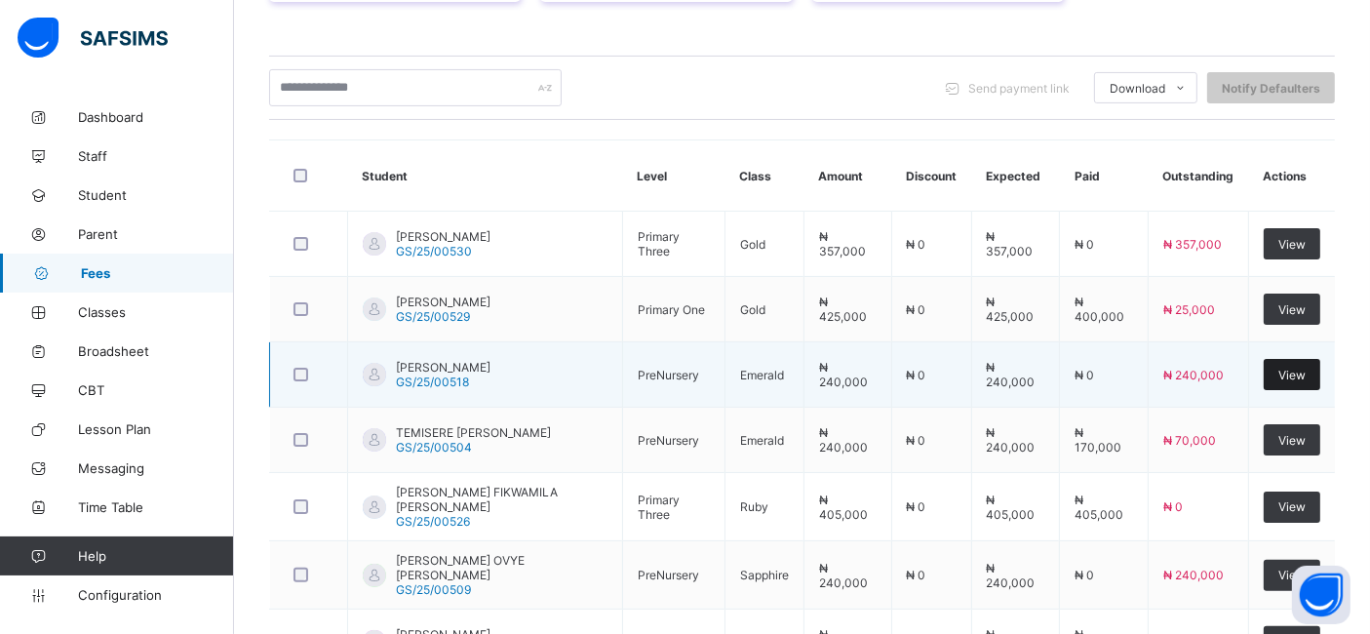
click at [1295, 384] on div "View" at bounding box center [1292, 374] width 57 height 31
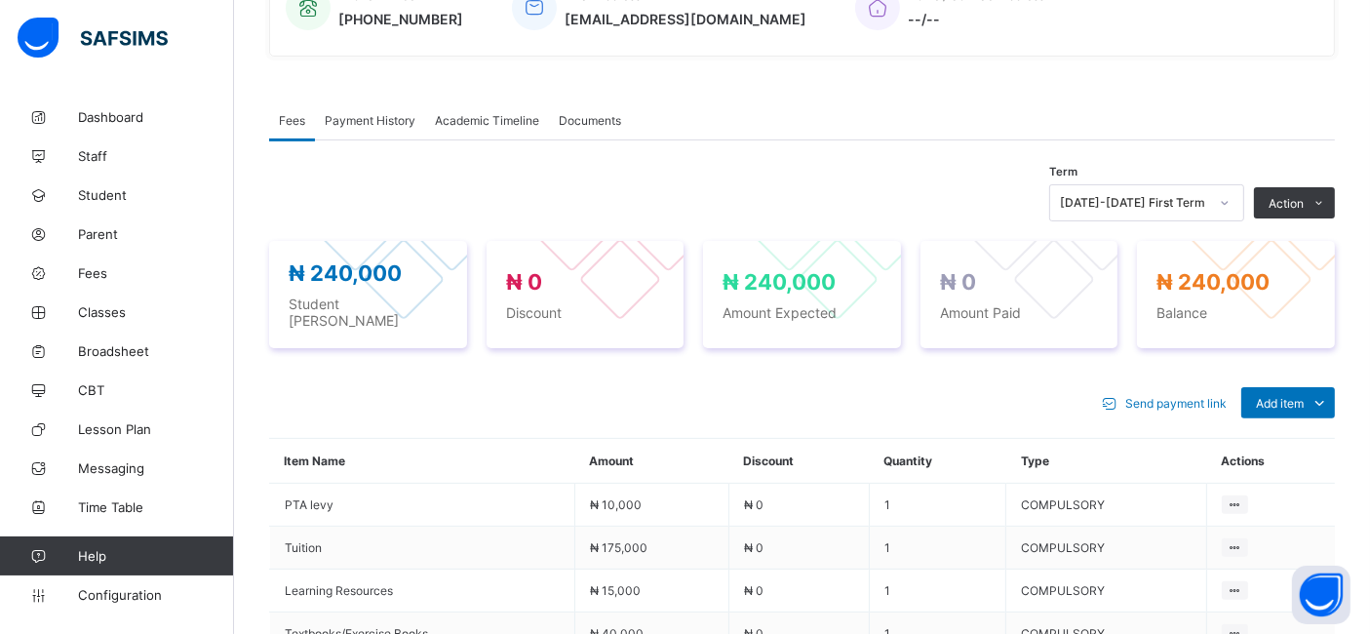
scroll to position [522, 0]
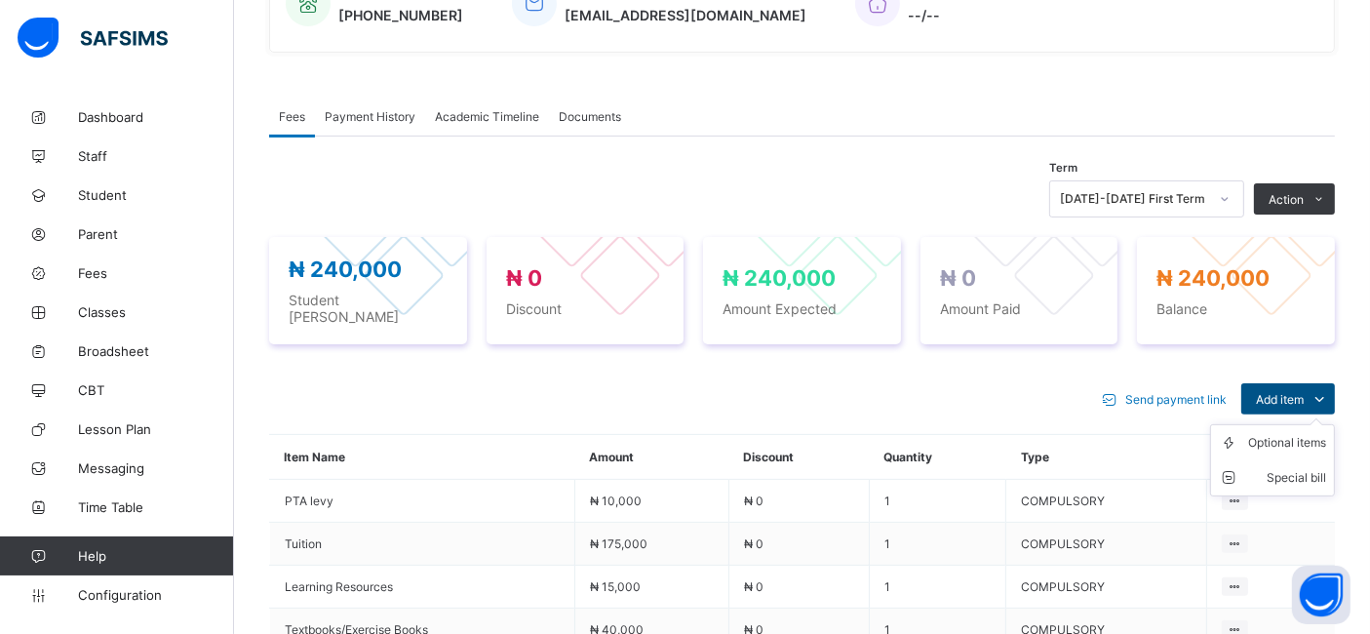
click at [1304, 392] on span "Add item" at bounding box center [1280, 399] width 48 height 15
click at [1291, 433] on div "Optional items" at bounding box center [1287, 443] width 78 height 20
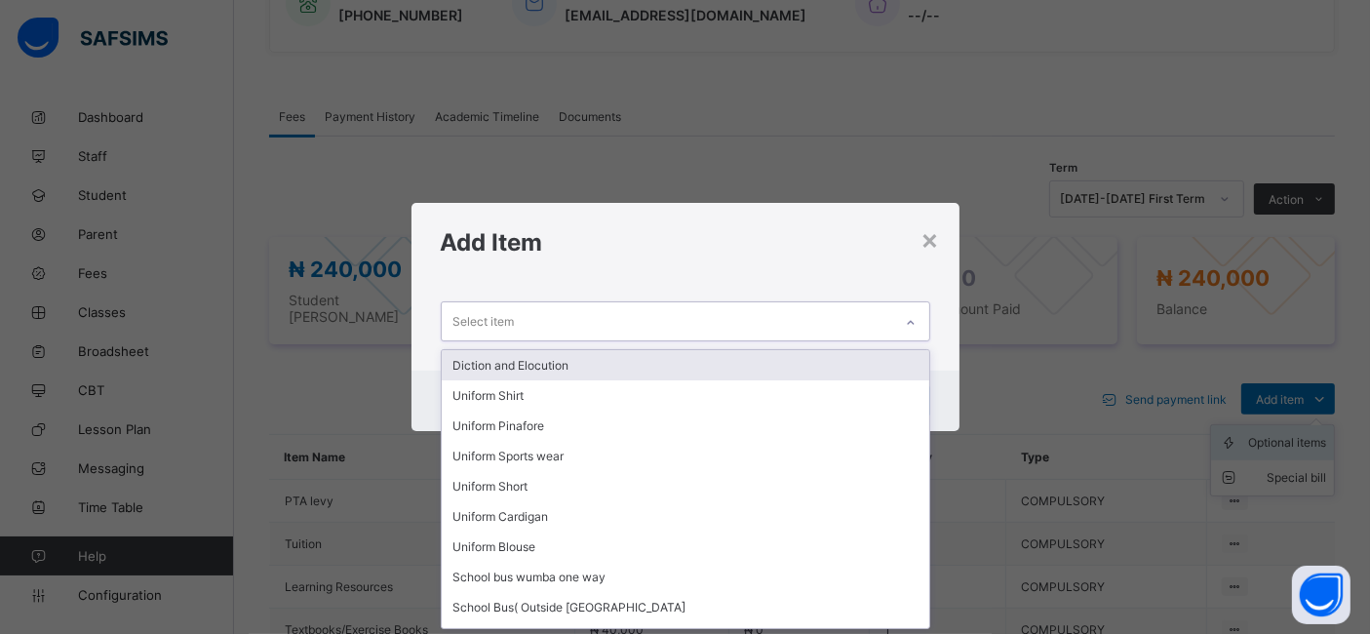
scroll to position [0, 0]
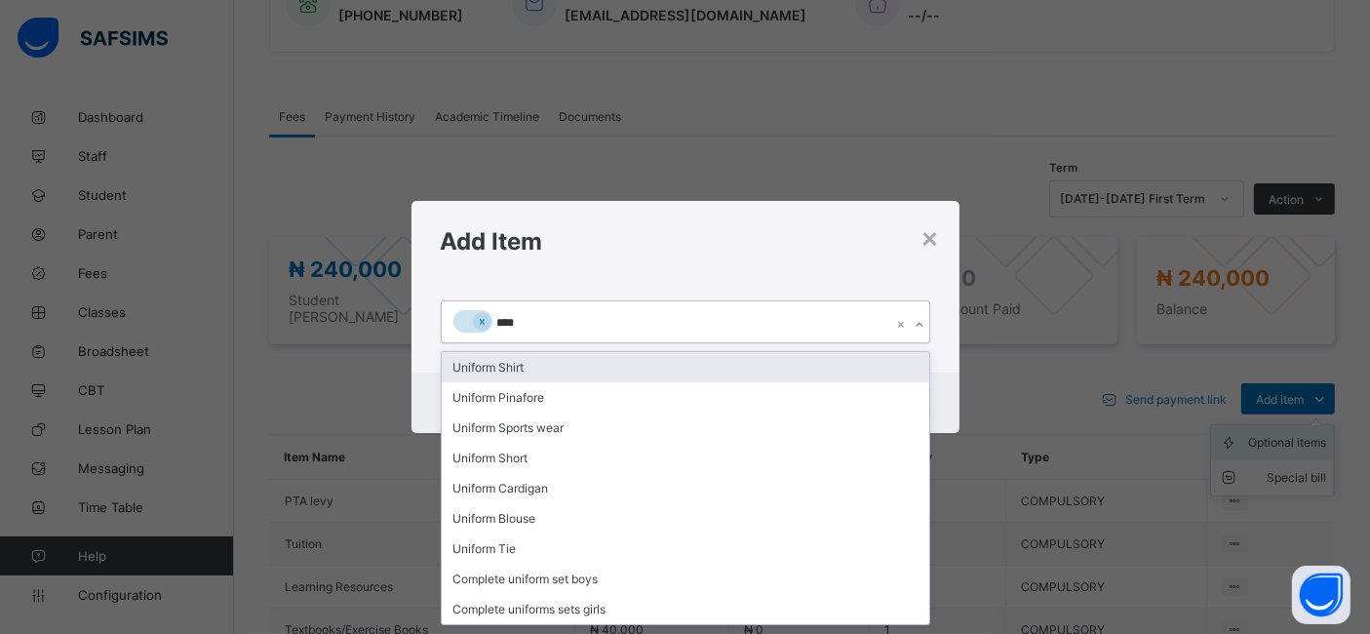
type input "*****"
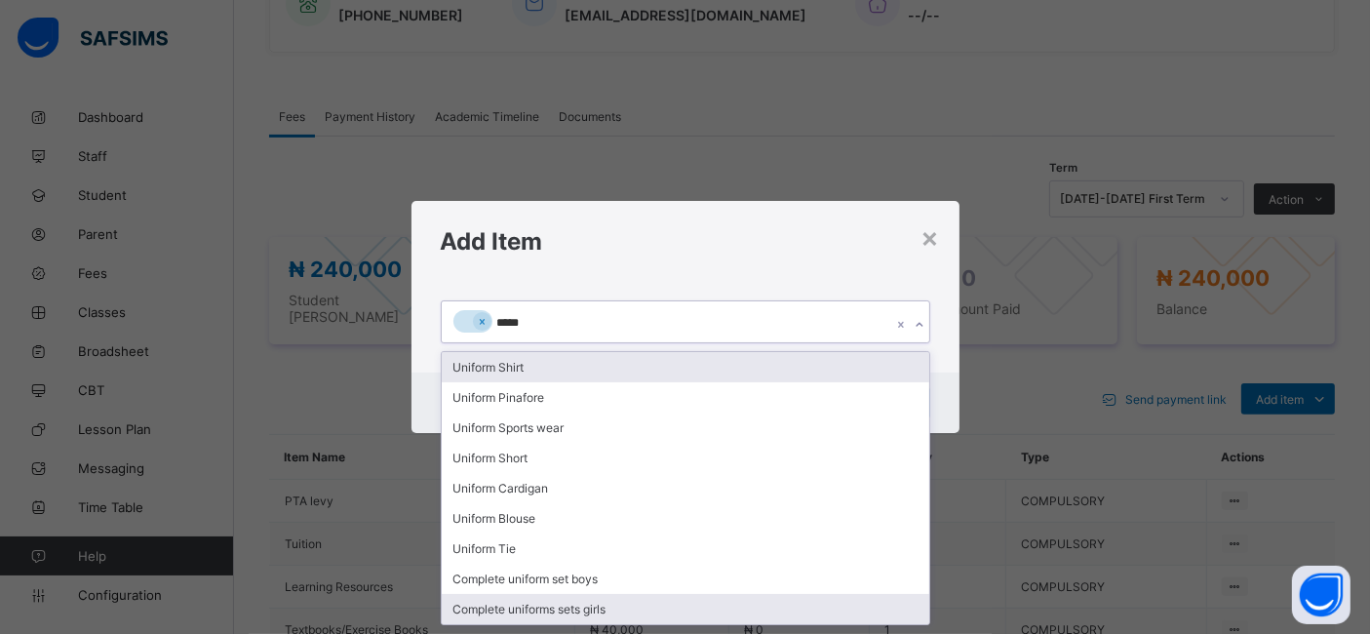
click at [594, 604] on div "Complete uniforms sets girls" at bounding box center [686, 609] width 488 height 30
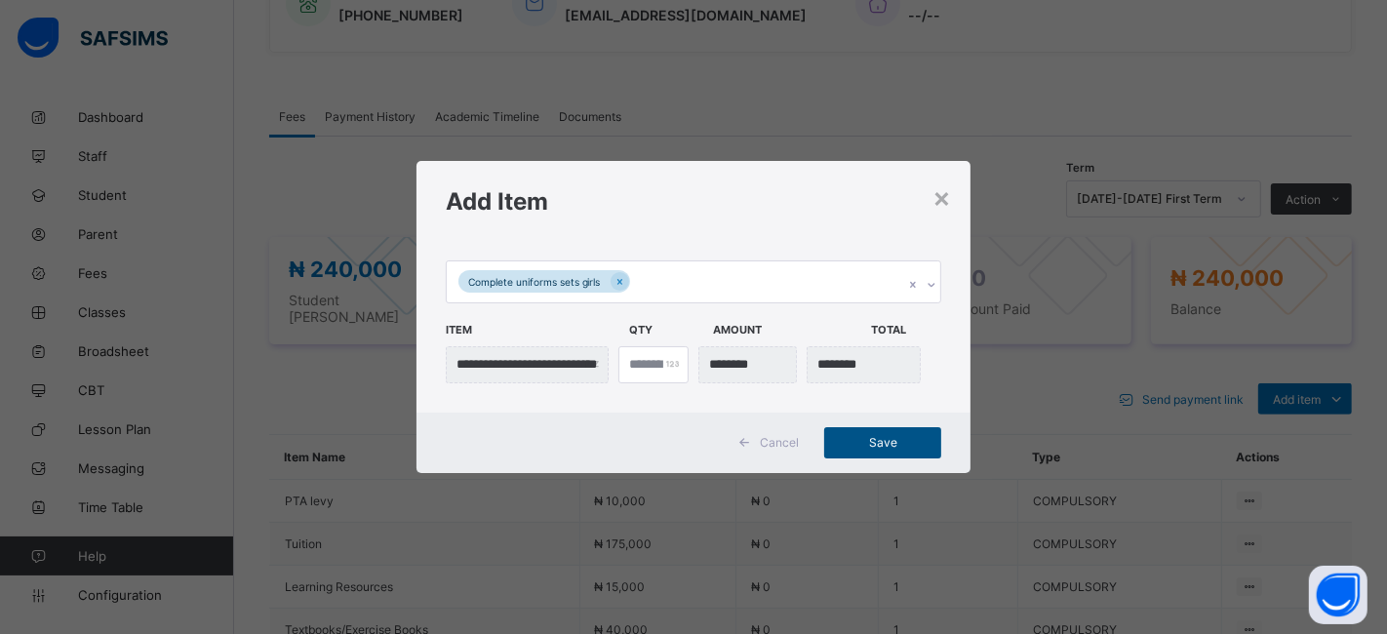
click at [880, 443] on span "Save" at bounding box center [883, 442] width 88 height 15
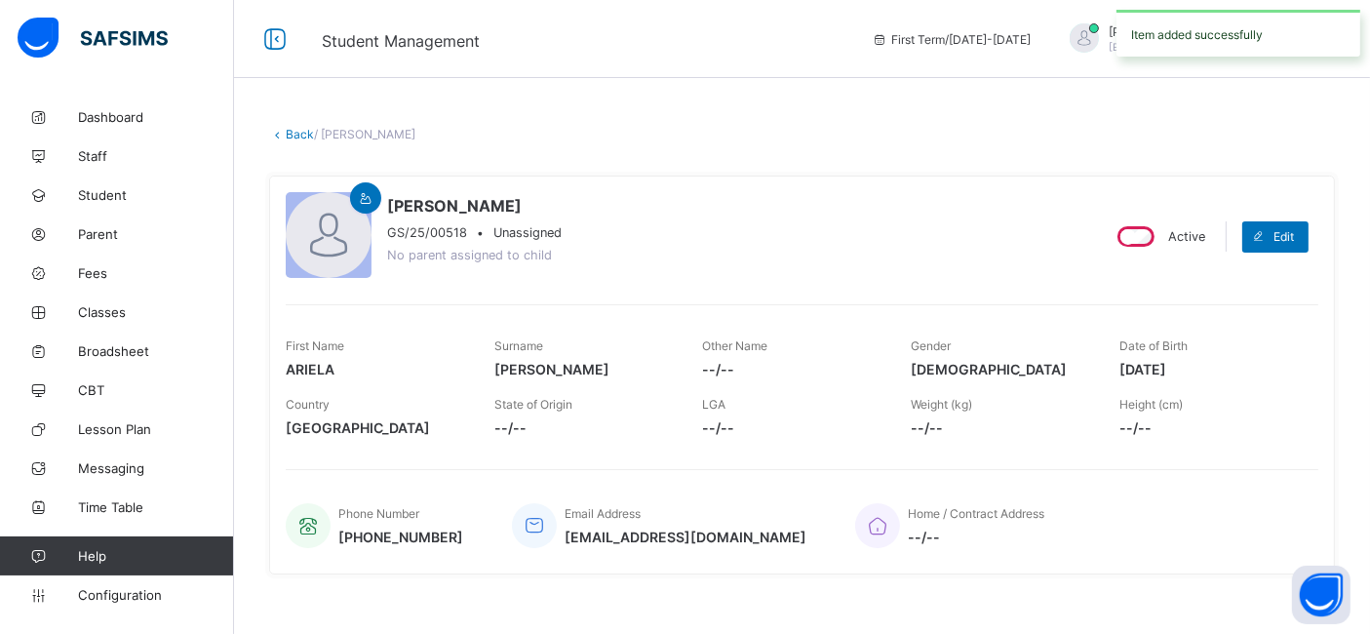
click at [293, 134] on link "Back" at bounding box center [300, 134] width 28 height 15
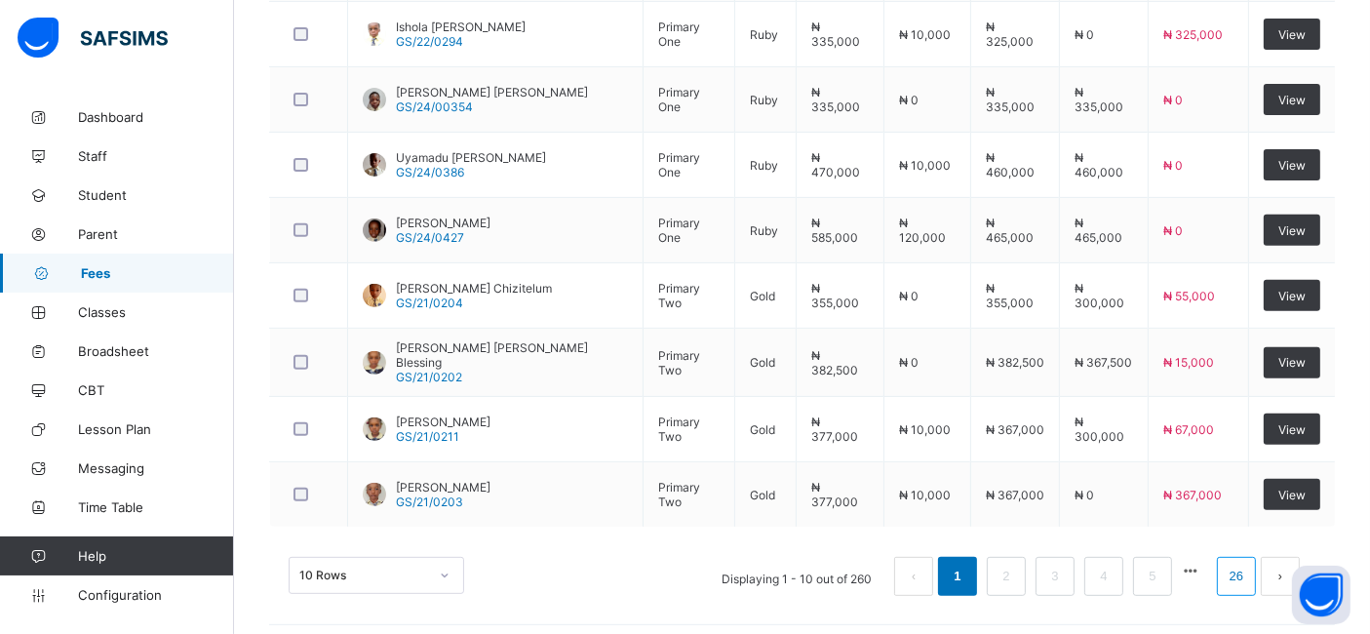
click at [1249, 565] on link "26" at bounding box center [1236, 576] width 25 height 25
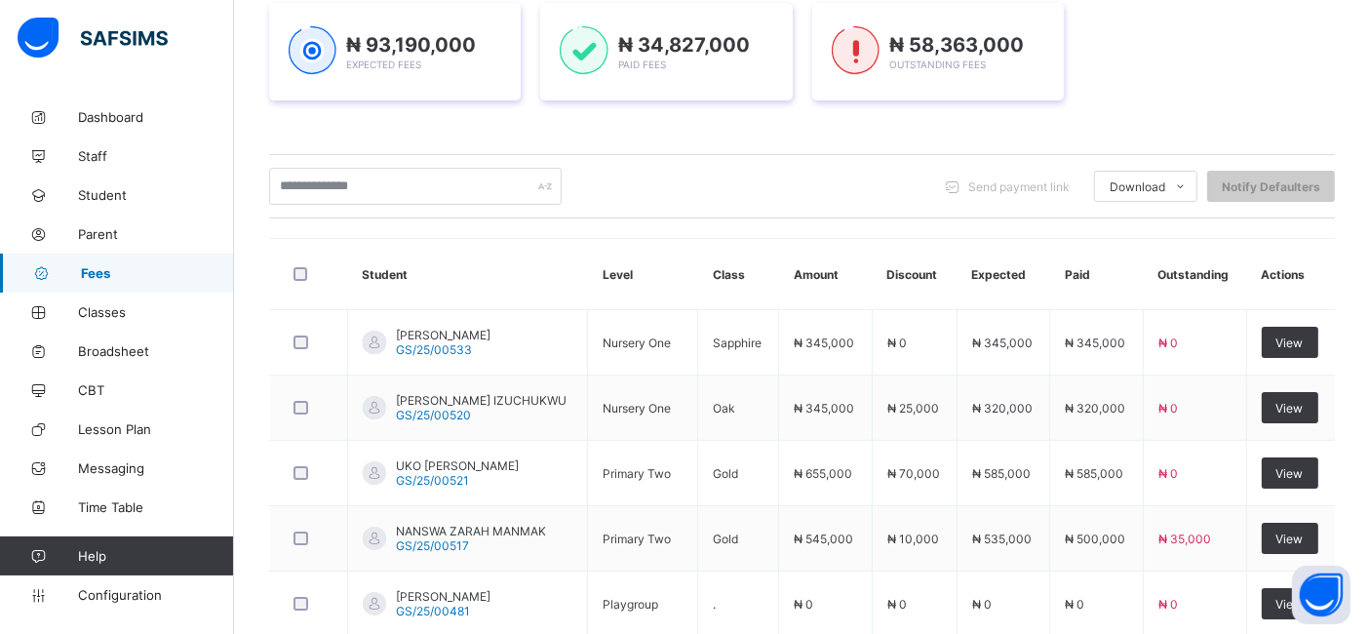
scroll to position [737, 0]
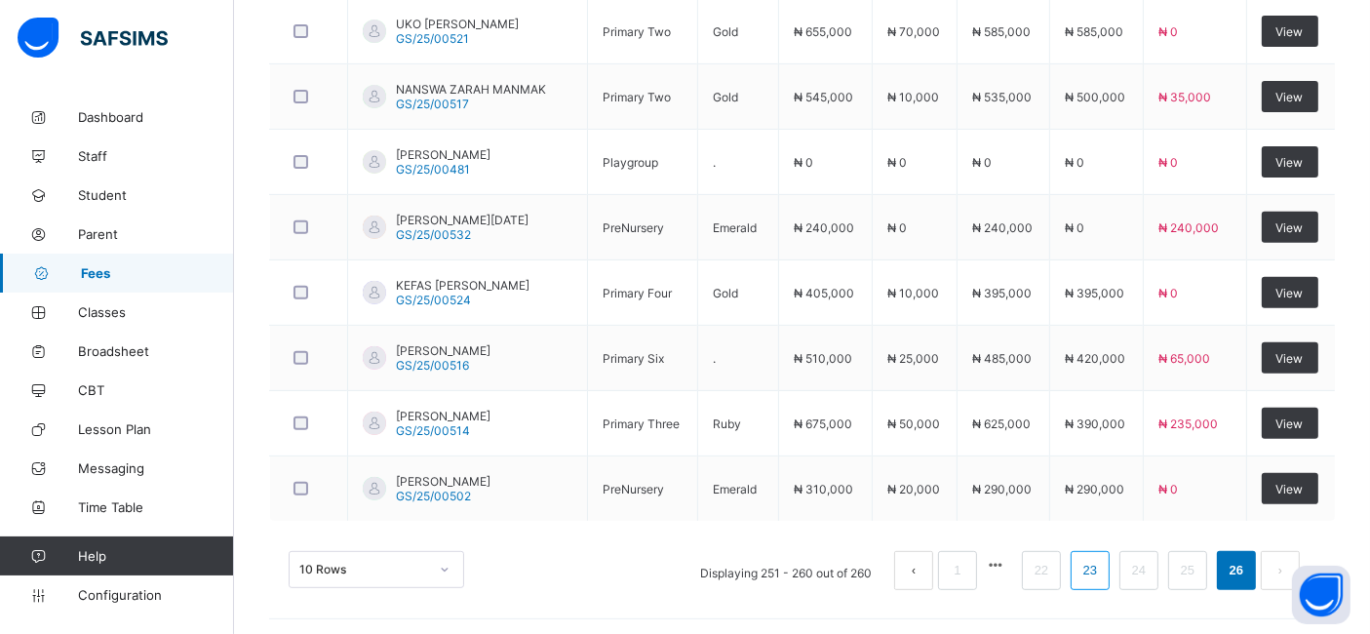
click at [1103, 567] on link "23" at bounding box center [1089, 570] width 25 height 25
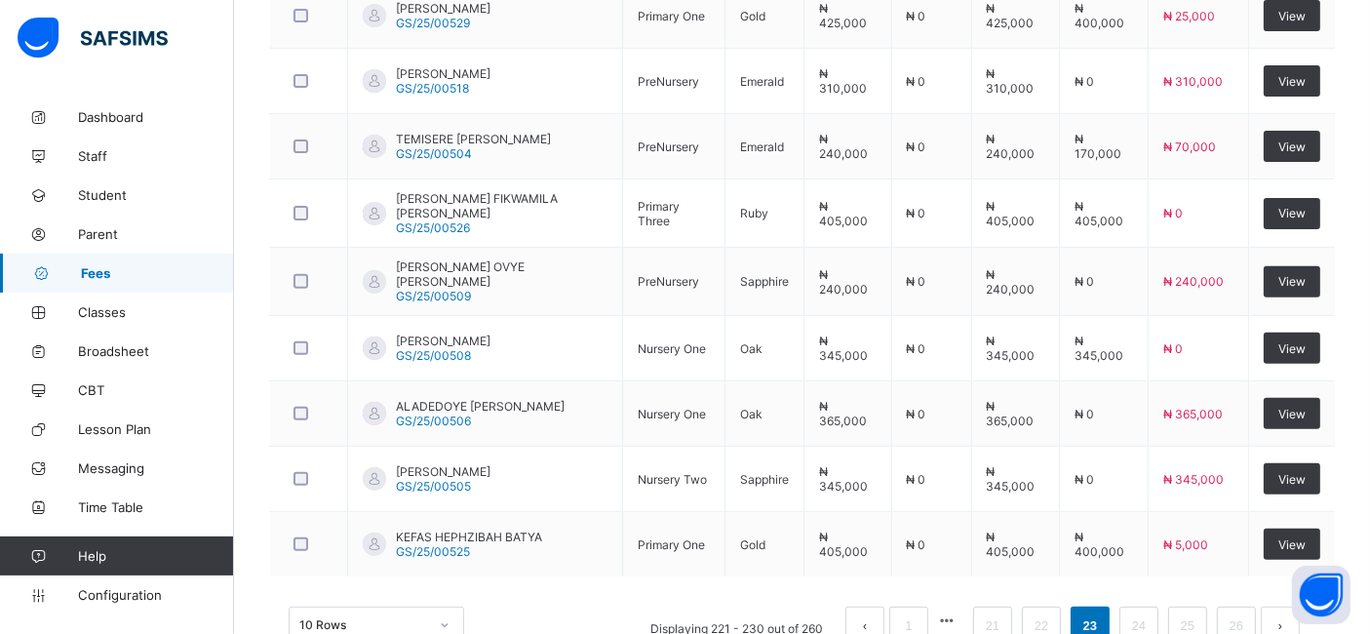
scroll to position [739, 0]
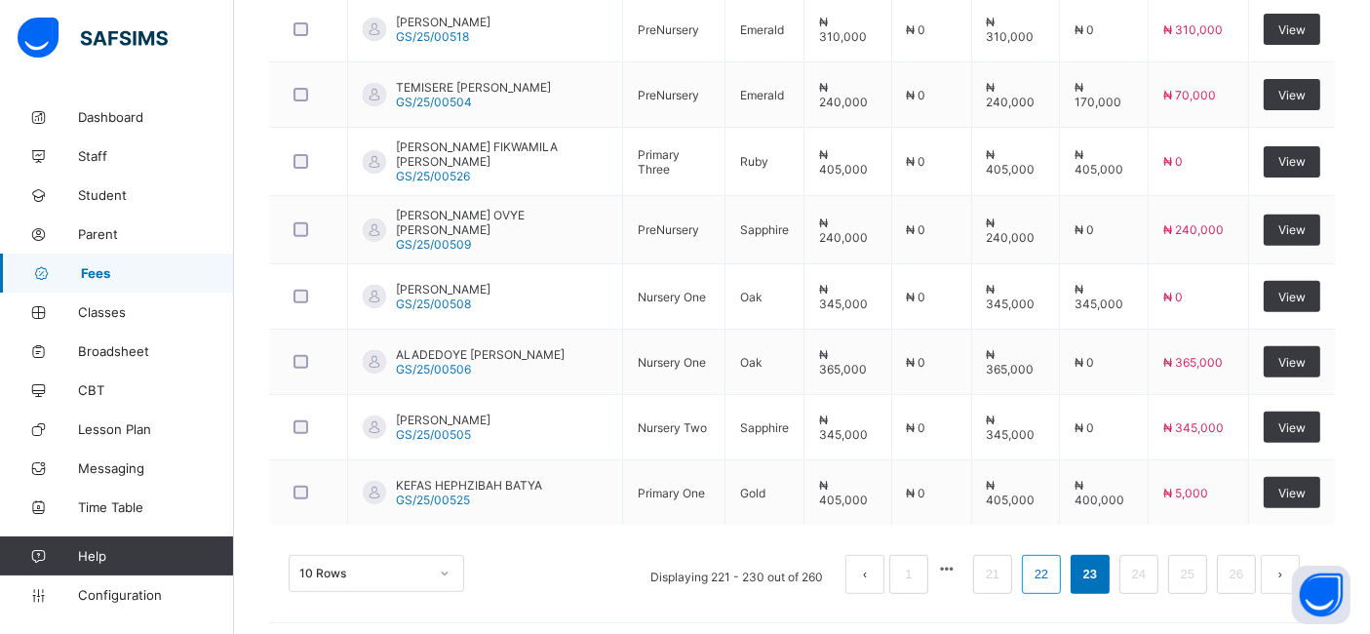
click at [1054, 566] on link "22" at bounding box center [1041, 574] width 25 height 25
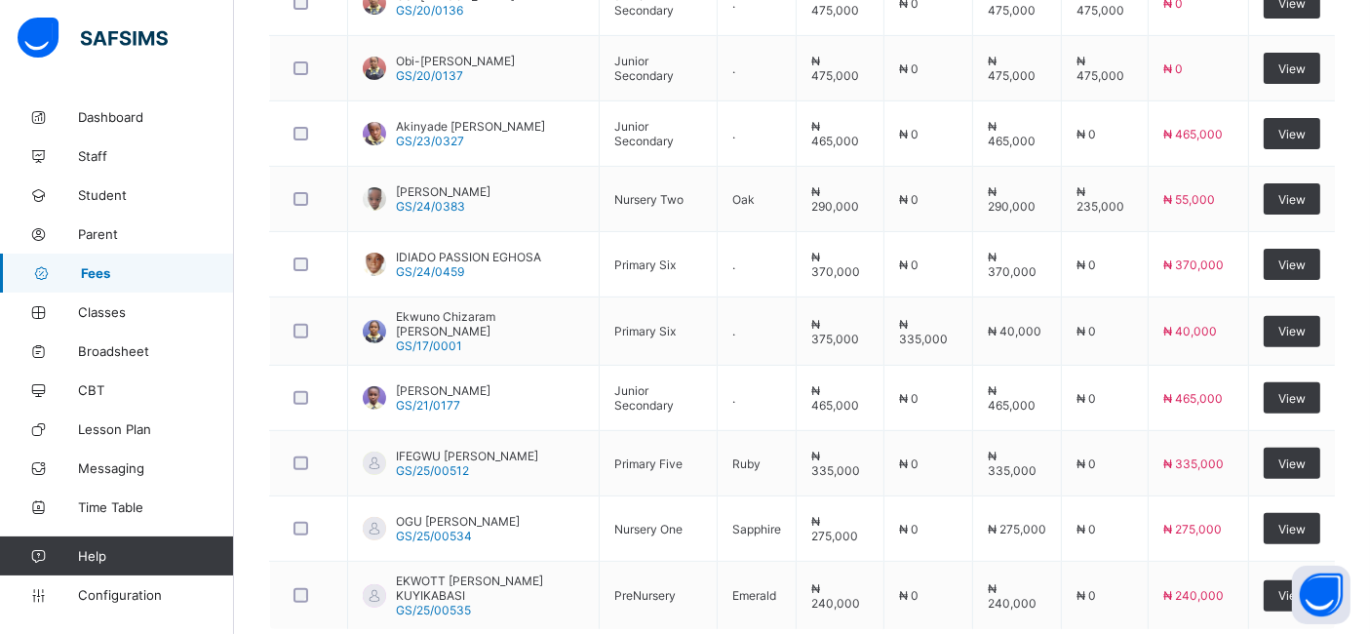
scroll to position [635, 0]
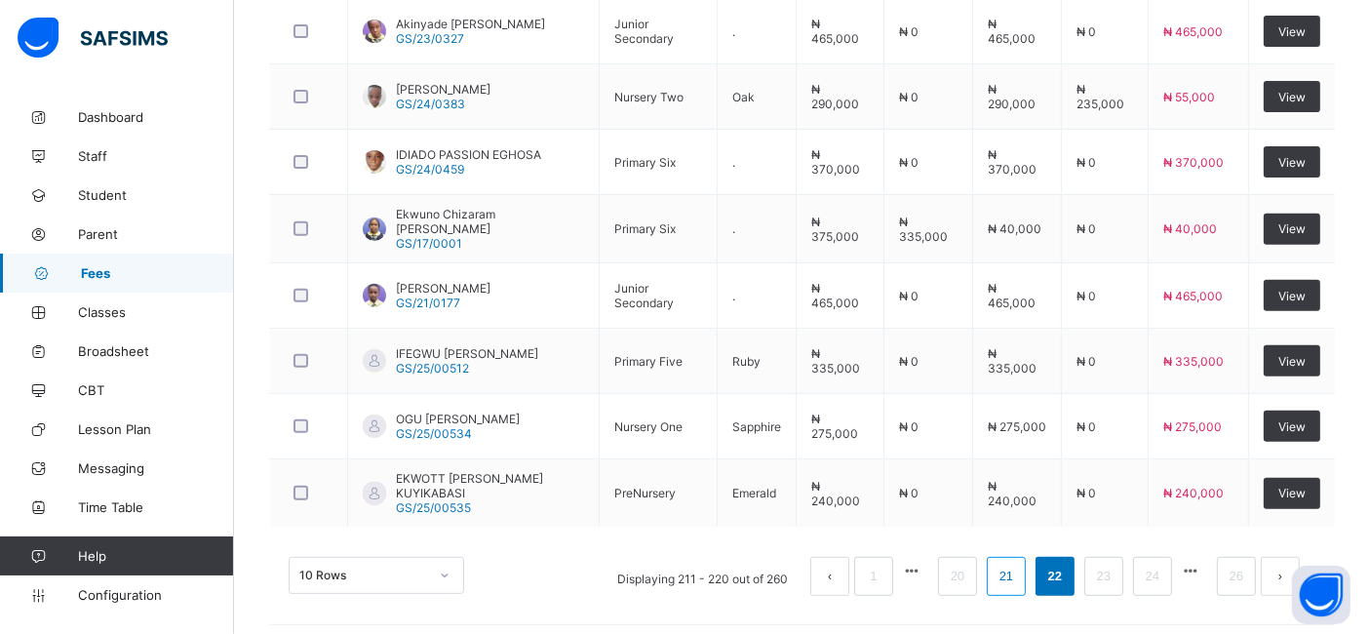
click at [1019, 565] on link "21" at bounding box center [1006, 576] width 25 height 25
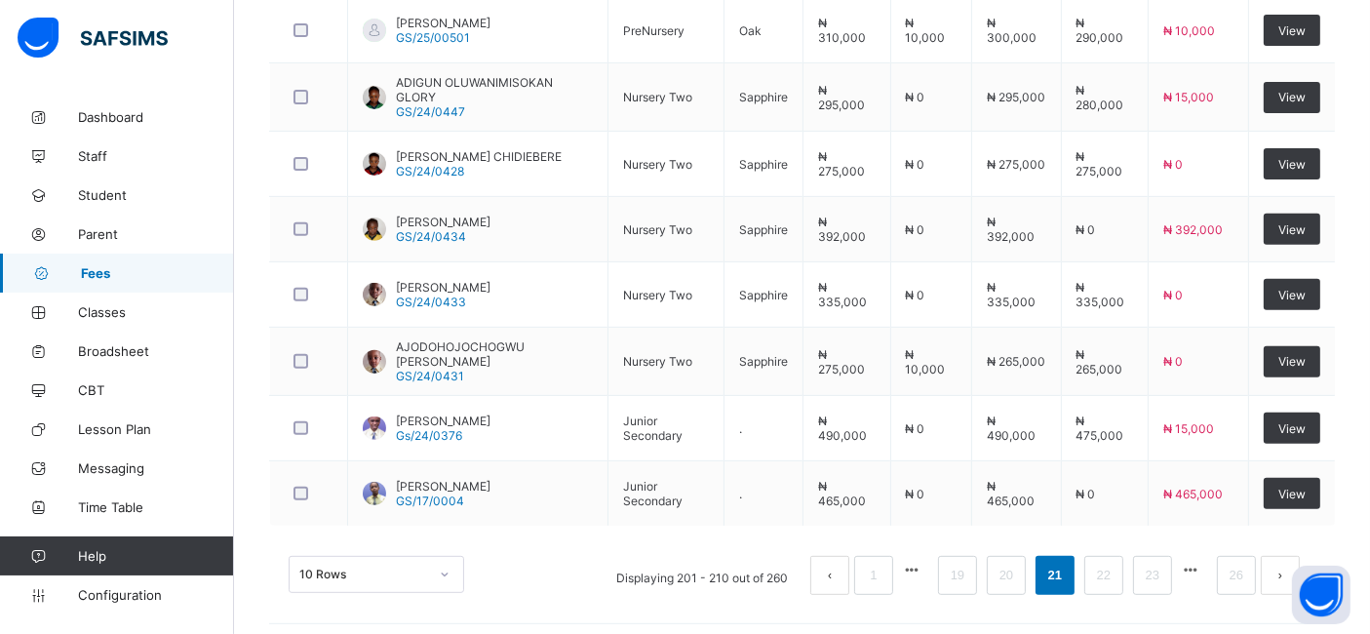
scroll to position [739, 0]
click at [1019, 566] on link "20" at bounding box center [1006, 574] width 25 height 25
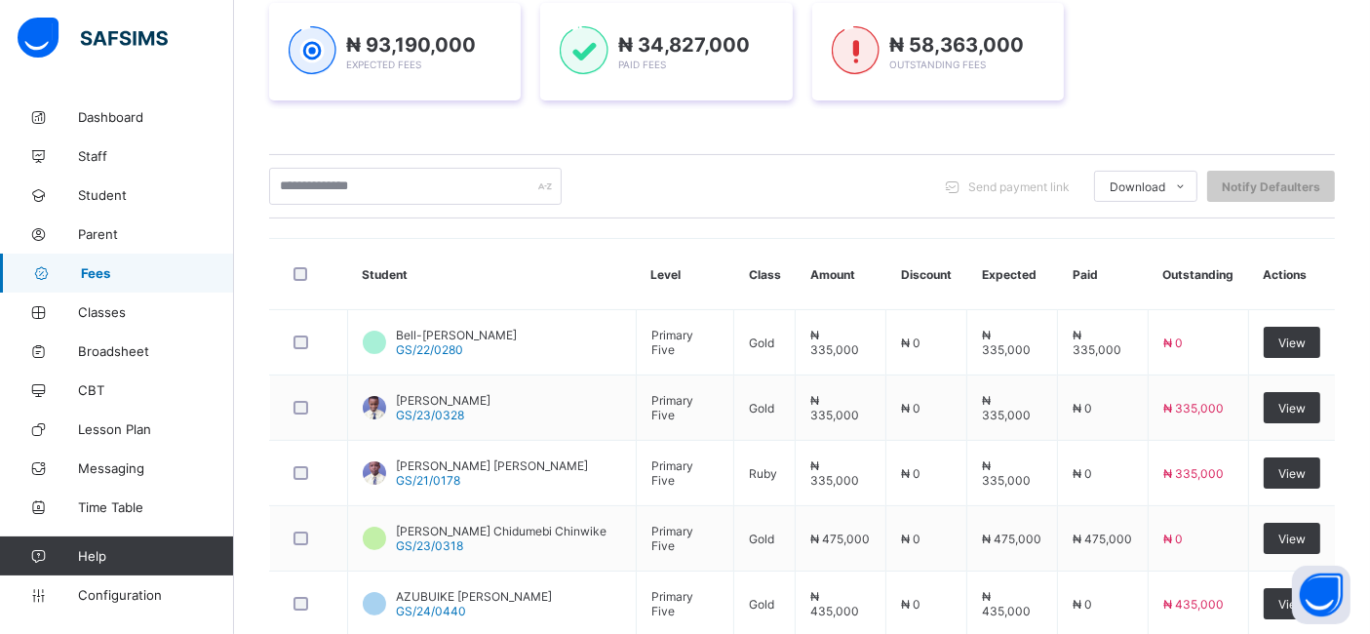
scroll to position [737, 0]
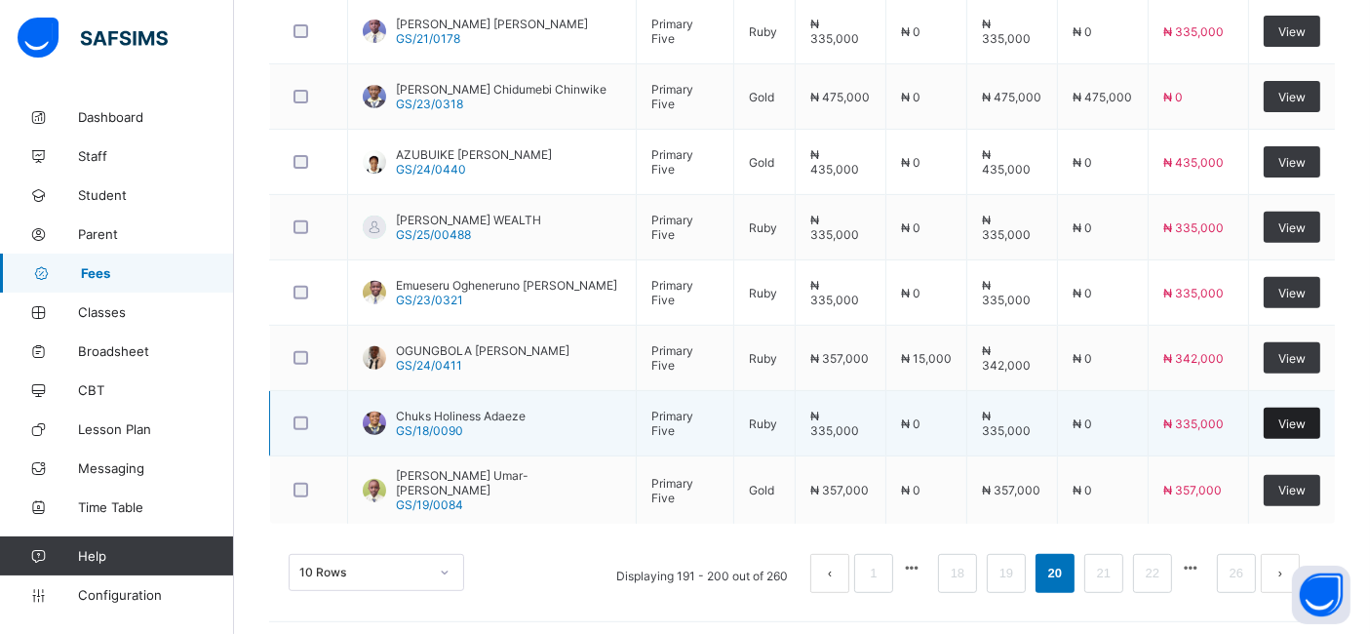
click at [1298, 423] on span "View" at bounding box center [1291, 423] width 27 height 15
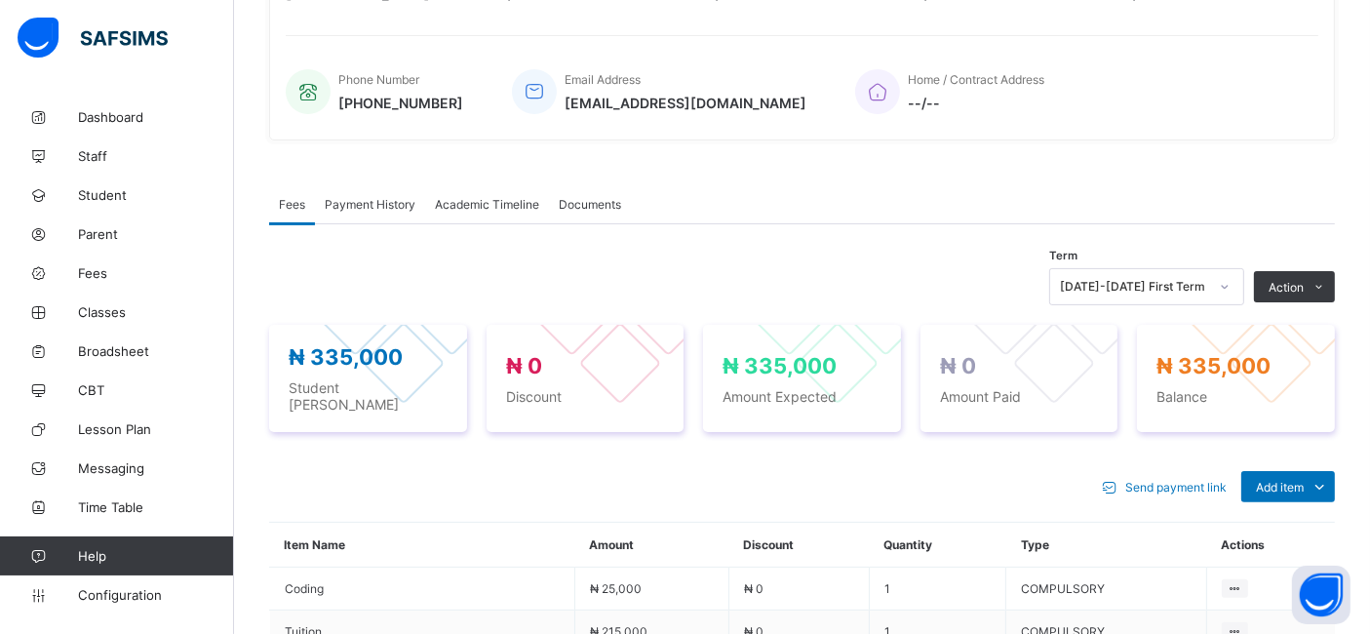
scroll to position [431, 0]
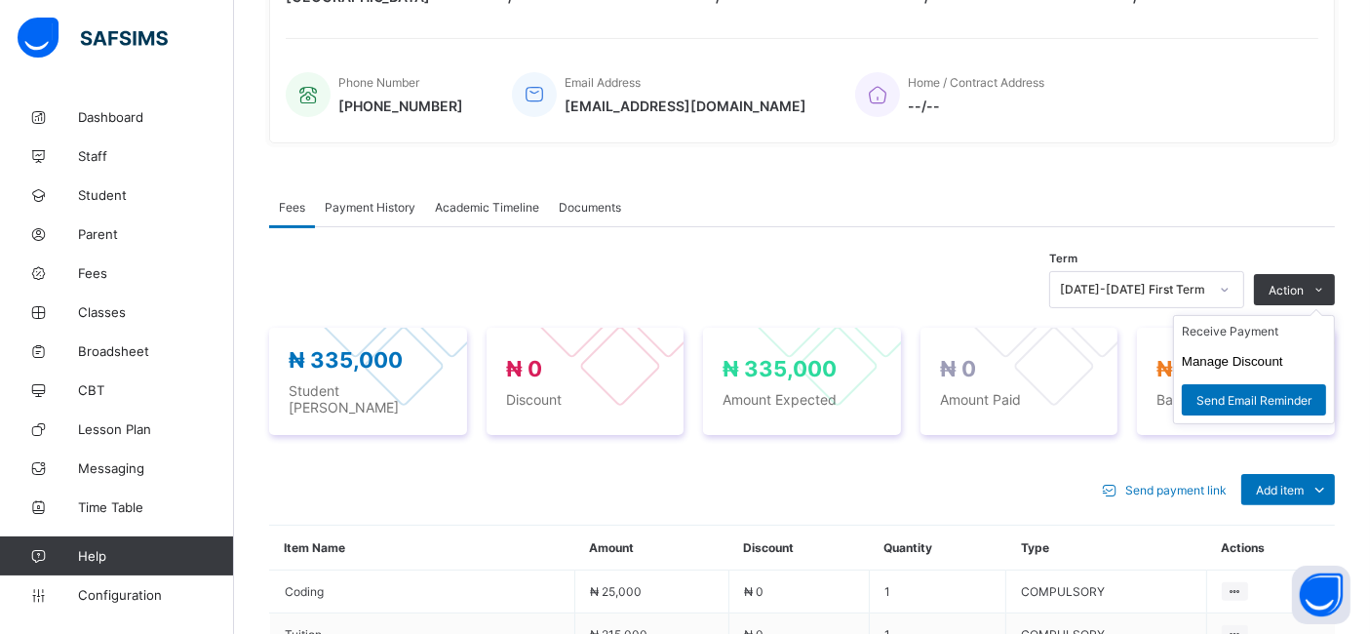
click at [1315, 315] on ul "Receive Payment Manage Discount Send Email Reminder" at bounding box center [1254, 369] width 162 height 109
click at [1253, 327] on li "Receive Payment" at bounding box center [1254, 331] width 160 height 30
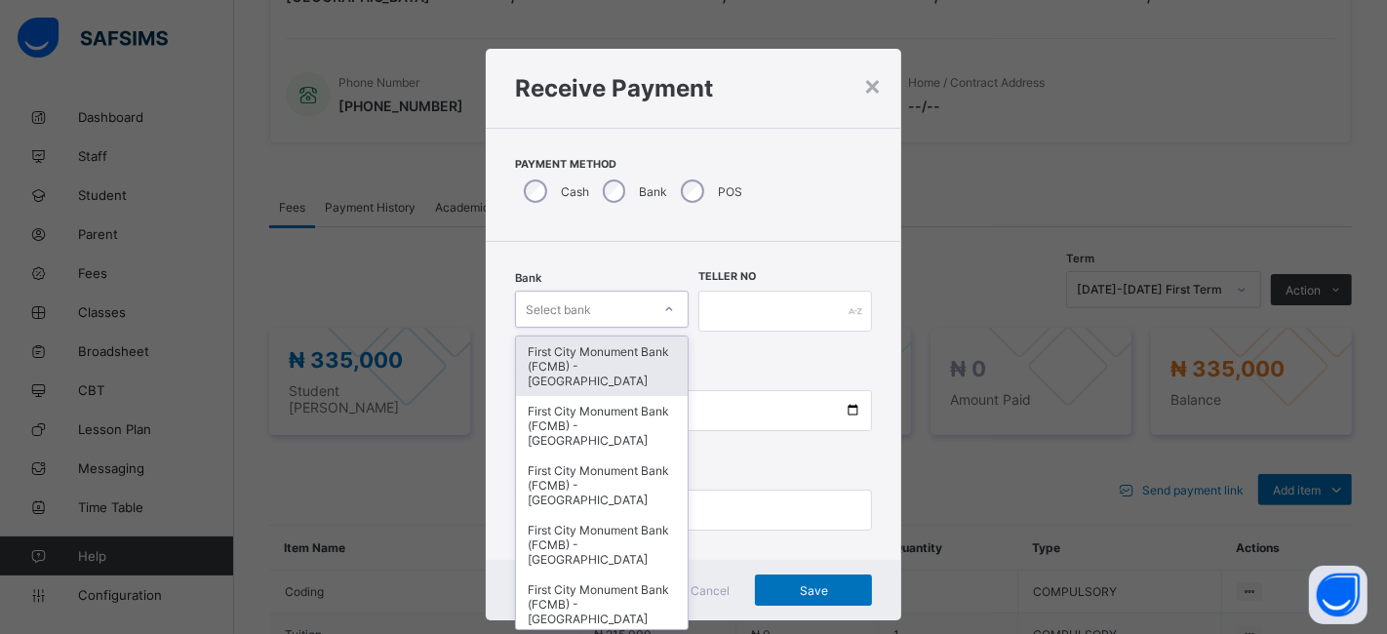
click at [602, 362] on div "First City Monument Bank (FCMB) - [GEOGRAPHIC_DATA]" at bounding box center [602, 365] width 172 height 59
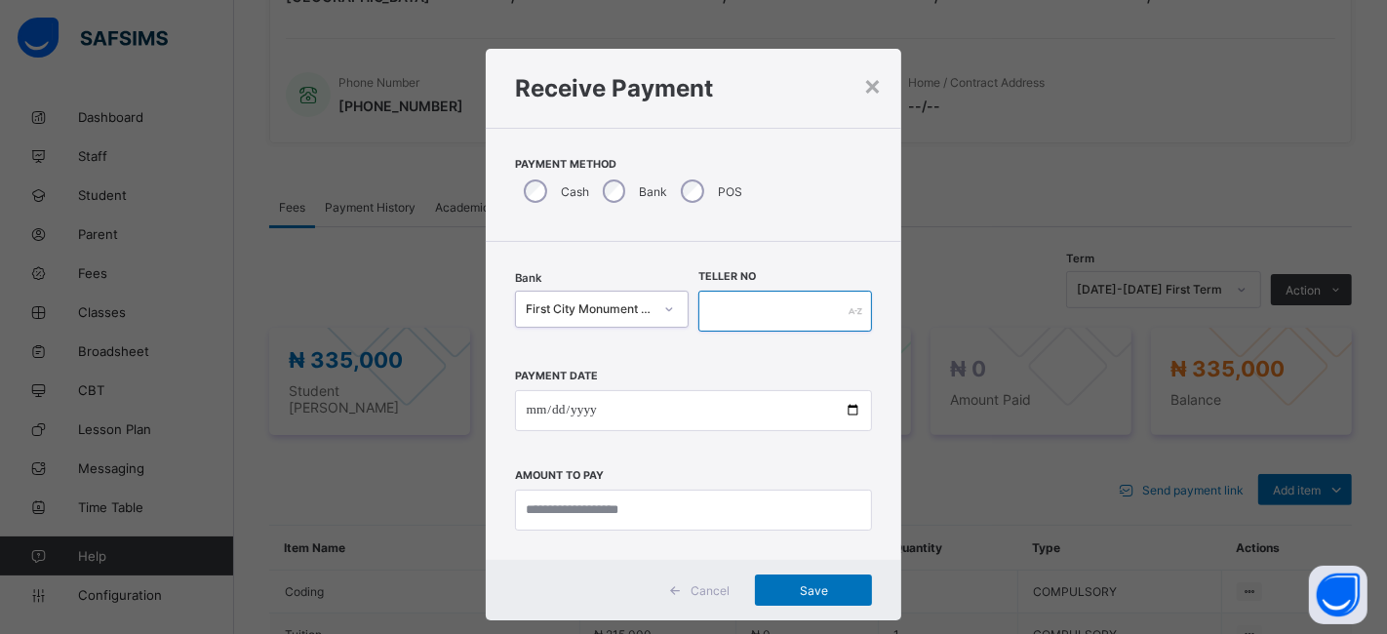
click at [733, 310] on input "text" at bounding box center [785, 311] width 174 height 41
type input "**********"
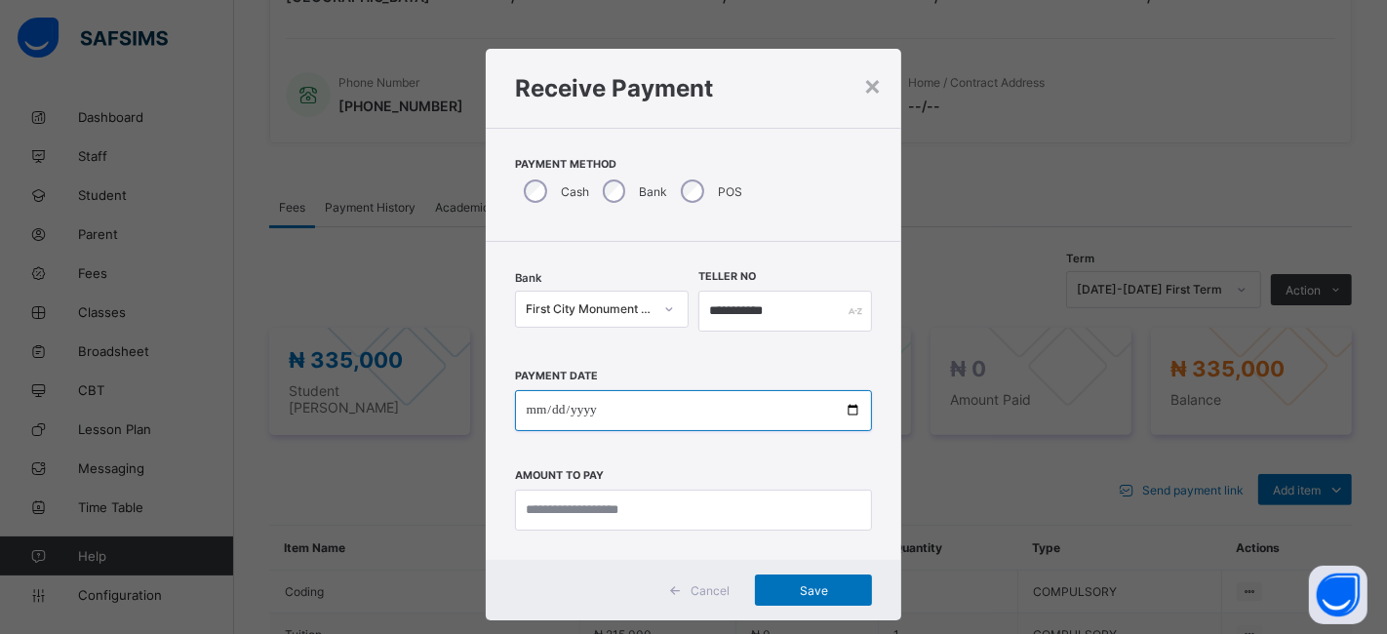
click at [850, 405] on input "date" at bounding box center [694, 410] width 358 height 41
type input "**********"
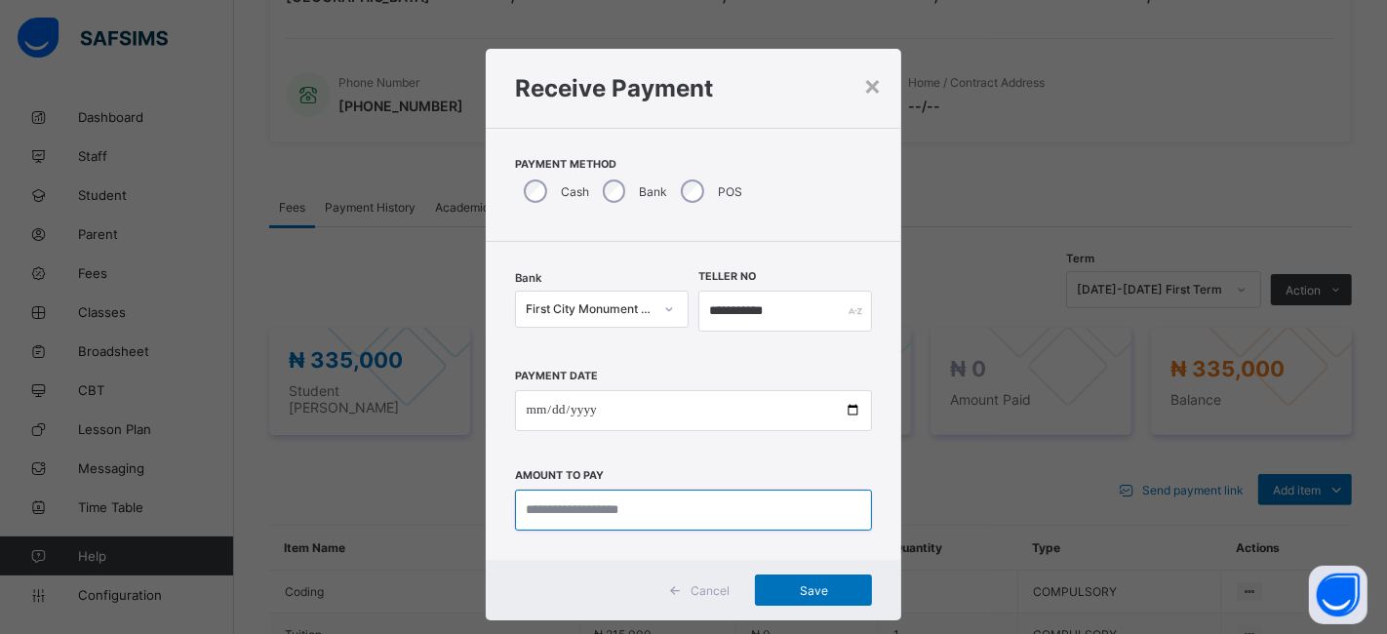
click at [587, 513] on input "currency" at bounding box center [694, 509] width 358 height 41
type input "*********"
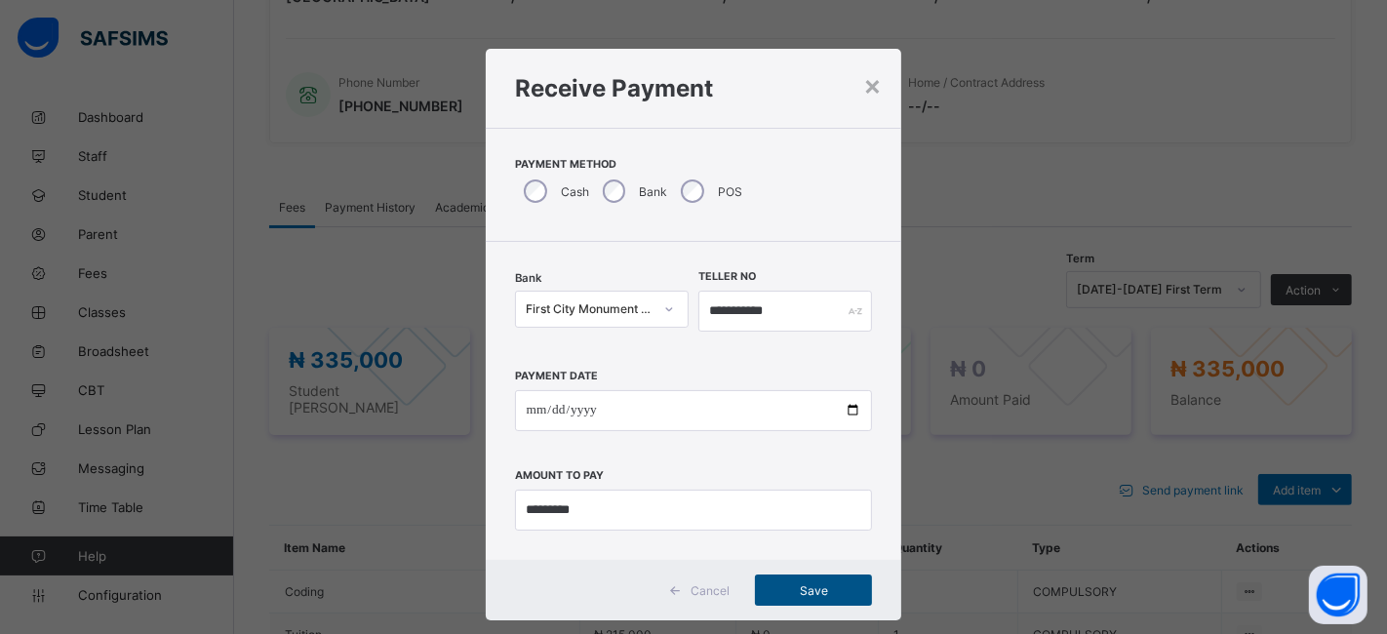
click at [789, 589] on span "Save" at bounding box center [813, 590] width 88 height 15
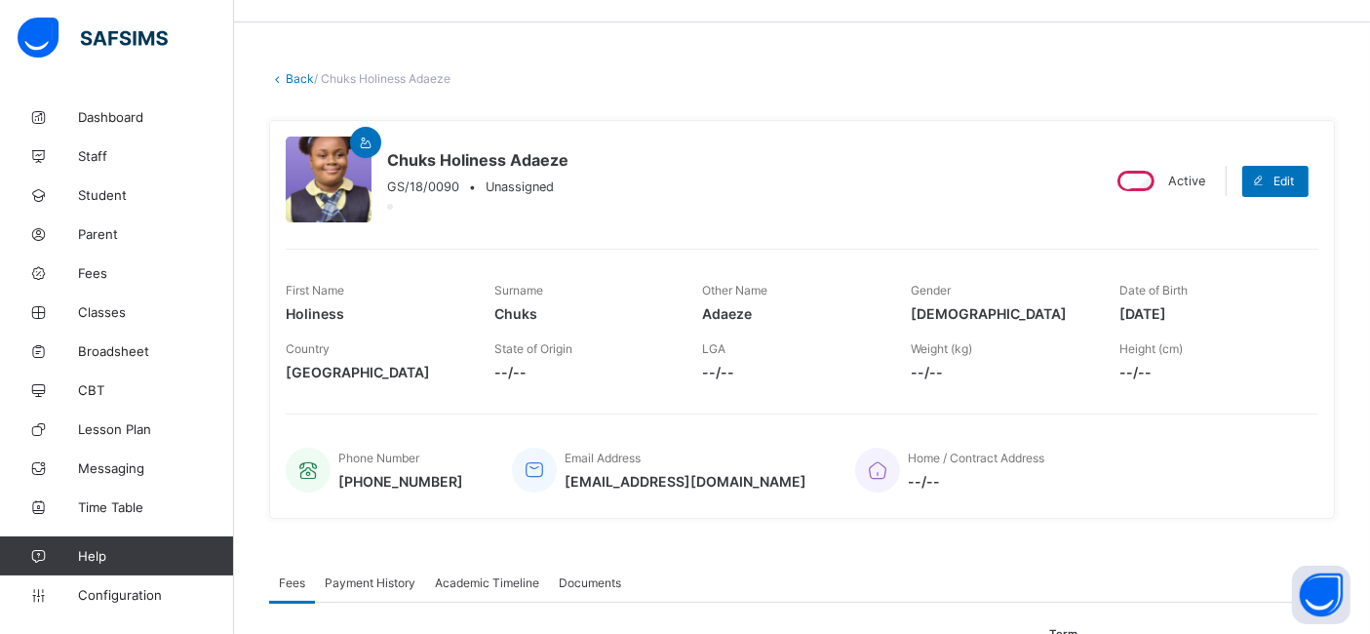
scroll to position [0, 0]
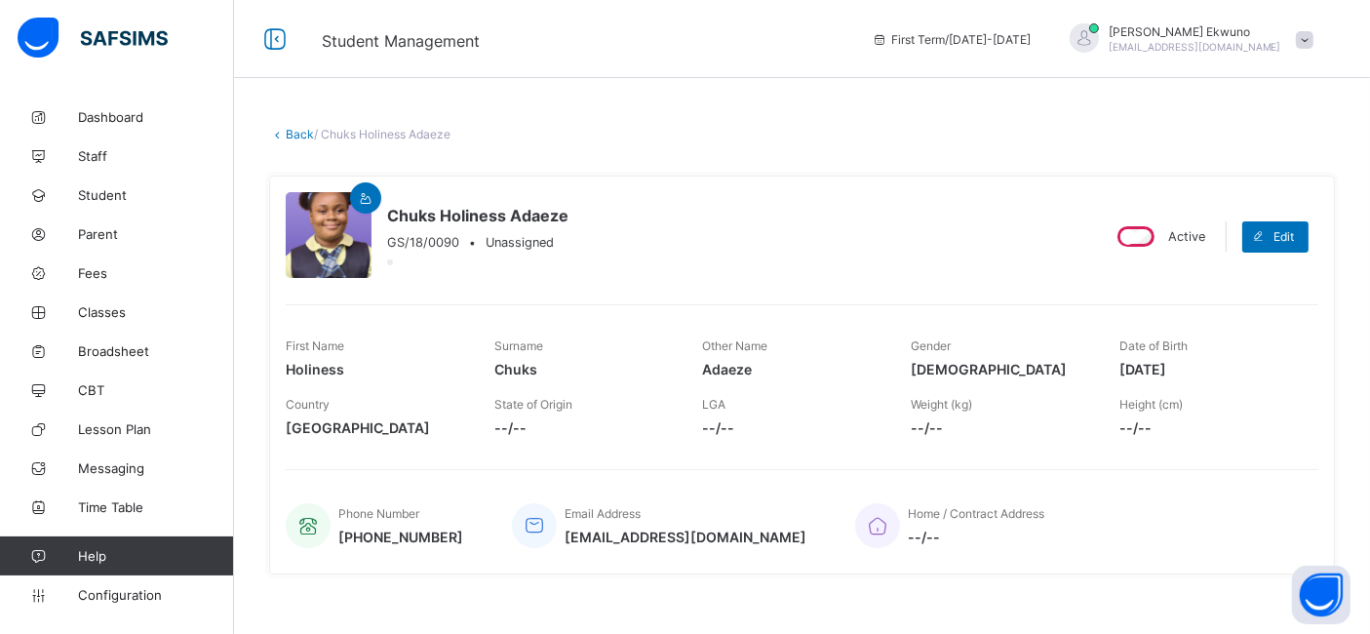
click at [289, 137] on link "Back" at bounding box center [300, 134] width 28 height 15
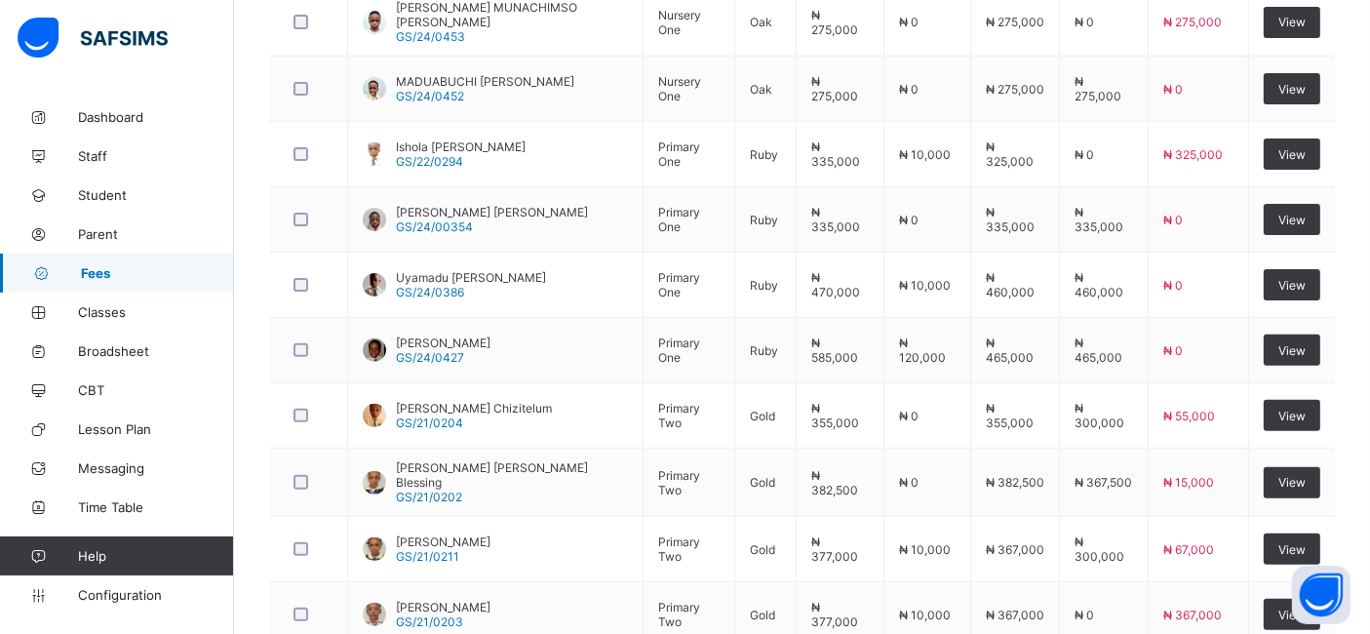
scroll to position [737, 0]
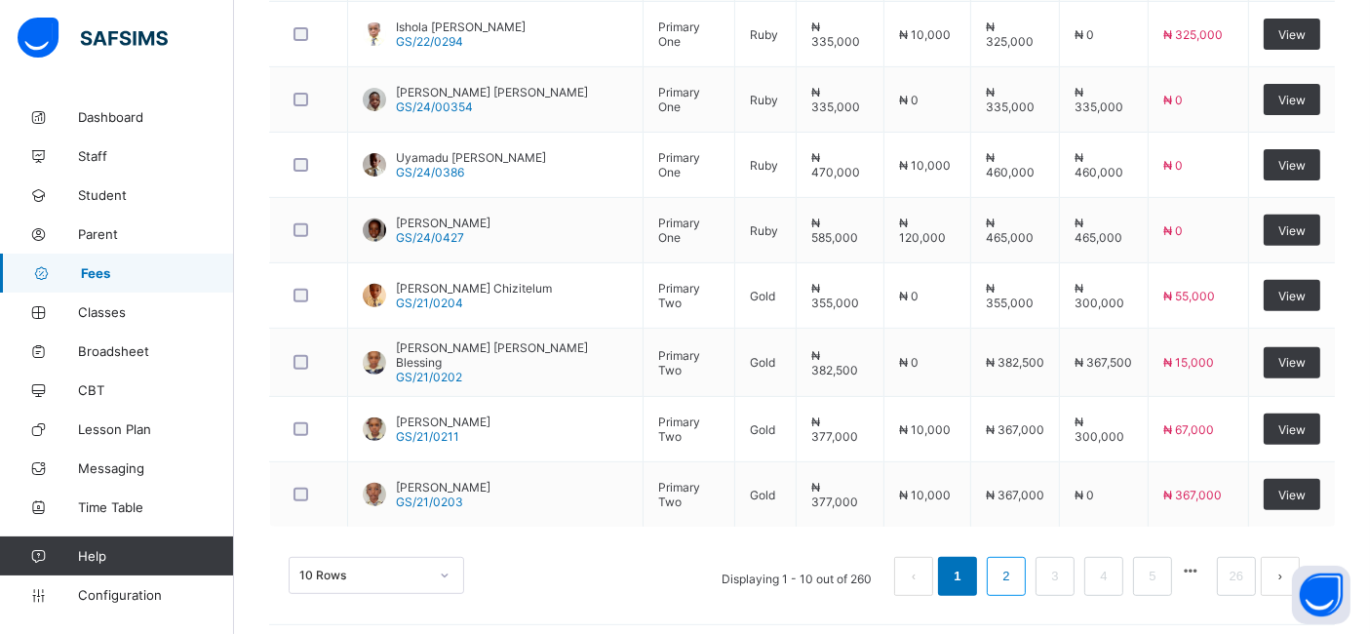
click at [1015, 565] on link "2" at bounding box center [1006, 576] width 19 height 25
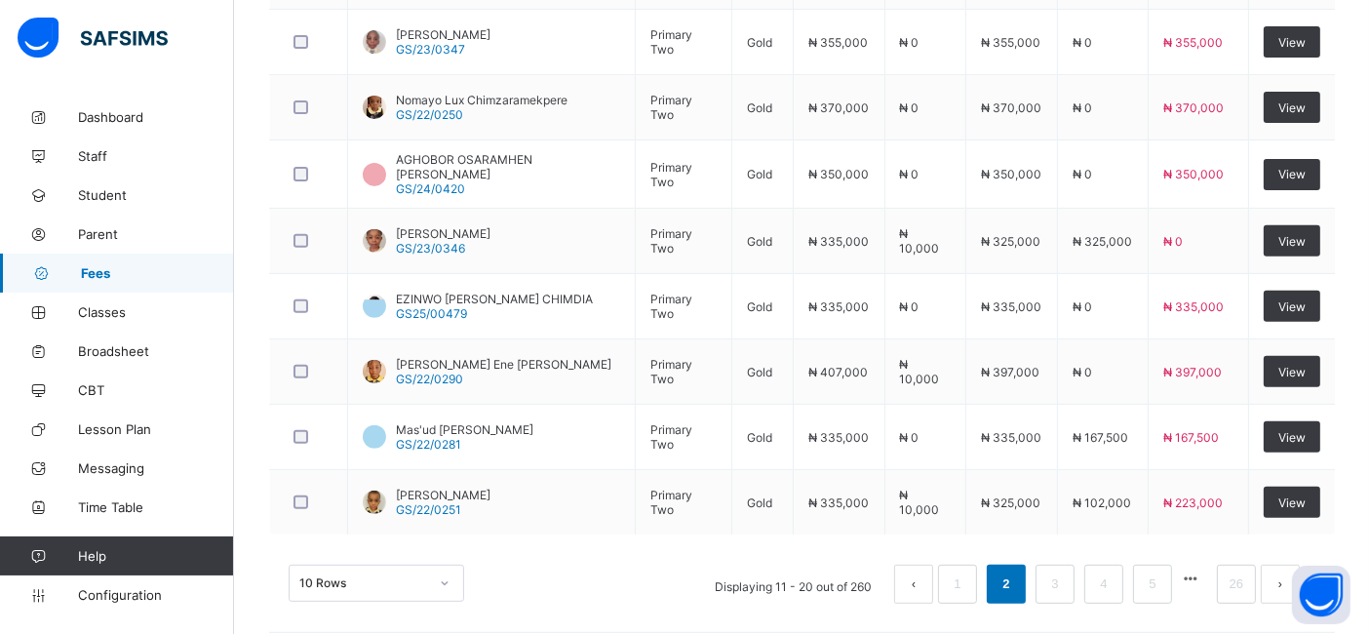
scroll to position [729, 0]
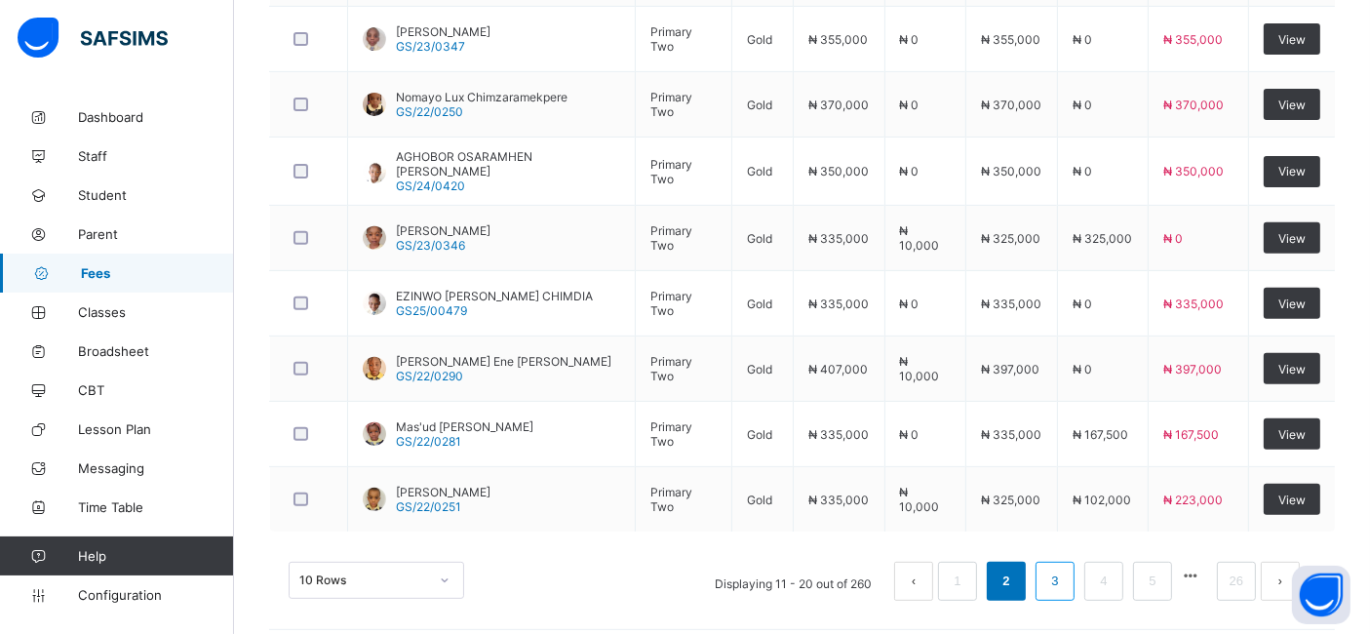
click at [1064, 578] on link "3" at bounding box center [1054, 580] width 19 height 25
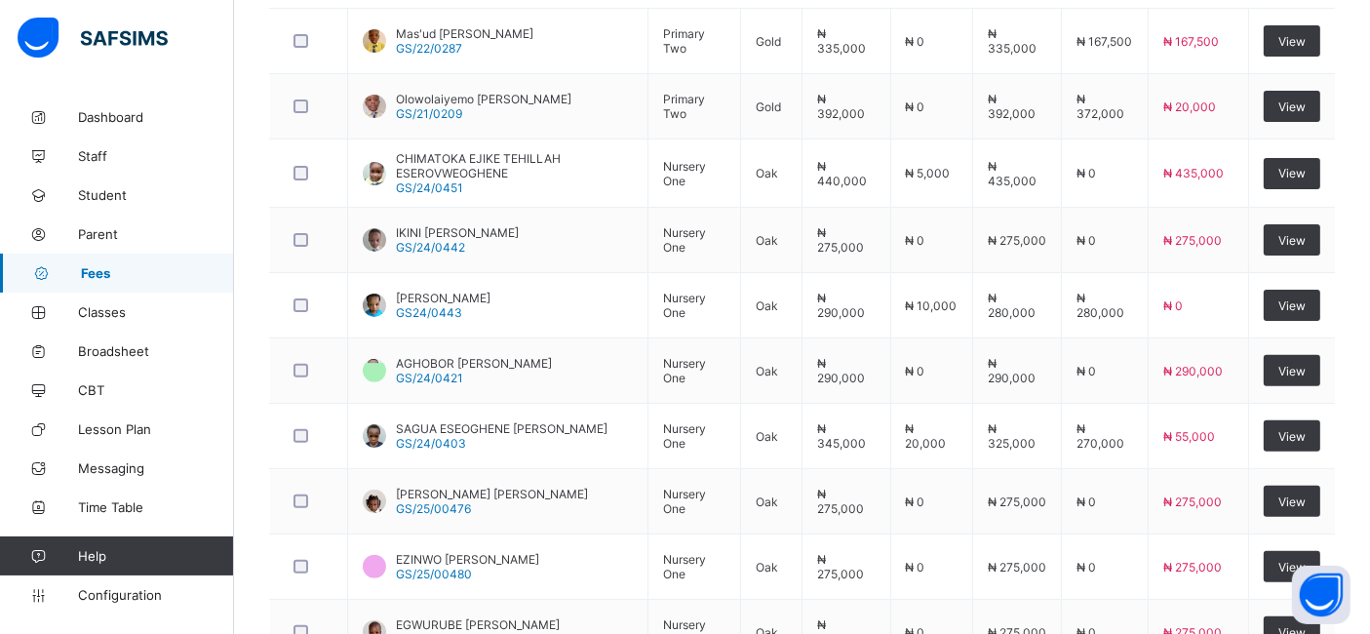
scroll to position [589, 0]
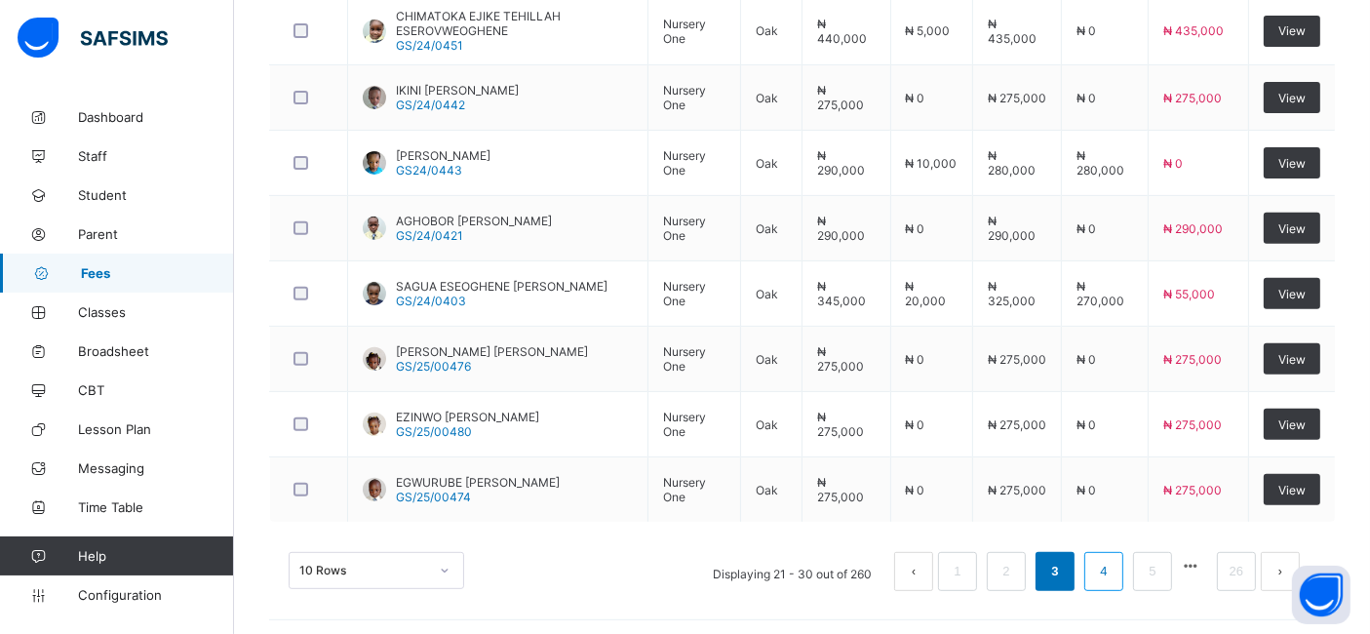
click at [1113, 566] on link "4" at bounding box center [1103, 571] width 19 height 25
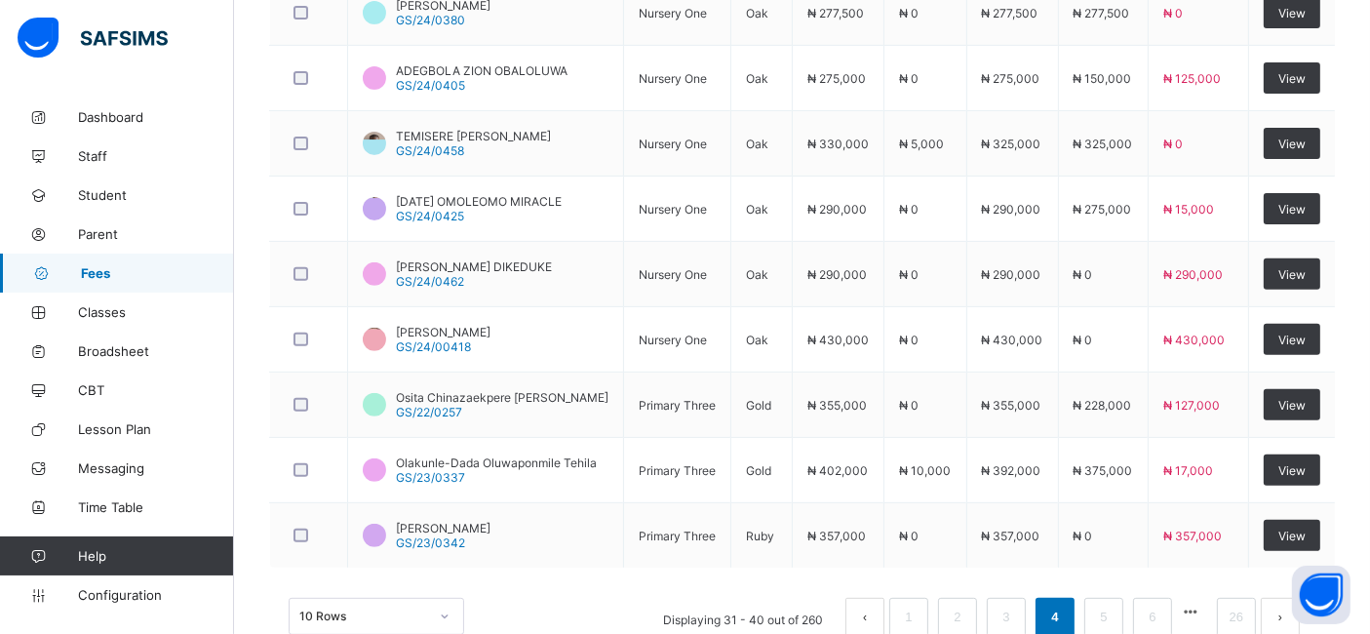
scroll to position [737, 0]
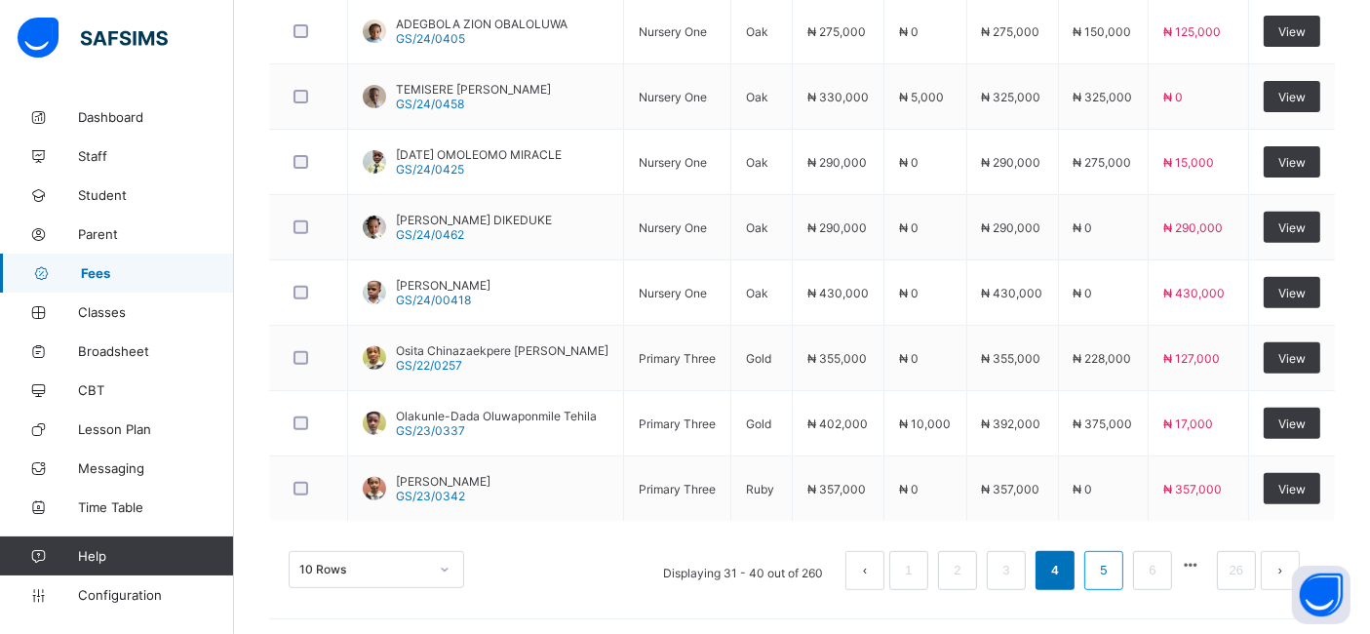
click at [1113, 565] on link "5" at bounding box center [1103, 570] width 19 height 25
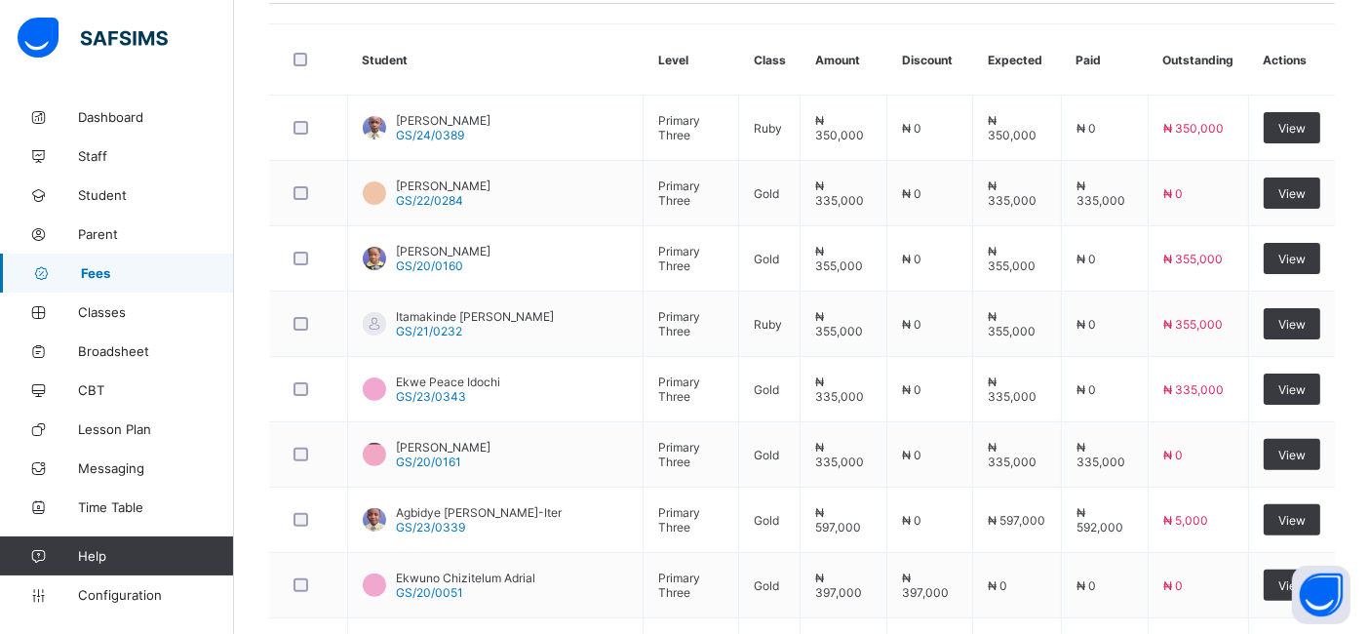
scroll to position [479, 0]
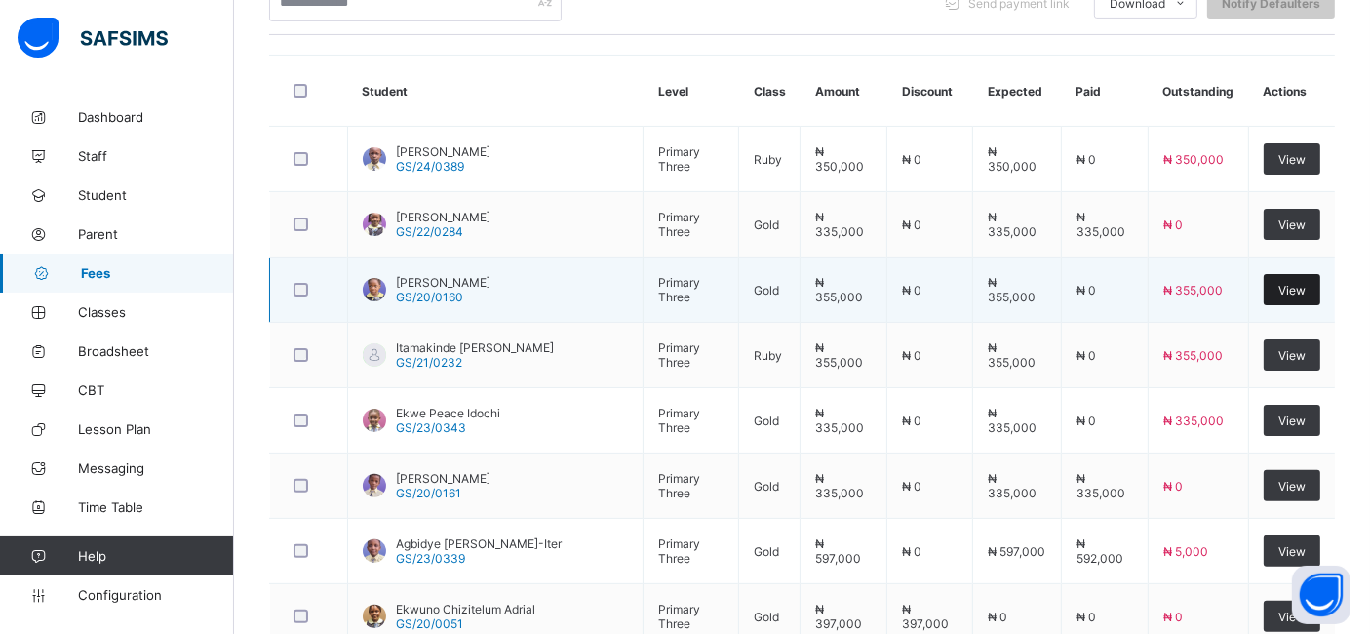
click at [1299, 290] on span "View" at bounding box center [1291, 290] width 27 height 15
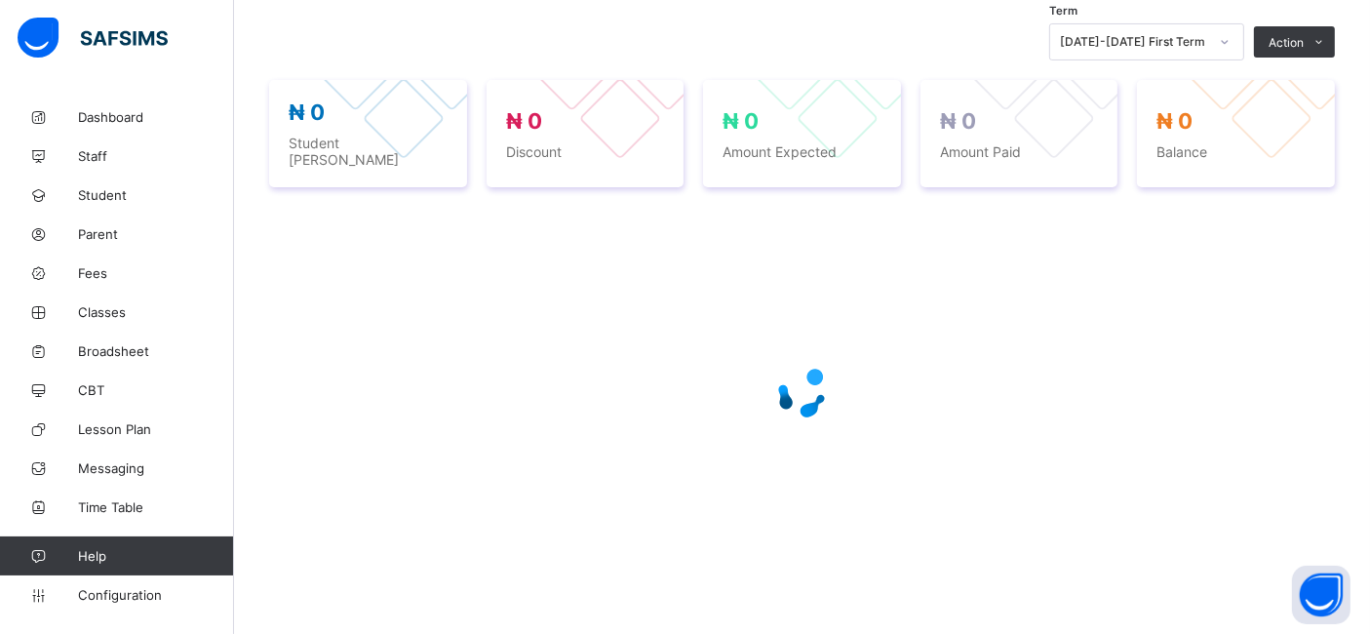
scroll to position [479, 0]
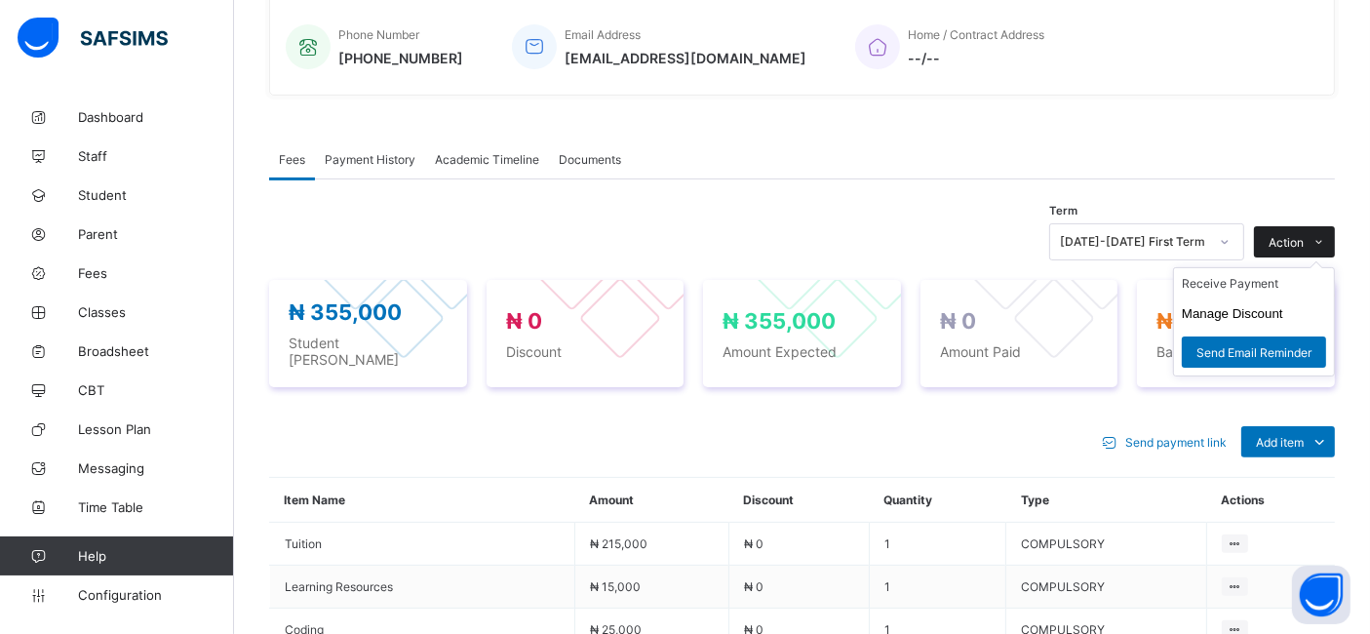
click at [1320, 237] on span at bounding box center [1319, 241] width 31 height 31
click at [1251, 309] on button "Manage Discount" at bounding box center [1232, 313] width 101 height 15
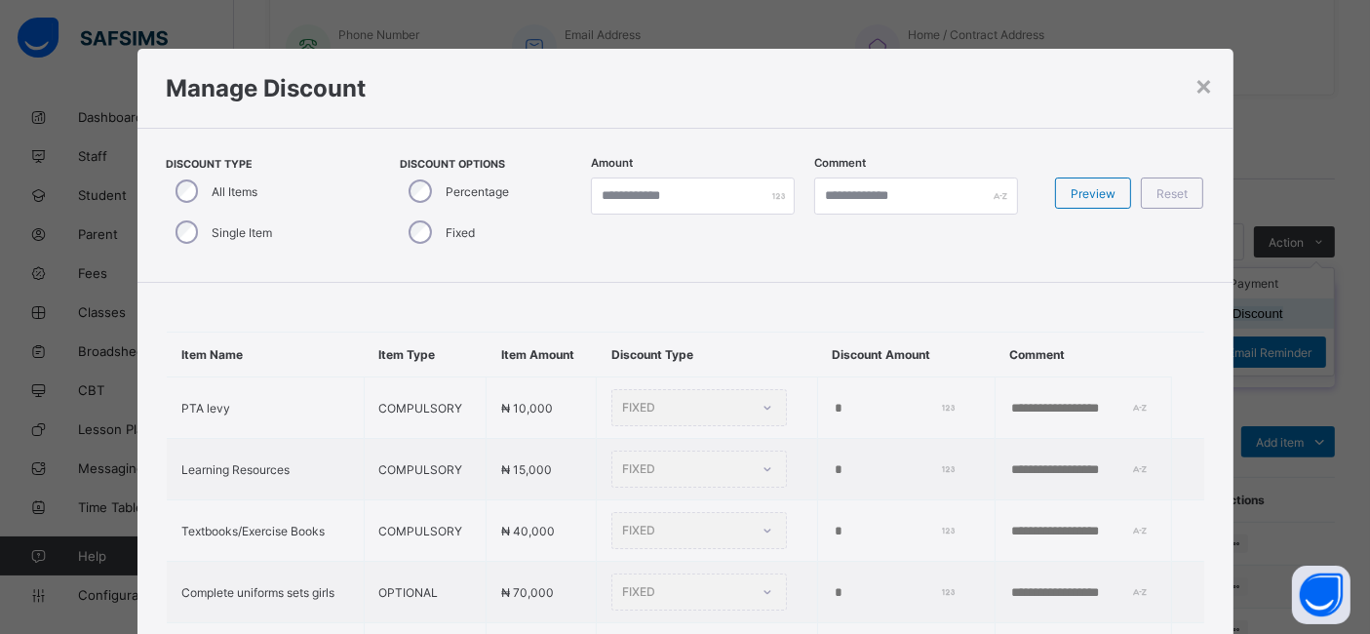
type input "*"
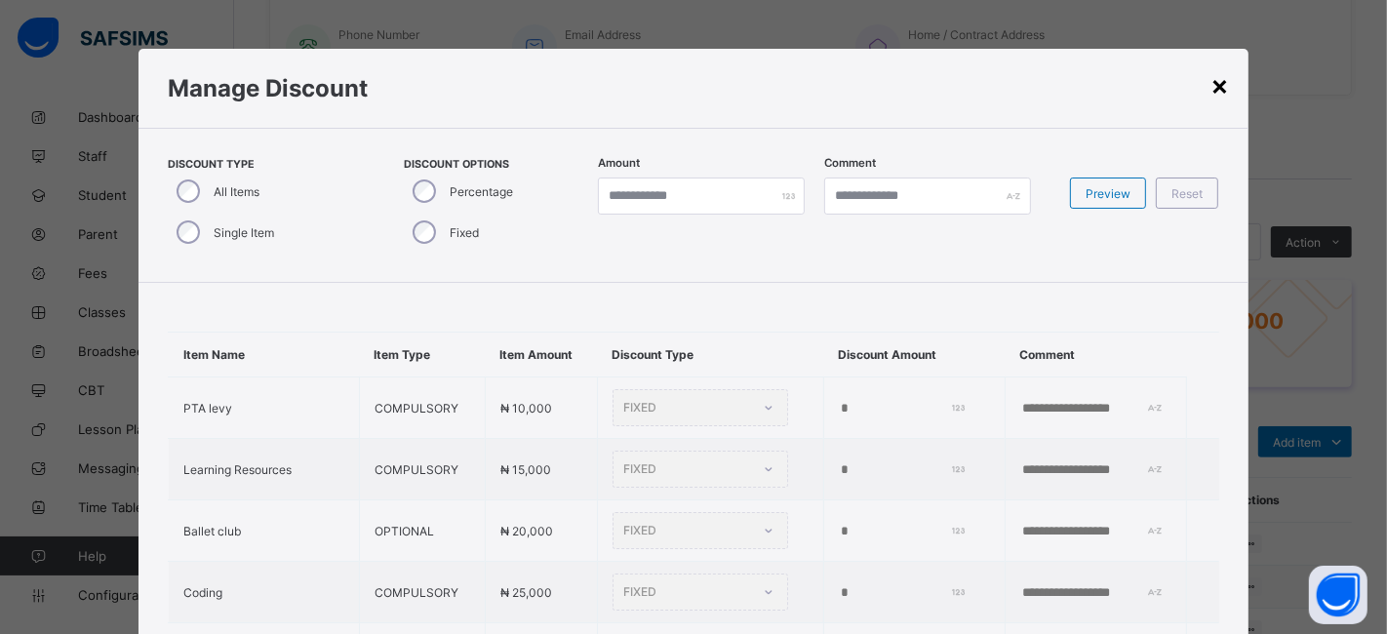
click at [1210, 89] on div "×" at bounding box center [1219, 84] width 19 height 33
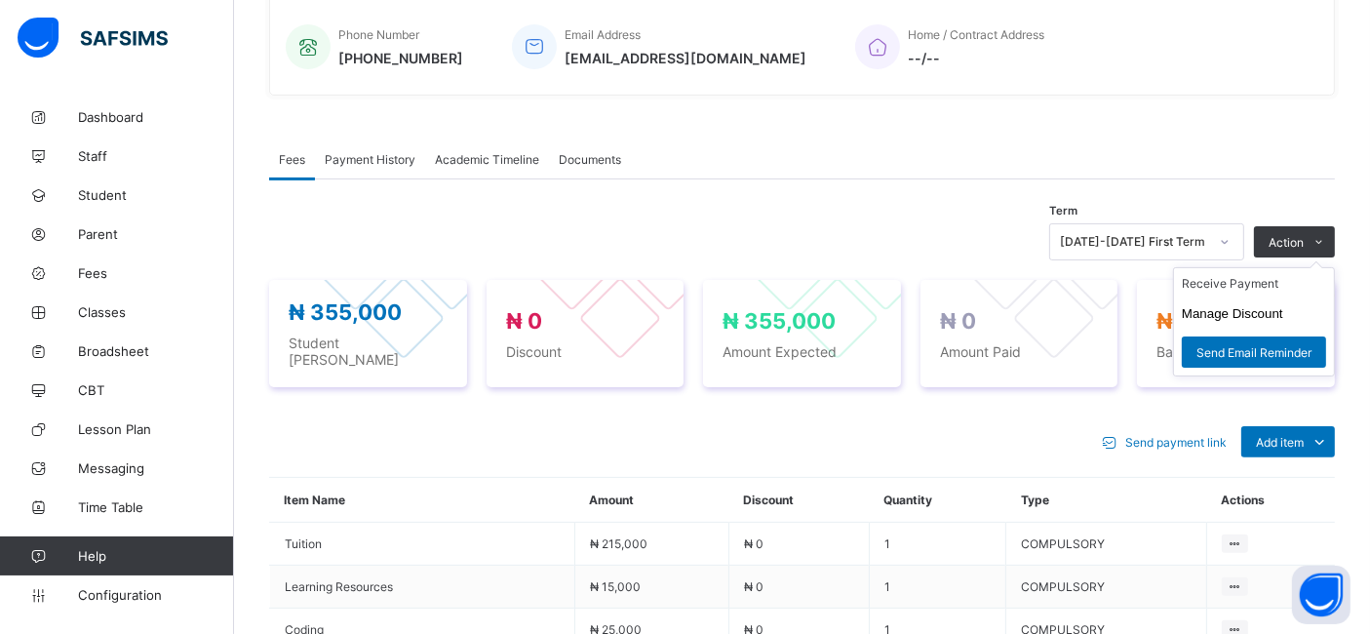
click at [1318, 267] on ul "Receive Payment Manage Discount Send Email Reminder" at bounding box center [1254, 321] width 162 height 109
click at [1259, 281] on li "Receive Payment" at bounding box center [1254, 283] width 160 height 30
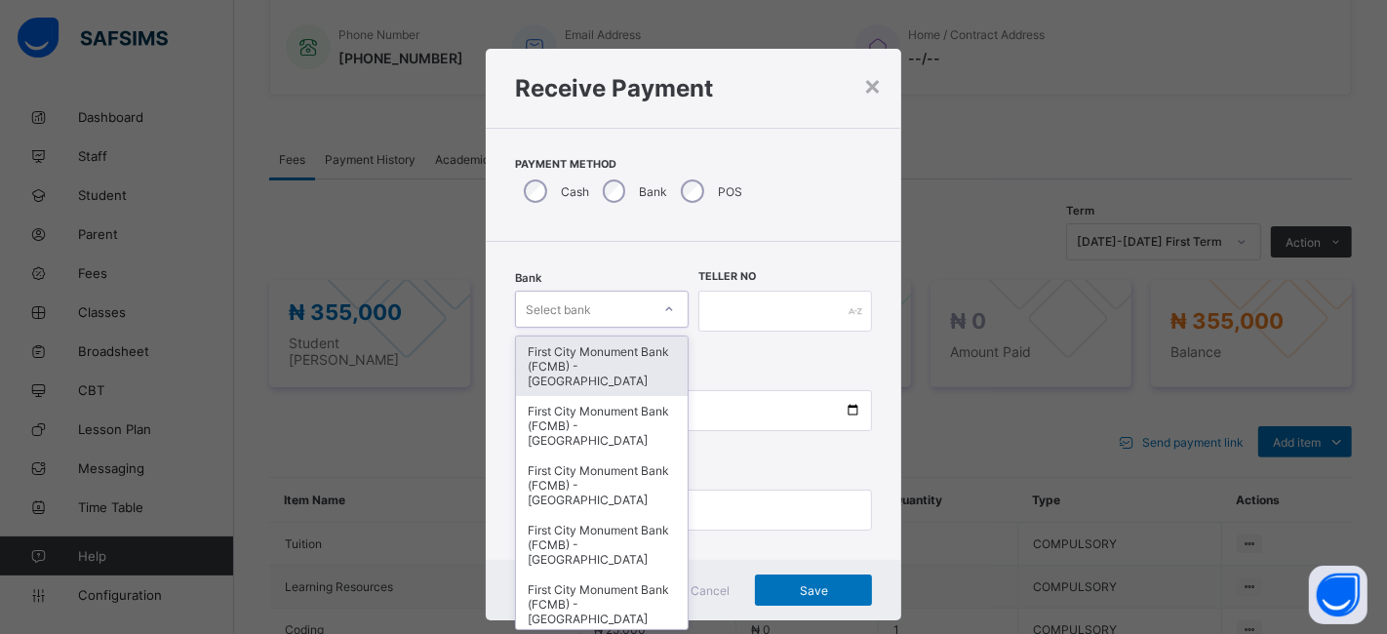
click at [613, 363] on div "First City Monument Bank (FCMB) - [GEOGRAPHIC_DATA]" at bounding box center [602, 365] width 172 height 59
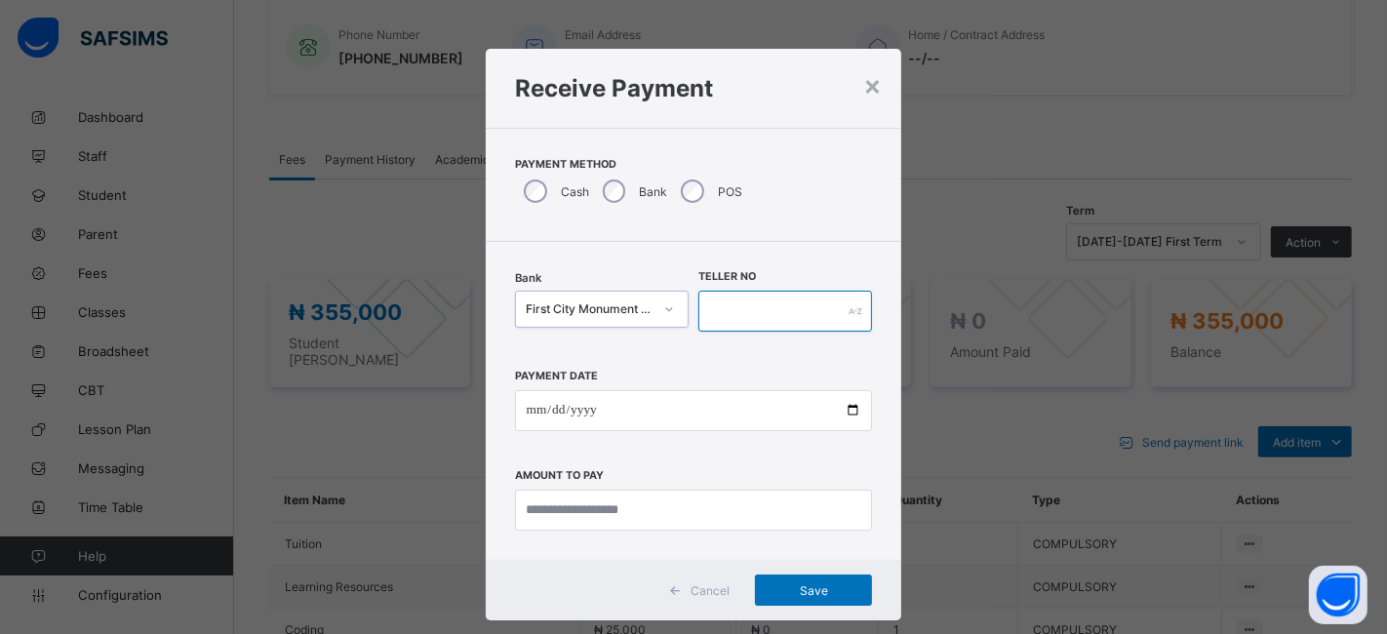
click at [759, 308] on input "text" at bounding box center [785, 311] width 174 height 41
type input "********"
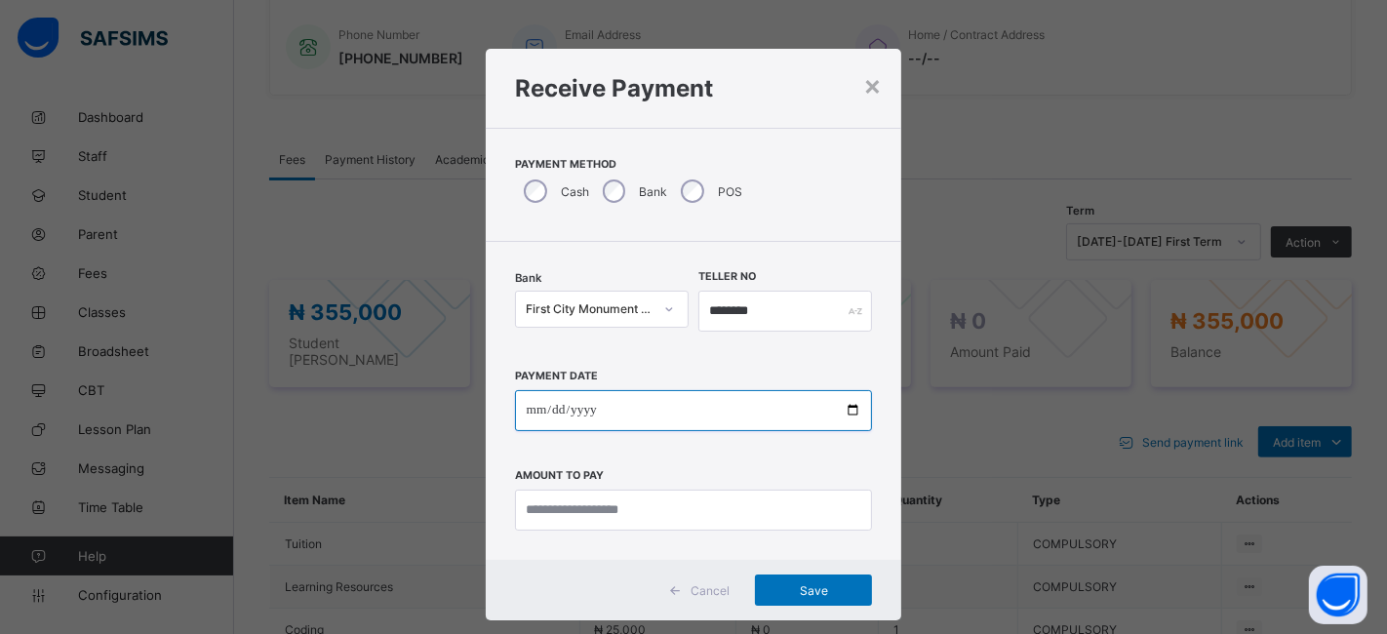
click at [637, 414] on input "date" at bounding box center [694, 410] width 358 height 41
click at [843, 415] on input "date" at bounding box center [694, 410] width 358 height 41
type input "**********"
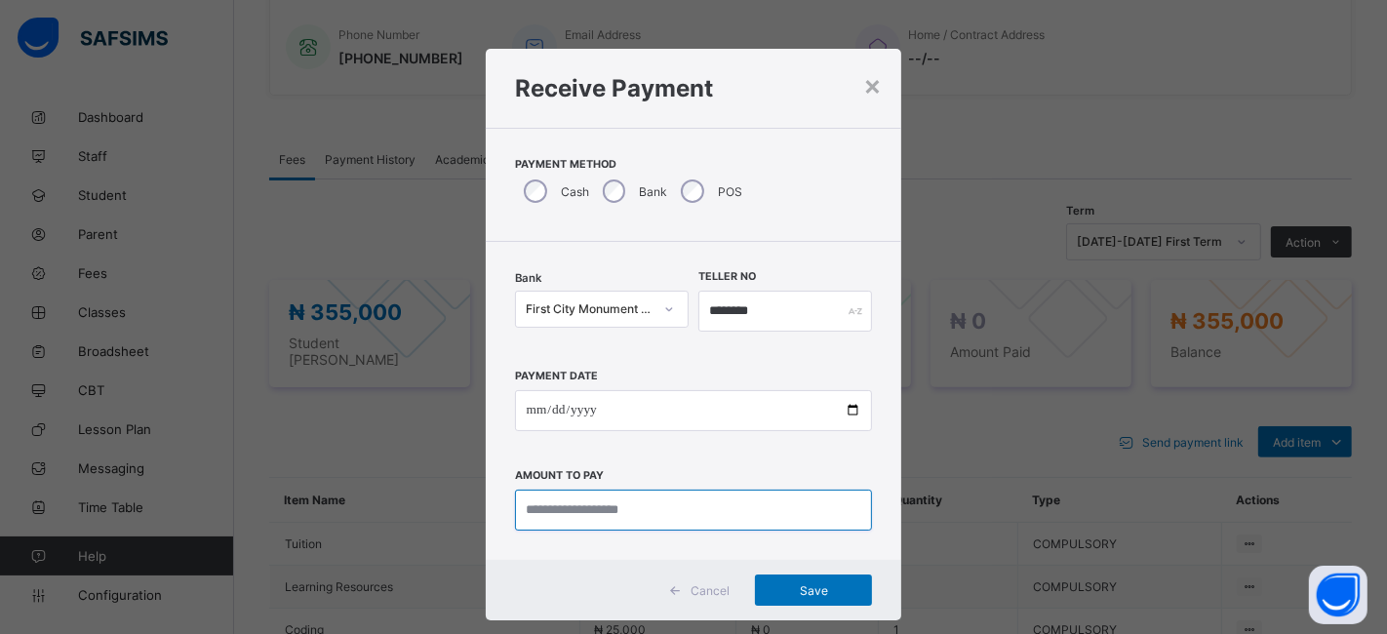
click at [575, 509] on input "currency" at bounding box center [694, 509] width 358 height 41
type input "*********"
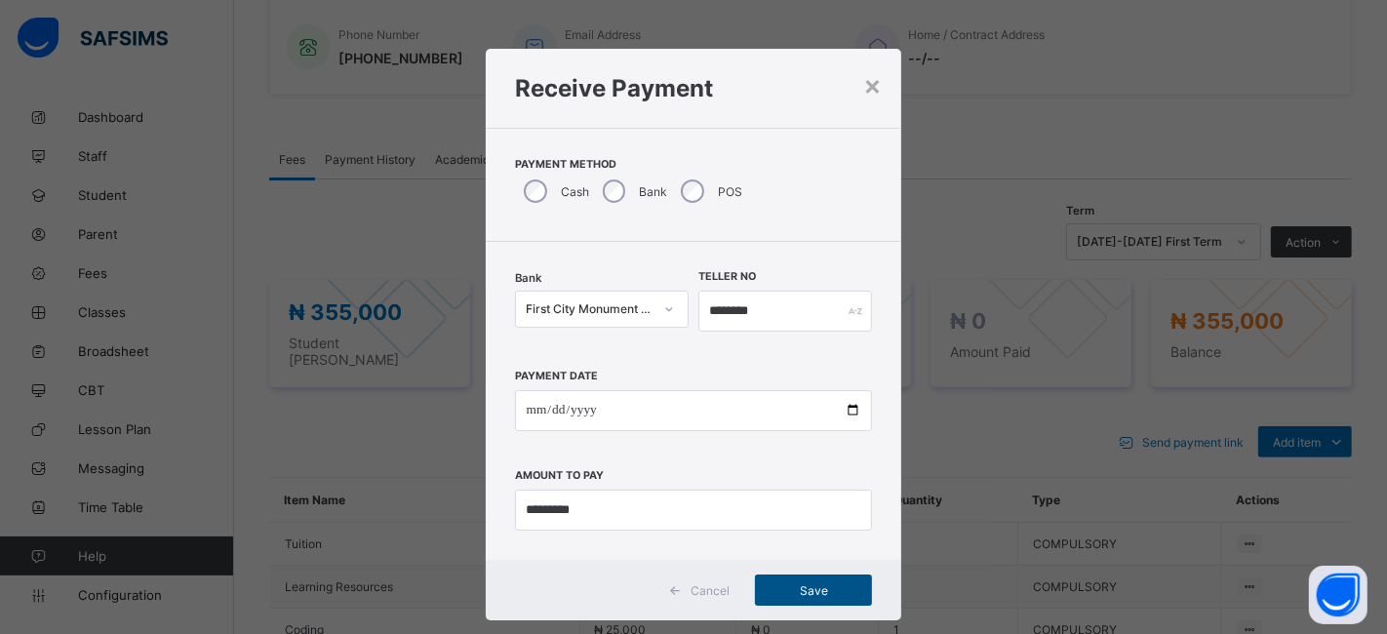
click at [785, 589] on span "Save" at bounding box center [813, 590] width 88 height 15
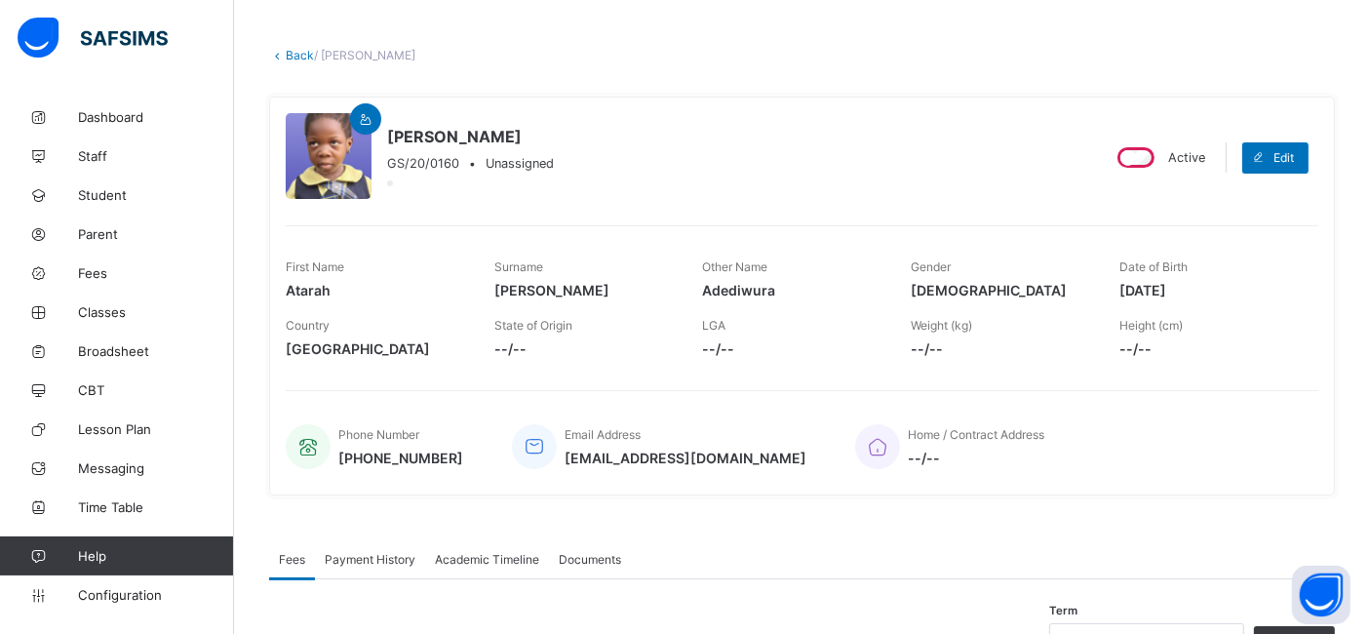
scroll to position [0, 0]
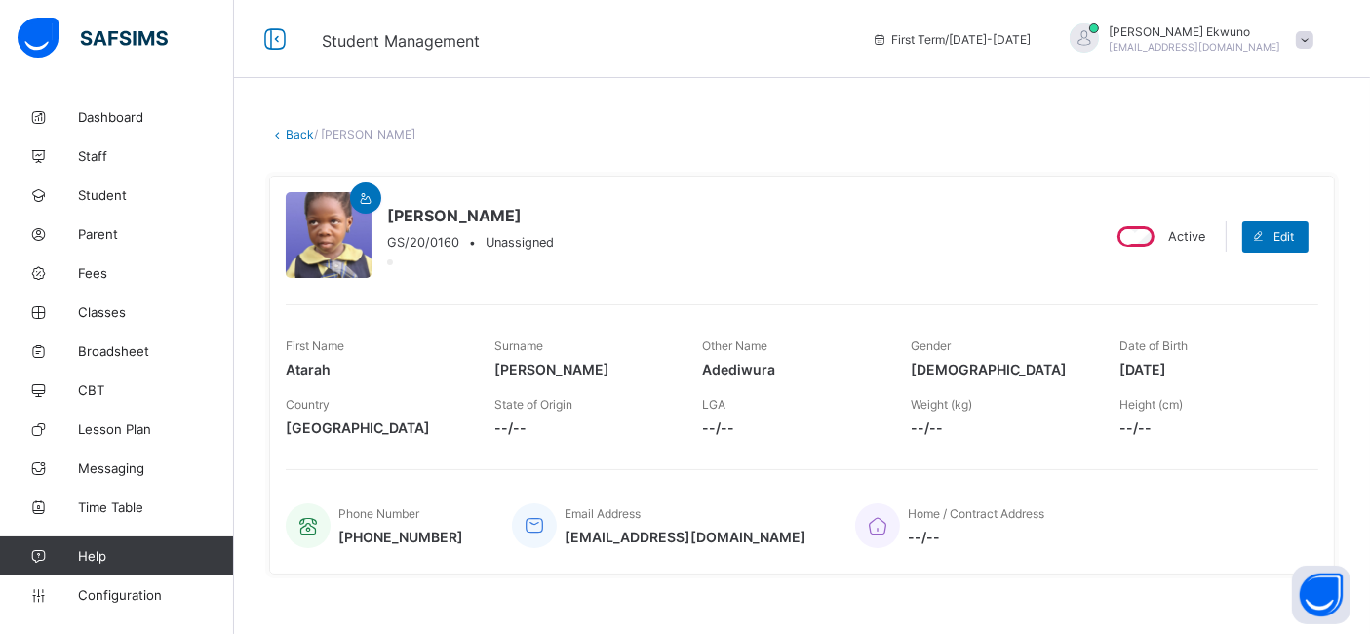
click at [291, 134] on link "Back" at bounding box center [300, 134] width 28 height 15
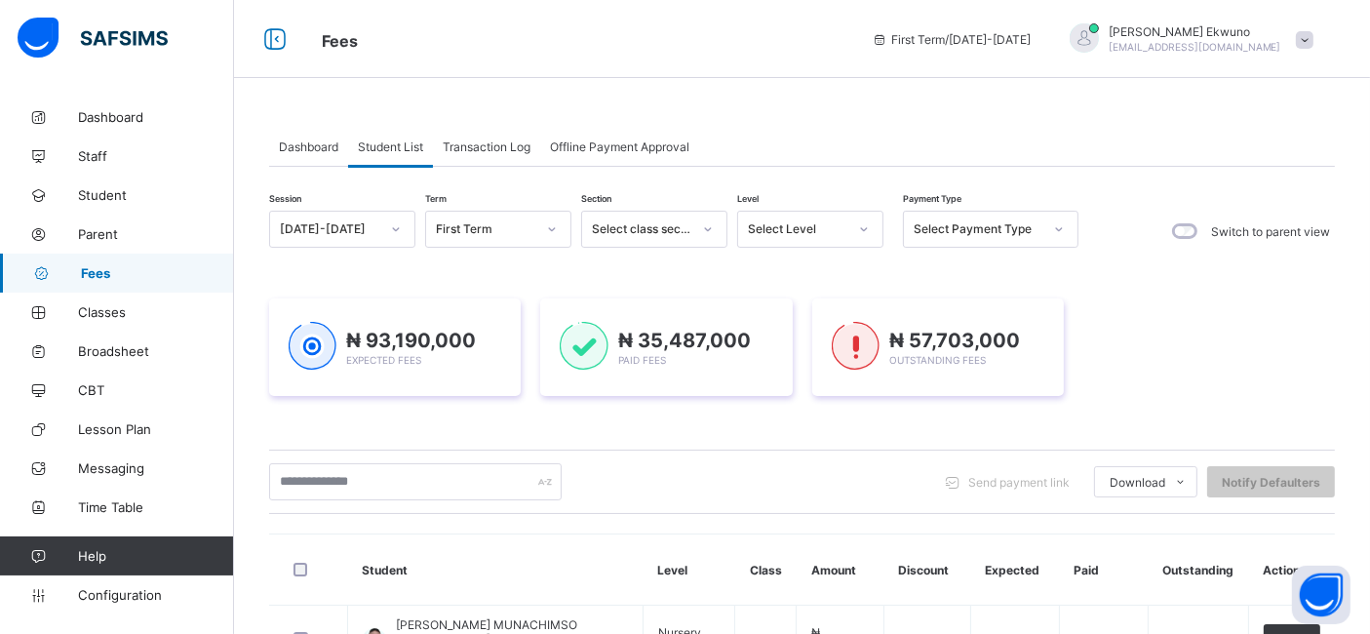
scroll to position [3, 0]
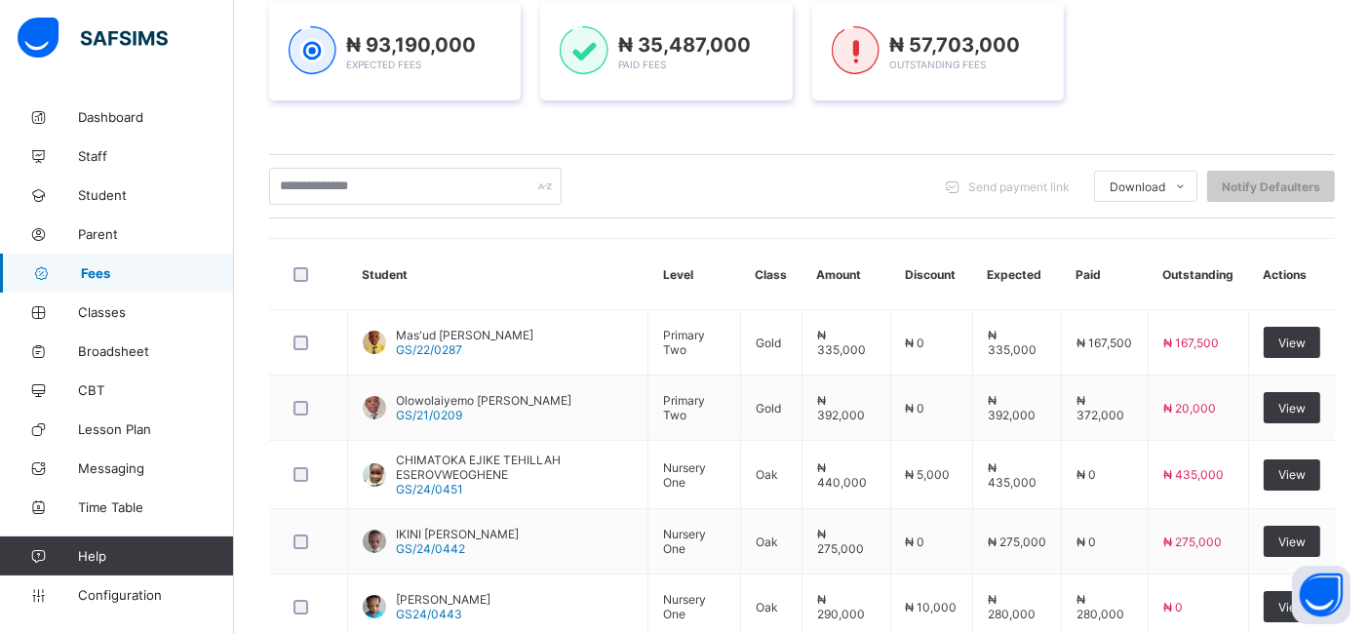
scroll to position [737, 0]
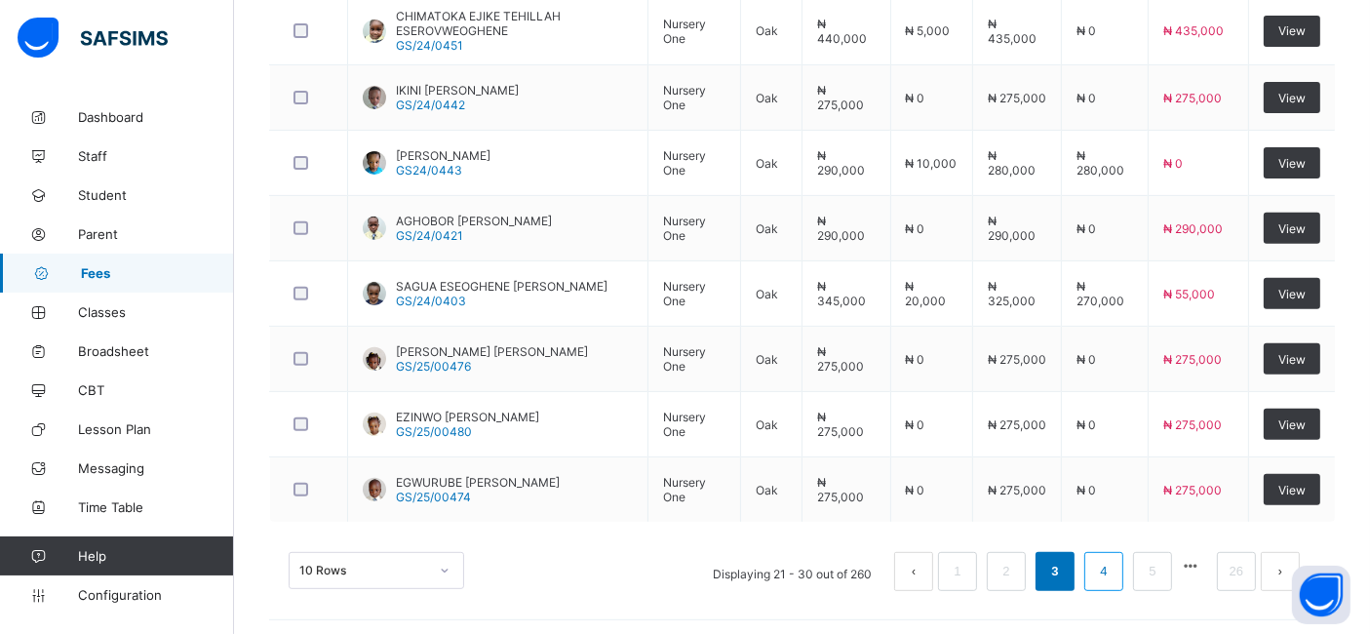
click at [1113, 566] on link "4" at bounding box center [1103, 571] width 19 height 25
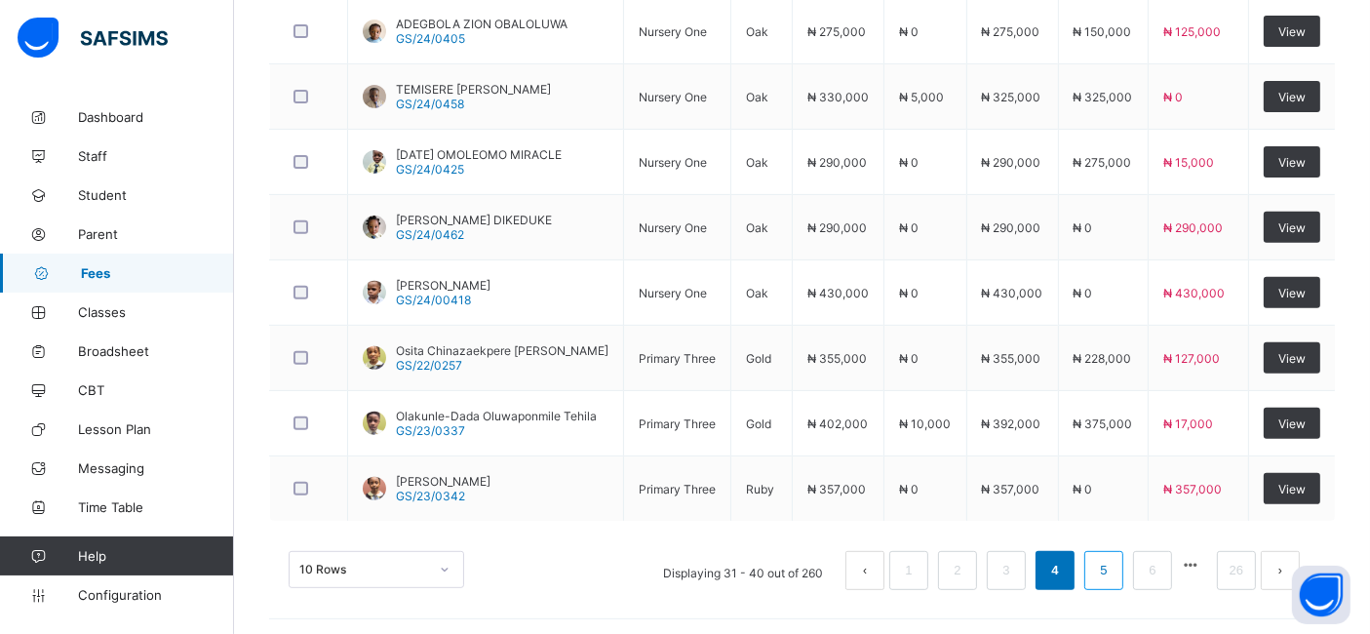
click at [1113, 565] on link "5" at bounding box center [1103, 570] width 19 height 25
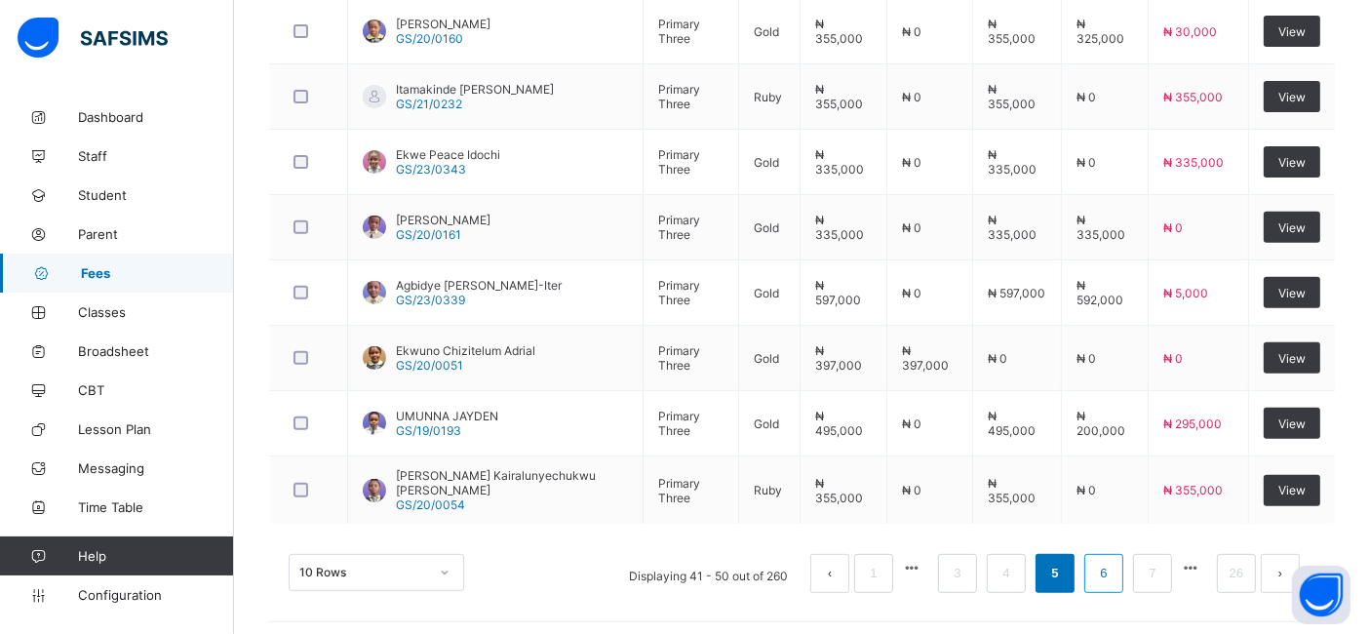
click at [1113, 565] on link "6" at bounding box center [1103, 573] width 19 height 25
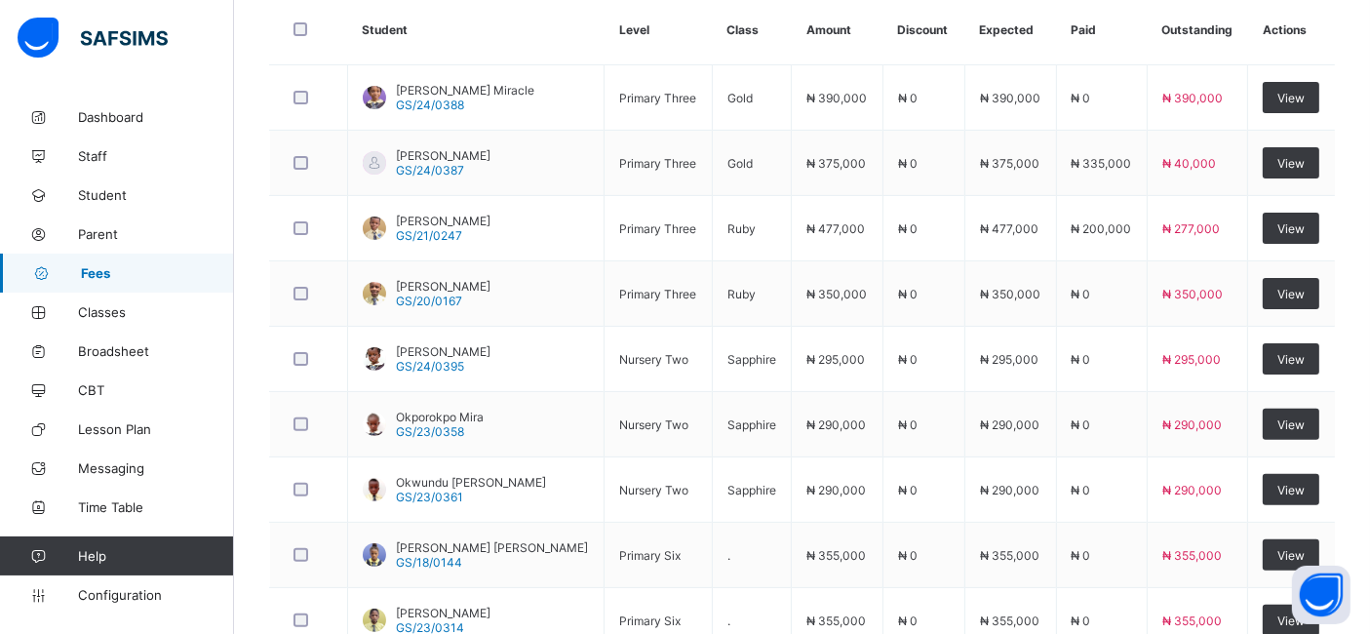
scroll to position [517, 0]
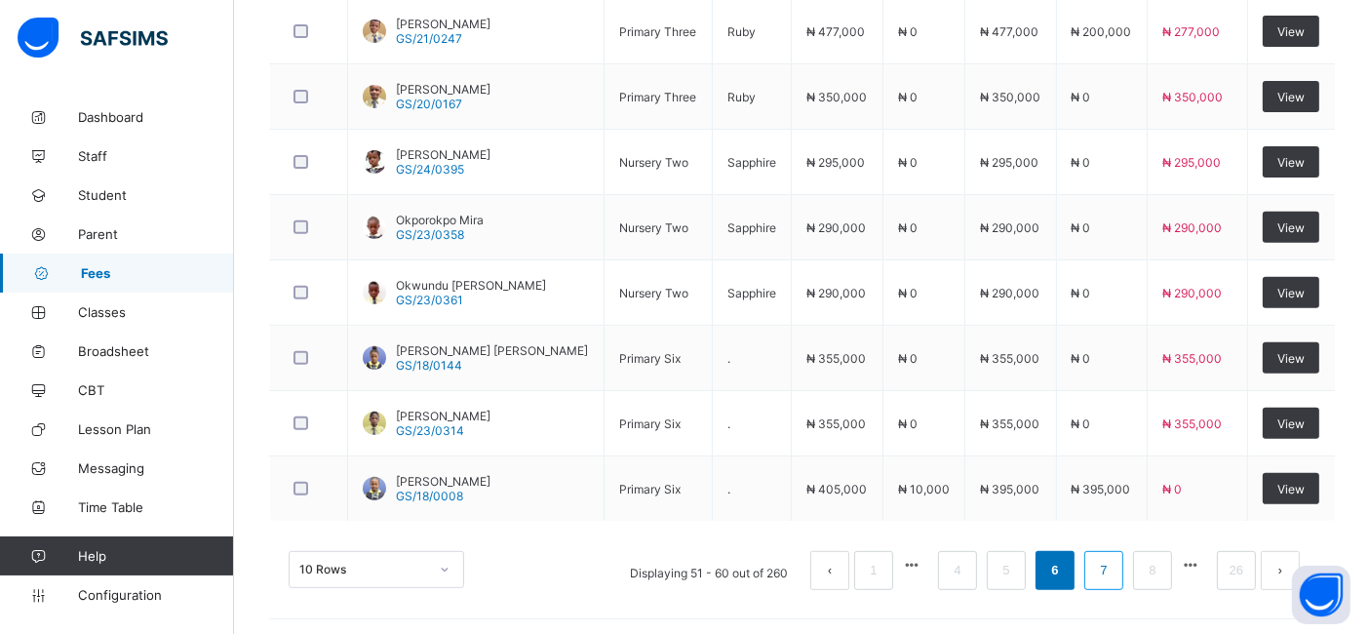
click at [1113, 569] on link "7" at bounding box center [1103, 570] width 19 height 25
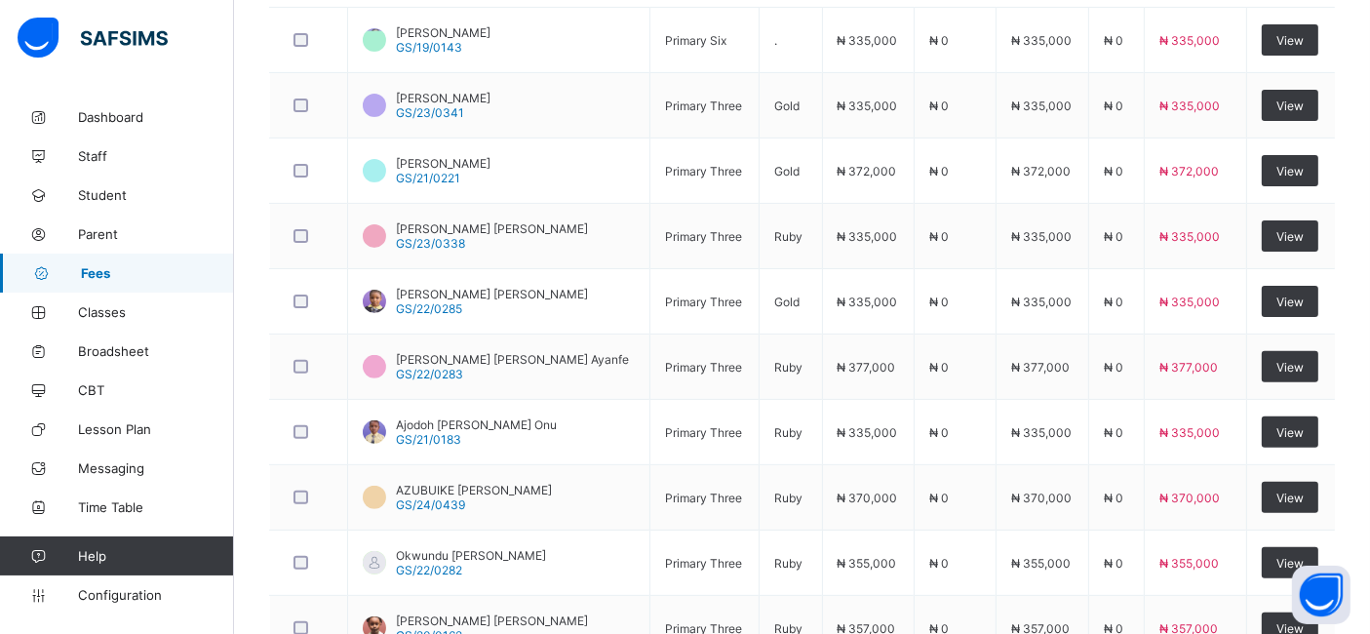
scroll to position [574, 0]
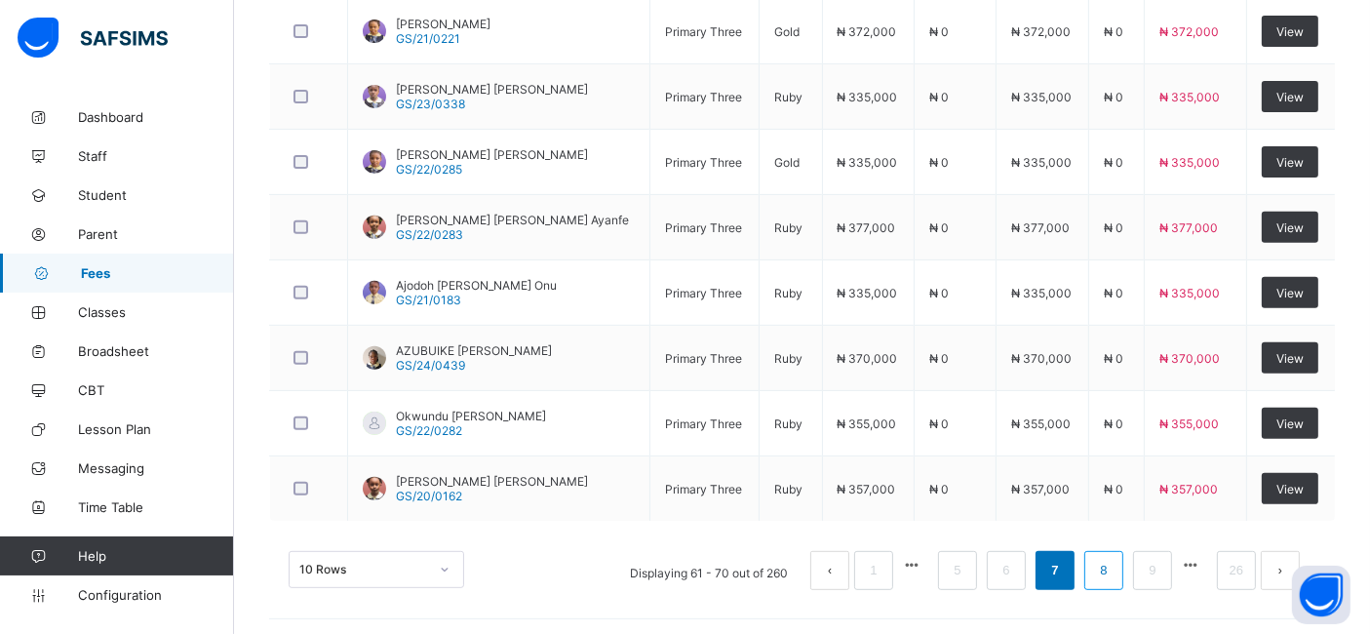
click at [1113, 567] on link "8" at bounding box center [1103, 570] width 19 height 25
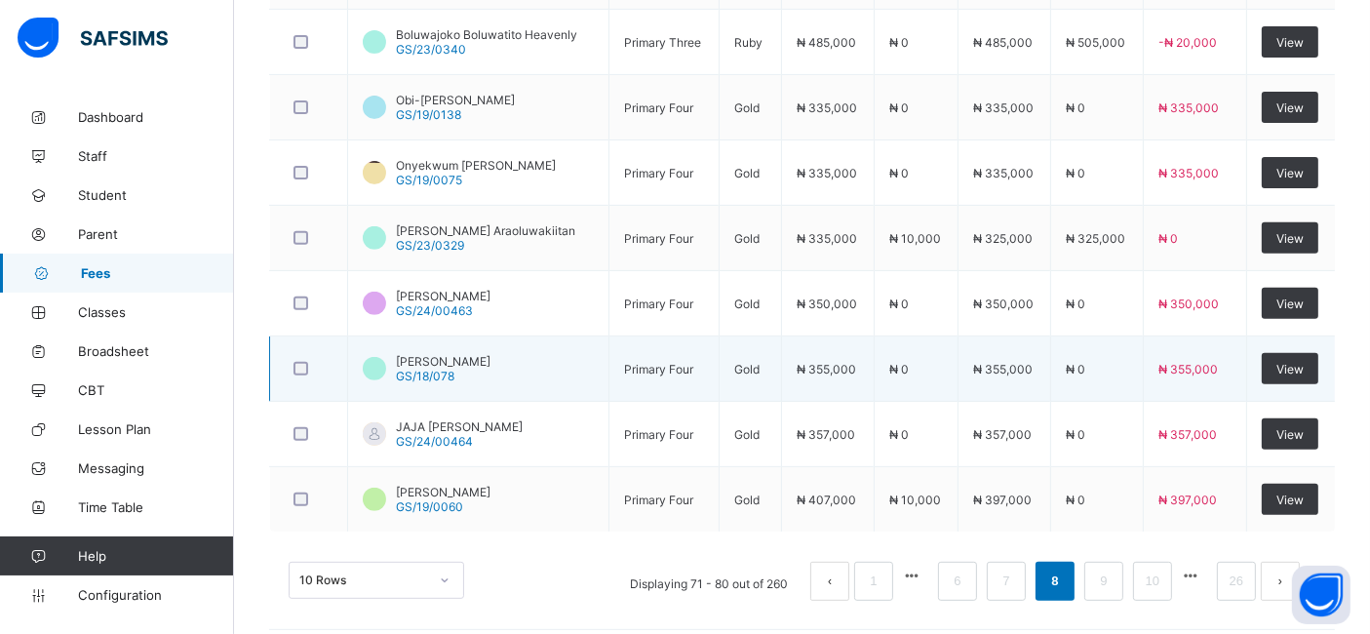
scroll to position [737, 0]
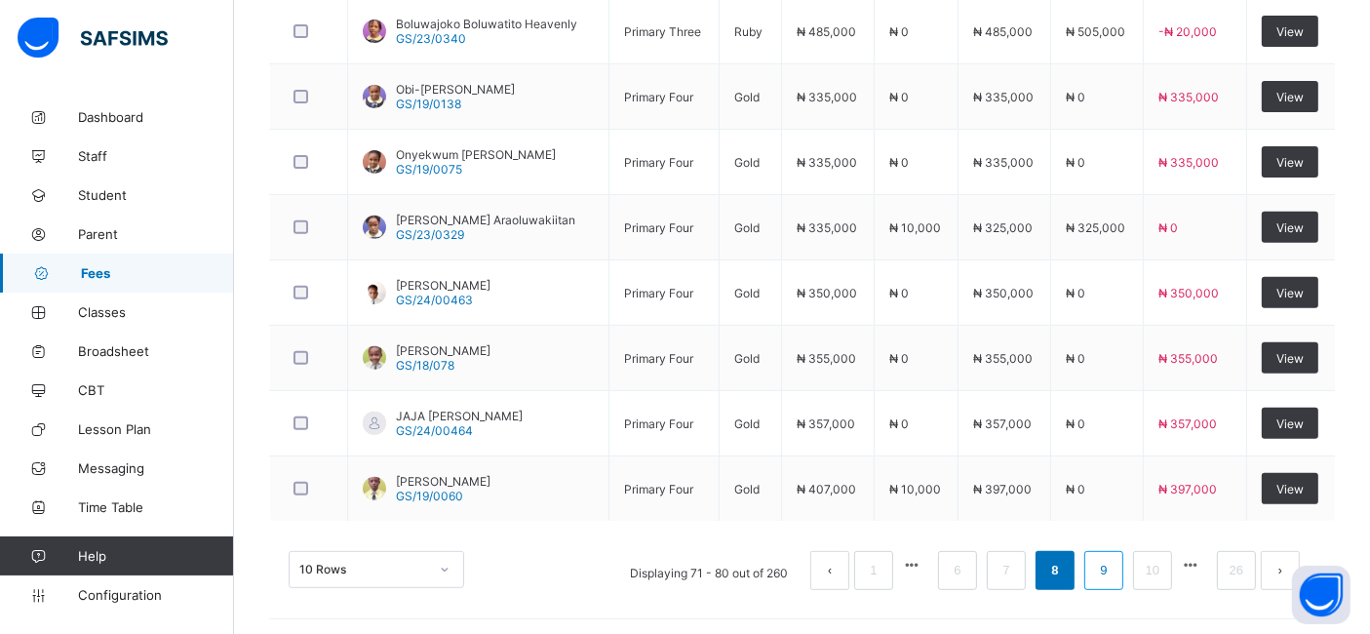
click at [1113, 565] on link "9" at bounding box center [1103, 570] width 19 height 25
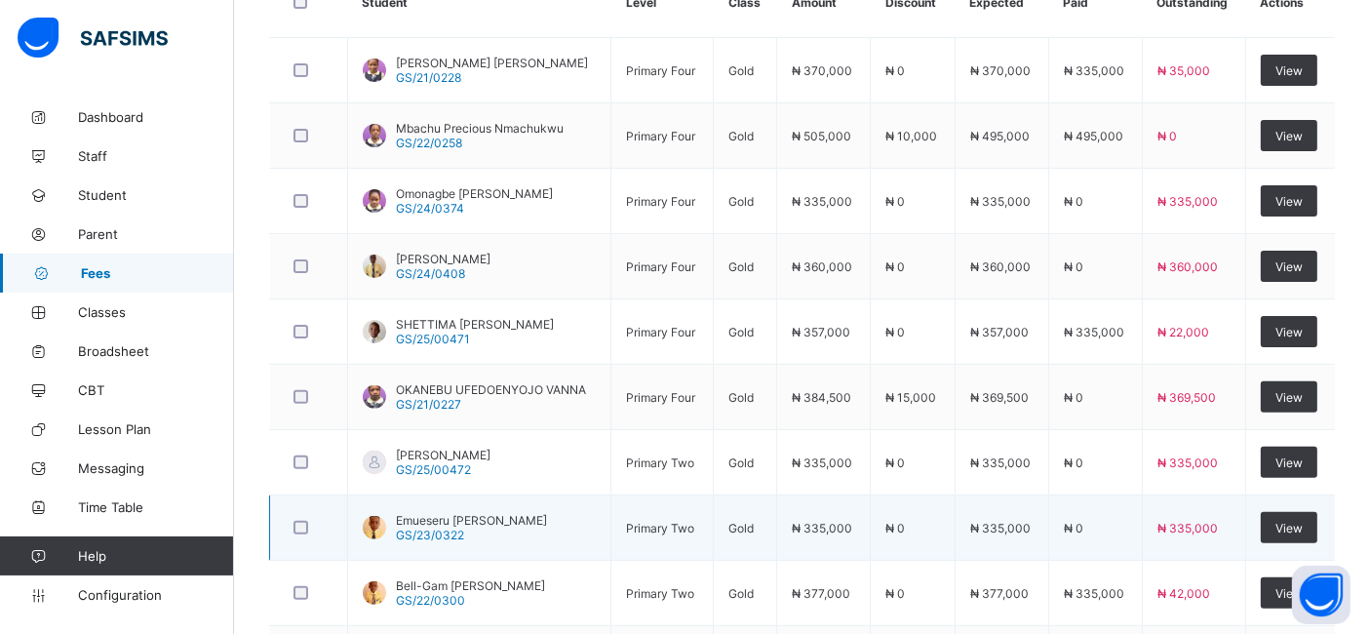
scroll to position [499, 0]
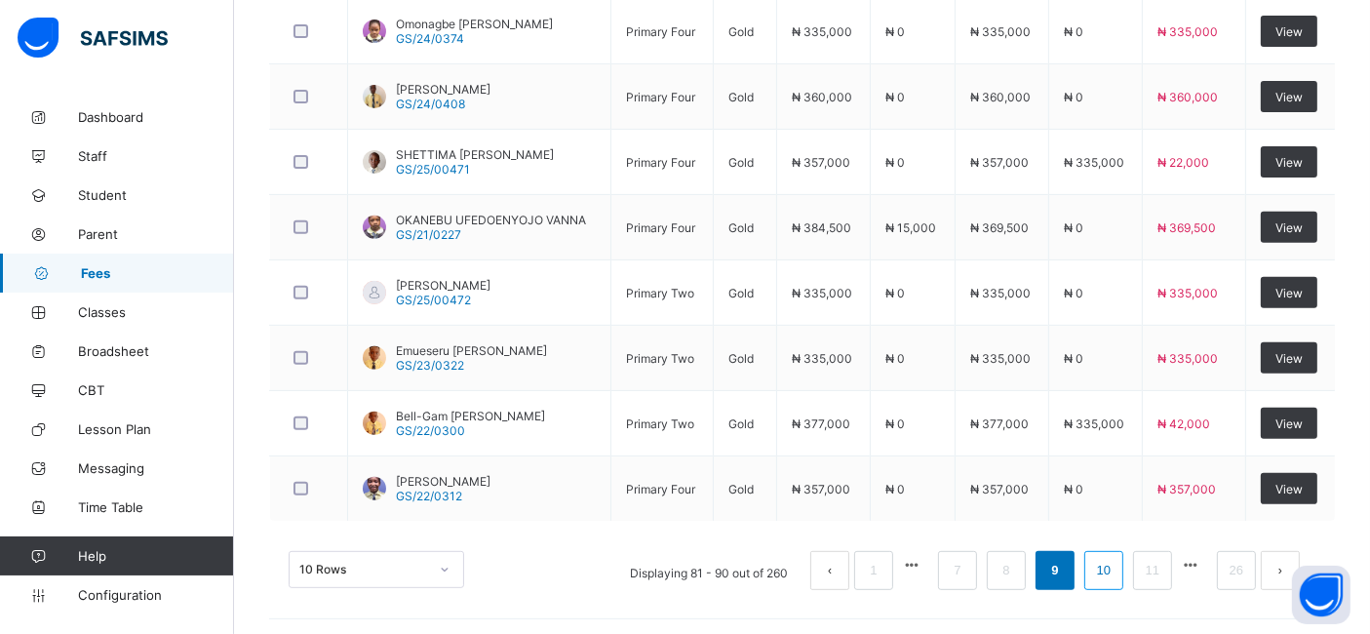
click at [1116, 566] on link "10" at bounding box center [1103, 570] width 25 height 25
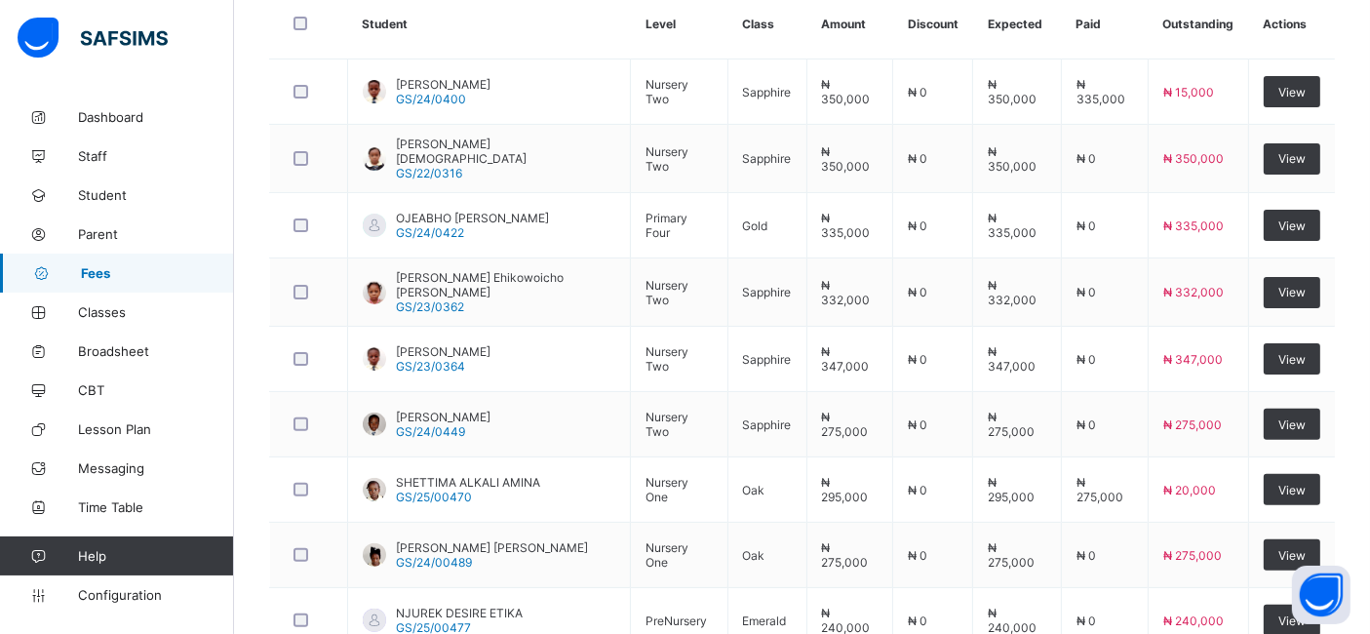
scroll to position [540, 0]
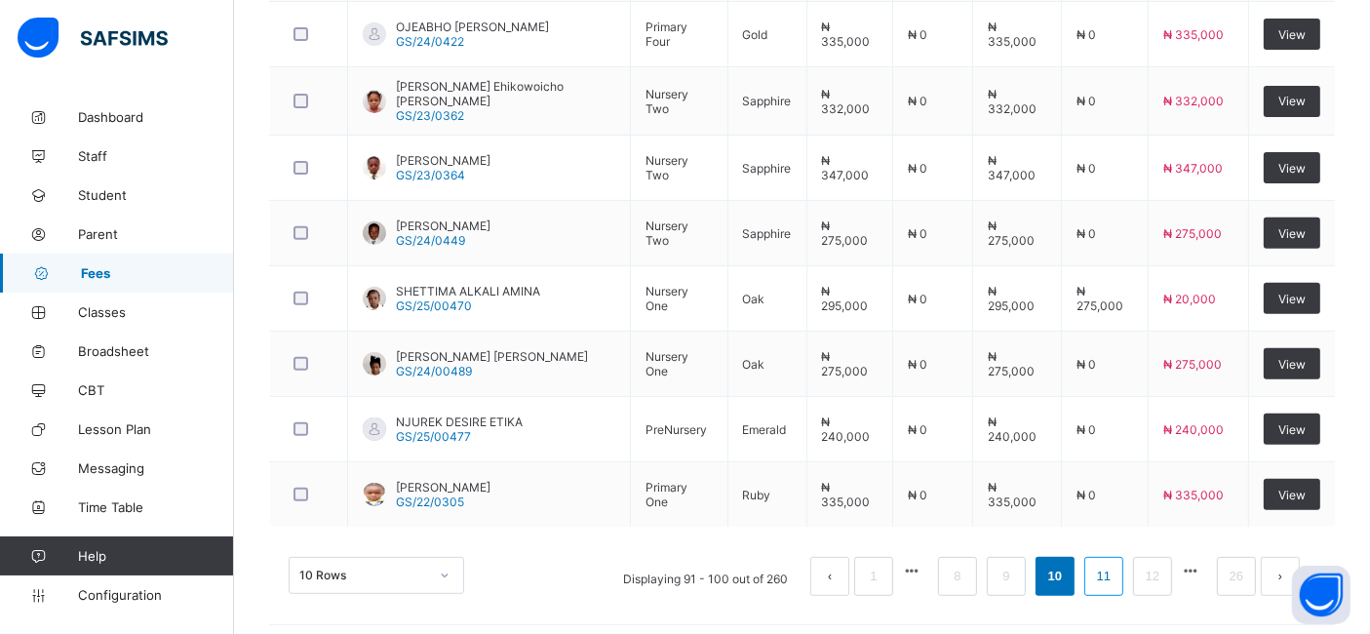
click at [1116, 565] on link "11" at bounding box center [1103, 576] width 25 height 25
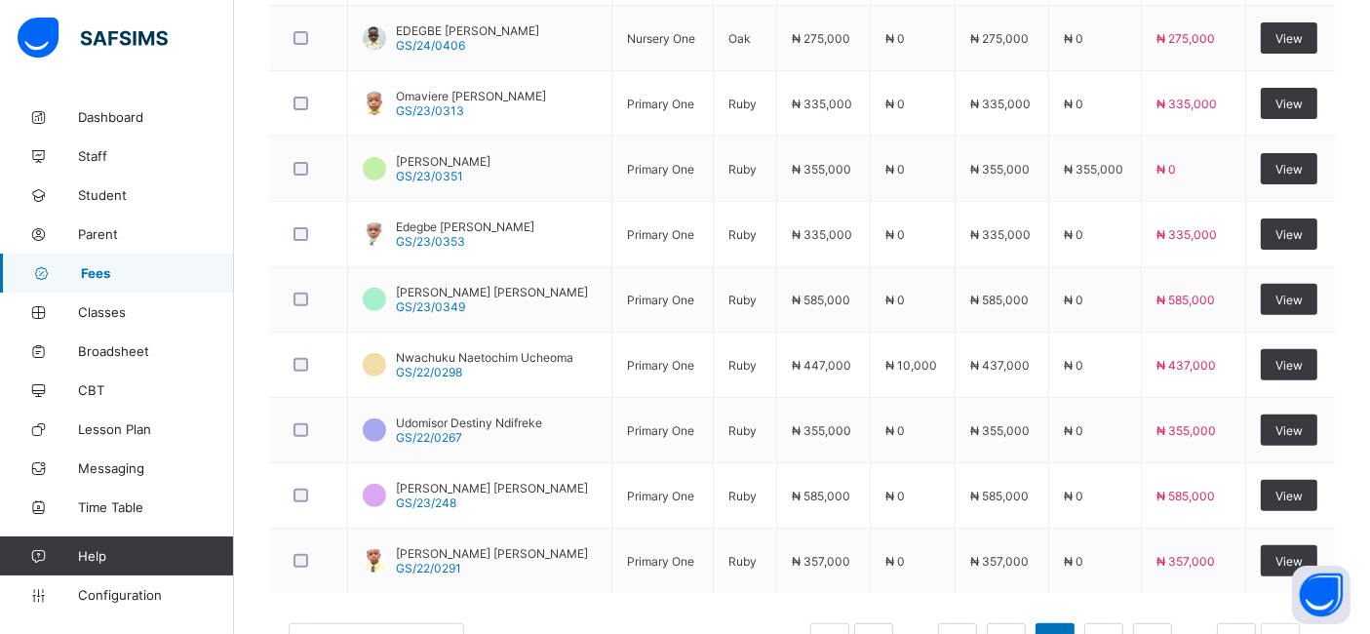
scroll to position [737, 0]
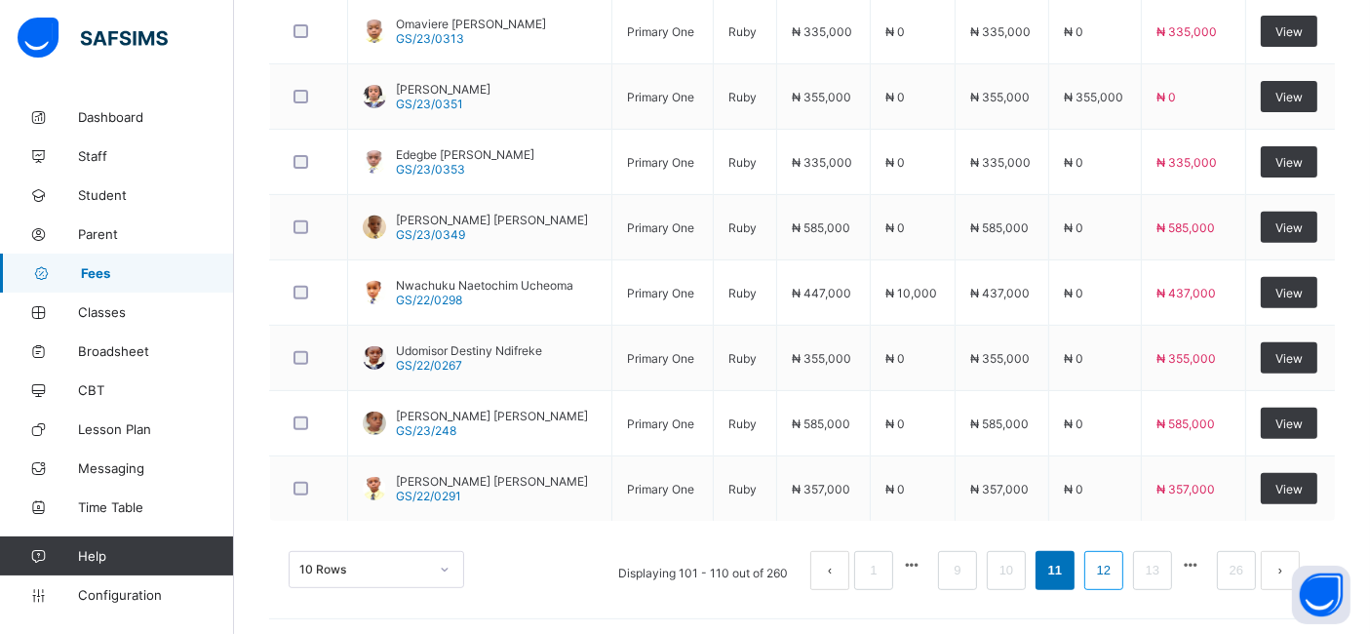
click at [1116, 566] on link "12" at bounding box center [1103, 570] width 25 height 25
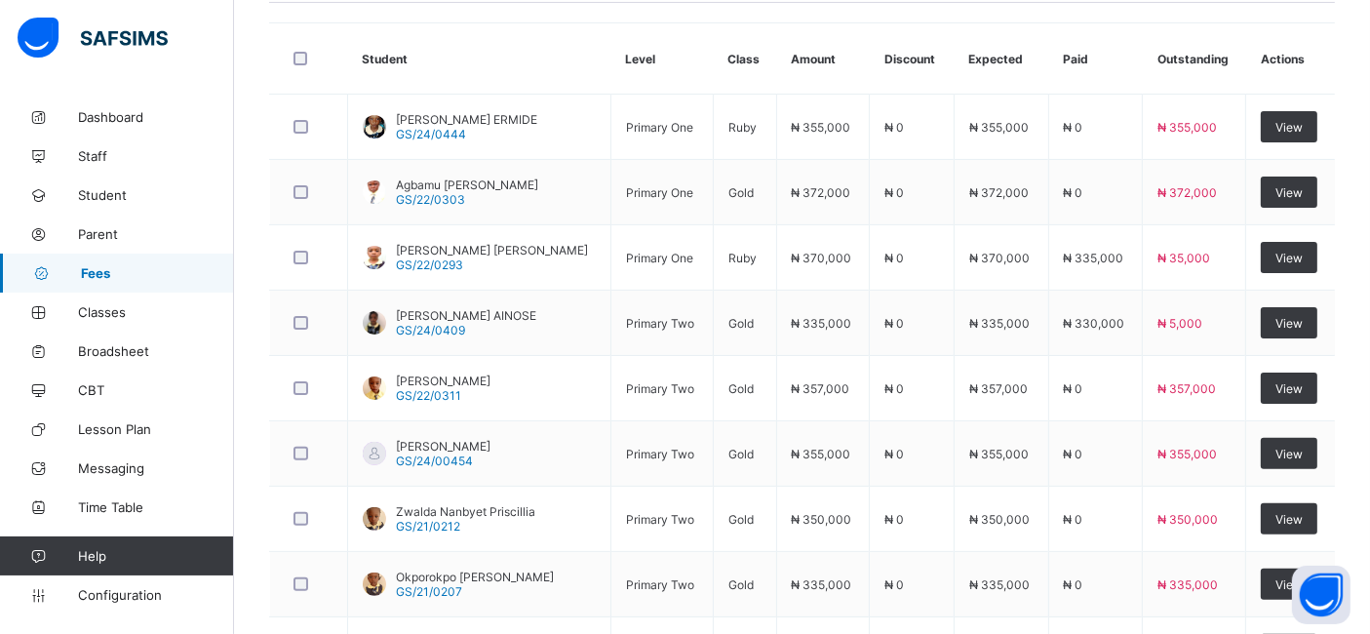
scroll to position [509, 0]
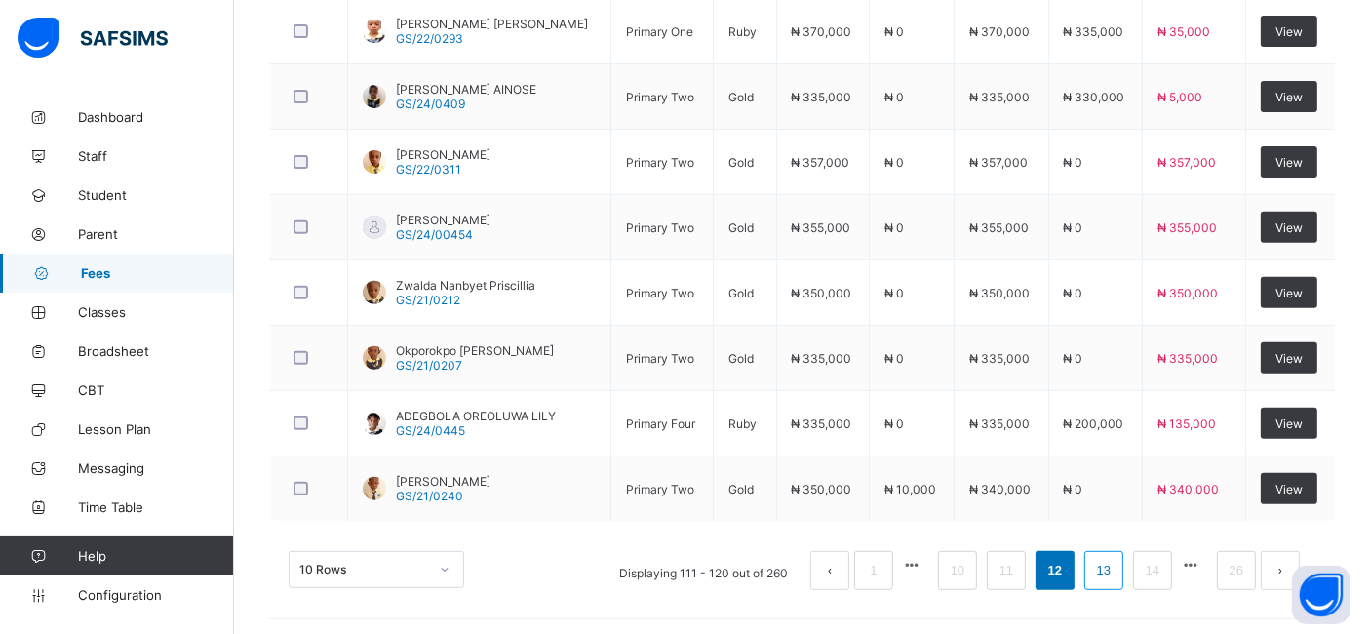
click at [1116, 565] on link "13" at bounding box center [1103, 570] width 25 height 25
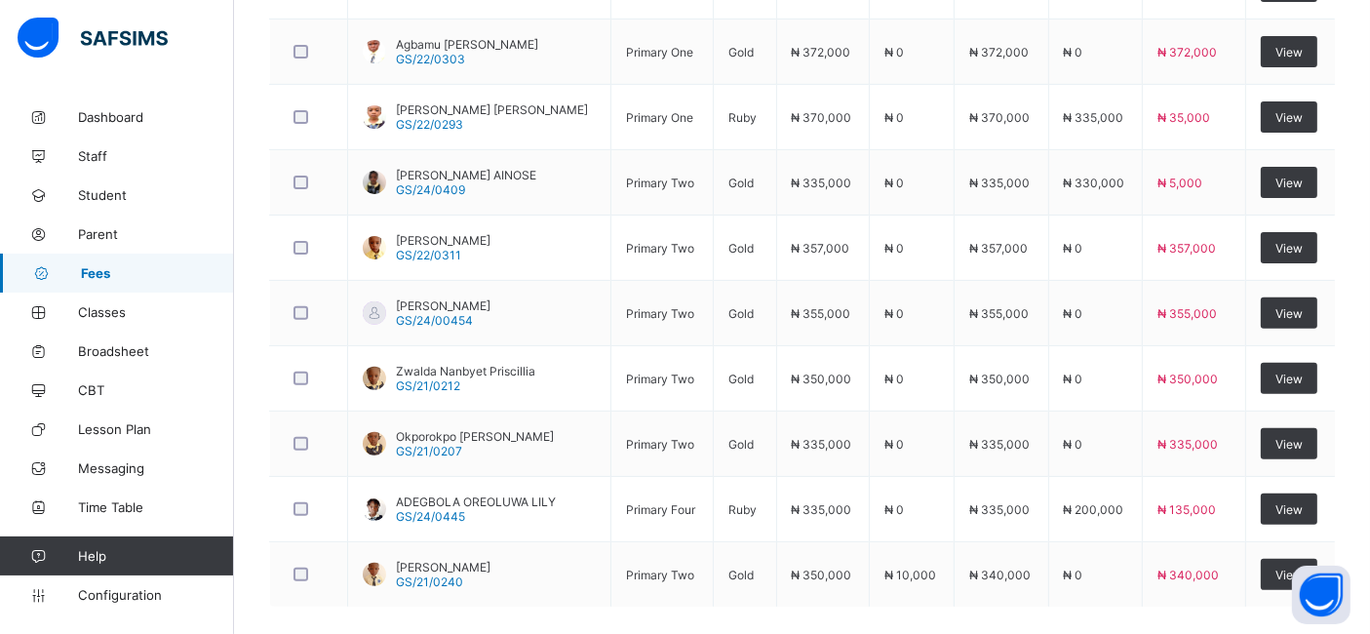
scroll to position [601, 0]
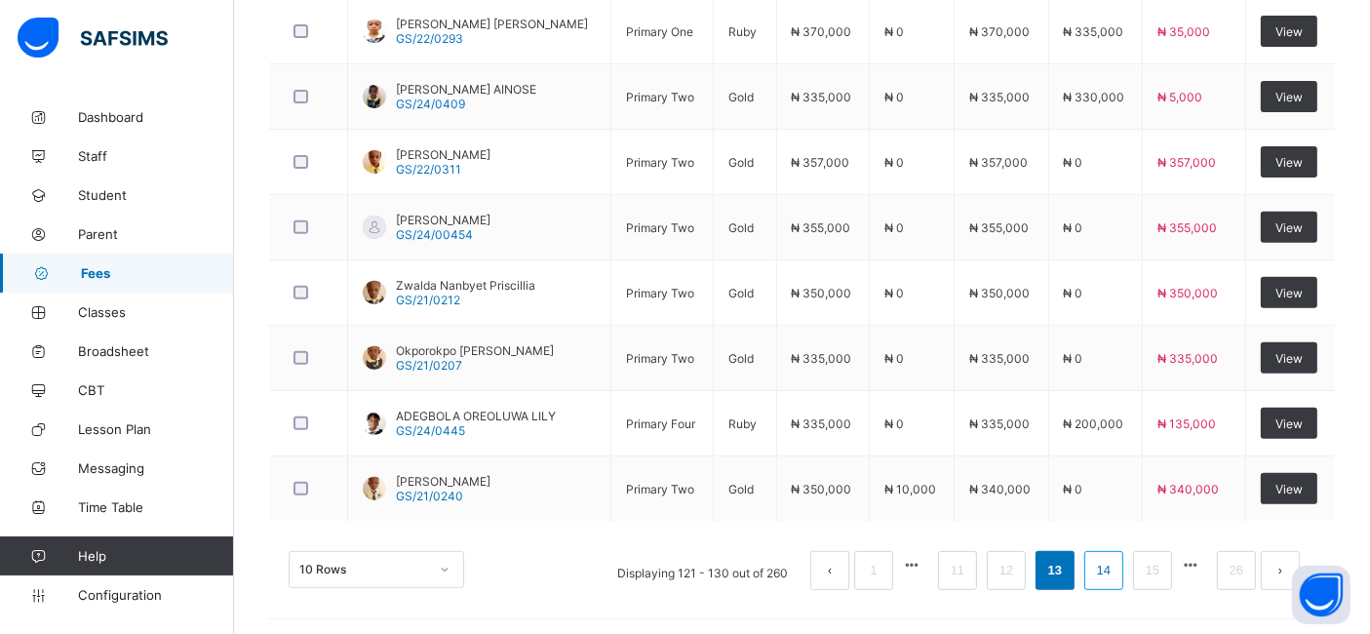
click at [1116, 566] on link "14" at bounding box center [1103, 570] width 25 height 25
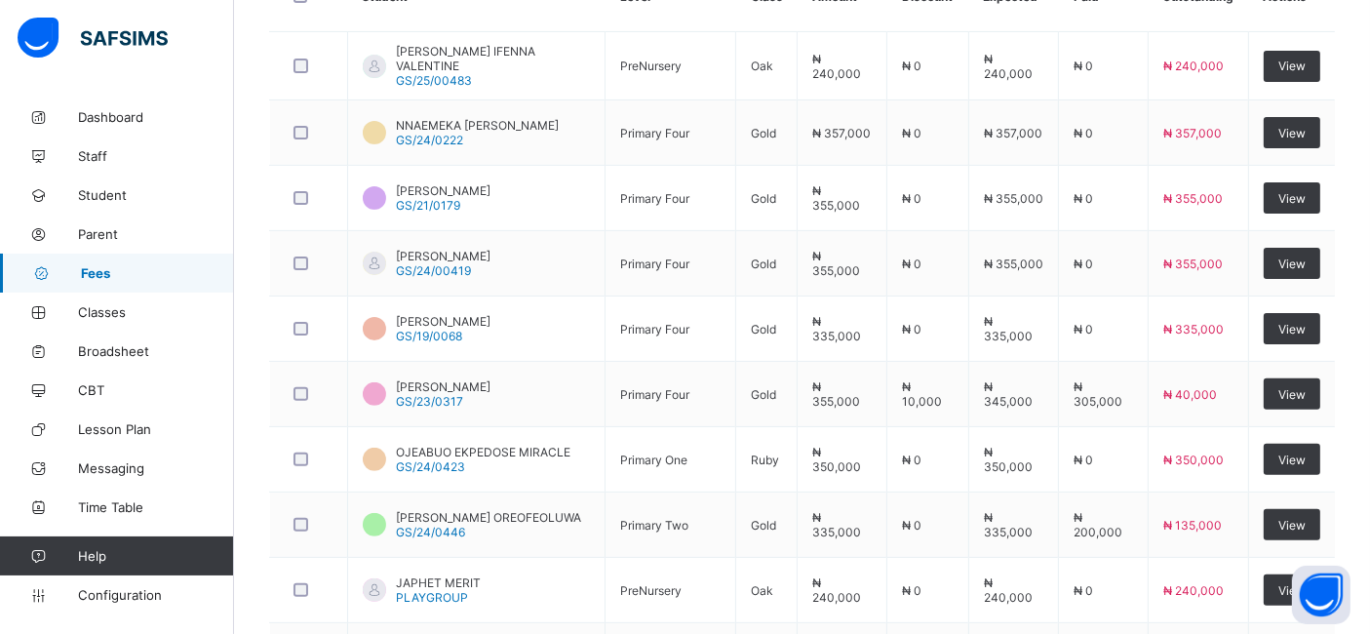
scroll to position [563, 0]
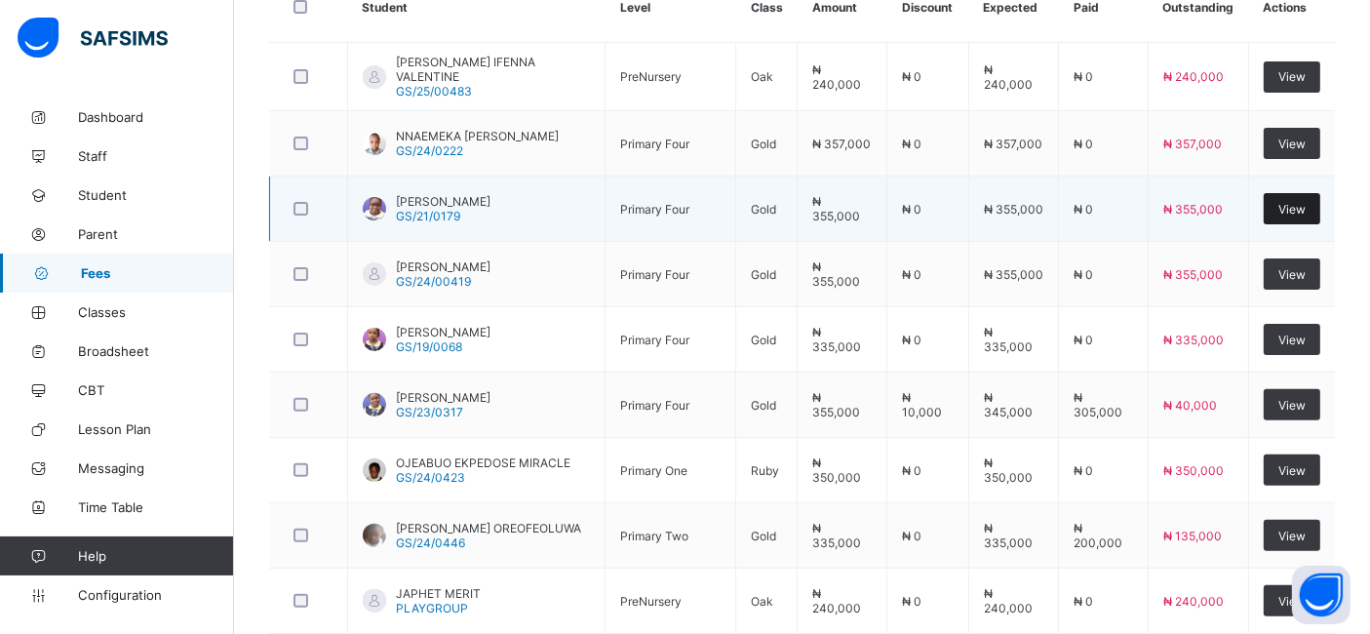
click at [1298, 205] on span "View" at bounding box center [1291, 209] width 27 height 15
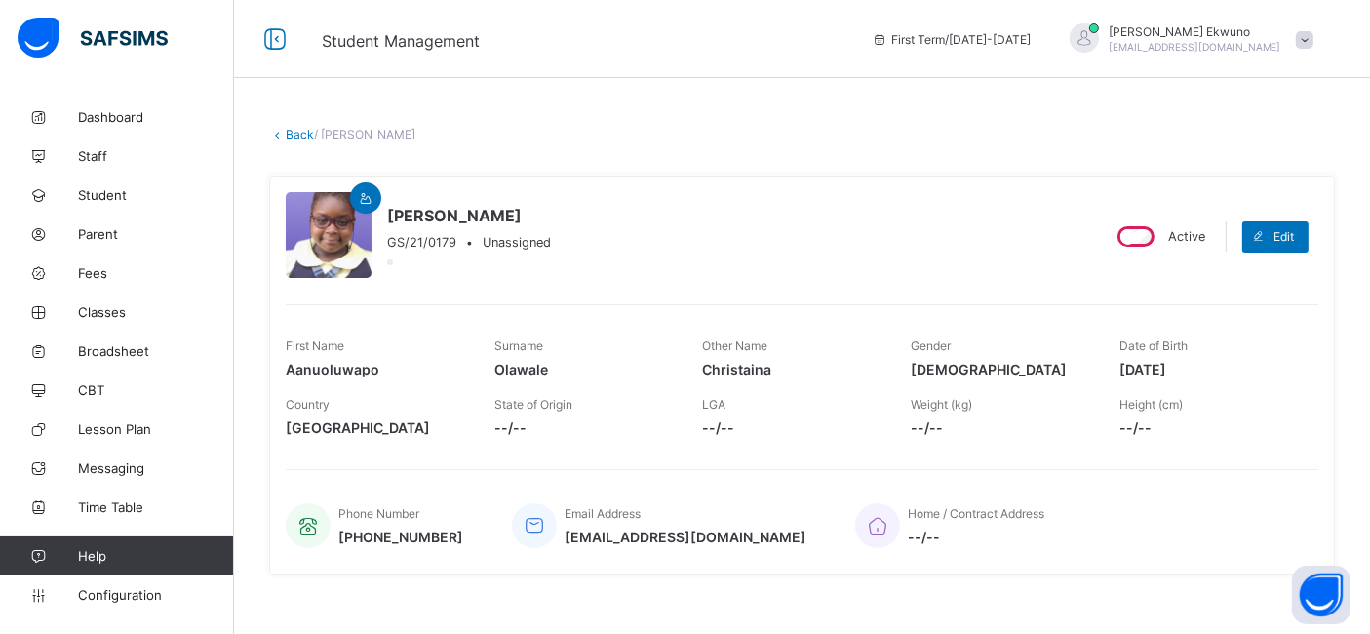
click at [296, 137] on link "Back" at bounding box center [300, 134] width 28 height 15
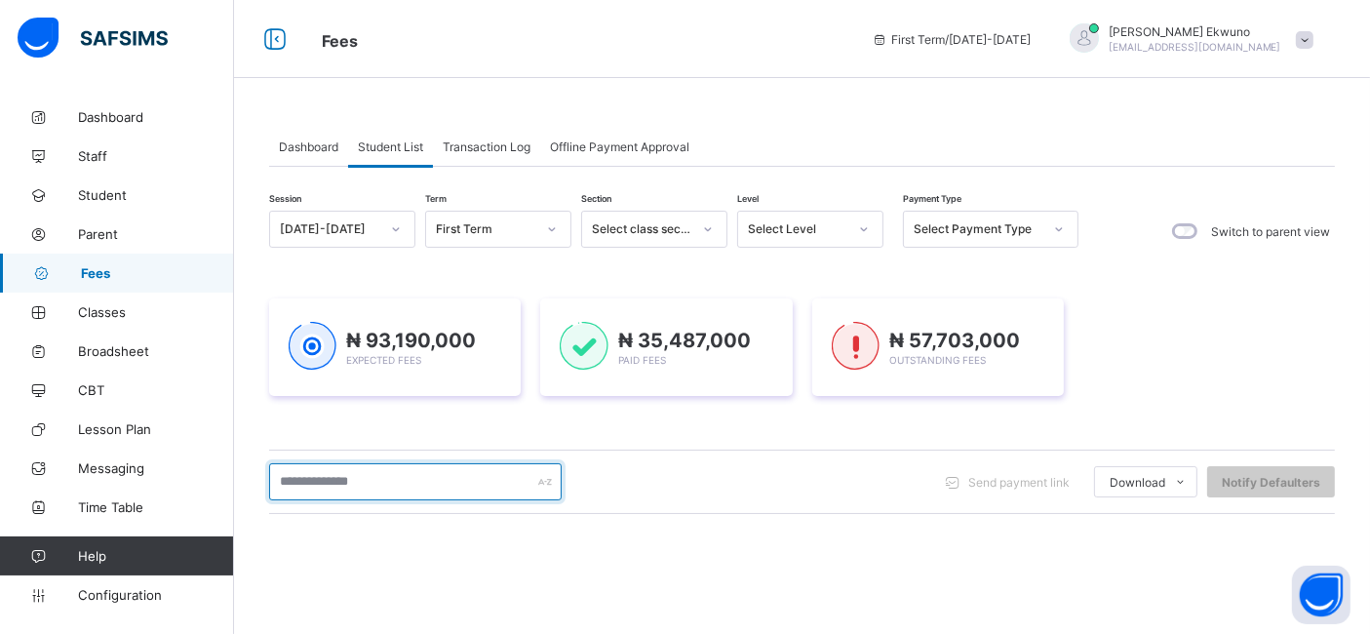
click at [346, 483] on input "text" at bounding box center [415, 481] width 293 height 37
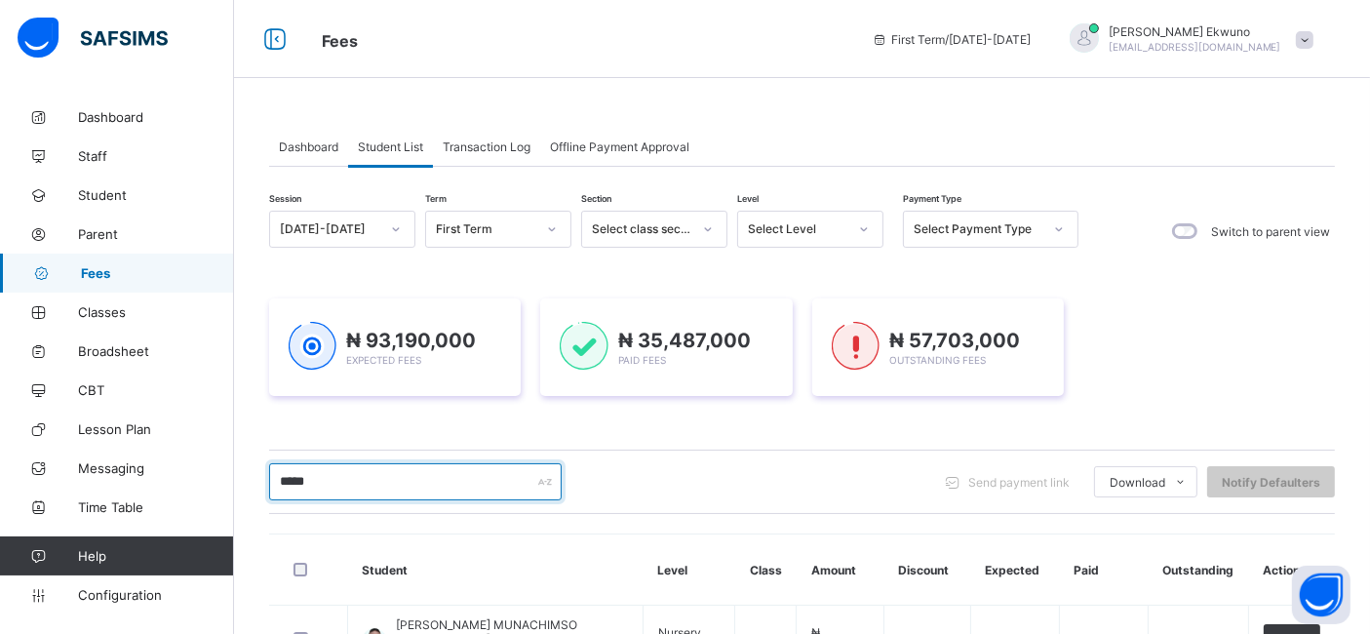
click at [346, 483] on input "*****" at bounding box center [415, 481] width 293 height 37
click at [423, 463] on input "*****" at bounding box center [415, 481] width 293 height 37
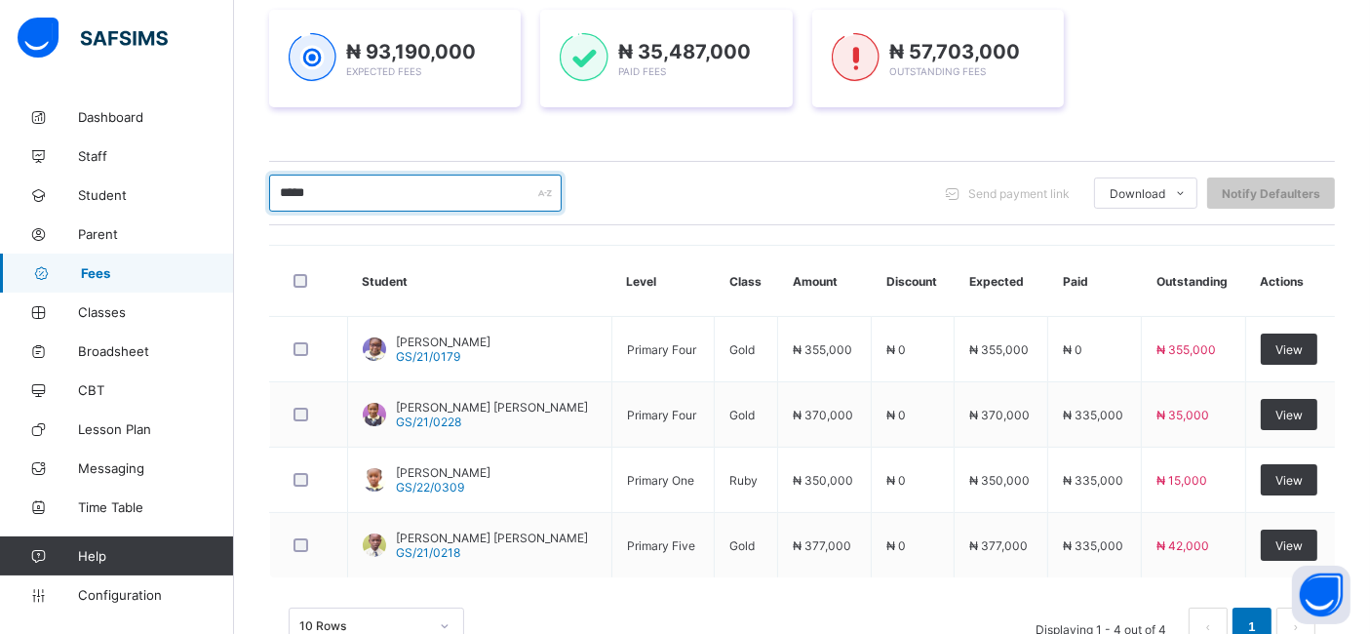
scroll to position [332, 0]
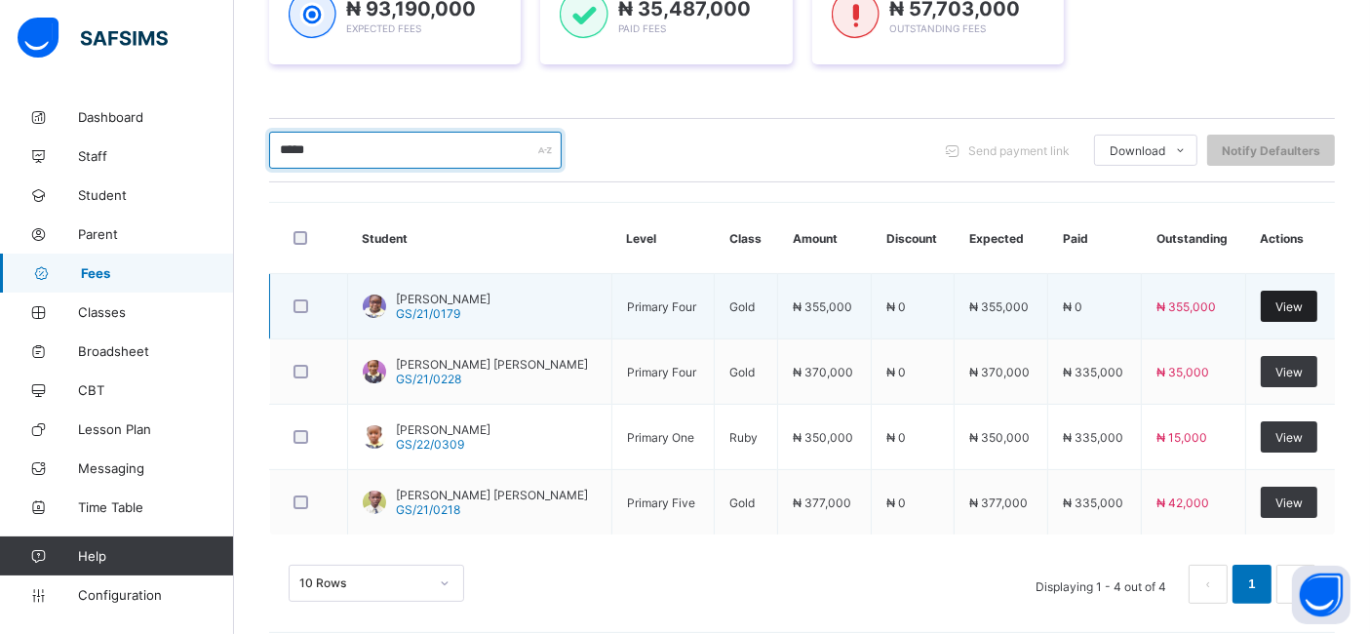
type input "*****"
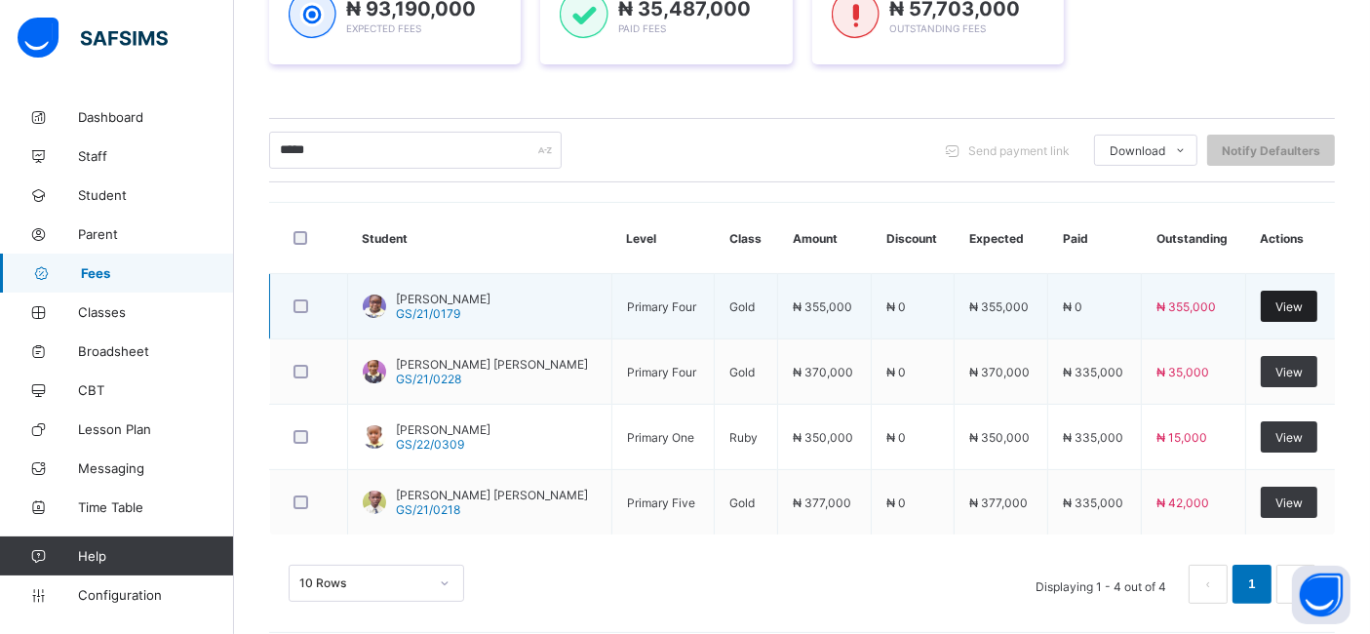
click at [1303, 304] on span "View" at bounding box center [1288, 306] width 27 height 15
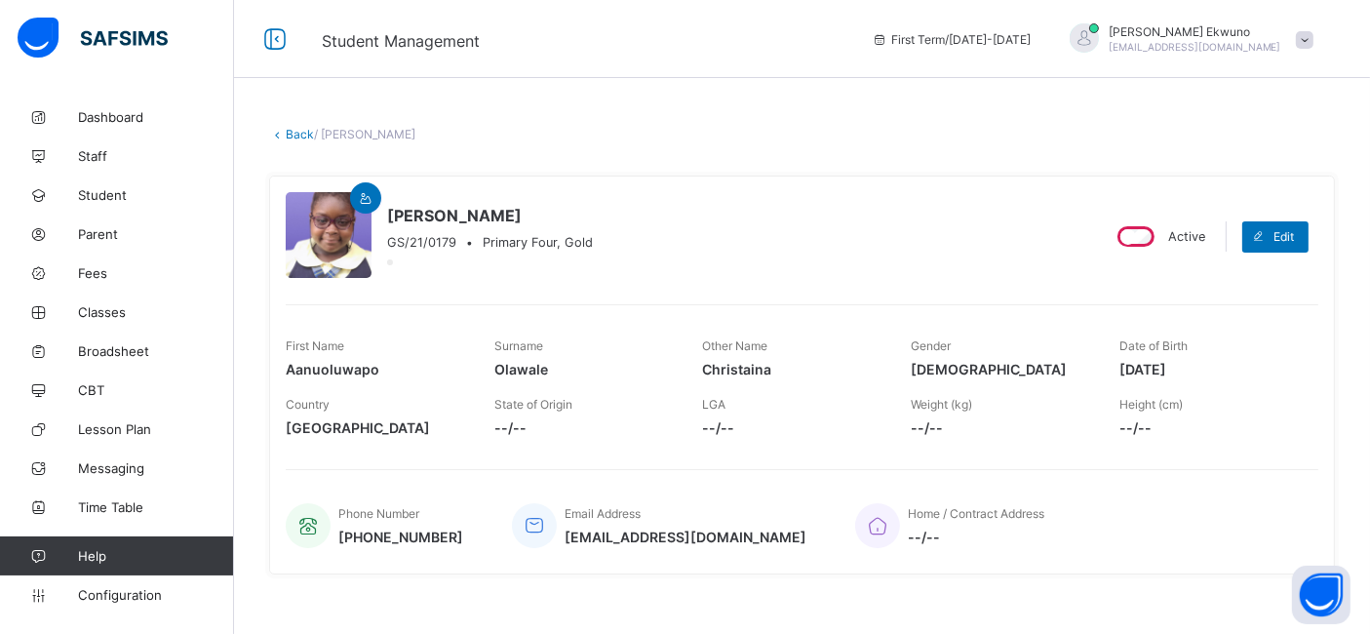
click at [298, 134] on link "Back" at bounding box center [300, 134] width 28 height 15
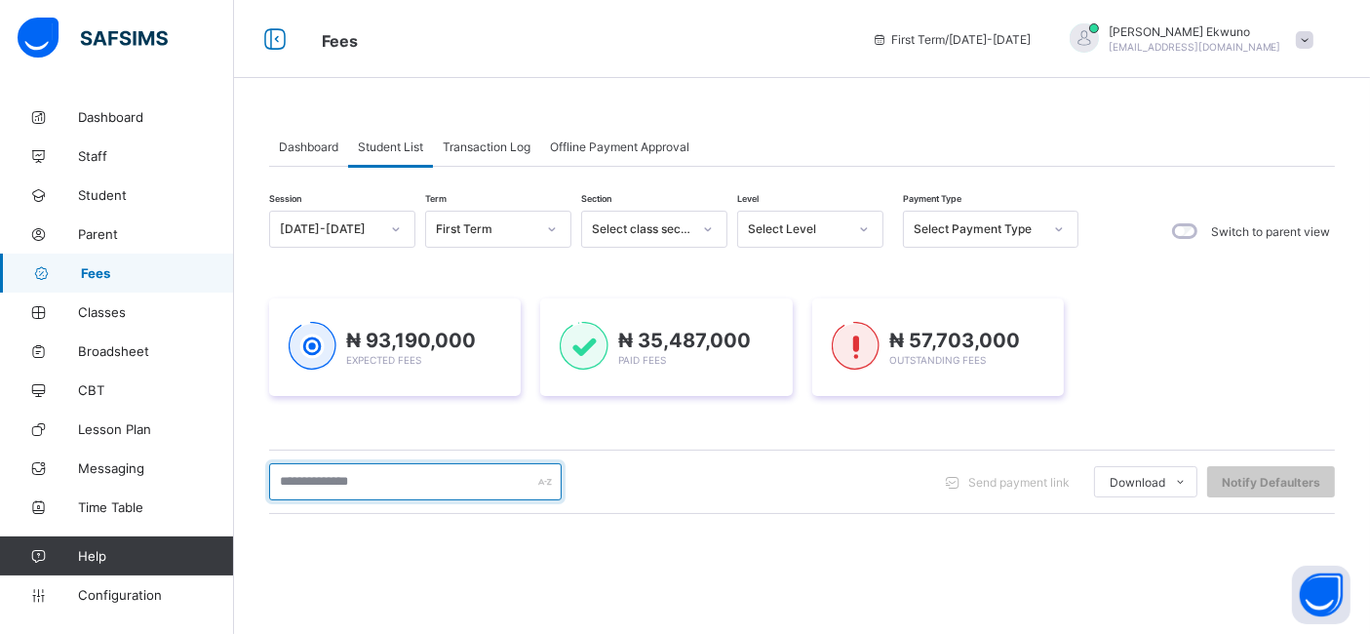
click at [398, 475] on input "text" at bounding box center [415, 481] width 293 height 37
type input "*******"
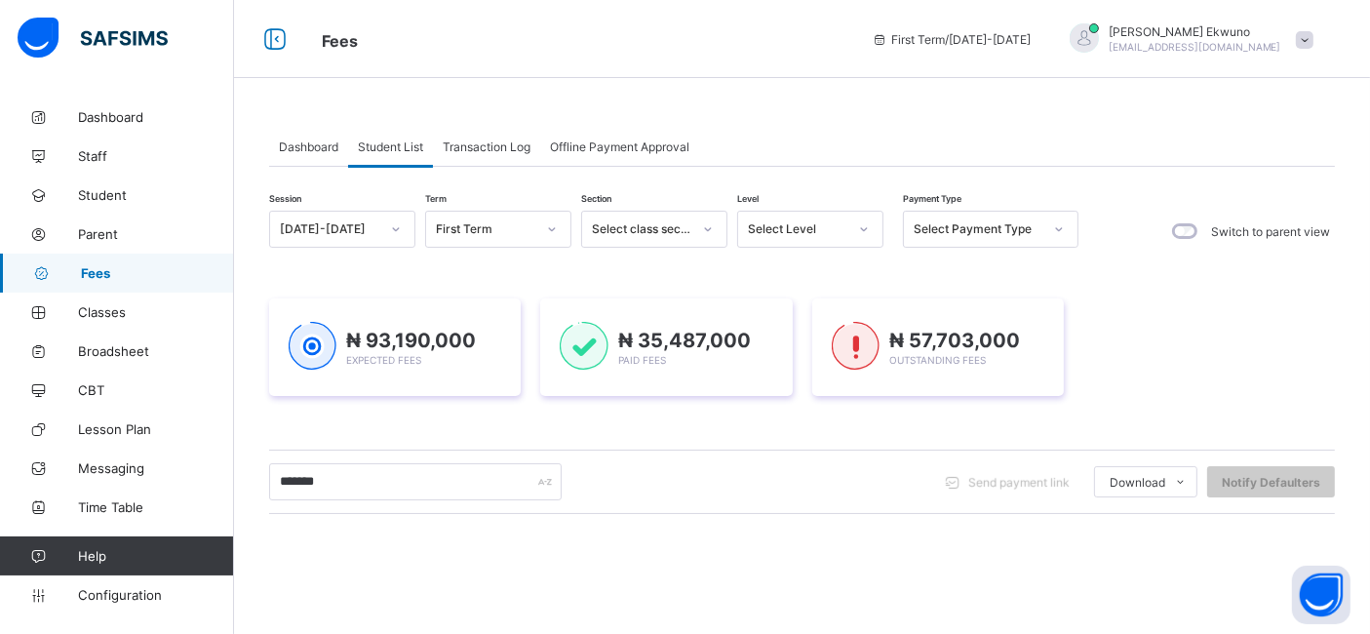
click at [964, 470] on span at bounding box center [952, 481] width 31 height 31
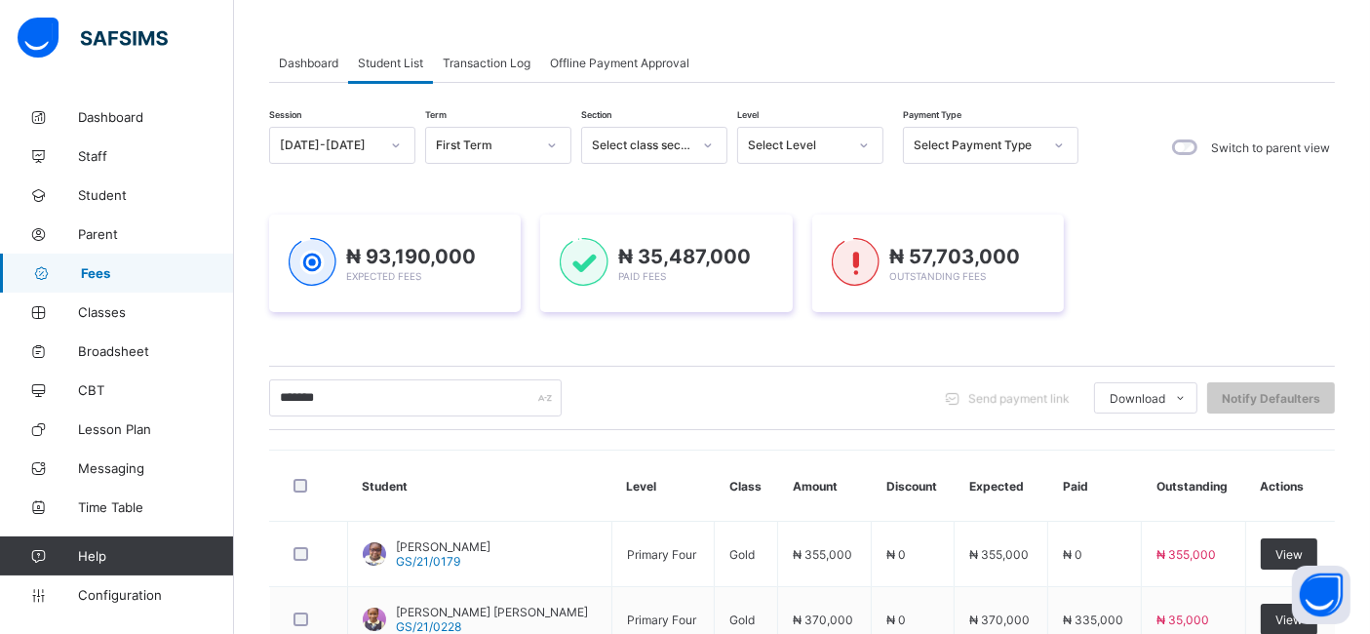
scroll to position [86, 0]
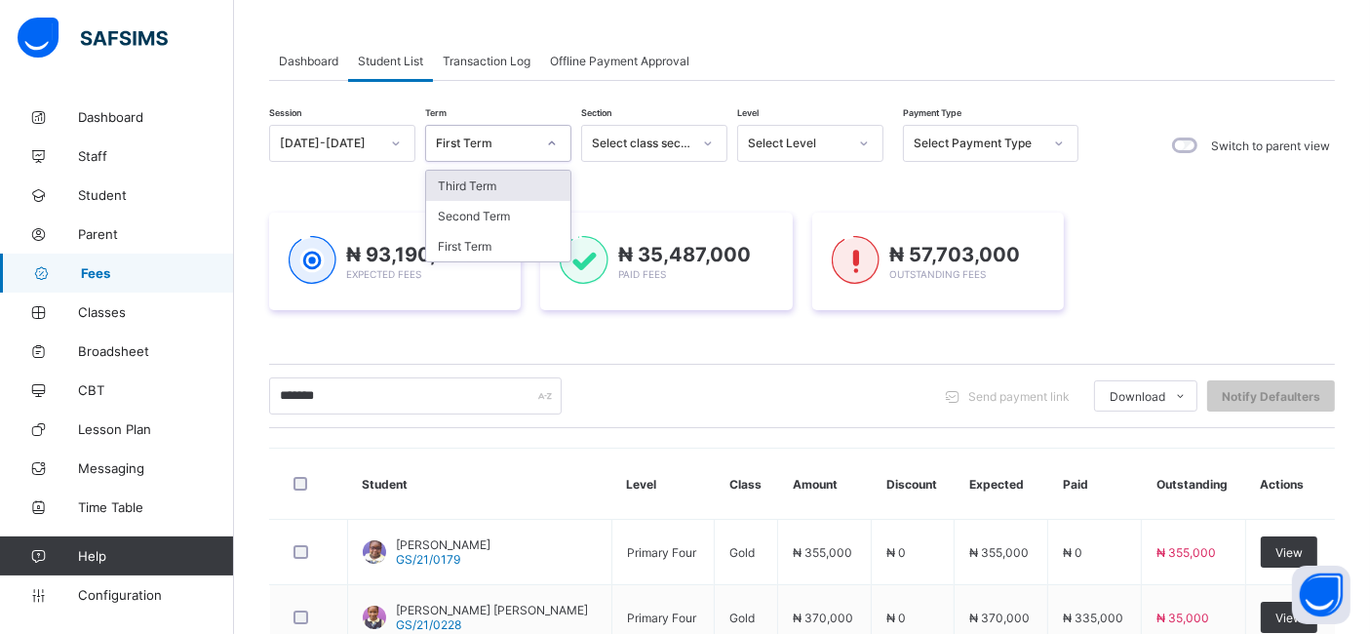
click at [518, 176] on div "Third Term" at bounding box center [498, 186] width 144 height 30
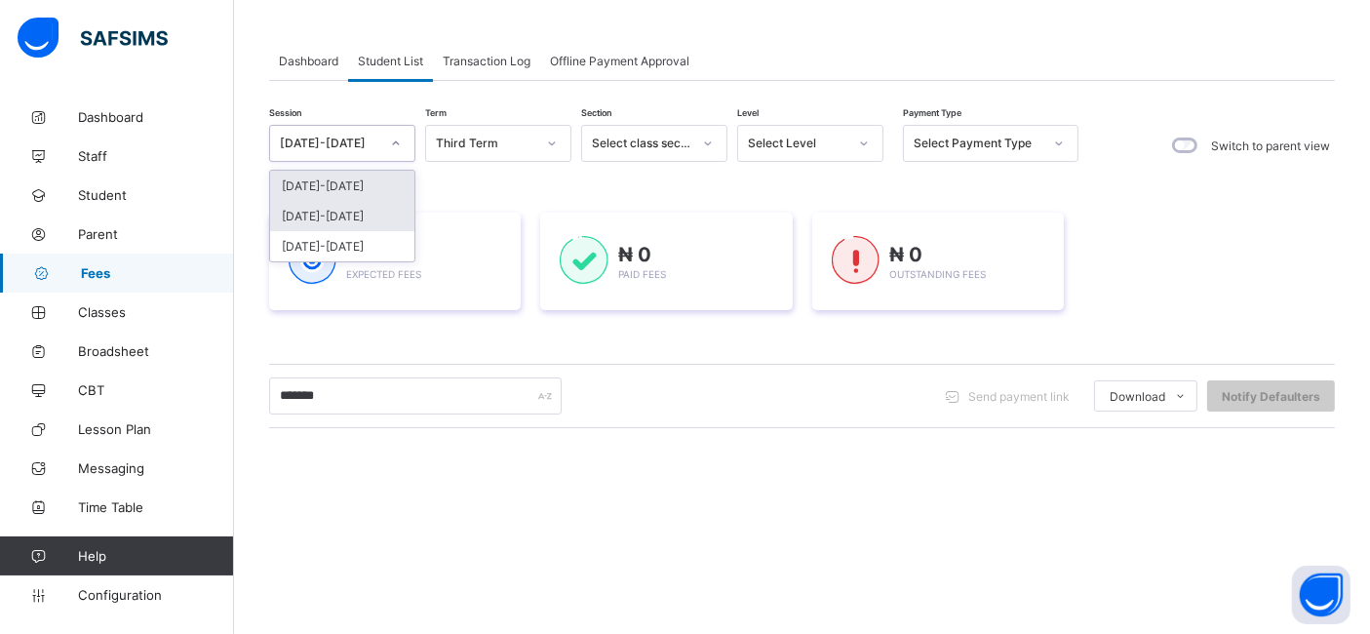
click at [362, 212] on div "[DATE]-[DATE]" at bounding box center [342, 216] width 144 height 30
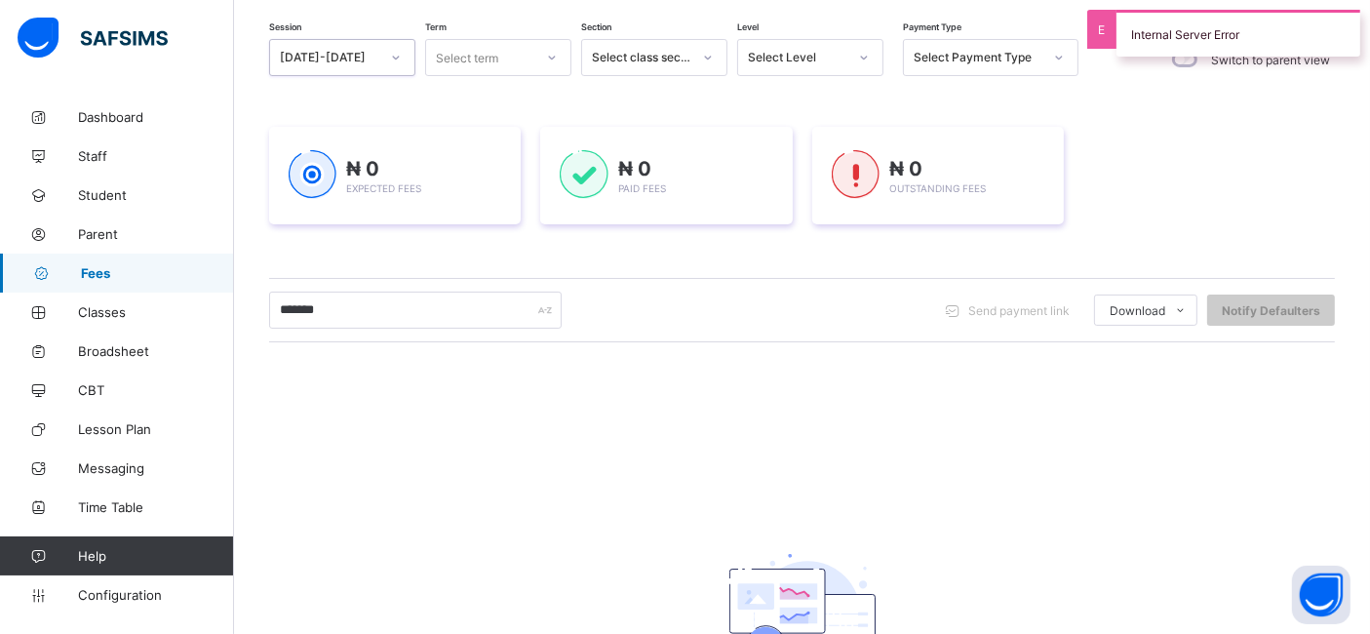
scroll to position [195, 0]
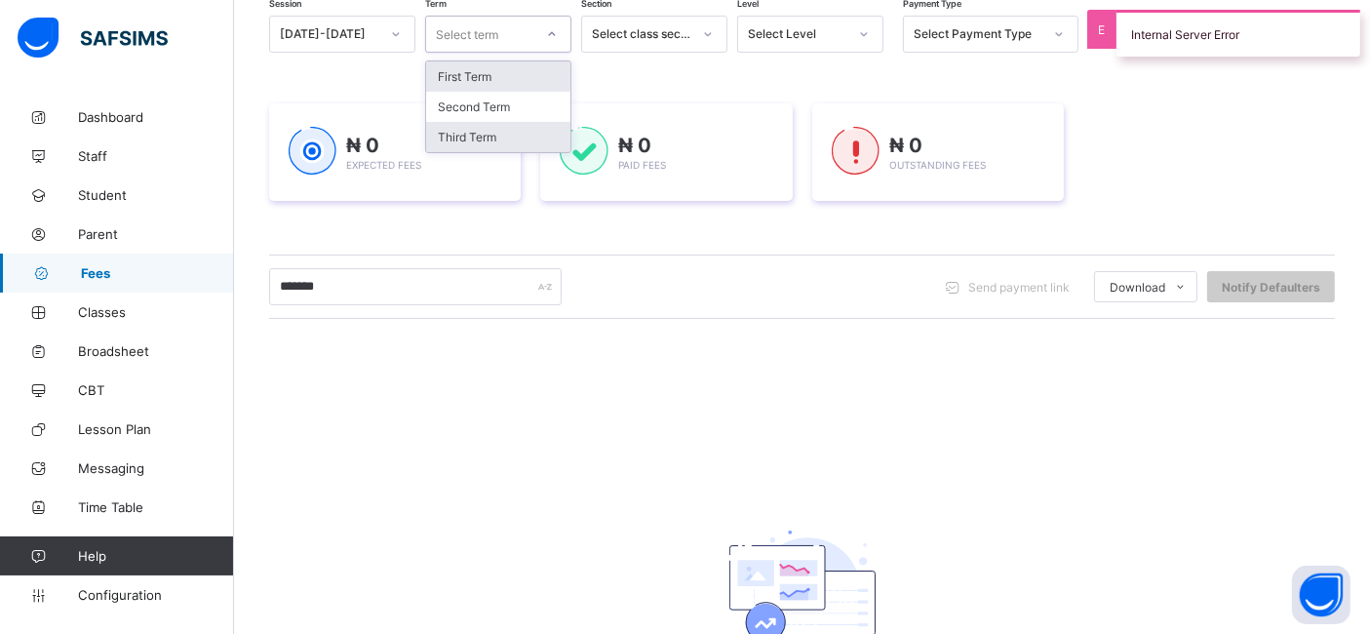
click at [498, 138] on div "Third Term" at bounding box center [498, 137] width 144 height 30
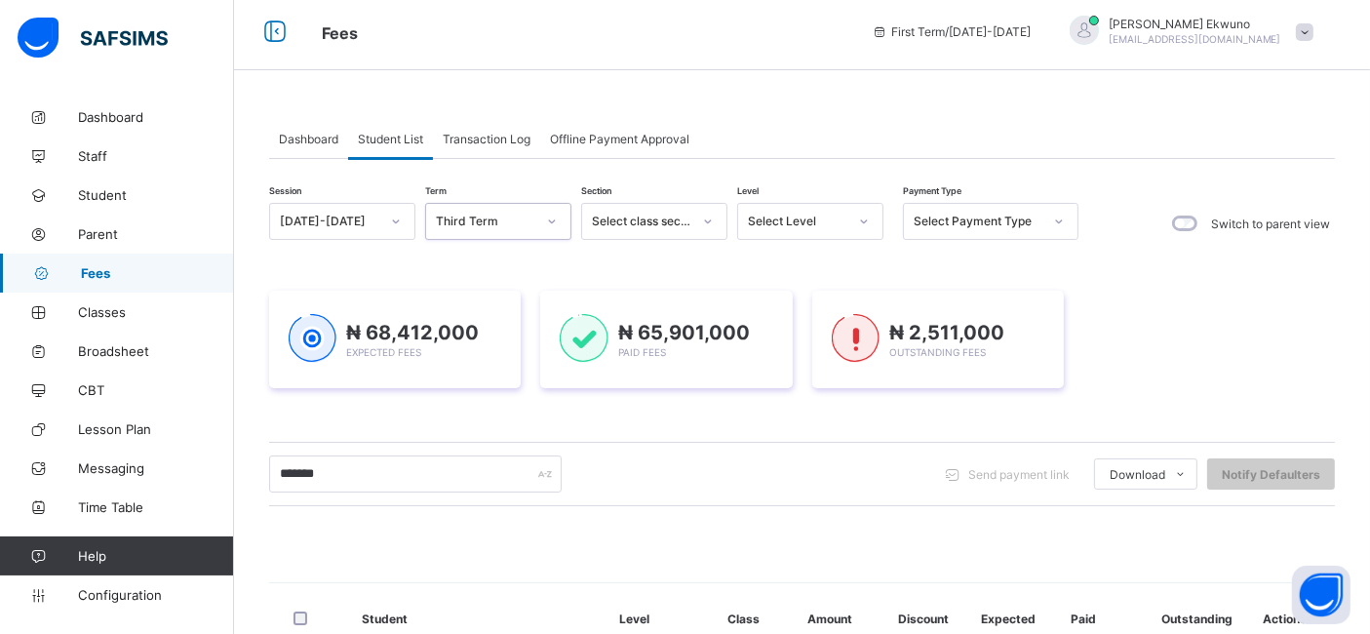
scroll to position [0, 0]
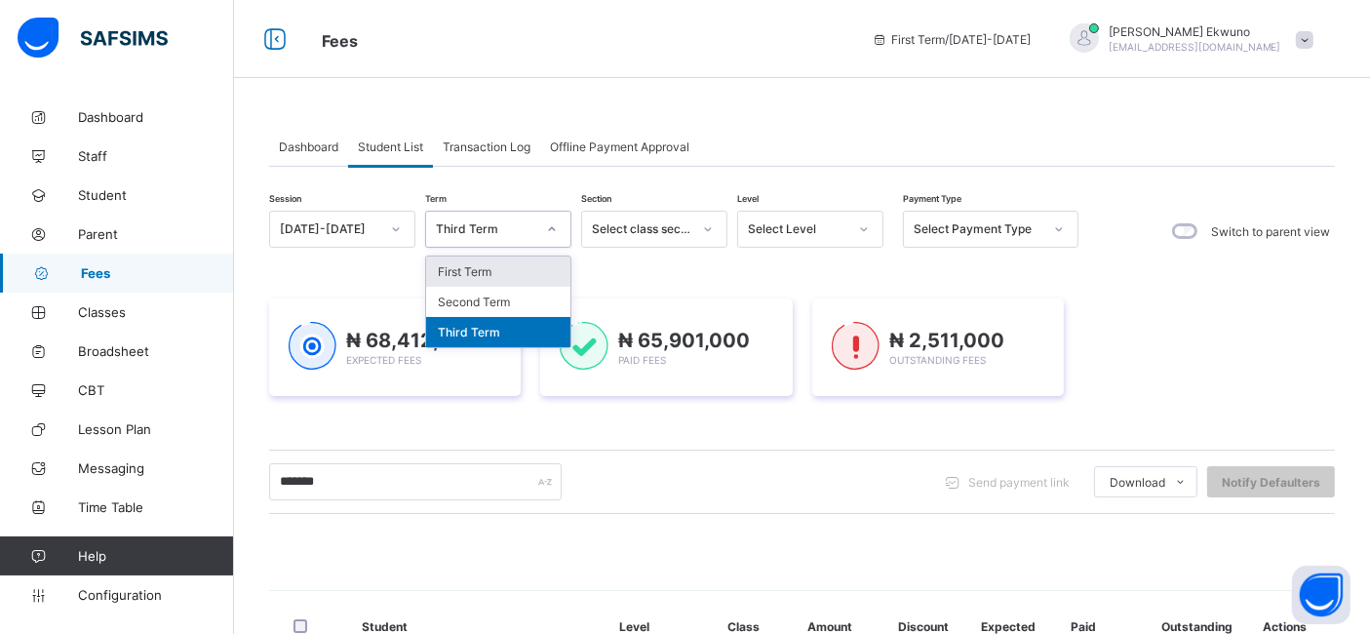
click at [520, 267] on div "First Term" at bounding box center [498, 271] width 144 height 30
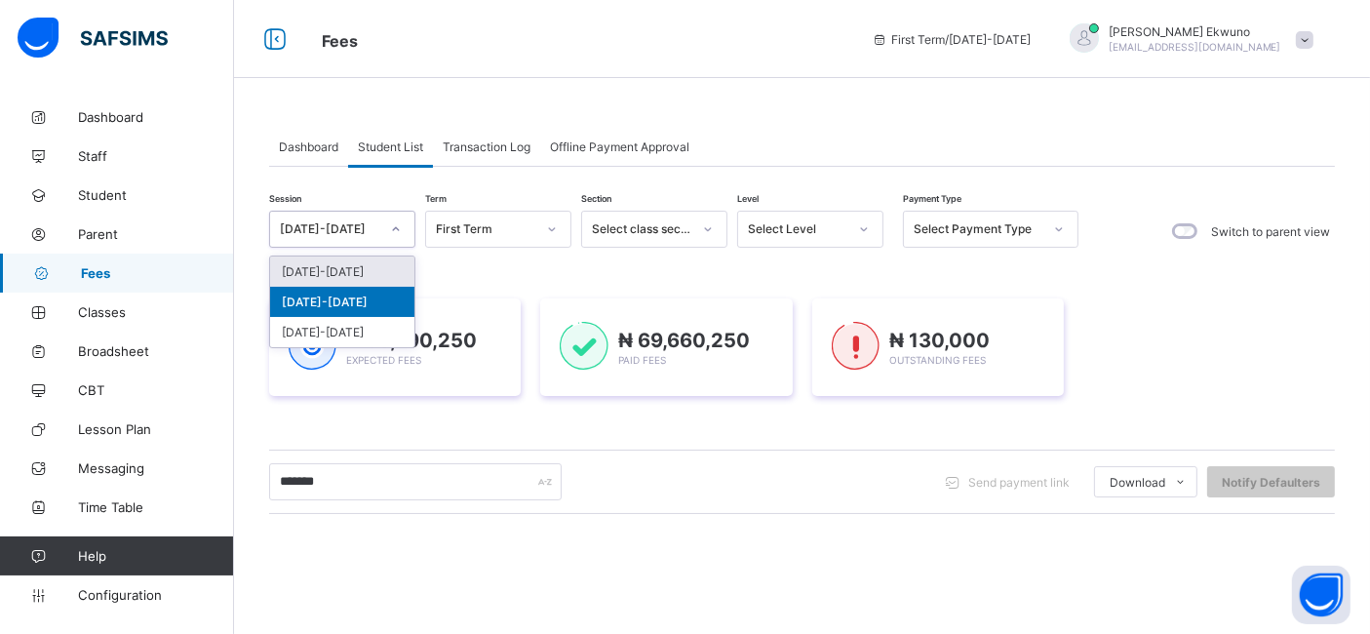
click at [380, 267] on div "[DATE]-[DATE]" at bounding box center [342, 271] width 144 height 30
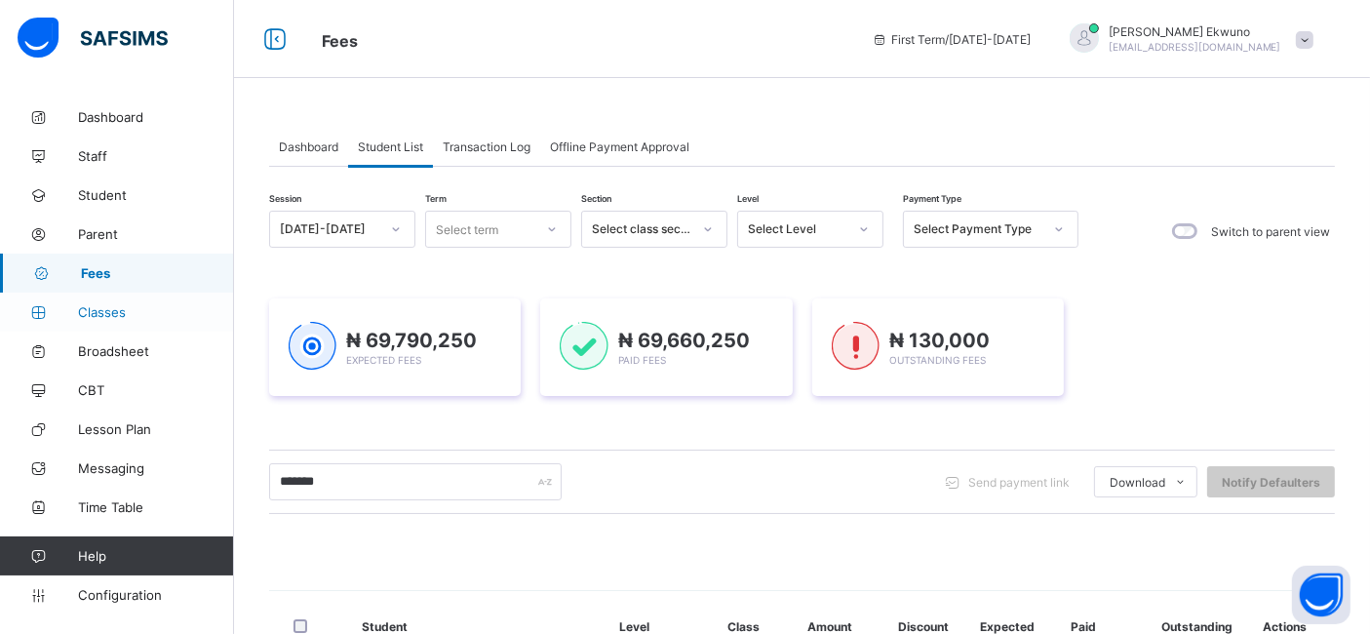
click at [101, 302] on link "Classes" at bounding box center [117, 312] width 234 height 39
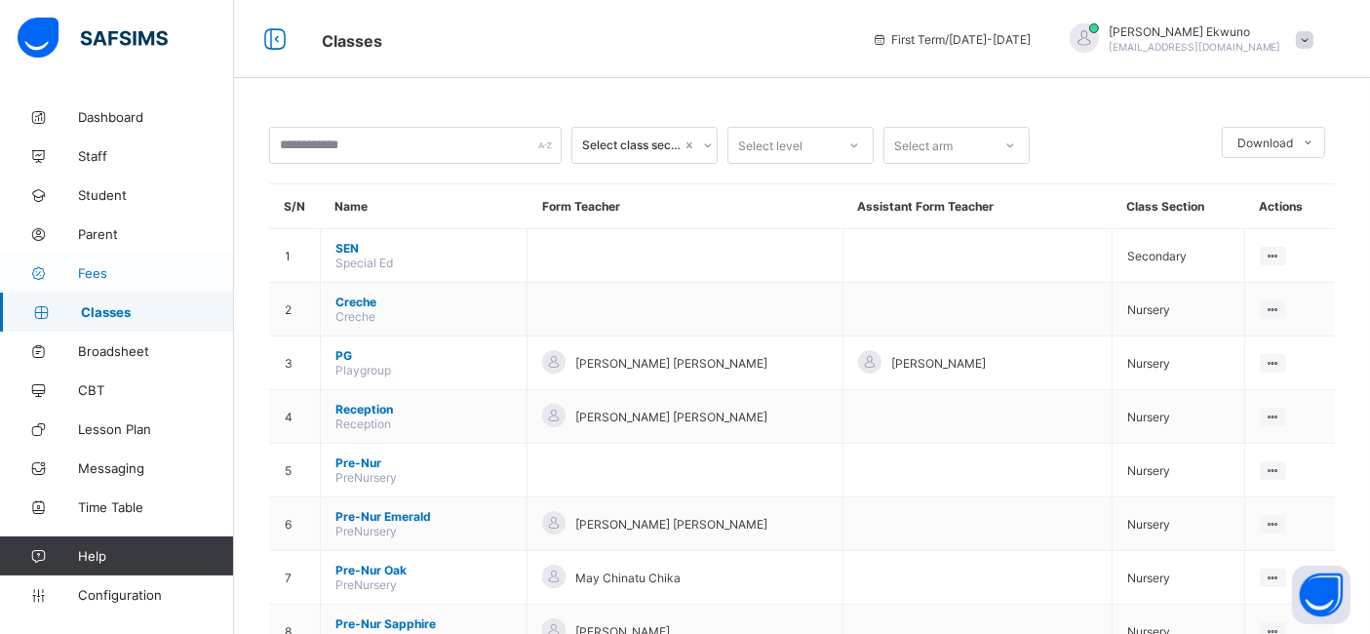
click at [98, 281] on link "Fees" at bounding box center [117, 273] width 234 height 39
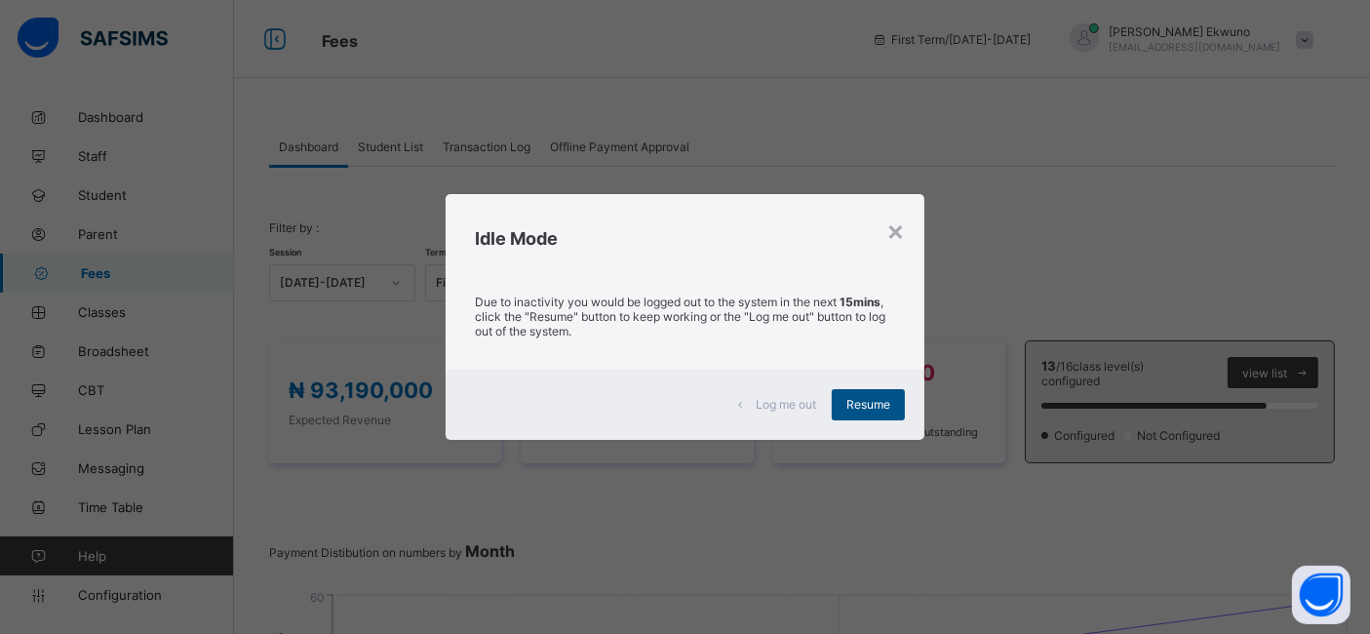
click at [869, 401] on span "Resume" at bounding box center [868, 404] width 44 height 15
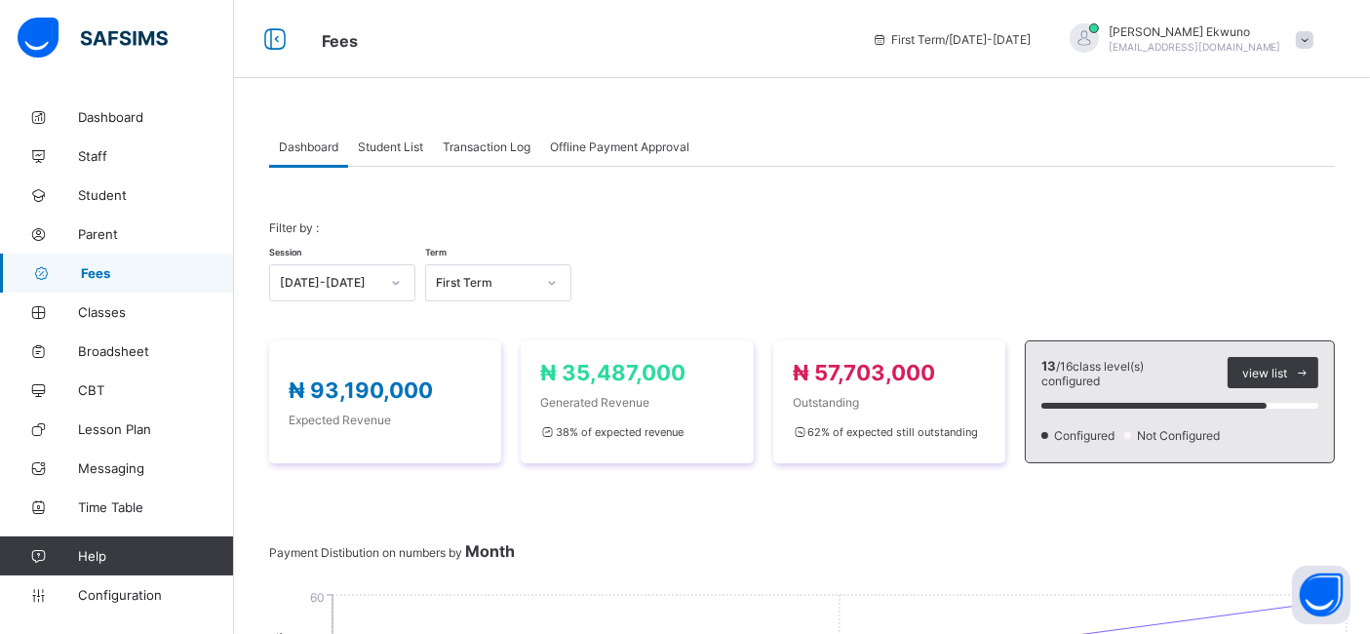
click at [391, 145] on span "Student List" at bounding box center [390, 146] width 65 height 15
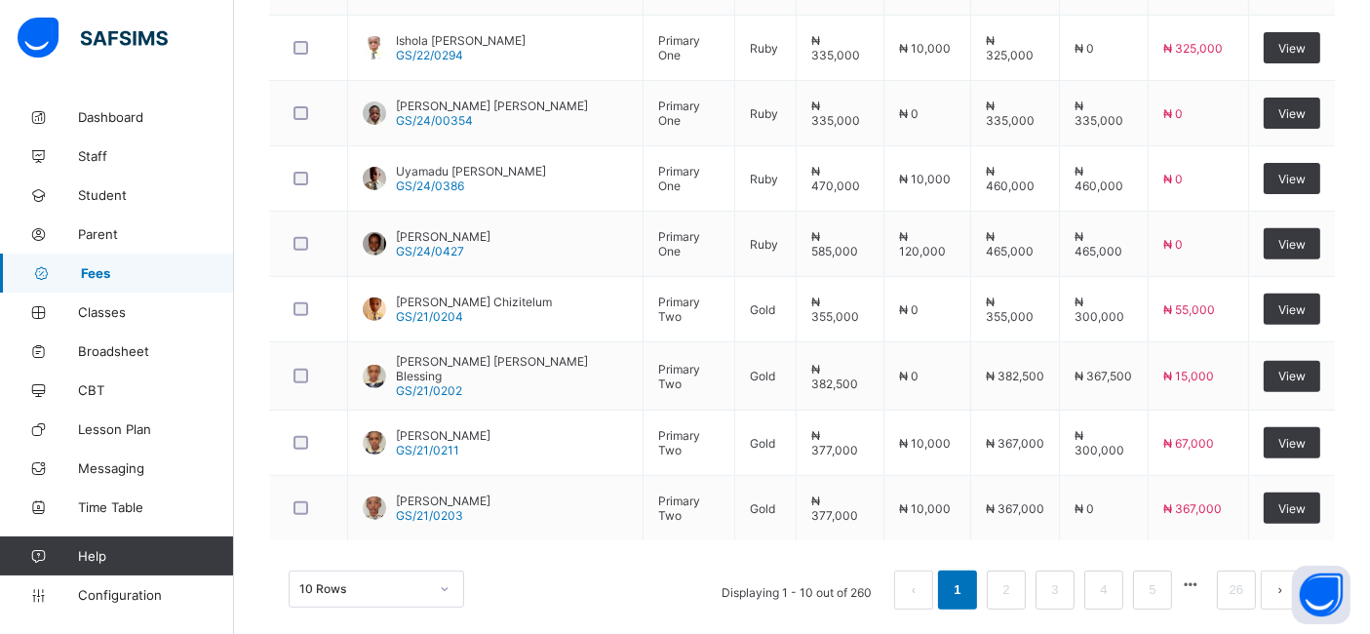
scroll to position [737, 0]
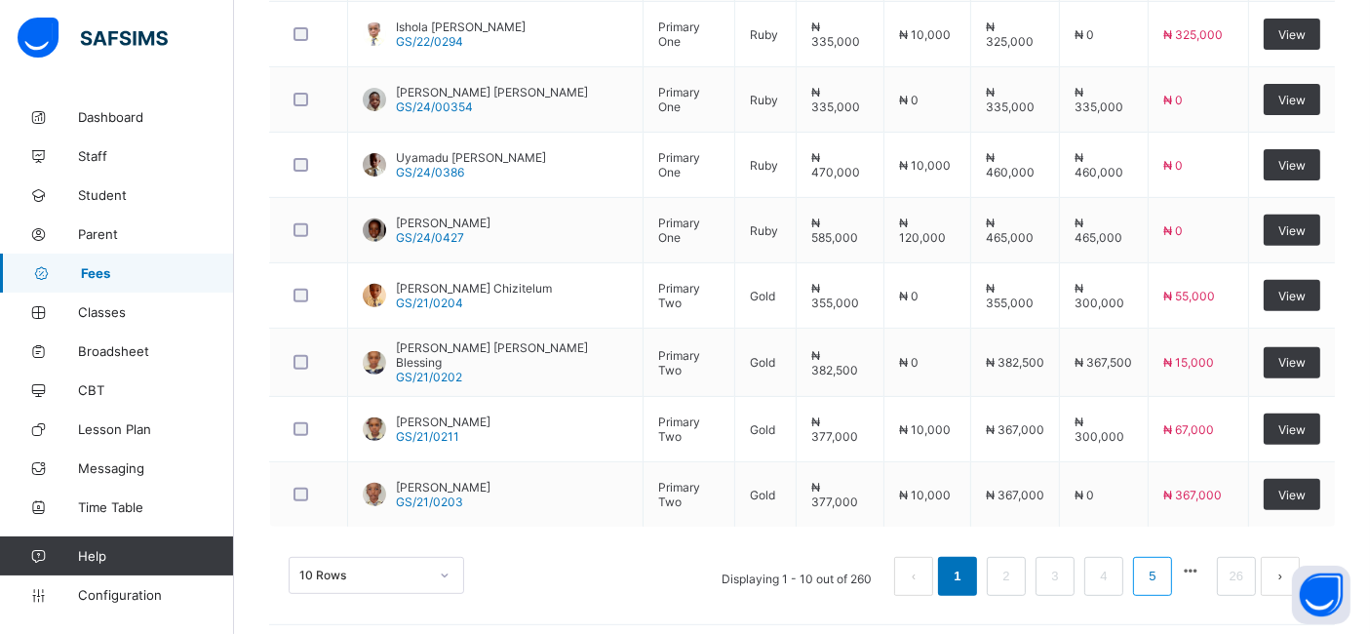
click at [1161, 566] on link "5" at bounding box center [1152, 576] width 19 height 25
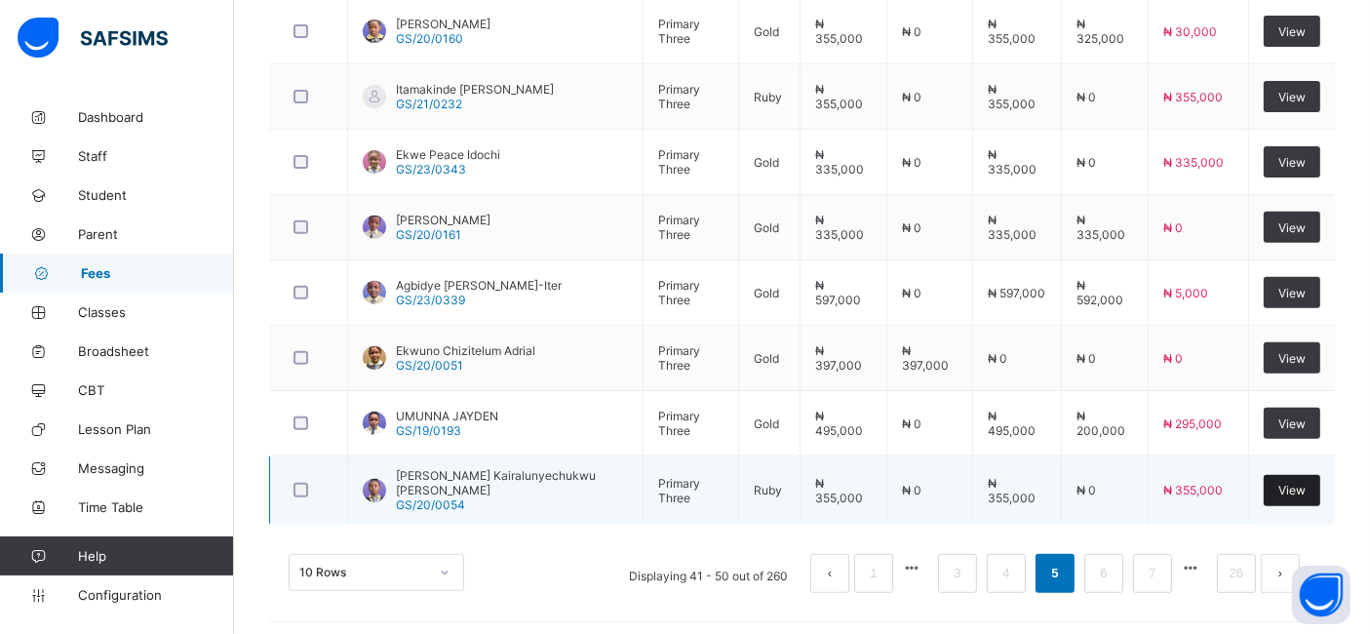
click at [1305, 485] on span "View" at bounding box center [1291, 490] width 27 height 15
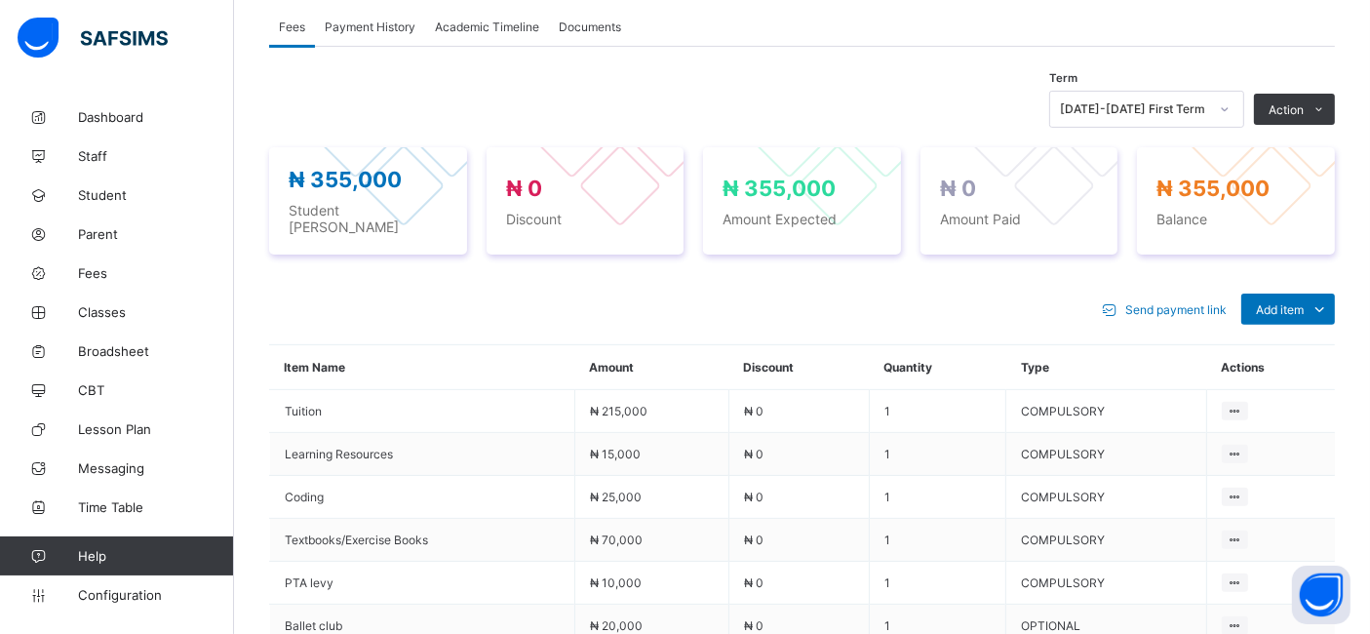
scroll to position [608, 0]
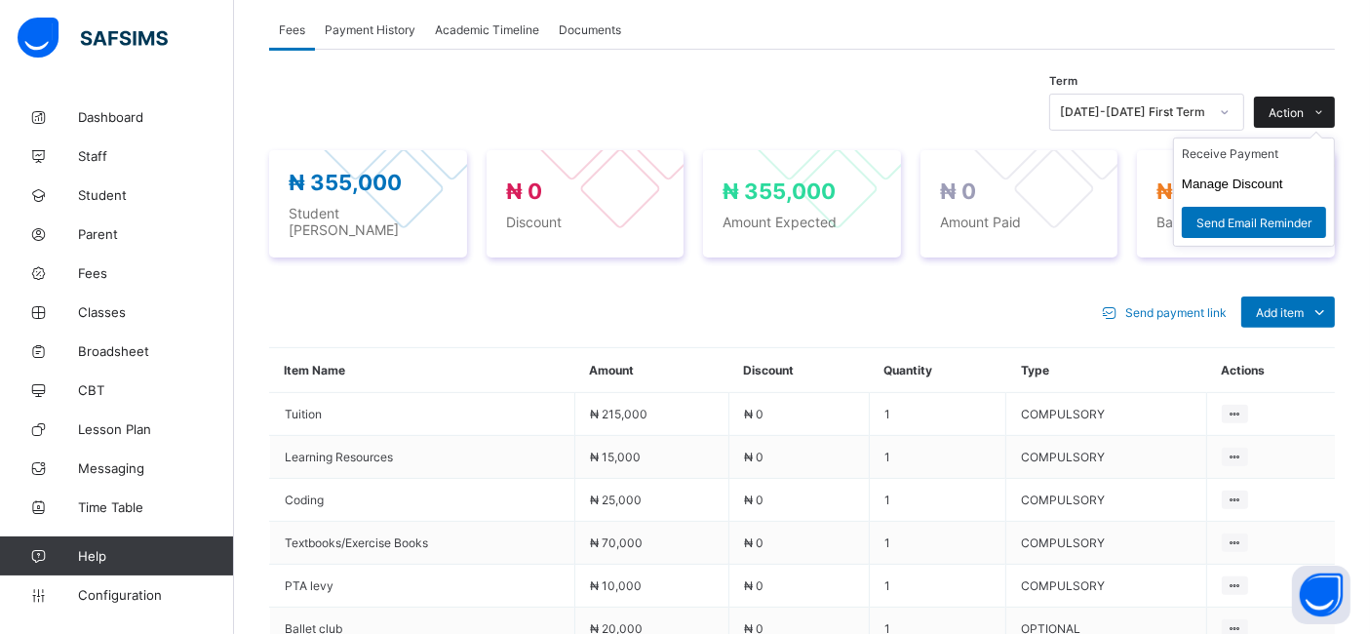
click at [1304, 107] on span "Action" at bounding box center [1286, 112] width 35 height 15
click at [1255, 144] on ul "Receive Payment Manage Discount Send Email Reminder" at bounding box center [1254, 191] width 162 height 109
click at [1213, 148] on li "Receive Payment" at bounding box center [1254, 153] width 160 height 30
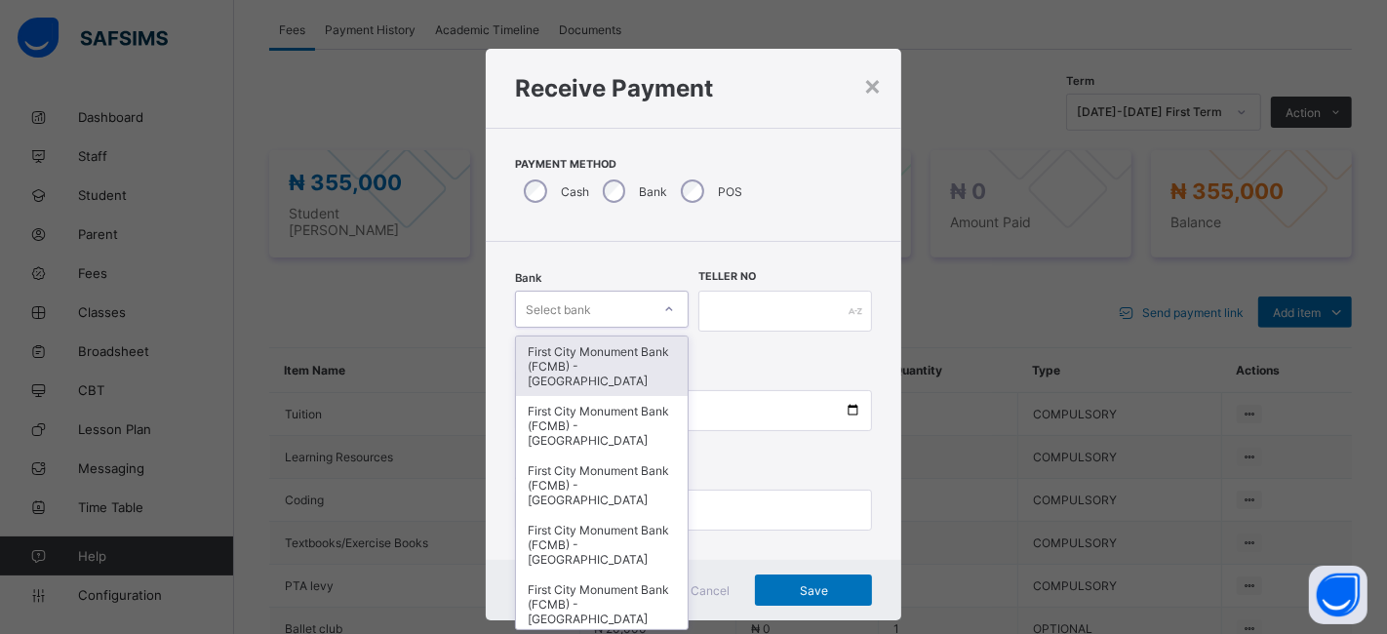
click at [609, 356] on div "First City Monument Bank (FCMB) - [GEOGRAPHIC_DATA]" at bounding box center [602, 365] width 172 height 59
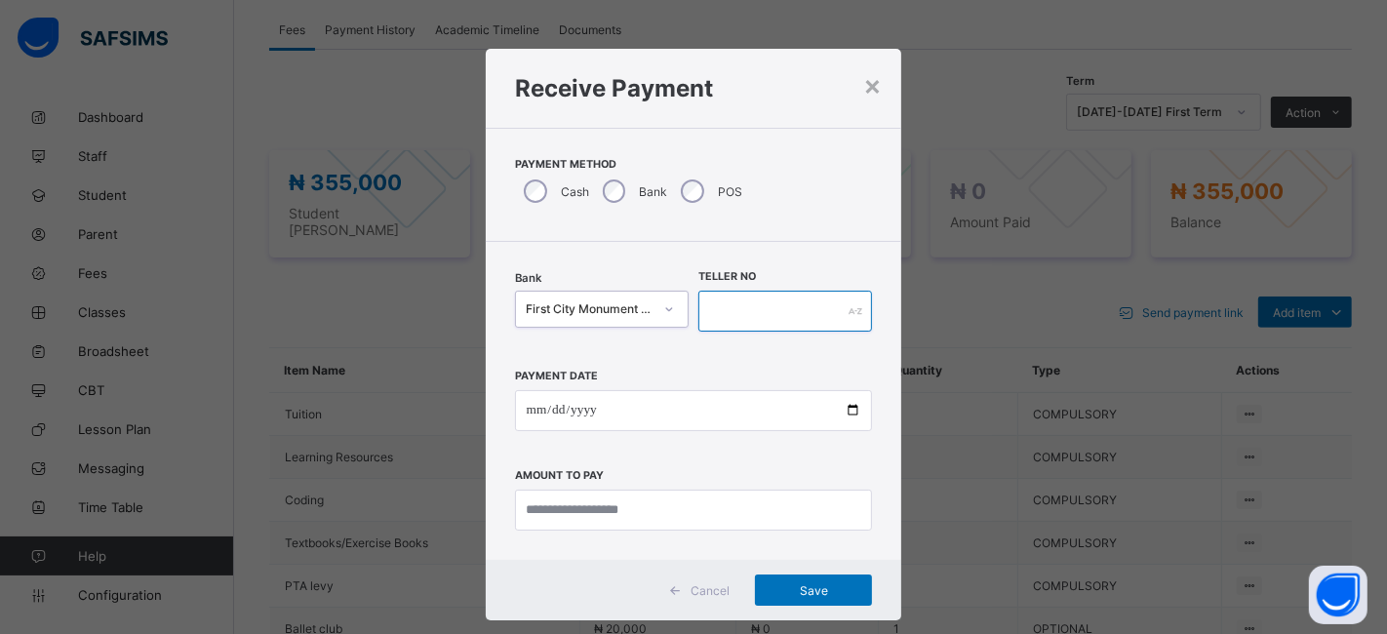
click at [763, 304] on input "text" at bounding box center [785, 311] width 174 height 41
type input "**********"
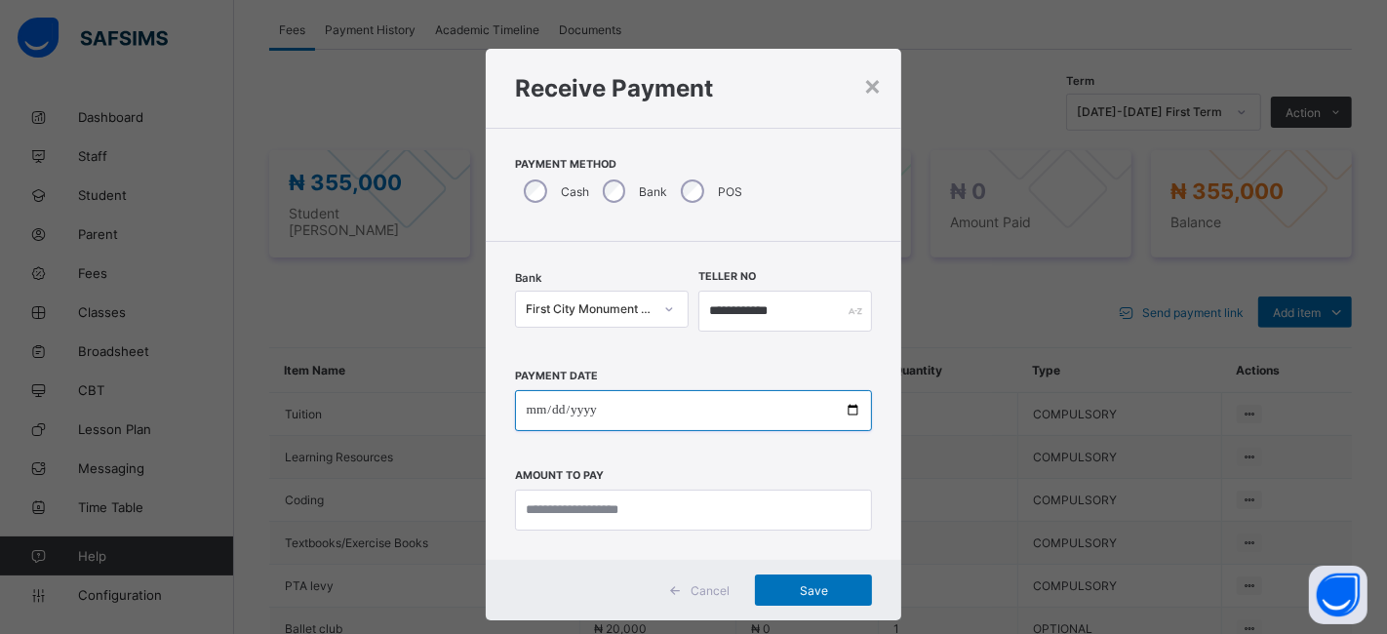
click at [845, 417] on input "date" at bounding box center [694, 410] width 358 height 41
type input "**********"
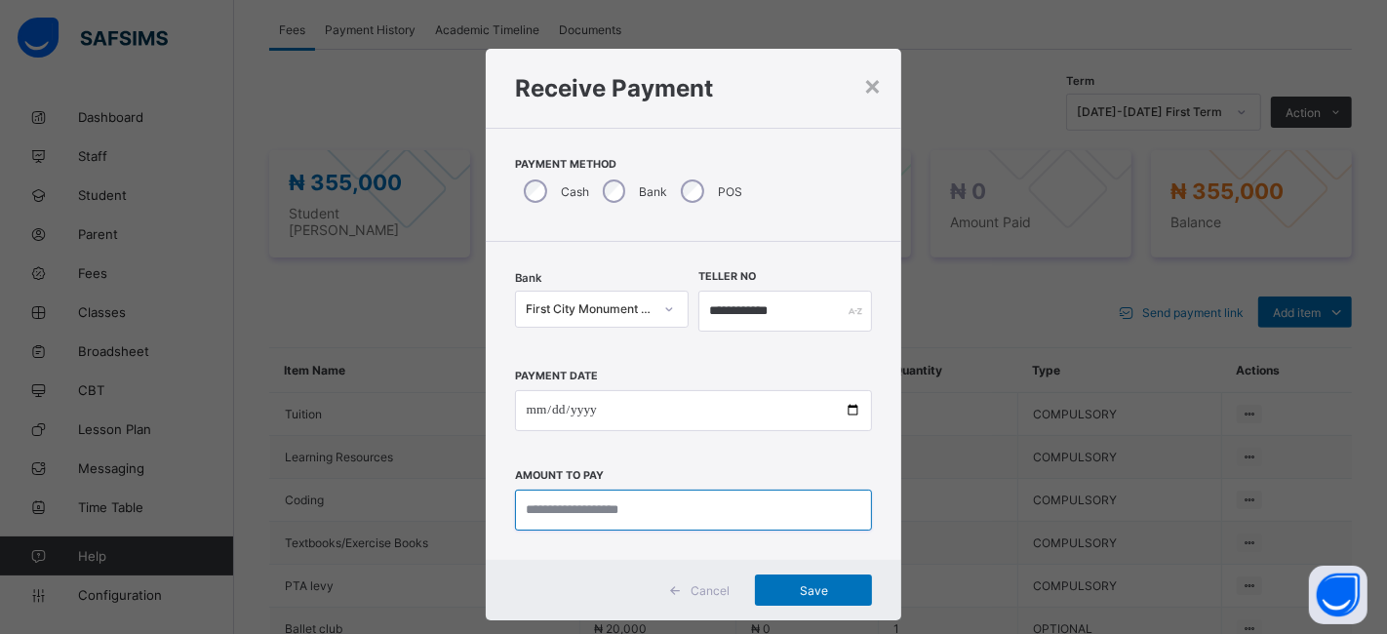
click at [564, 501] on input "currency" at bounding box center [694, 509] width 358 height 41
type input "*********"
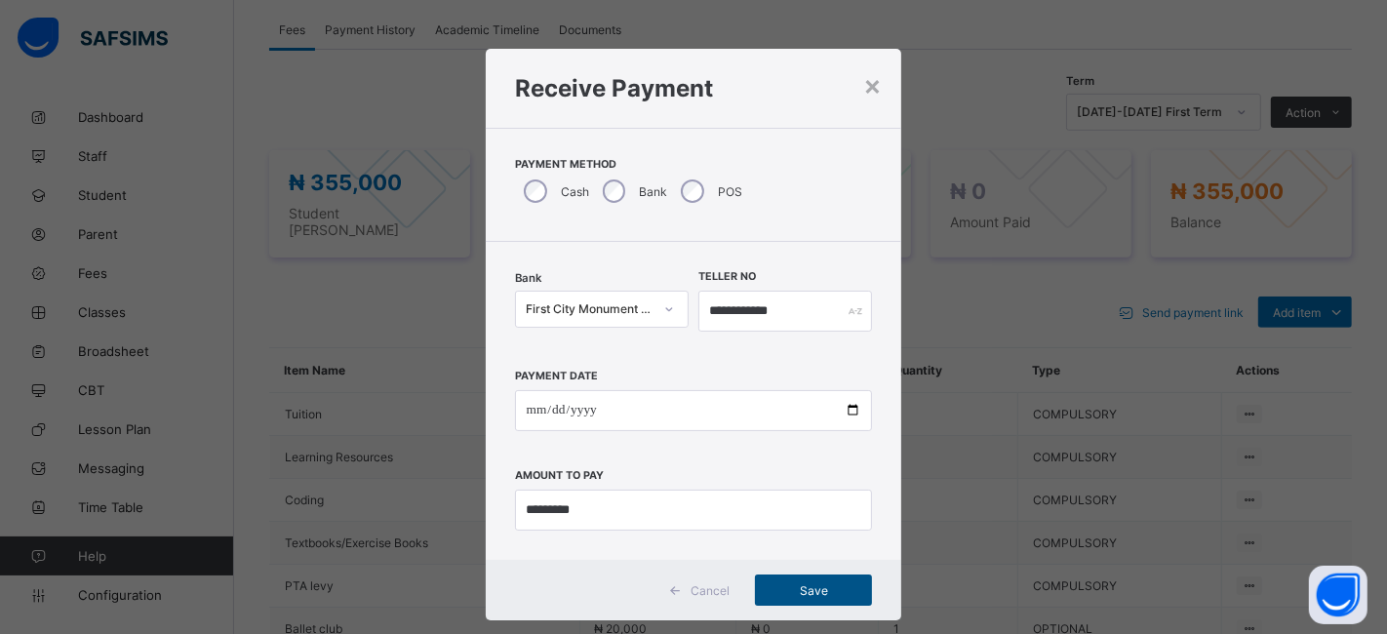
click at [802, 583] on span "Save" at bounding box center [813, 590] width 88 height 15
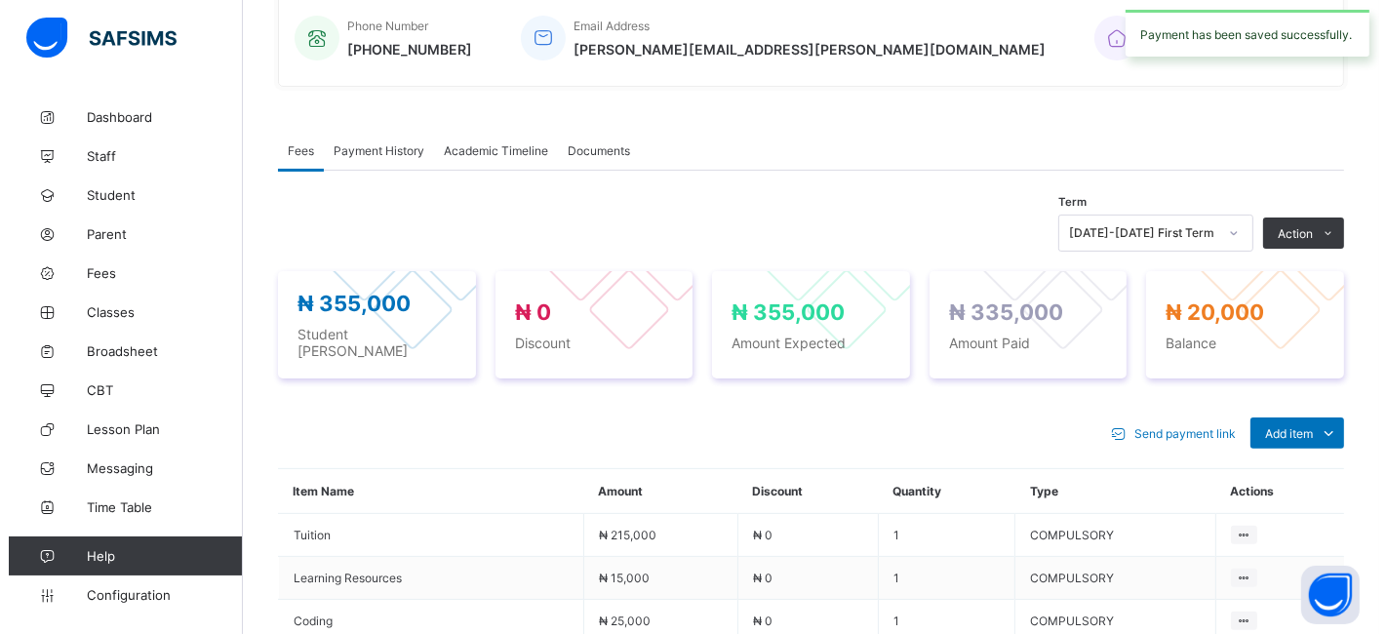
scroll to position [460, 0]
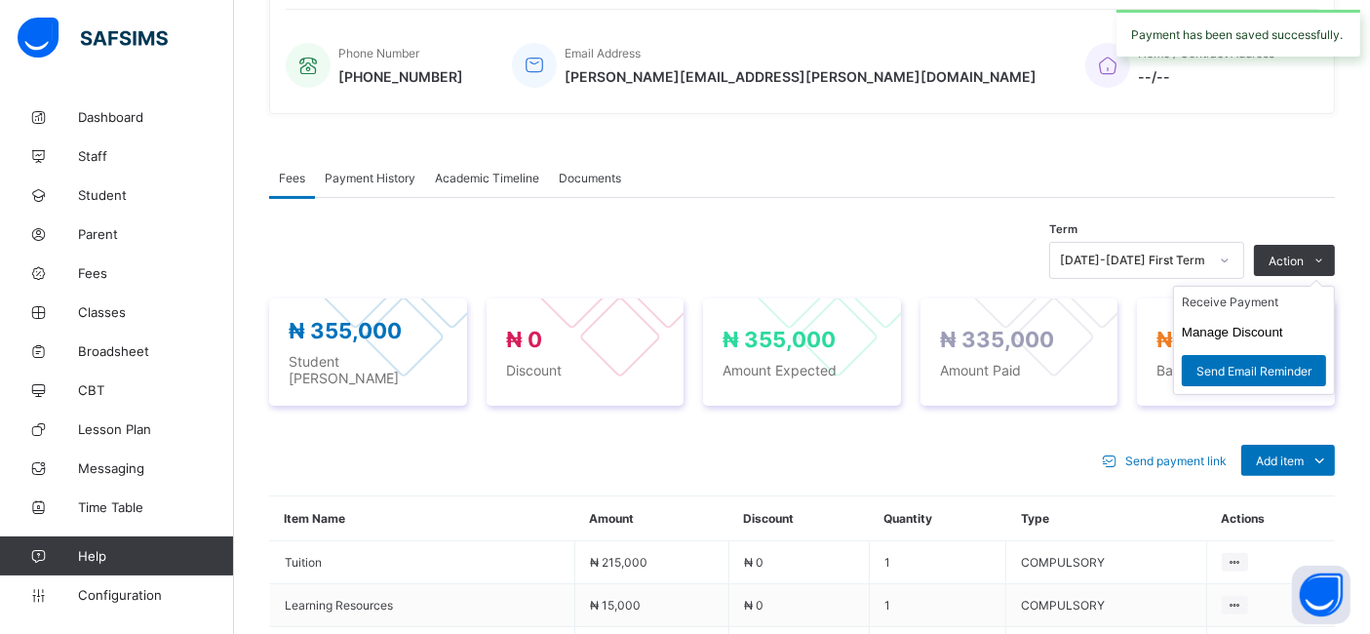
click at [1320, 286] on ul "Receive Payment Manage Discount Send Email Reminder" at bounding box center [1254, 340] width 162 height 109
click at [1258, 332] on button "Manage Discount" at bounding box center [1232, 332] width 101 height 15
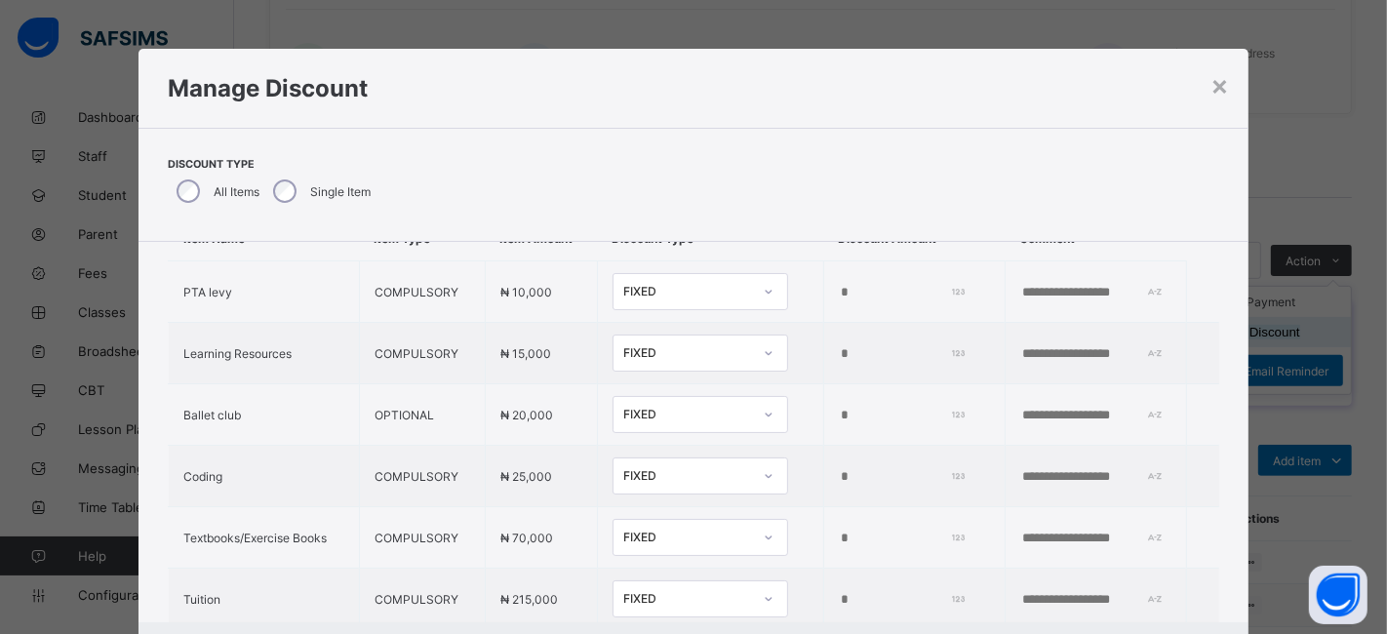
scroll to position [144, 0]
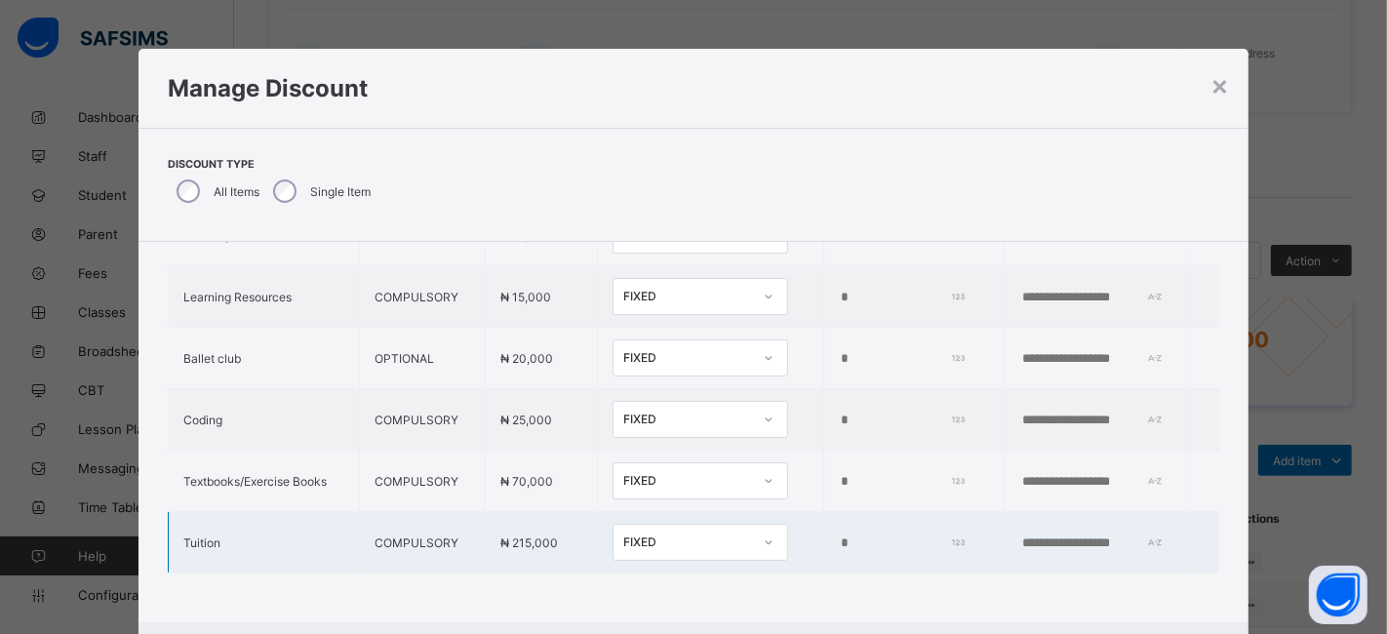
click at [839, 535] on input "*" at bounding box center [900, 543] width 122 height 16
type input "*"
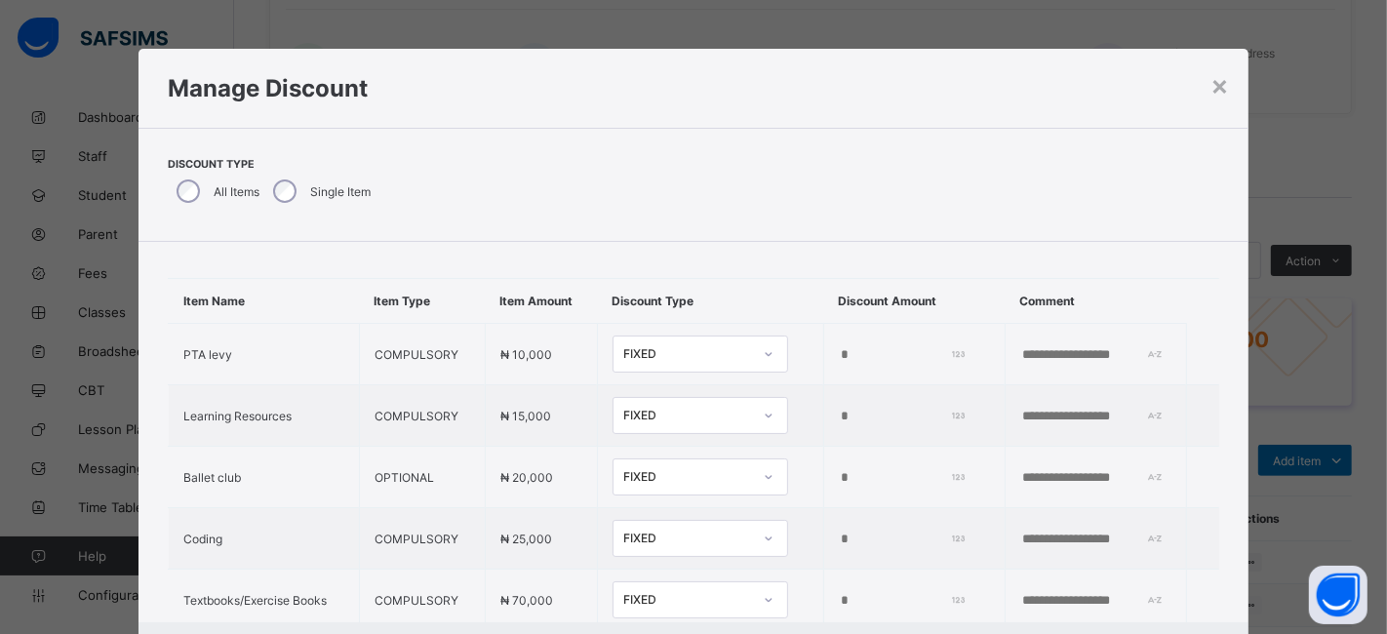
scroll to position [4, 0]
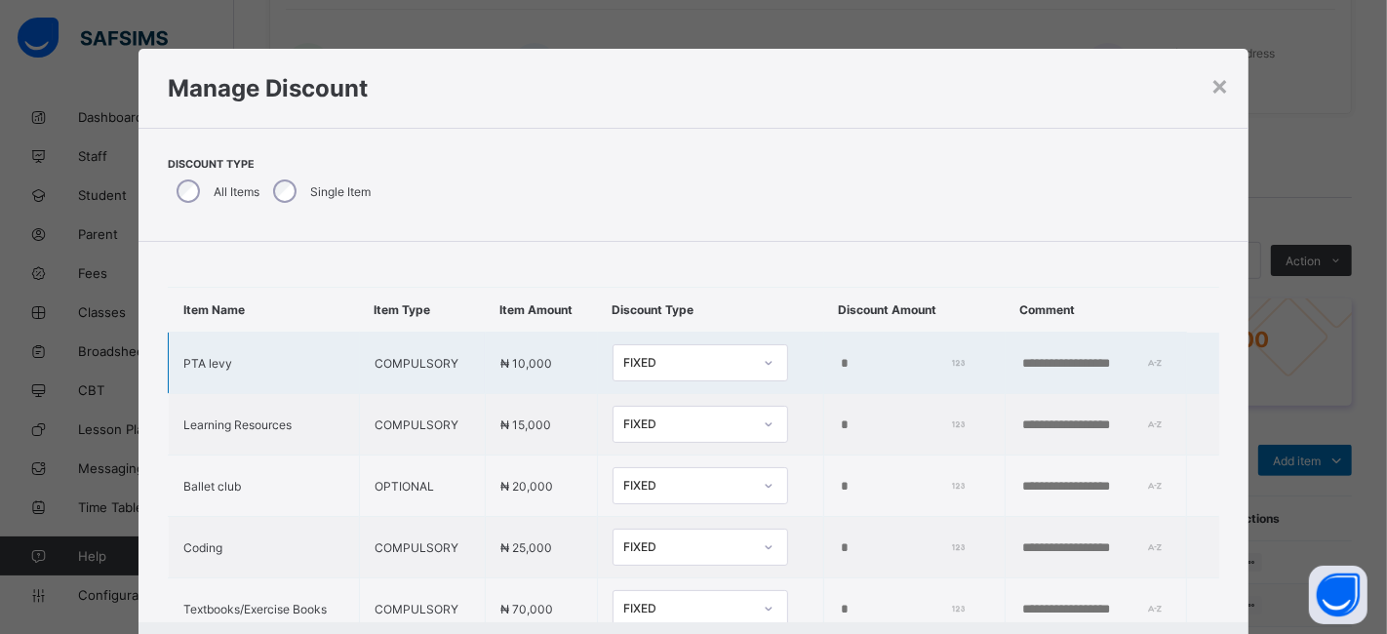
type input "*****"
click at [839, 361] on input "*" at bounding box center [900, 364] width 122 height 16
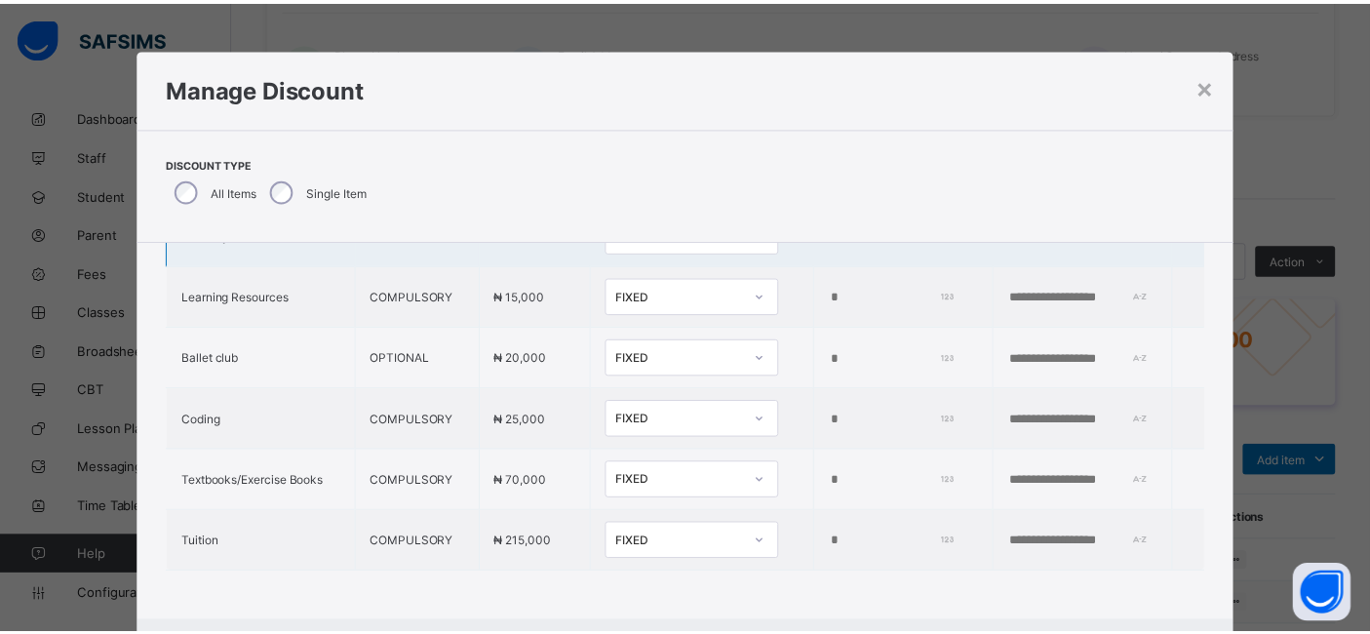
scroll to position [97, 0]
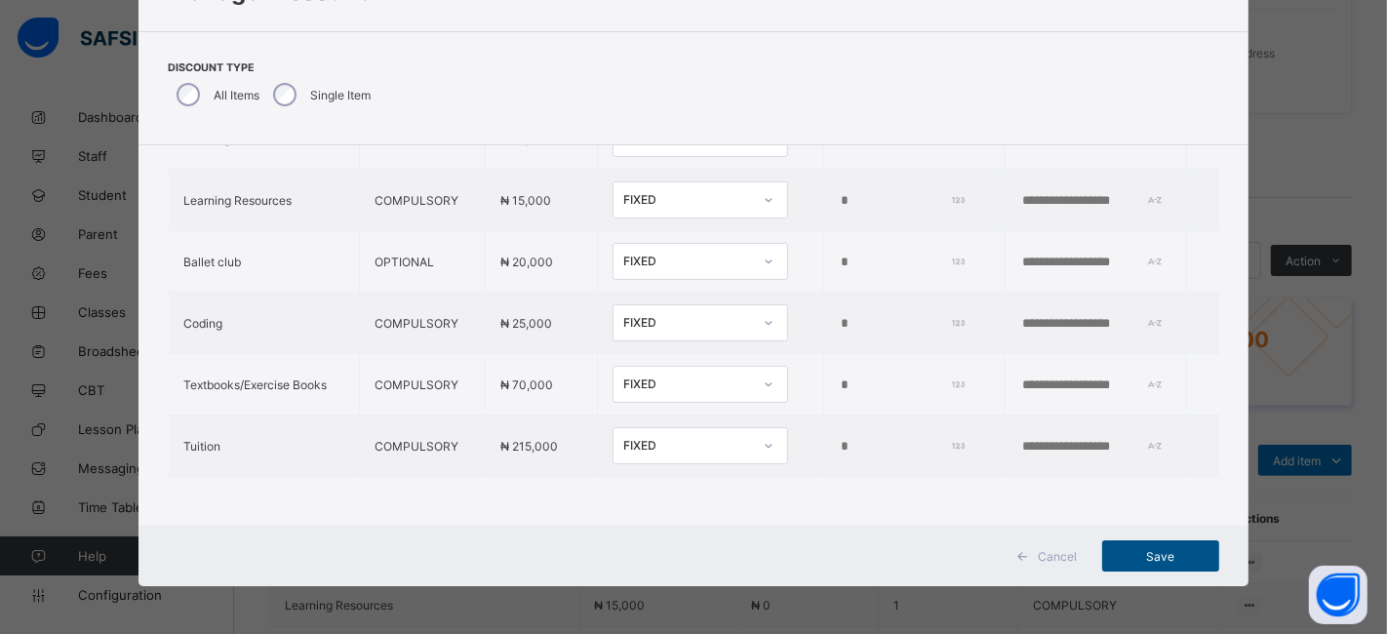
type input "*****"
click at [1161, 557] on span "Save" at bounding box center [1160, 556] width 88 height 15
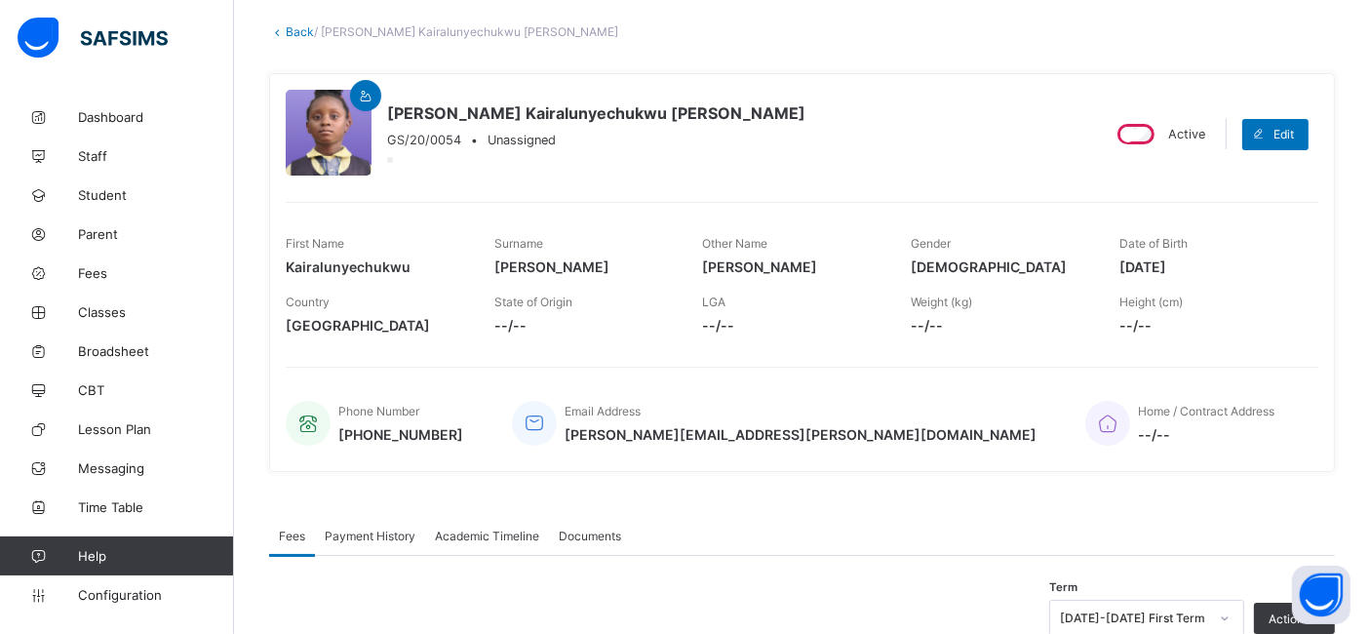
scroll to position [0, 0]
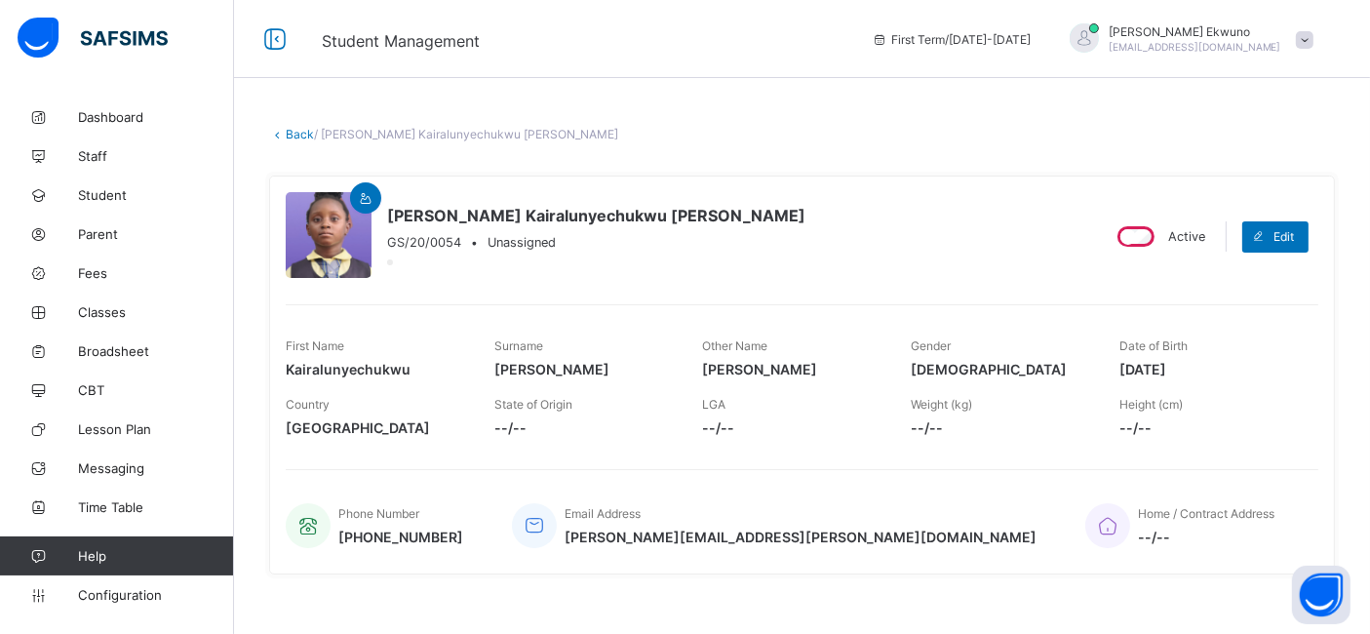
click at [290, 136] on link "Back" at bounding box center [300, 134] width 28 height 15
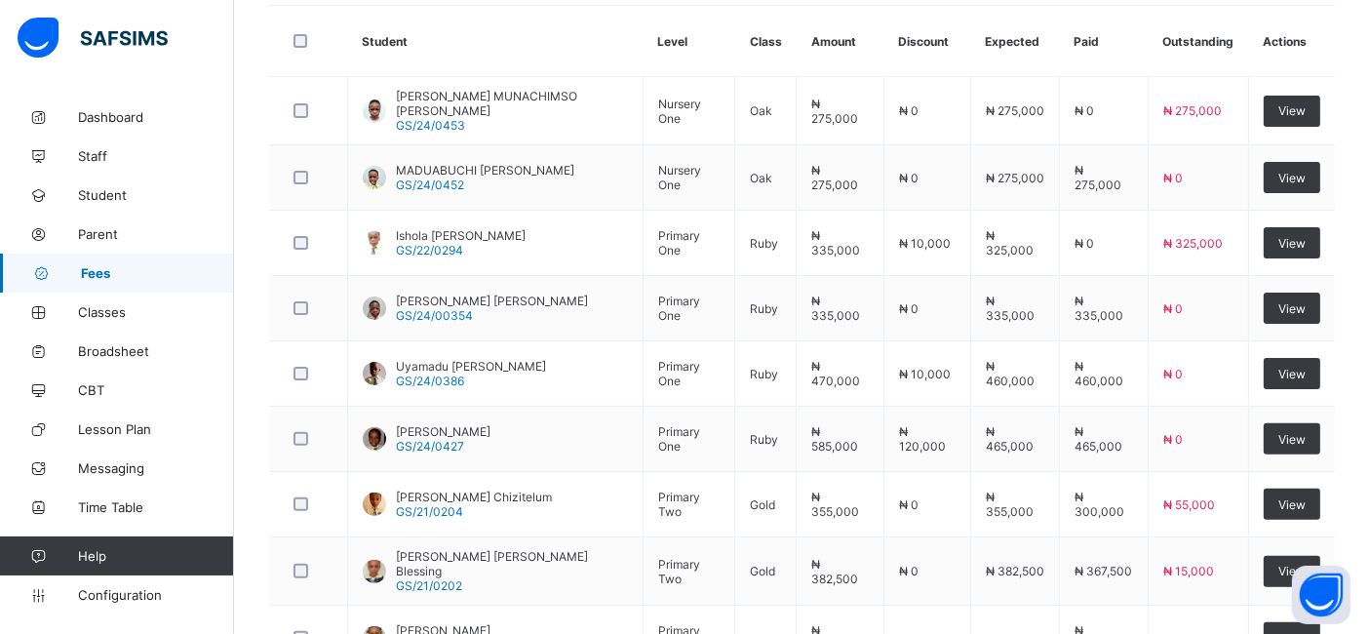
scroll to position [737, 0]
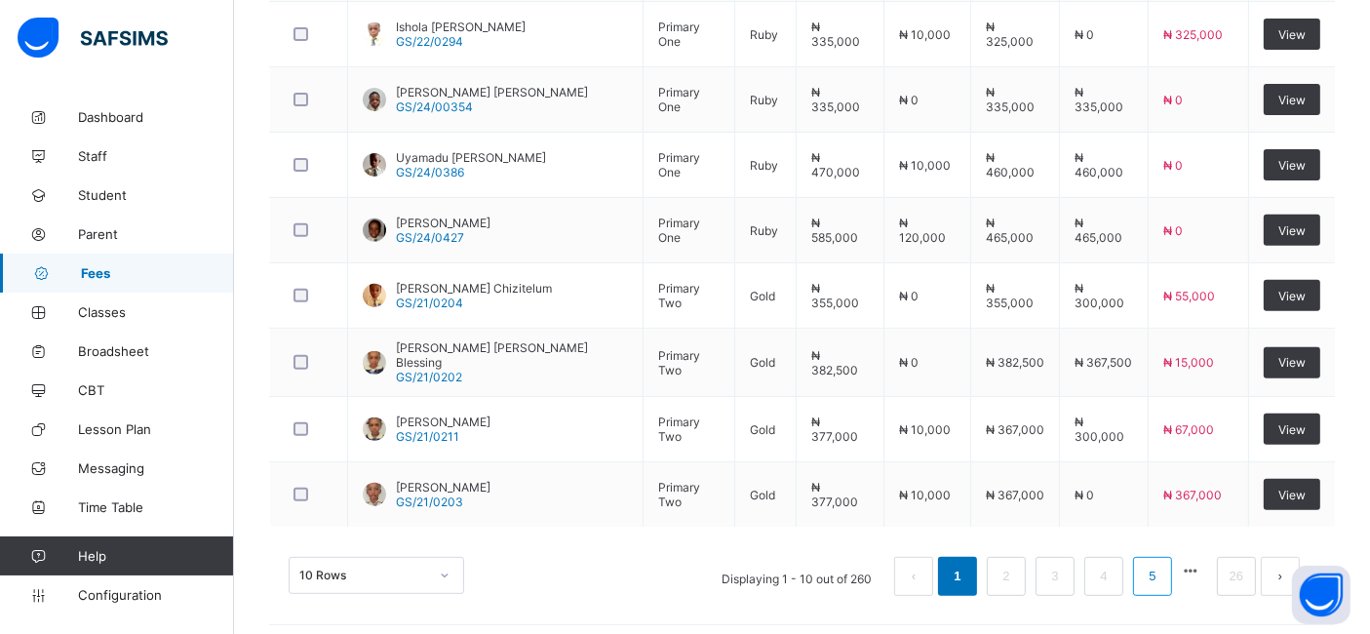
click at [1161, 574] on link "5" at bounding box center [1152, 576] width 19 height 25
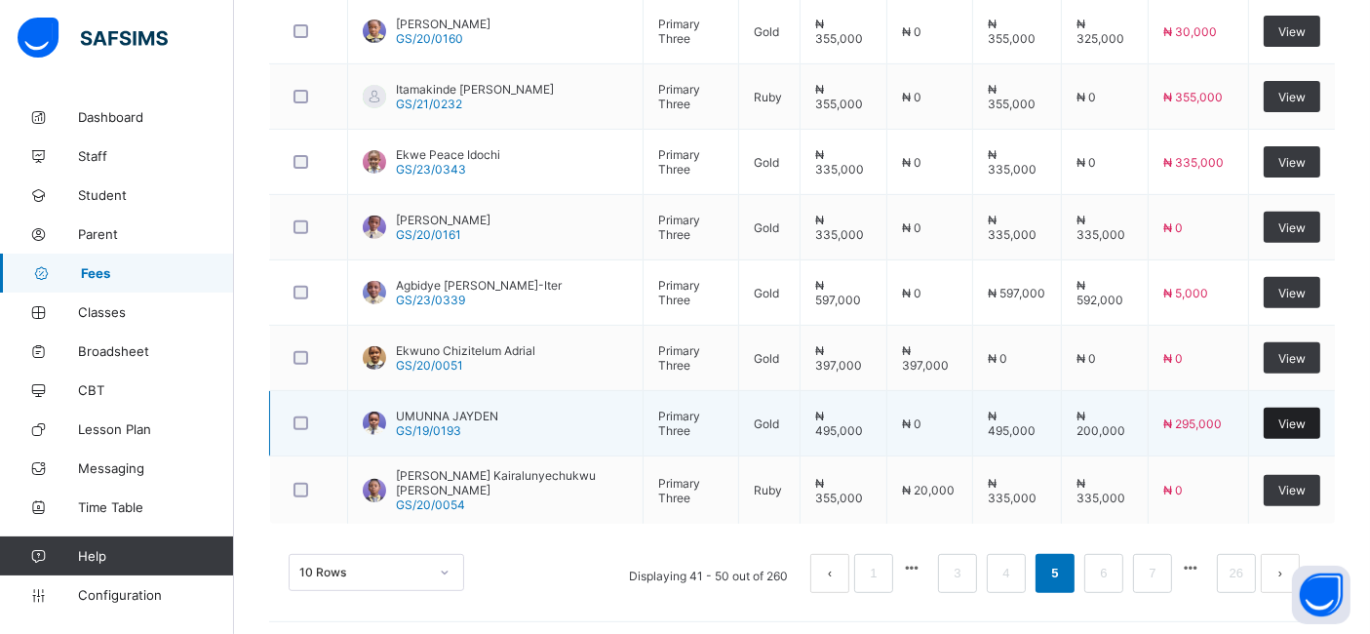
click at [1292, 423] on span "View" at bounding box center [1291, 423] width 27 height 15
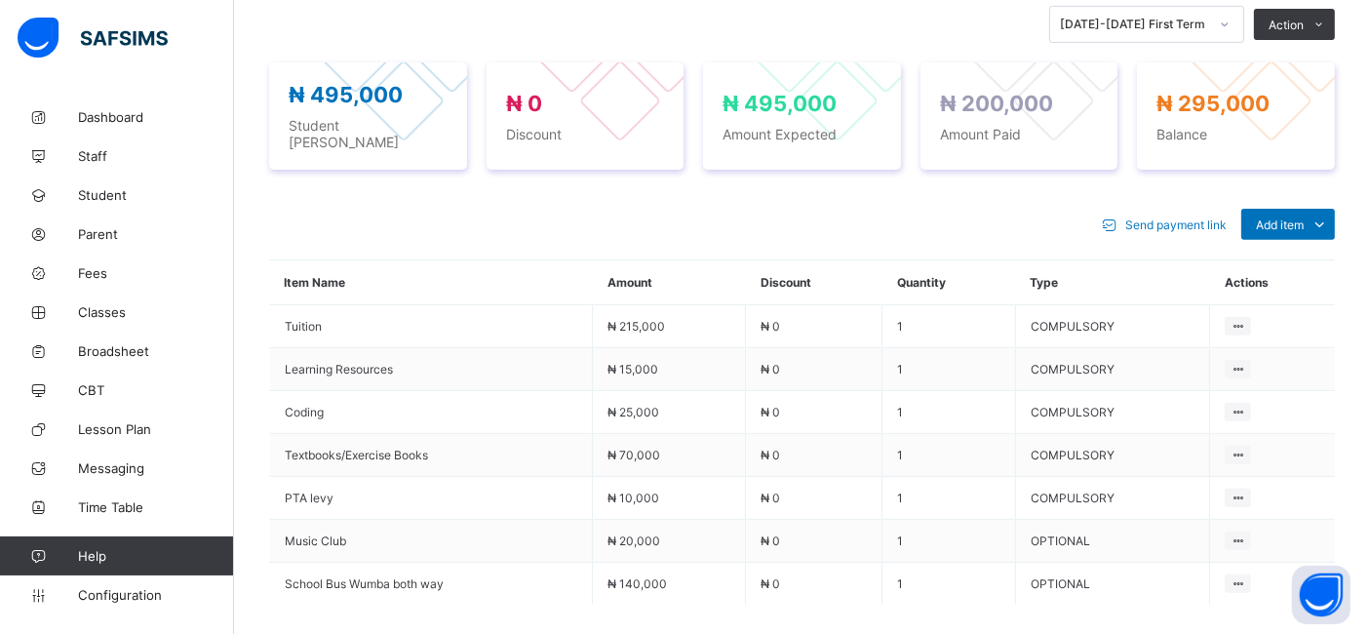
scroll to position [696, 0]
click at [1284, 217] on span "Add item" at bounding box center [1280, 224] width 48 height 15
click at [1298, 258] on div "Optional items" at bounding box center [1287, 268] width 78 height 20
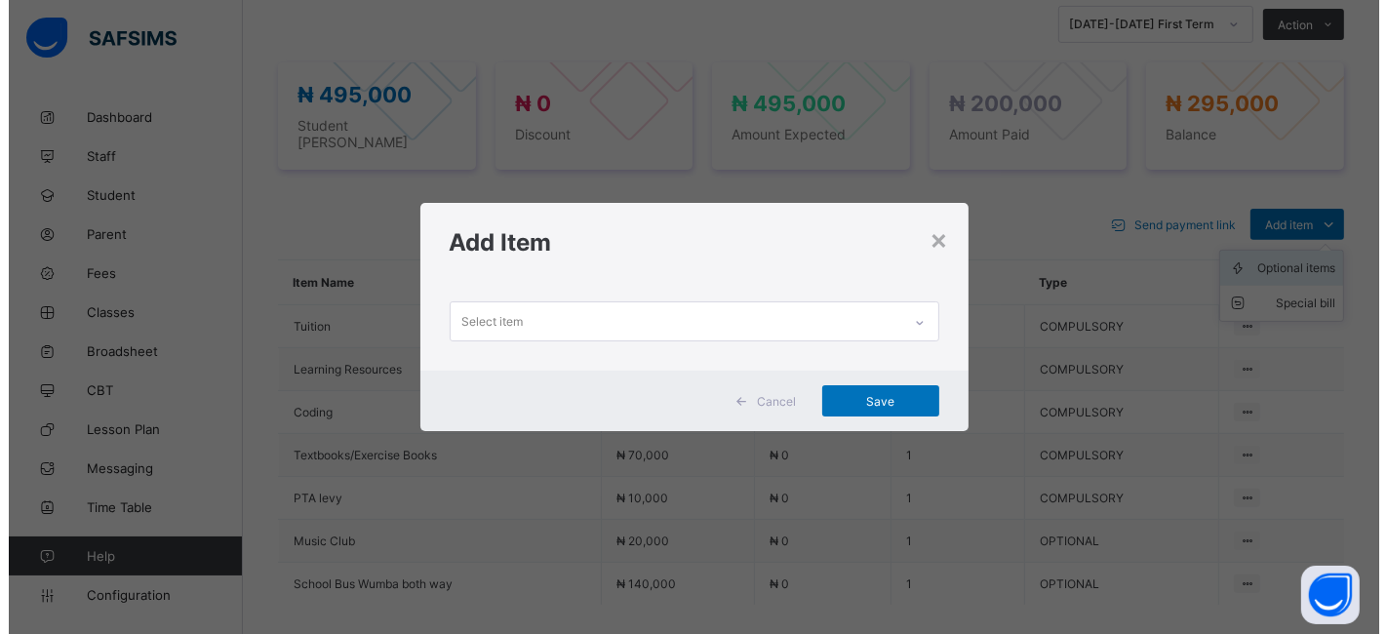
scroll to position [0, 0]
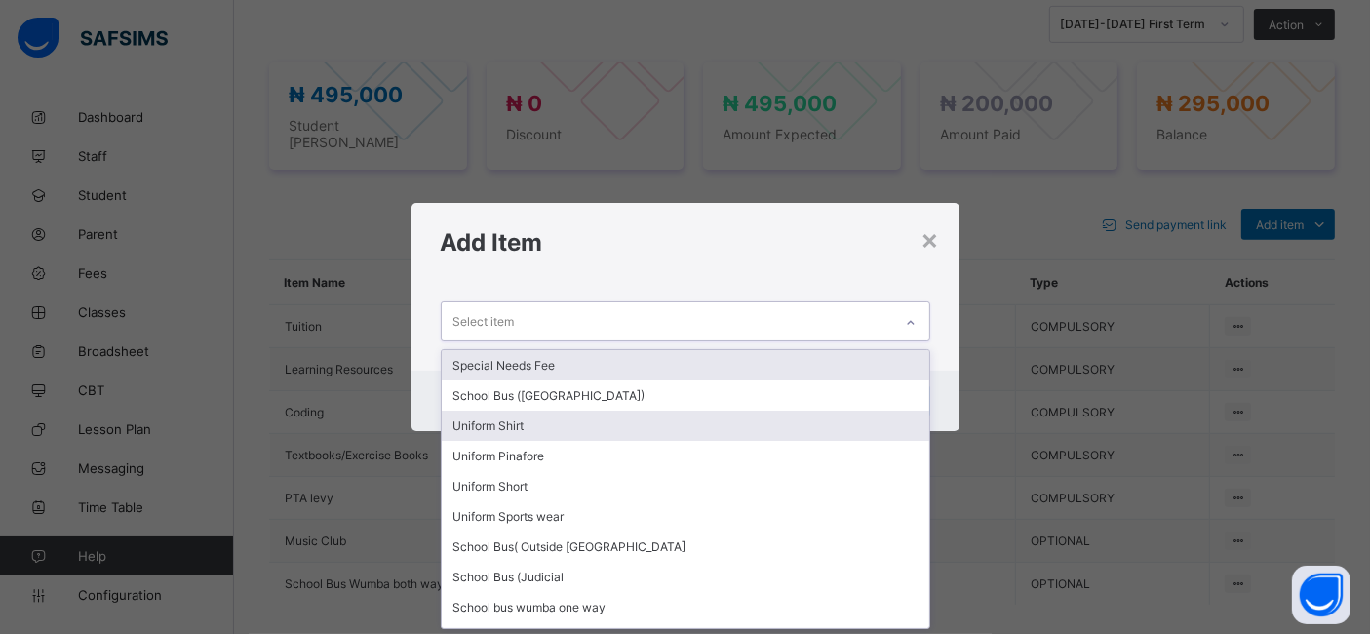
click at [592, 426] on div "Uniform Shirt" at bounding box center [686, 426] width 488 height 30
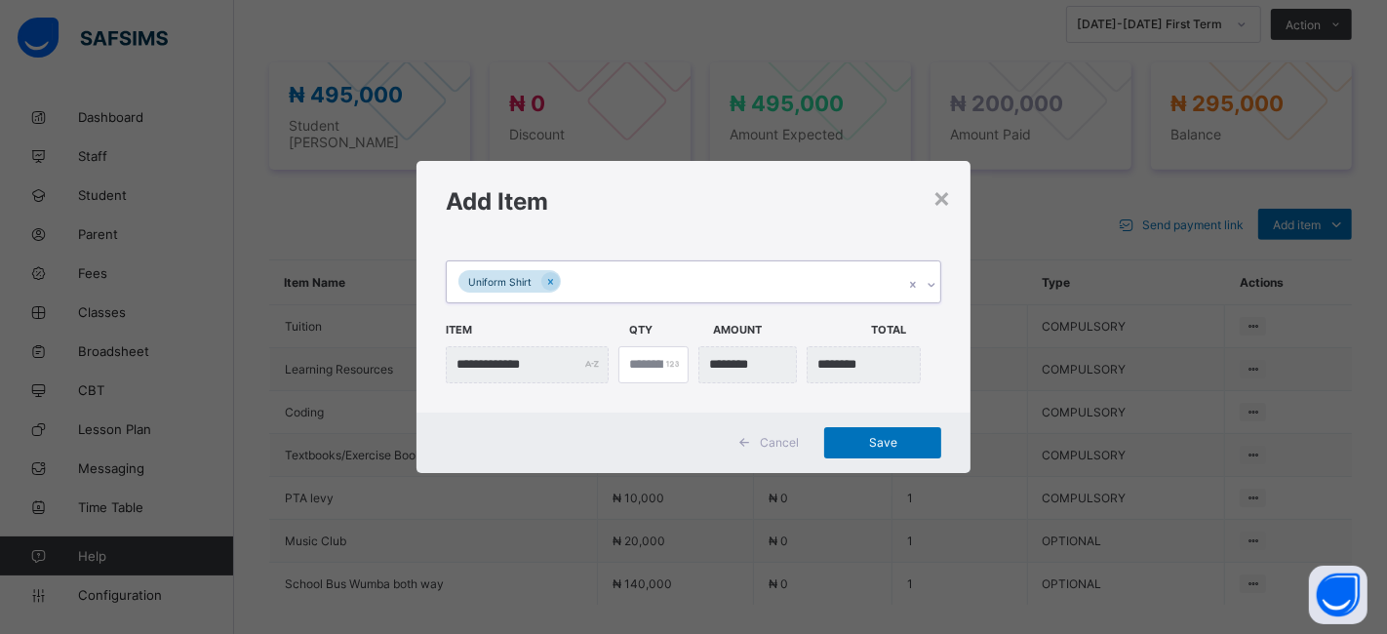
click at [913, 284] on div "**********" at bounding box center [693, 327] width 555 height 172
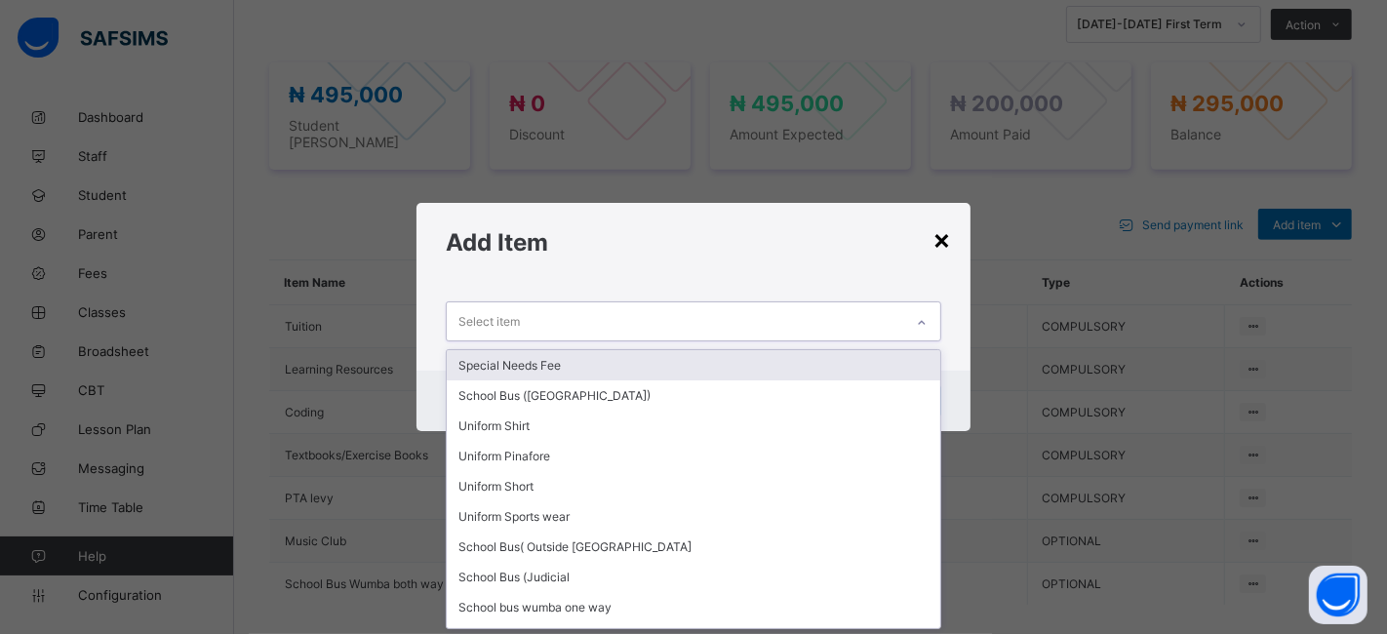
click at [946, 243] on div "×" at bounding box center [941, 238] width 19 height 33
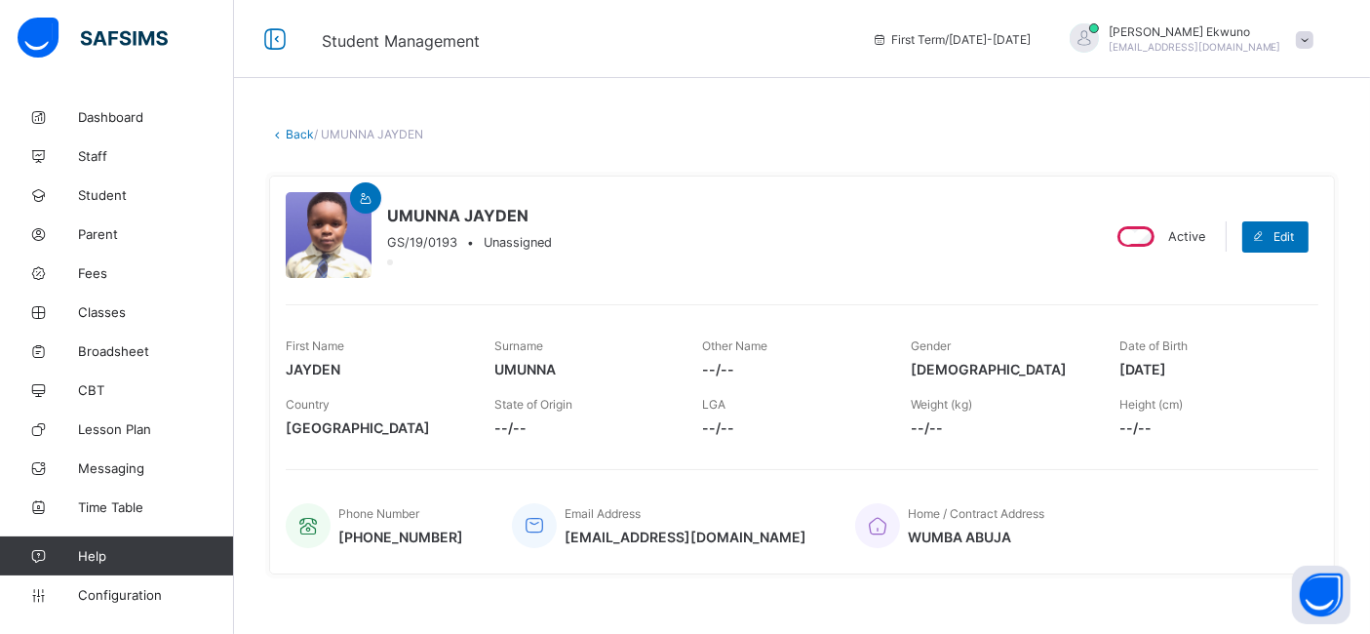
click at [295, 130] on link "Back" at bounding box center [300, 134] width 28 height 15
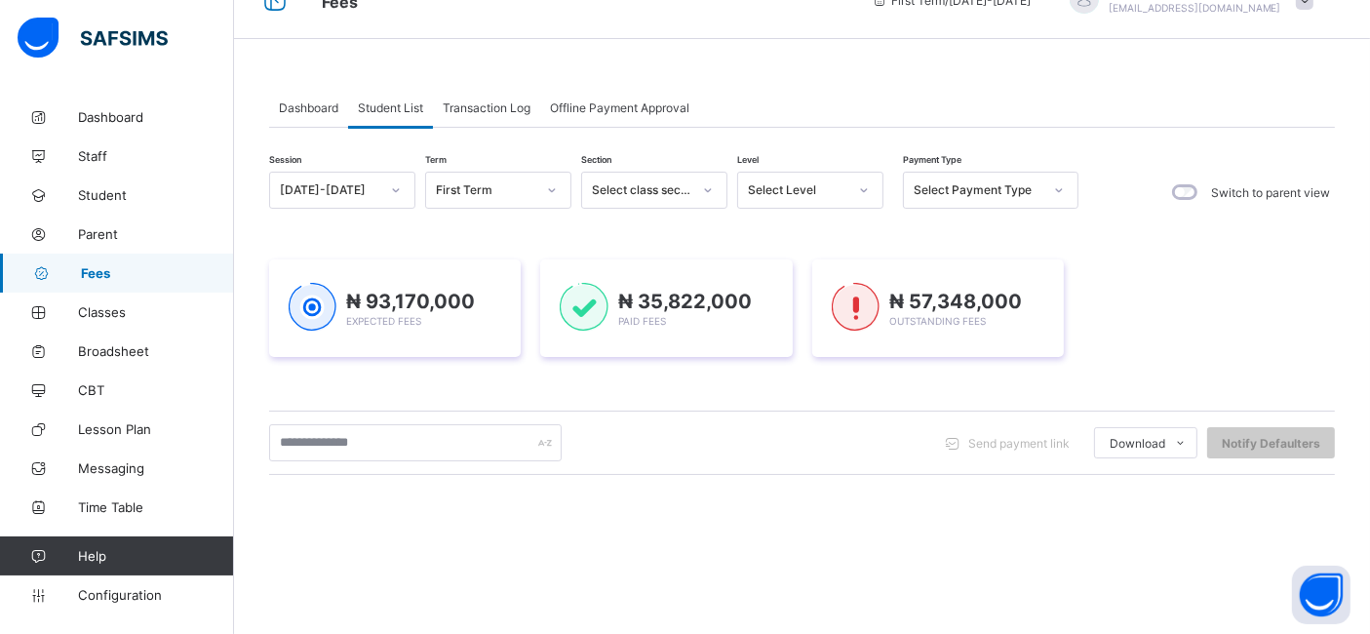
scroll to position [96, 0]
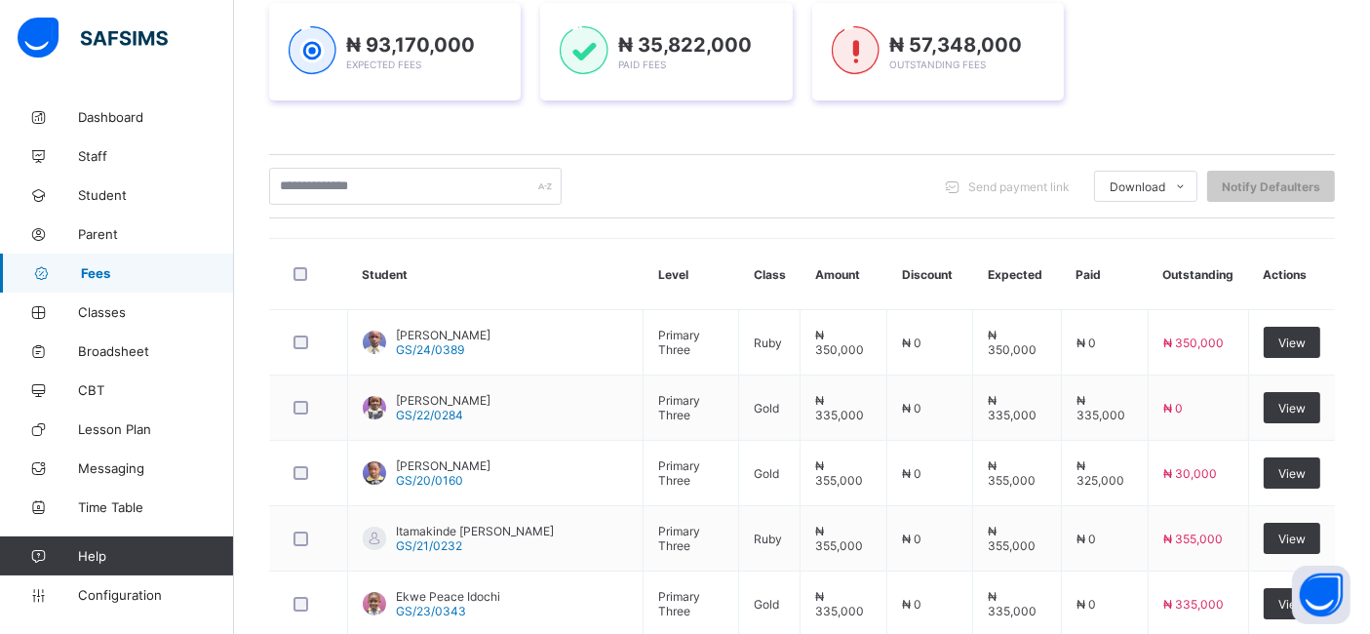
scroll to position [737, 0]
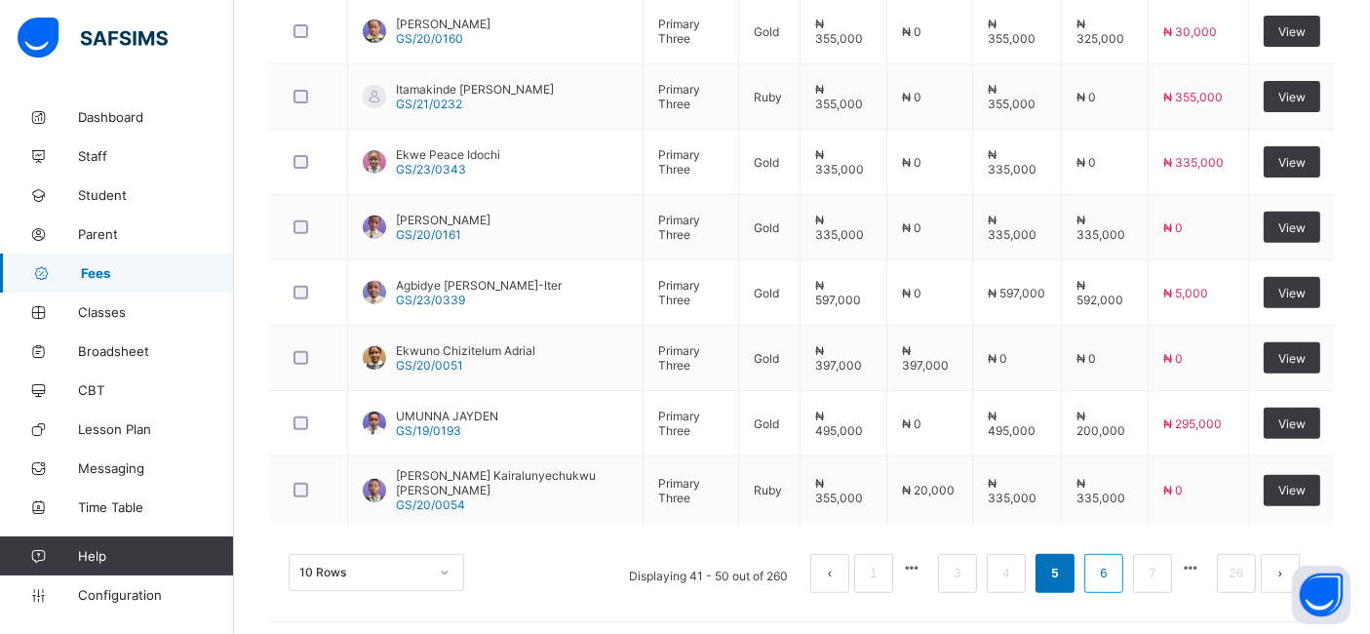
click at [1113, 566] on link "6" at bounding box center [1103, 573] width 19 height 25
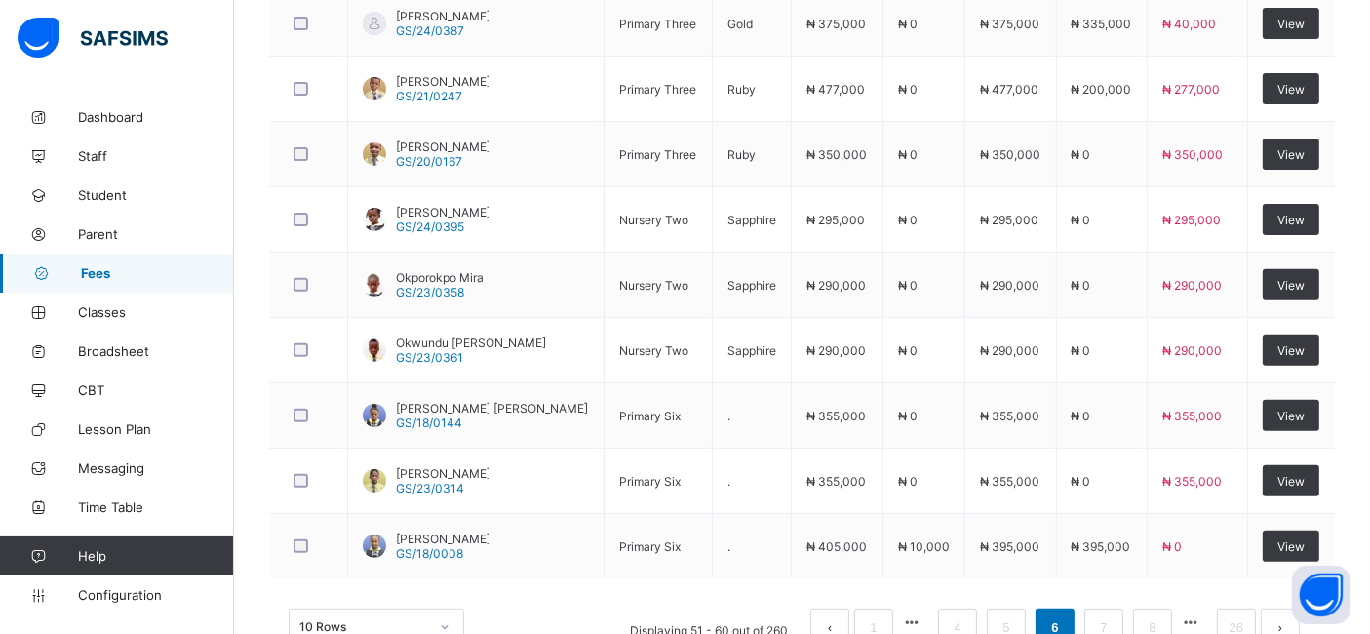
scroll to position [679, 0]
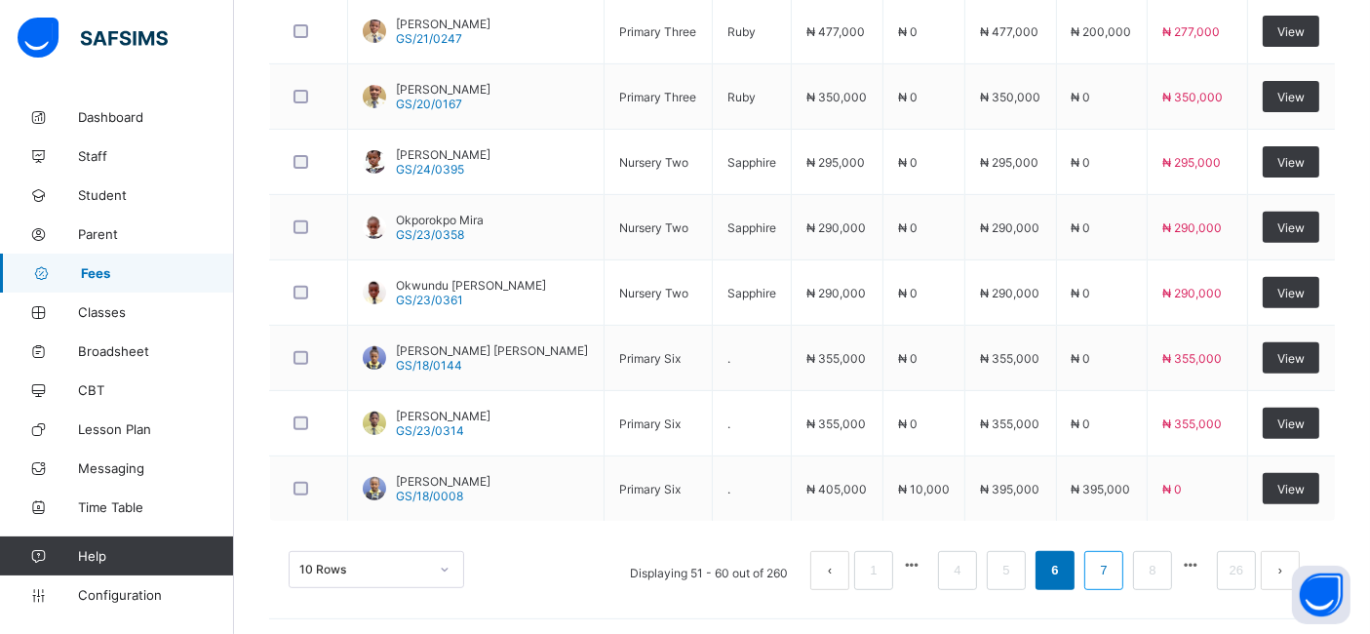
click at [1113, 565] on link "7" at bounding box center [1103, 570] width 19 height 25
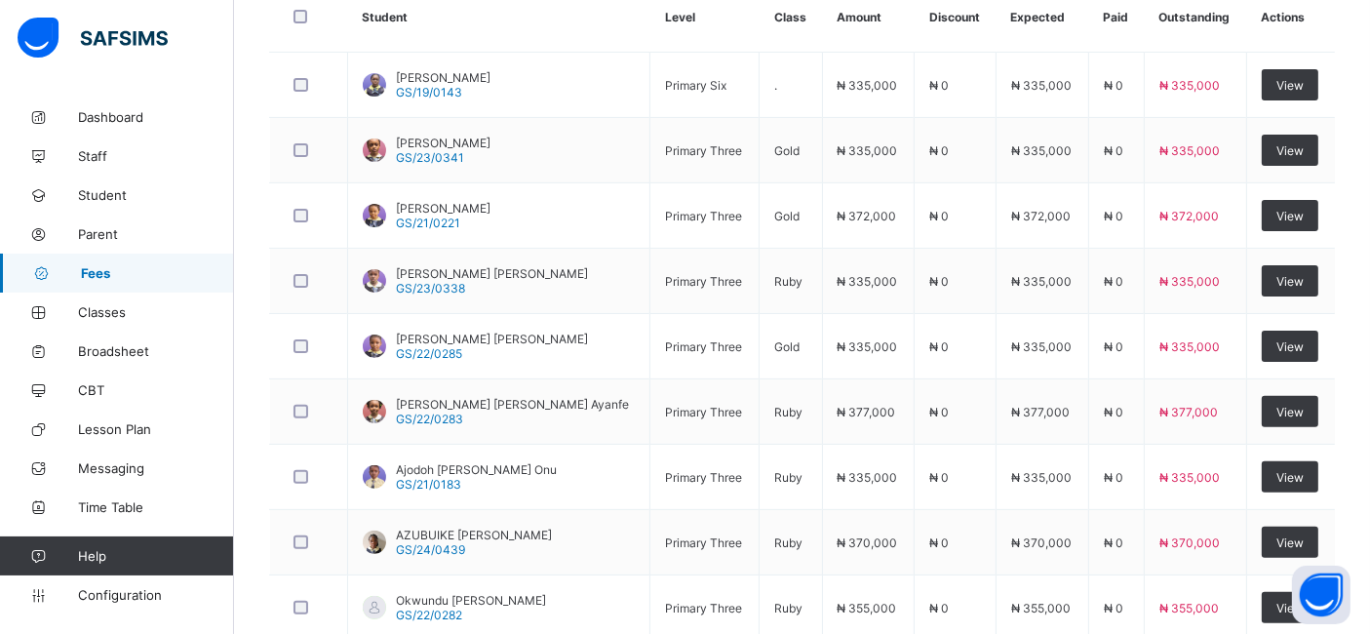
scroll to position [737, 0]
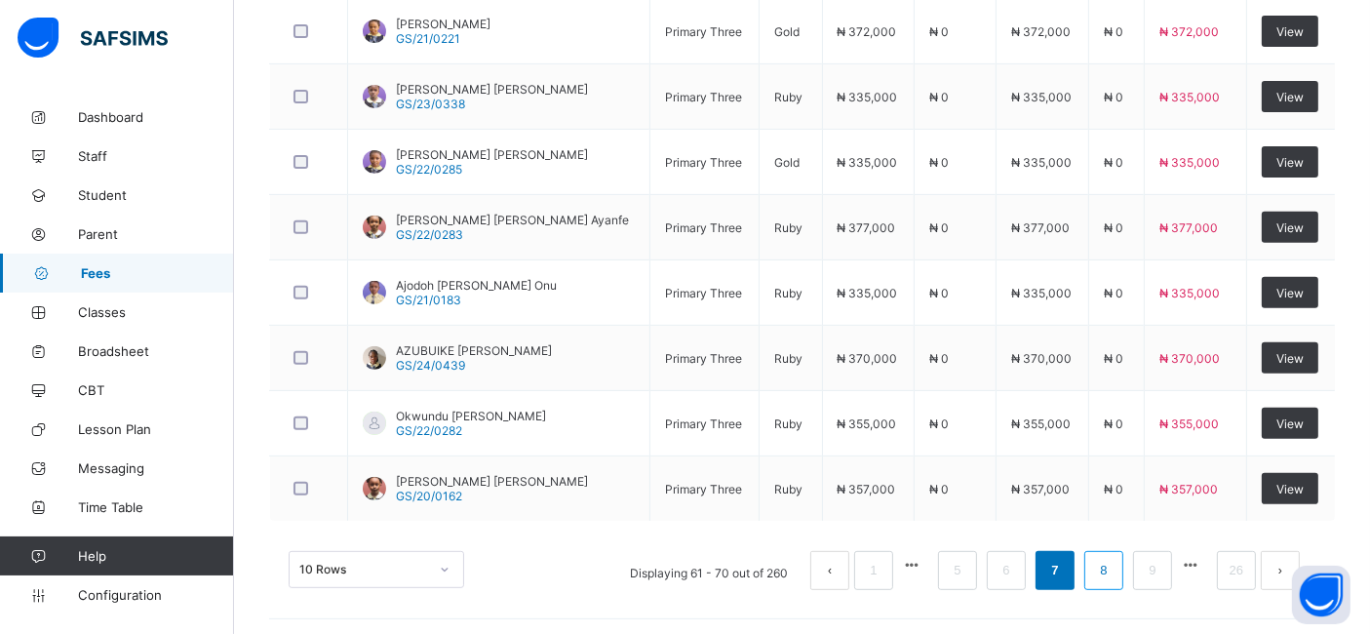
click at [1113, 568] on link "8" at bounding box center [1103, 570] width 19 height 25
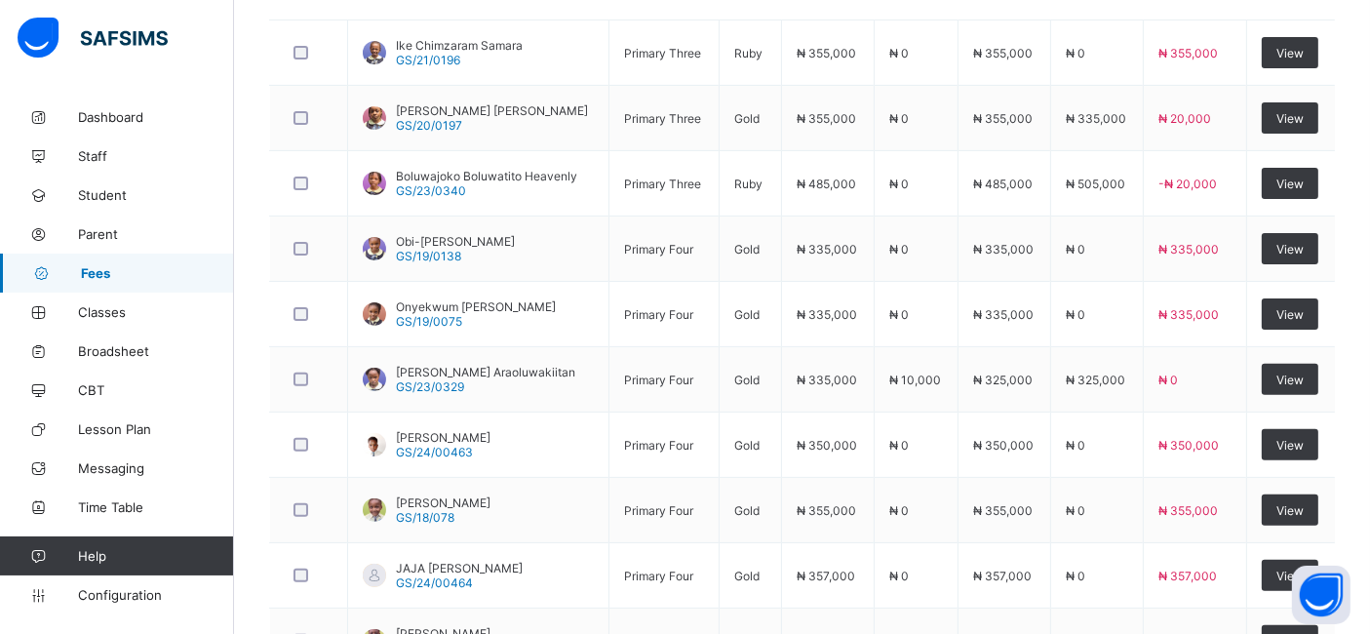
scroll to position [578, 0]
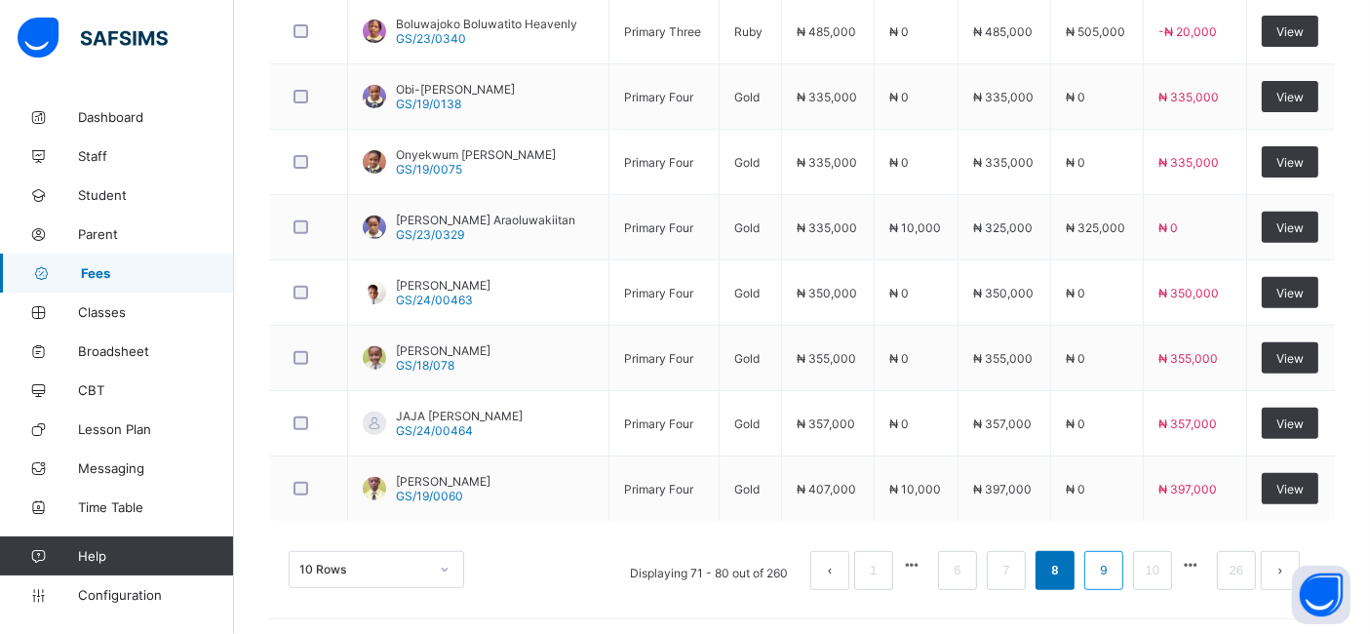
click at [1113, 568] on link "9" at bounding box center [1103, 570] width 19 height 25
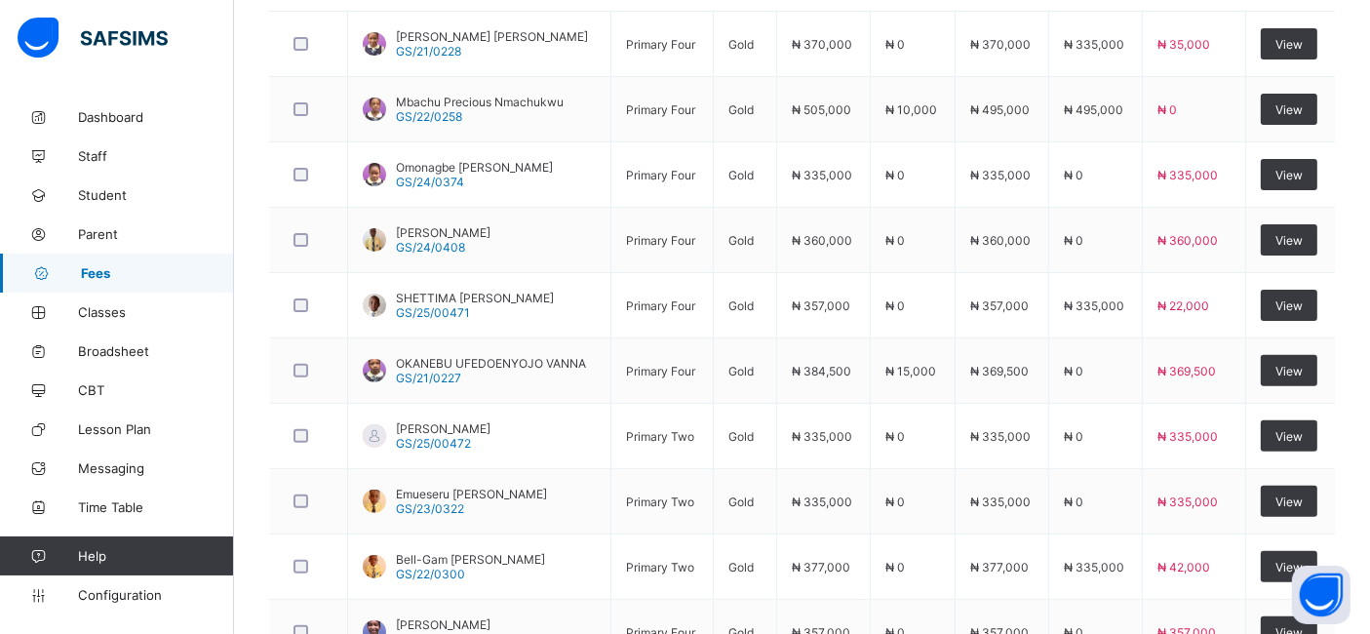
scroll to position [593, 0]
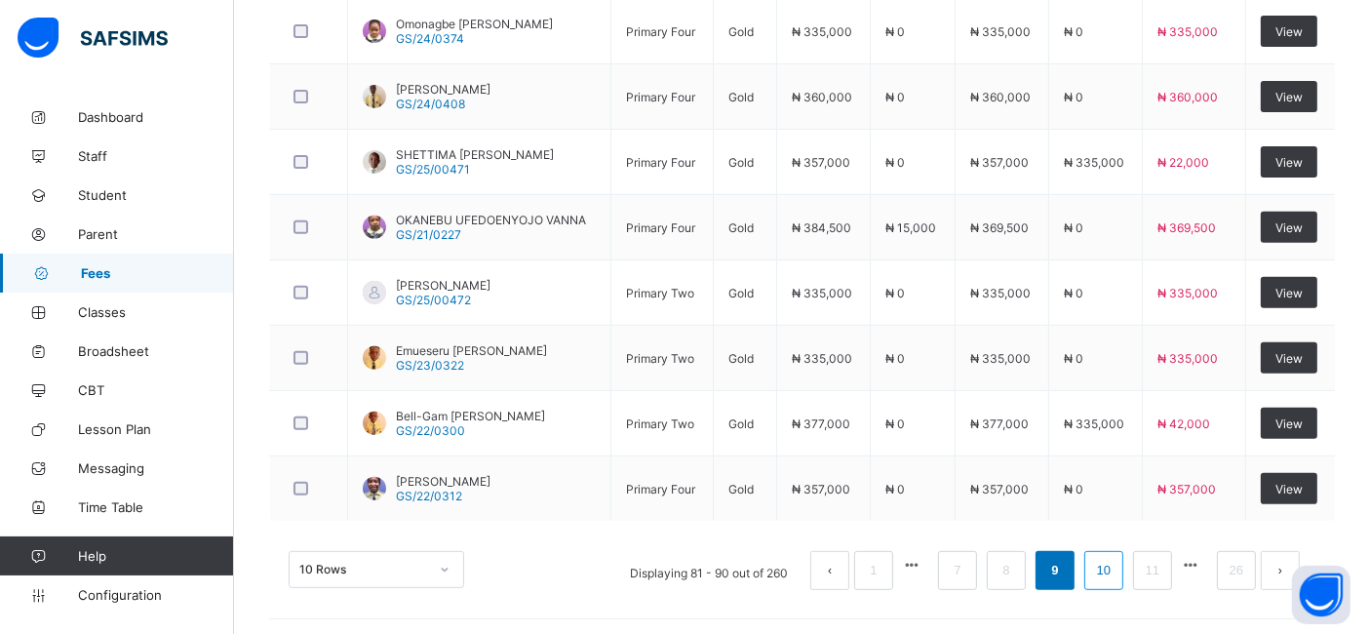
click at [1116, 565] on link "10" at bounding box center [1103, 570] width 25 height 25
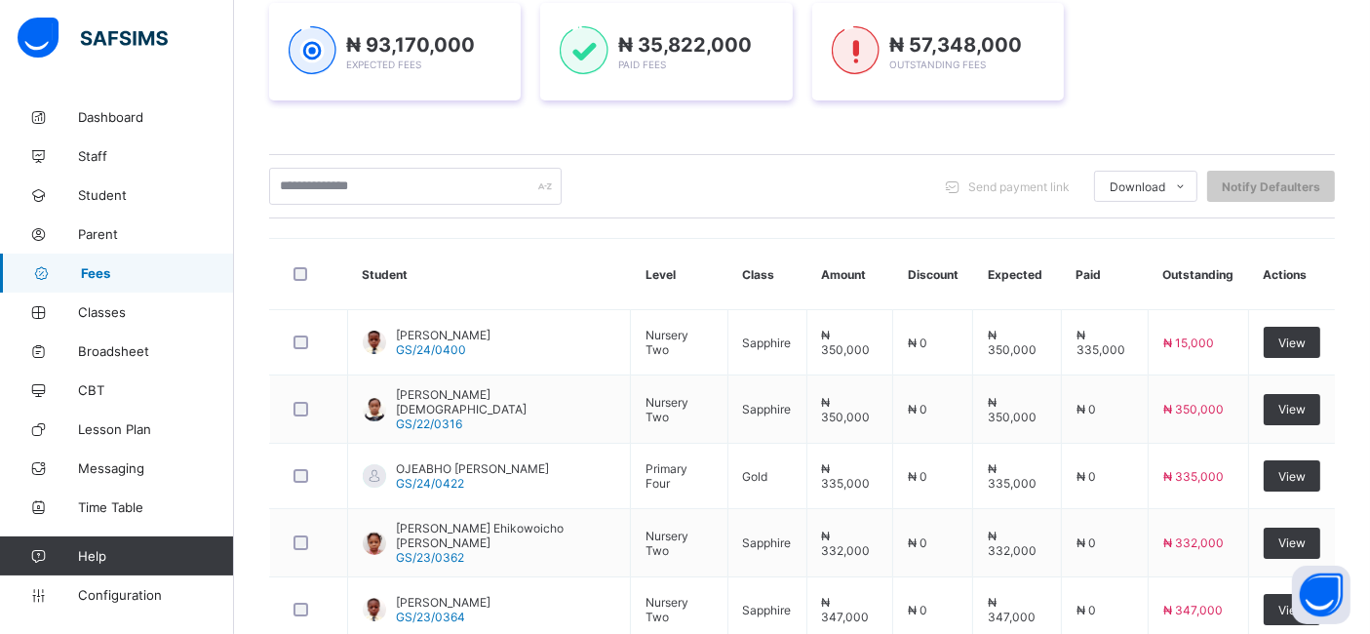
scroll to position [737, 0]
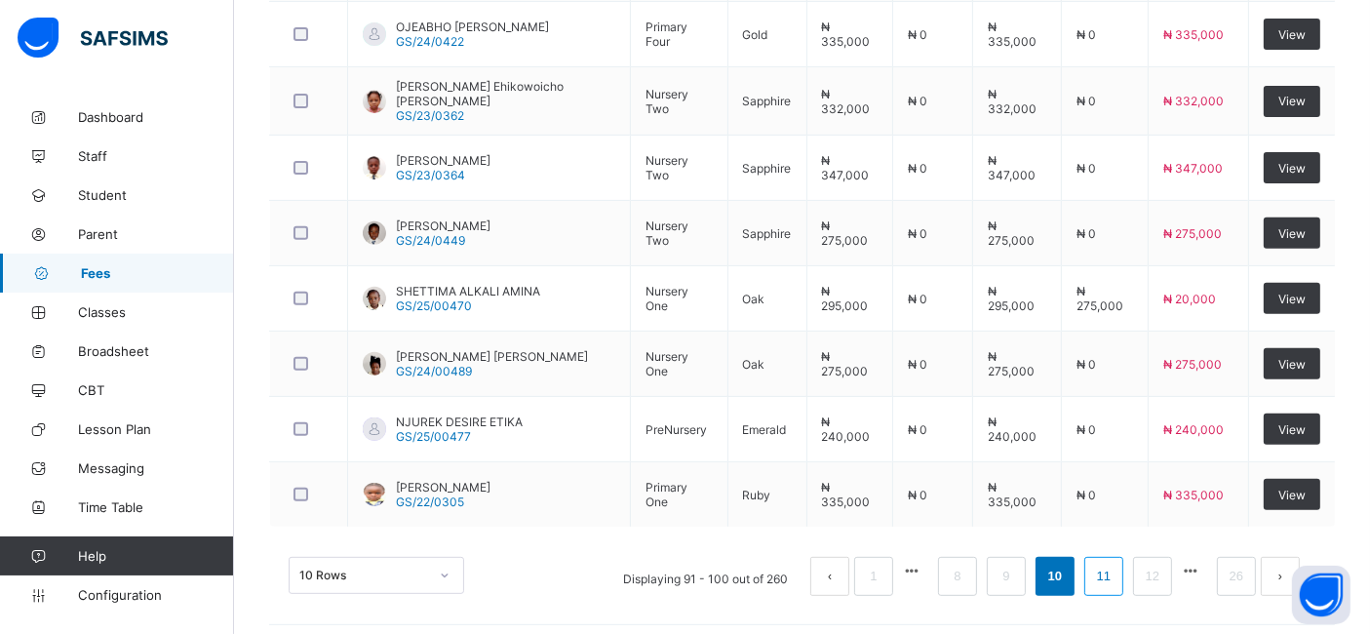
click at [1116, 570] on link "11" at bounding box center [1103, 576] width 25 height 25
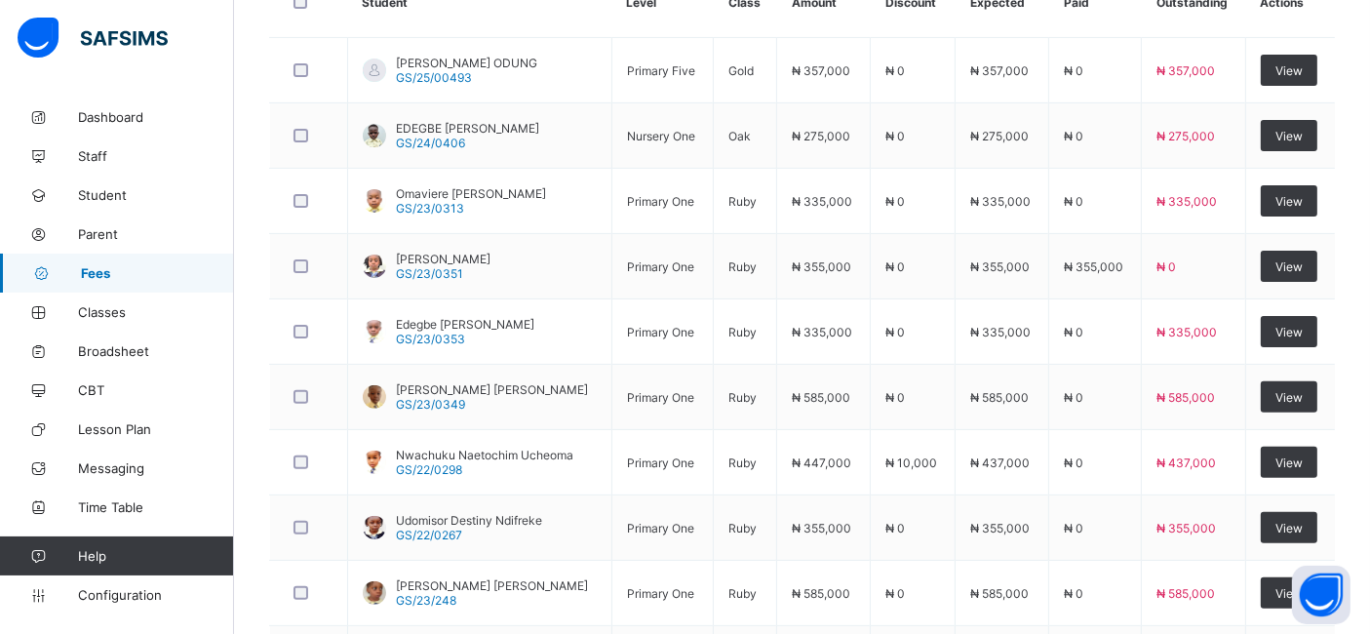
scroll to position [551, 0]
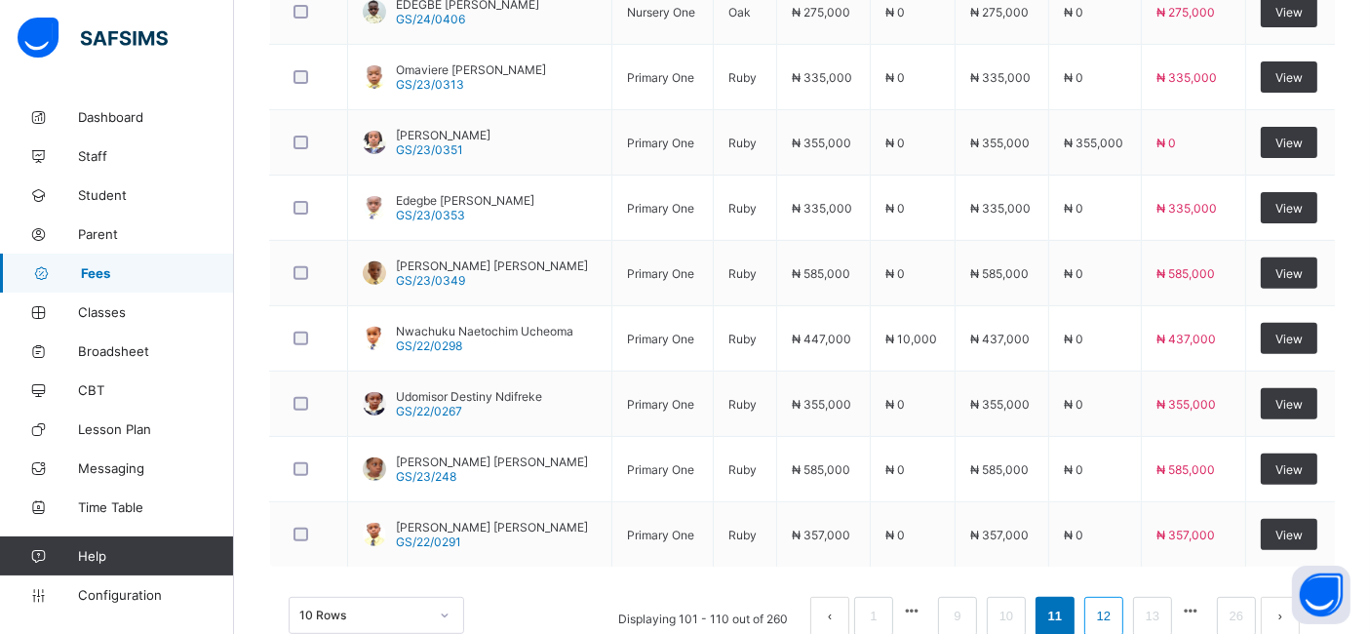
click at [1116, 609] on link "12" at bounding box center [1103, 616] width 25 height 25
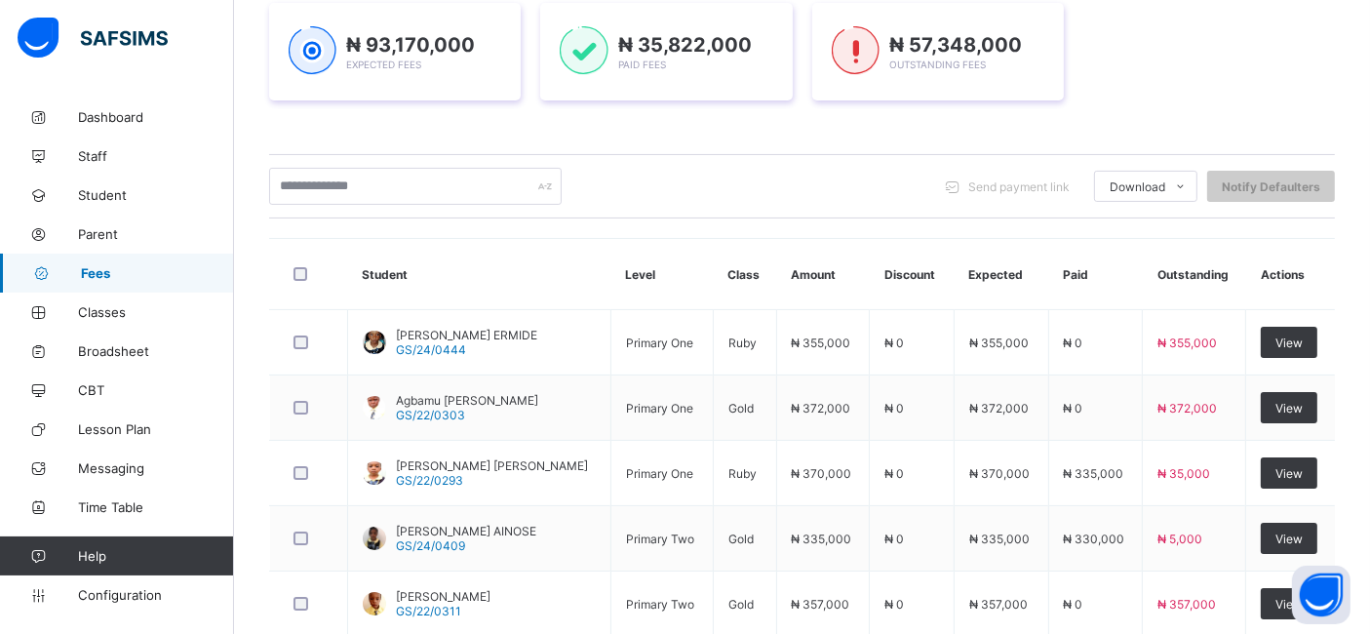
scroll to position [691, 0]
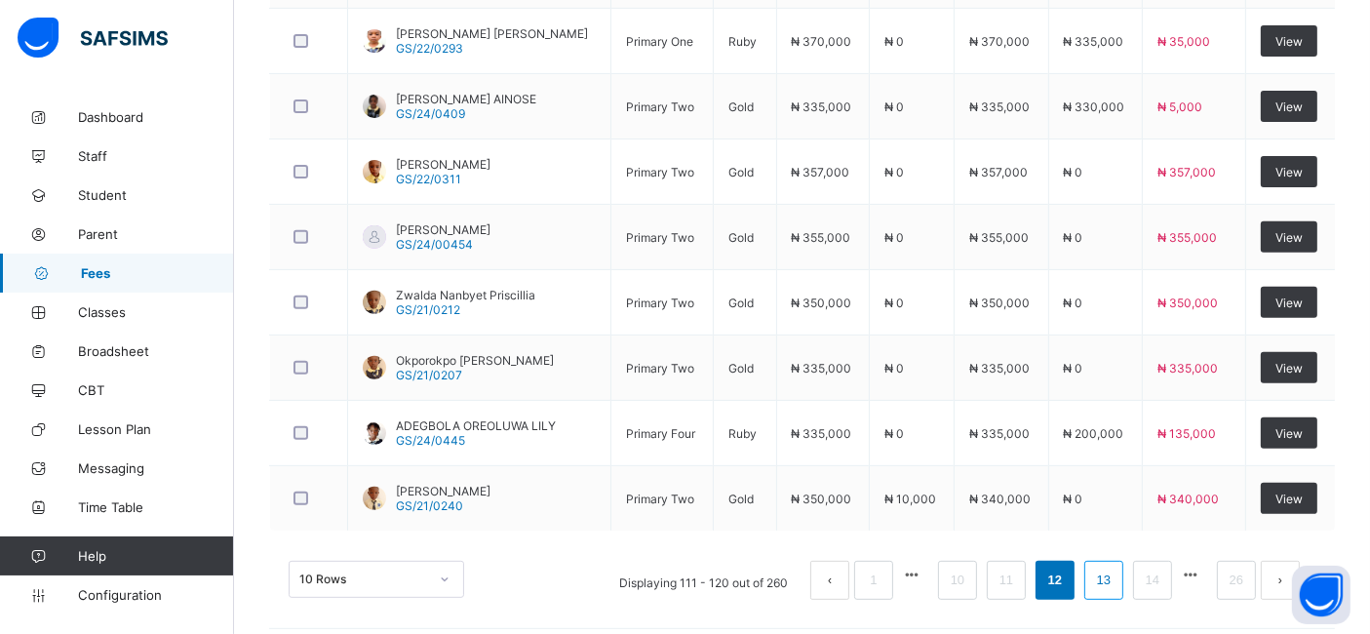
click at [1116, 572] on link "13" at bounding box center [1103, 579] width 25 height 25
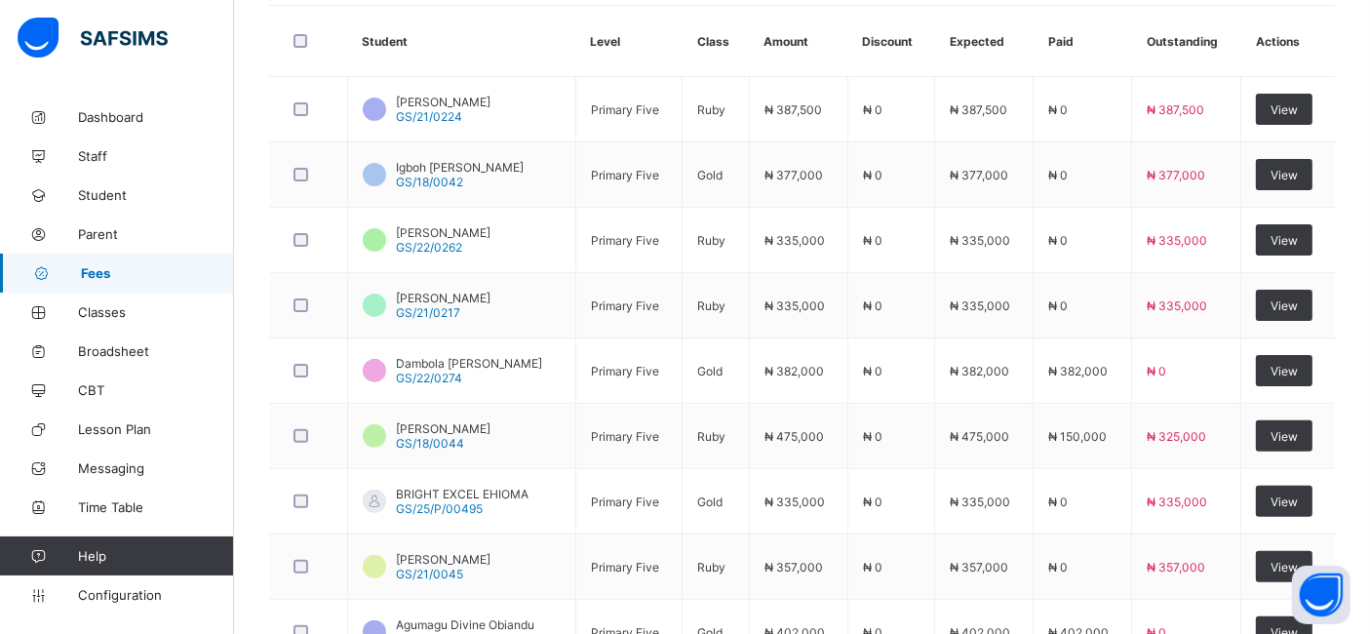
scroll to position [518, 0]
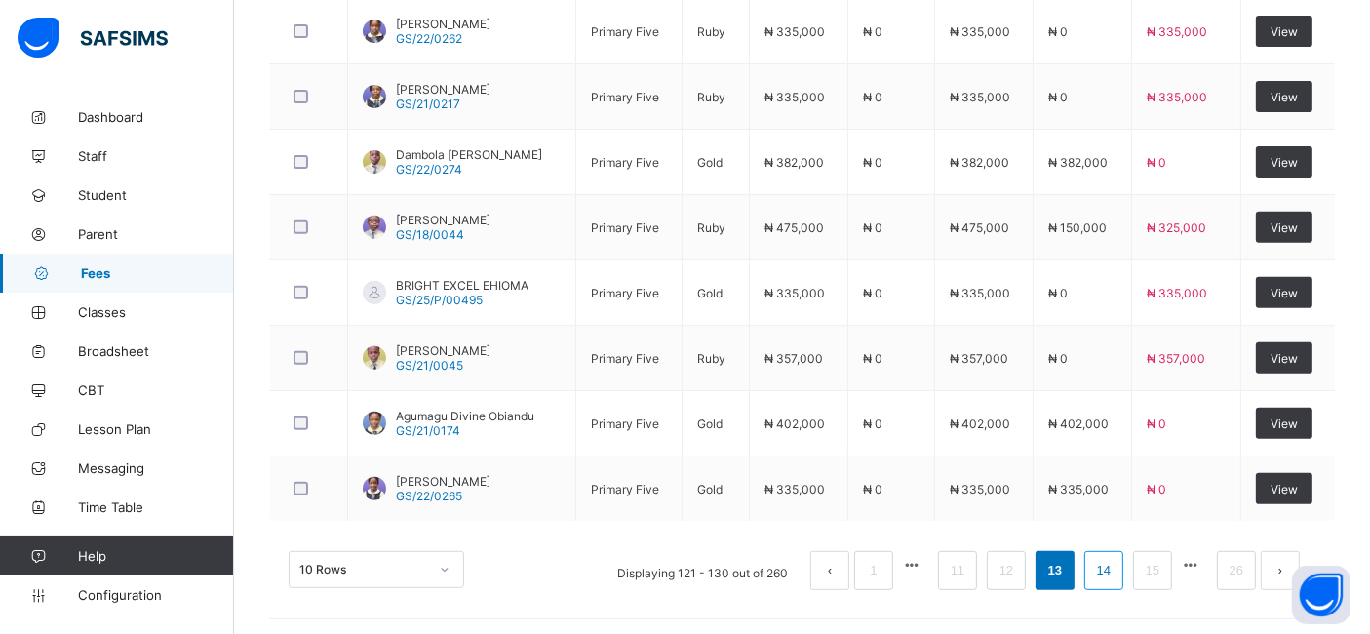
click at [1116, 566] on link "14" at bounding box center [1103, 570] width 25 height 25
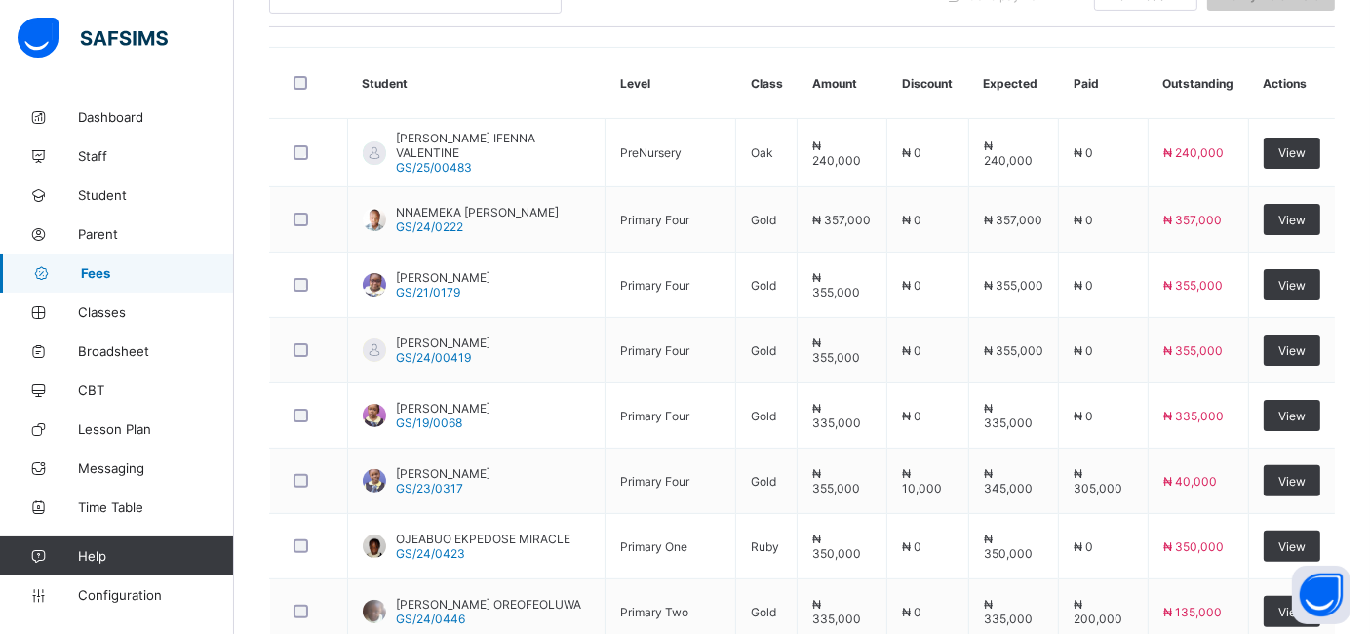
scroll to position [486, 0]
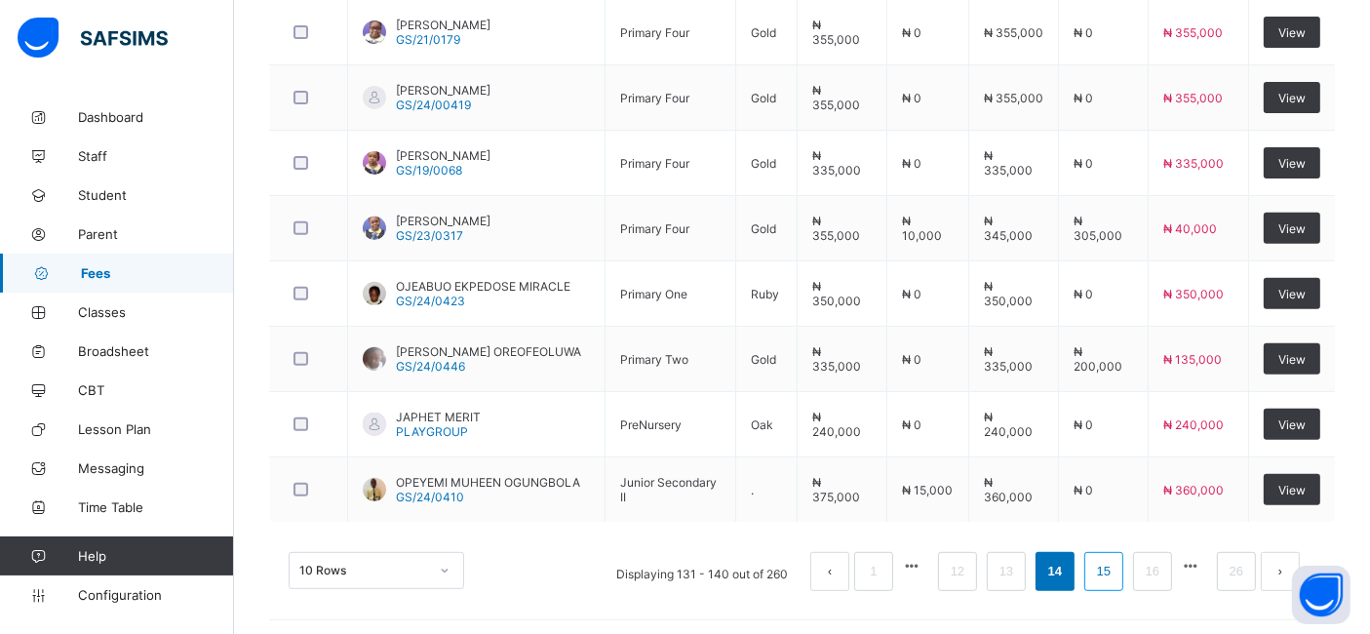
click at [1116, 567] on link "15" at bounding box center [1103, 571] width 25 height 25
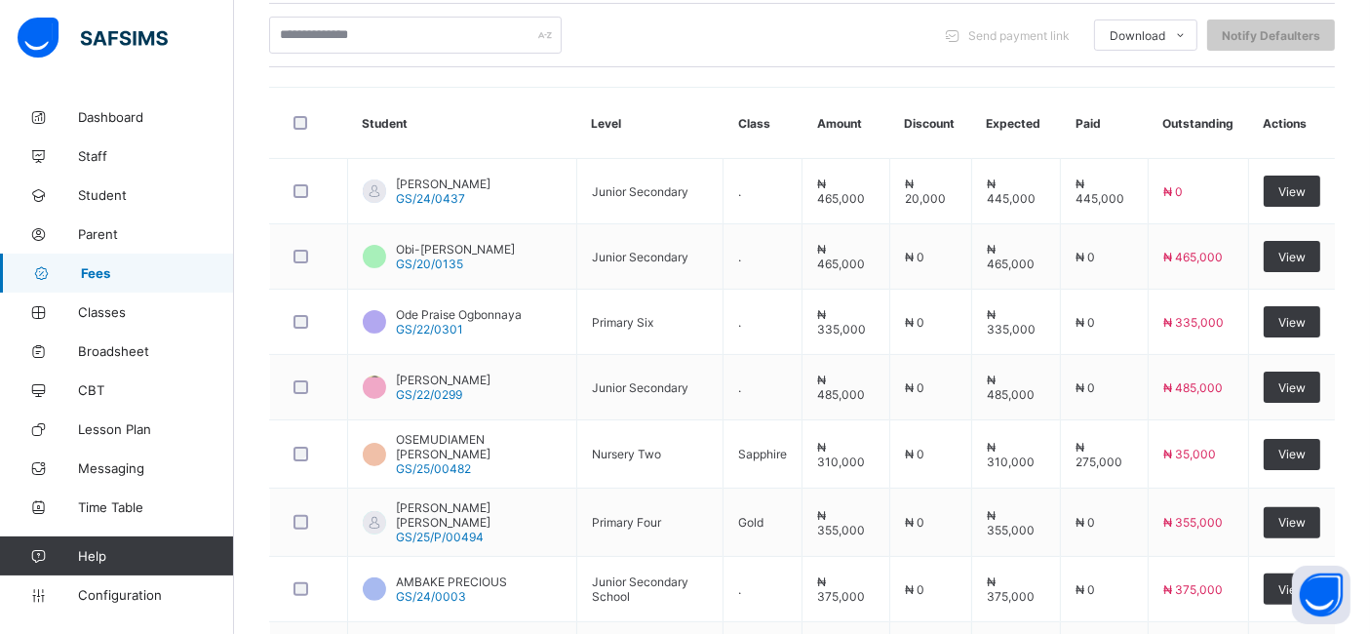
scroll to position [449, 0]
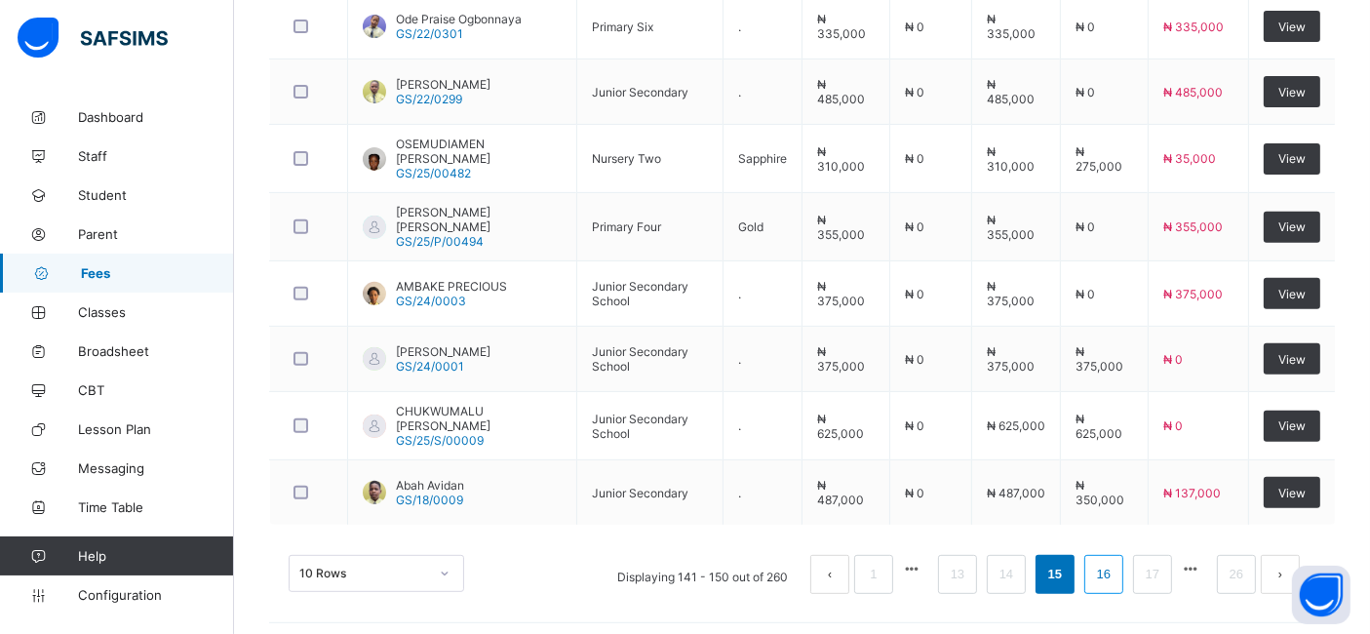
click at [1116, 565] on link "16" at bounding box center [1103, 574] width 25 height 25
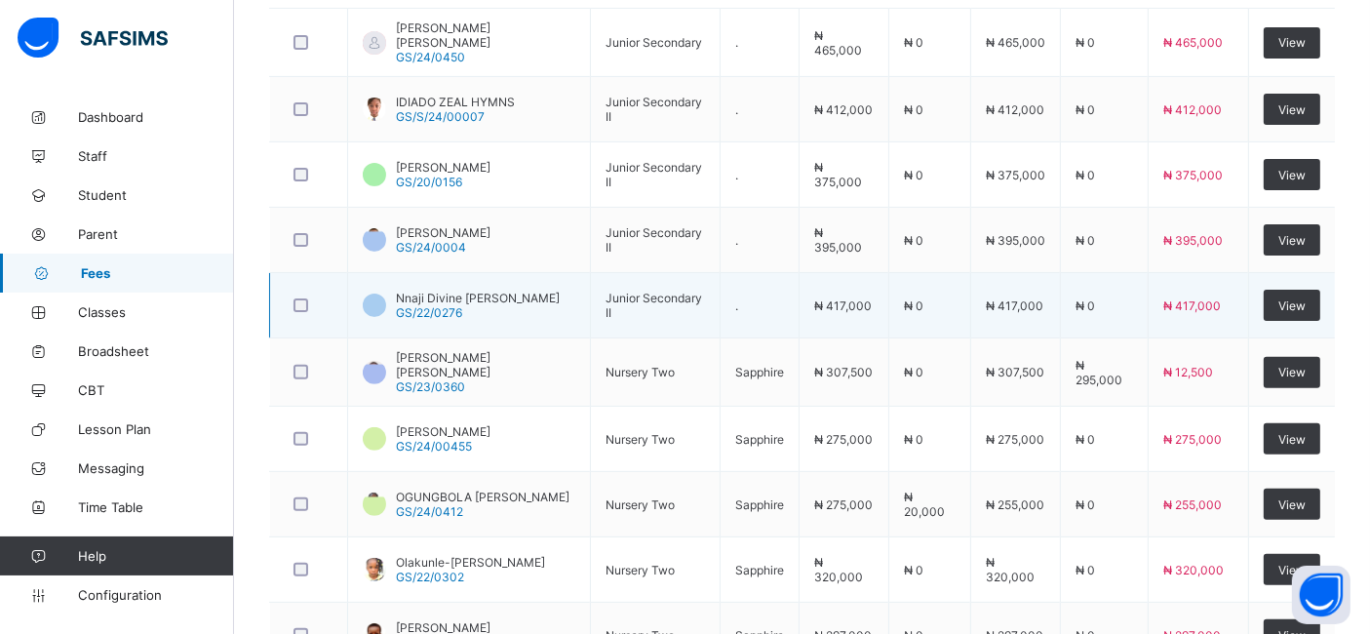
scroll to position [596, 0]
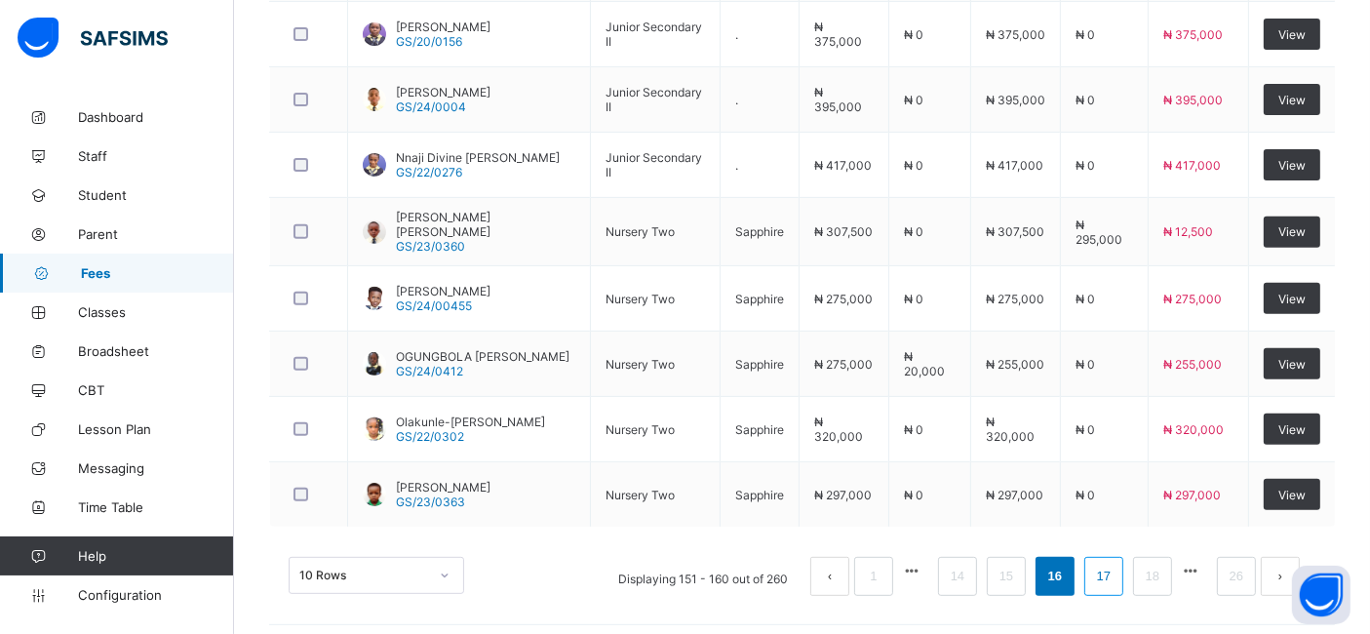
click at [1116, 567] on link "17" at bounding box center [1103, 576] width 25 height 25
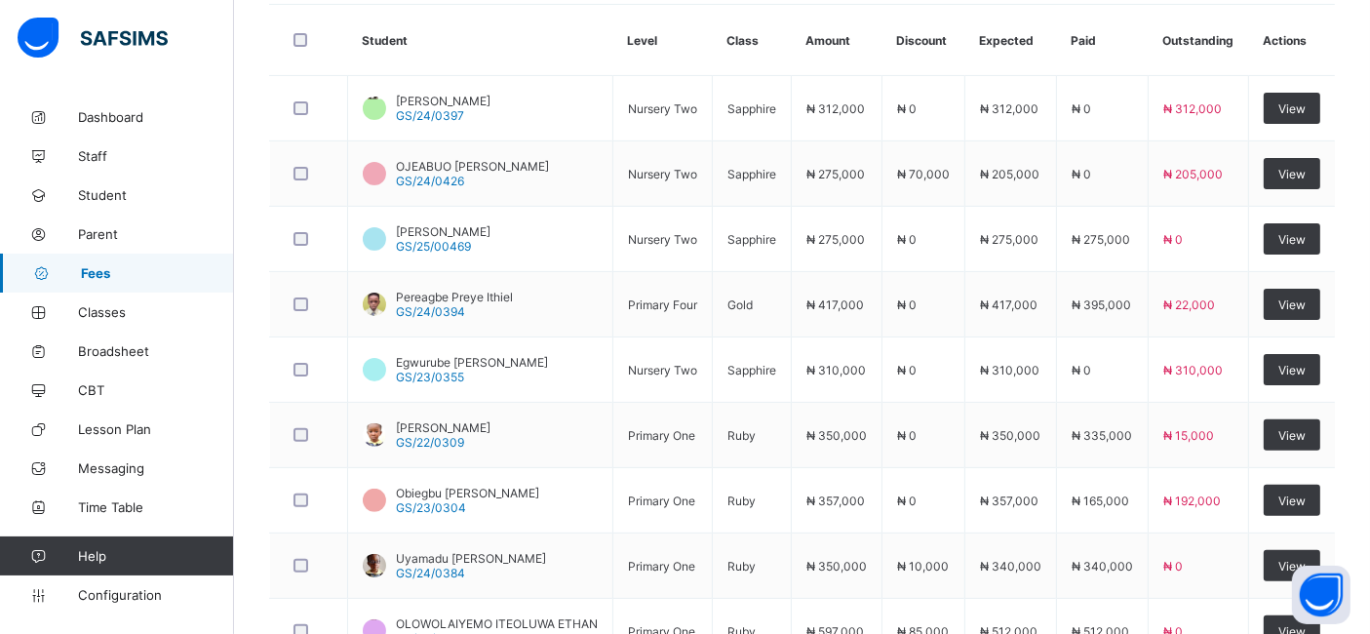
scroll to position [528, 0]
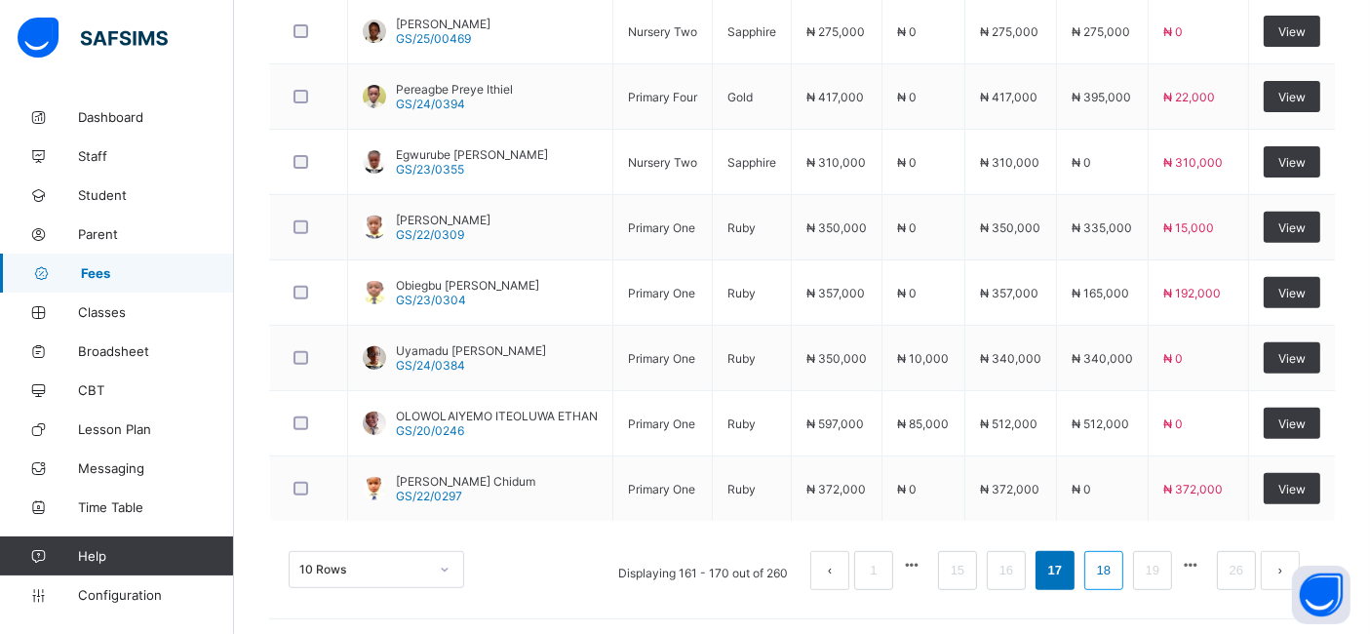
click at [1116, 565] on link "18" at bounding box center [1103, 570] width 25 height 25
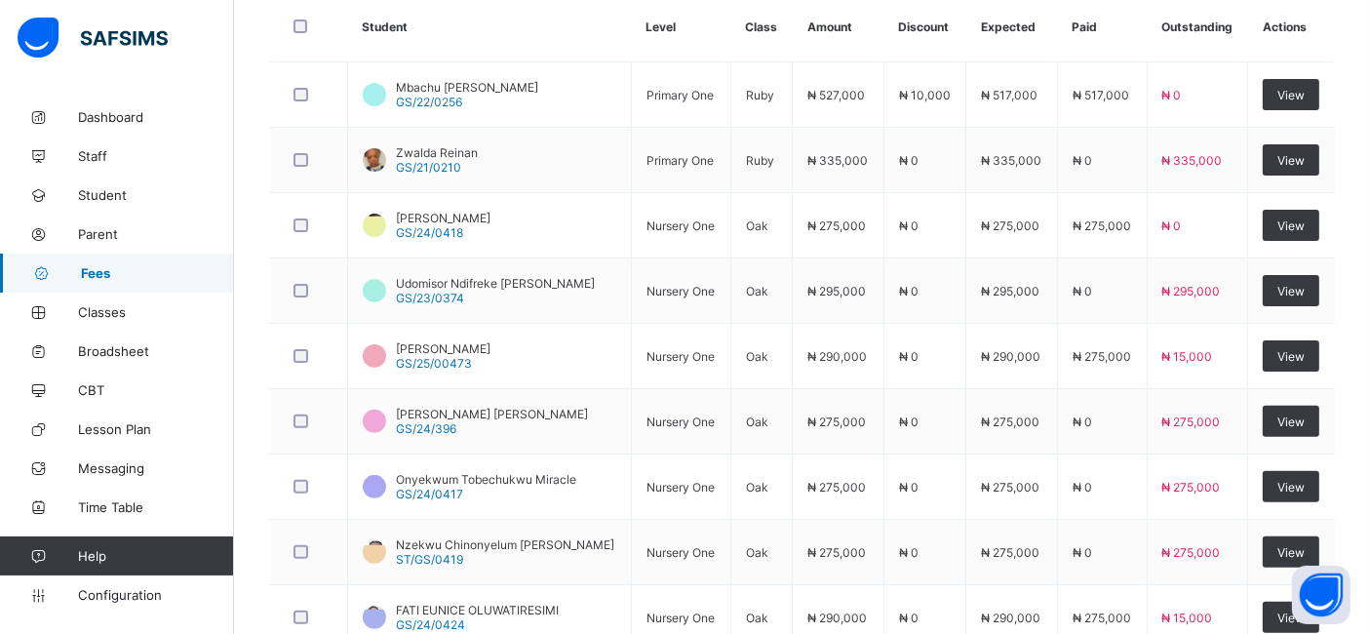
scroll to position [544, 0]
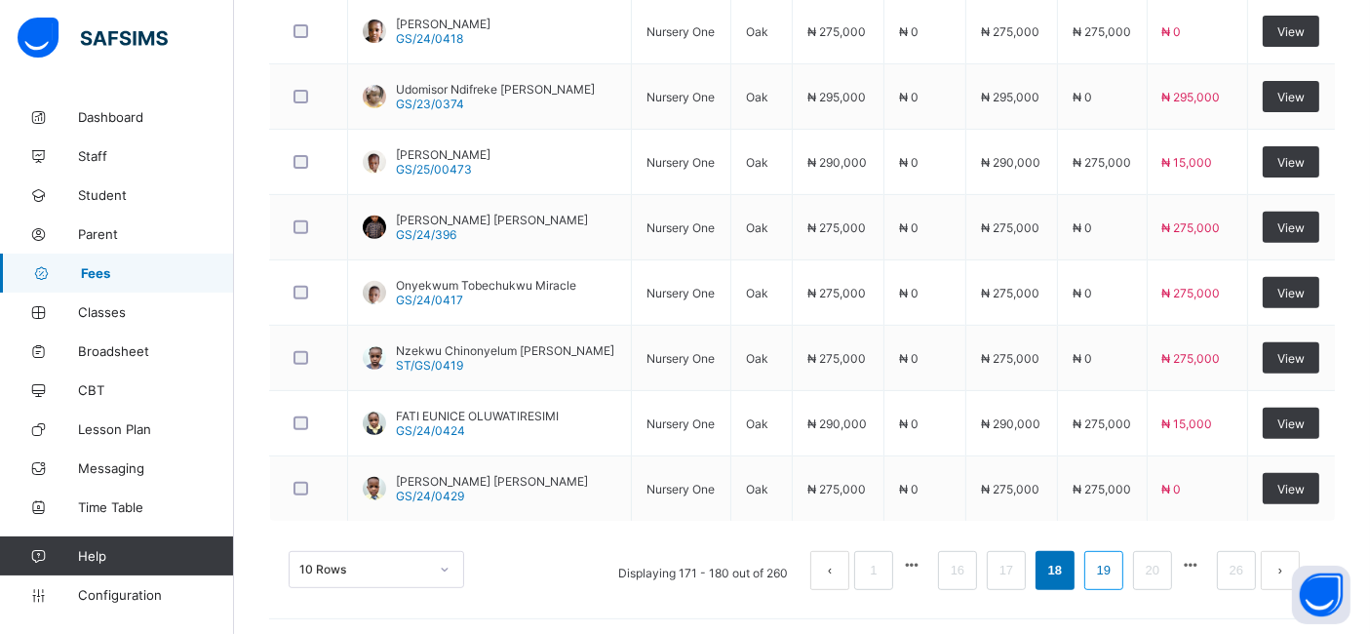
click at [1116, 566] on link "19" at bounding box center [1103, 570] width 25 height 25
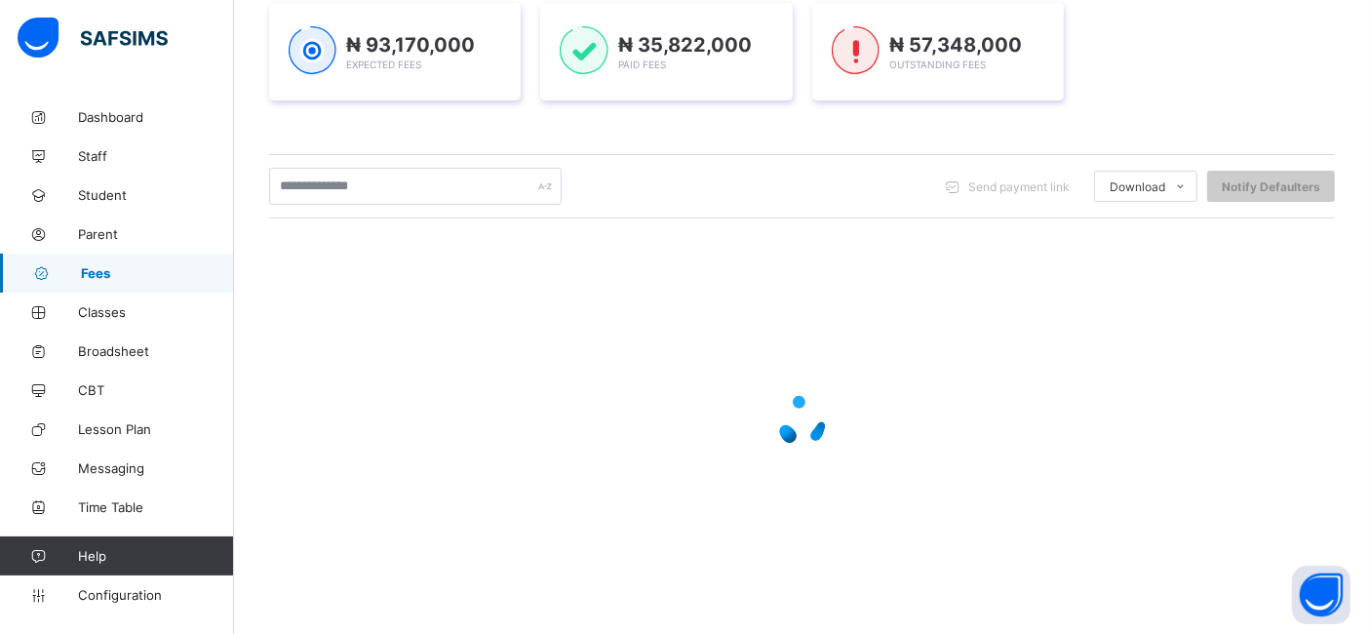
scroll to position [737, 0]
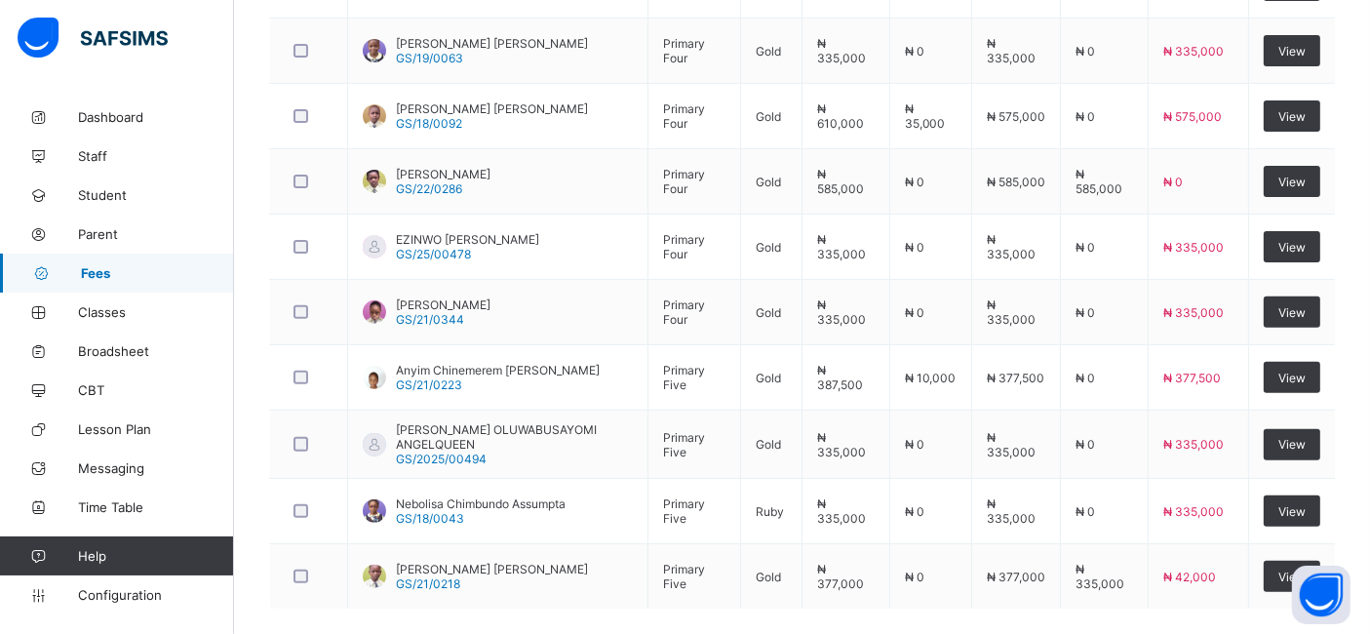
scroll to position [647, 0]
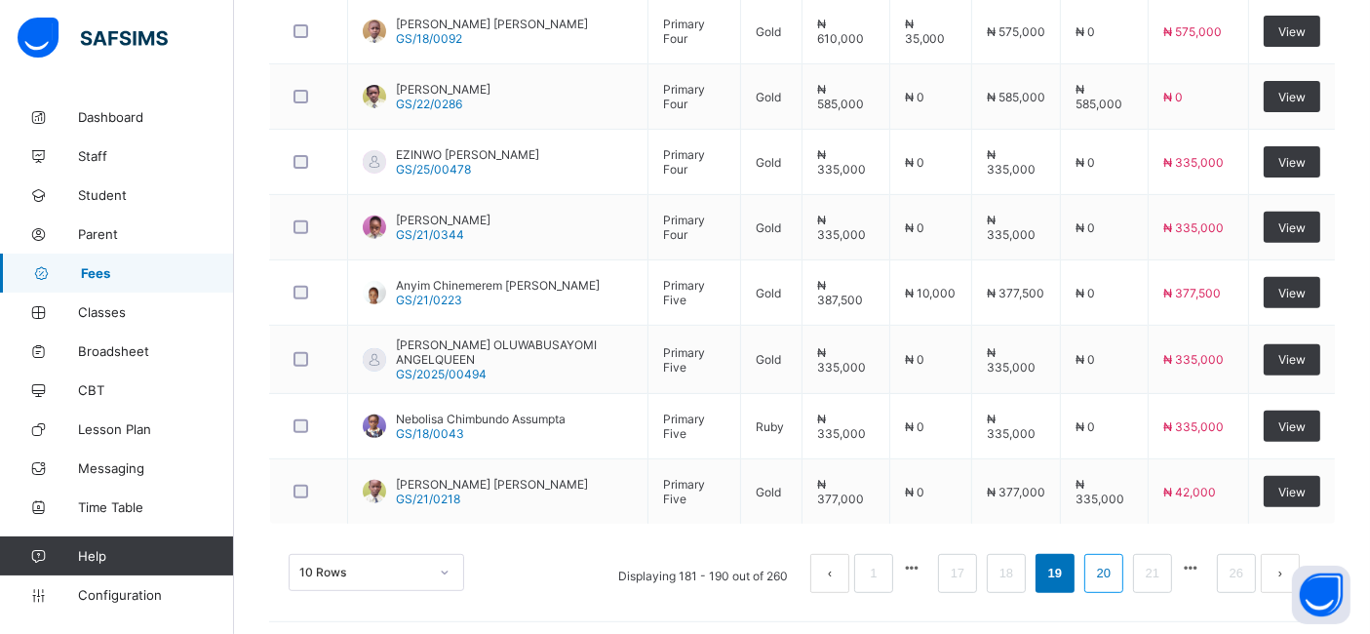
click at [1116, 568] on link "20" at bounding box center [1103, 573] width 25 height 25
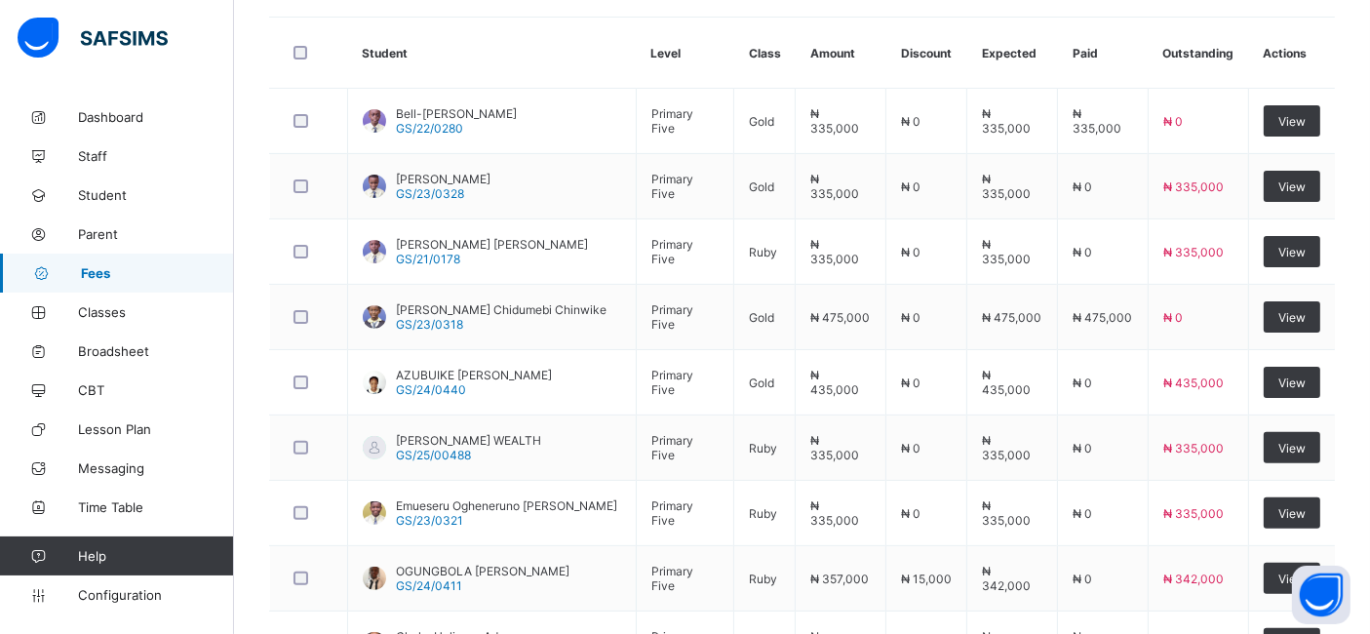
scroll to position [515, 0]
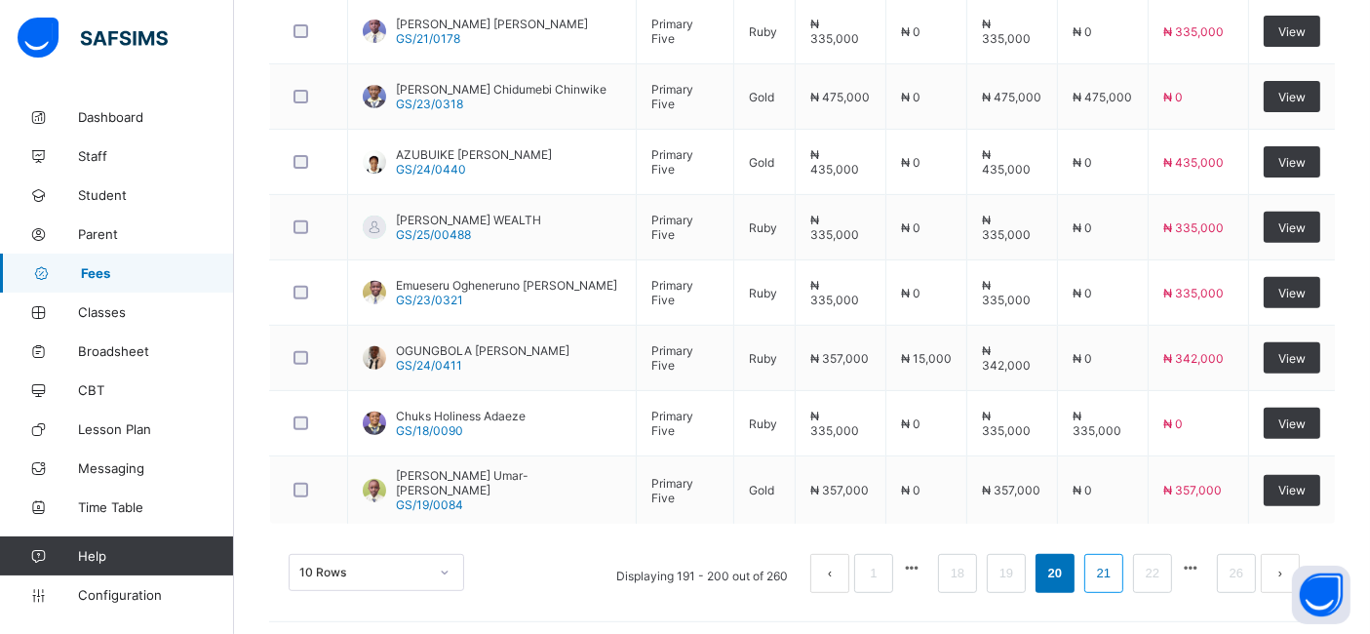
click at [1116, 565] on link "21" at bounding box center [1103, 573] width 25 height 25
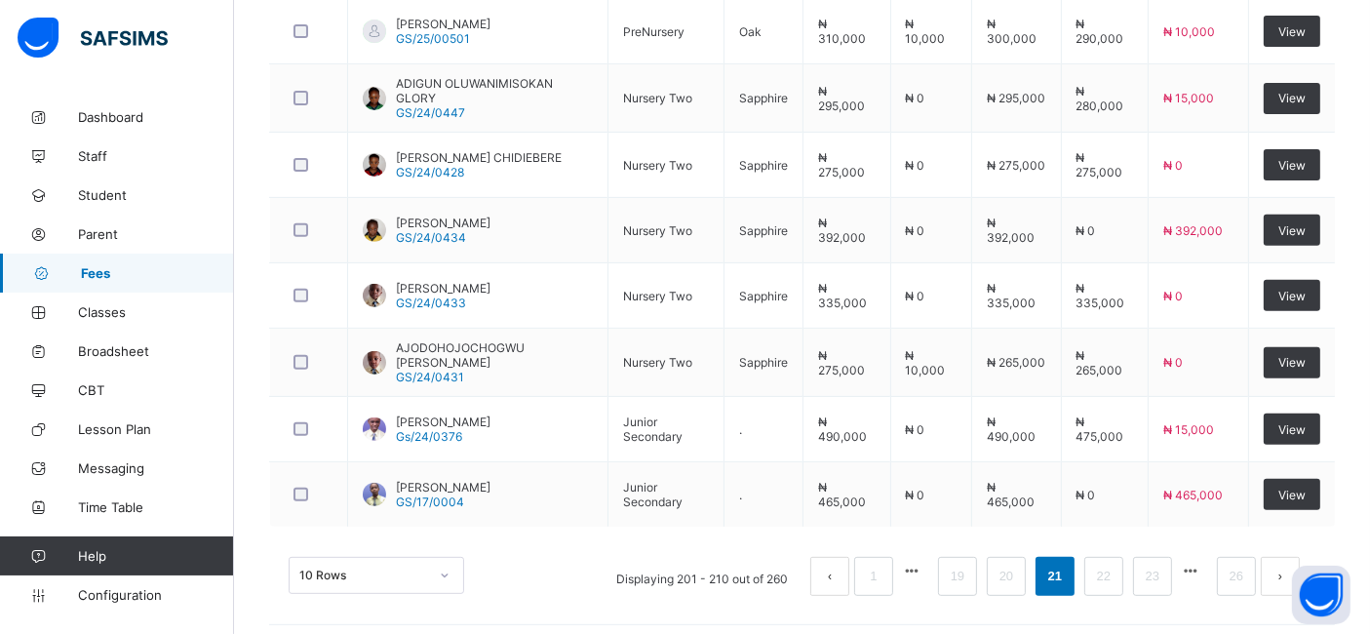
scroll to position [739, 0]
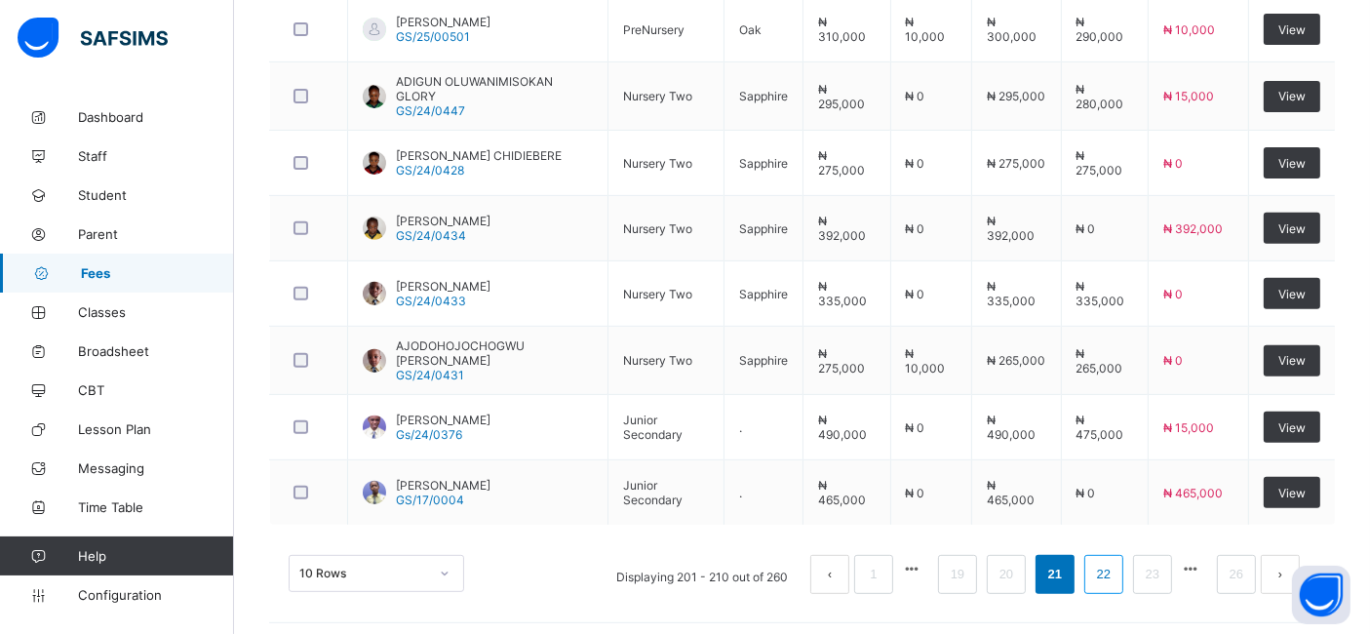
click at [1116, 566] on link "22" at bounding box center [1103, 574] width 25 height 25
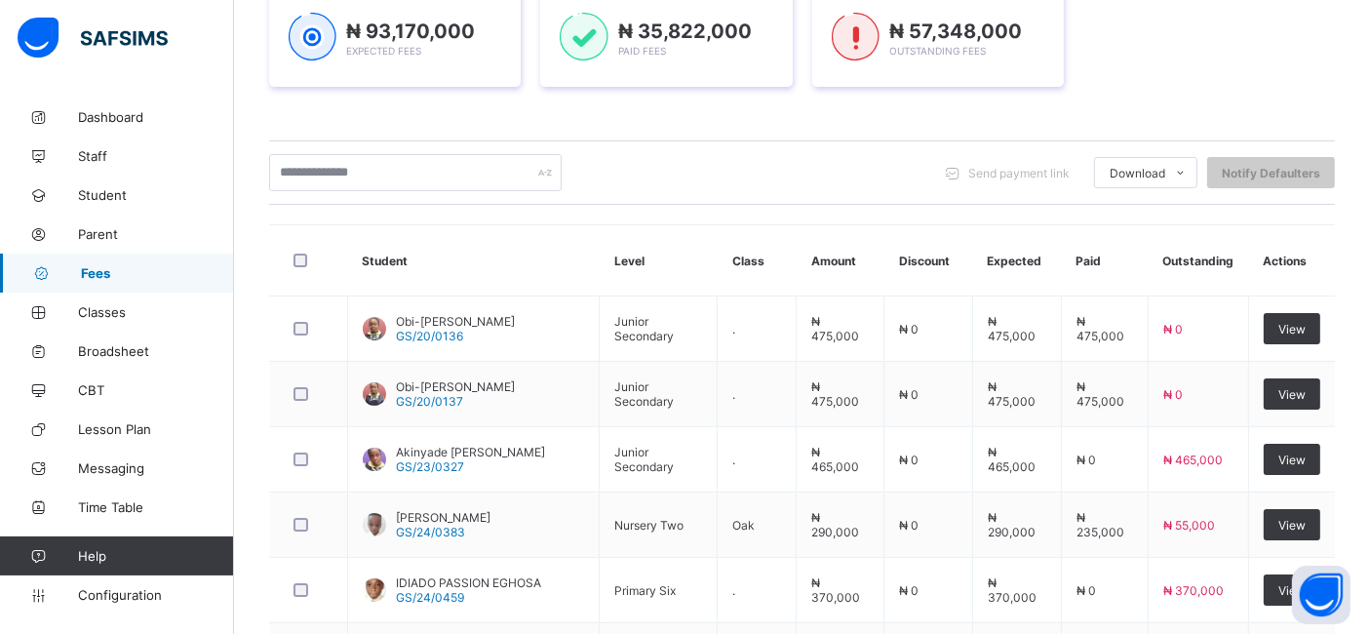
scroll to position [285, 0]
